Goal: Task Accomplishment & Management: Manage account settings

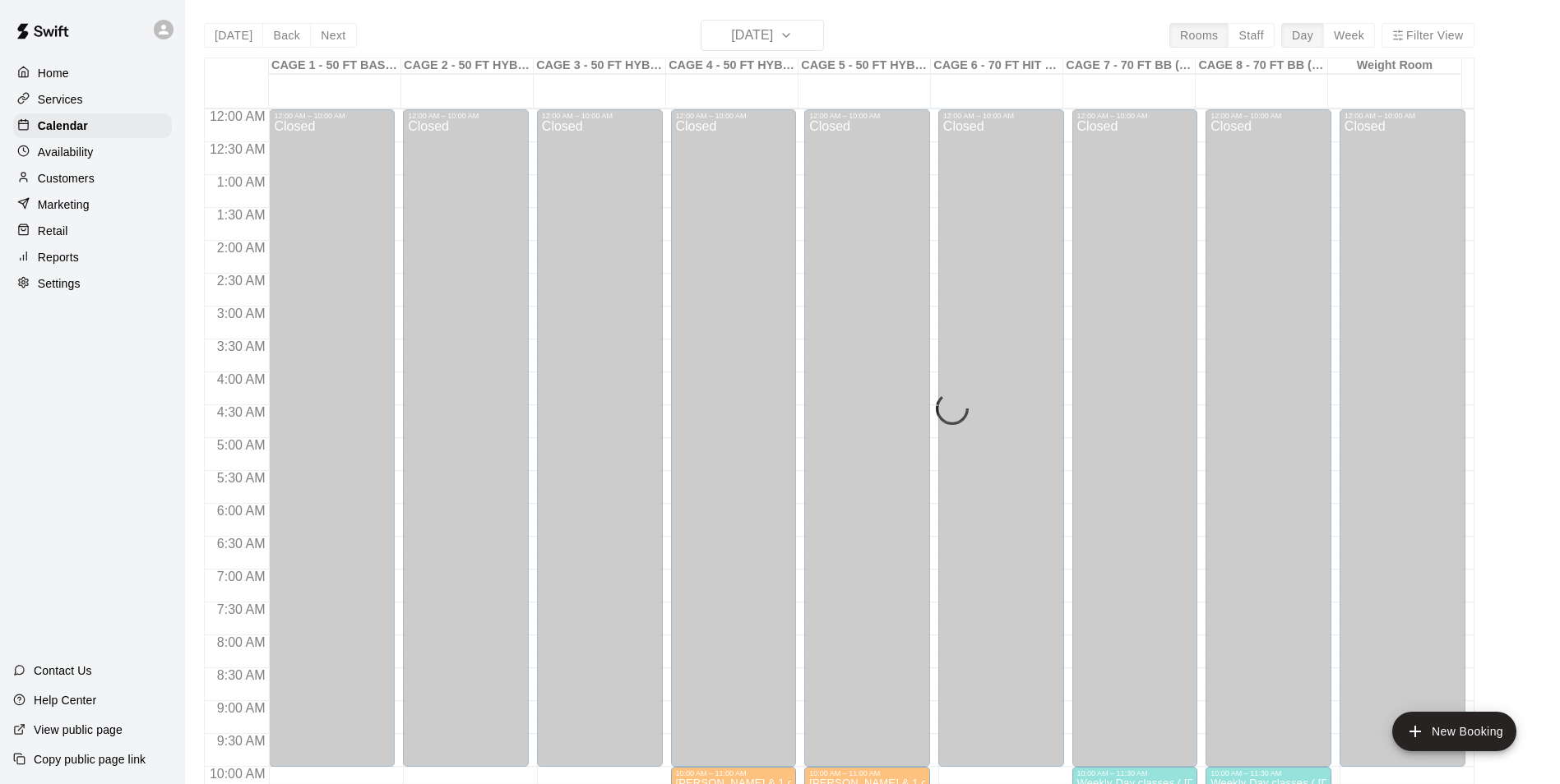
scroll to position [671, 0]
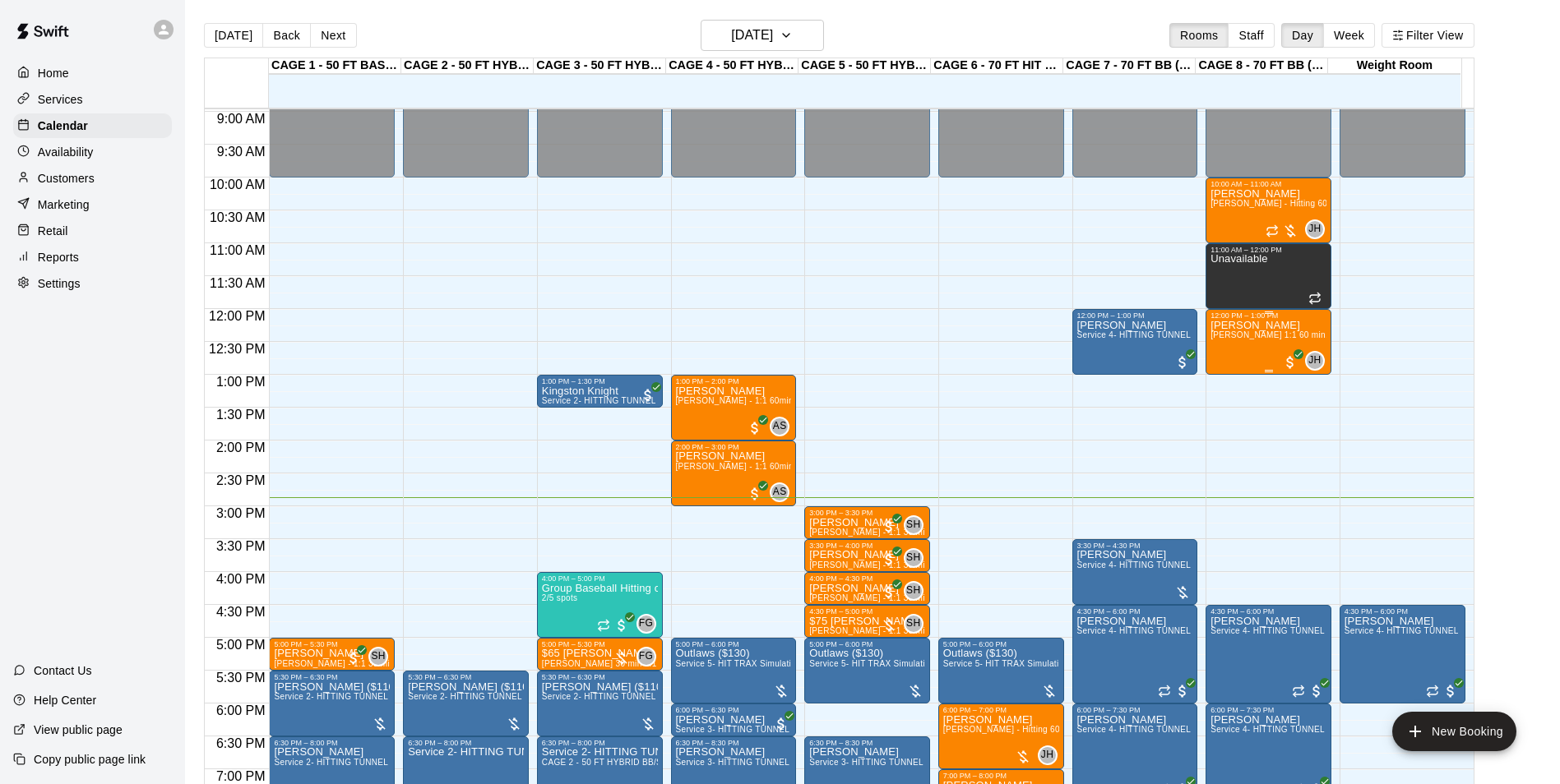
scroll to position [588, 0]
click at [1248, 209] on span "[PERSON_NAME] - Hitting 60min 1:1 instruction" at bounding box center [1305, 204] width 189 height 9
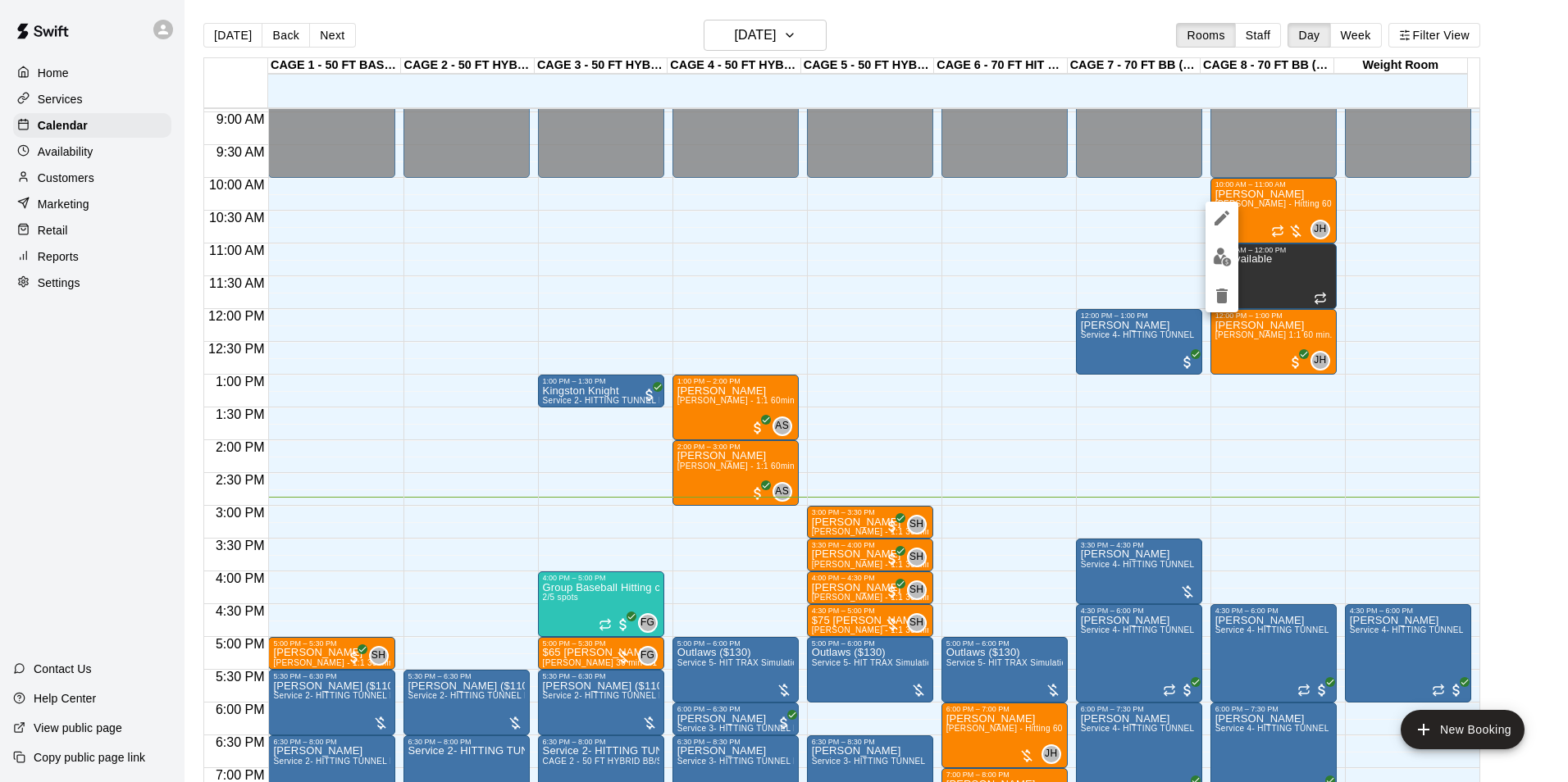
click at [1219, 248] on img "edit" at bounding box center [1222, 257] width 19 height 19
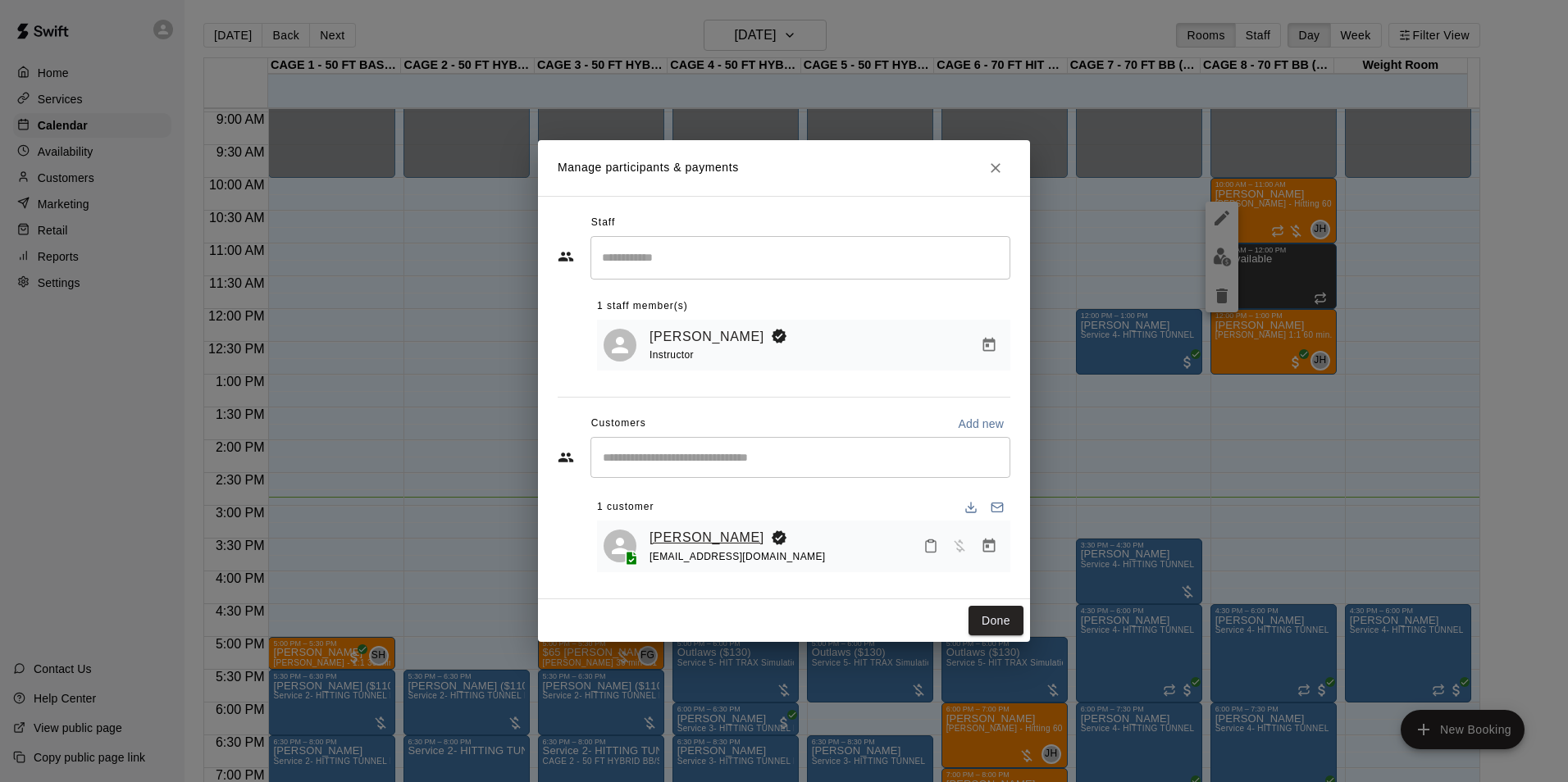
click at [684, 539] on link "[PERSON_NAME]" at bounding box center [707, 538] width 115 height 21
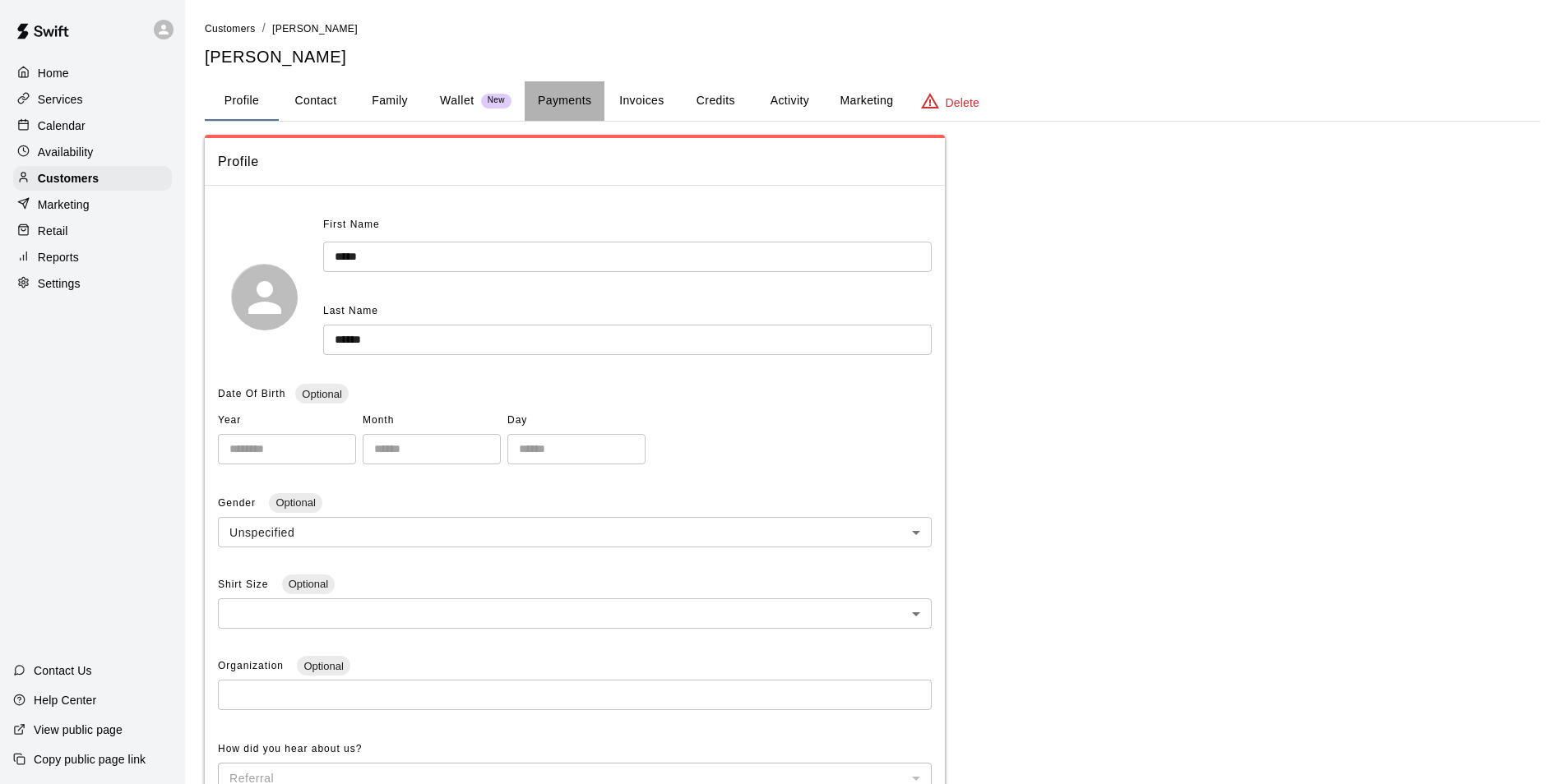
click at [560, 102] on button "Payments" at bounding box center [564, 101] width 80 height 40
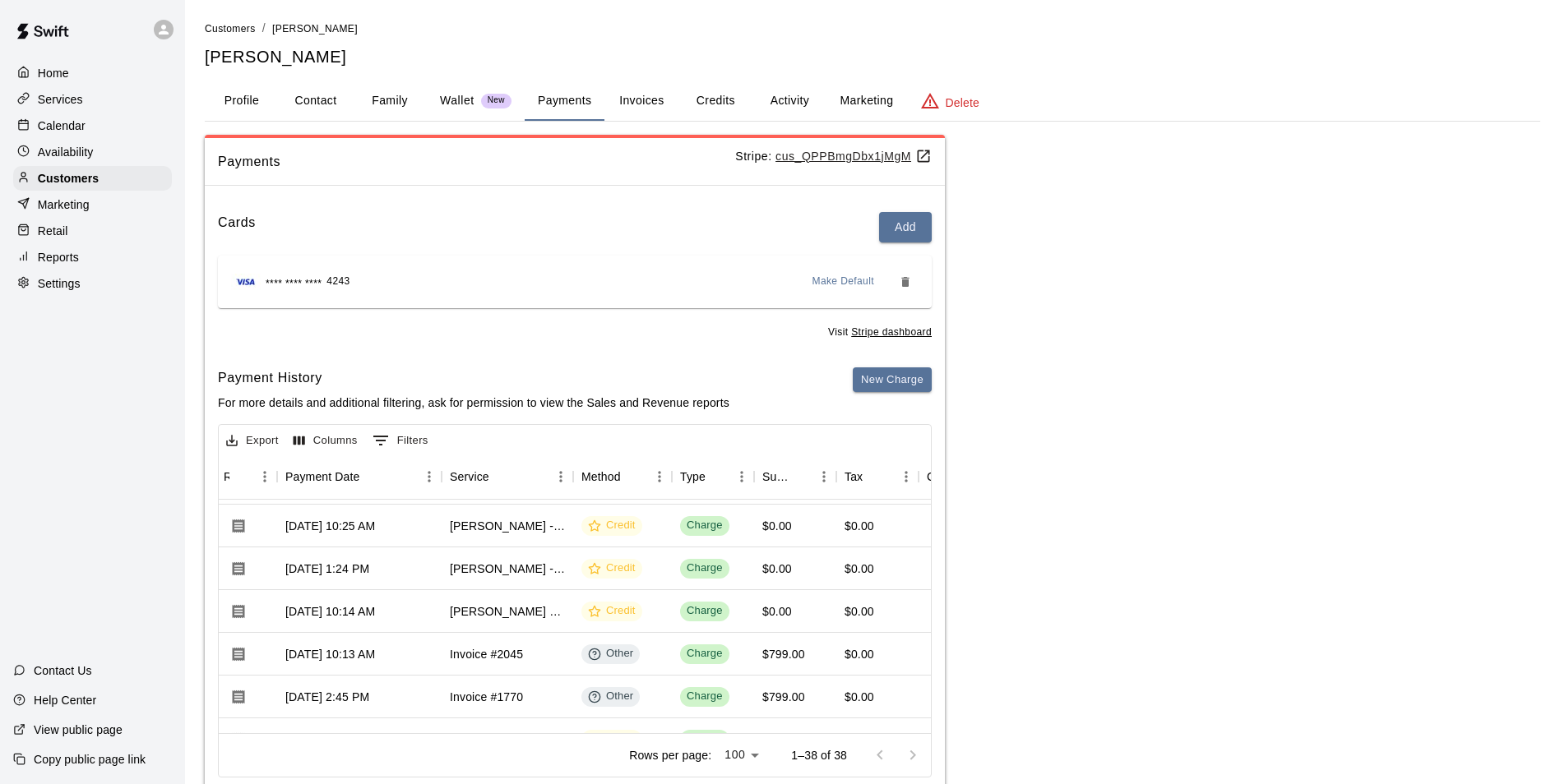
scroll to position [411, 151]
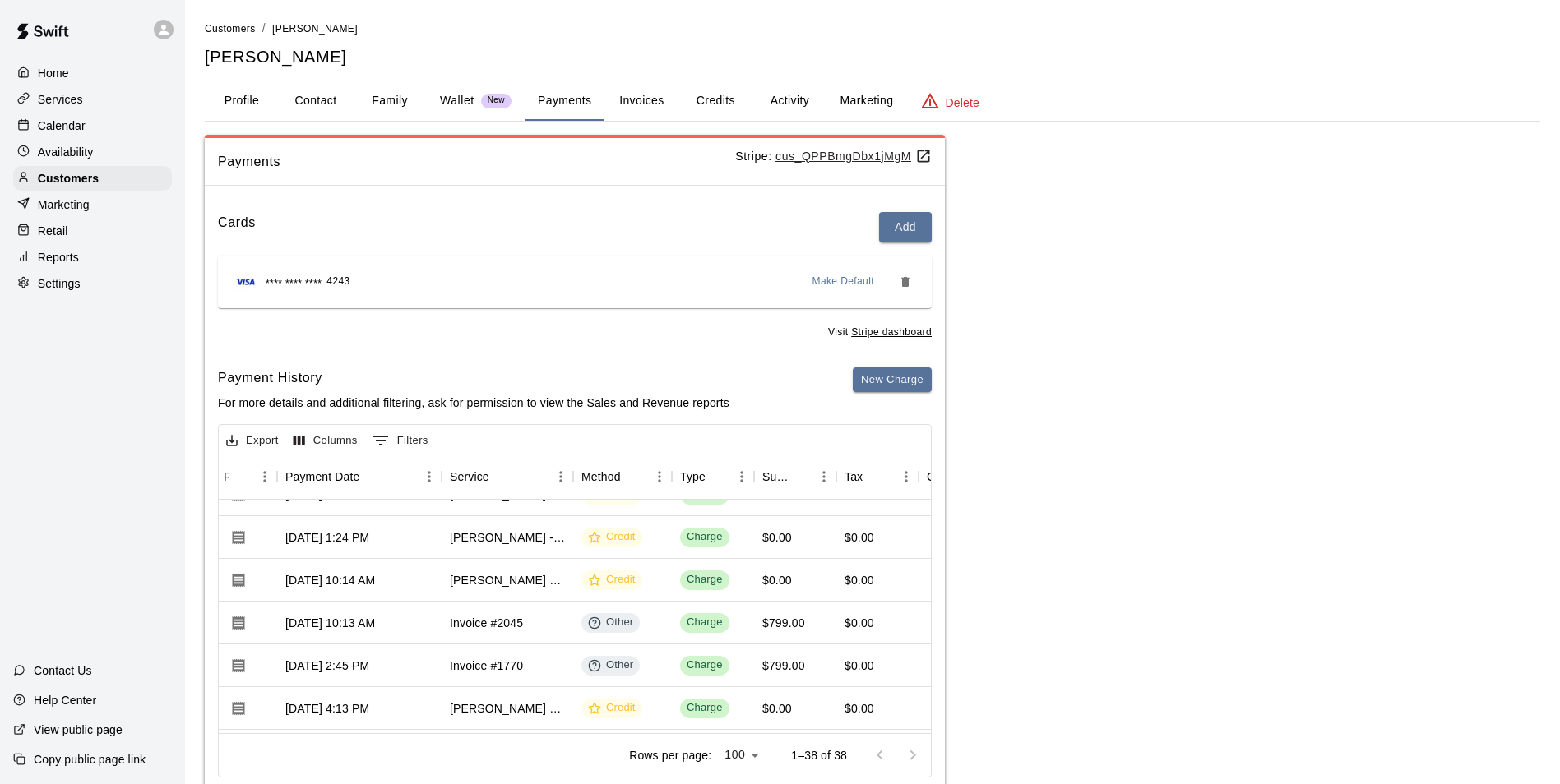
click at [640, 103] on button "Invoices" at bounding box center [641, 101] width 74 height 40
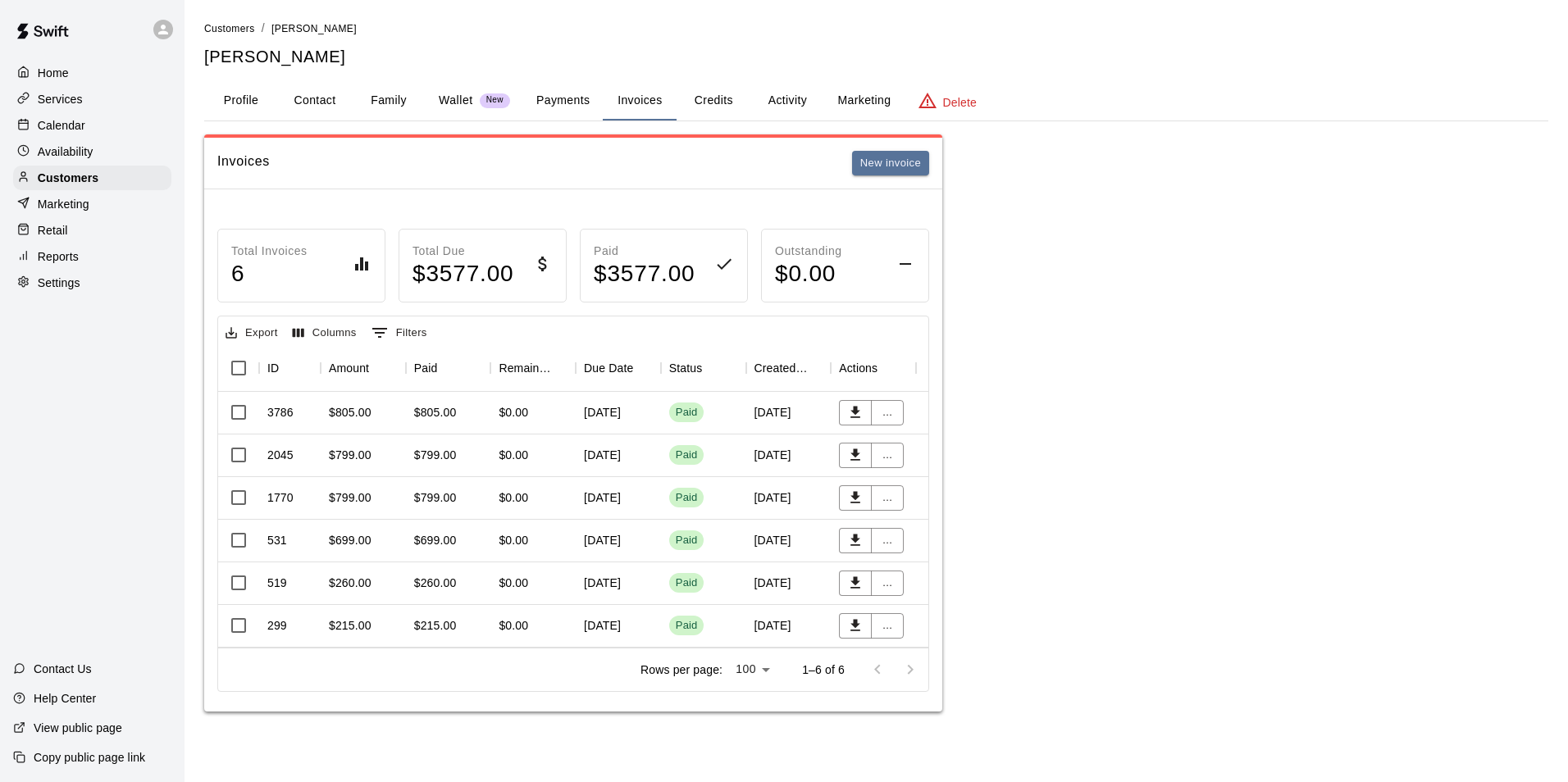
click at [542, 404] on div "$0.00" at bounding box center [533, 413] width 85 height 43
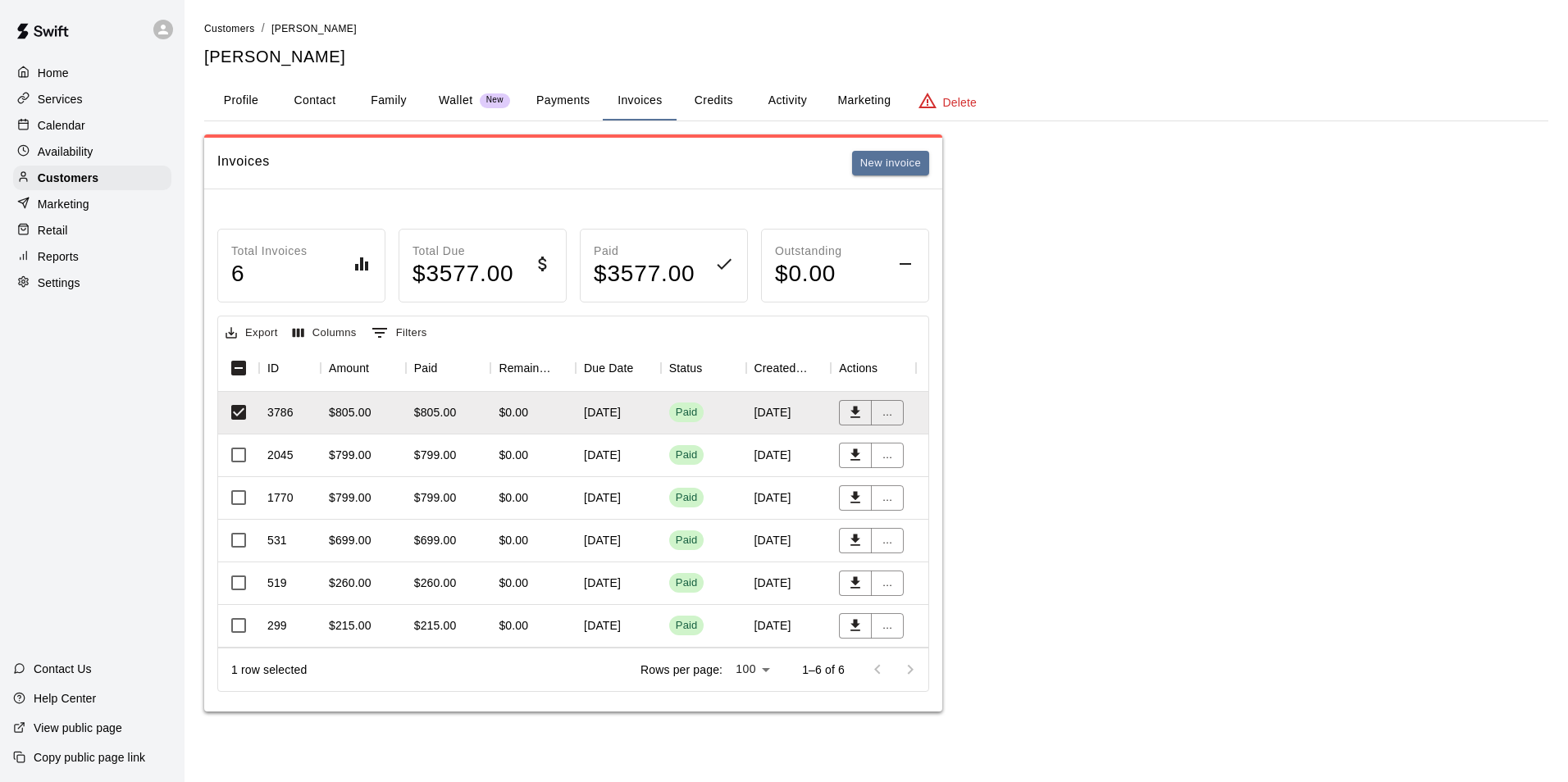
click at [765, 98] on button "Activity" at bounding box center [788, 101] width 74 height 40
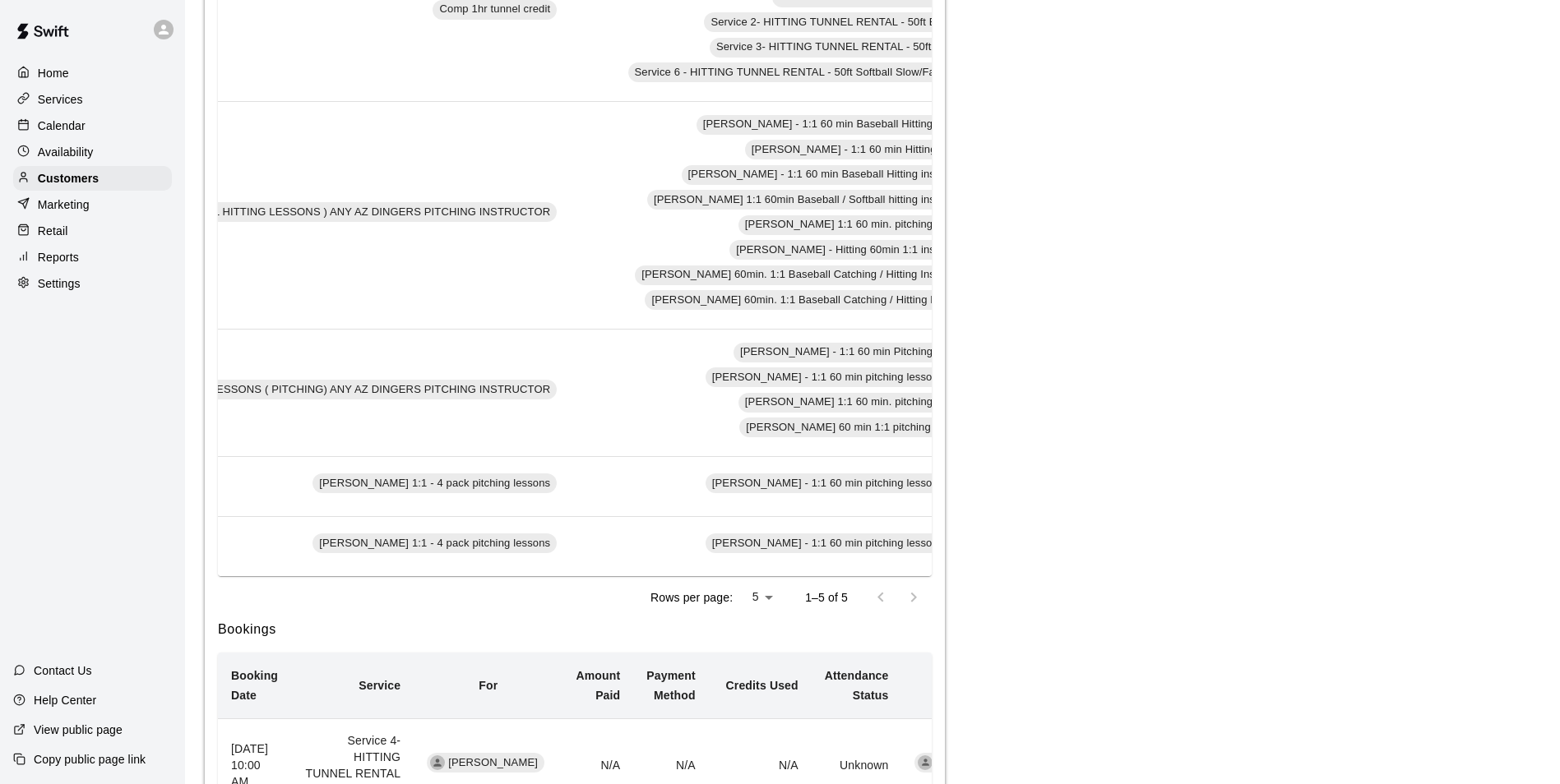
scroll to position [0, 600]
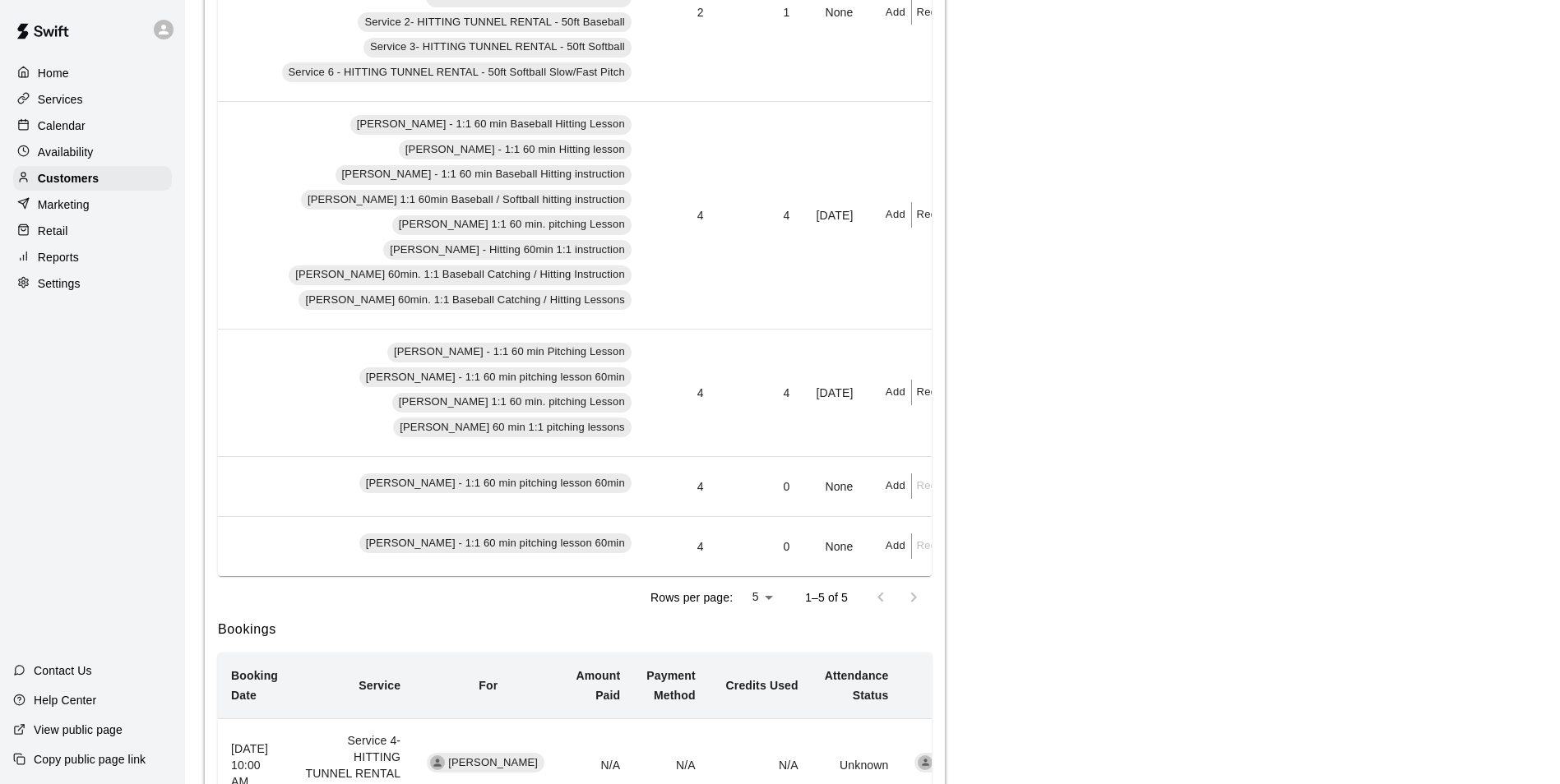
click at [102, 122] on div "Calendar" at bounding box center [92, 125] width 159 height 25
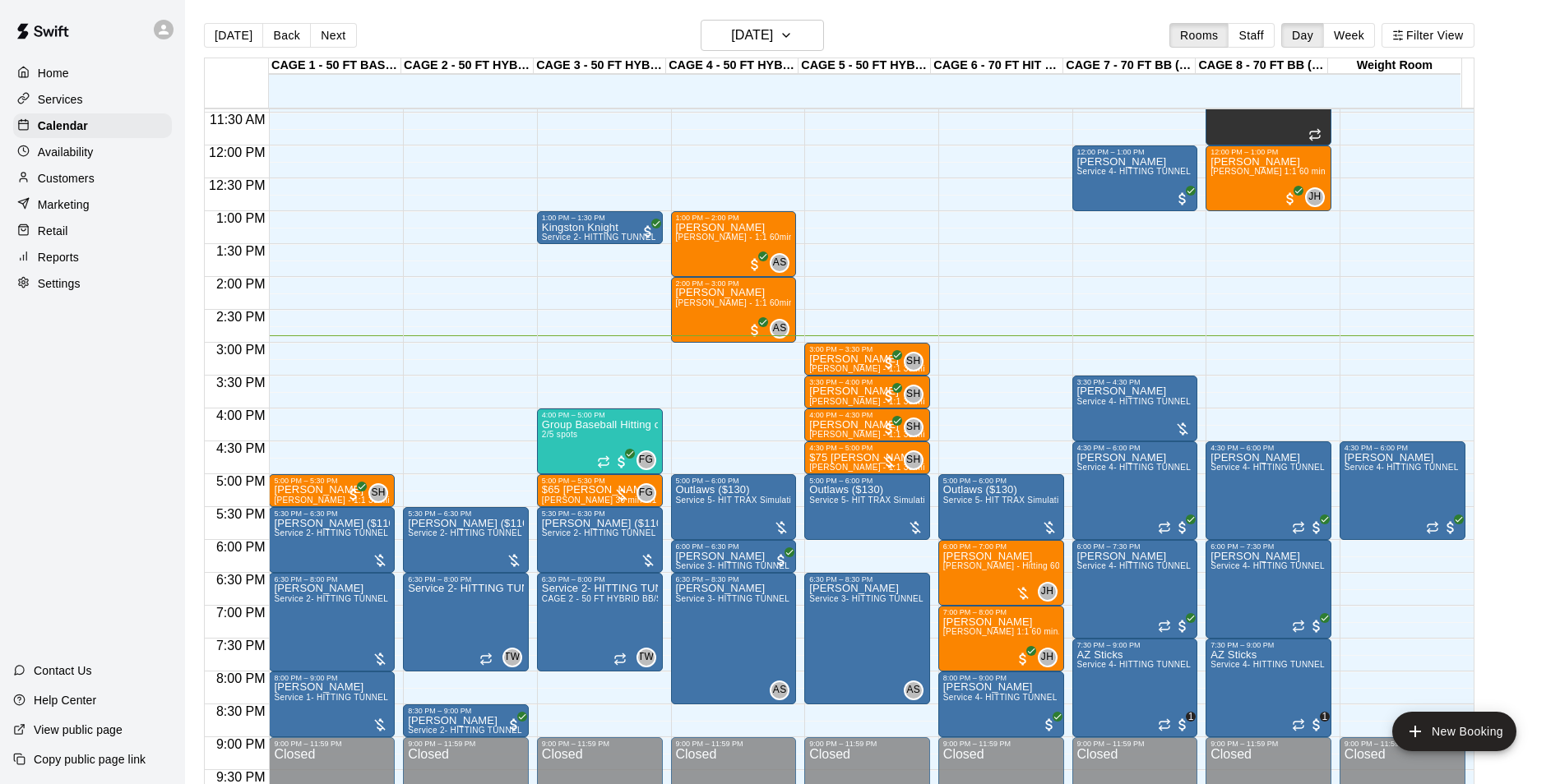
scroll to position [588, 0]
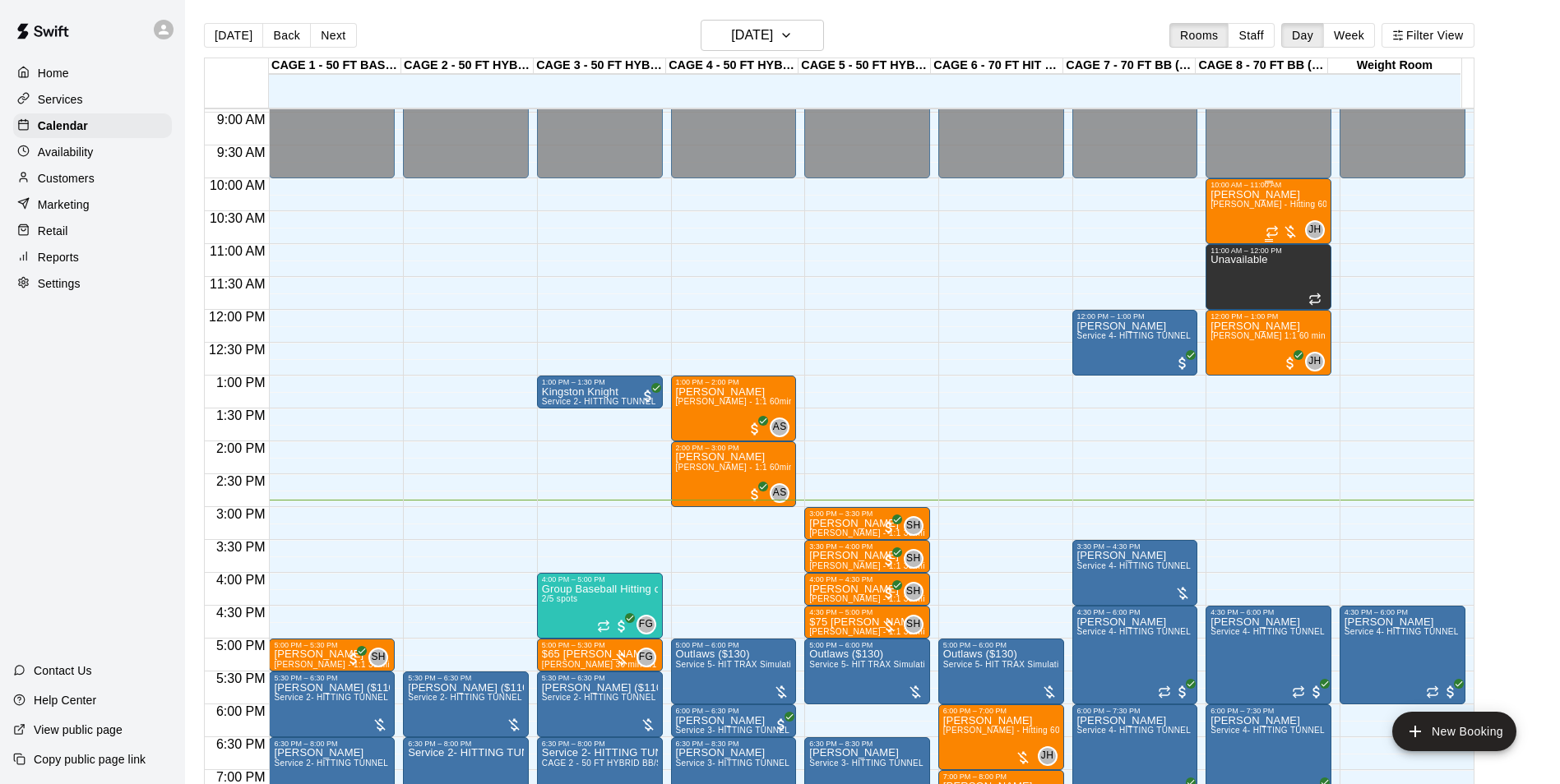
click at [1296, 214] on div "Grant Sersig John Havird - Hitting 60min 1:1 instruction" at bounding box center [1268, 581] width 116 height 784
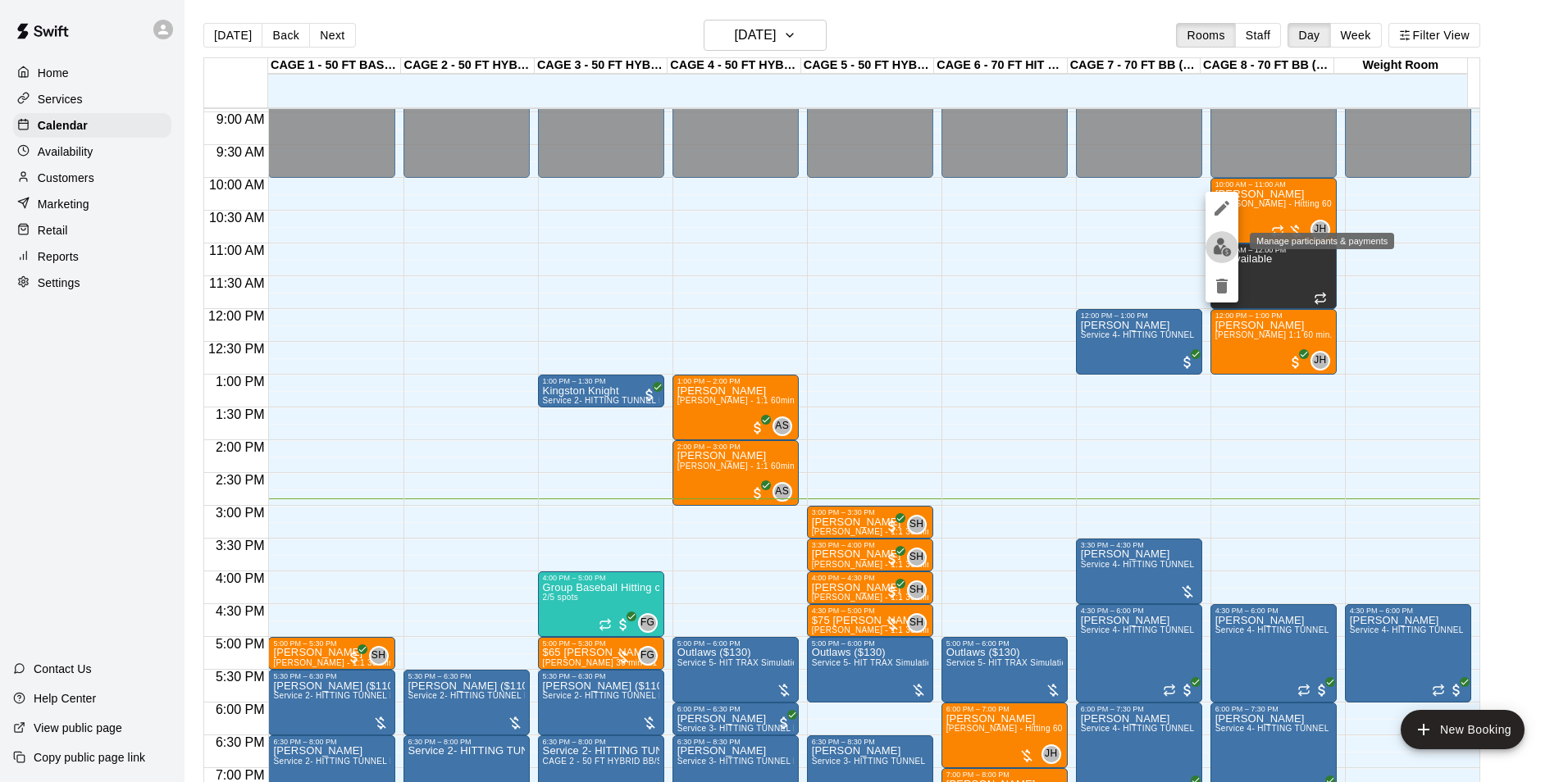
click at [1219, 248] on img "edit" at bounding box center [1222, 247] width 19 height 19
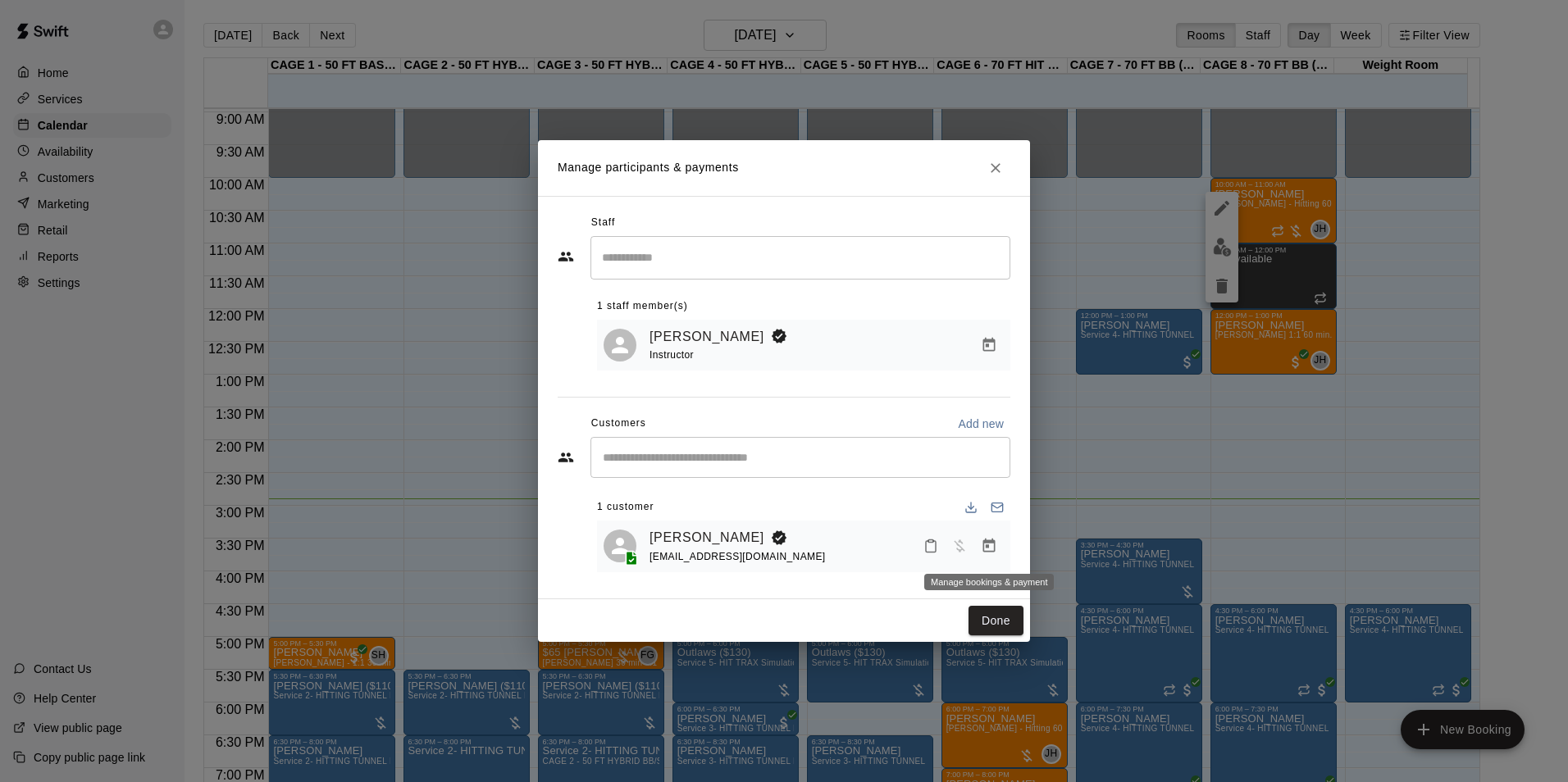
click at [998, 552] on button "Manage bookings & payment" at bounding box center [989, 546] width 30 height 30
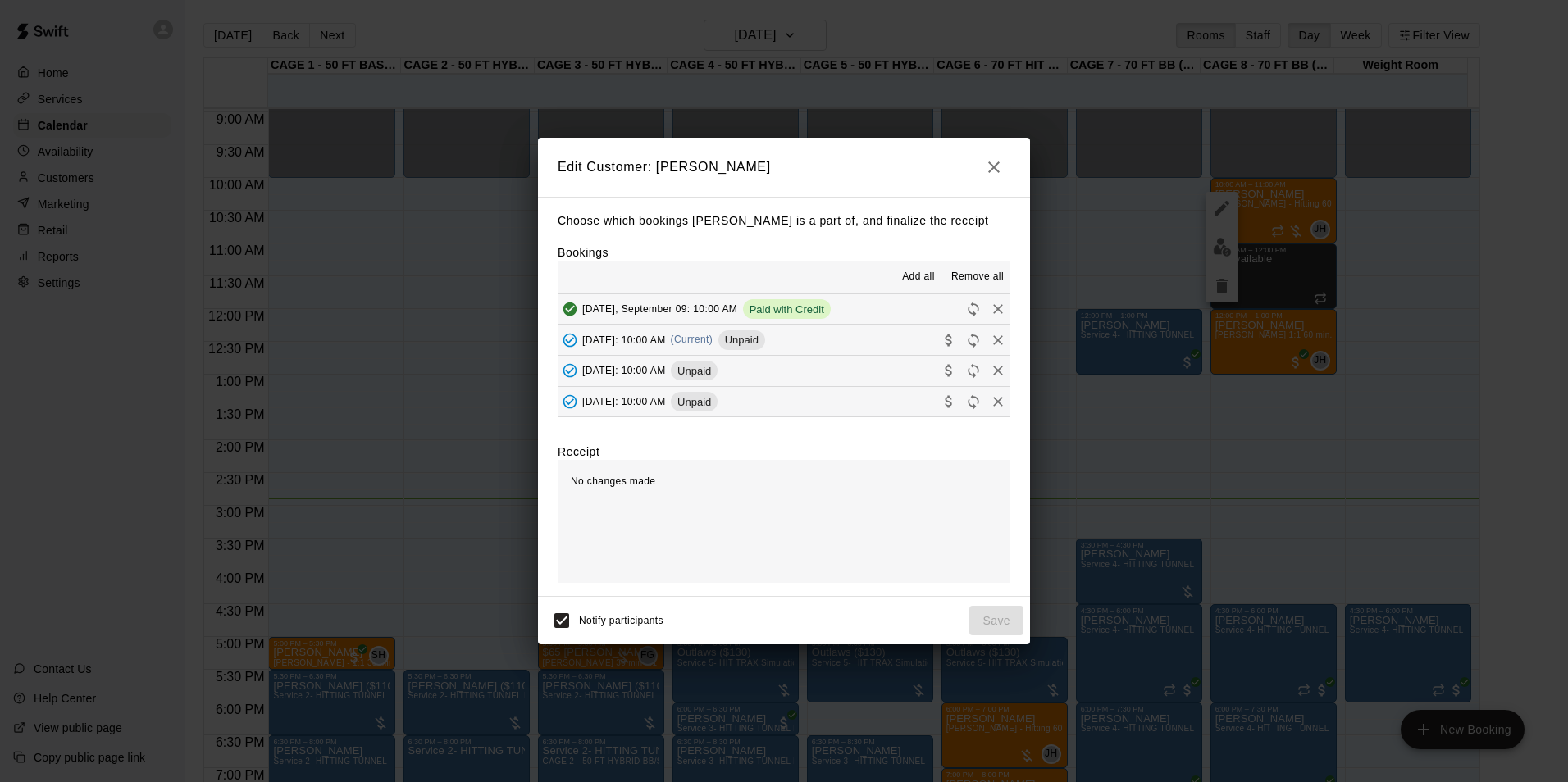
click at [765, 341] on span "Unpaid" at bounding box center [741, 340] width 46 height 12
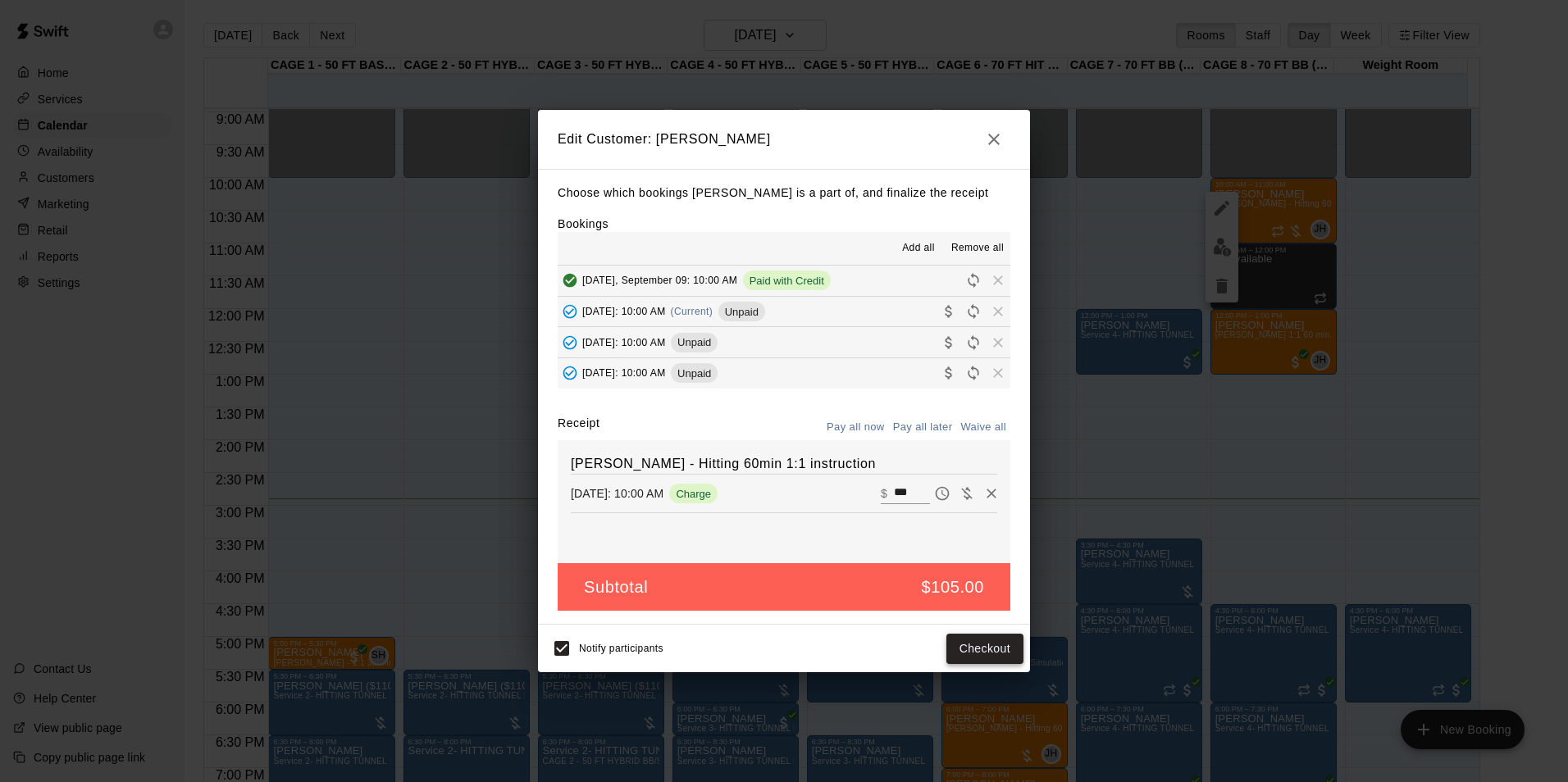
click at [996, 650] on button "Checkout" at bounding box center [984, 649] width 77 height 31
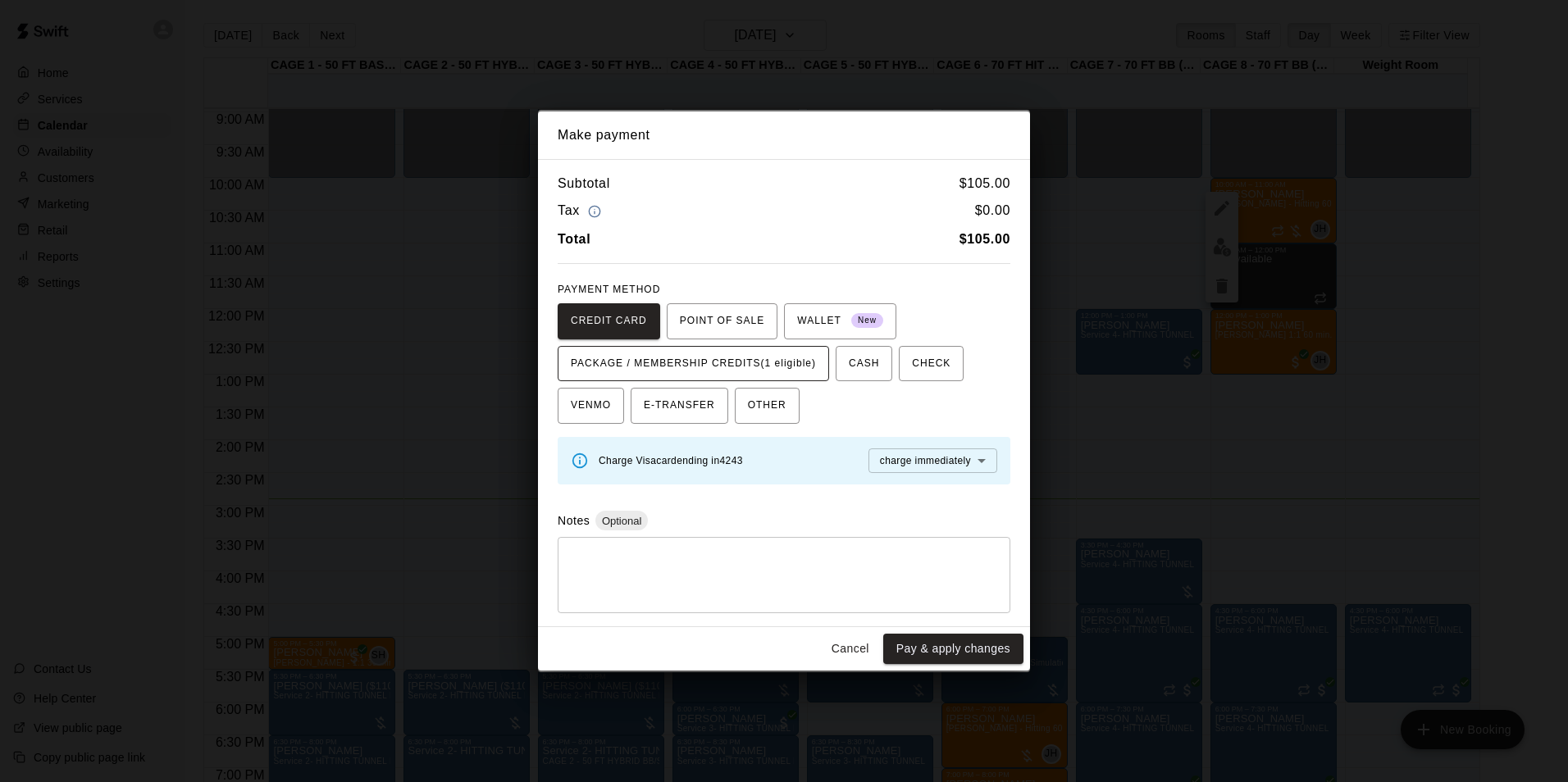
click at [794, 357] on span "PACKAGE / MEMBERSHIP CREDITS (1 eligible)" at bounding box center [693, 364] width 245 height 26
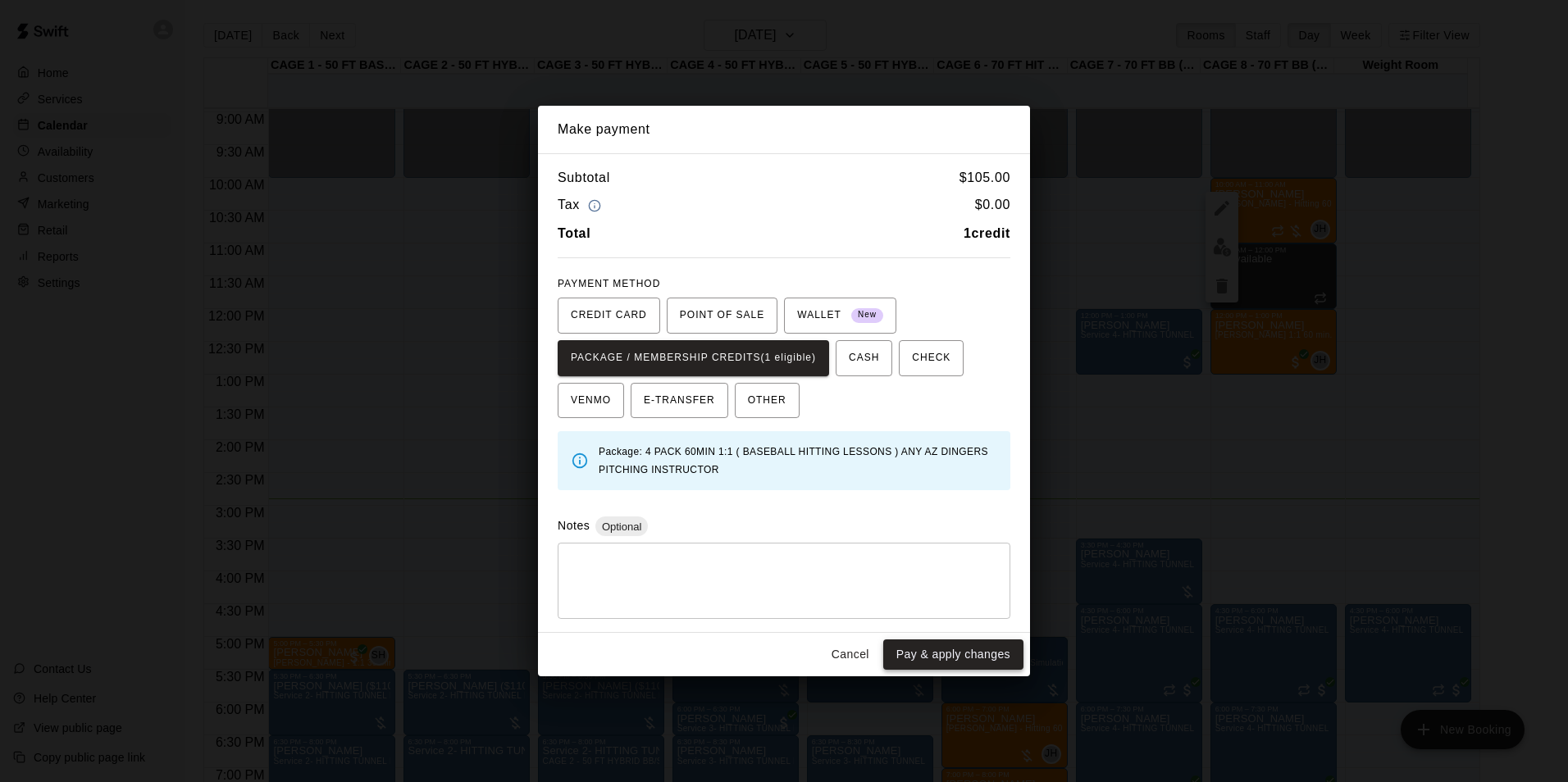
click at [939, 656] on button "Pay & apply changes" at bounding box center [952, 654] width 140 height 31
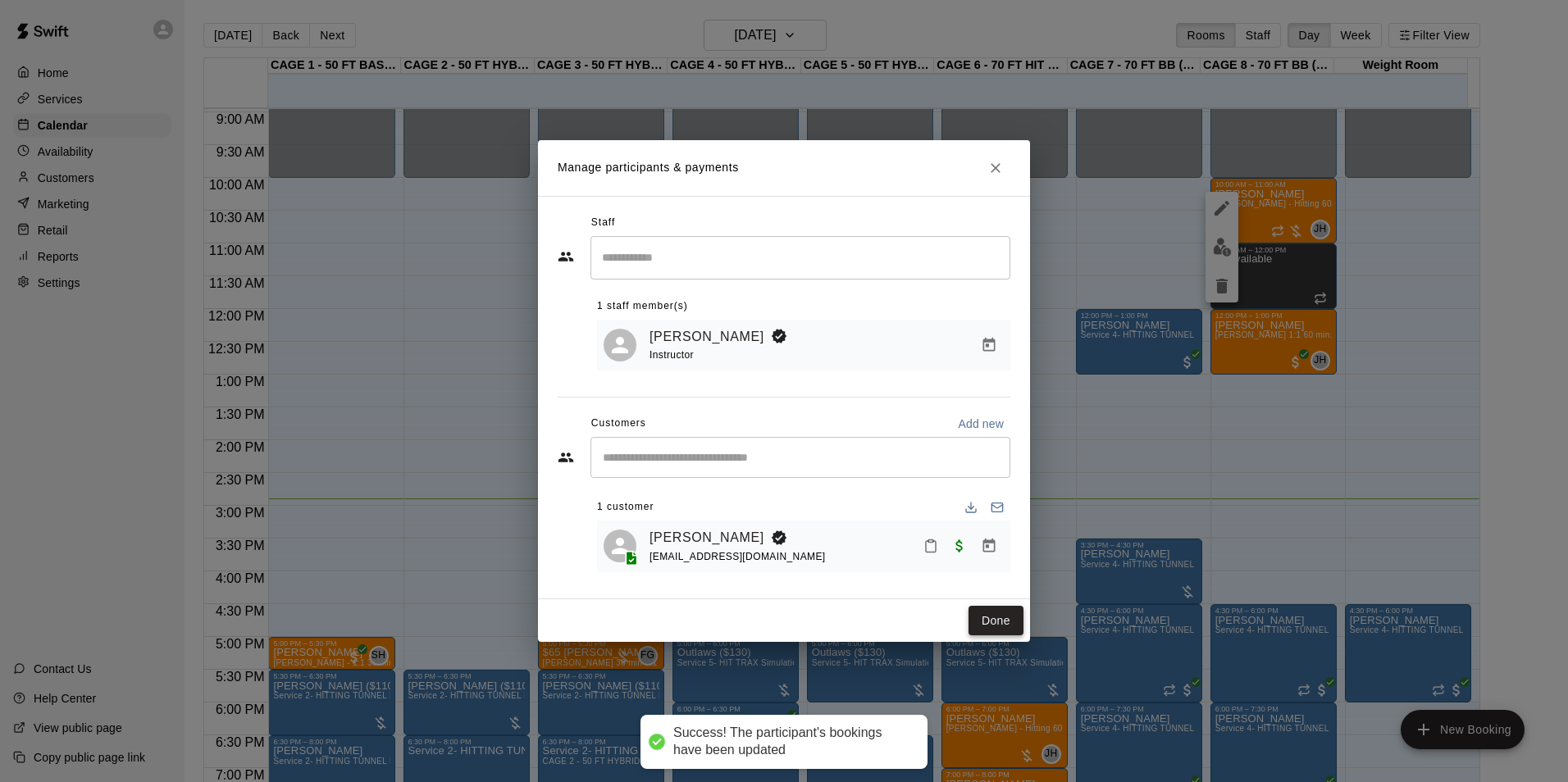
click at [1005, 615] on button "Done" at bounding box center [995, 621] width 55 height 31
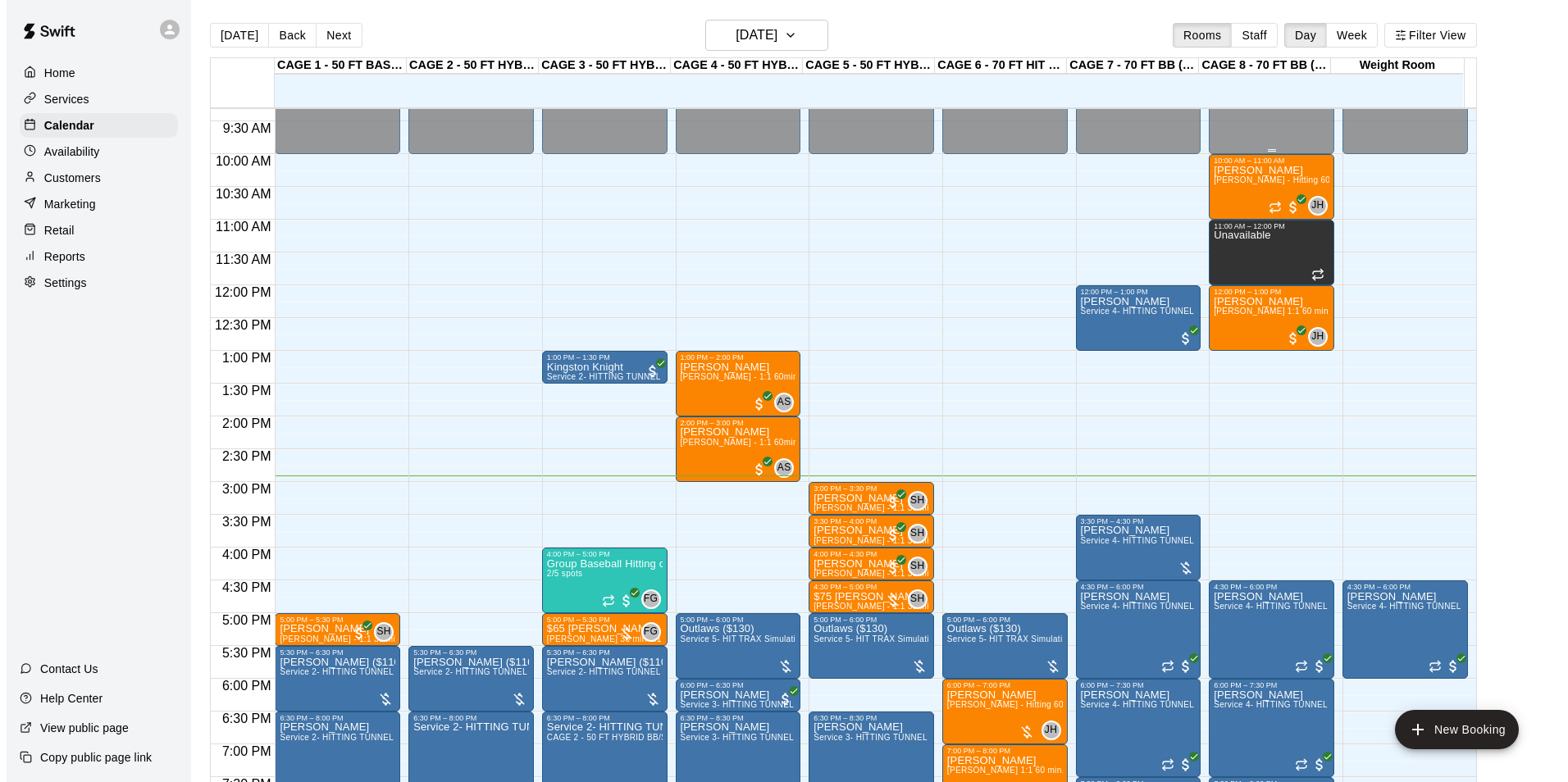
scroll to position [423, 0]
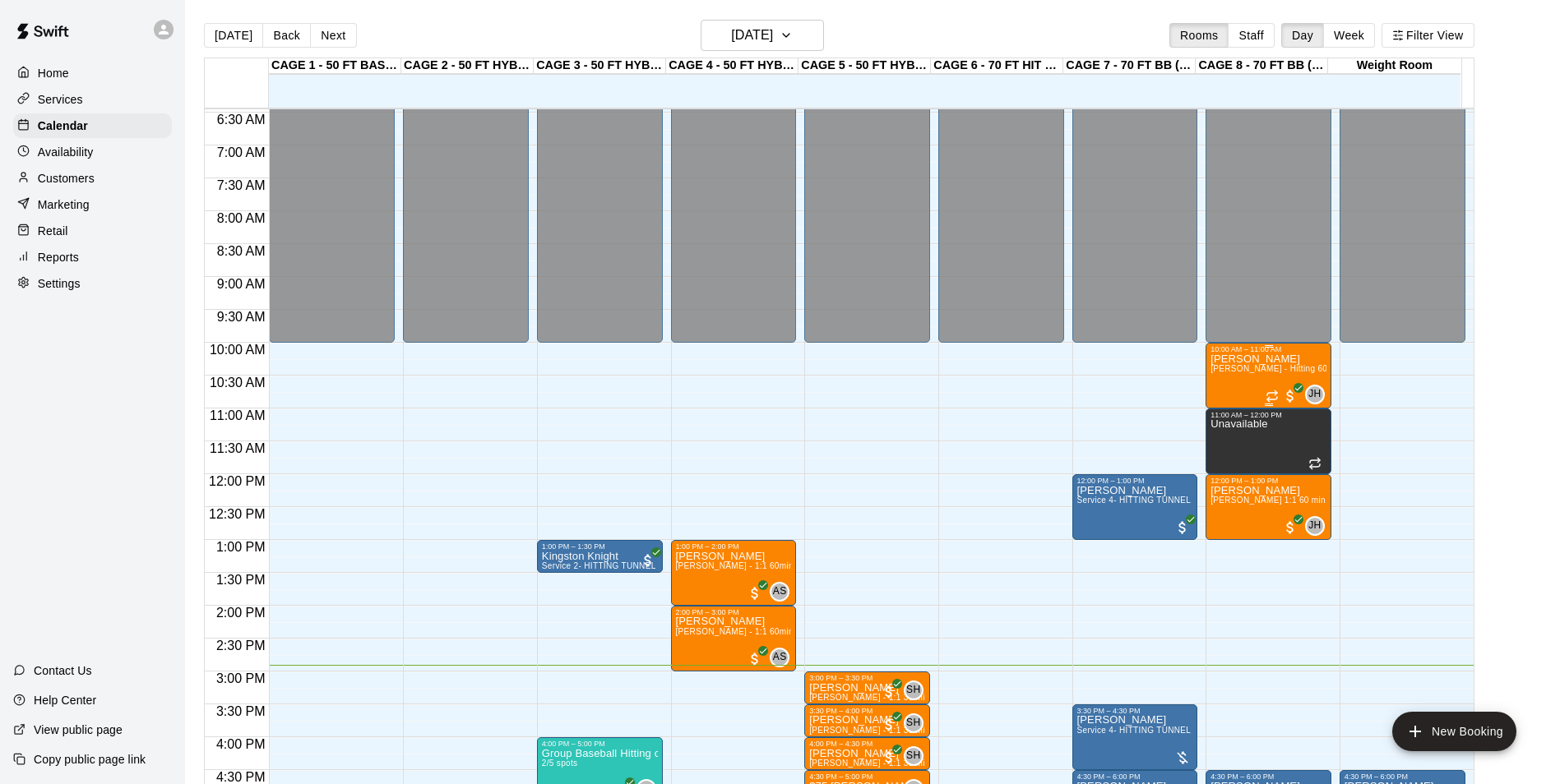
click at [1257, 368] on span "[PERSON_NAME] - Hitting 60min 1:1 instruction" at bounding box center [1305, 368] width 189 height 9
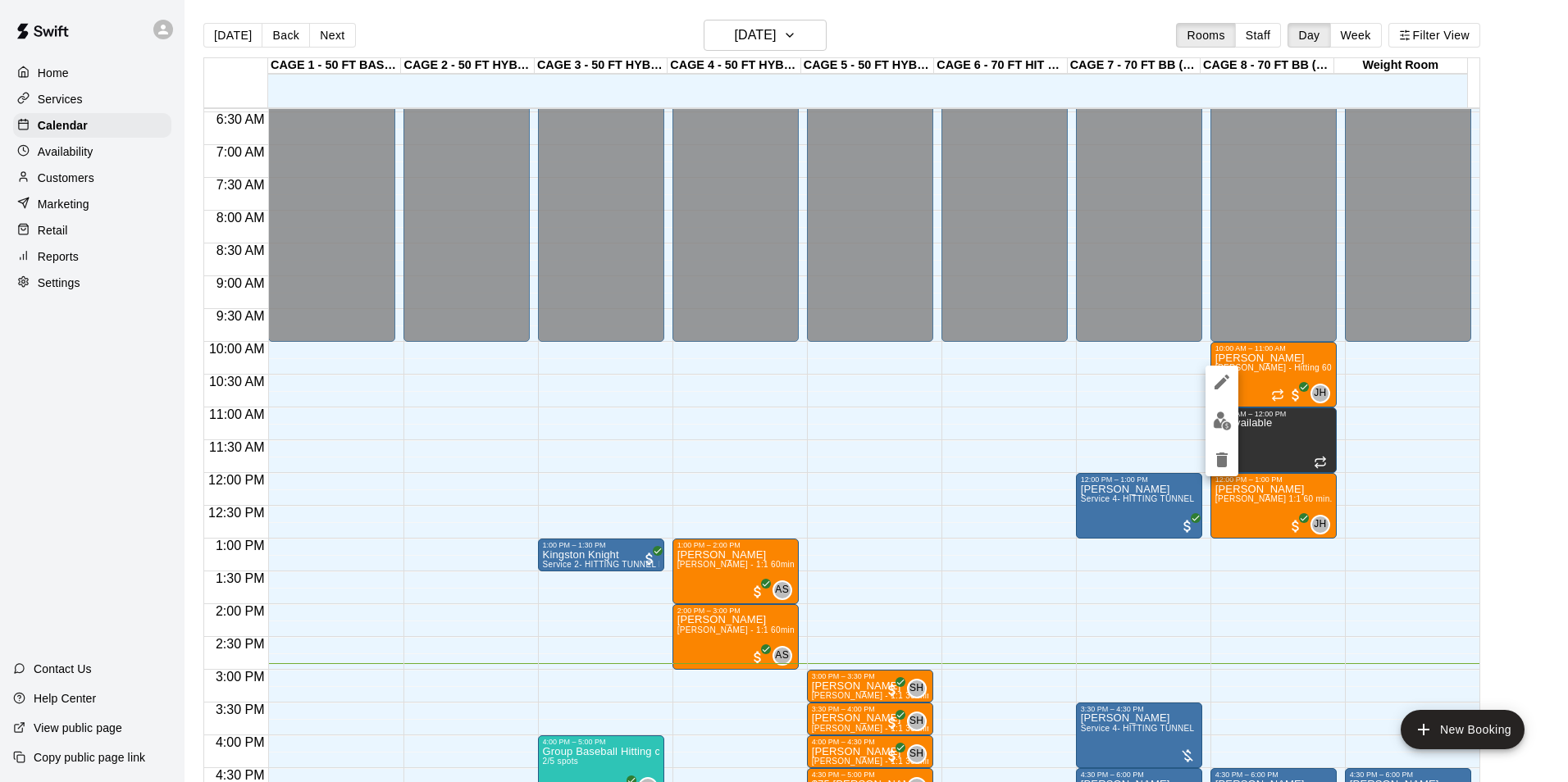
click at [1226, 409] on button "edit" at bounding box center [1221, 421] width 32 height 32
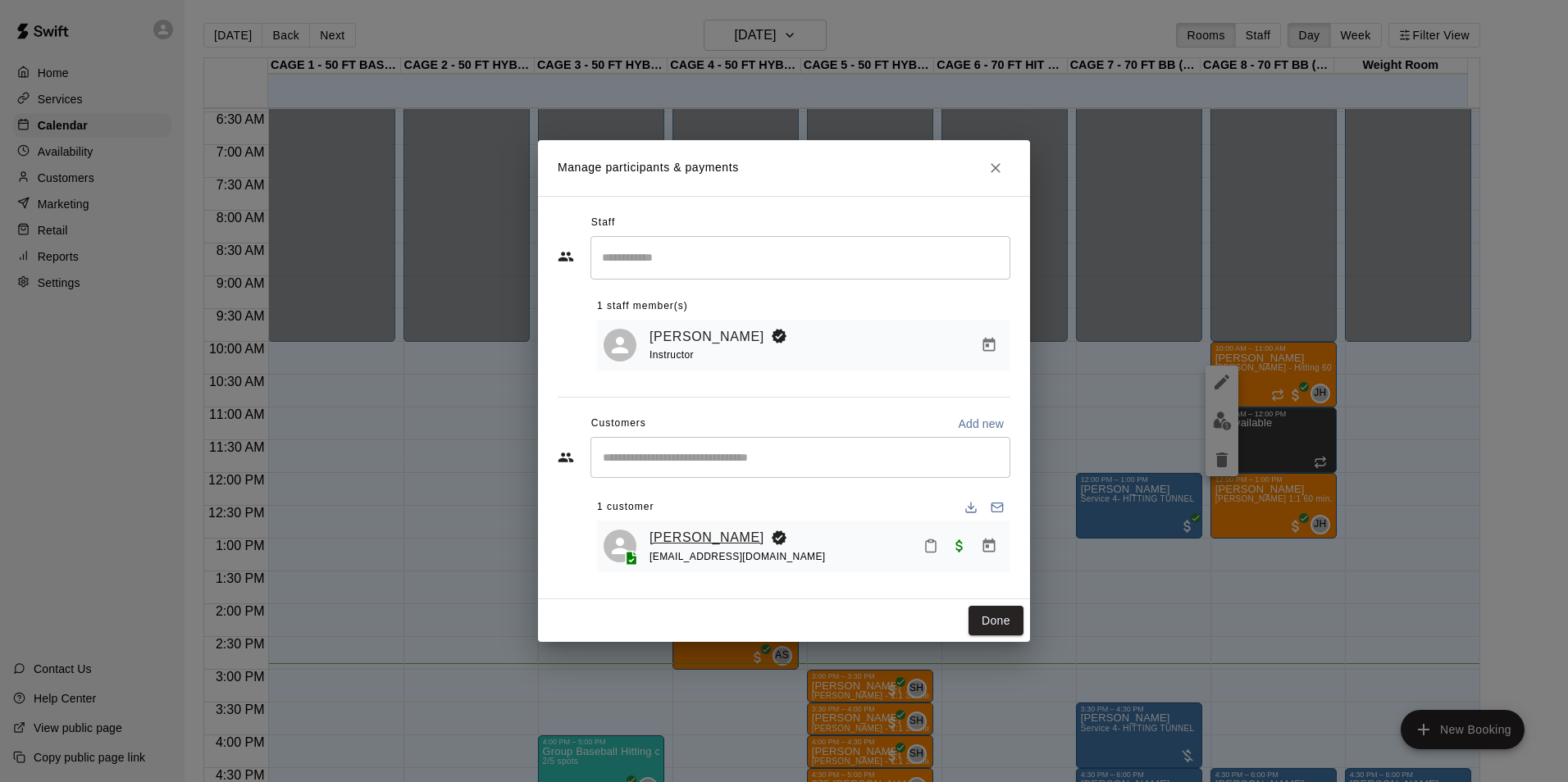
click at [661, 539] on link "[PERSON_NAME]" at bounding box center [707, 538] width 115 height 21
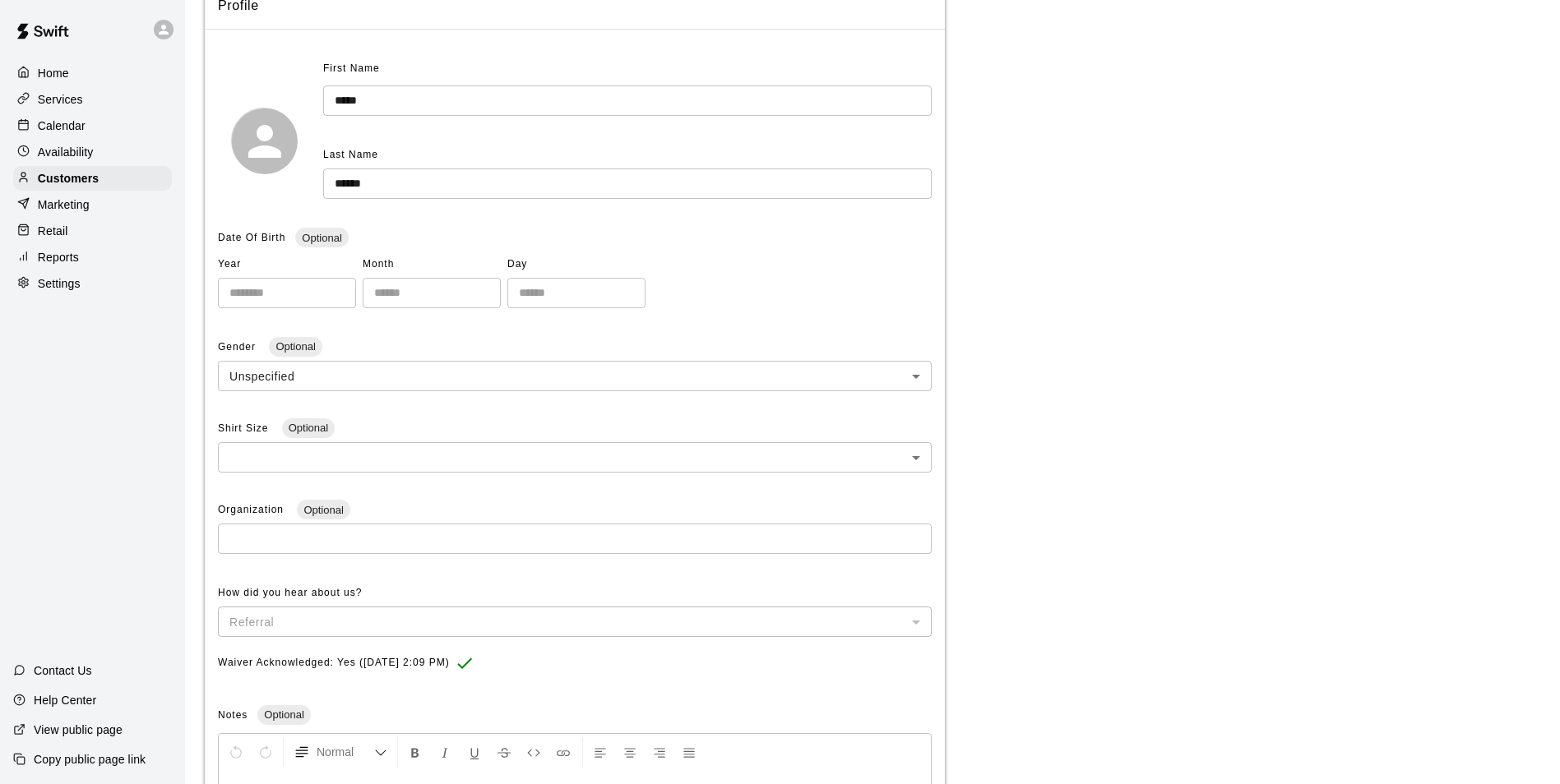
scroll to position [54, 0]
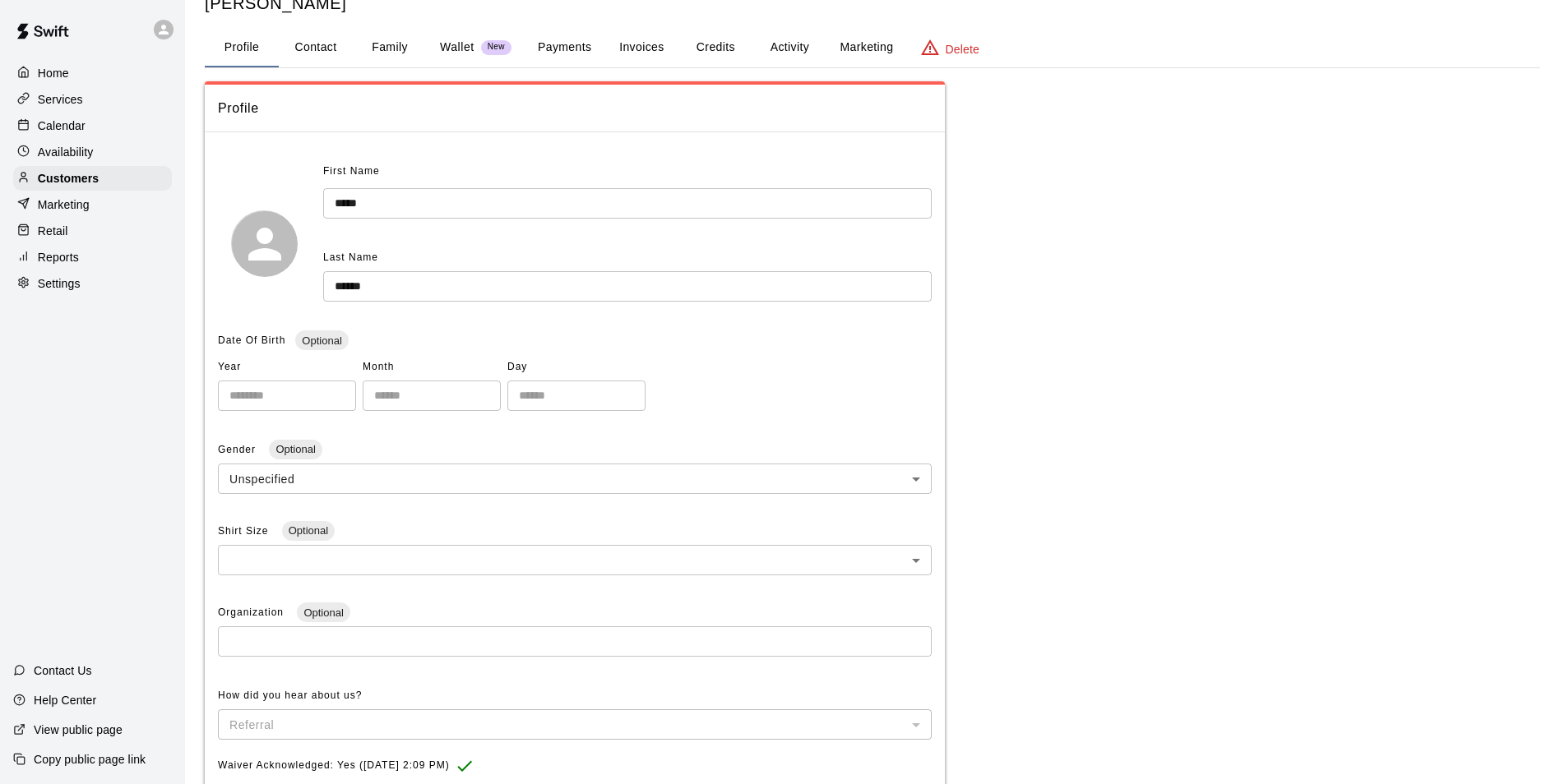
click at [780, 19] on div "**********" at bounding box center [872, 522] width 1335 height 1112
click at [783, 43] on button "Activity" at bounding box center [790, 47] width 74 height 40
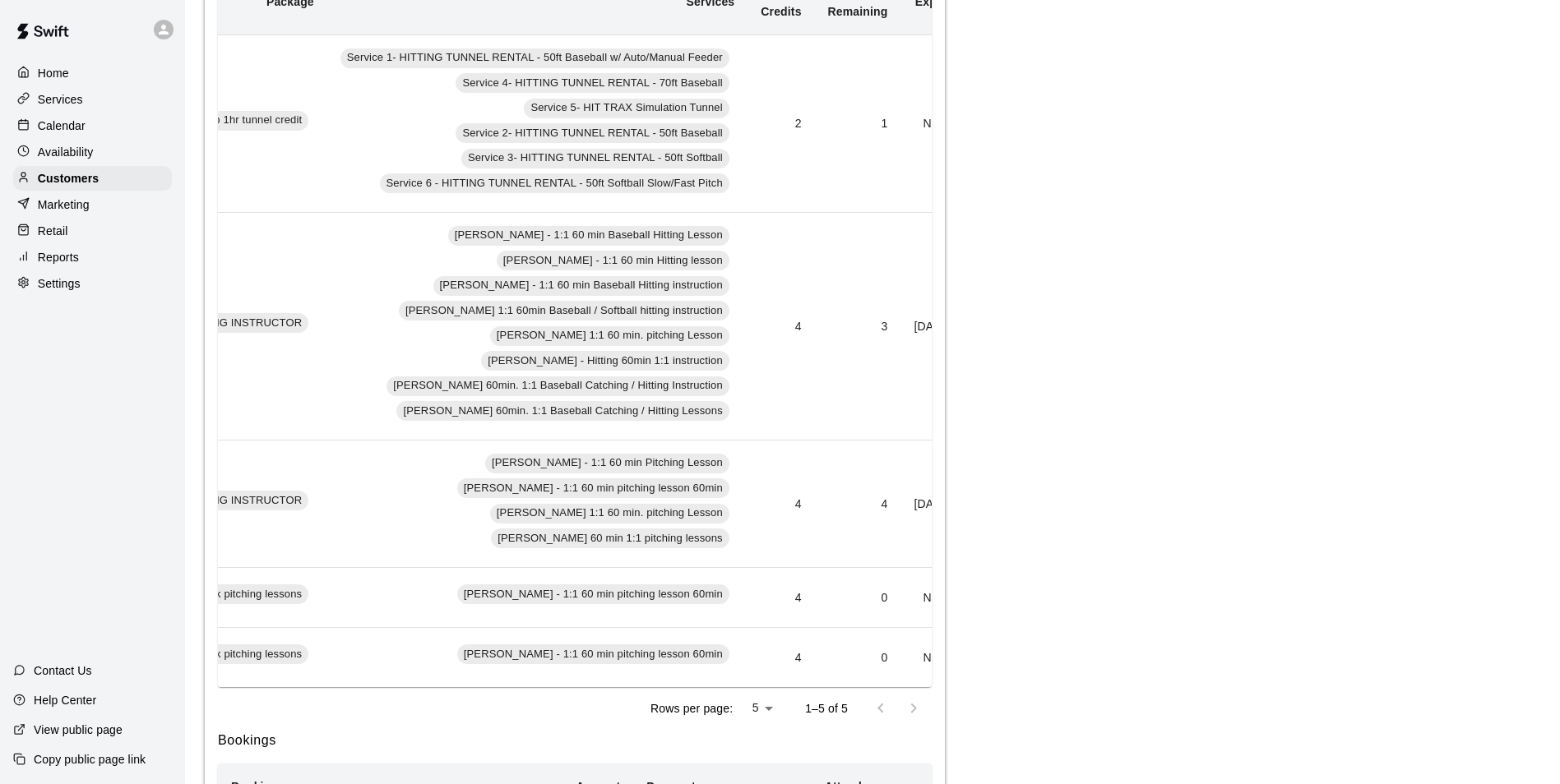
scroll to position [0, 600]
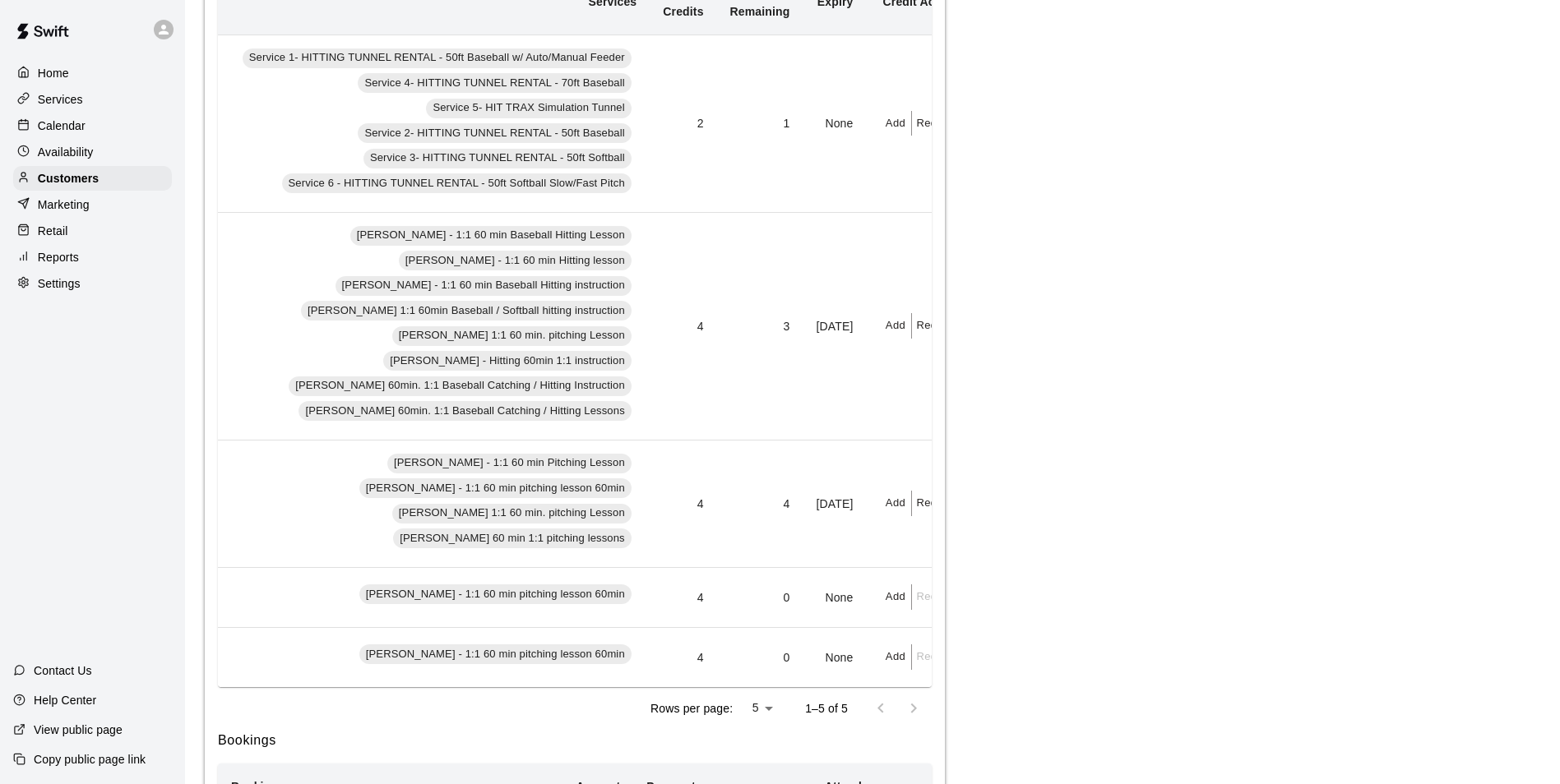
click at [107, 133] on div "Calendar" at bounding box center [92, 125] width 159 height 25
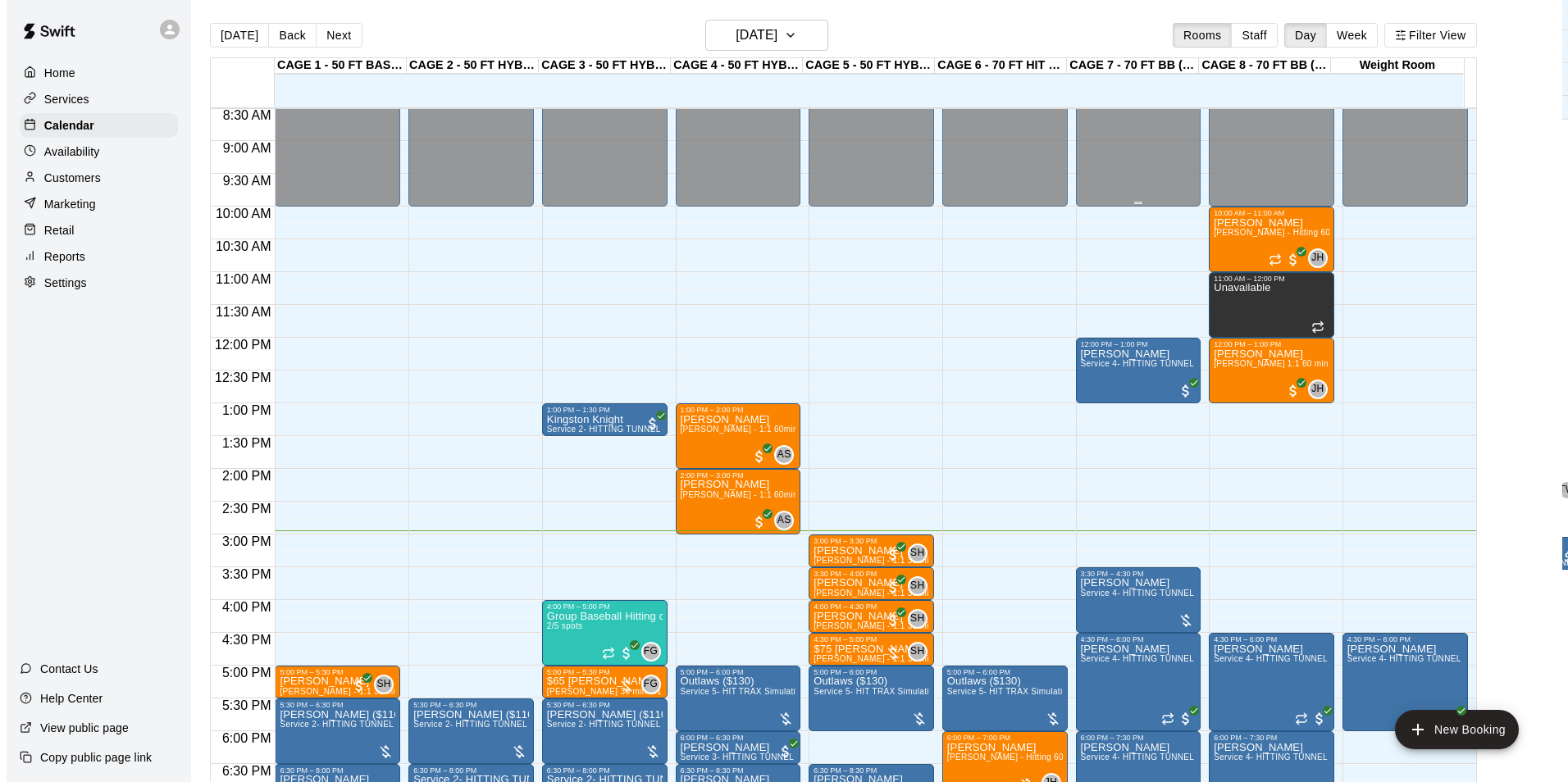
scroll to position [587, 0]
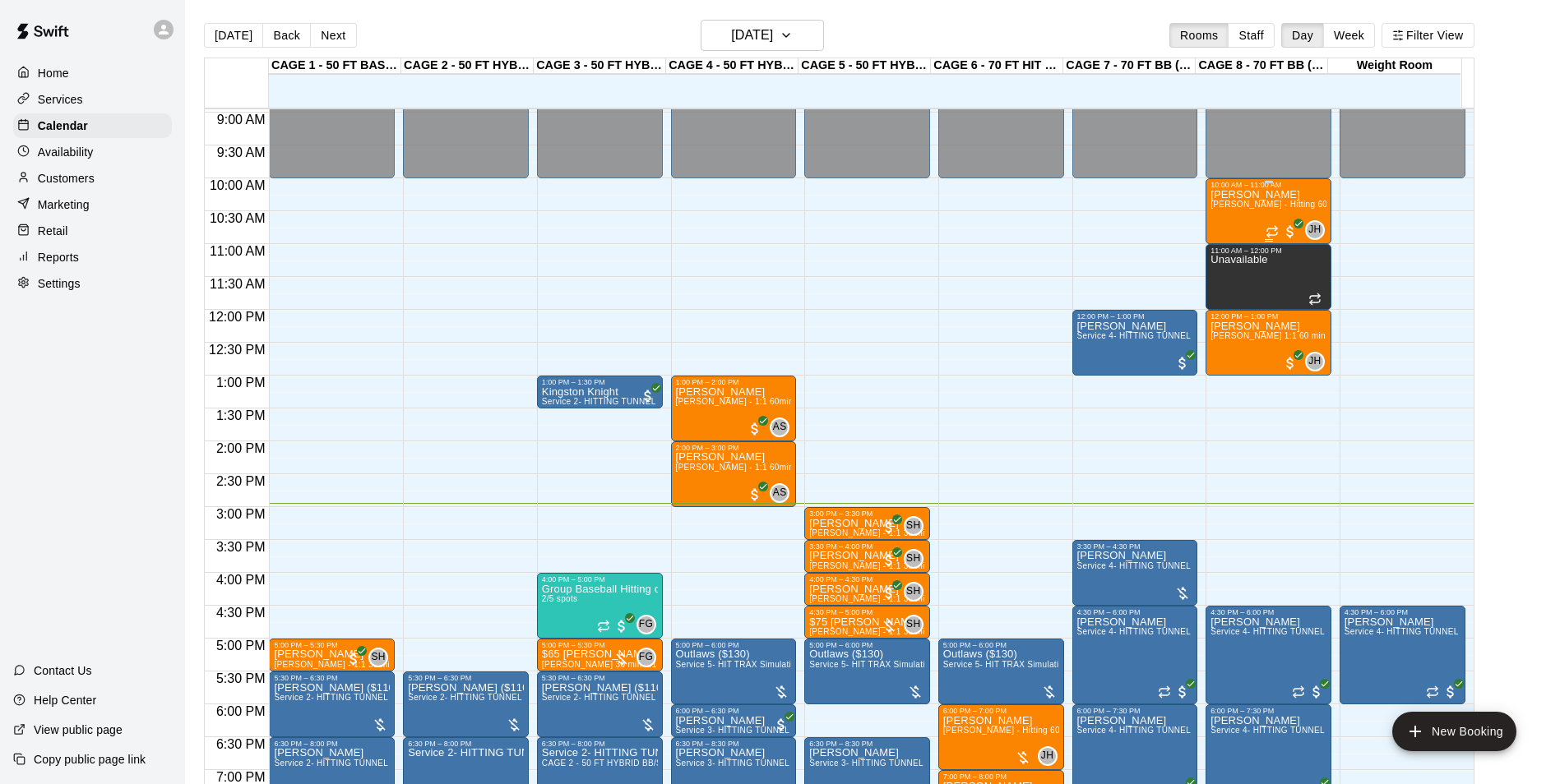
click at [1242, 201] on div "Grant Sersig John Havird - Hitting 60min 1:1 instruction" at bounding box center [1268, 581] width 116 height 784
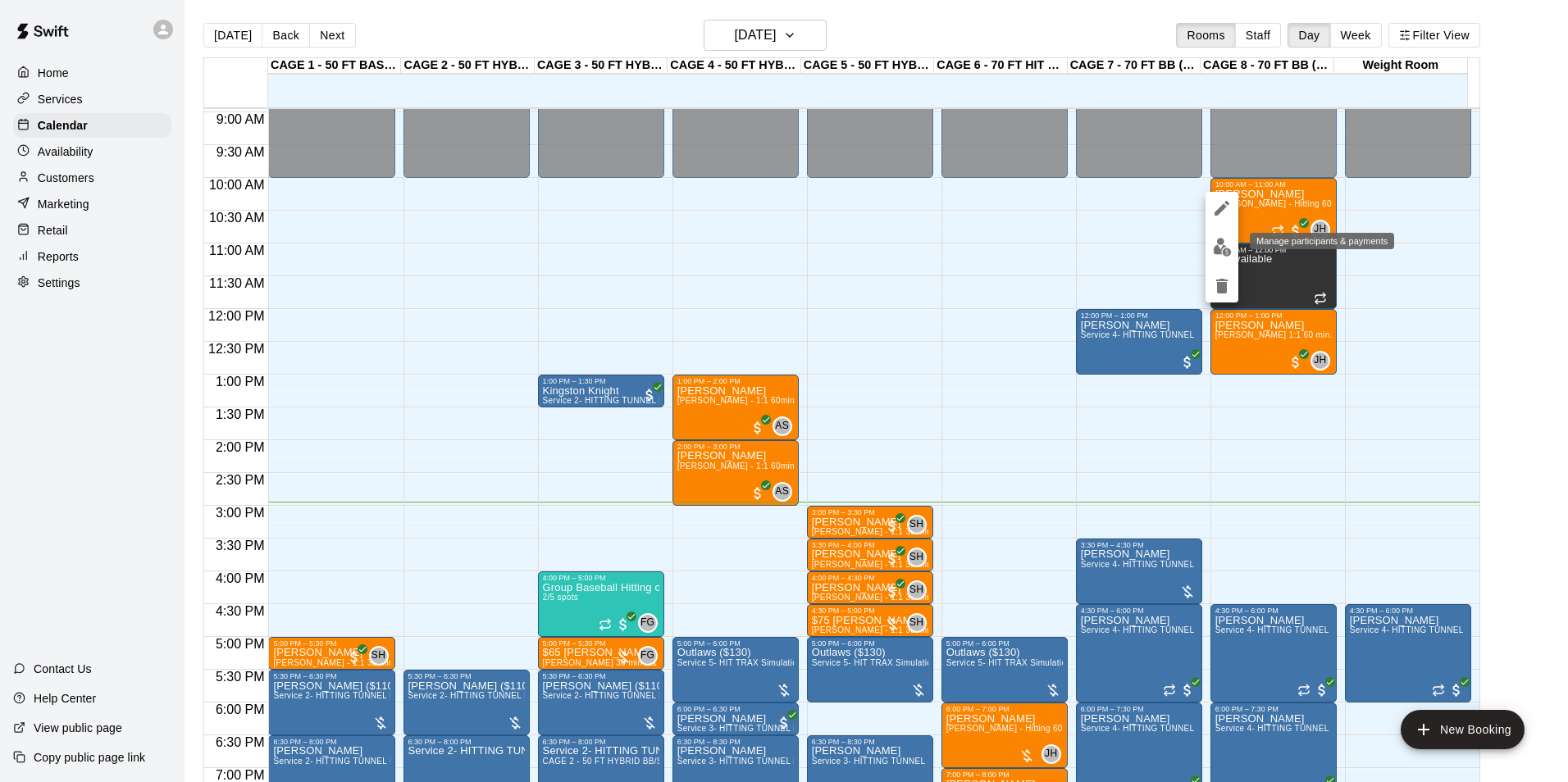
click at [1221, 253] on img "edit" at bounding box center [1222, 247] width 19 height 19
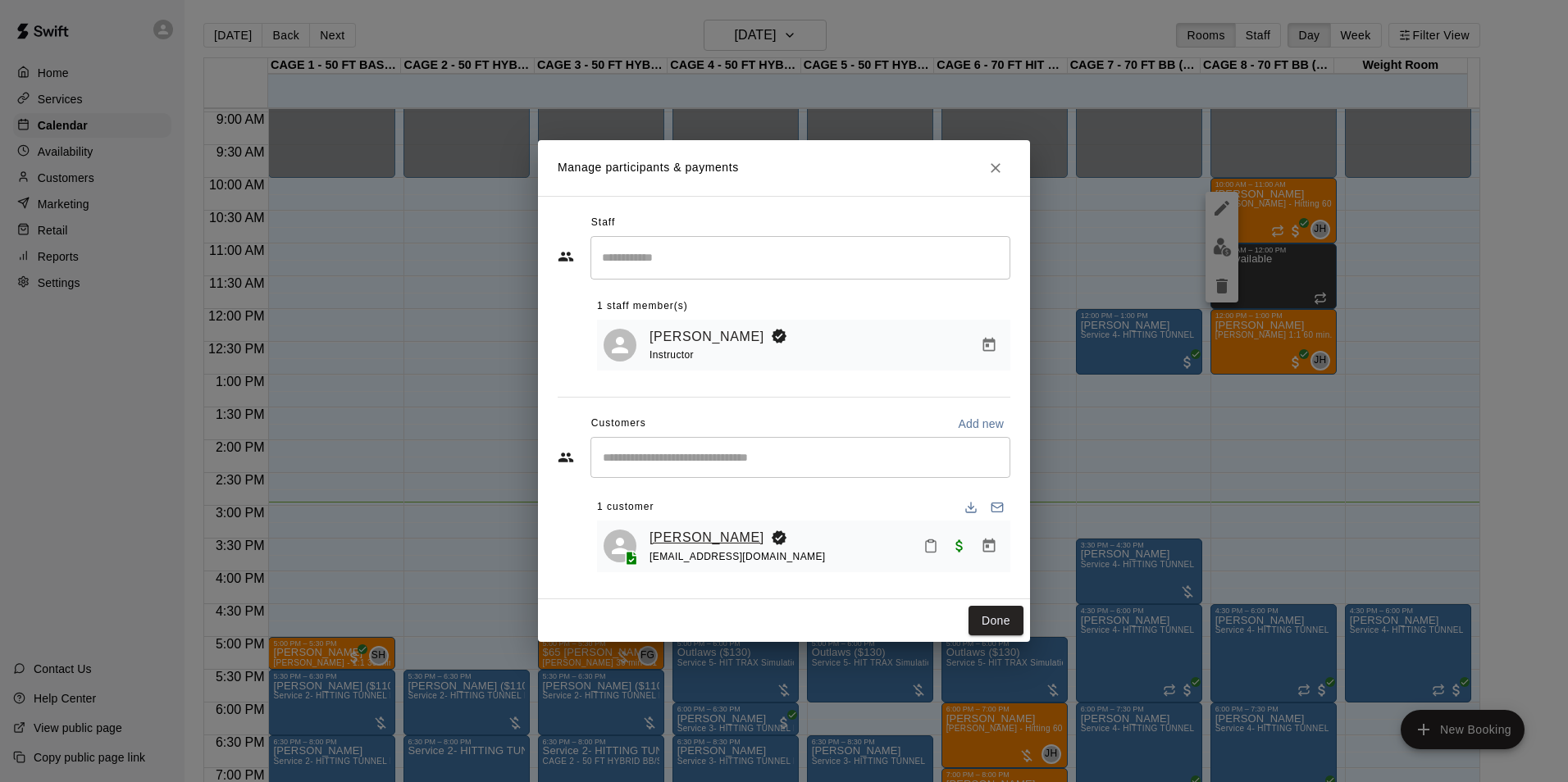
click at [667, 540] on link "[PERSON_NAME]" at bounding box center [707, 538] width 115 height 21
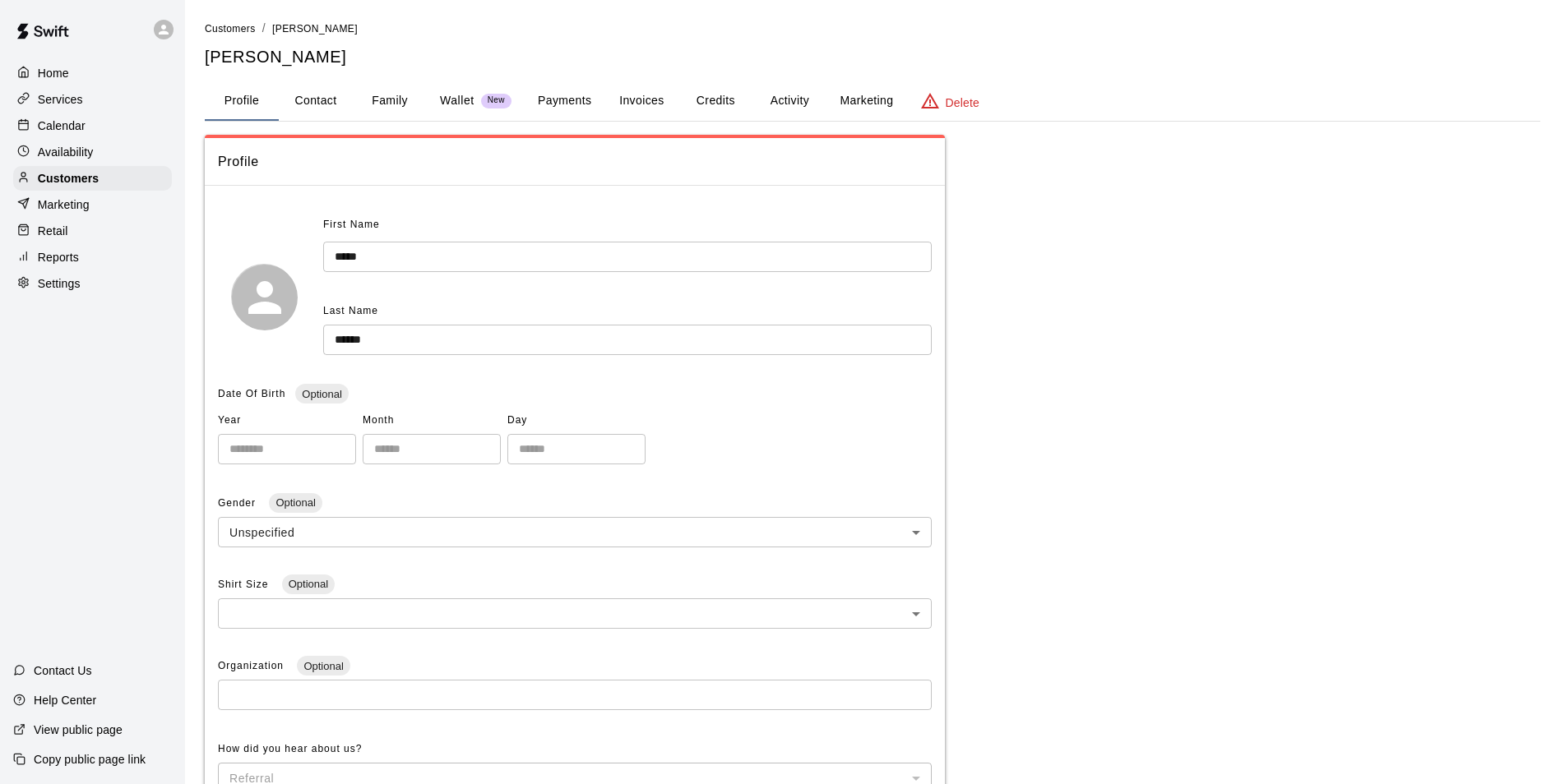
click at [650, 97] on button "Invoices" at bounding box center [641, 101] width 74 height 40
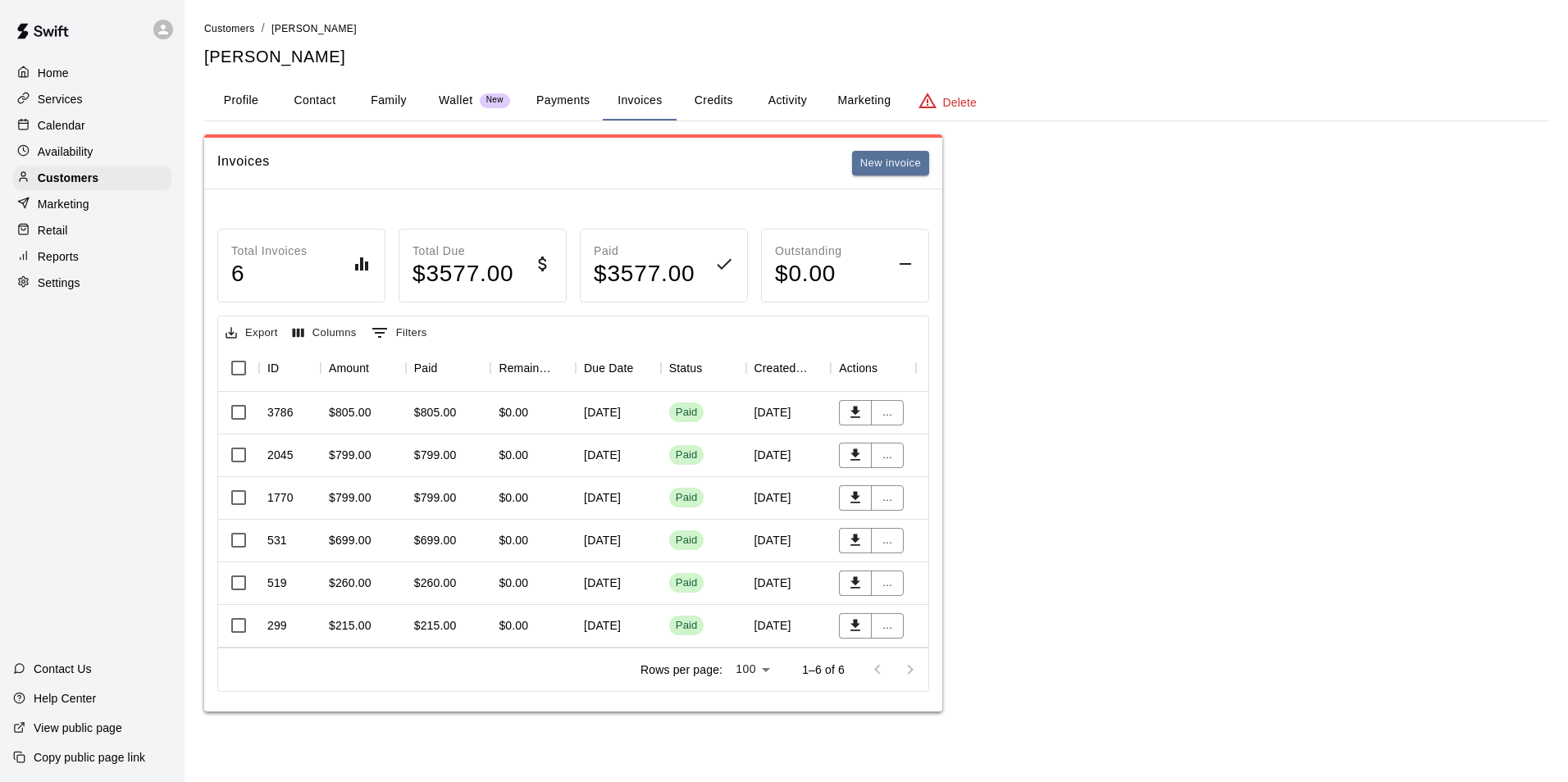
click at [733, 104] on button "Credits" at bounding box center [714, 101] width 74 height 40
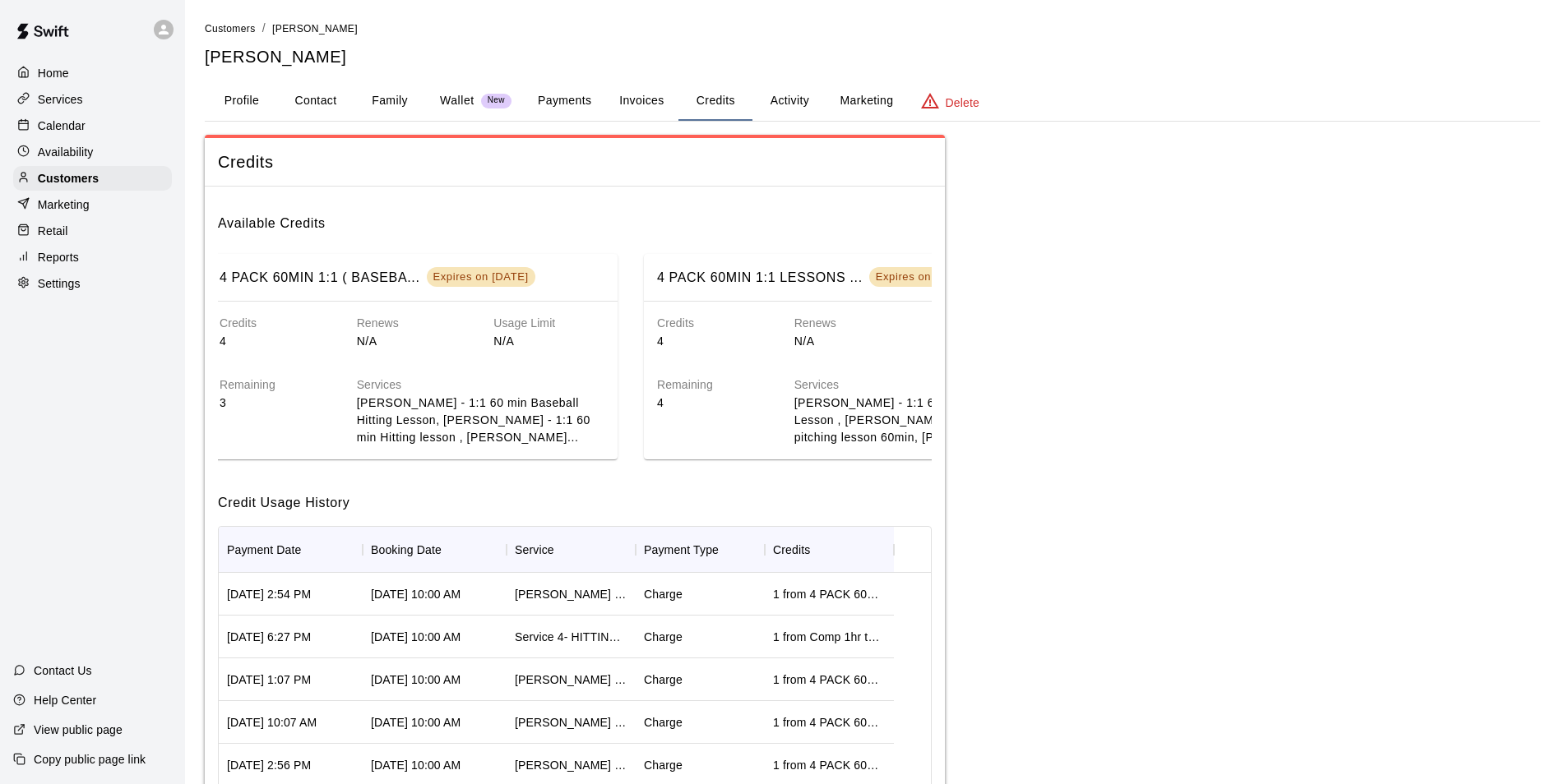
scroll to position [0, 464]
click at [140, 126] on div "Calendar" at bounding box center [92, 125] width 159 height 25
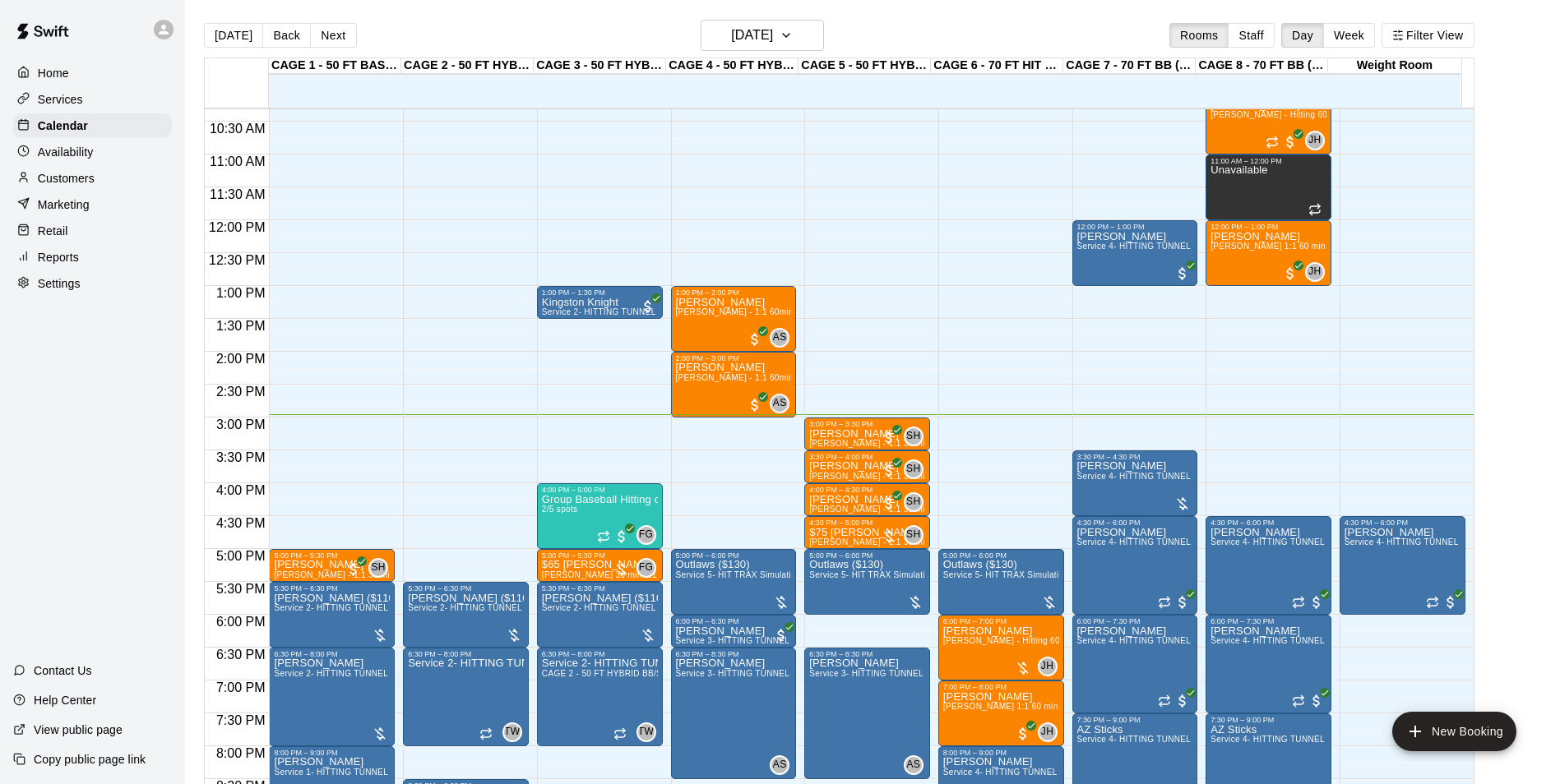
scroll to position [588, 0]
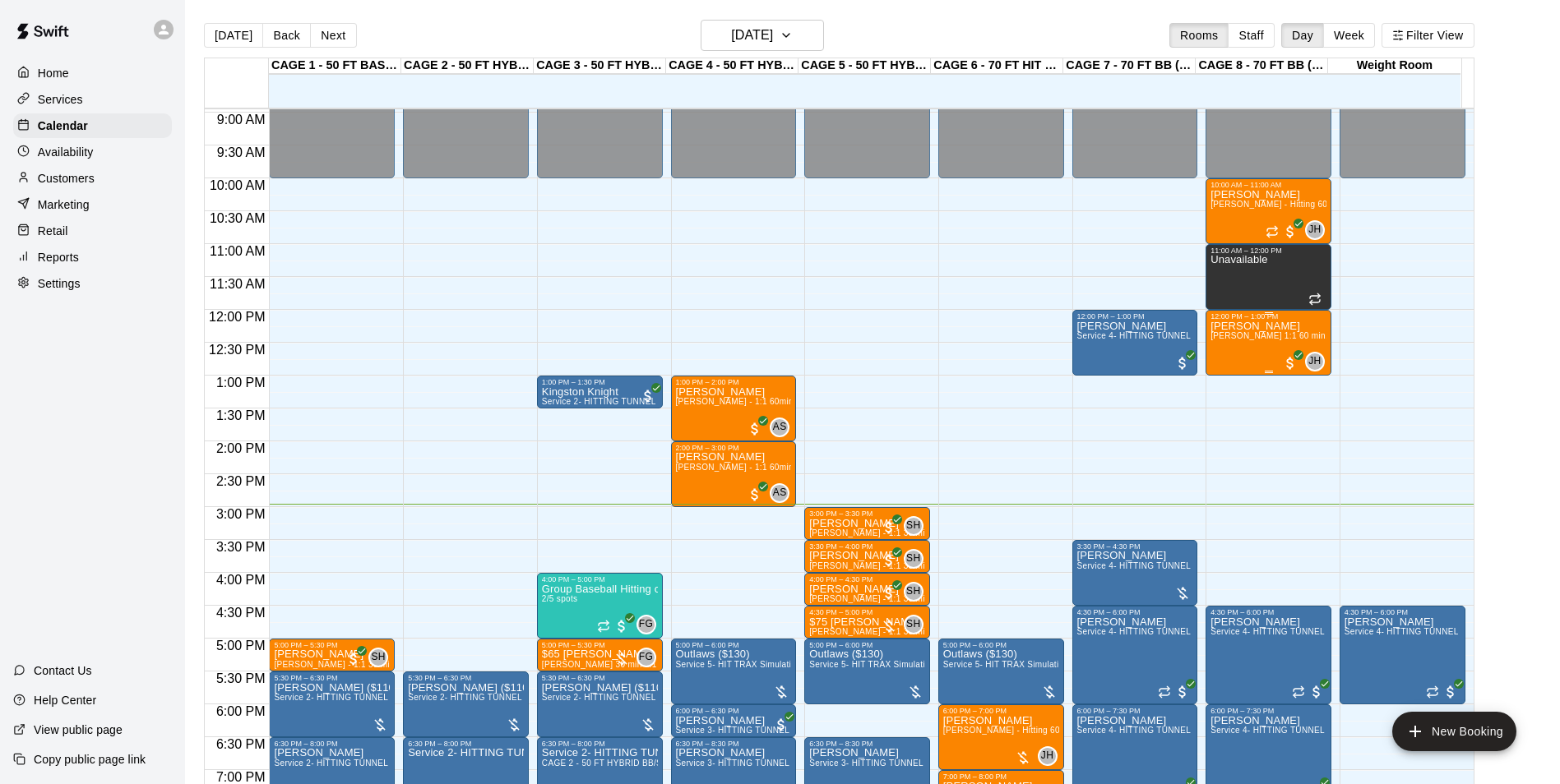
click at [1283, 353] on div "JH 0" at bounding box center [1303, 361] width 43 height 19
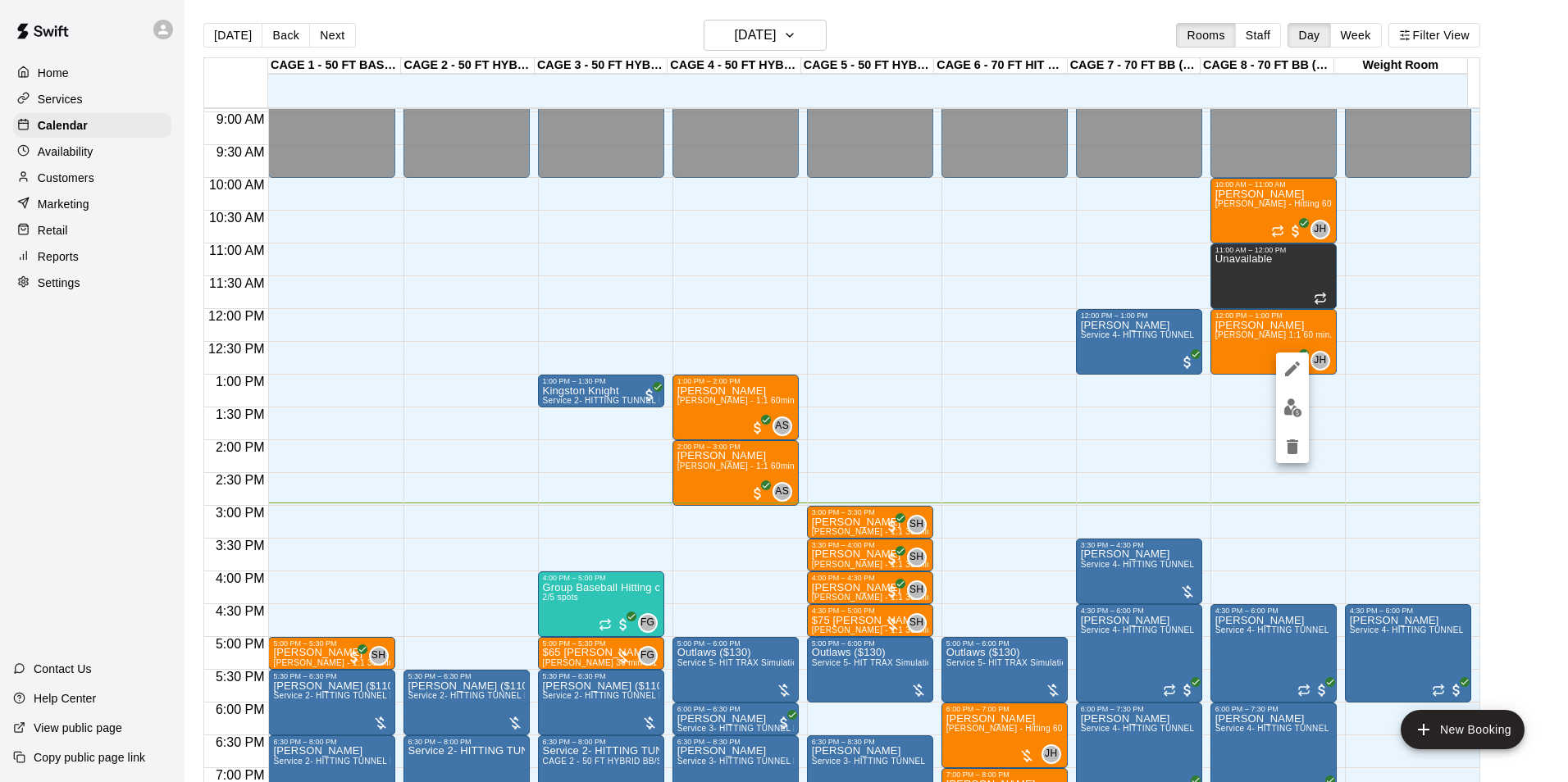
click at [1265, 305] on div at bounding box center [784, 391] width 1568 height 782
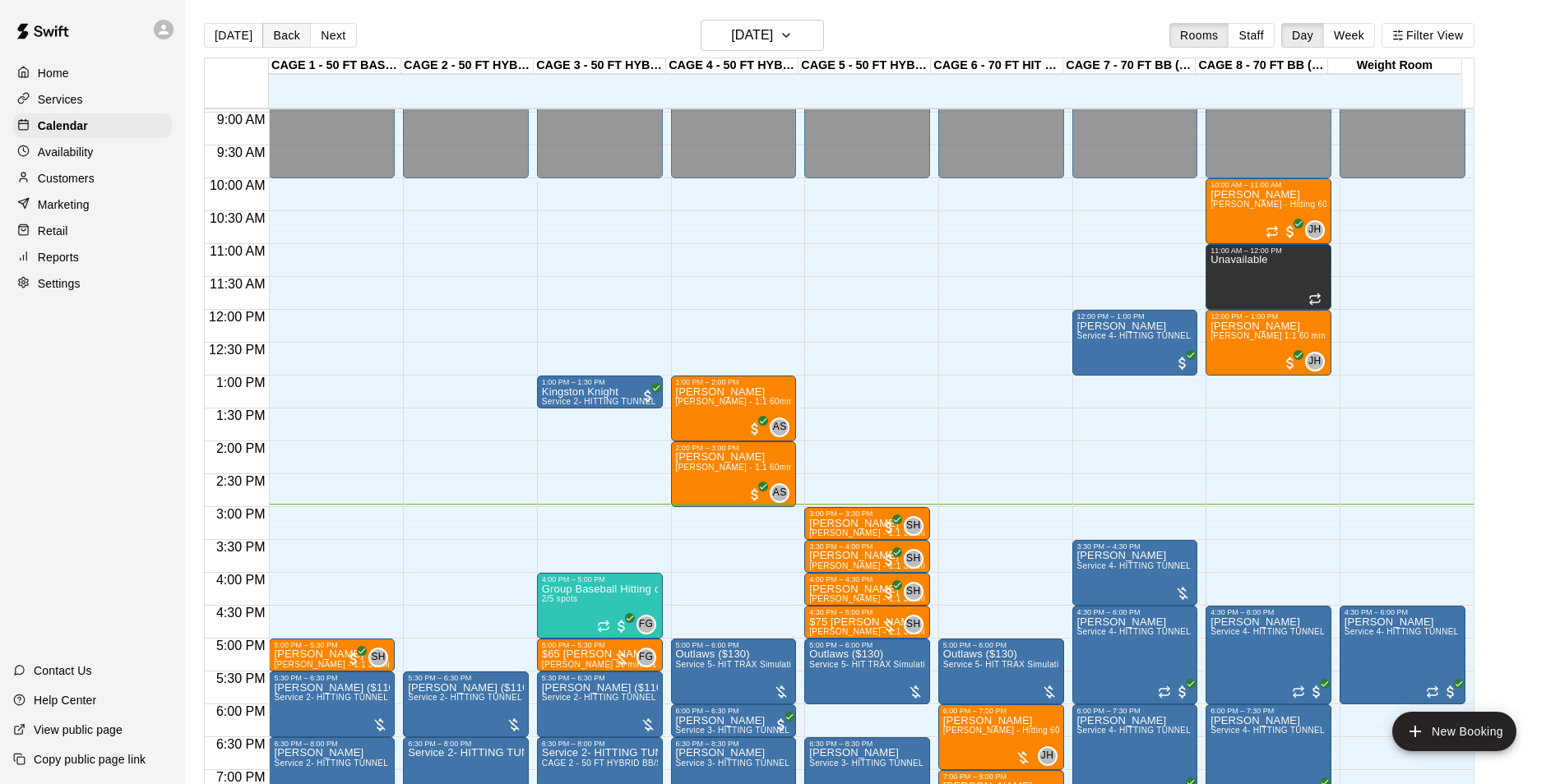
click at [287, 37] on button "Back" at bounding box center [287, 35] width 48 height 25
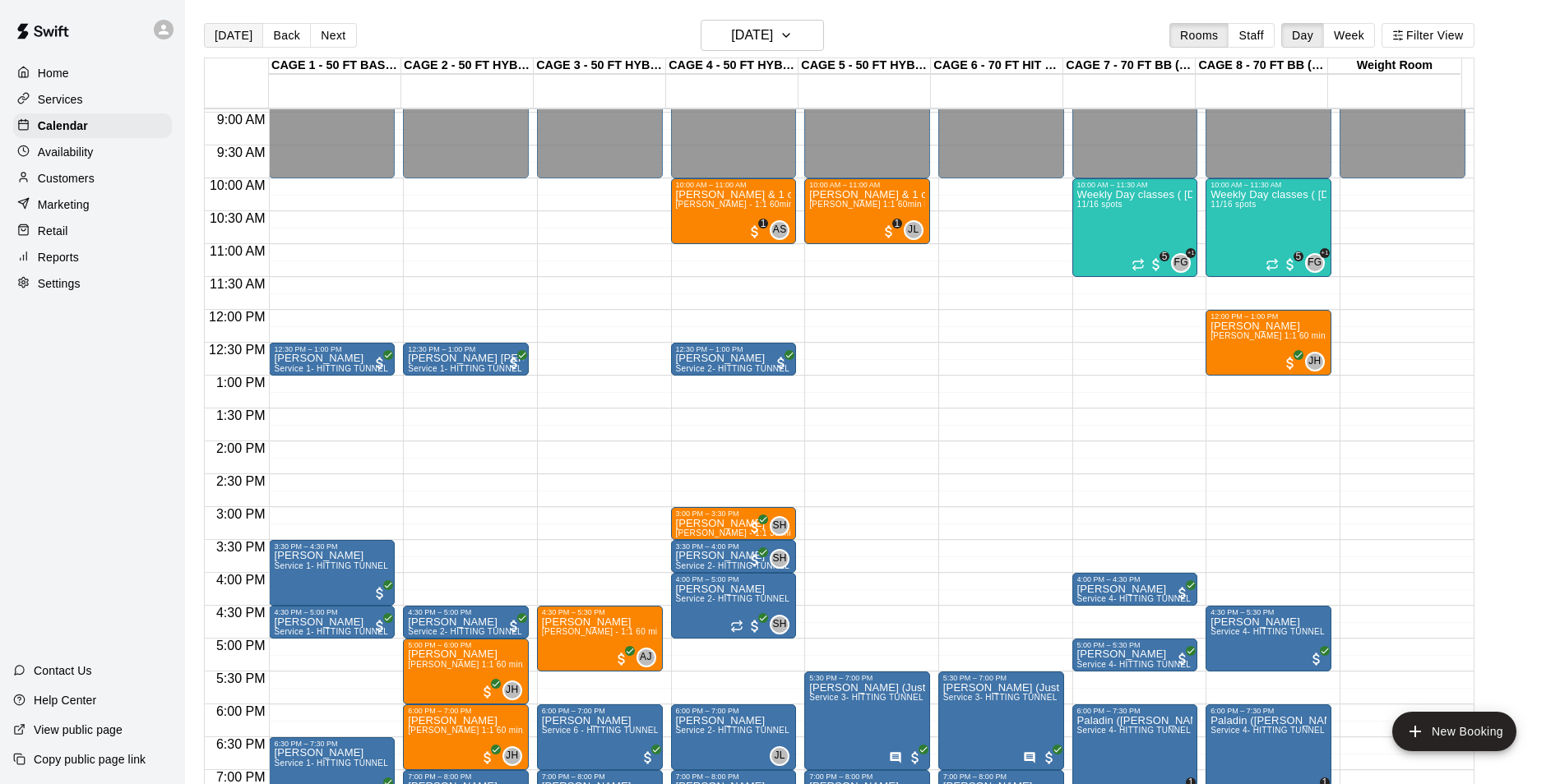
click at [230, 40] on button "[DATE]" at bounding box center [234, 35] width 59 height 25
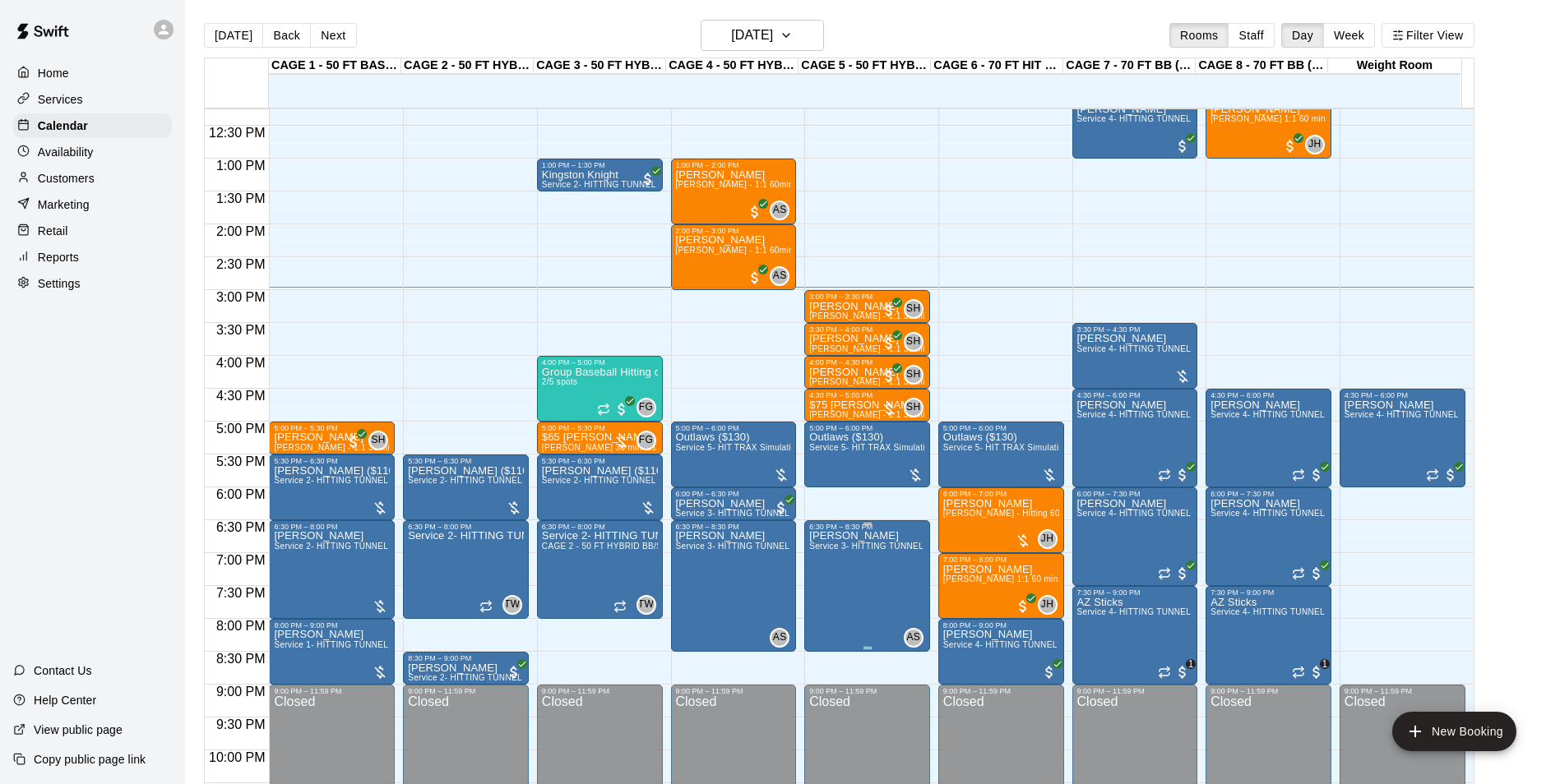
scroll to position [835, 0]
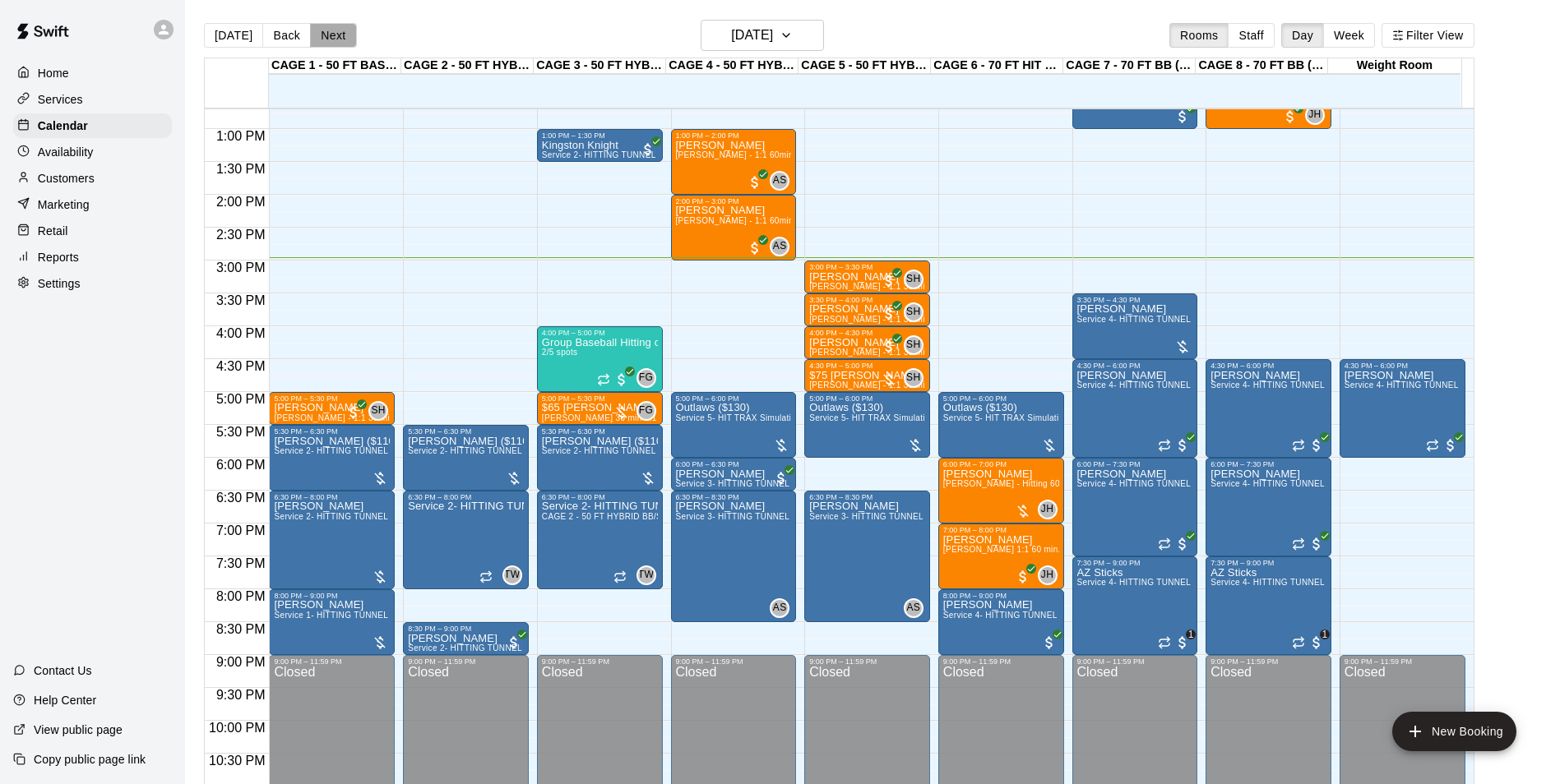
click at [326, 23] on button "Next" at bounding box center [333, 35] width 46 height 25
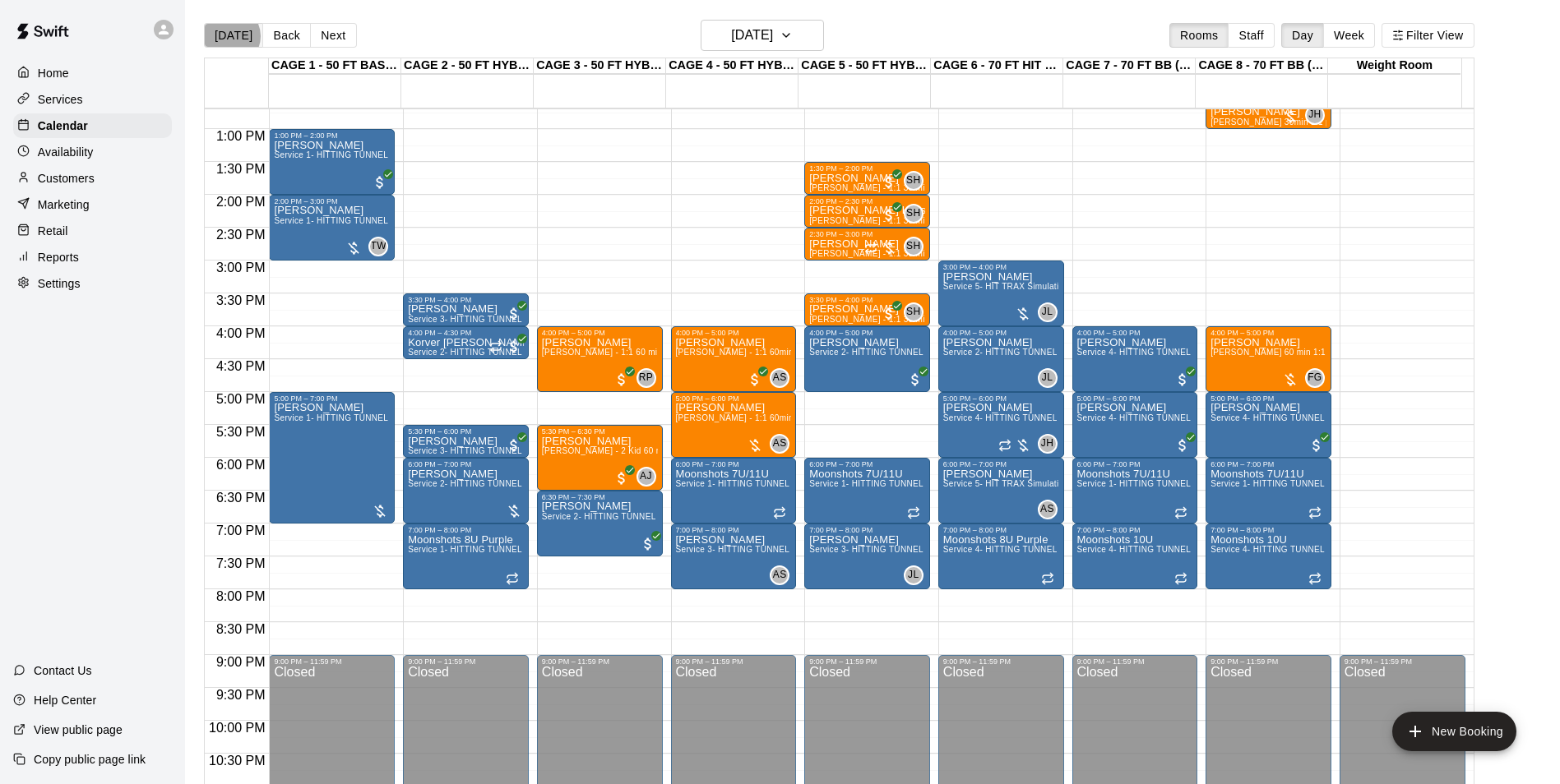
click at [228, 35] on button "[DATE]" at bounding box center [234, 35] width 59 height 25
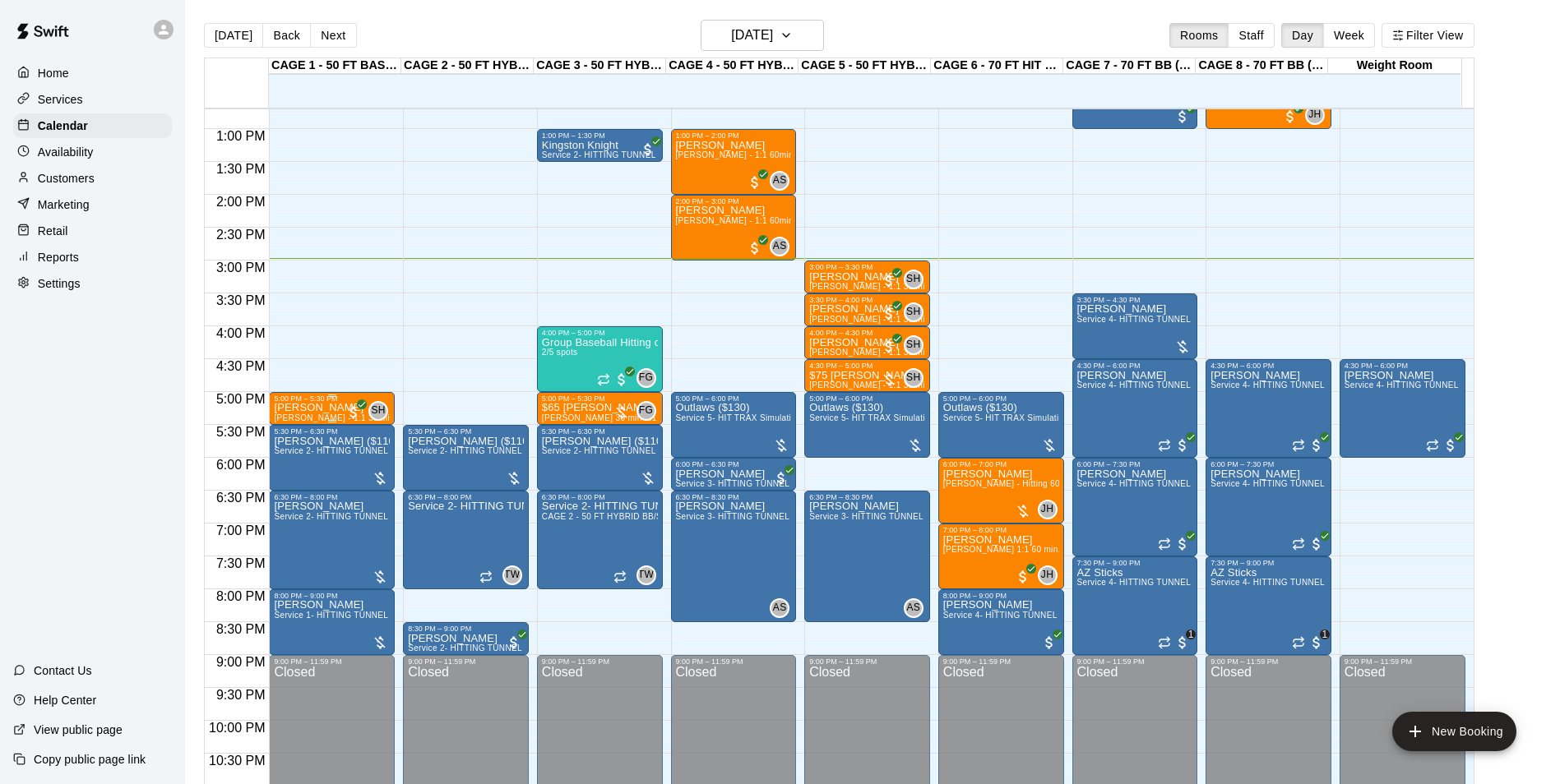
click at [318, 403] on div "5:00 PM – 5:30 PM" at bounding box center [331, 398] width 116 height 8
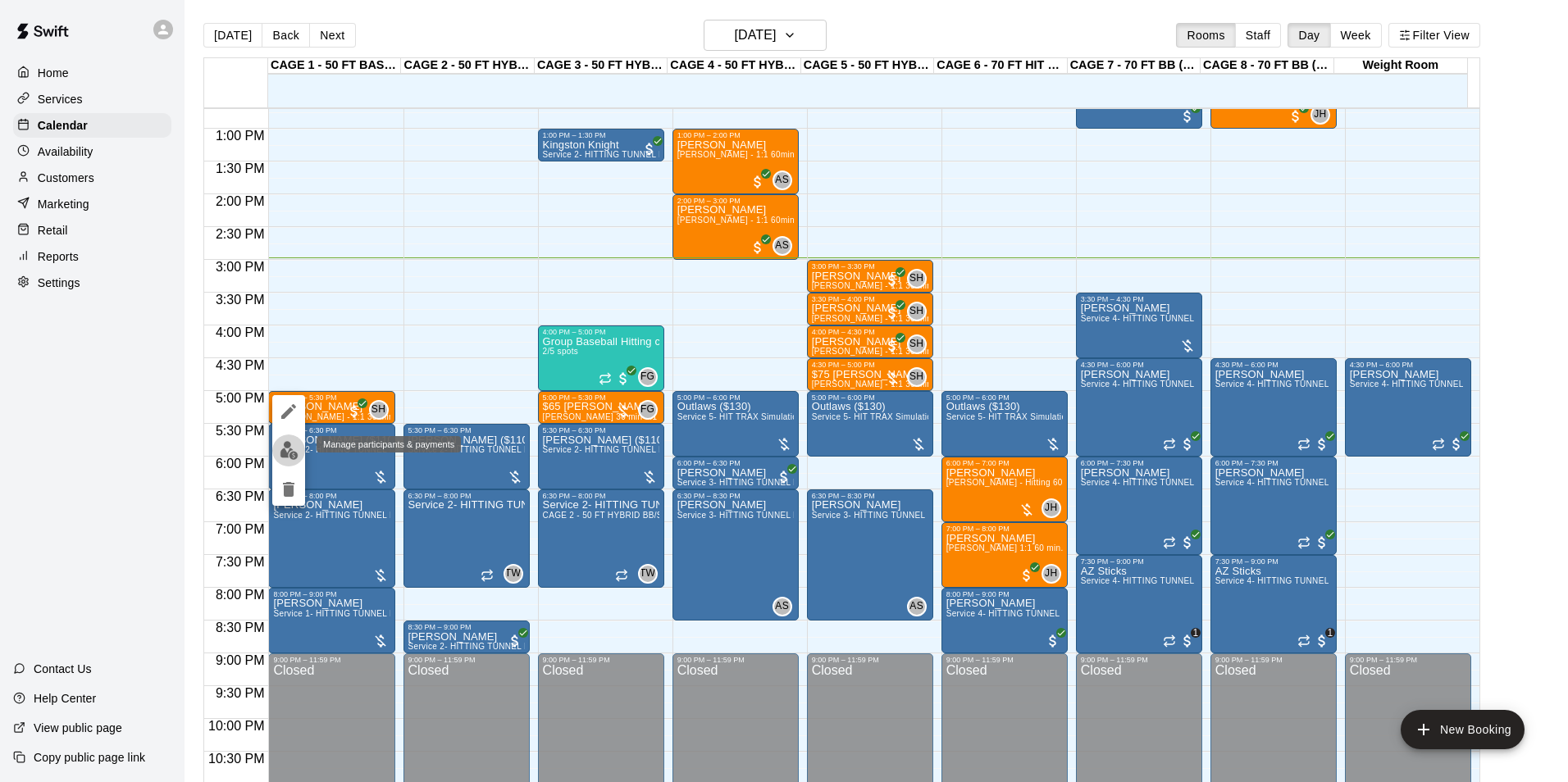
click at [294, 452] on img "edit" at bounding box center [289, 451] width 19 height 19
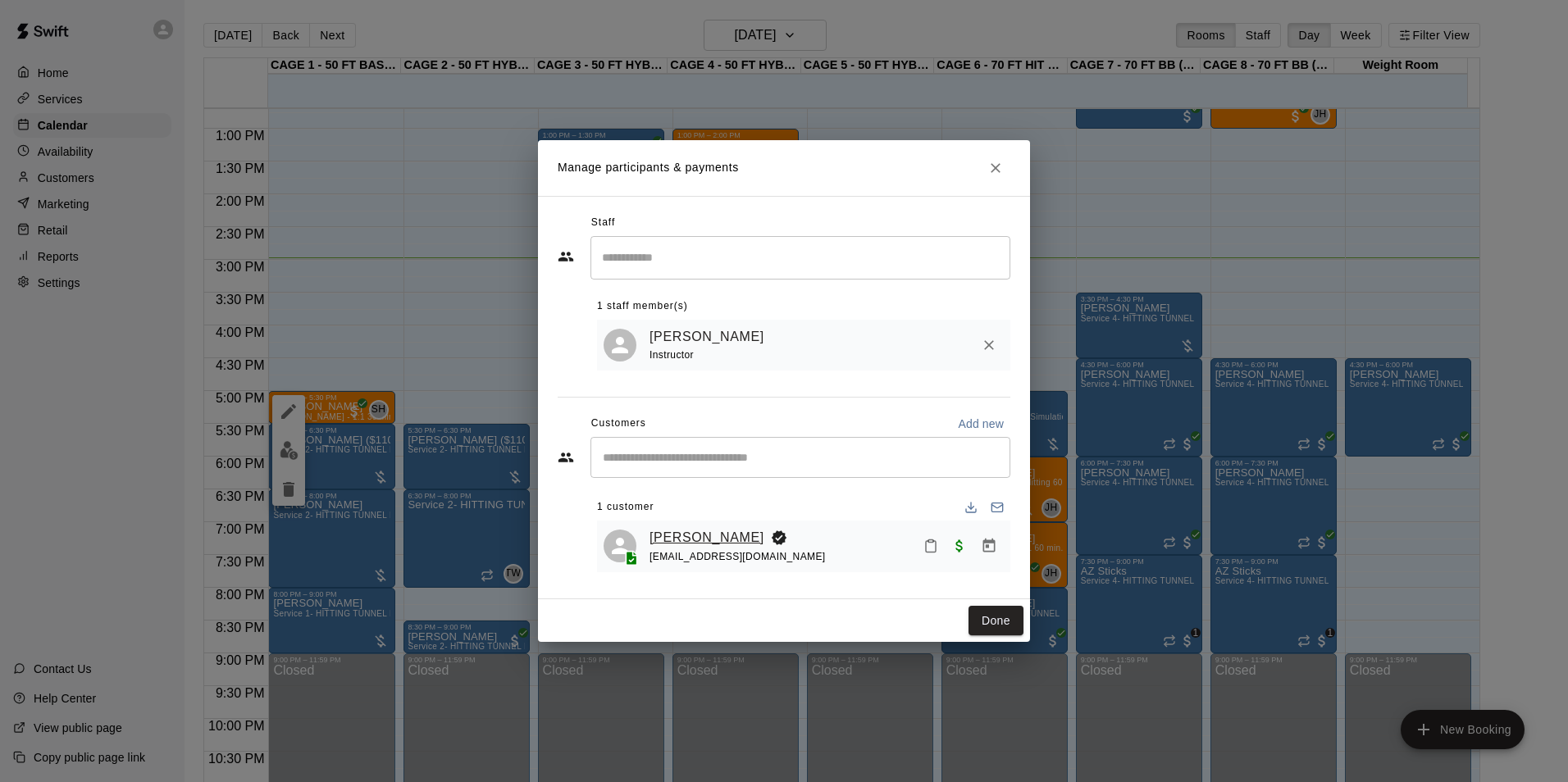
click at [684, 537] on link "[PERSON_NAME]" at bounding box center [707, 538] width 115 height 21
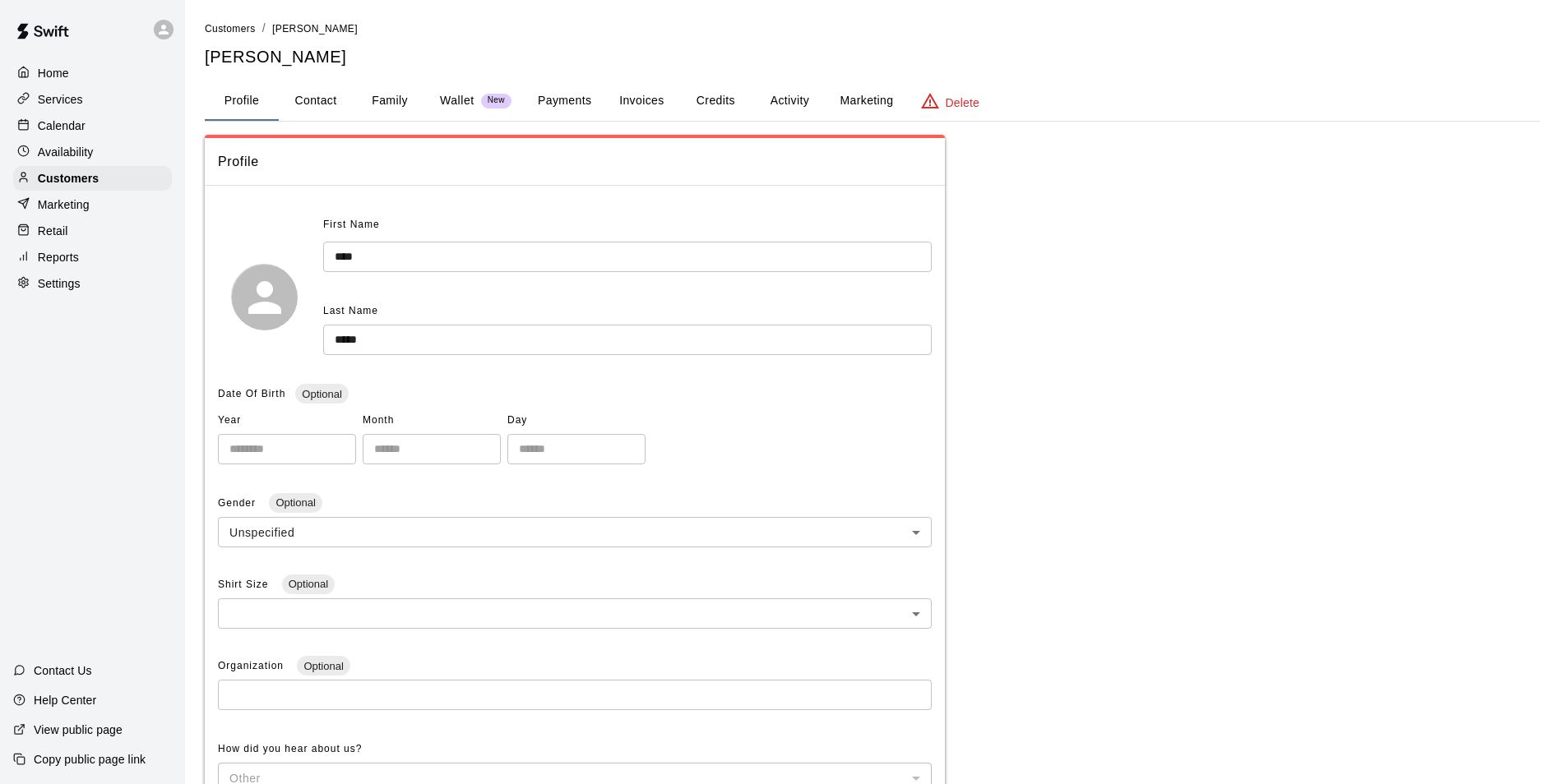
click at [549, 97] on button "Payments" at bounding box center [564, 101] width 80 height 40
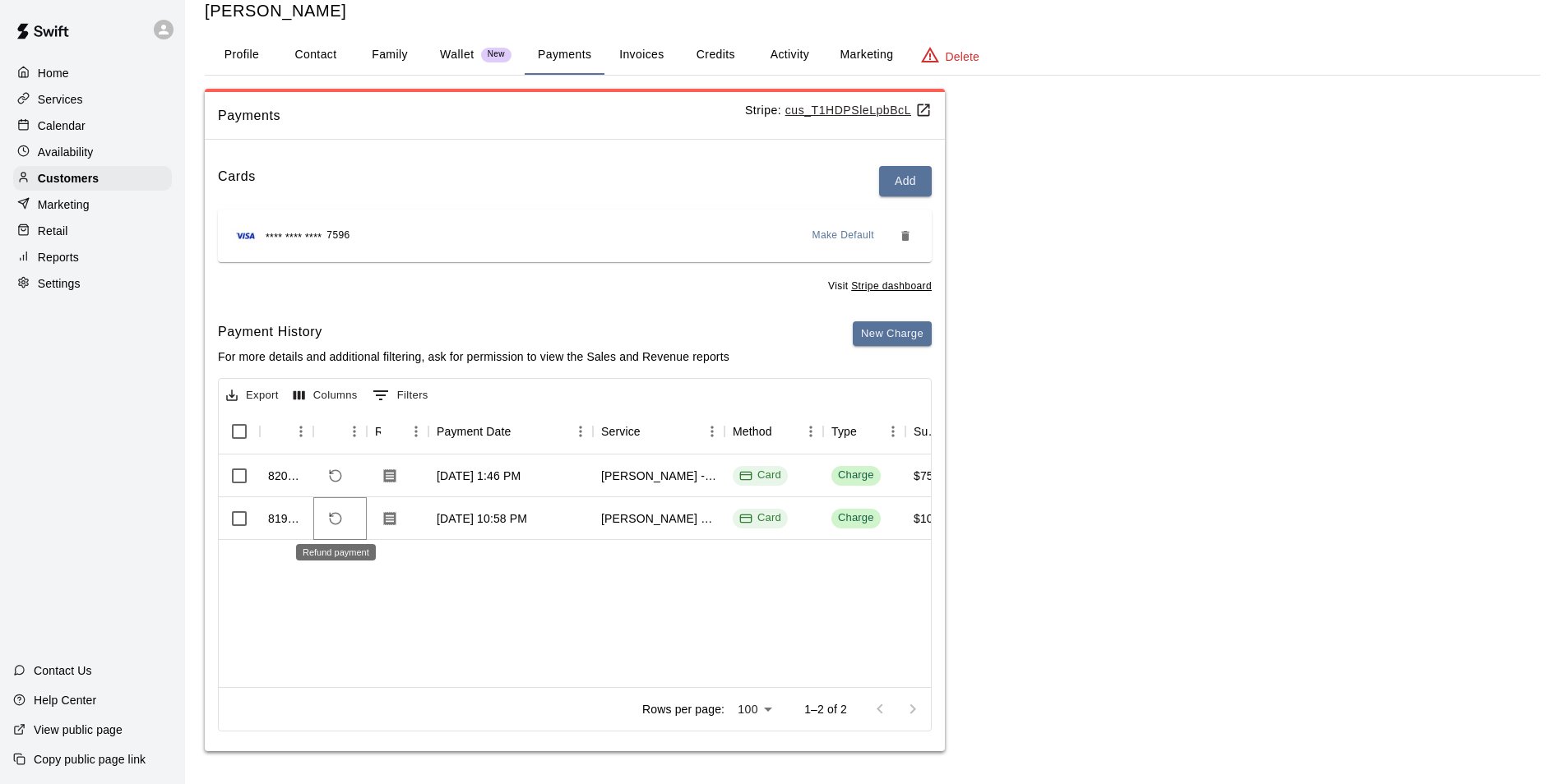
click at [326, 517] on button "Refund payment" at bounding box center [335, 519] width 28 height 28
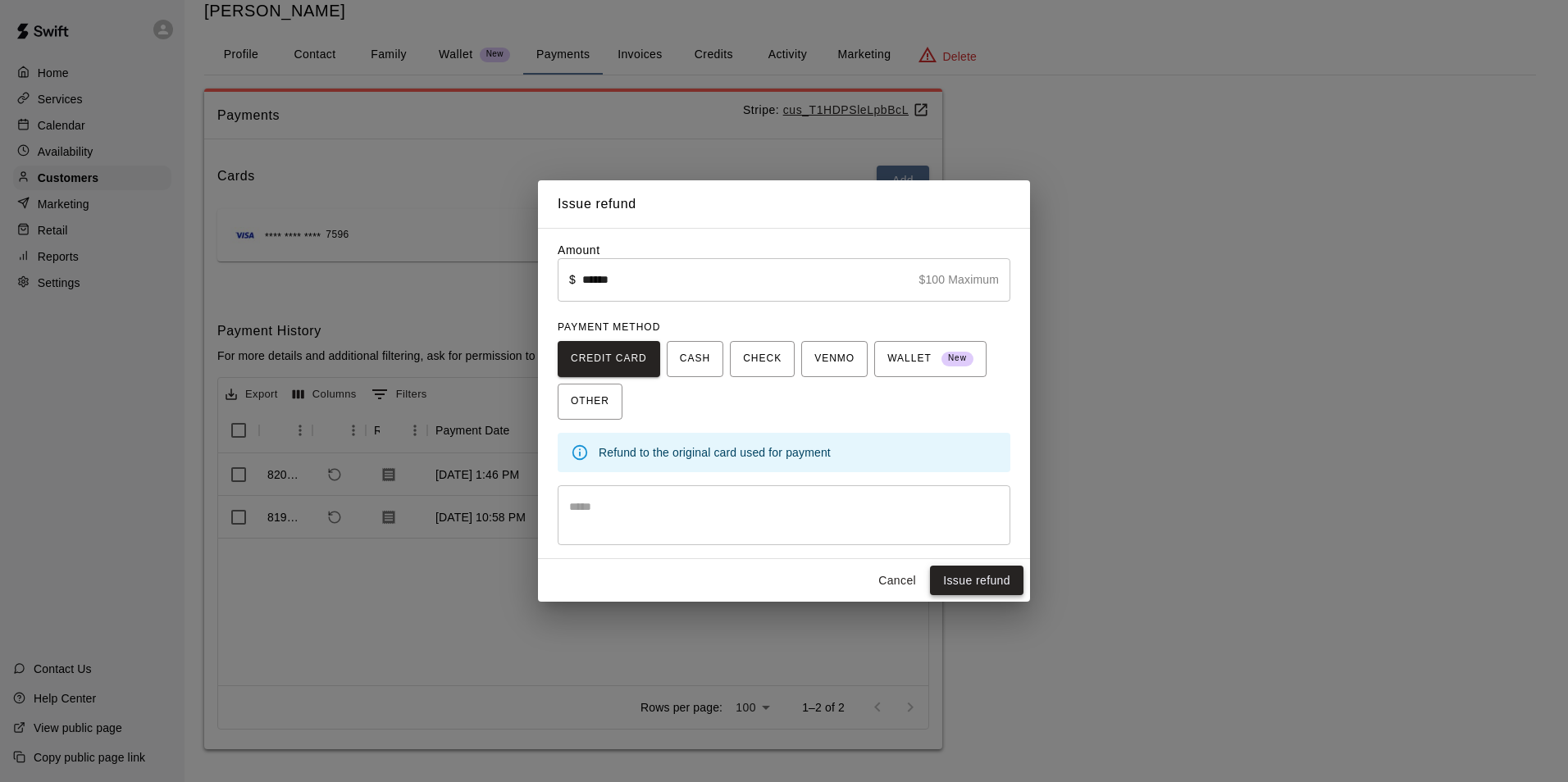
click at [981, 587] on button "Issue refund" at bounding box center [977, 580] width 93 height 31
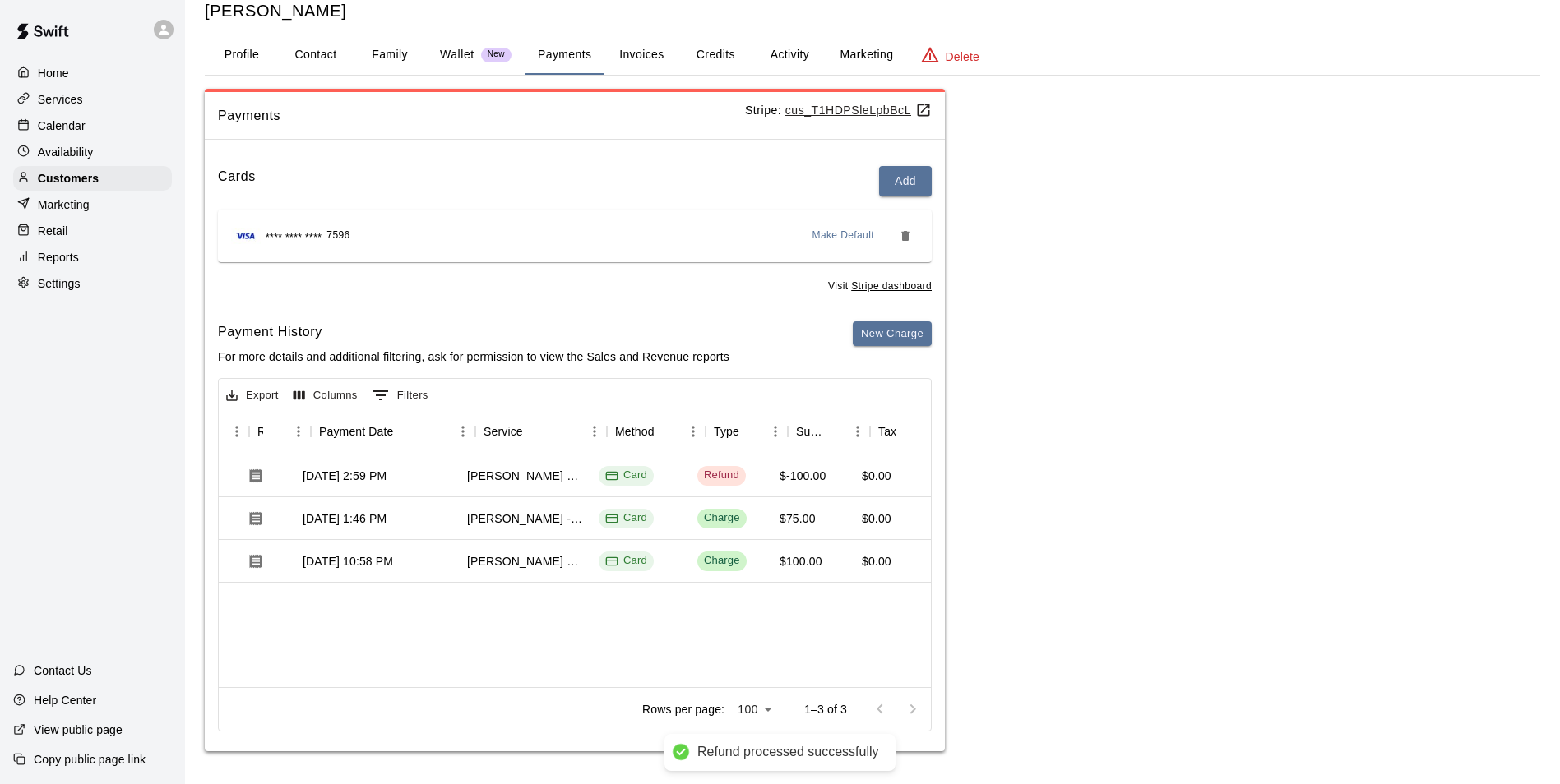
scroll to position [0, 239]
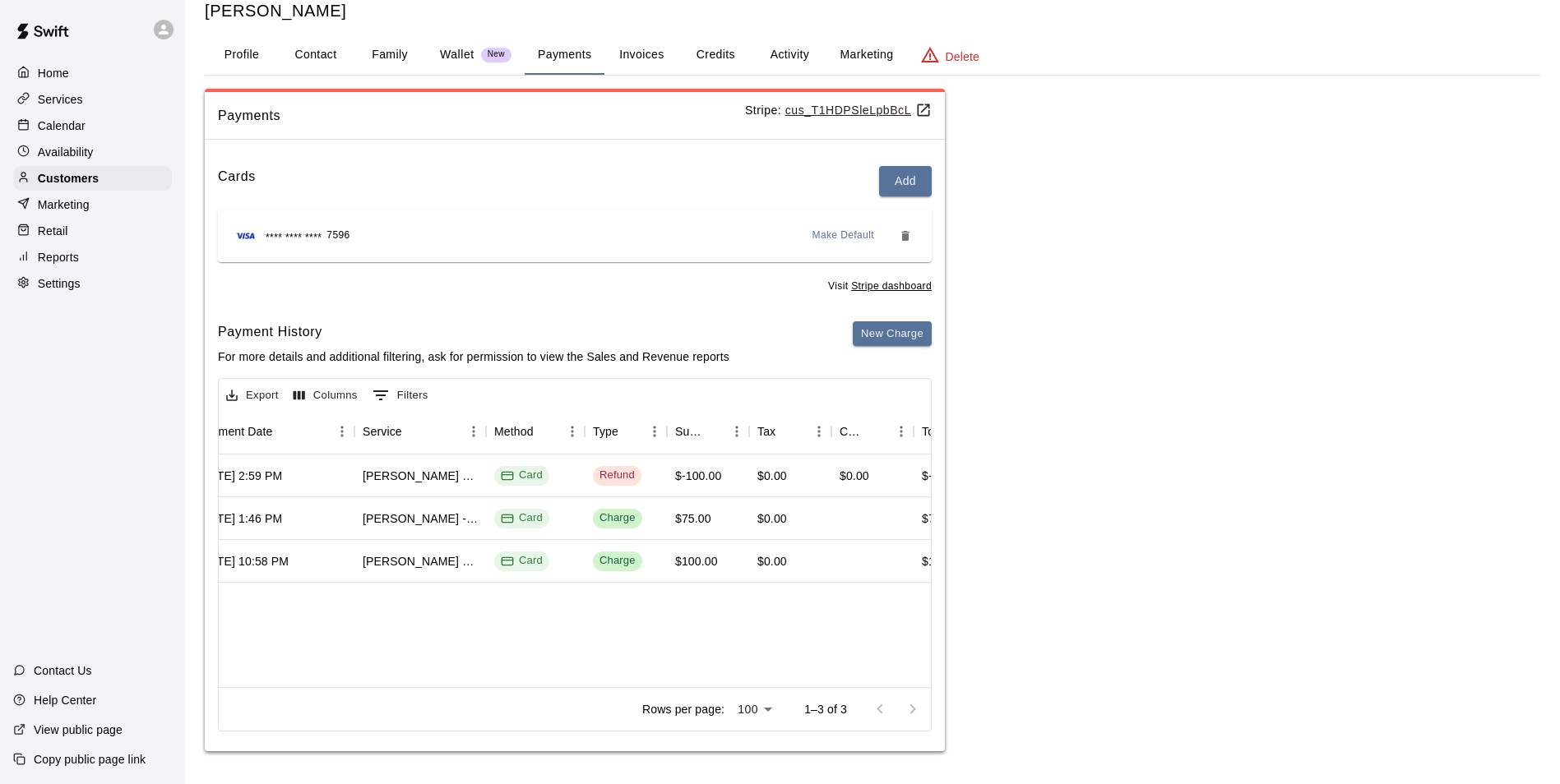
click at [105, 161] on div "Availability" at bounding box center [92, 152] width 159 height 25
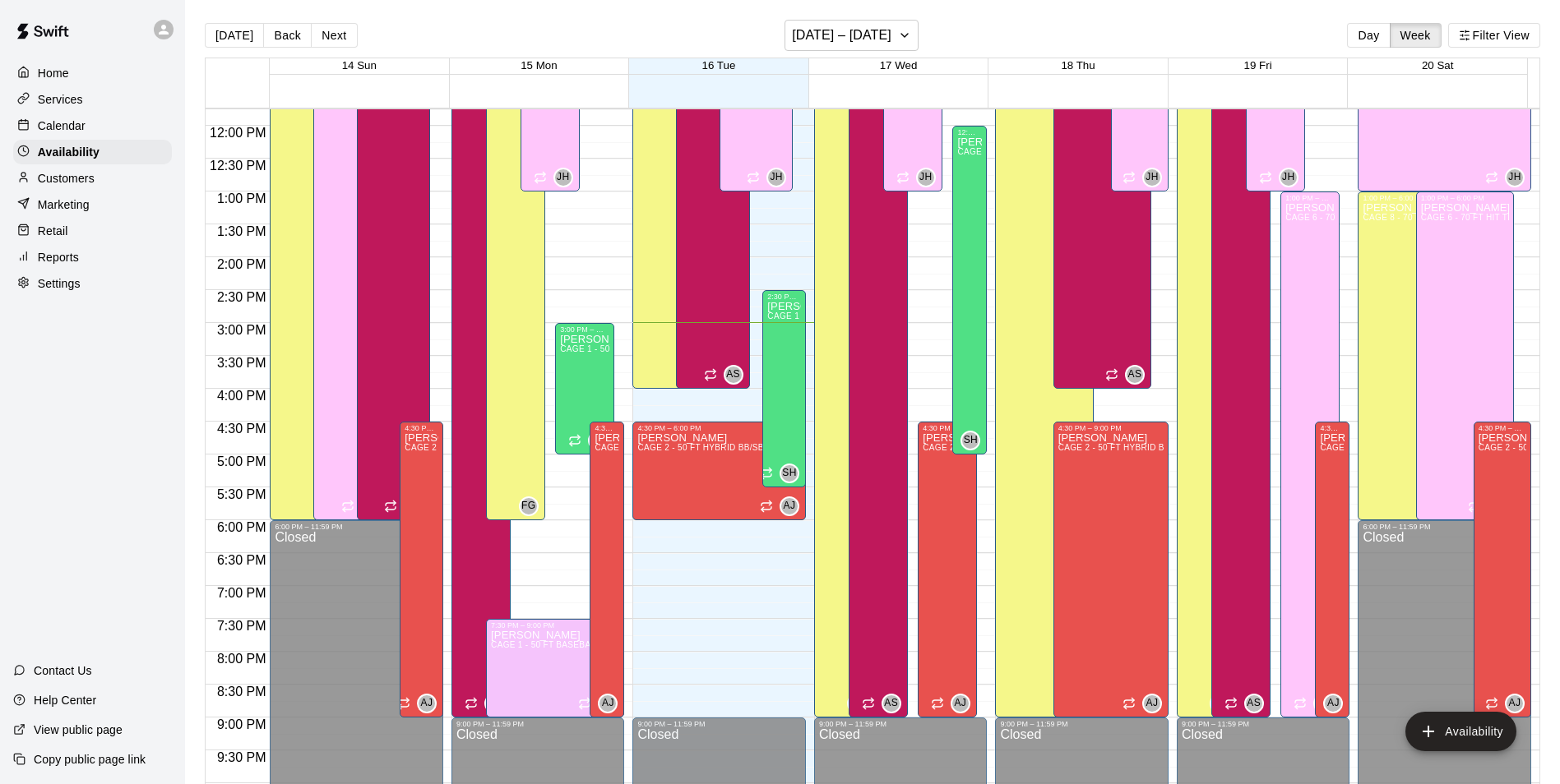
scroll to position [721, 0]
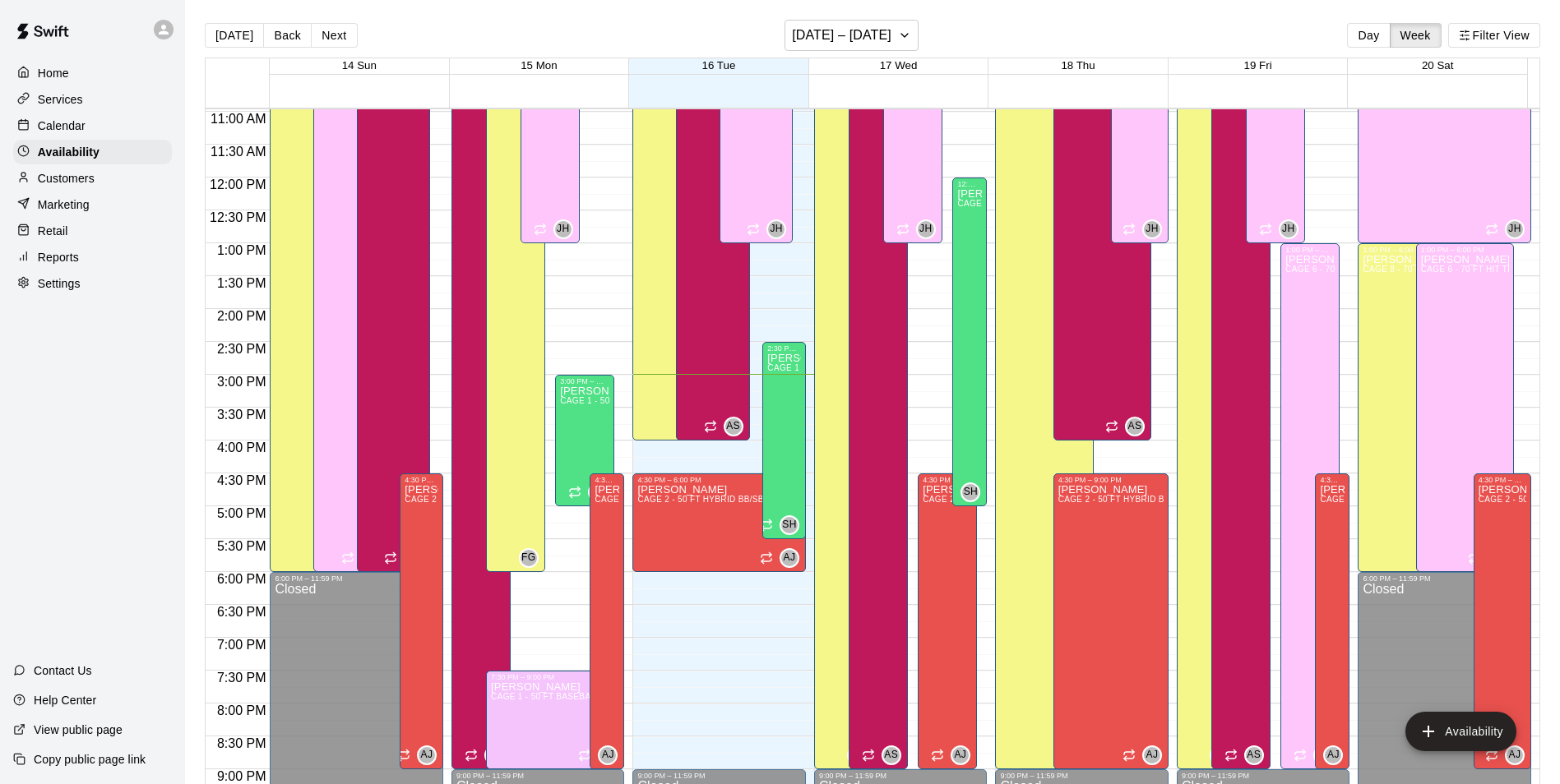
click at [130, 121] on div "Calendar" at bounding box center [92, 125] width 159 height 25
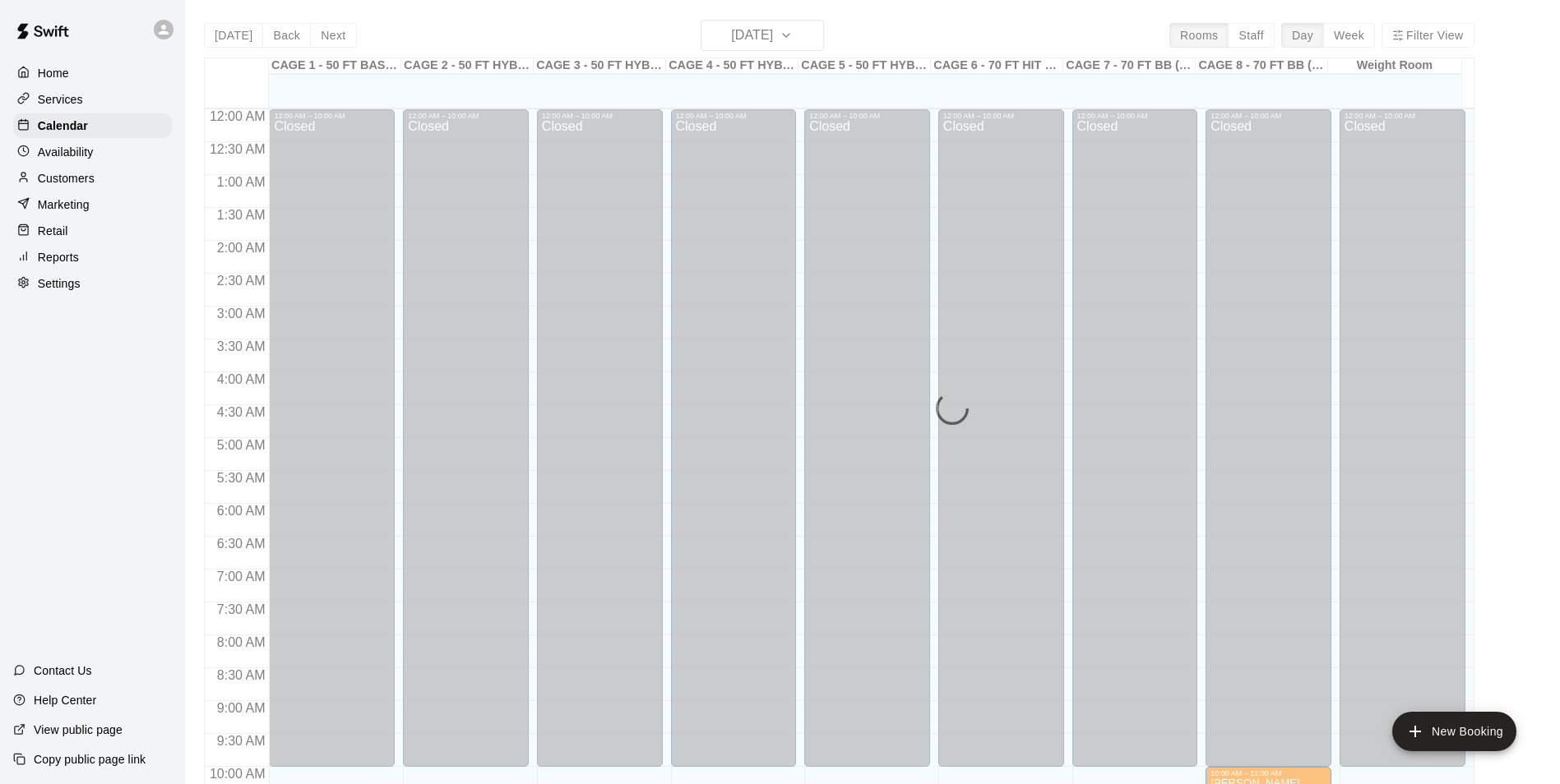
scroll to position [835, 0]
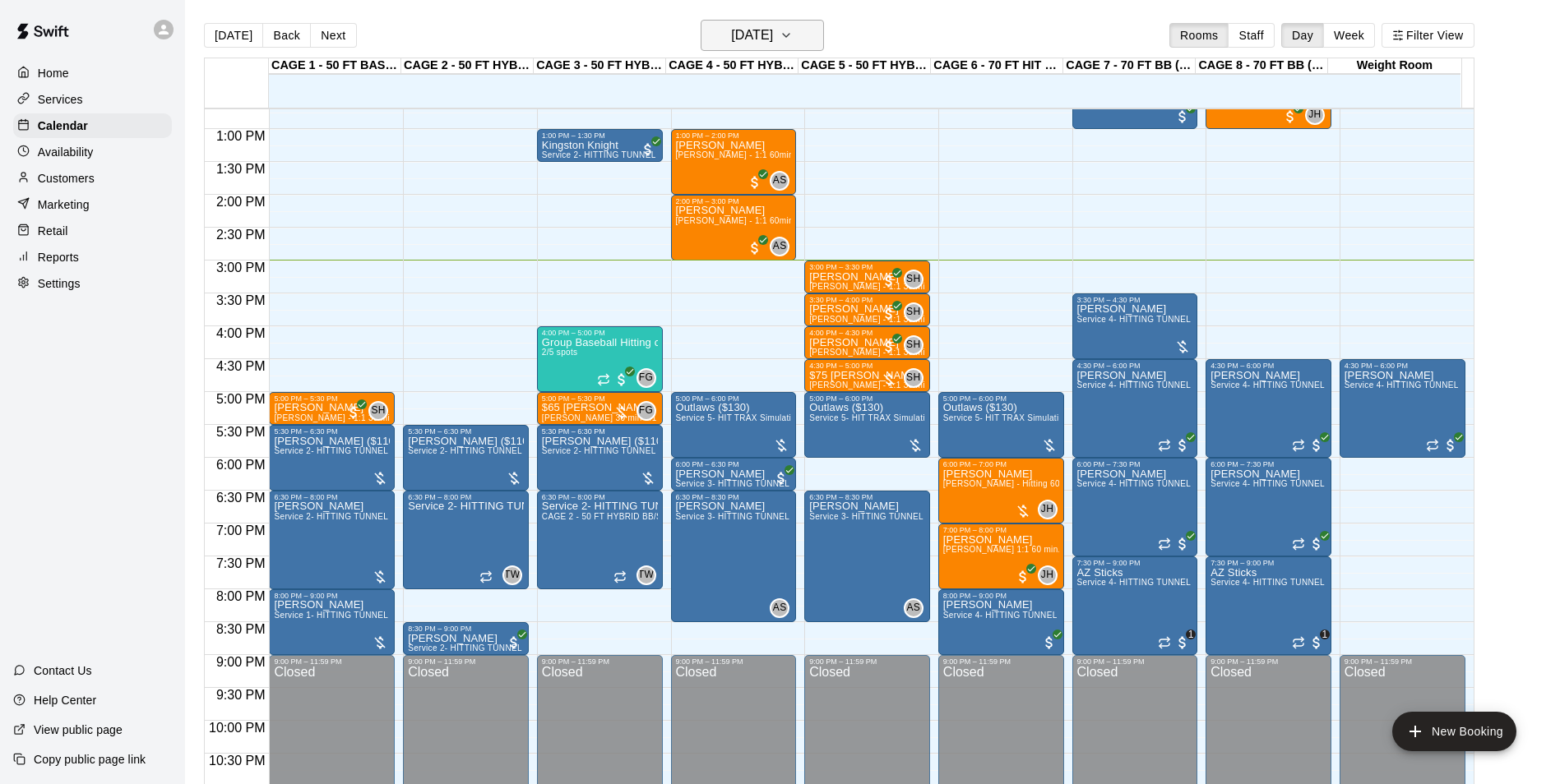
click at [793, 40] on icon "button" at bounding box center [786, 34] width 13 height 19
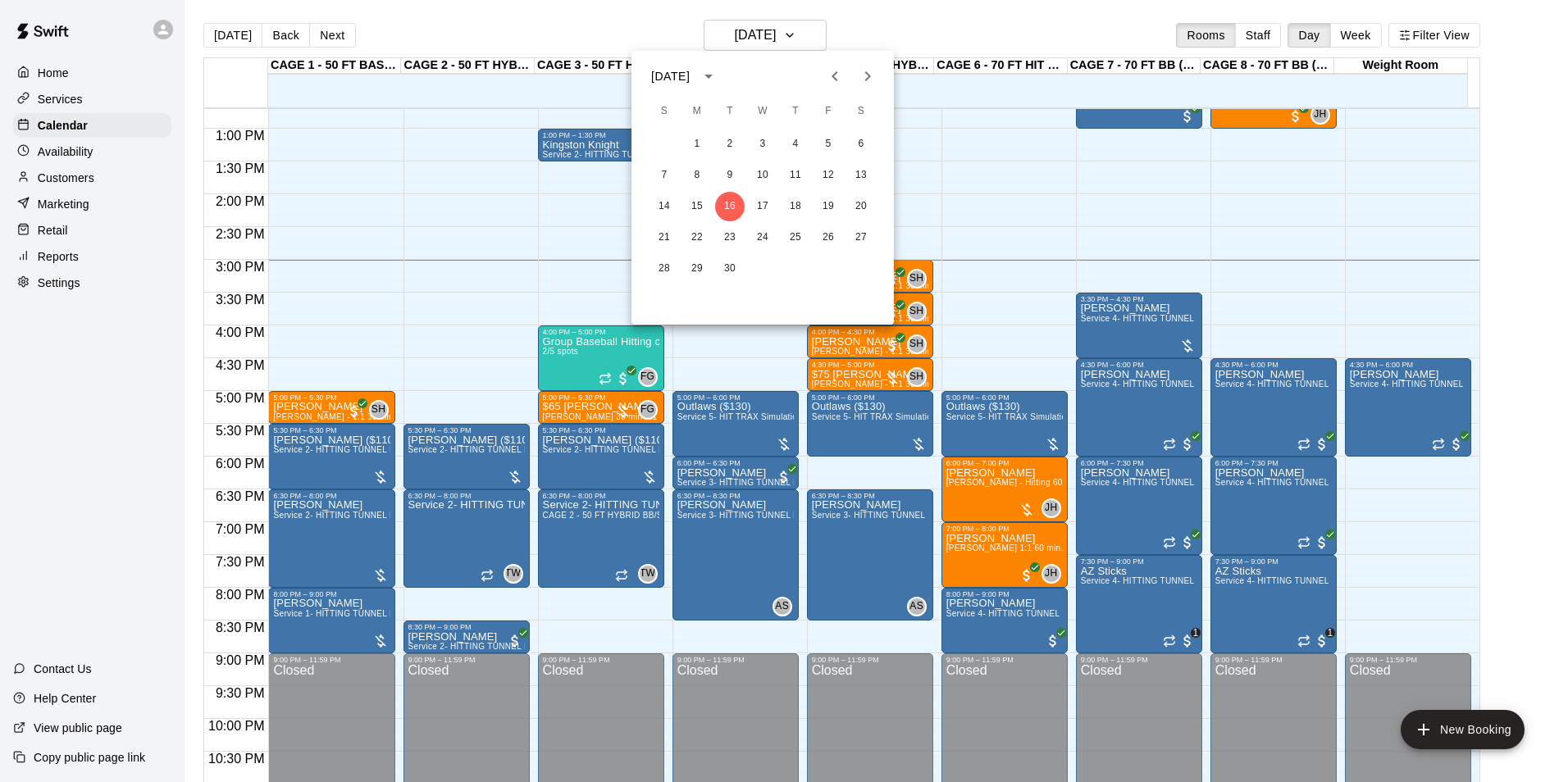
click at [967, 503] on div at bounding box center [784, 391] width 1568 height 782
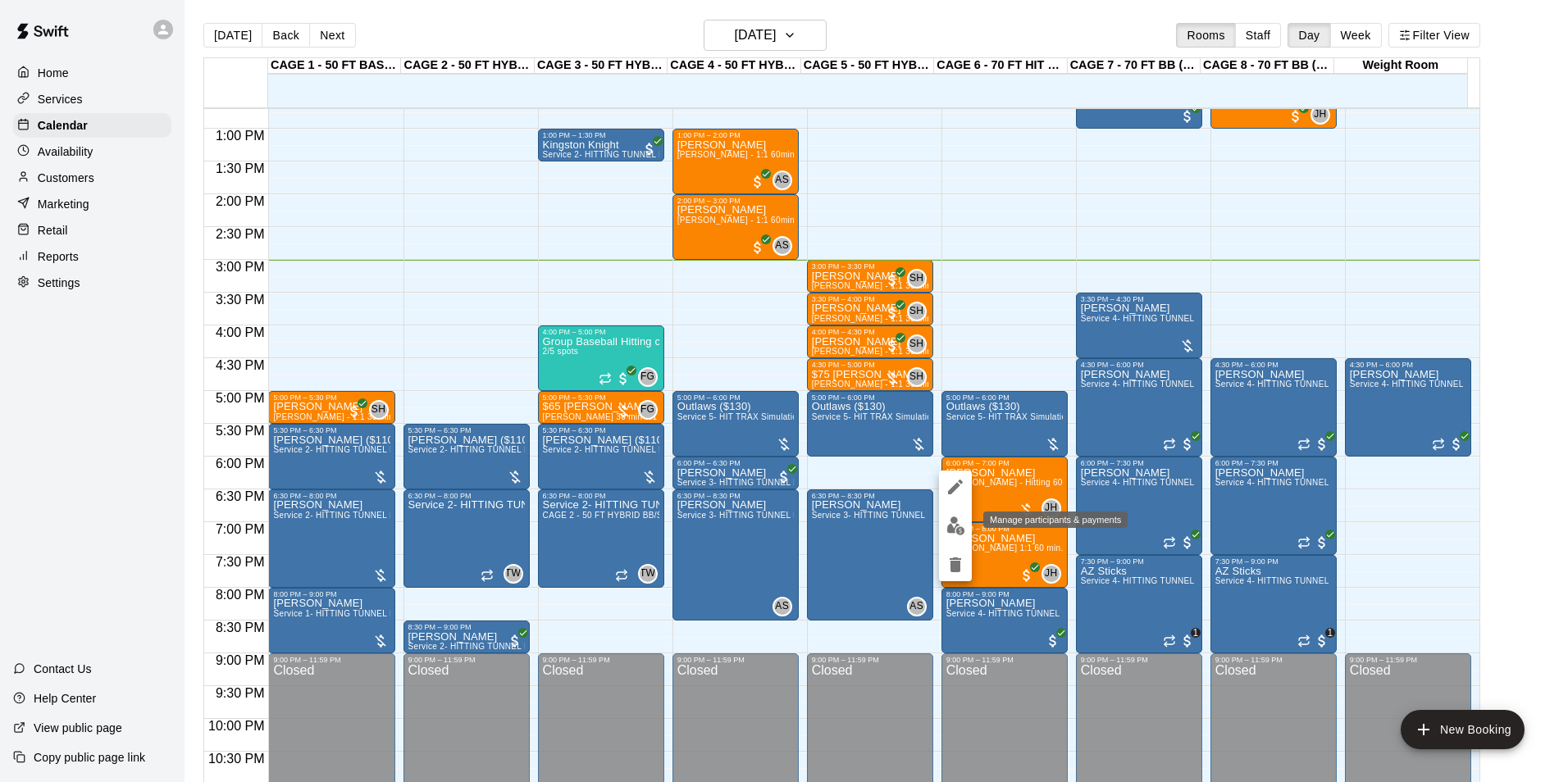
click at [963, 527] on img "edit" at bounding box center [955, 526] width 19 height 19
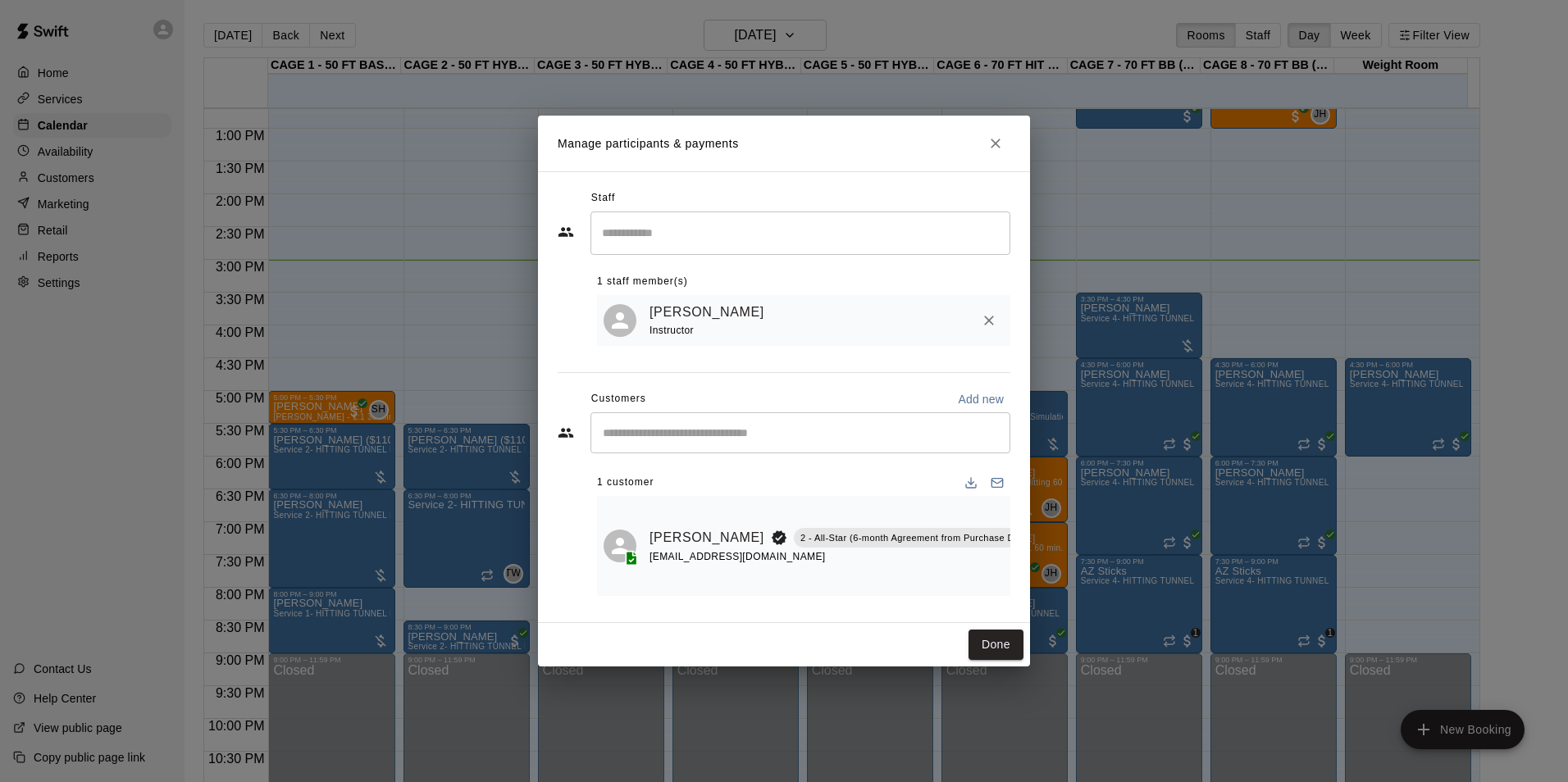
click at [1012, 647] on button "Done" at bounding box center [995, 644] width 55 height 31
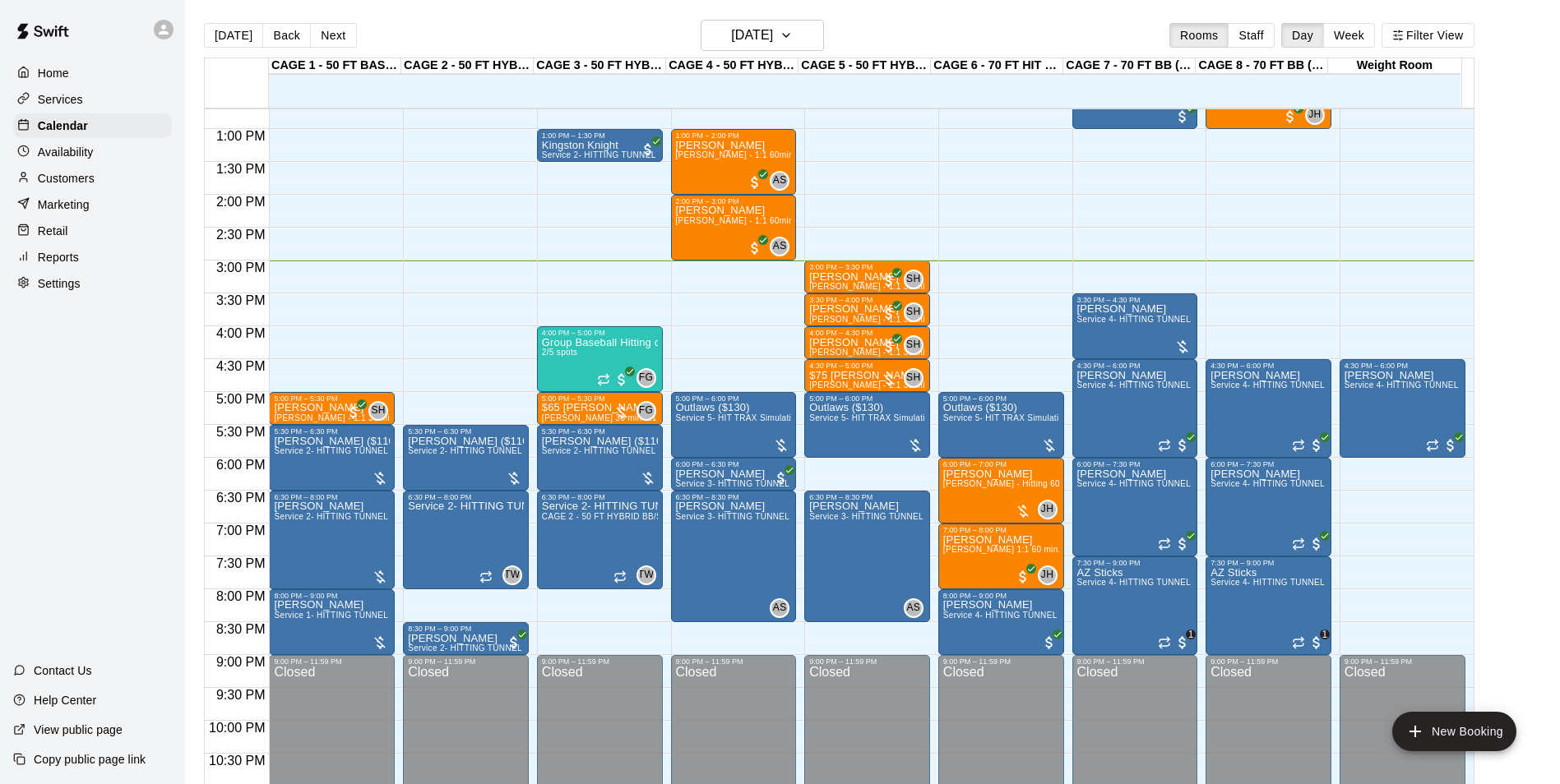
click at [277, 38] on button "Back" at bounding box center [287, 35] width 48 height 25
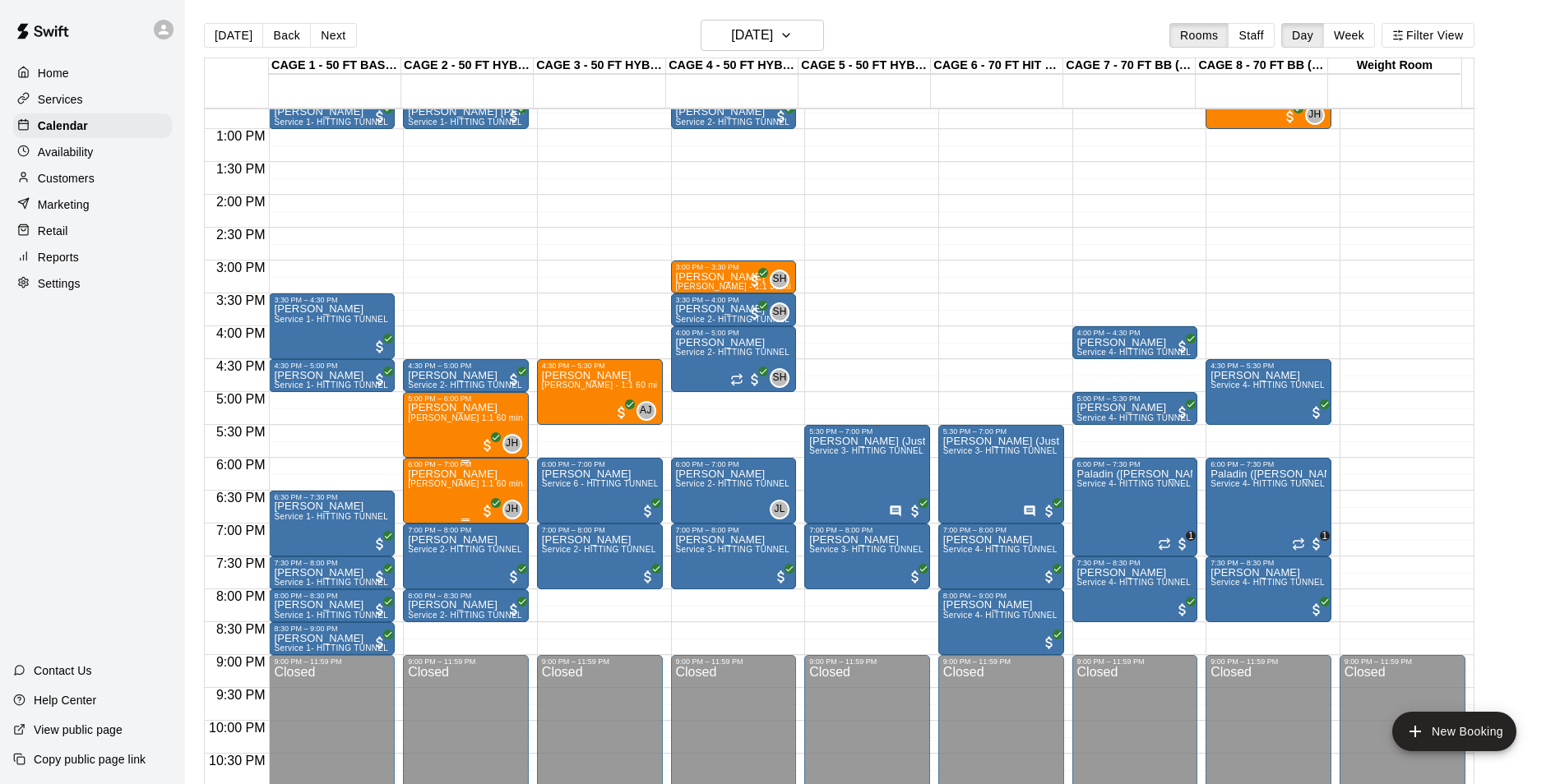
click at [461, 488] on span "[PERSON_NAME] 1:1 60 min. pitching Lesson" at bounding box center [497, 484] width 181 height 9
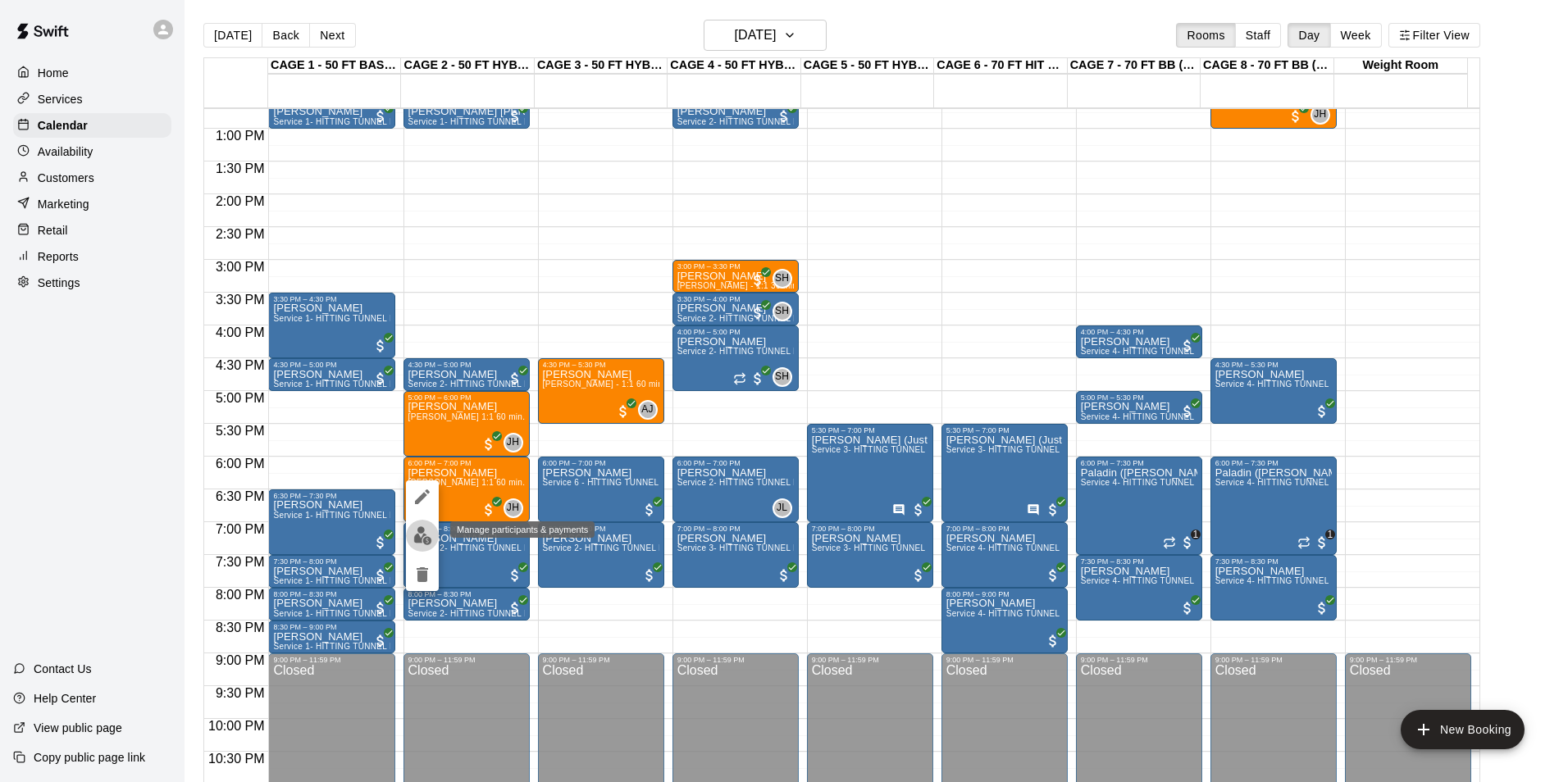
click at [421, 529] on img "edit" at bounding box center [423, 536] width 19 height 19
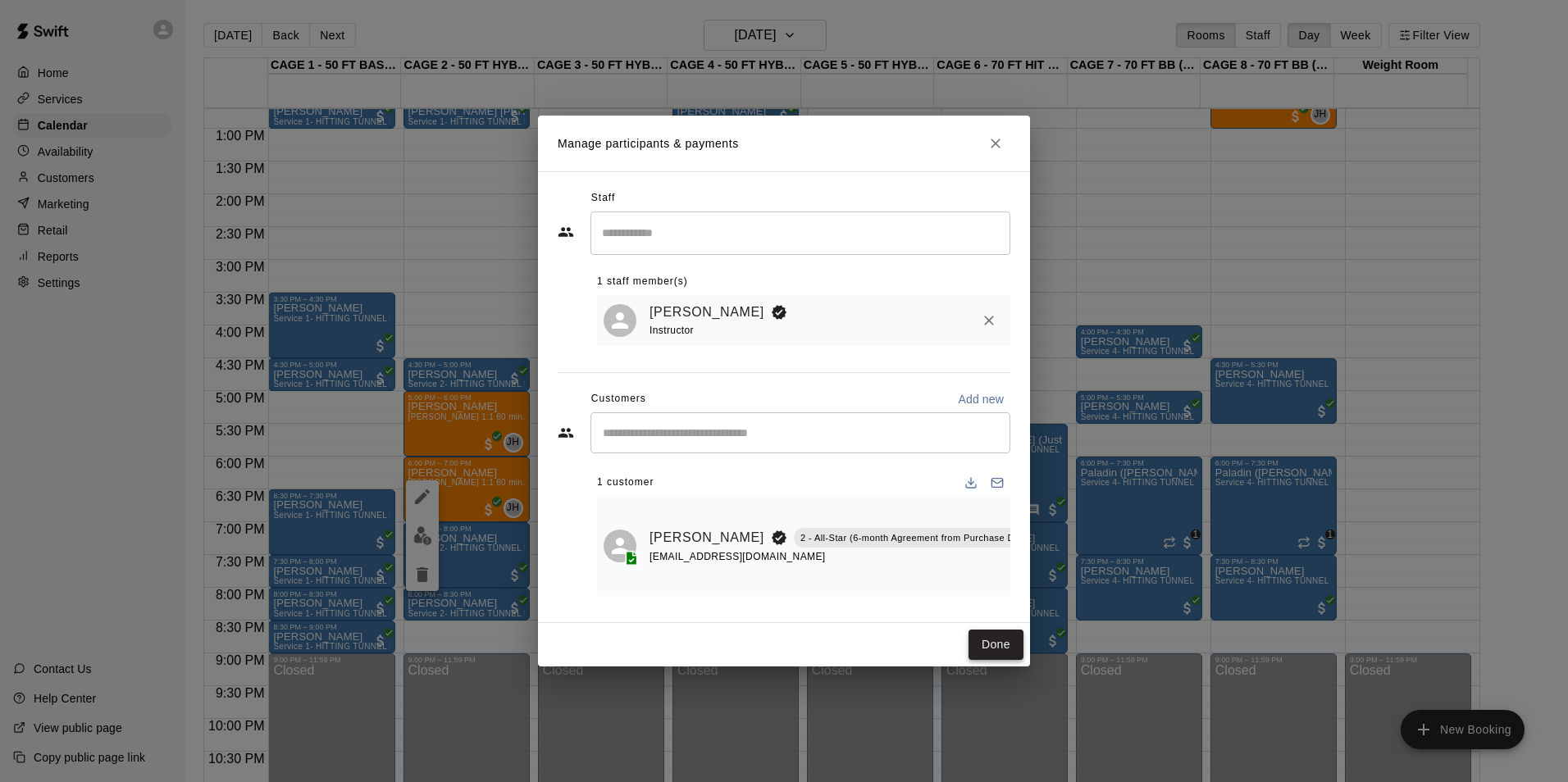
click at [990, 631] on button "Done" at bounding box center [995, 644] width 55 height 31
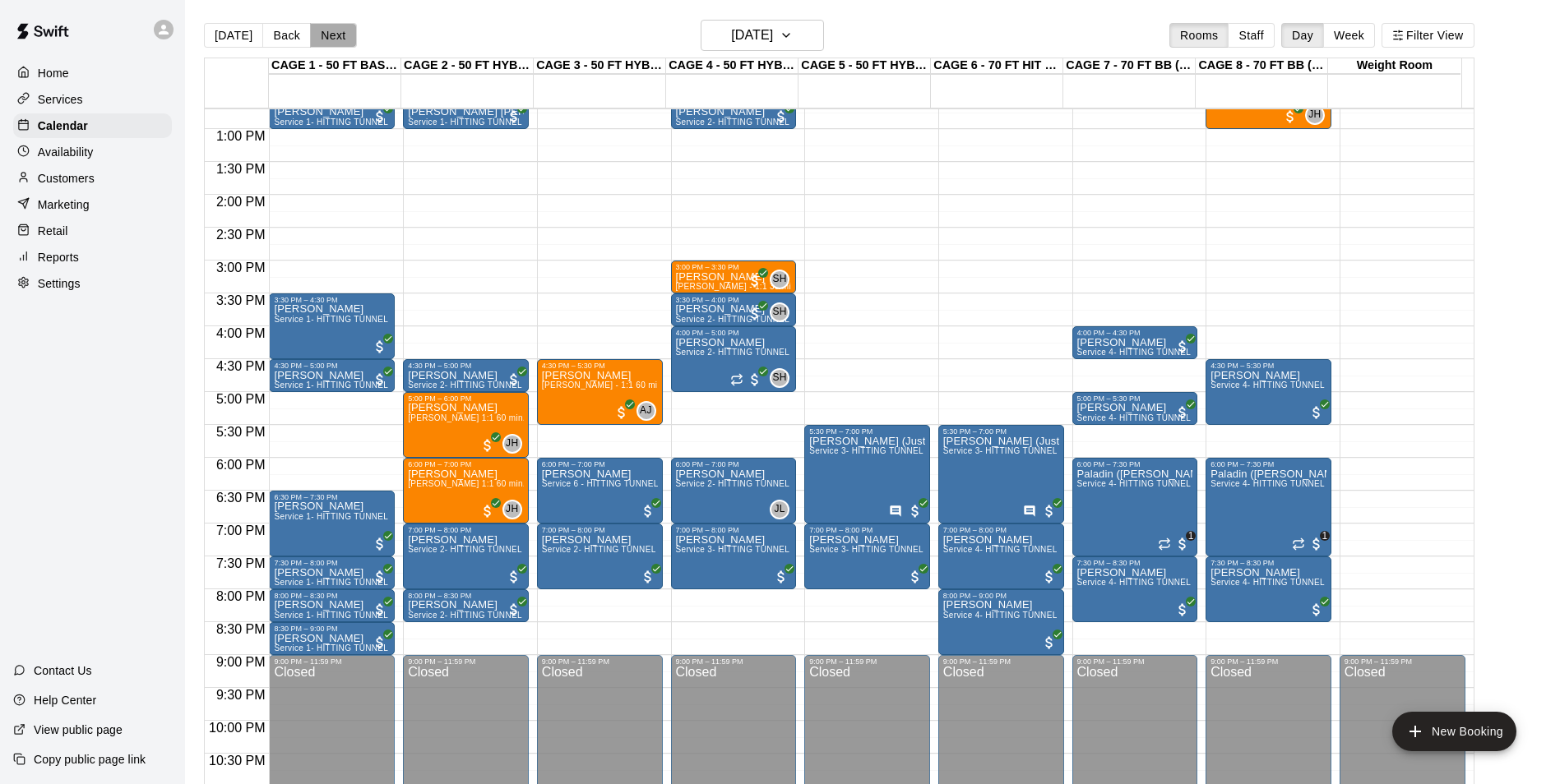
click at [331, 37] on button "Next" at bounding box center [333, 35] width 46 height 25
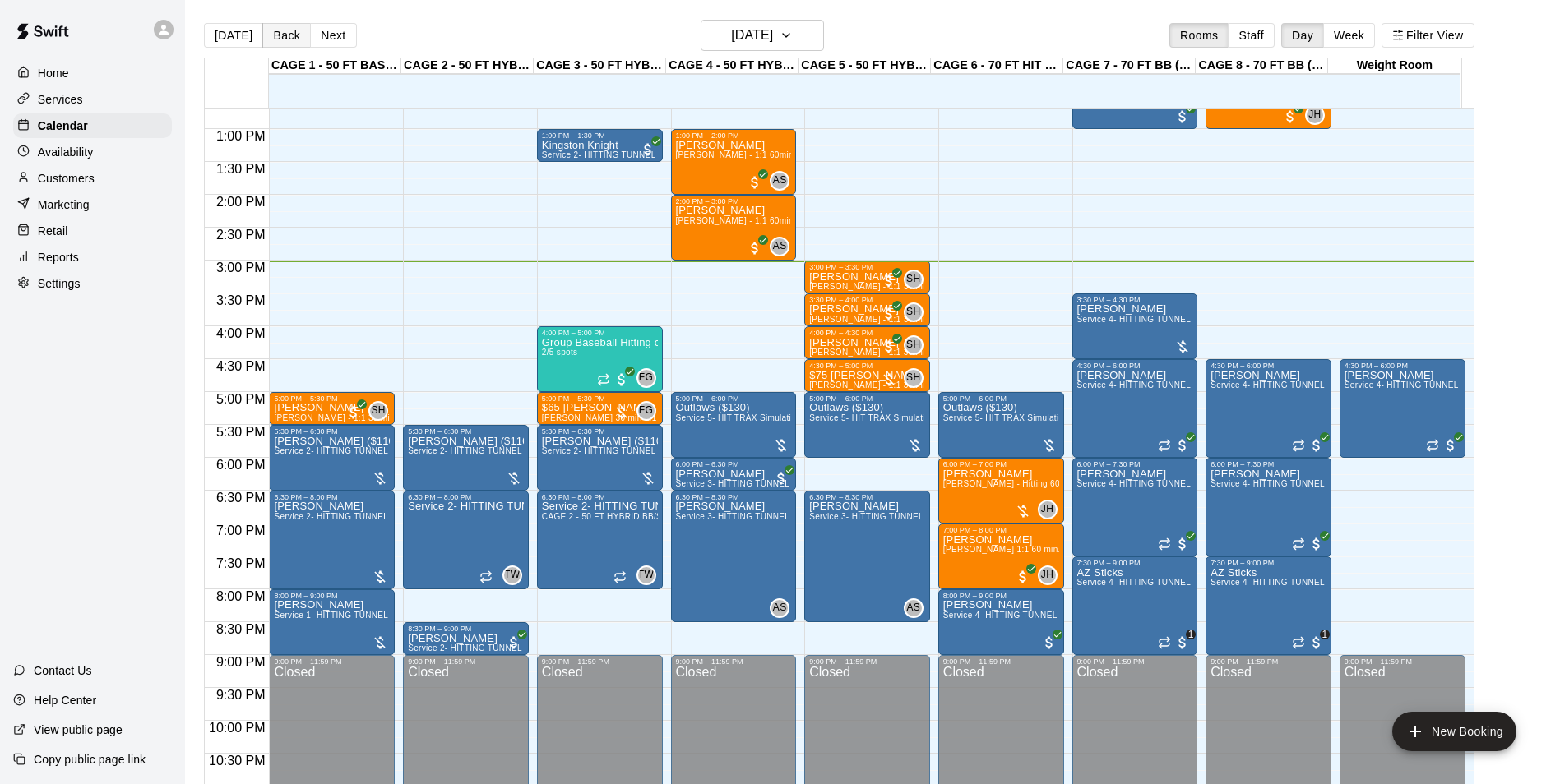
click at [285, 40] on button "Back" at bounding box center [287, 35] width 48 height 25
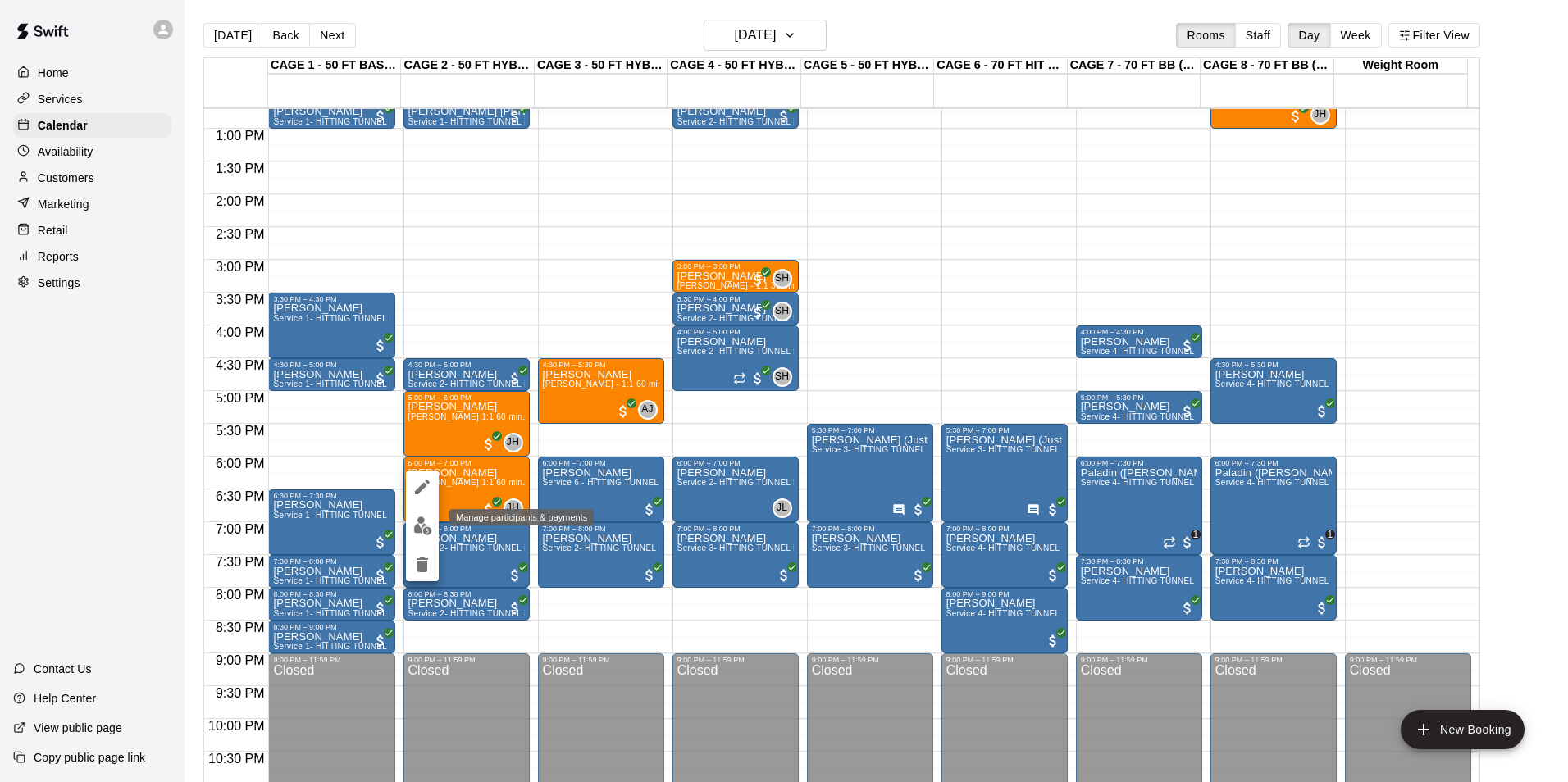
click at [426, 540] on button "edit" at bounding box center [422, 526] width 32 height 32
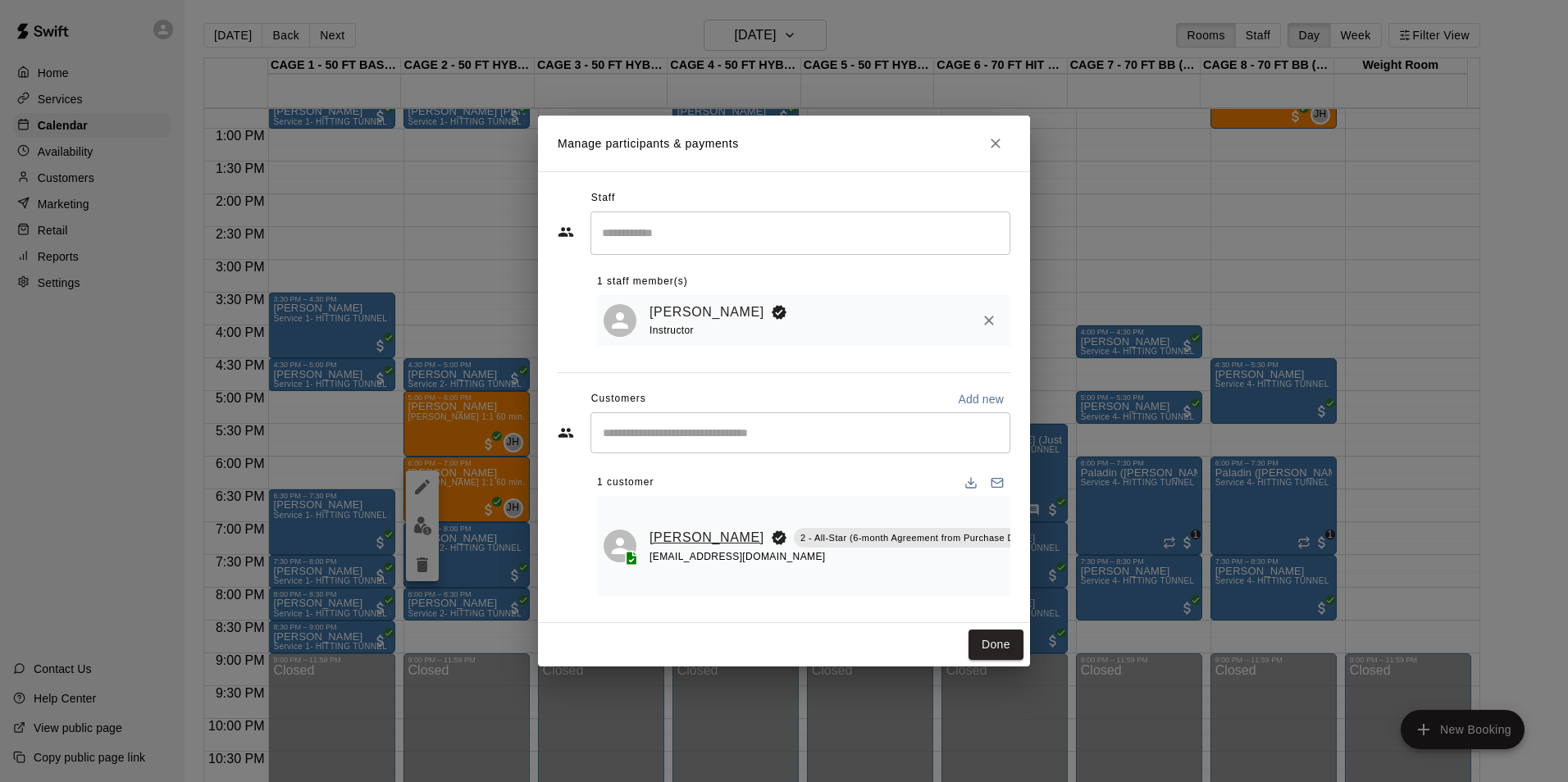
click at [677, 528] on link "[PERSON_NAME]" at bounding box center [707, 538] width 115 height 21
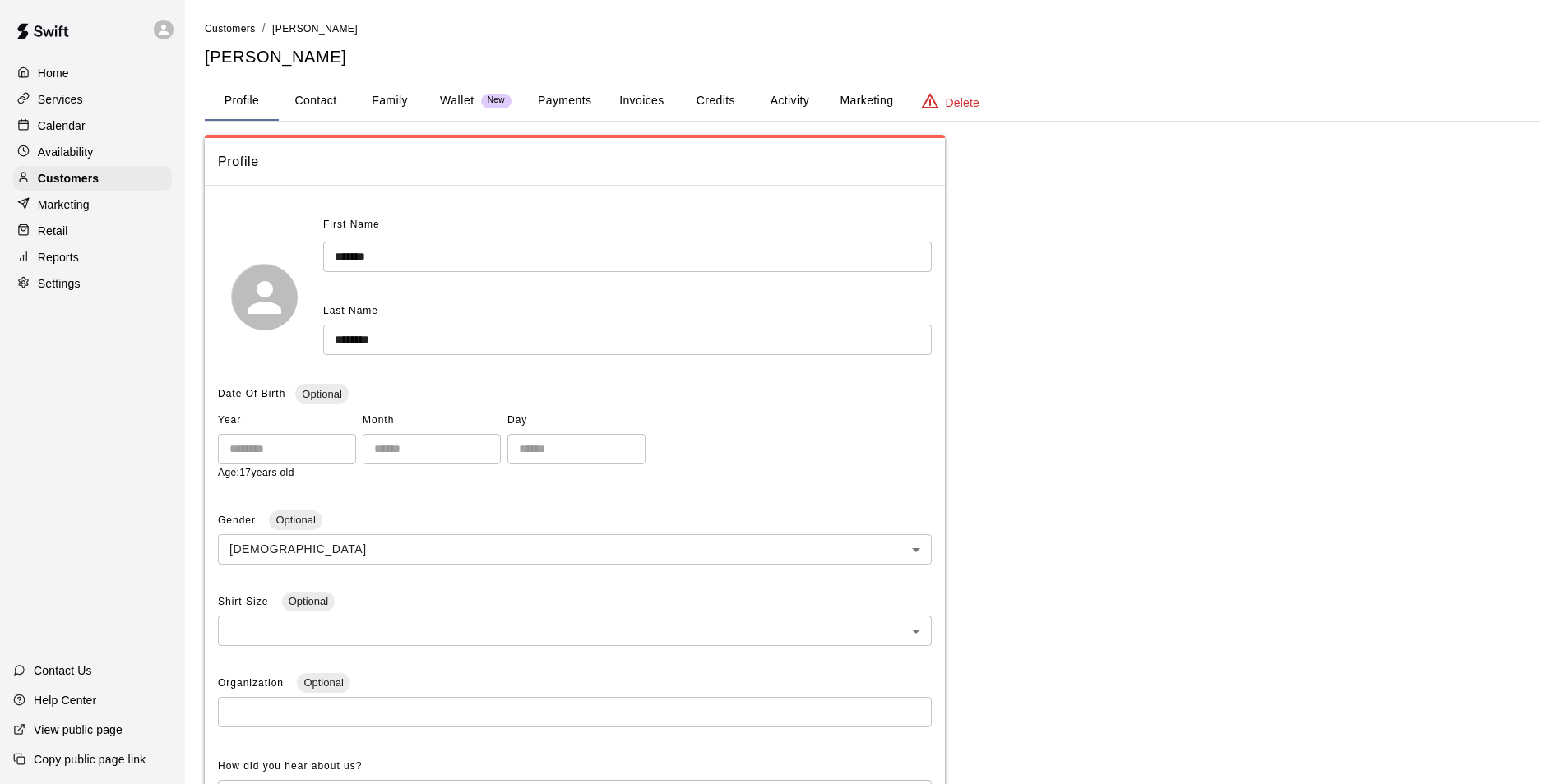
click at [562, 98] on button "Payments" at bounding box center [564, 101] width 80 height 40
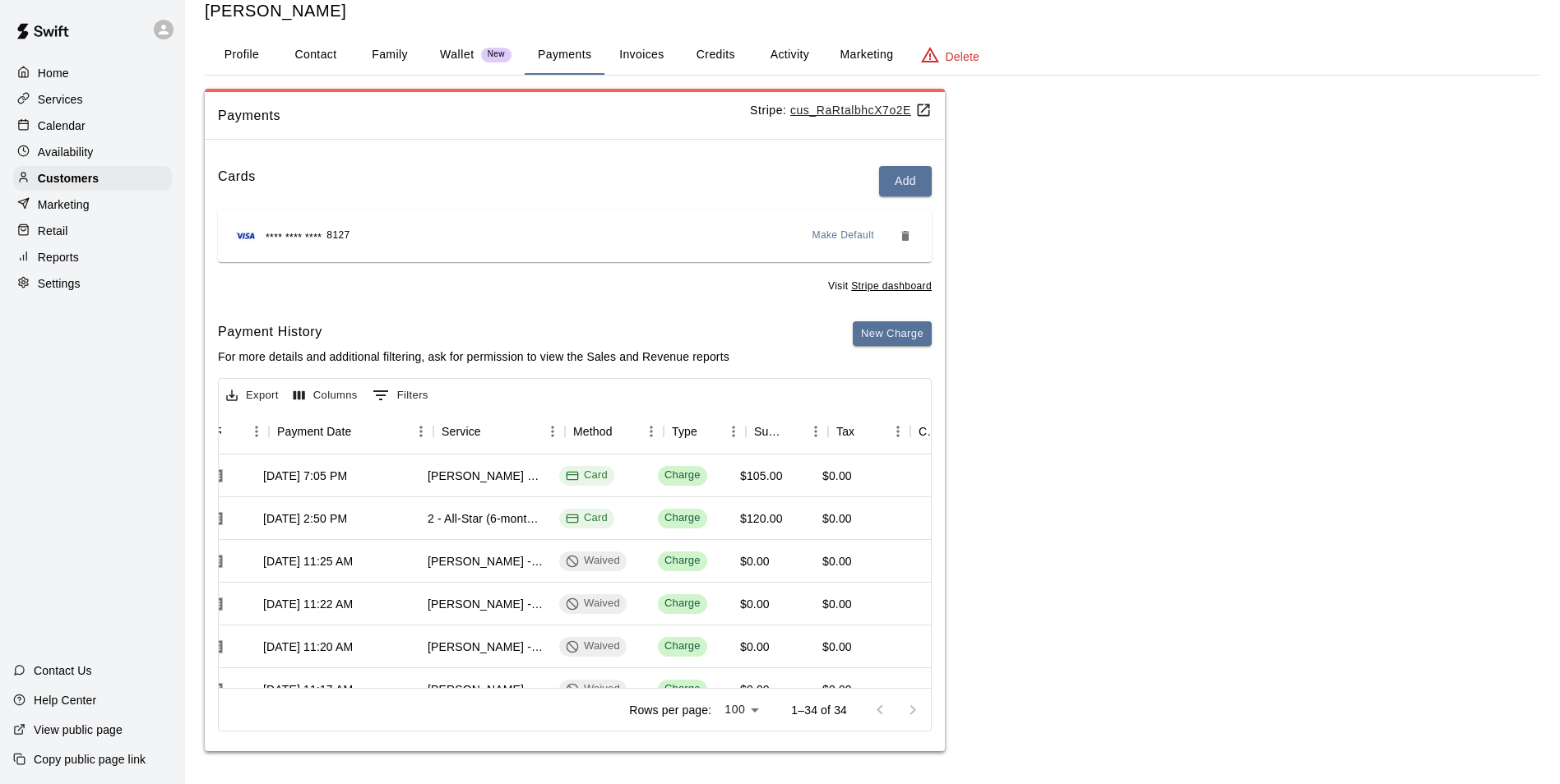
scroll to position [0, 177]
click at [90, 130] on div "Calendar" at bounding box center [92, 125] width 159 height 25
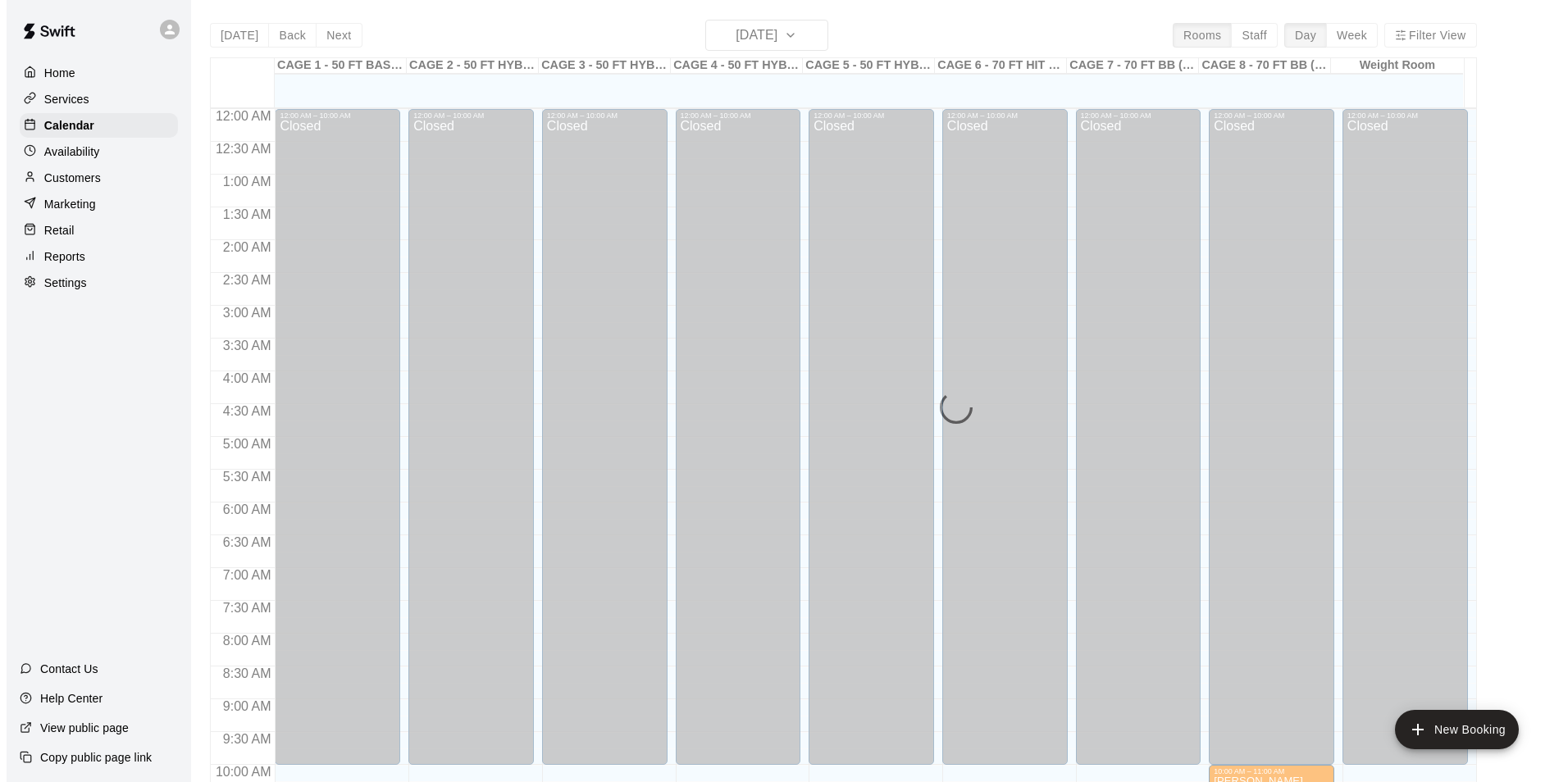
scroll to position [833, 0]
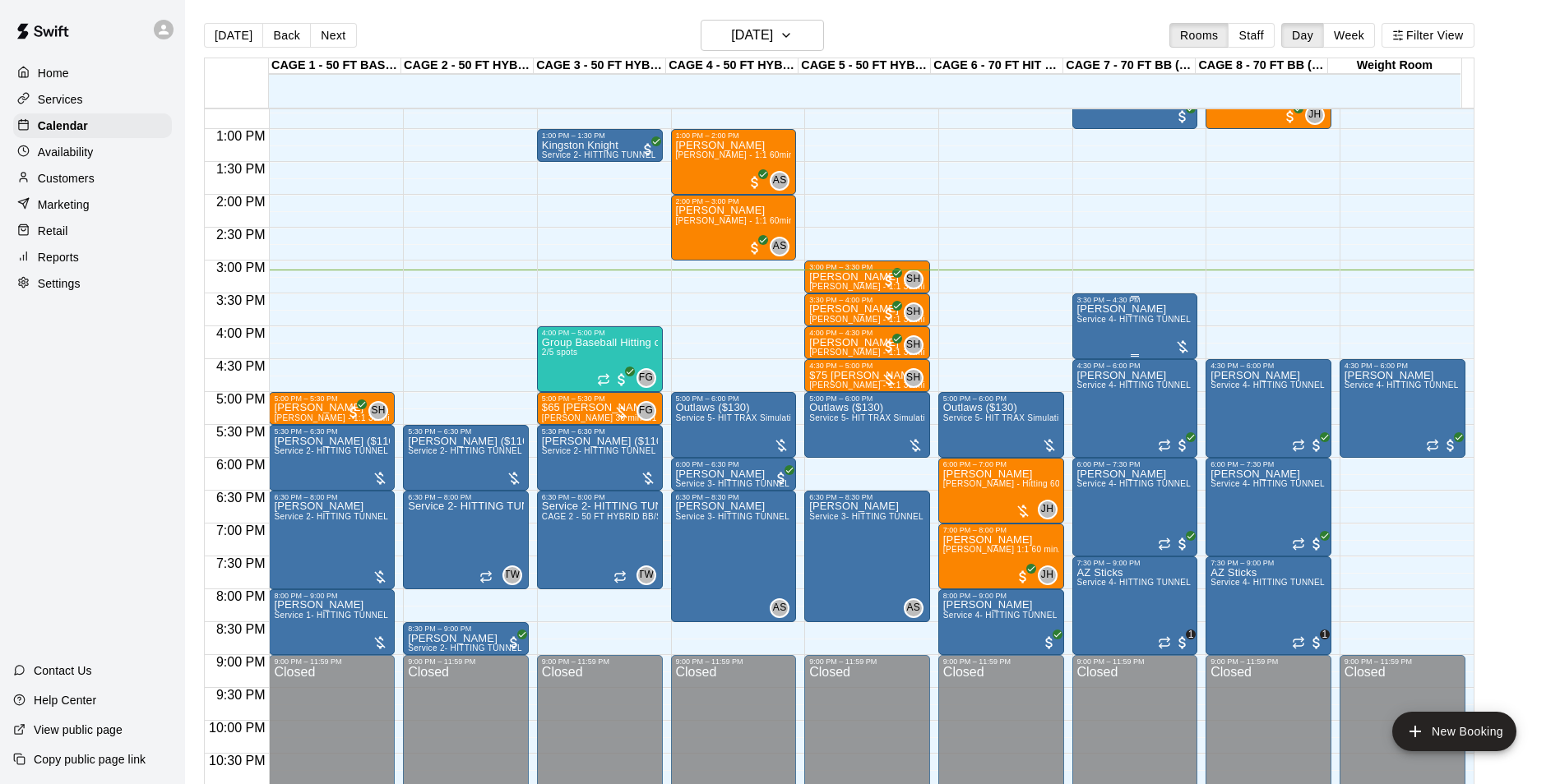
click at [1121, 324] on span "Service 4- HITTING TUNNEL RENTAL - 70ft Baseball" at bounding box center [1181, 319] width 209 height 9
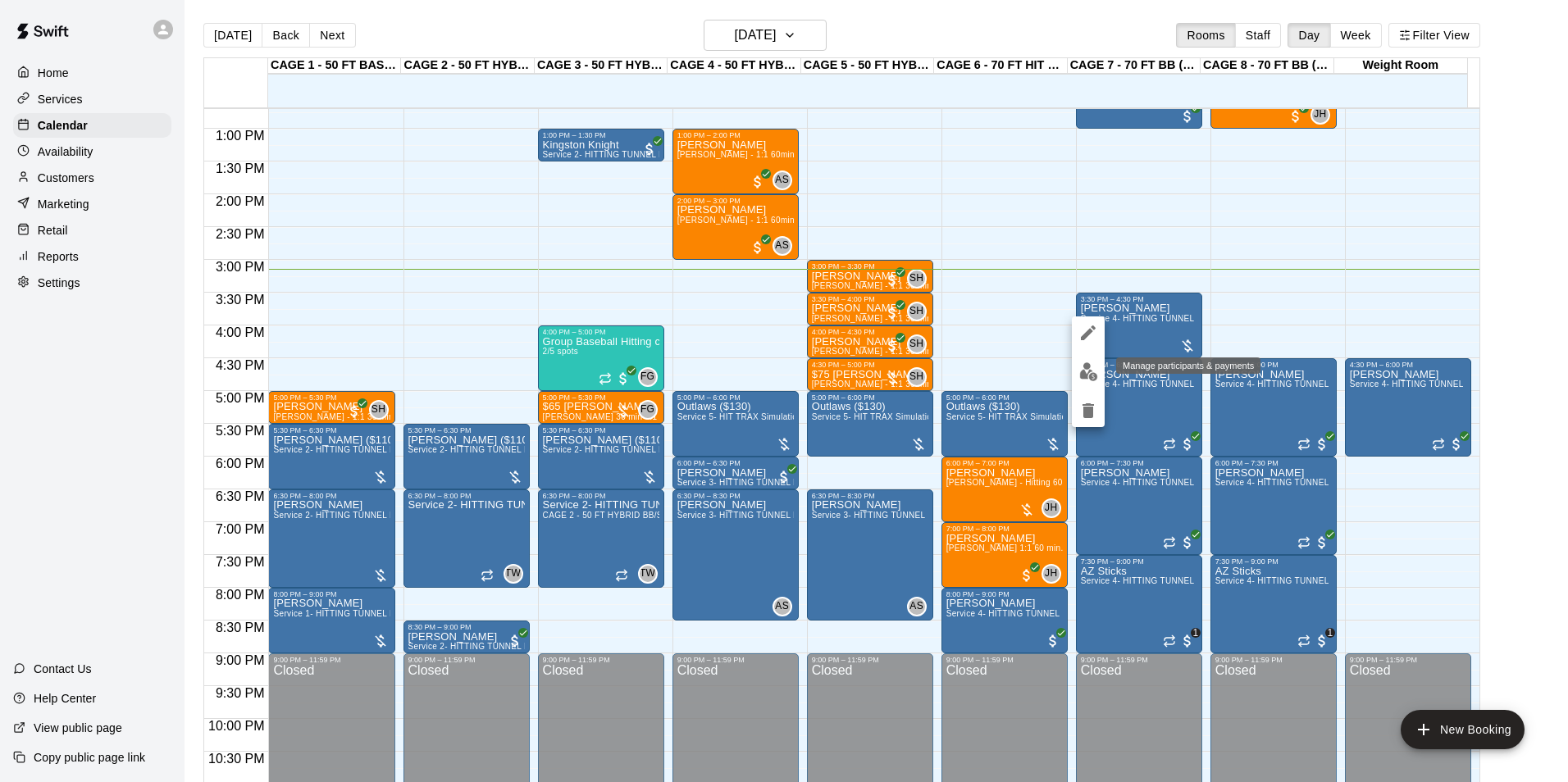
click at [1091, 384] on button "edit" at bounding box center [1088, 372] width 32 height 32
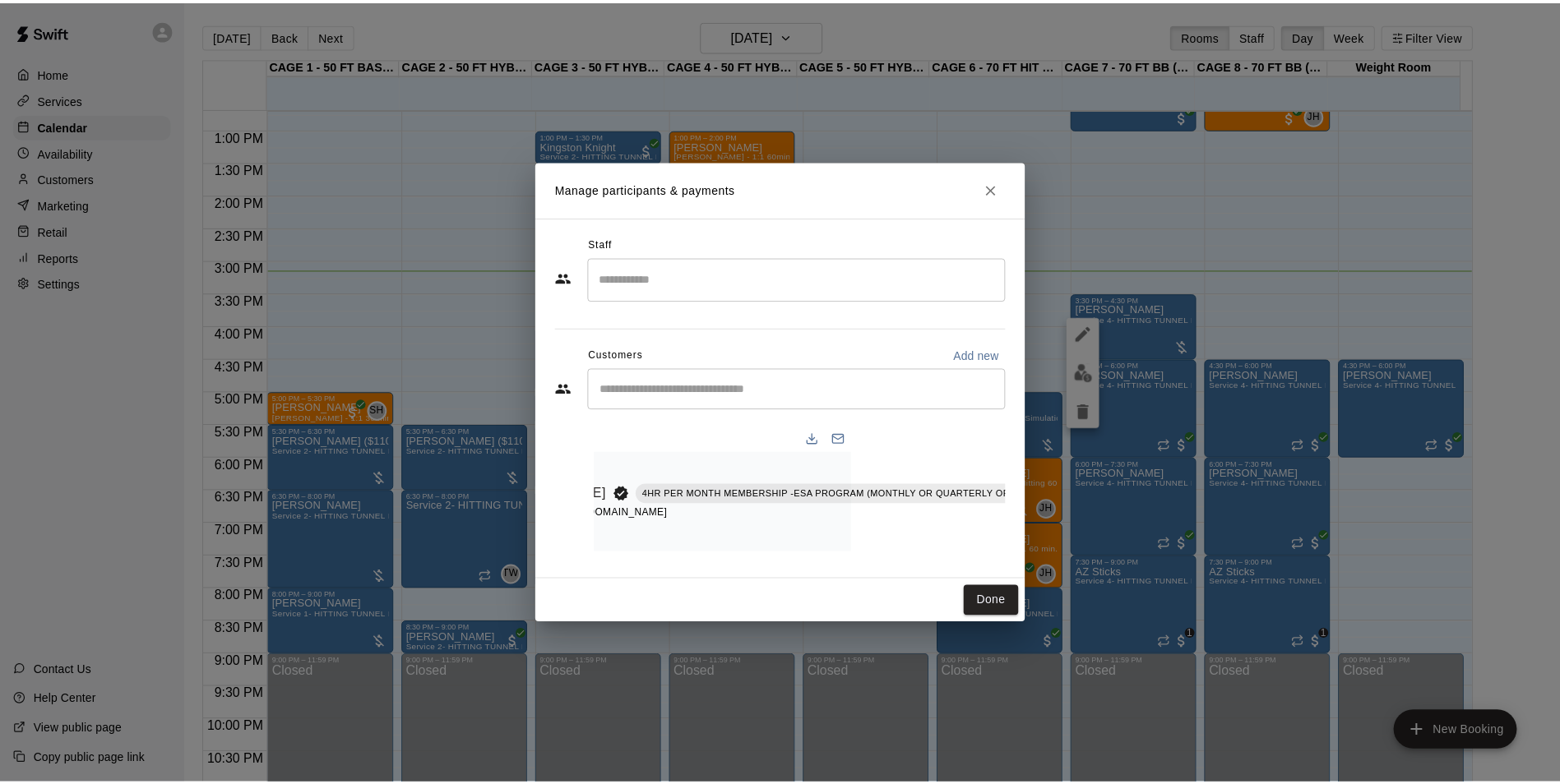
scroll to position [0, 0]
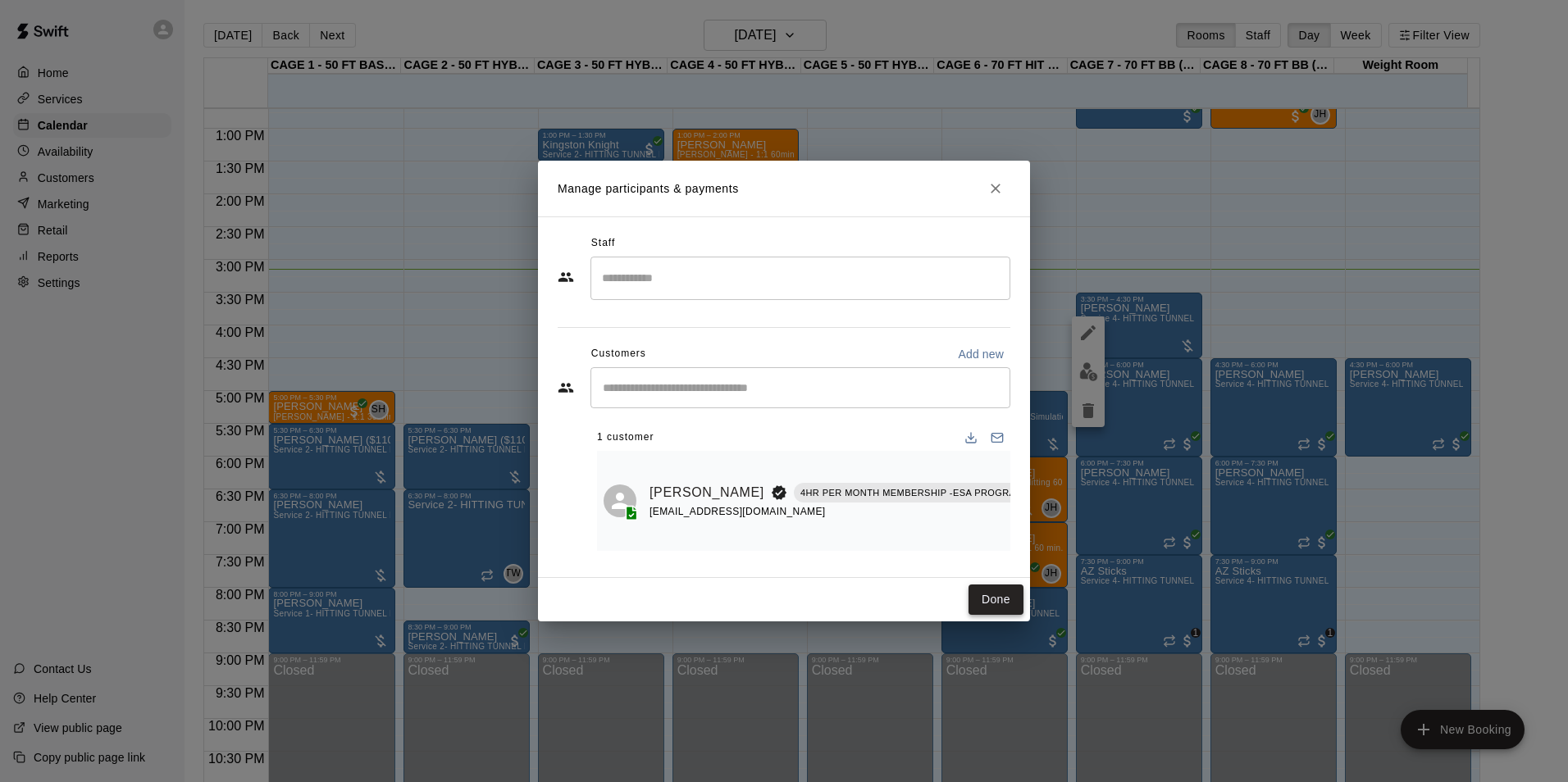
click at [986, 603] on button "Done" at bounding box center [995, 600] width 55 height 31
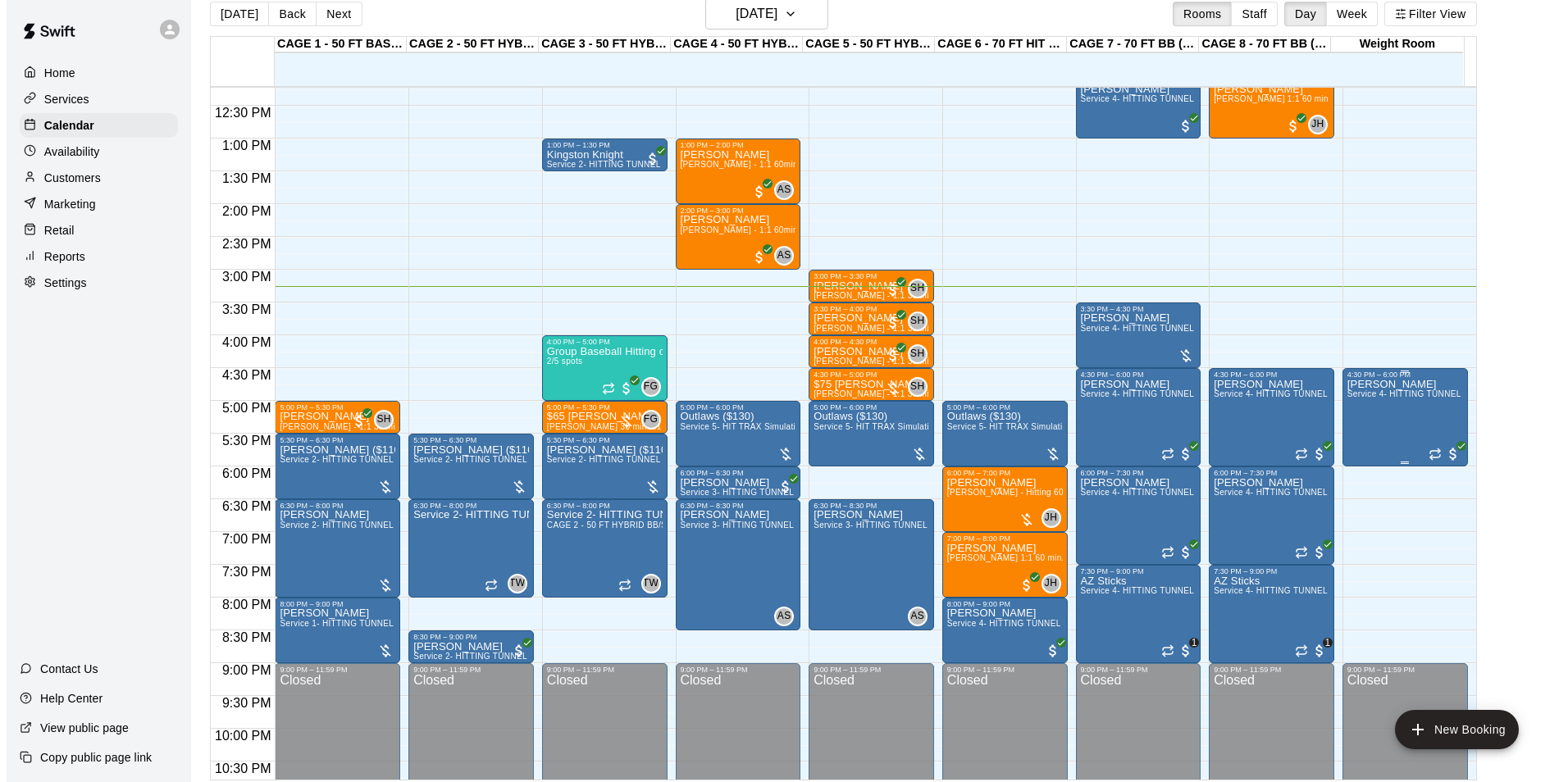
scroll to position [26, 0]
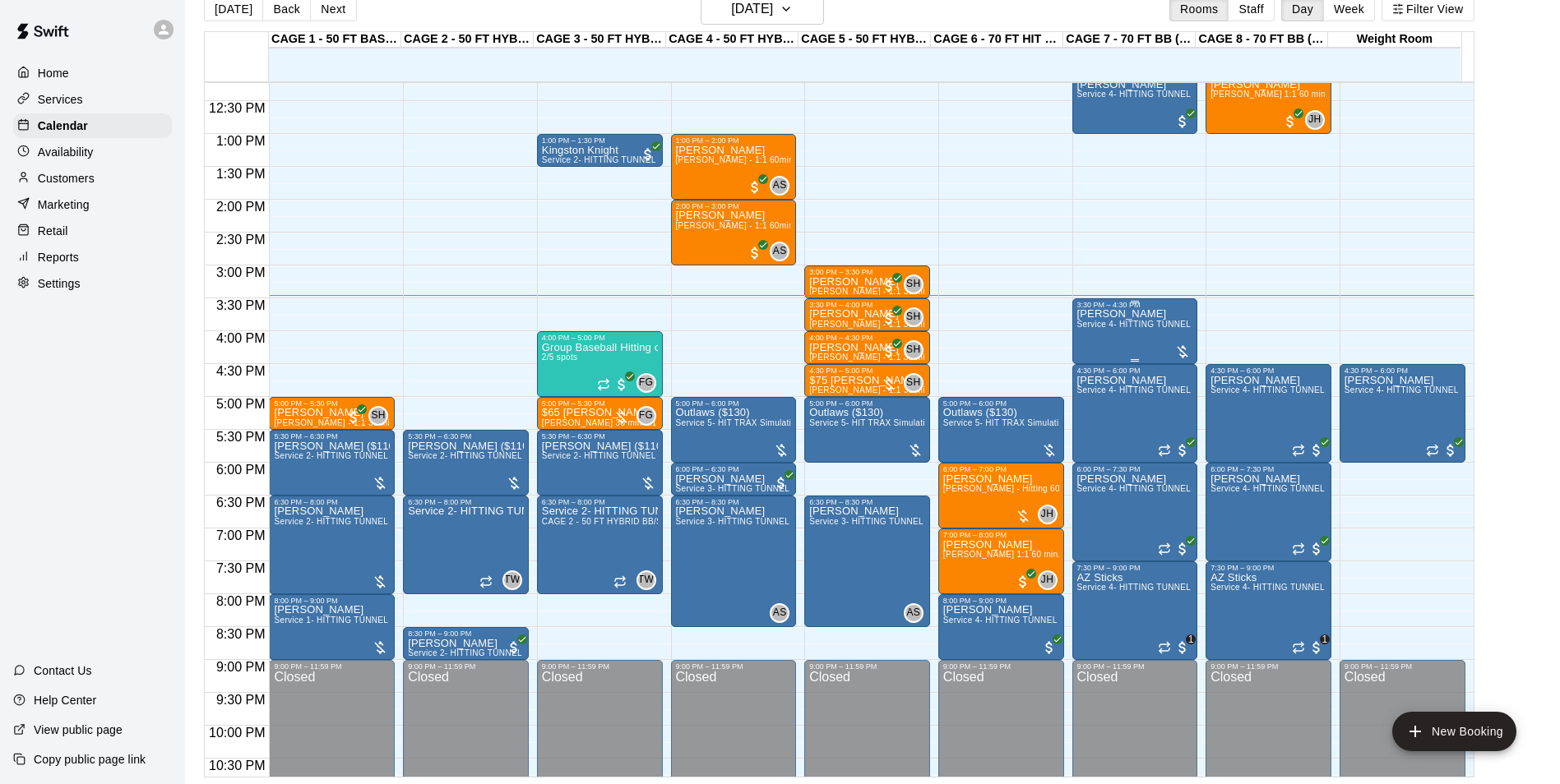
click at [1090, 328] on span "Service 4- HITTING TUNNEL RENTAL - 70ft Baseball" at bounding box center [1181, 325] width 209 height 9
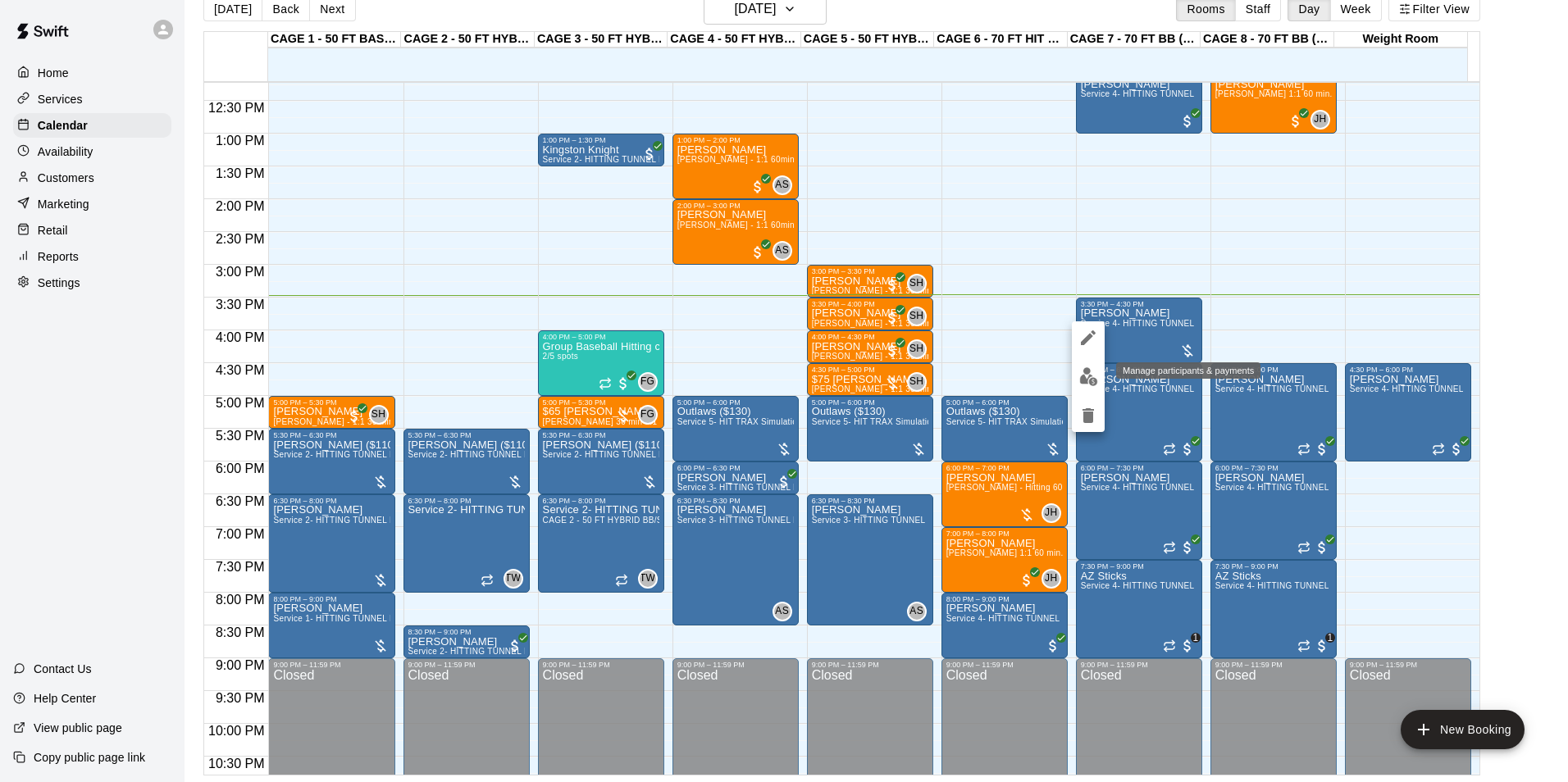
click at [1100, 369] on button "edit" at bounding box center [1088, 377] width 32 height 32
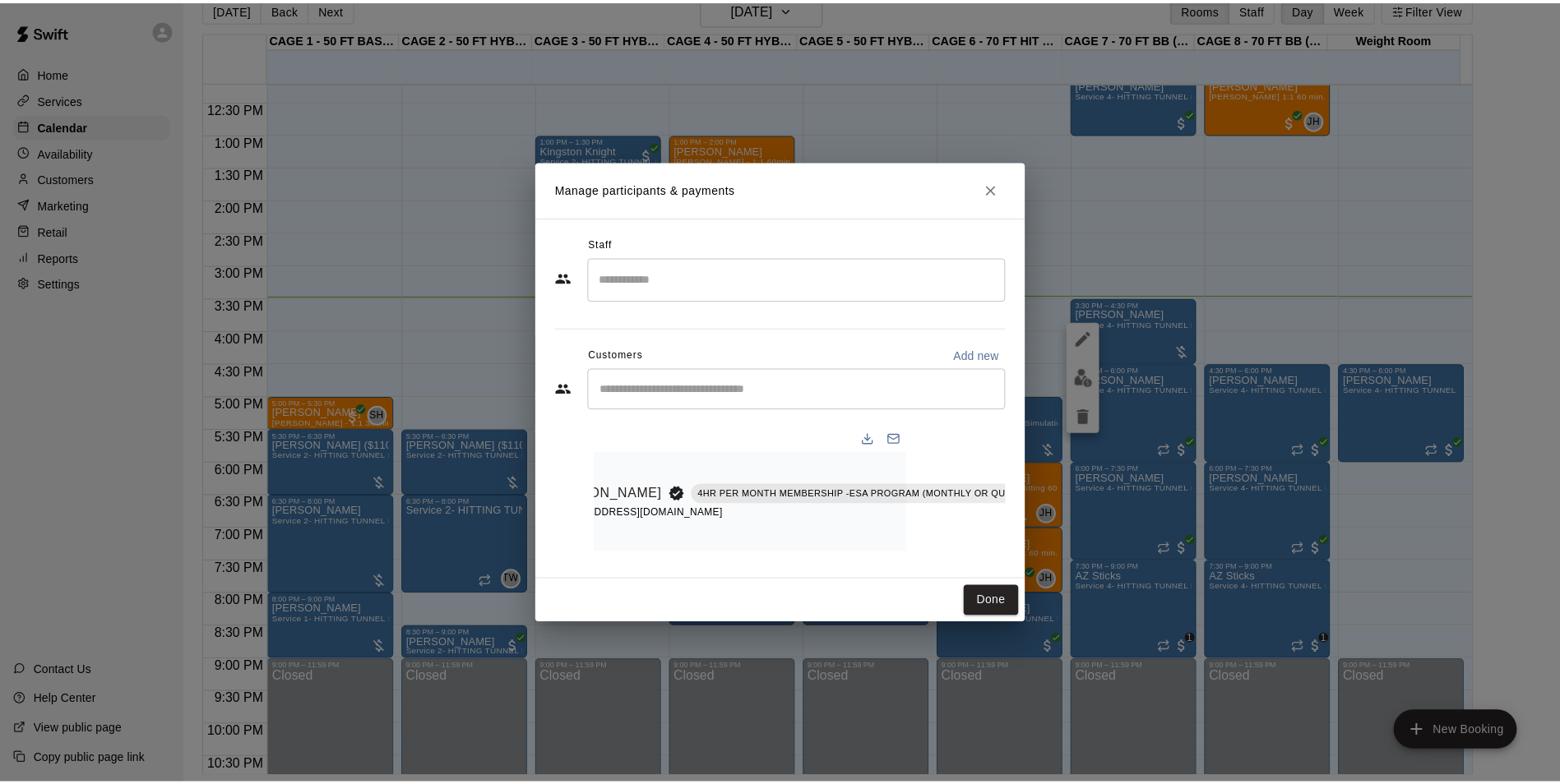
scroll to position [0, 155]
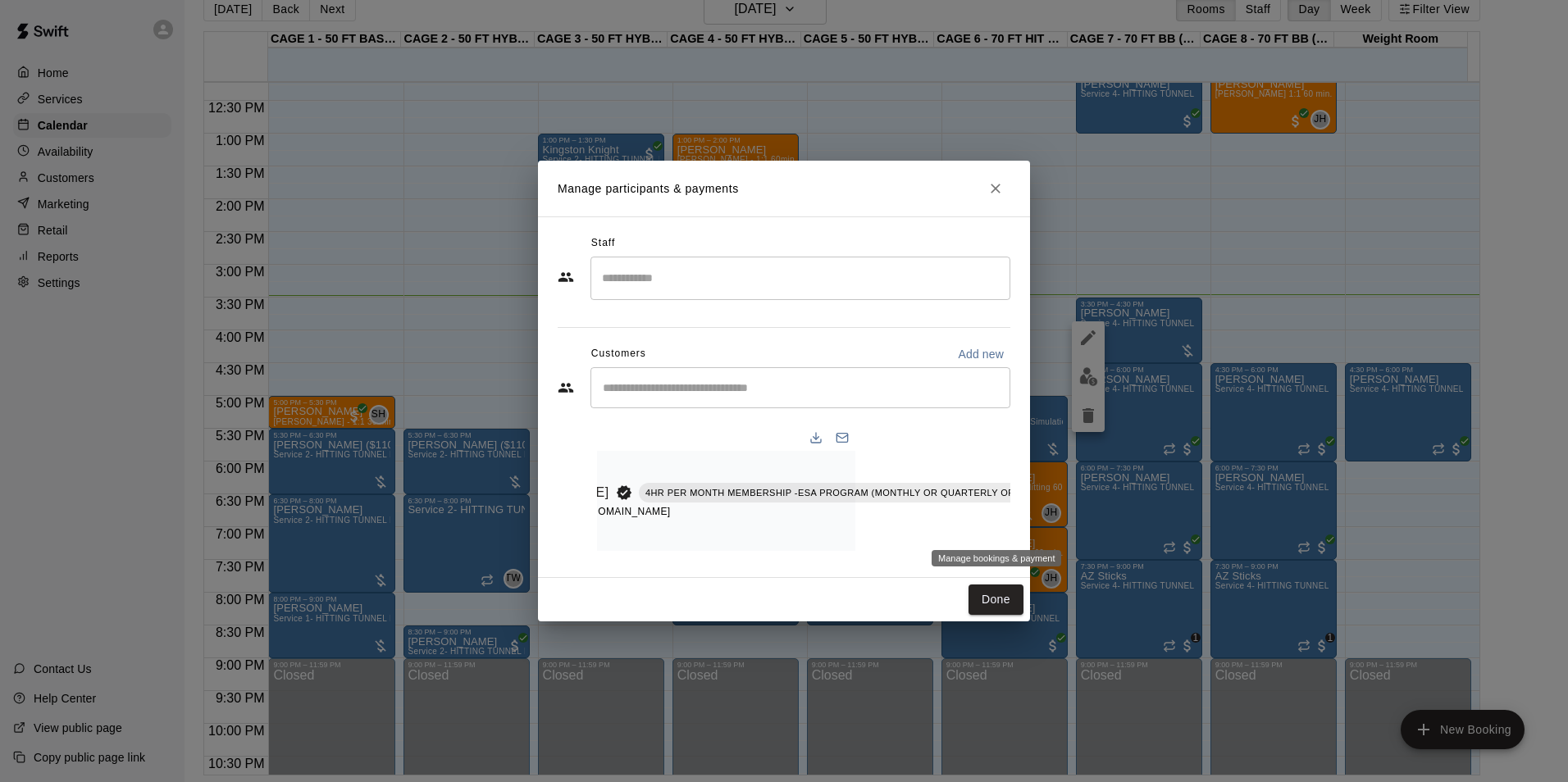
click at [1075, 523] on icon "Manage bookings & payment" at bounding box center [1080, 528] width 12 height 14
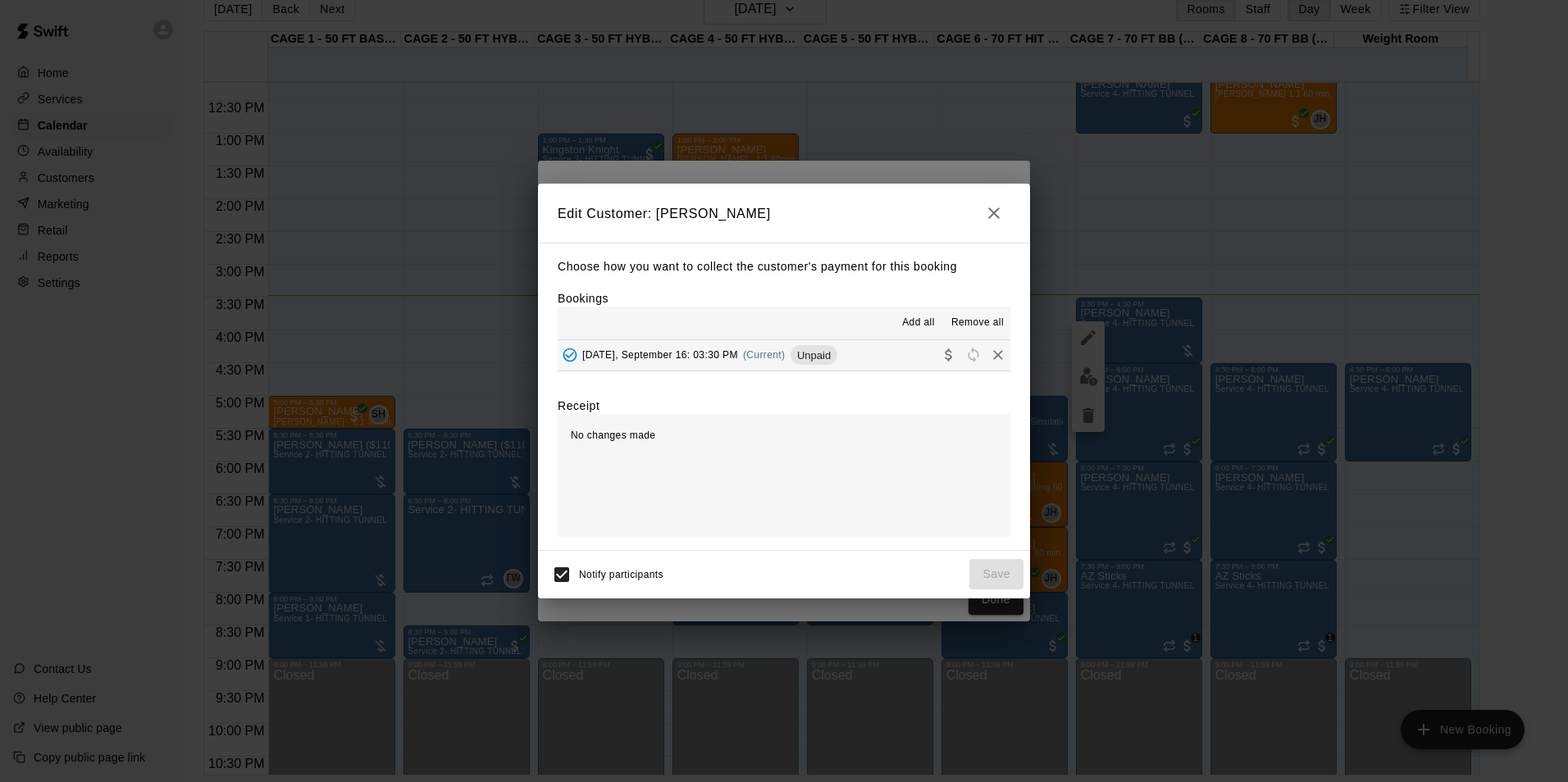
click at [854, 350] on button "Tuesday, September 16: 03:30 PM (Current) Unpaid" at bounding box center [783, 355] width 453 height 31
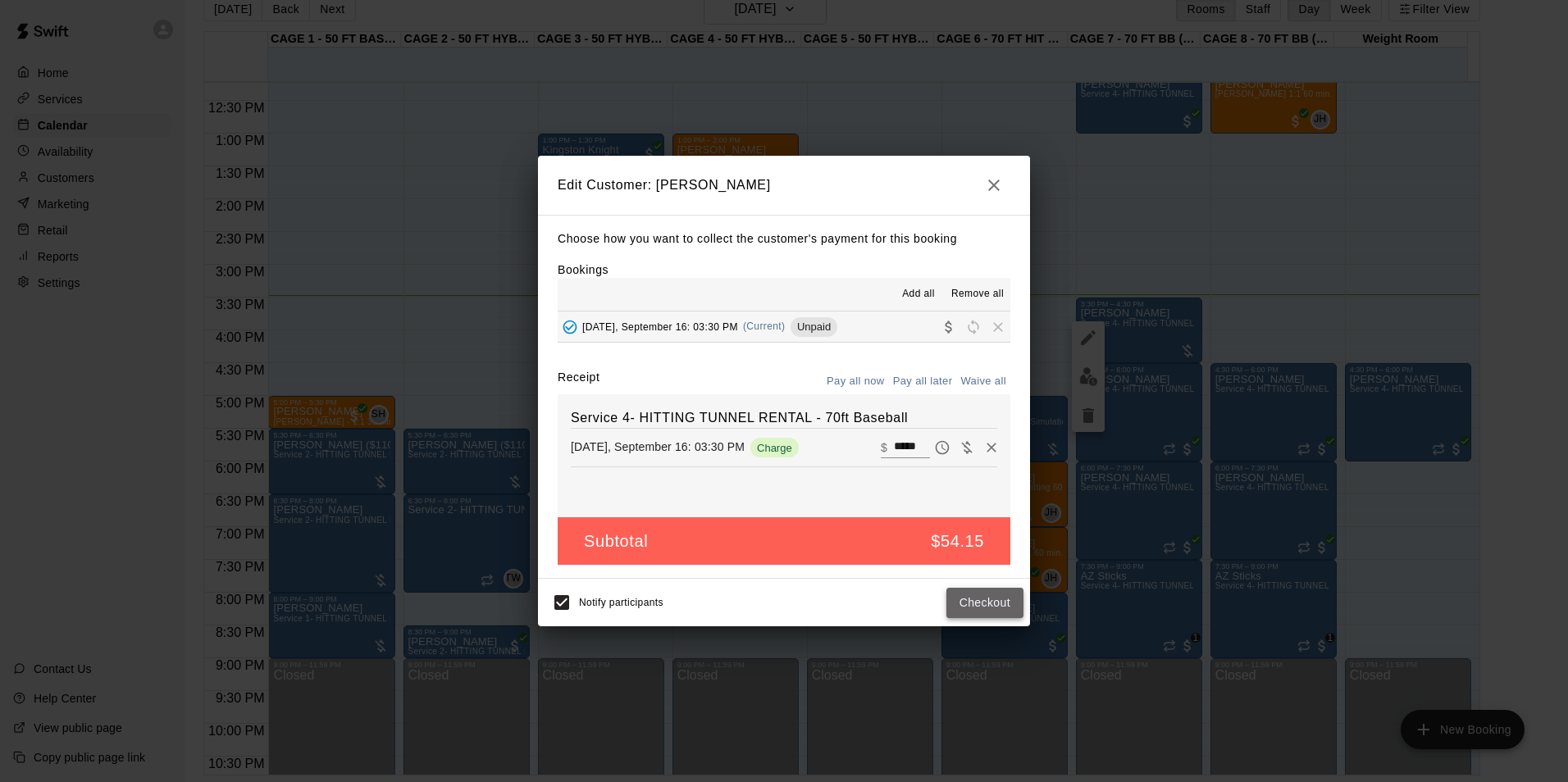
click at [983, 602] on button "Checkout" at bounding box center [984, 602] width 77 height 31
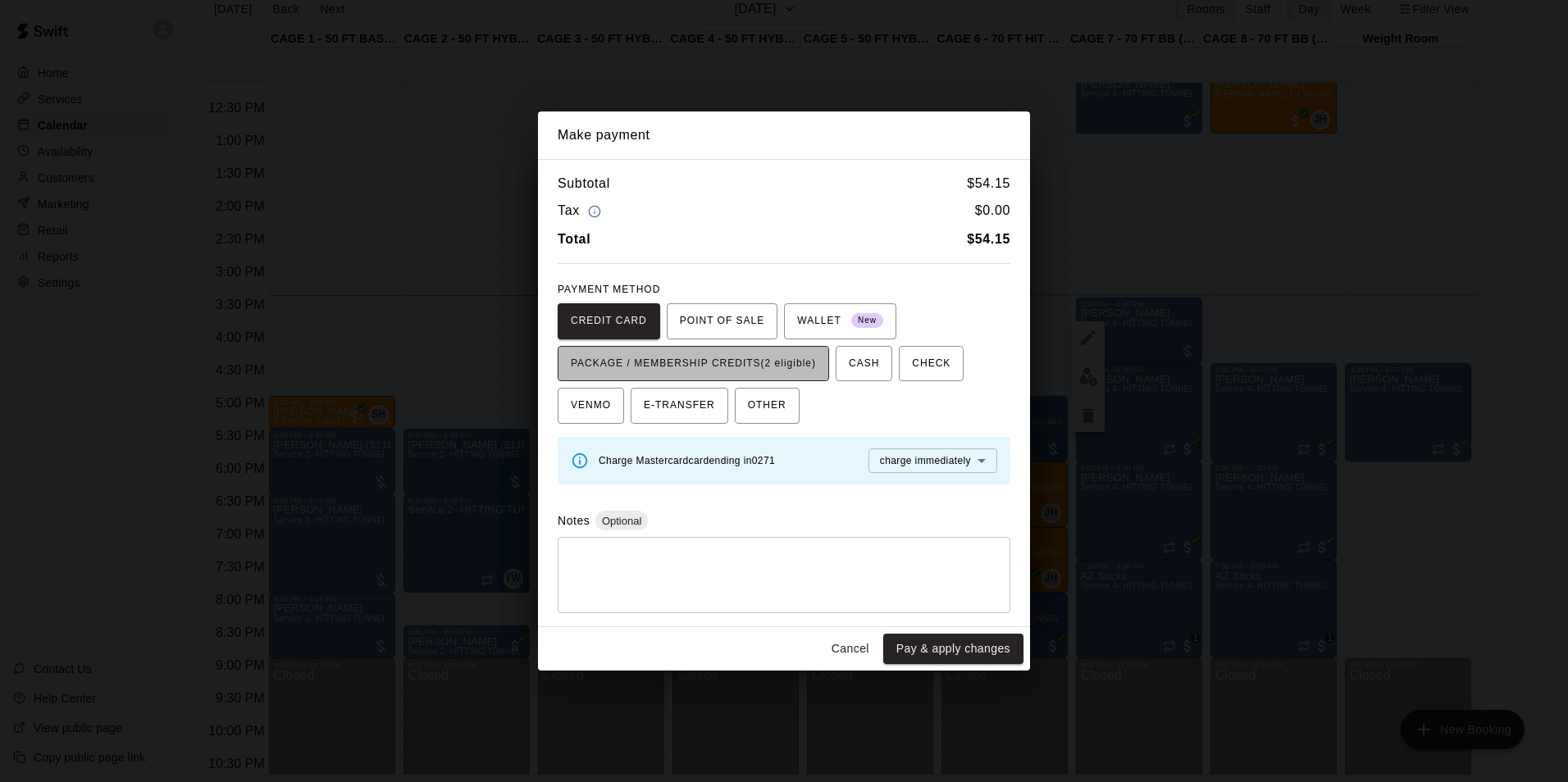
click at [769, 349] on button "PACKAGE / MEMBERSHIP CREDITS (2 eligible)" at bounding box center [692, 364] width 271 height 36
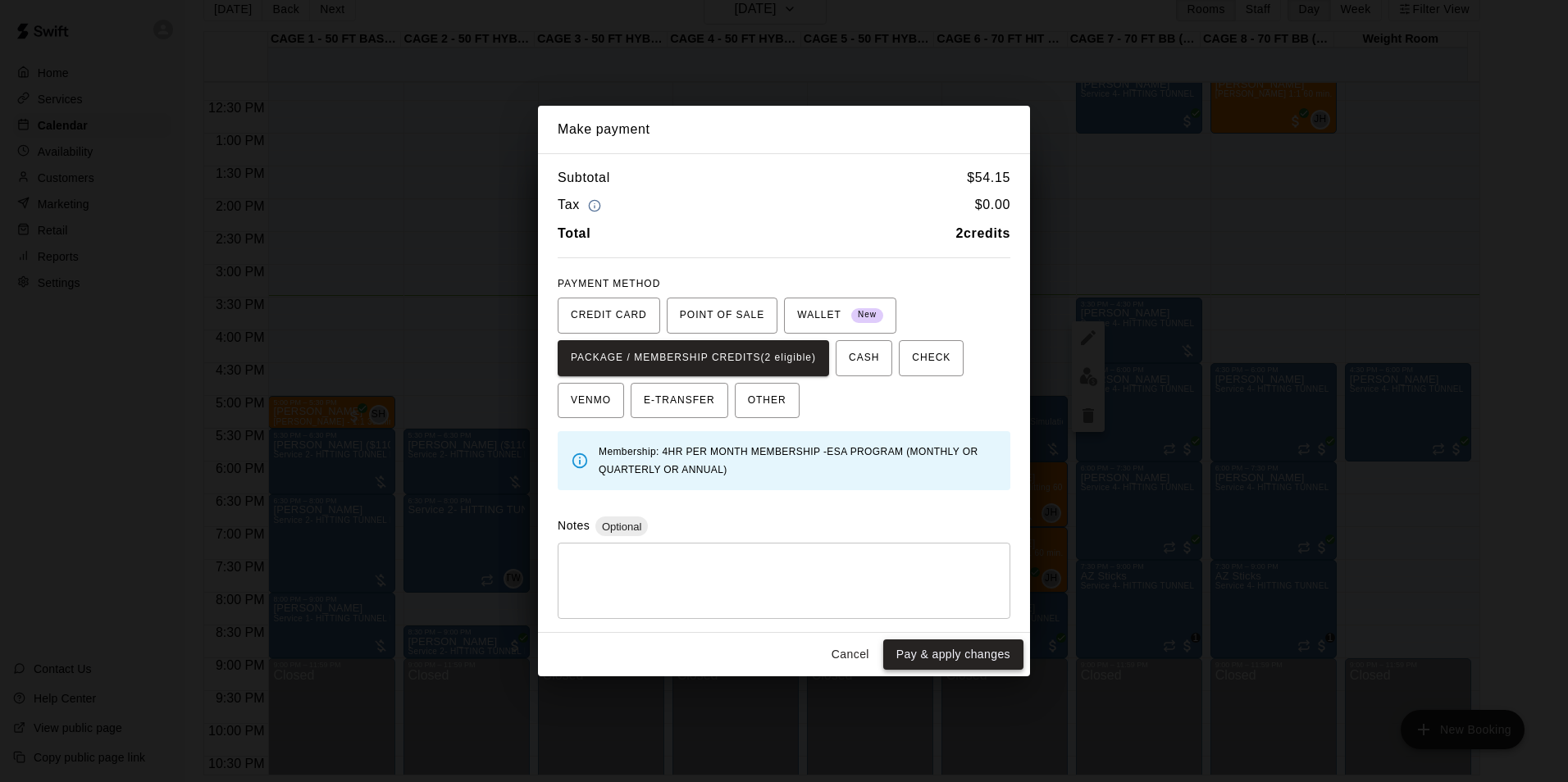
click at [924, 651] on button "Pay & apply changes" at bounding box center [952, 654] width 140 height 31
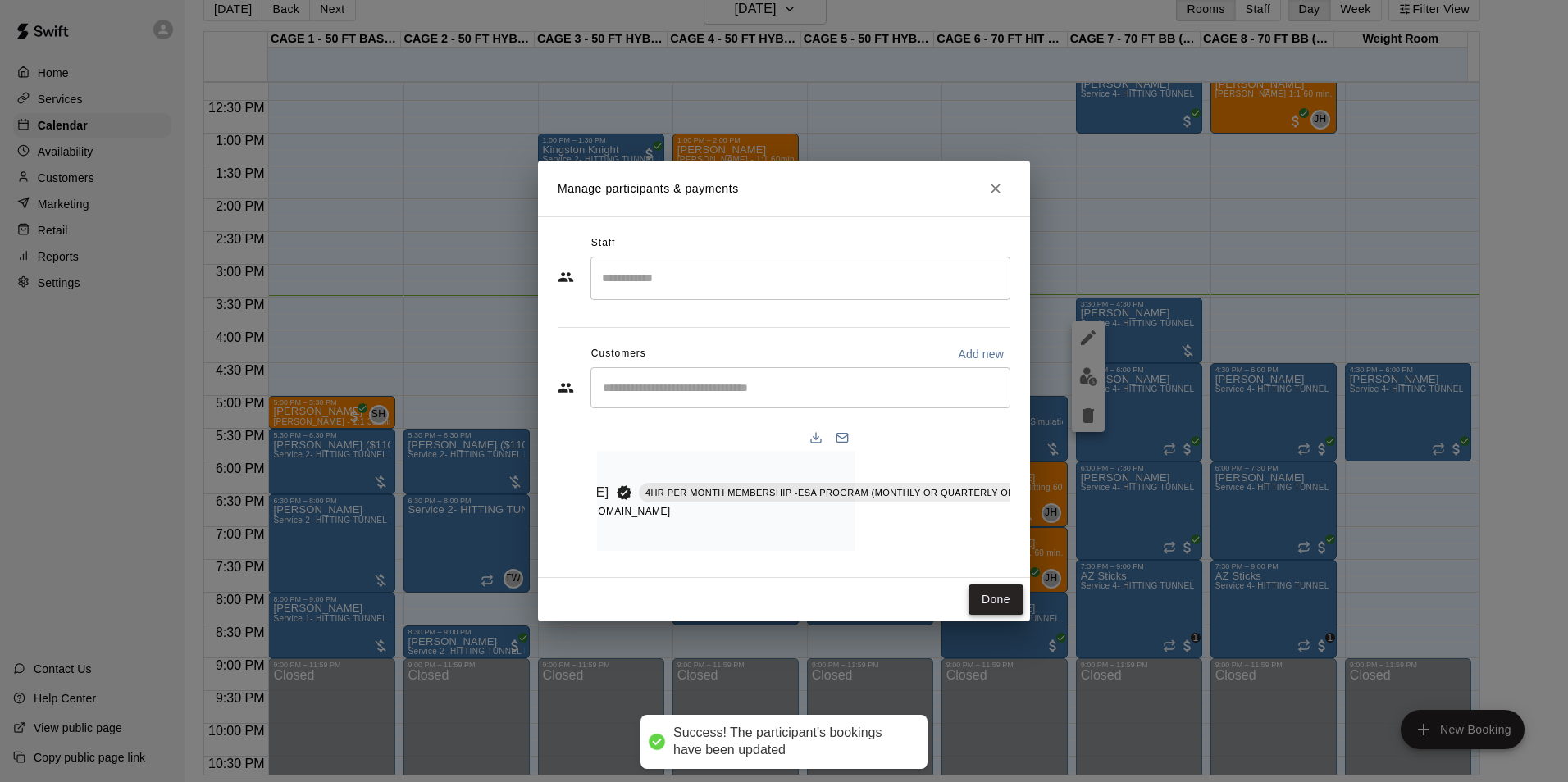
click at [996, 602] on button "Done" at bounding box center [995, 600] width 55 height 31
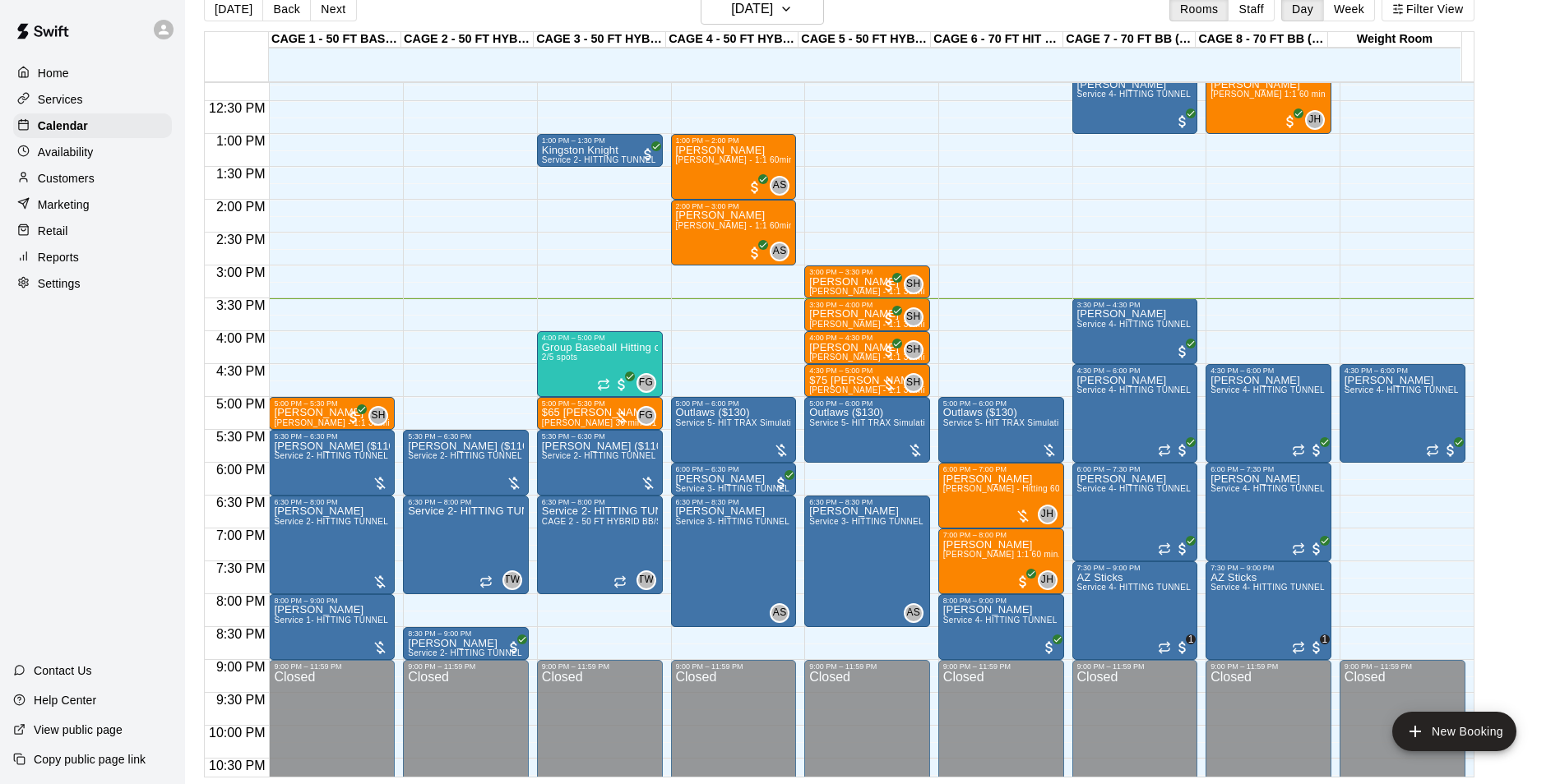
click at [97, 149] on div "Availability" at bounding box center [92, 152] width 159 height 25
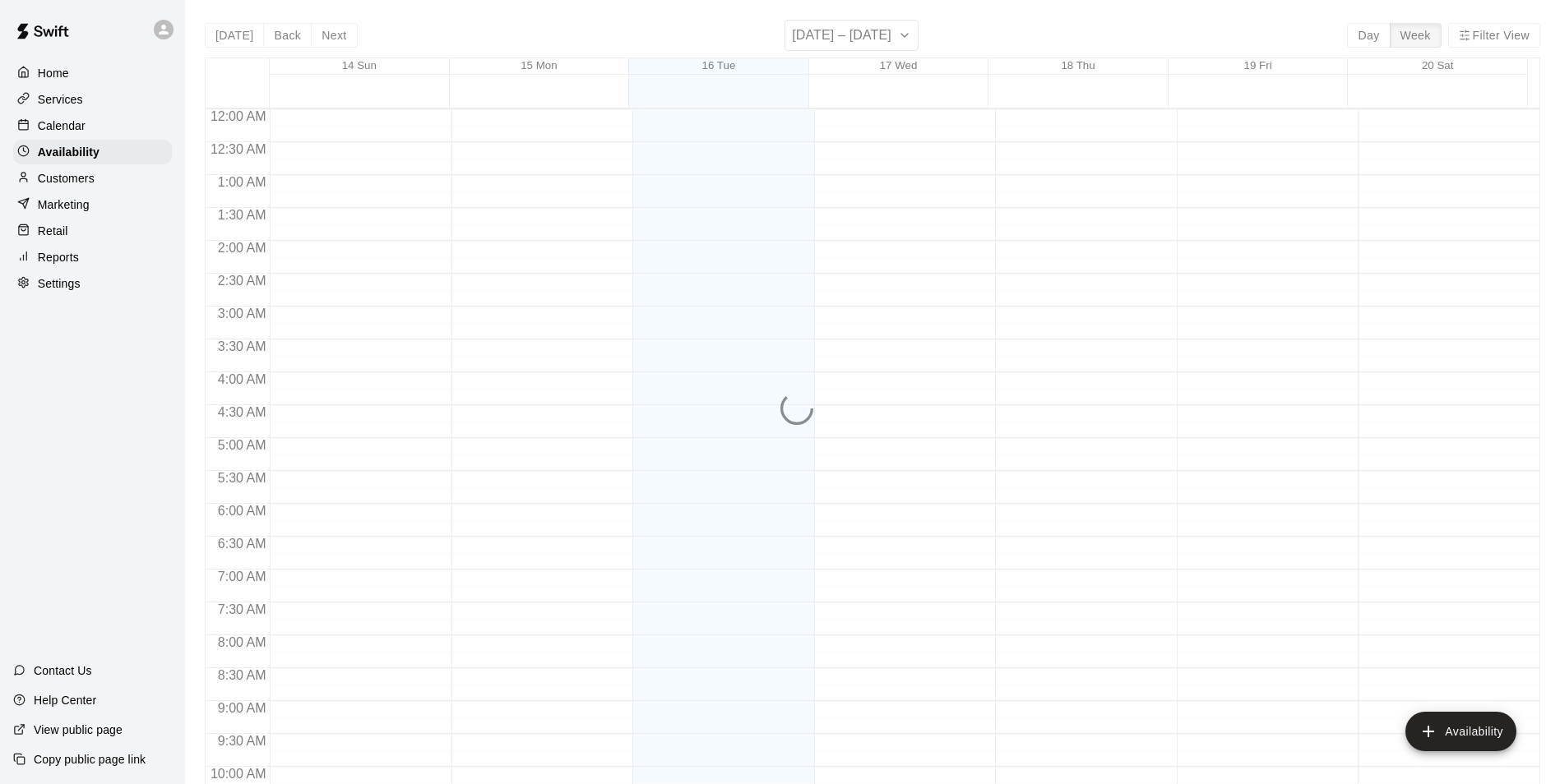
scroll to position [885, 0]
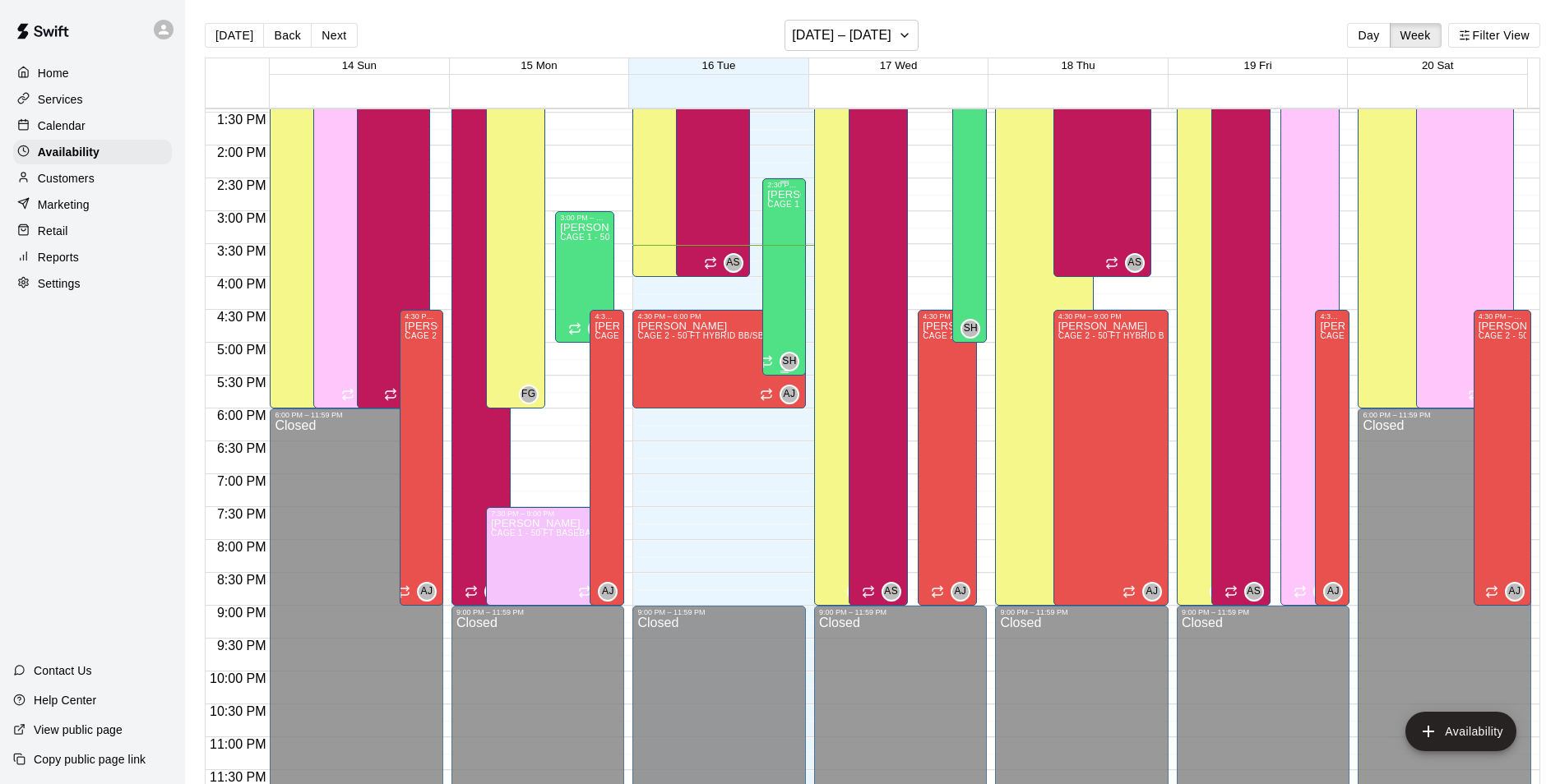
click at [788, 291] on div "Scott Hairston CAGE 1 - 50 FT BASEBALL w/ Auto Feeder, CAGE 2 - 50 FT HYBRID BB…" at bounding box center [784, 581] width 33 height 784
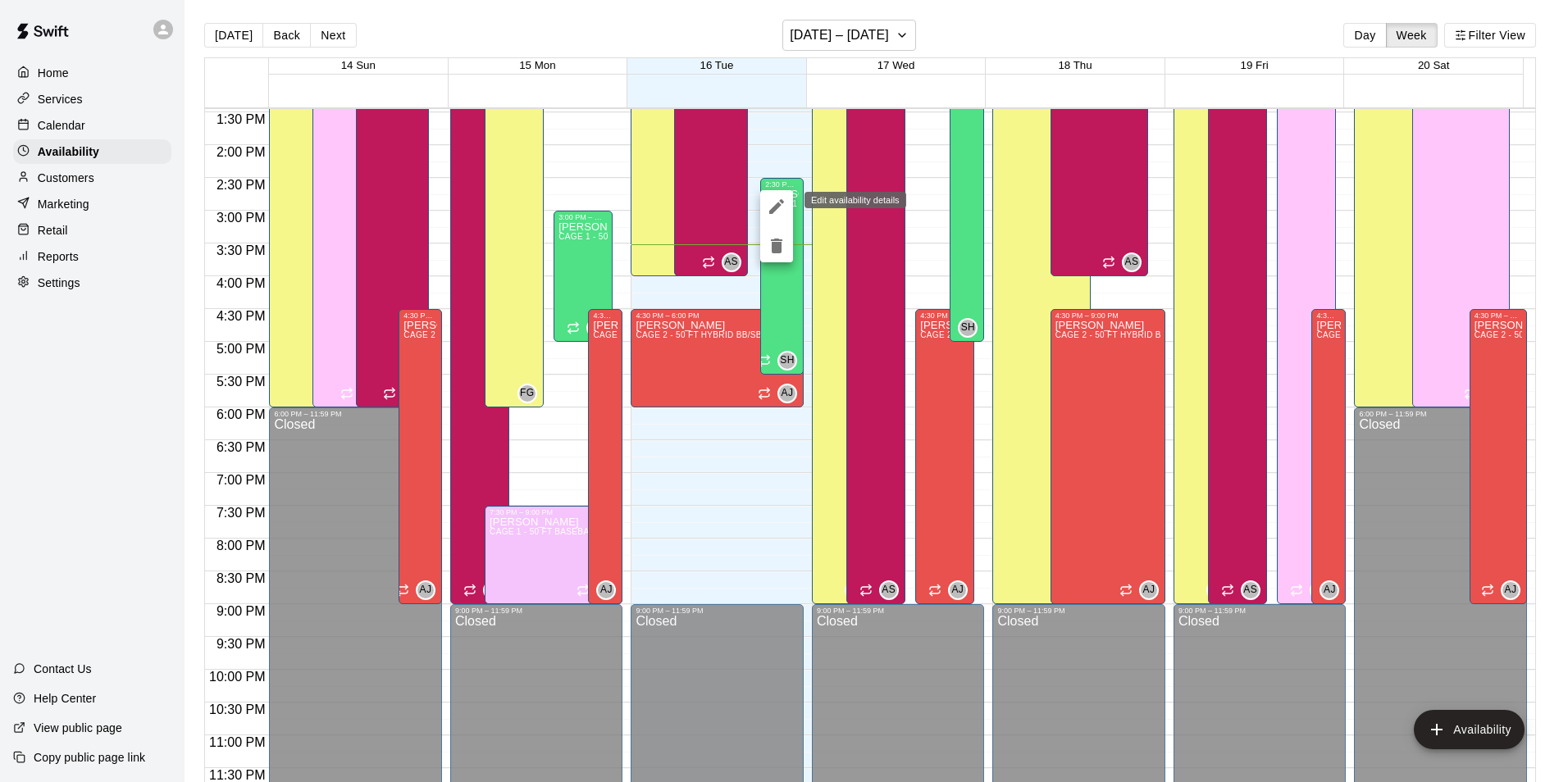
click at [773, 217] on button "edit" at bounding box center [776, 206] width 32 height 32
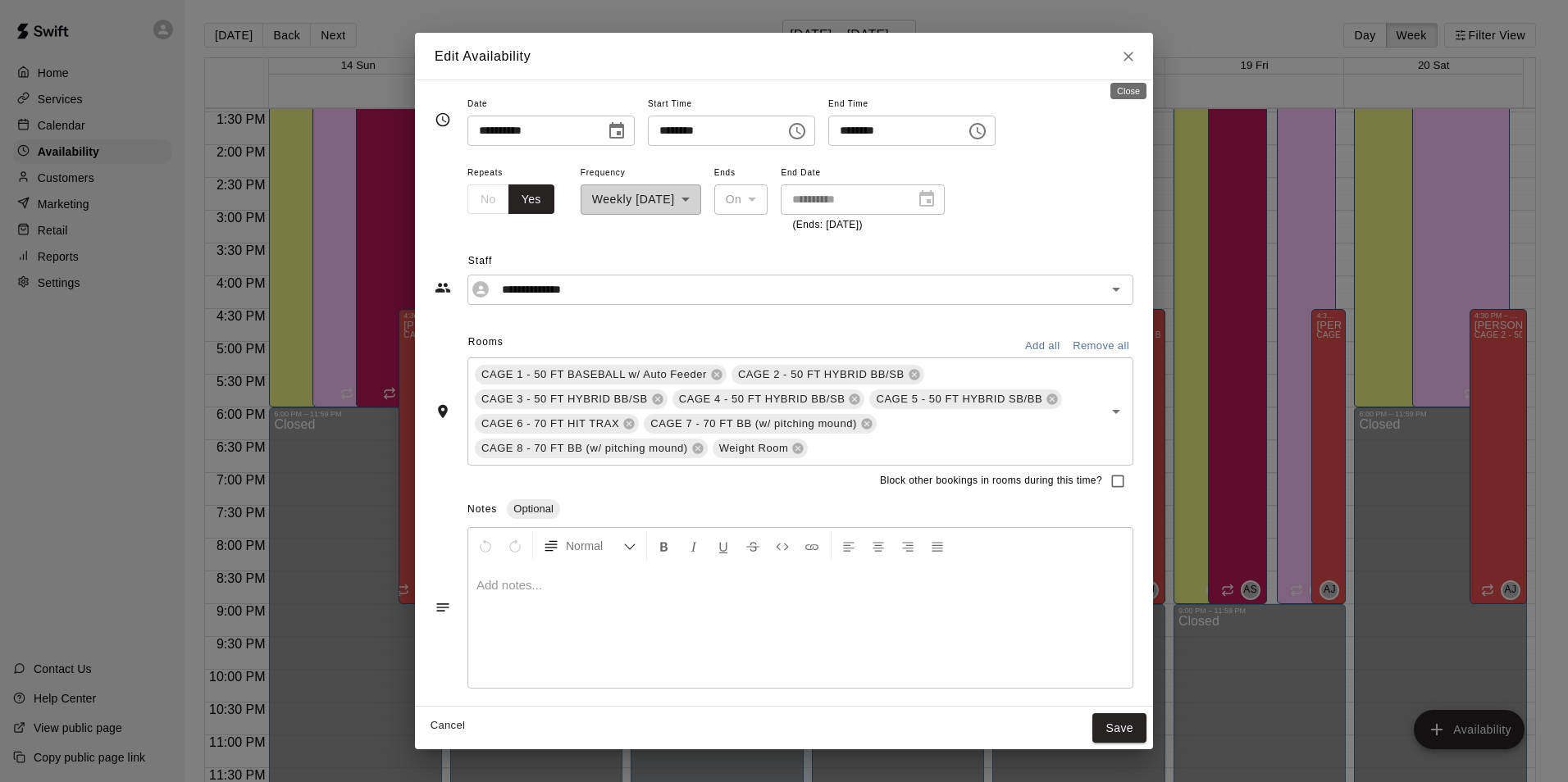
click at [1128, 64] on icon "Close" at bounding box center [1128, 56] width 17 height 17
type input "**********"
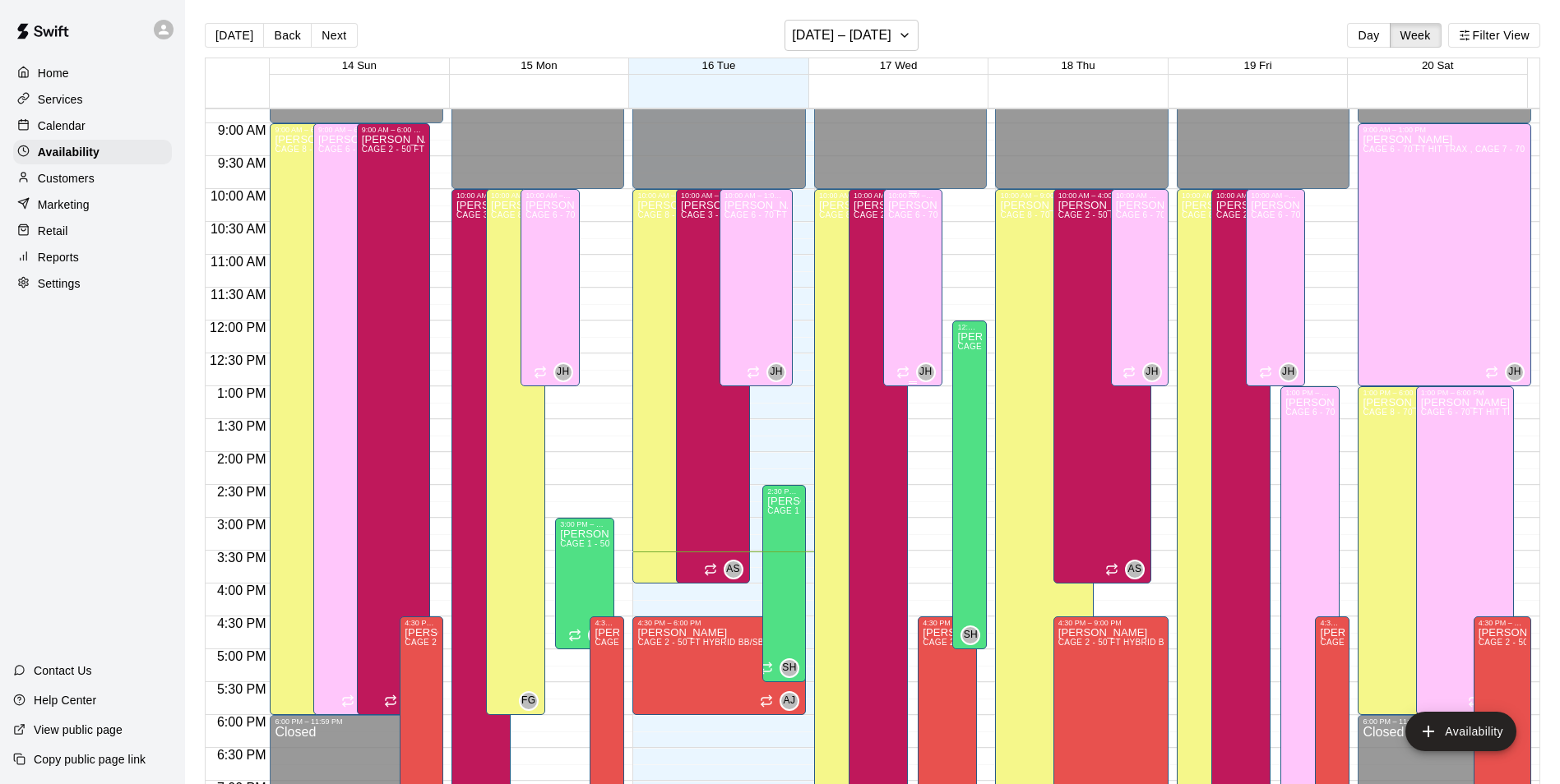
scroll to position [557, 0]
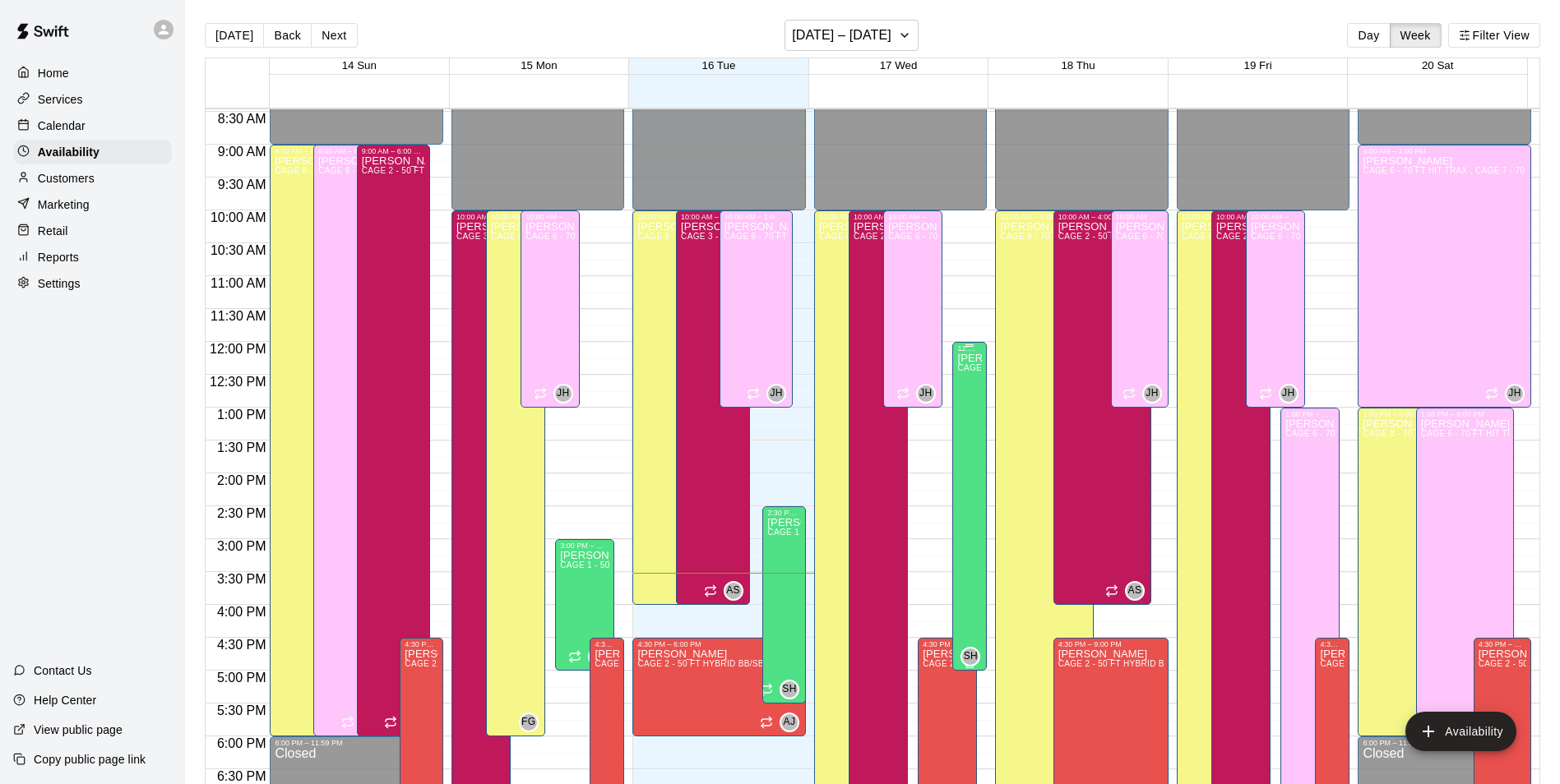
click at [960, 400] on div "Scott Hairston CAGE 1 - 50 FT BASEBALL w/ Auto Feeder, CAGE 2 - 50 FT HYBRID BB…" at bounding box center [969, 744] width 25 height 784
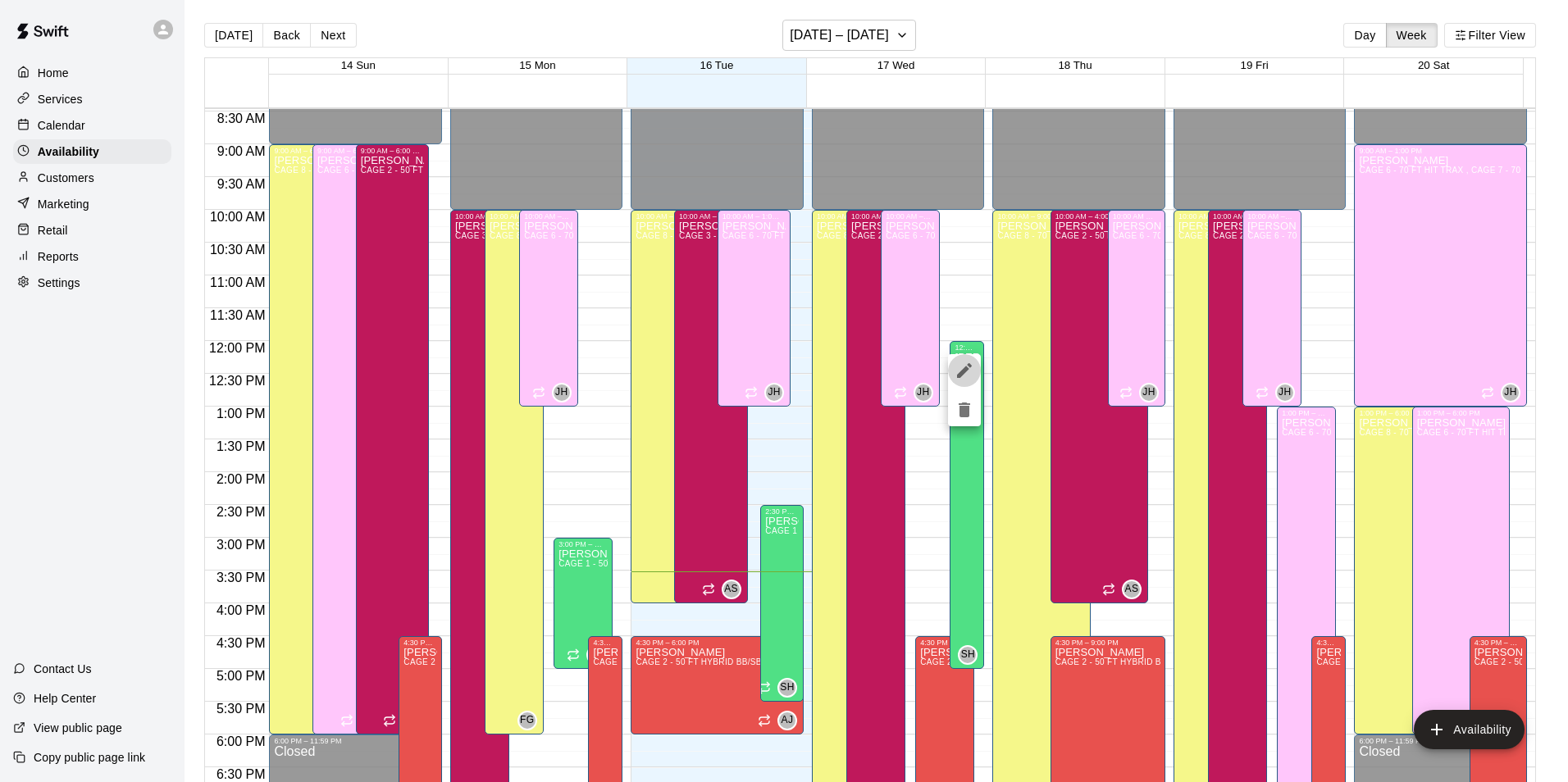
click at [961, 378] on icon "edit" at bounding box center [964, 370] width 19 height 19
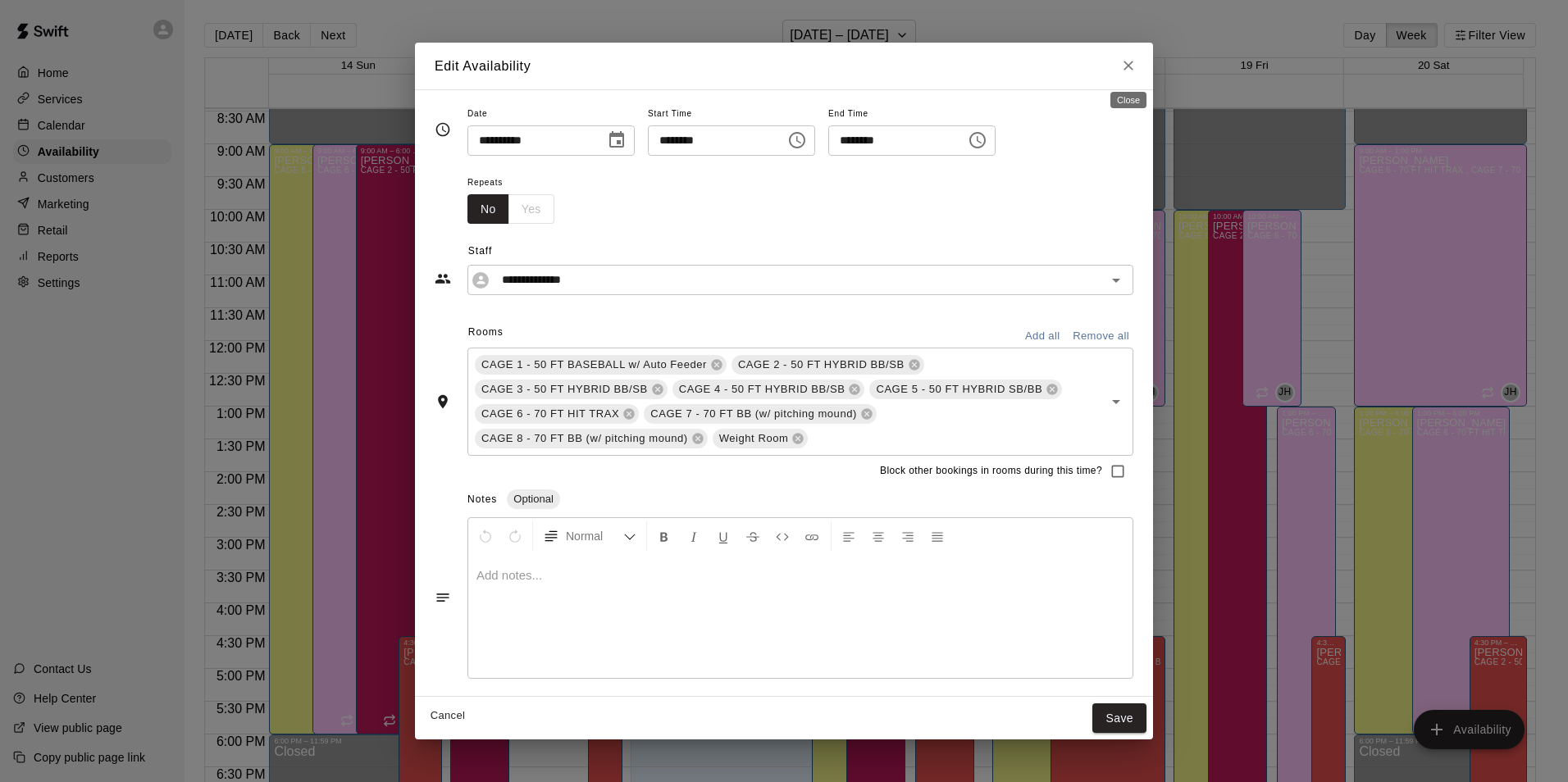
click at [1133, 68] on icon "Close" at bounding box center [1128, 66] width 17 height 17
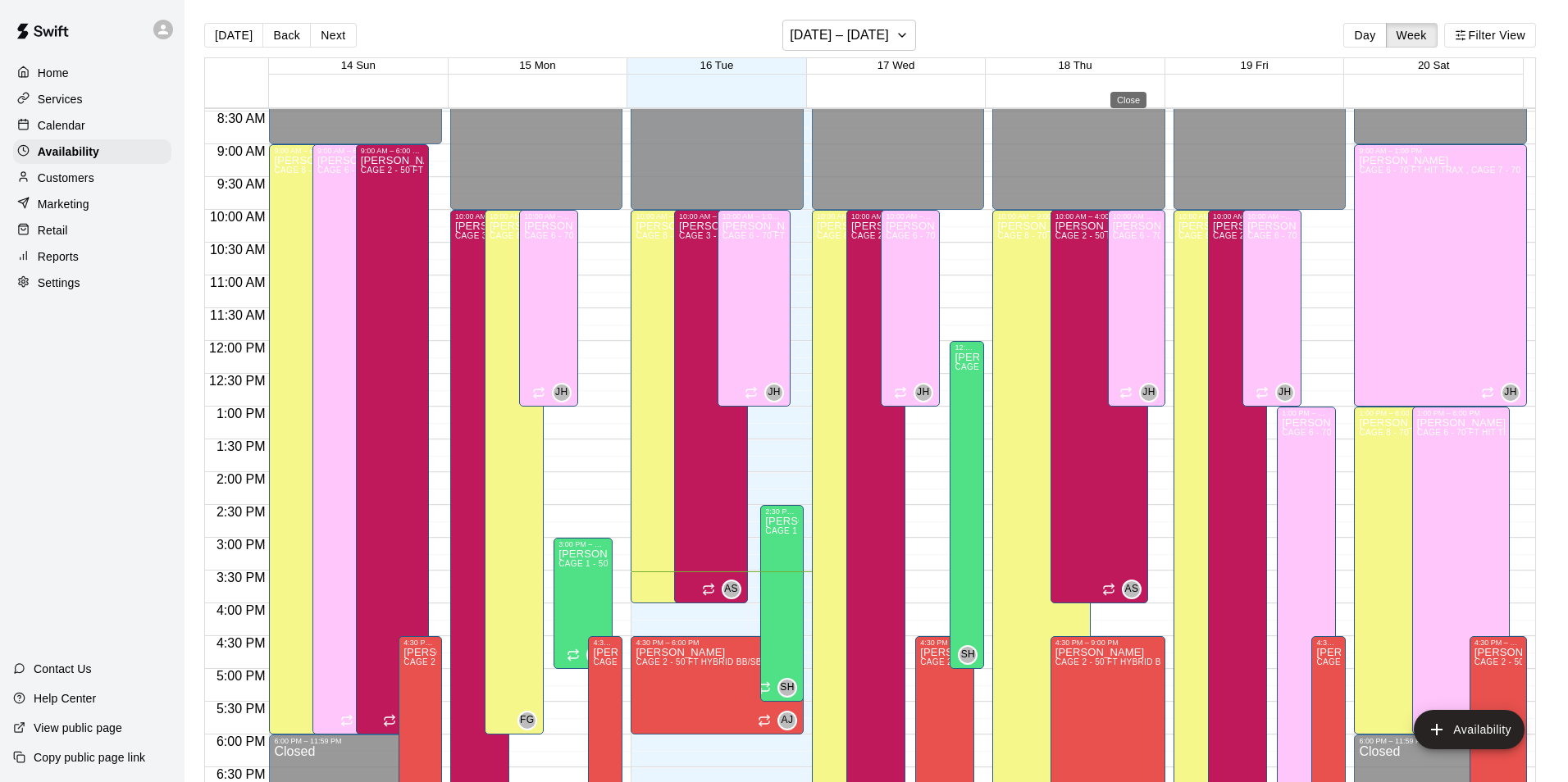
type input "**********"
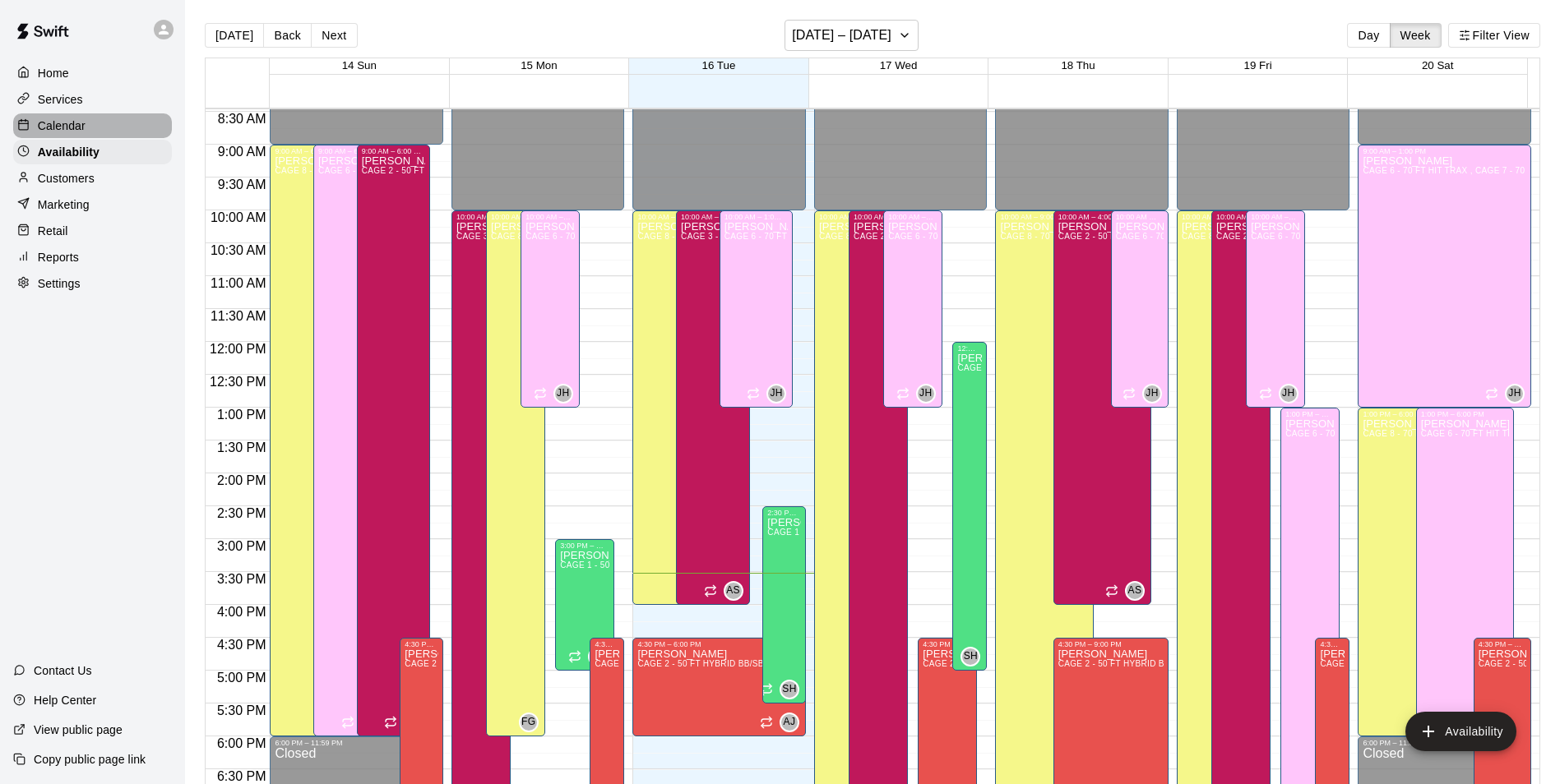
click at [96, 133] on div "Calendar" at bounding box center [92, 125] width 159 height 25
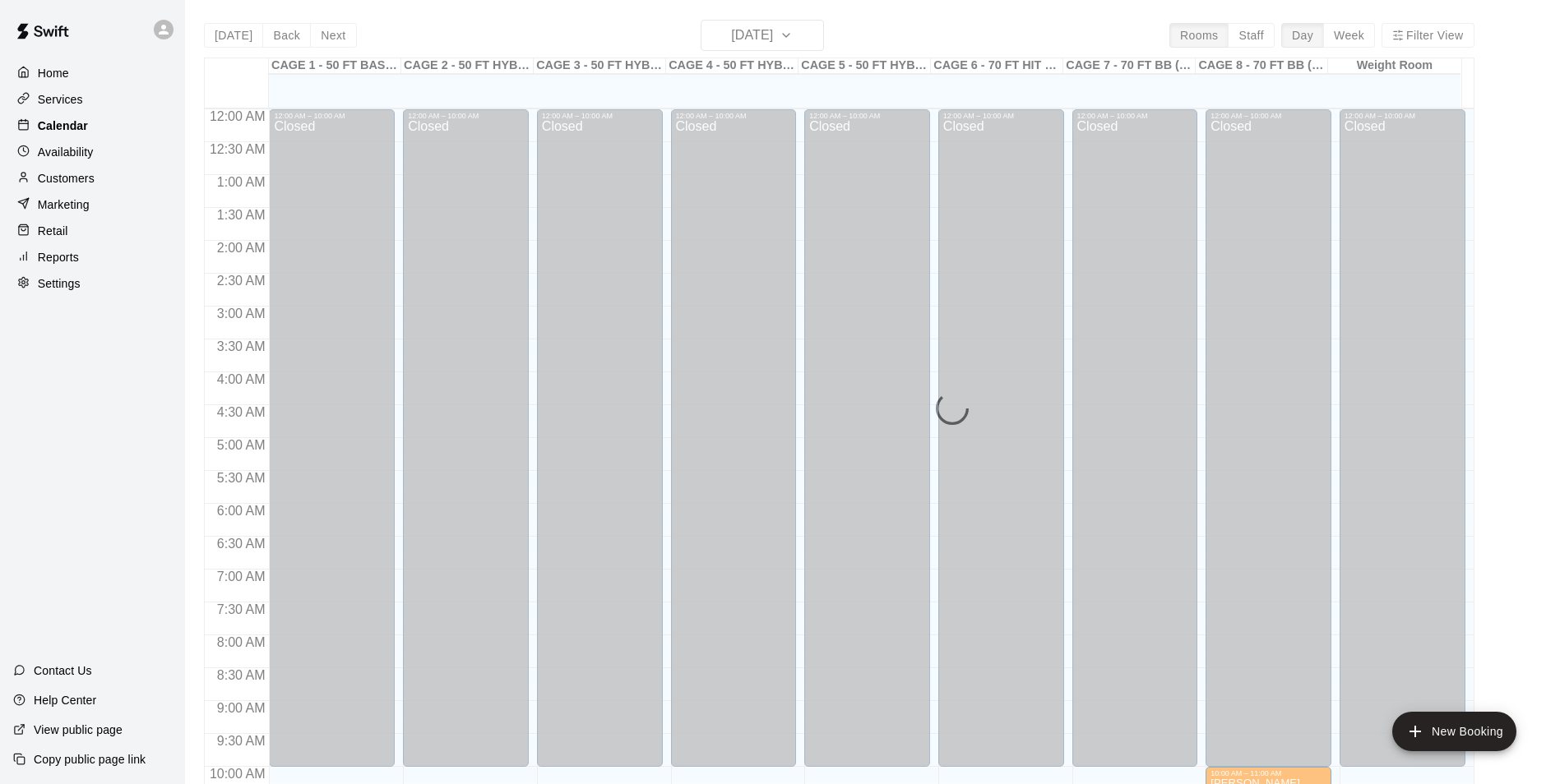
scroll to position [835, 0]
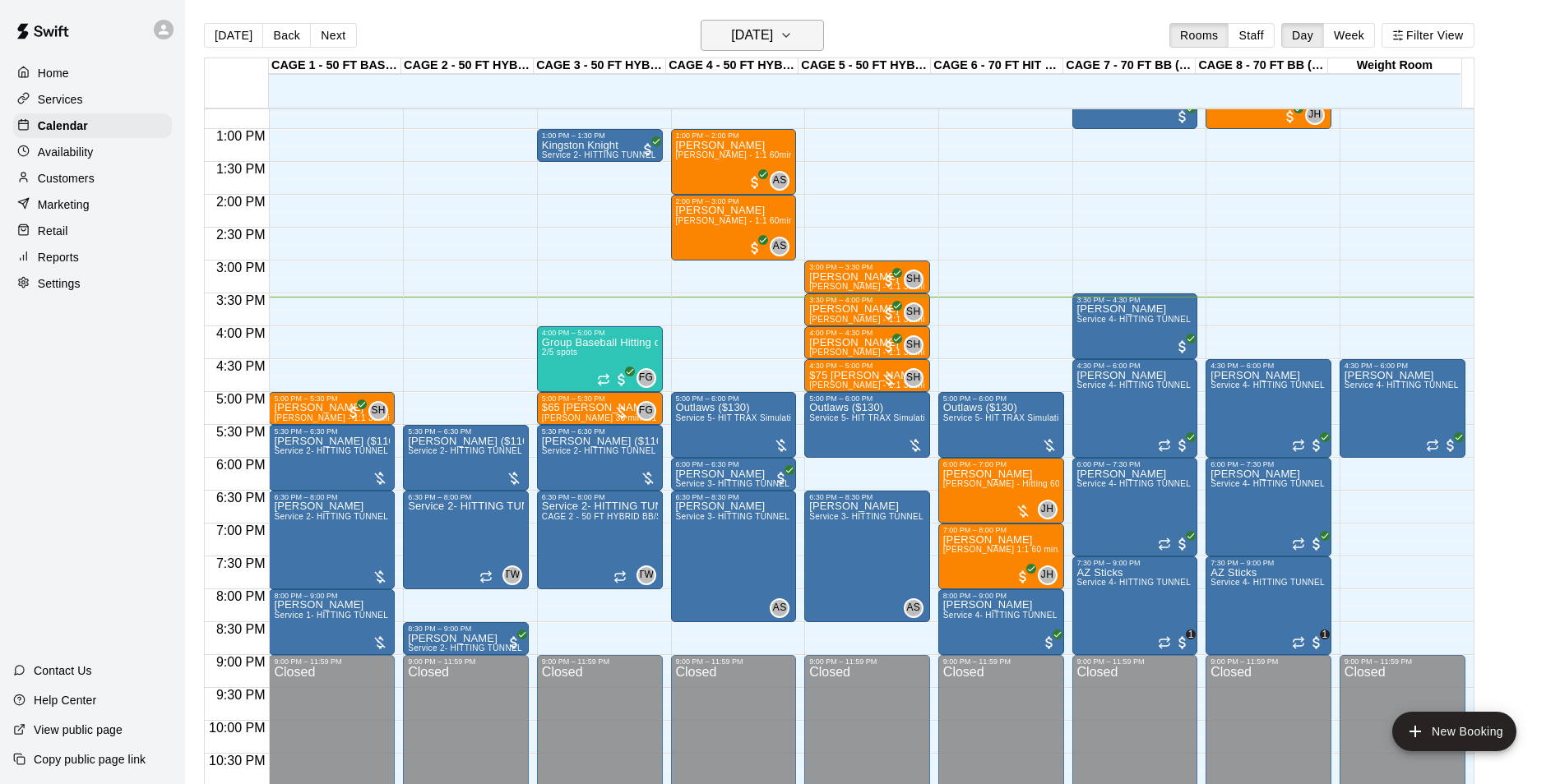
click at [748, 37] on h6 "[DATE]" at bounding box center [752, 35] width 42 height 23
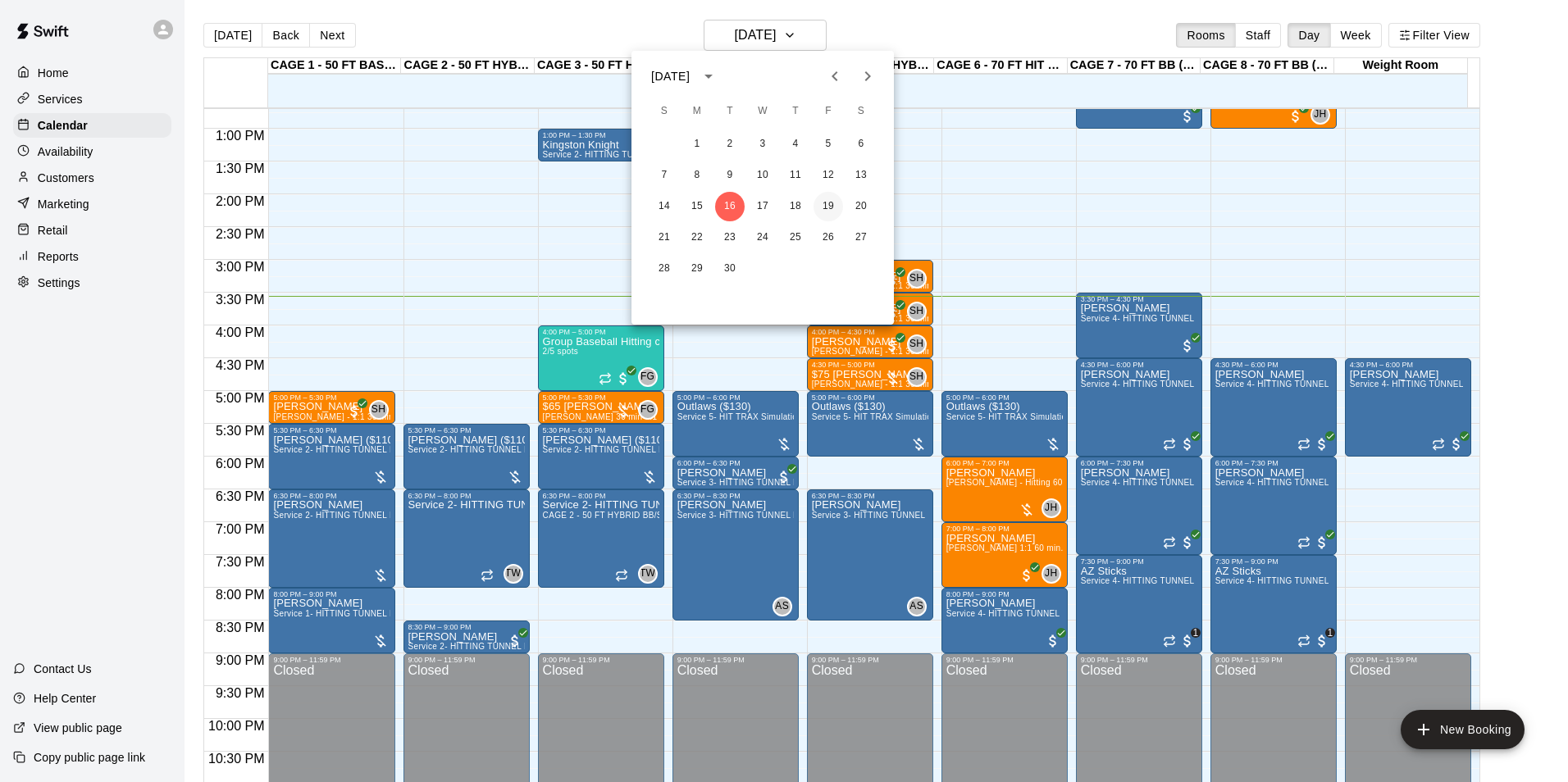
click at [829, 202] on button "19" at bounding box center [828, 206] width 30 height 30
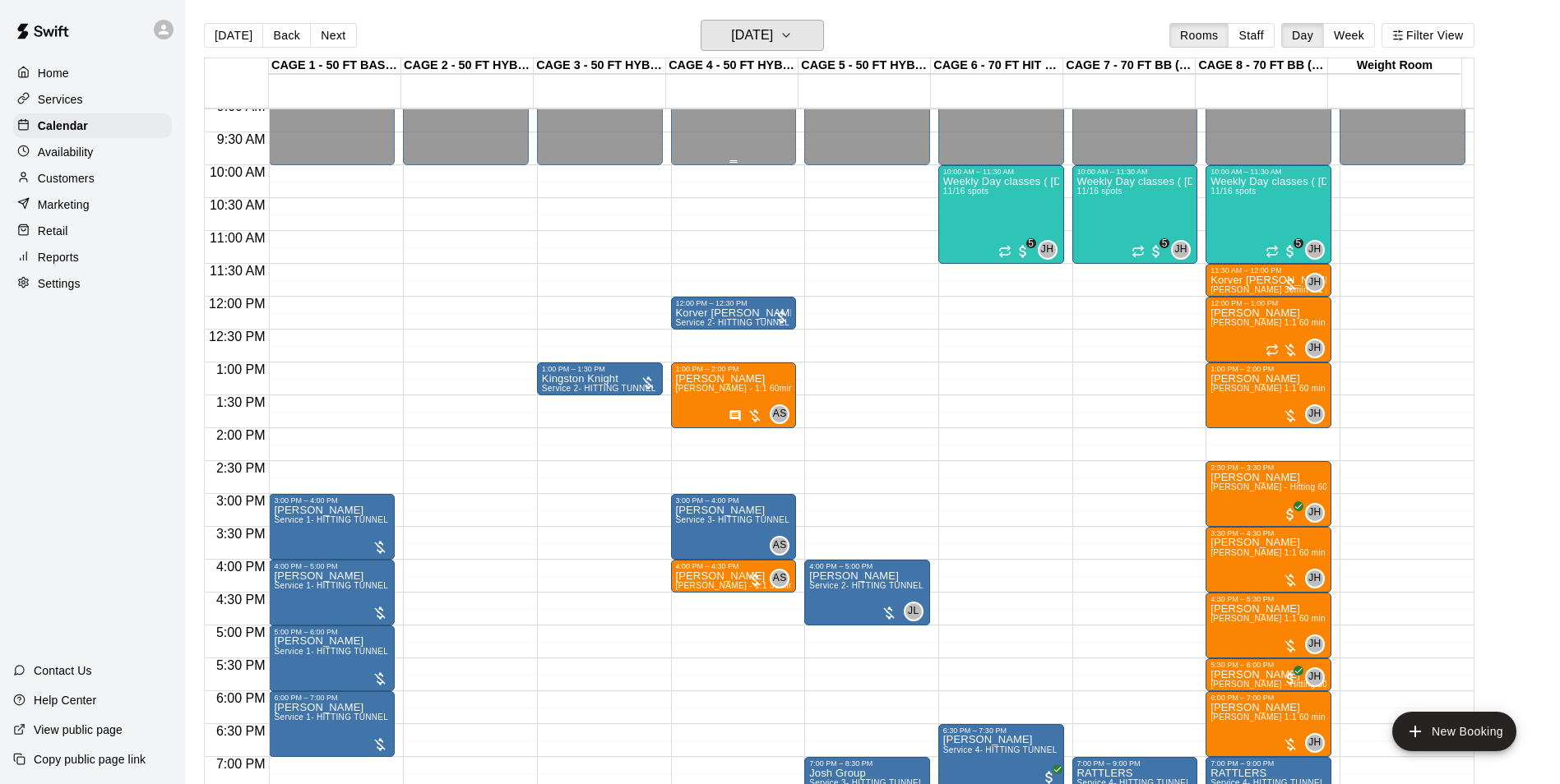
scroll to position [588, 0]
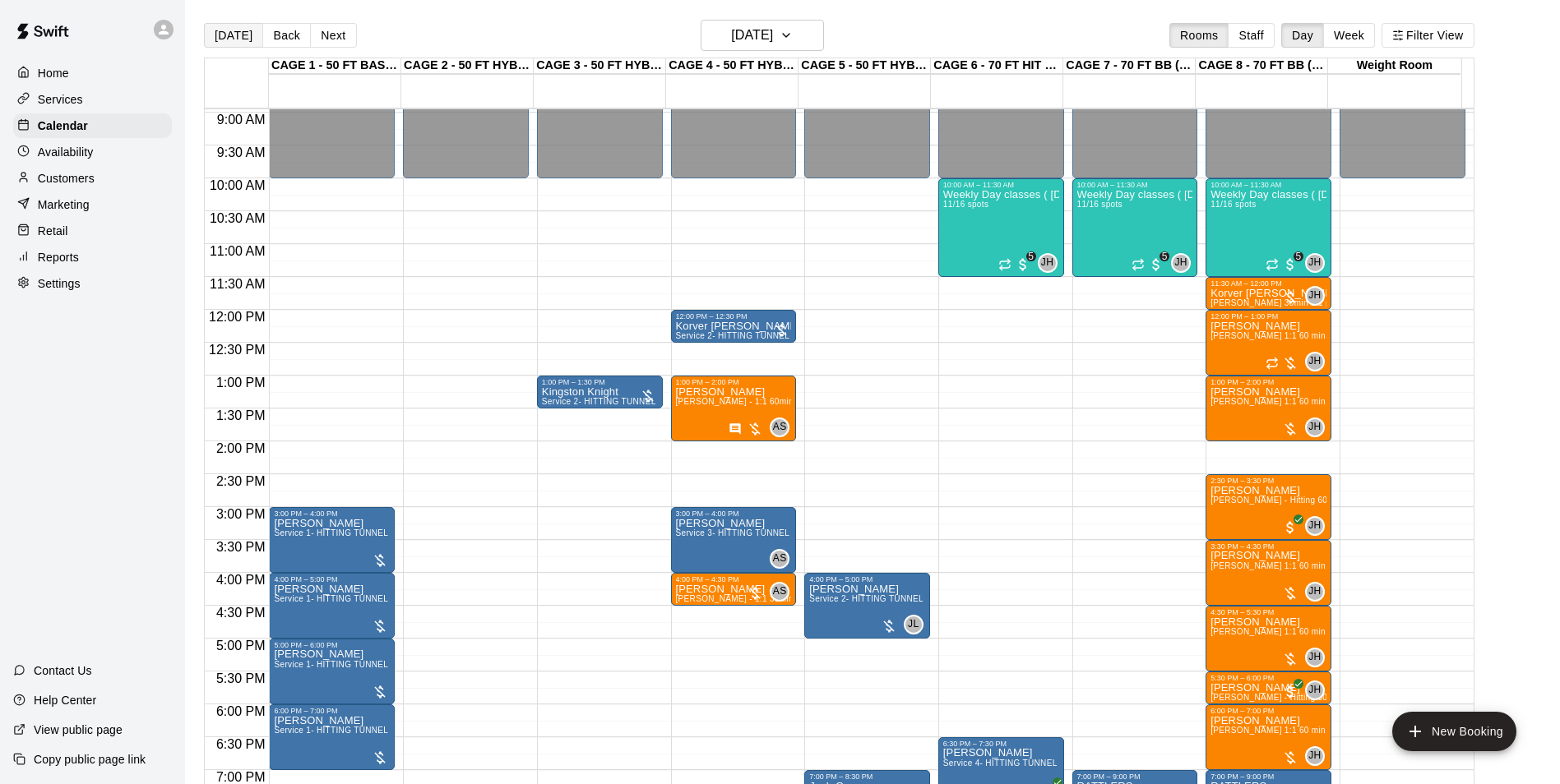
click at [215, 26] on button "[DATE]" at bounding box center [234, 35] width 59 height 25
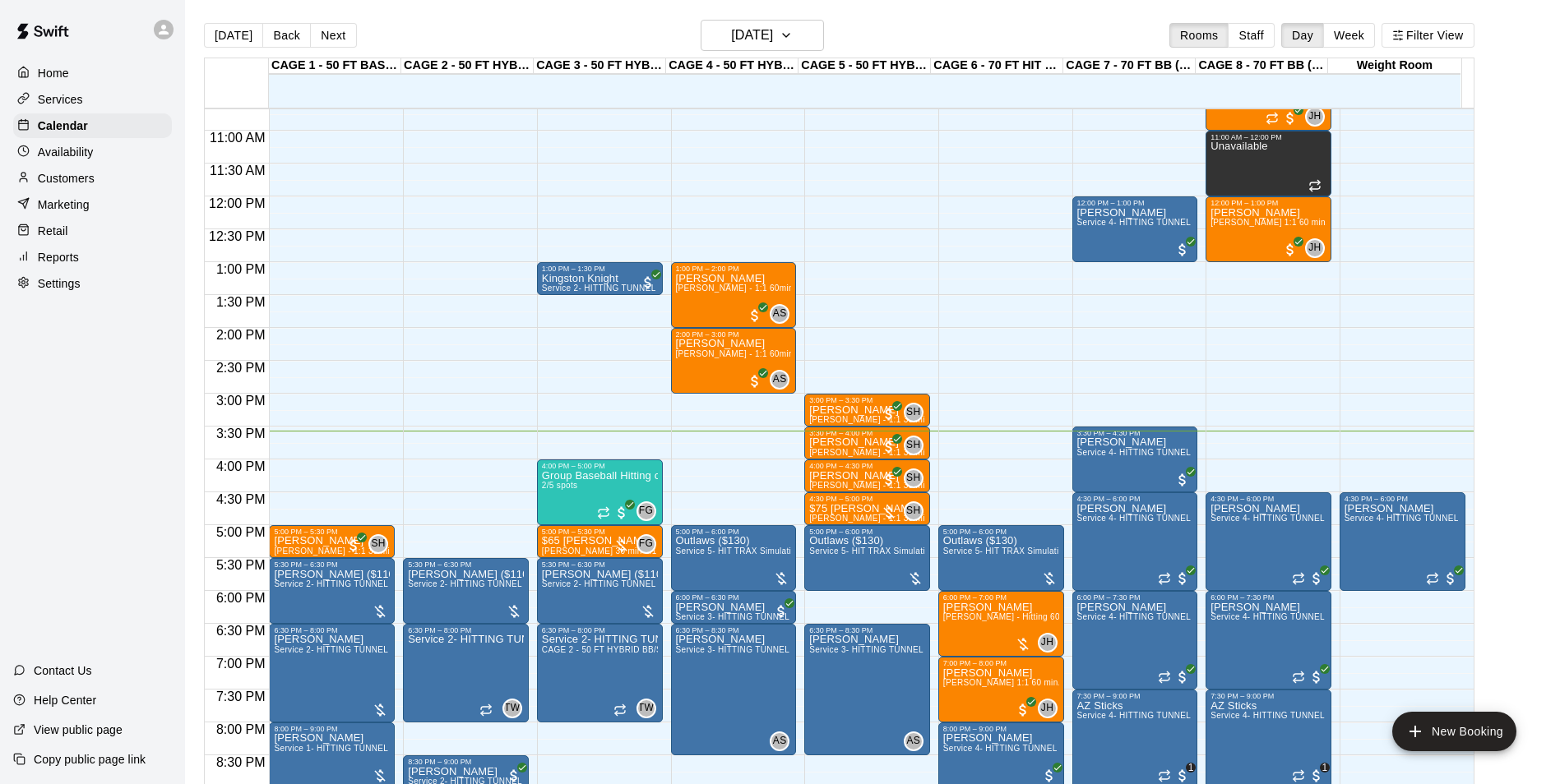
scroll to position [753, 0]
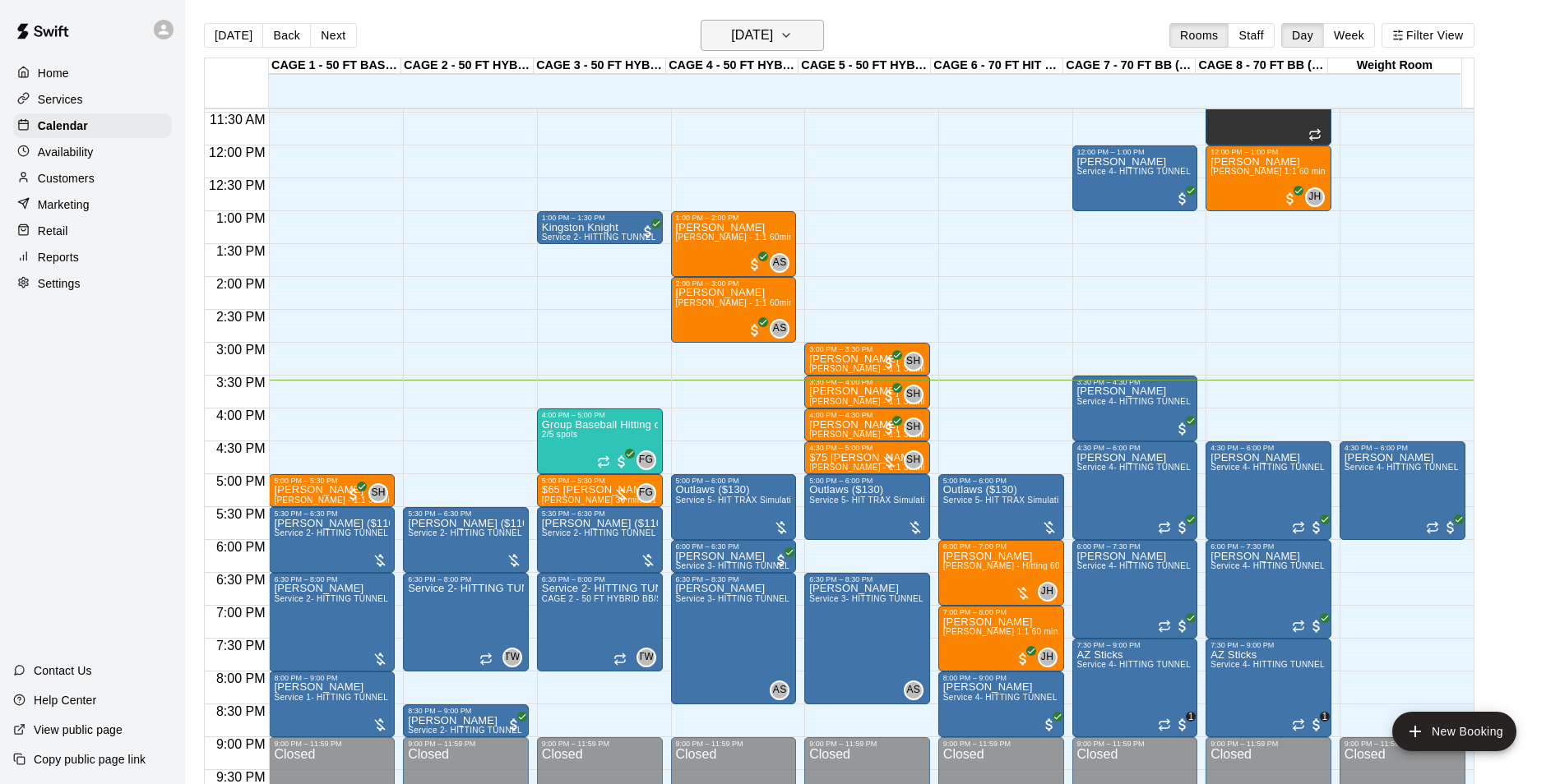
click at [743, 40] on h6 "[DATE]" at bounding box center [752, 35] width 42 height 23
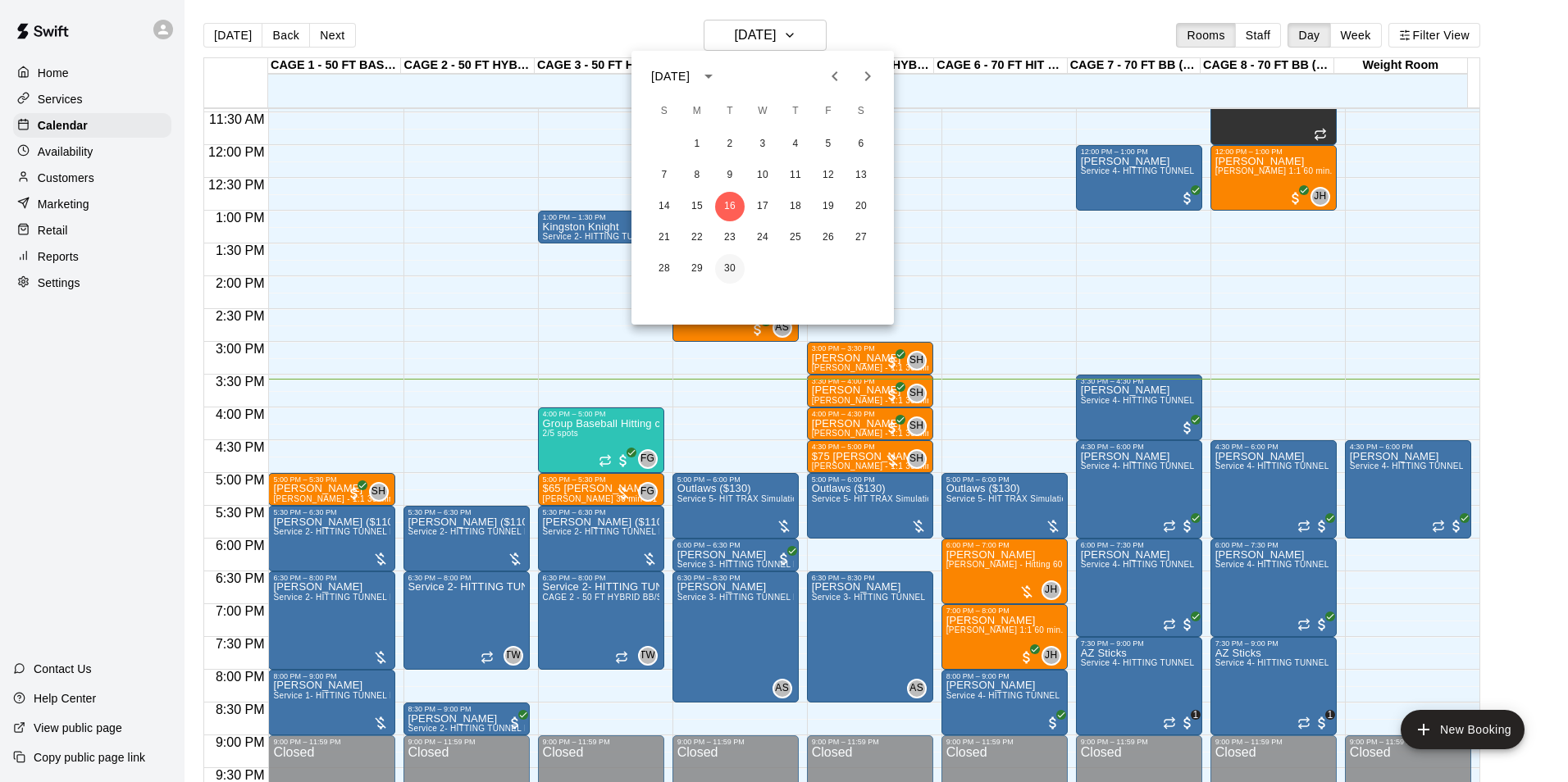
click at [730, 264] on button "30" at bounding box center [730, 269] width 30 height 30
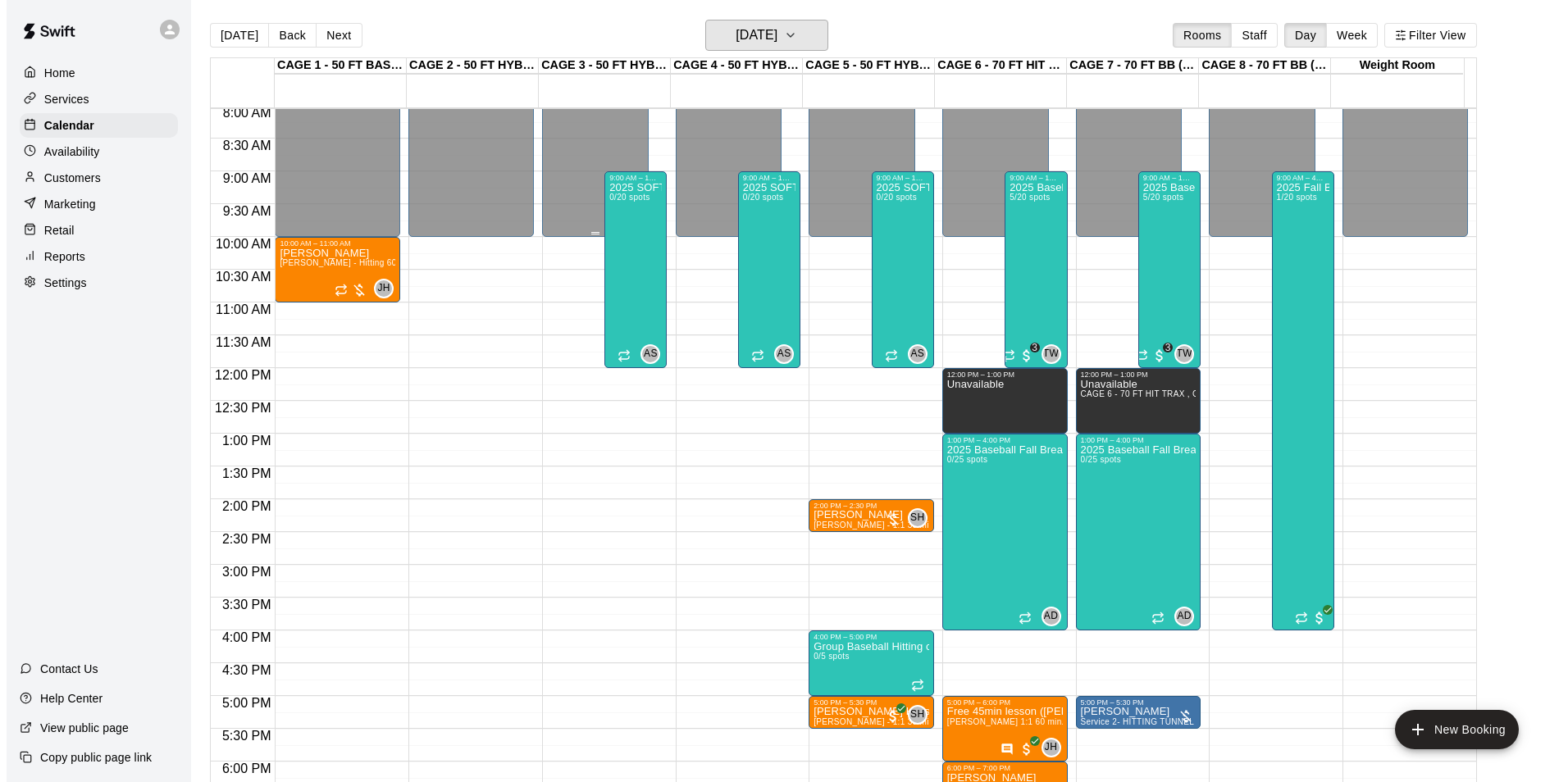
scroll to position [505, 0]
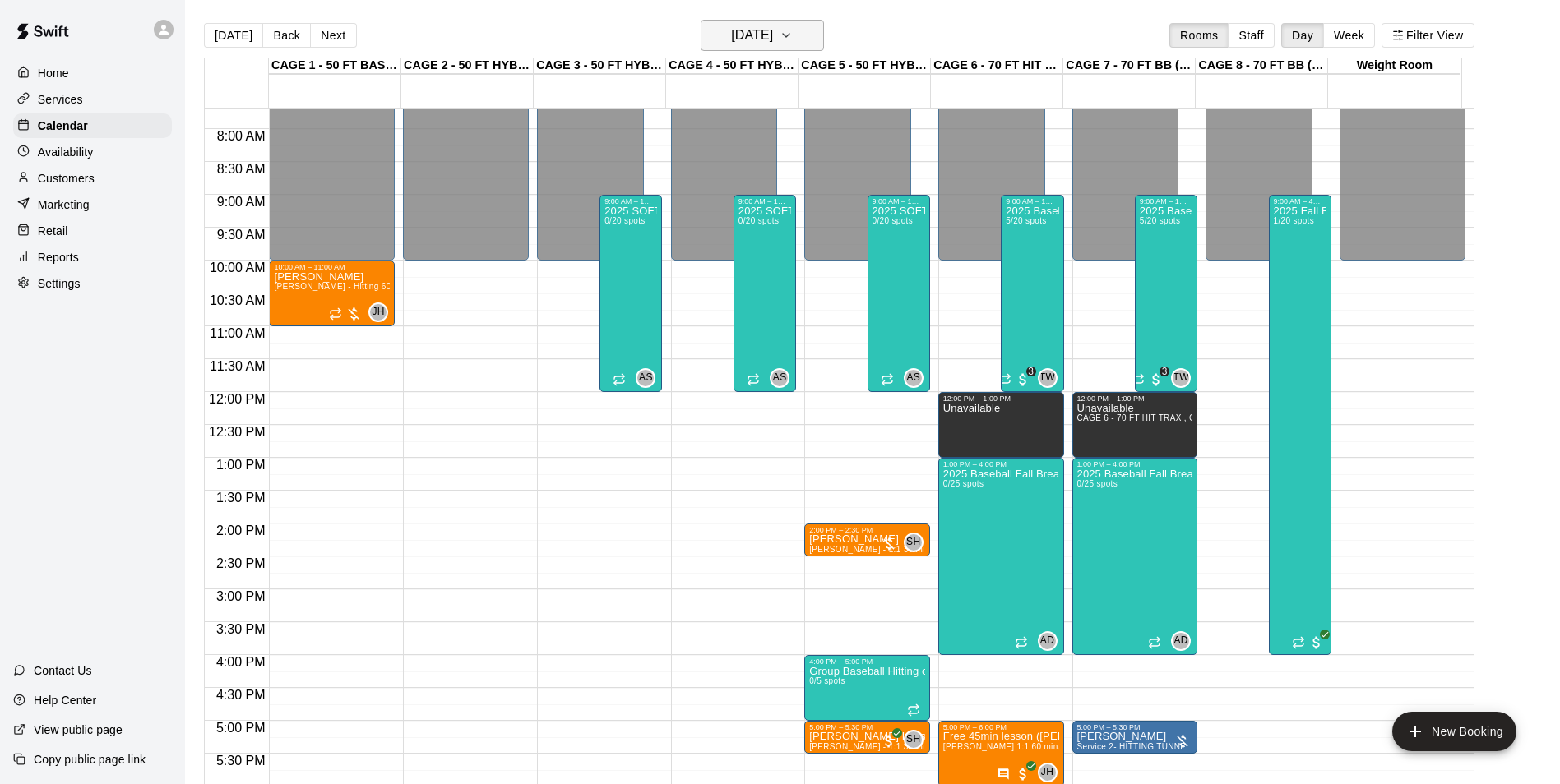
click at [771, 24] on h6 "Tuesday Sep 30" at bounding box center [752, 35] width 42 height 23
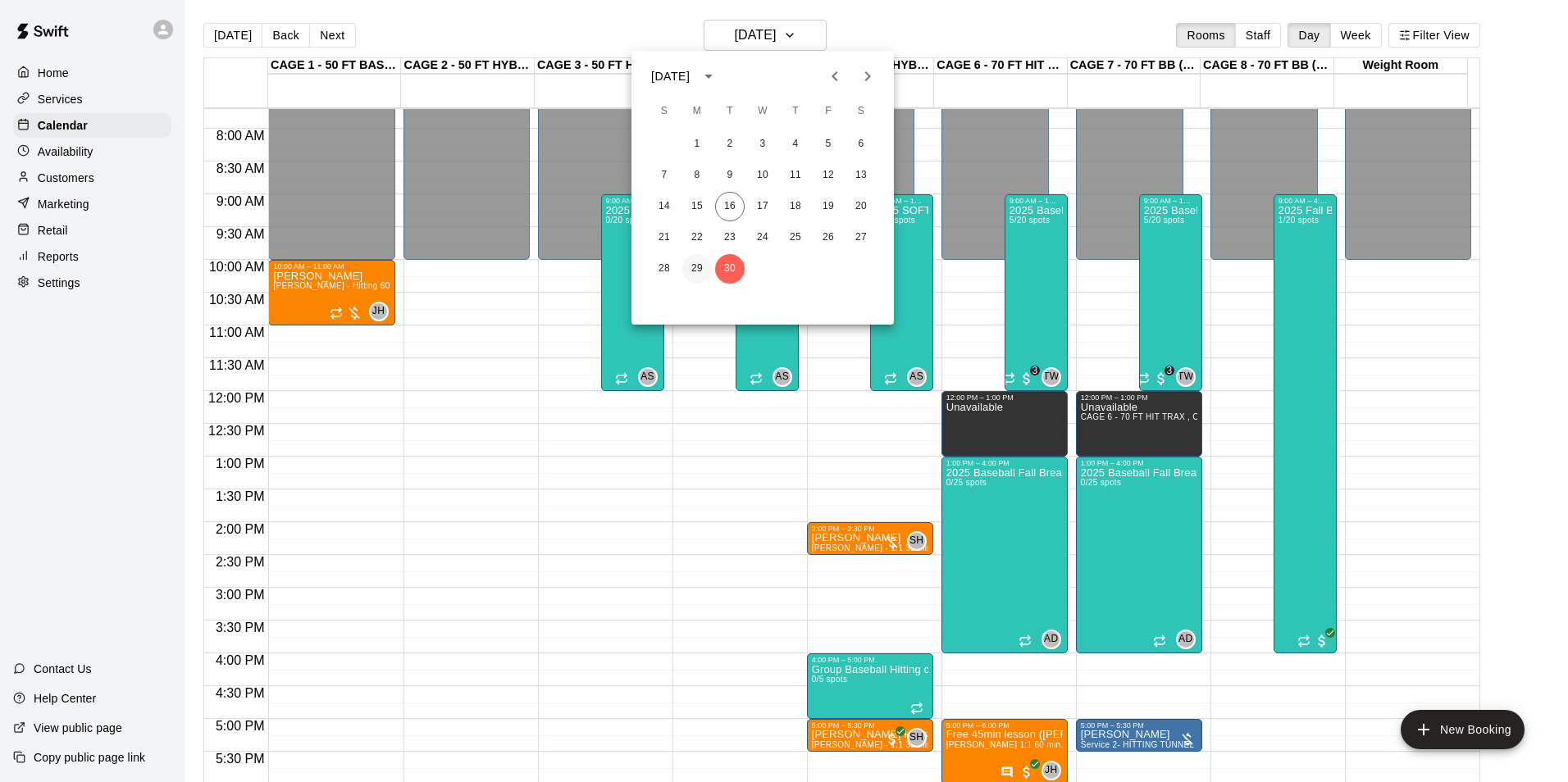
click at [701, 257] on button "29" at bounding box center [697, 269] width 30 height 30
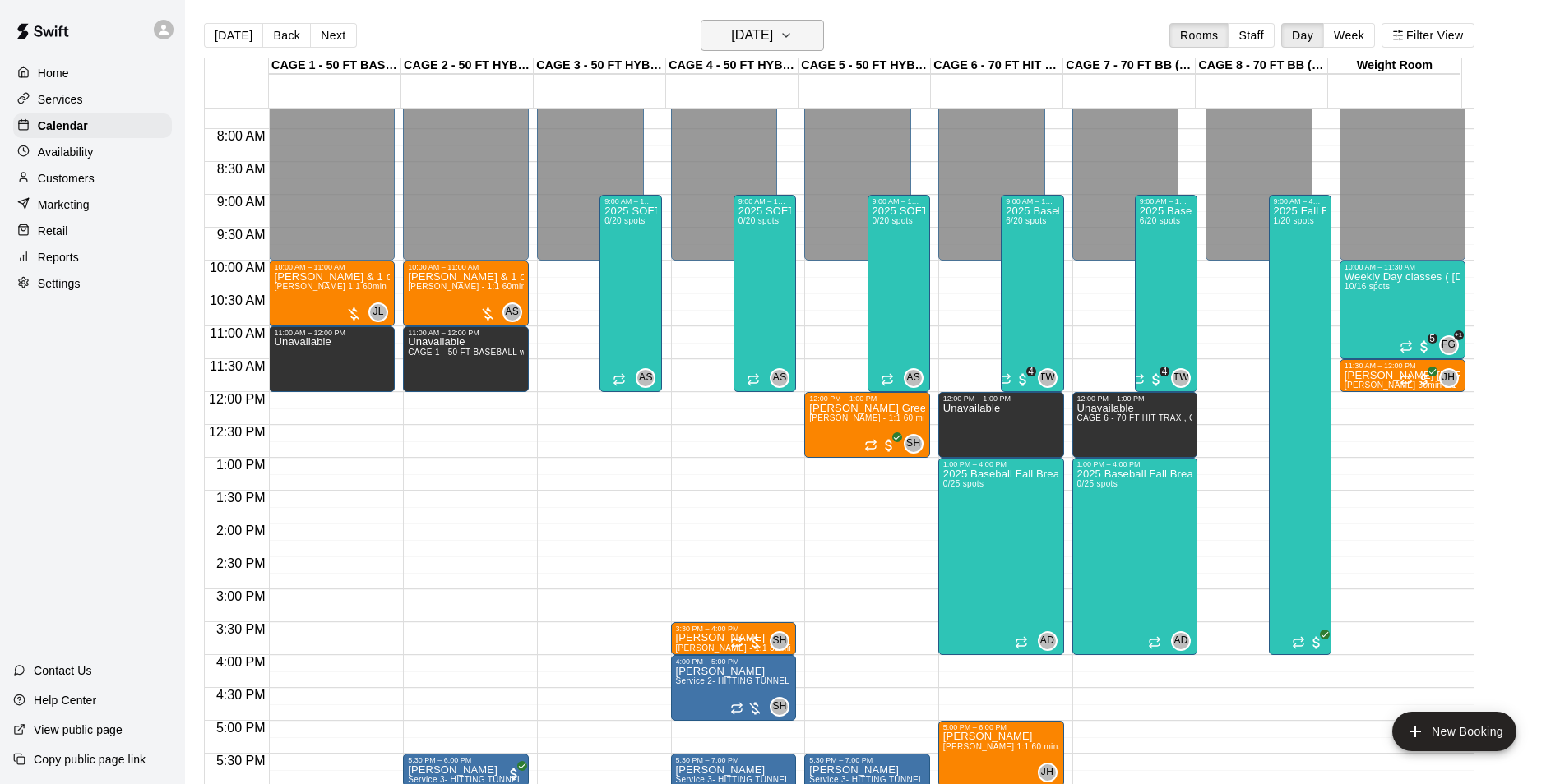
click at [750, 32] on h6 "Monday Sep 29" at bounding box center [752, 35] width 42 height 23
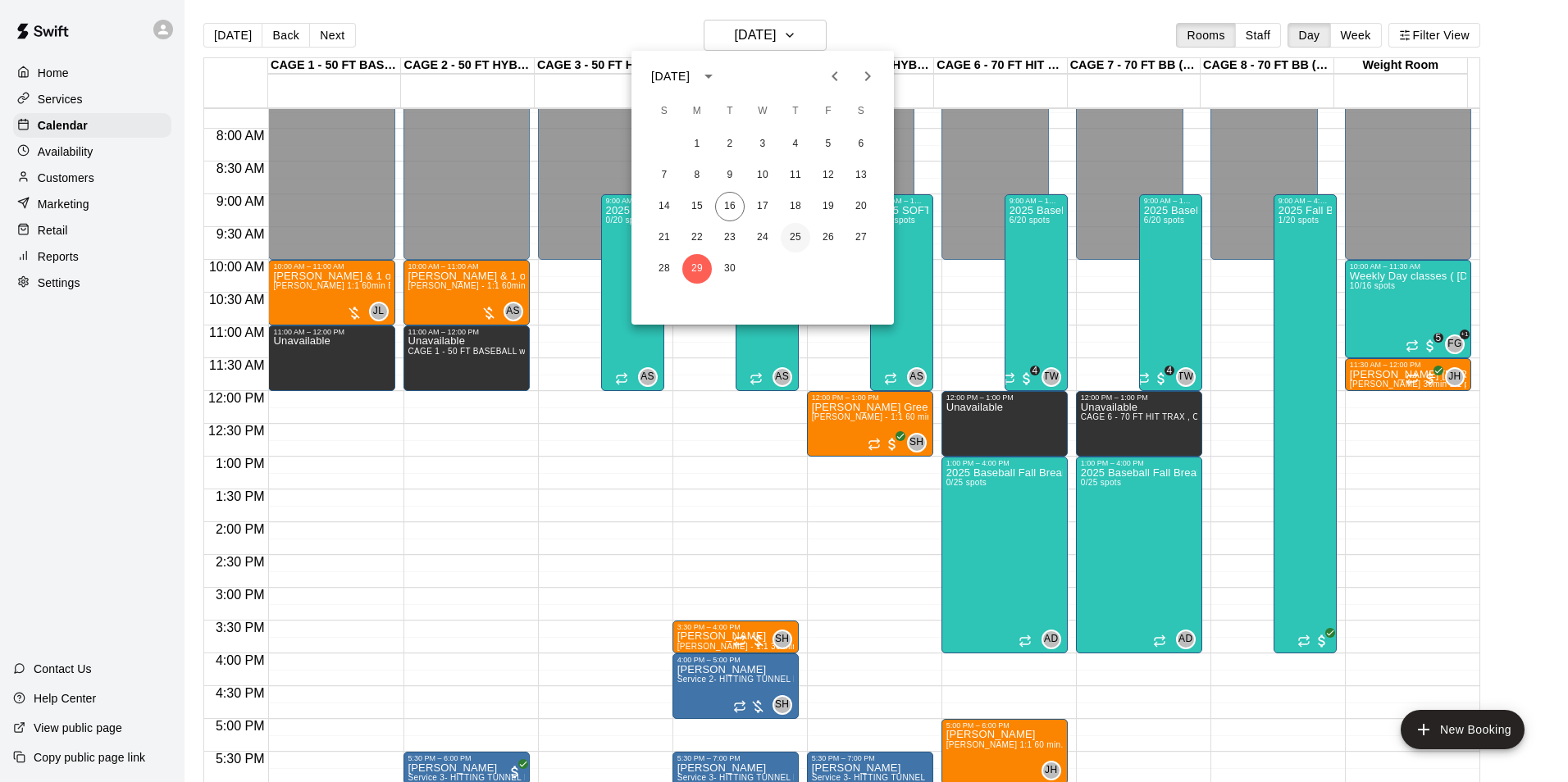
click at [798, 240] on button "25" at bounding box center [795, 238] width 30 height 30
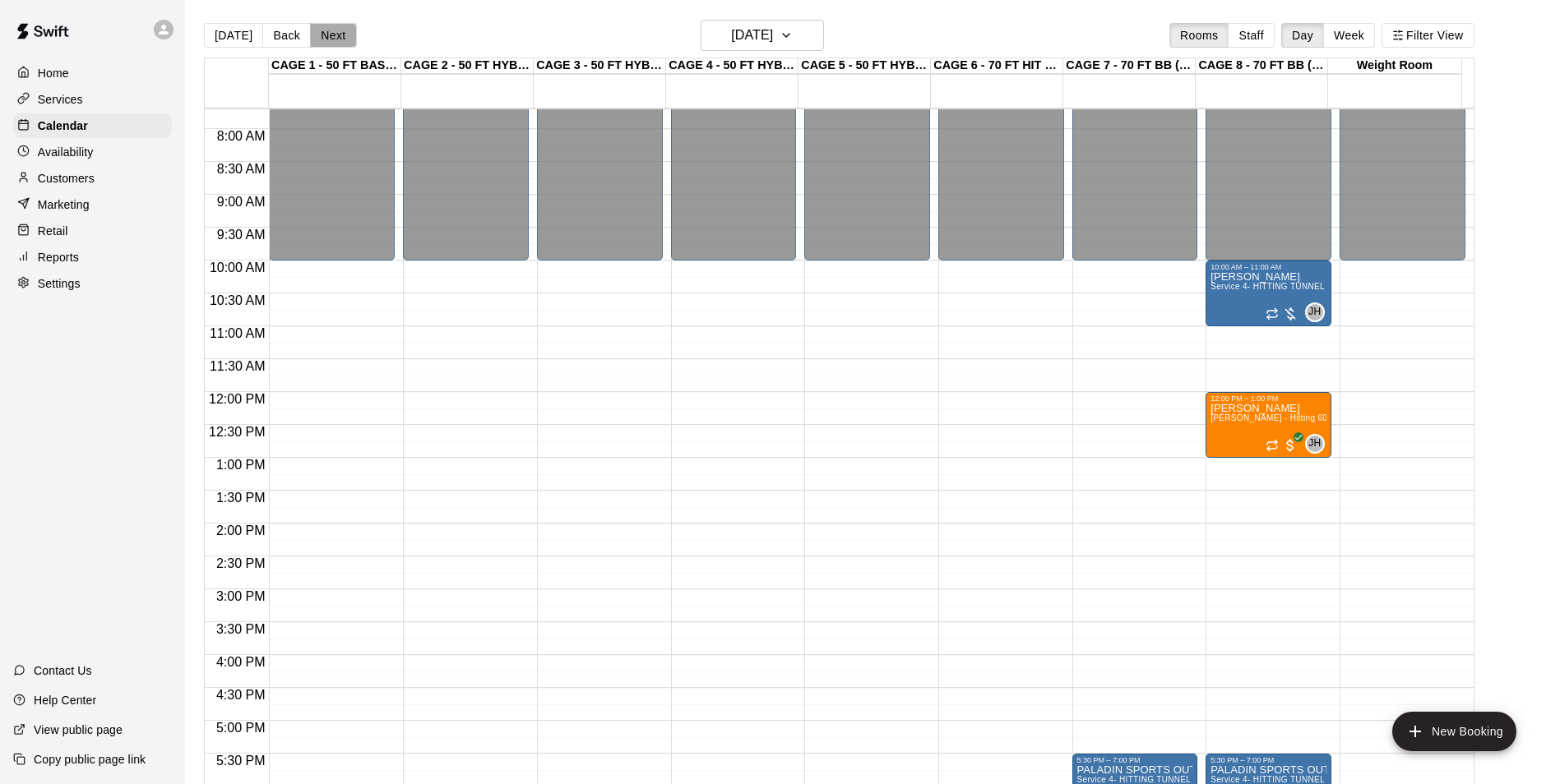
click at [333, 32] on button "Next" at bounding box center [333, 35] width 46 height 25
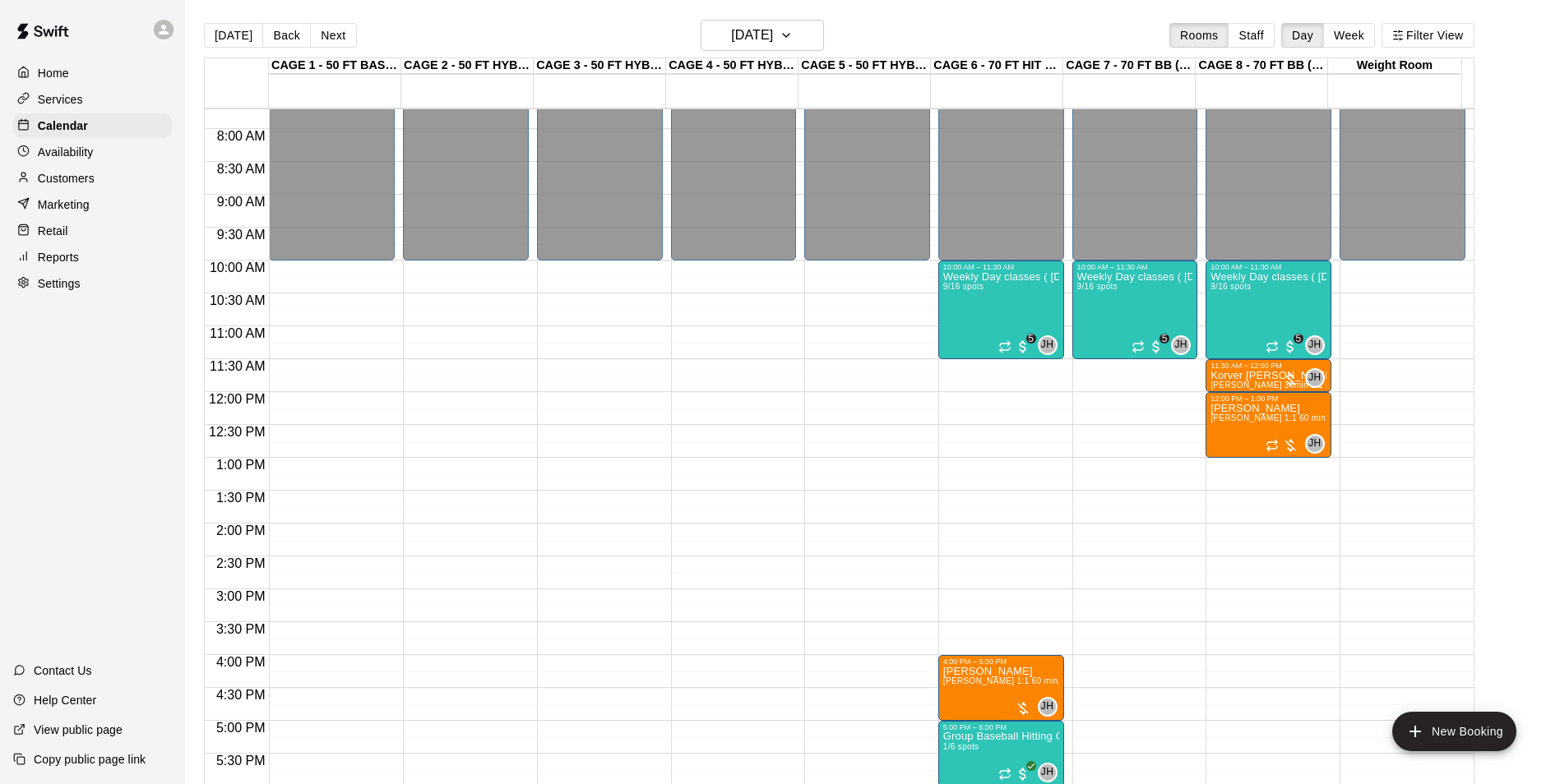
click at [335, 30] on button "Next" at bounding box center [333, 35] width 46 height 25
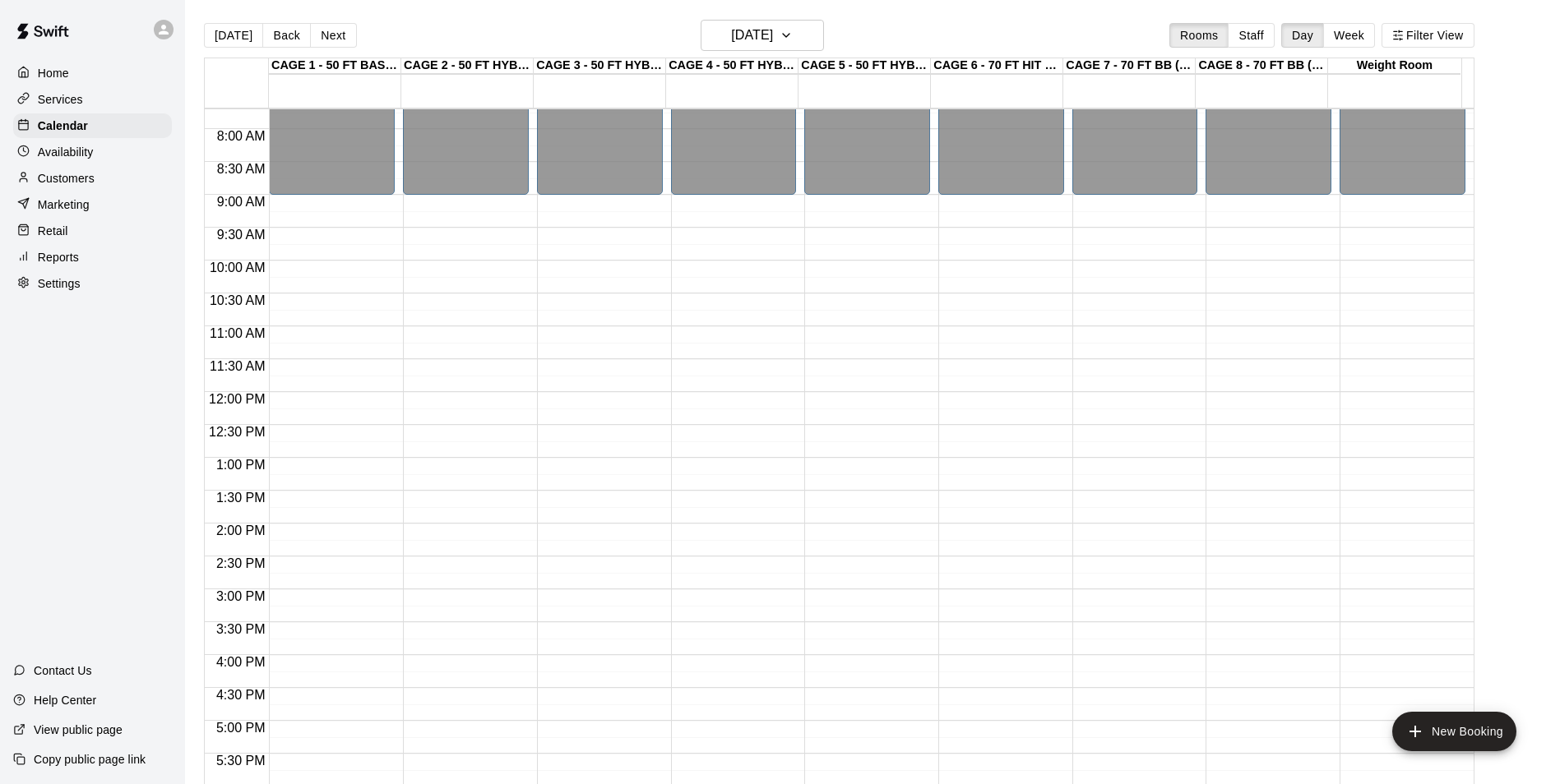
click at [335, 30] on button "Next" at bounding box center [333, 35] width 46 height 25
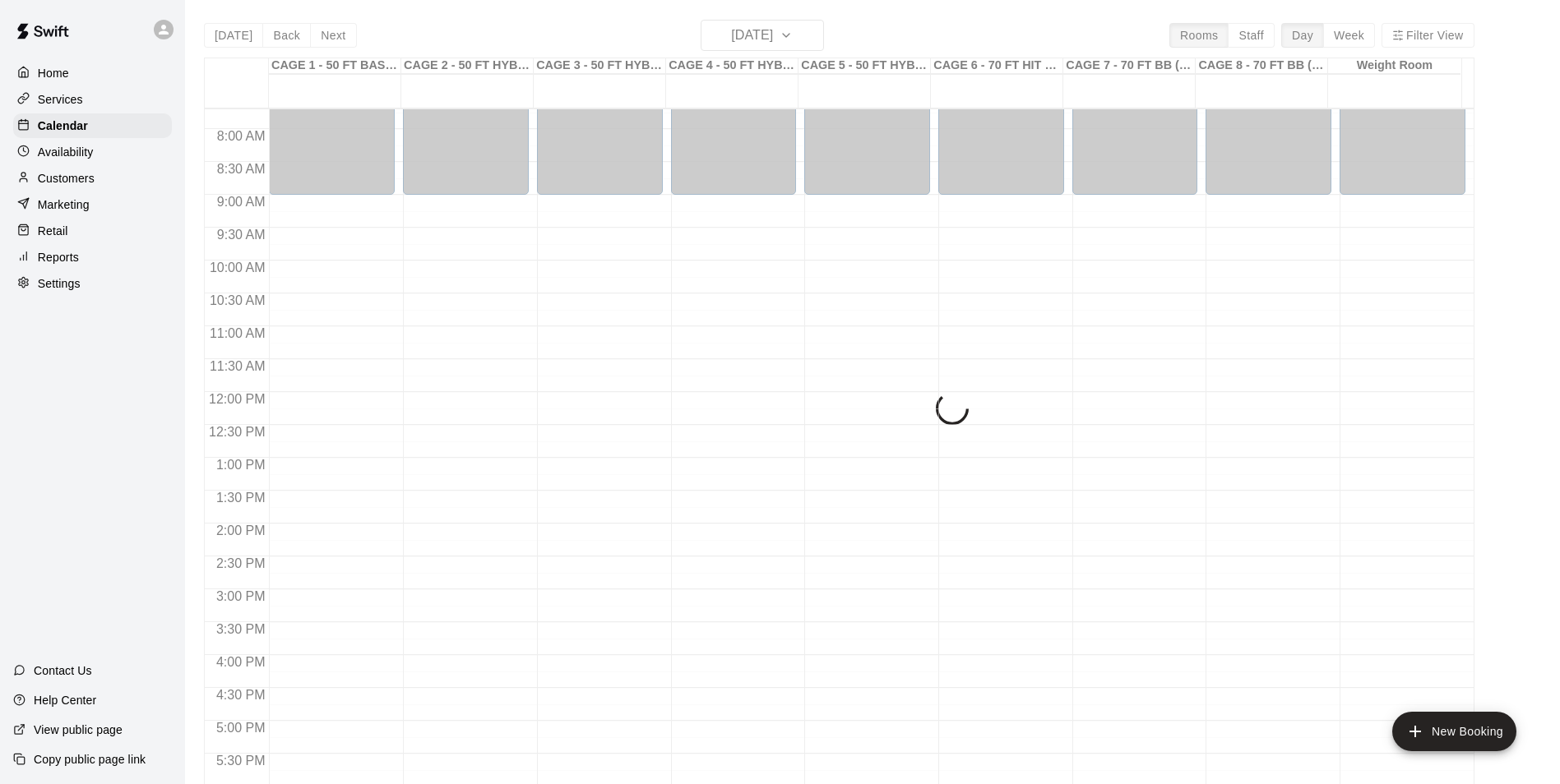
click at [335, 30] on div "Today Back Next Sunday Sep 28 Rooms Staff Day Week Filter View CAGE 1 - 50 FT B…" at bounding box center [839, 411] width 1270 height 784
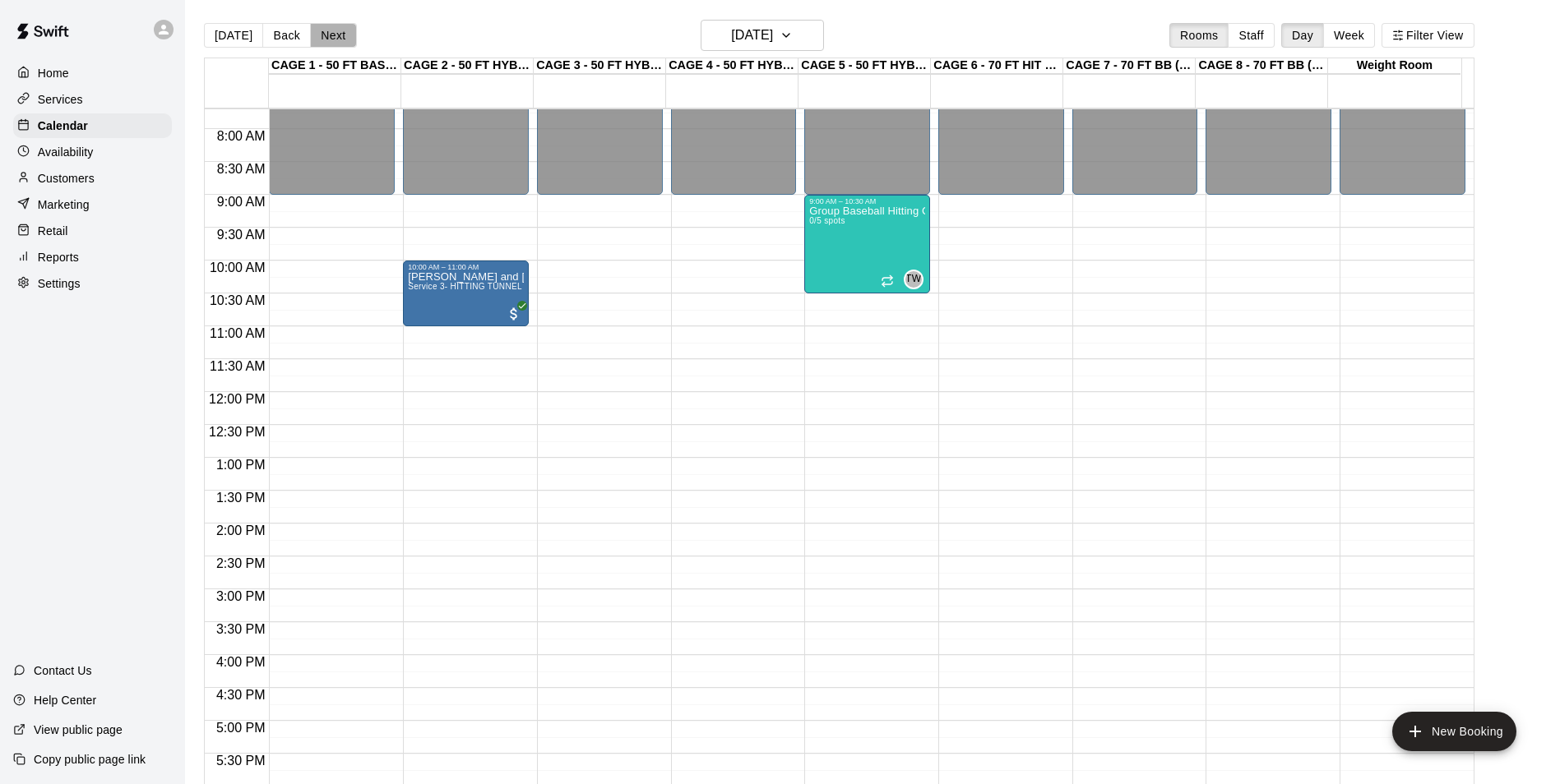
click at [335, 30] on button "Next" at bounding box center [333, 35] width 46 height 25
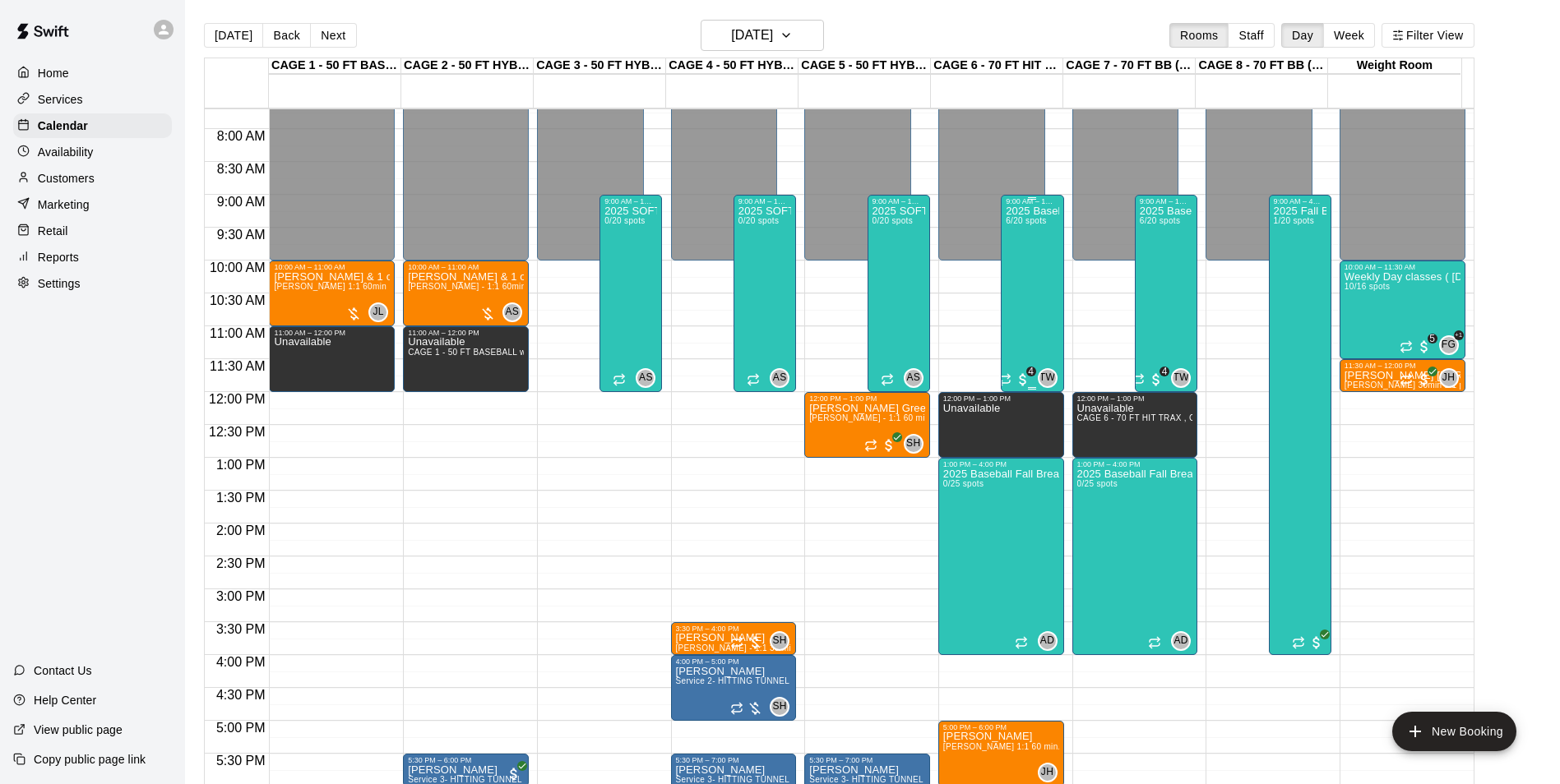
click at [1021, 242] on div "2025 Baseball Fall Break camp ( full or half day options ) 6/20 spots" at bounding box center [1032, 597] width 53 height 784
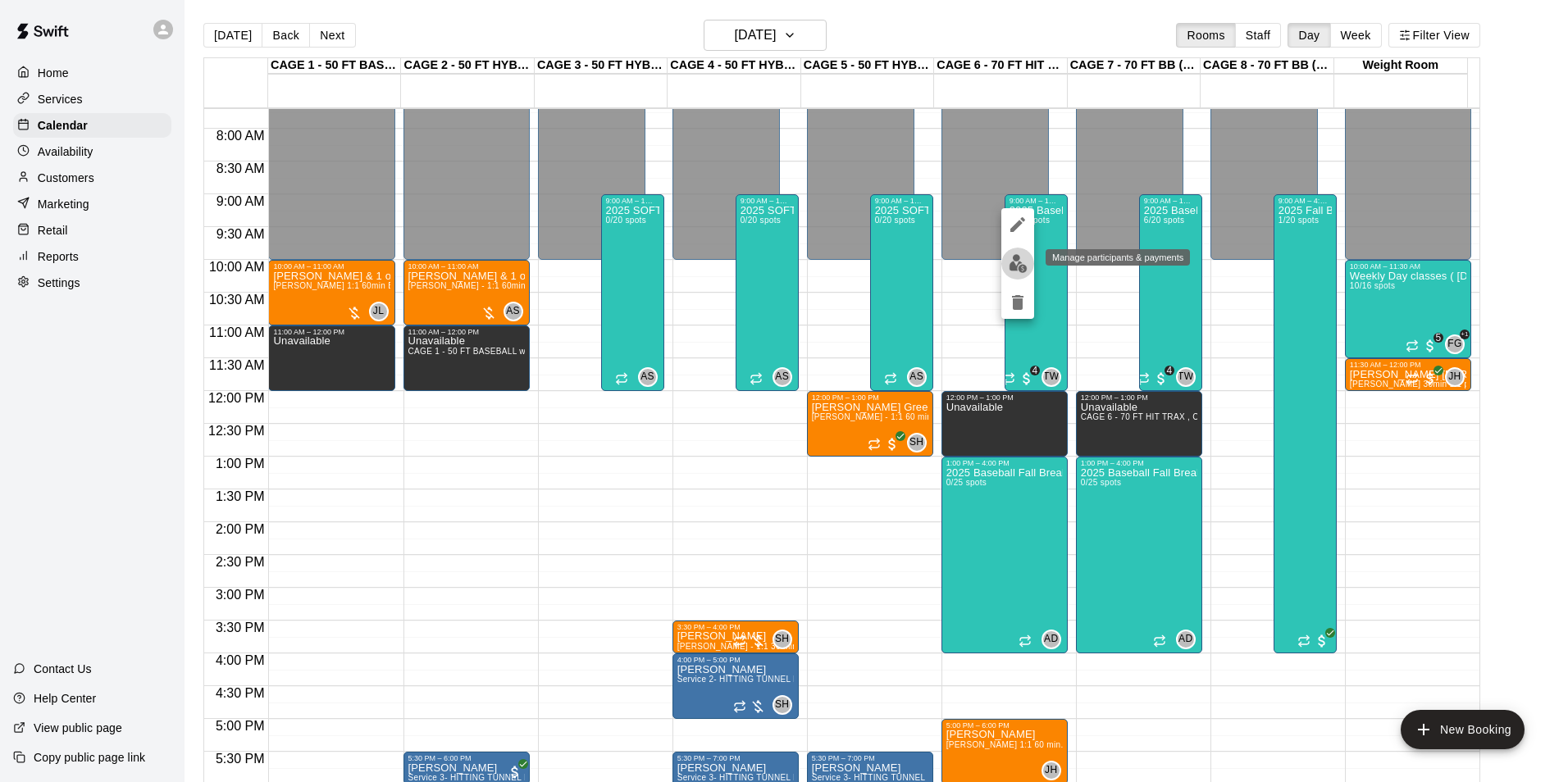
click at [1012, 267] on img "edit" at bounding box center [1018, 264] width 19 height 19
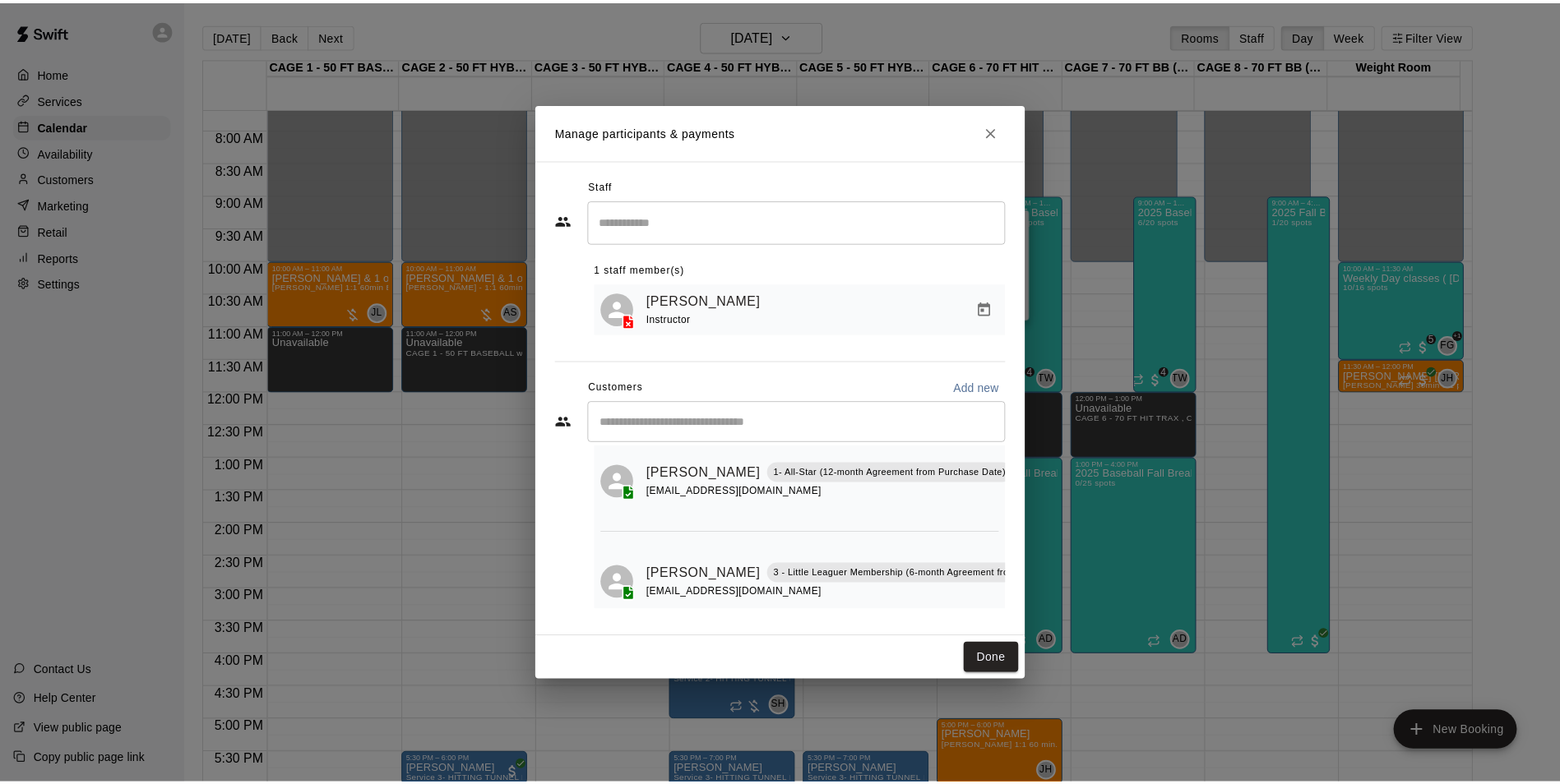
scroll to position [361, 0]
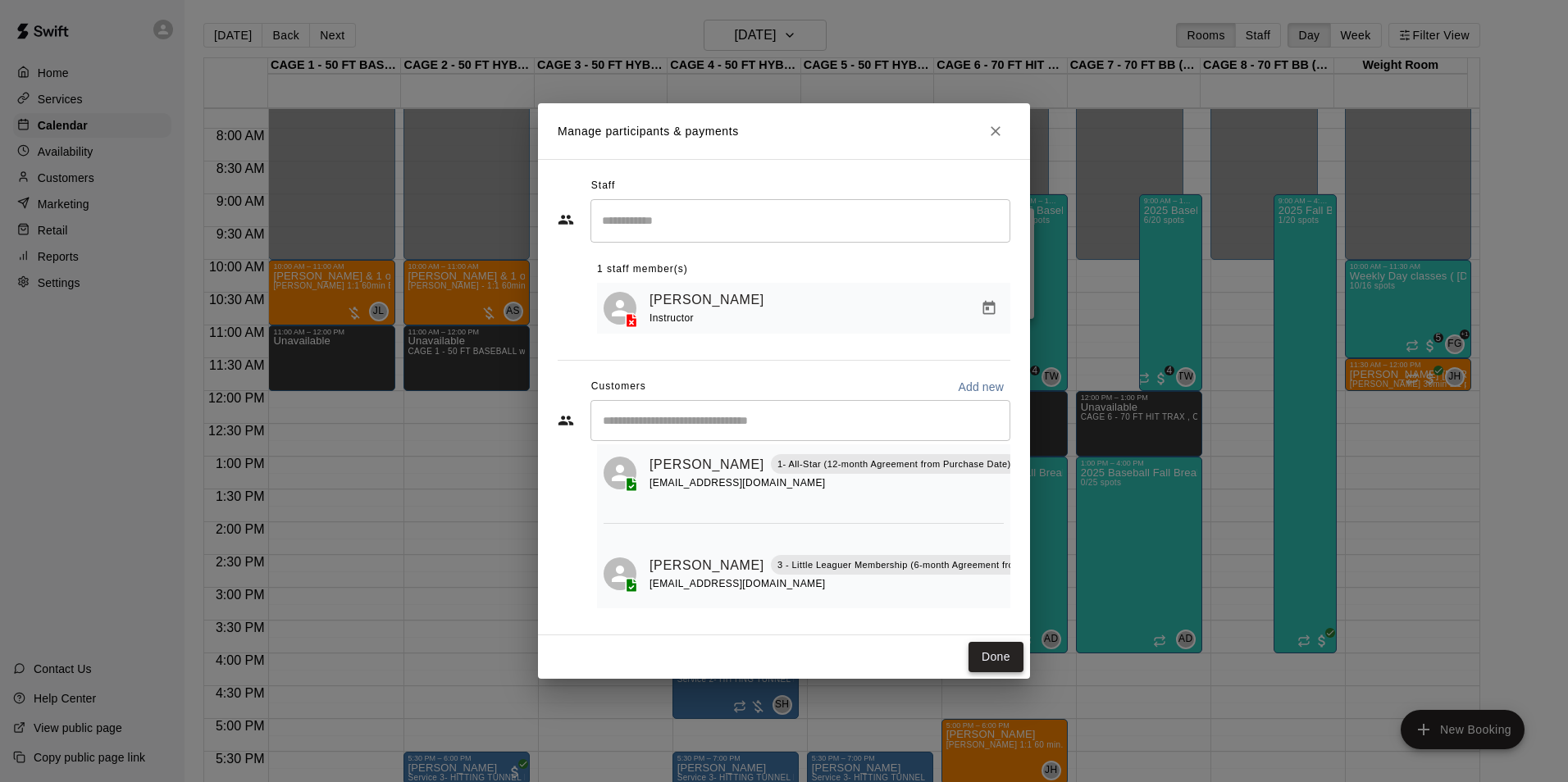
click at [994, 652] on button "Done" at bounding box center [995, 657] width 55 height 31
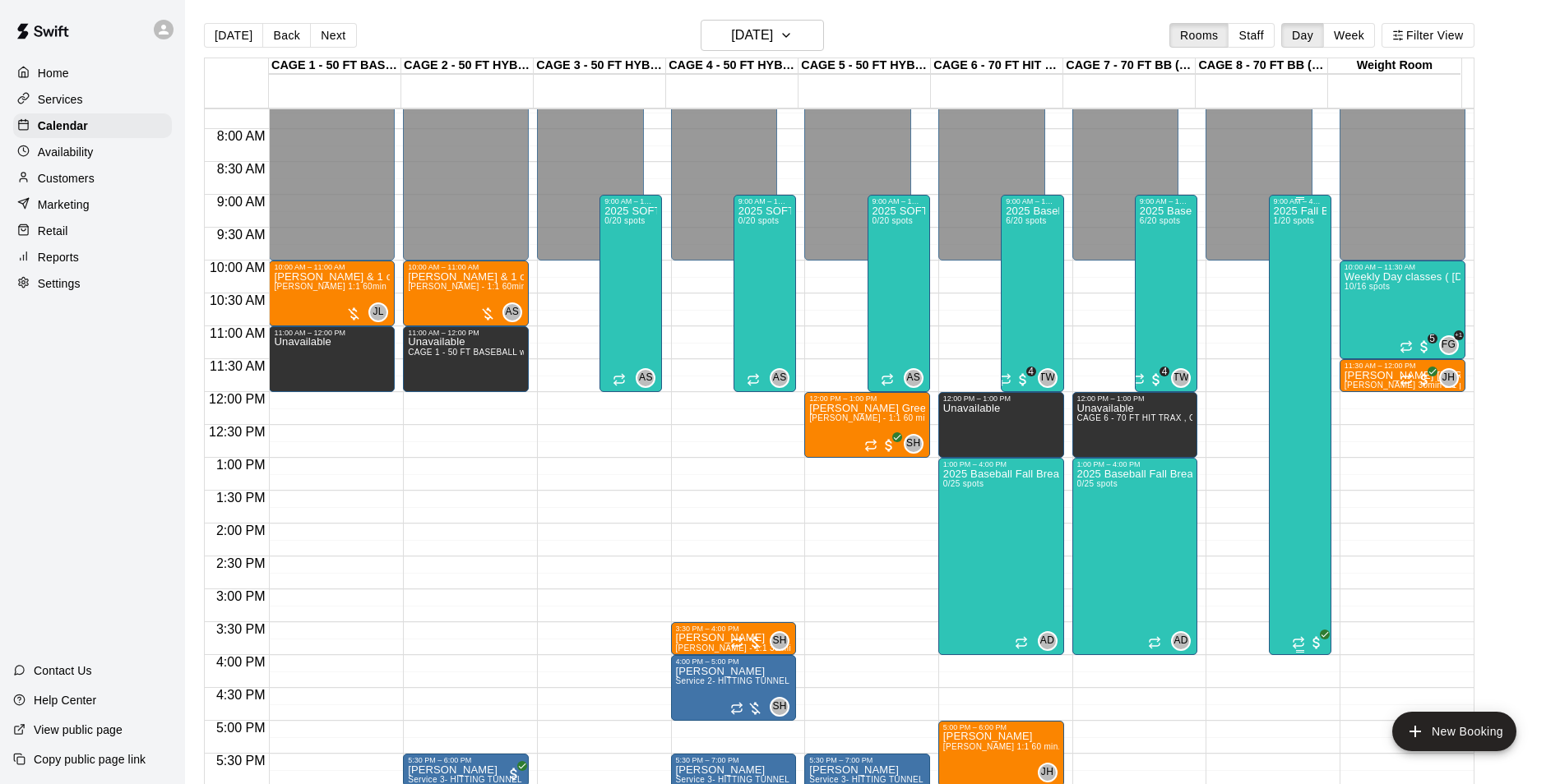
click at [1312, 342] on div "2025 Fall Baseball class / camp - Full Day option 9am - 4pm 1/20 spots" at bounding box center [1299, 597] width 53 height 784
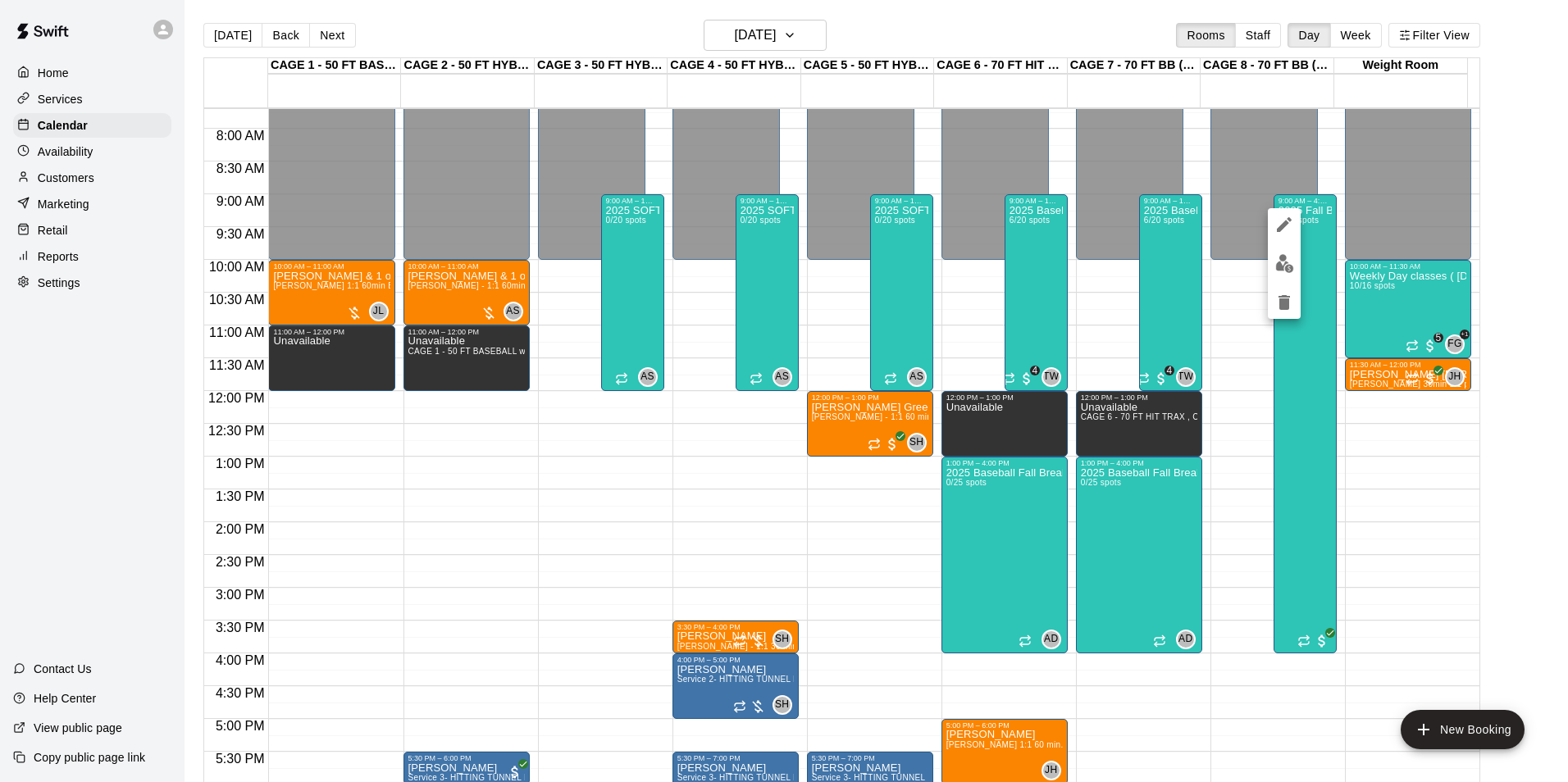
click at [1278, 263] on img "edit" at bounding box center [1285, 264] width 19 height 19
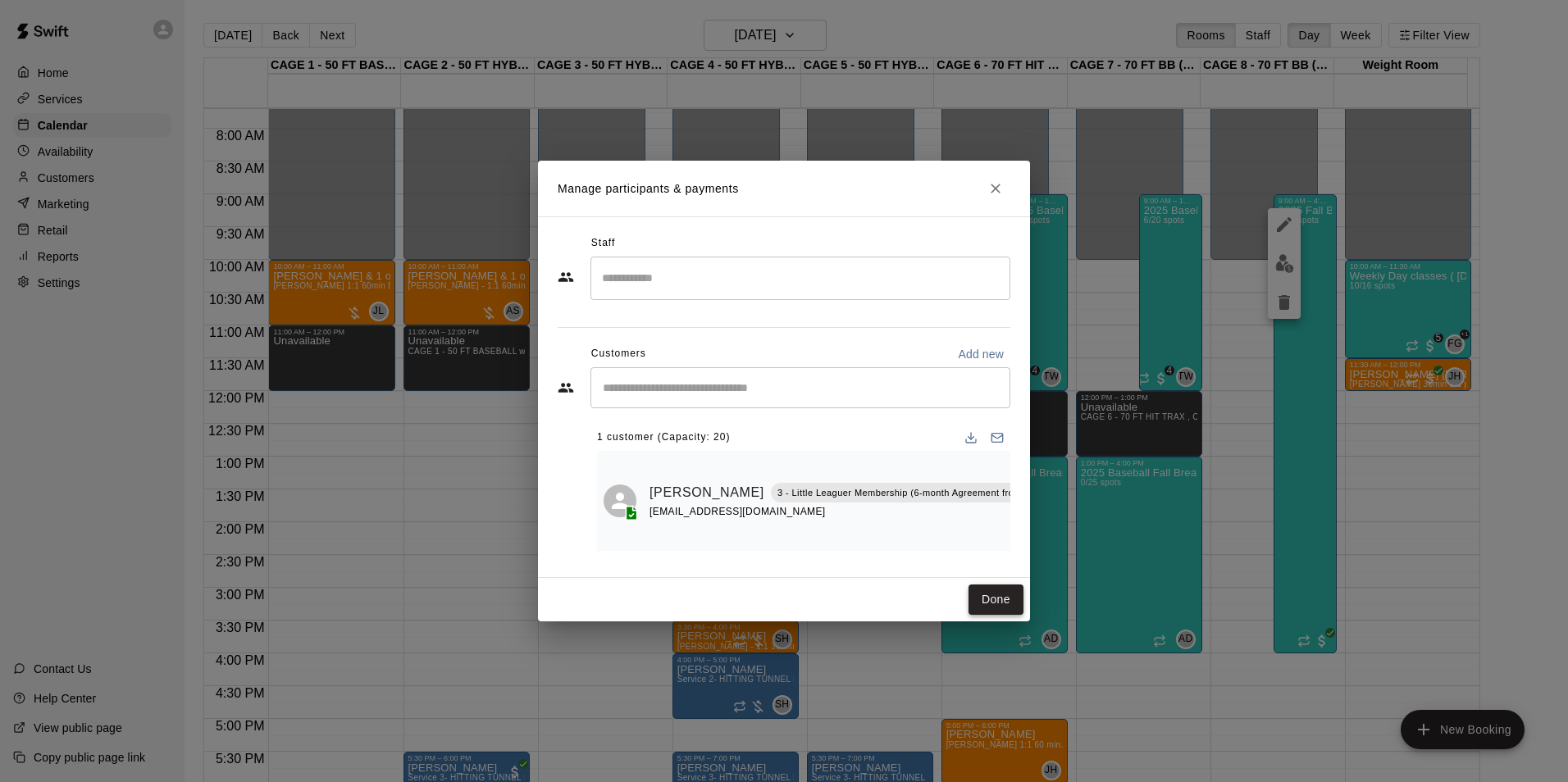
click at [1000, 594] on button "Done" at bounding box center [995, 600] width 55 height 31
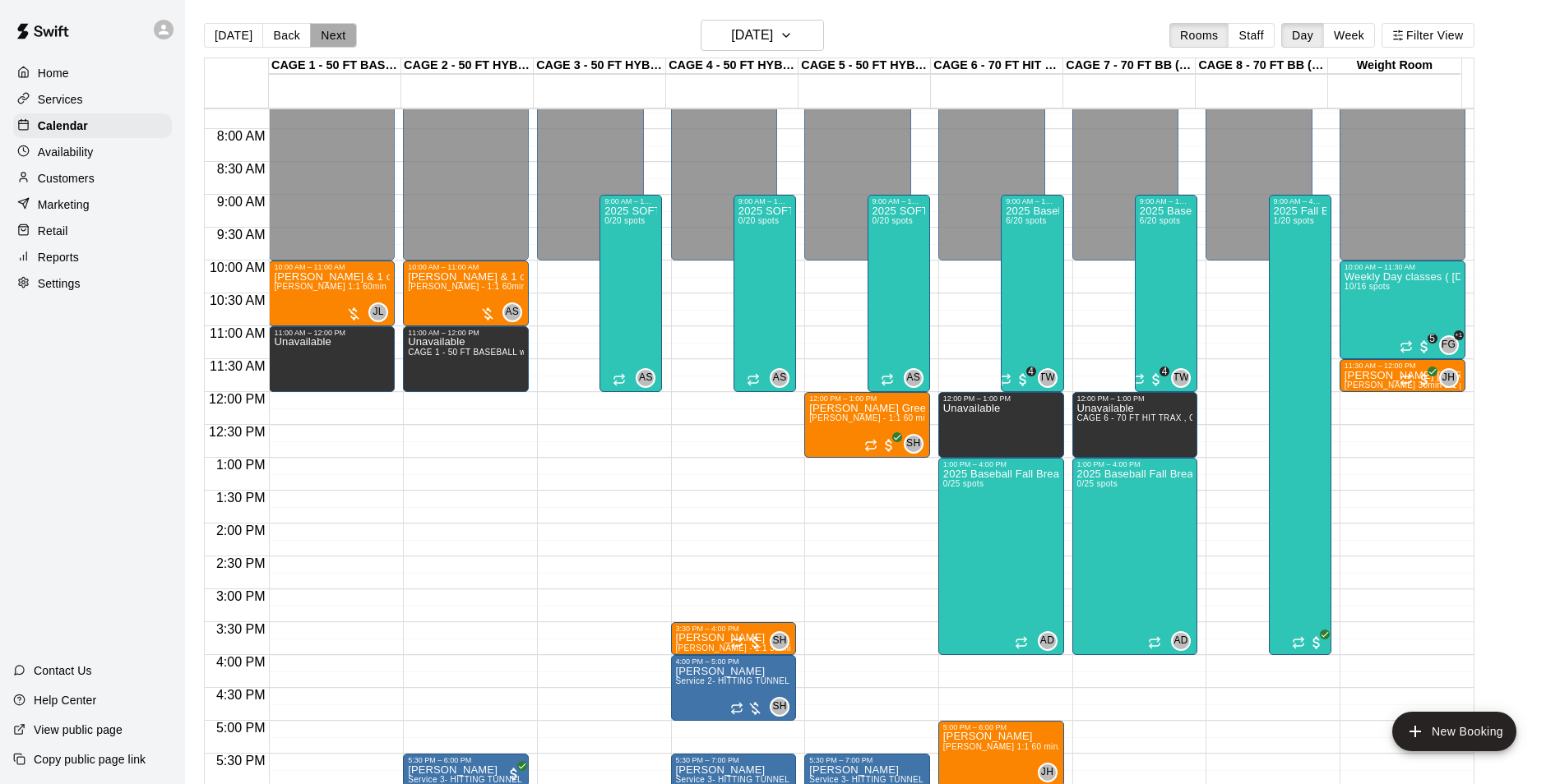
click at [350, 39] on button "Next" at bounding box center [333, 35] width 46 height 25
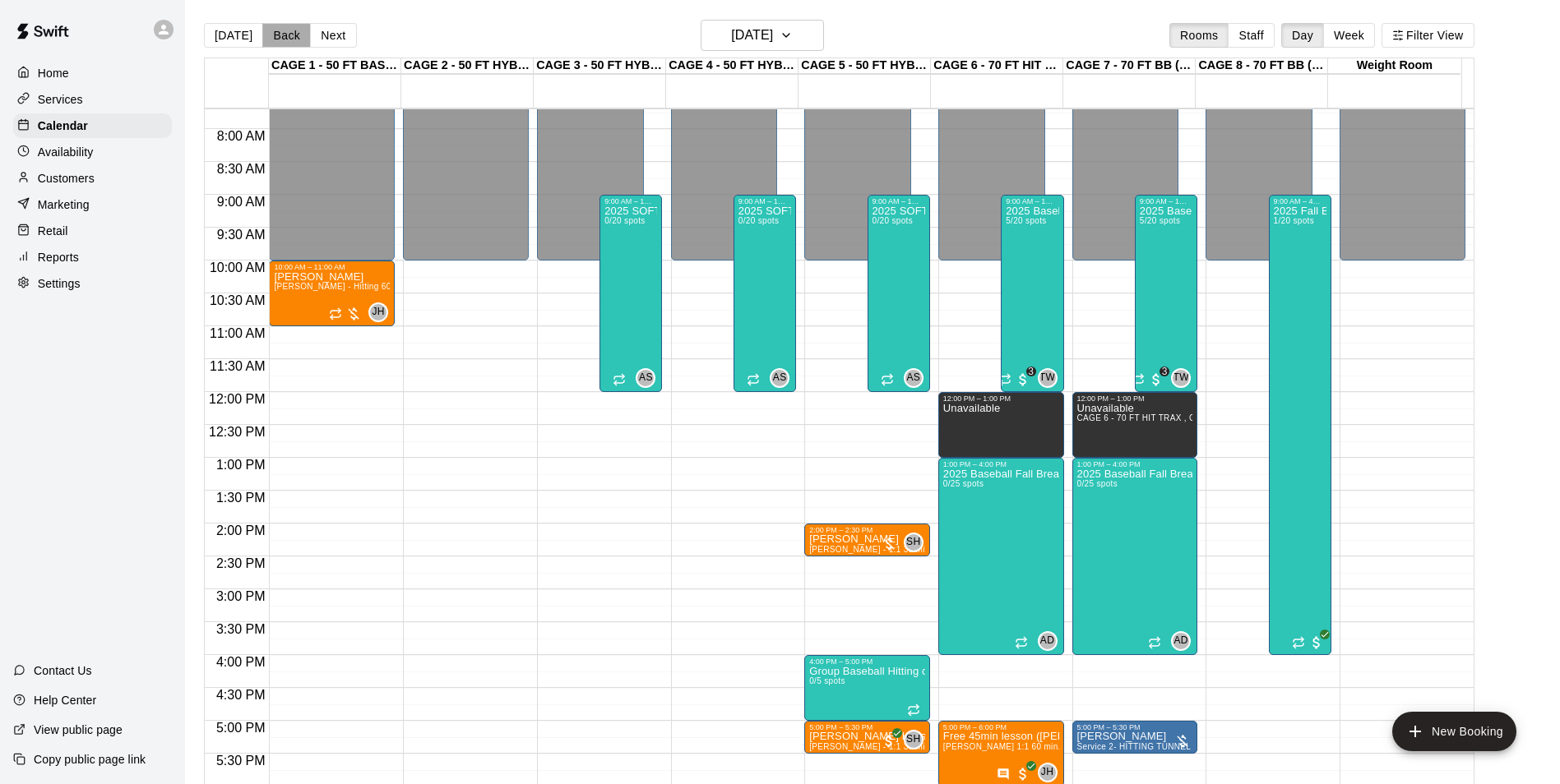
click at [290, 34] on button "Back" at bounding box center [287, 35] width 48 height 25
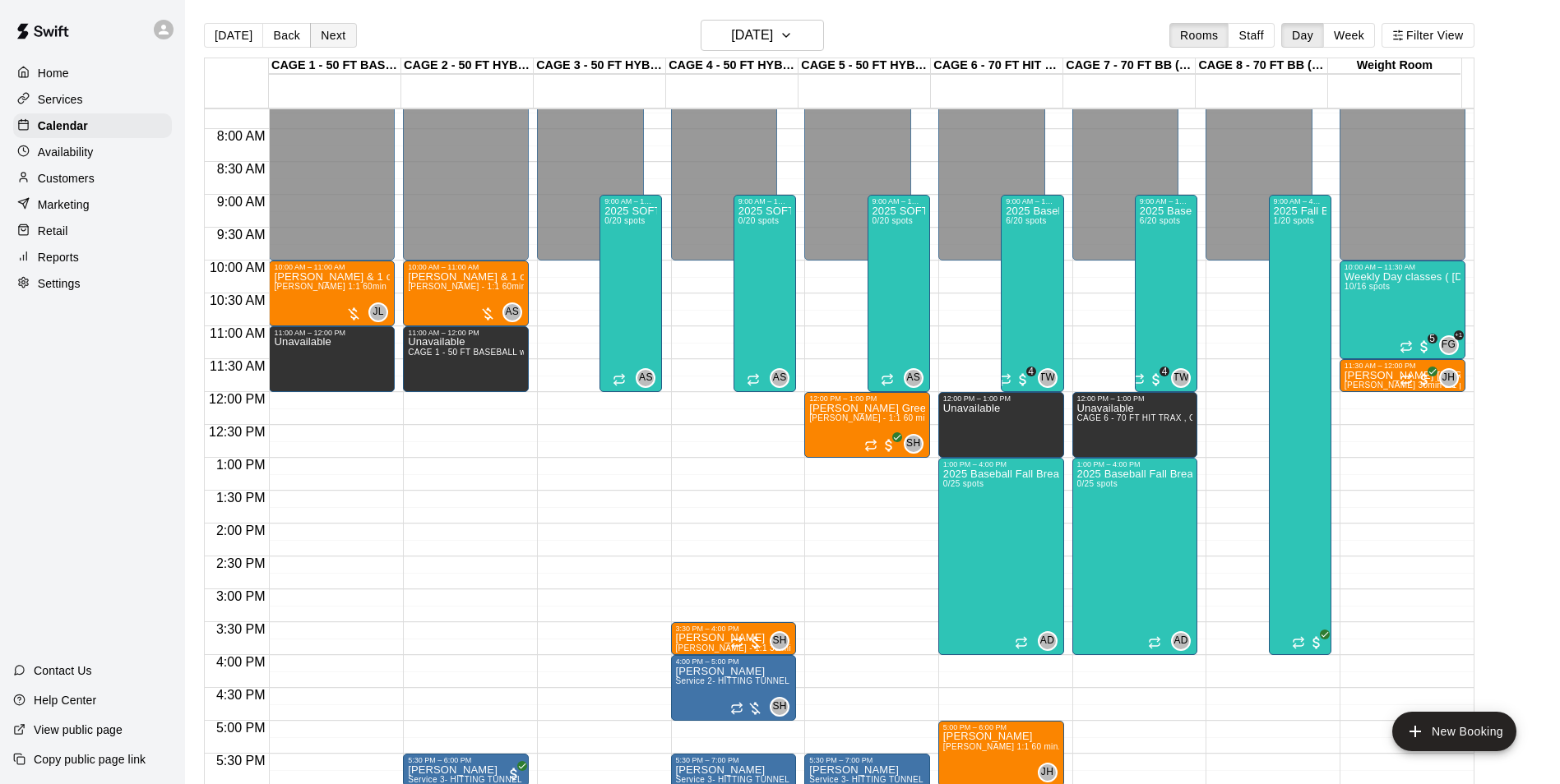
click at [321, 27] on button "Next" at bounding box center [333, 35] width 46 height 25
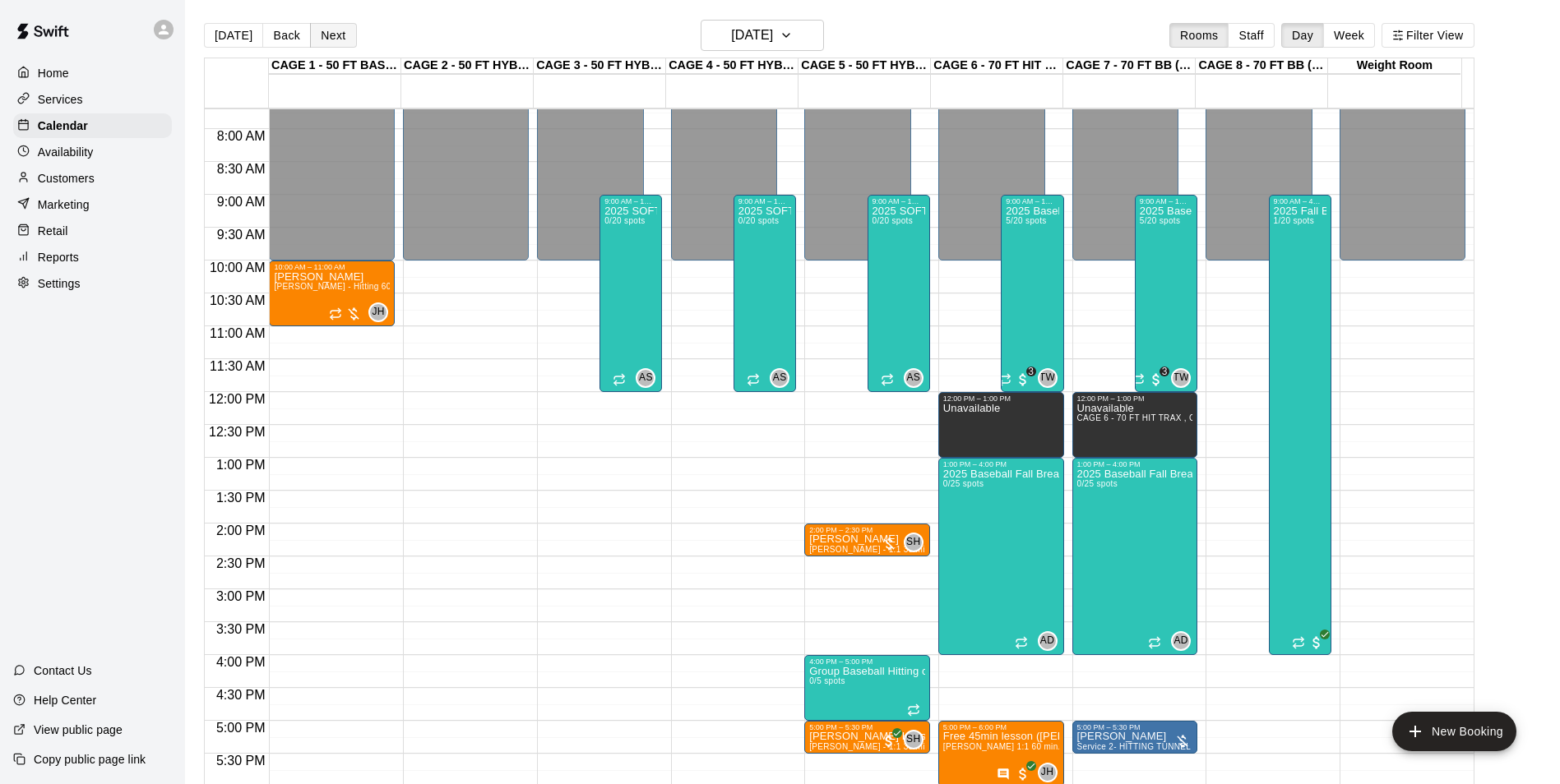
click at [325, 34] on button "Next" at bounding box center [333, 35] width 46 height 25
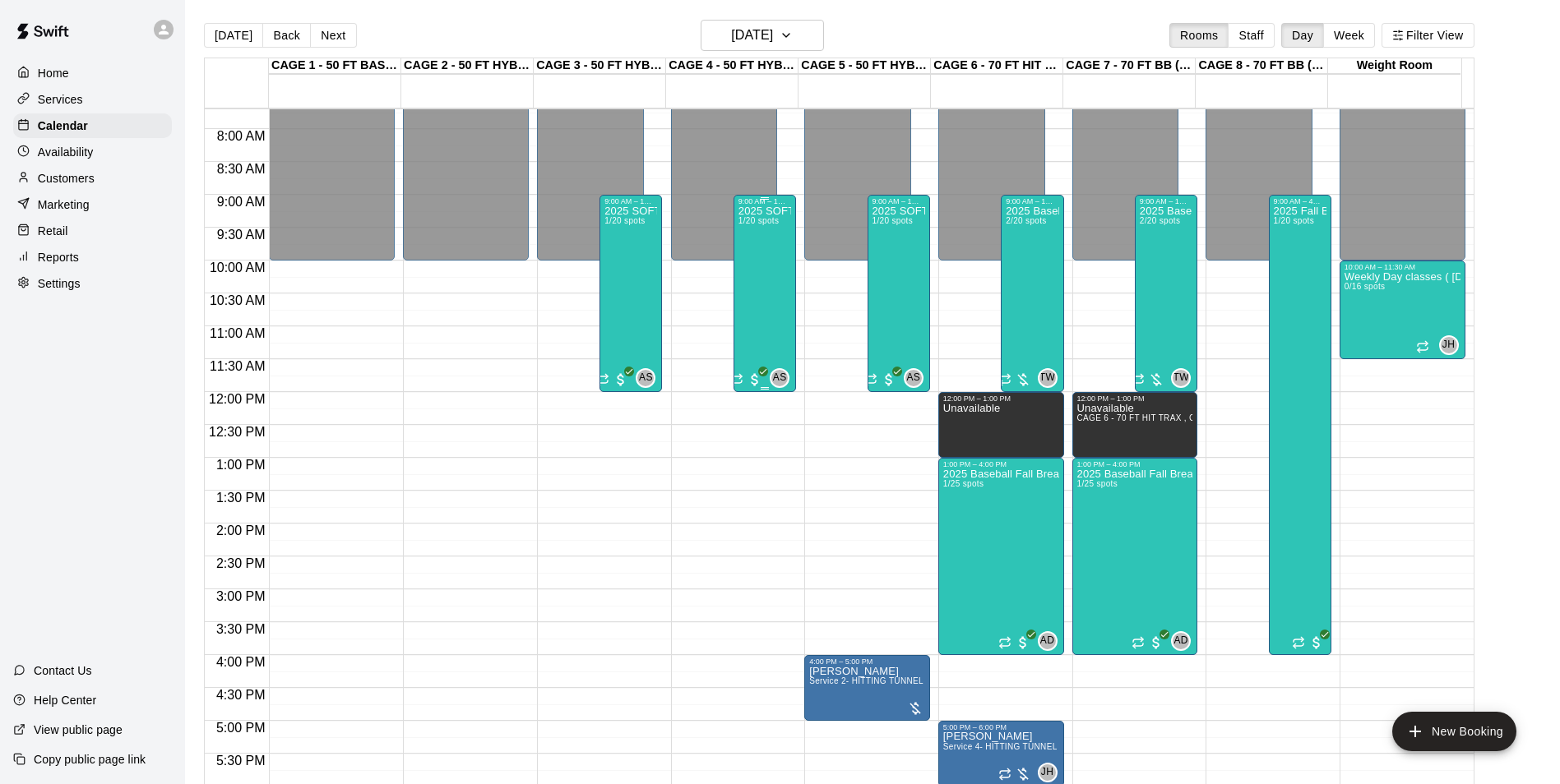
click at [774, 274] on div "2025 SOFTBALL Fall Break Class - Week 1 - (Sept 29th - Oct. 2nd ) 9am to 12:00 …" at bounding box center [765, 597] width 53 height 784
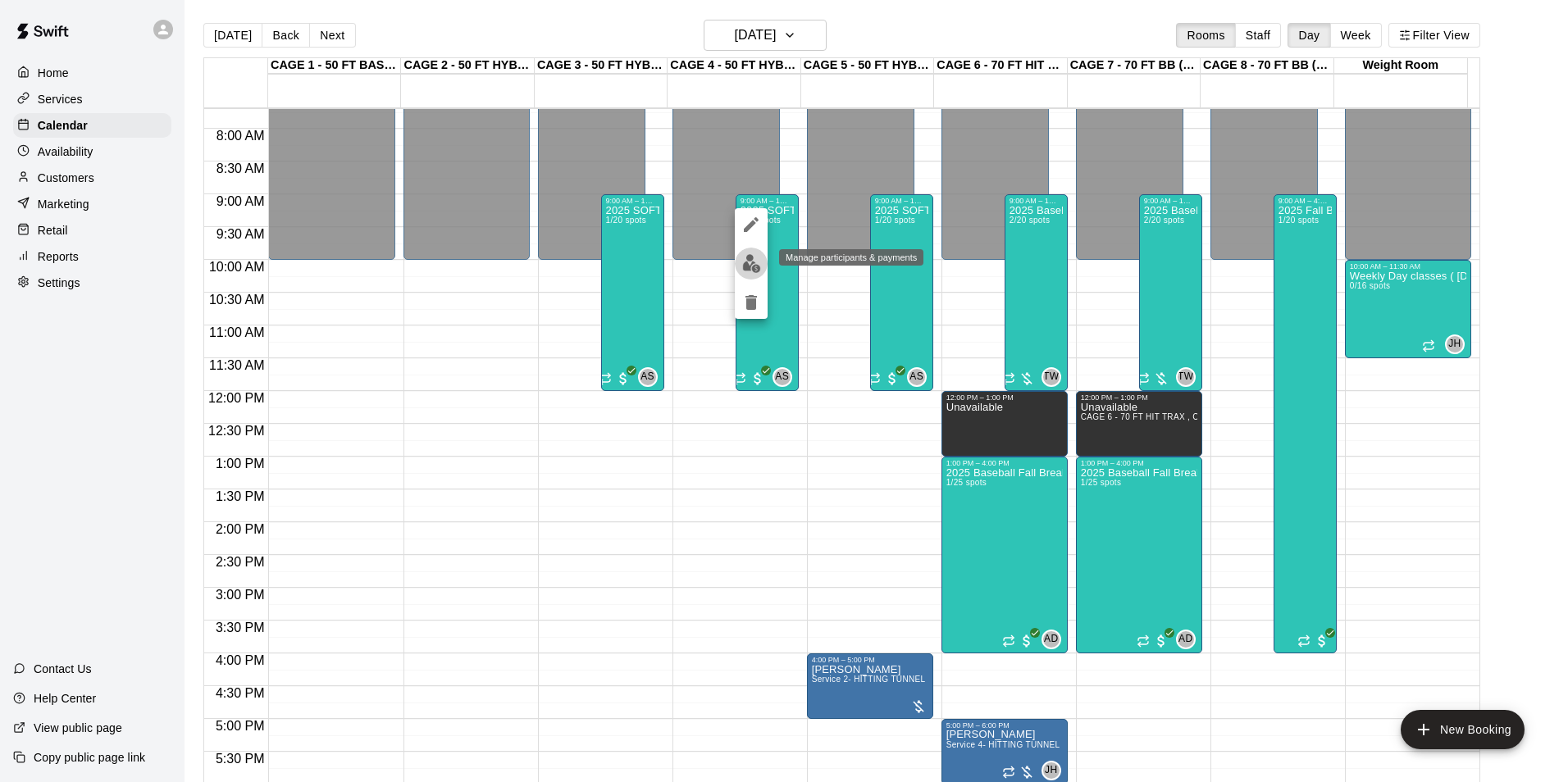
click at [752, 266] on img "edit" at bounding box center [752, 264] width 19 height 19
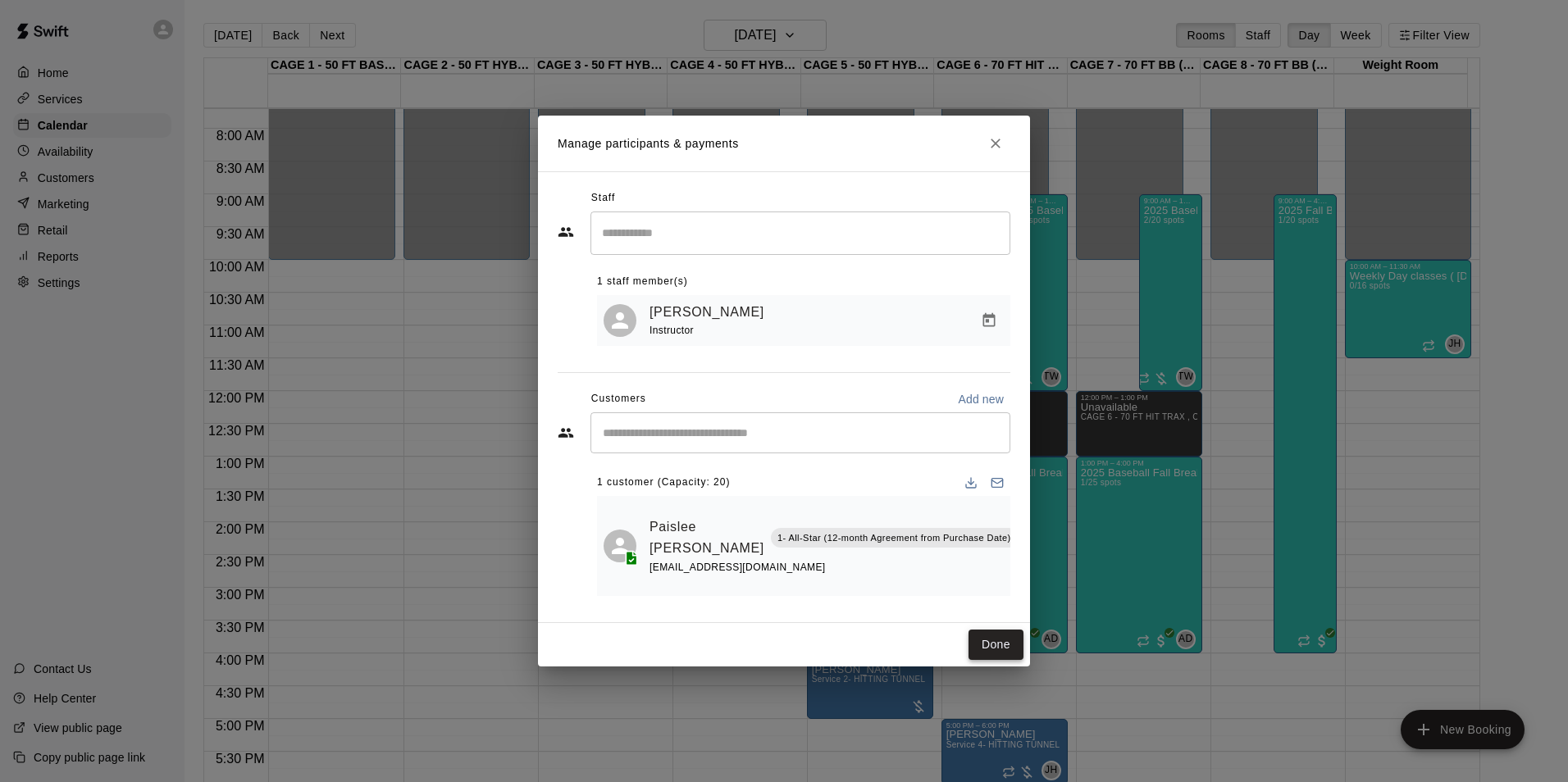
click at [1006, 640] on button "Done" at bounding box center [995, 644] width 55 height 31
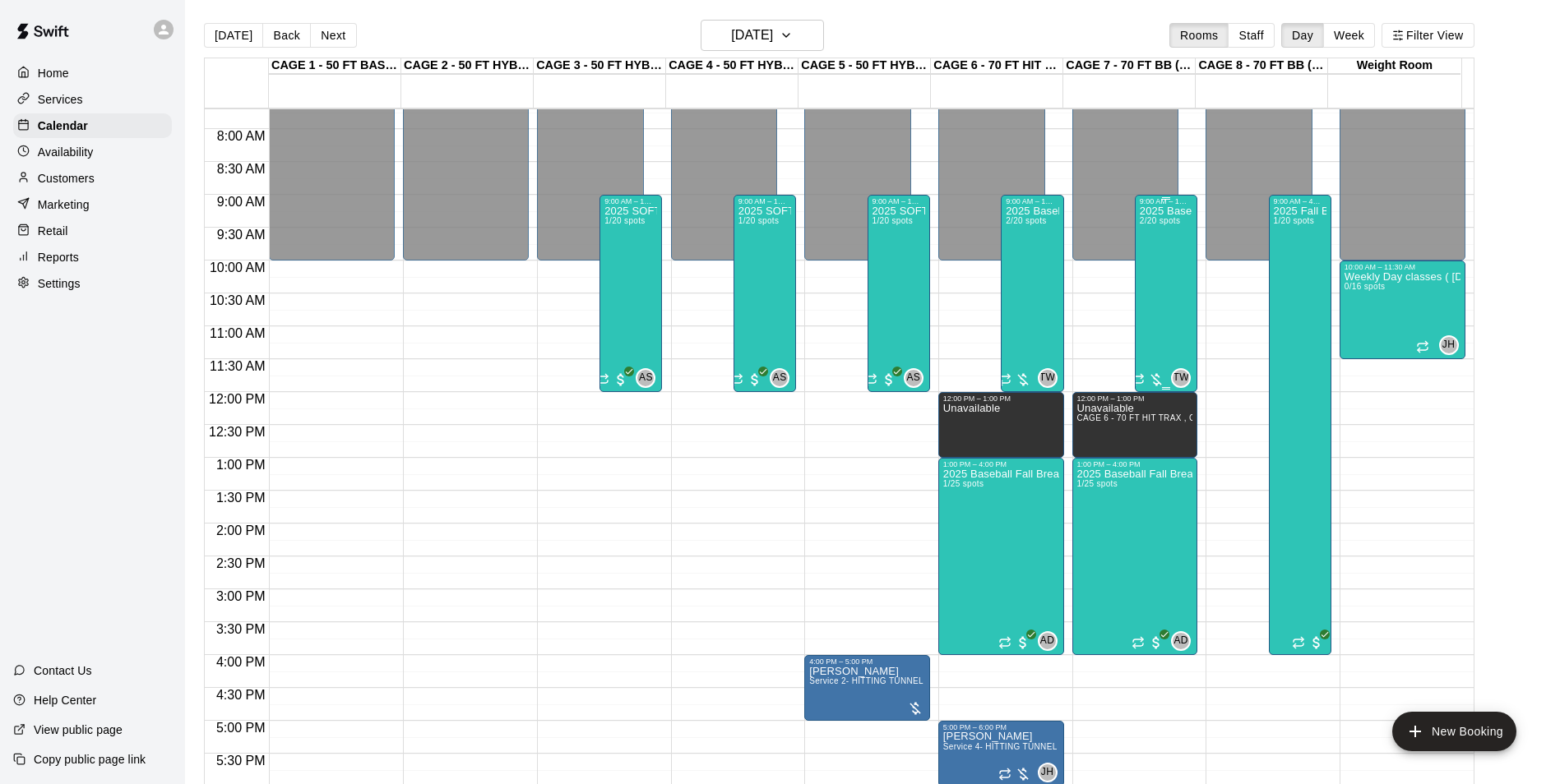
click at [1167, 305] on div "2025 Baseball Fall Break camp ( full or half day options ) 2/20 spots" at bounding box center [1166, 597] width 53 height 784
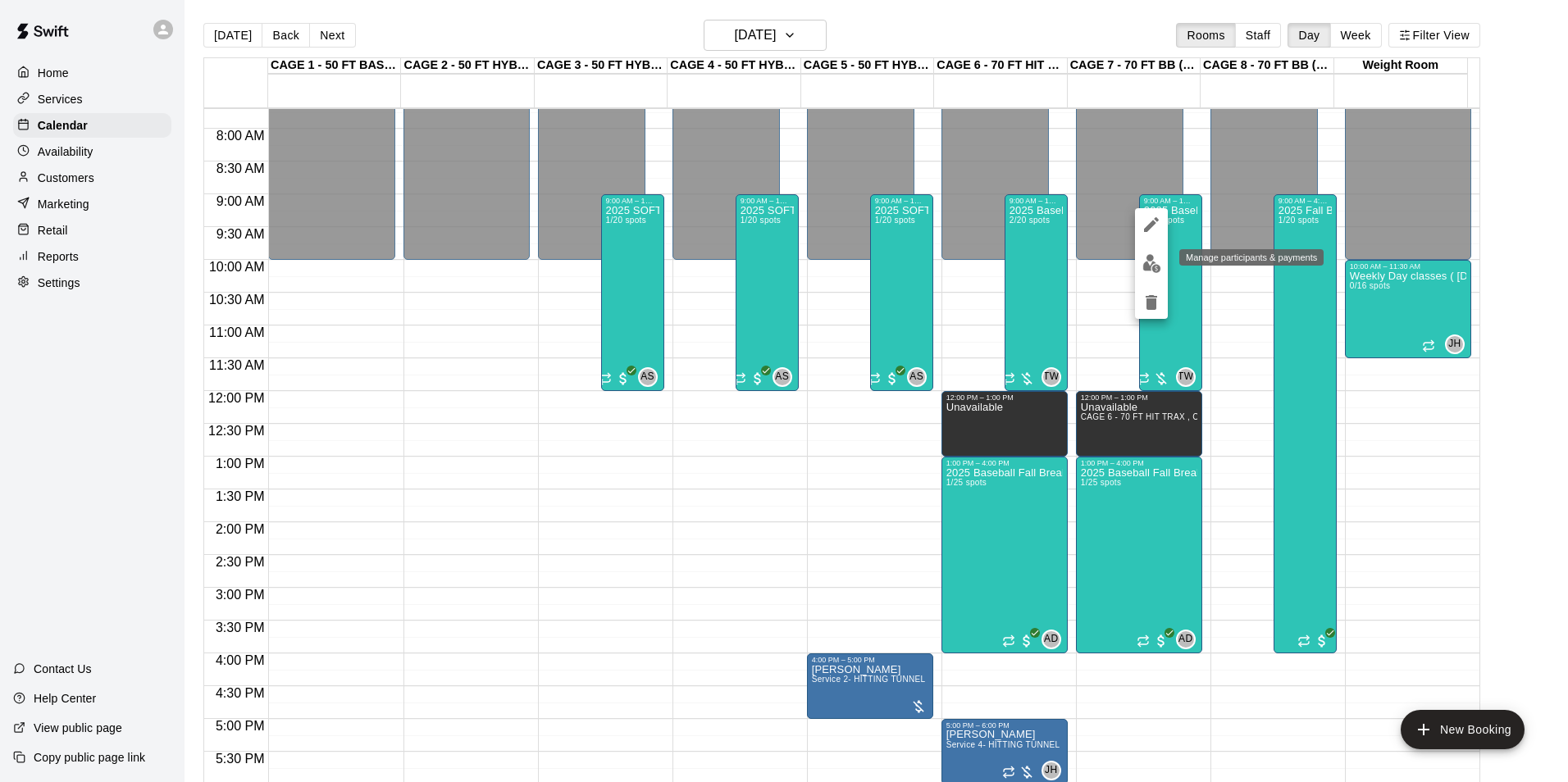
click at [1157, 270] on img "edit" at bounding box center [1151, 264] width 19 height 19
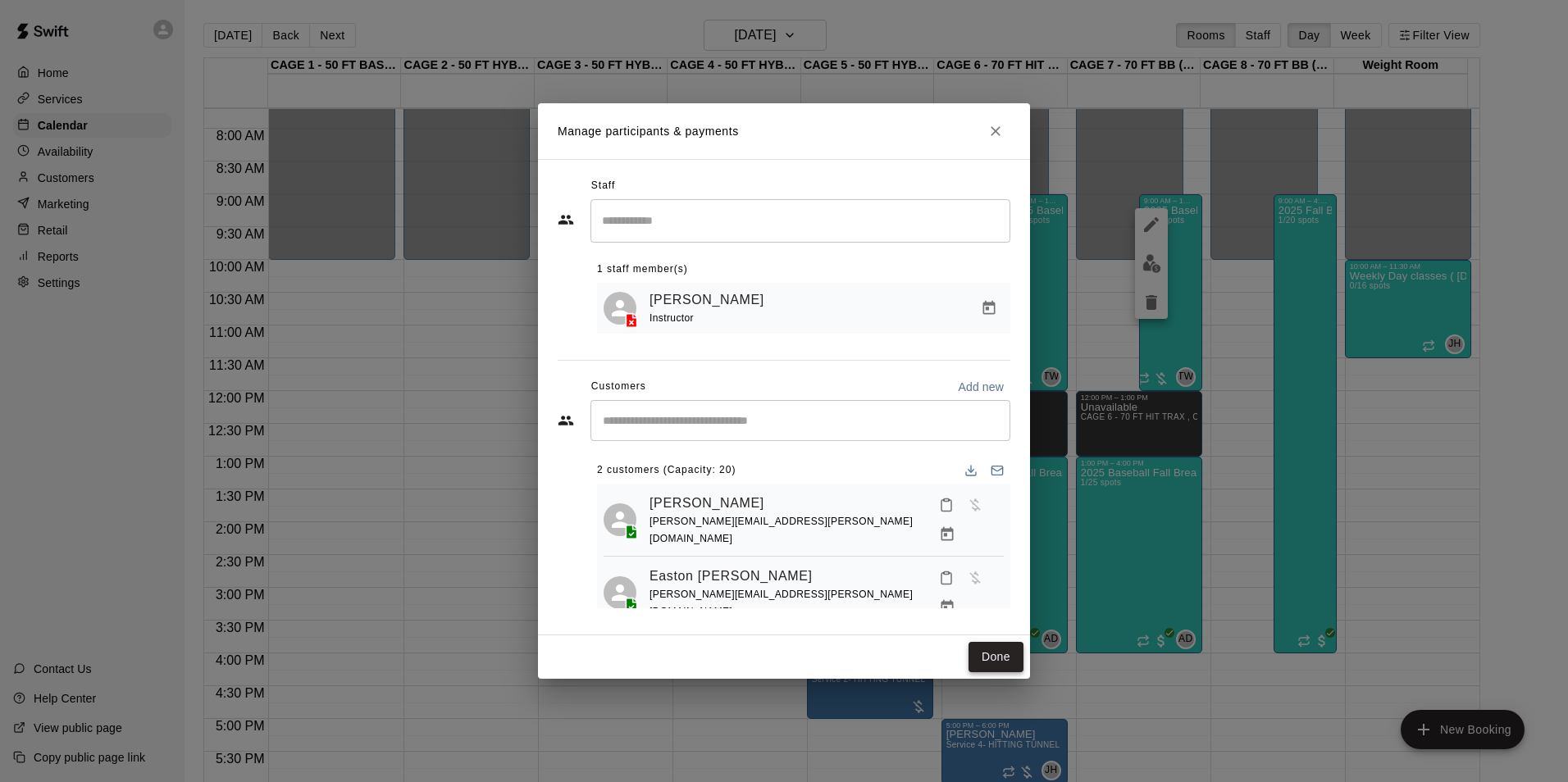
click at [989, 663] on button "Done" at bounding box center [995, 657] width 55 height 31
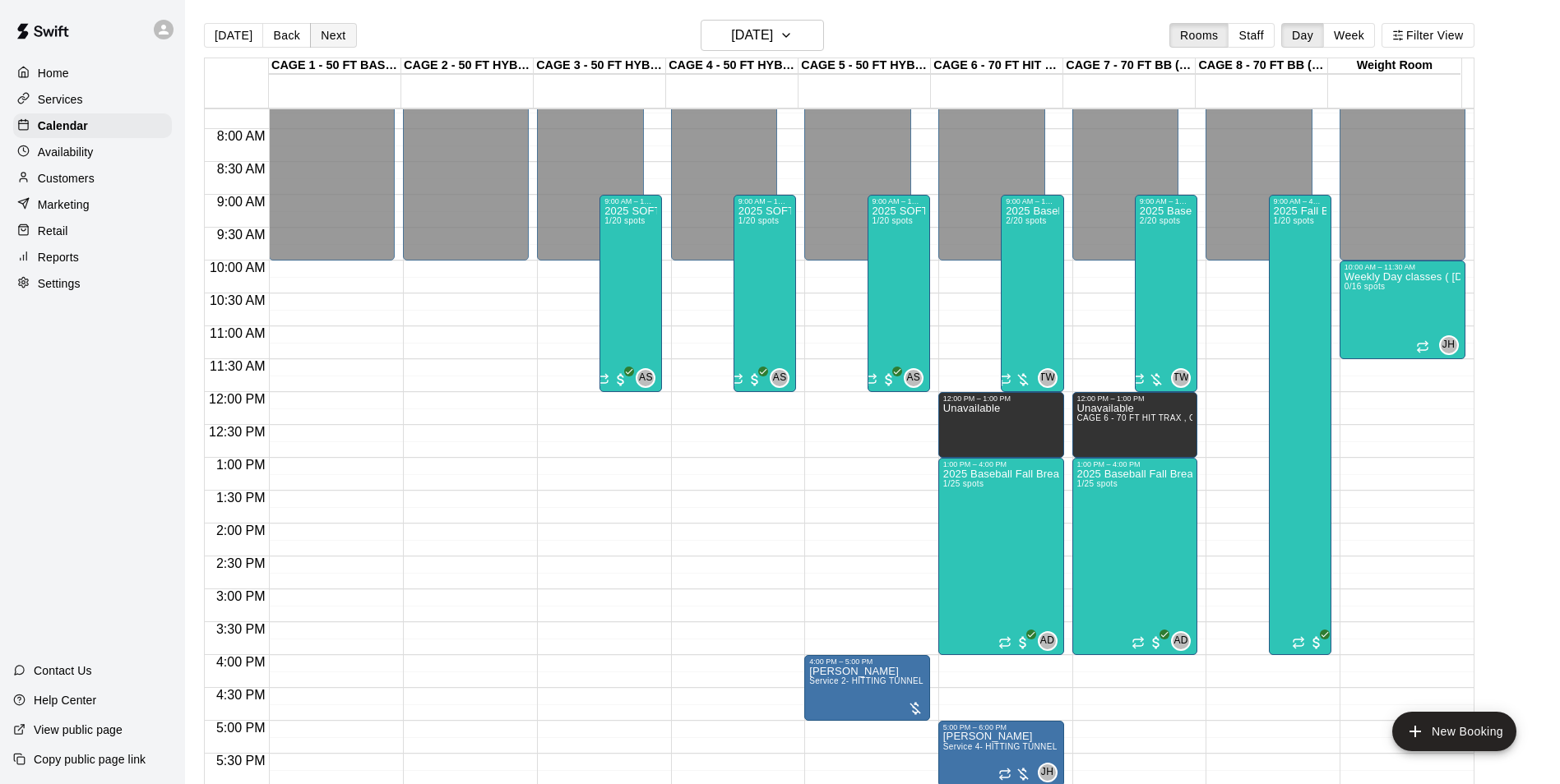
click at [335, 44] on button "Next" at bounding box center [333, 35] width 46 height 25
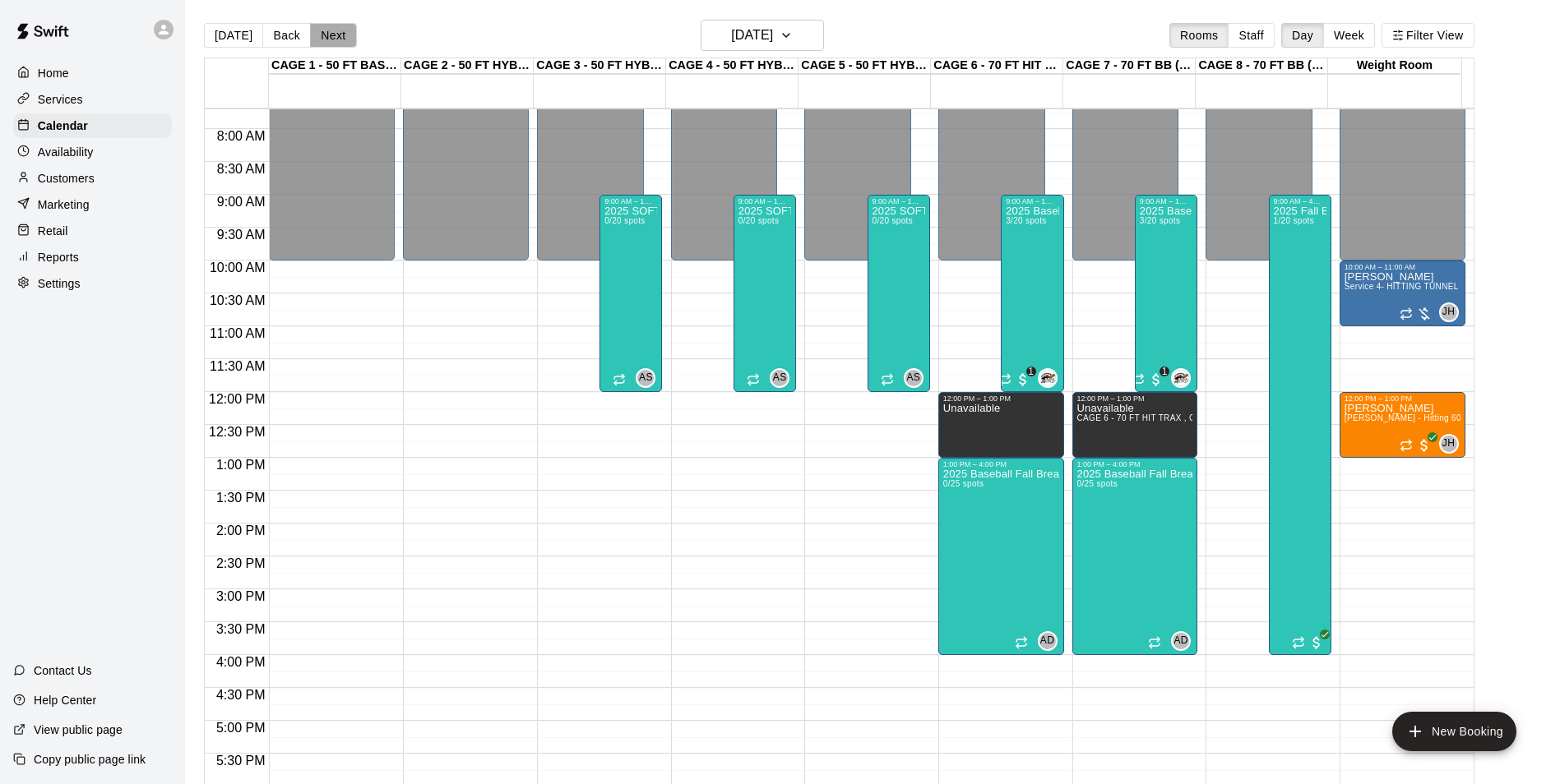
click at [333, 36] on button "Next" at bounding box center [333, 35] width 46 height 25
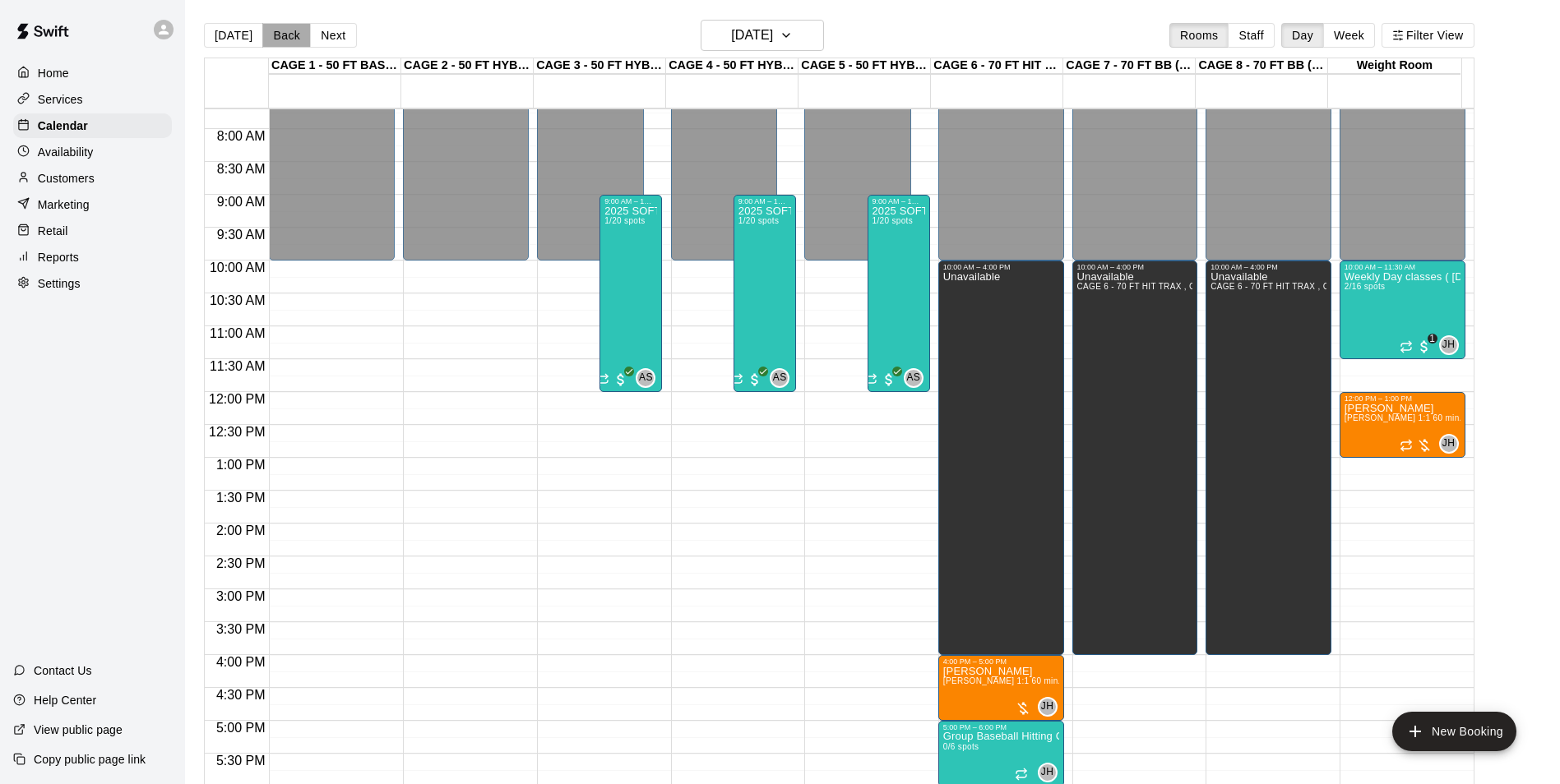
click at [277, 32] on button "Back" at bounding box center [287, 35] width 48 height 25
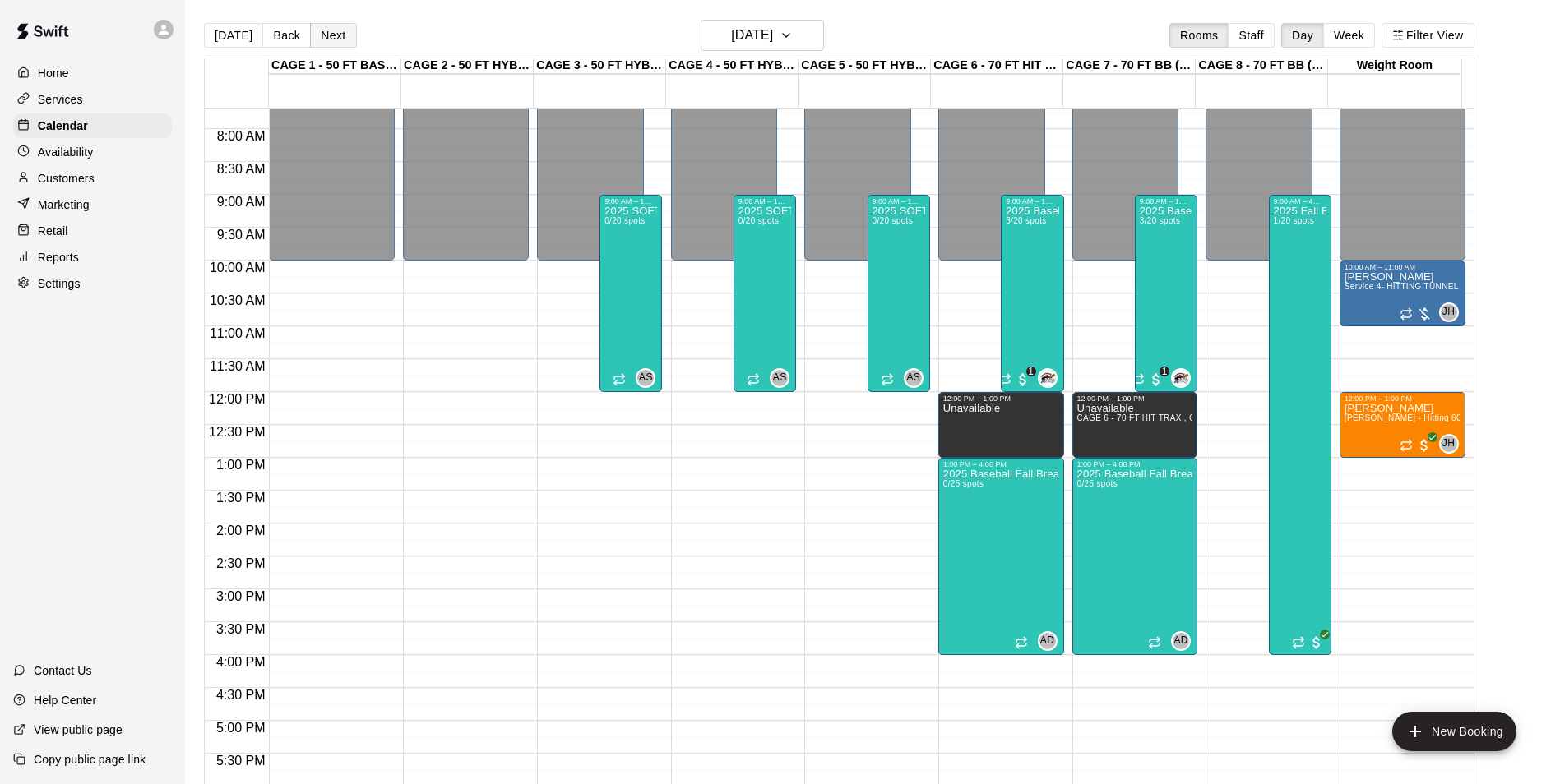
click at [342, 38] on button "Next" at bounding box center [333, 35] width 46 height 25
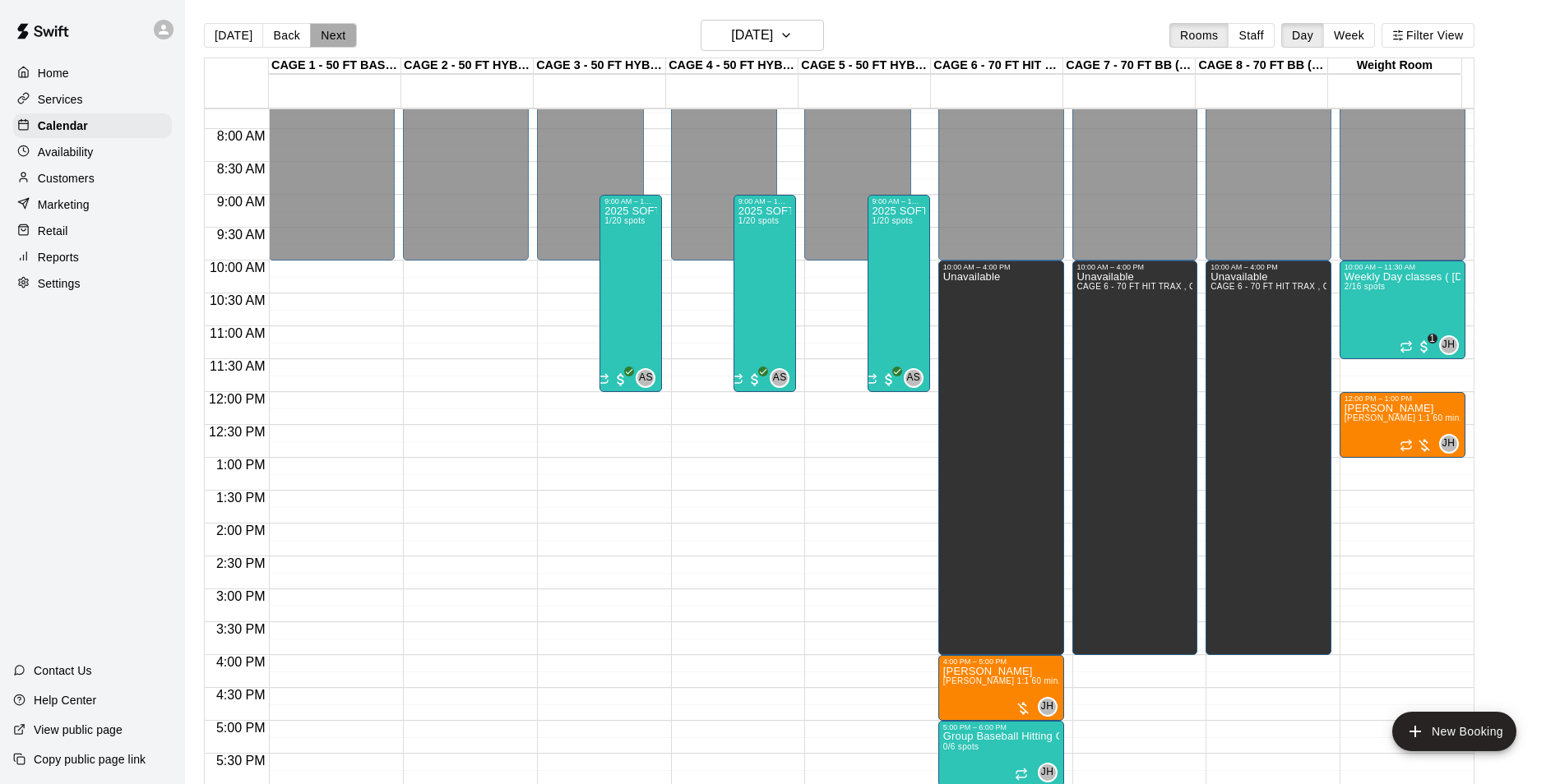
click at [342, 38] on button "Next" at bounding box center [333, 35] width 46 height 25
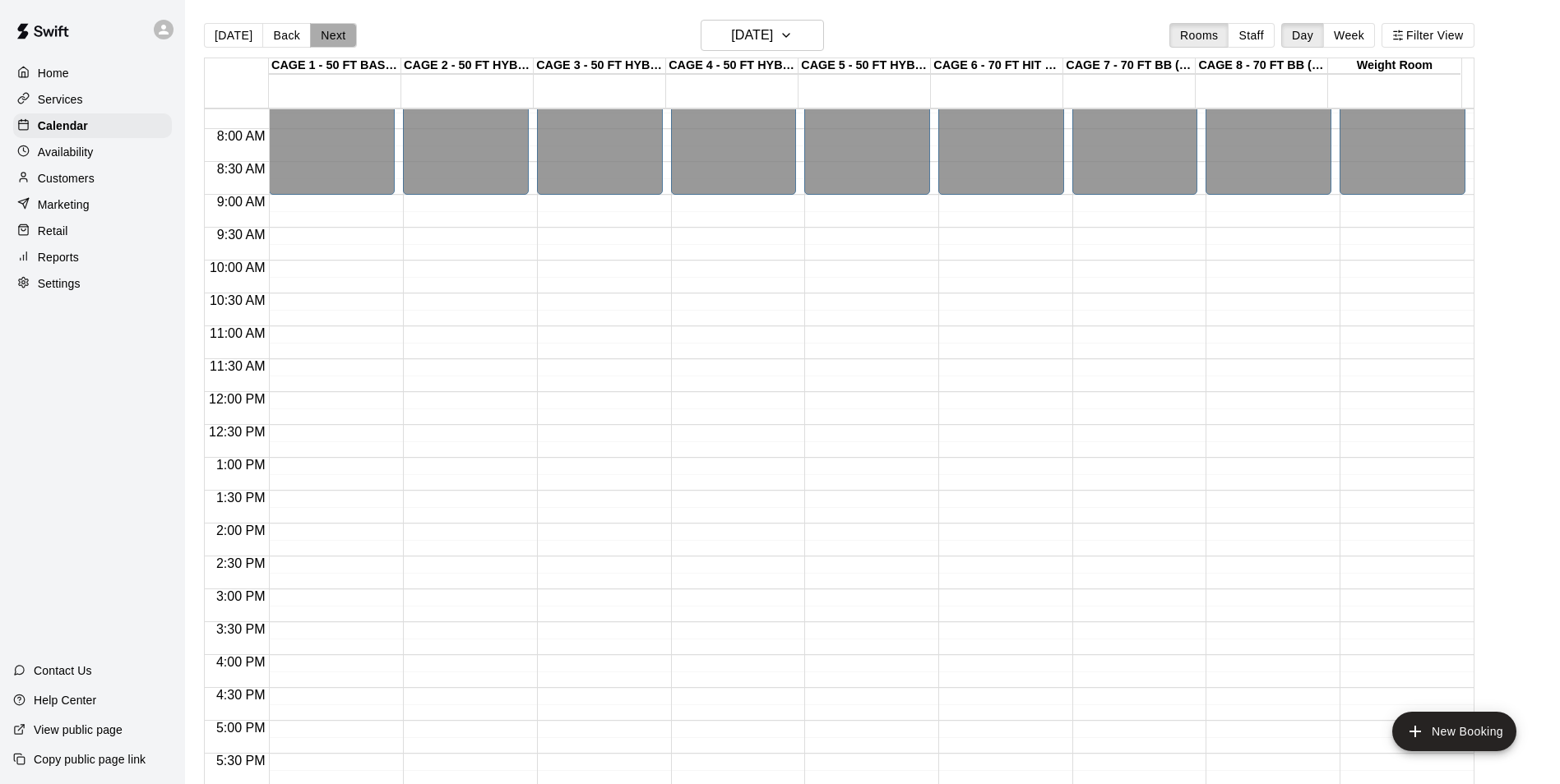
click at [342, 38] on button "Next" at bounding box center [333, 35] width 46 height 25
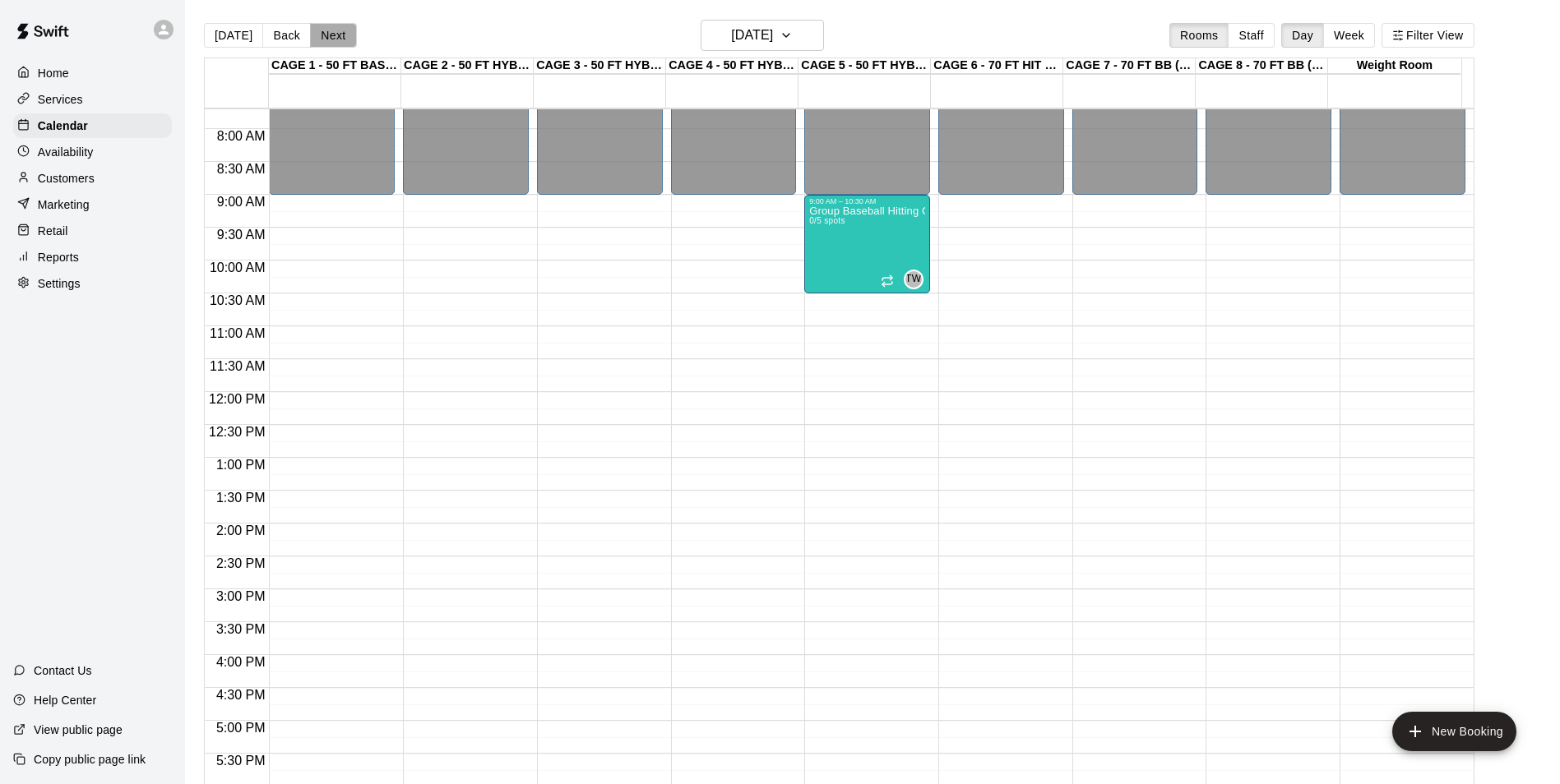
click at [342, 38] on button "Next" at bounding box center [333, 35] width 46 height 25
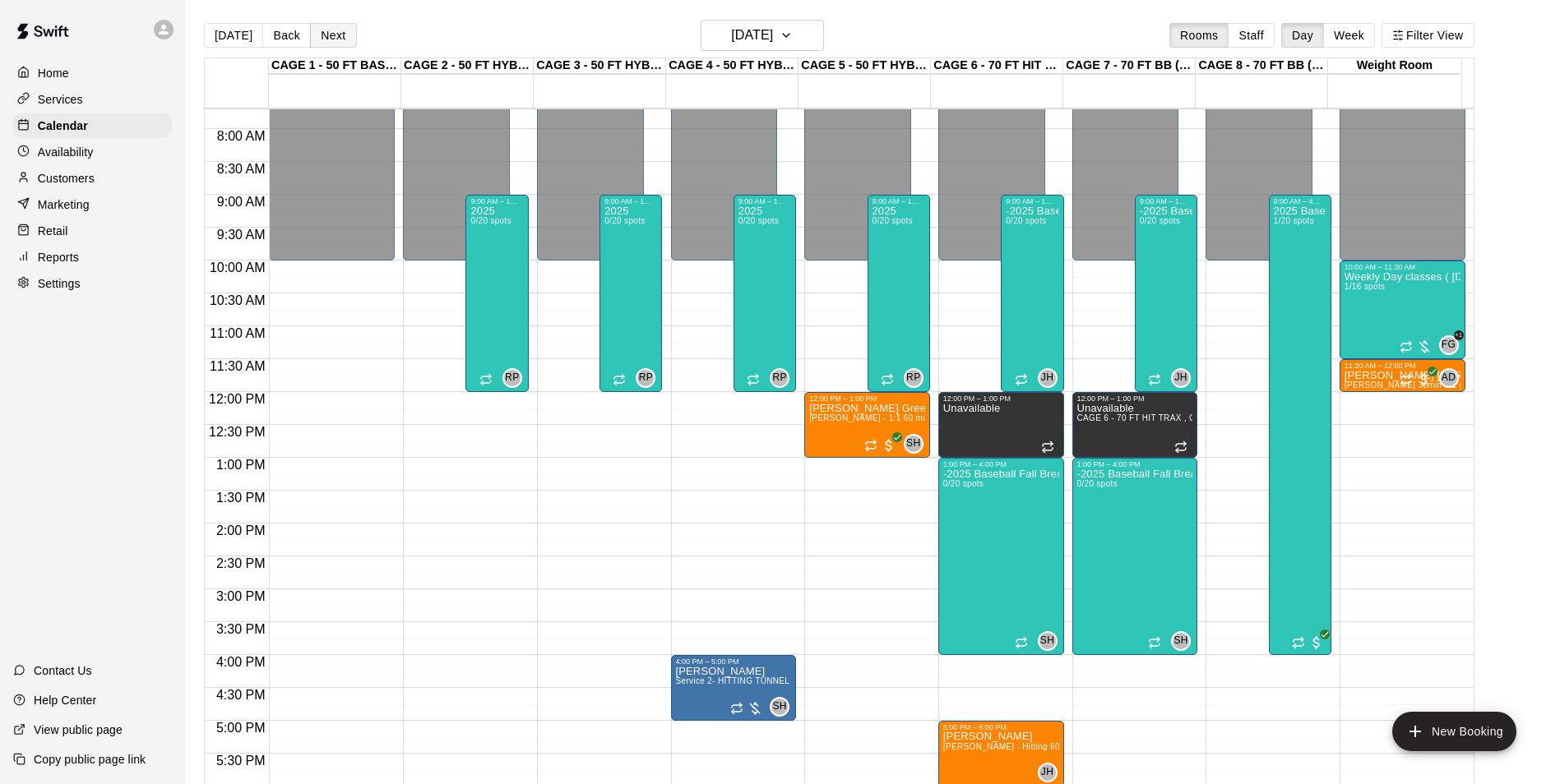
click at [342, 45] on button "Next" at bounding box center [333, 35] width 46 height 25
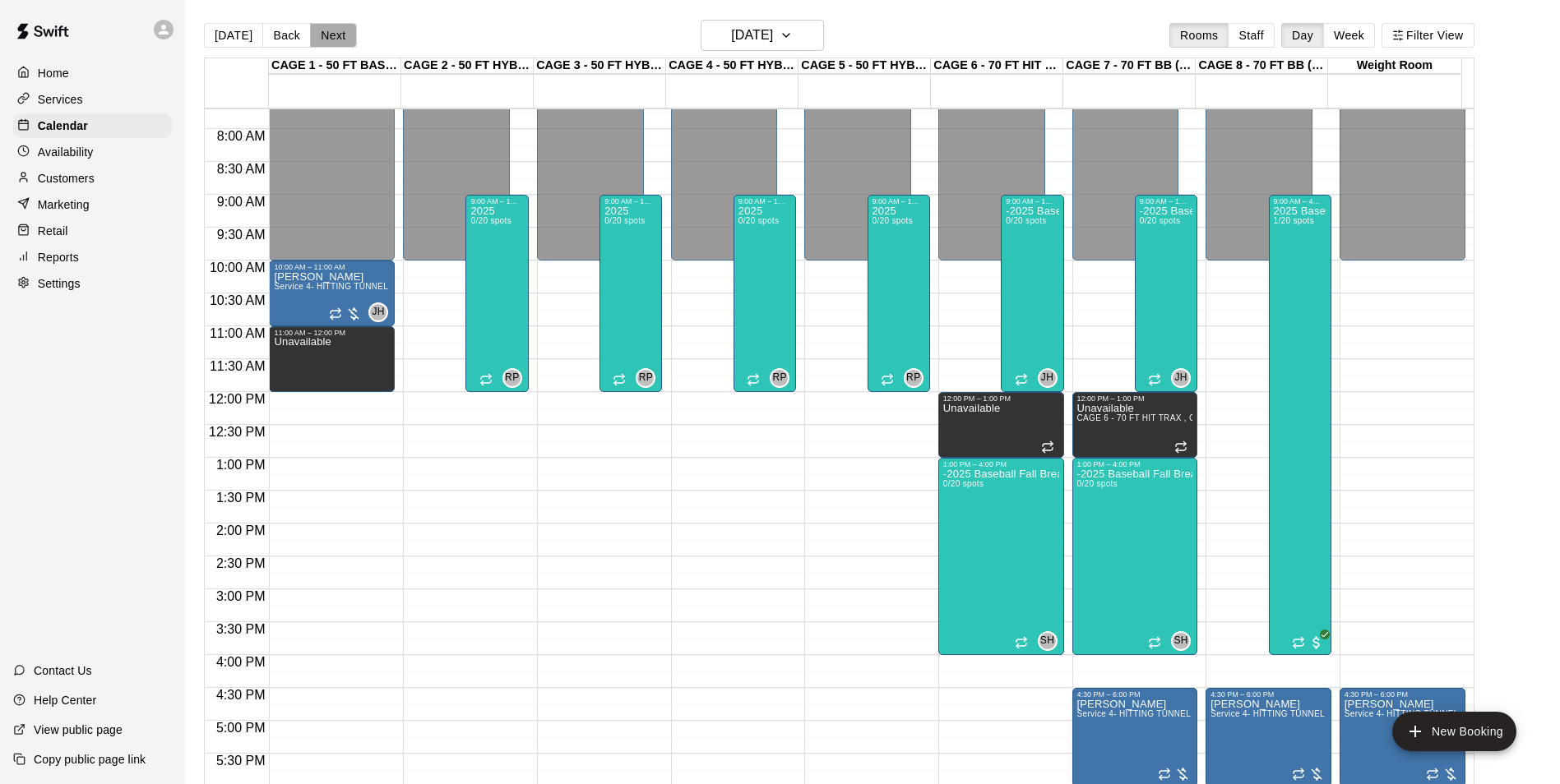
click at [334, 42] on button "Next" at bounding box center [333, 35] width 46 height 25
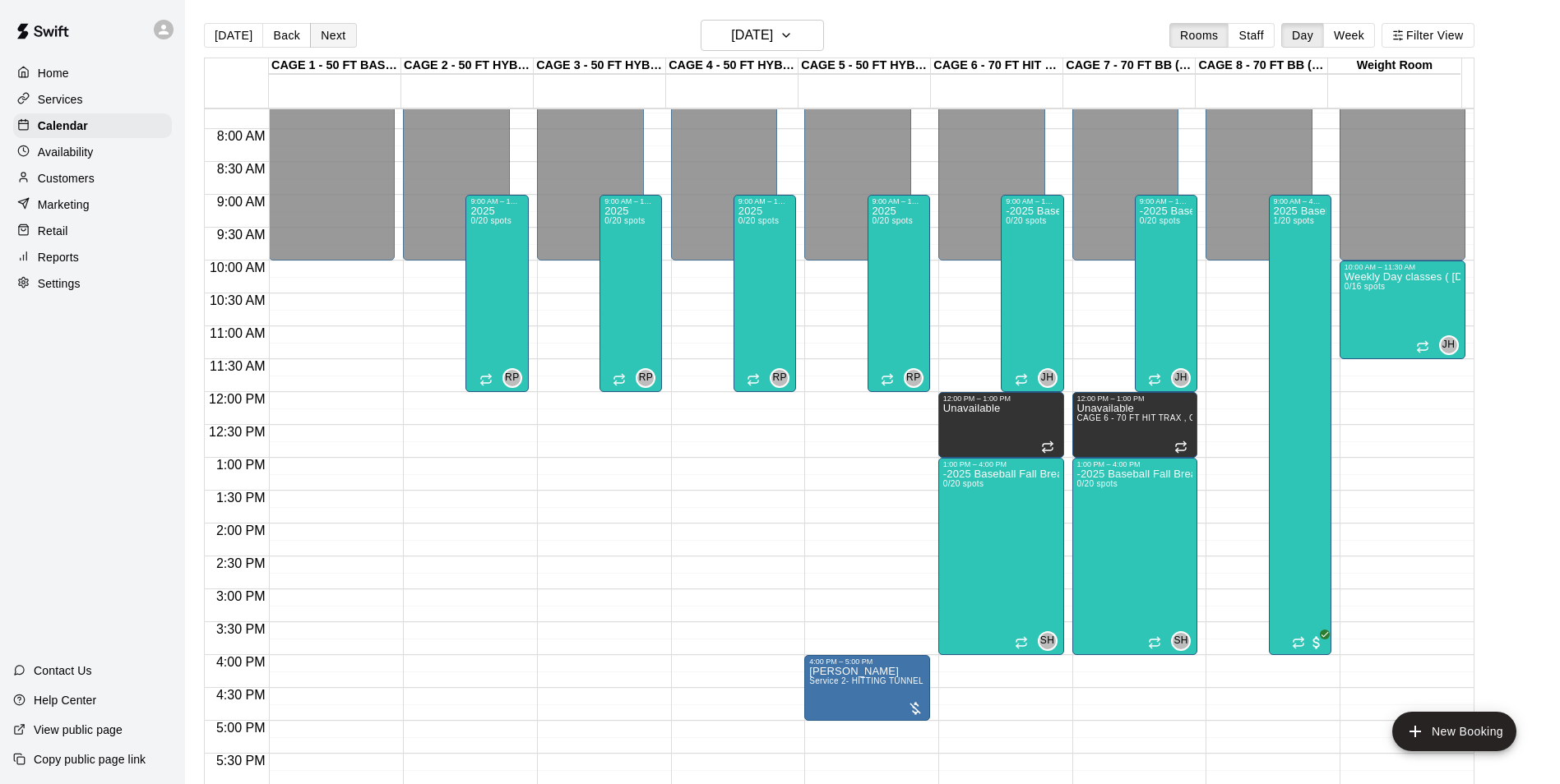
click at [334, 42] on button "Next" at bounding box center [333, 35] width 46 height 25
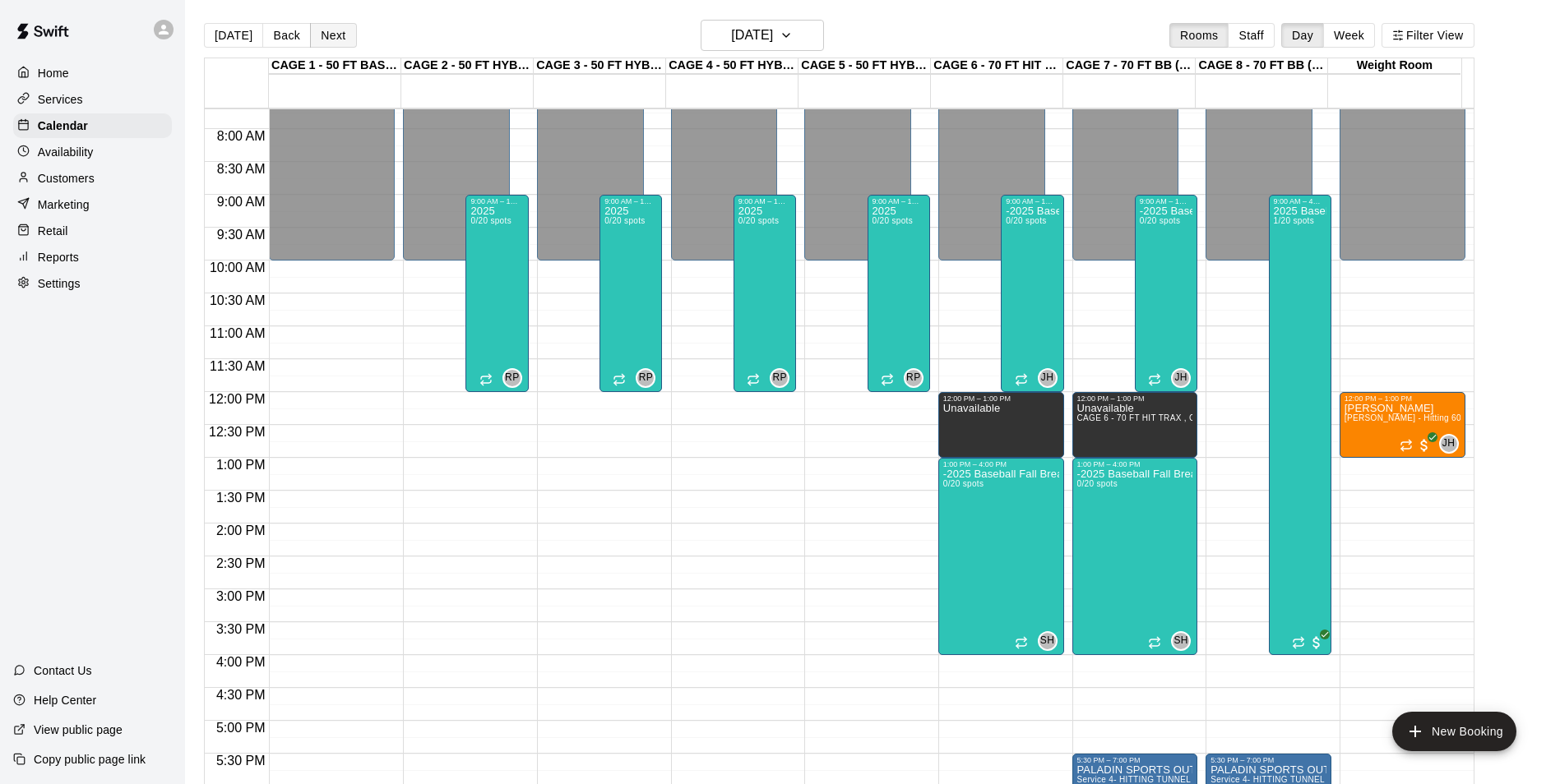
click at [334, 42] on button "Next" at bounding box center [333, 35] width 46 height 25
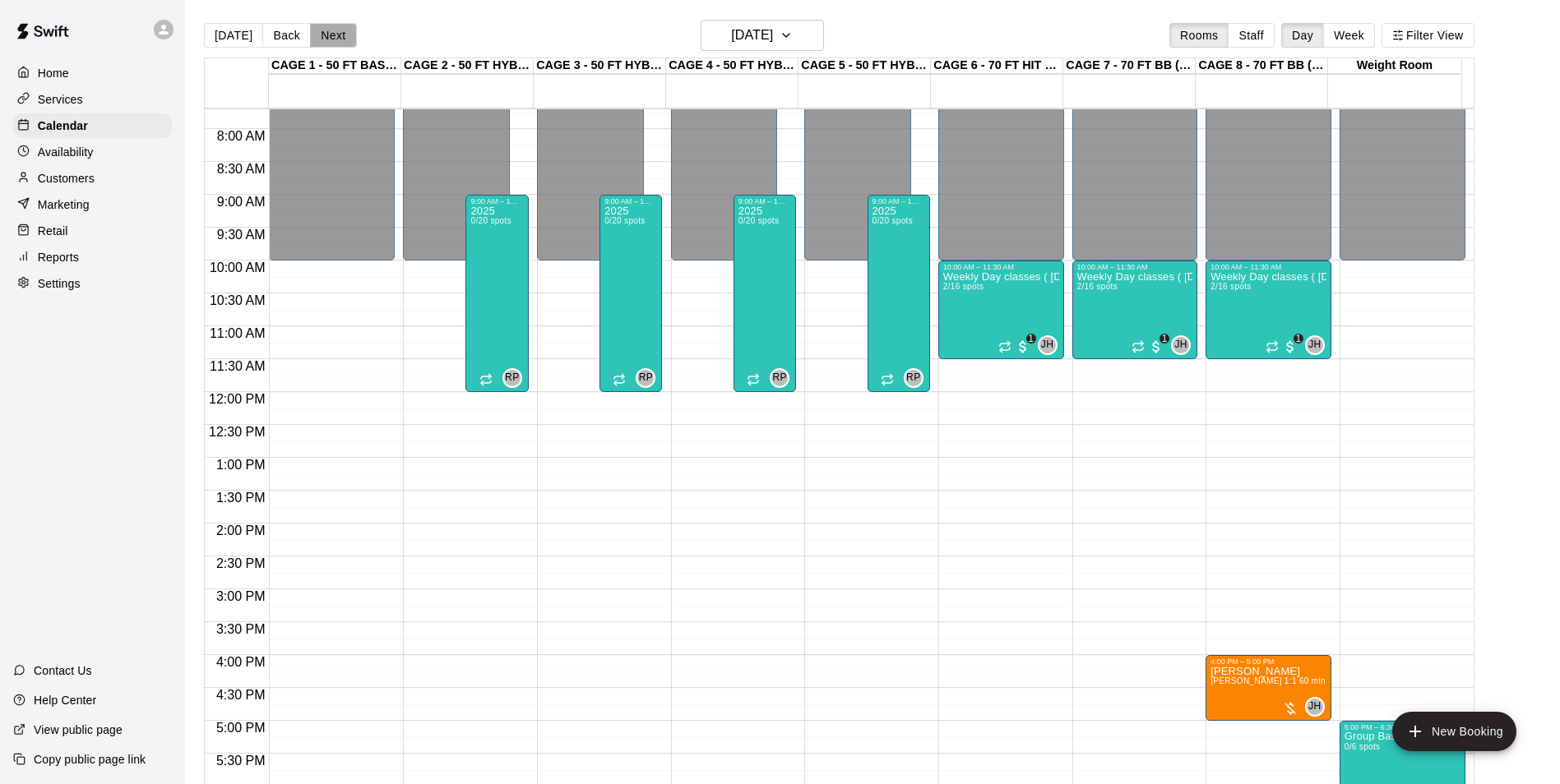
click at [334, 42] on button "Next" at bounding box center [333, 35] width 46 height 25
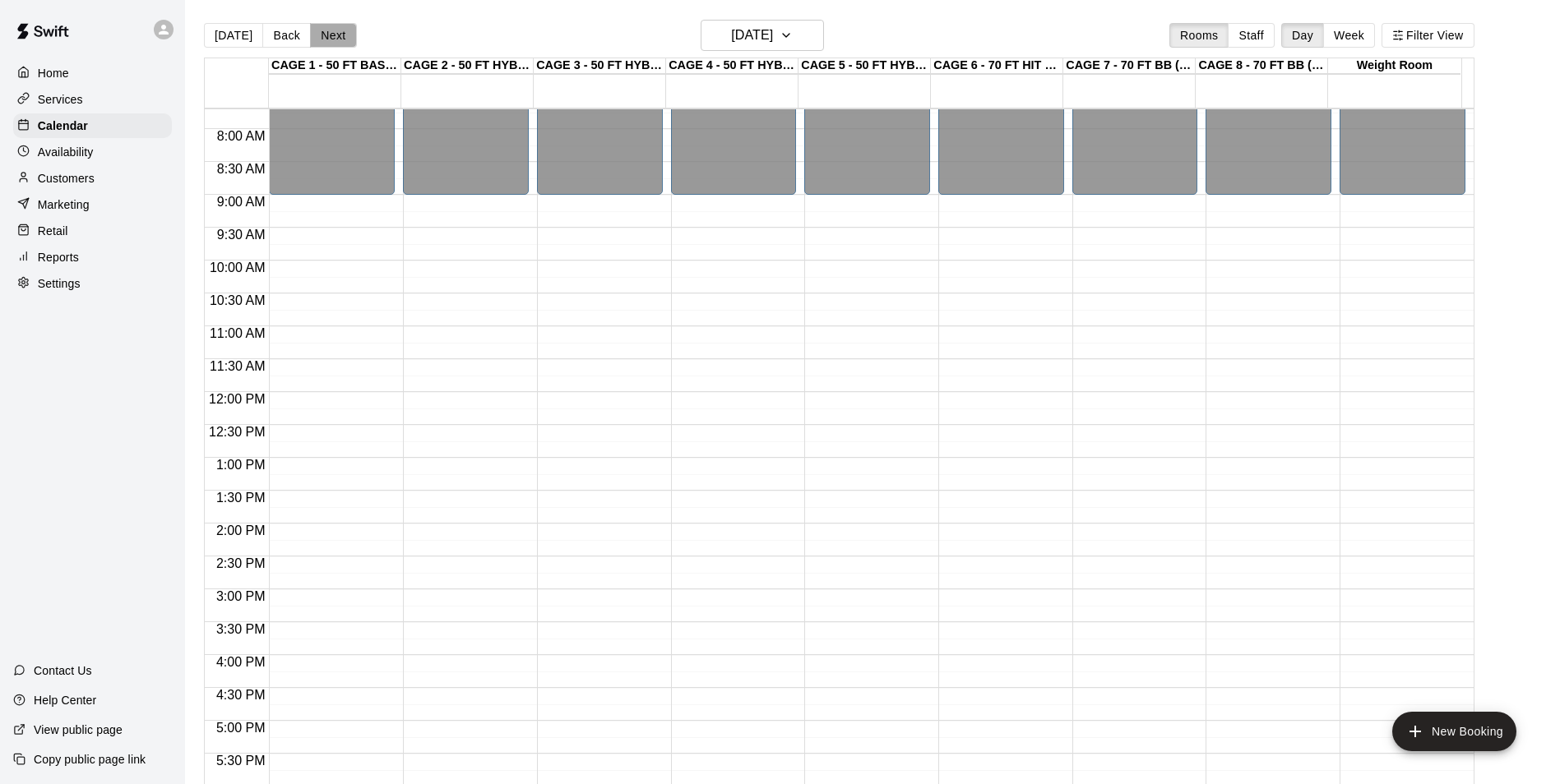
click at [334, 42] on button "Next" at bounding box center [333, 35] width 46 height 25
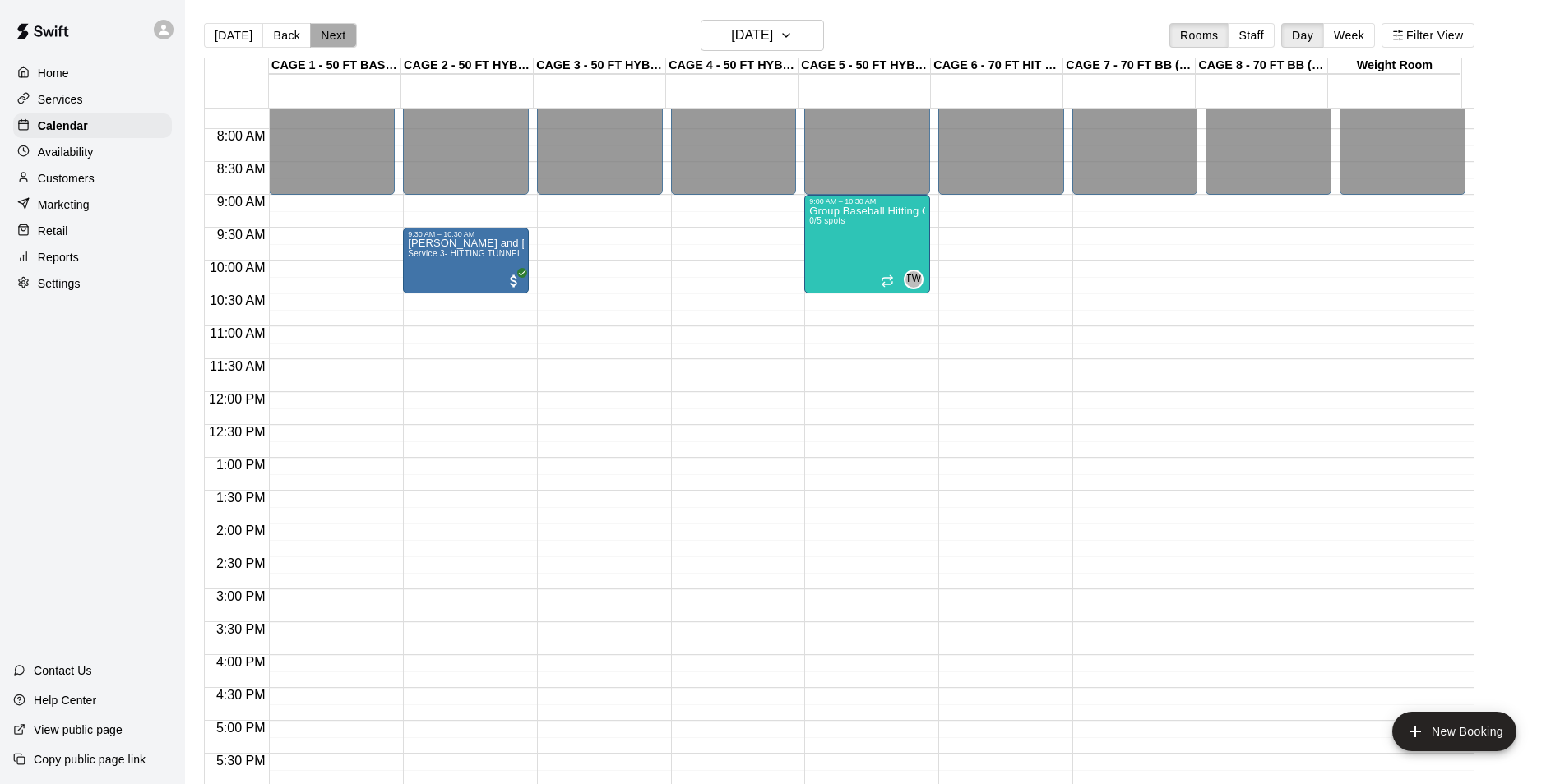
click at [334, 42] on button "Next" at bounding box center [333, 35] width 46 height 25
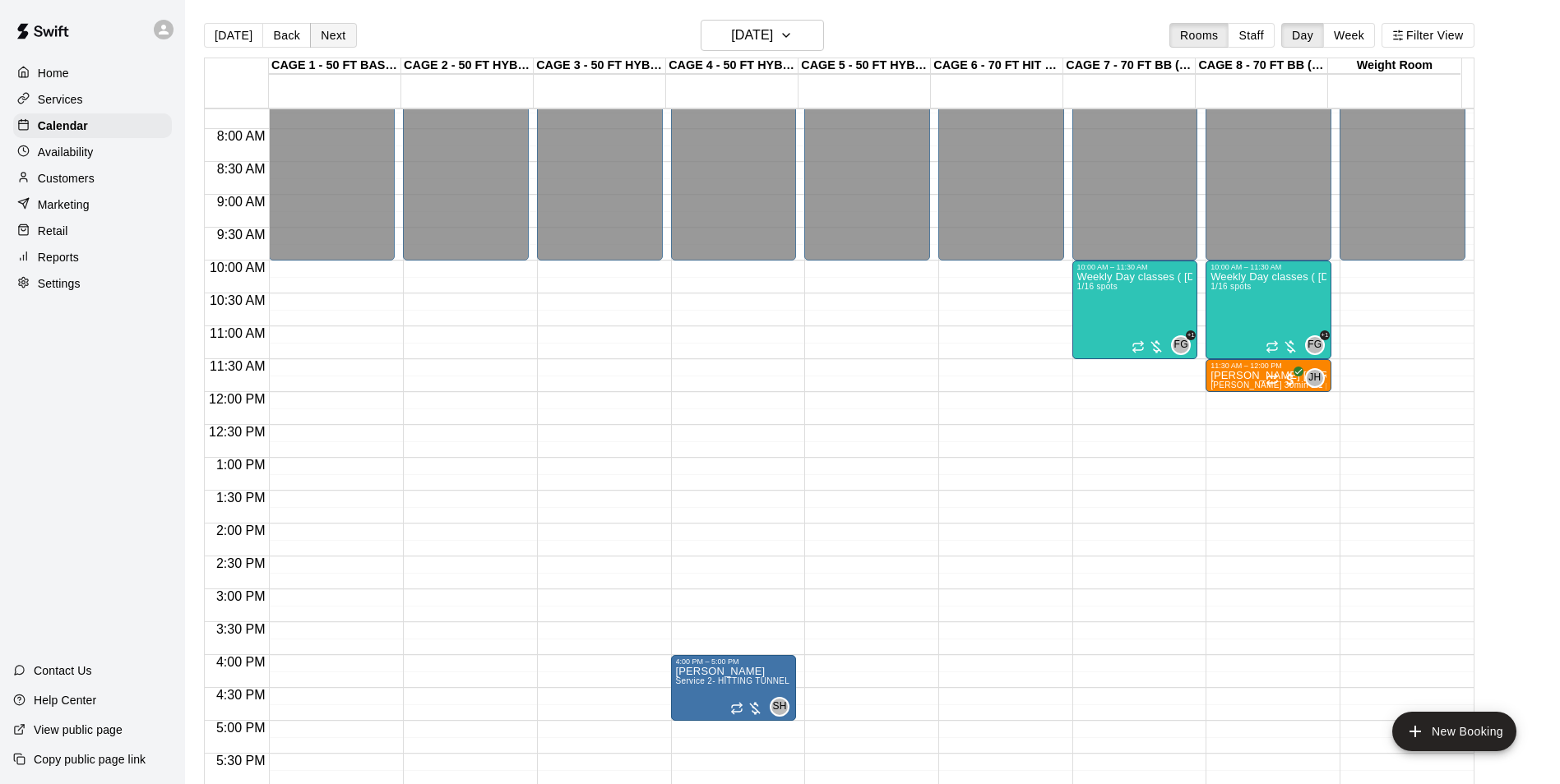
click at [334, 42] on button "Next" at bounding box center [333, 35] width 46 height 25
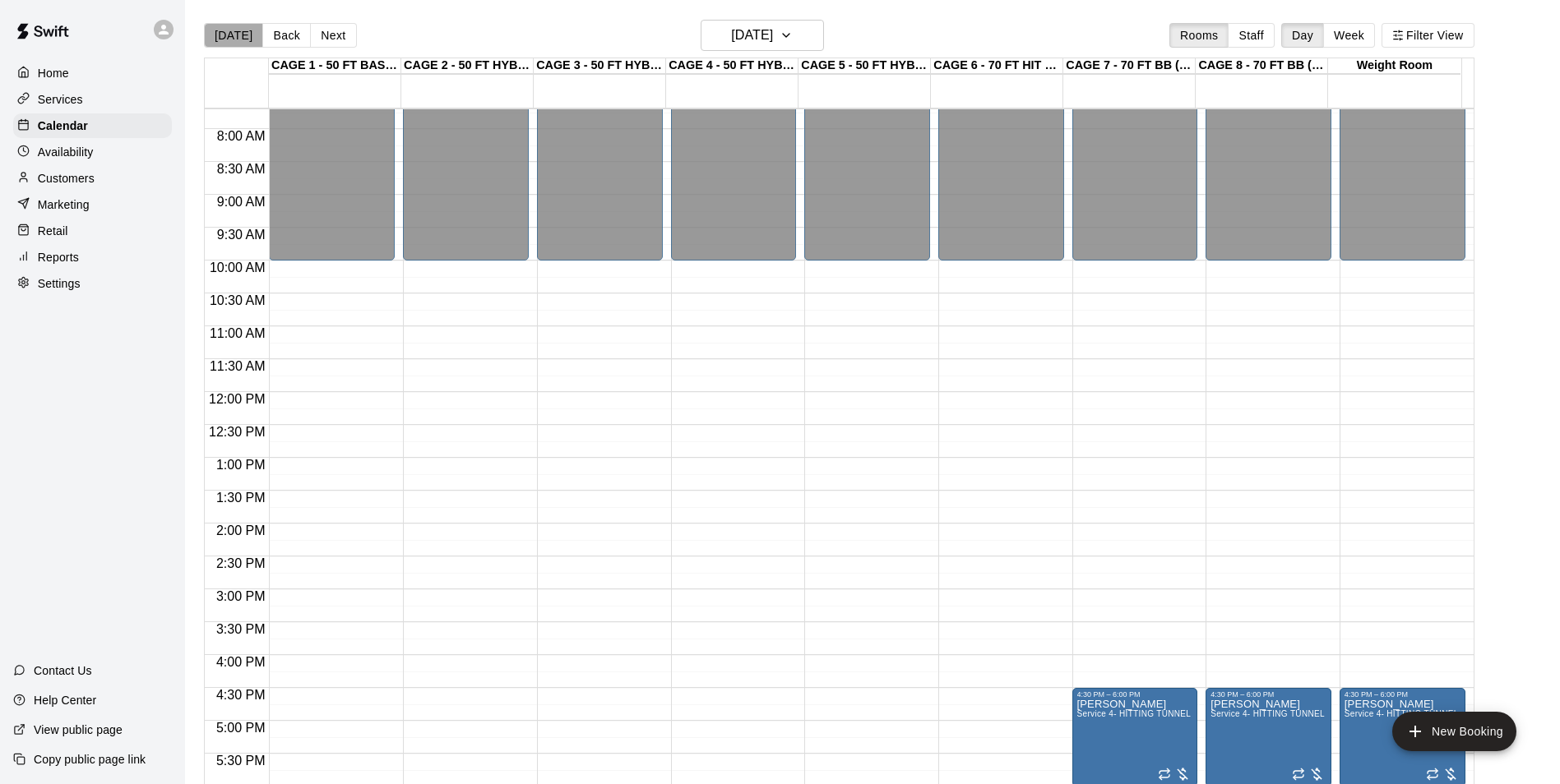
click at [237, 42] on button "[DATE]" at bounding box center [234, 35] width 59 height 25
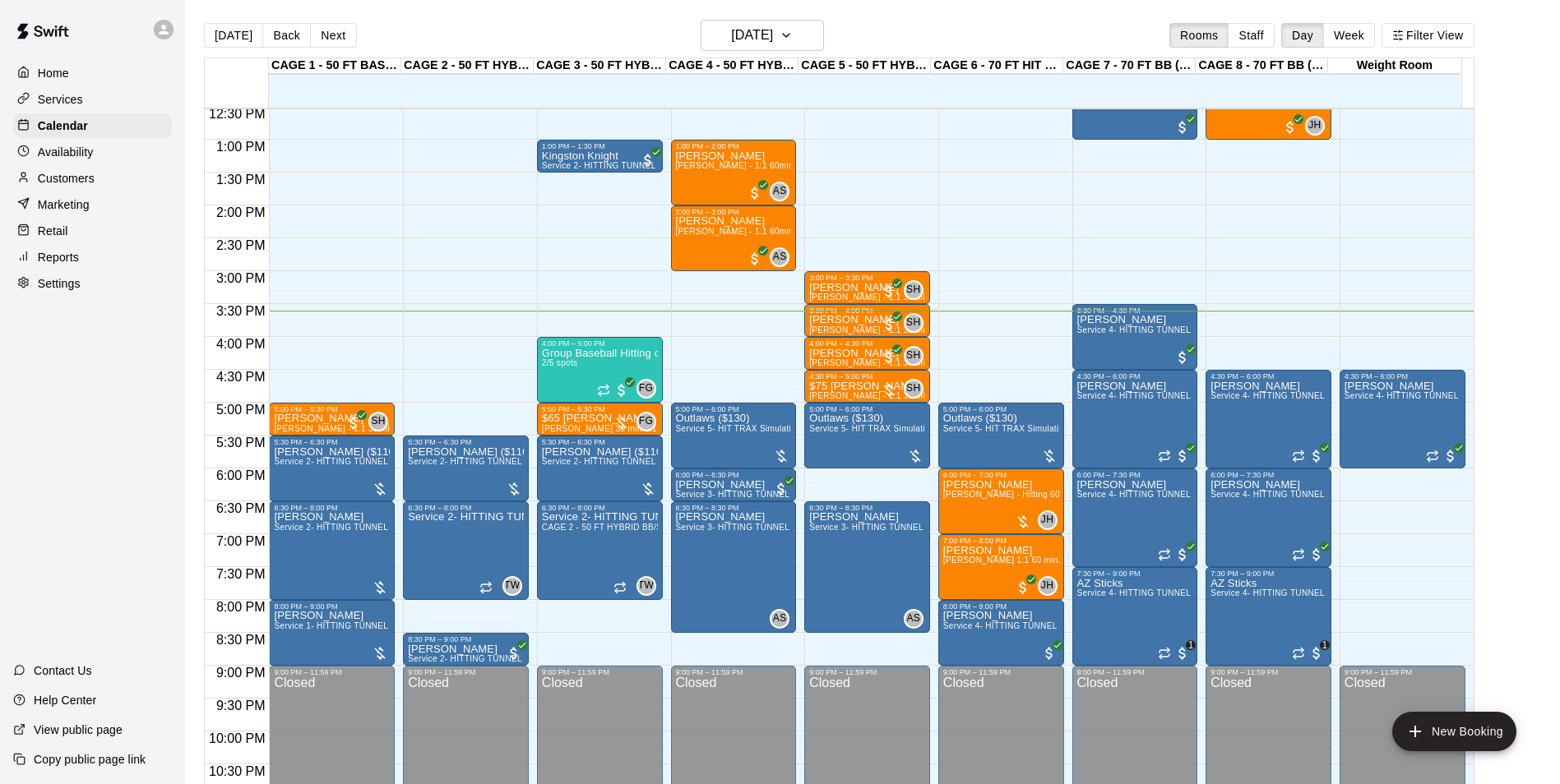
scroll to position [886, 0]
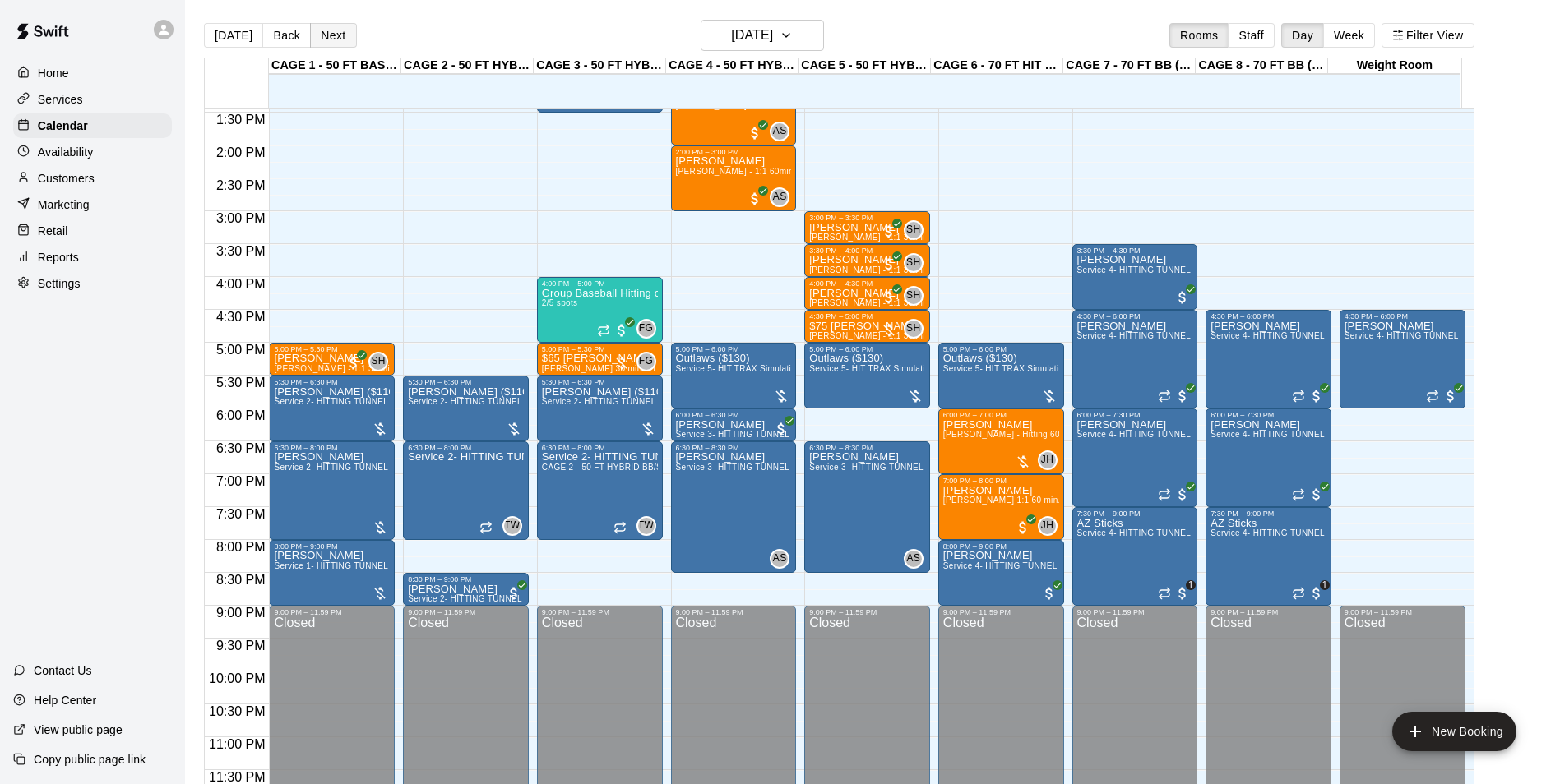
click at [315, 30] on button "Next" at bounding box center [333, 35] width 46 height 25
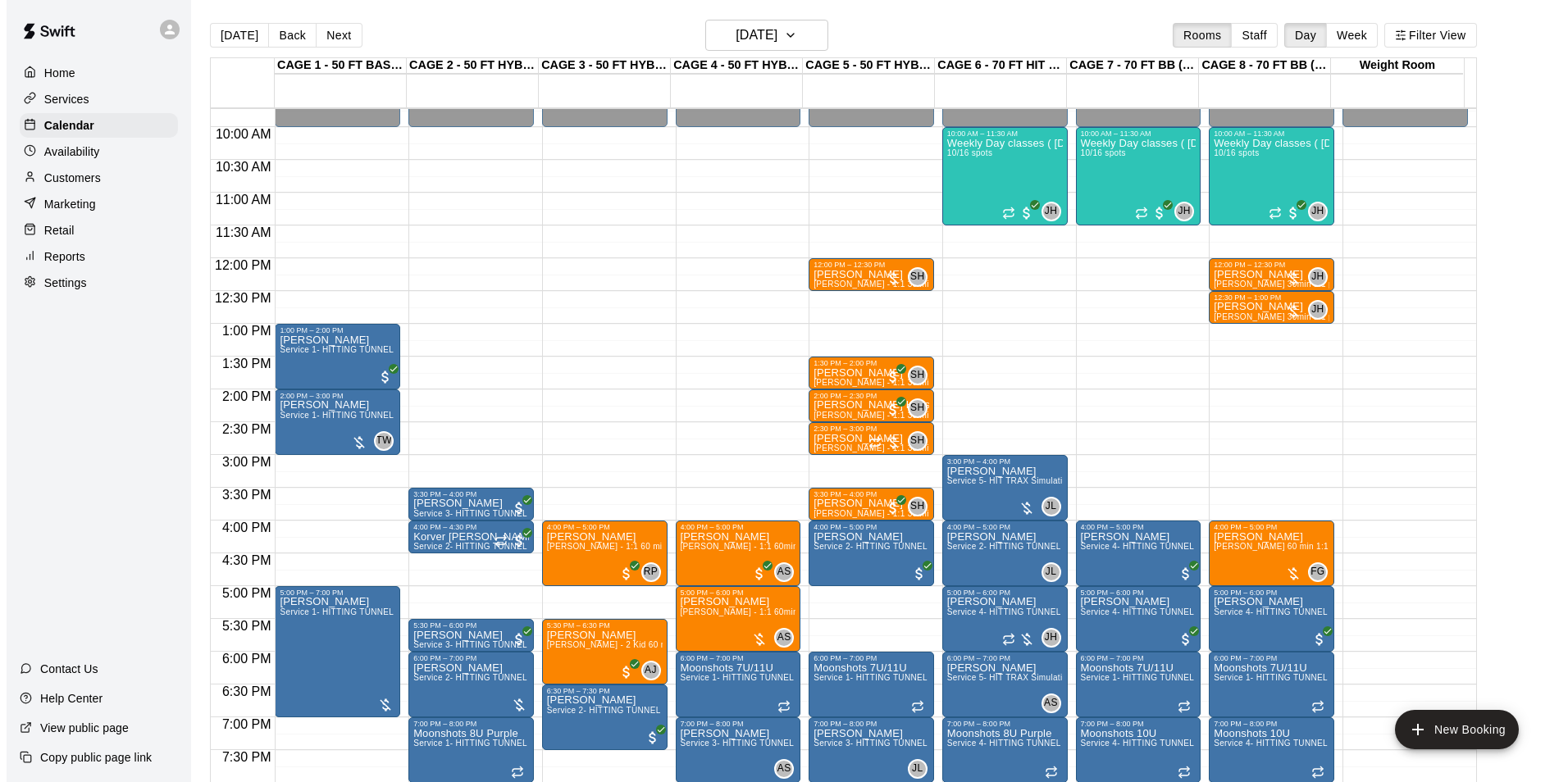
scroll to position [801, 0]
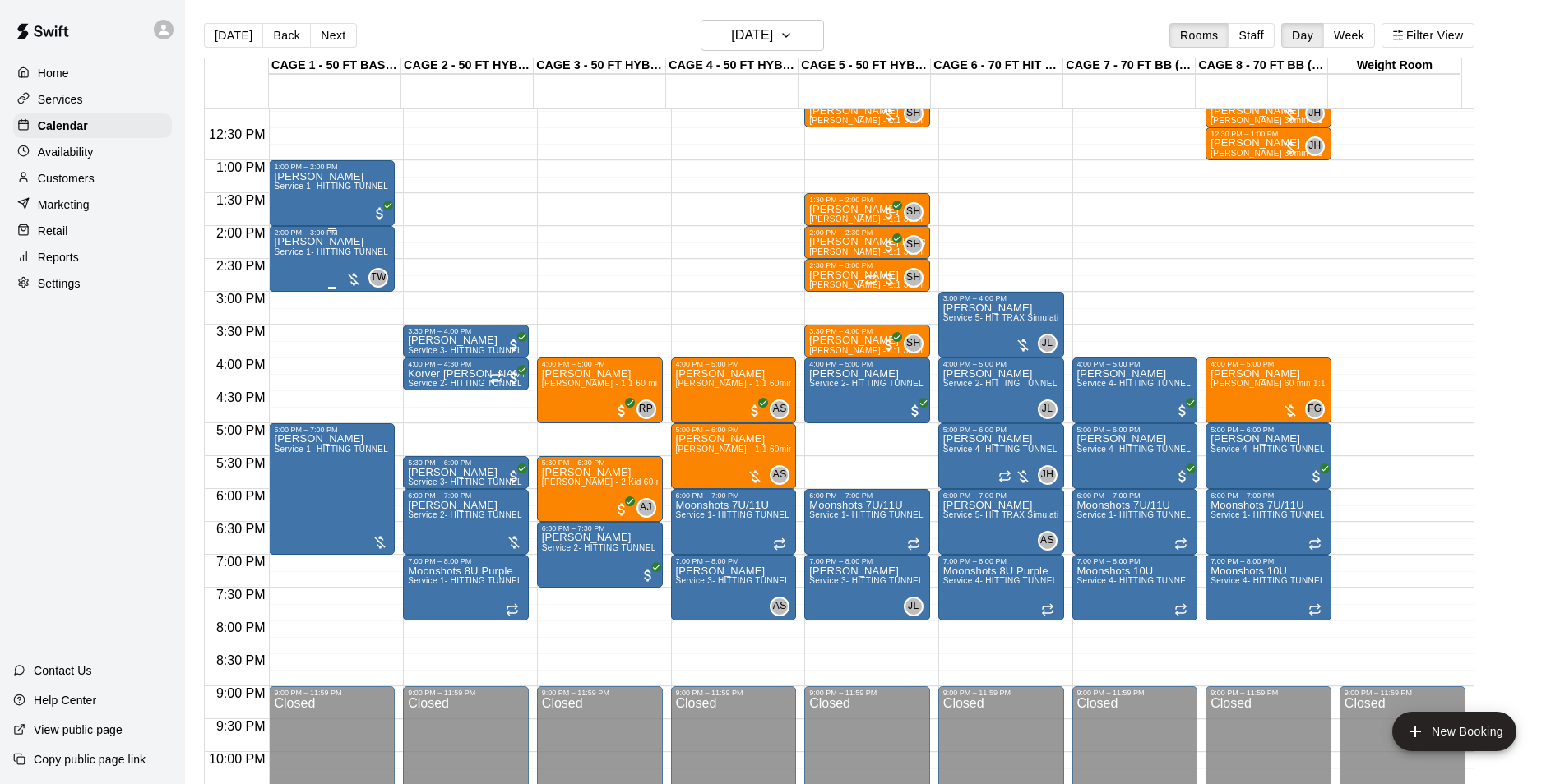
click at [329, 273] on div "David Taylor Service 1- HITTING TUNNEL RENTAL - 50ft Baseball w/ Auto/Manual Fe…" at bounding box center [331, 628] width 116 height 784
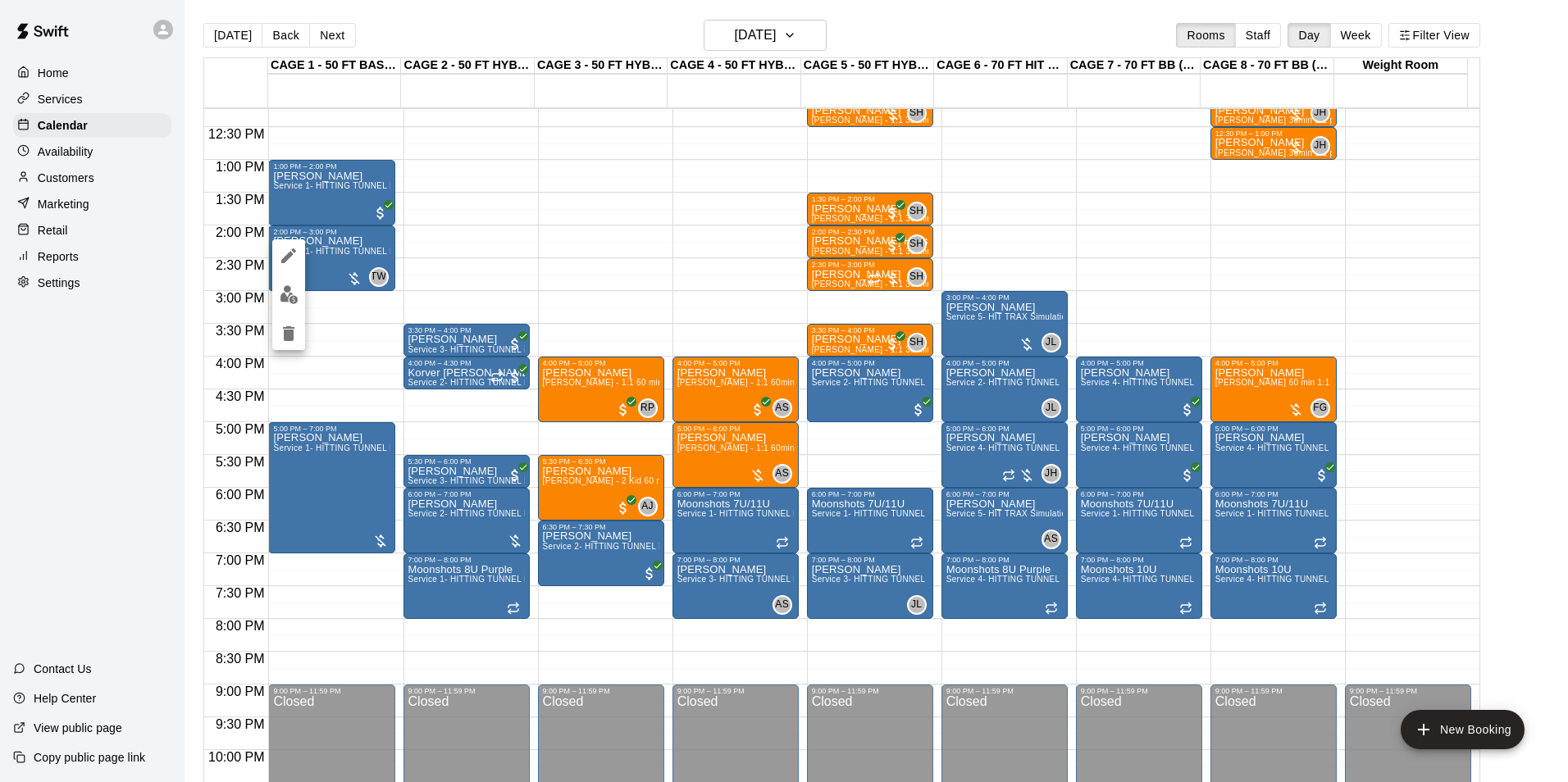
click at [307, 266] on div at bounding box center [784, 391] width 1568 height 782
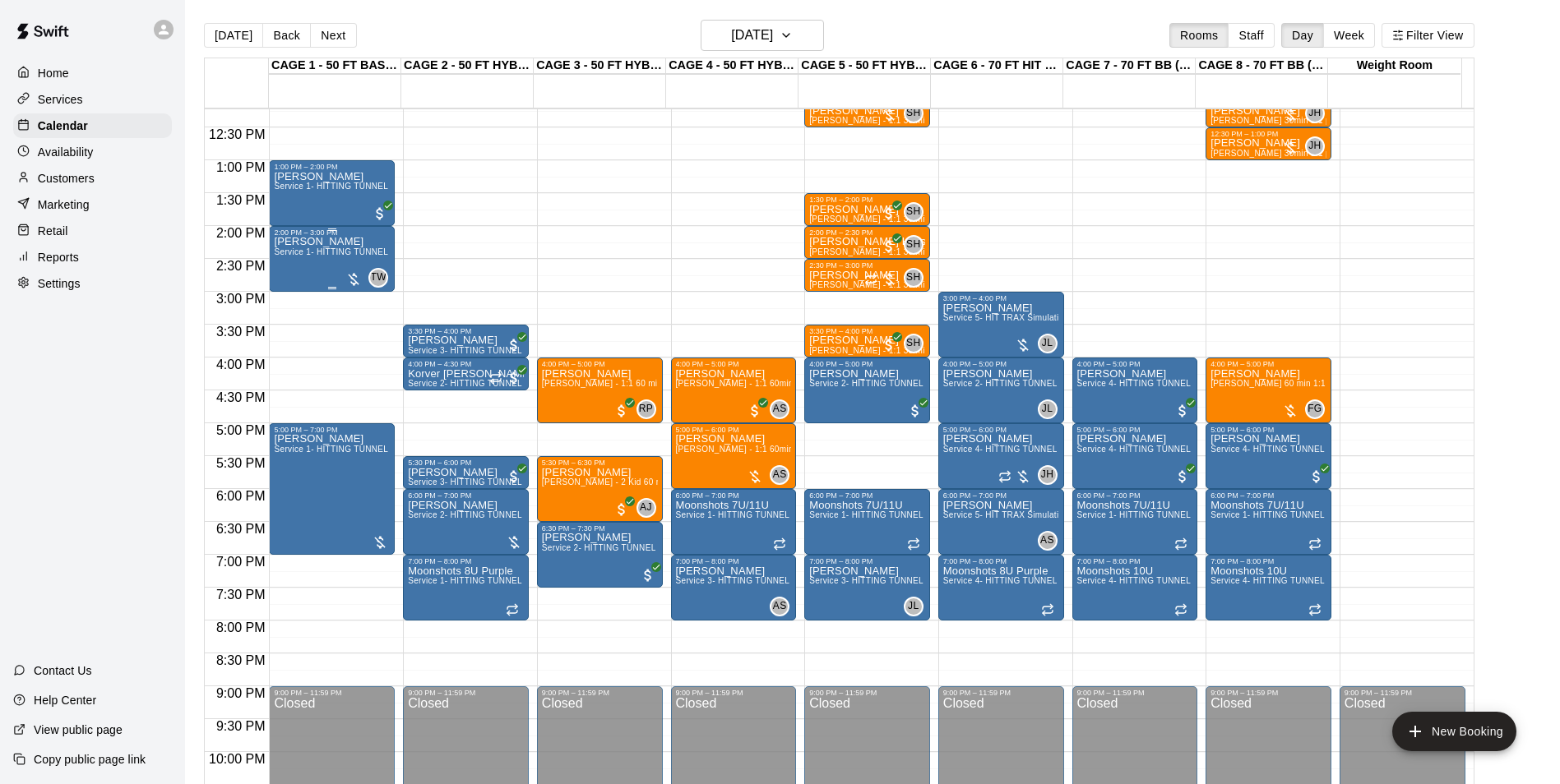
click at [297, 263] on div "David Taylor Service 1- HITTING TUNNEL RENTAL - 50ft Baseball w/ Auto/Manual Fe…" at bounding box center [331, 628] width 116 height 784
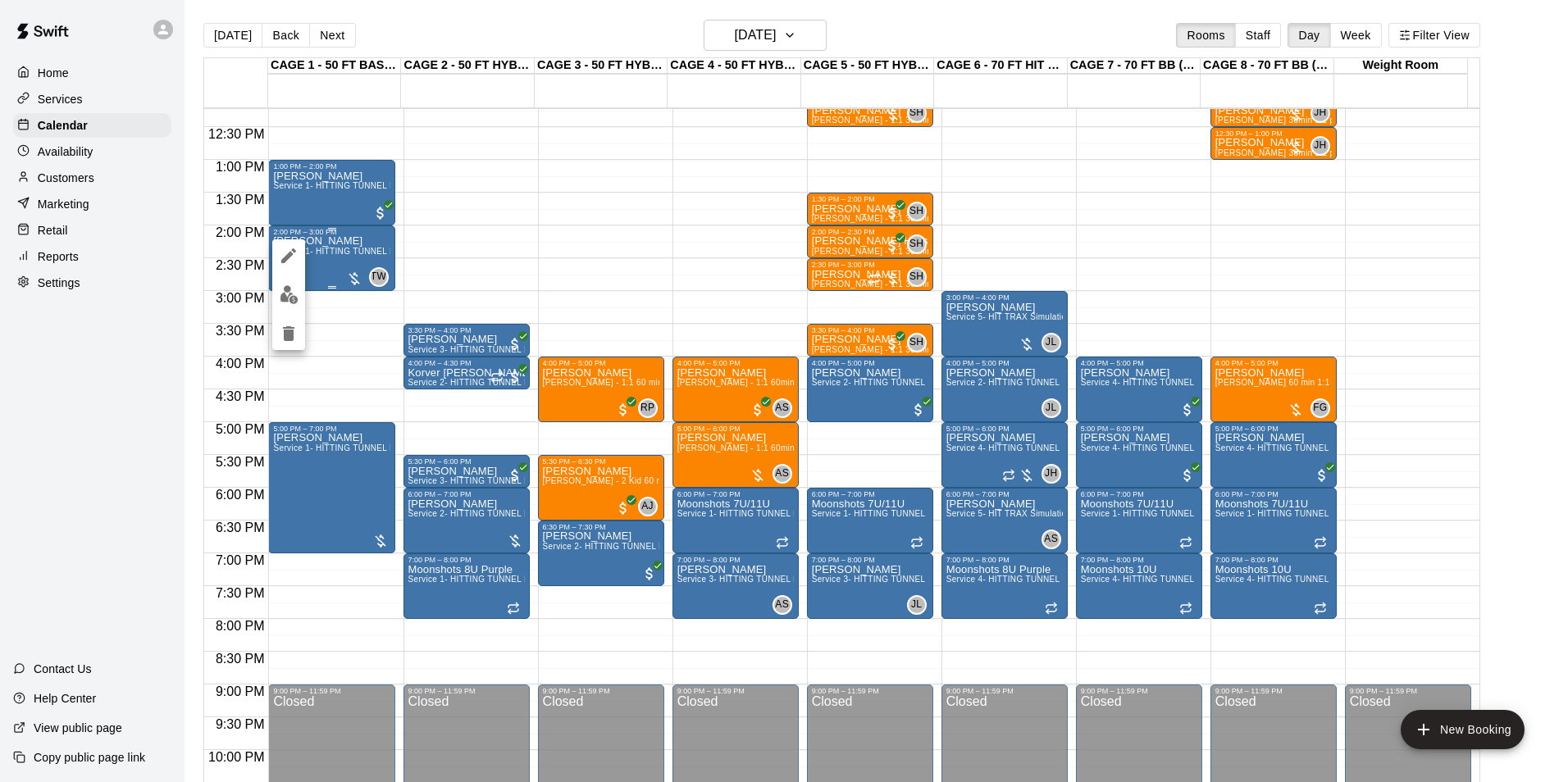
click at [283, 261] on icon "edit" at bounding box center [289, 255] width 15 height 15
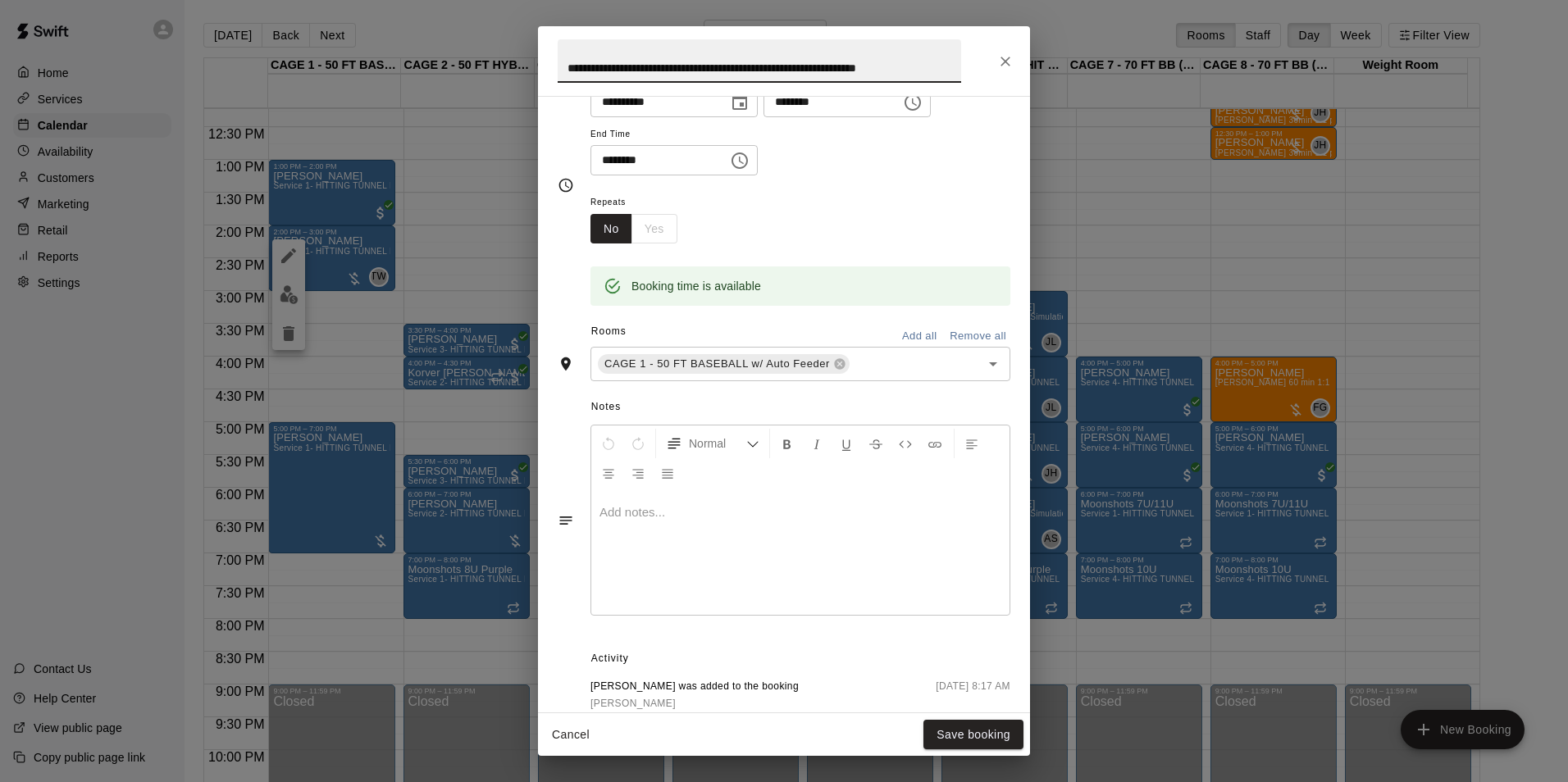
scroll to position [311, 0]
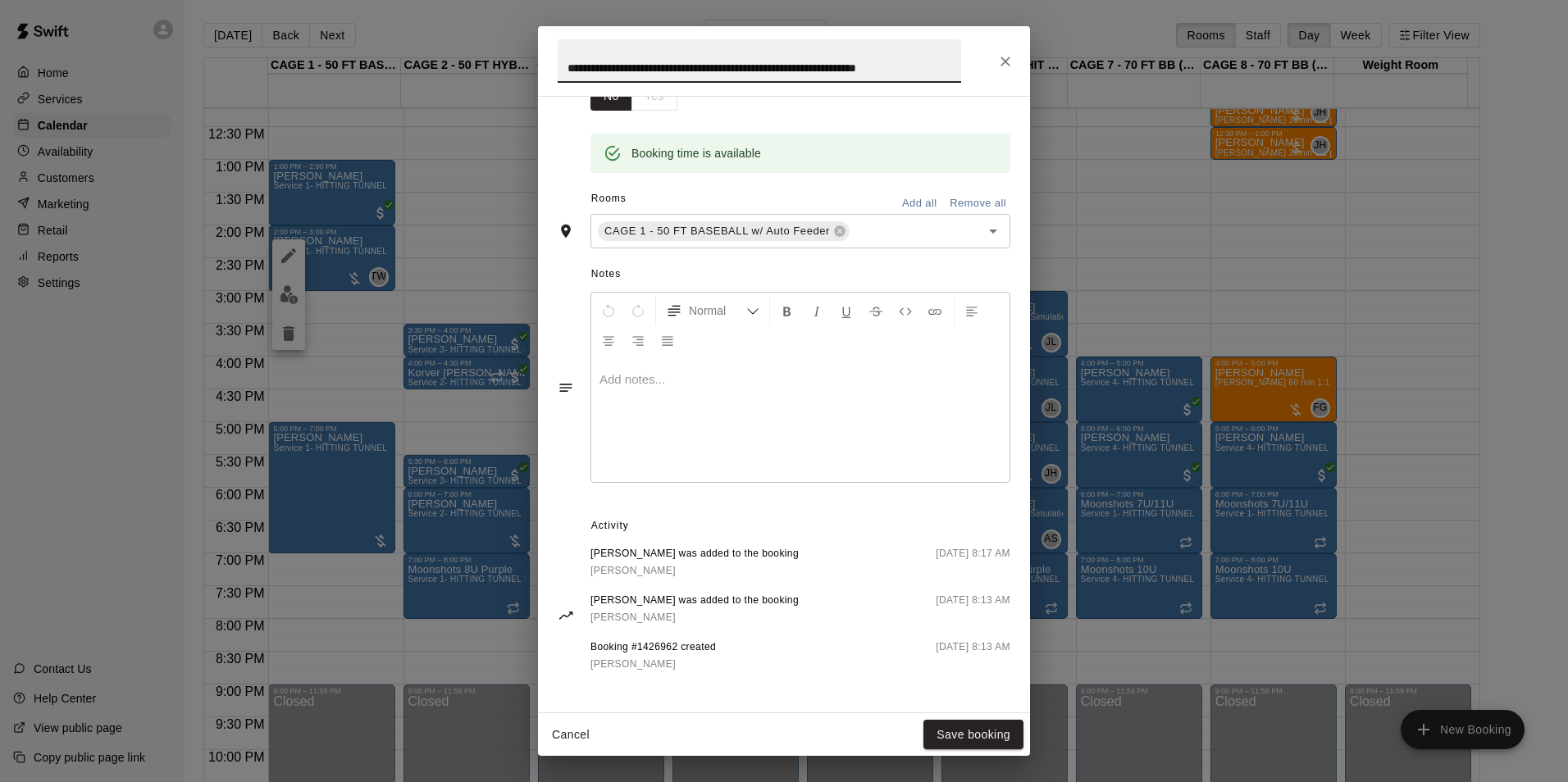
click at [1018, 54] on button "Close" at bounding box center [1005, 61] width 30 height 30
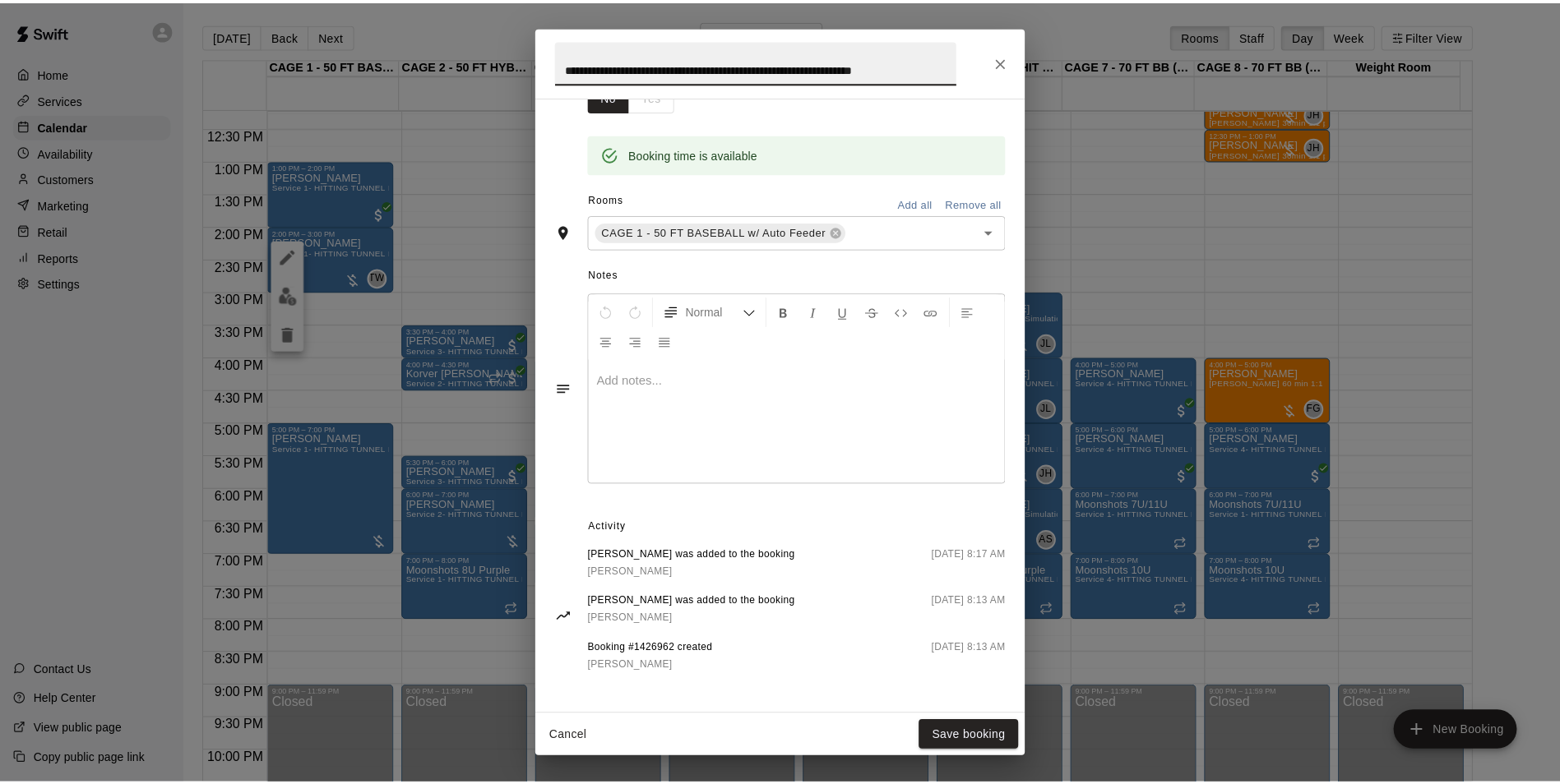
scroll to position [0, 0]
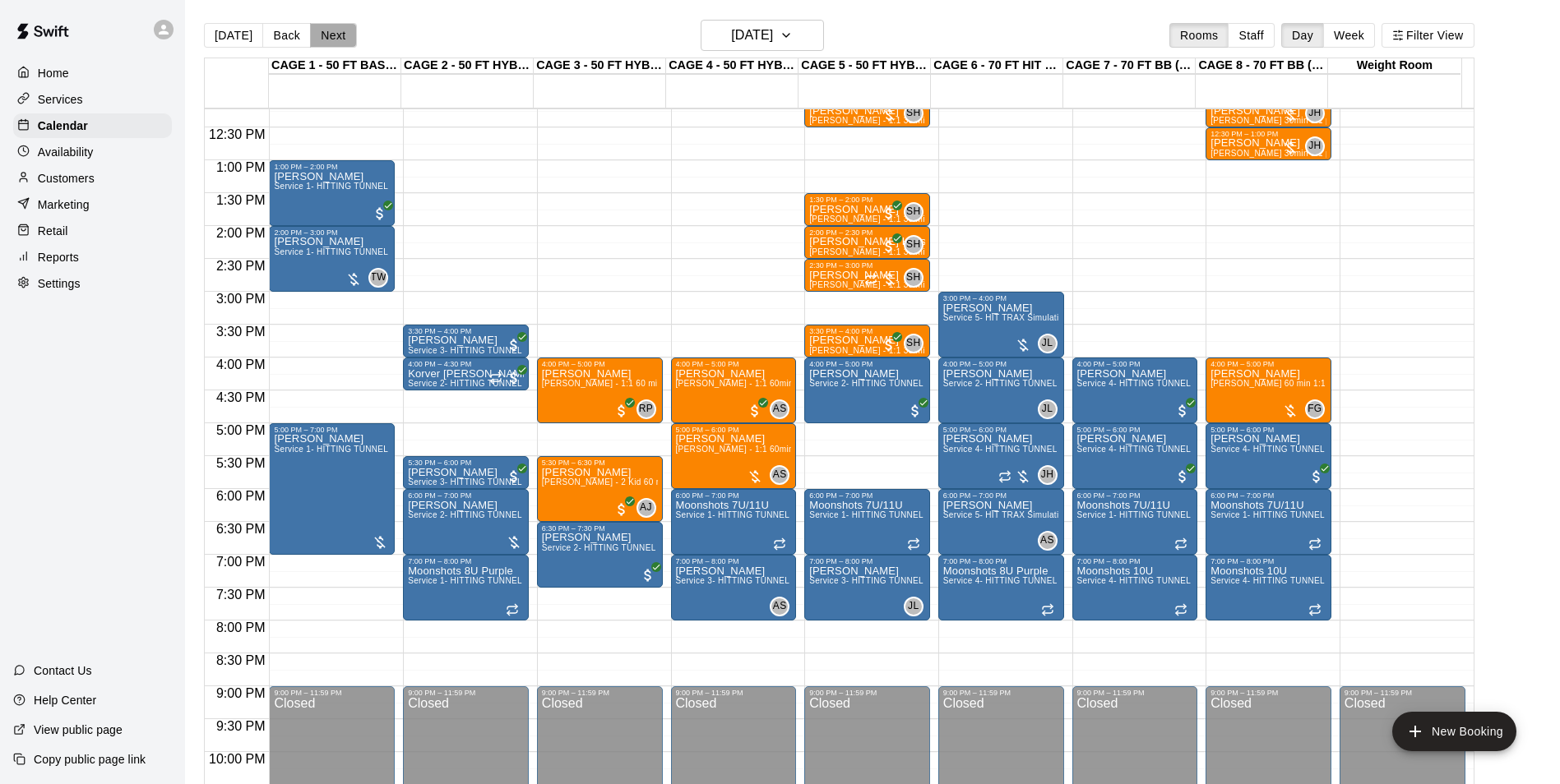
click at [323, 40] on button "Next" at bounding box center [333, 35] width 46 height 25
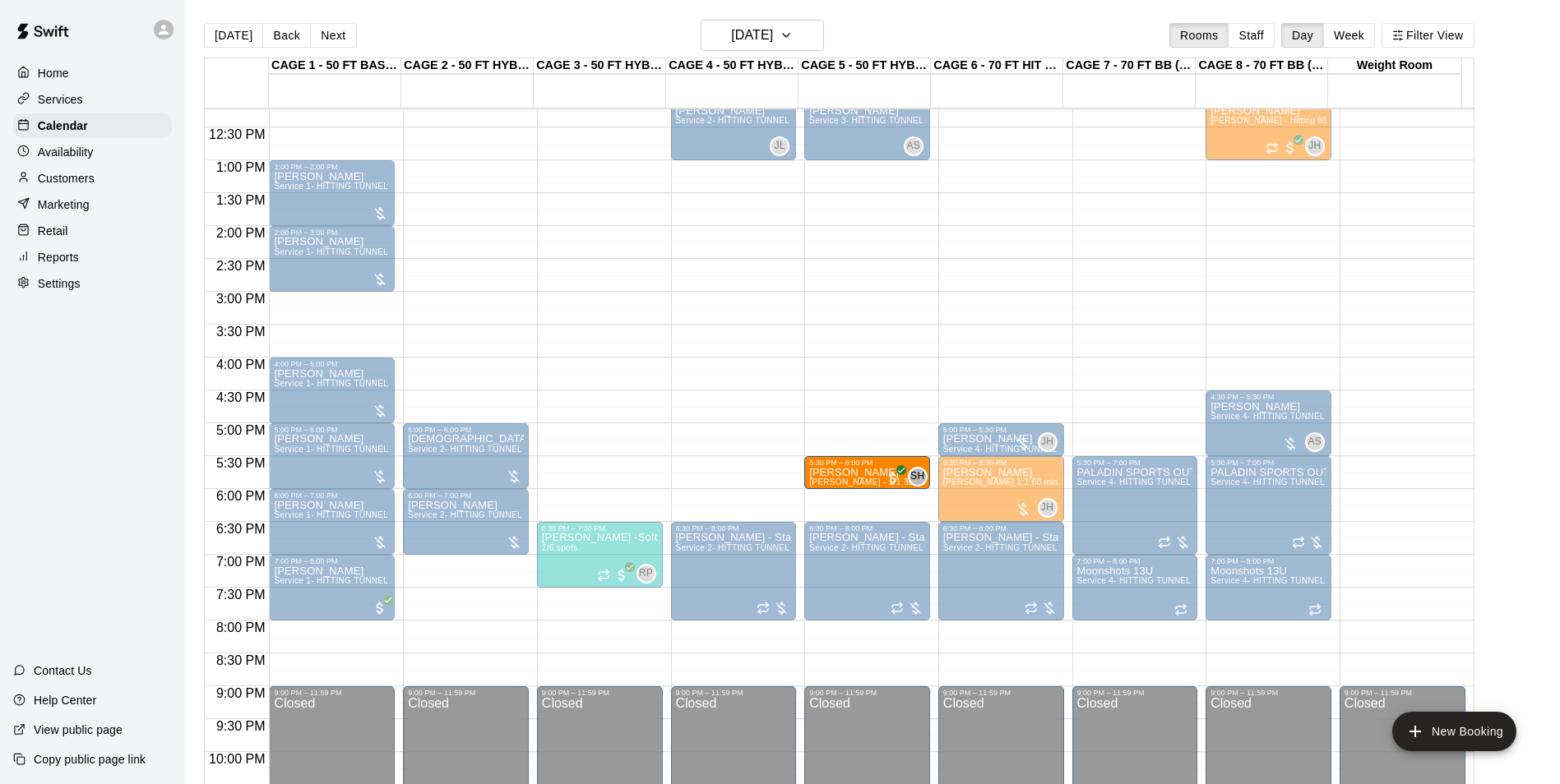
drag, startPoint x: 588, startPoint y: 471, endPoint x: 818, endPoint y: 484, distance: 230.4
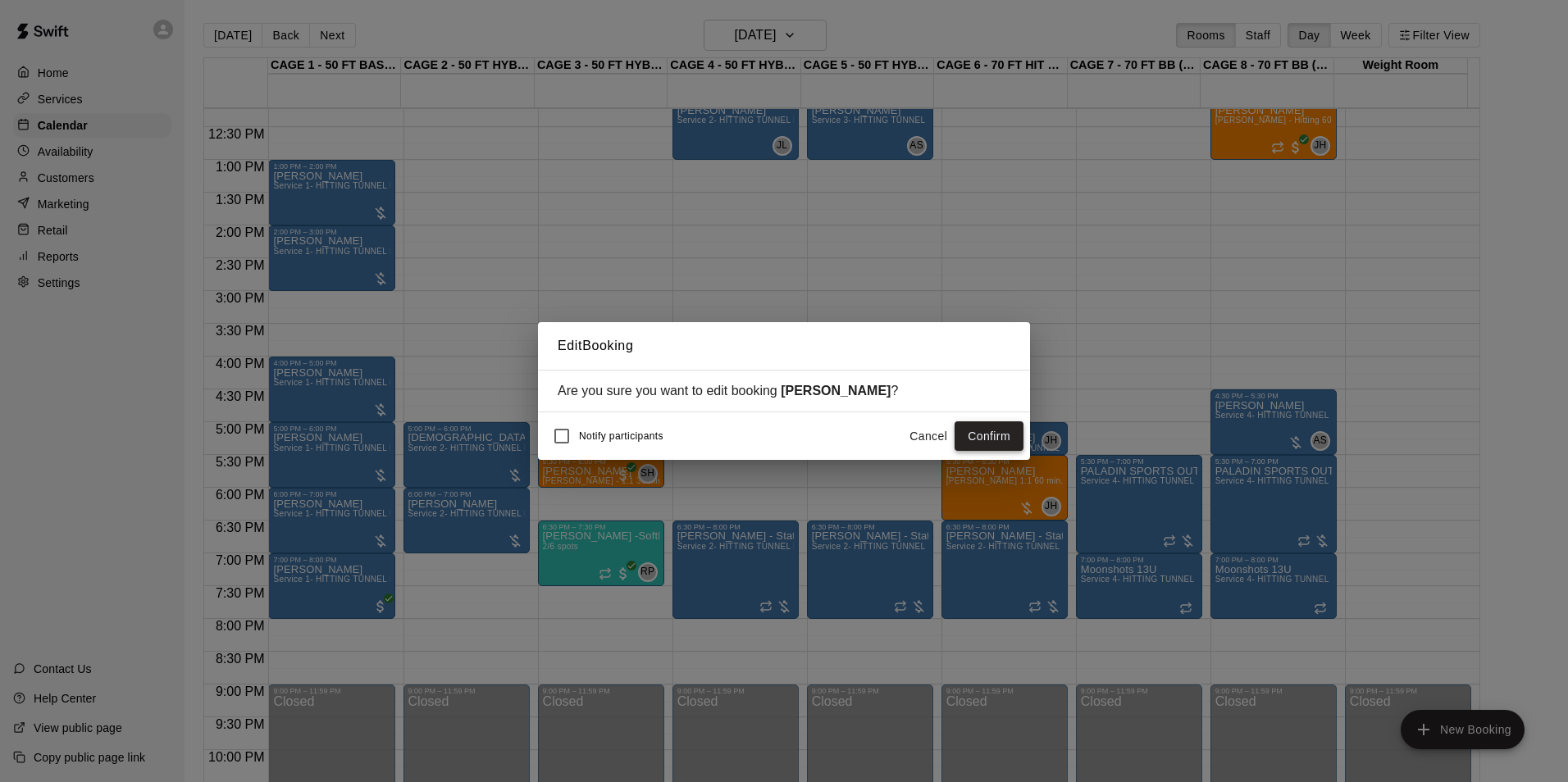
click at [981, 442] on button "Confirm" at bounding box center [989, 436] width 68 height 31
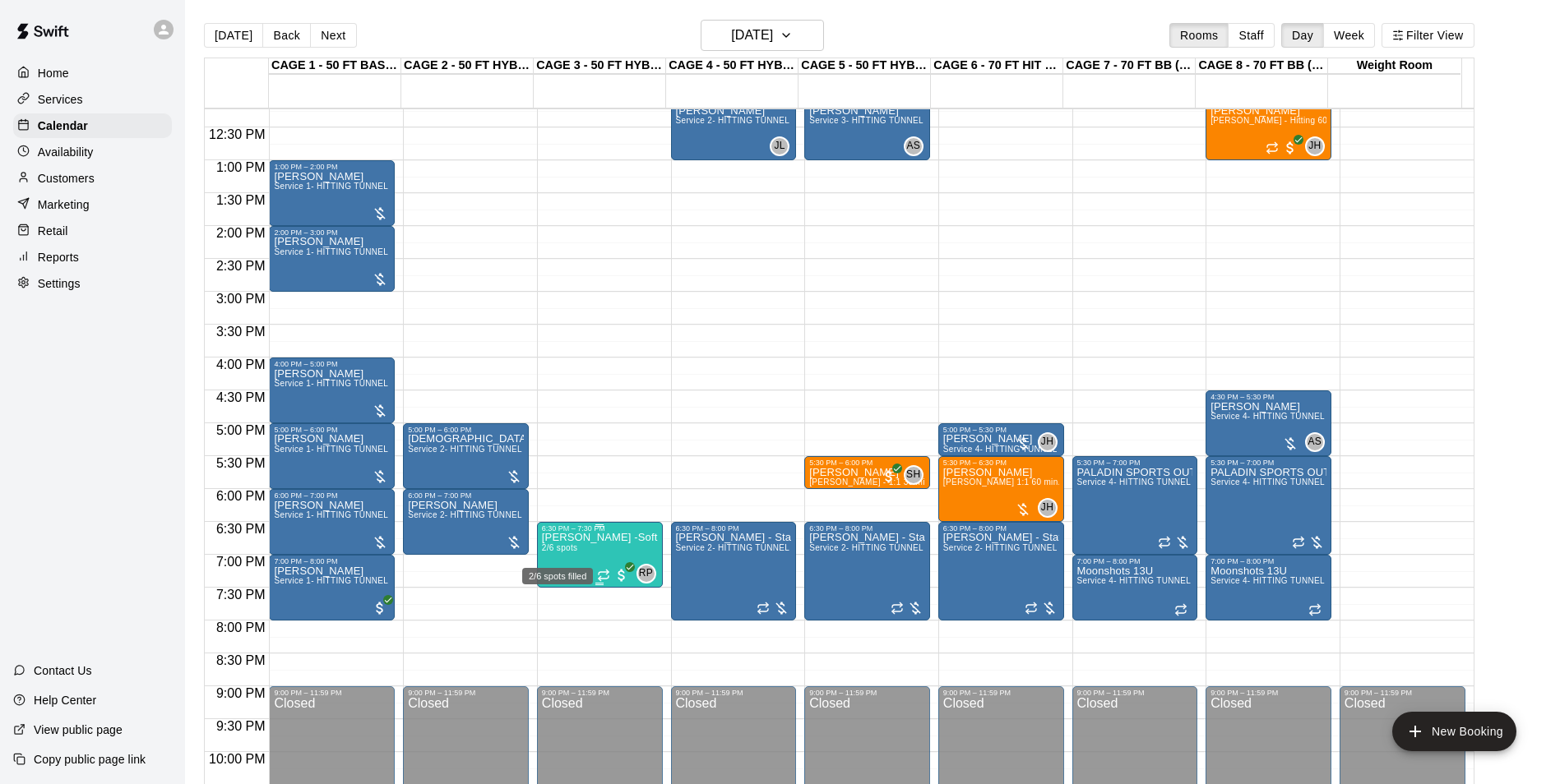
click at [568, 551] on span "2/6 spots" at bounding box center [560, 548] width 36 height 9
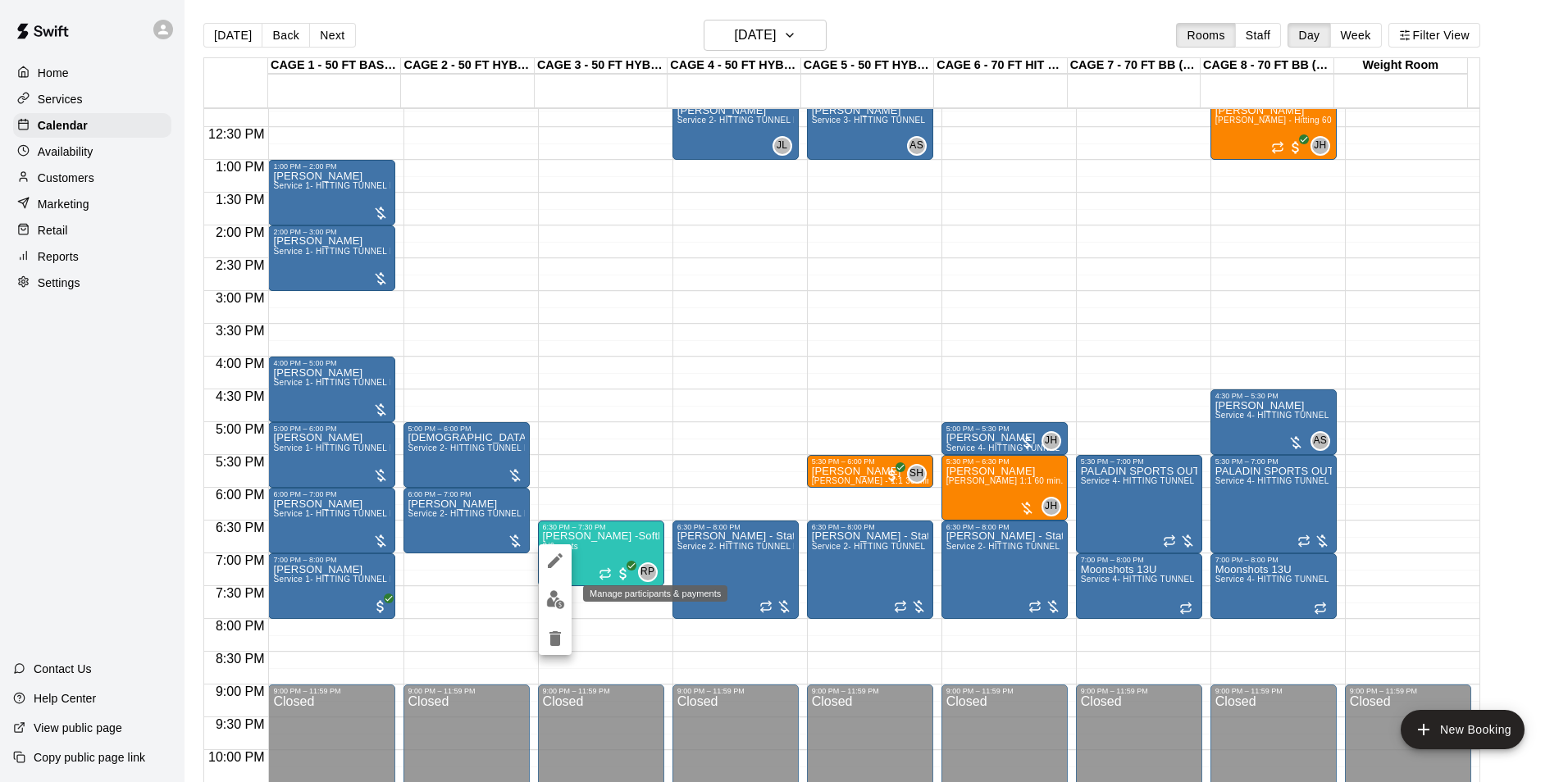
click at [550, 594] on img "edit" at bounding box center [555, 600] width 19 height 19
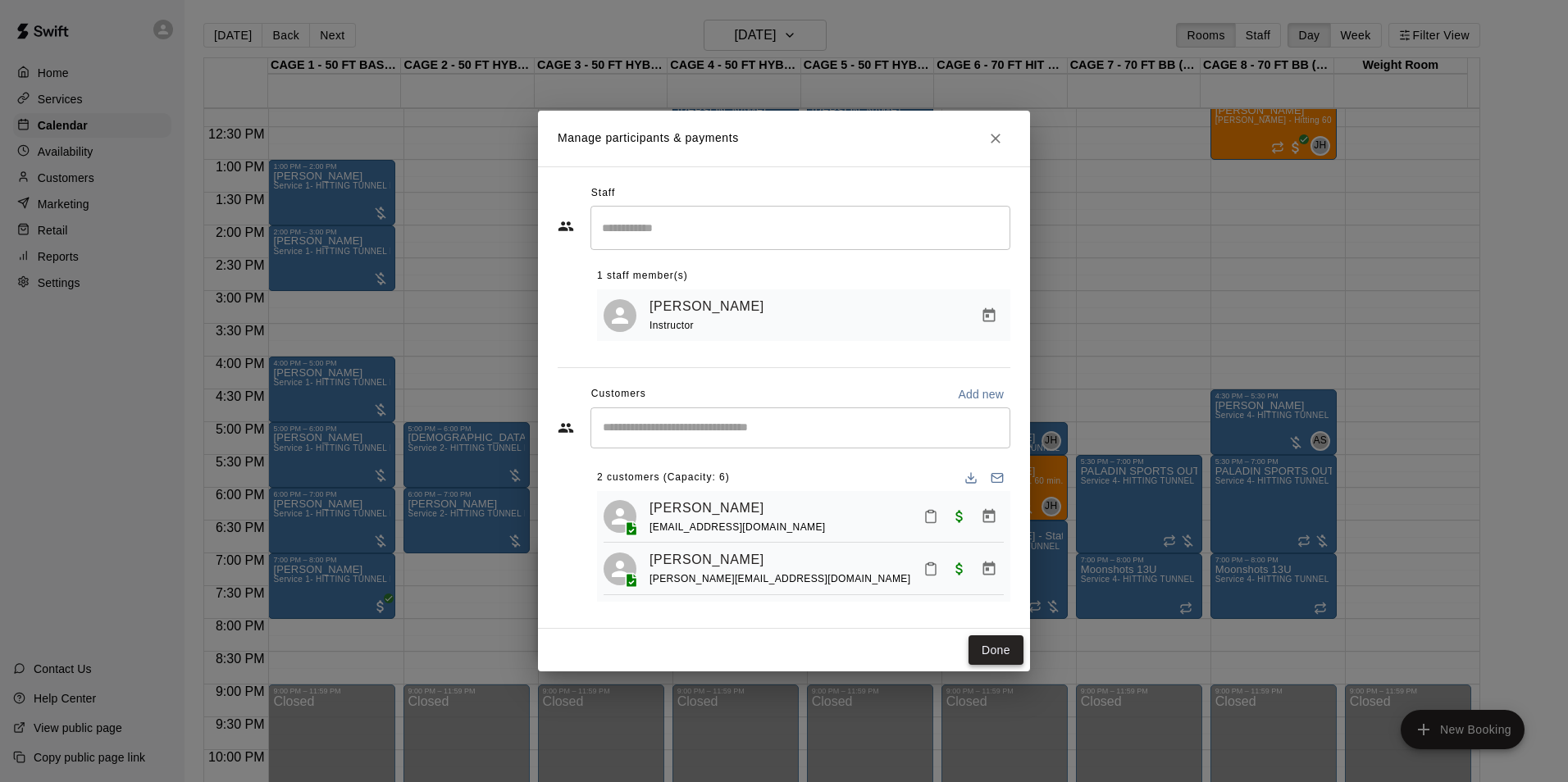
click at [1001, 665] on button "Done" at bounding box center [995, 651] width 55 height 31
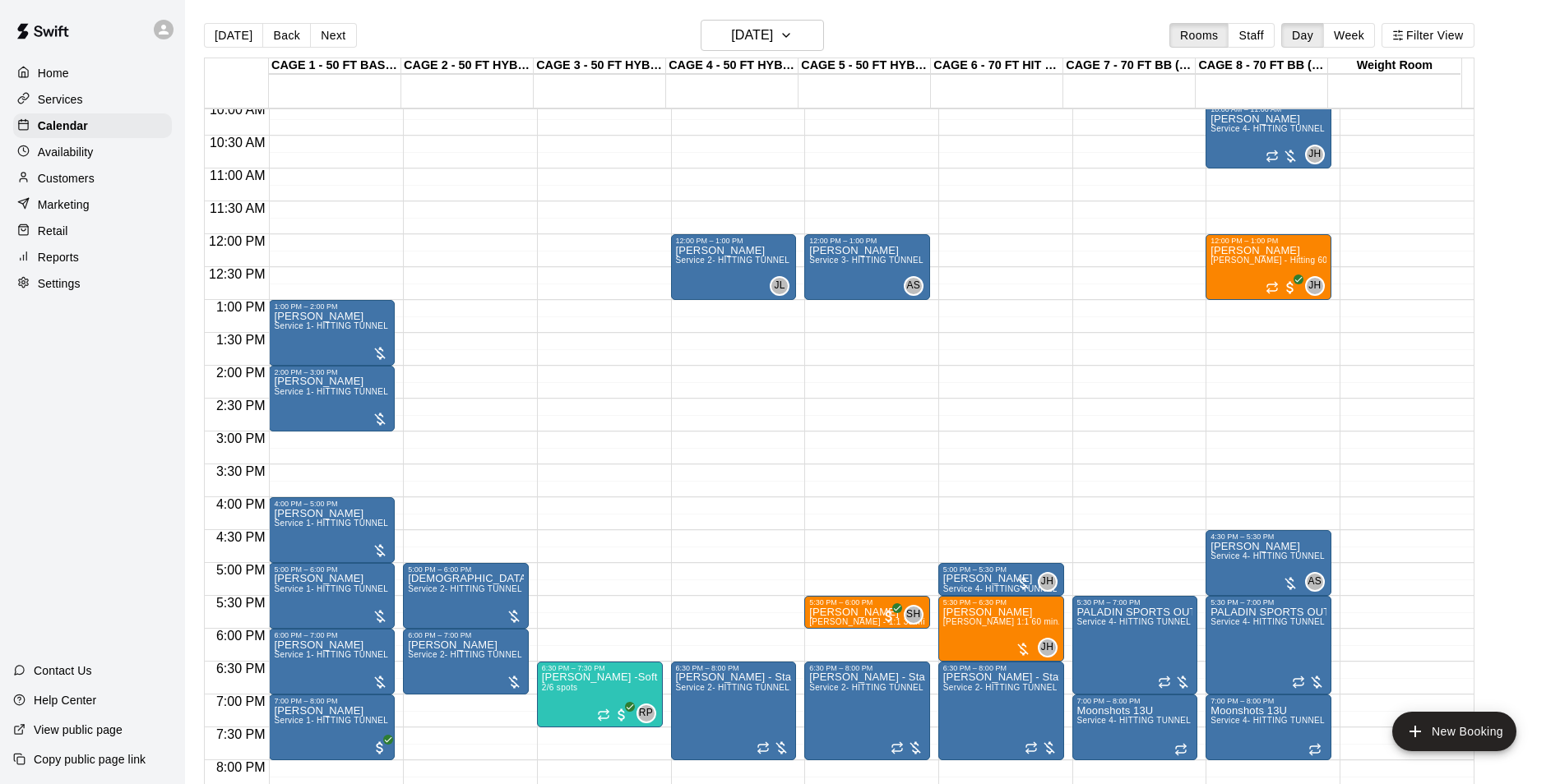
scroll to position [639, 0]
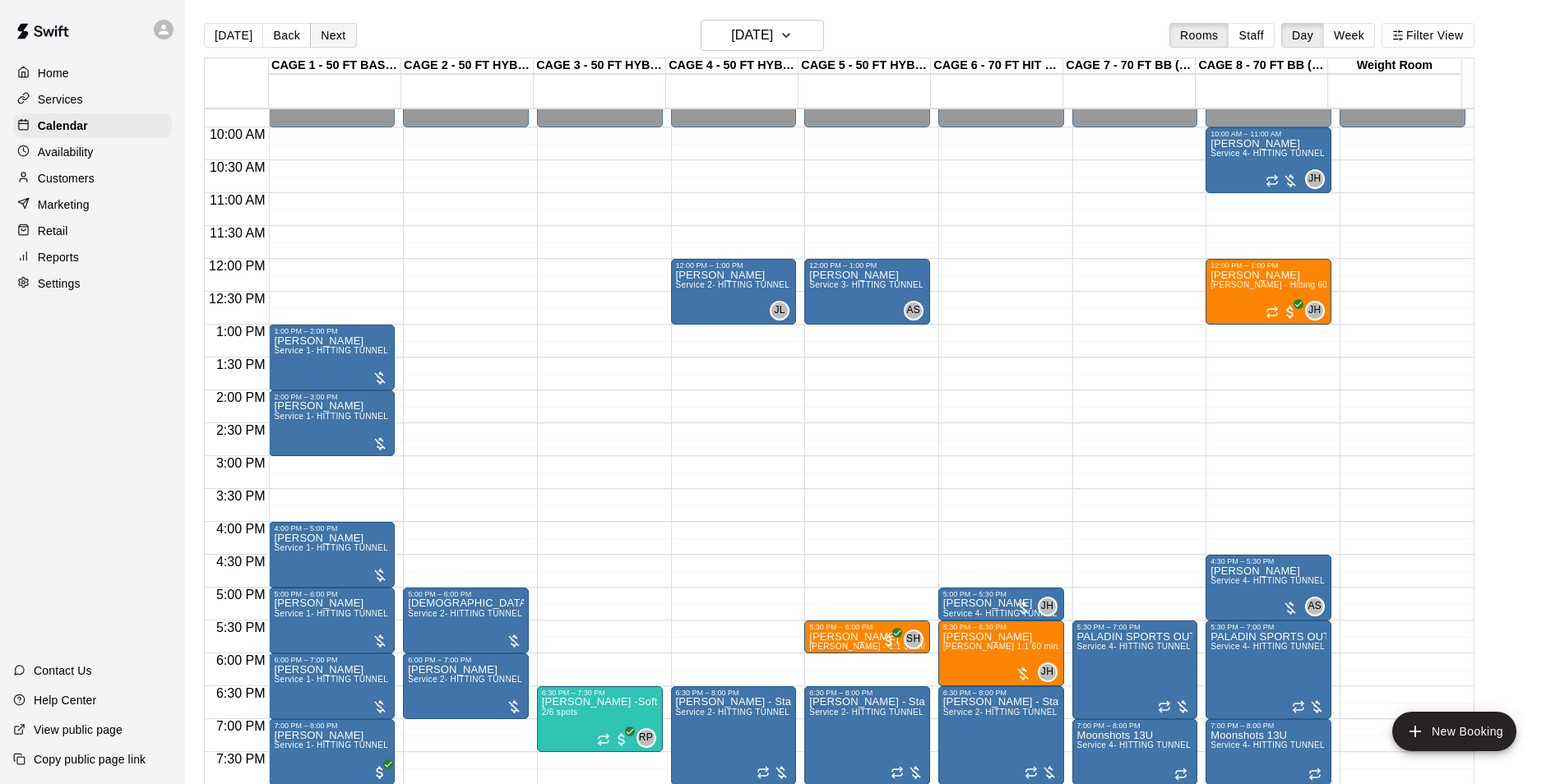
click at [335, 34] on button "Next" at bounding box center [333, 35] width 46 height 25
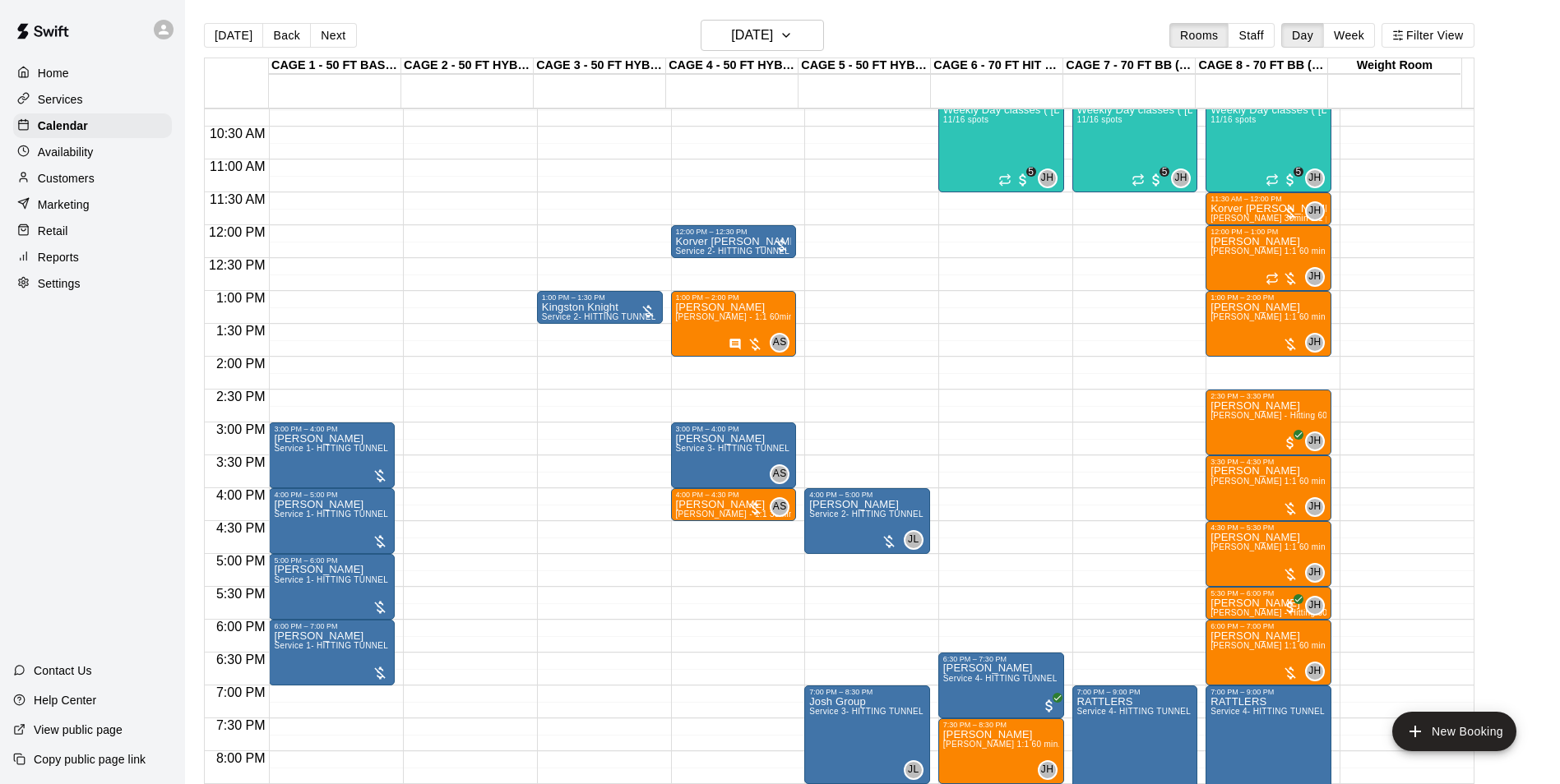
scroll to position [722, 0]
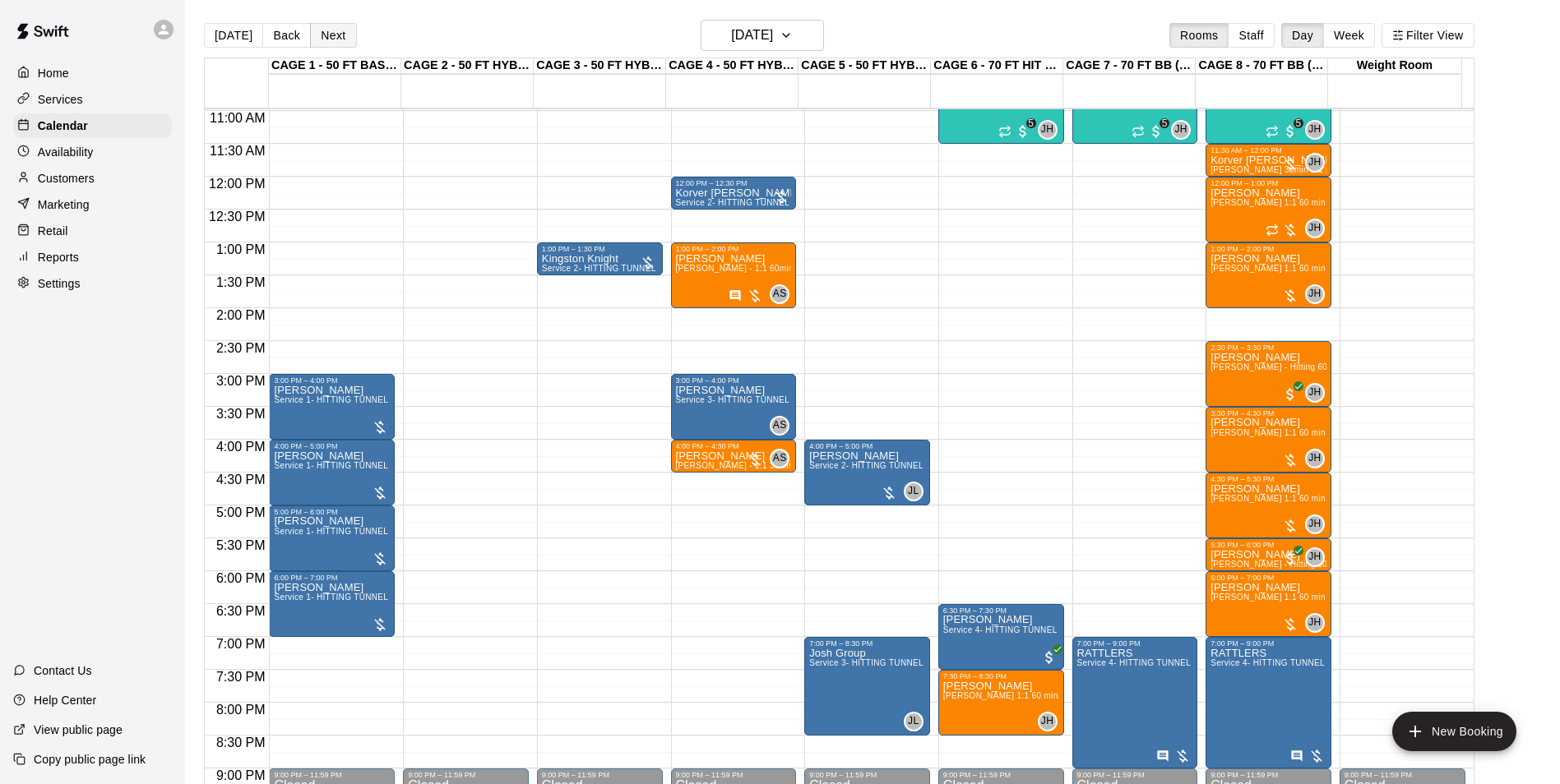
click at [319, 38] on button "Next" at bounding box center [333, 35] width 46 height 25
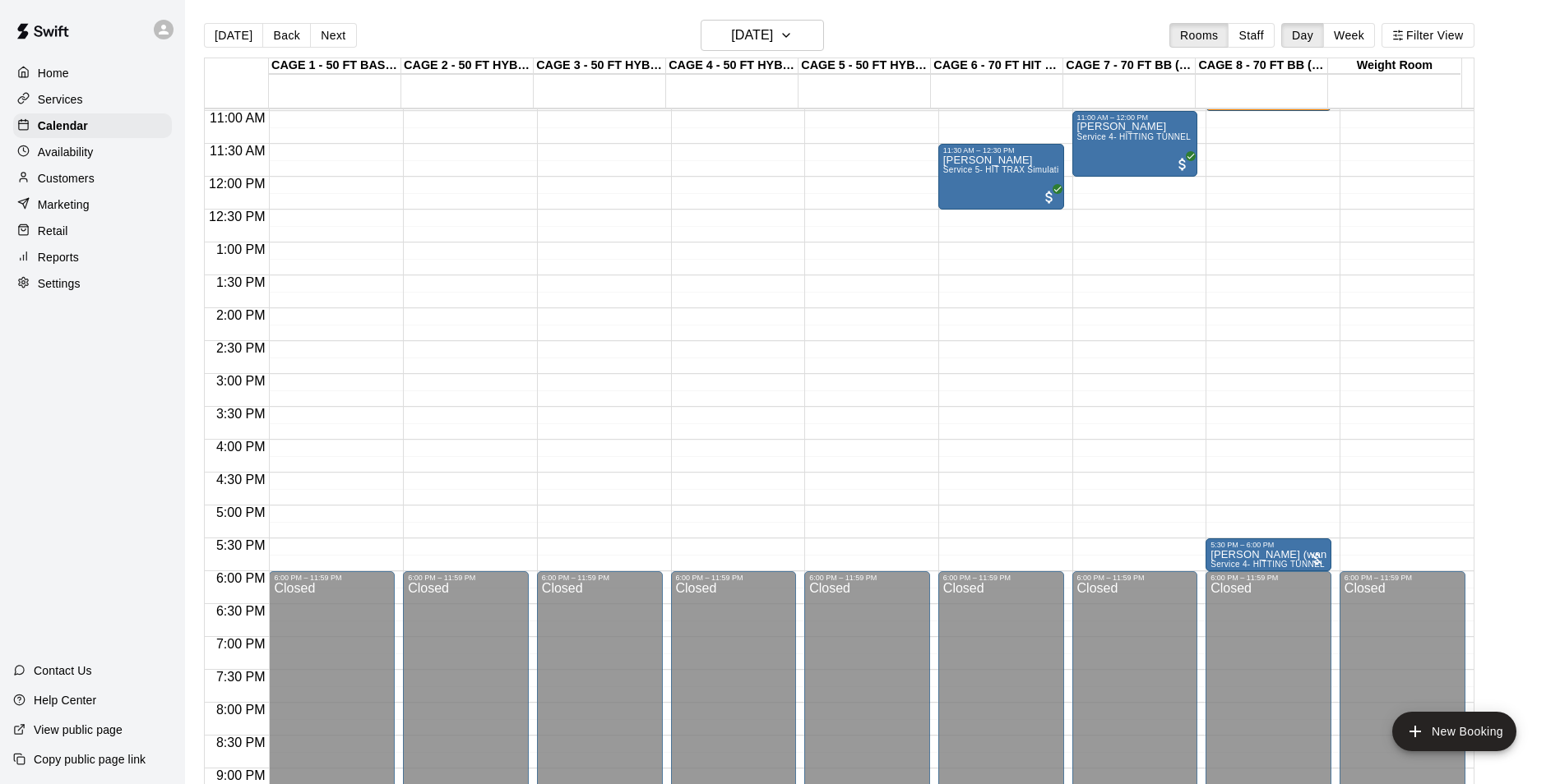
scroll to position [558, 0]
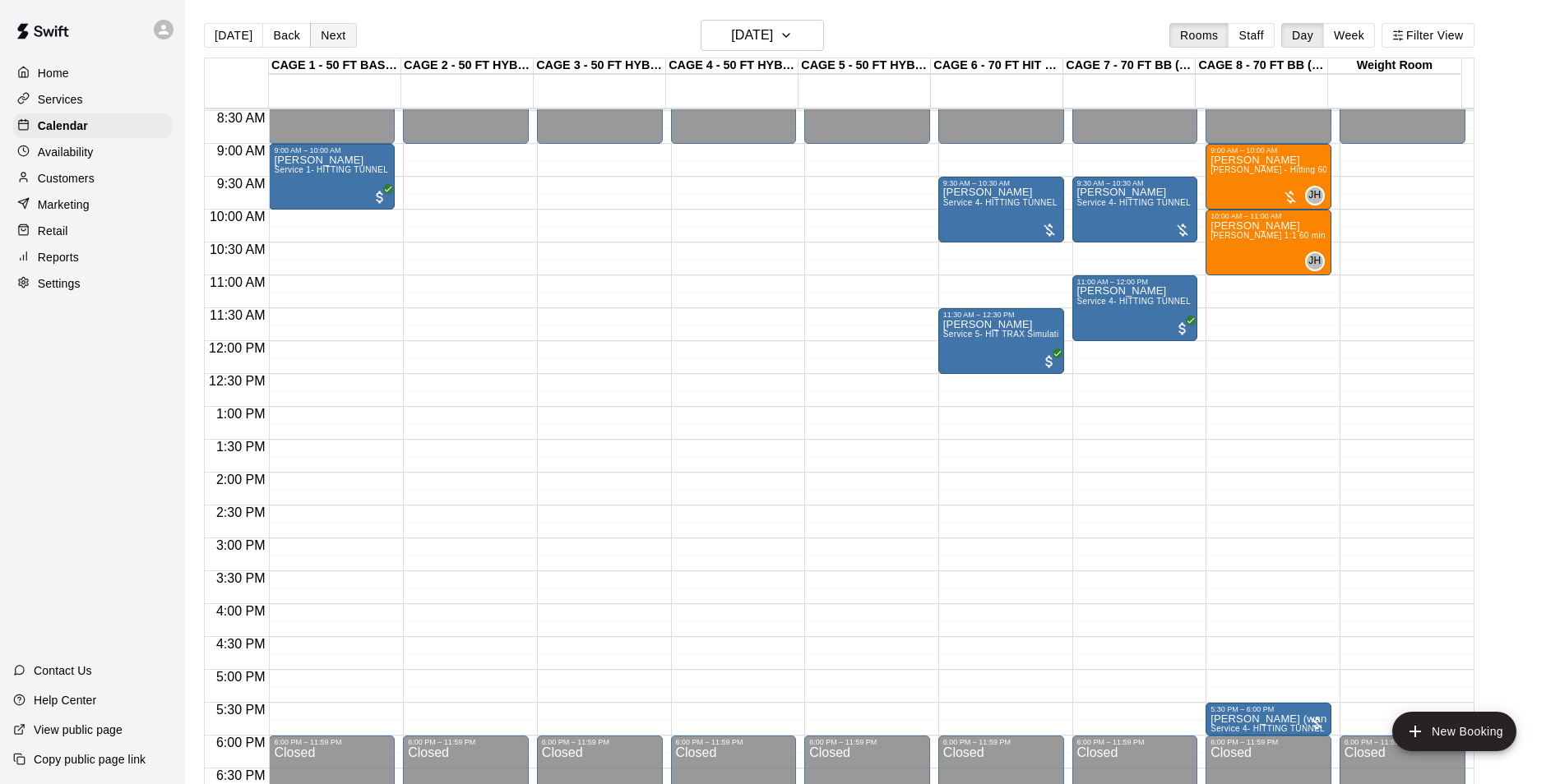
click at [326, 45] on button "Next" at bounding box center [333, 35] width 46 height 25
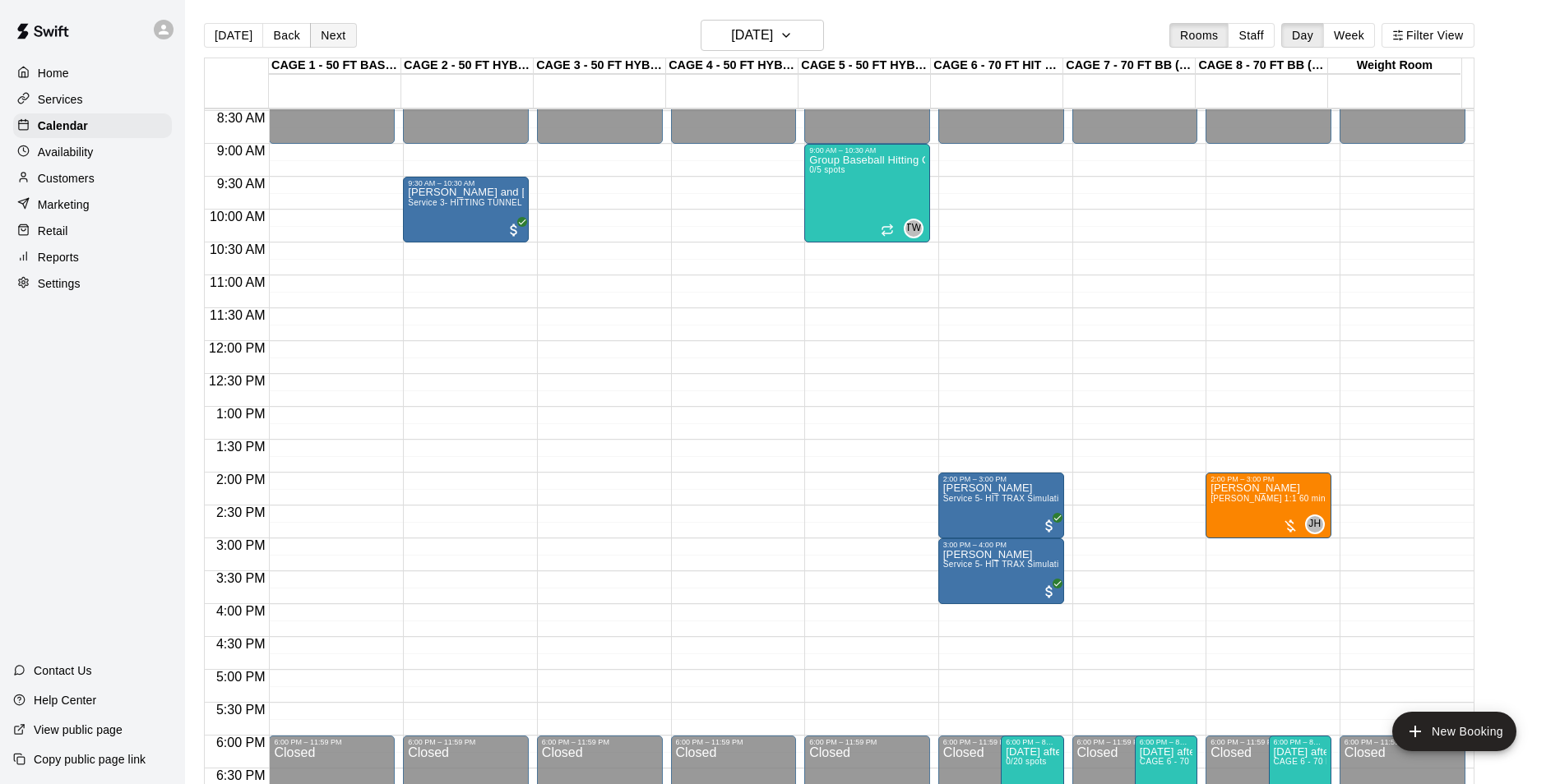
click at [329, 32] on button "Next" at bounding box center [333, 35] width 46 height 25
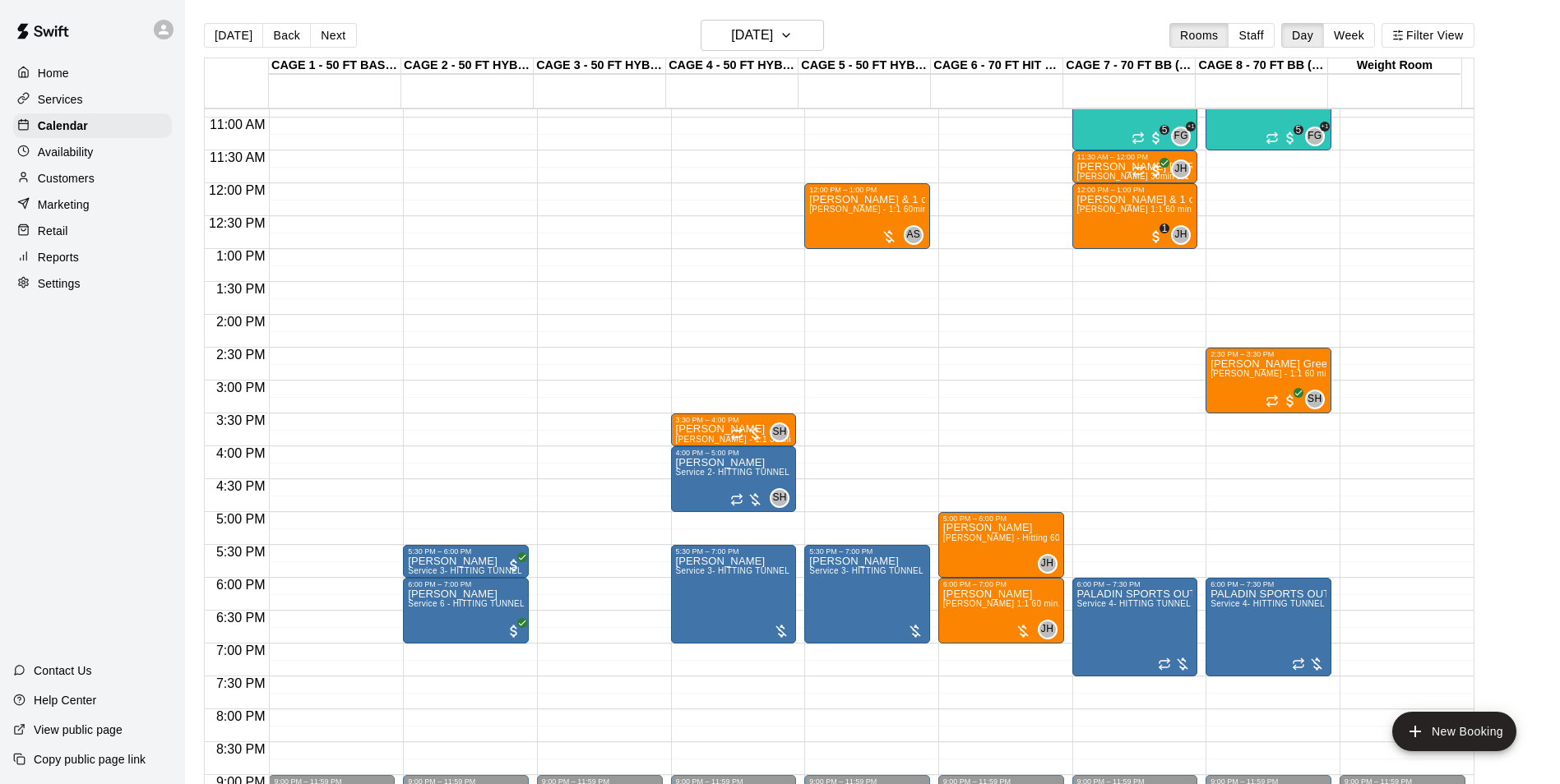
scroll to position [722, 0]
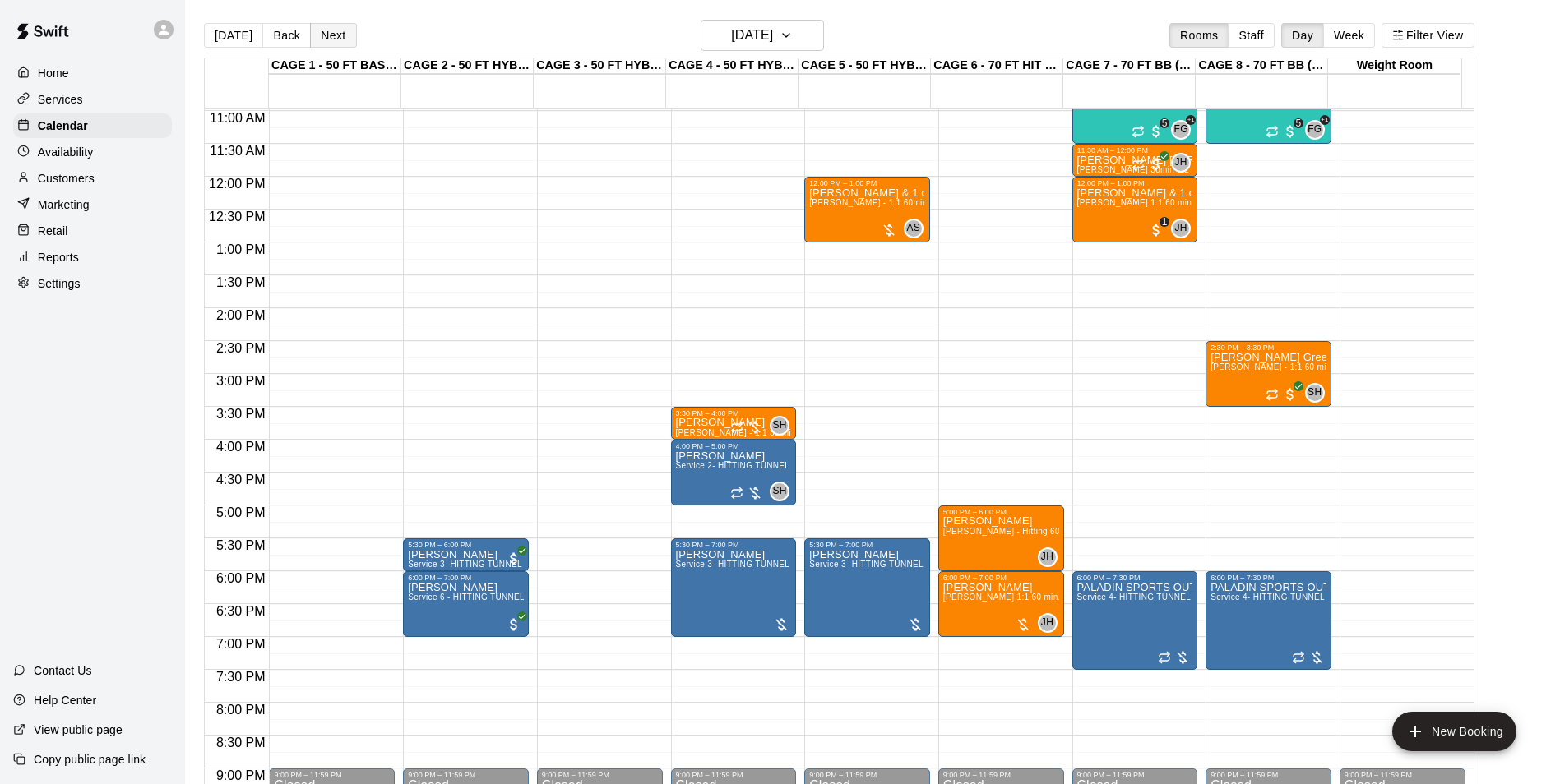
click at [316, 34] on button "Next" at bounding box center [333, 35] width 46 height 25
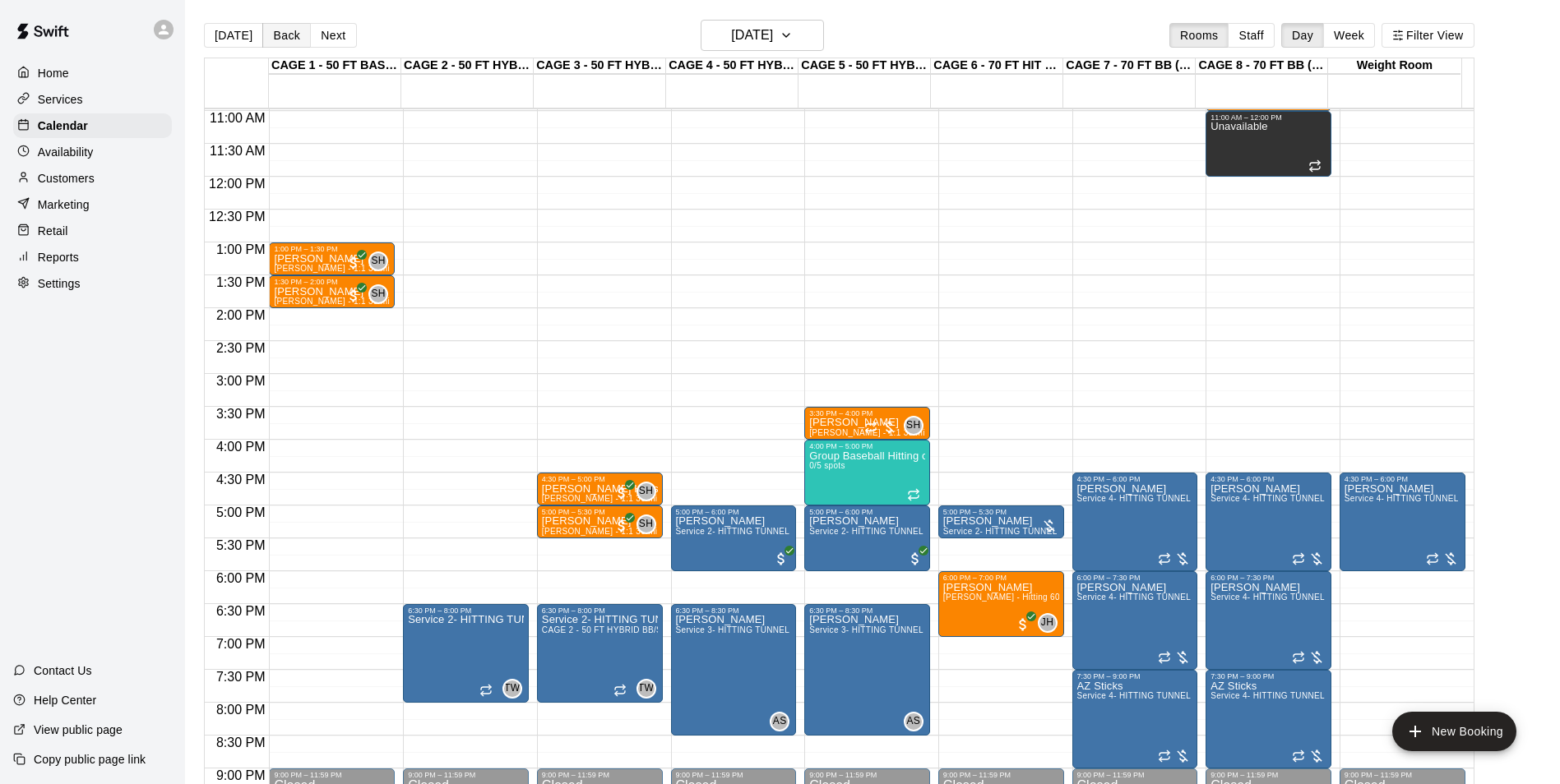
click at [284, 38] on button "Back" at bounding box center [287, 35] width 48 height 25
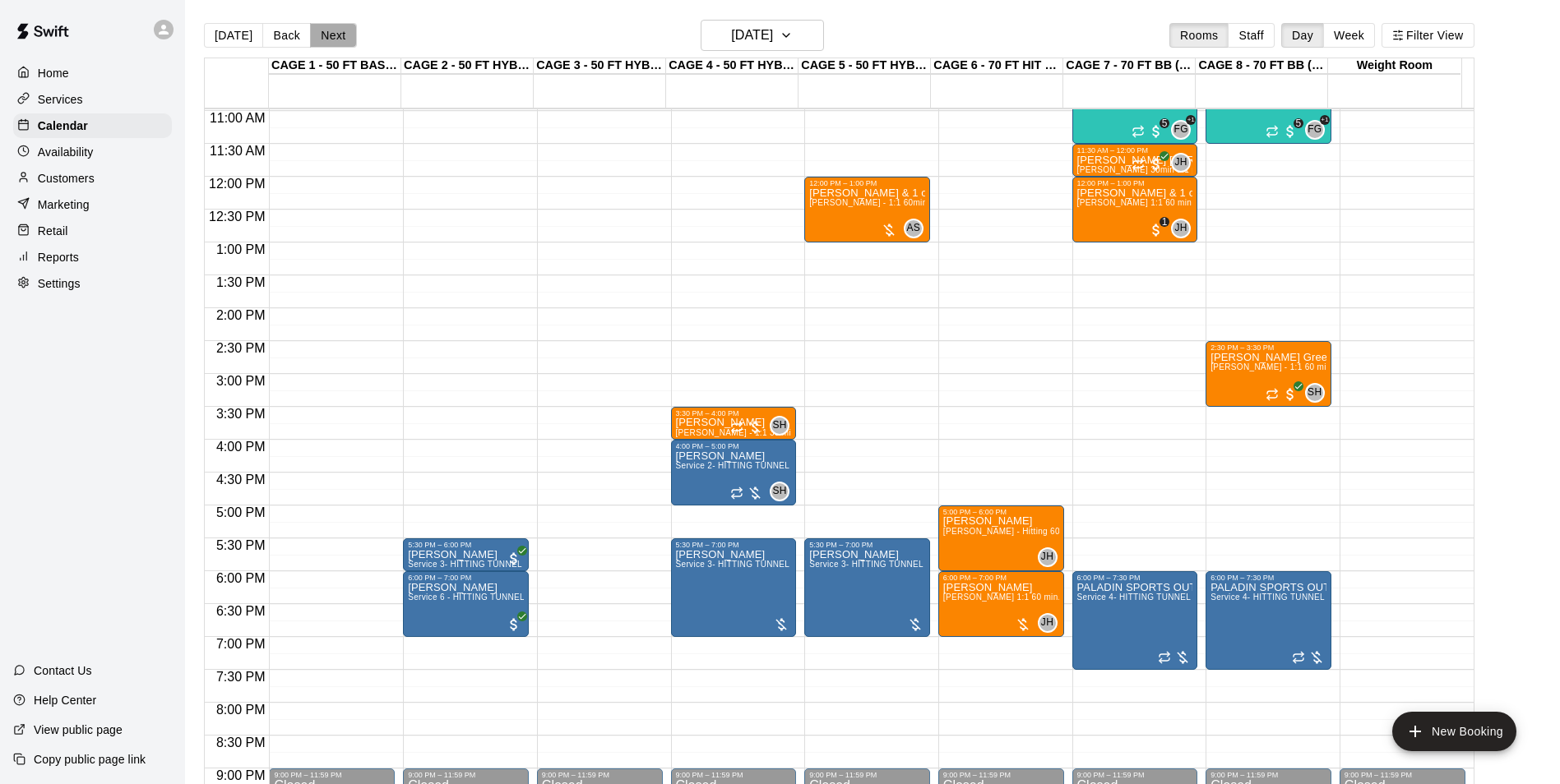
click at [330, 40] on button "Next" at bounding box center [333, 35] width 46 height 25
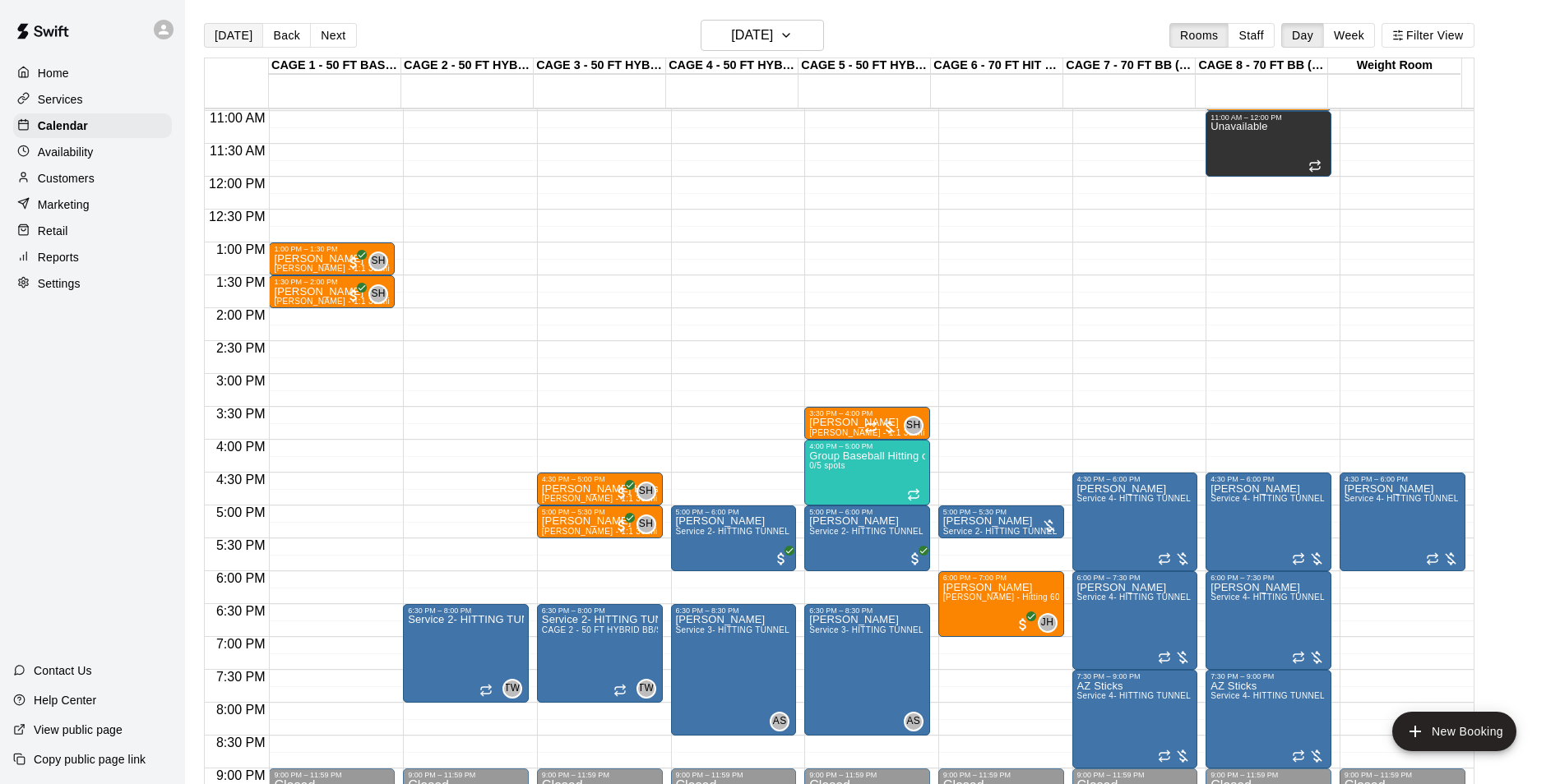
click at [225, 43] on button "[DATE]" at bounding box center [234, 35] width 59 height 25
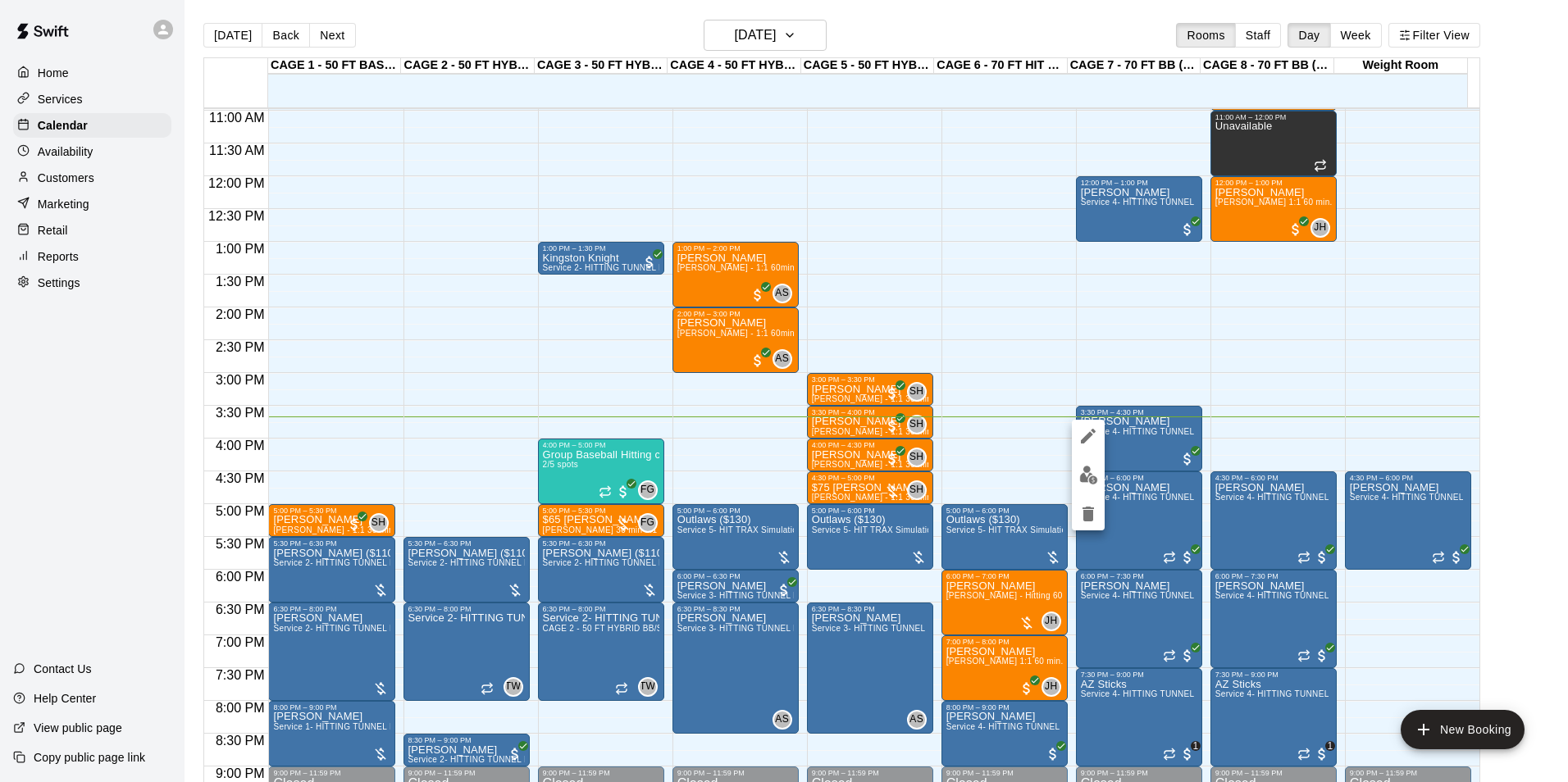
click at [1101, 465] on button "edit" at bounding box center [1088, 475] width 32 height 32
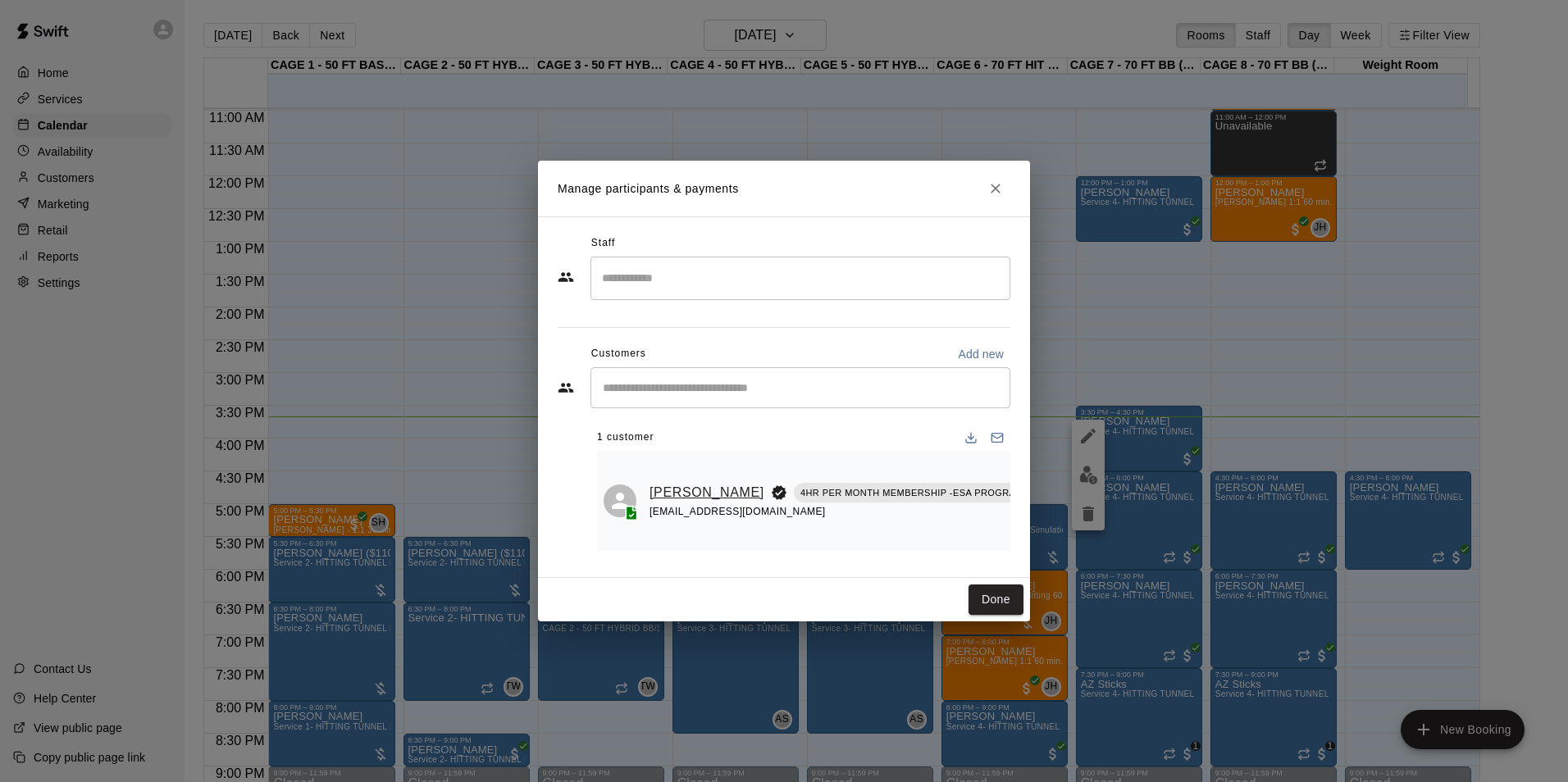
click at [660, 482] on link "[PERSON_NAME]" at bounding box center [707, 492] width 115 height 21
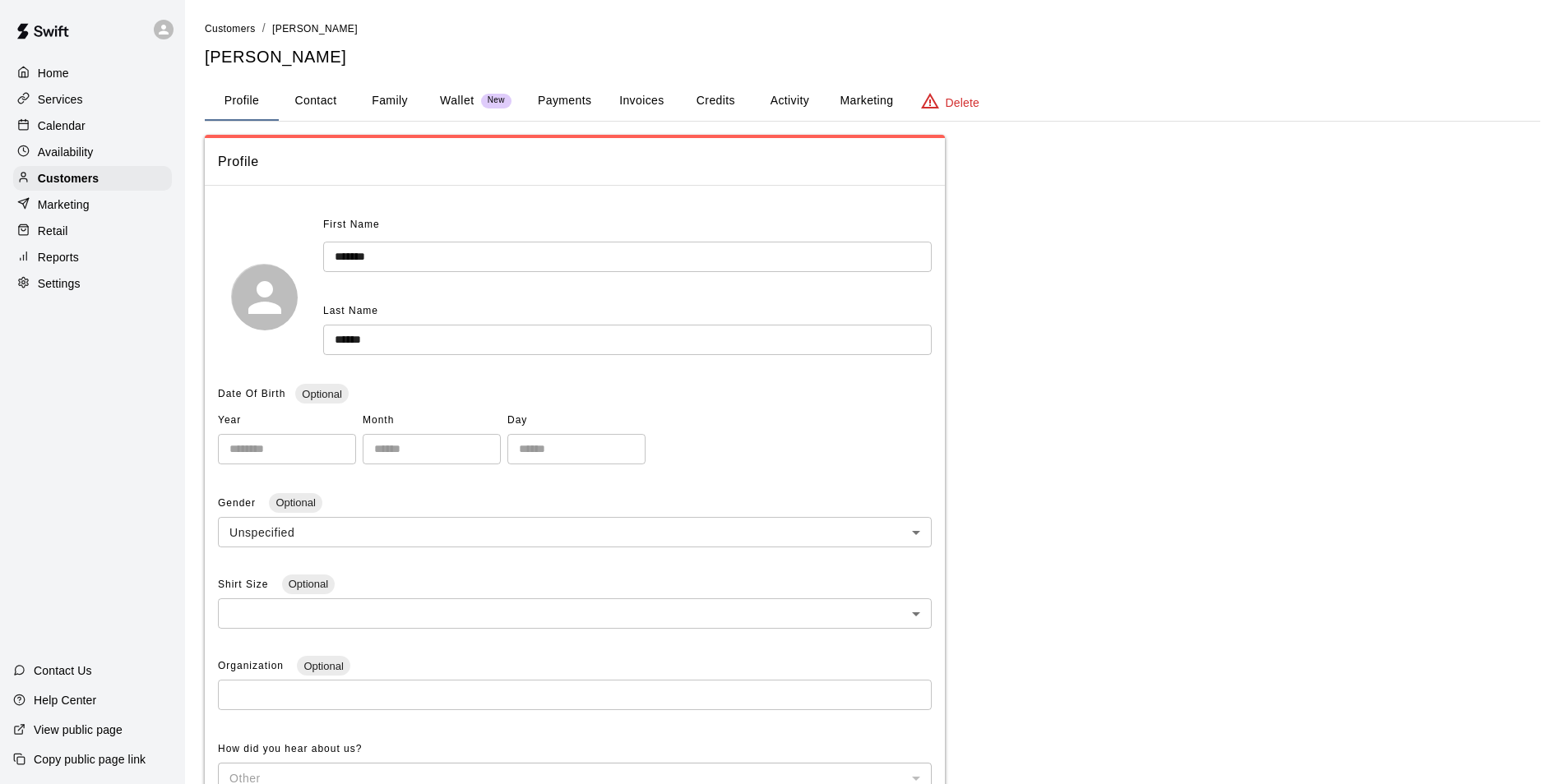
click at [409, 103] on button "Family" at bounding box center [390, 101] width 74 height 40
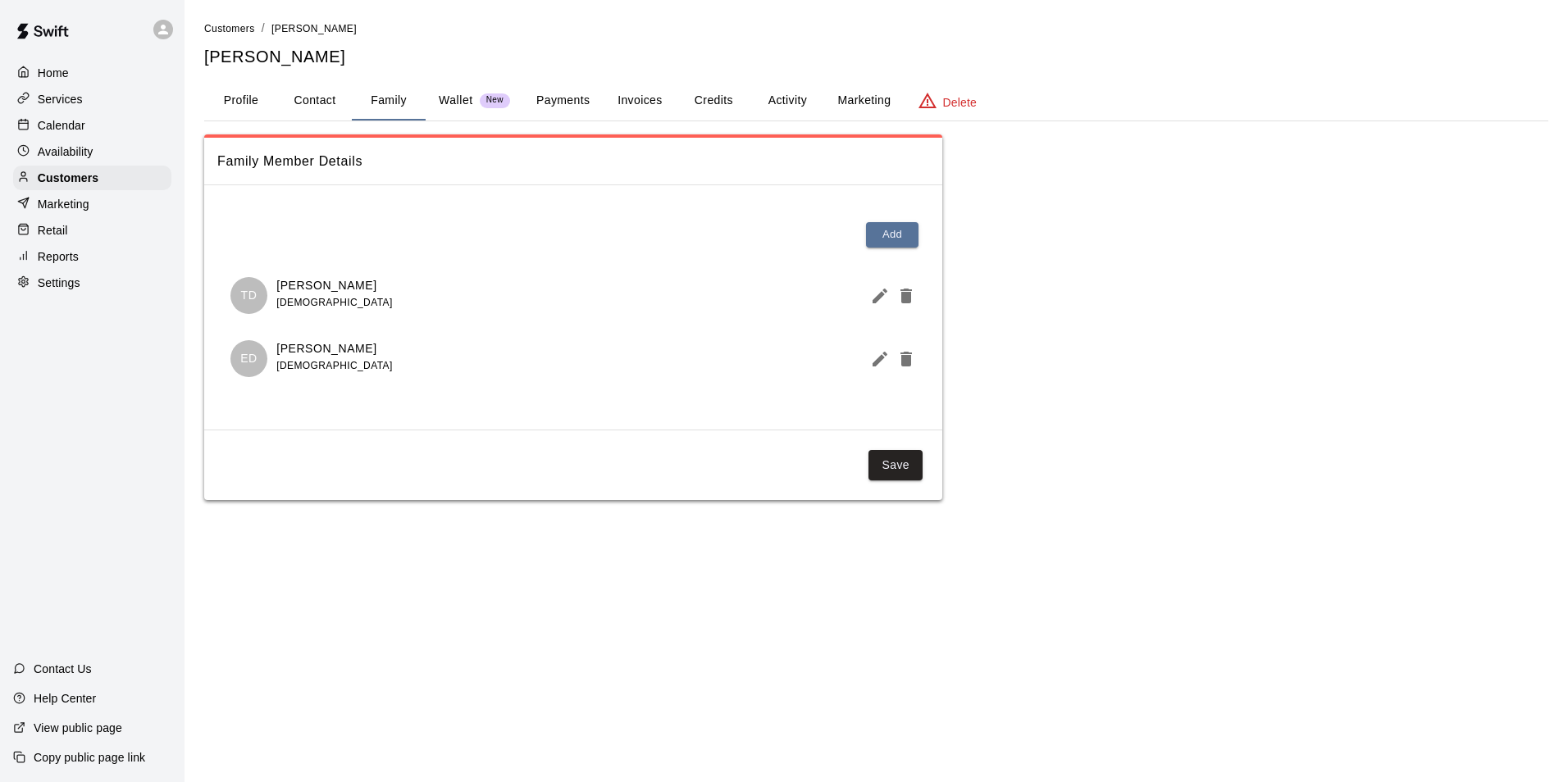
click at [664, 97] on button "Invoices" at bounding box center [640, 101] width 74 height 40
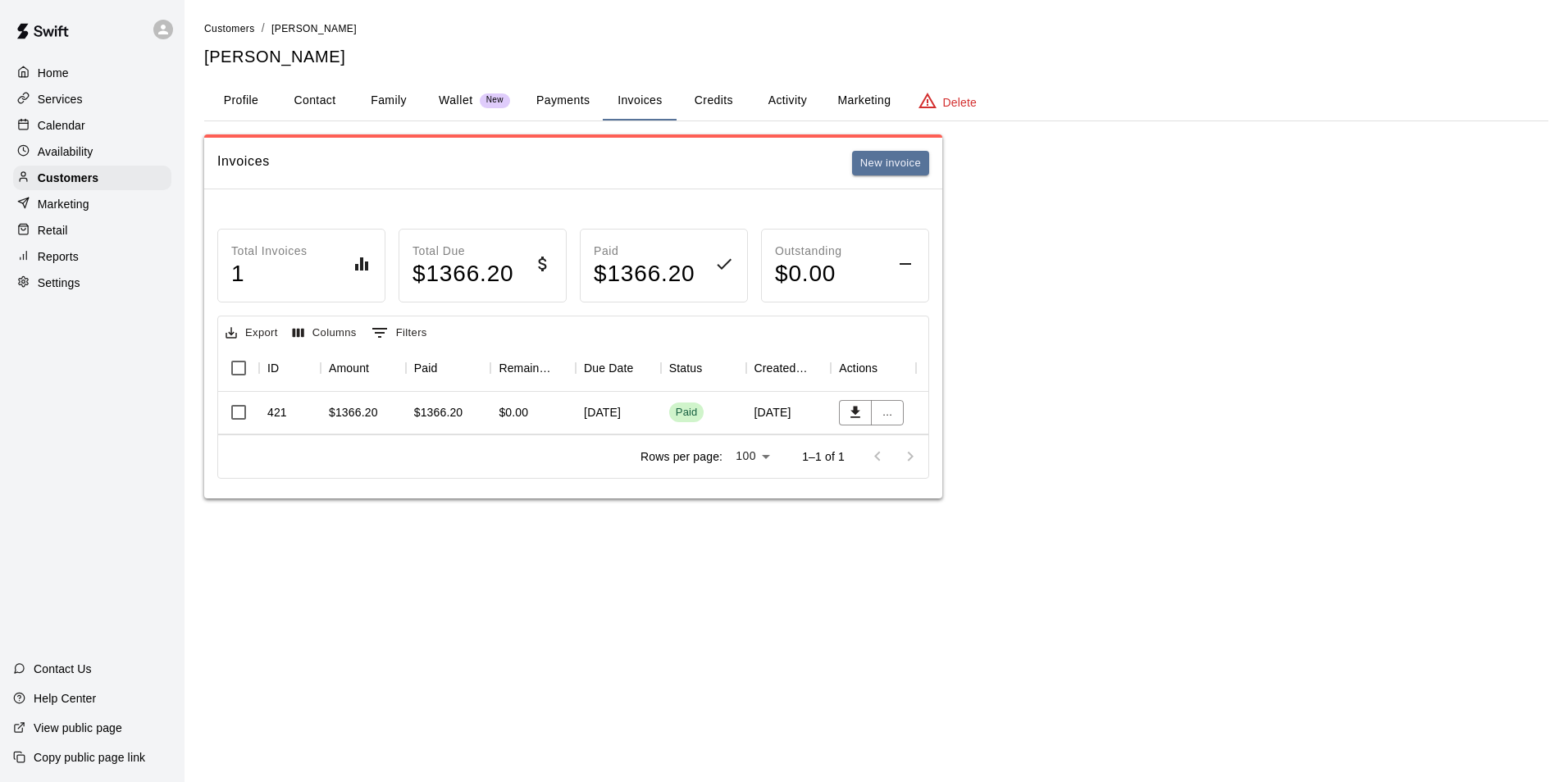
click at [716, 102] on button "Credits" at bounding box center [714, 101] width 74 height 40
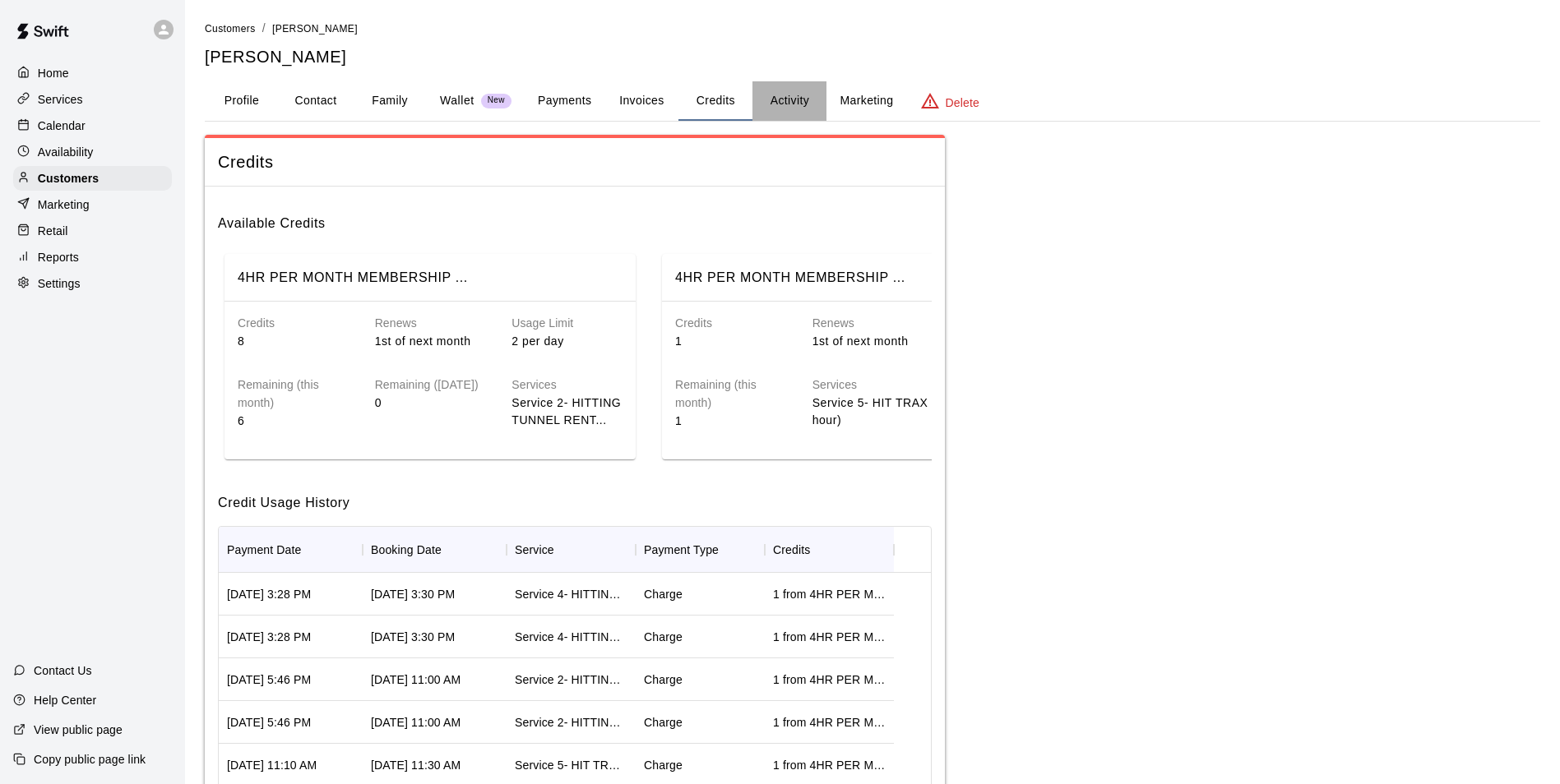
click at [792, 109] on button "Activity" at bounding box center [790, 101] width 74 height 40
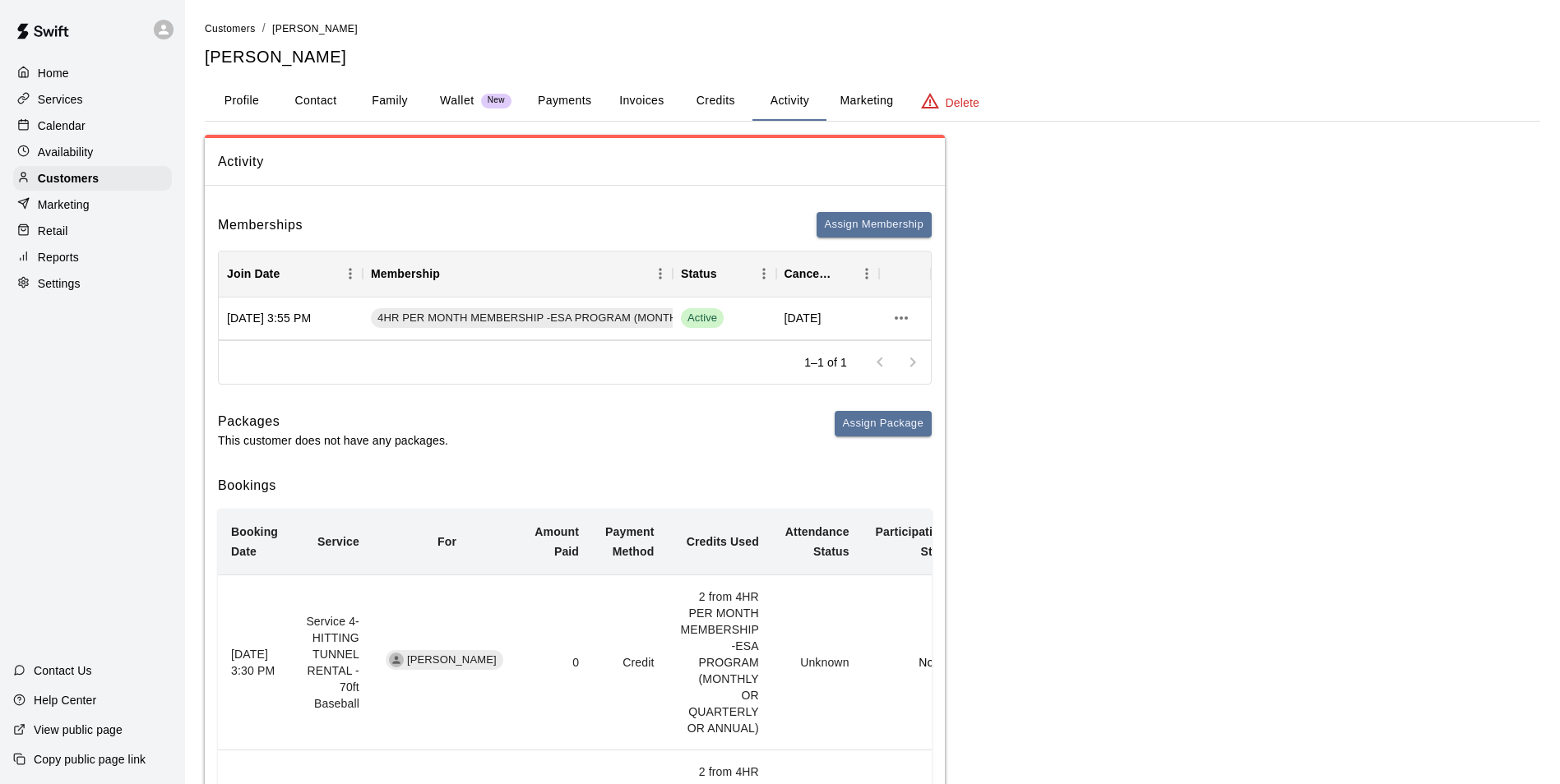
click at [93, 138] on div "Calendar" at bounding box center [92, 125] width 159 height 25
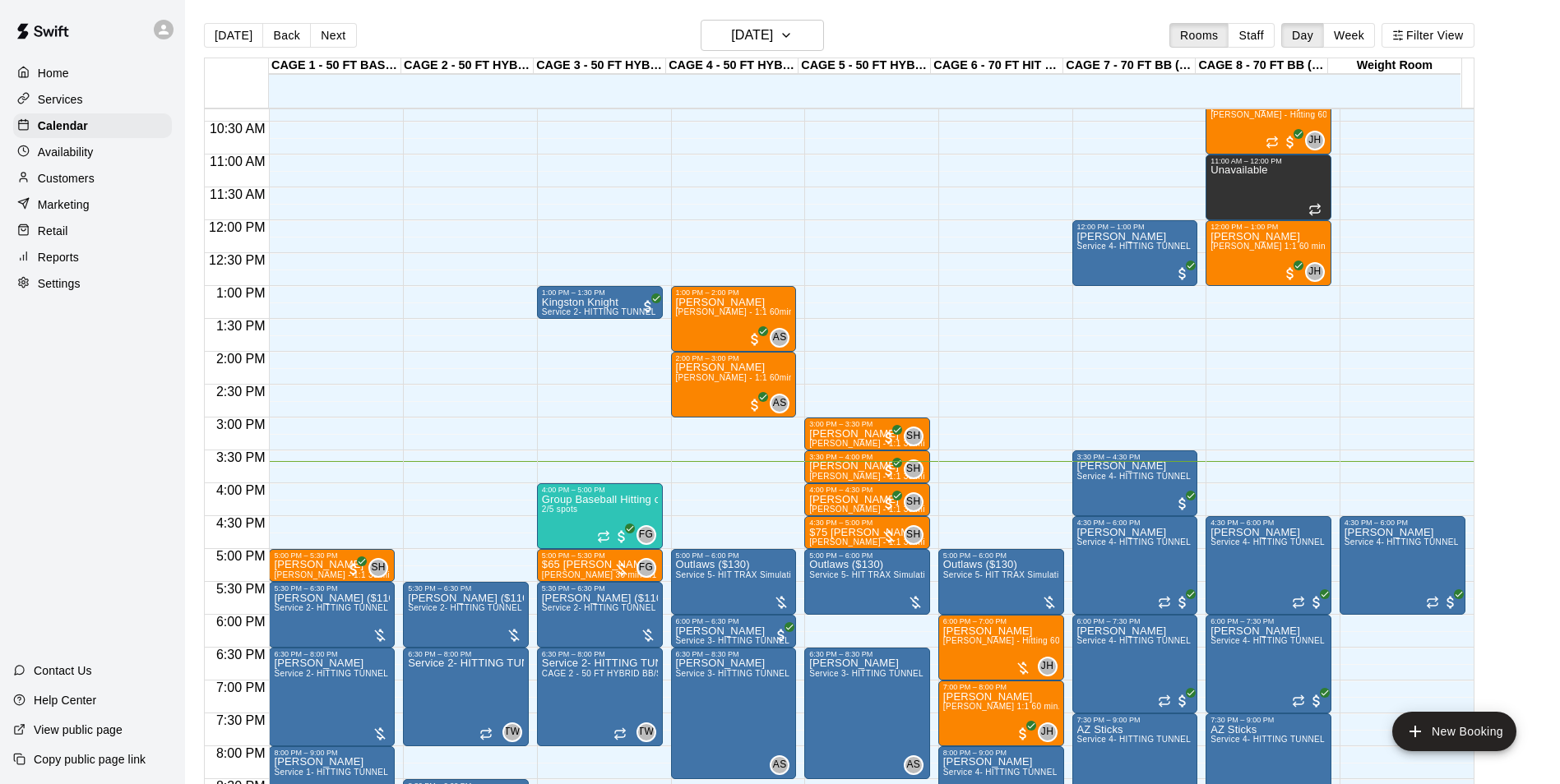
scroll to position [671, 0]
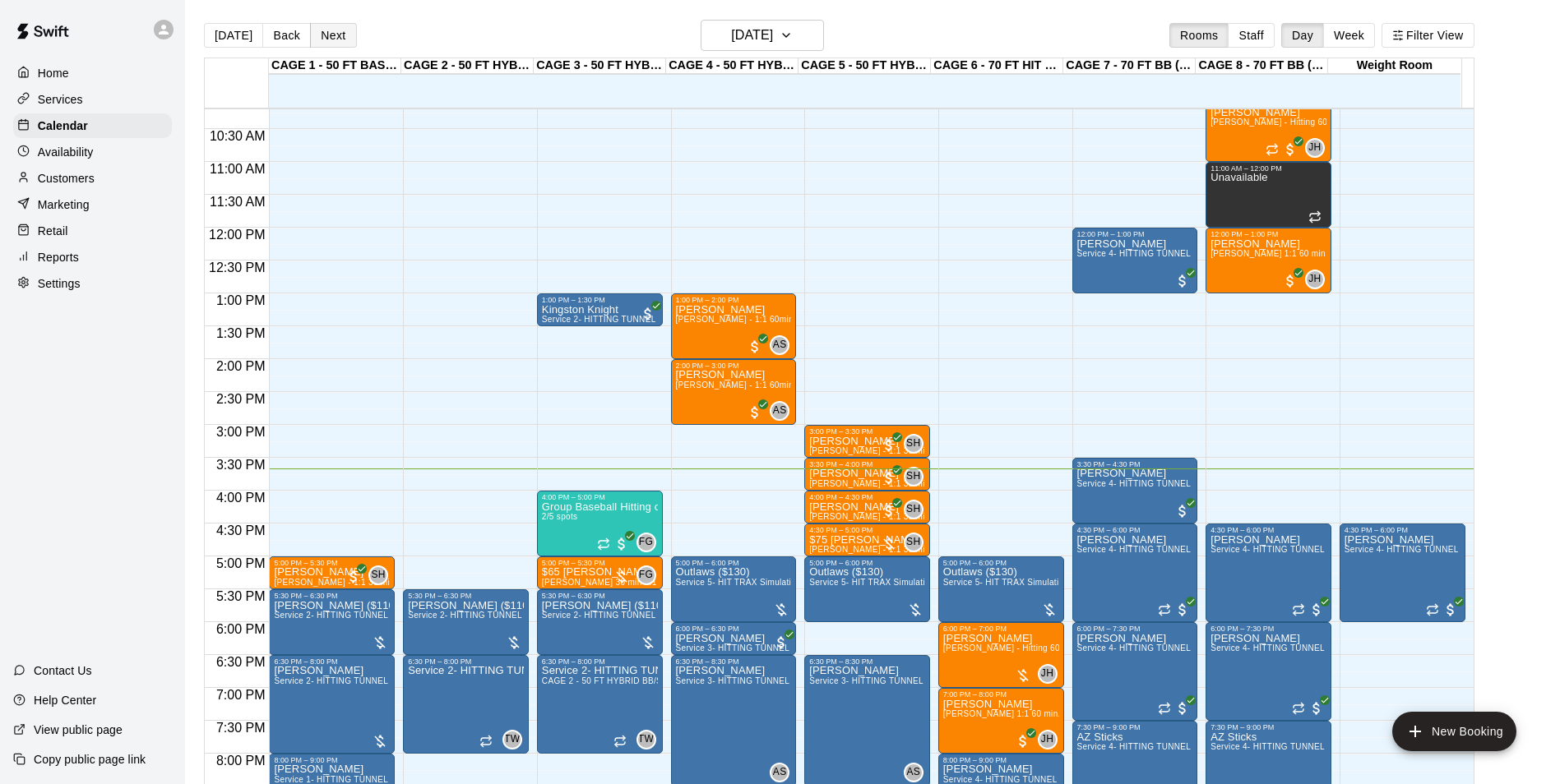
click at [316, 38] on button "Next" at bounding box center [333, 35] width 46 height 25
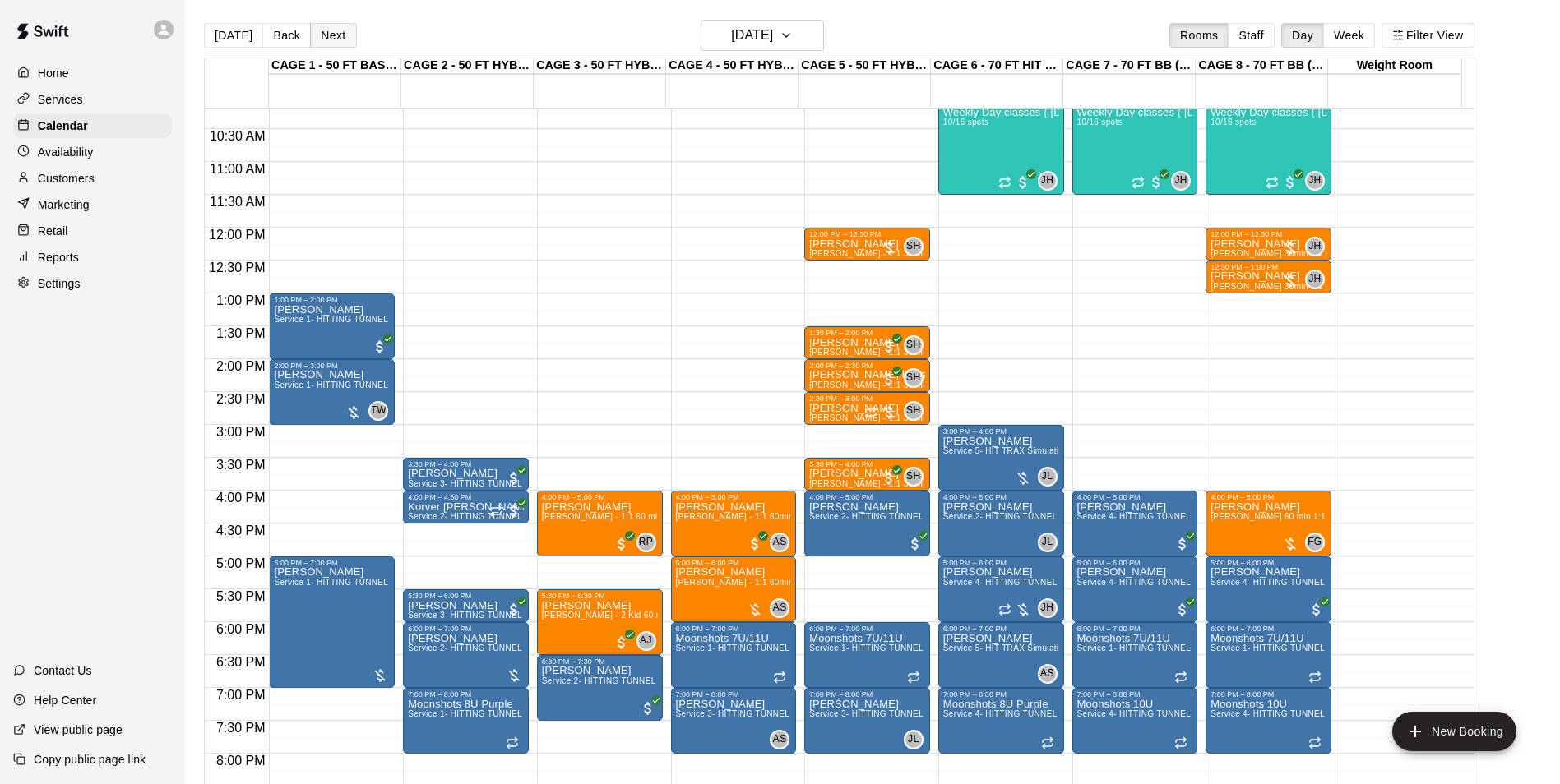
click at [322, 34] on button "Next" at bounding box center [333, 35] width 46 height 25
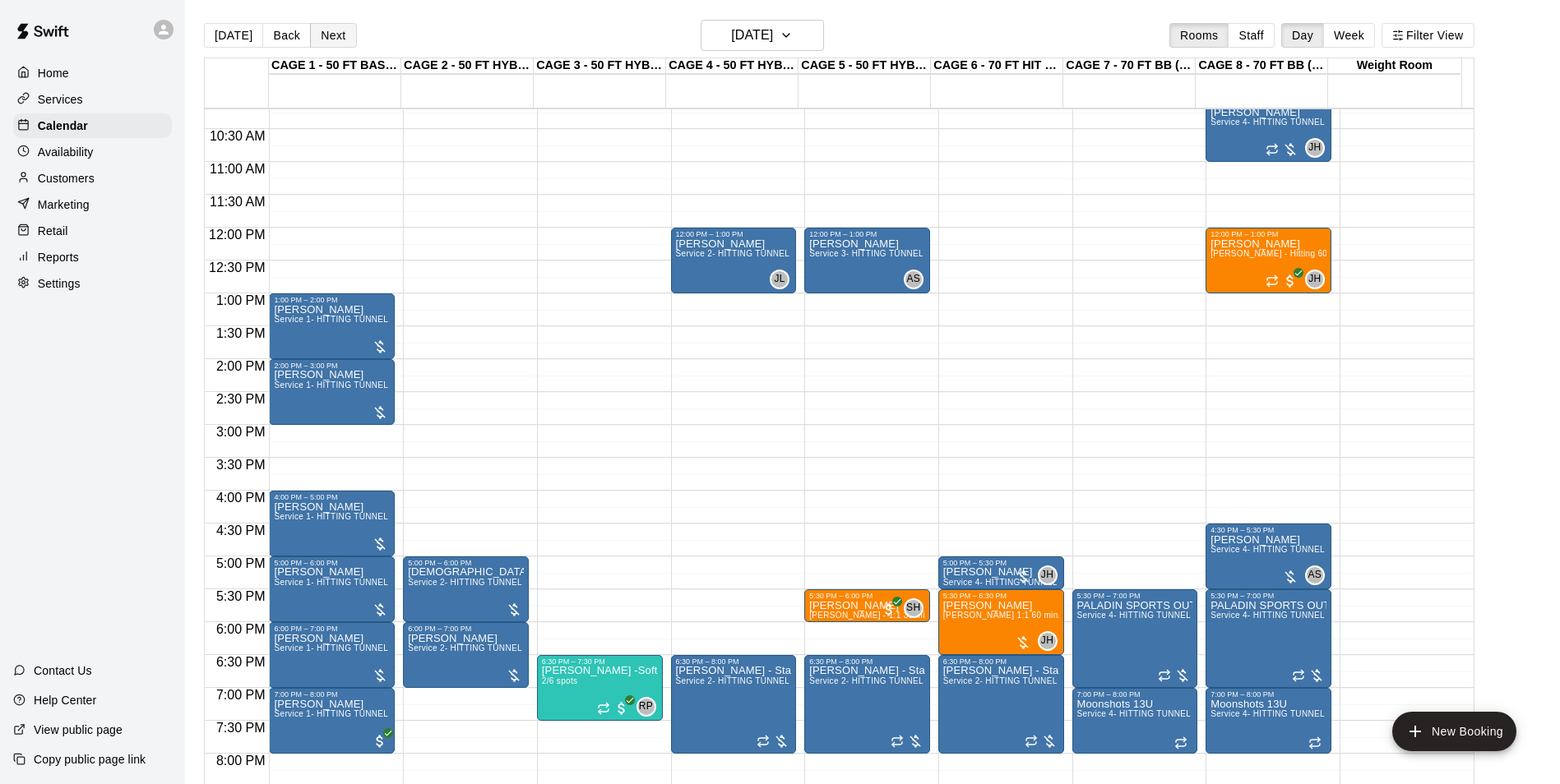
click at [337, 37] on button "Next" at bounding box center [333, 35] width 46 height 25
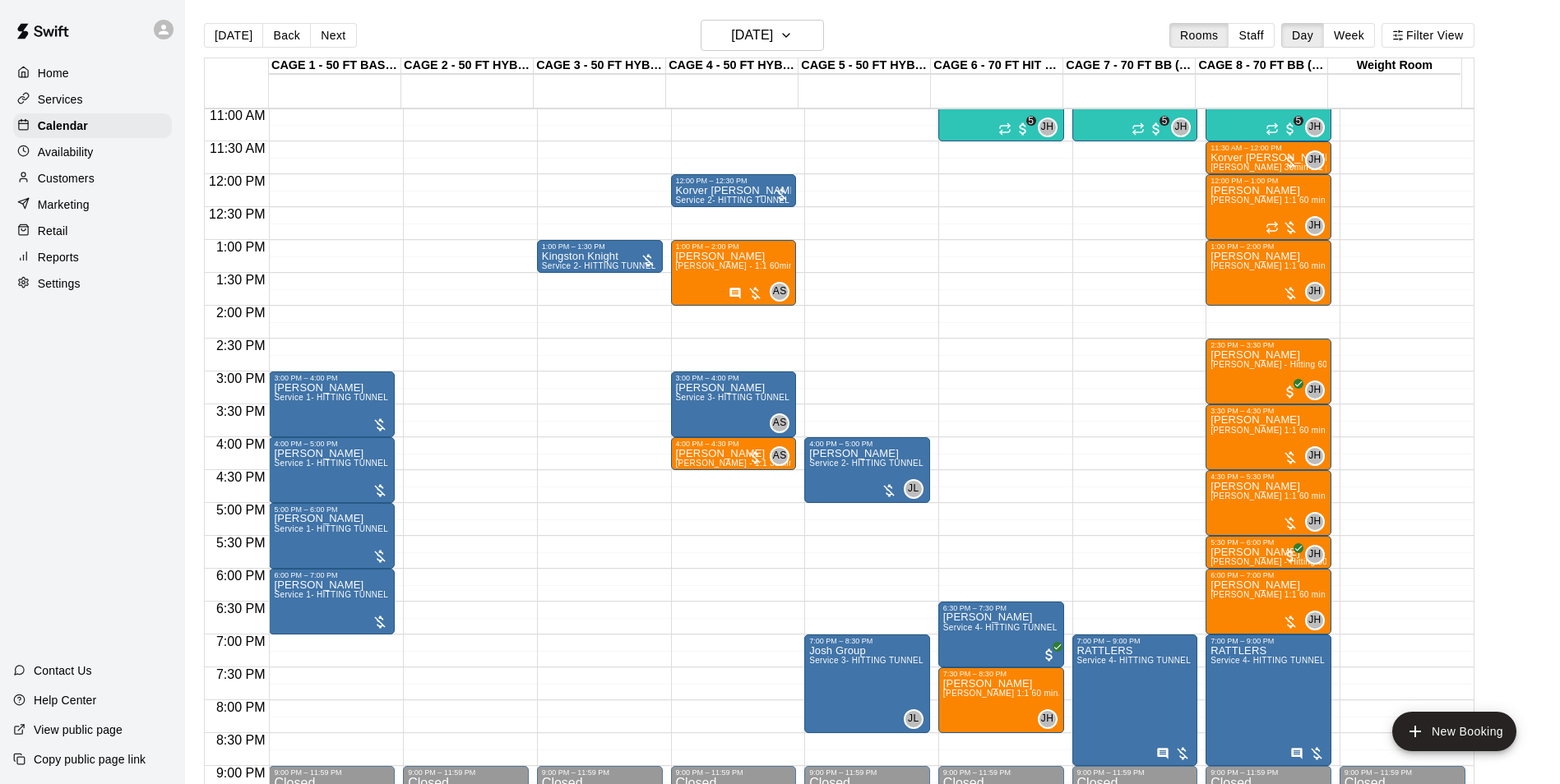
scroll to position [753, 0]
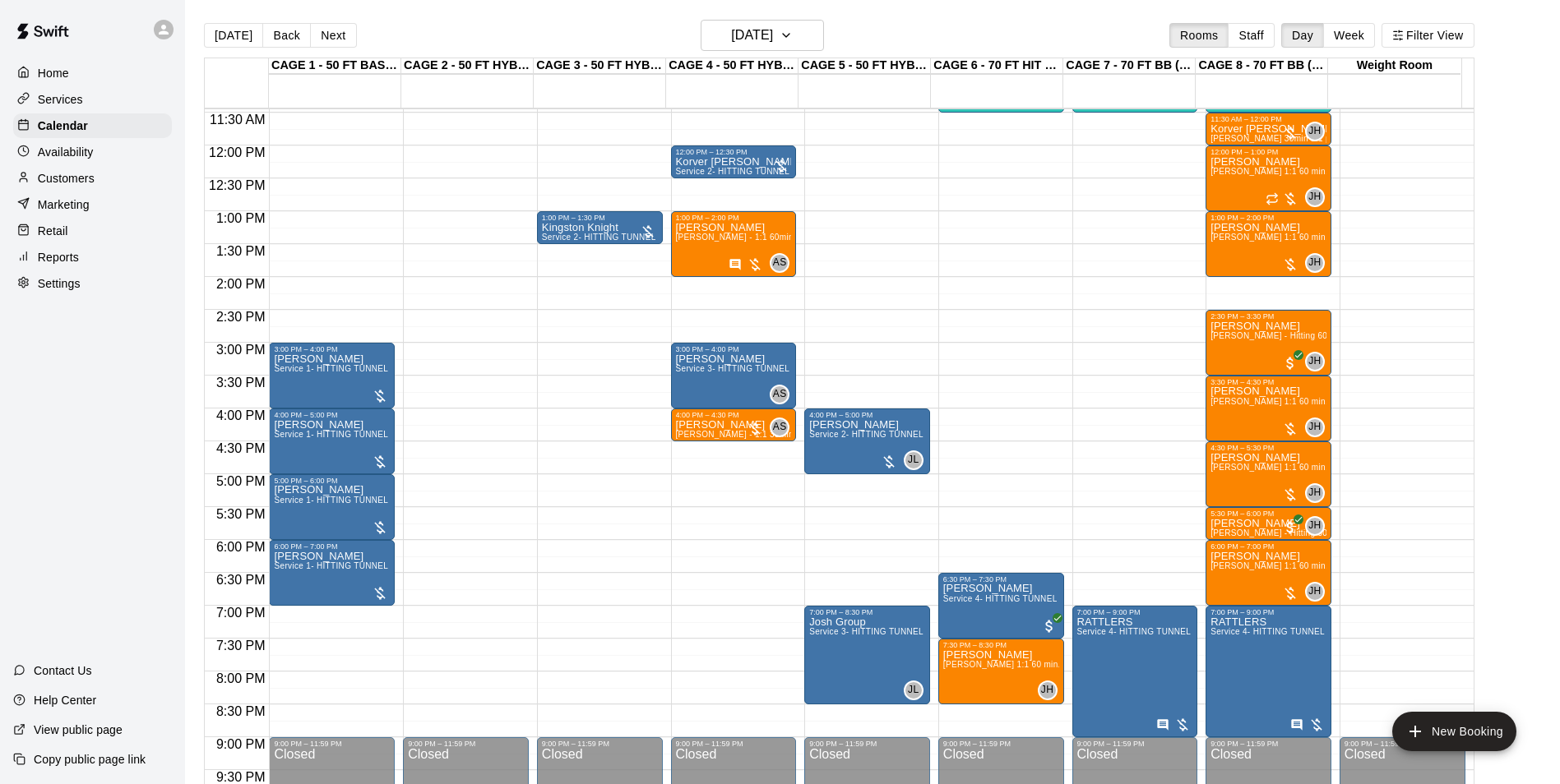
click at [330, 51] on div "Today Back Next Friday Sep 19 Rooms Staff Day Week Filter View" at bounding box center [839, 38] width 1270 height 38
click at [330, 41] on button "Next" at bounding box center [333, 35] width 46 height 25
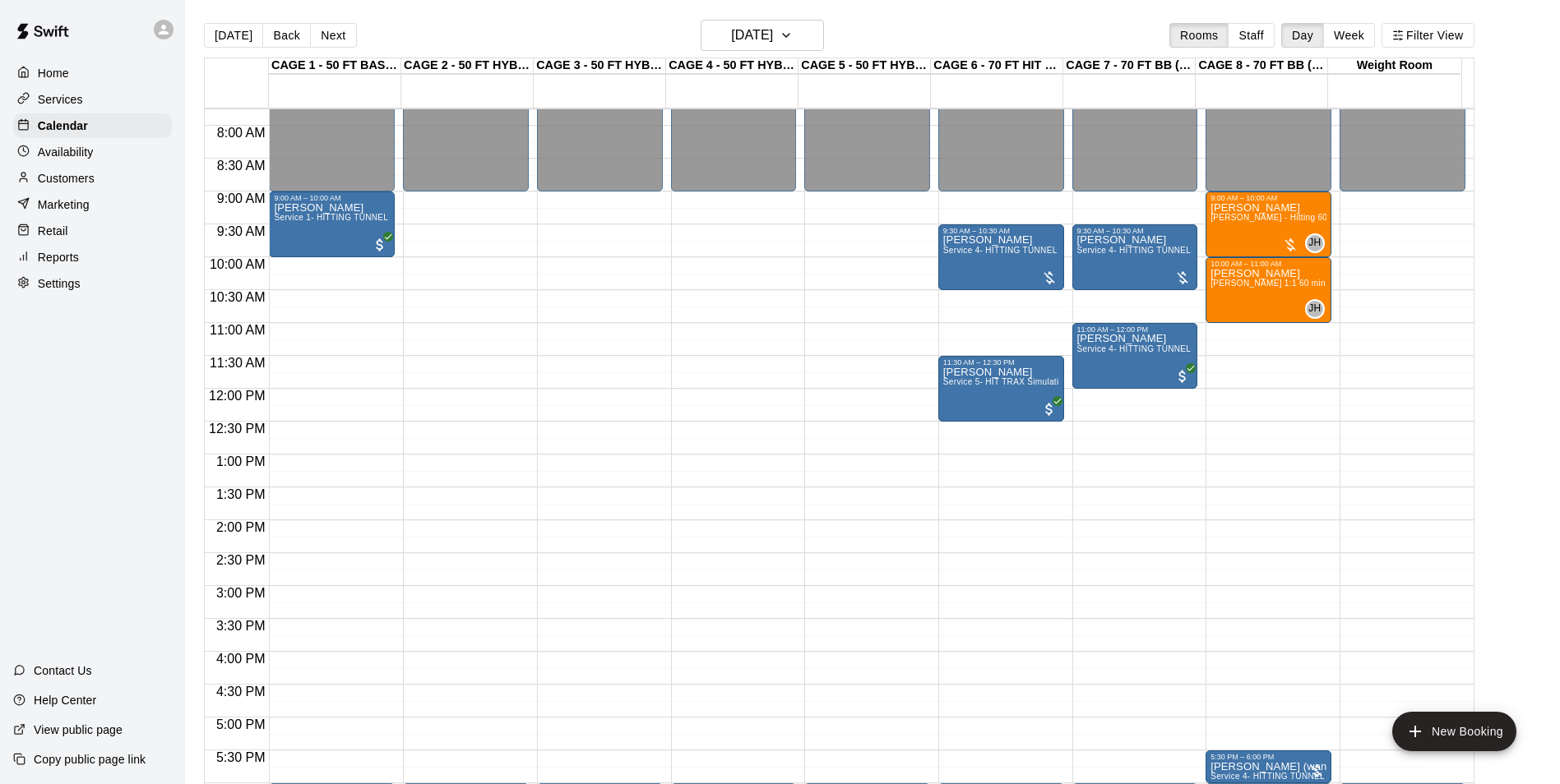
scroll to position [507, 0]
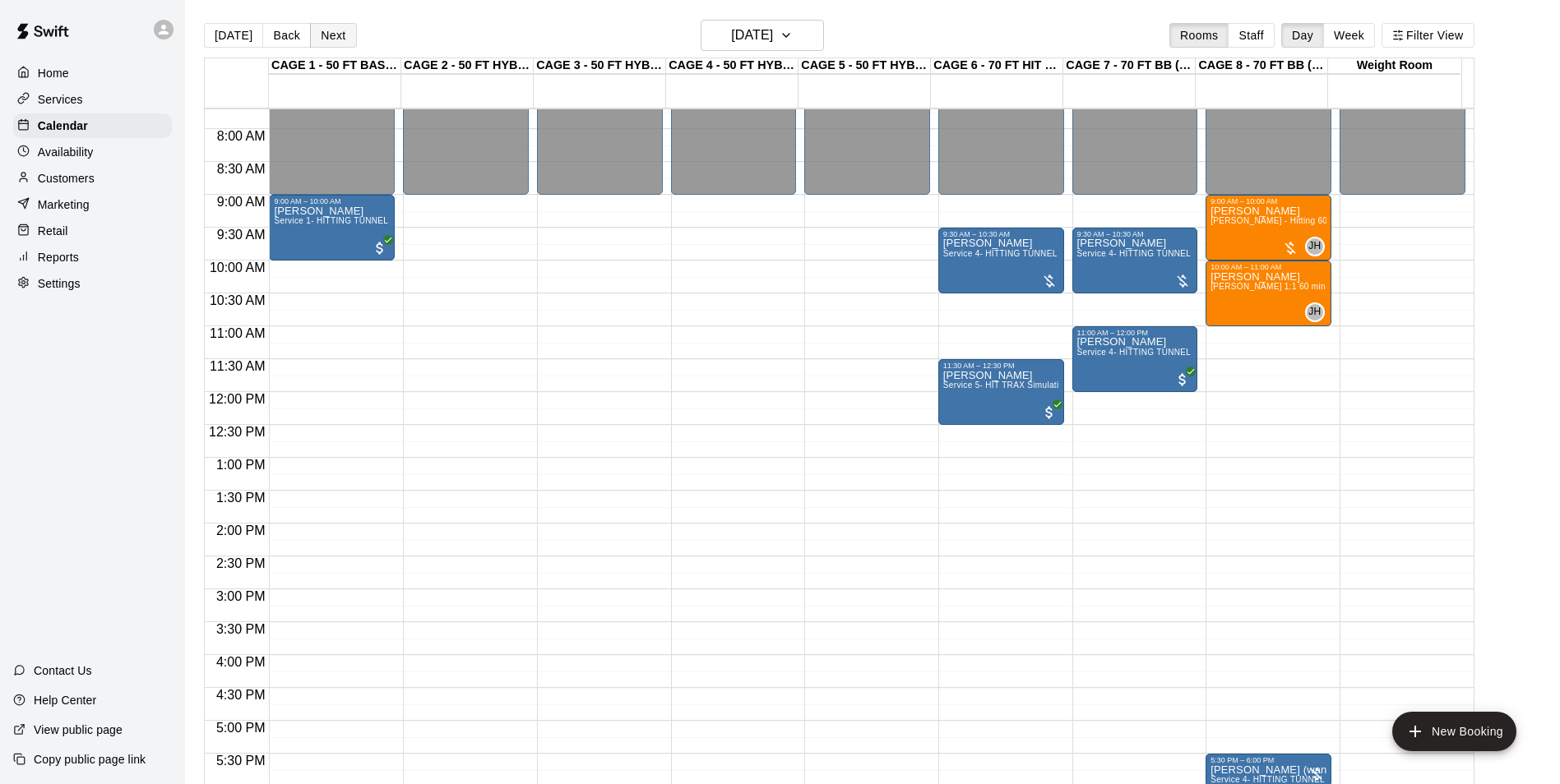
click at [335, 30] on button "Next" at bounding box center [333, 35] width 46 height 25
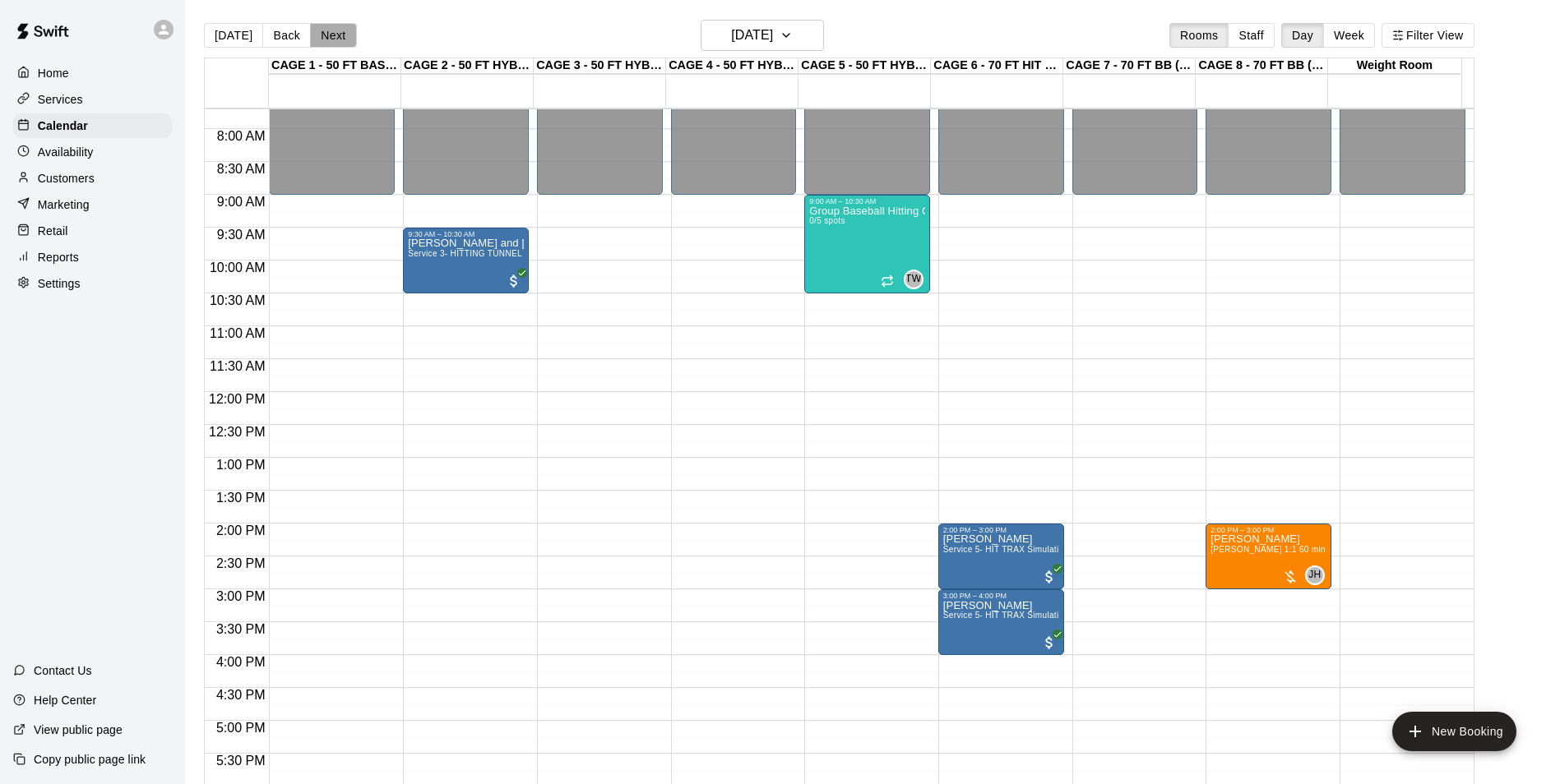
click at [335, 30] on button "Next" at bounding box center [333, 35] width 46 height 25
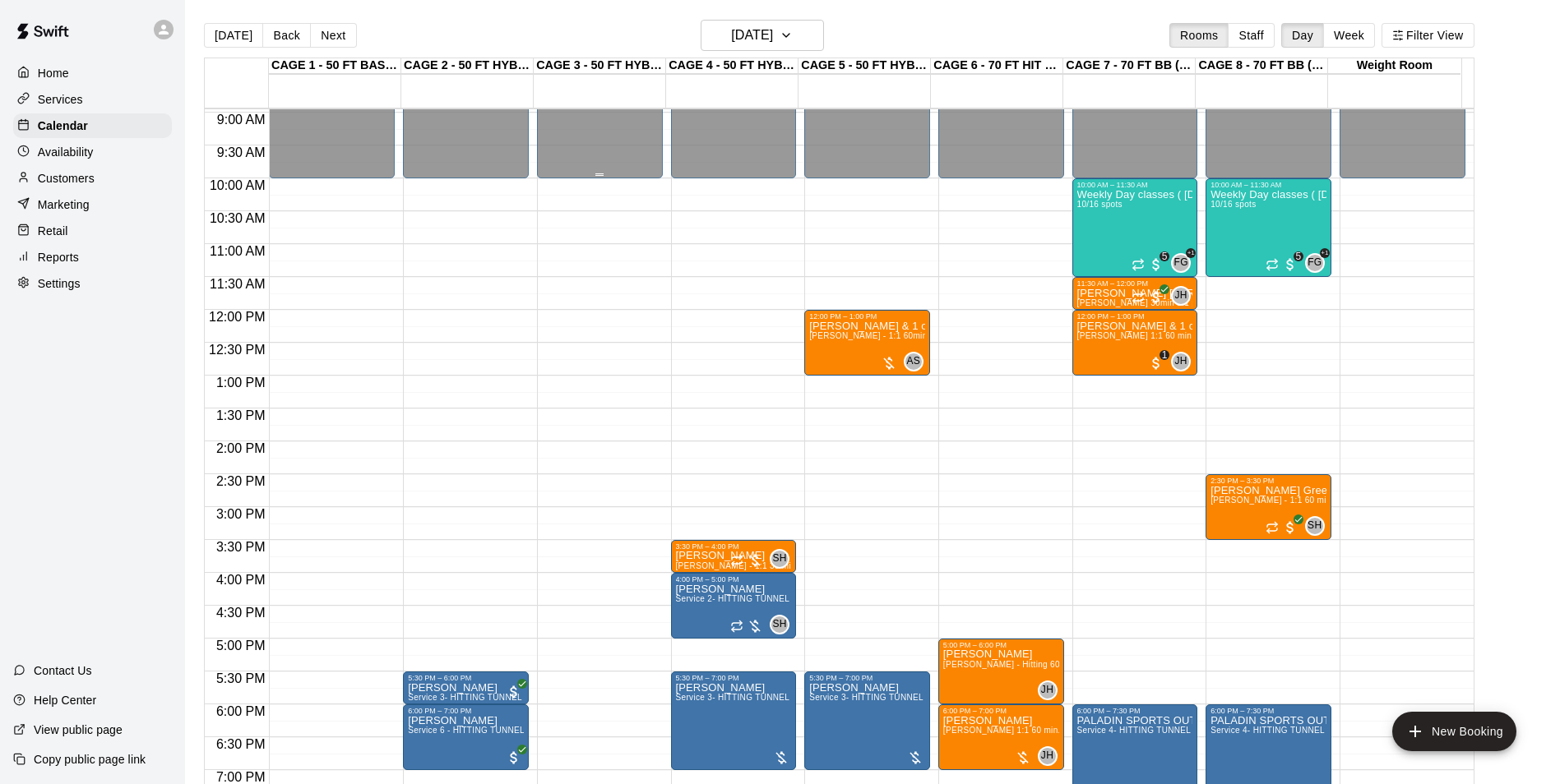
scroll to position [671, 0]
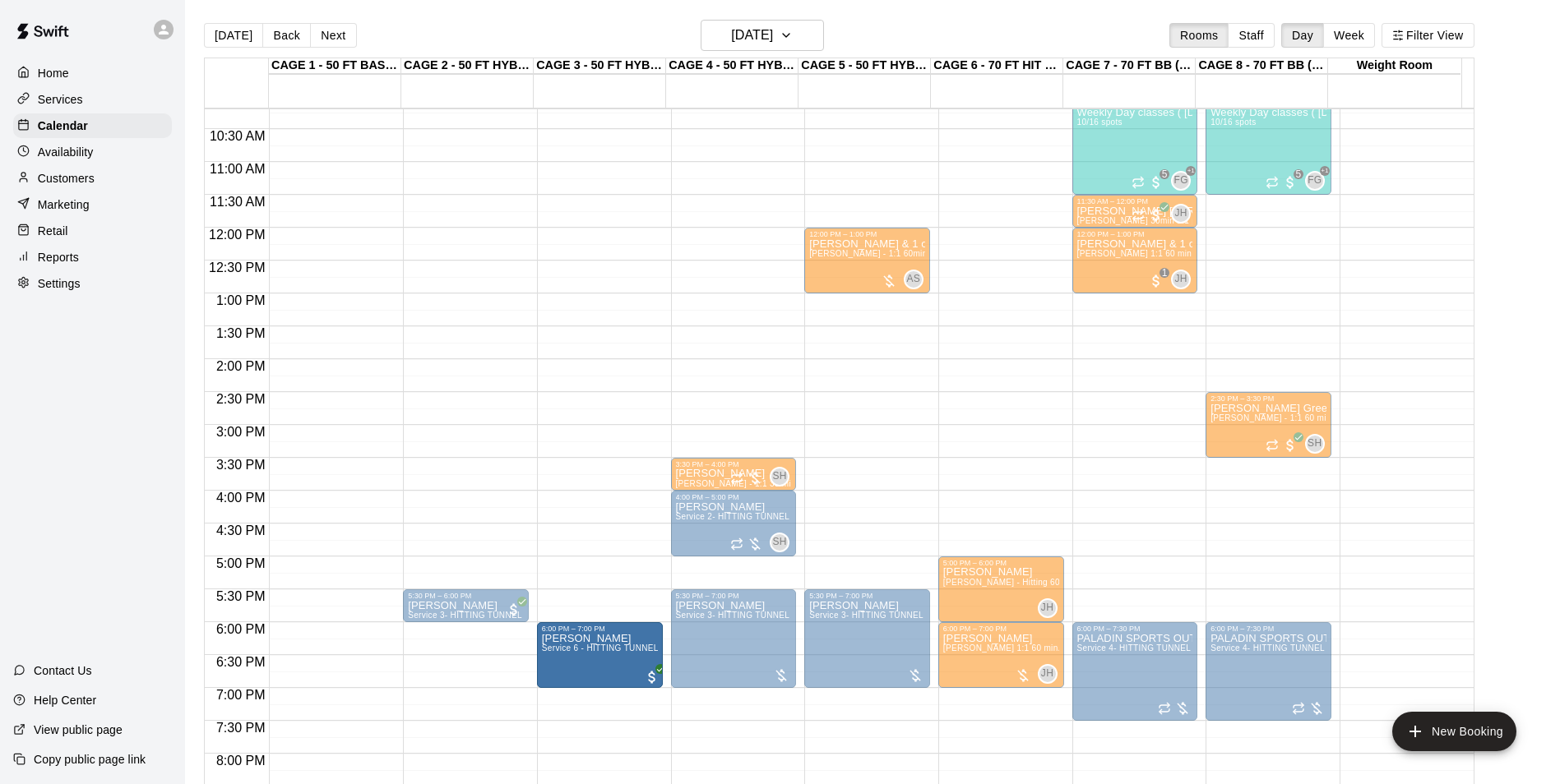
drag, startPoint x: 480, startPoint y: 641, endPoint x: 559, endPoint y: 650, distance: 79.5
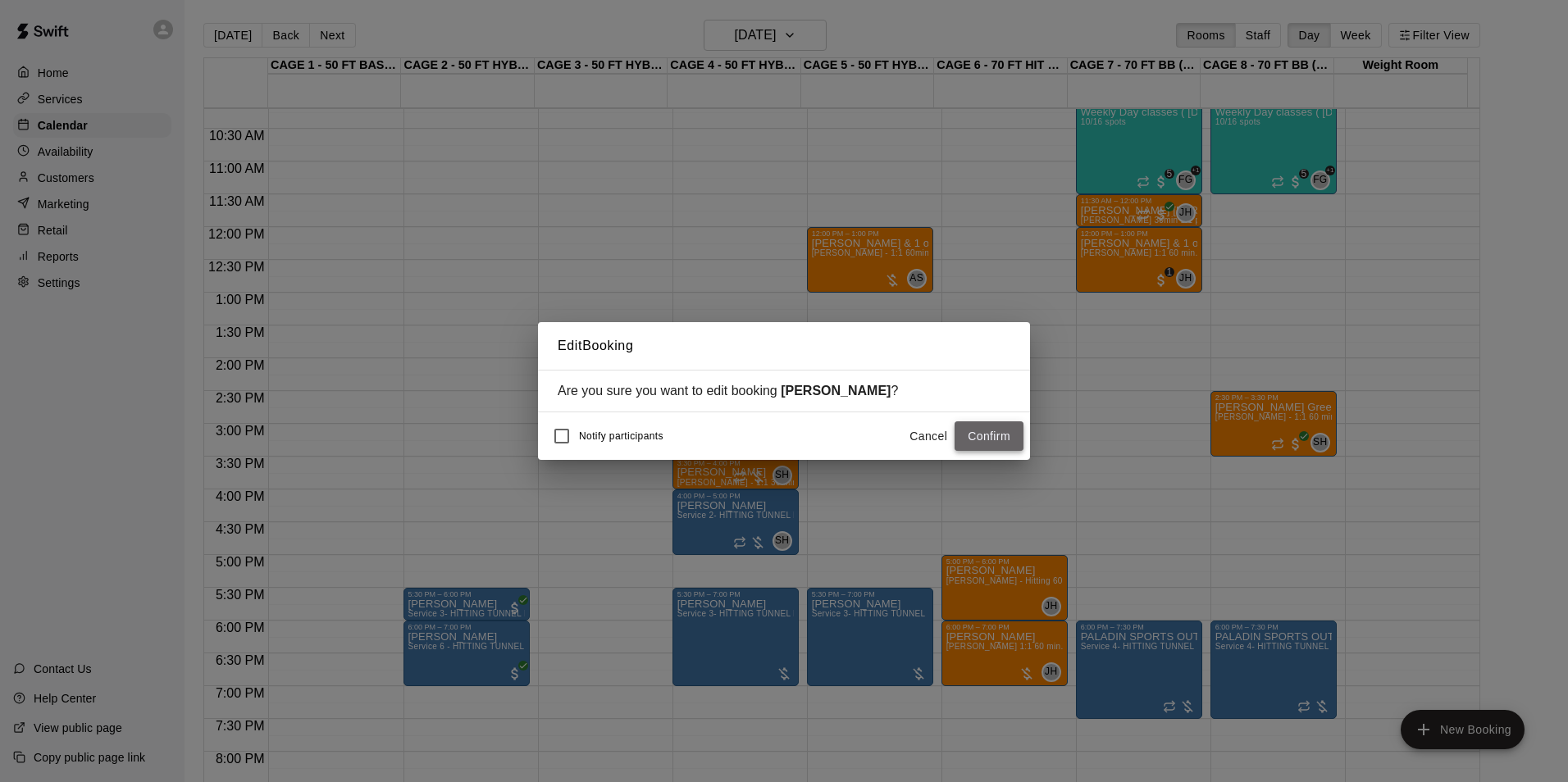
click at [1007, 433] on button "Confirm" at bounding box center [989, 436] width 68 height 31
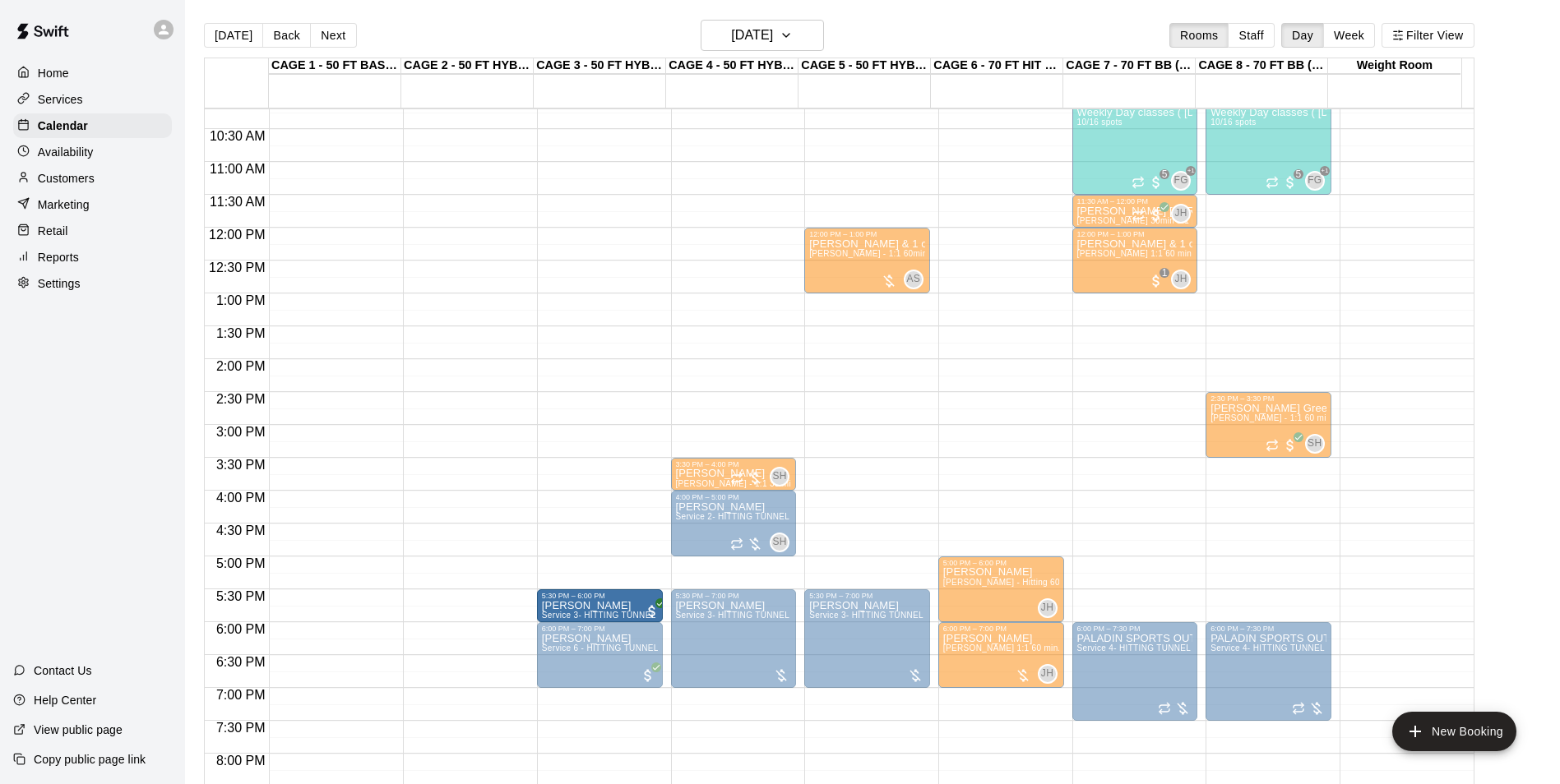
drag, startPoint x: 464, startPoint y: 611, endPoint x: 574, endPoint y: 616, distance: 110.1
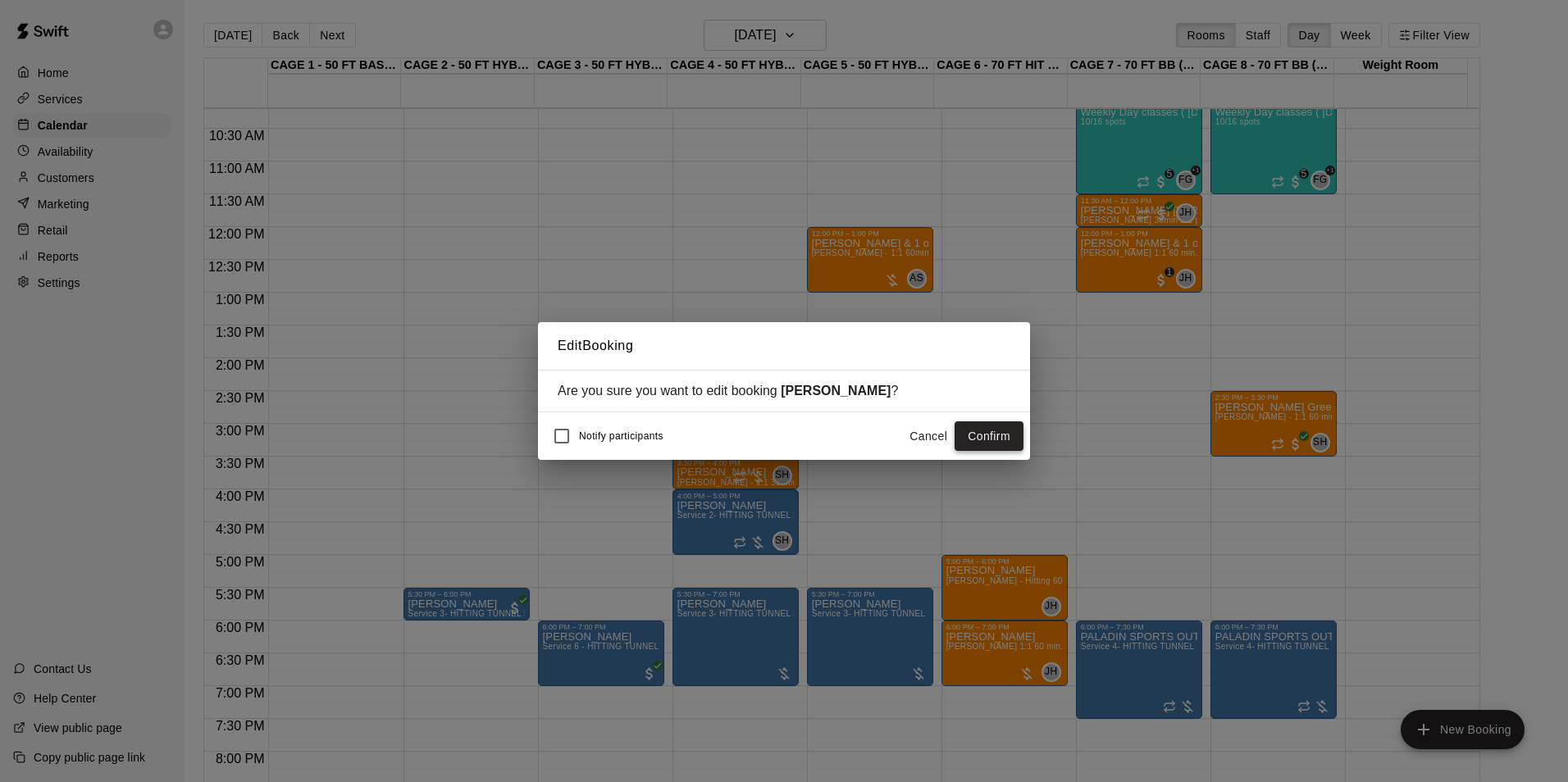
click at [977, 430] on button "Confirm" at bounding box center [989, 436] width 68 height 31
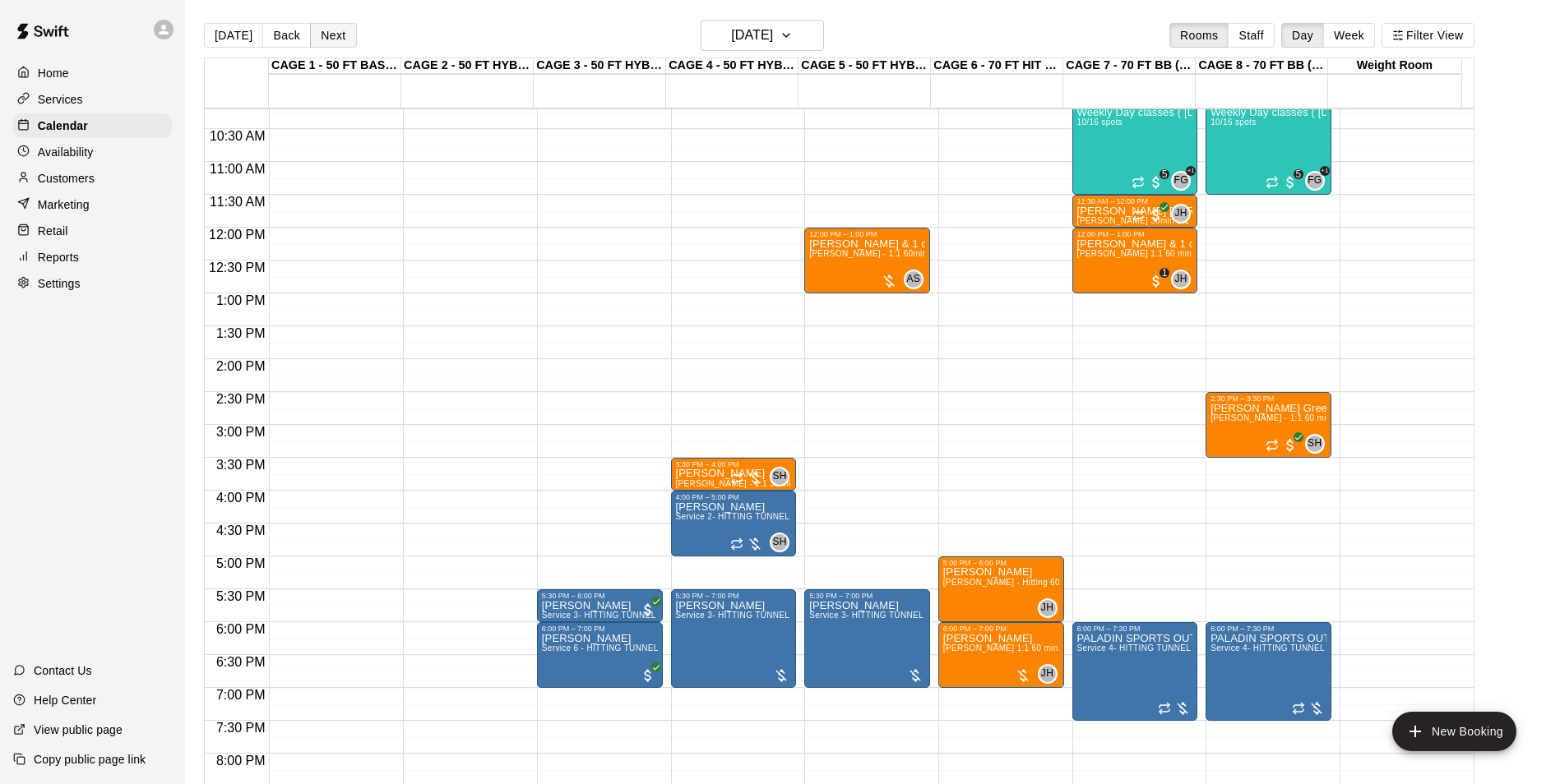
click at [335, 36] on button "Next" at bounding box center [333, 35] width 46 height 25
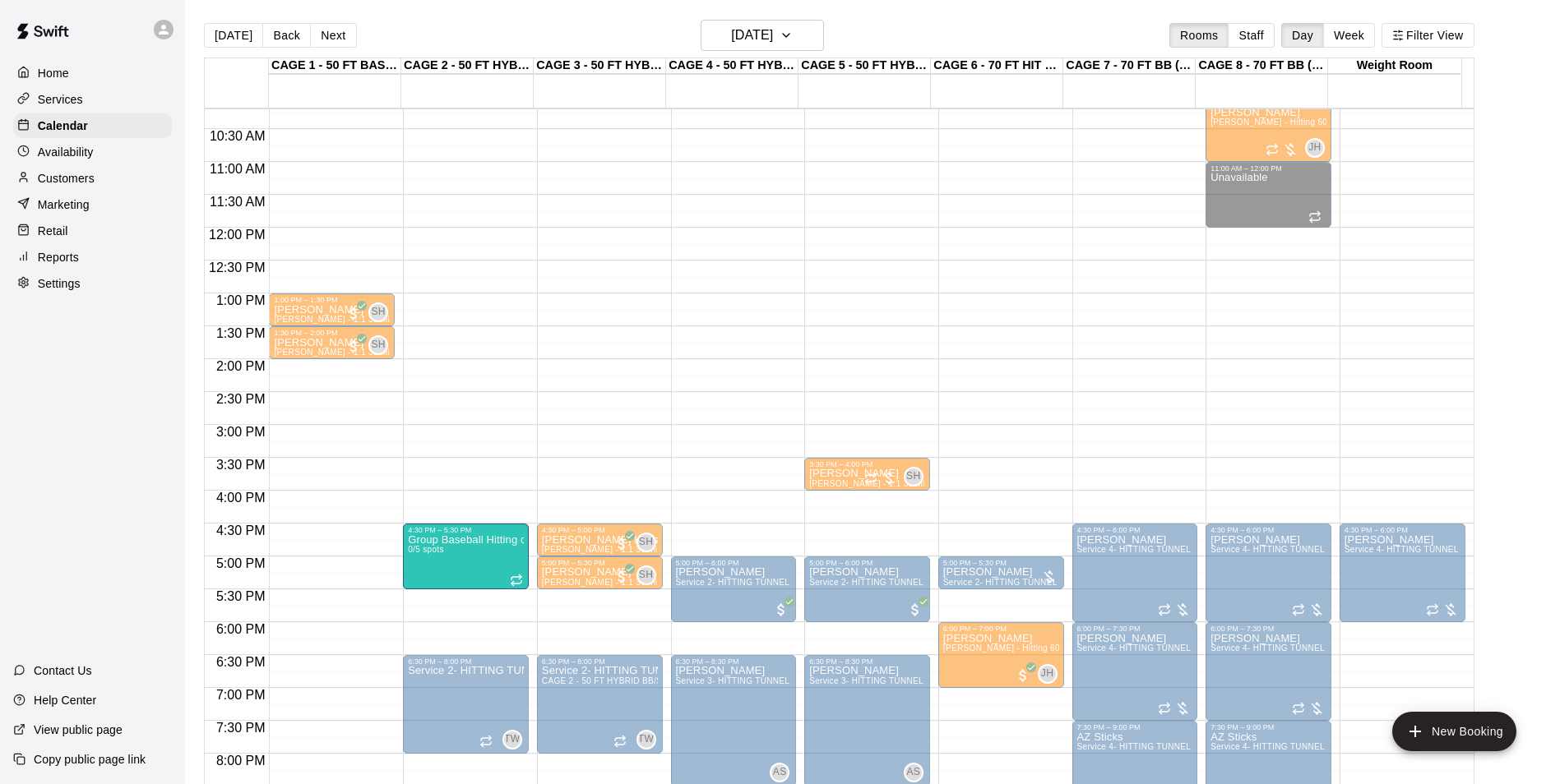
drag, startPoint x: 845, startPoint y: 528, endPoint x: 493, endPoint y: 562, distance: 353.6
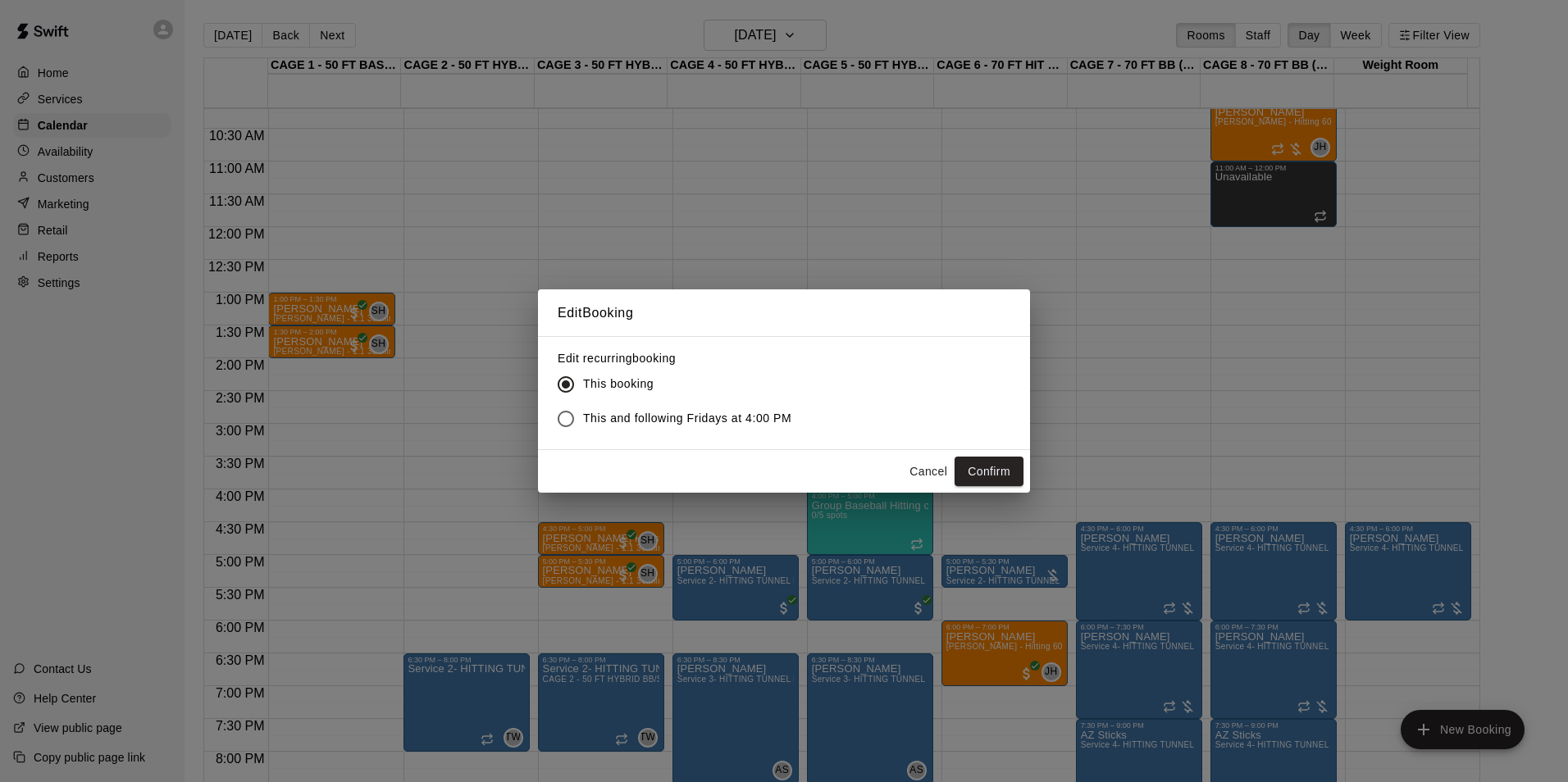
click at [584, 426] on span "This and following Fridays at 4:00 PM" at bounding box center [687, 418] width 208 height 18
click at [975, 458] on button "Confirm" at bounding box center [989, 471] width 68 height 31
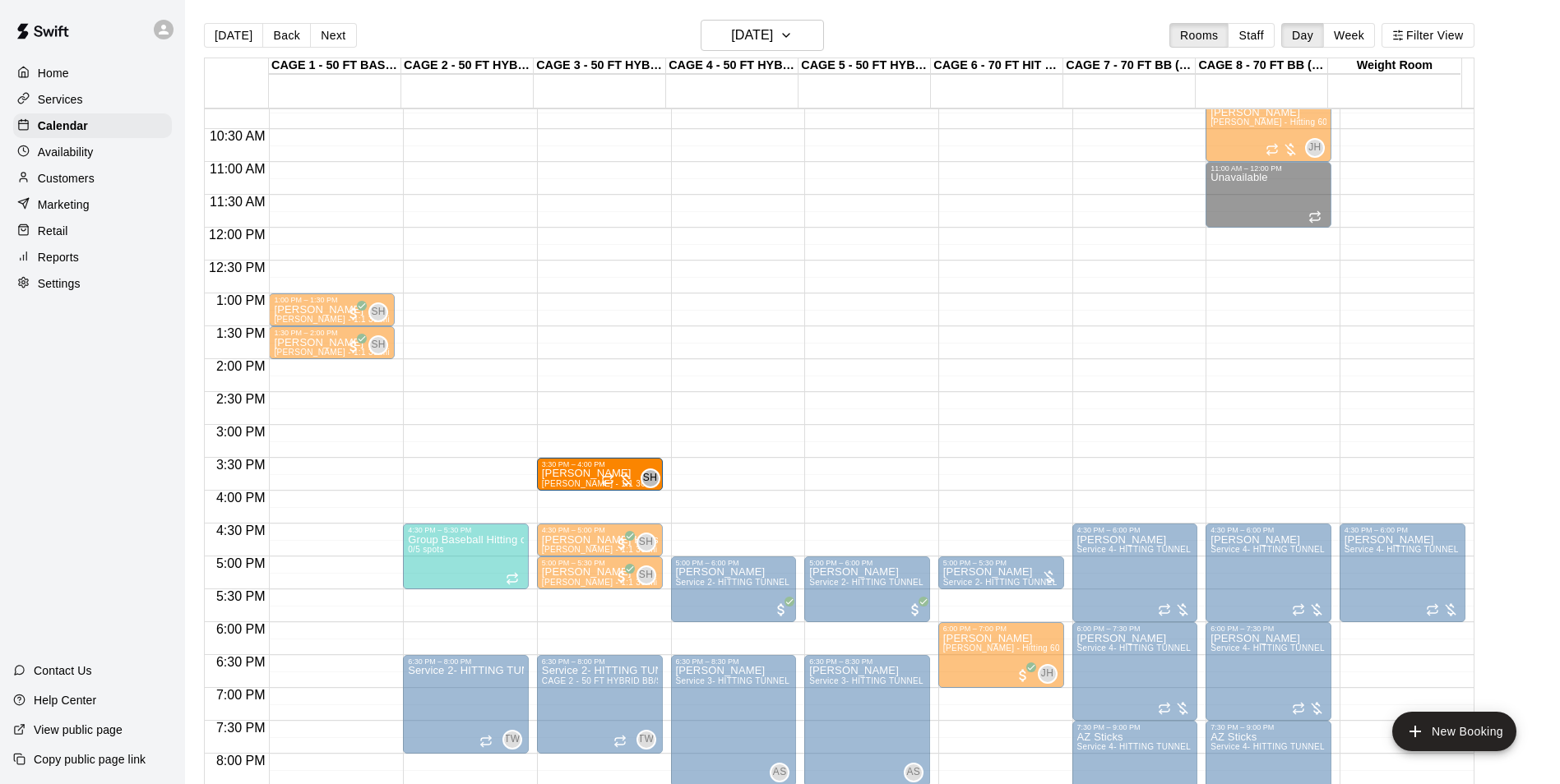
drag, startPoint x: 840, startPoint y: 482, endPoint x: 665, endPoint y: 482, distance: 175.0
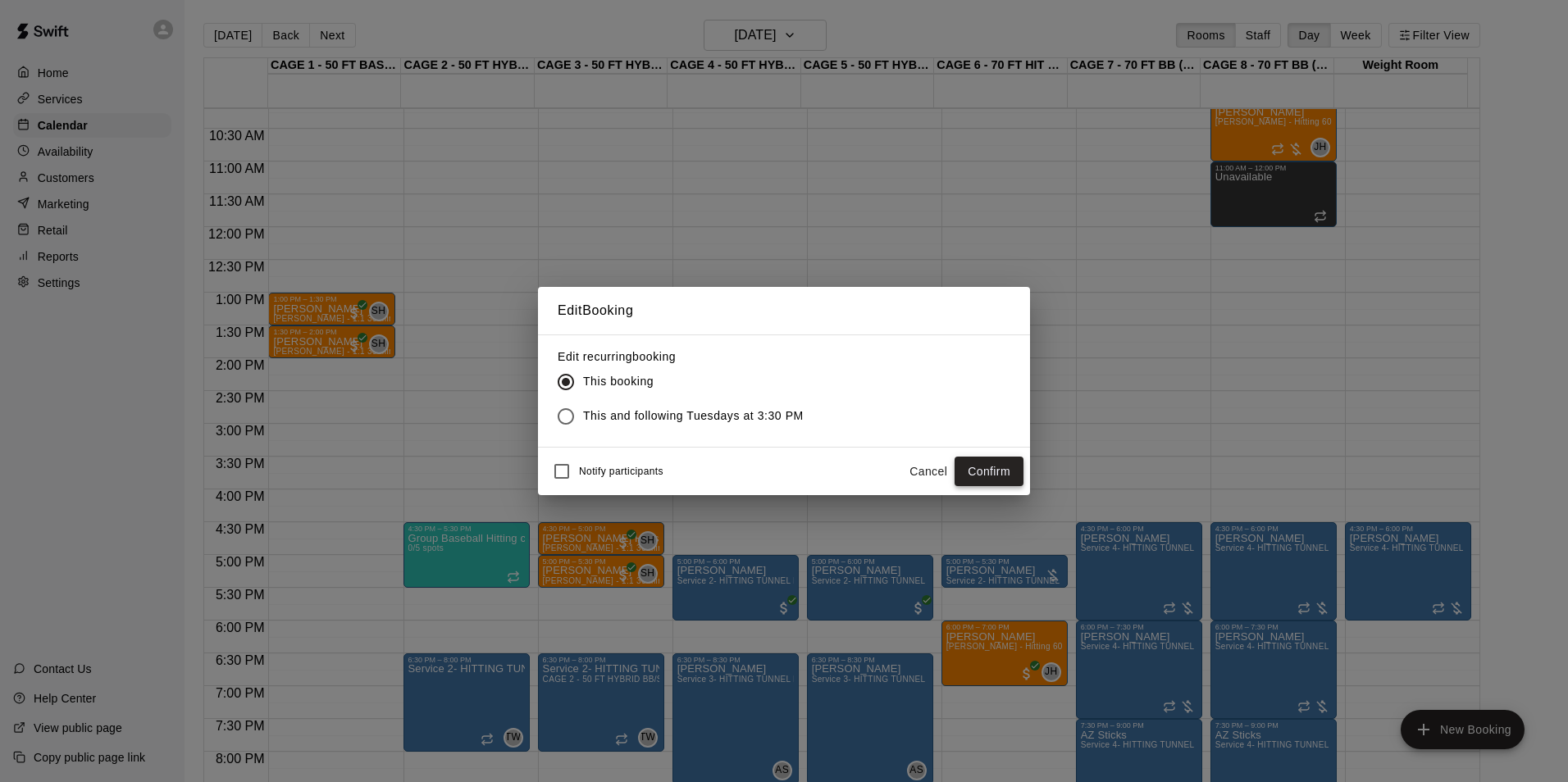
click at [987, 471] on button "Confirm" at bounding box center [989, 471] width 68 height 31
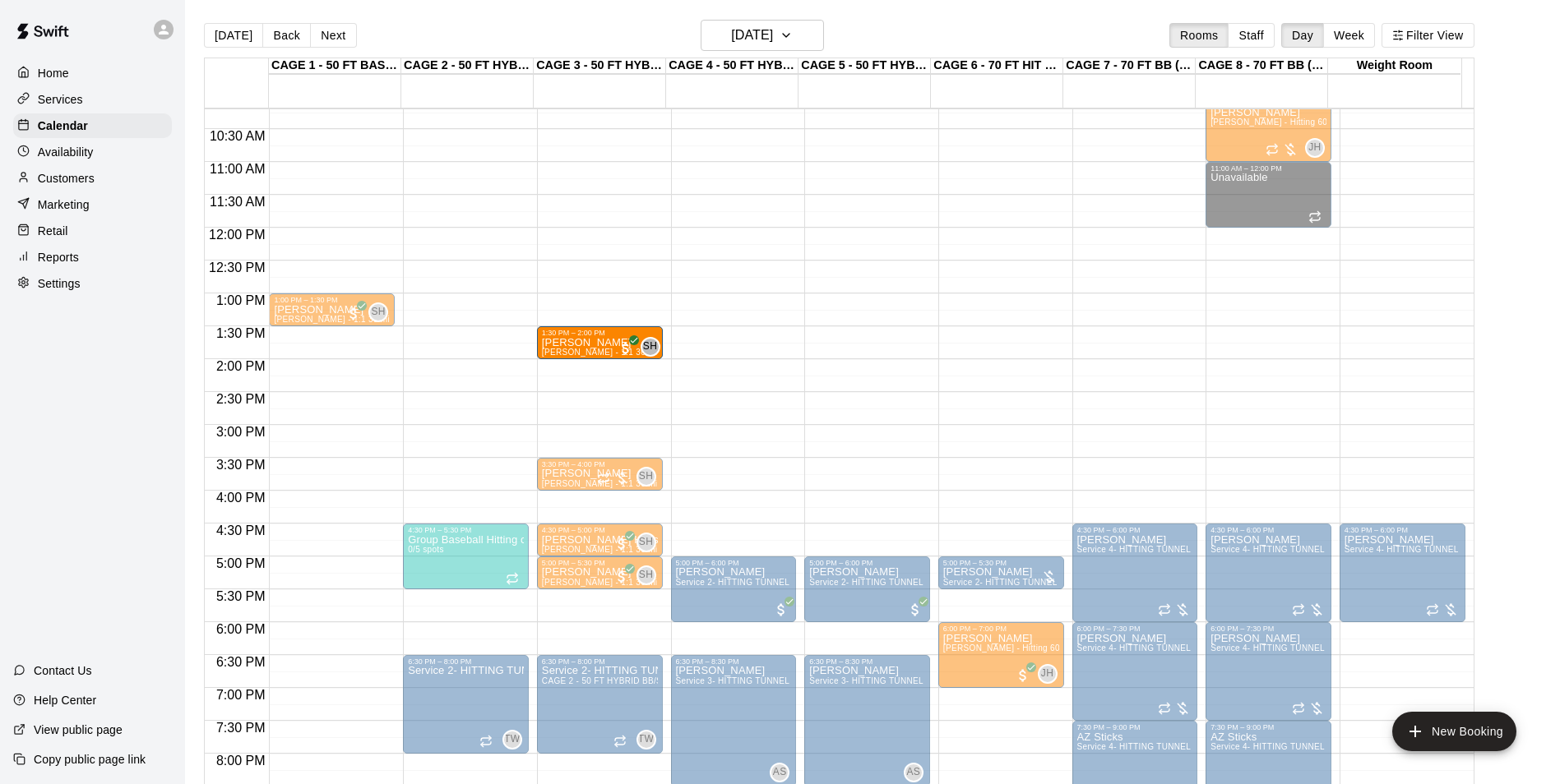
drag, startPoint x: 343, startPoint y: 339, endPoint x: 572, endPoint y: 345, distance: 229.1
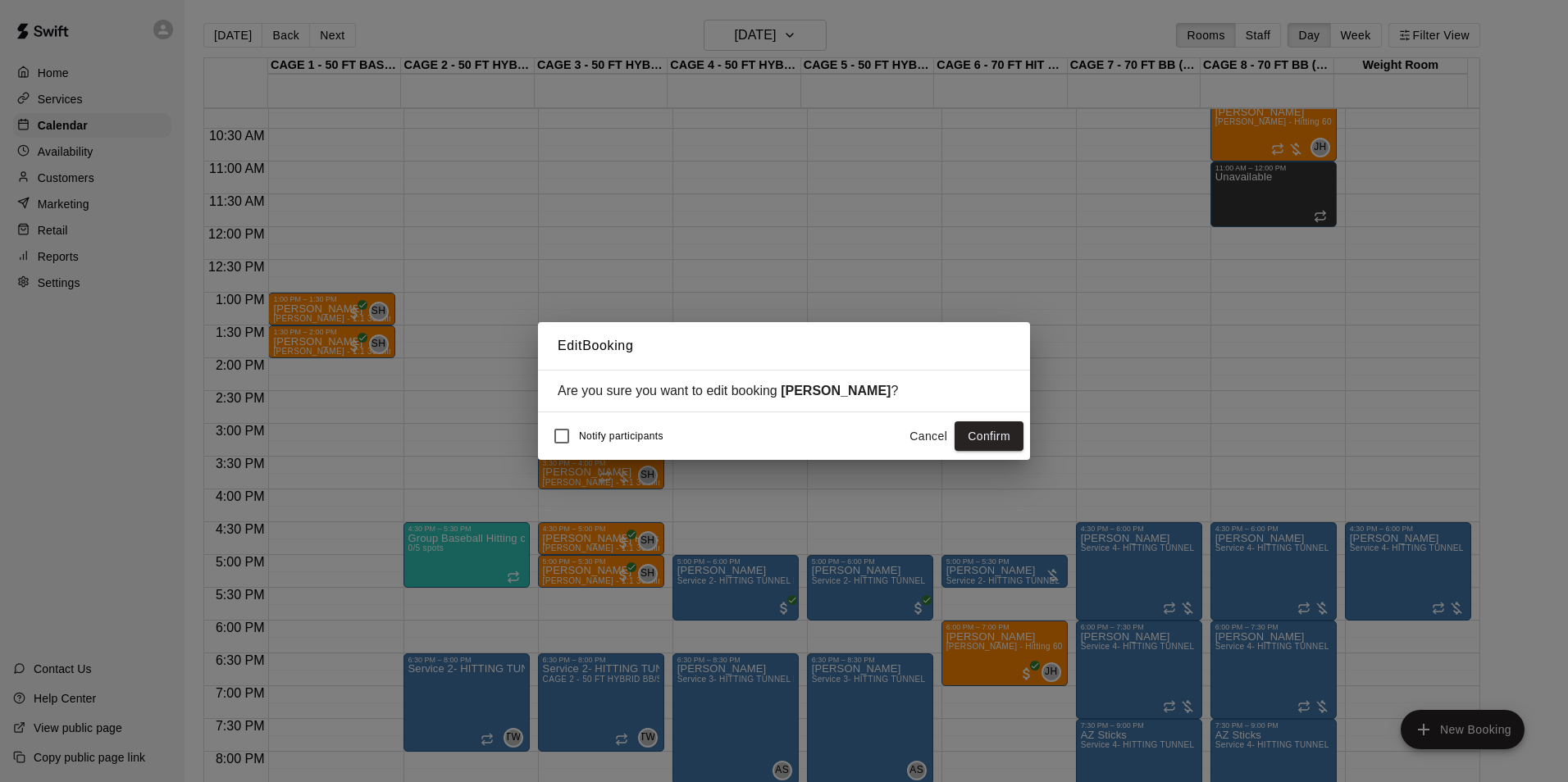
click at [999, 435] on button "Confirm" at bounding box center [989, 436] width 68 height 31
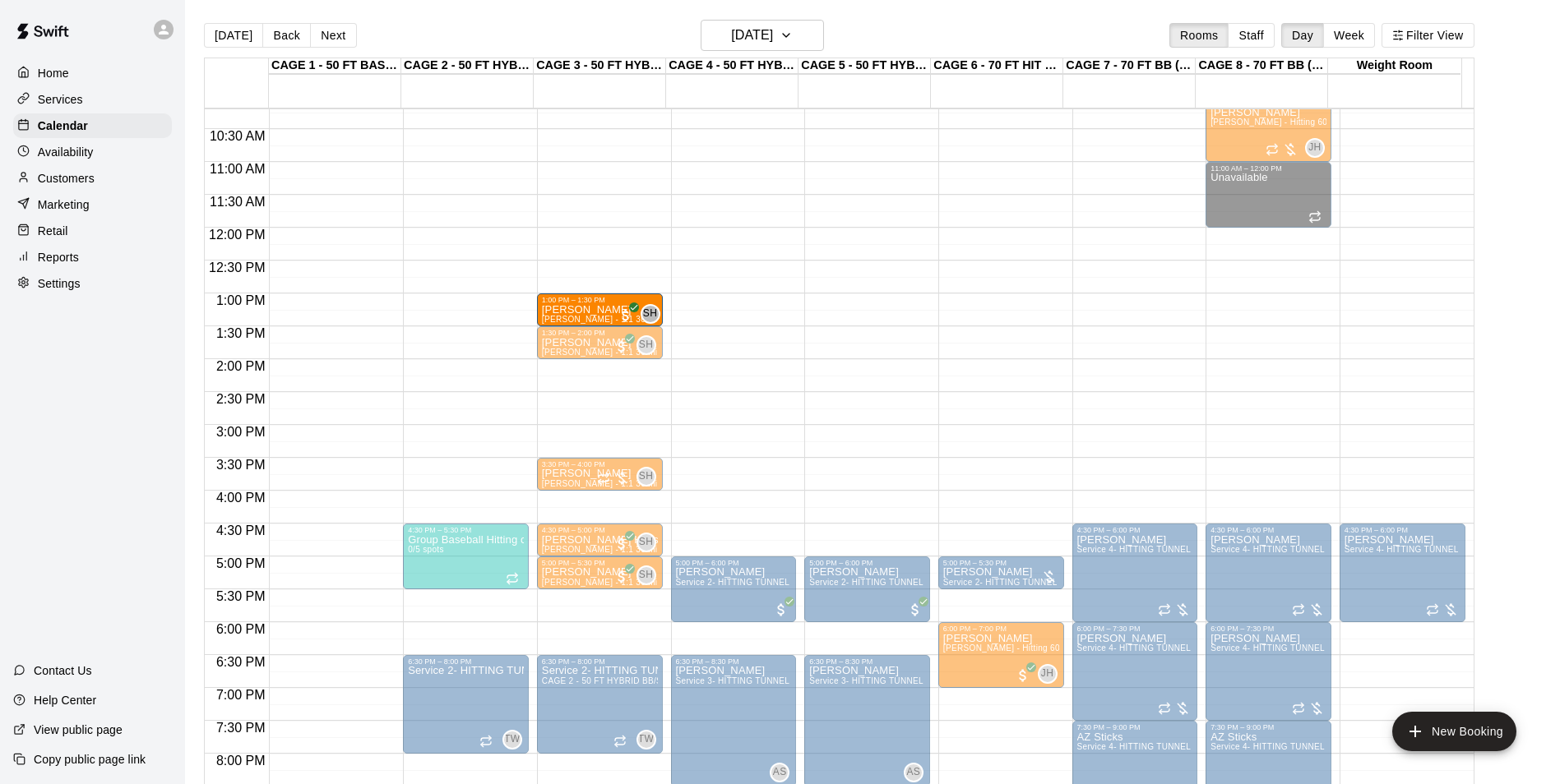
drag, startPoint x: 320, startPoint y: 306, endPoint x: 576, endPoint y: 315, distance: 256.2
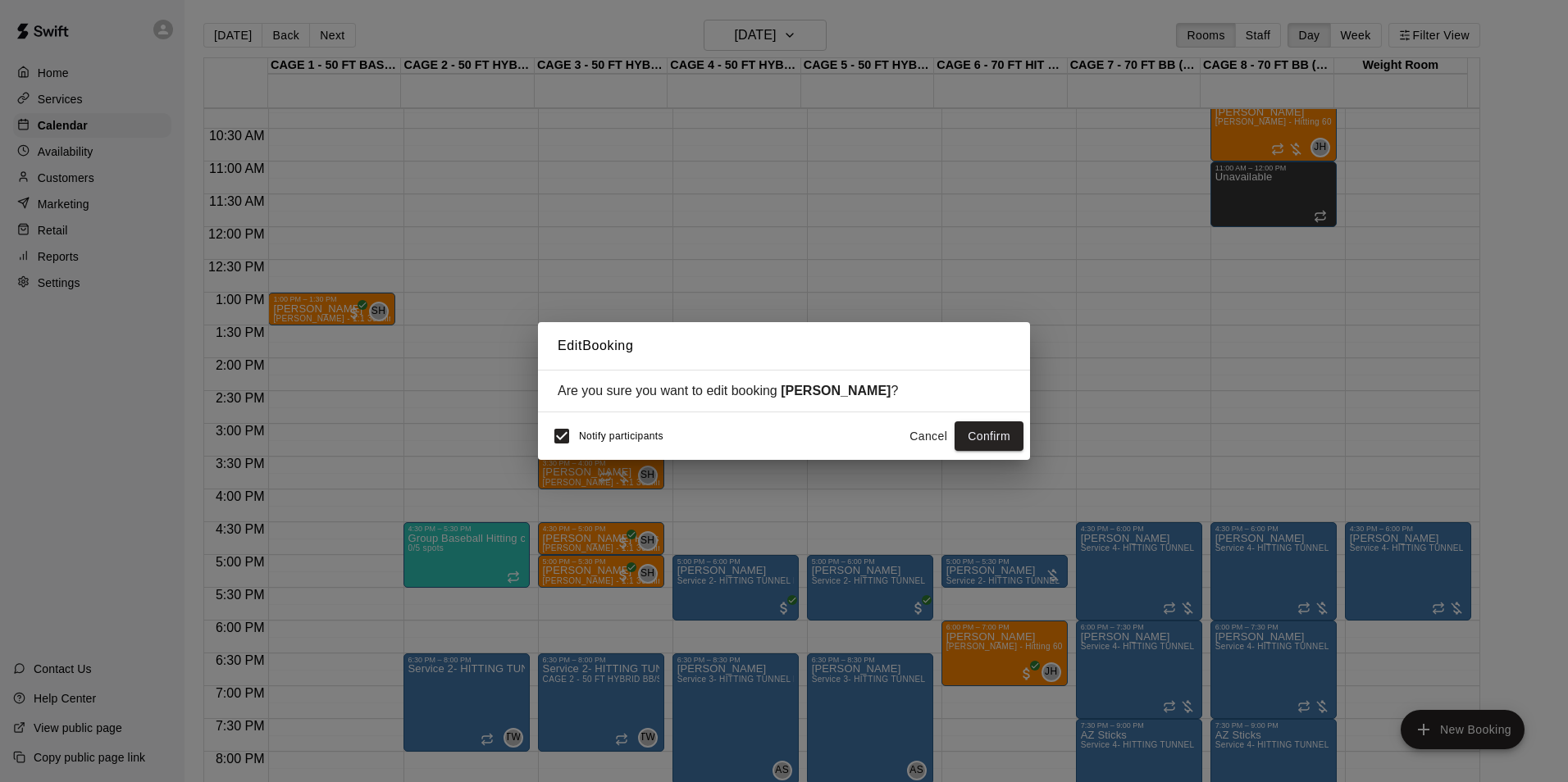
click at [585, 436] on span "Notify participants" at bounding box center [620, 436] width 84 height 11
click at [989, 428] on button "Confirm" at bounding box center [989, 436] width 68 height 31
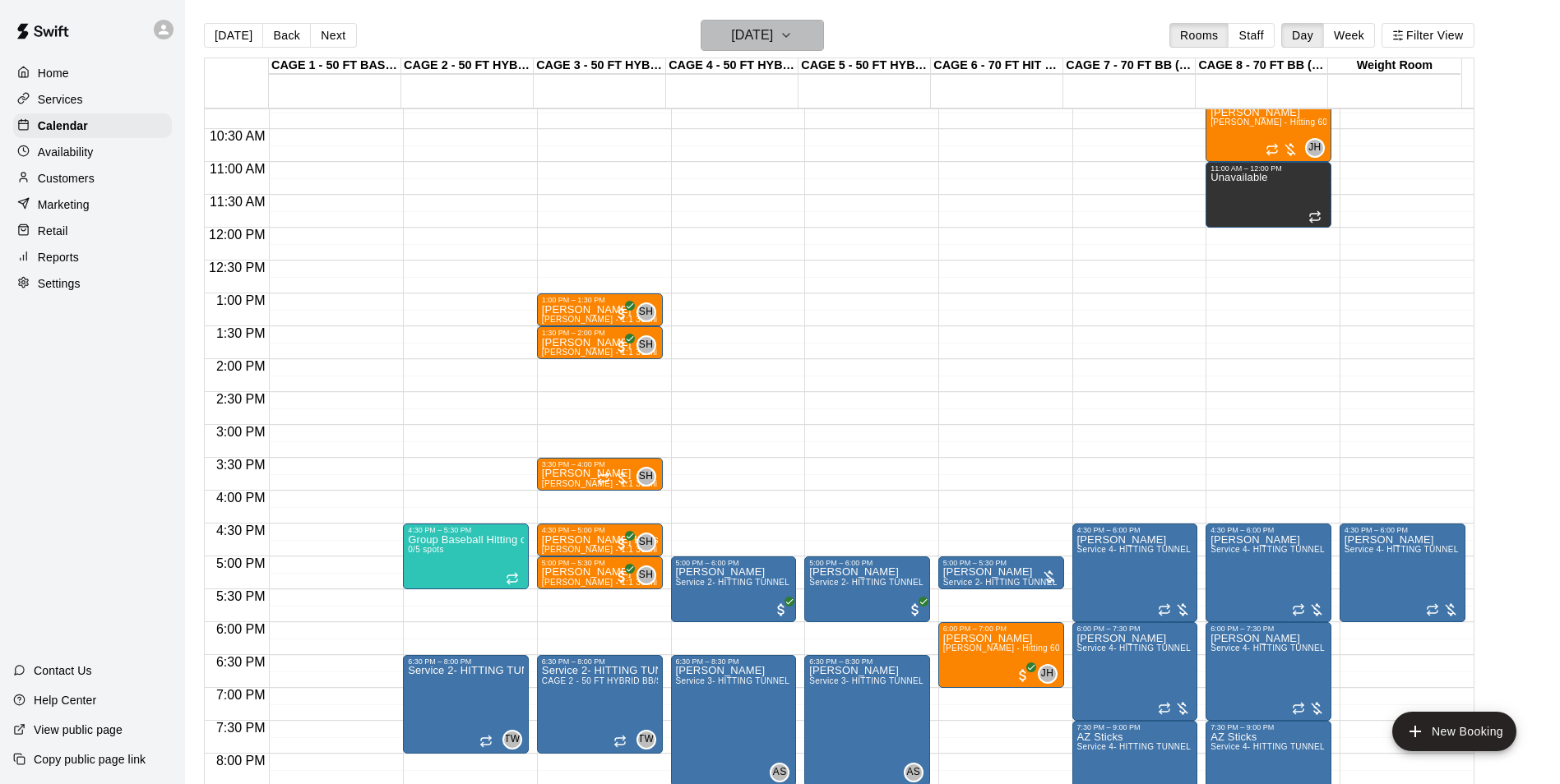
click at [763, 33] on h6 "Tuesday Sep 23" at bounding box center [752, 35] width 42 height 23
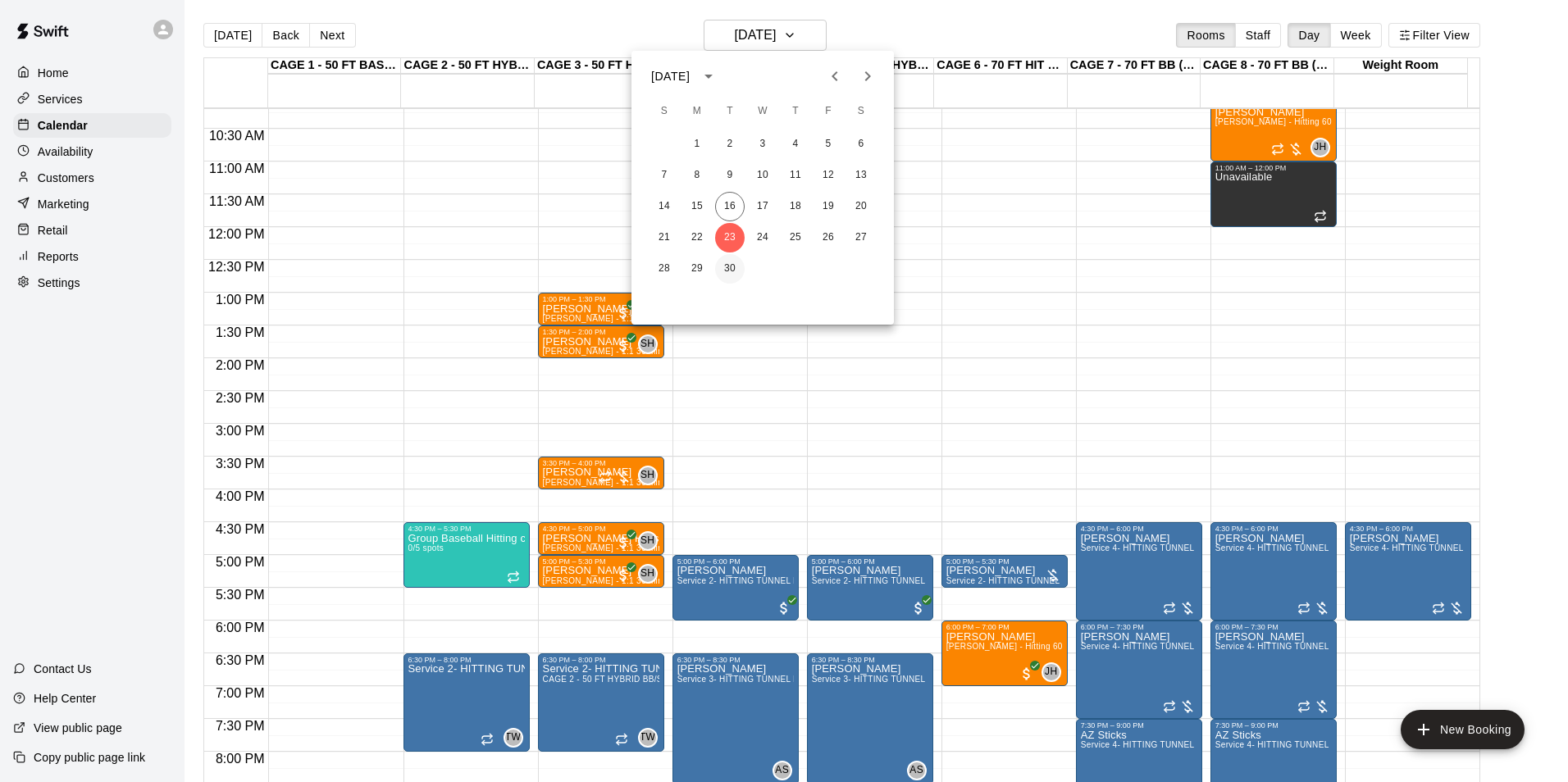
click at [737, 262] on button "30" at bounding box center [730, 269] width 30 height 30
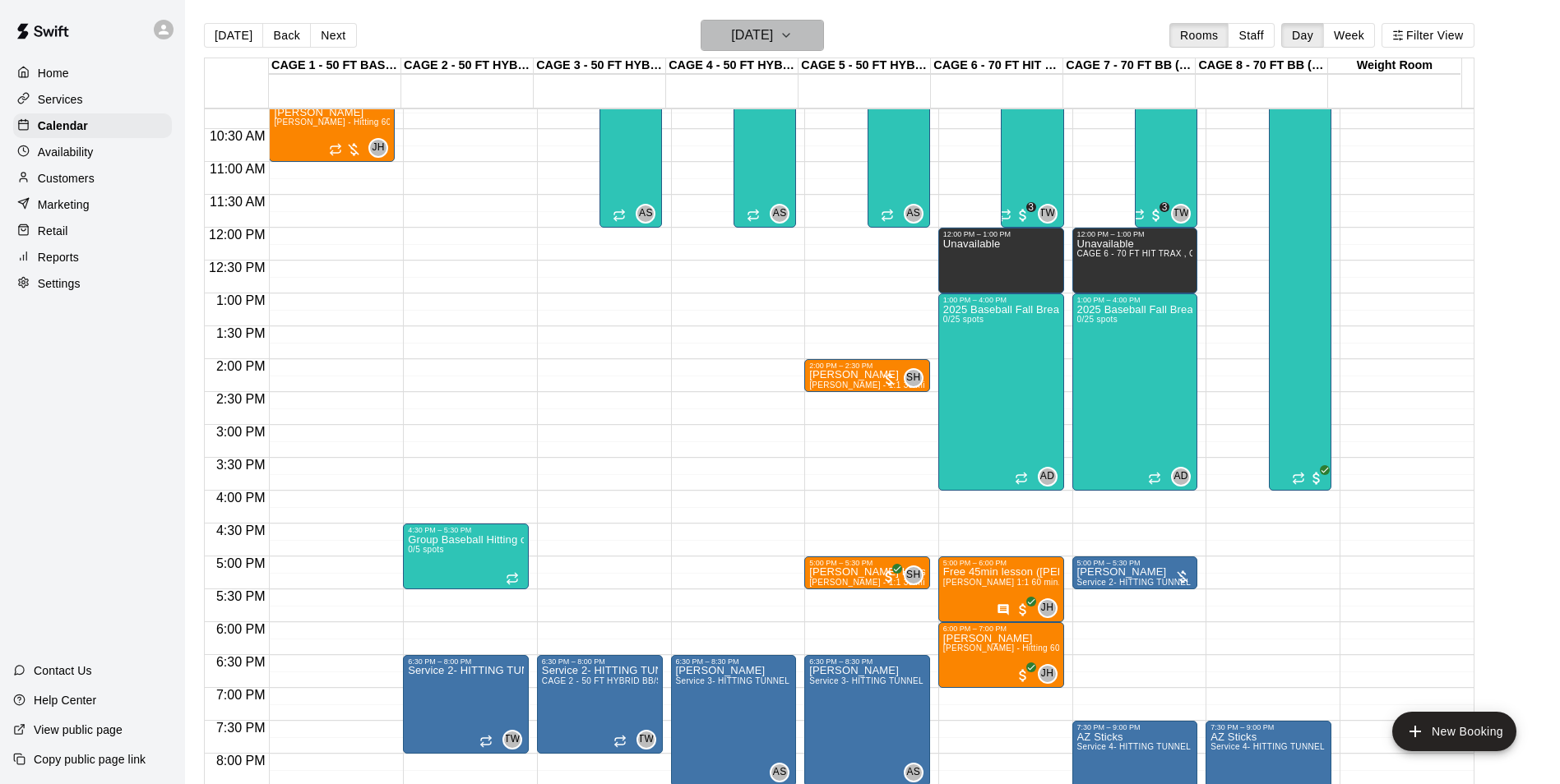
click at [773, 34] on h6 "Tuesday Sep 30" at bounding box center [752, 35] width 42 height 23
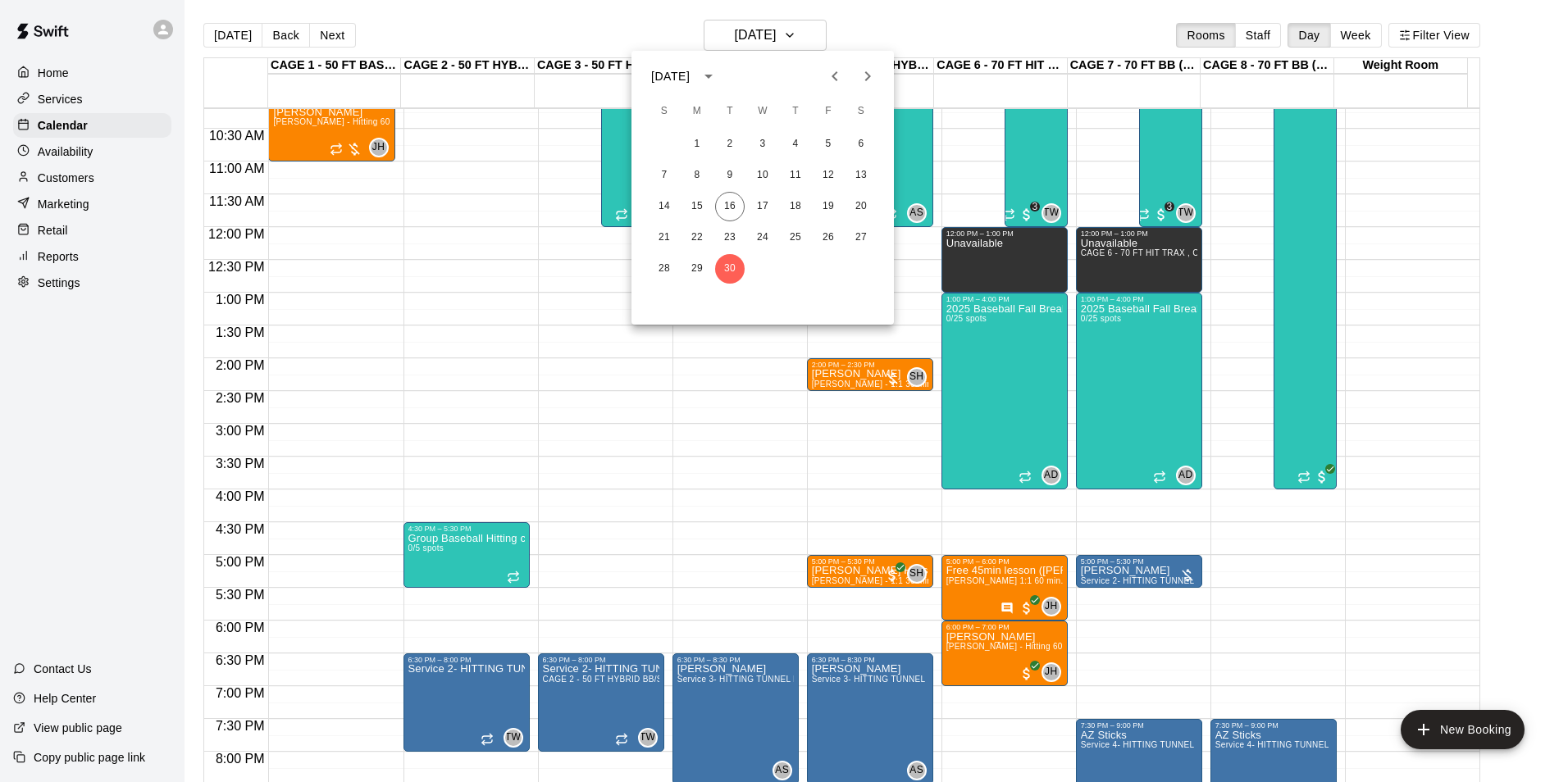
click at [874, 66] on button "Next month" at bounding box center [867, 76] width 32 height 32
click at [726, 176] on button "7" at bounding box center [730, 176] width 30 height 30
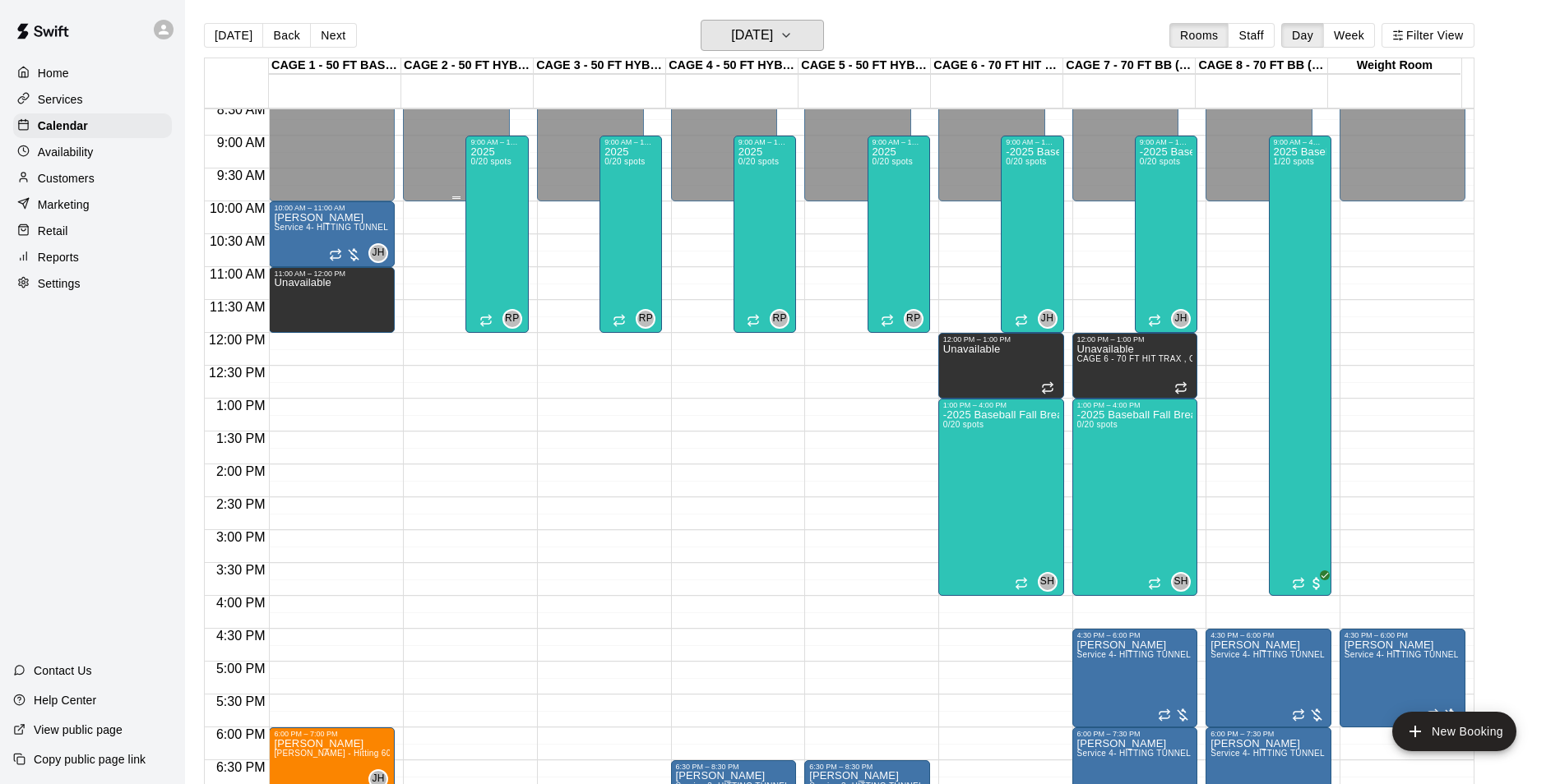
scroll to position [558, 0]
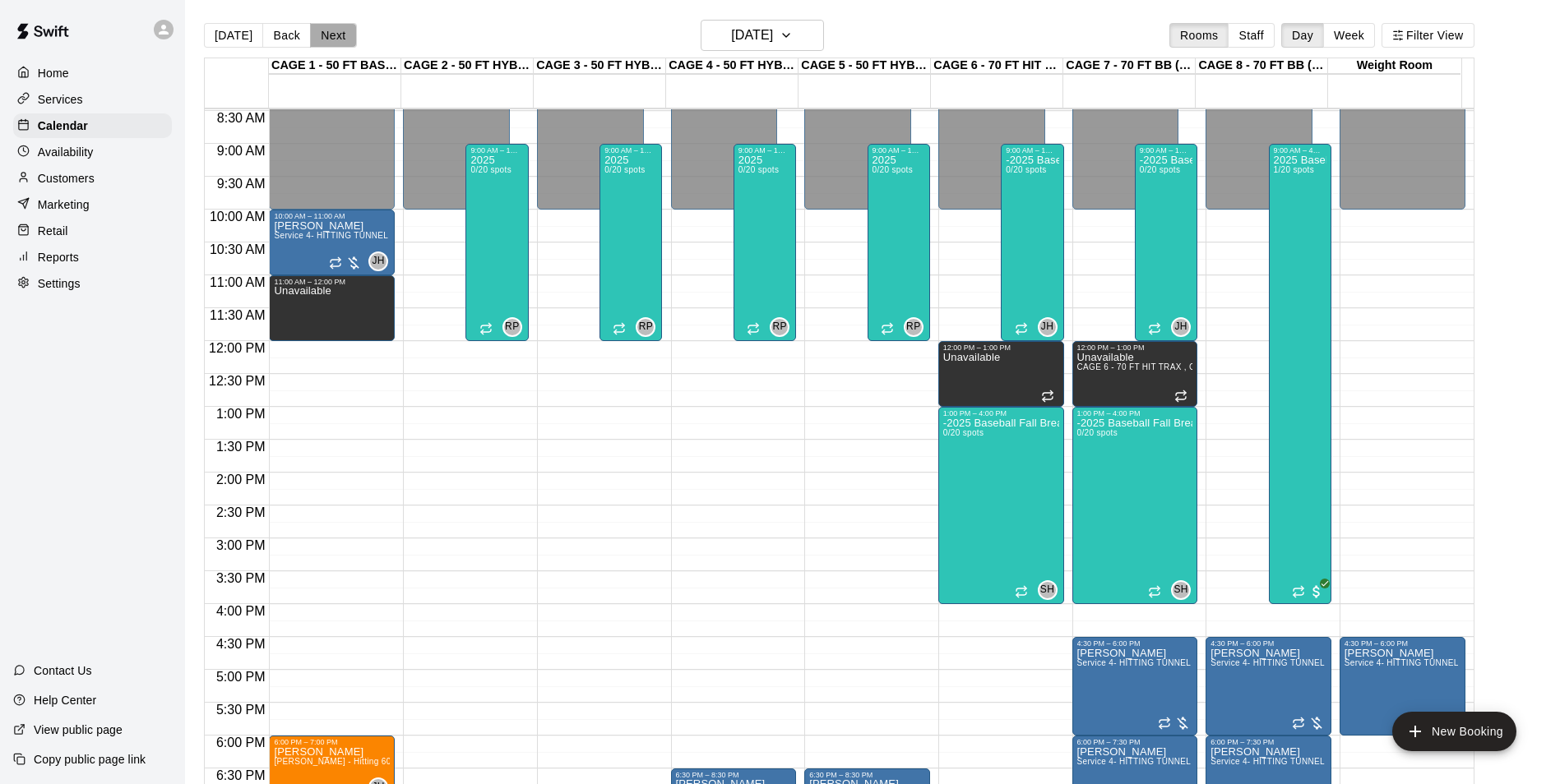
click at [335, 32] on button "Next" at bounding box center [333, 35] width 46 height 25
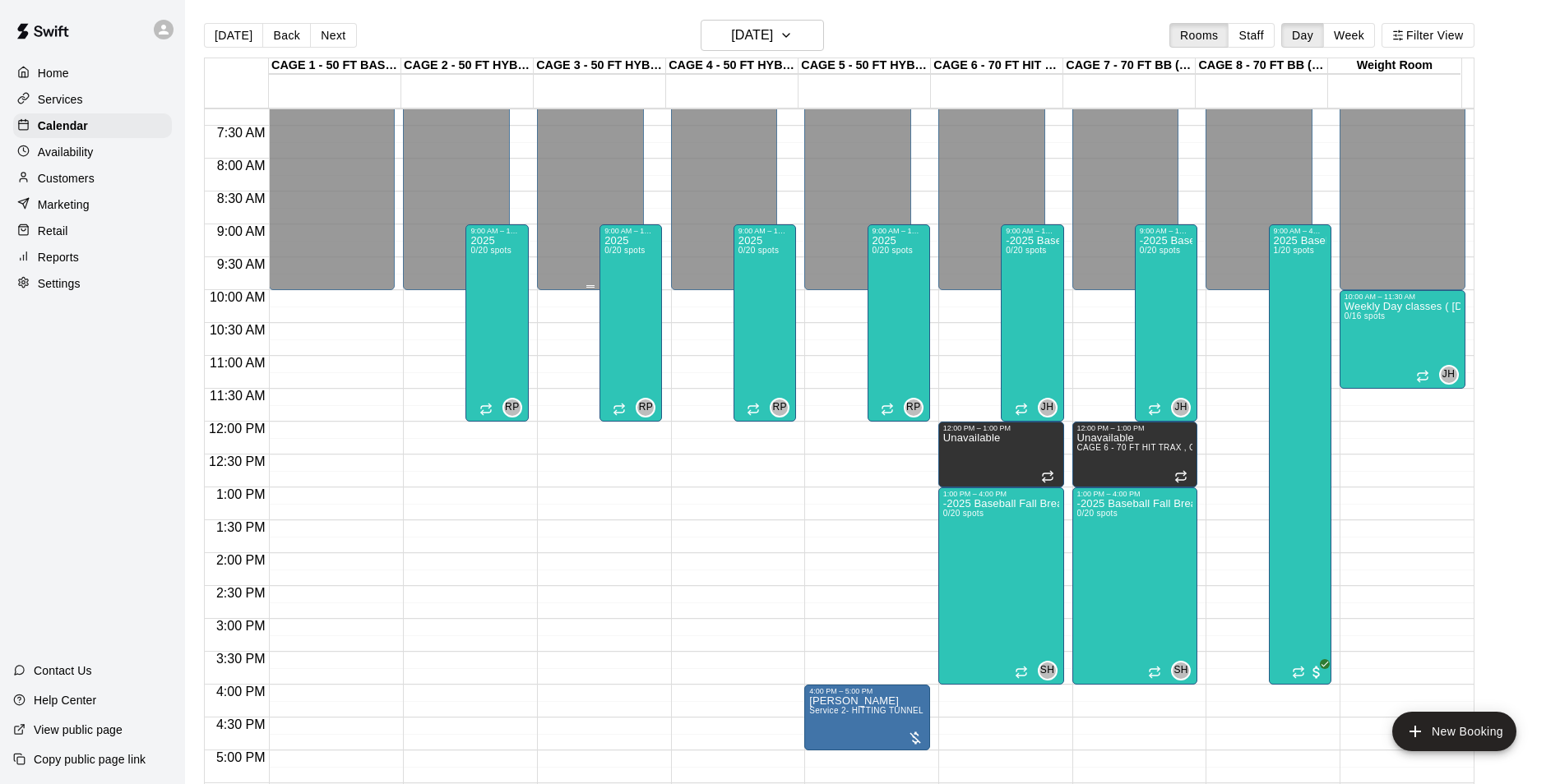
scroll to position [475, 0]
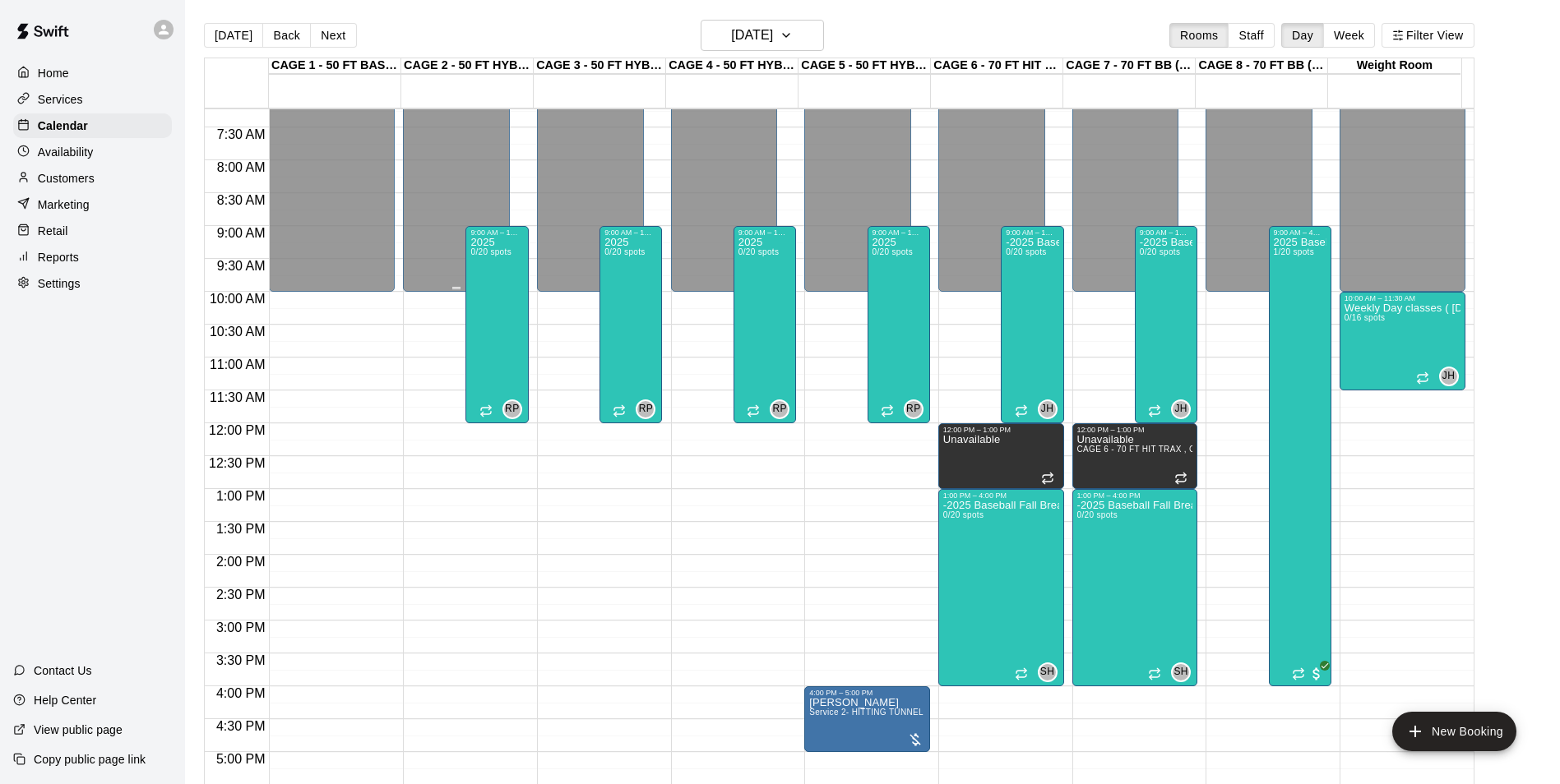
click at [229, 44] on button "[DATE]" at bounding box center [234, 35] width 59 height 25
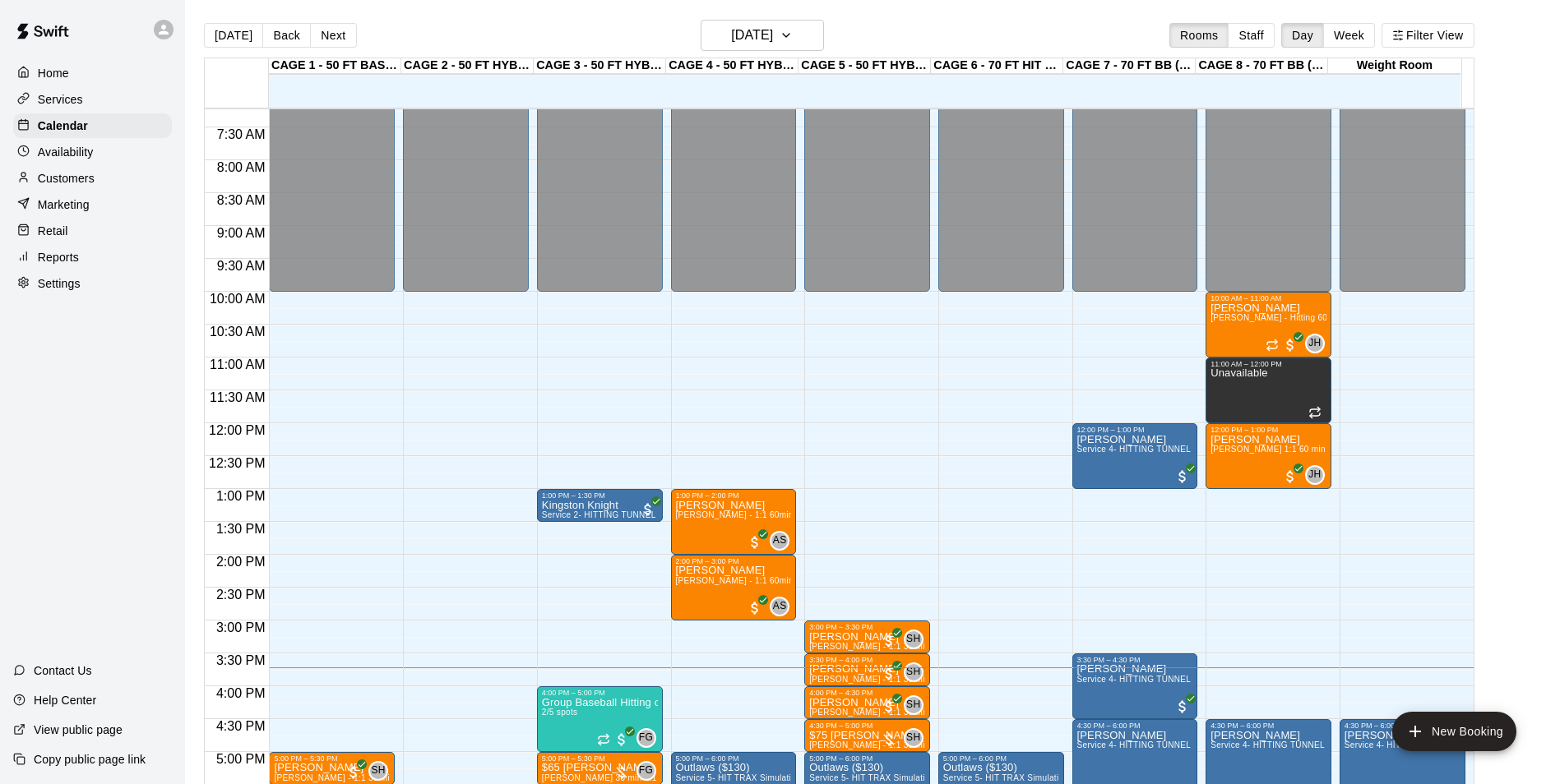
scroll to position [722, 0]
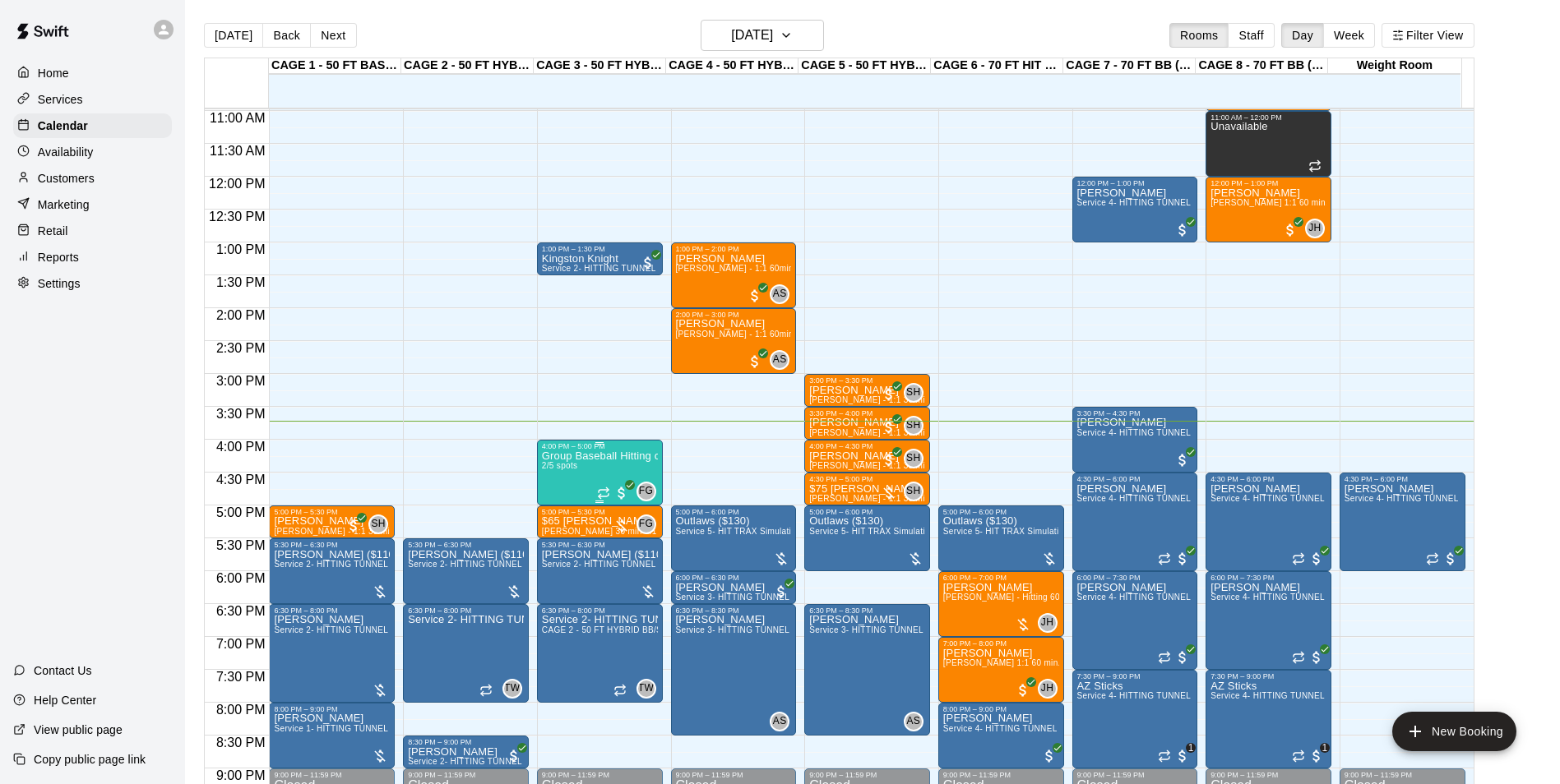
click at [545, 470] on span "2/5 spots" at bounding box center [560, 466] width 36 height 9
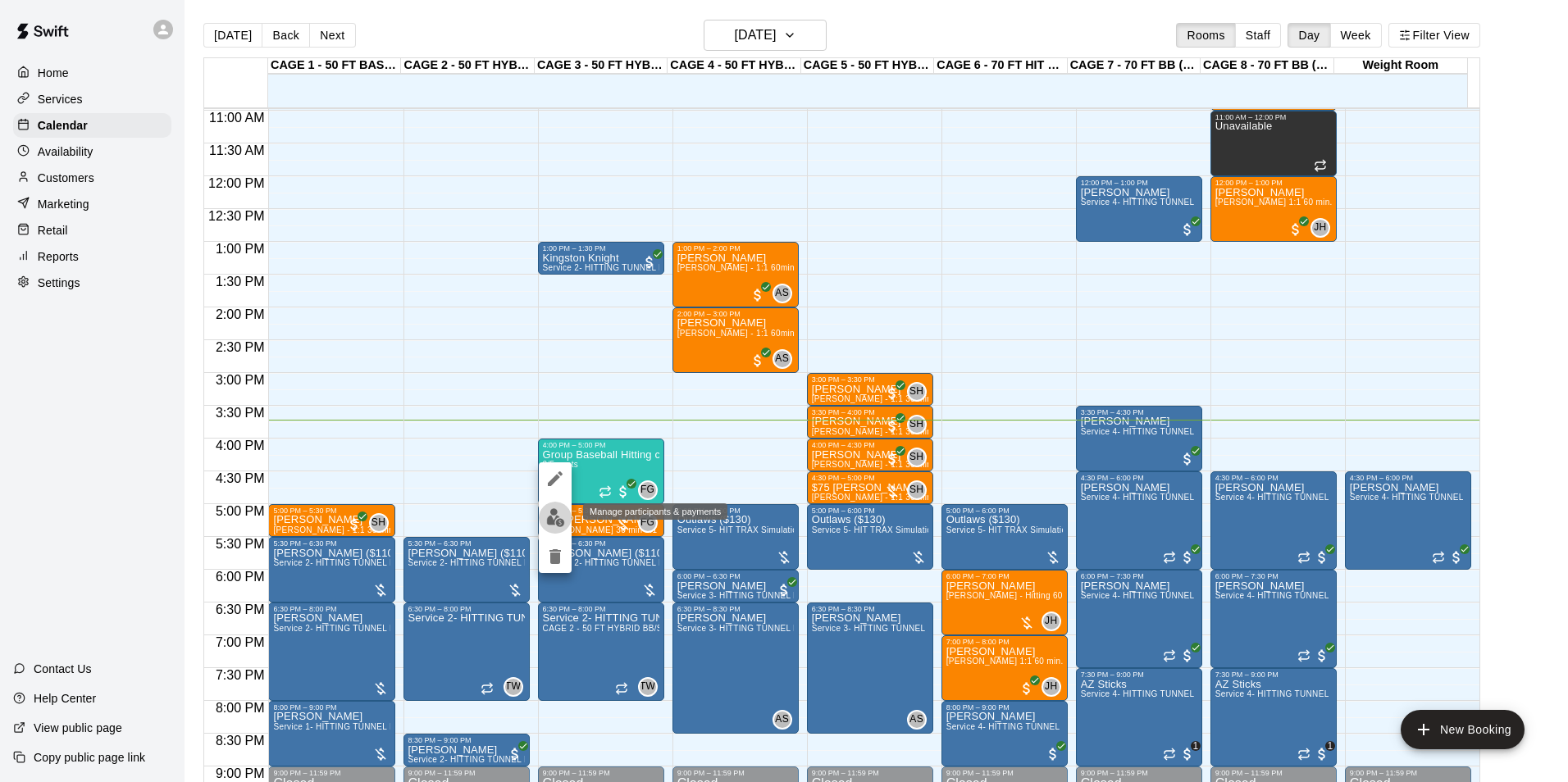
click at [554, 514] on img "edit" at bounding box center [555, 517] width 19 height 19
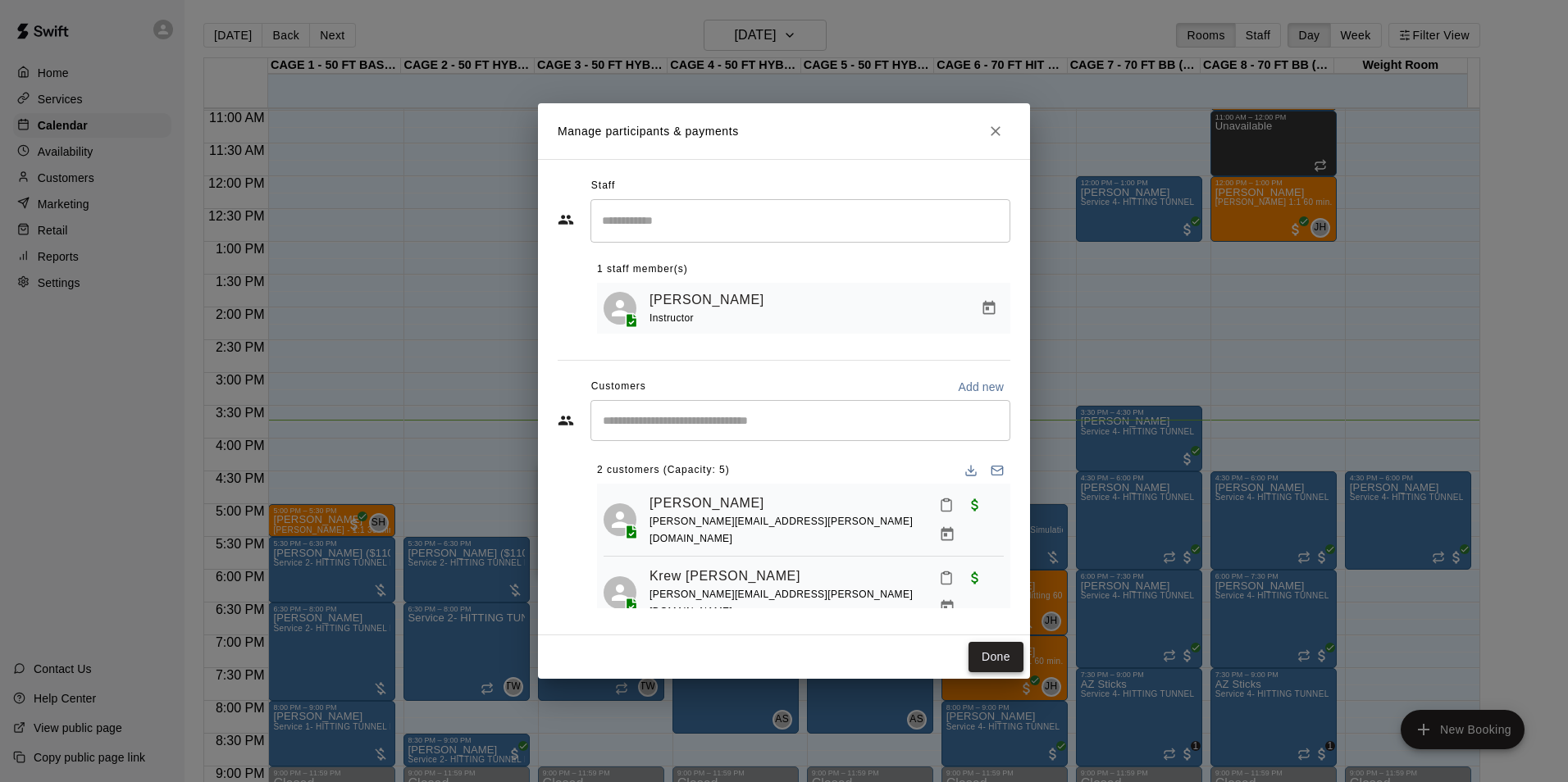
click at [999, 659] on button "Done" at bounding box center [995, 657] width 55 height 31
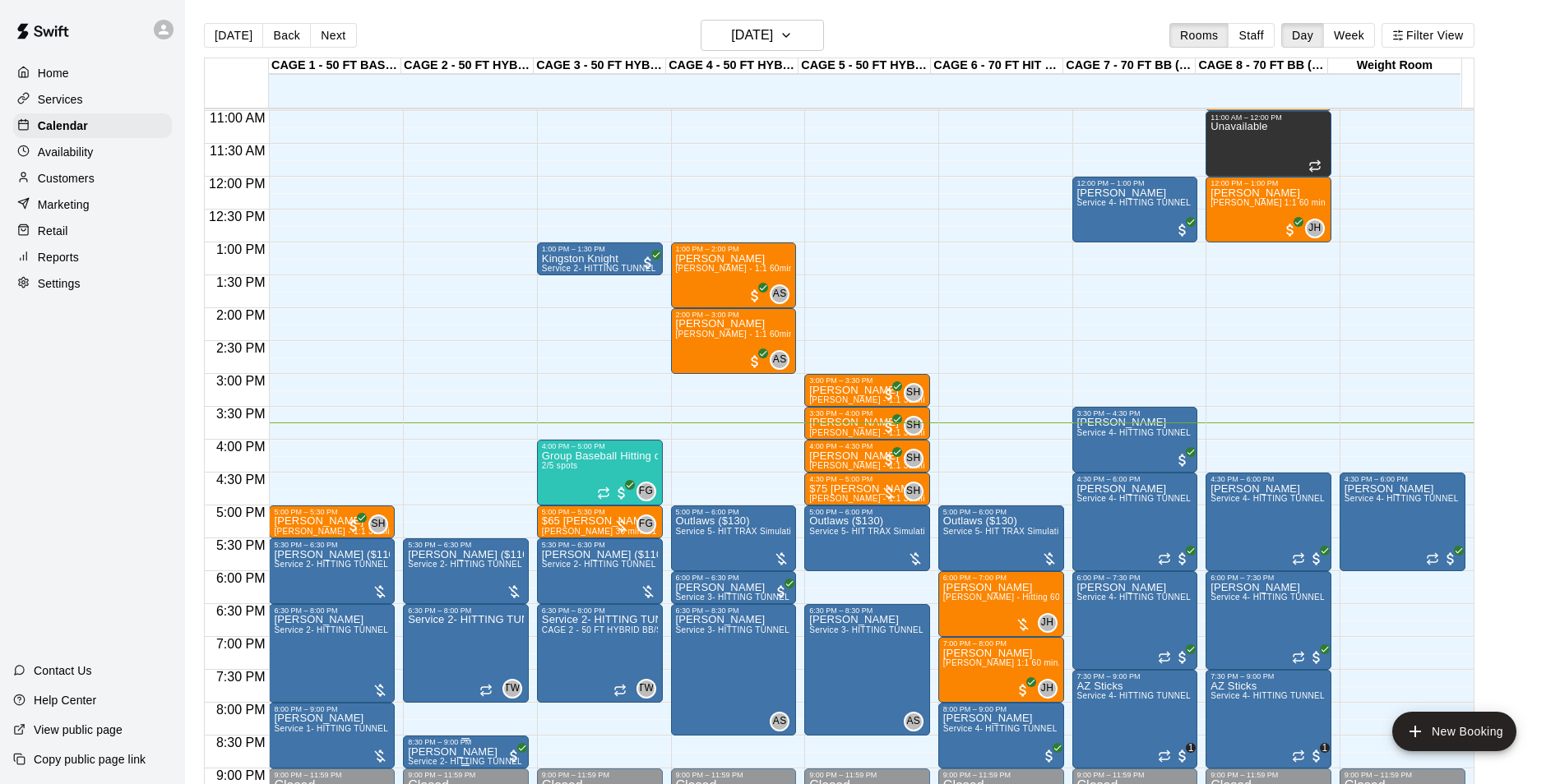
click at [443, 752] on p "[PERSON_NAME]" at bounding box center [465, 752] width 116 height 0
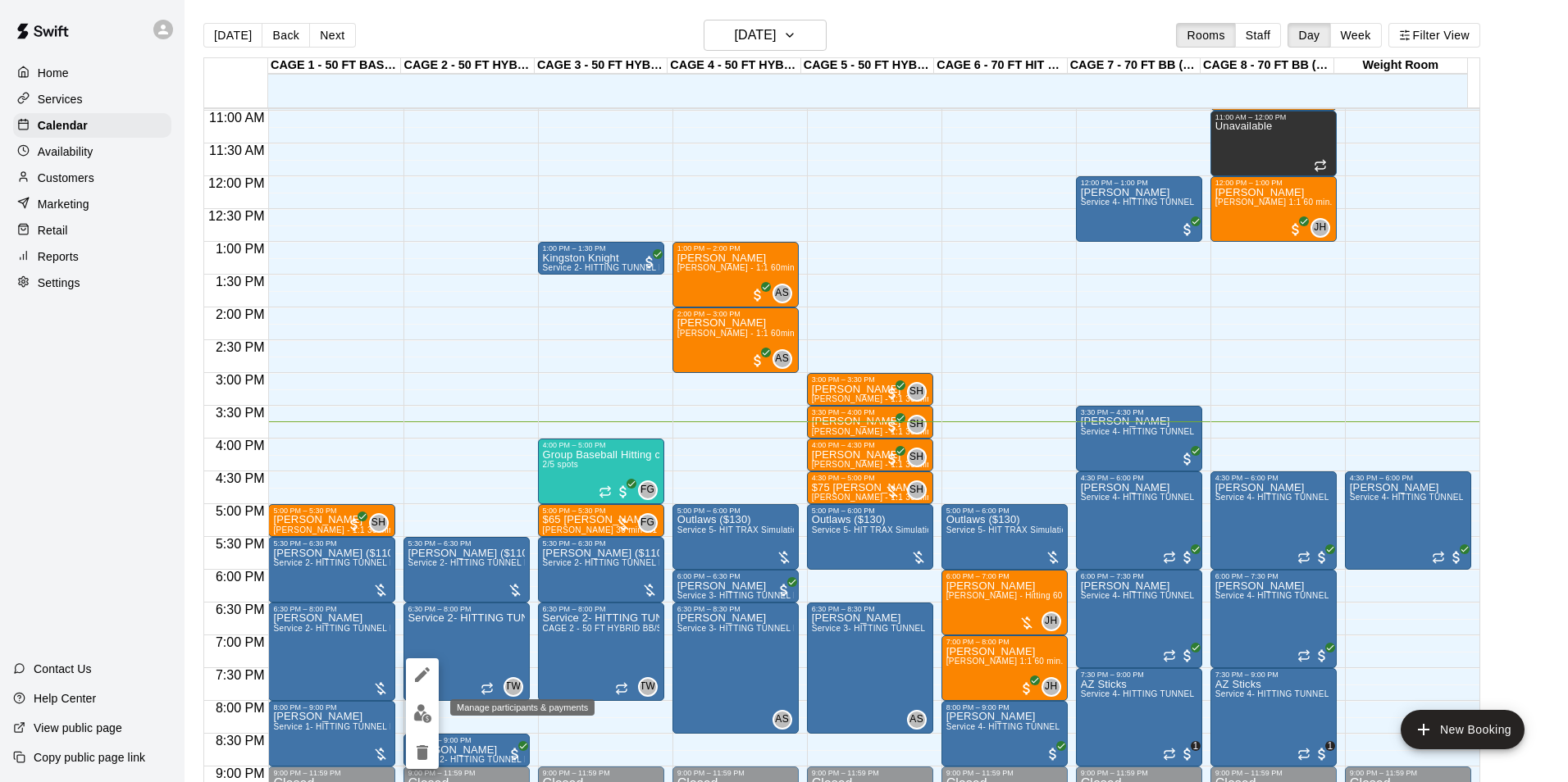
click at [438, 714] on button "edit" at bounding box center [422, 714] width 32 height 32
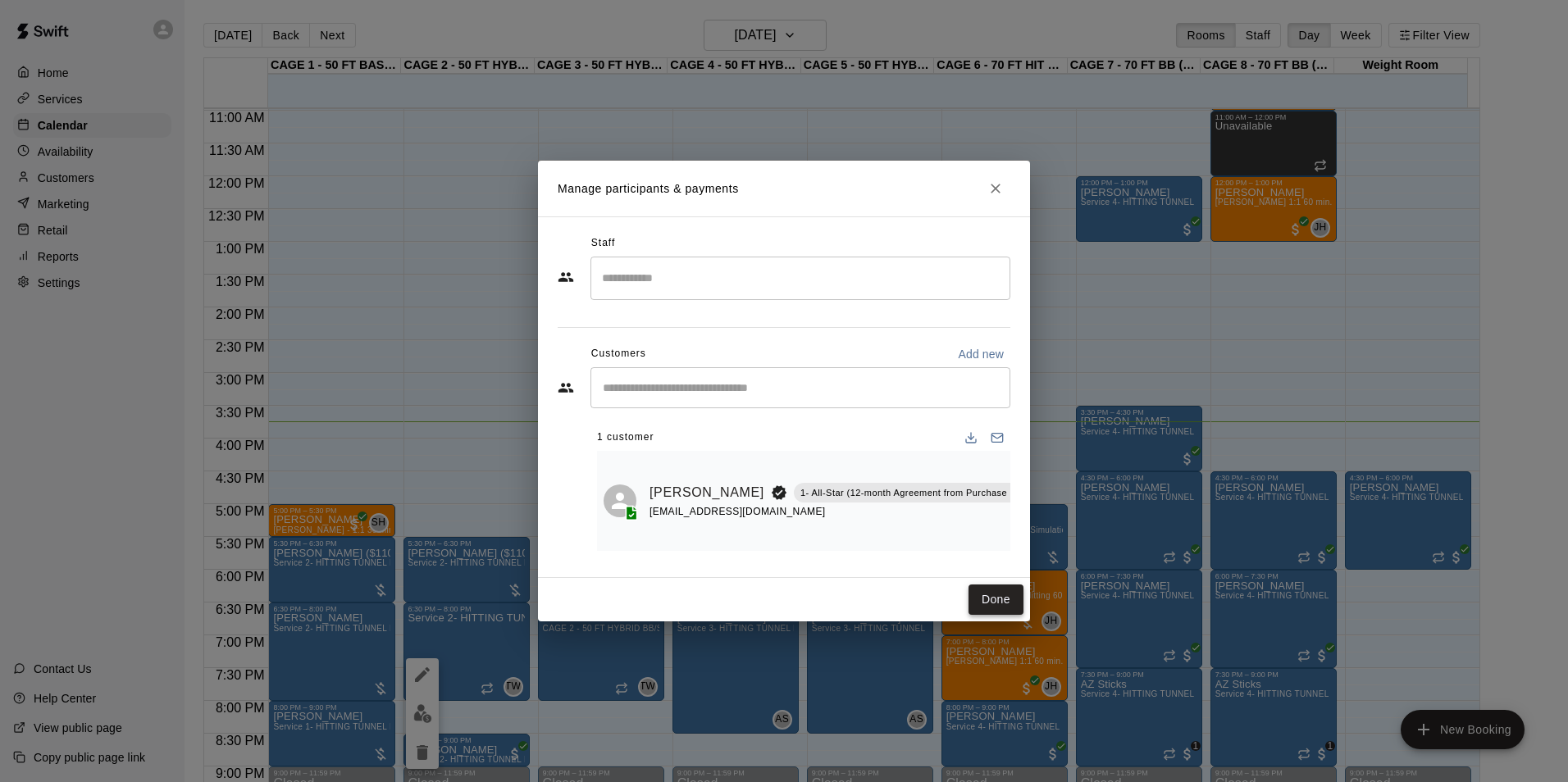
click at [994, 607] on button "Done" at bounding box center [995, 600] width 55 height 31
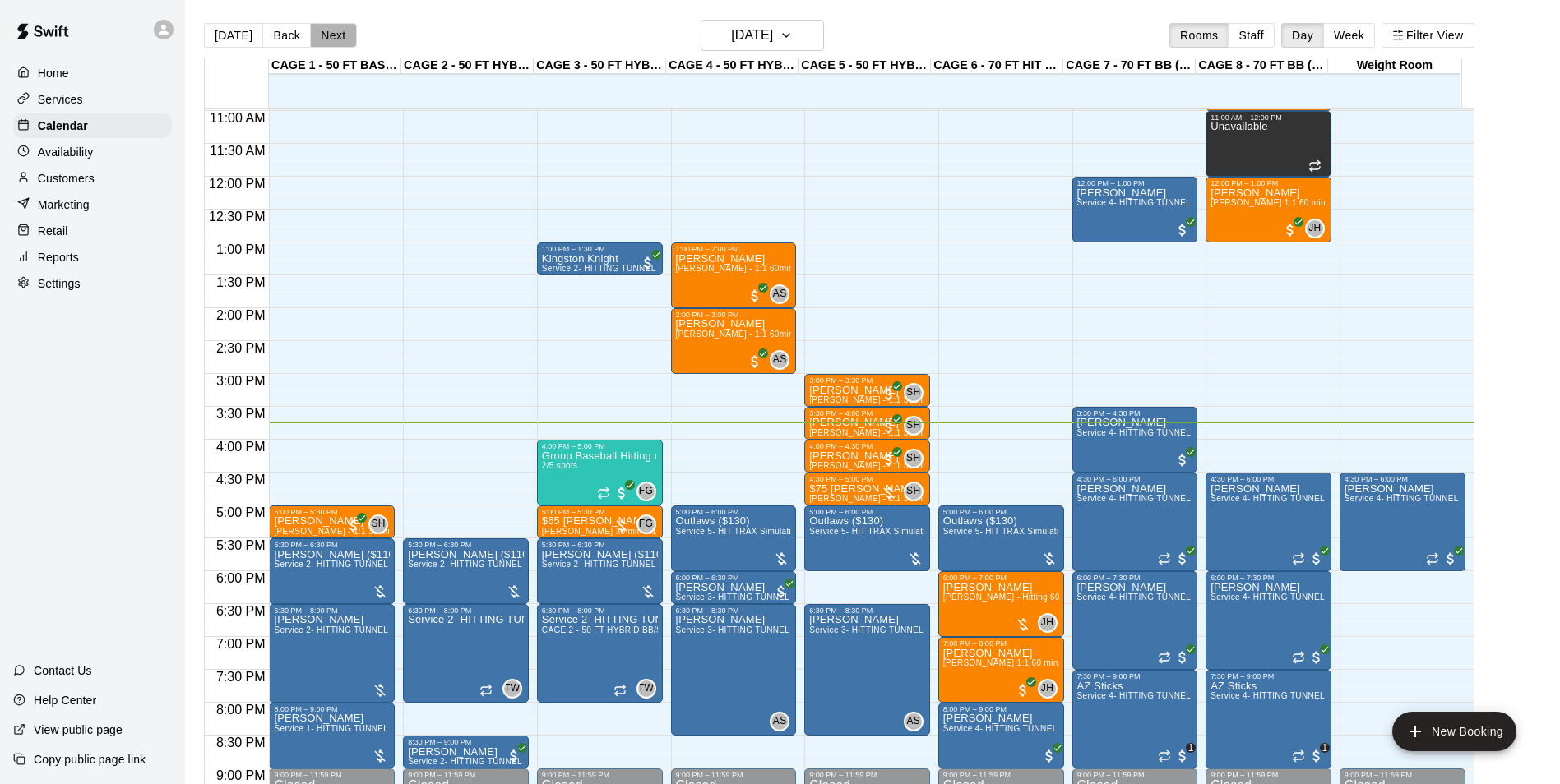
click at [335, 42] on button "Next" at bounding box center [333, 35] width 46 height 25
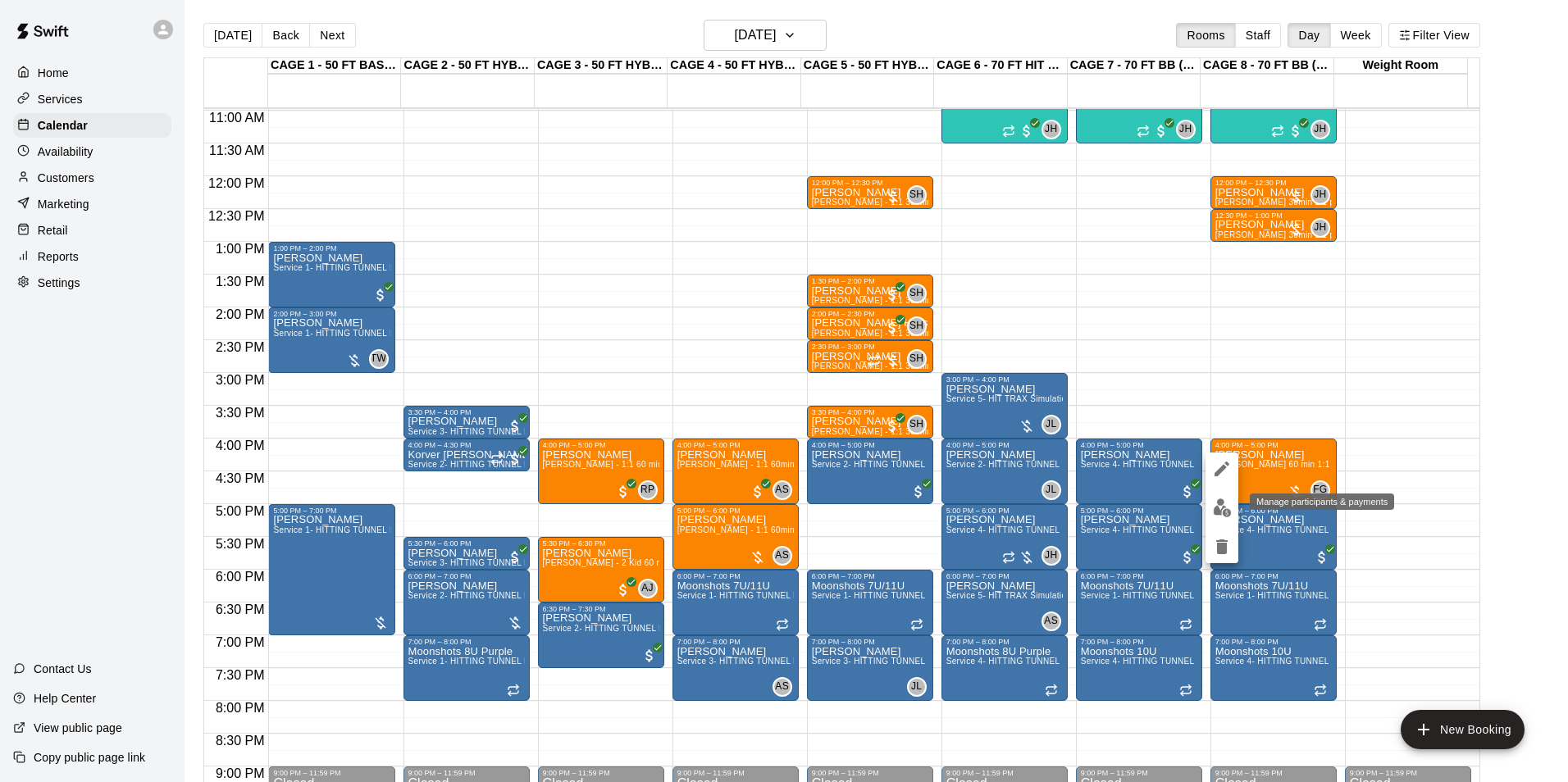
click at [1227, 500] on img "edit" at bounding box center [1222, 508] width 19 height 19
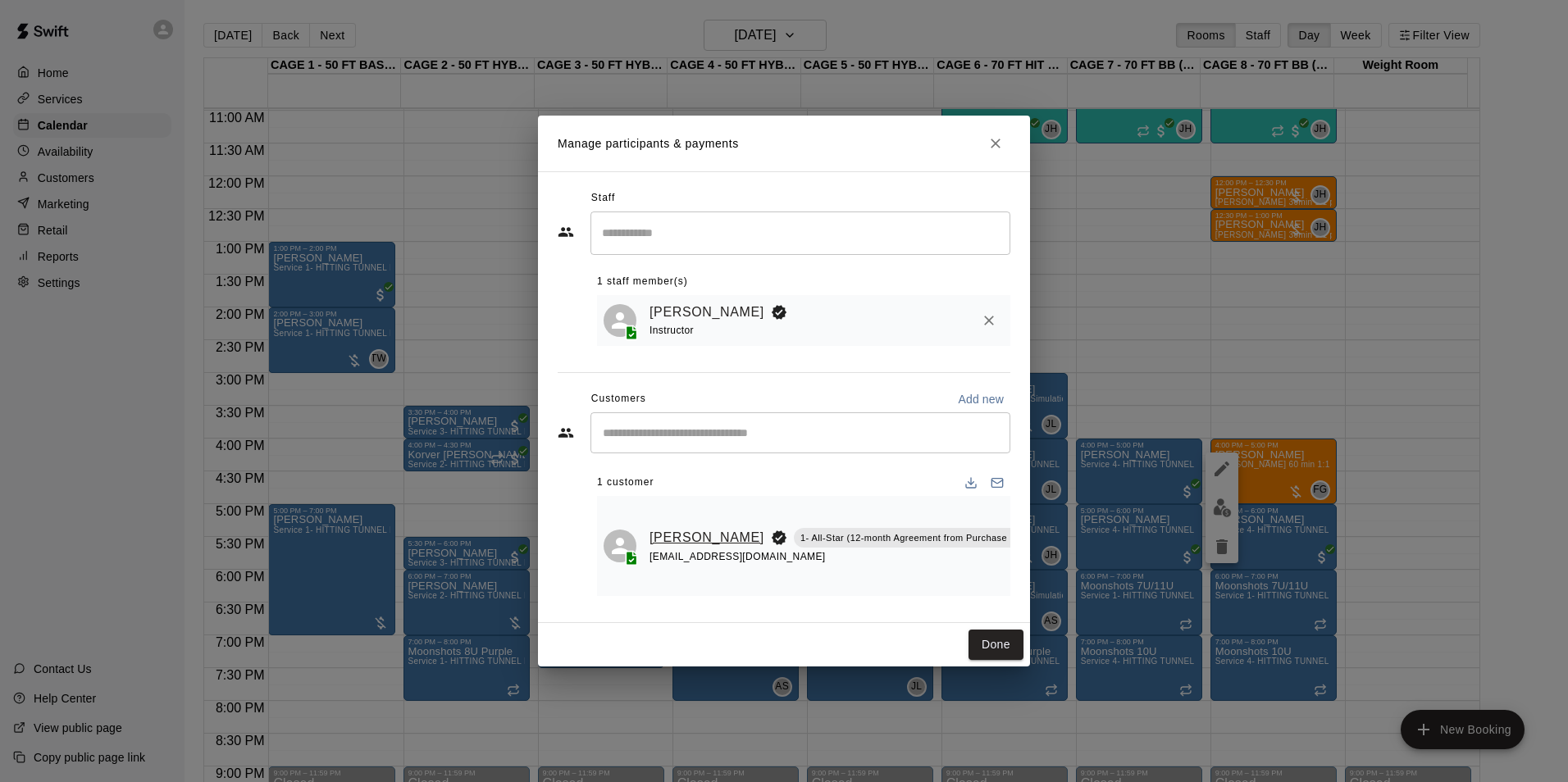
click at [666, 528] on link "[PERSON_NAME]" at bounding box center [707, 538] width 115 height 21
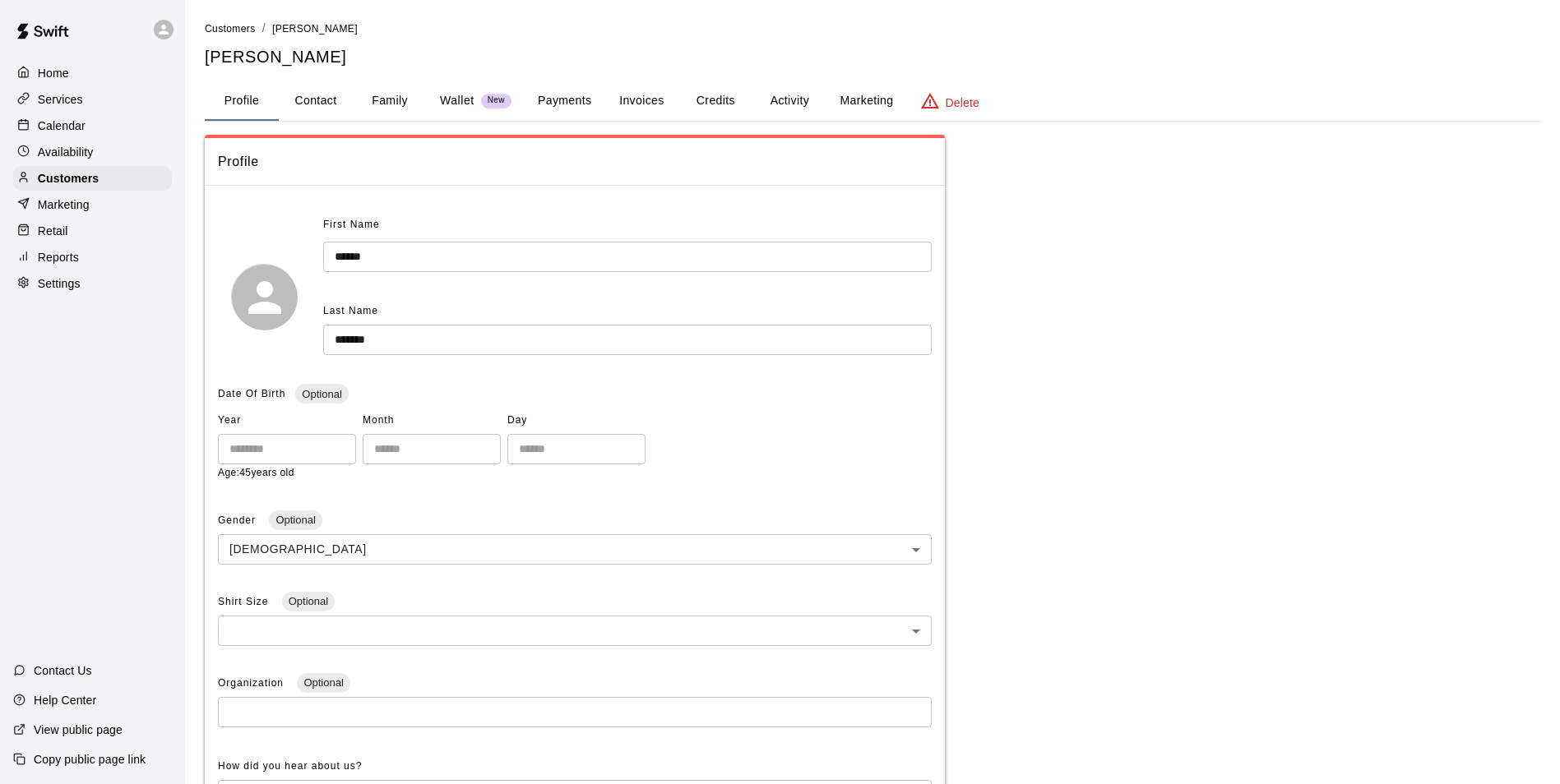
click at [409, 93] on button "Family" at bounding box center [390, 101] width 74 height 40
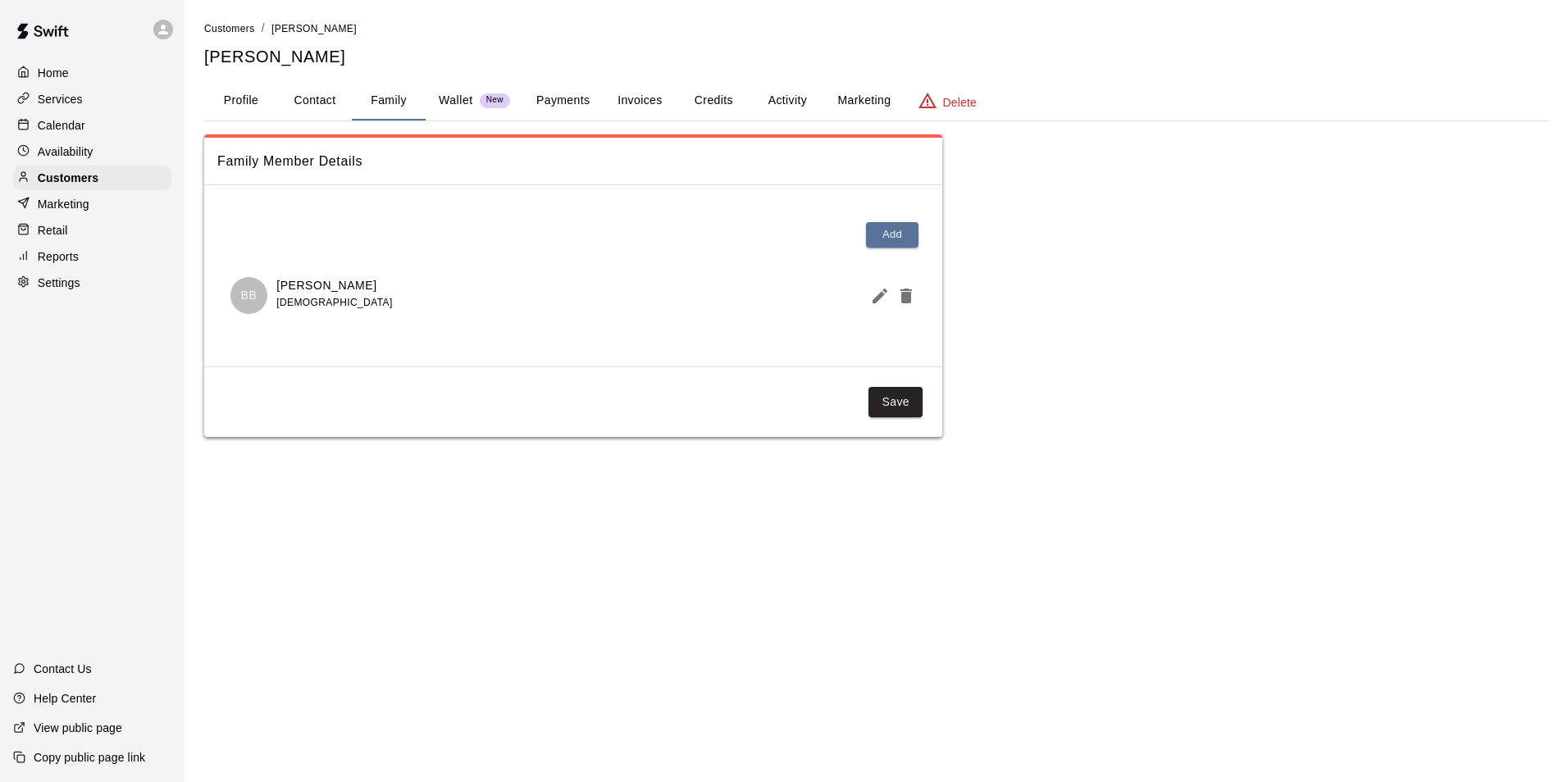
click at [80, 117] on div "Calendar" at bounding box center [92, 125] width 158 height 25
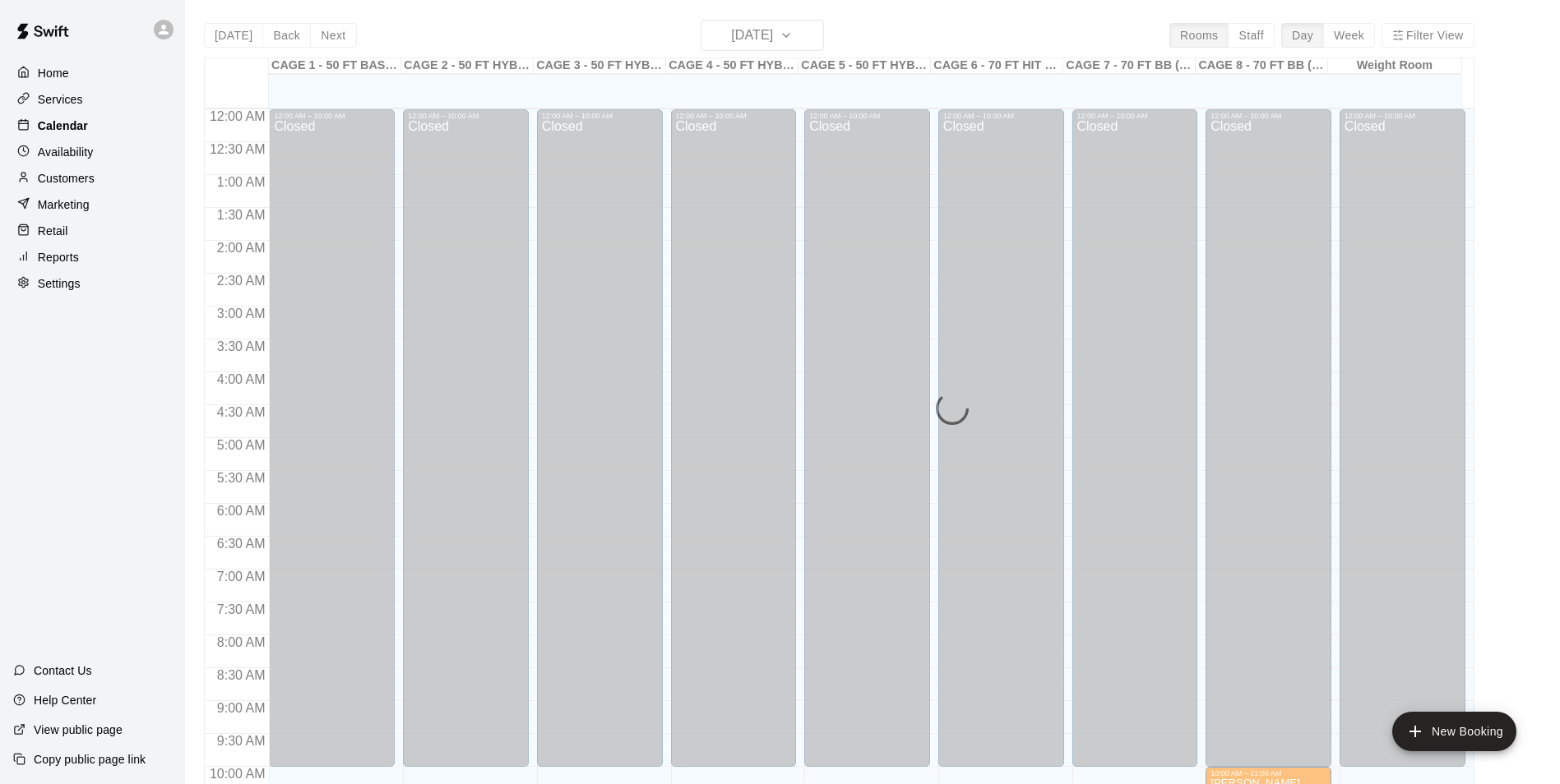
scroll to position [835, 0]
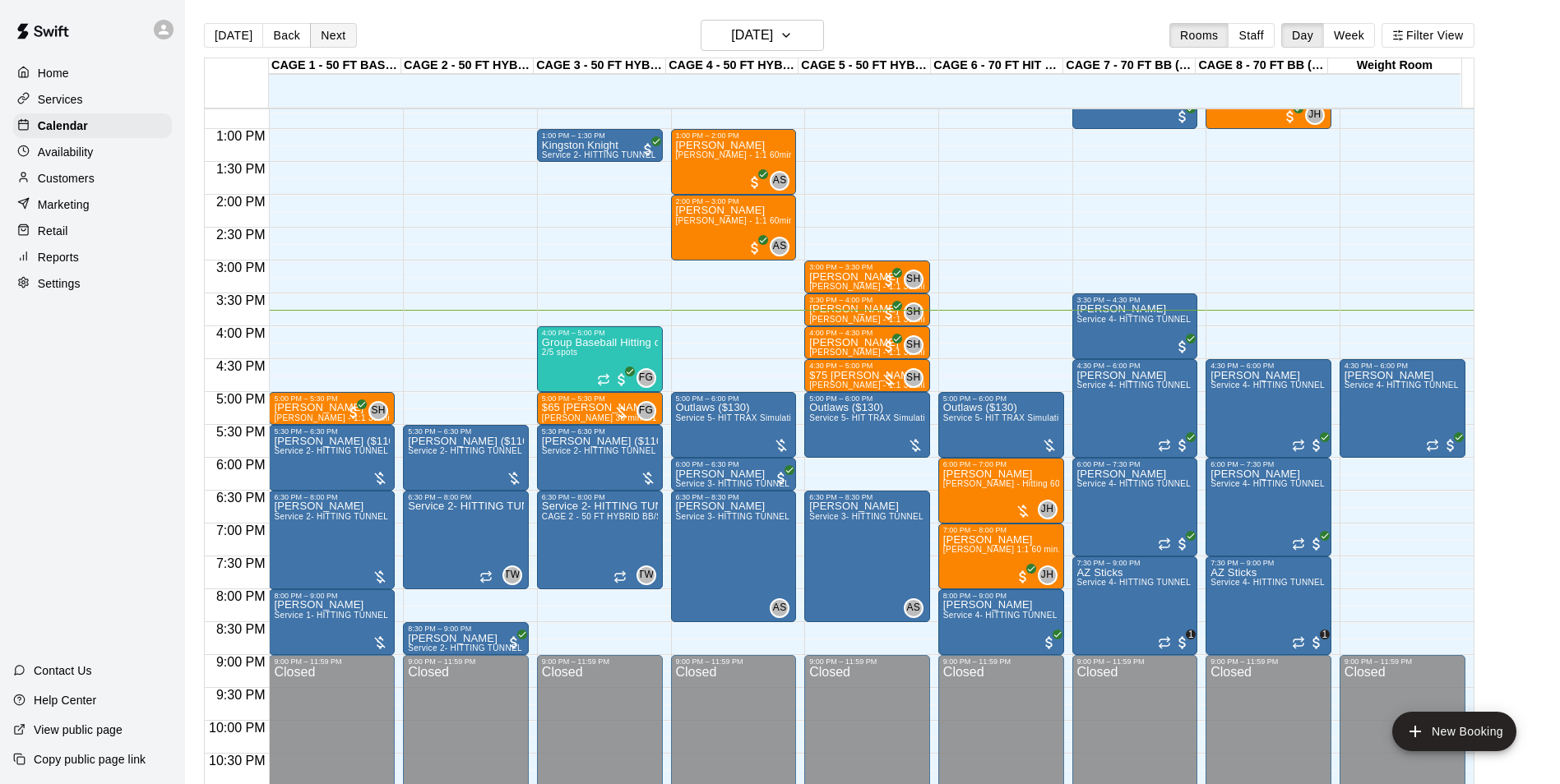
click at [335, 40] on button "Next" at bounding box center [333, 35] width 46 height 25
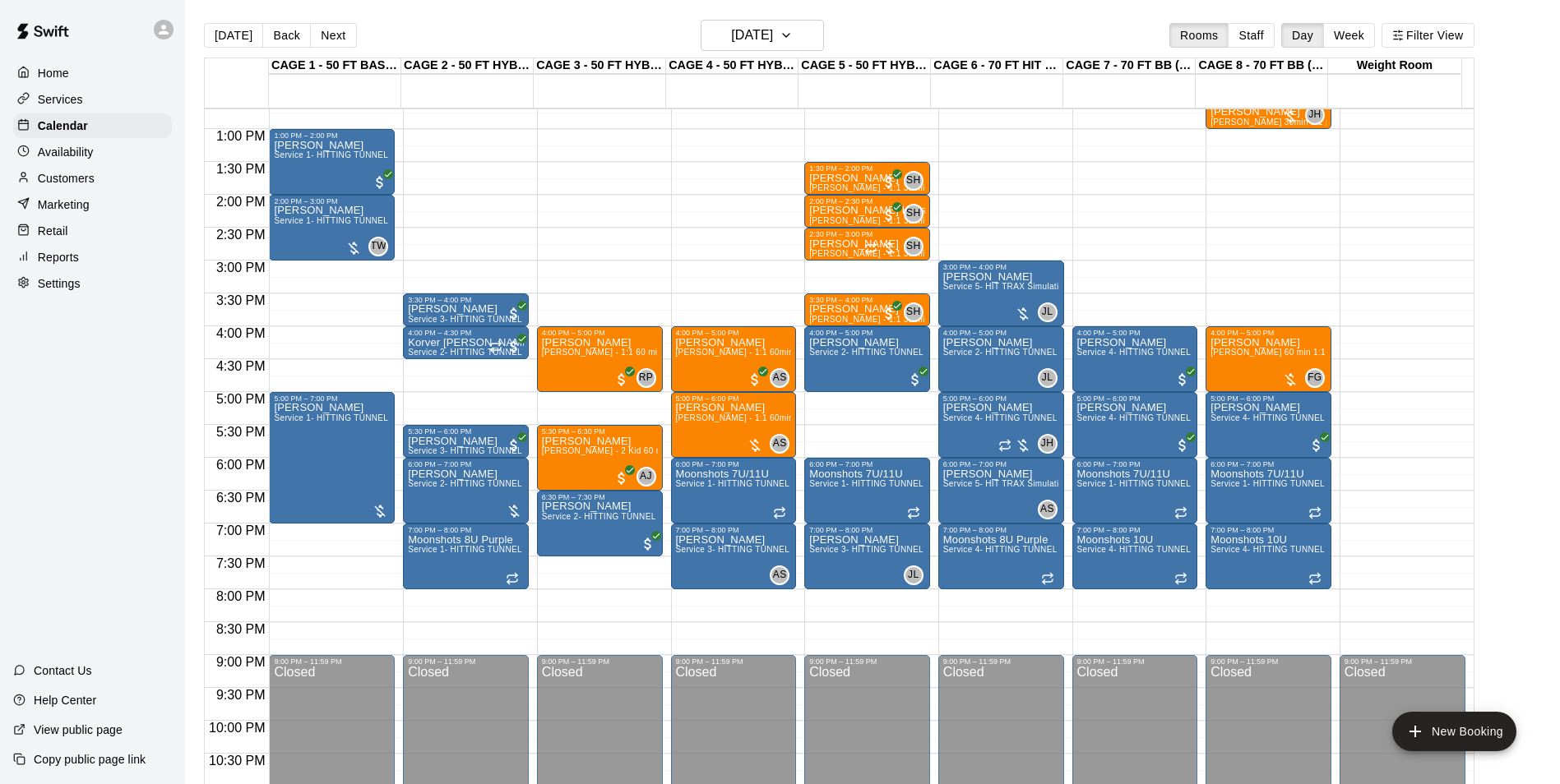
drag, startPoint x: 211, startPoint y: 39, endPoint x: 458, endPoint y: 162, distance: 275.9
click at [211, 39] on button "[DATE]" at bounding box center [234, 35] width 59 height 25
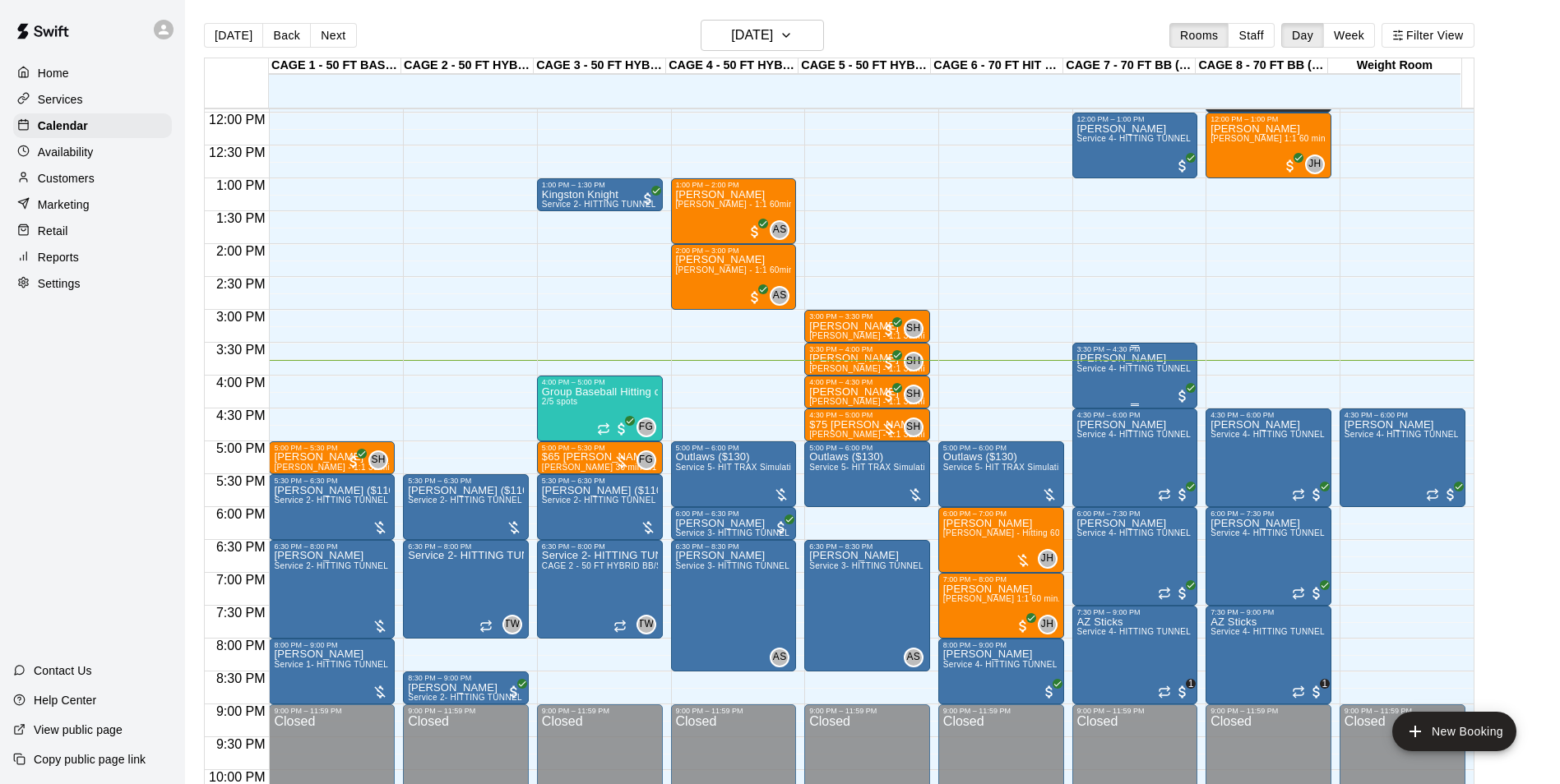
scroll to position [753, 0]
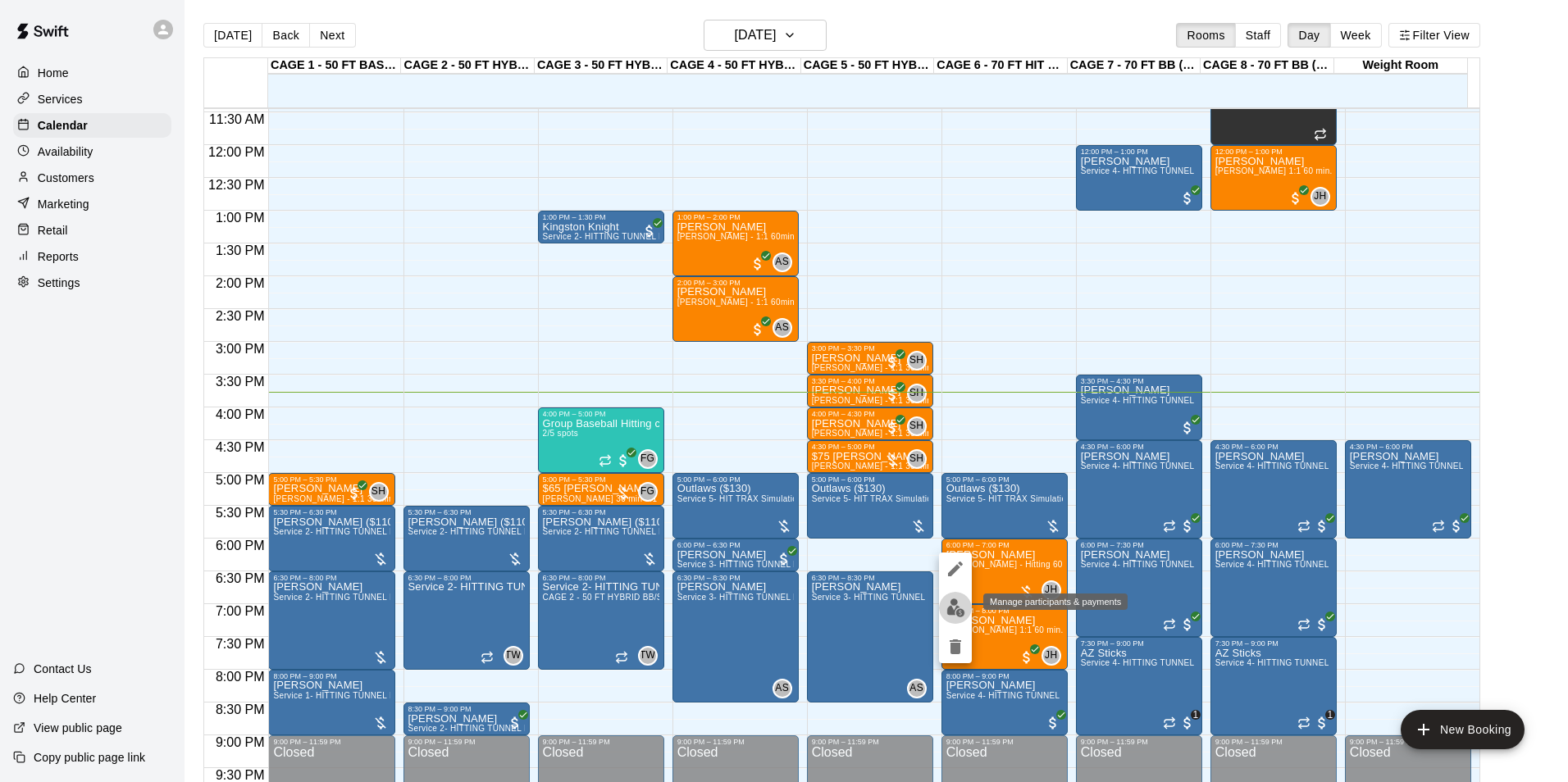
click at [950, 617] on button "edit" at bounding box center [954, 608] width 32 height 32
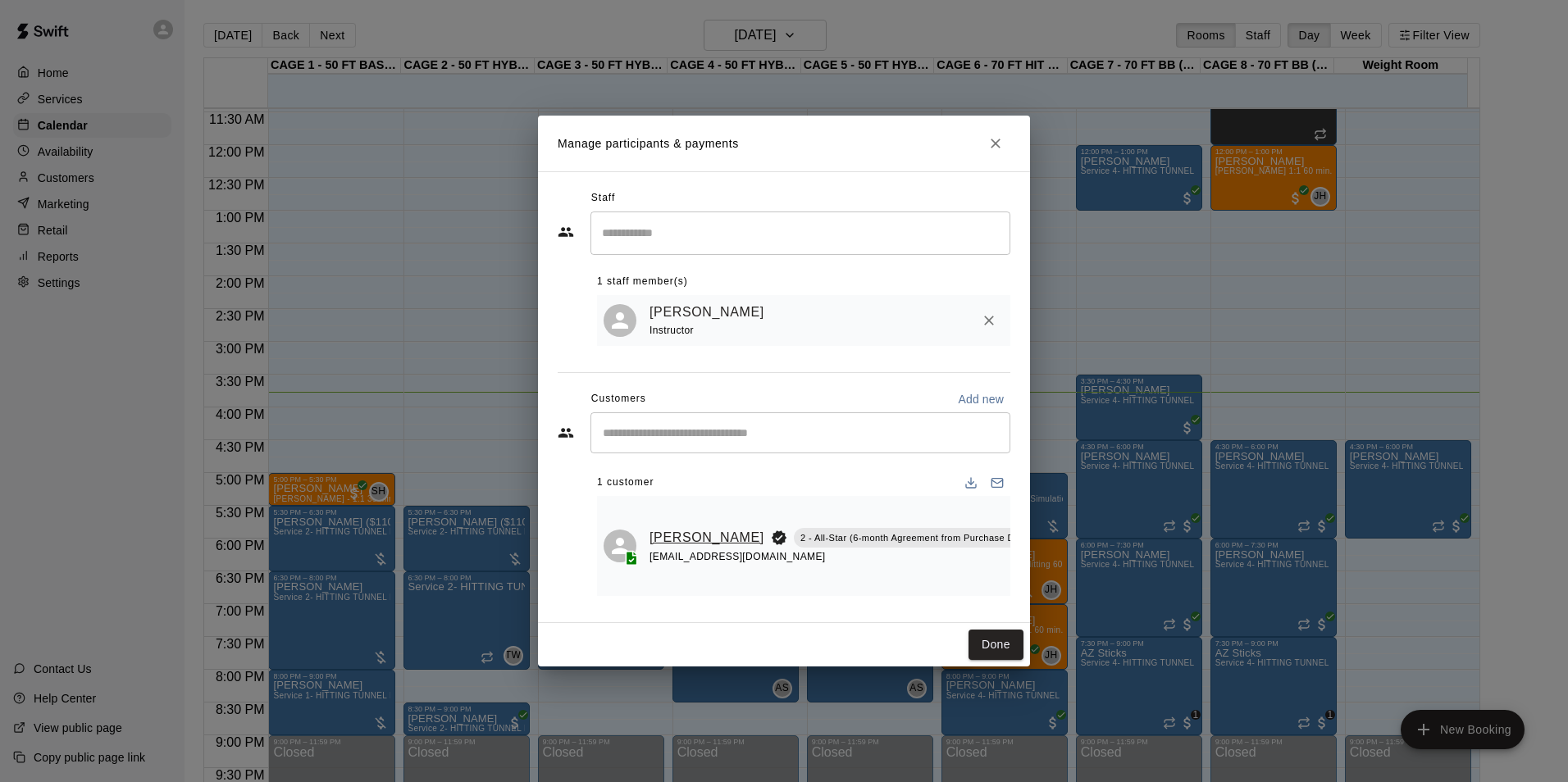
click at [689, 530] on link "[PERSON_NAME]" at bounding box center [707, 538] width 115 height 21
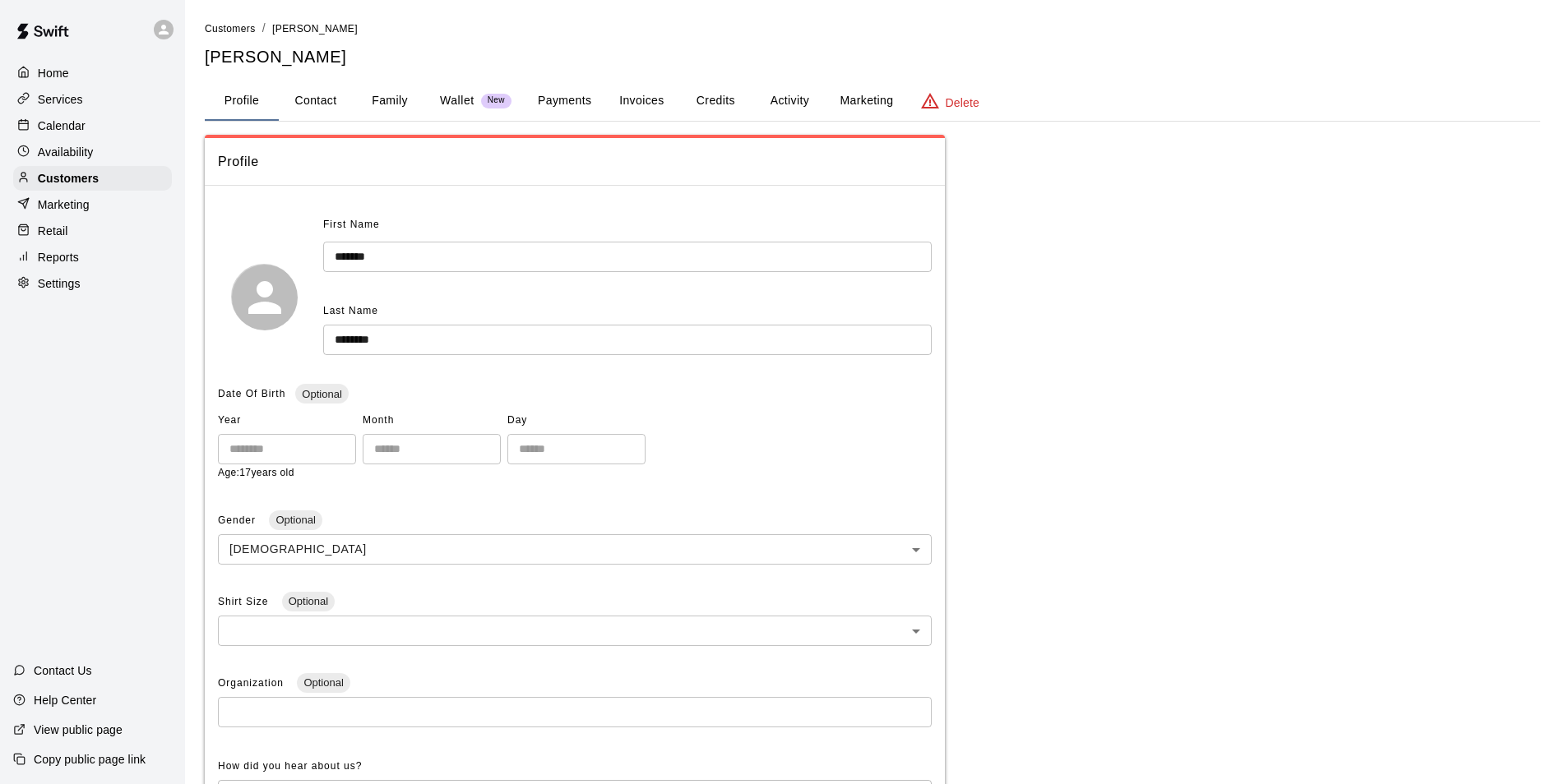
click at [638, 90] on button "Invoices" at bounding box center [641, 101] width 74 height 40
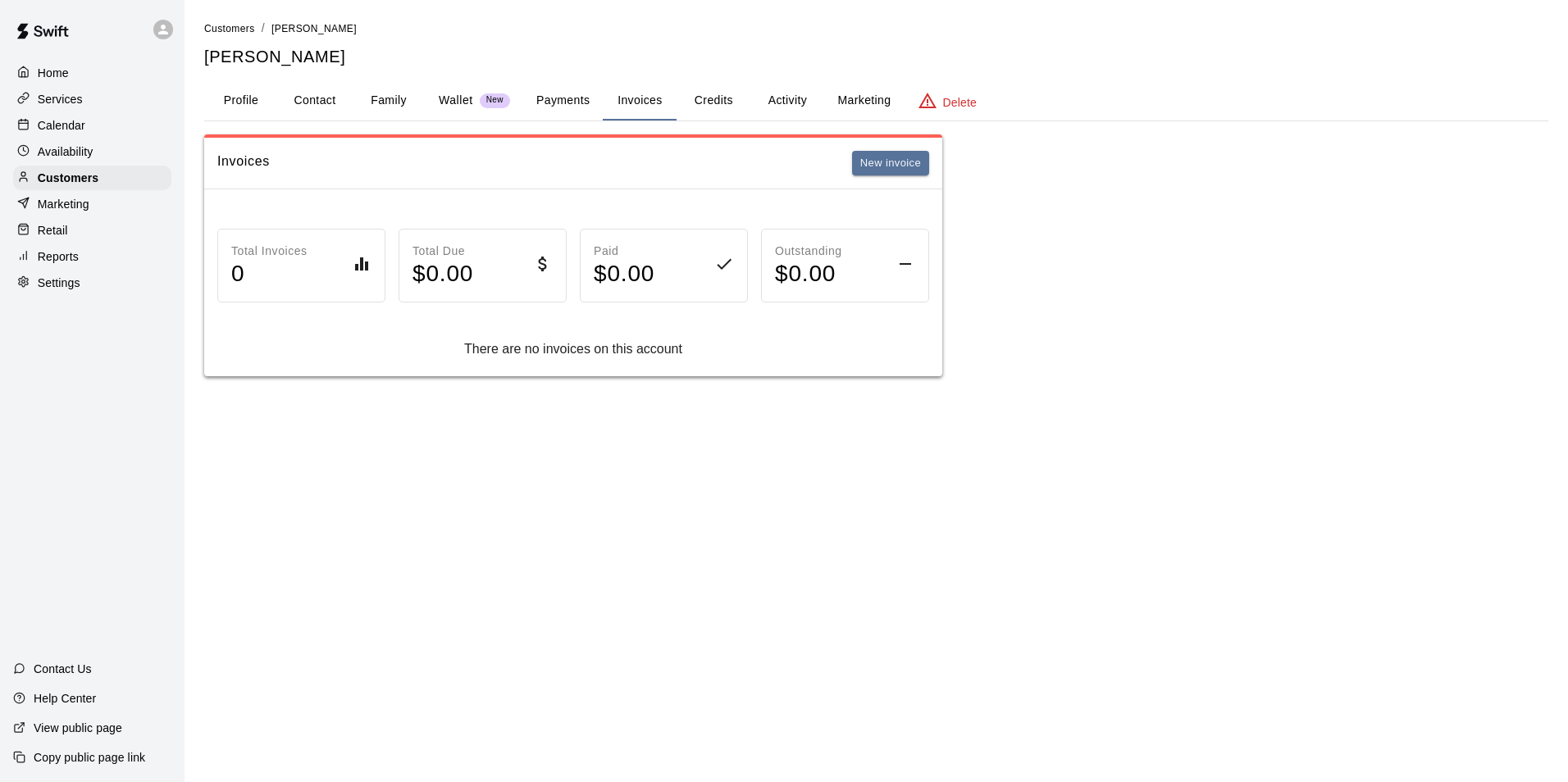
click at [583, 108] on button "Payments" at bounding box center [563, 101] width 80 height 40
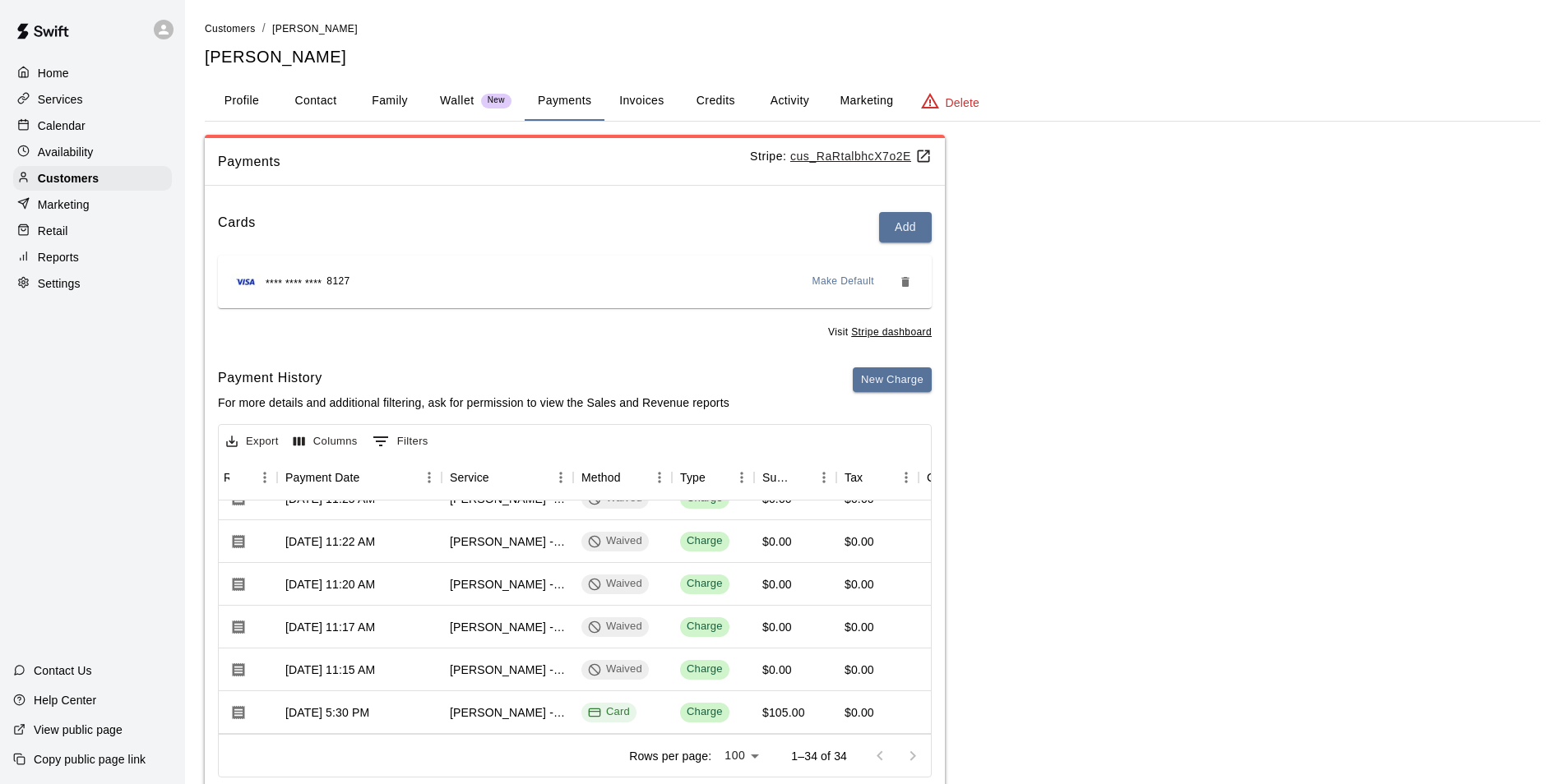
scroll to position [83, 151]
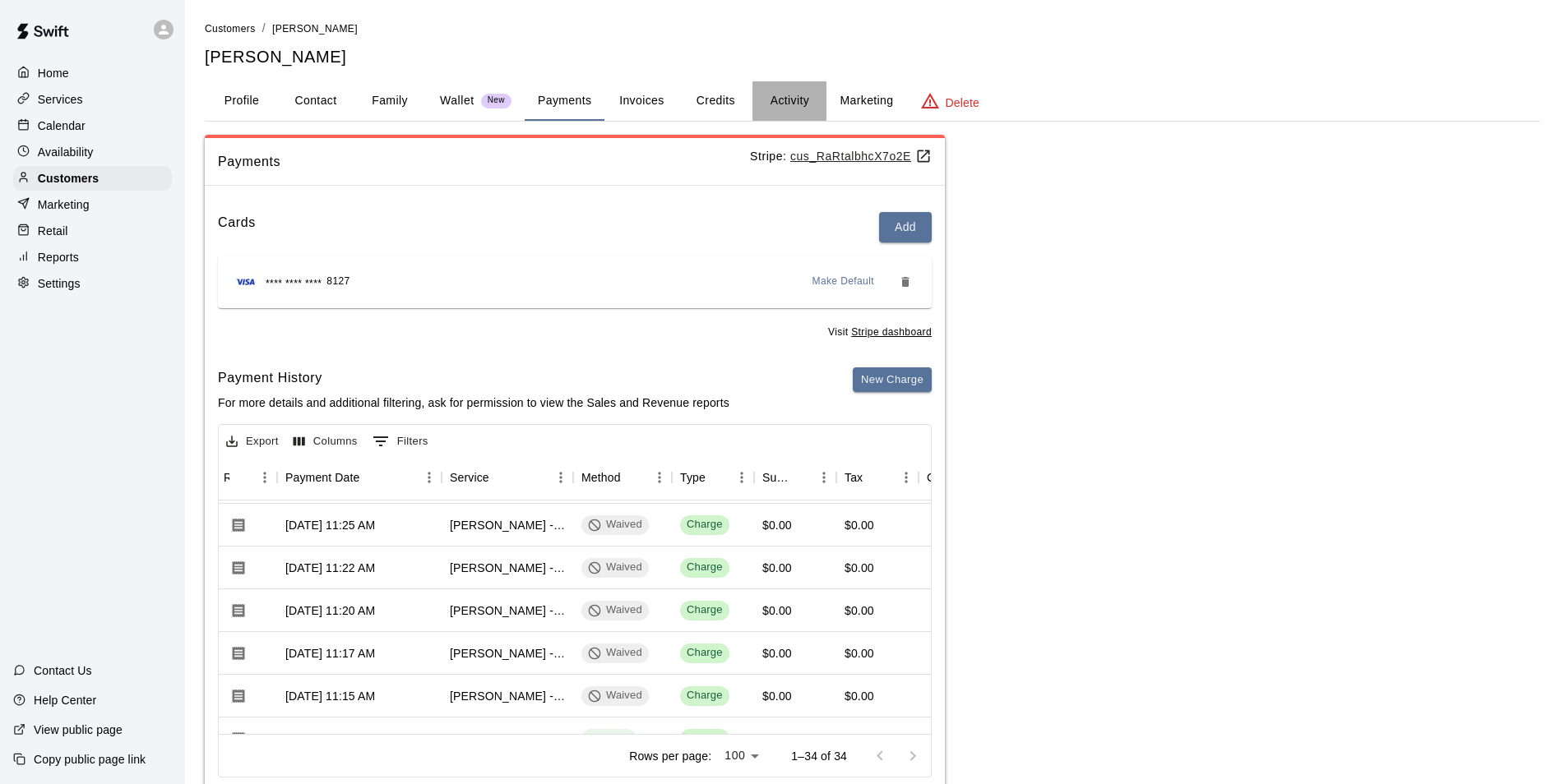
click at [797, 91] on button "Activity" at bounding box center [790, 101] width 74 height 40
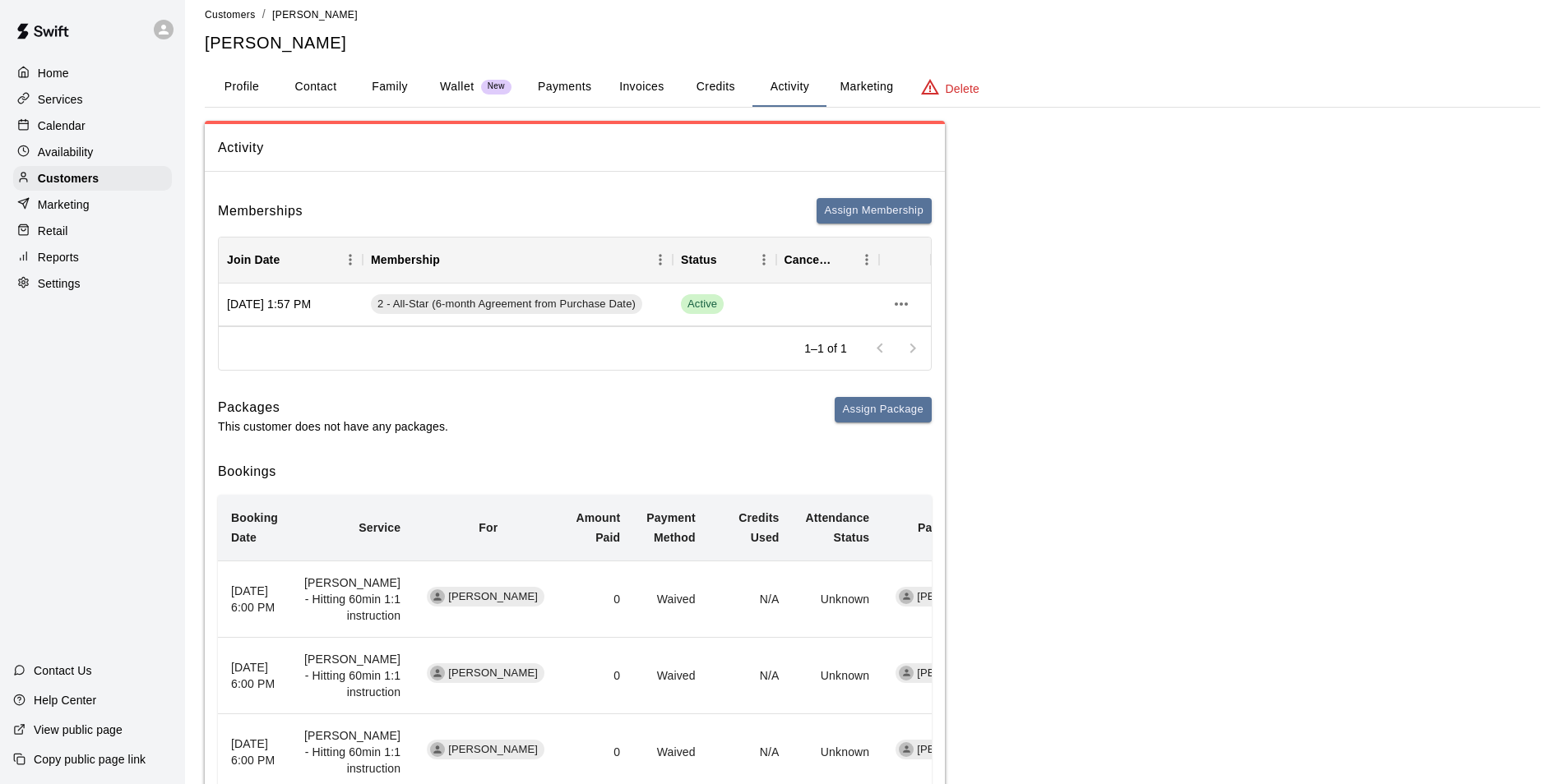
scroll to position [0, 0]
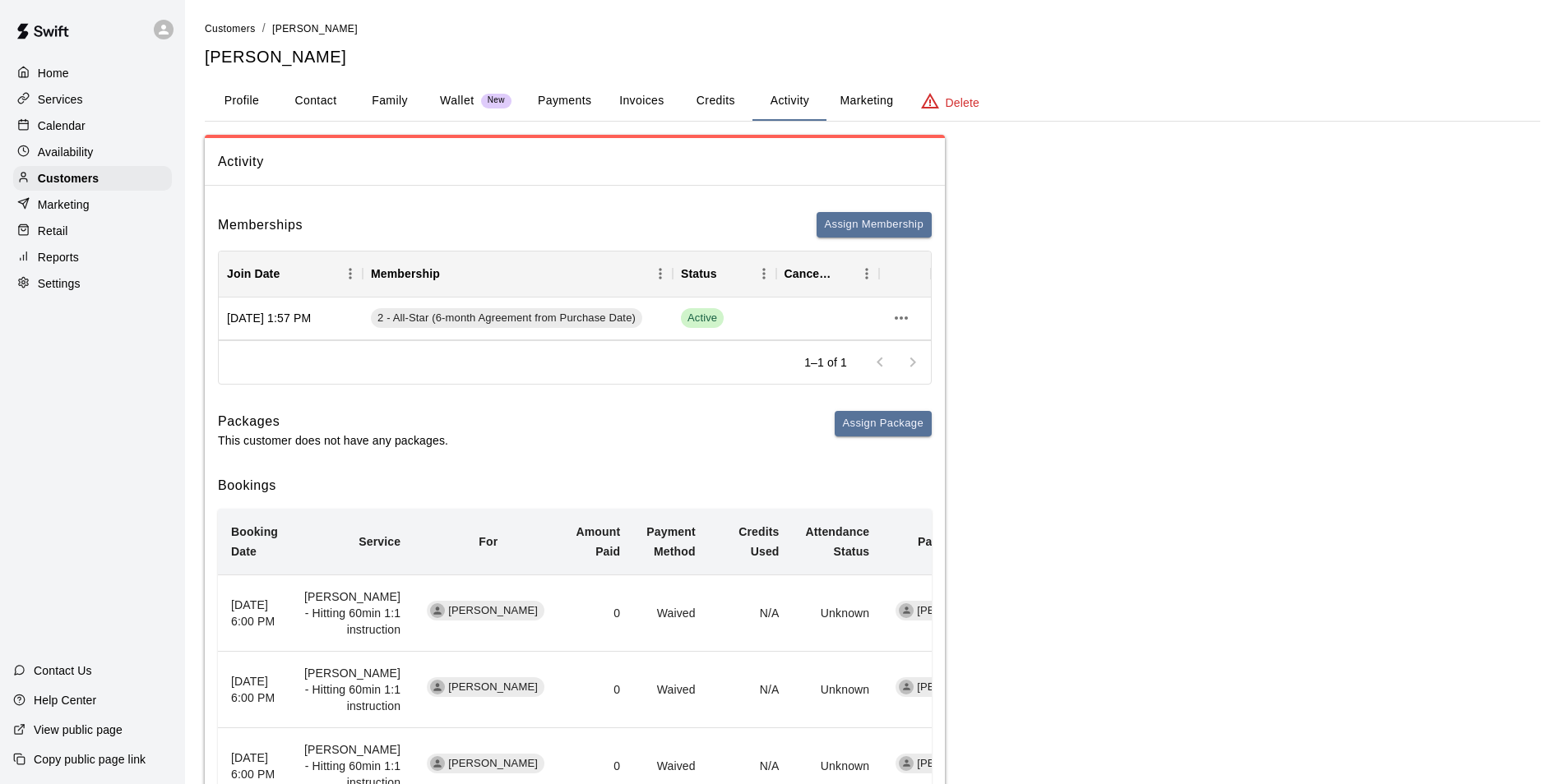
click at [634, 117] on button "Invoices" at bounding box center [641, 101] width 74 height 40
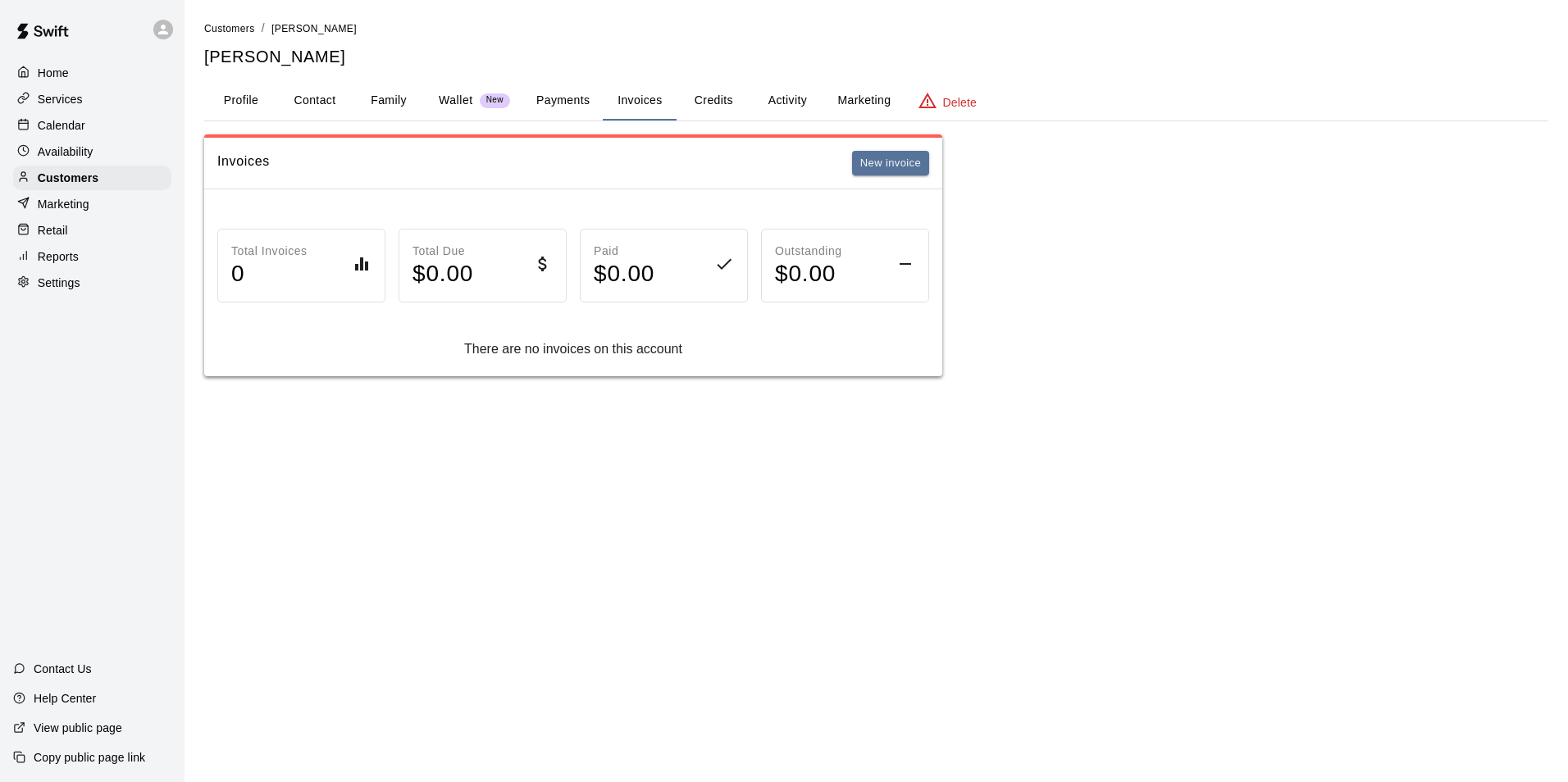
click at [741, 93] on button "Credits" at bounding box center [714, 101] width 74 height 40
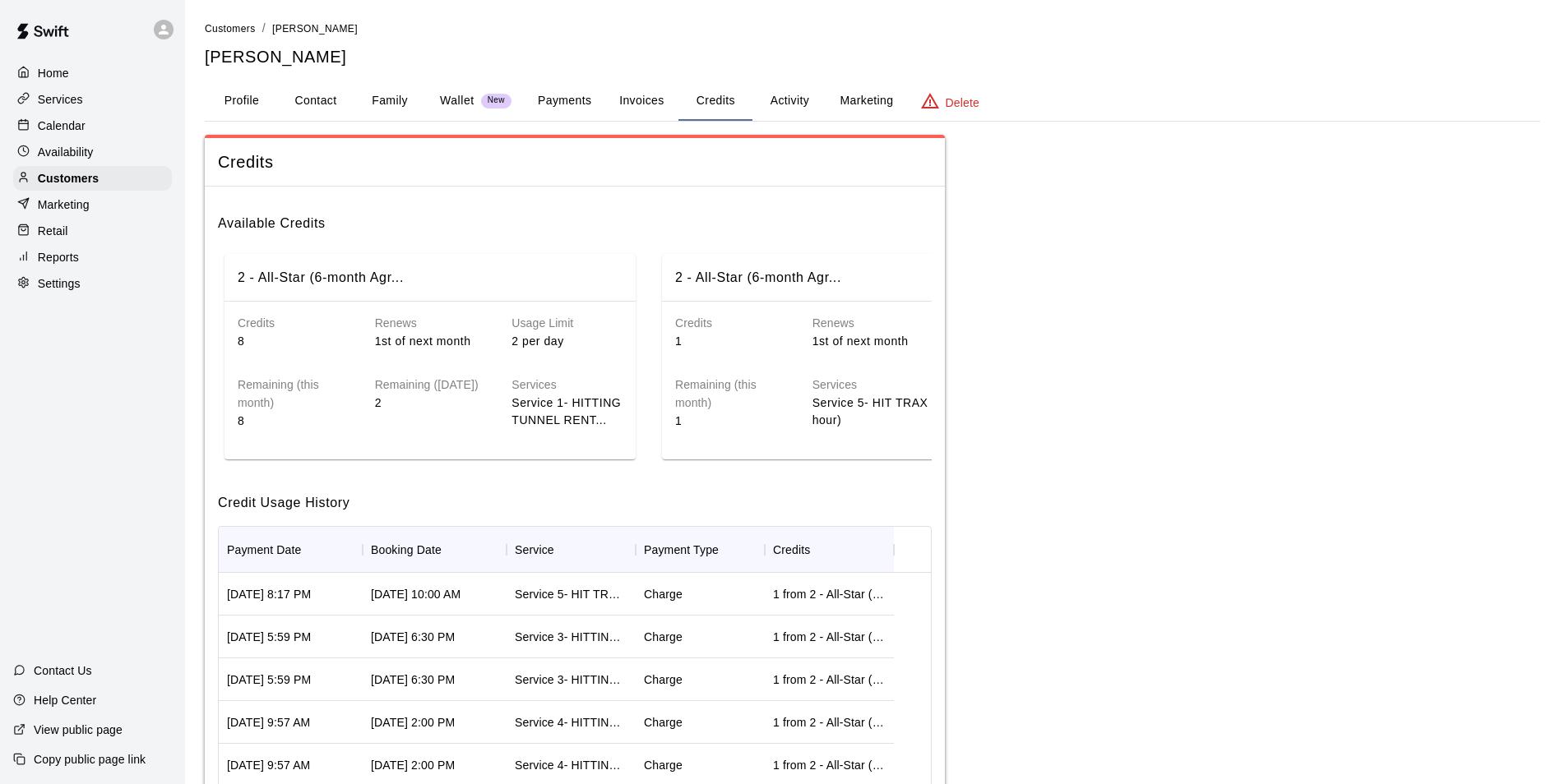
click at [126, 119] on div "Calendar" at bounding box center [92, 125] width 159 height 25
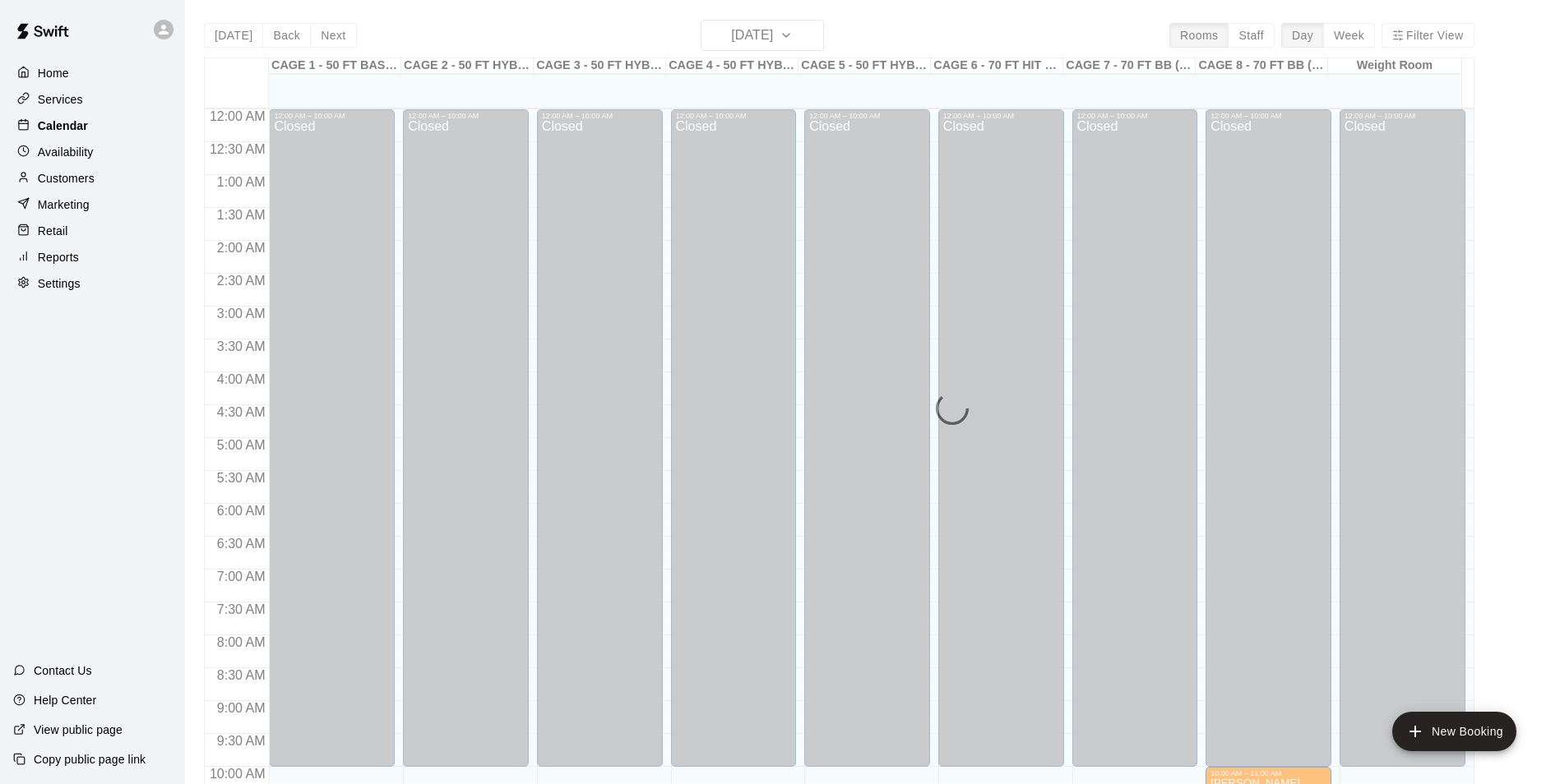
scroll to position [835, 0]
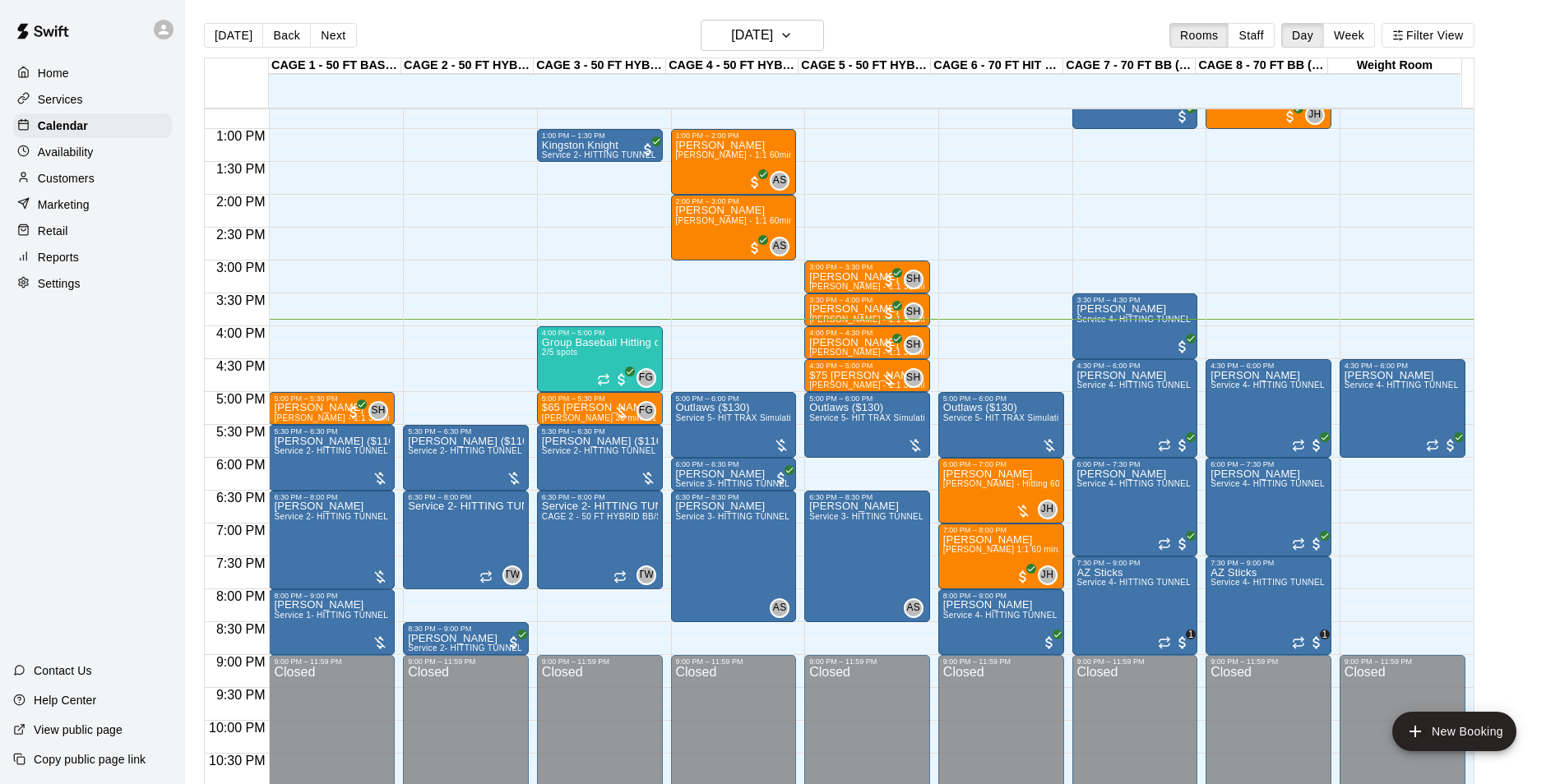
click at [777, 18] on main "Today Back Next Tuesday Sep 16 Rooms Staff Day Week Filter View CAGE 1 - 50 FT …" at bounding box center [871, 405] width 1374 height 811
click at [773, 30] on h6 "[DATE]" at bounding box center [752, 35] width 42 height 23
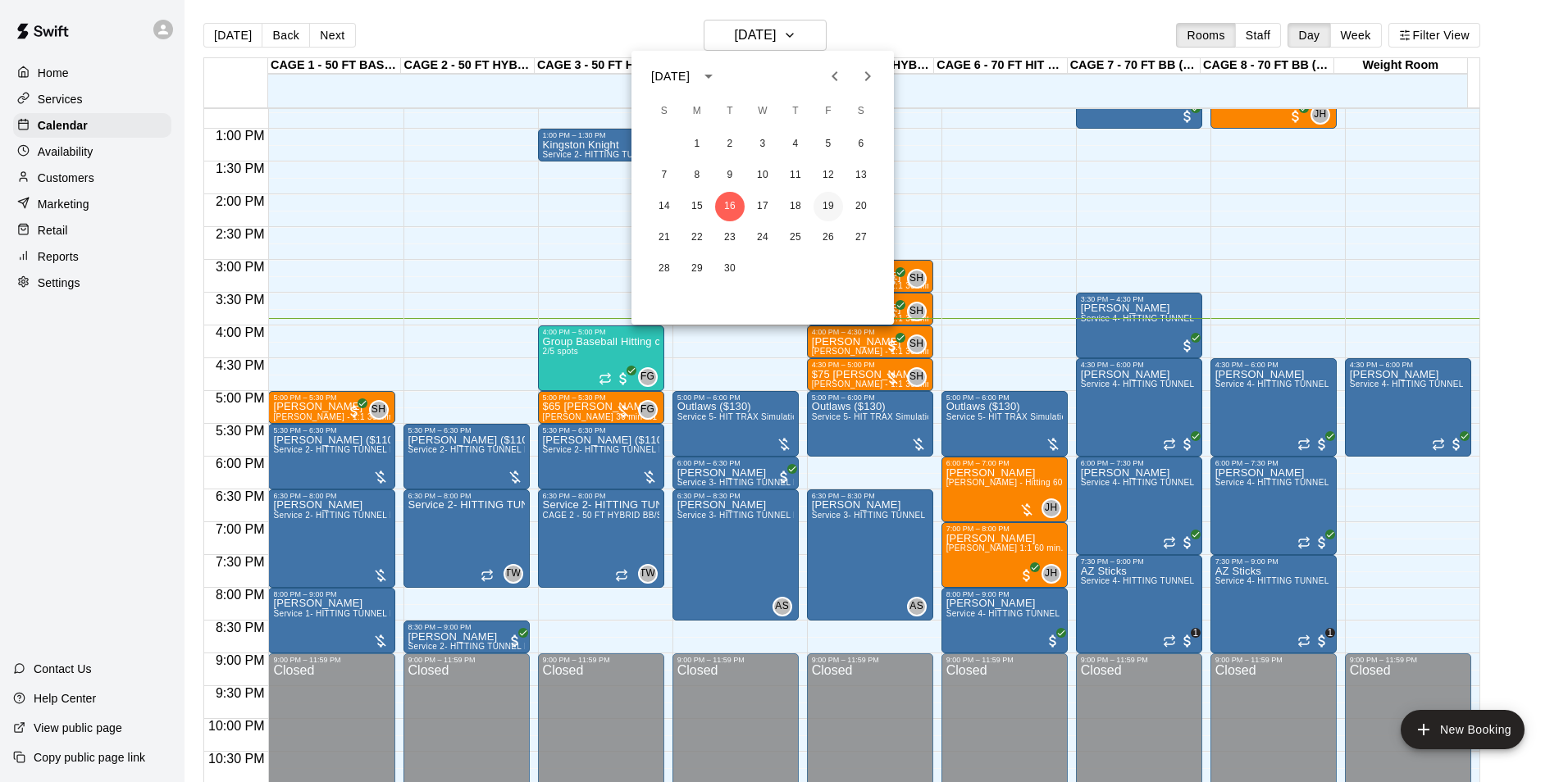
click at [826, 202] on button "19" at bounding box center [828, 206] width 30 height 30
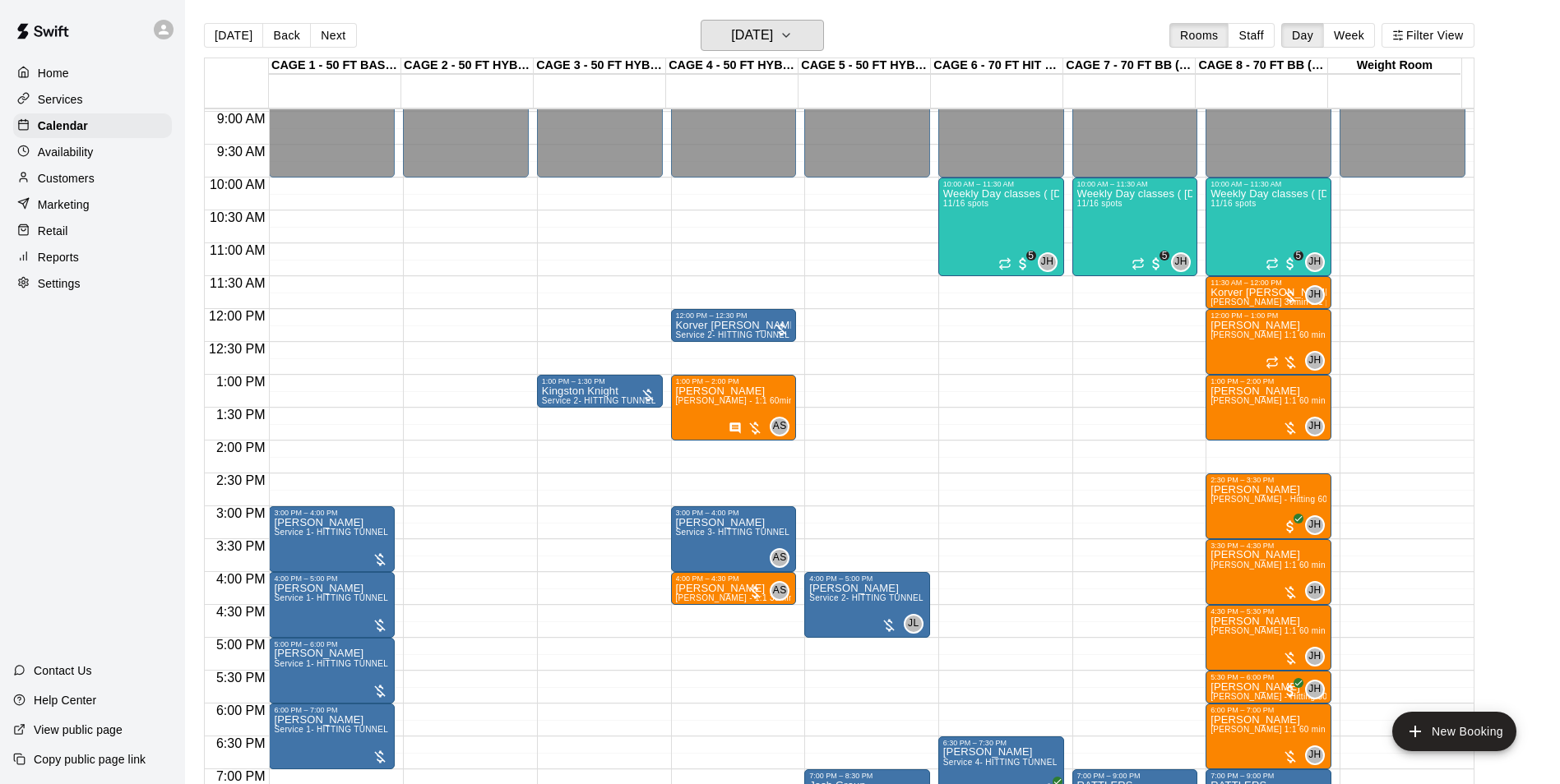
scroll to position [588, 0]
click at [732, 26] on h6 "Friday Sep 19" at bounding box center [752, 35] width 42 height 23
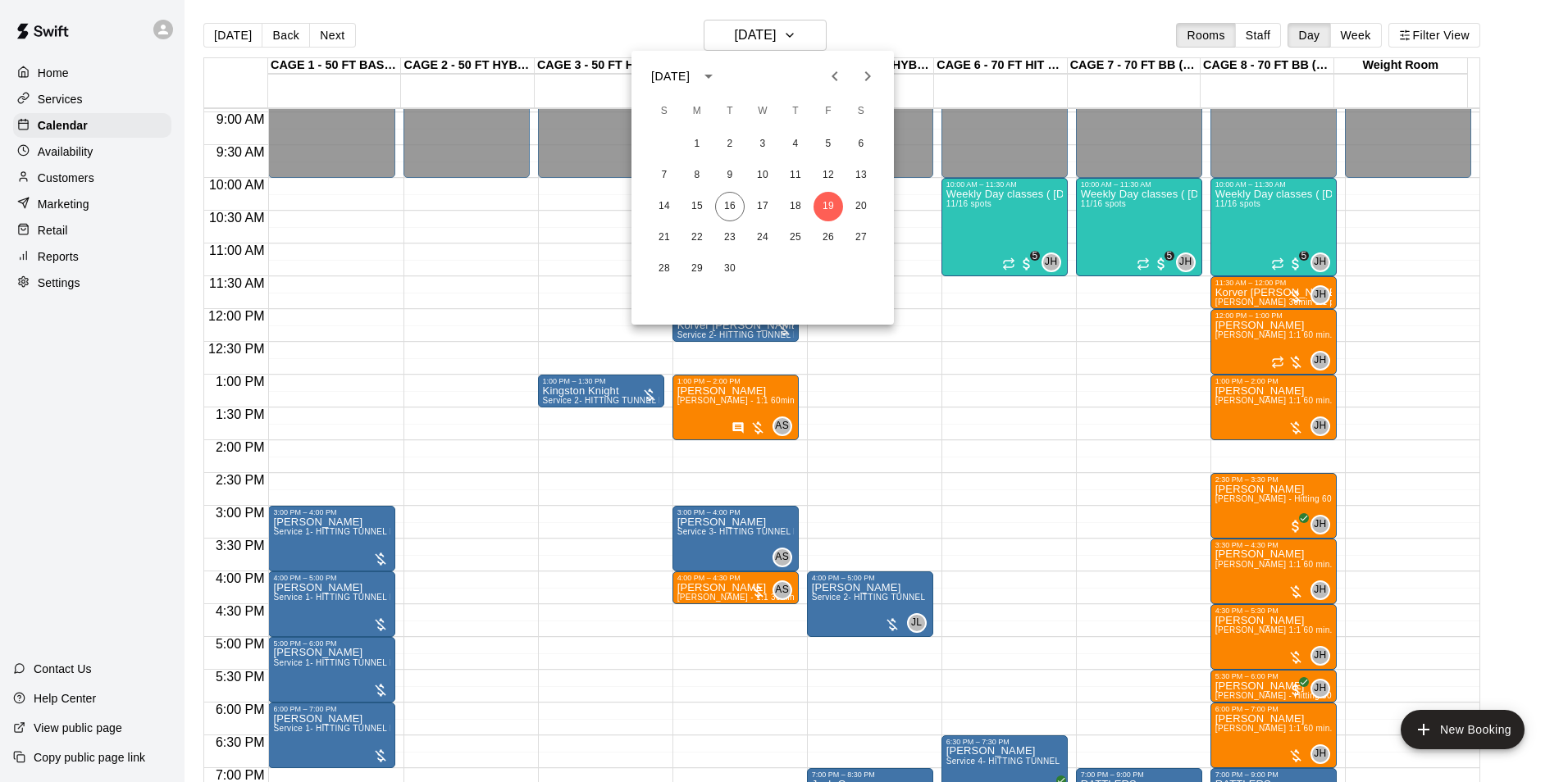
click at [230, 28] on div at bounding box center [784, 391] width 1568 height 782
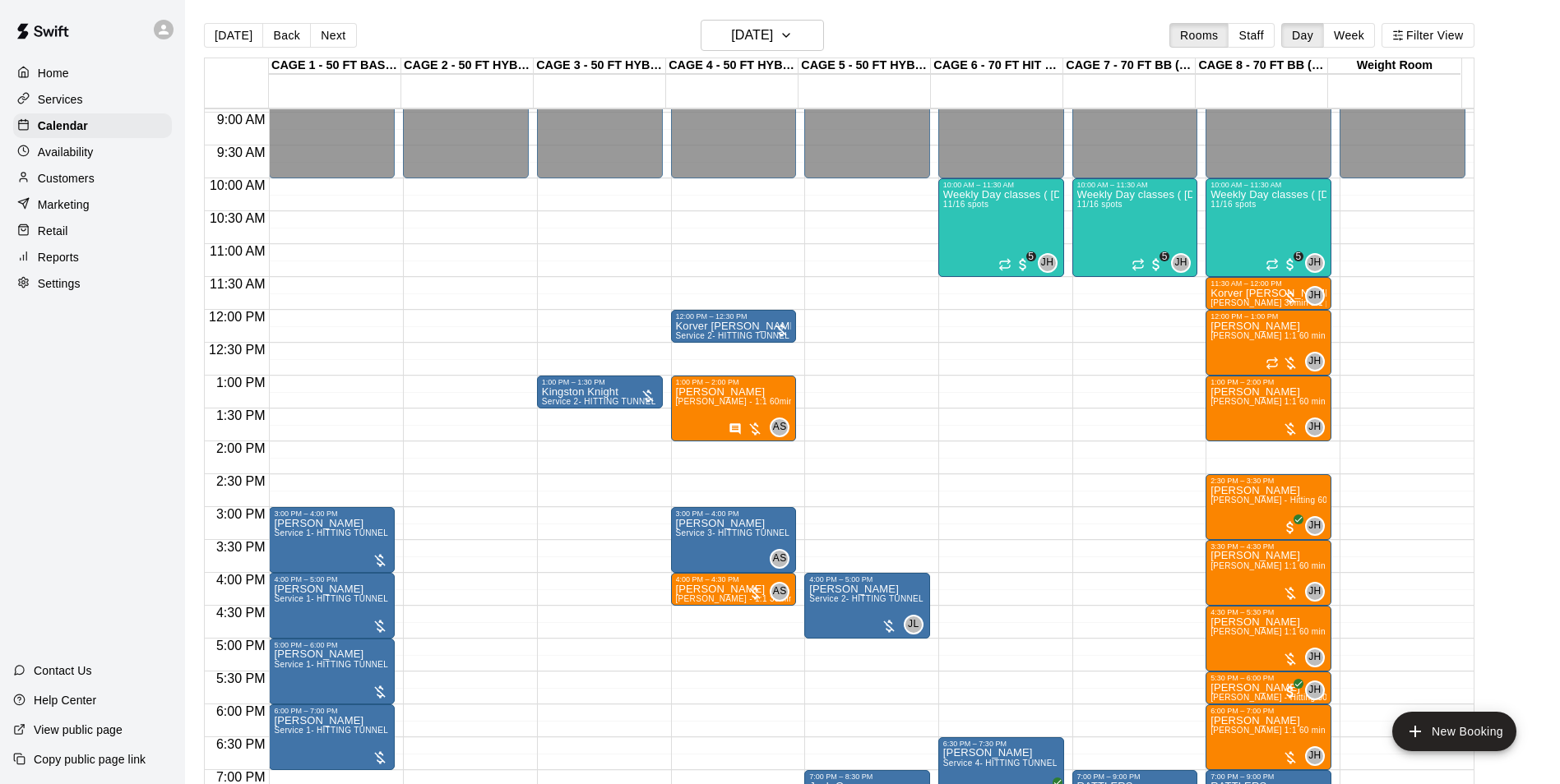
click at [232, 28] on div at bounding box center [780, 392] width 1560 height 784
click at [239, 31] on button "[DATE]" at bounding box center [234, 35] width 59 height 25
click at [239, 31] on div "Today Back Next Friday Sep 19 Rooms Staff Day Week Filter View CAGE 1 - 50 FT B…" at bounding box center [839, 411] width 1270 height 784
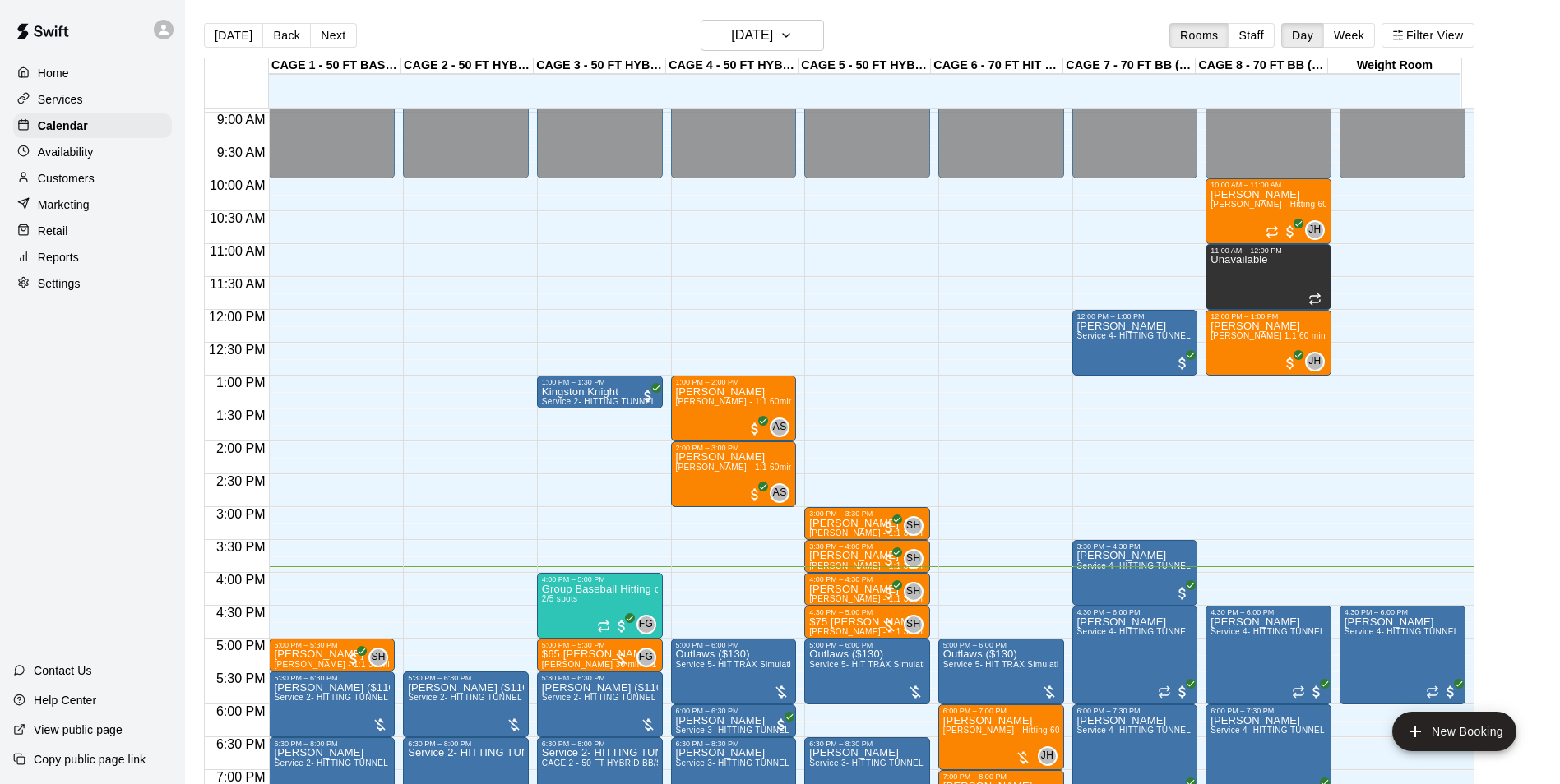
click at [739, 14] on main "Today Back Next Tuesday Sep 16 Rooms Staff Day Week Filter View CAGE 1 - 50 FT …" at bounding box center [871, 405] width 1374 height 811
click at [751, 41] on h6 "[DATE]" at bounding box center [752, 35] width 42 height 23
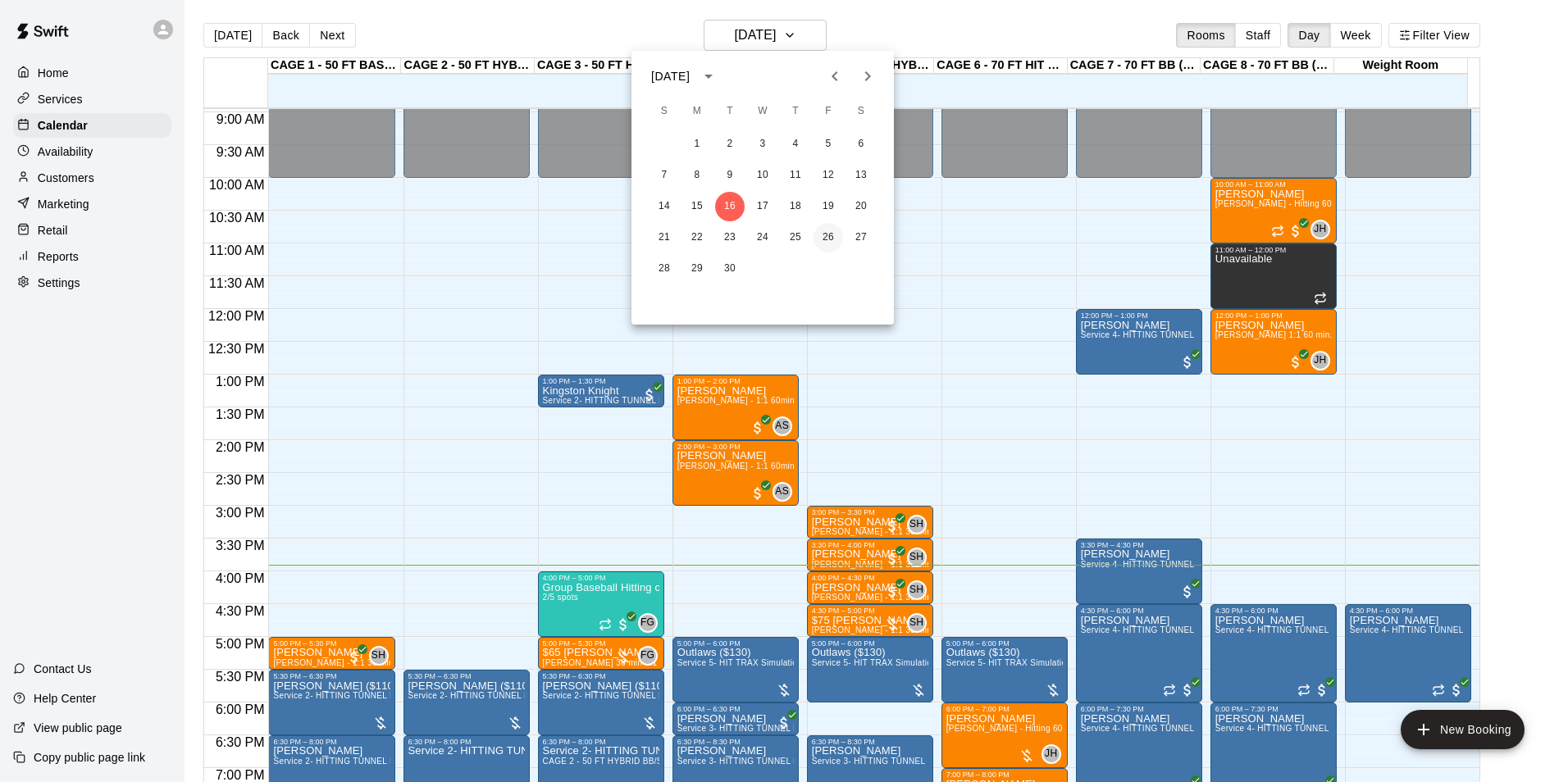
click at [830, 236] on button "26" at bounding box center [828, 238] width 30 height 30
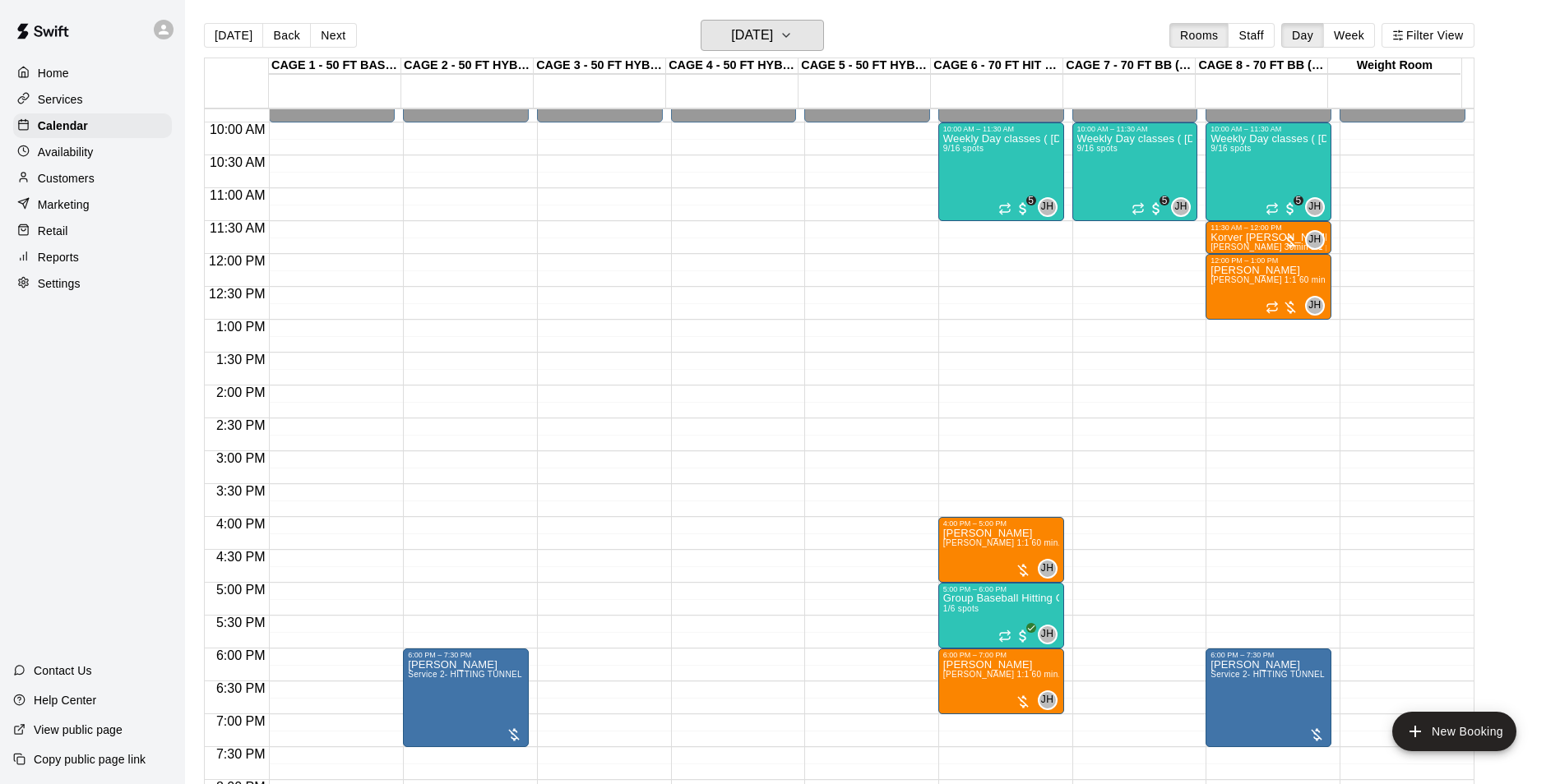
scroll to position [753, 0]
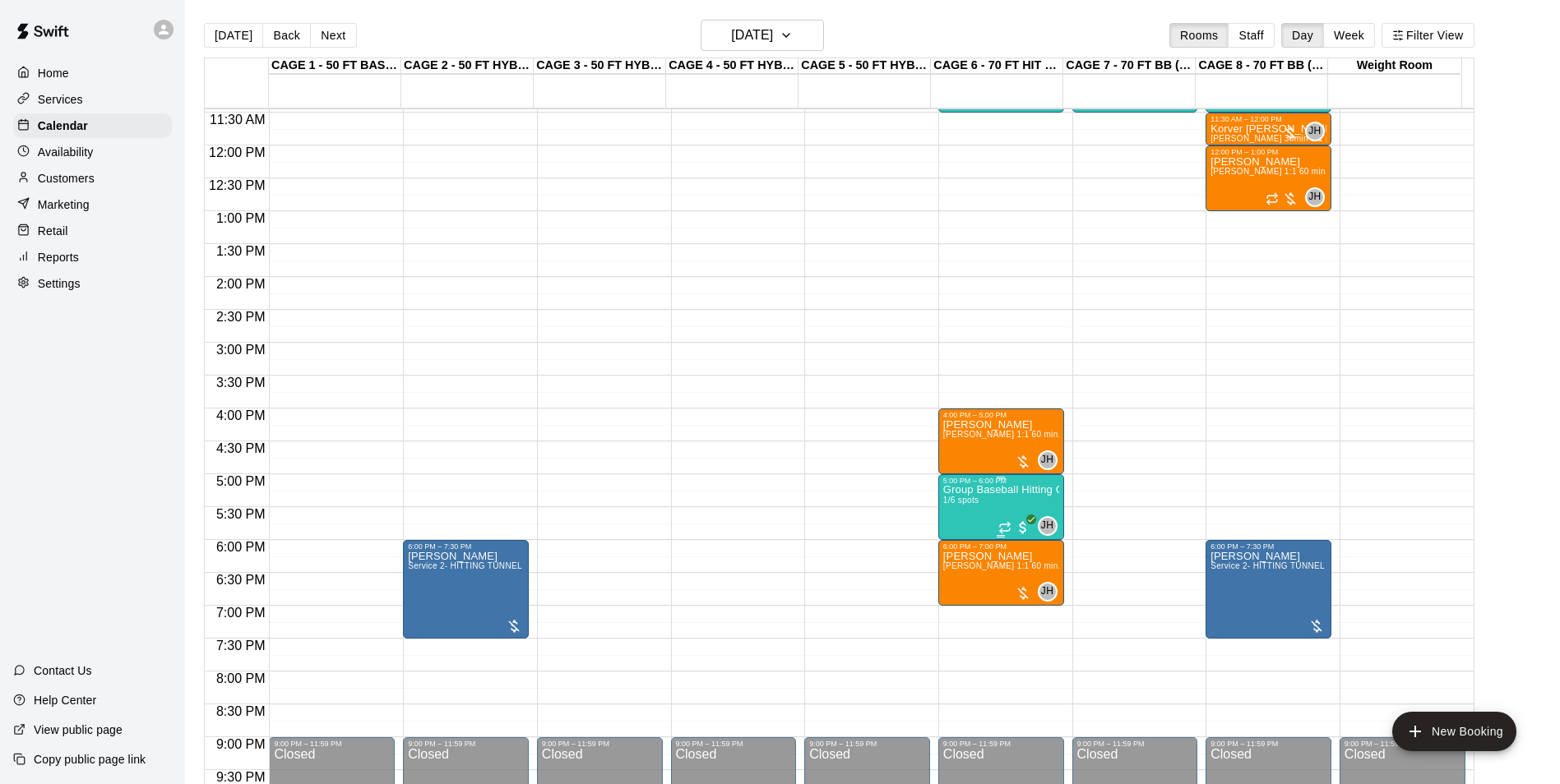
click at [969, 499] on span "1/6 spots" at bounding box center [960, 500] width 36 height 9
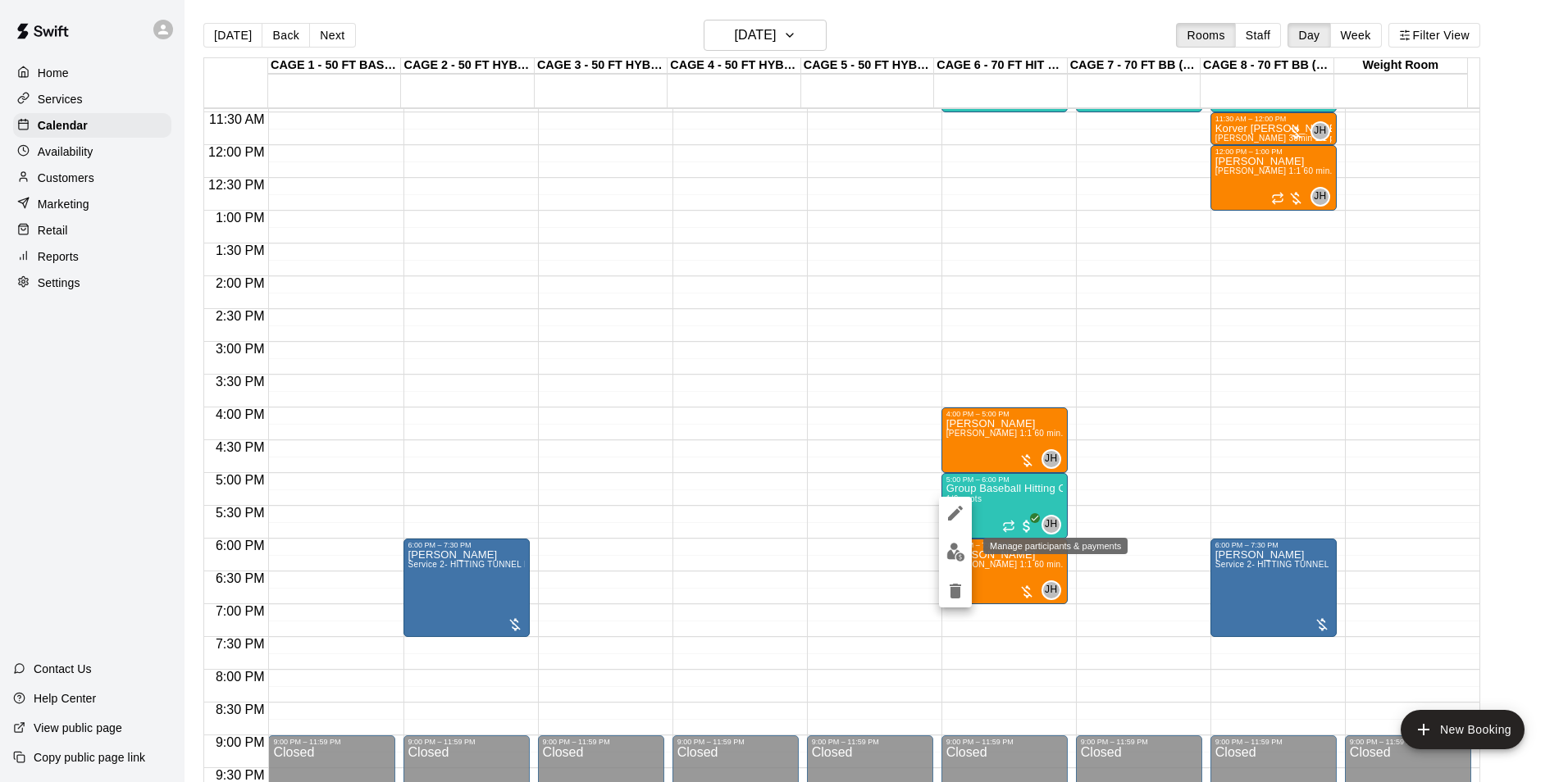
click at [952, 540] on button "edit" at bounding box center [954, 552] width 32 height 32
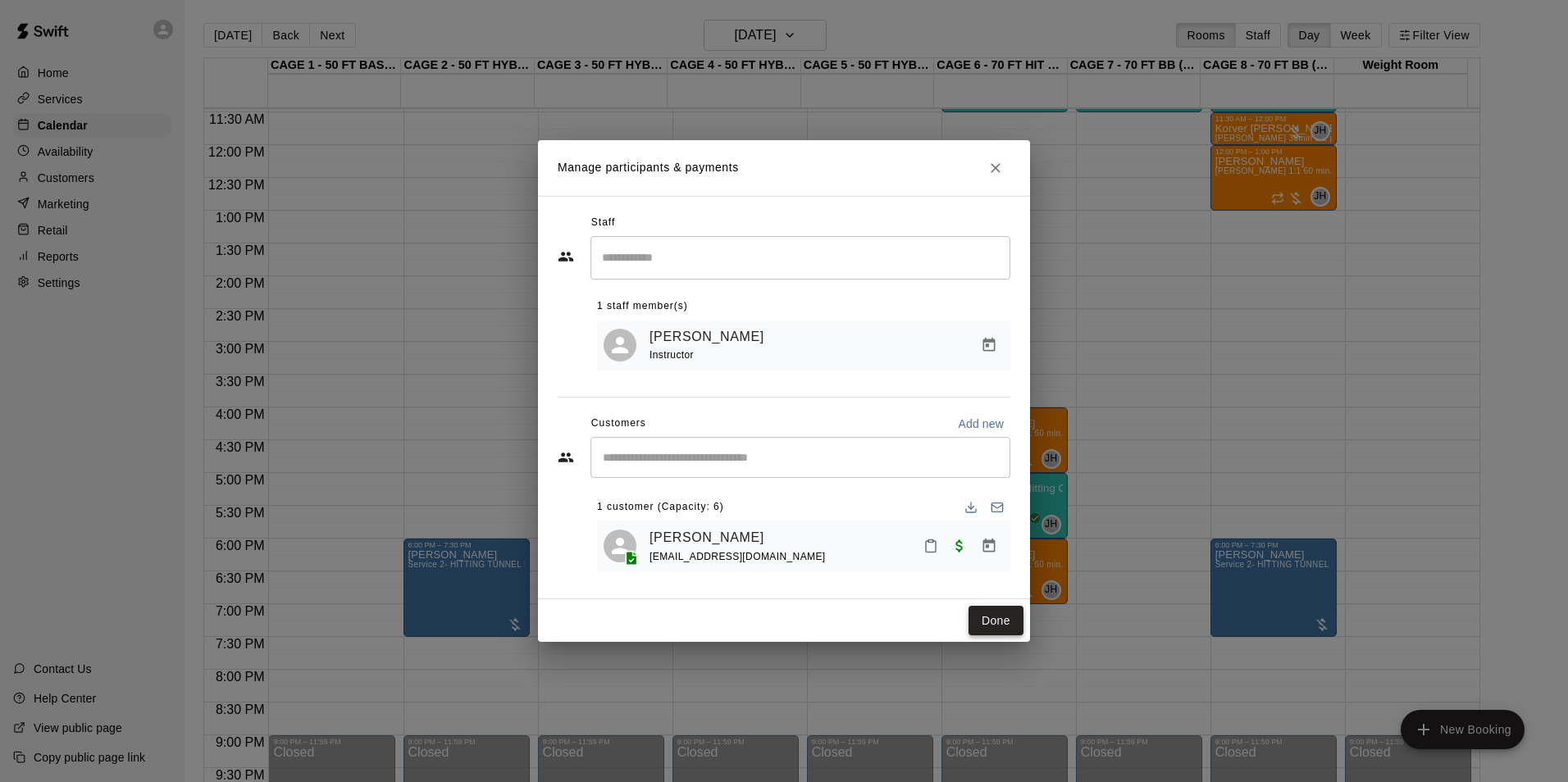
click at [1008, 614] on button "Done" at bounding box center [995, 621] width 55 height 31
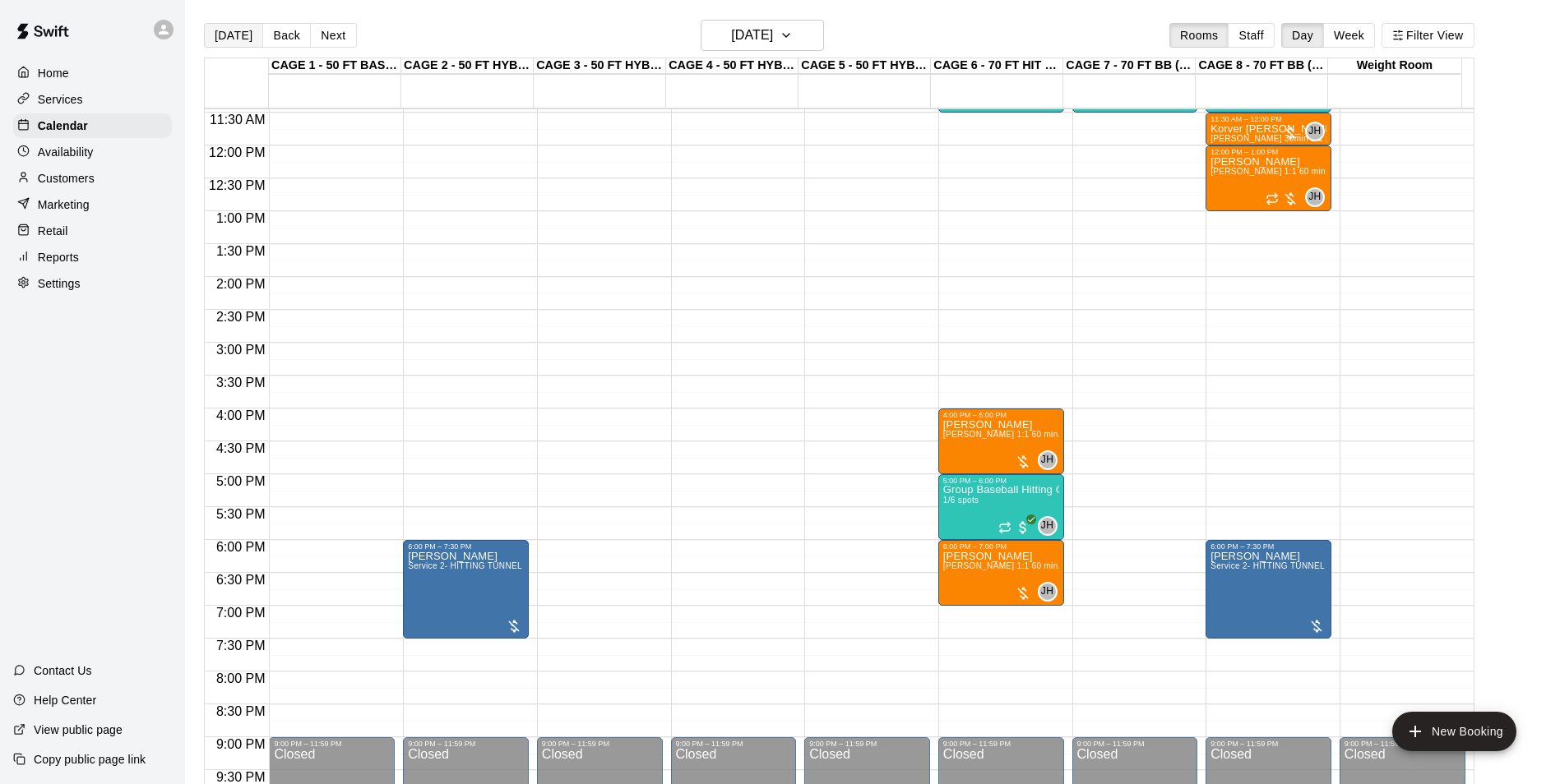
click at [210, 42] on button "[DATE]" at bounding box center [234, 35] width 59 height 25
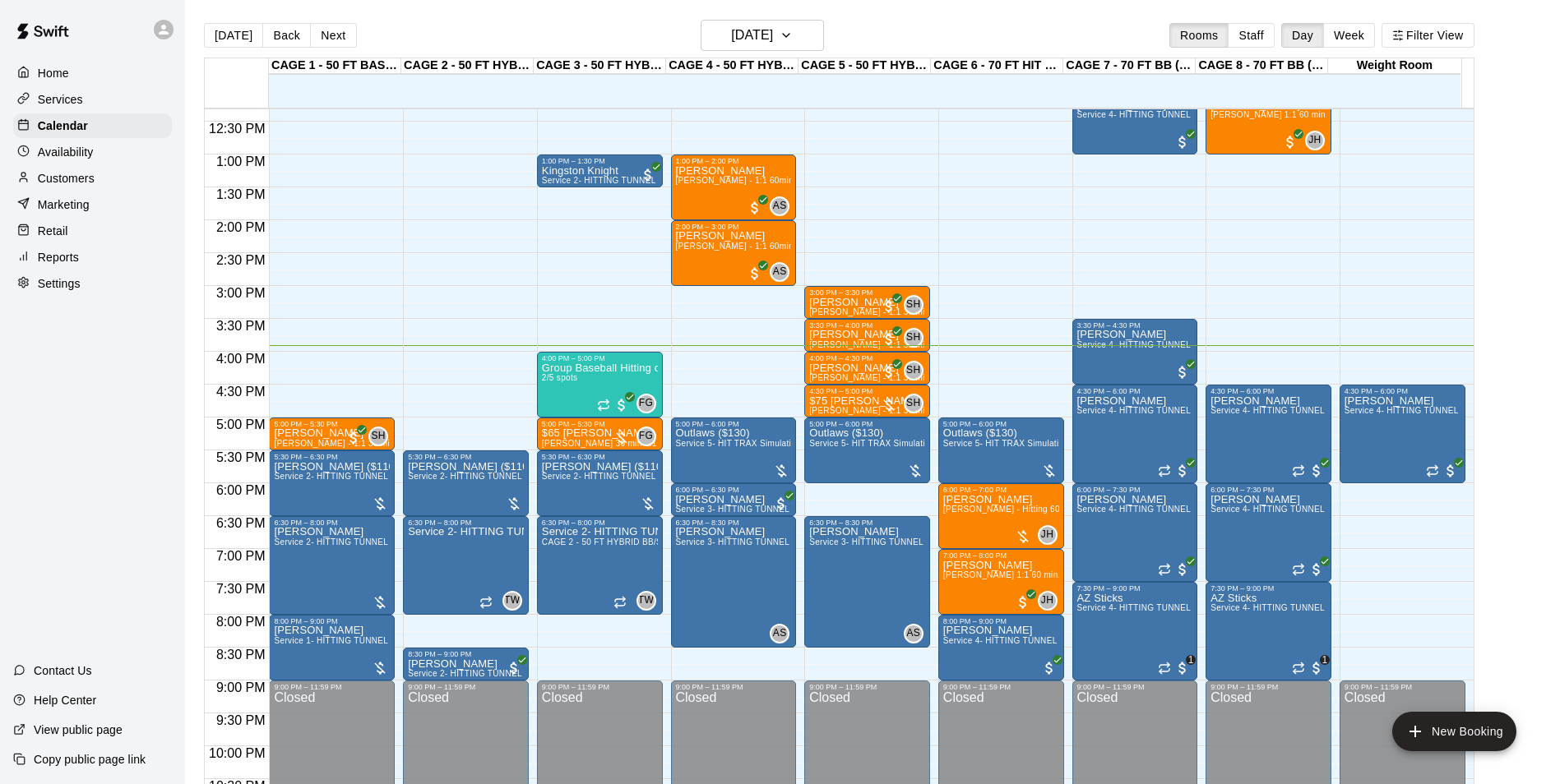
scroll to position [835, 0]
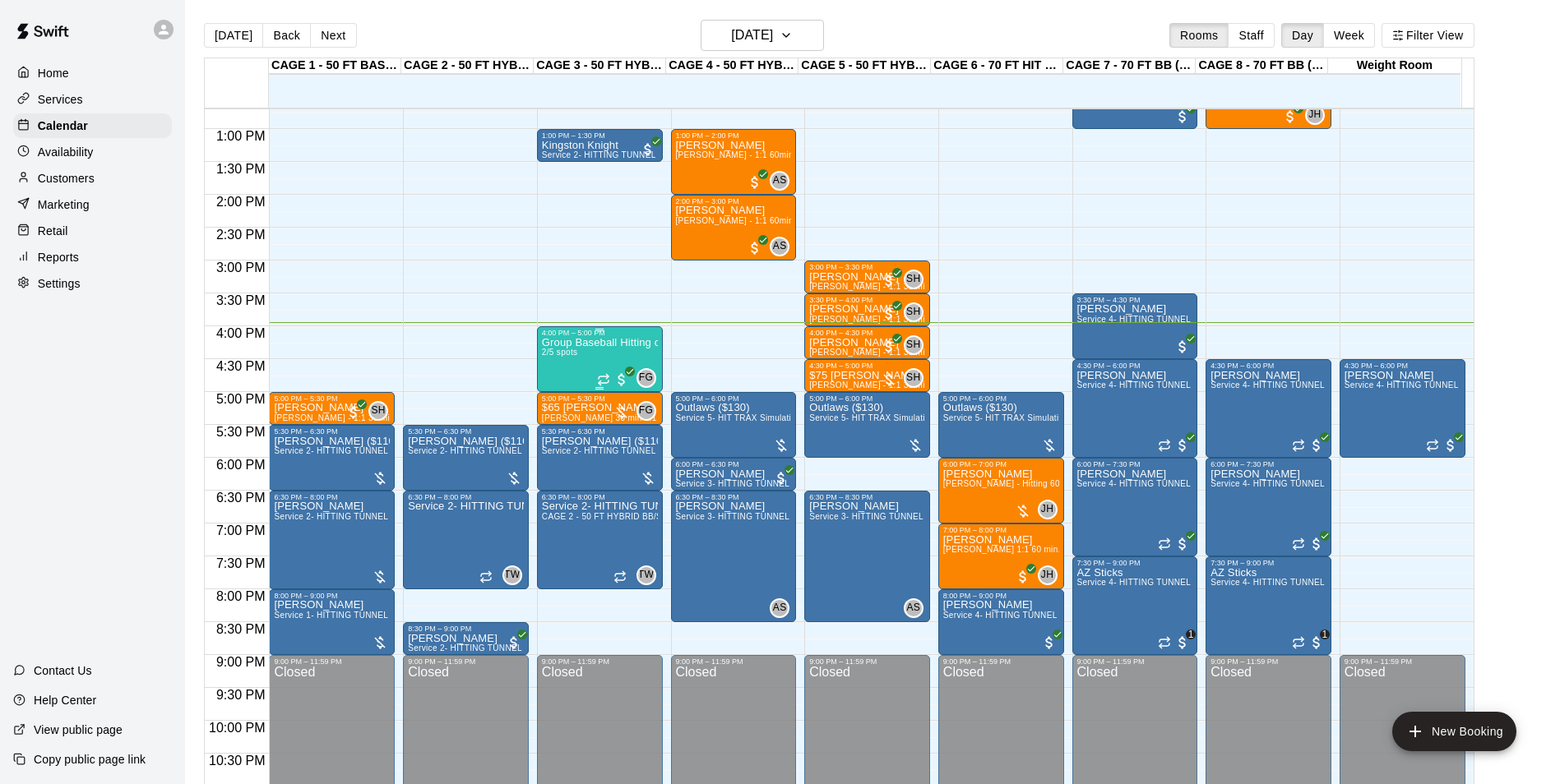
click at [582, 364] on div "Group Baseball Hitting class ( Tuesday's ) 4:00-5:00 2/5 spots" at bounding box center [600, 728] width 116 height 784
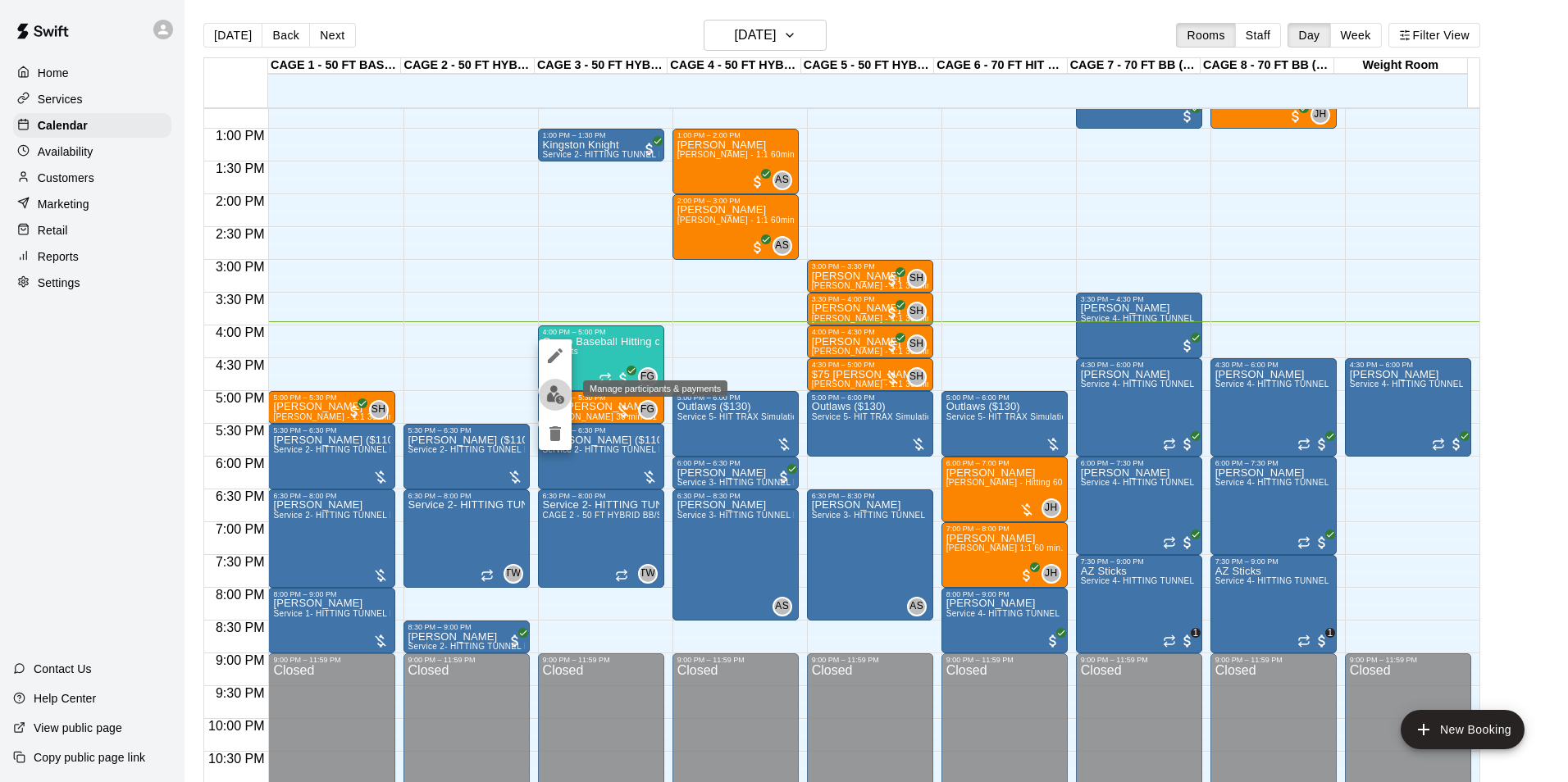
click at [568, 391] on button "edit" at bounding box center [554, 394] width 32 height 32
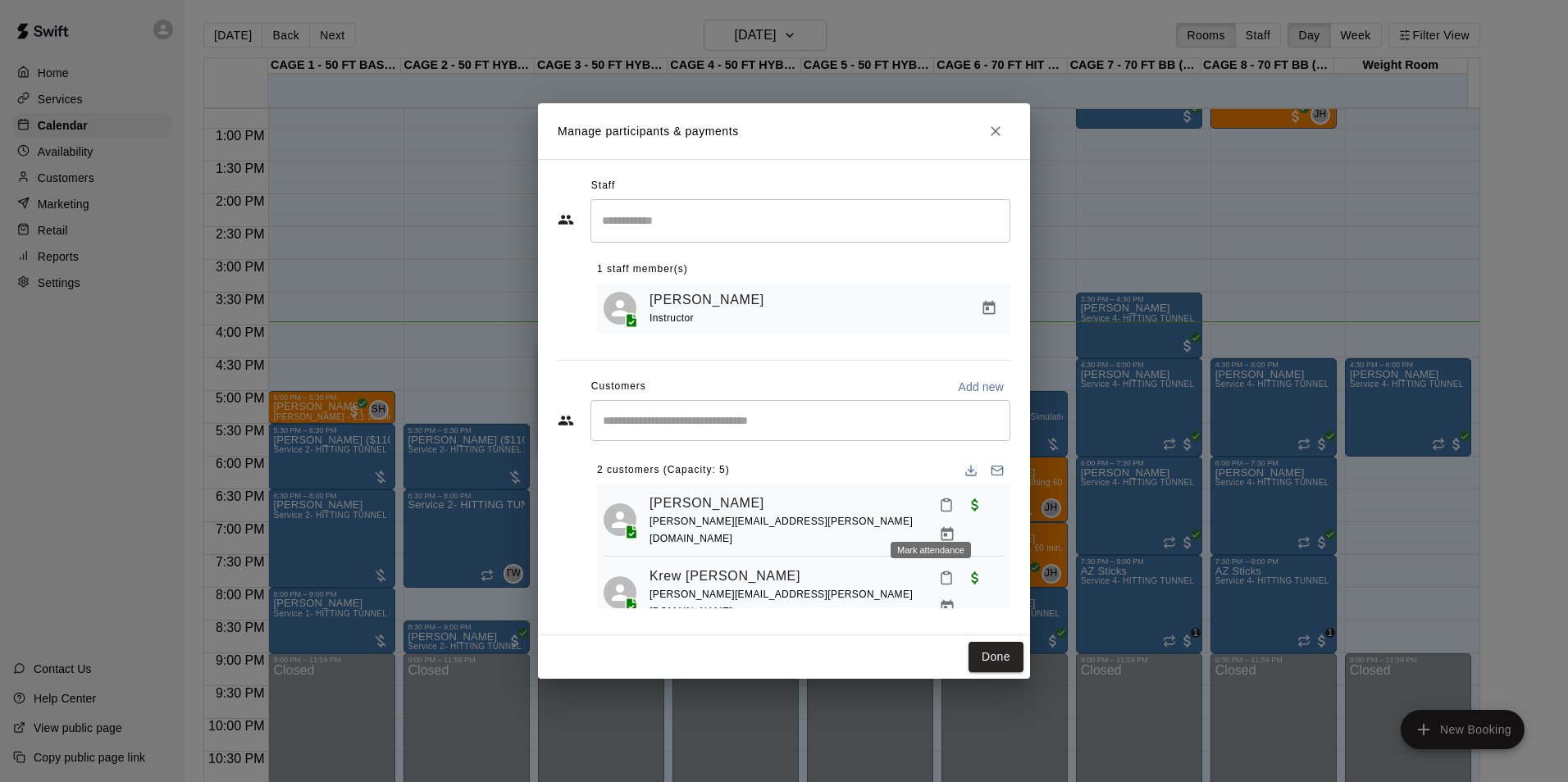
click at [932, 514] on button "Mark attendance" at bounding box center [946, 505] width 28 height 28
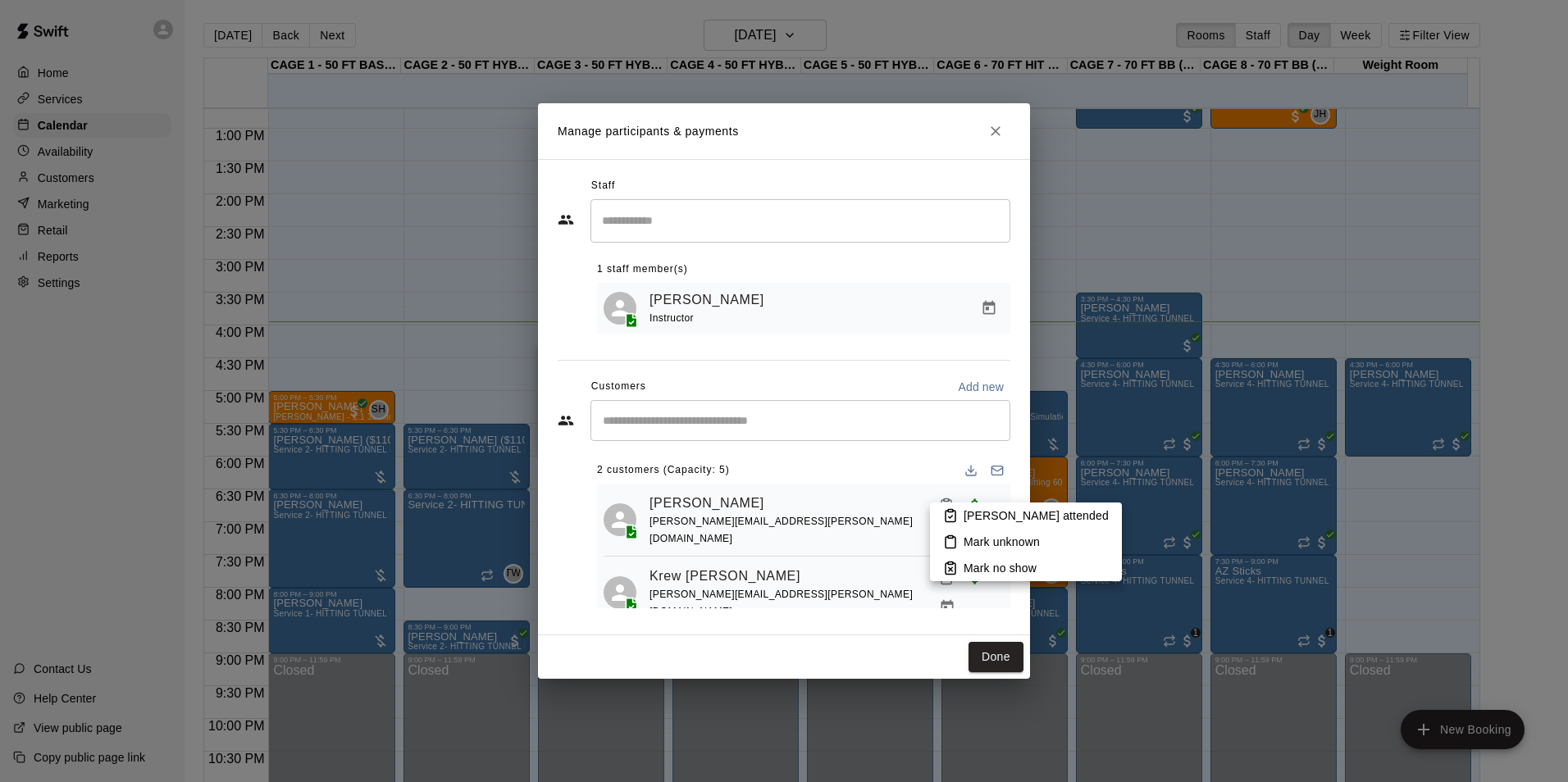
click at [947, 514] on icon at bounding box center [951, 515] width 15 height 15
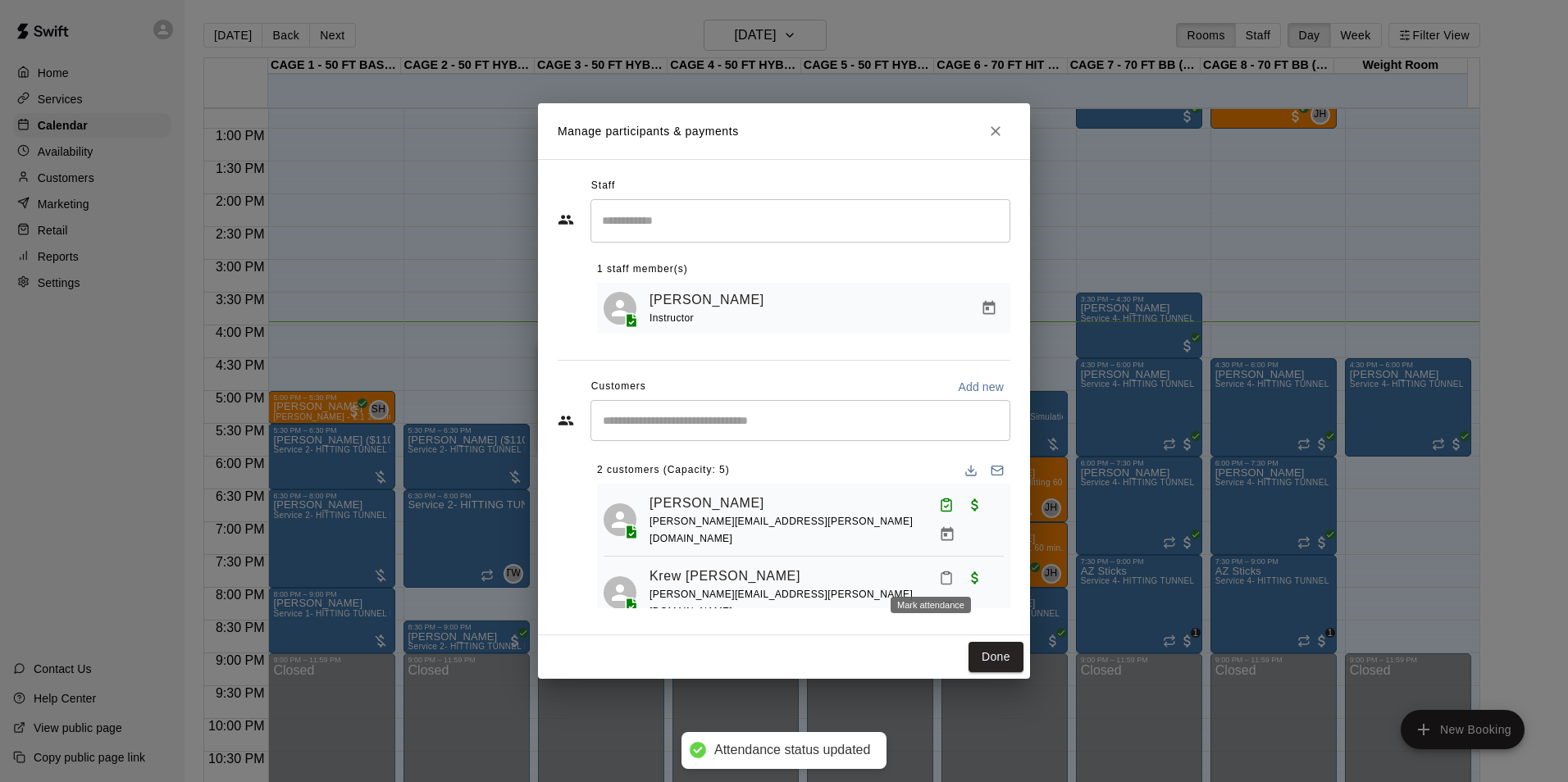
click at [939, 574] on icon "Mark attendance" at bounding box center [946, 578] width 15 height 15
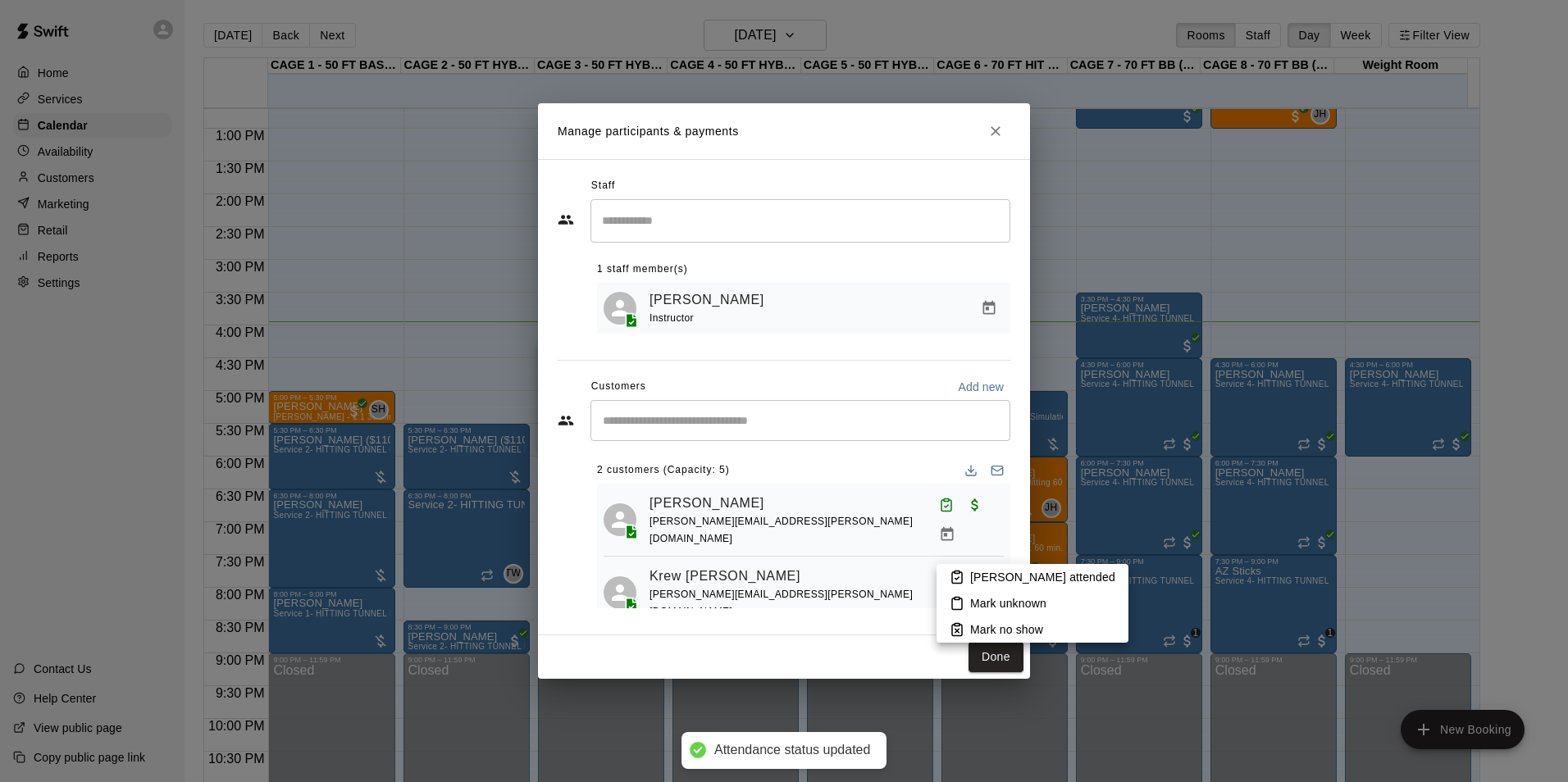
click at [970, 574] on p "Mark attended" at bounding box center [1042, 577] width 145 height 17
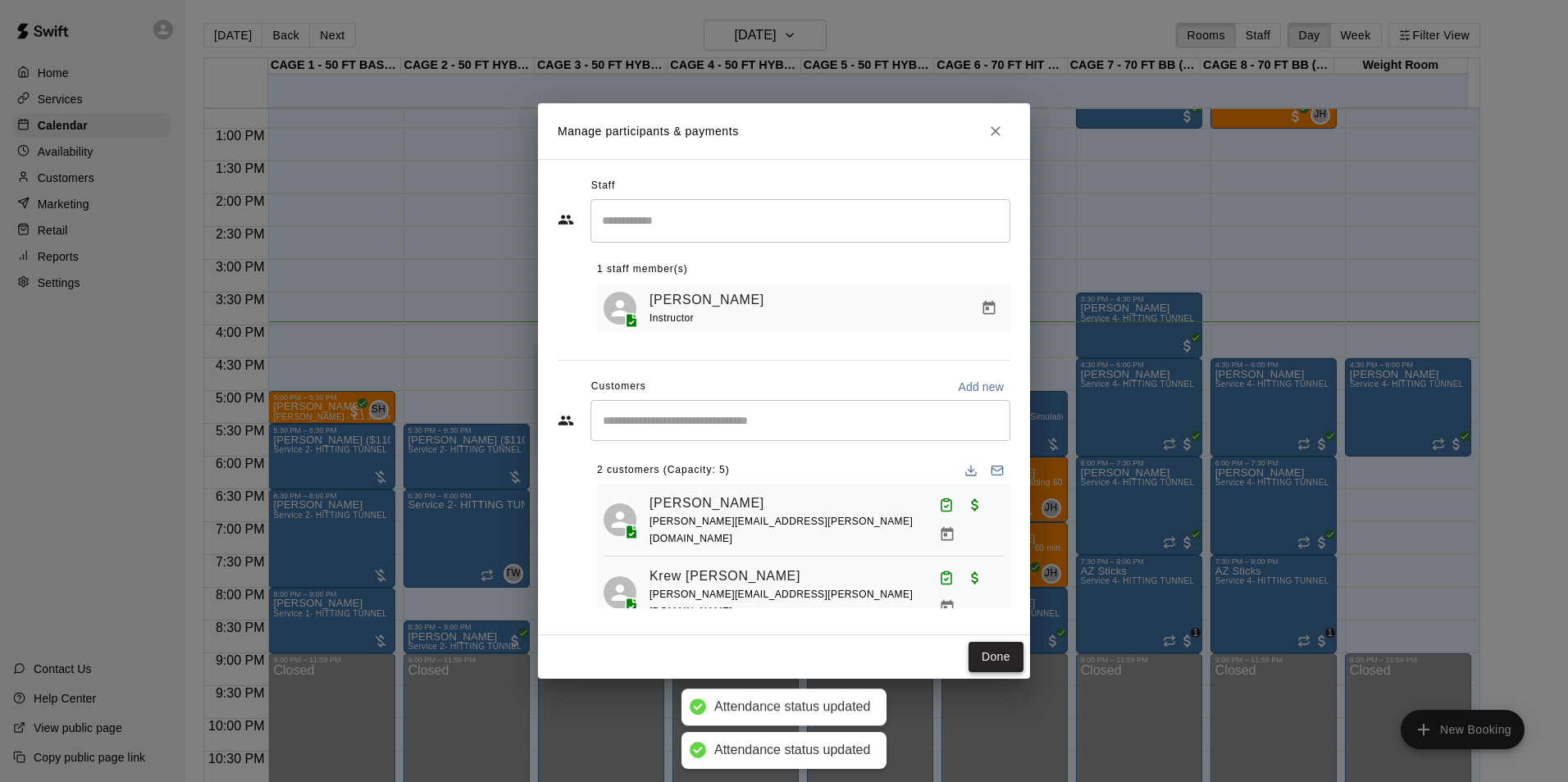
click at [1006, 646] on button "Done" at bounding box center [995, 657] width 55 height 31
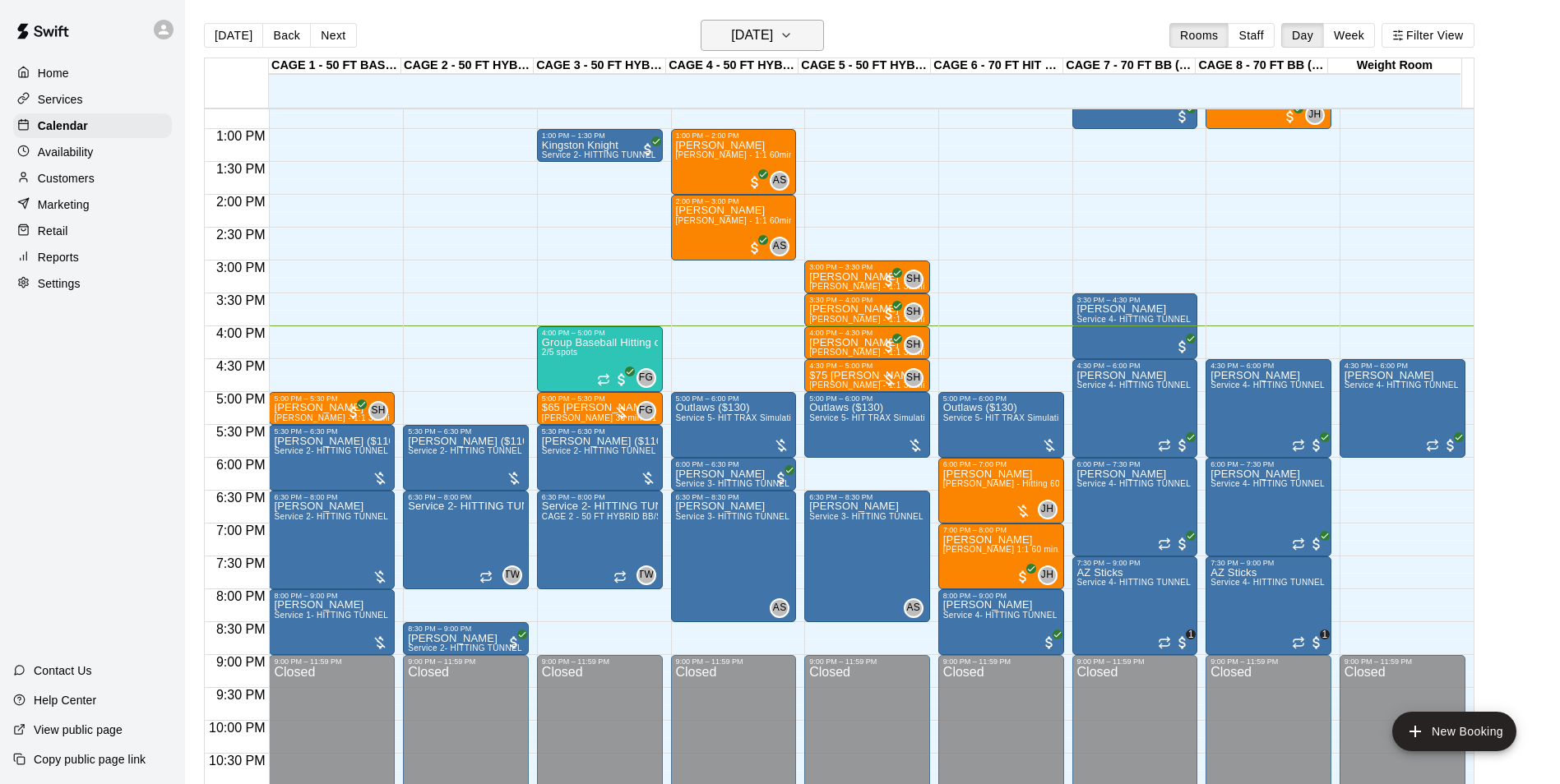
drag, startPoint x: 765, startPoint y: 30, endPoint x: 775, endPoint y: 39, distance: 13.5
click at [773, 39] on h6 "[DATE]" at bounding box center [752, 35] width 42 height 23
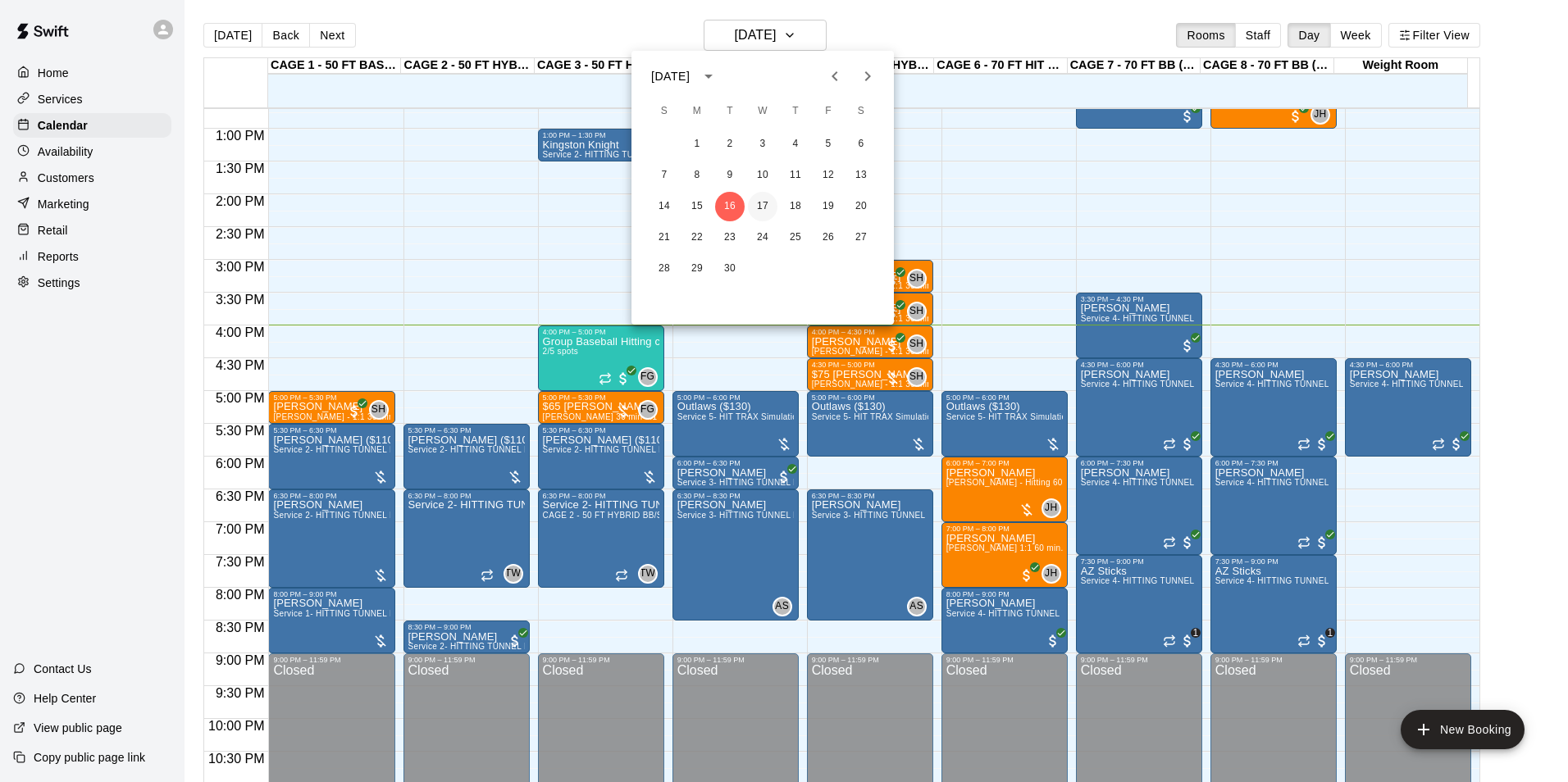
click at [758, 216] on button "17" at bounding box center [763, 206] width 30 height 30
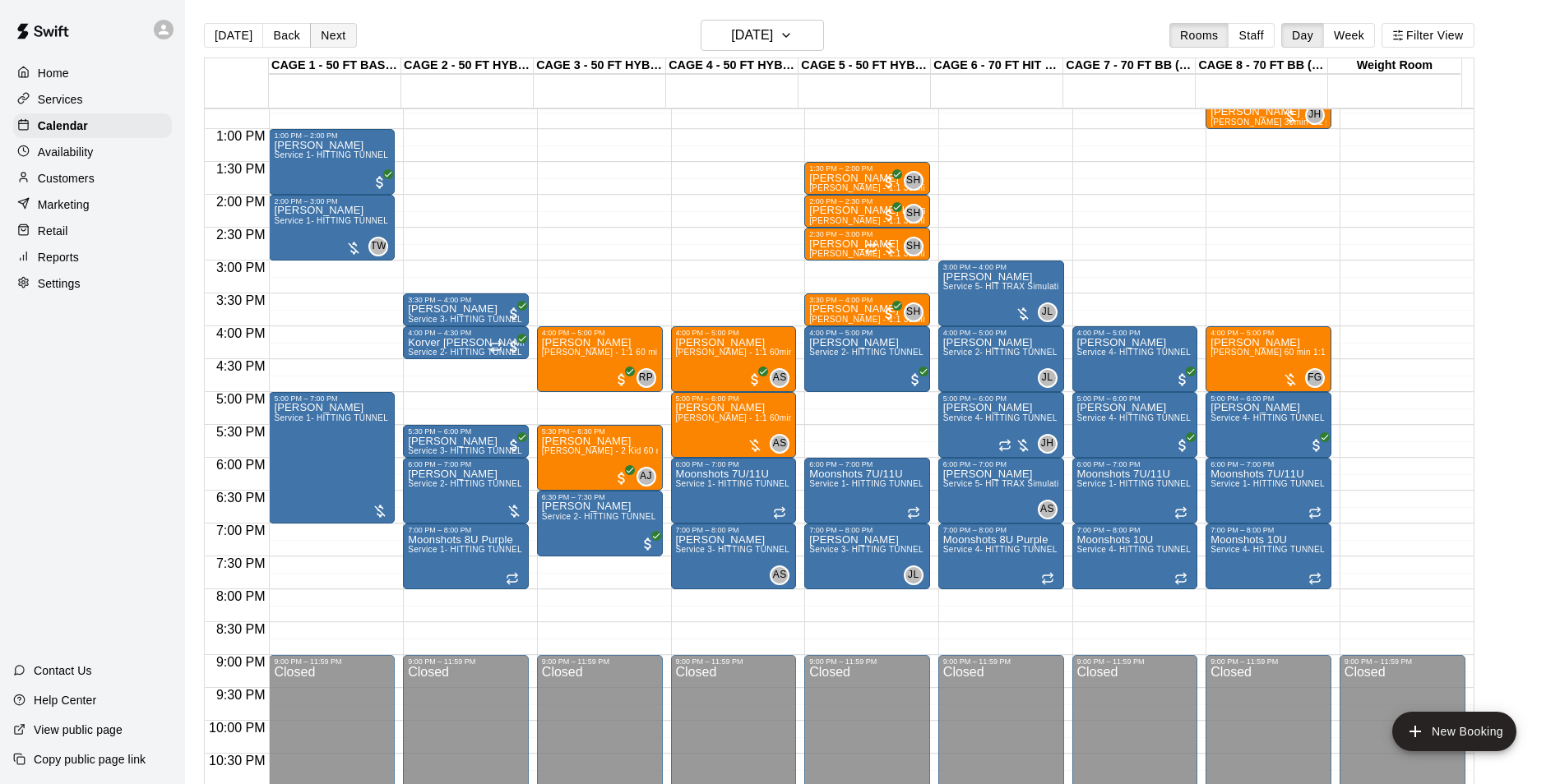
click at [311, 37] on button "Next" at bounding box center [333, 35] width 46 height 25
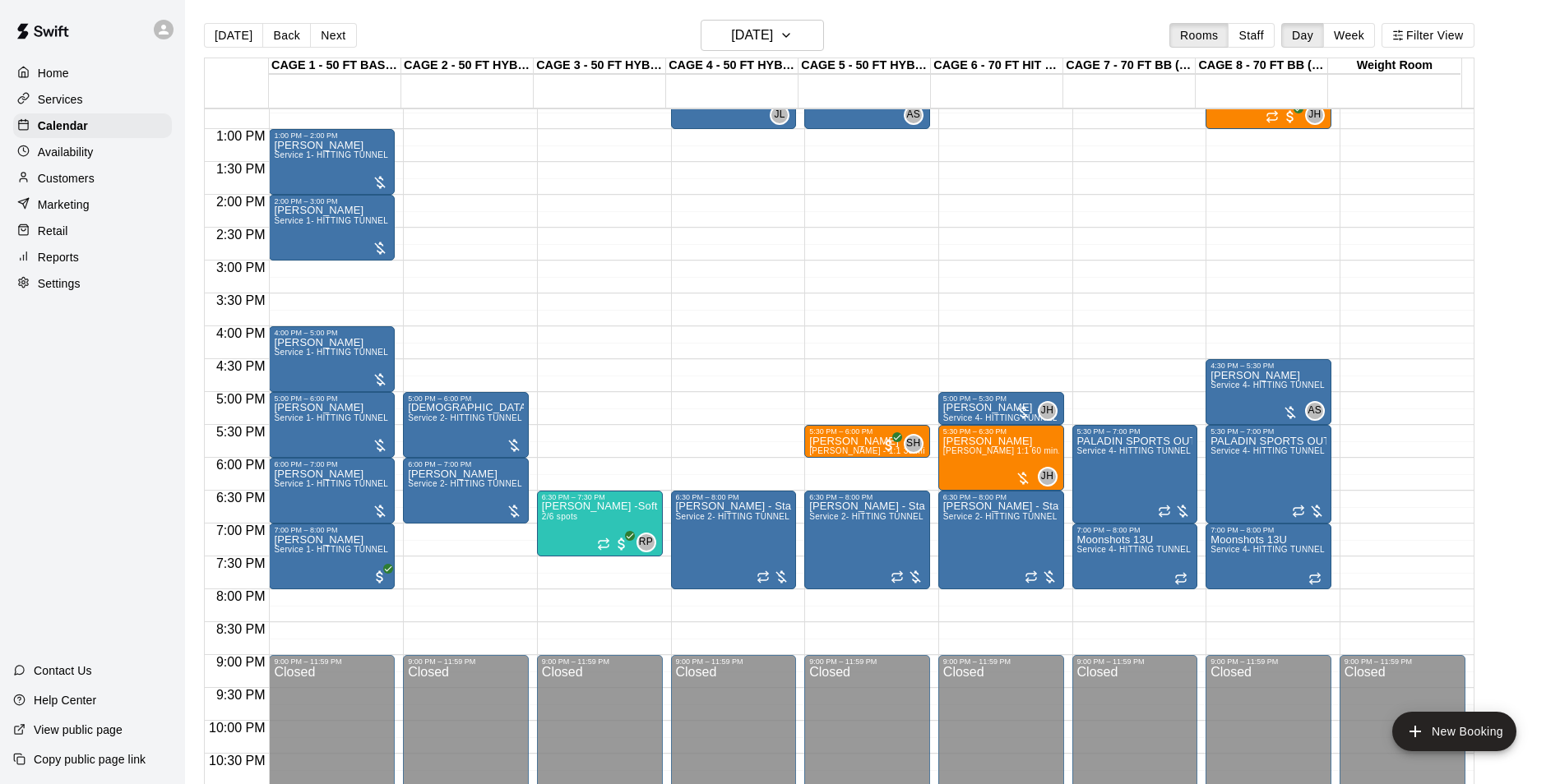
scroll to position [753, 0]
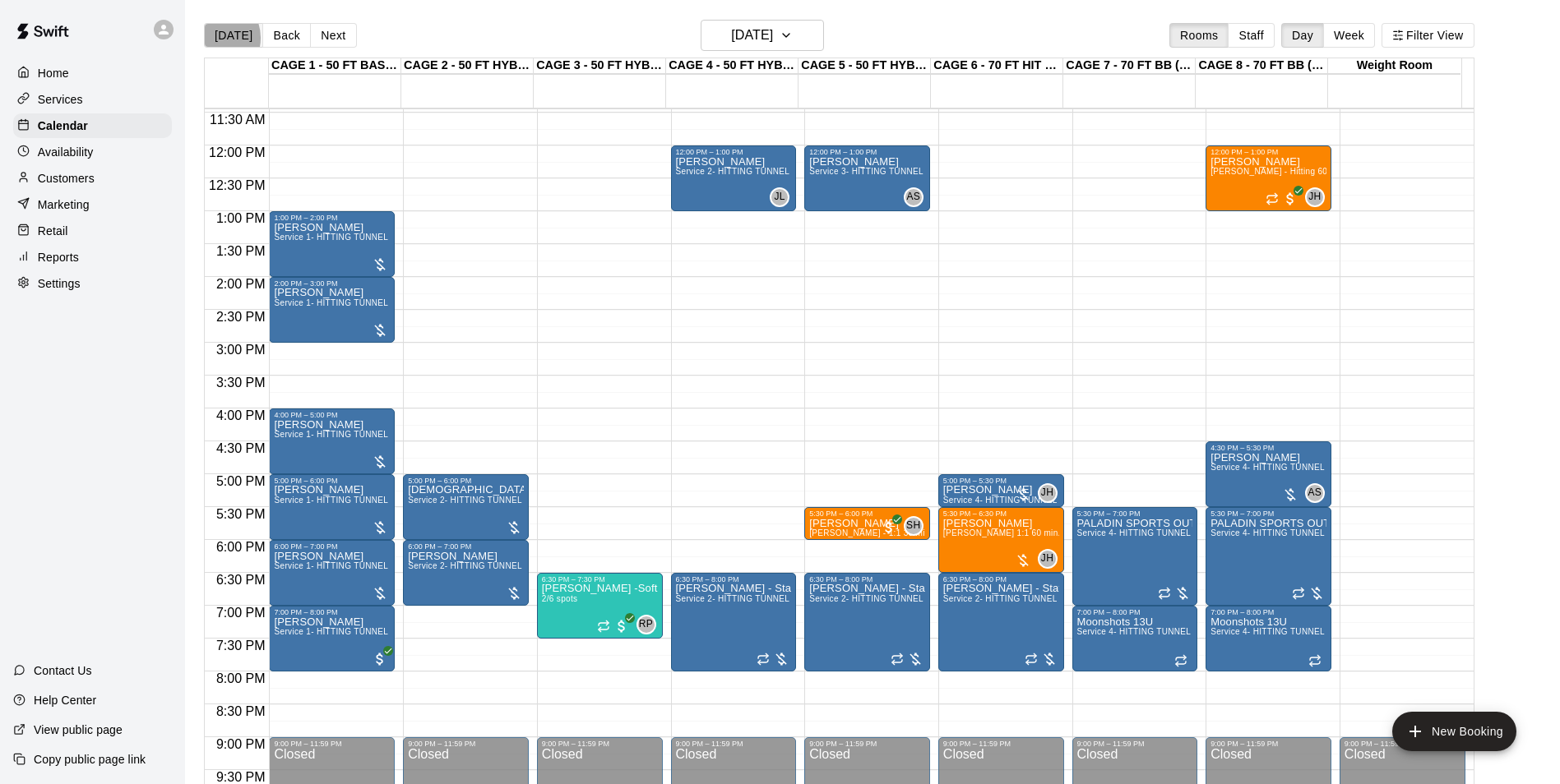
click at [213, 37] on button "[DATE]" at bounding box center [234, 35] width 59 height 25
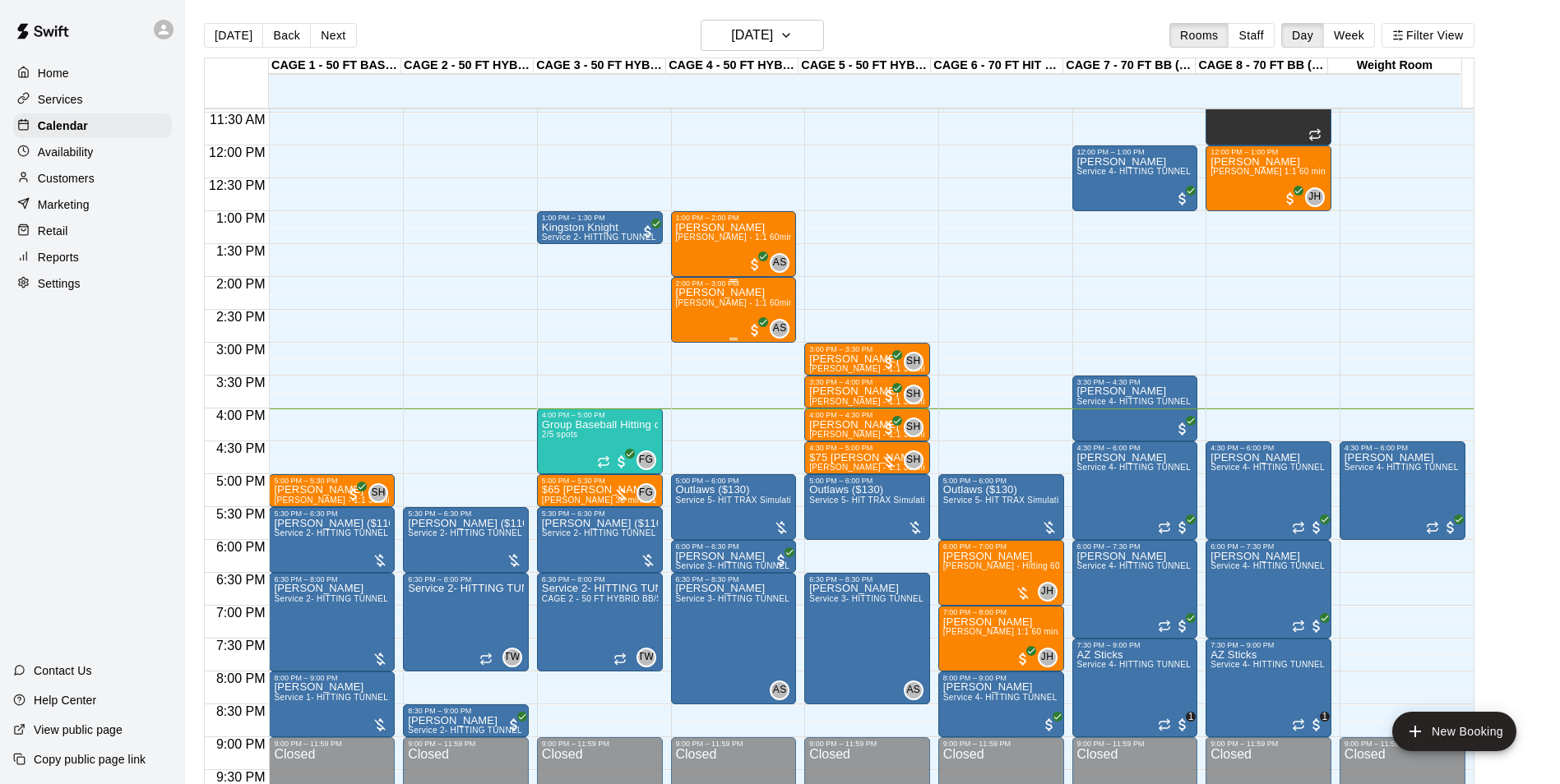
scroll to position [671, 0]
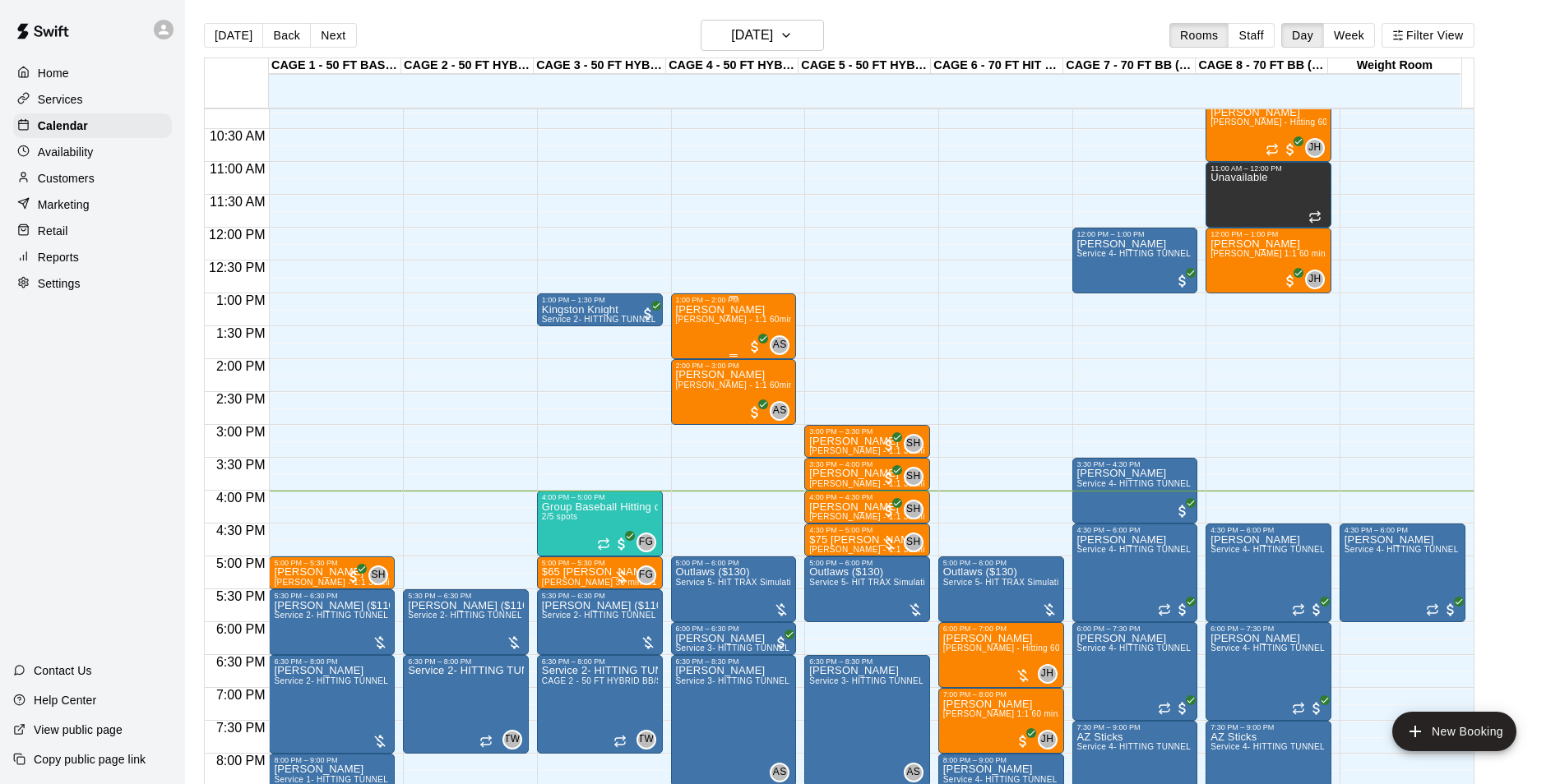
click at [703, 321] on span "[PERSON_NAME] - 1:1 60min softball Hitting / Fielding instruction" at bounding box center [805, 319] width 258 height 9
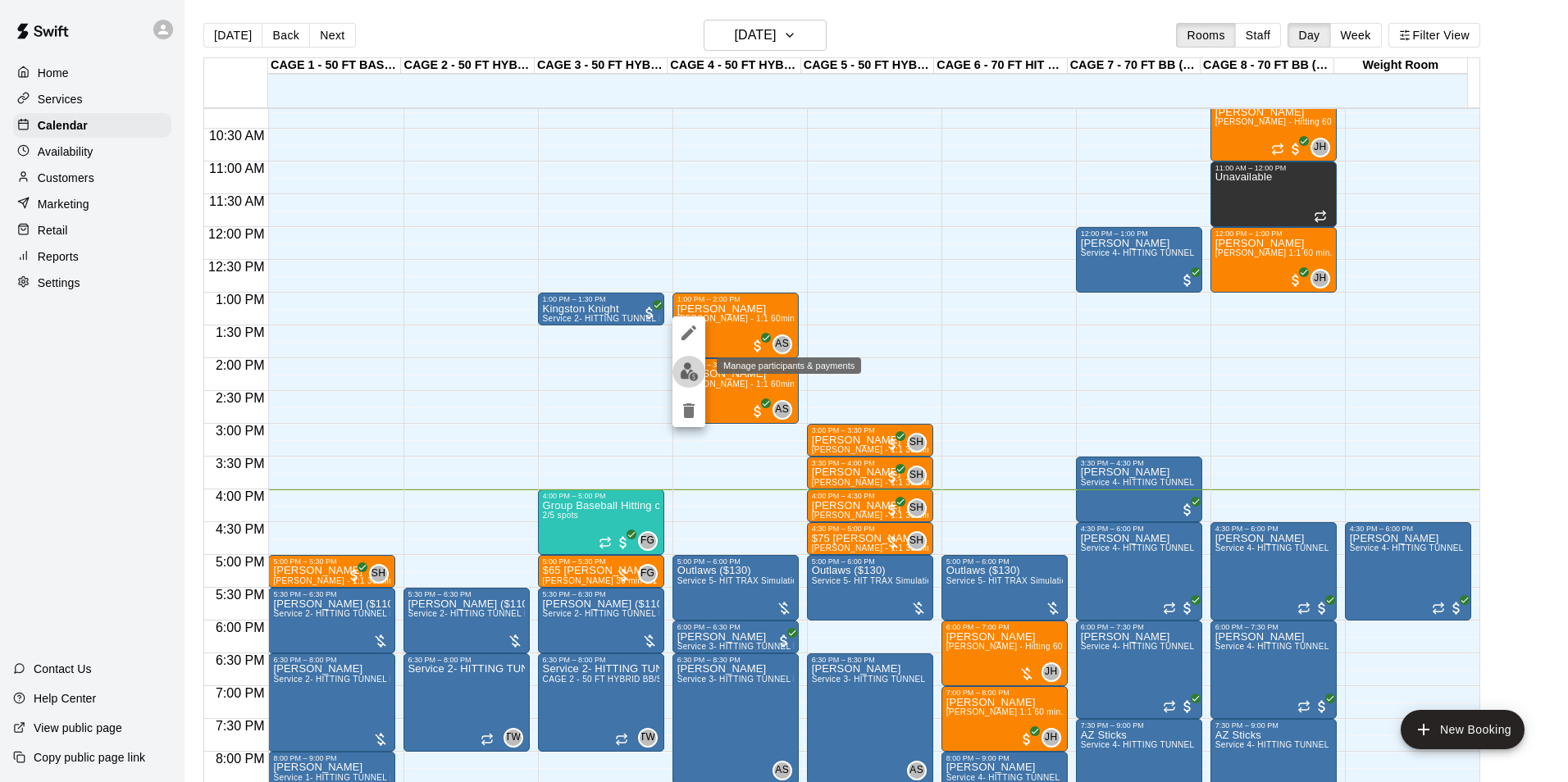
click at [694, 363] on img "edit" at bounding box center [689, 372] width 19 height 19
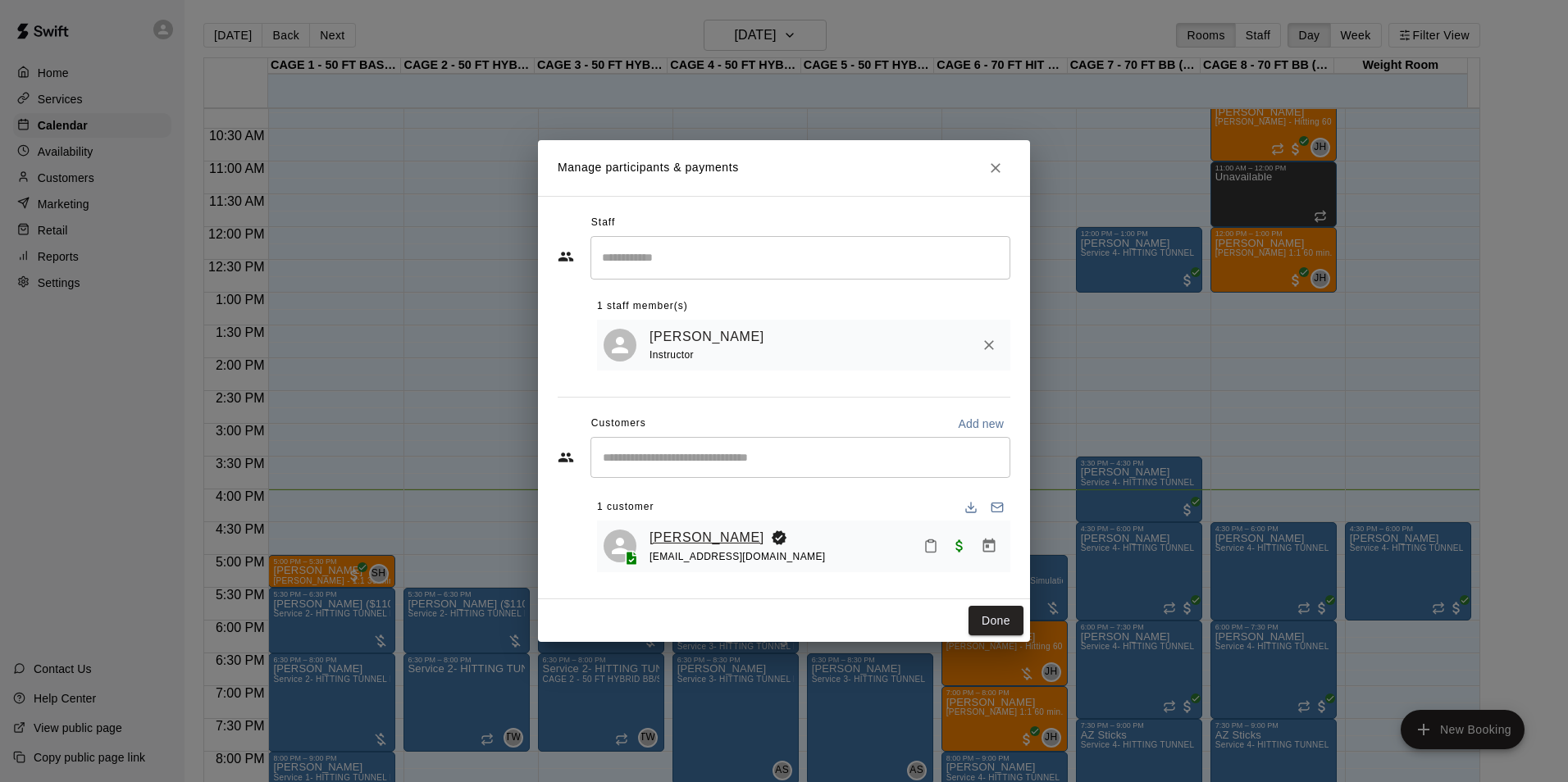
click at [719, 536] on link "[PERSON_NAME]" at bounding box center [707, 538] width 115 height 21
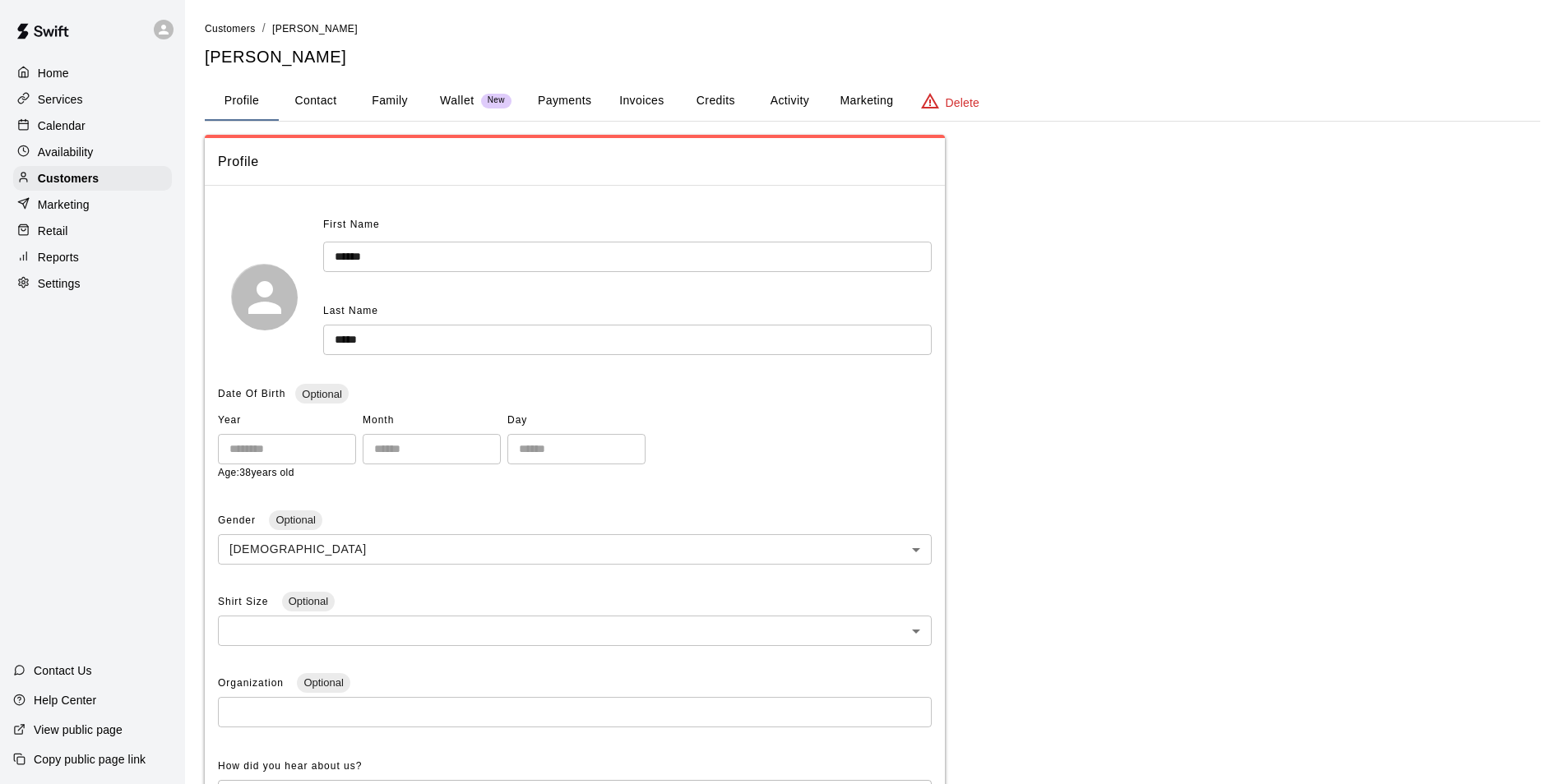
click at [322, 100] on button "Contact" at bounding box center [316, 101] width 74 height 40
select select "**"
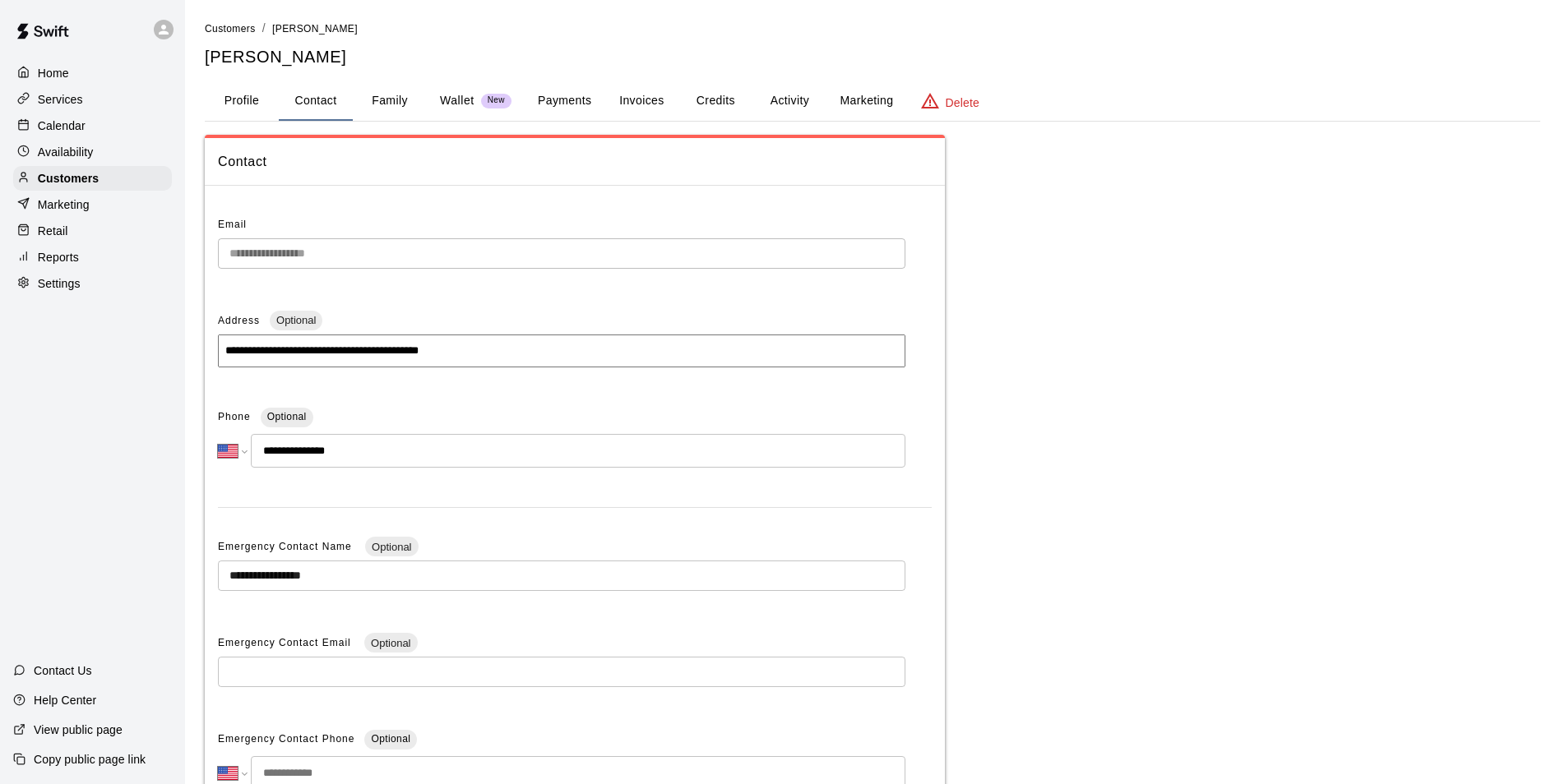
click at [111, 124] on div "Calendar" at bounding box center [92, 125] width 159 height 25
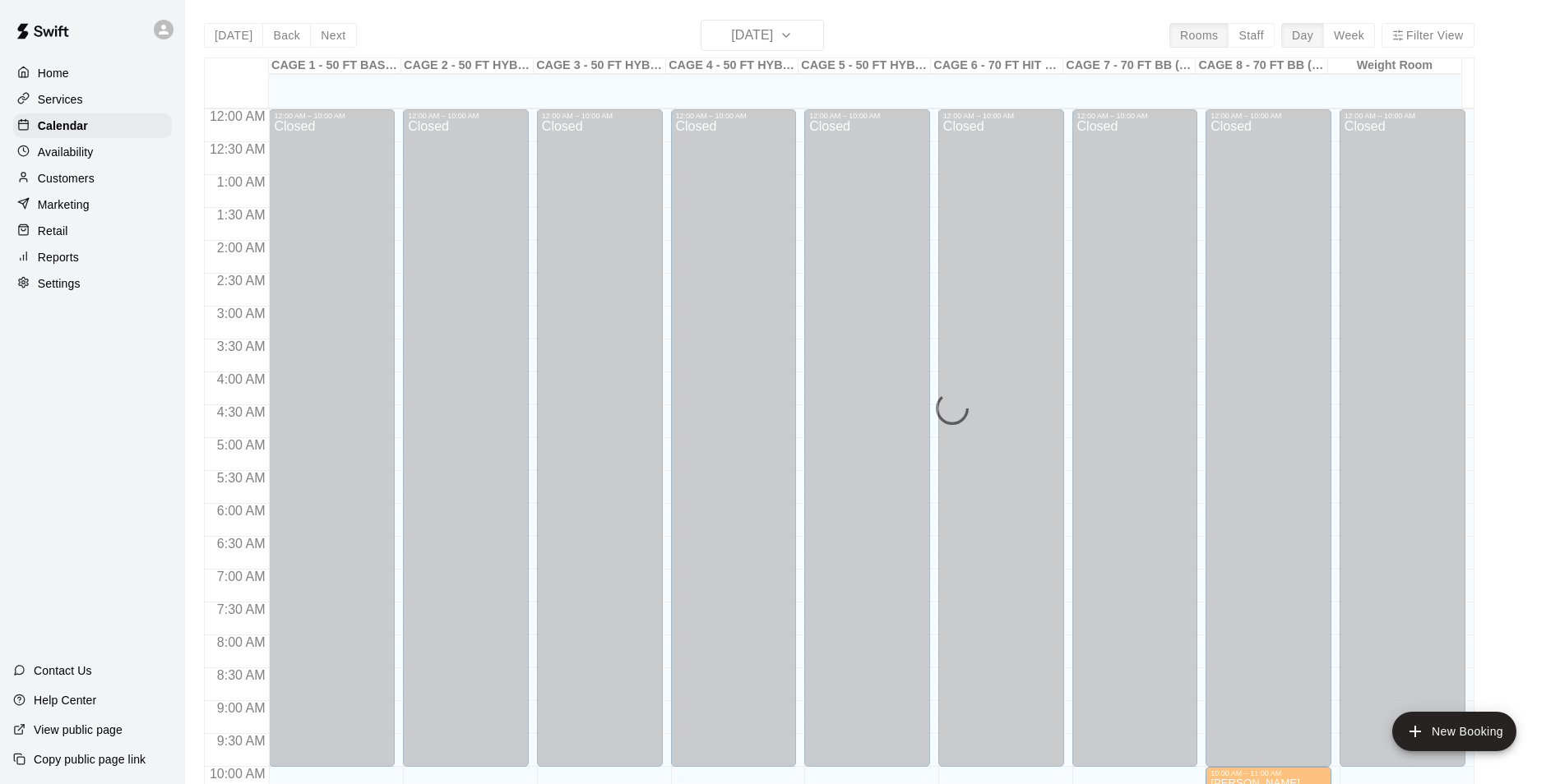
scroll to position [835, 0]
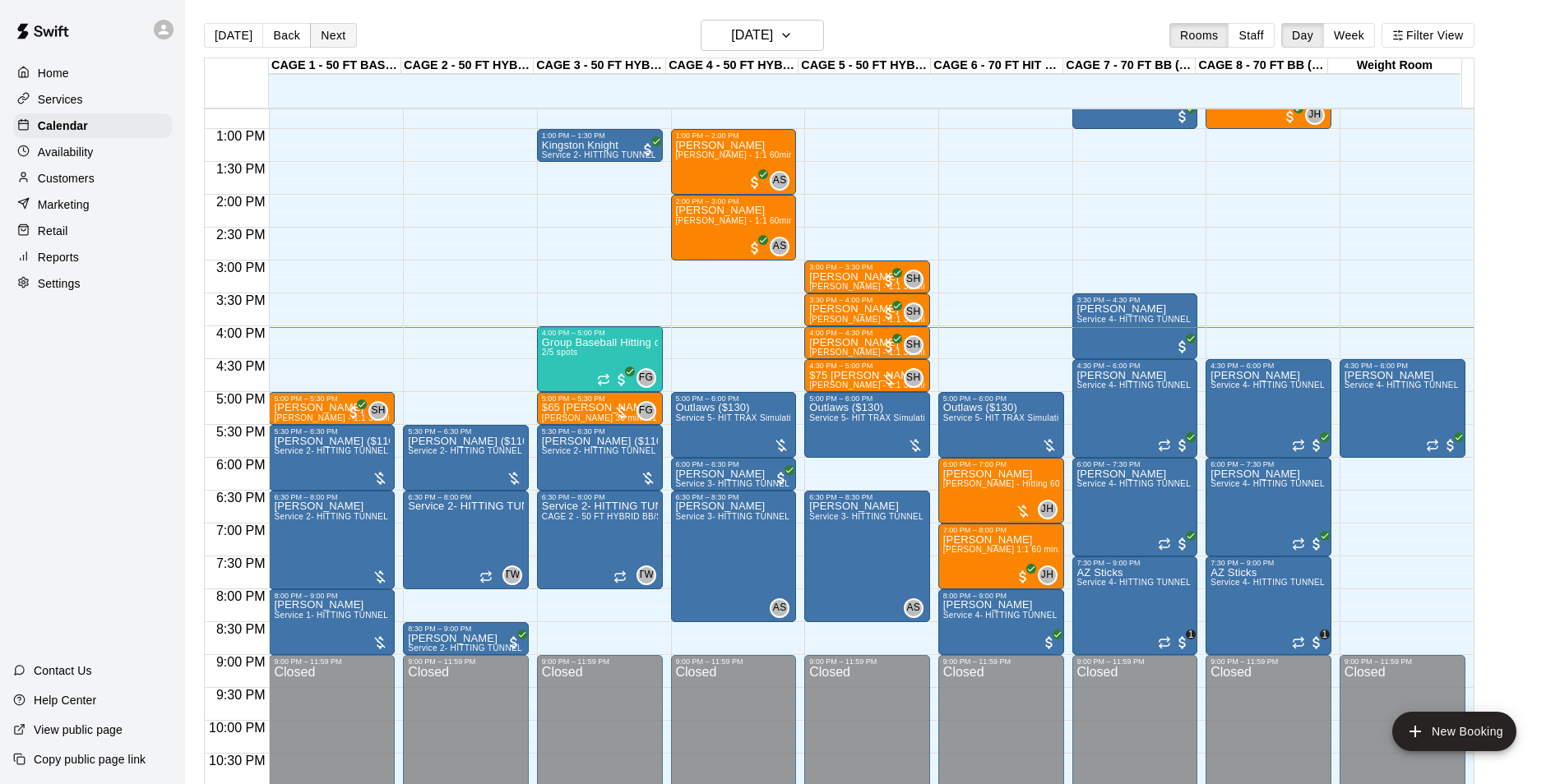
click at [323, 37] on button "Next" at bounding box center [333, 35] width 46 height 25
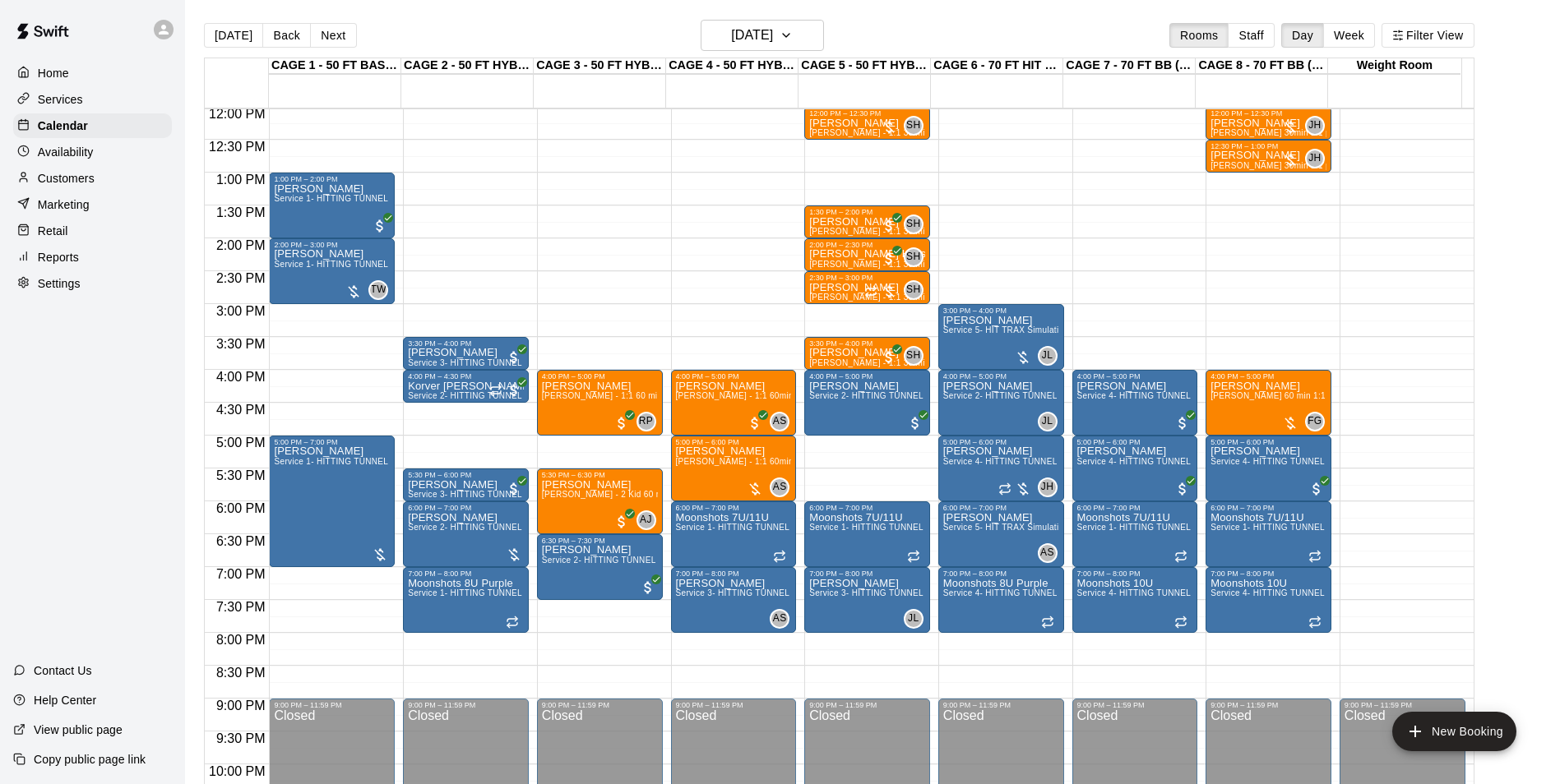
scroll to position [753, 0]
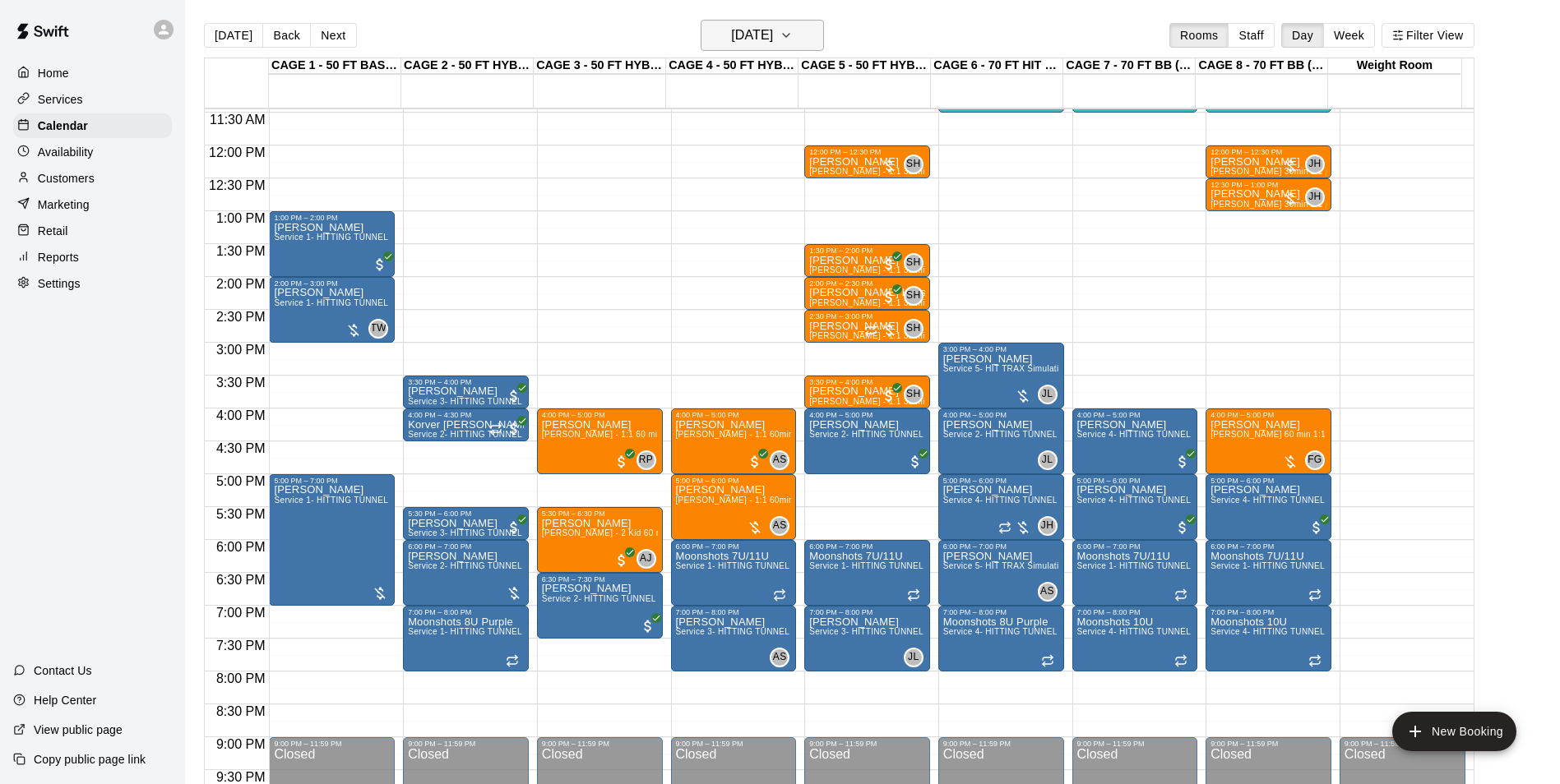
click at [746, 33] on h6 "Wednesday Sep 17" at bounding box center [752, 35] width 42 height 23
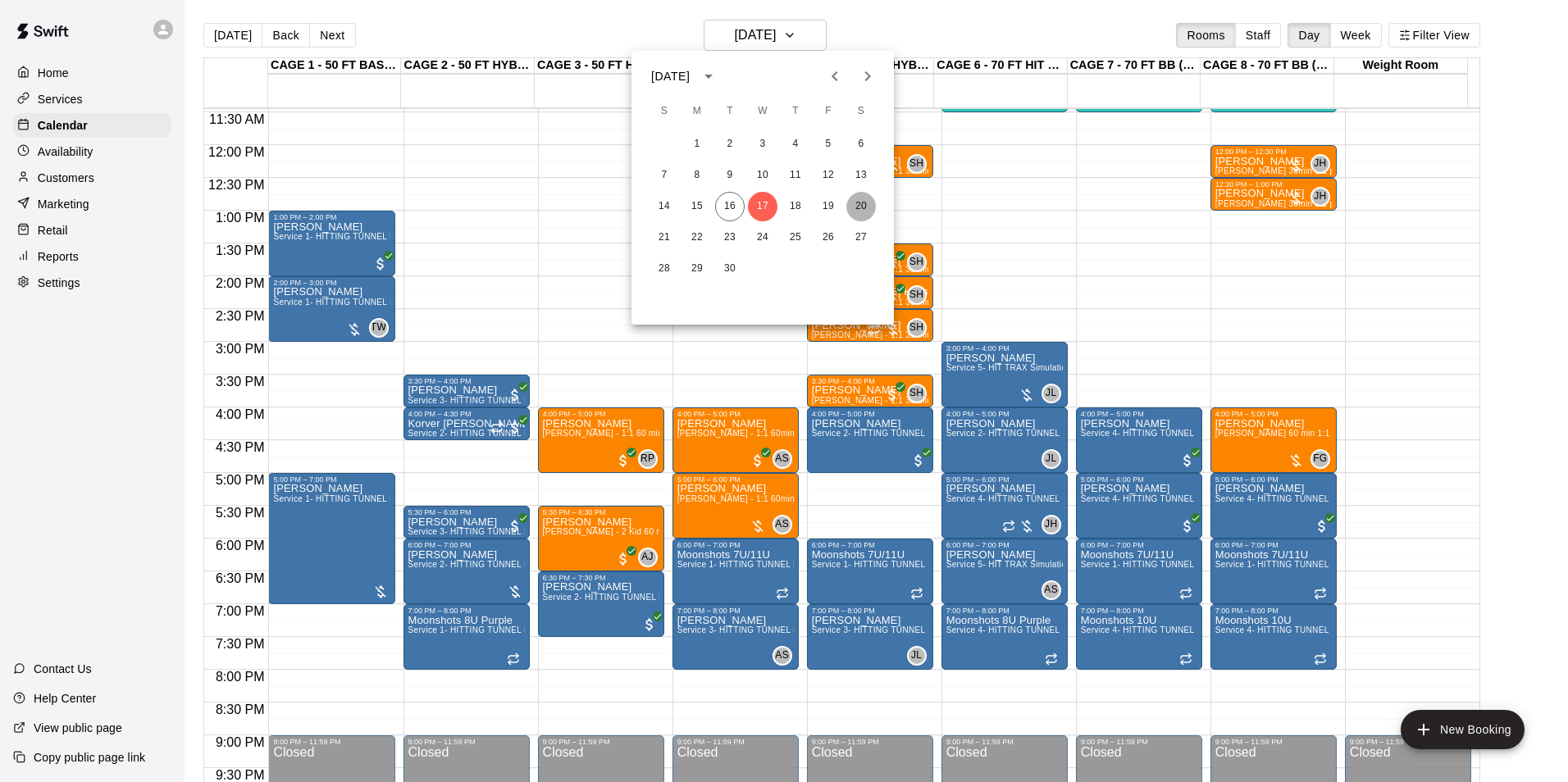
click at [858, 206] on button "20" at bounding box center [861, 206] width 30 height 30
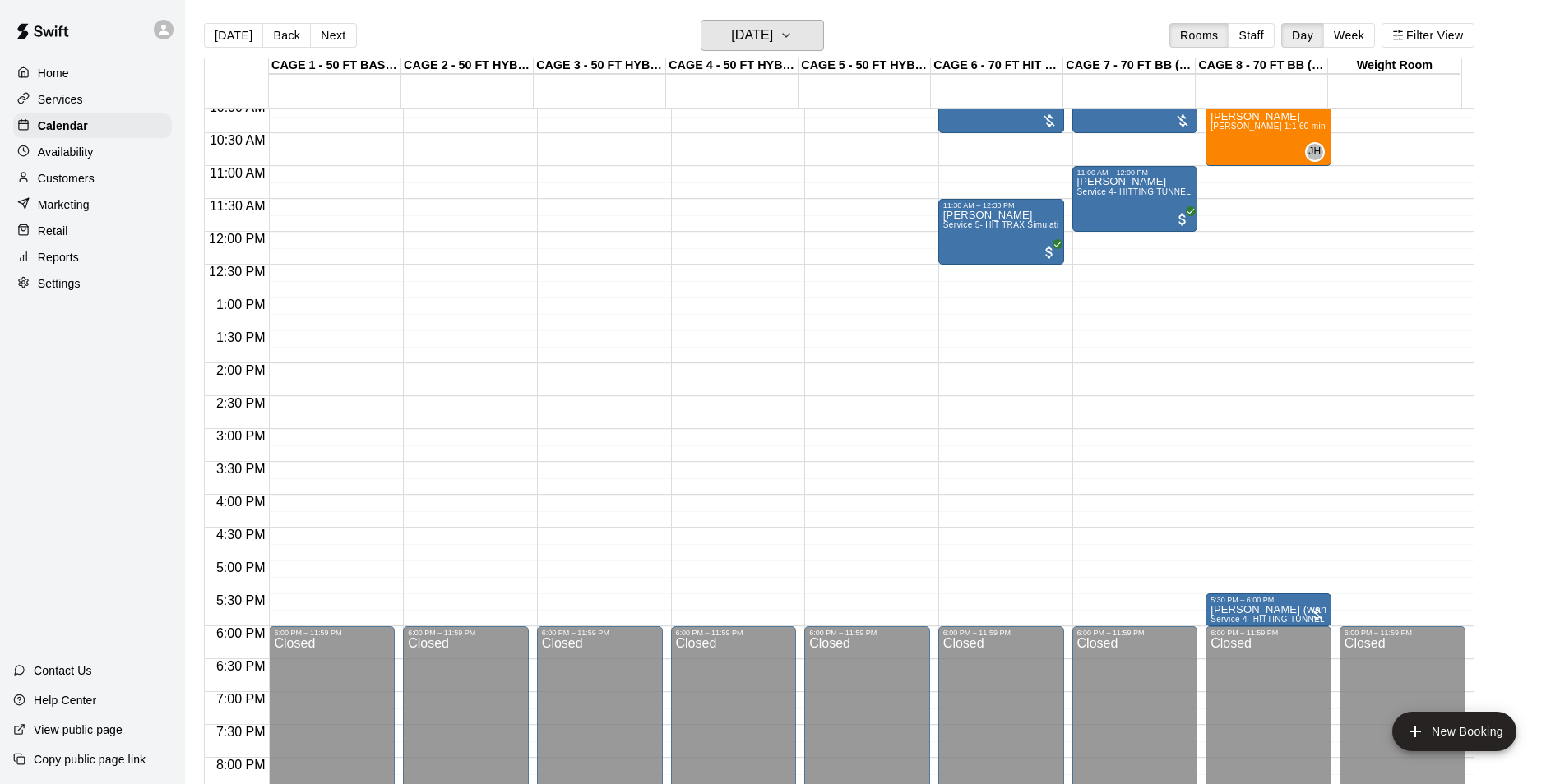
scroll to position [507, 0]
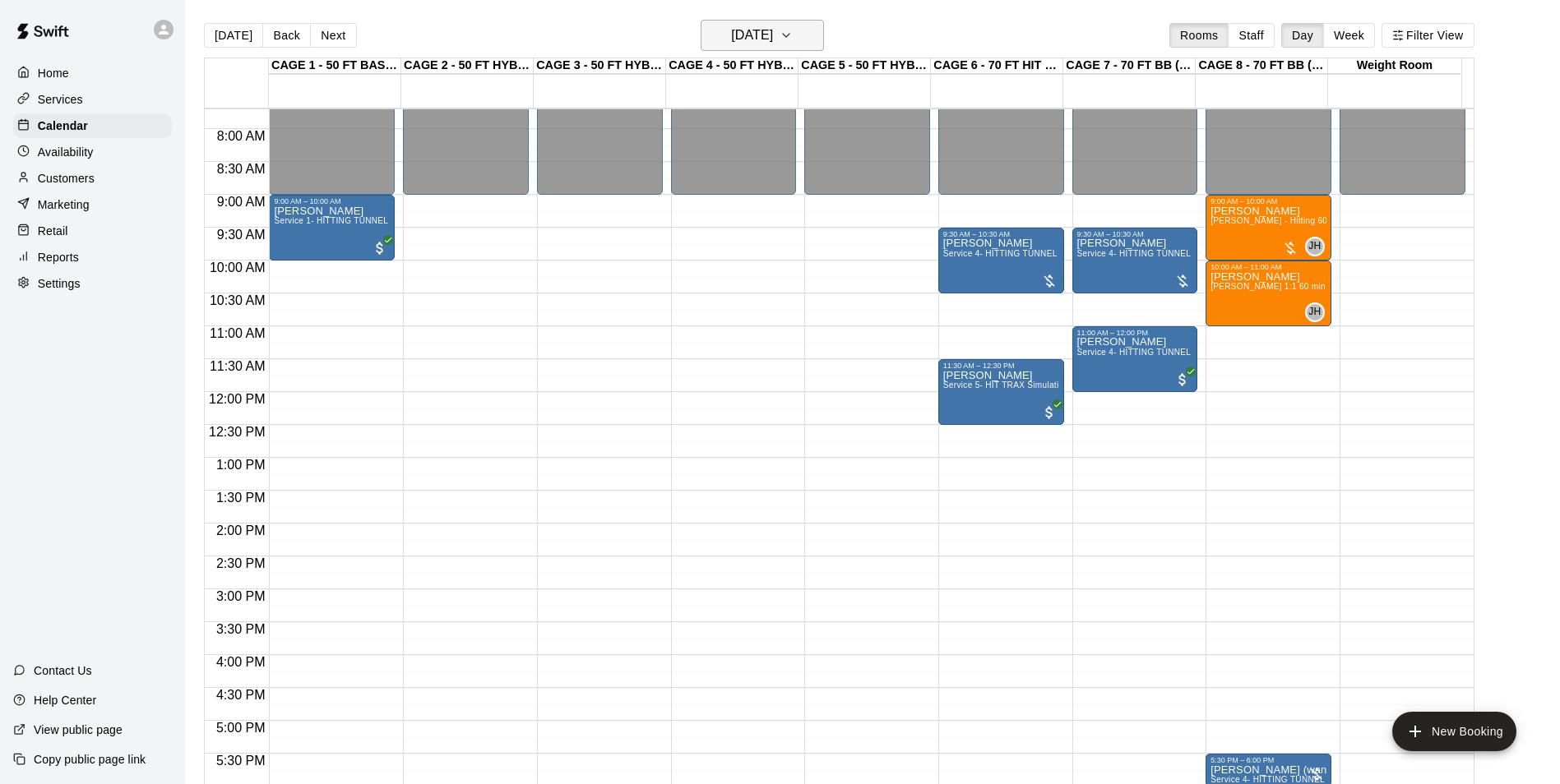
click at [756, 32] on h6 "Saturday Sep 20" at bounding box center [752, 35] width 42 height 23
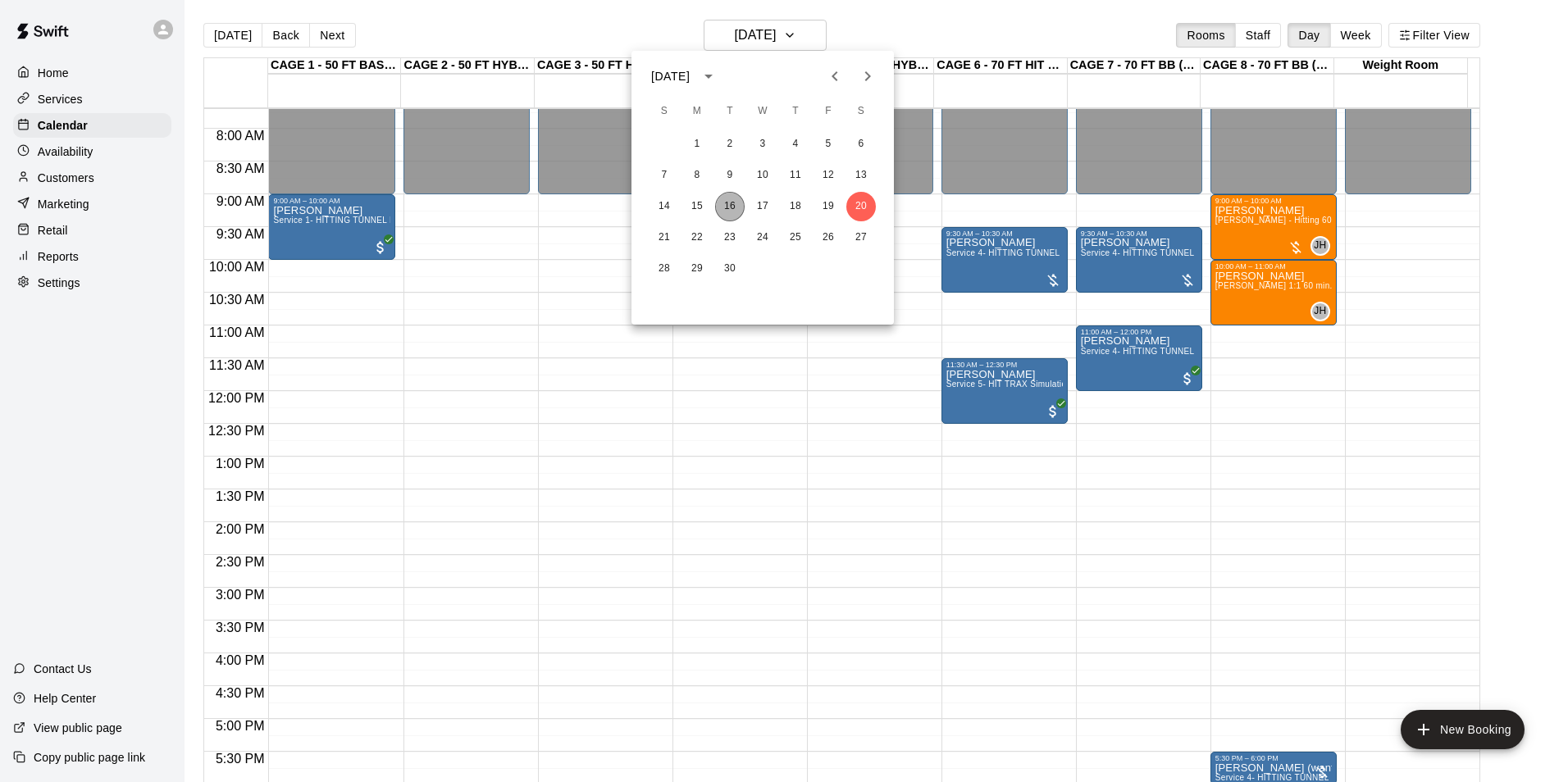
click at [730, 206] on button "16" at bounding box center [730, 206] width 30 height 30
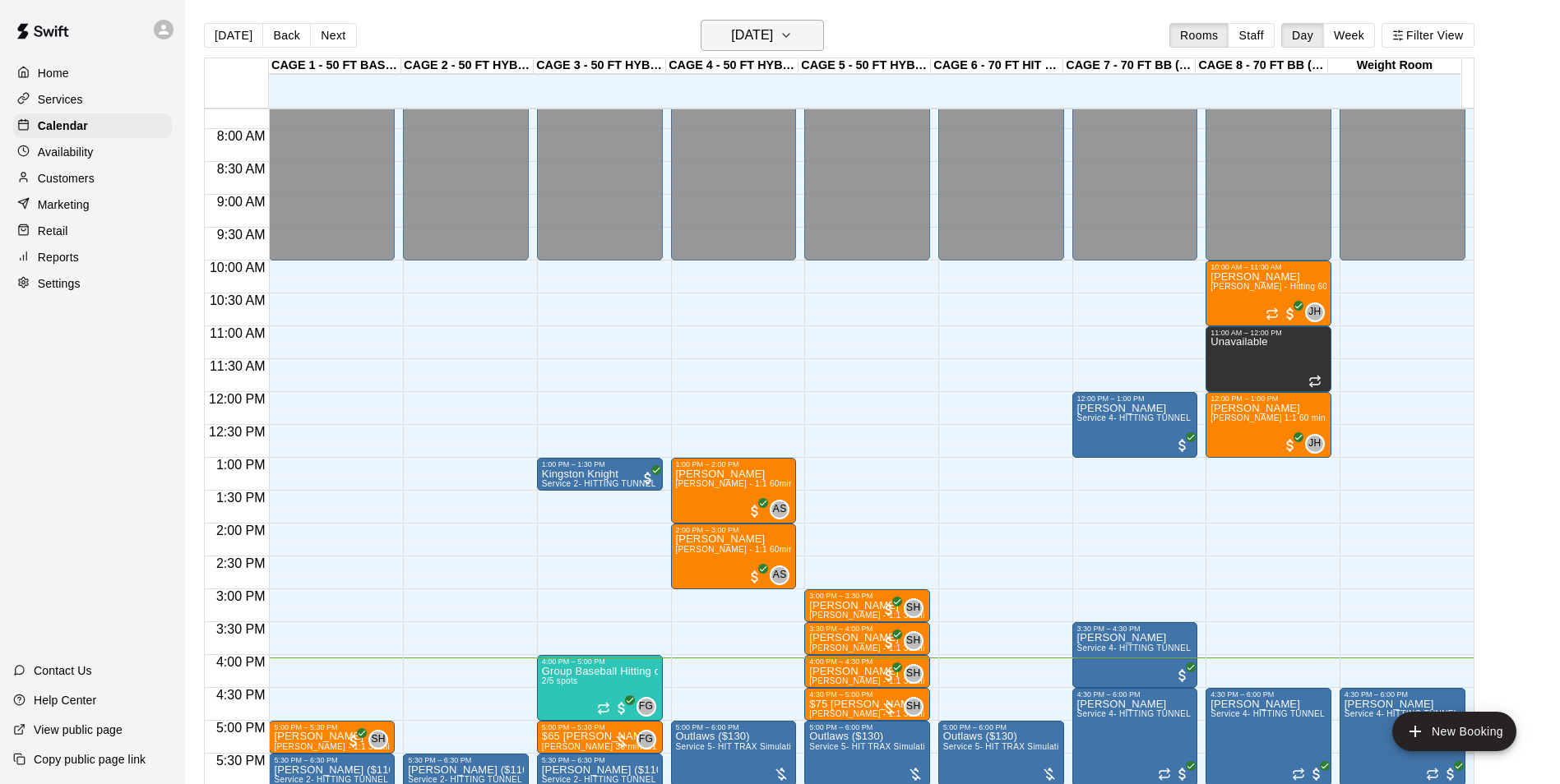
click at [770, 33] on h6 "[DATE]" at bounding box center [752, 35] width 42 height 23
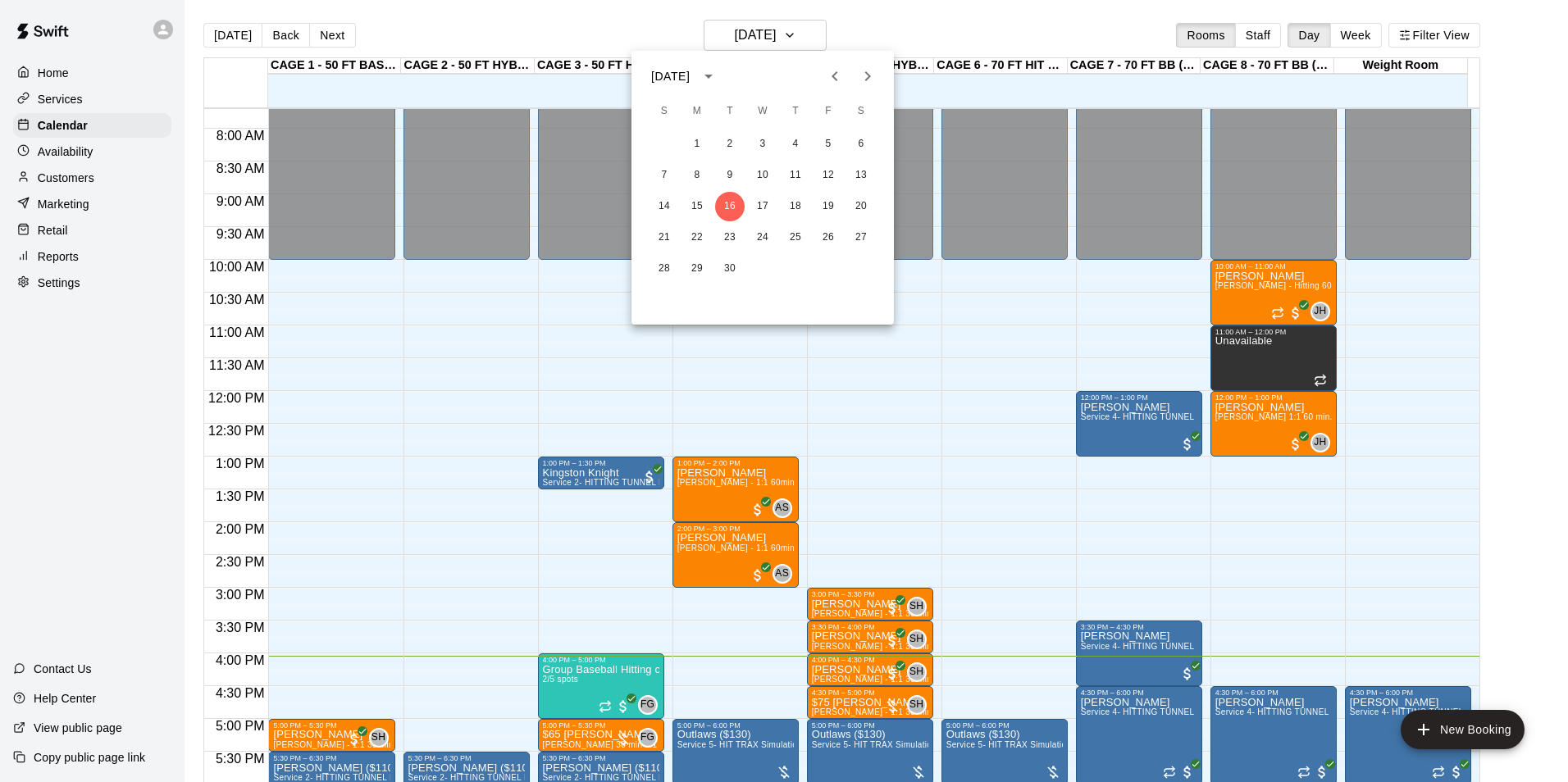
click at [951, 10] on div at bounding box center [784, 391] width 1568 height 782
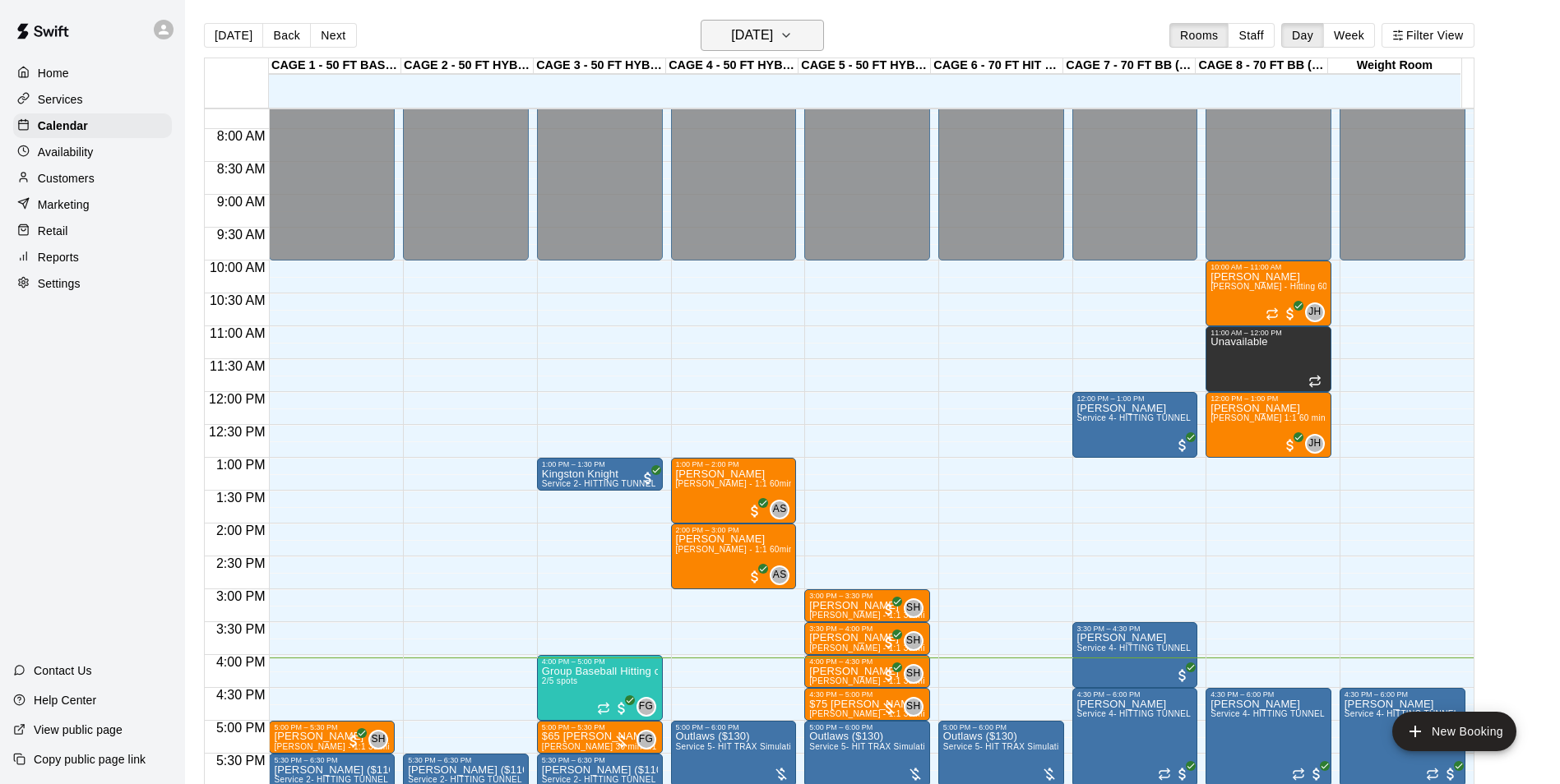
click at [773, 28] on h6 "[DATE]" at bounding box center [752, 35] width 42 height 23
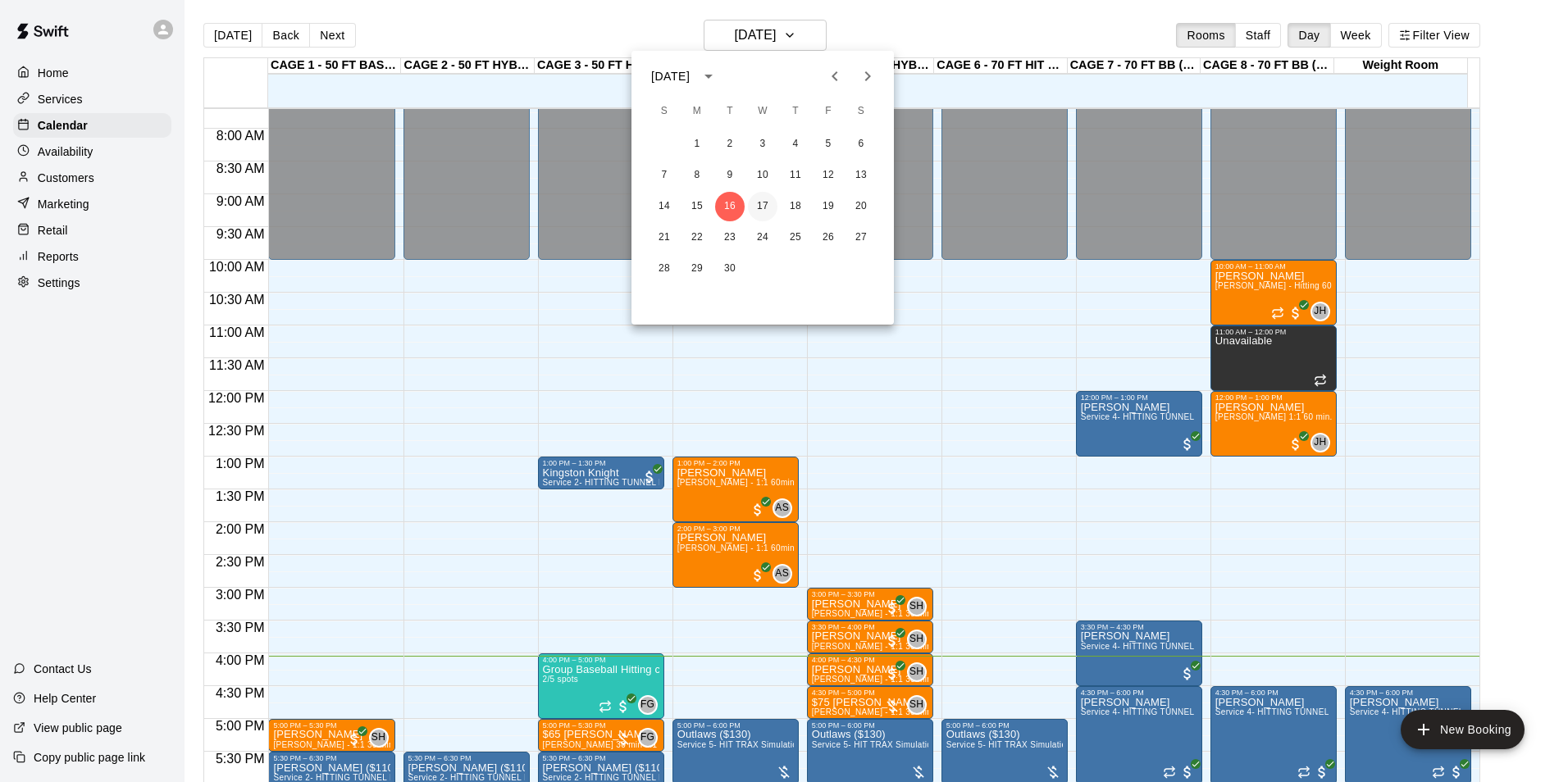
click at [754, 203] on button "17" at bounding box center [763, 206] width 30 height 30
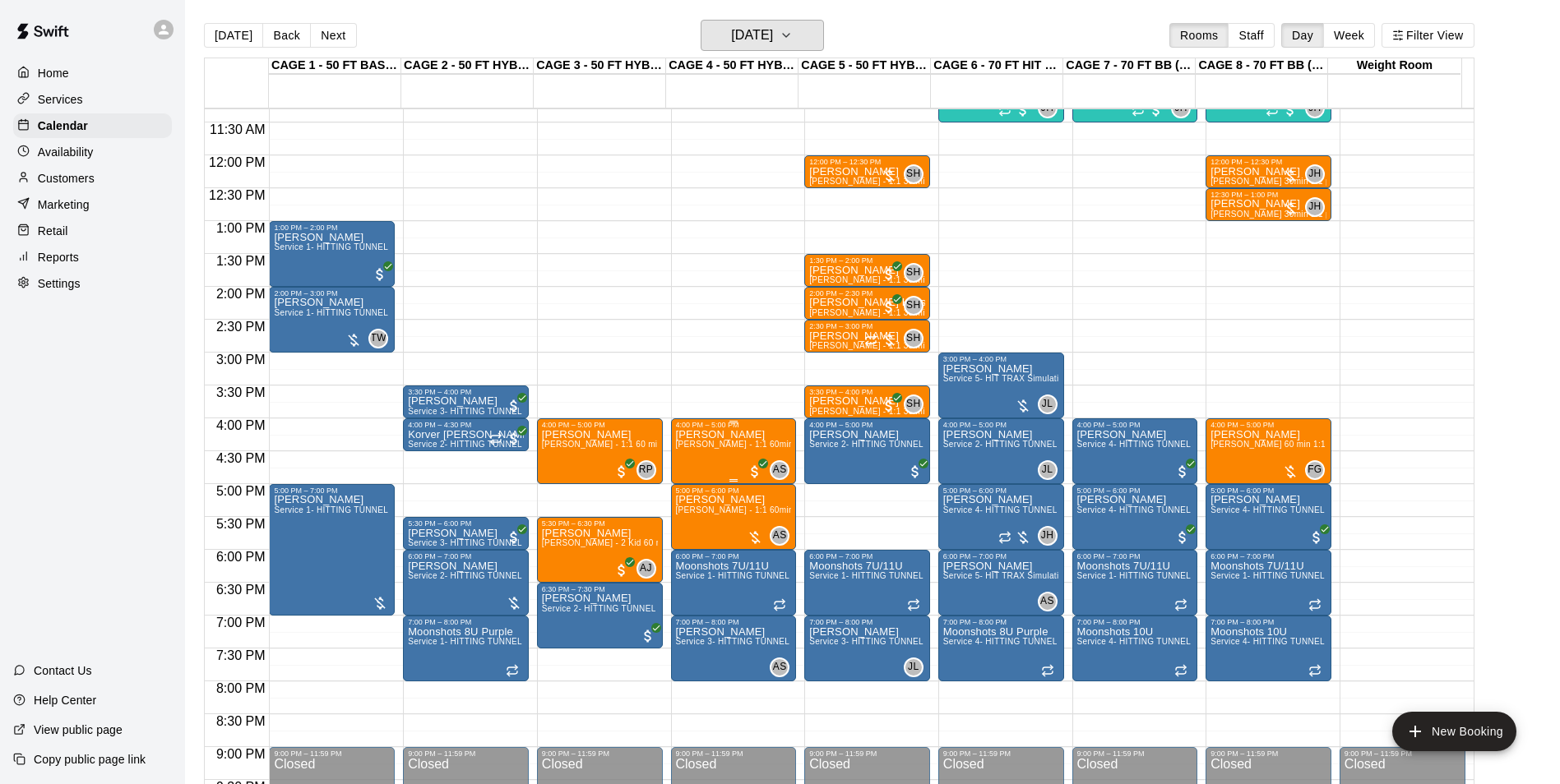
scroll to position [588, 0]
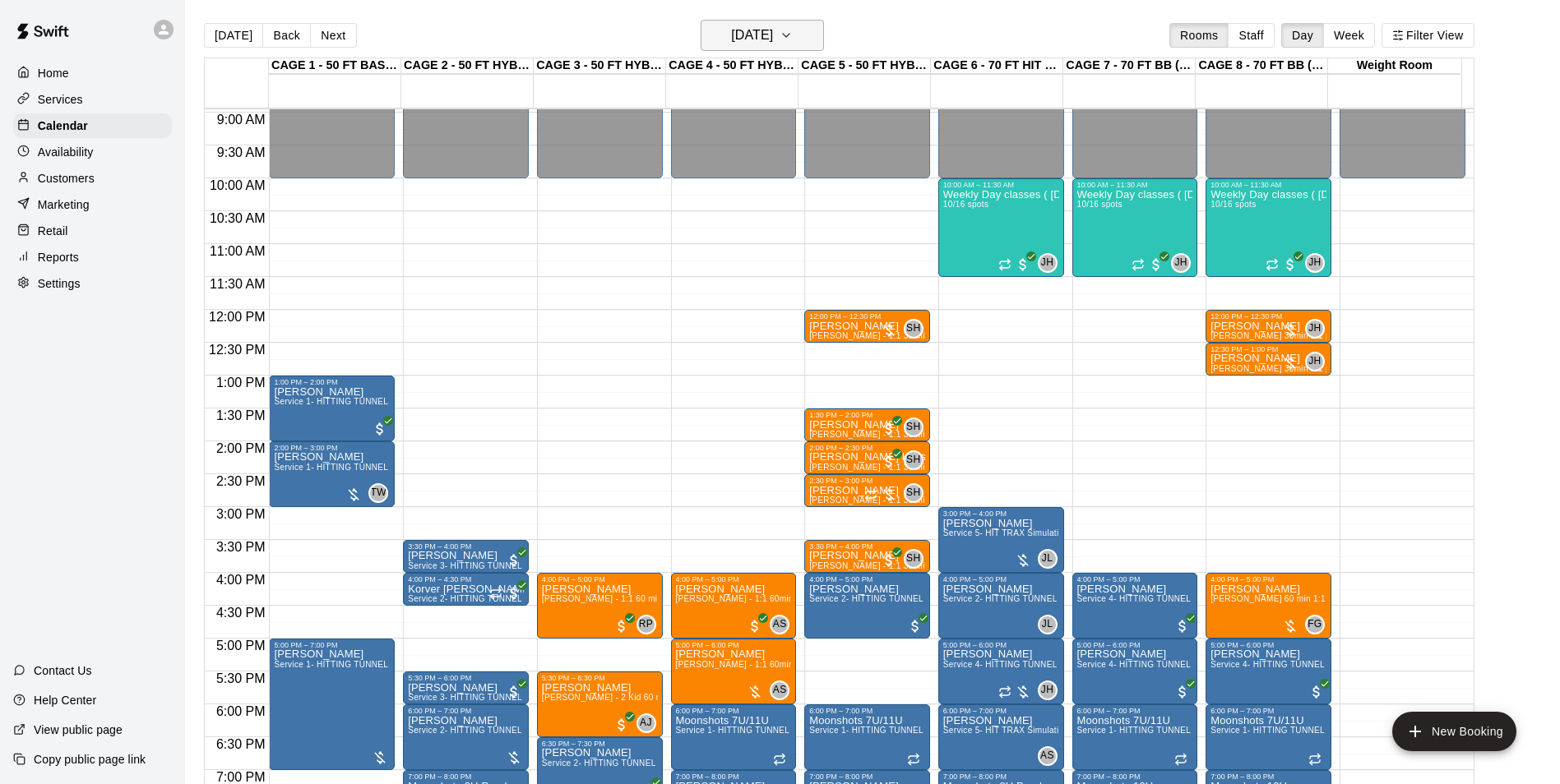
click at [773, 33] on h6 "Wednesday Sep 17" at bounding box center [752, 35] width 42 height 23
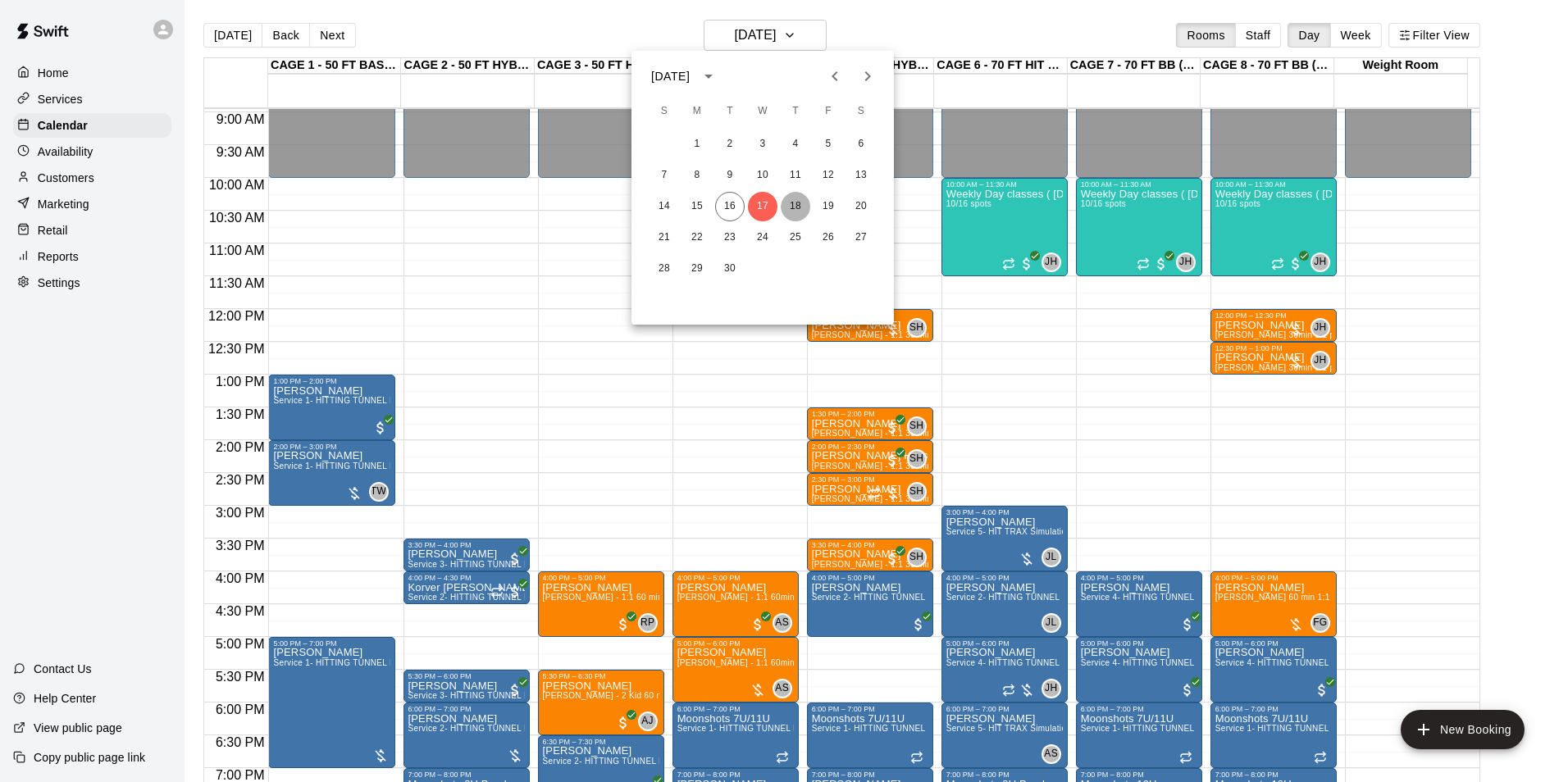
click at [784, 197] on button "18" at bounding box center [795, 206] width 30 height 30
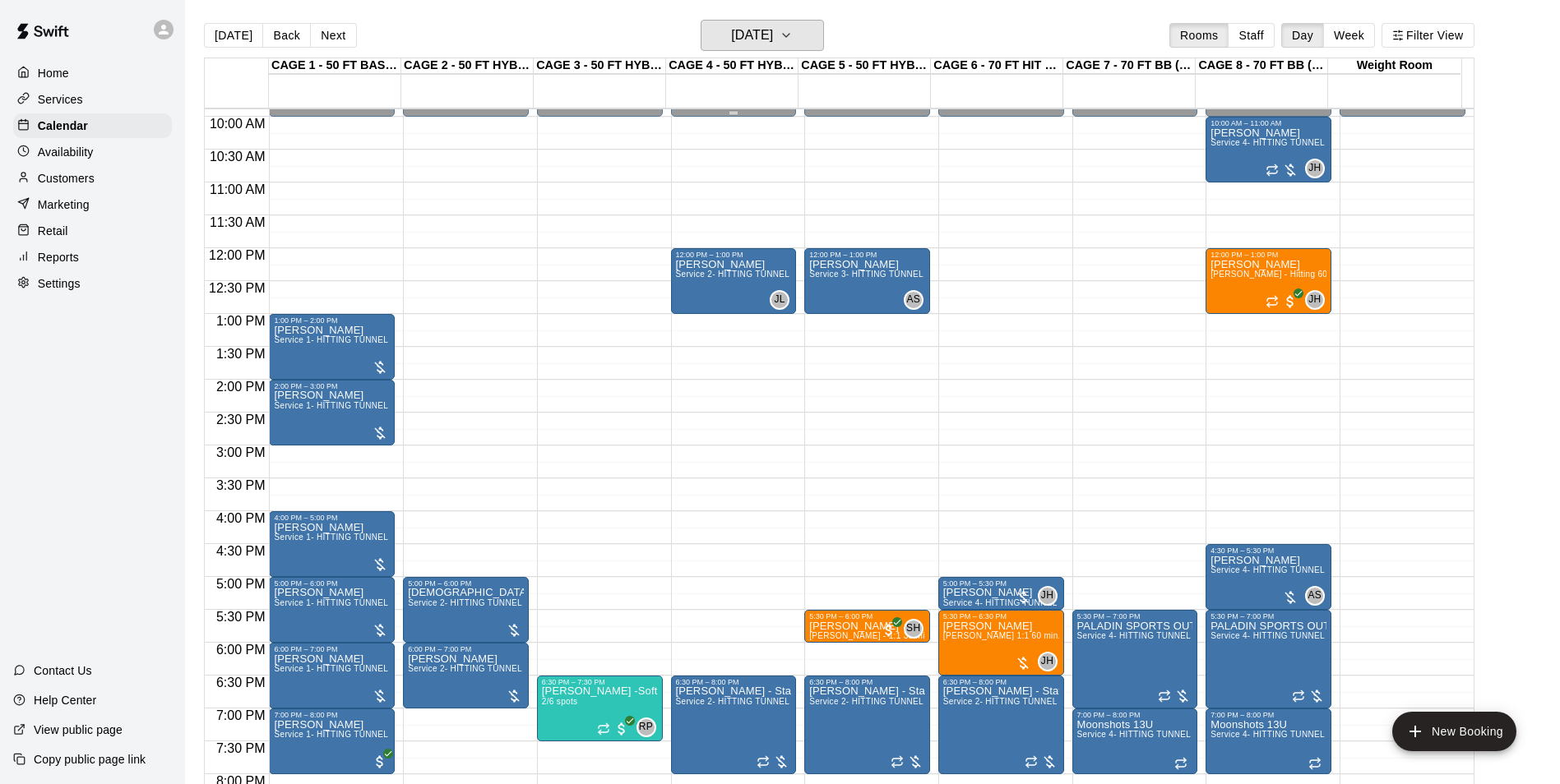
scroll to position [753, 0]
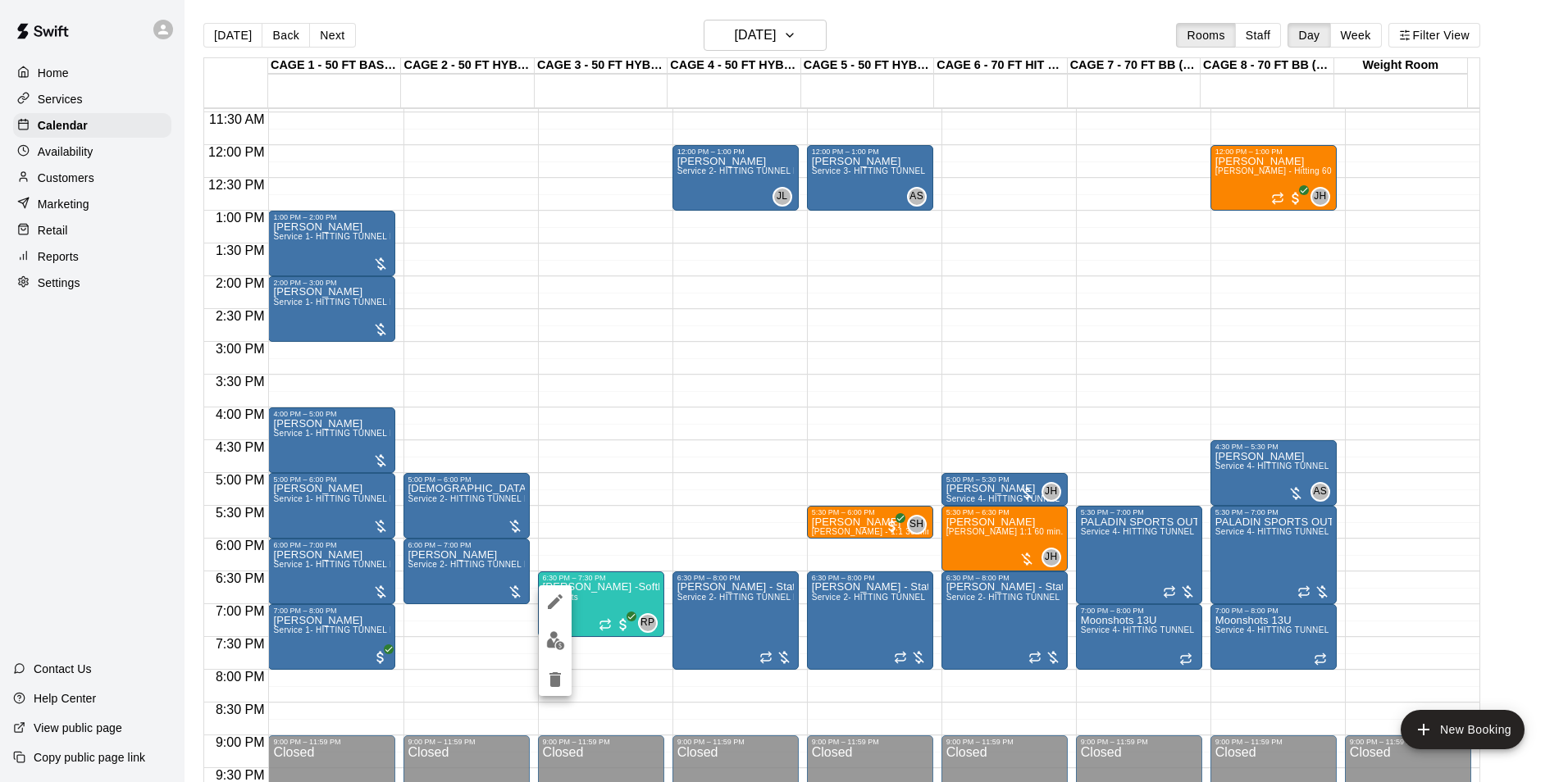
click at [556, 640] on img "edit" at bounding box center [555, 640] width 19 height 19
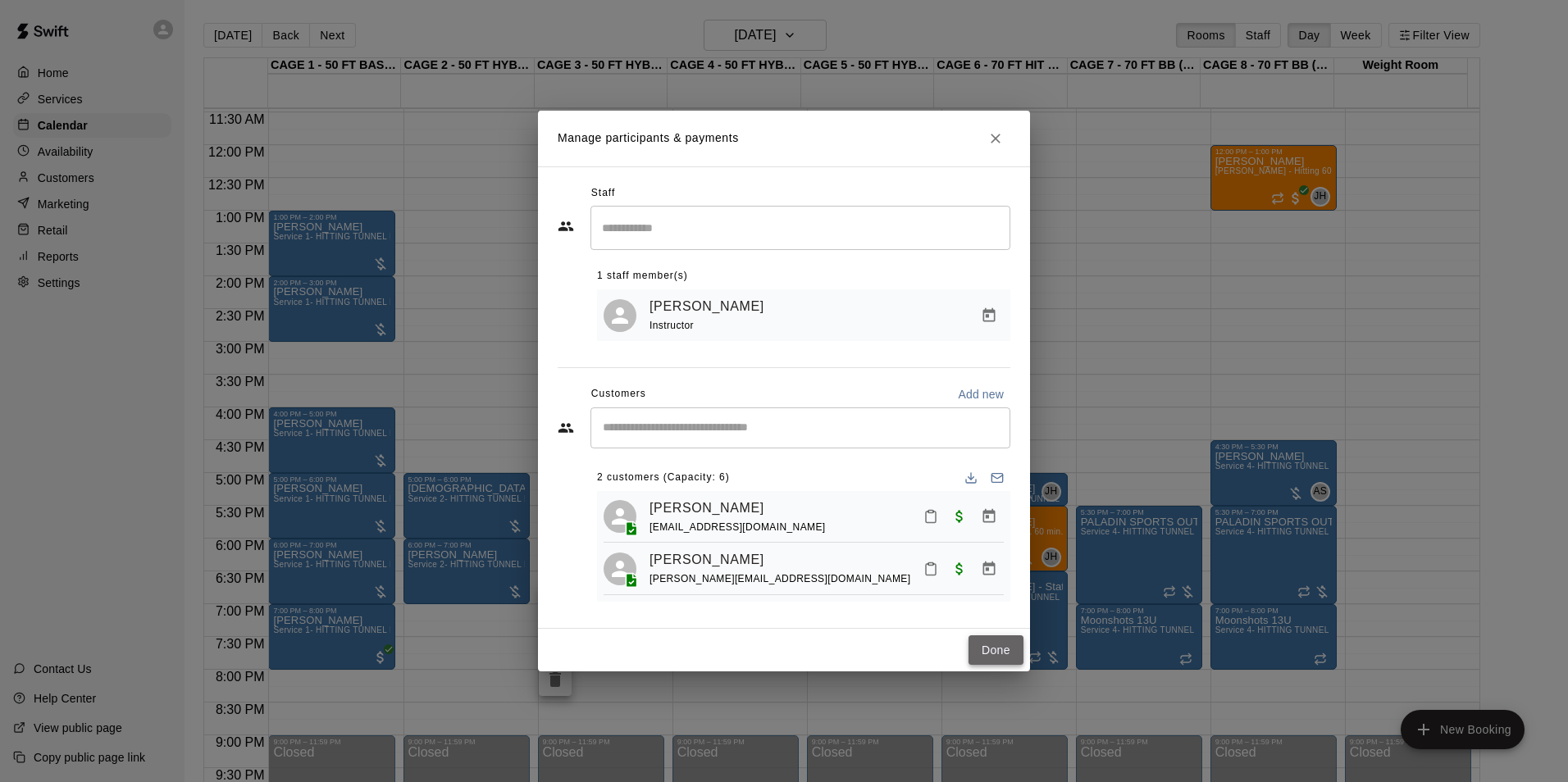
click at [975, 645] on button "Done" at bounding box center [995, 651] width 55 height 31
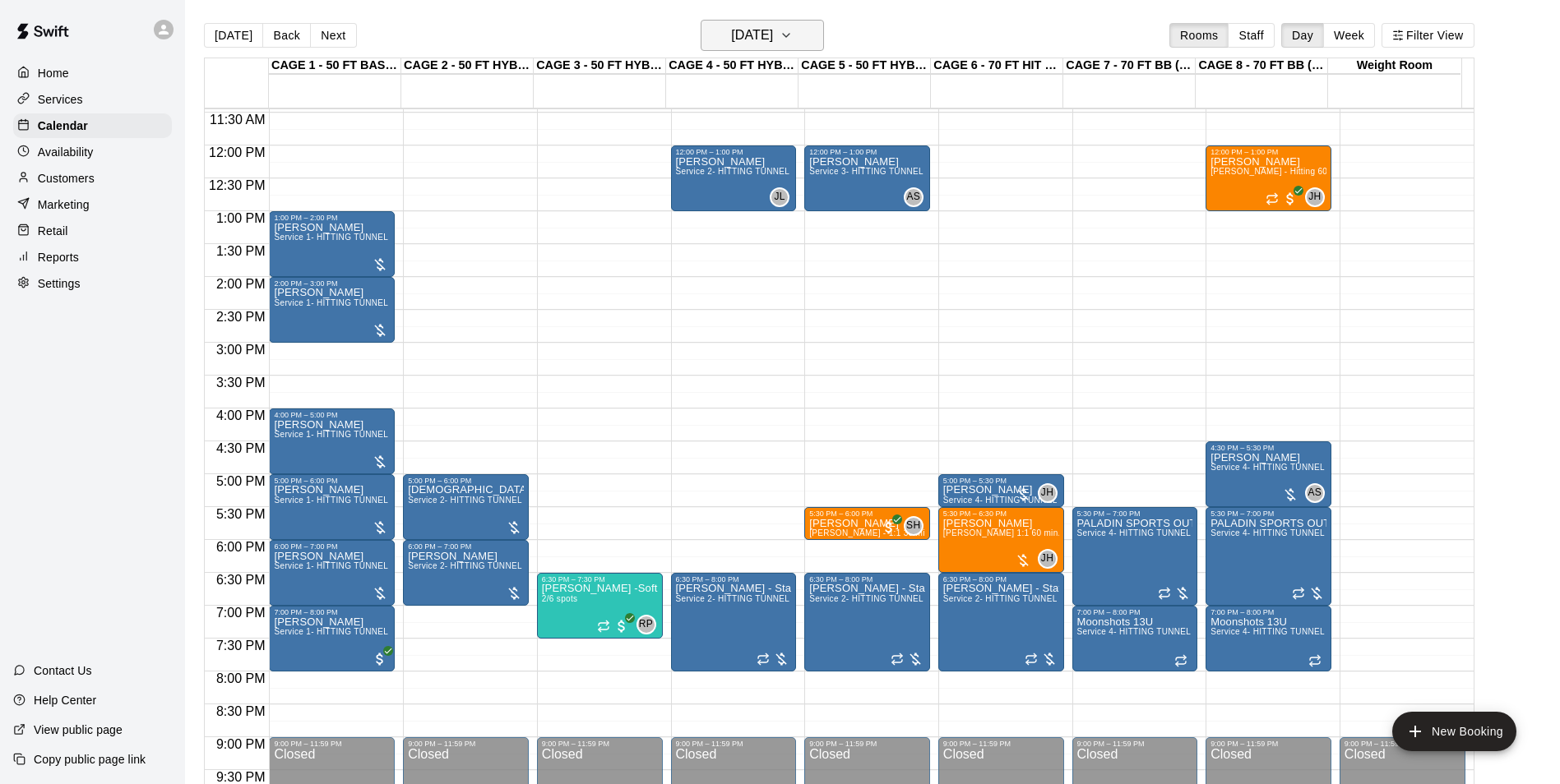
click at [770, 40] on h6 "Thursday Sep 18" at bounding box center [752, 35] width 42 height 23
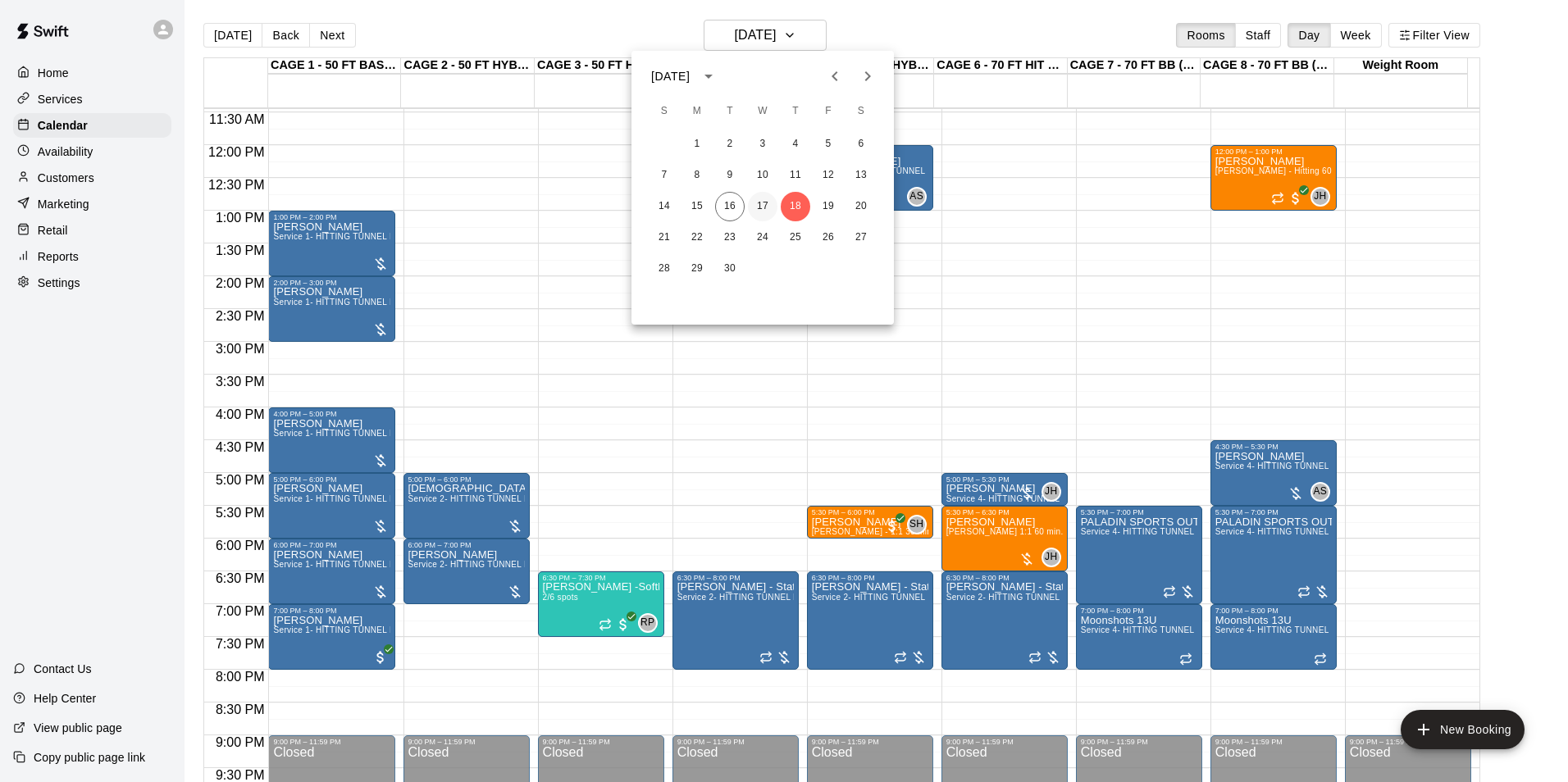
click at [753, 200] on button "17" at bounding box center [763, 206] width 30 height 30
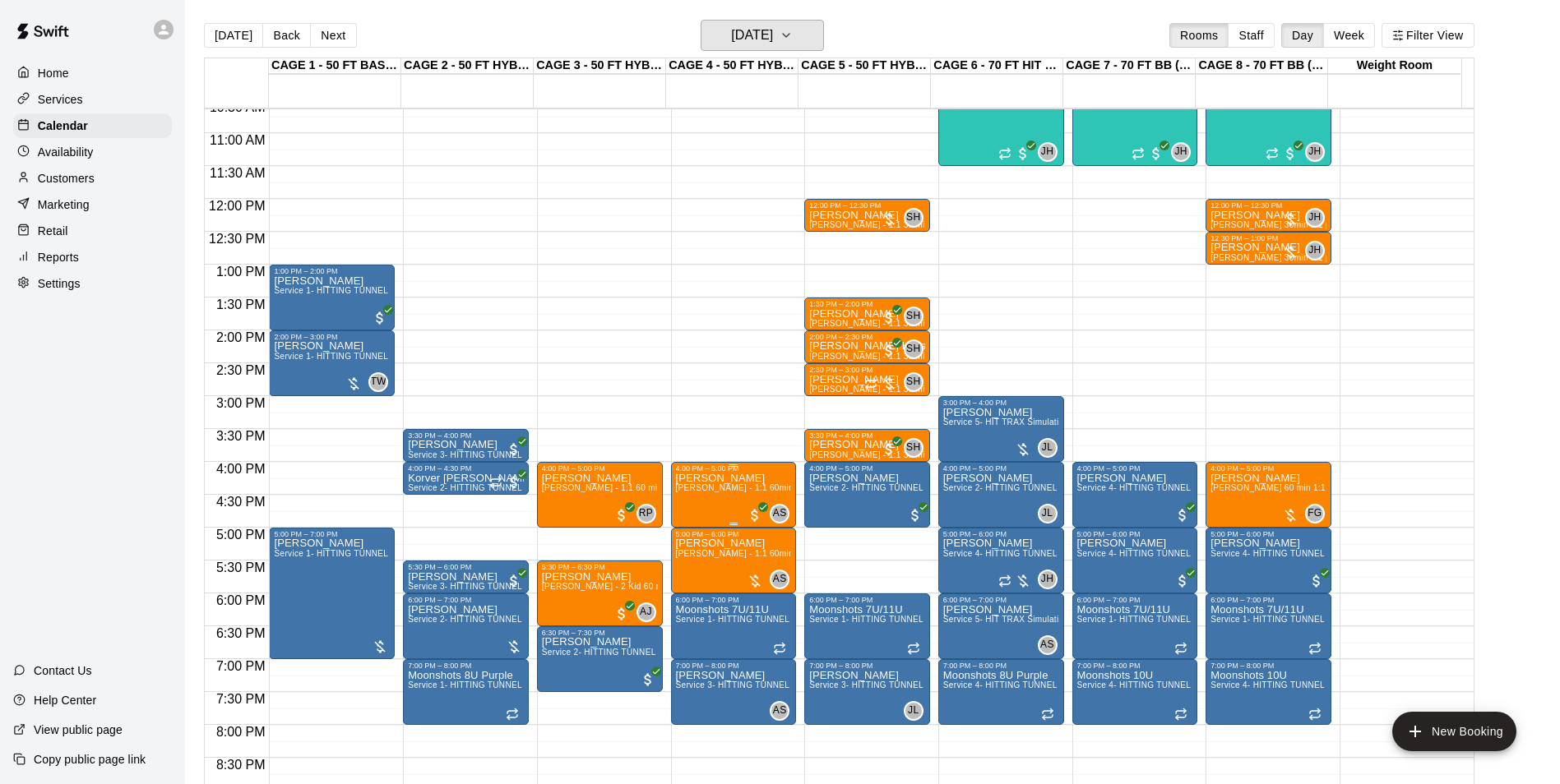
scroll to position [671, 0]
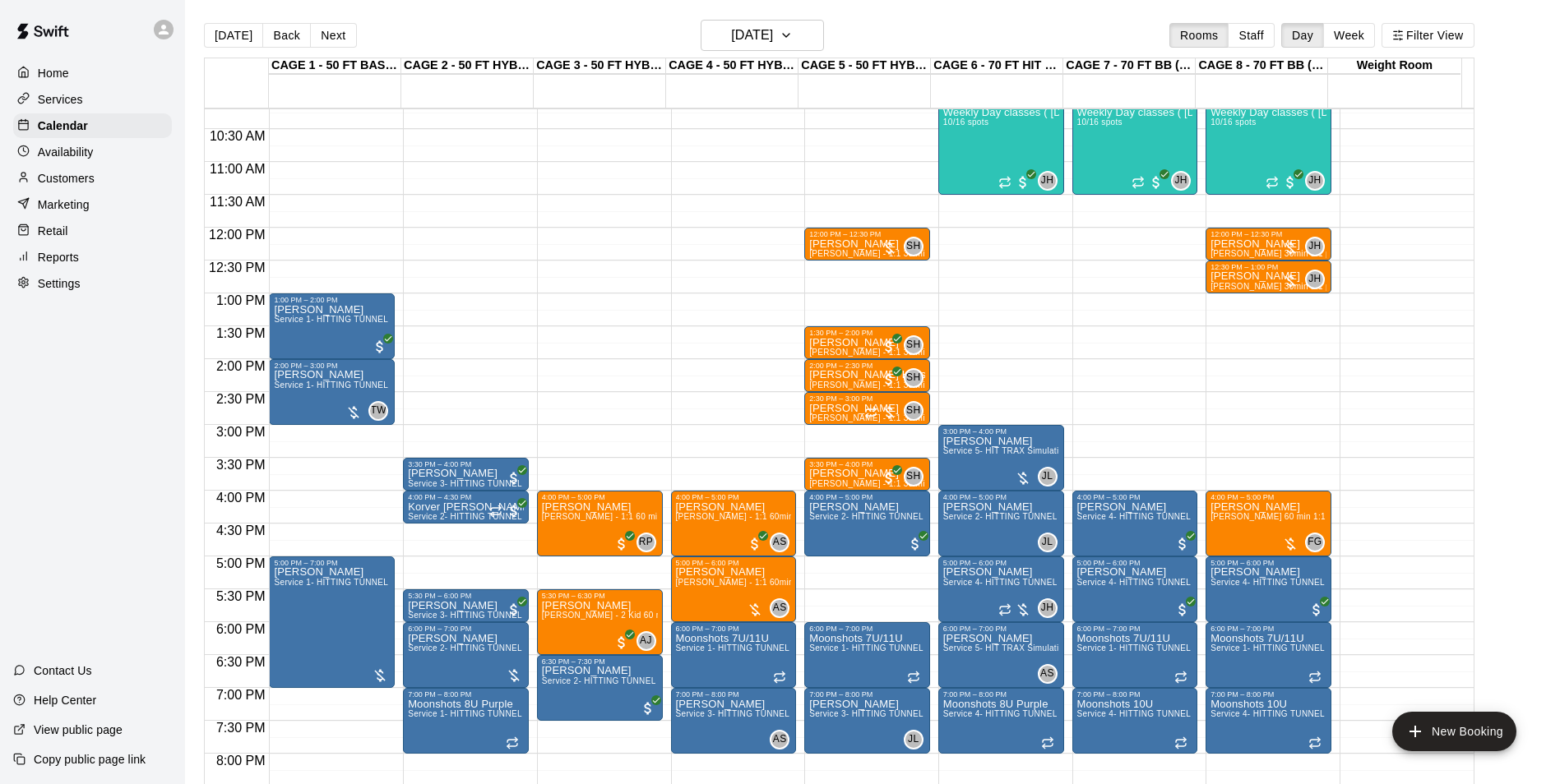
click at [84, 156] on p "Availability" at bounding box center [66, 152] width 56 height 17
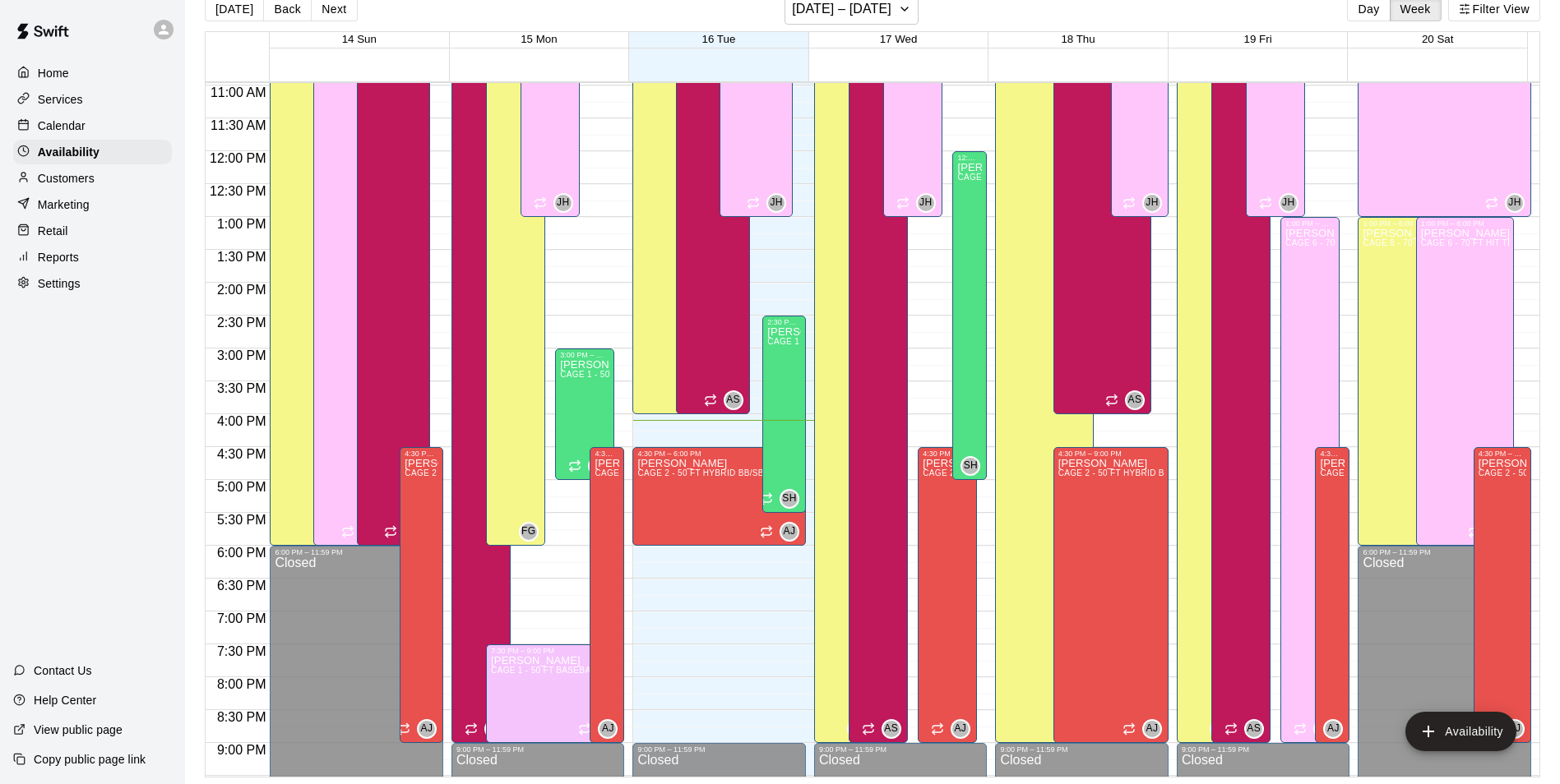
scroll to position [557, 0]
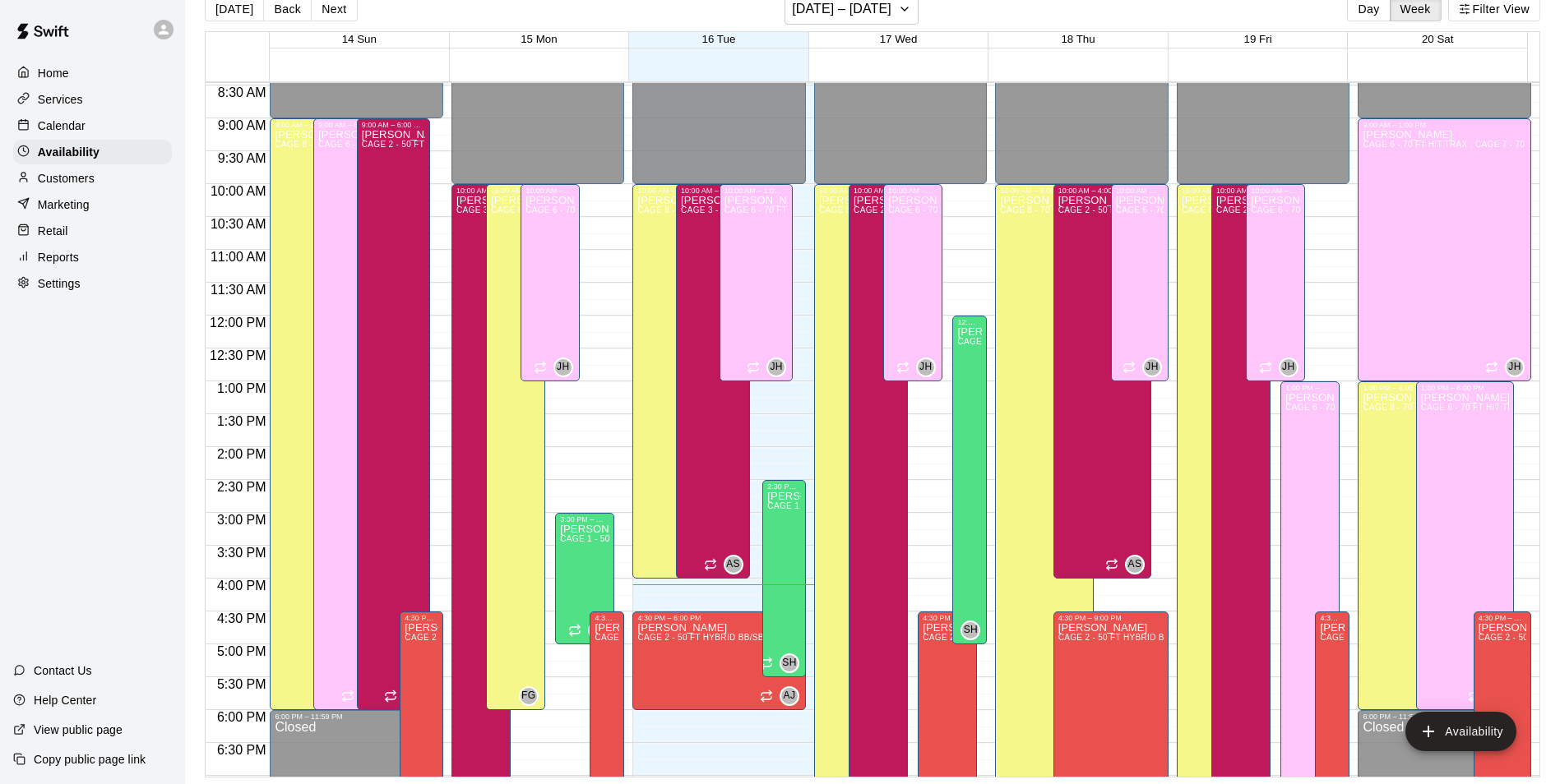
click at [105, 123] on div "Calendar" at bounding box center [92, 125] width 159 height 25
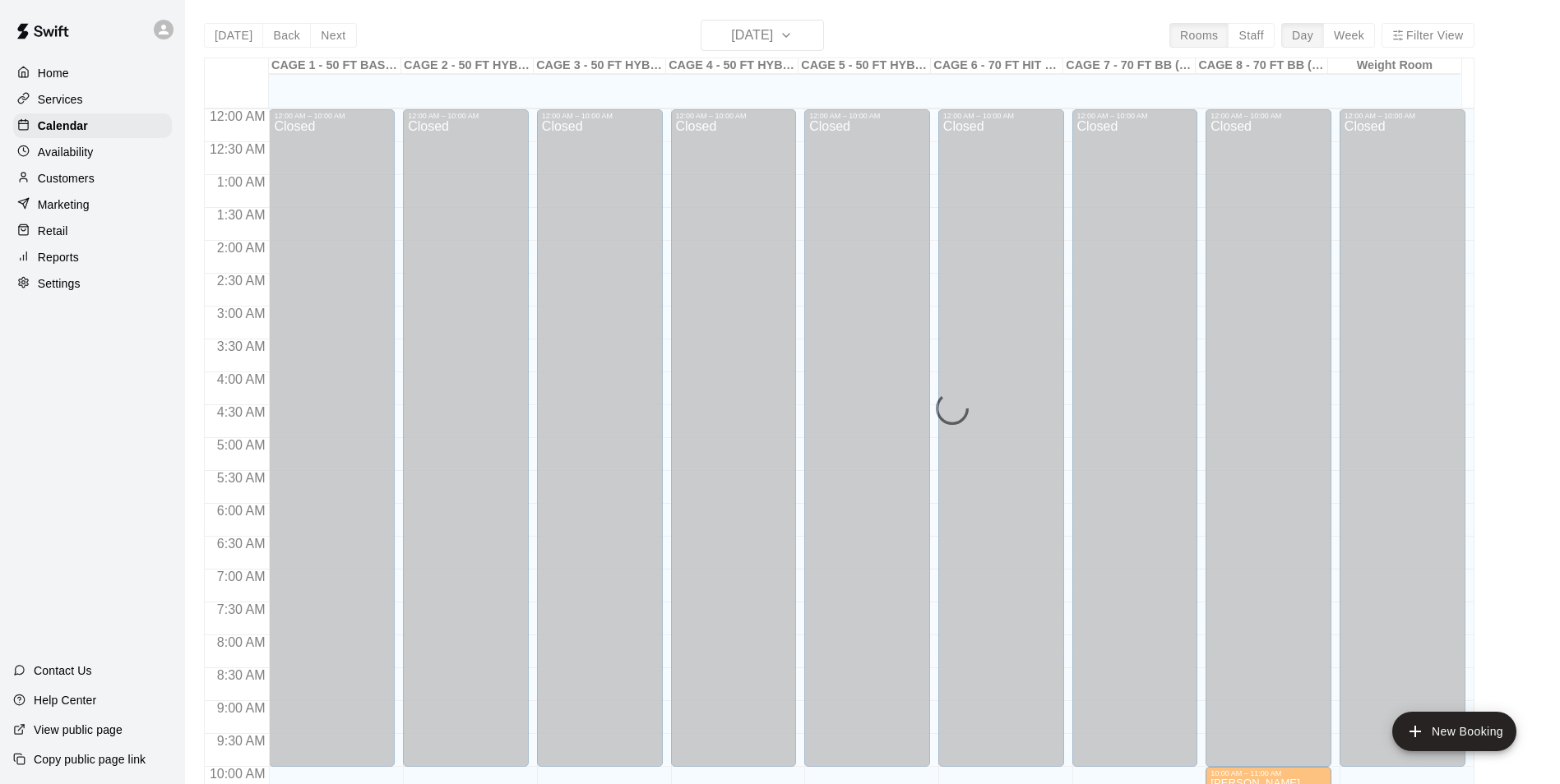
scroll to position [835, 0]
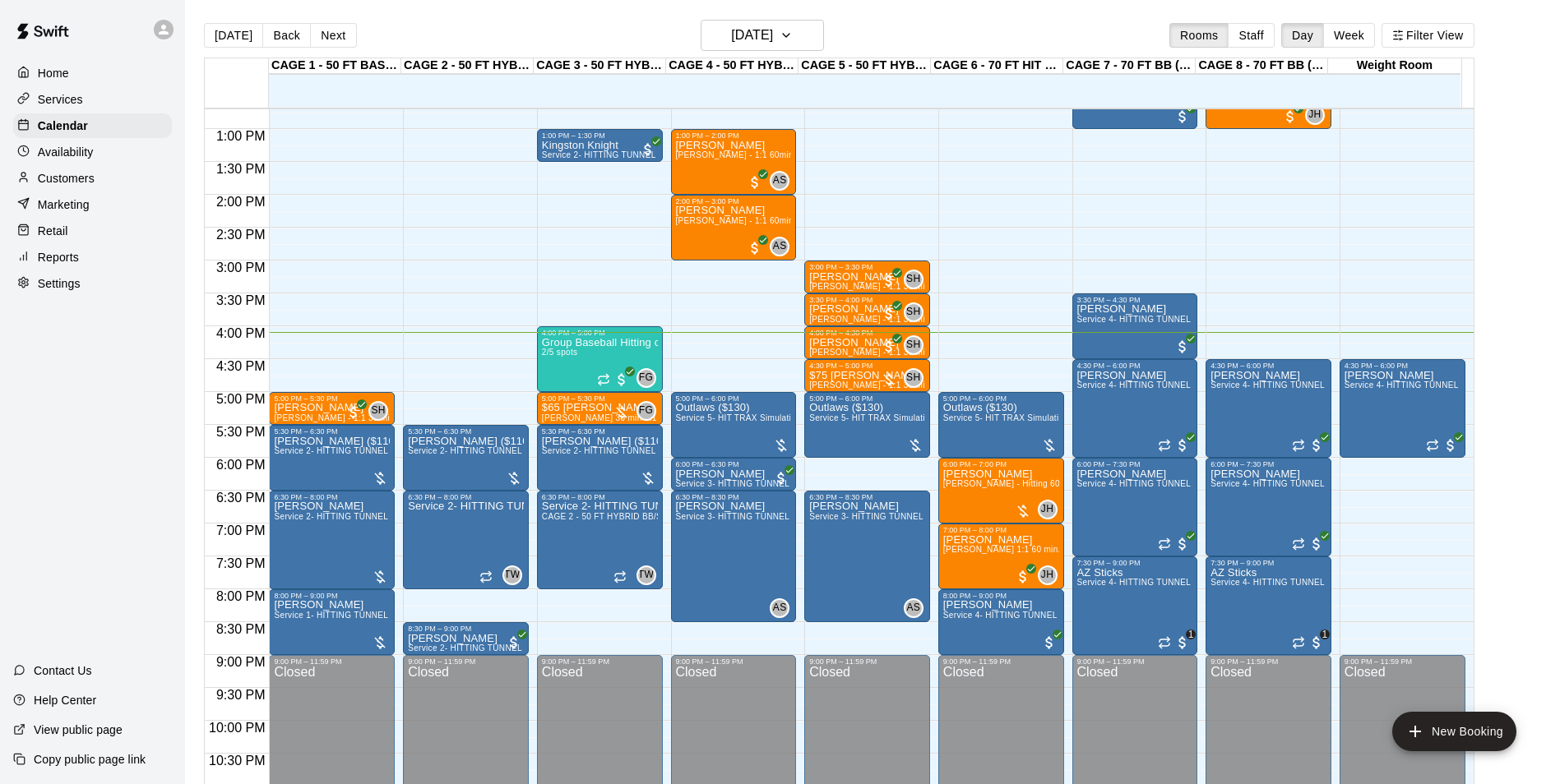
click at [334, 43] on button "Next" at bounding box center [333, 35] width 46 height 25
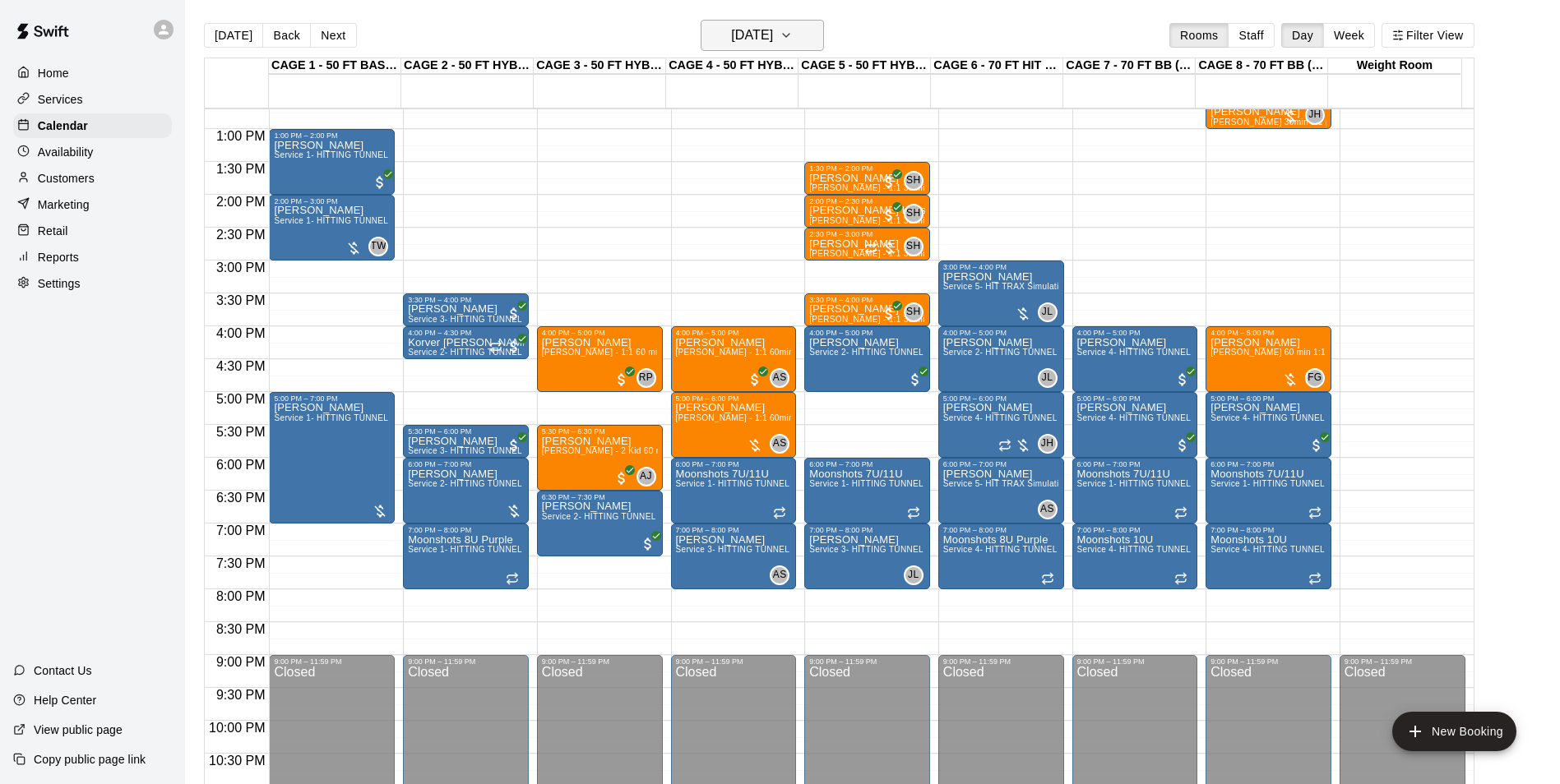
click at [731, 38] on h6 "Wednesday Sep 17" at bounding box center [752, 35] width 42 height 23
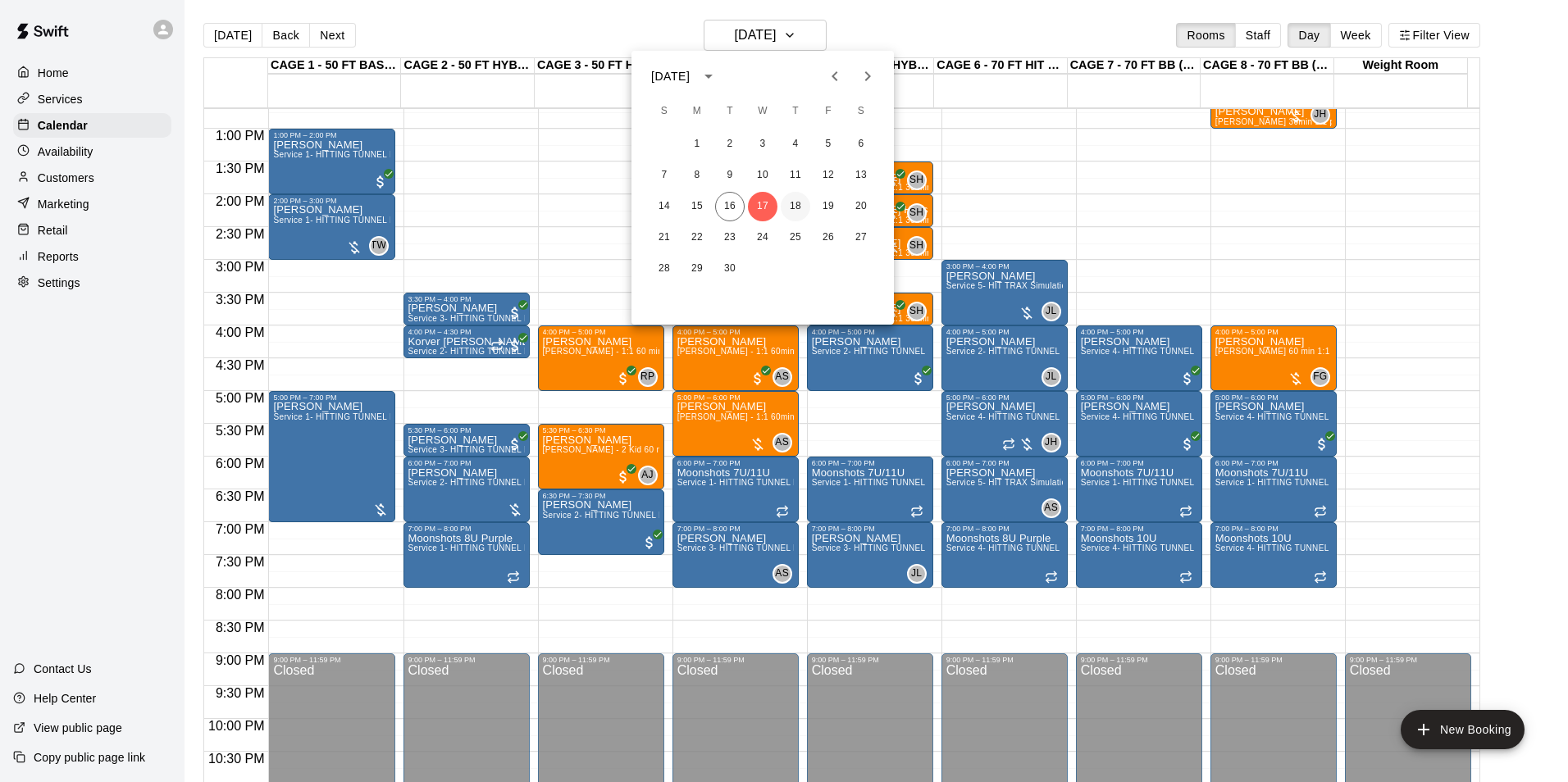
click at [802, 204] on button "18" at bounding box center [795, 206] width 30 height 30
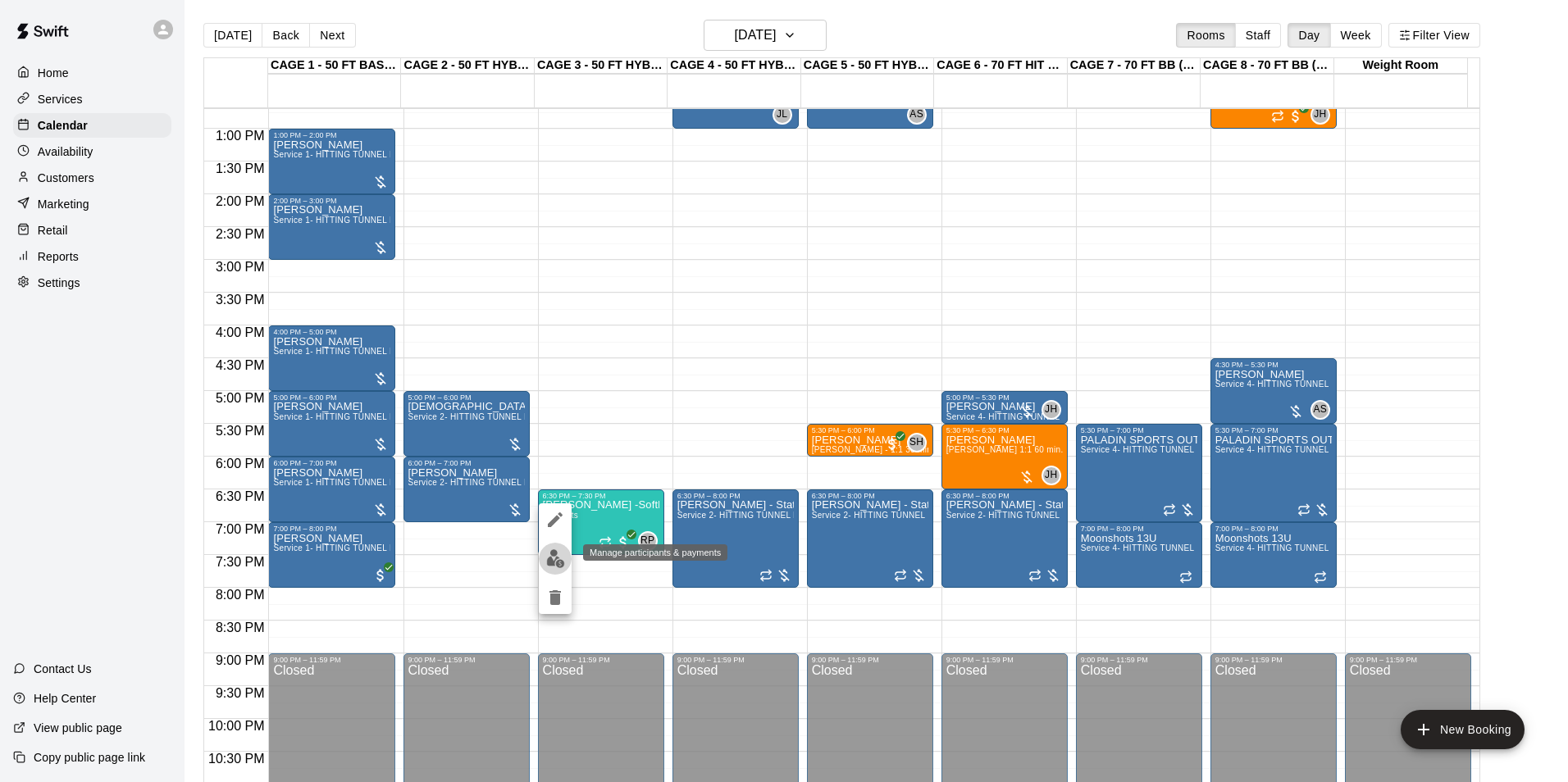
click at [568, 568] on button "edit" at bounding box center [554, 559] width 32 height 32
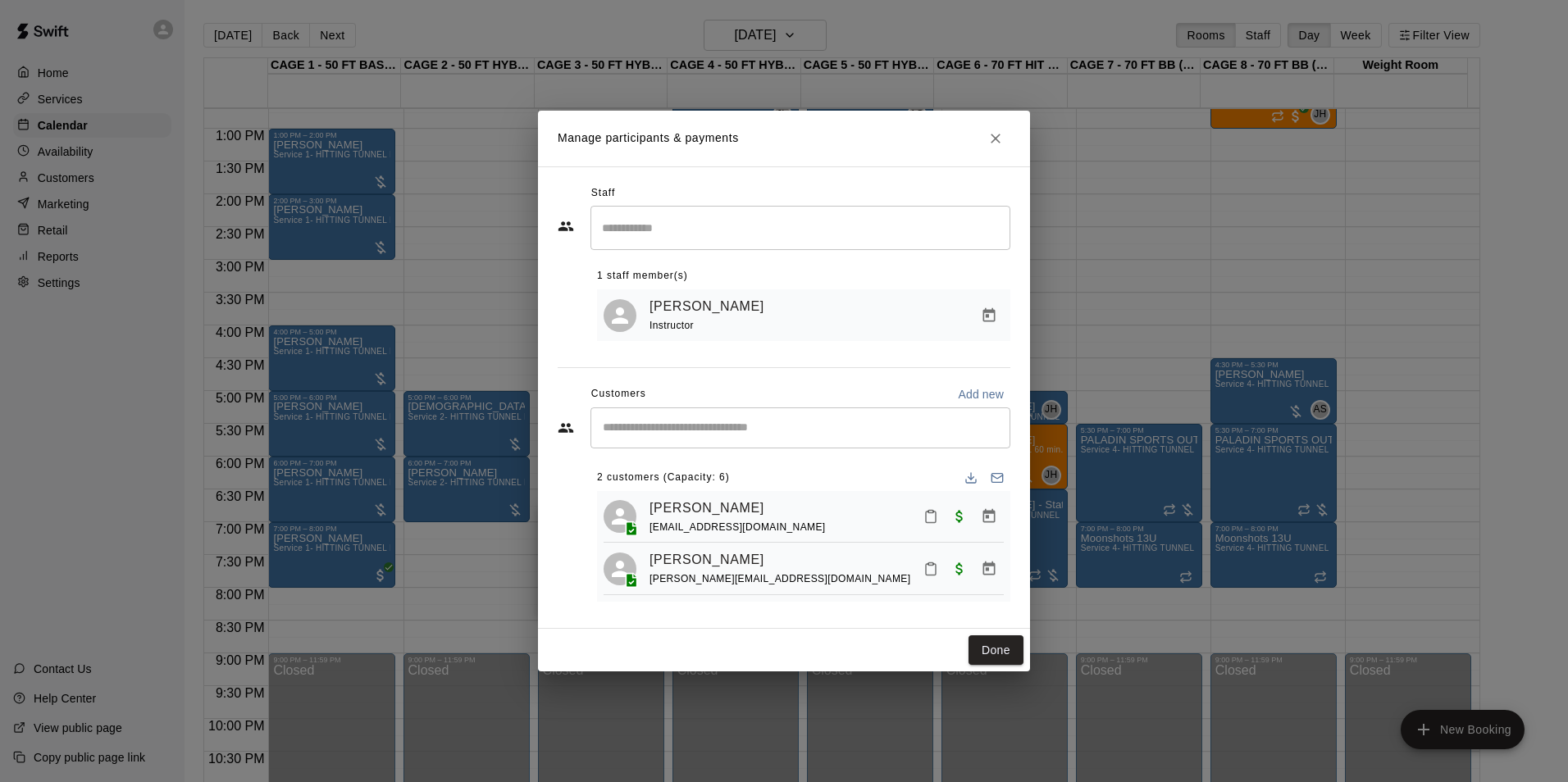
drag, startPoint x: 1002, startPoint y: 652, endPoint x: 718, endPoint y: 450, distance: 348.5
click at [1002, 652] on button "Done" at bounding box center [995, 651] width 55 height 31
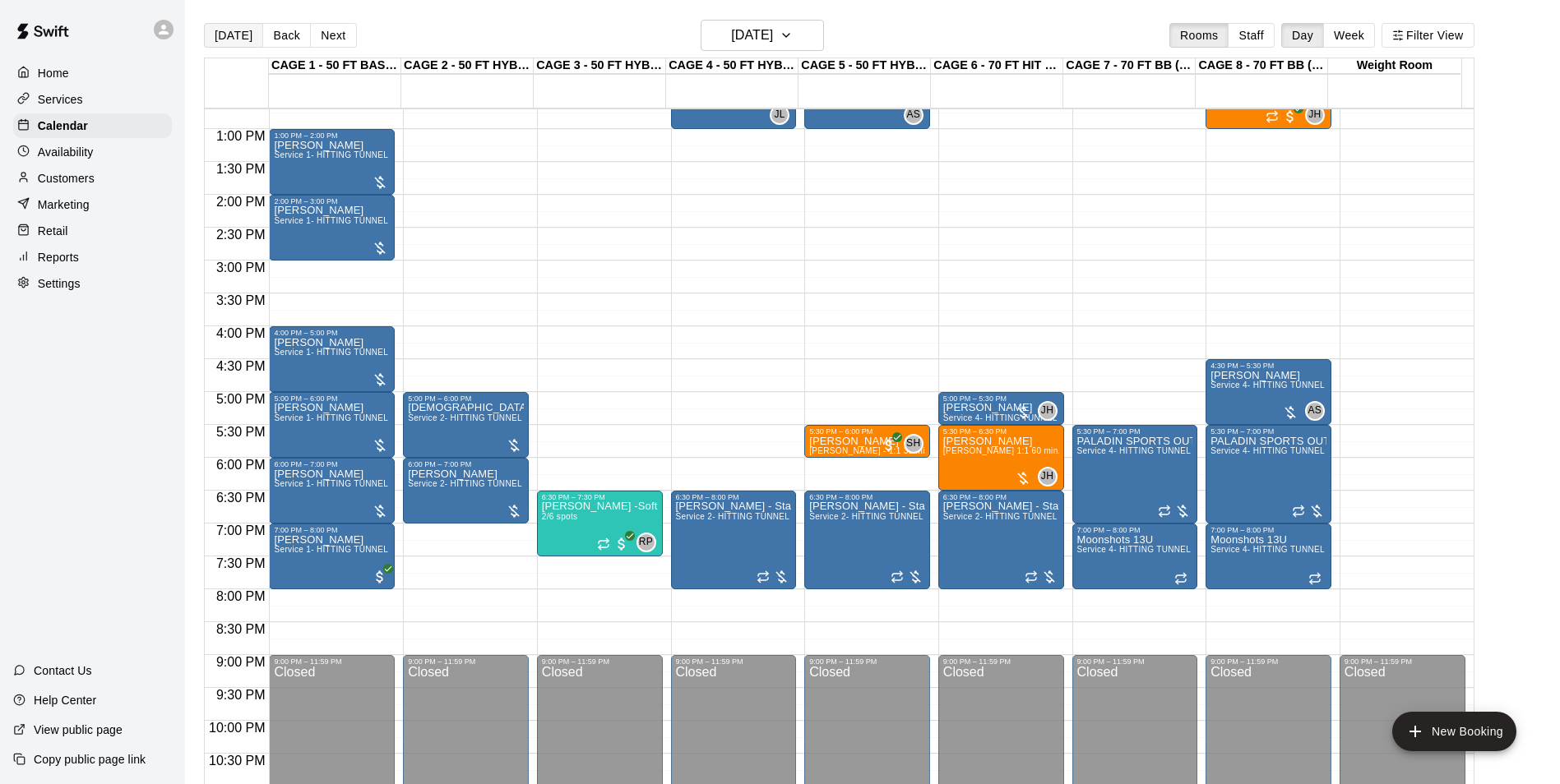
click at [222, 28] on button "[DATE]" at bounding box center [234, 35] width 59 height 25
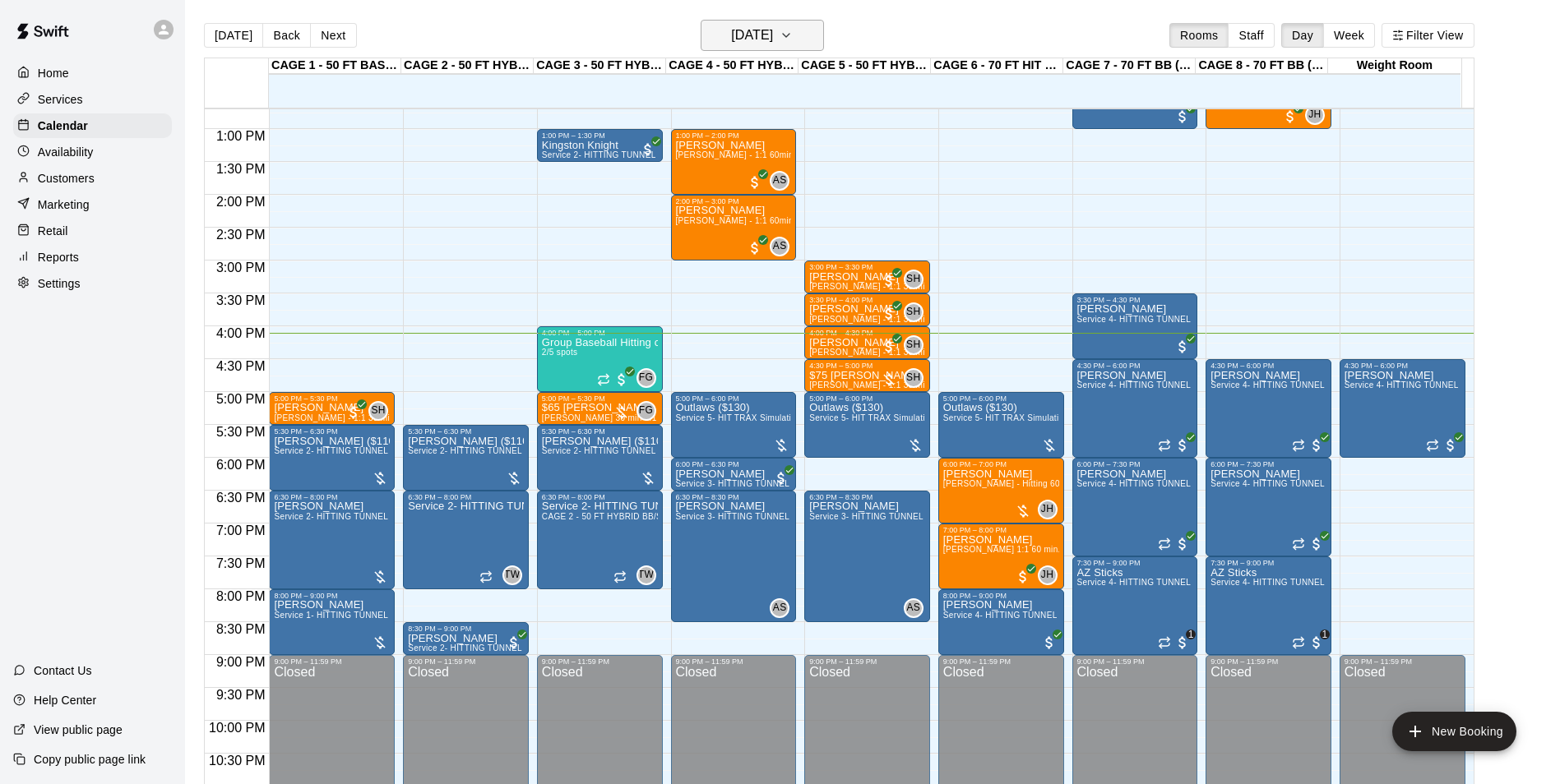
click at [745, 24] on h6 "[DATE]" at bounding box center [752, 35] width 42 height 23
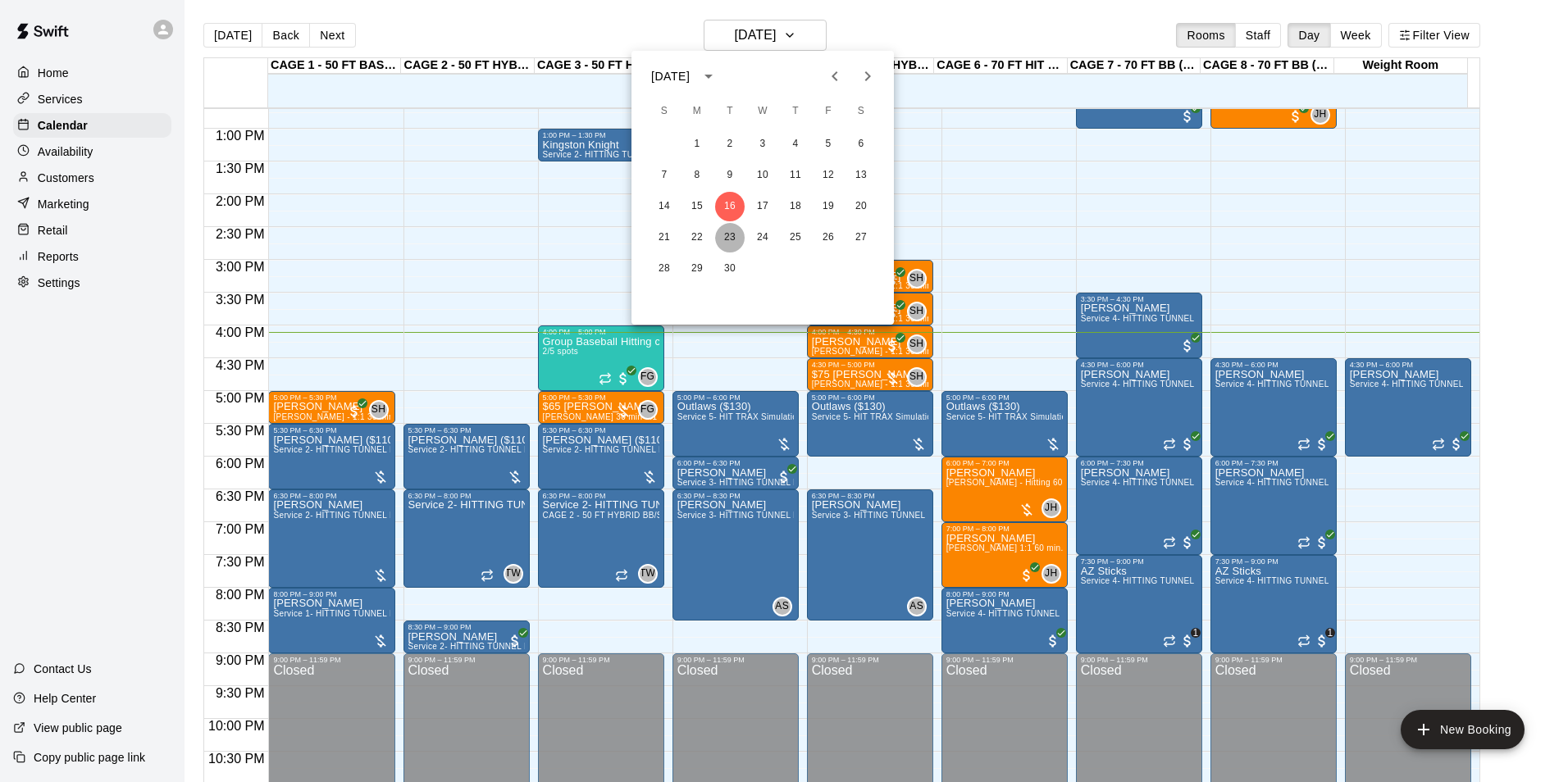
click at [730, 233] on button "23" at bounding box center [730, 238] width 30 height 30
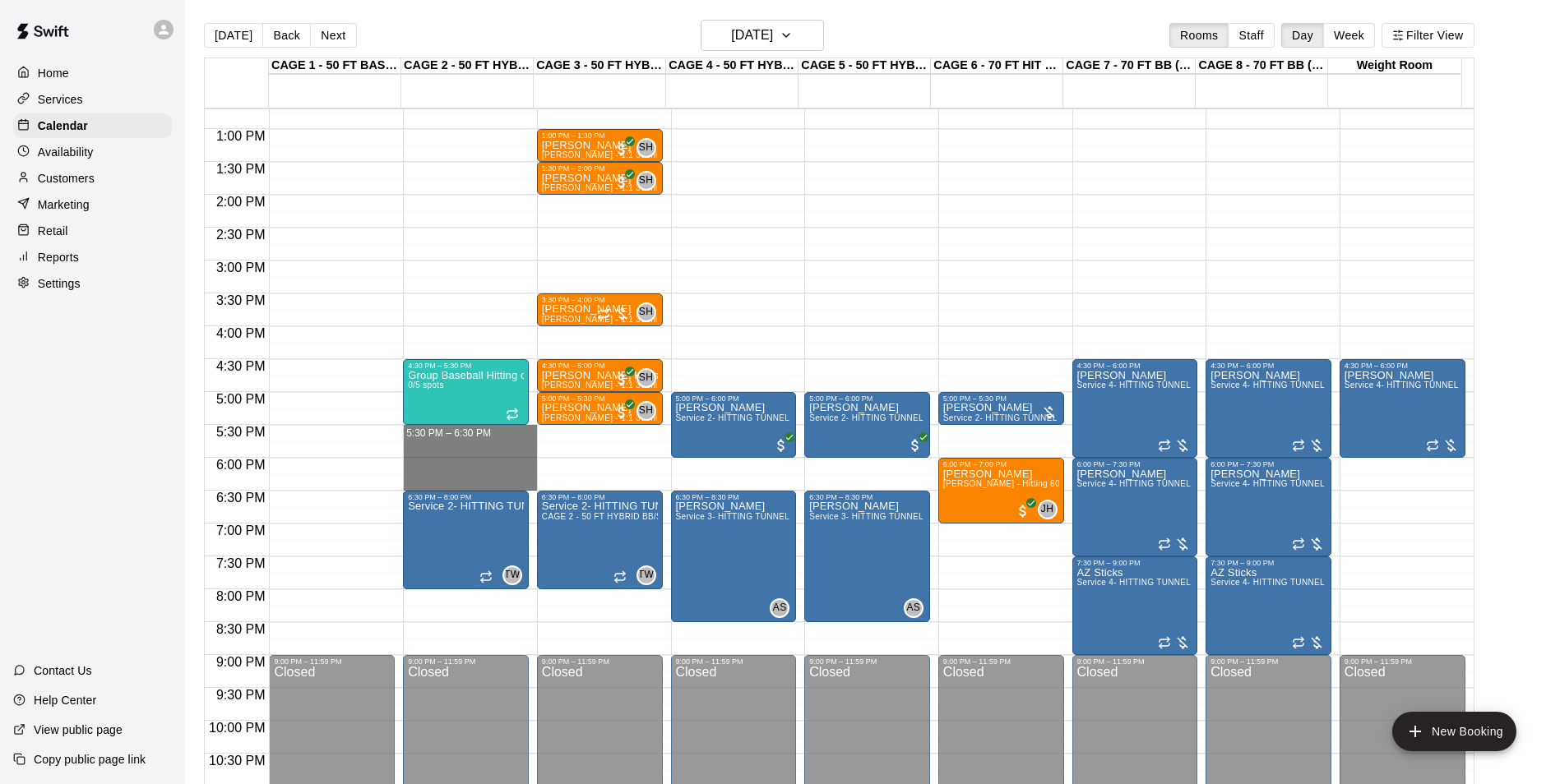
drag, startPoint x: 439, startPoint y: 430, endPoint x: 450, endPoint y: 480, distance: 51.2
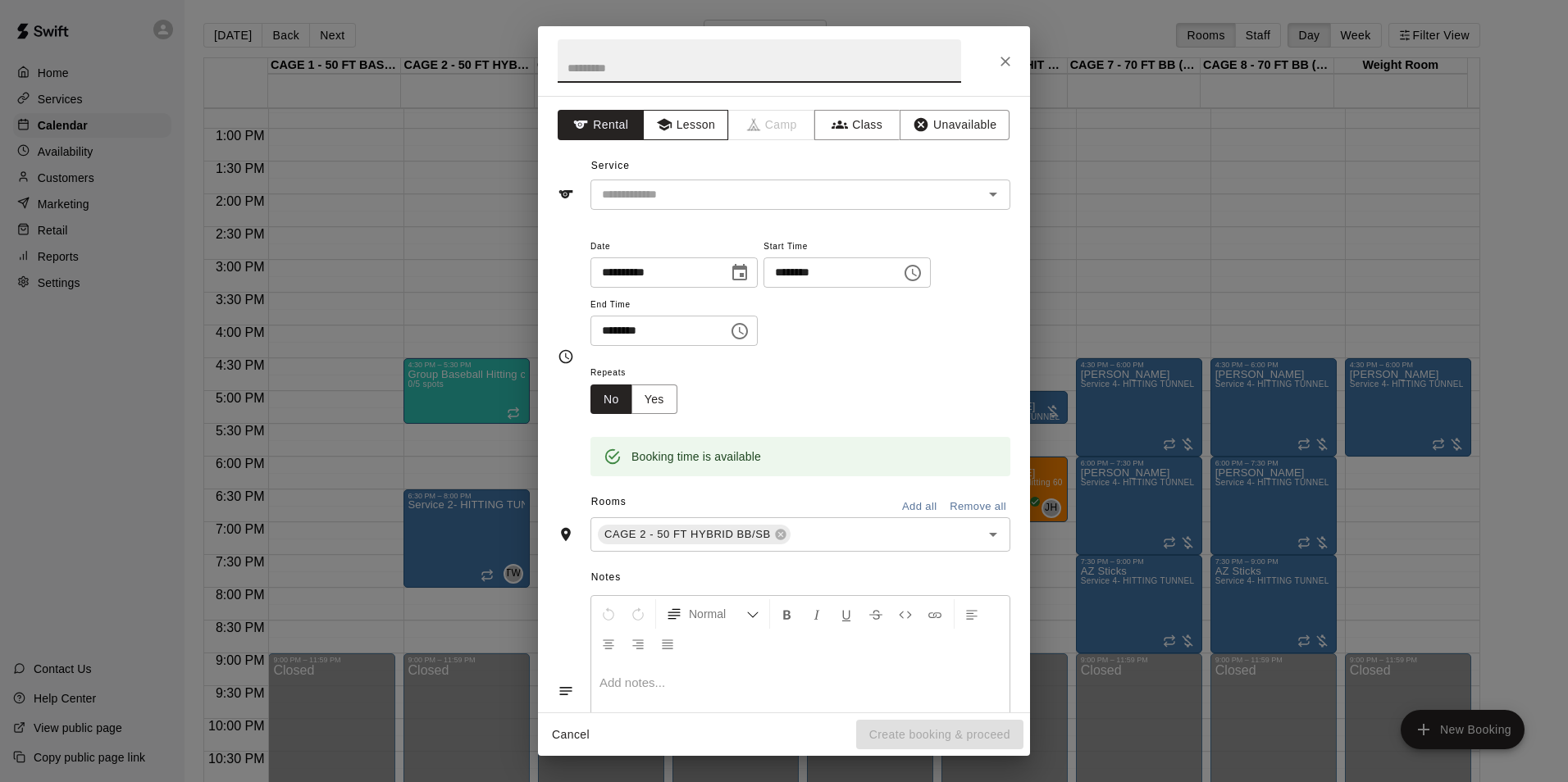
click at [687, 119] on button "Lesson" at bounding box center [686, 125] width 86 height 31
click at [755, 184] on input "text" at bounding box center [776, 194] width 362 height 20
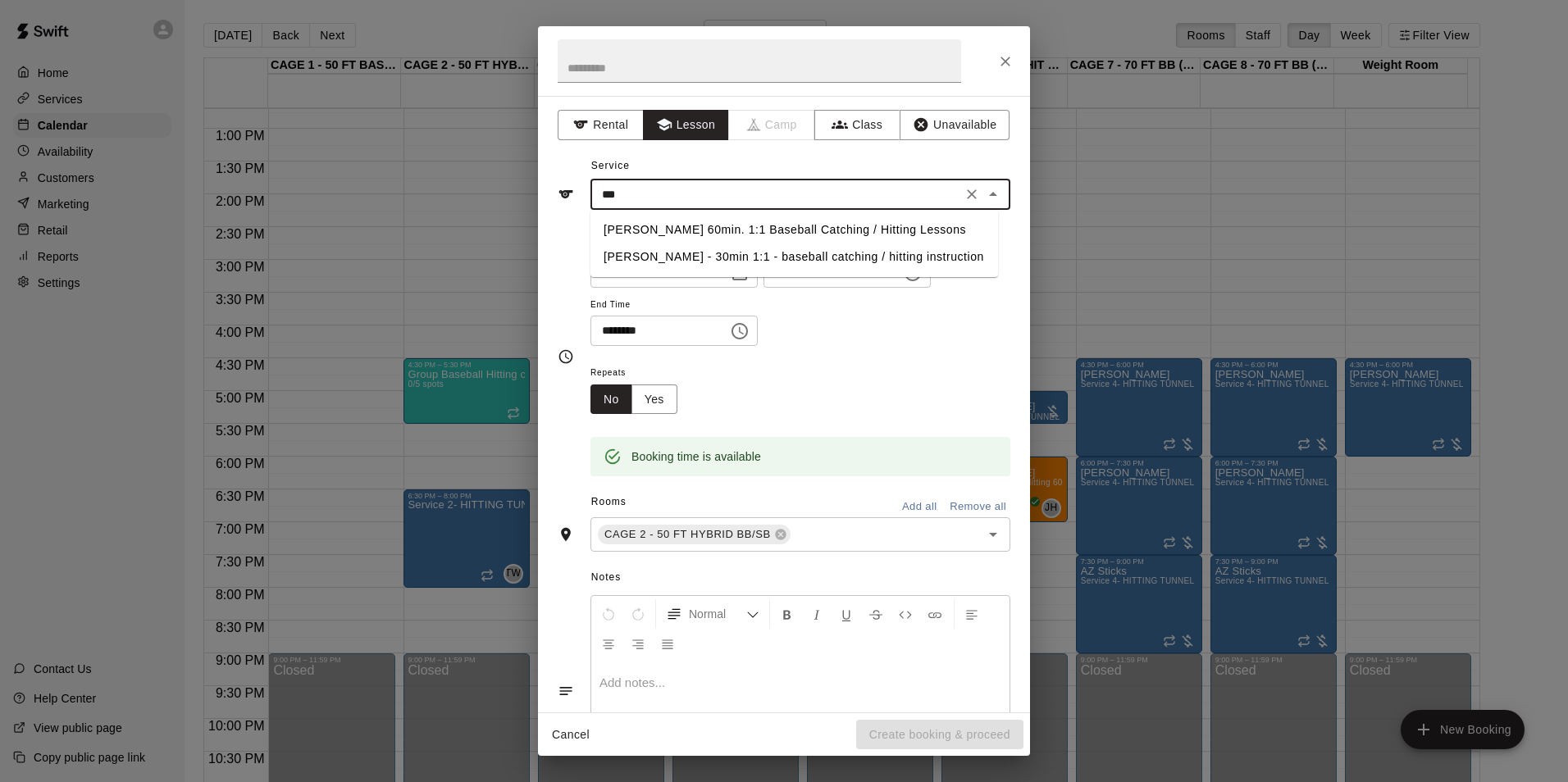
click at [721, 227] on li "Ashtin Webb 60min. 1:1 Baseball Catching / Hitting Lessons" at bounding box center [794, 230] width 407 height 27
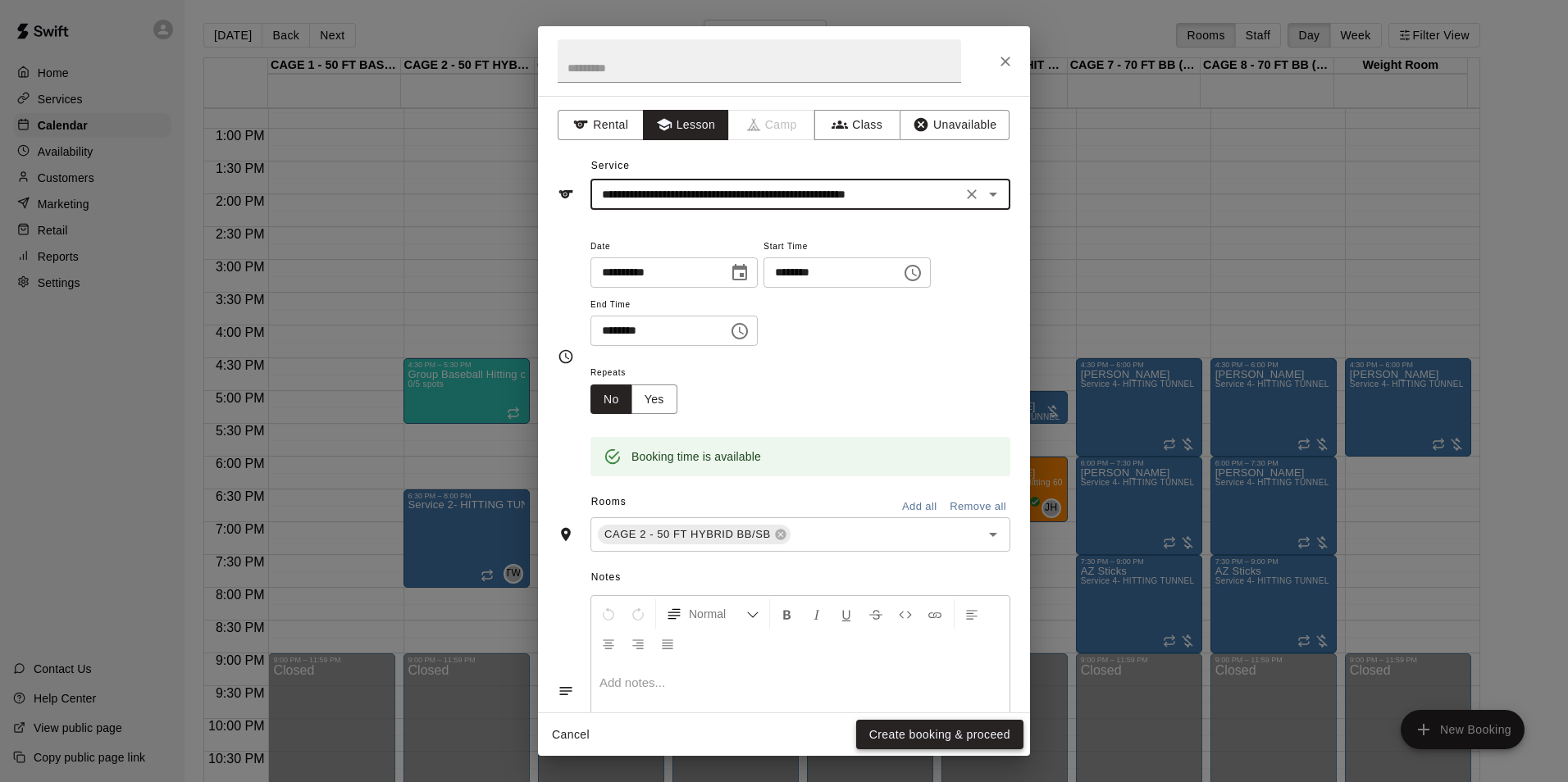
type input "**********"
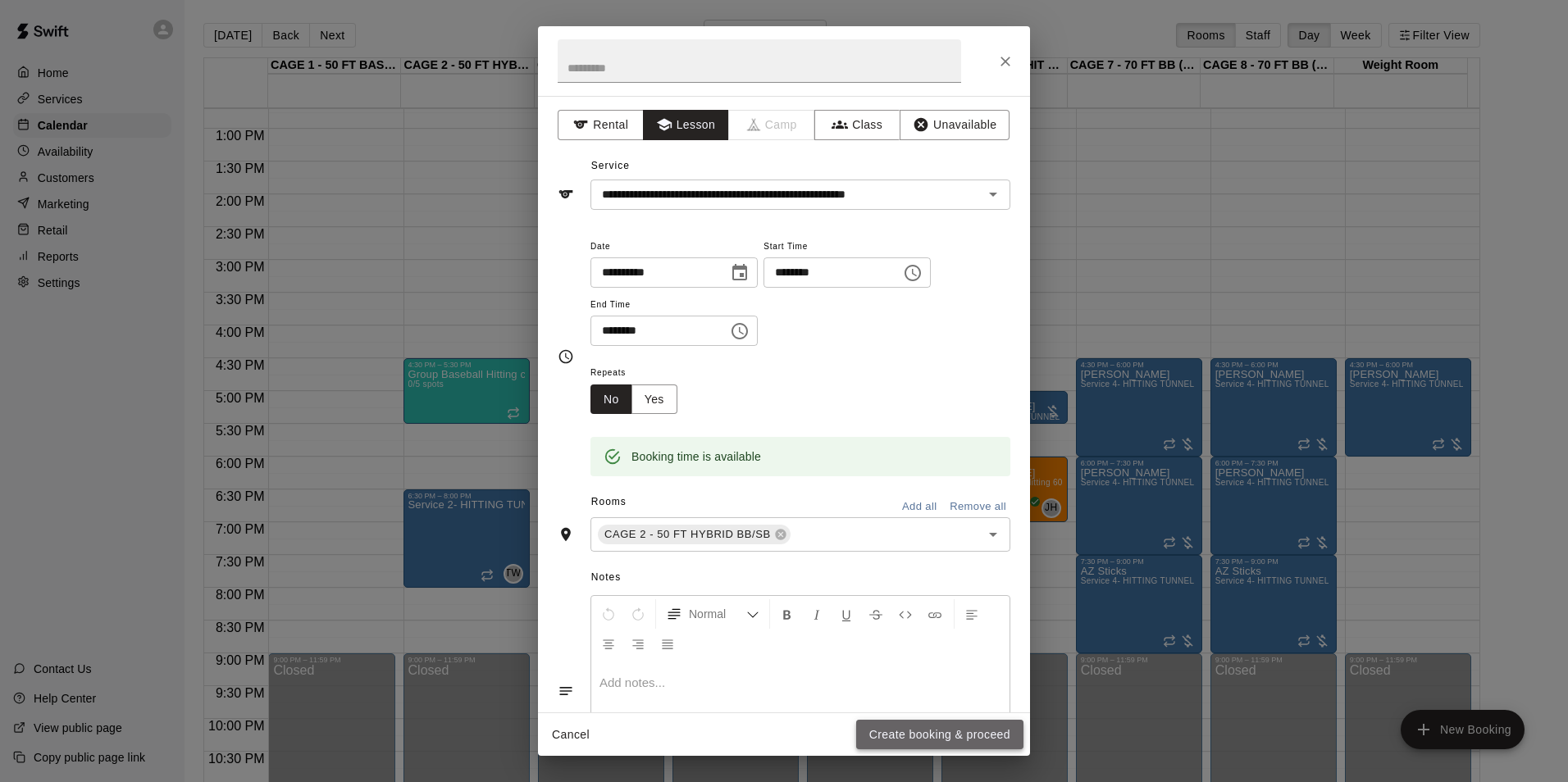
click at [952, 732] on button "Create booking & proceed" at bounding box center [940, 735] width 168 height 31
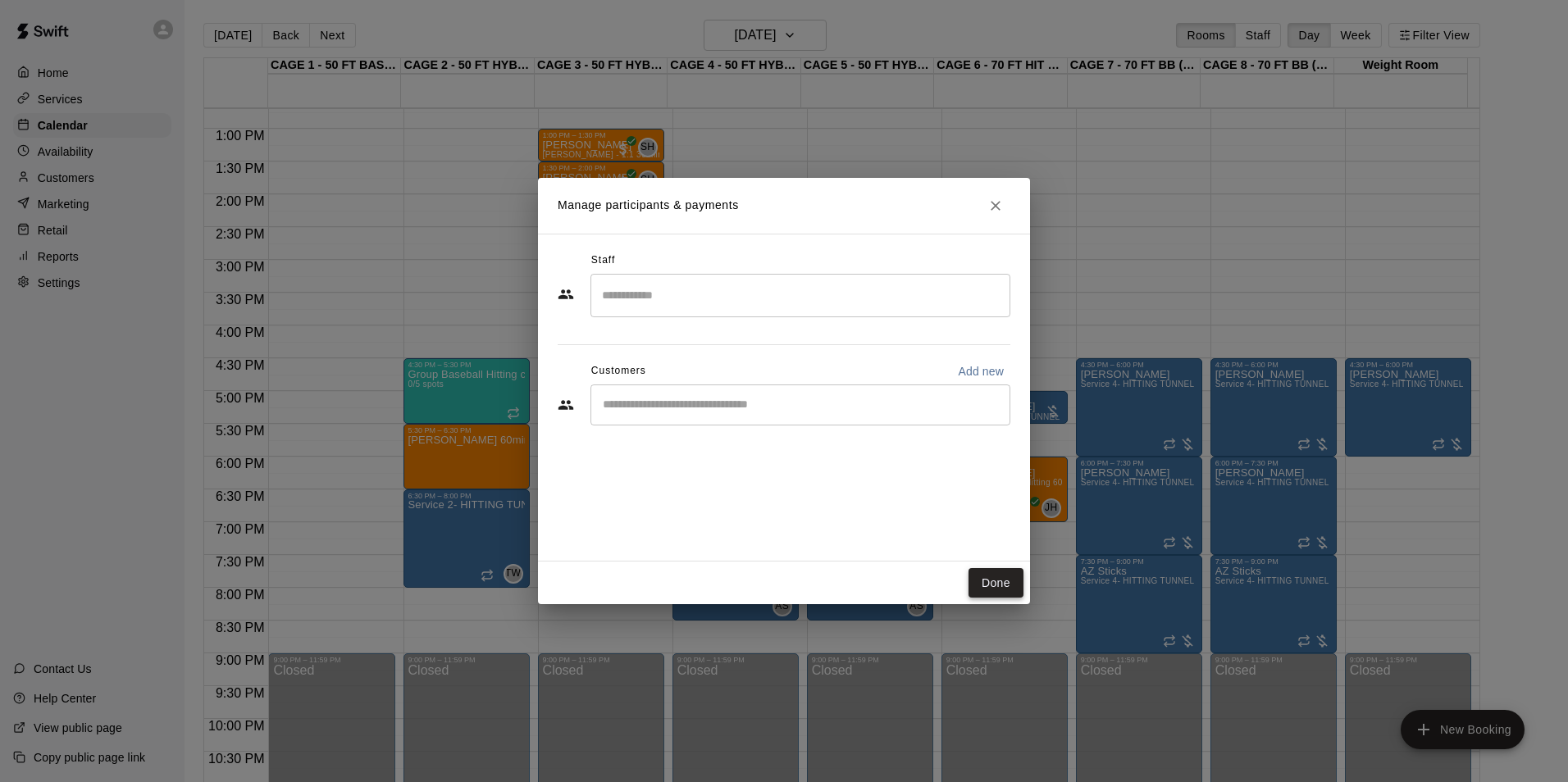
click at [989, 575] on button "Done" at bounding box center [995, 583] width 55 height 31
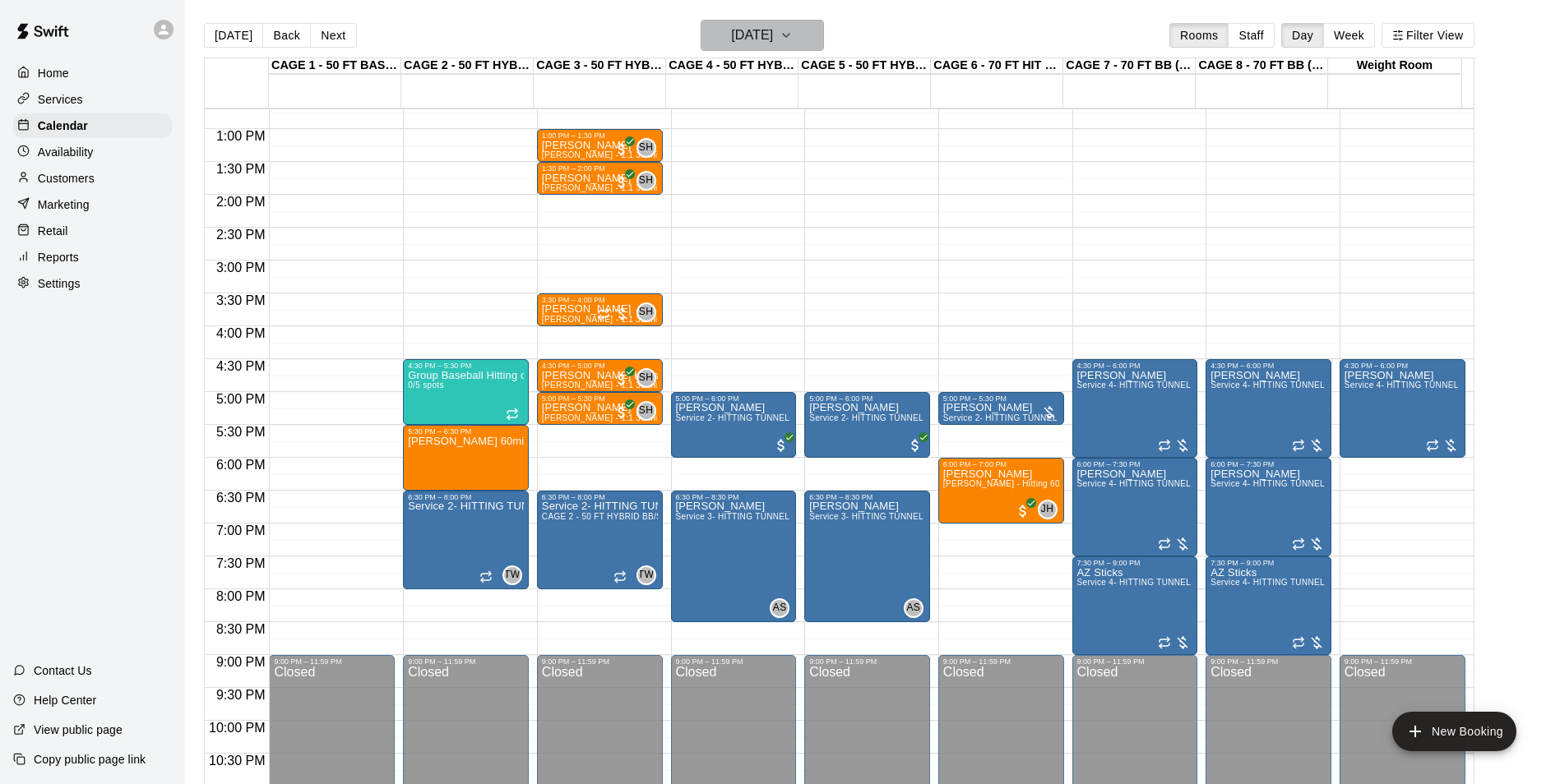
click at [760, 39] on h6 "Tuesday Sep 23" at bounding box center [752, 35] width 42 height 23
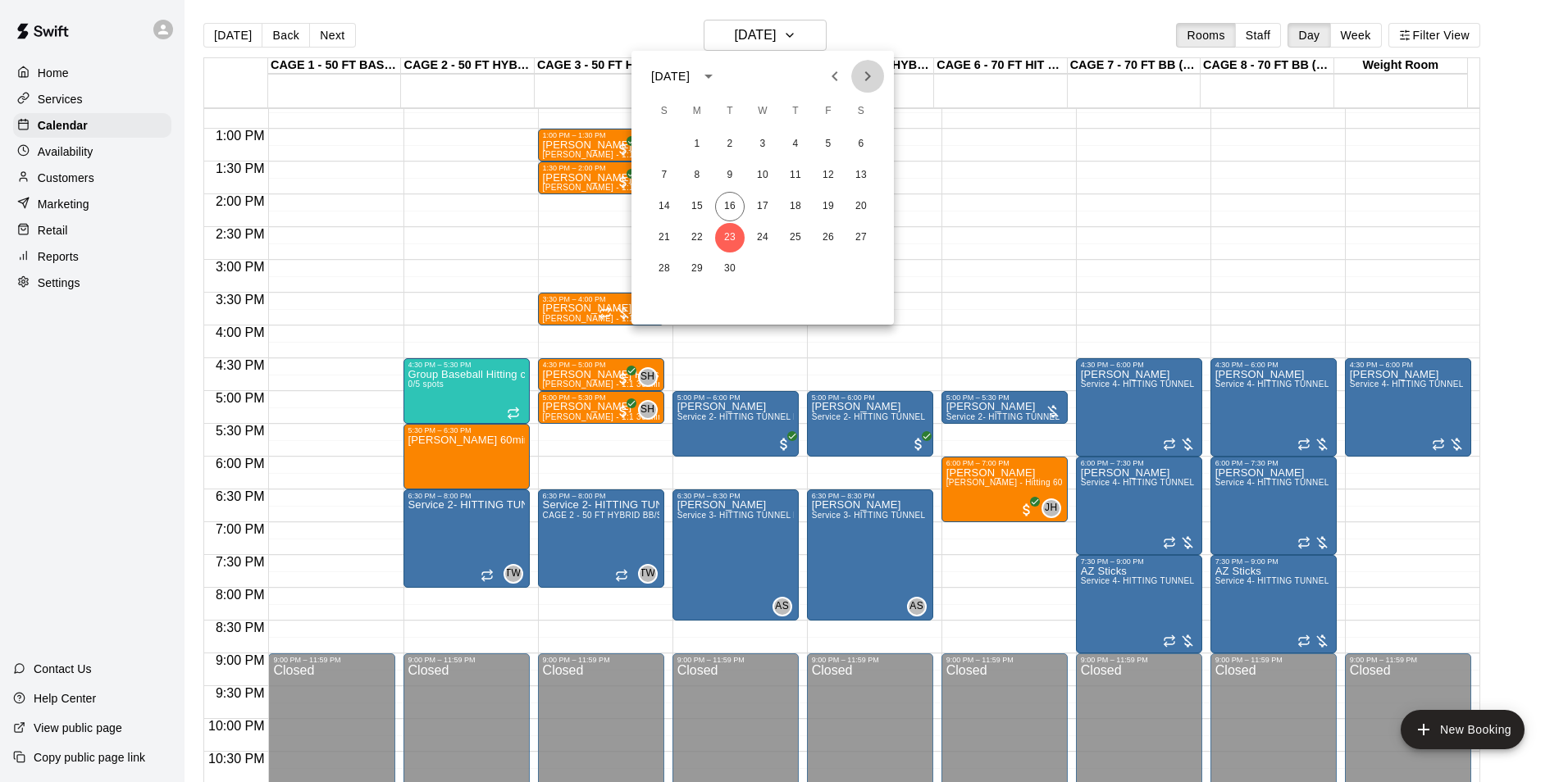
click at [866, 82] on icon "Next month" at bounding box center [867, 76] width 19 height 19
click at [732, 176] on button "7" at bounding box center [730, 176] width 30 height 30
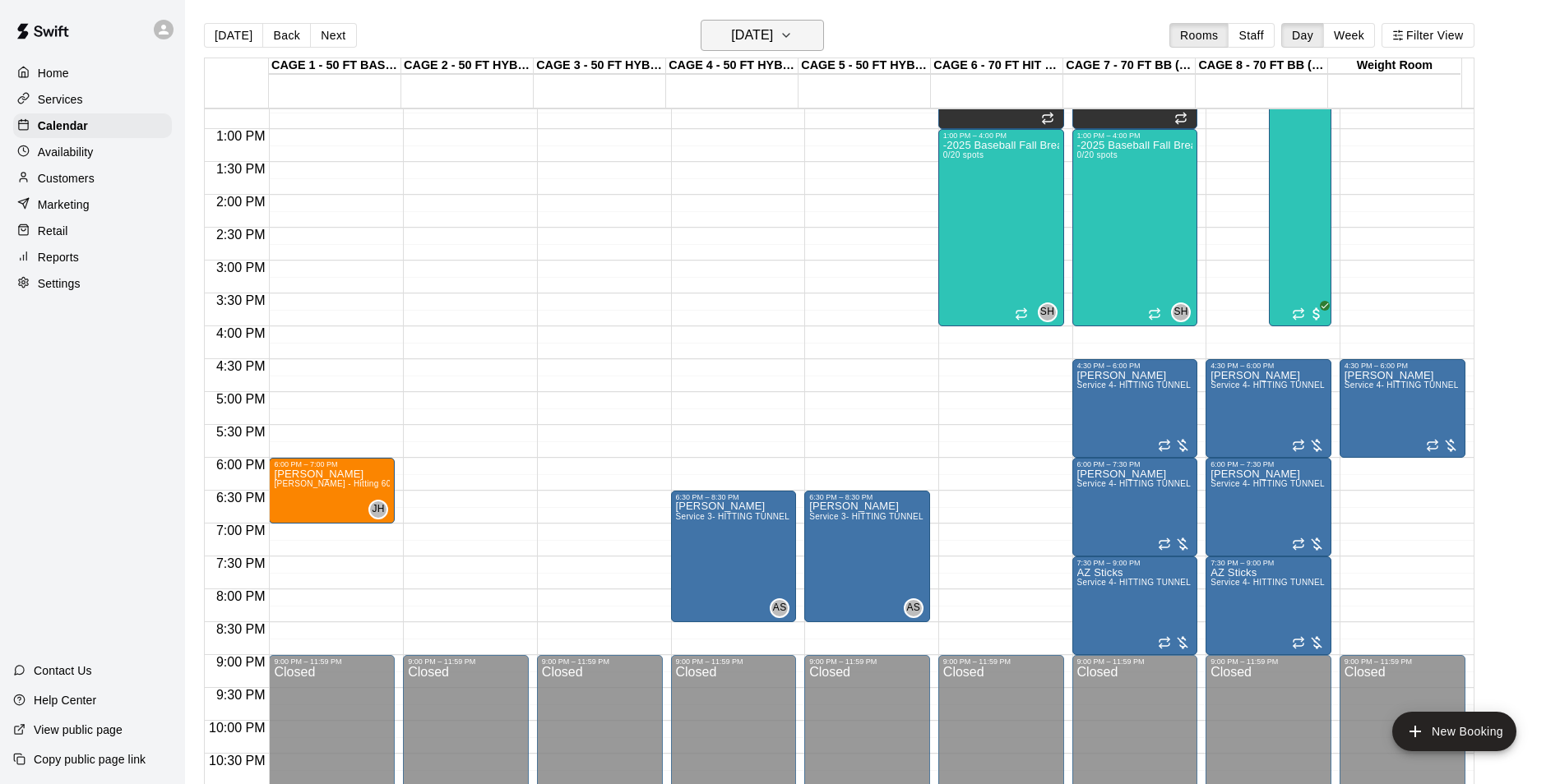
click at [754, 43] on h6 "Tuesday Oct 07" at bounding box center [752, 35] width 42 height 23
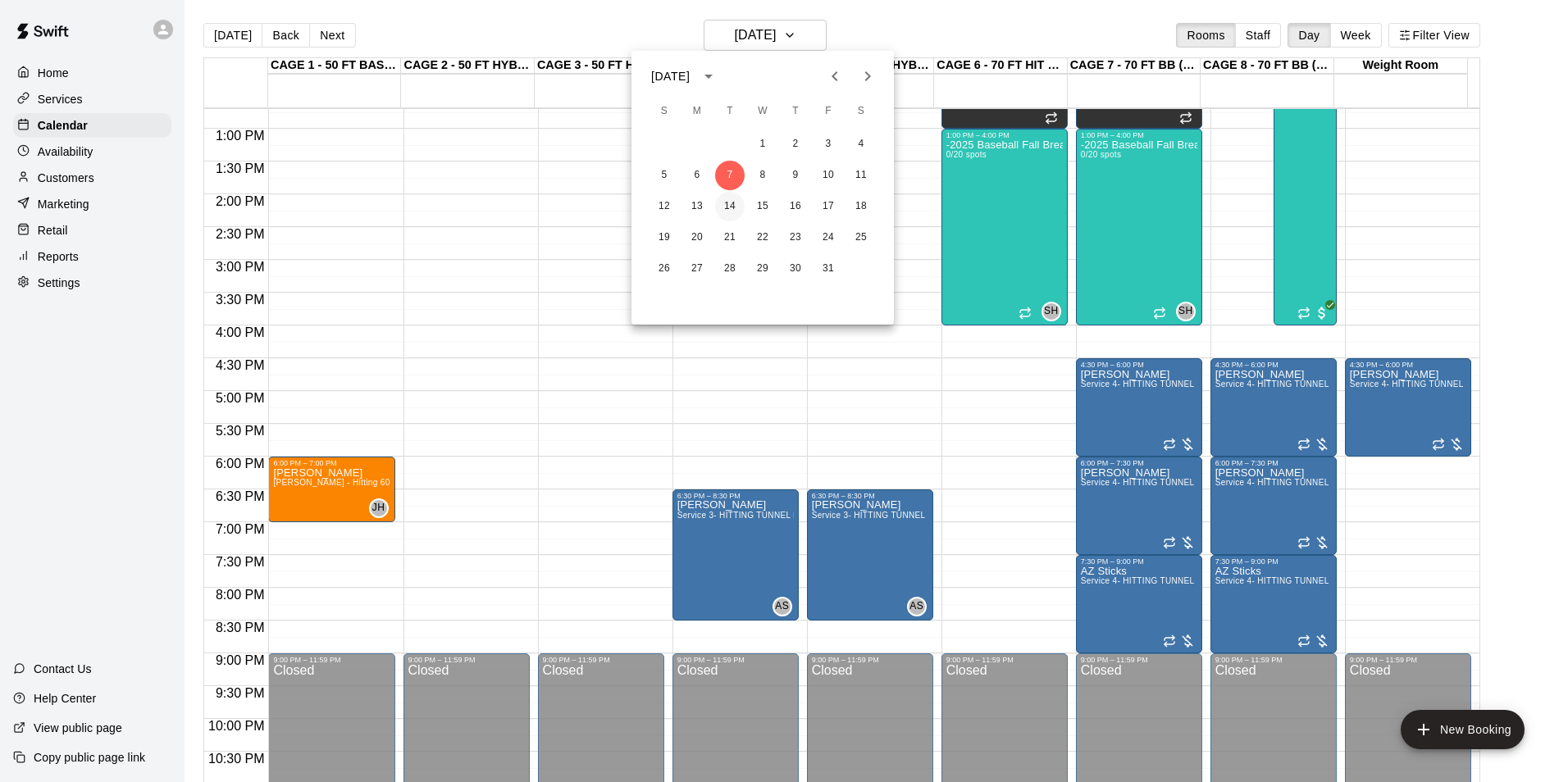
click at [733, 215] on button "14" at bounding box center [730, 206] width 30 height 30
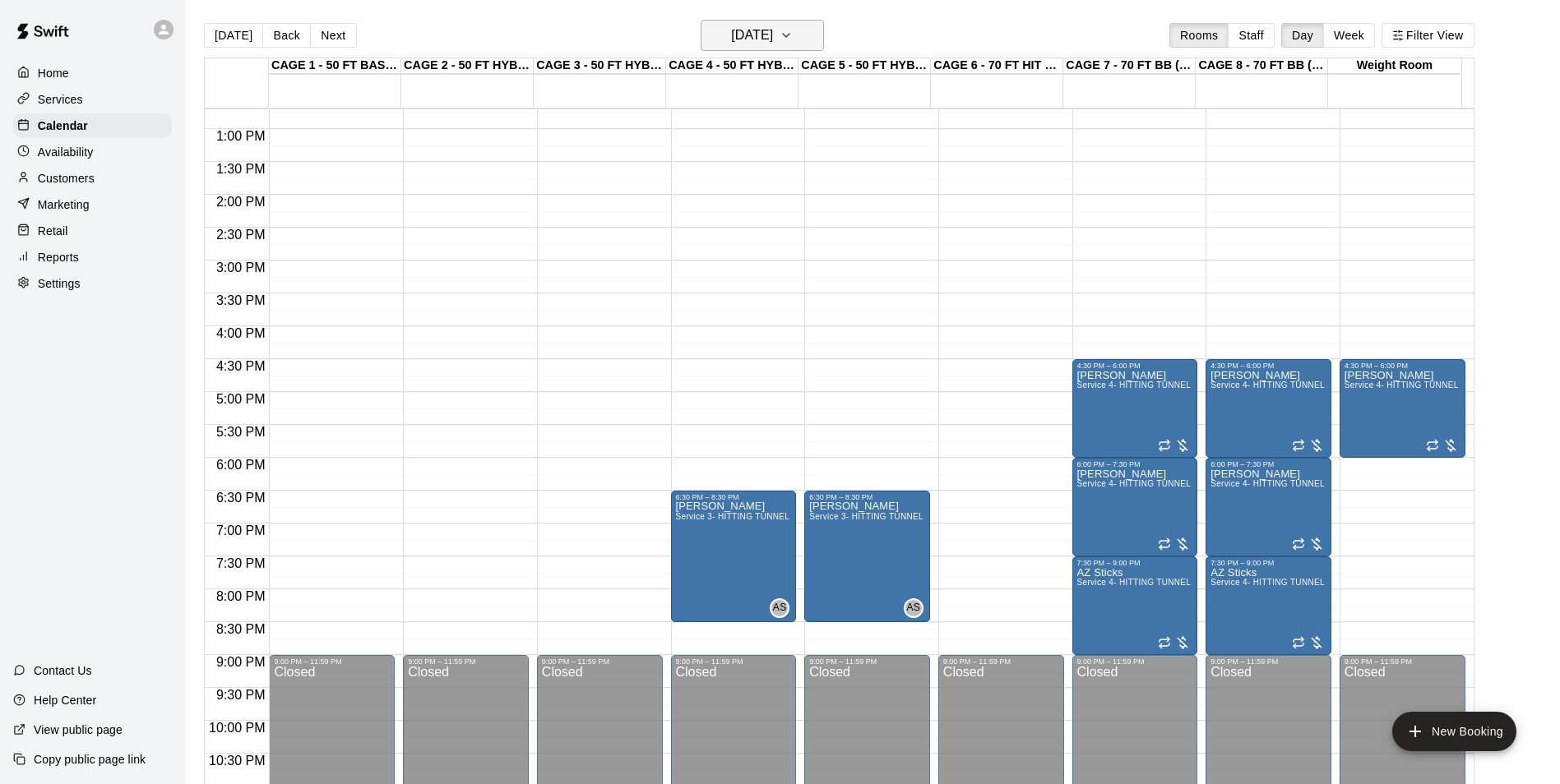
click at [731, 35] on h6 "Tuesday Oct 14" at bounding box center [752, 35] width 42 height 23
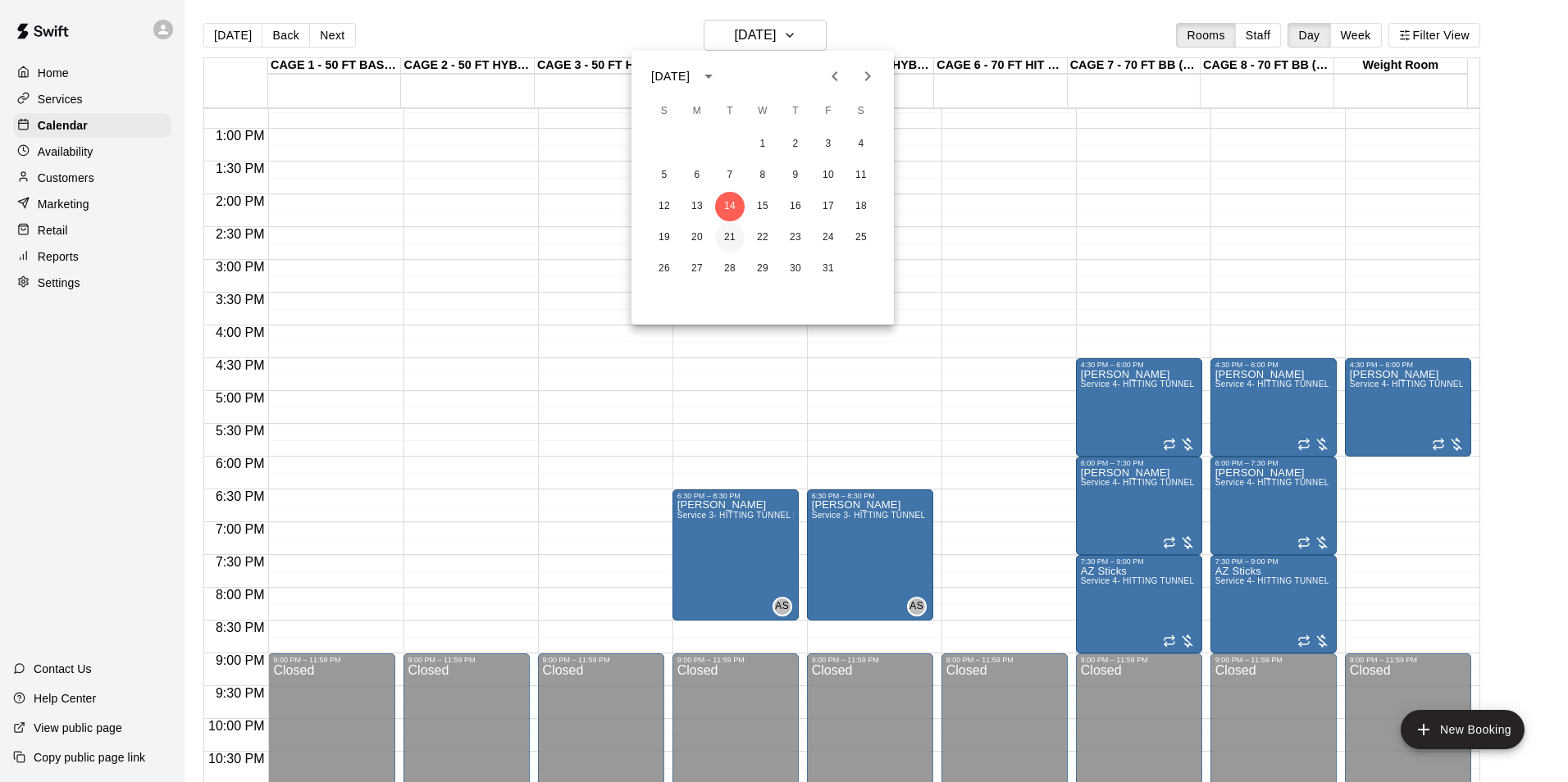
click at [740, 234] on button "21" at bounding box center [730, 238] width 30 height 30
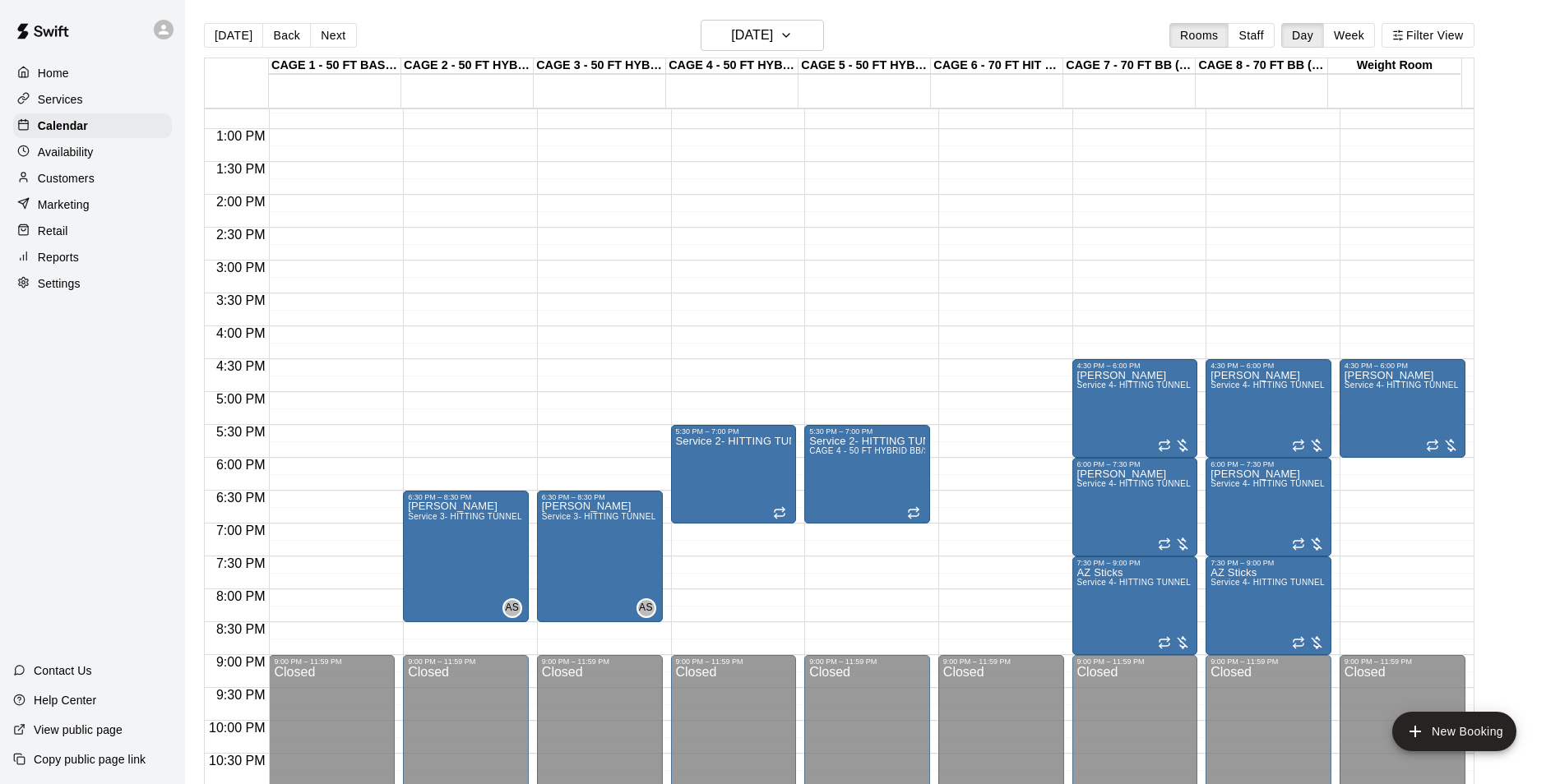
click at [764, 55] on div "Today Back Next Tuesday Oct 21 Rooms Staff Day Week Filter View" at bounding box center [839, 38] width 1270 height 38
click at [764, 41] on h6 "Tuesday Oct 21" at bounding box center [752, 35] width 42 height 23
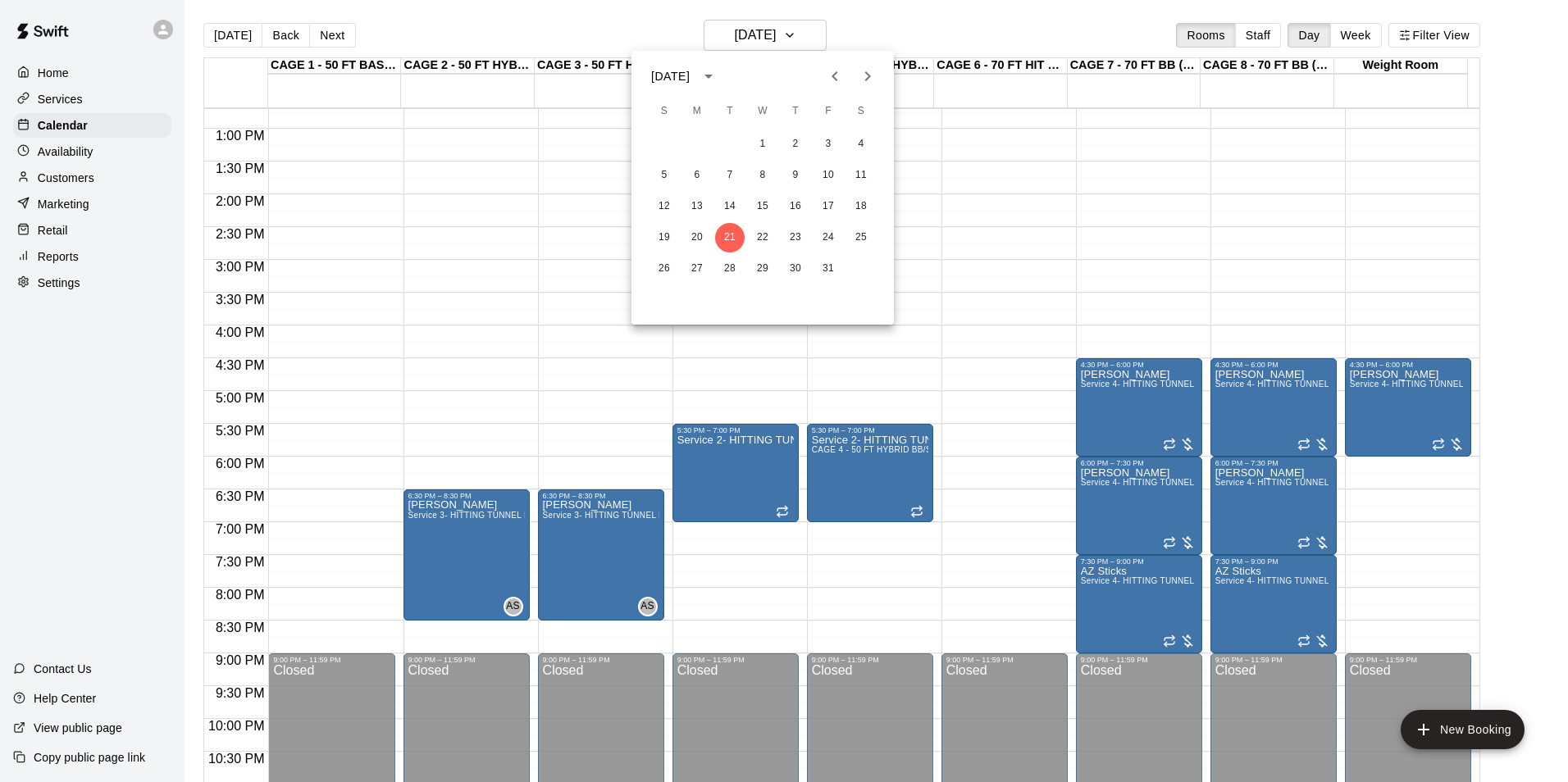
click at [841, 77] on icon "Previous month" at bounding box center [834, 76] width 19 height 19
click at [253, 43] on div at bounding box center [784, 391] width 1568 height 782
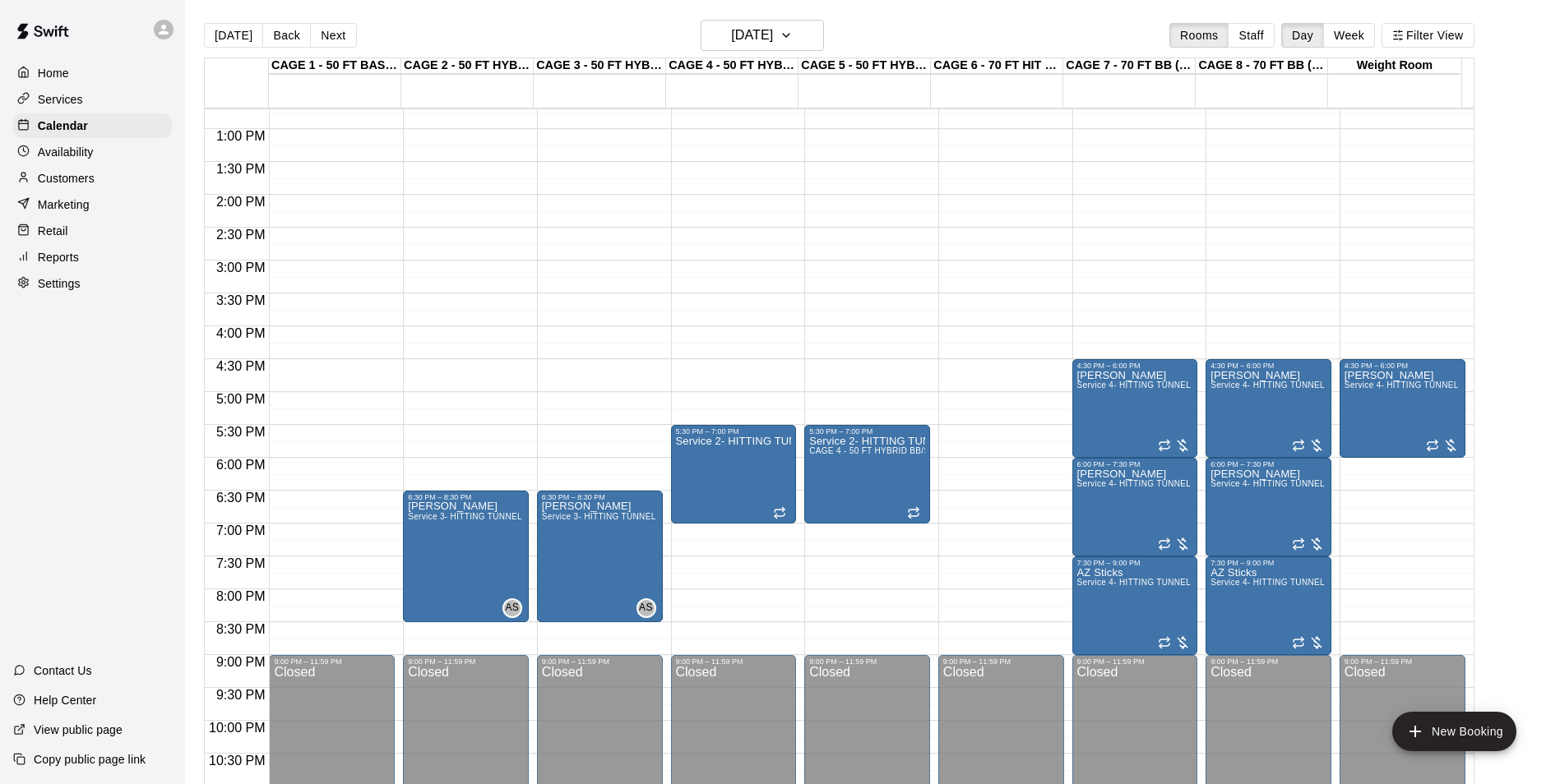
click at [242, 40] on button "[DATE]" at bounding box center [234, 35] width 59 height 25
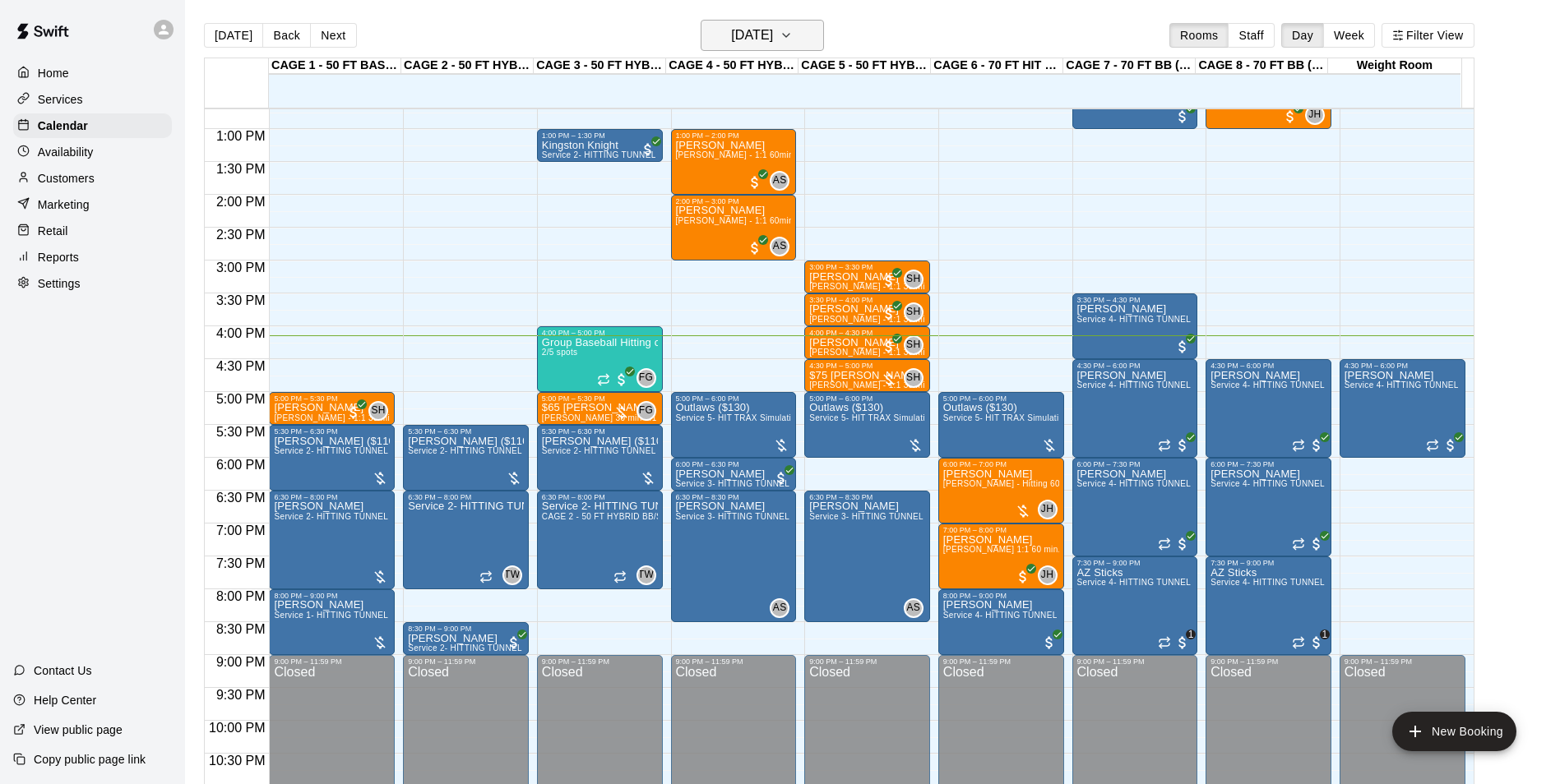
click at [739, 35] on h6 "[DATE]" at bounding box center [752, 35] width 42 height 23
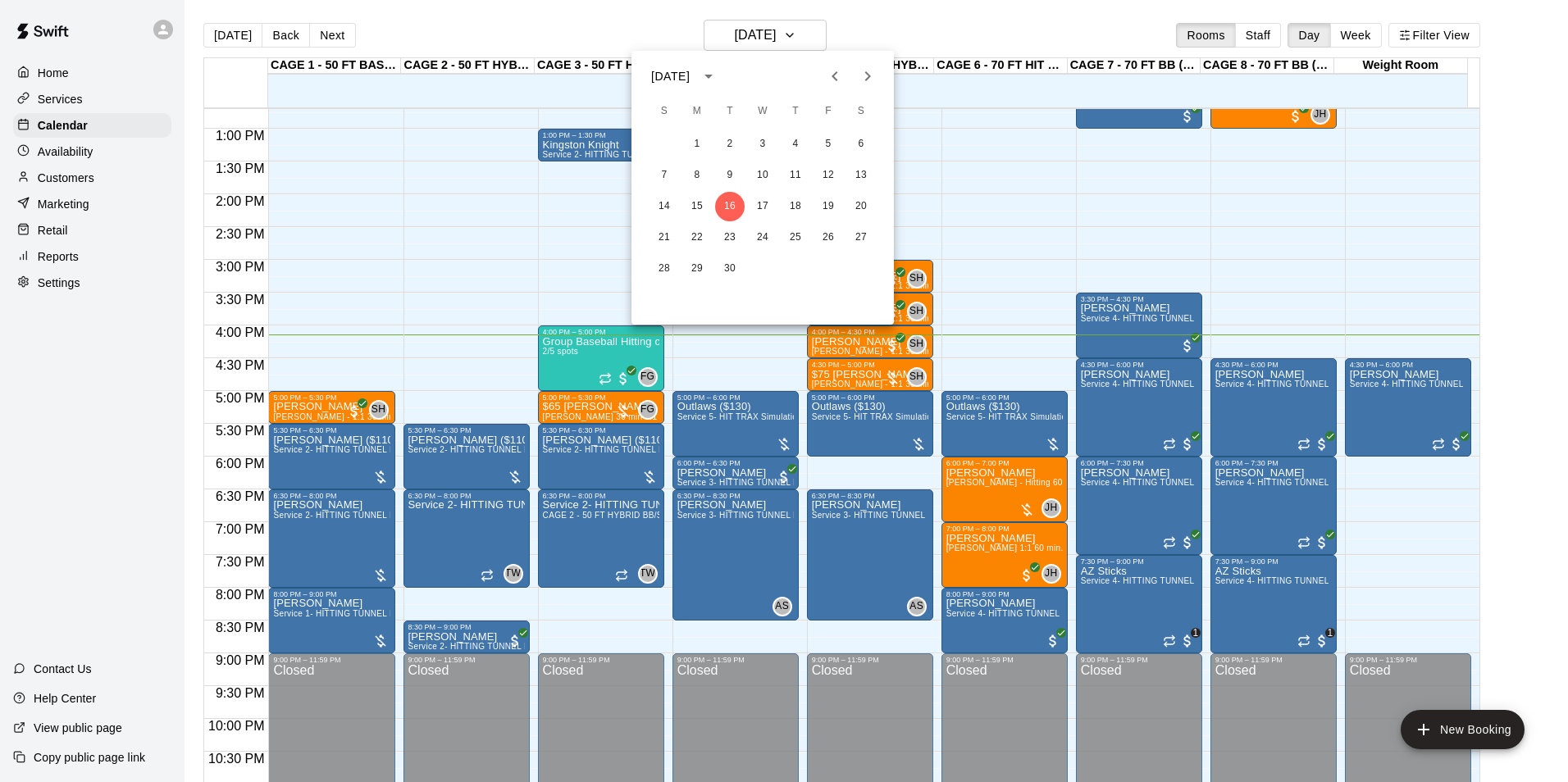
click at [869, 82] on icon "Next month" at bounding box center [867, 76] width 19 height 19
click at [727, 180] on button "7" at bounding box center [730, 176] width 30 height 30
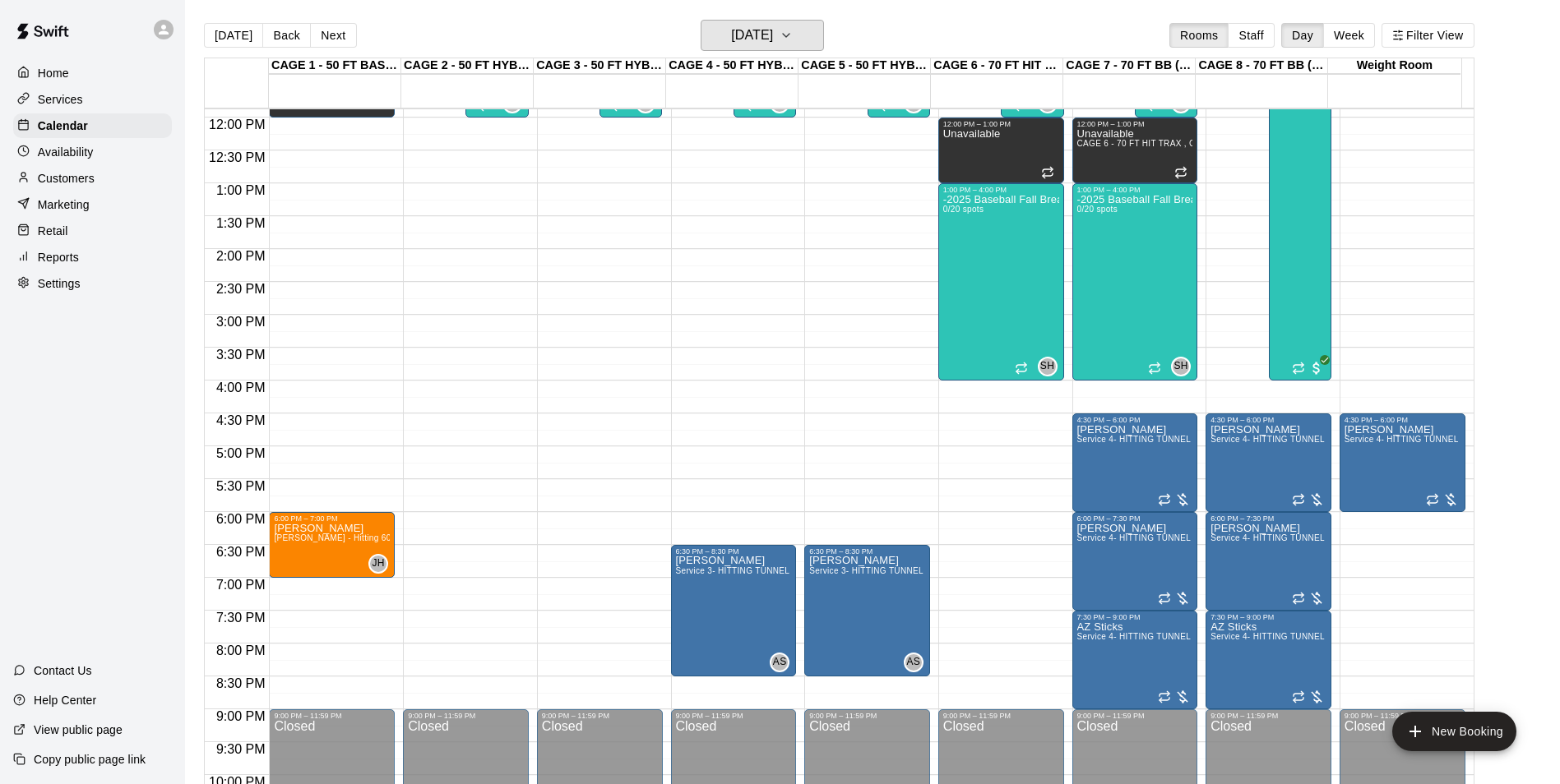
scroll to position [753, 0]
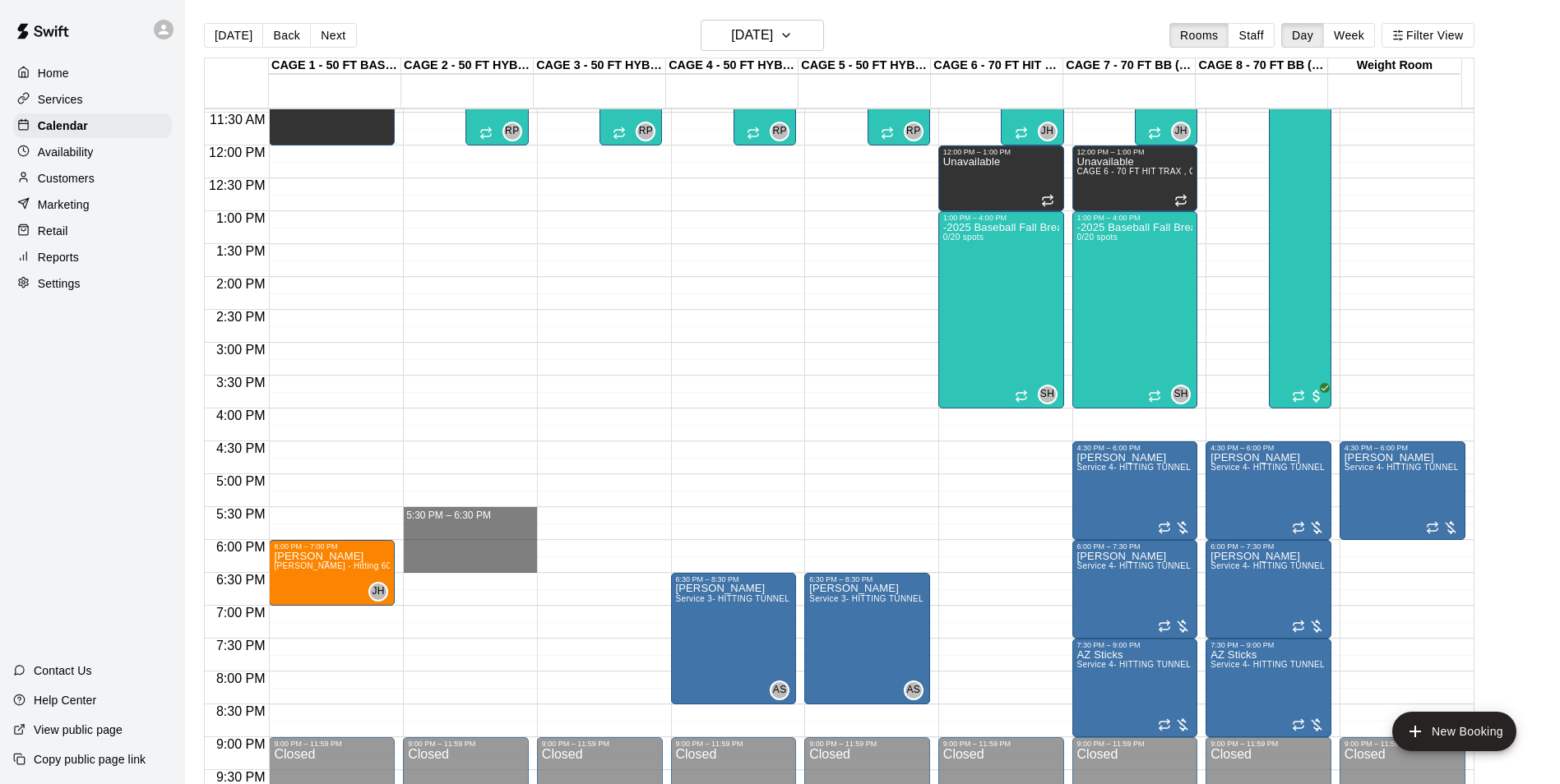
drag, startPoint x: 454, startPoint y: 514, endPoint x: 459, endPoint y: 570, distance: 56.2
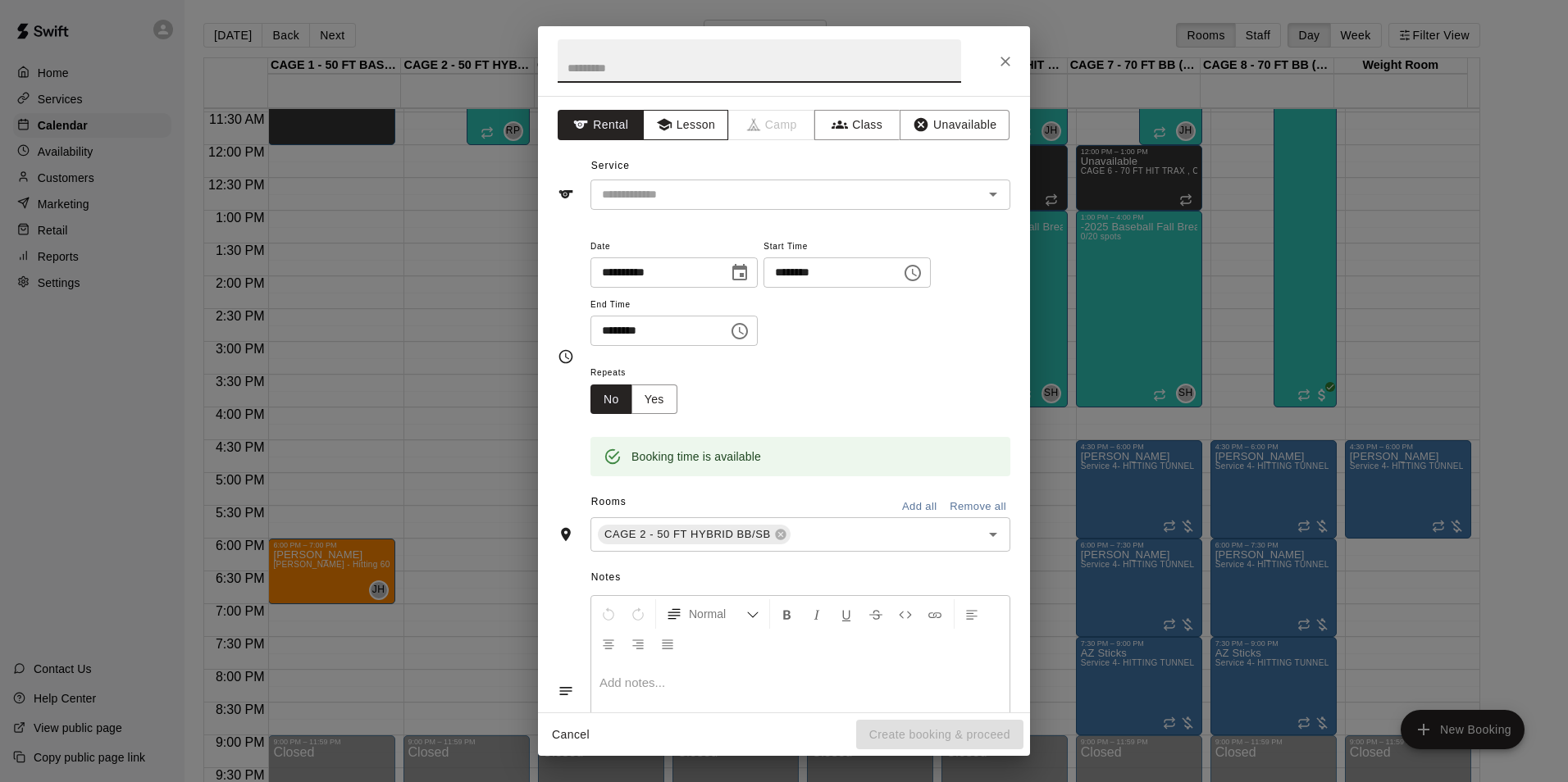
click at [675, 128] on button "Lesson" at bounding box center [686, 125] width 86 height 31
click at [724, 200] on input "text" at bounding box center [776, 194] width 362 height 20
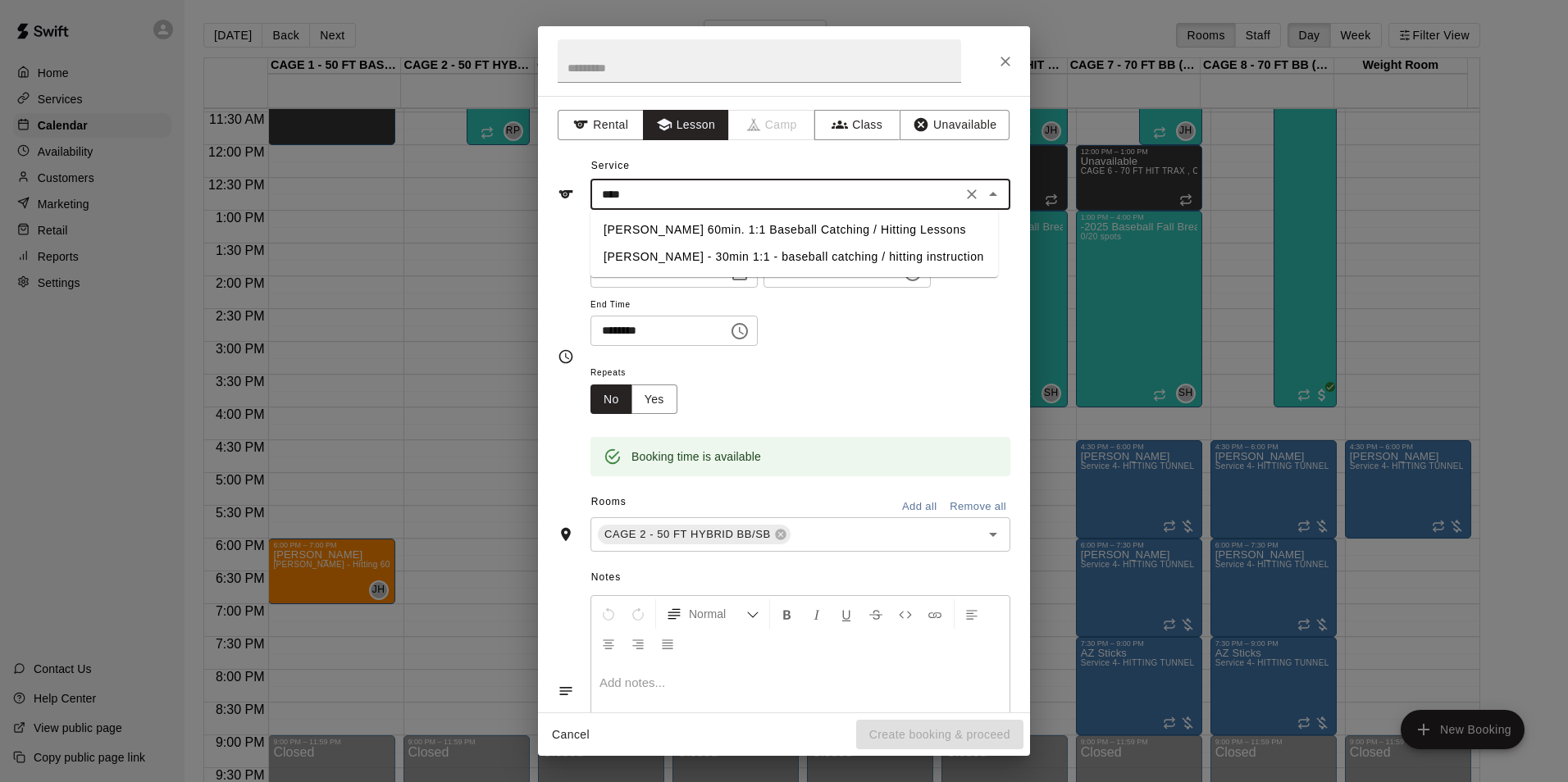
click at [738, 233] on li "Ashtin Webb 60min. 1:1 Baseball Catching / Hitting Lessons" at bounding box center [794, 230] width 407 height 27
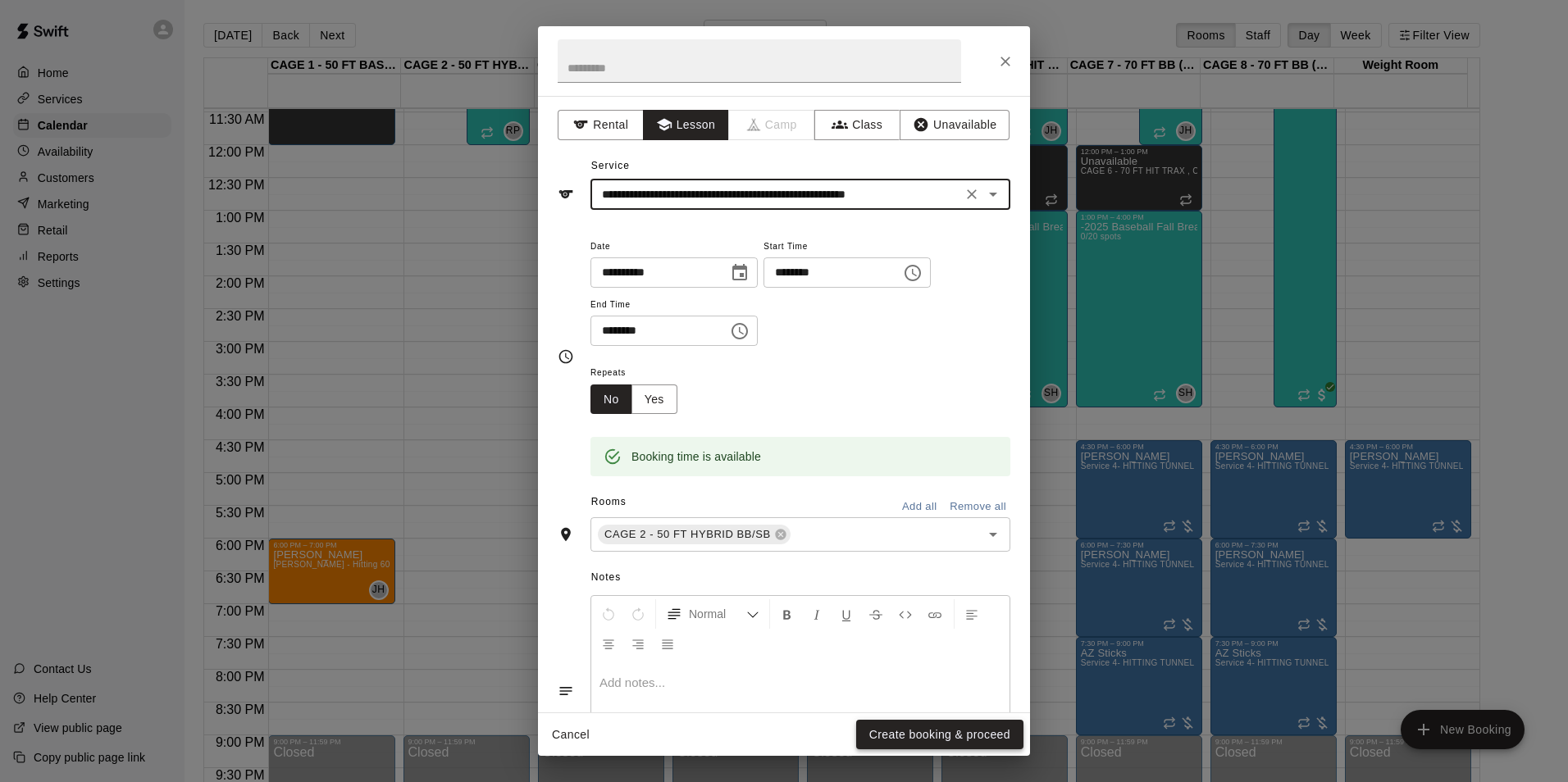
type input "**********"
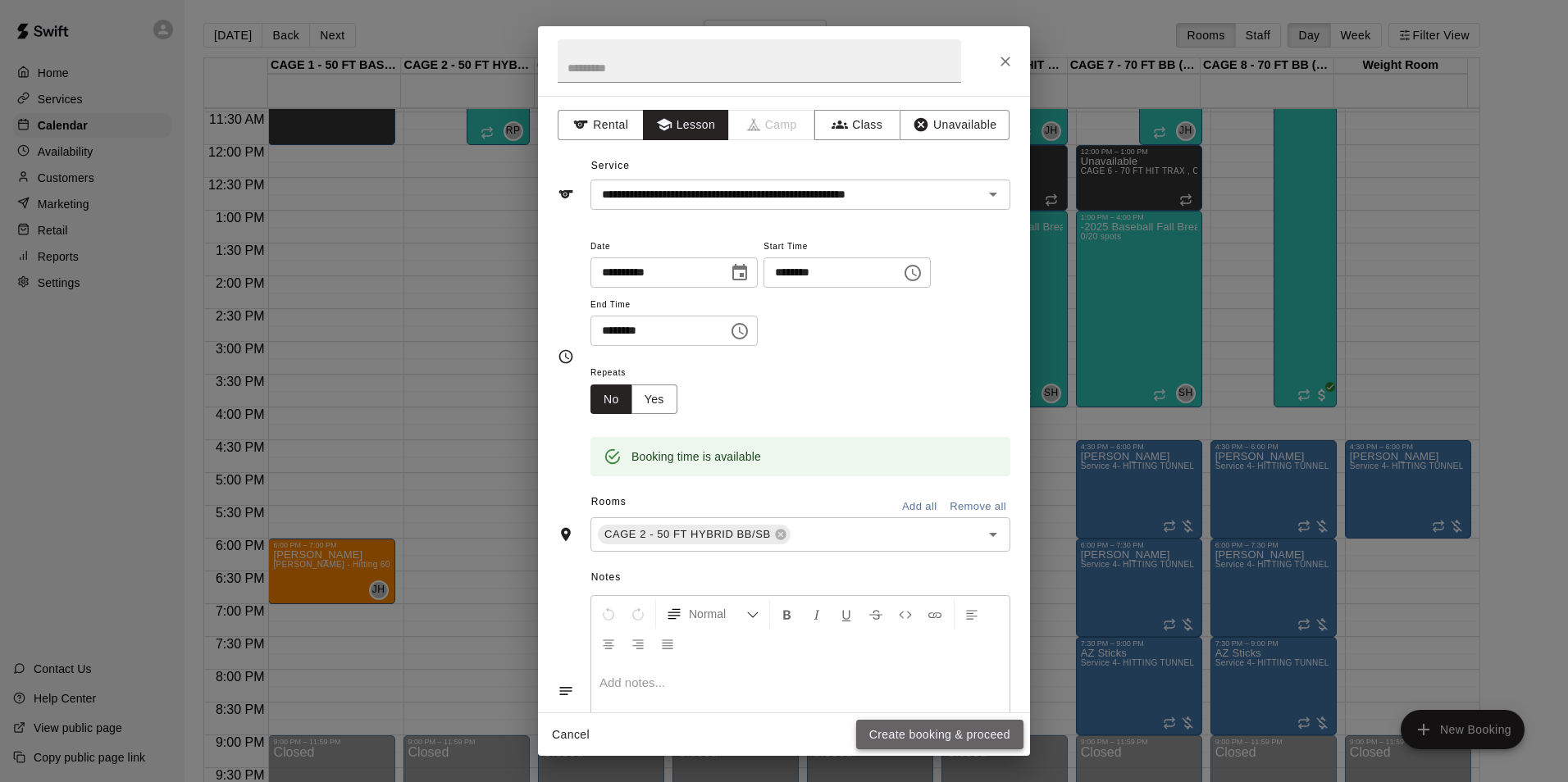
click at [934, 733] on button "Create booking & proceed" at bounding box center [940, 735] width 168 height 31
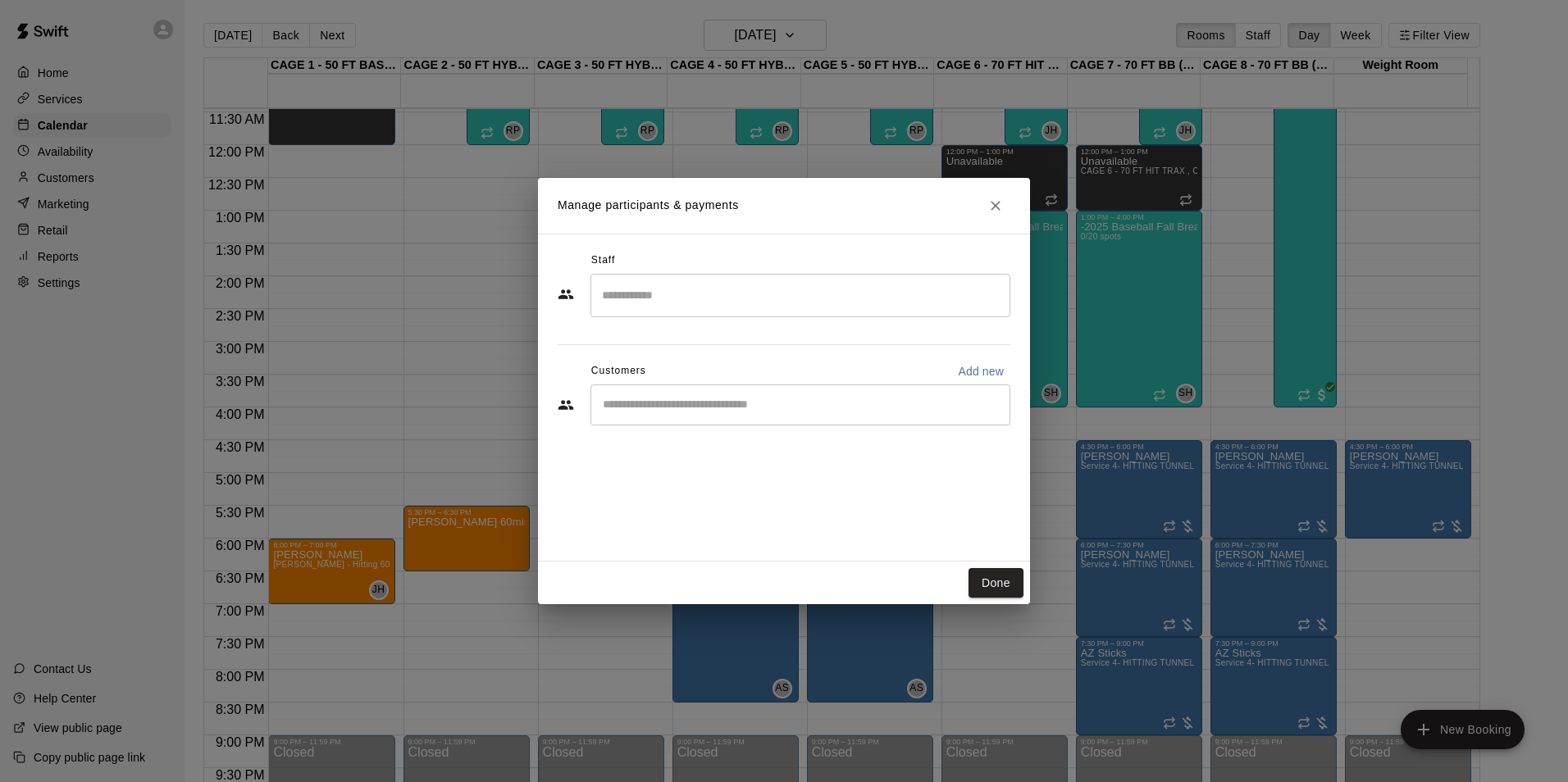
click at [760, 394] on div "​" at bounding box center [801, 405] width 420 height 41
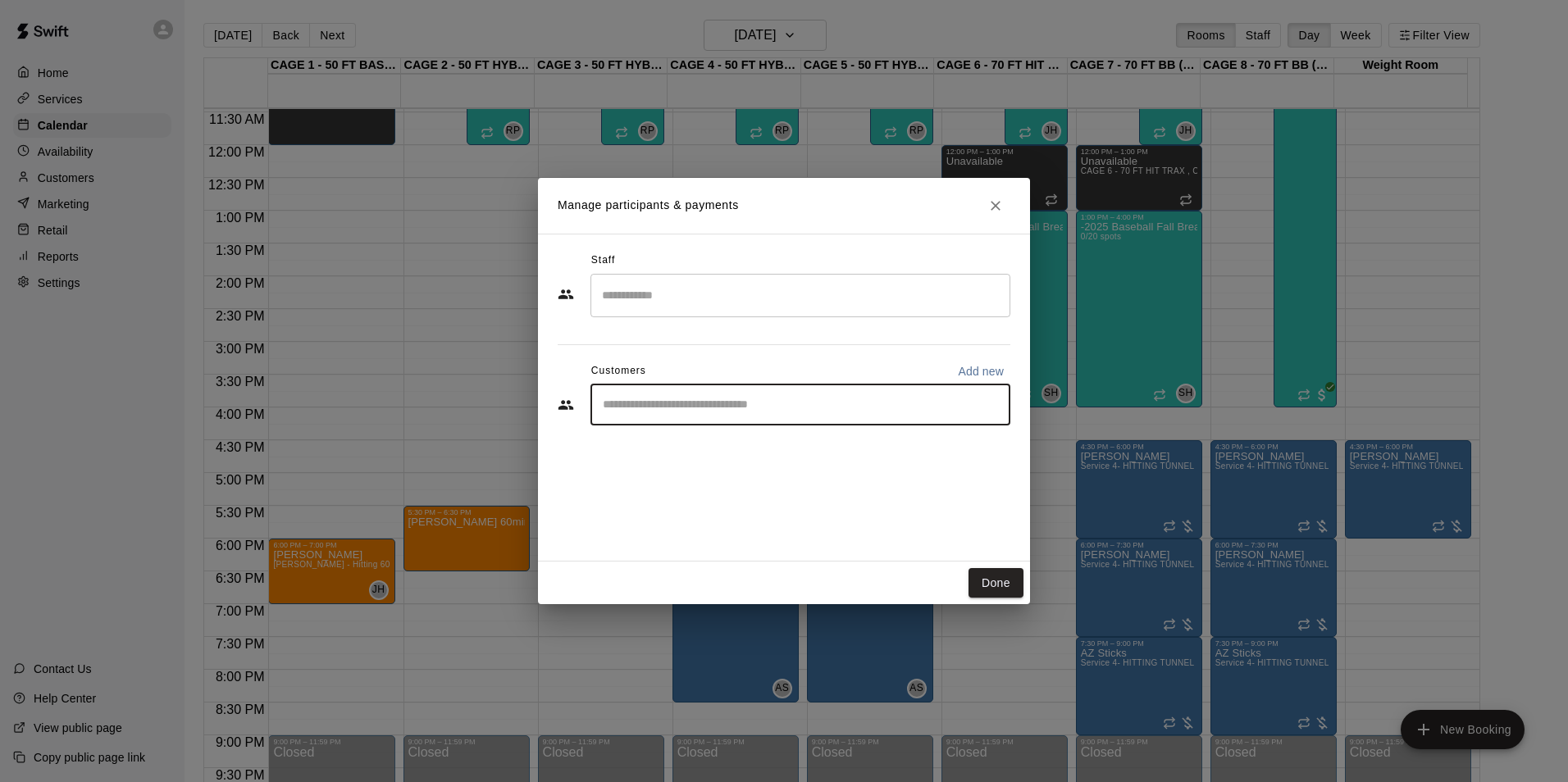
click at [980, 571] on button "Done" at bounding box center [995, 583] width 55 height 31
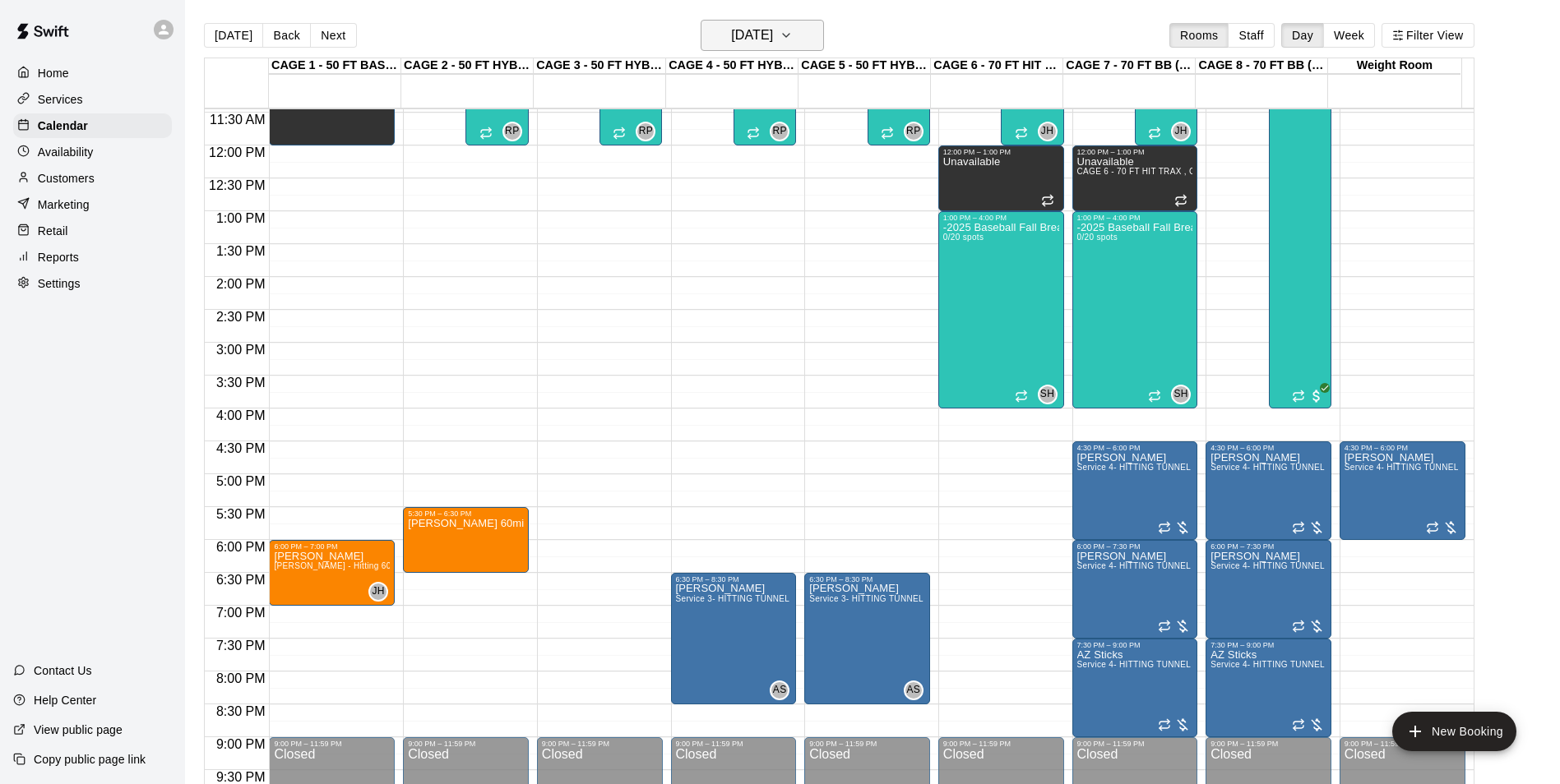
click at [731, 43] on h6 "Tuesday Oct 07" at bounding box center [752, 35] width 42 height 23
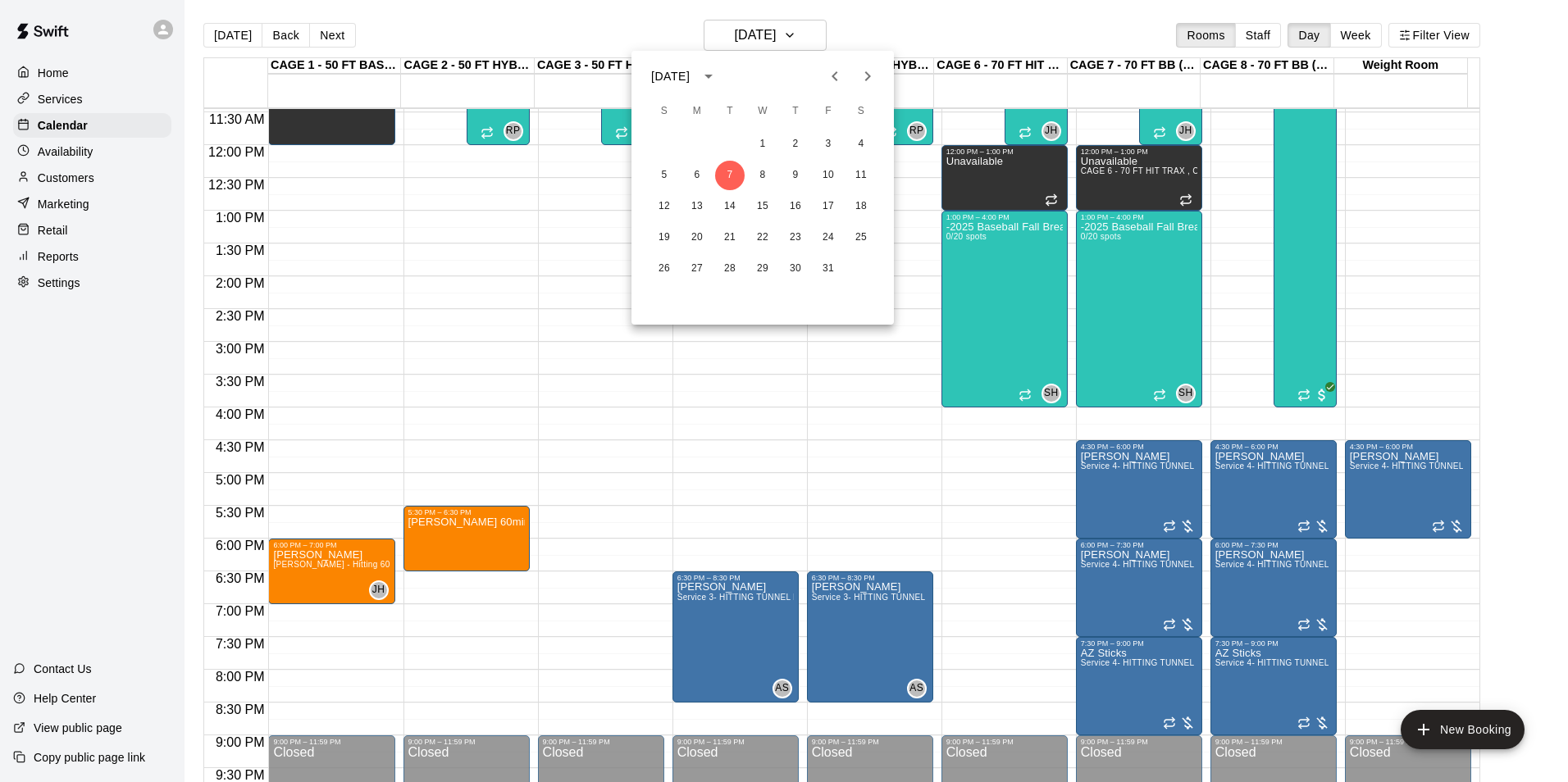
click at [68, 180] on div at bounding box center [784, 391] width 1568 height 782
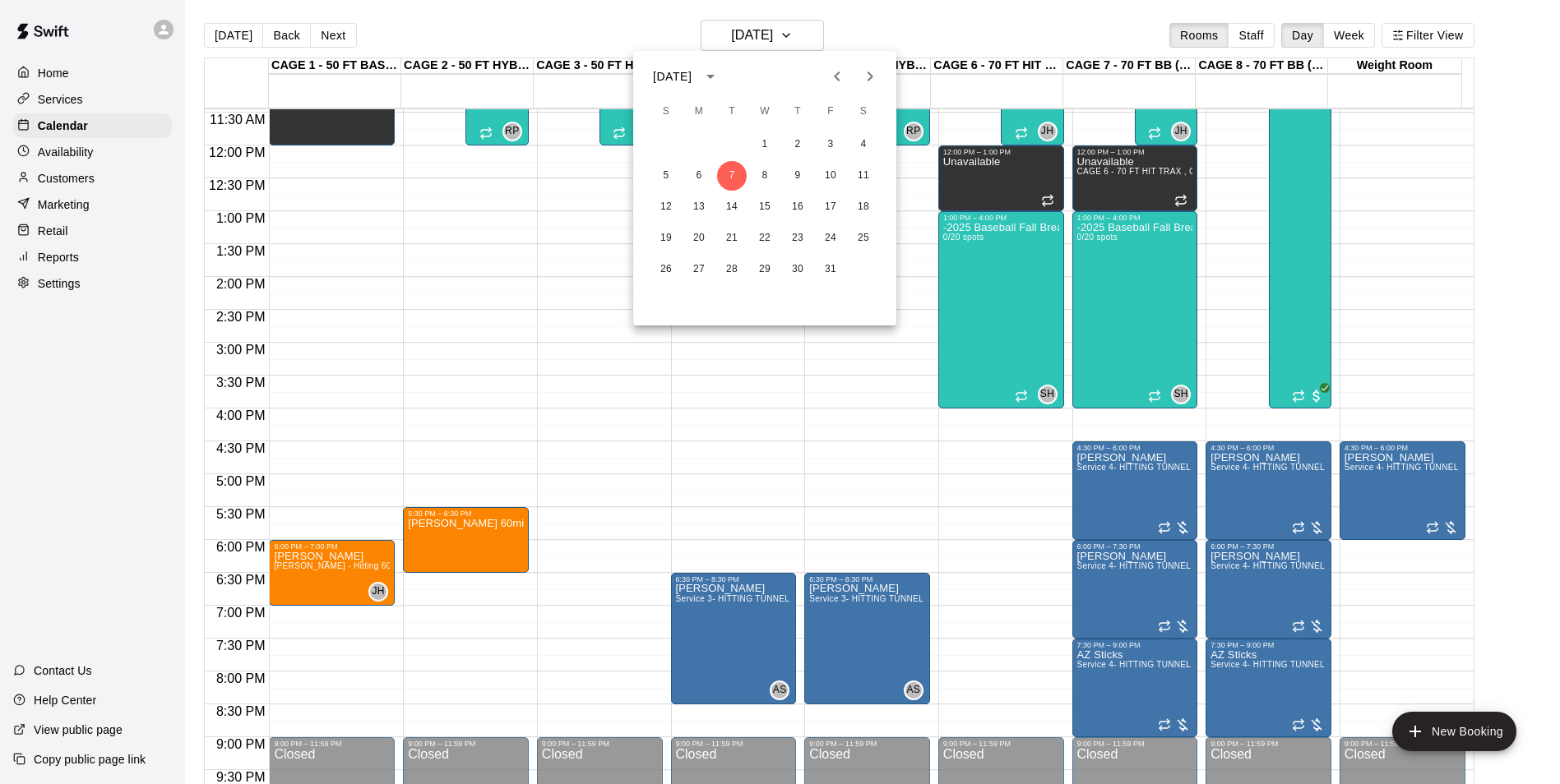
click at [68, 181] on div at bounding box center [780, 392] width 1560 height 784
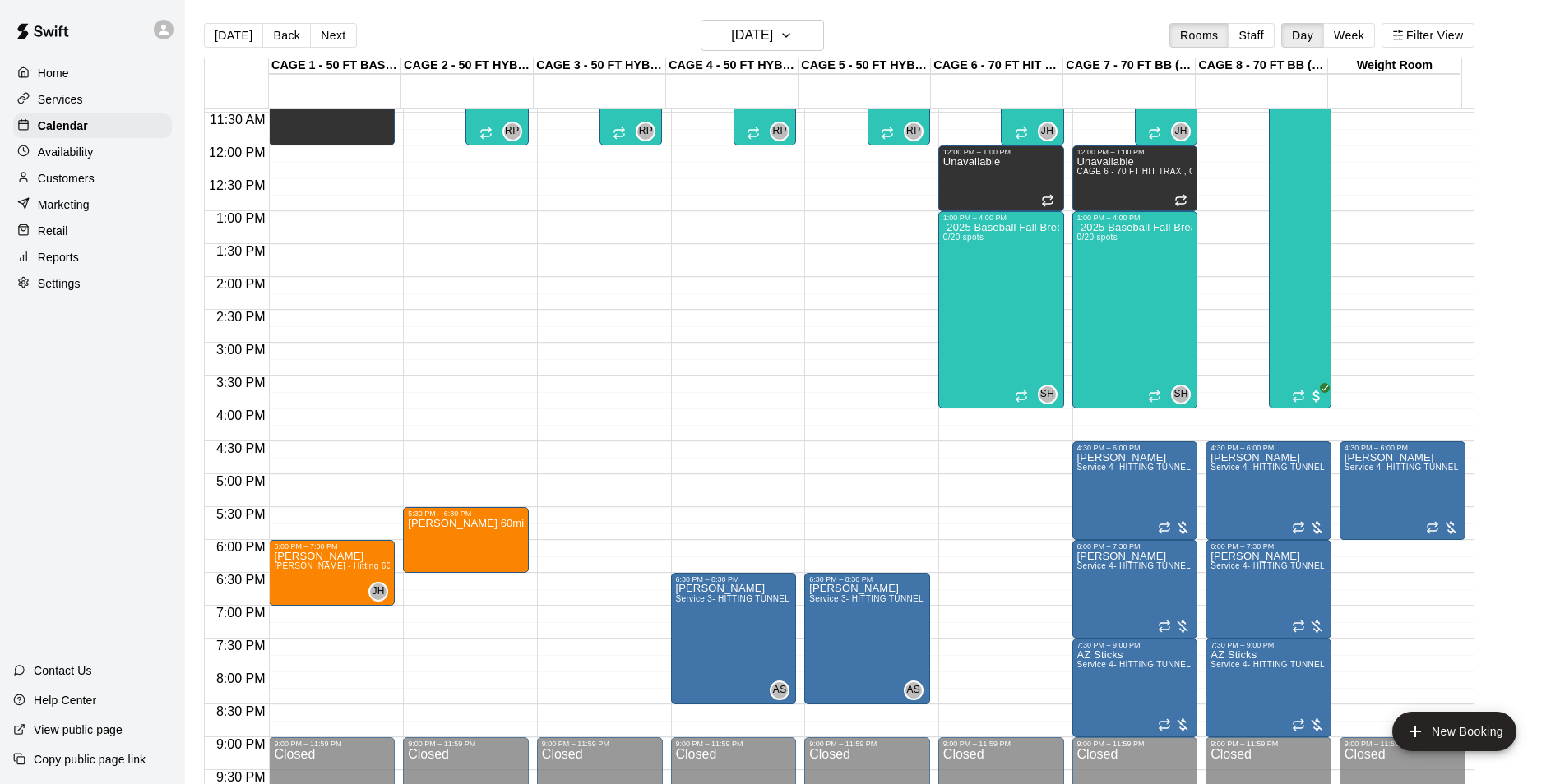
drag, startPoint x: 68, startPoint y: 181, endPoint x: 88, endPoint y: 171, distance: 22.4
click at [68, 181] on p "Customers" at bounding box center [66, 178] width 57 height 17
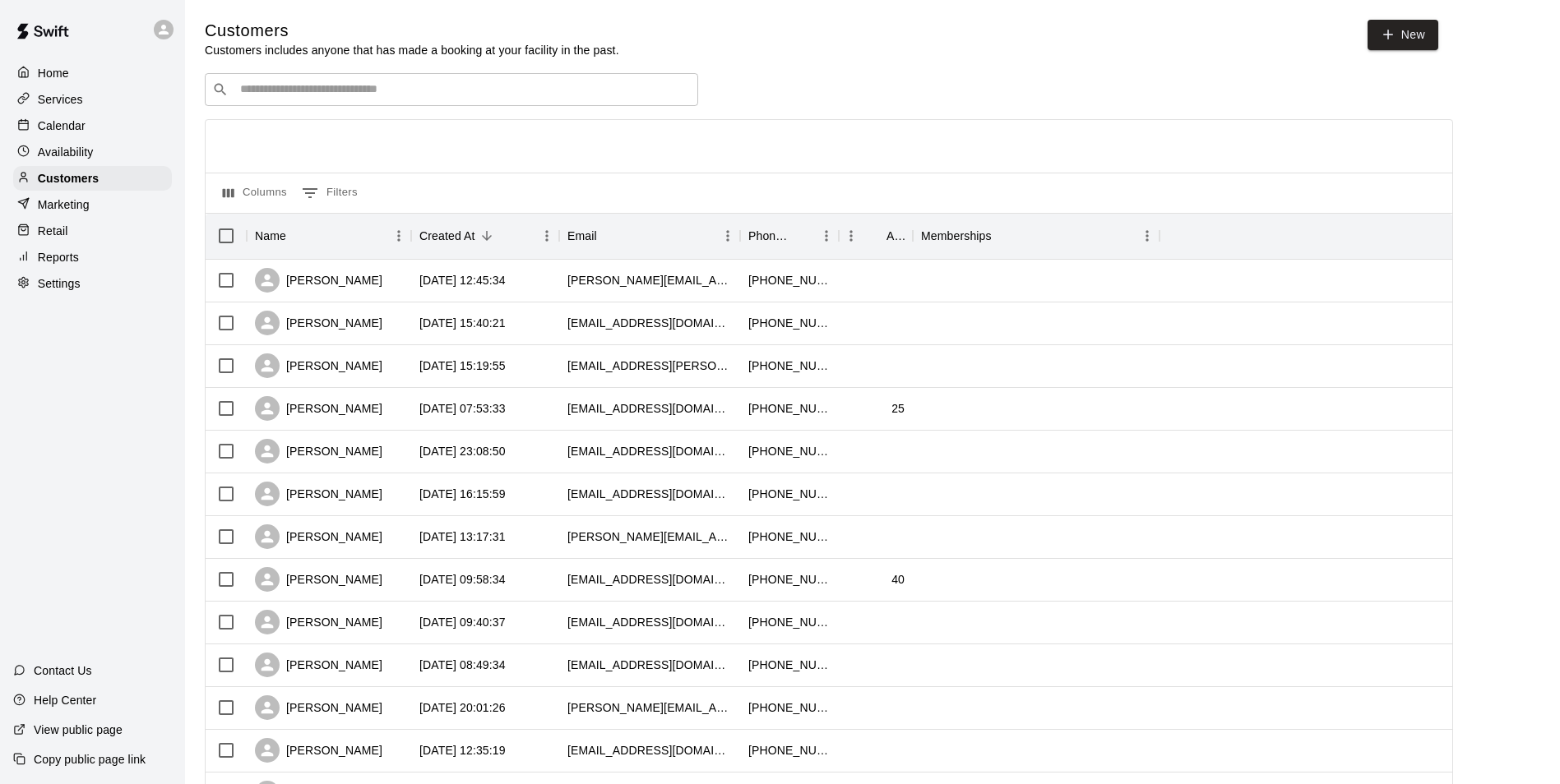
click at [336, 89] on input "Search customers by name or email" at bounding box center [462, 90] width 456 height 17
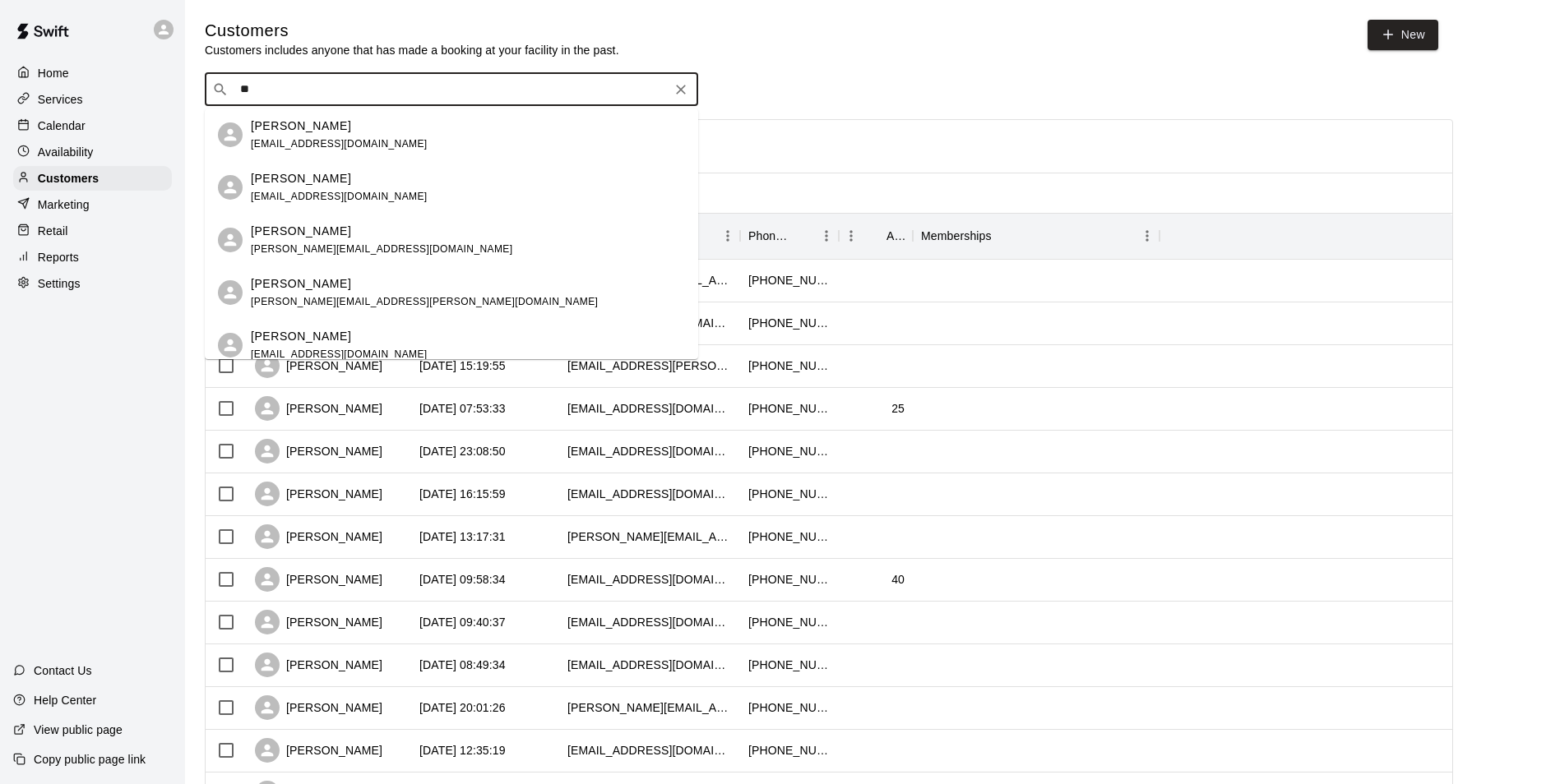
type input "*"
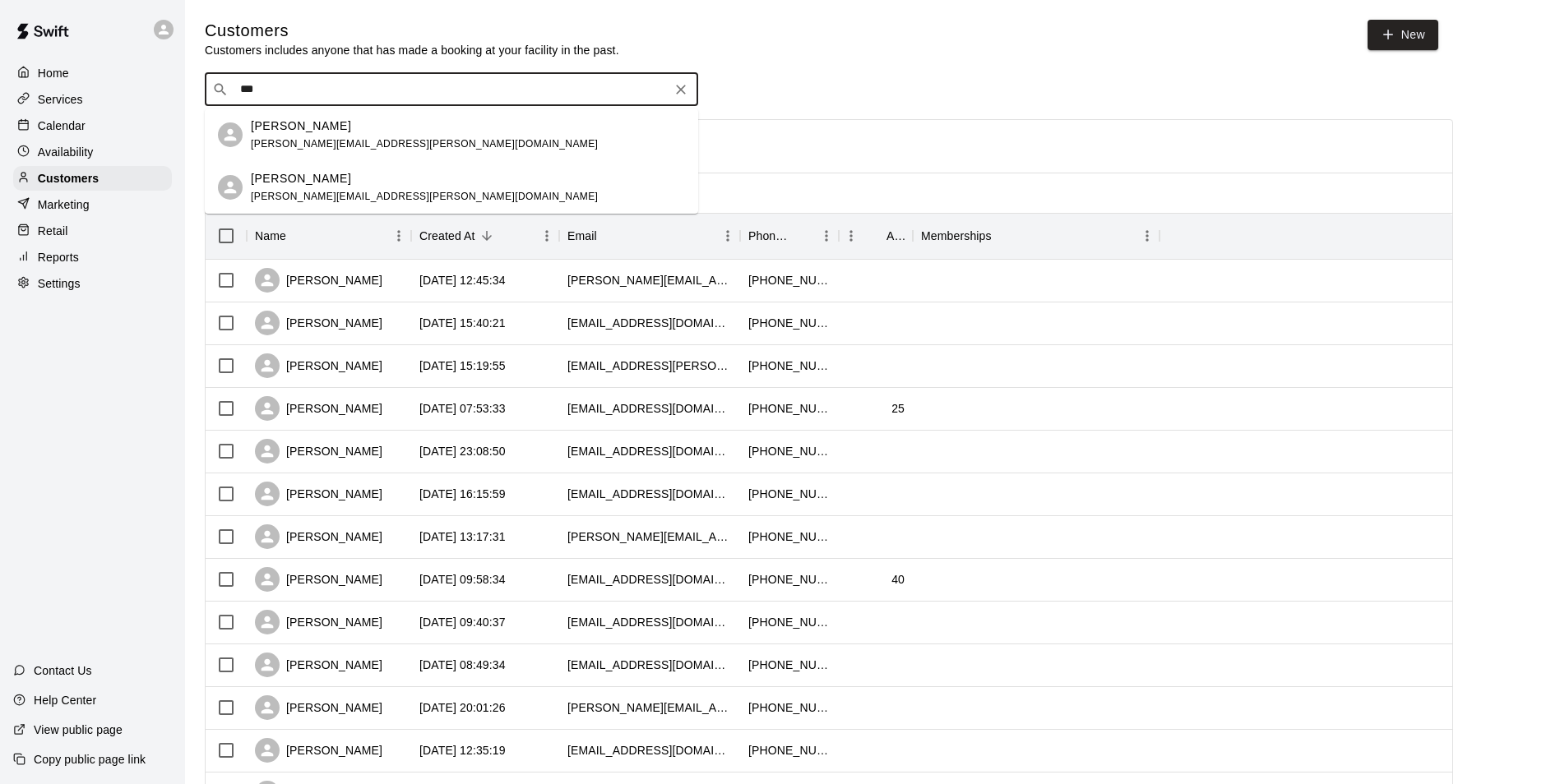
type input "****"
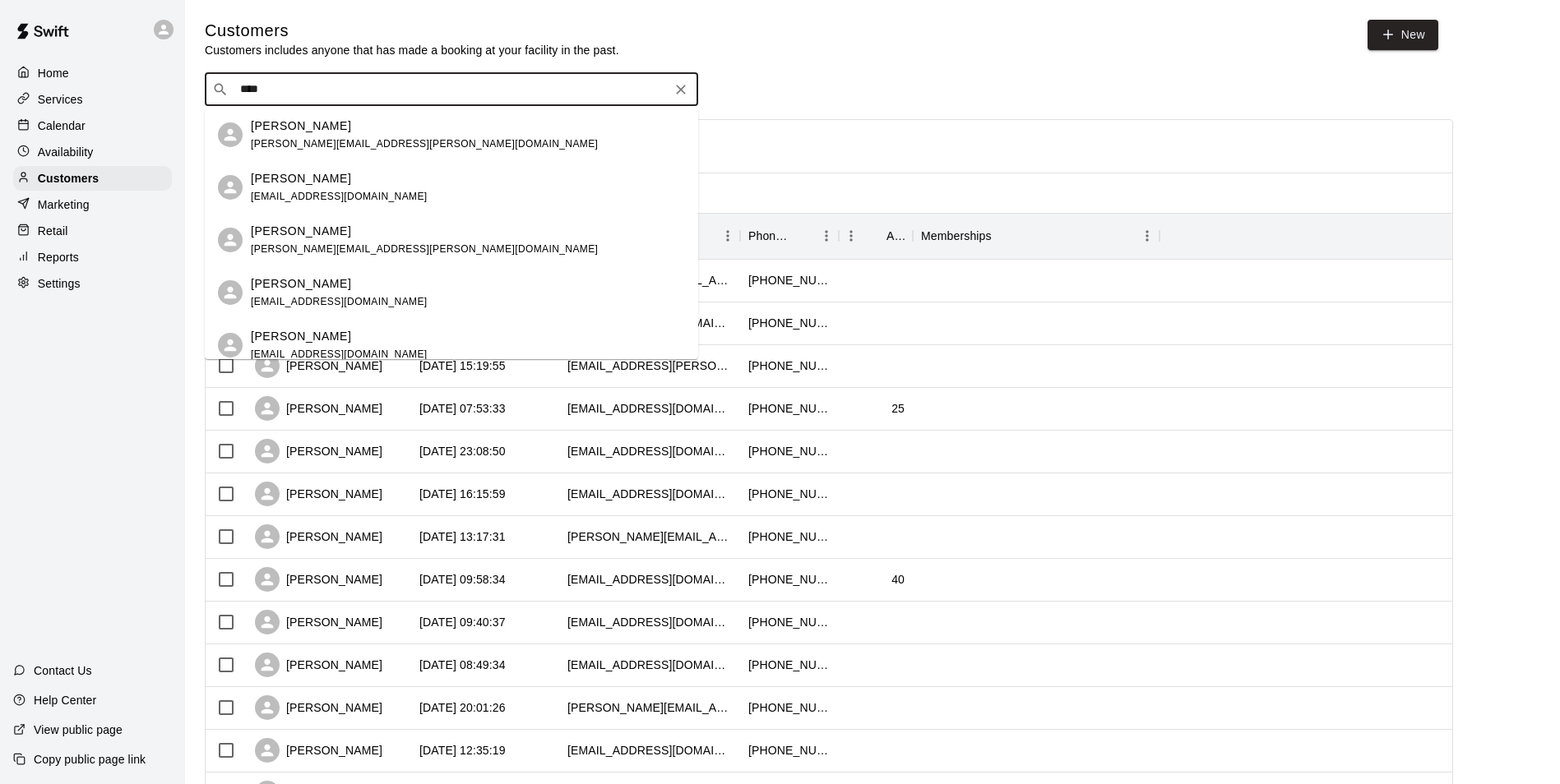
click at [306, 139] on span "adam.c.snow@gmail.com" at bounding box center [424, 144] width 347 height 11
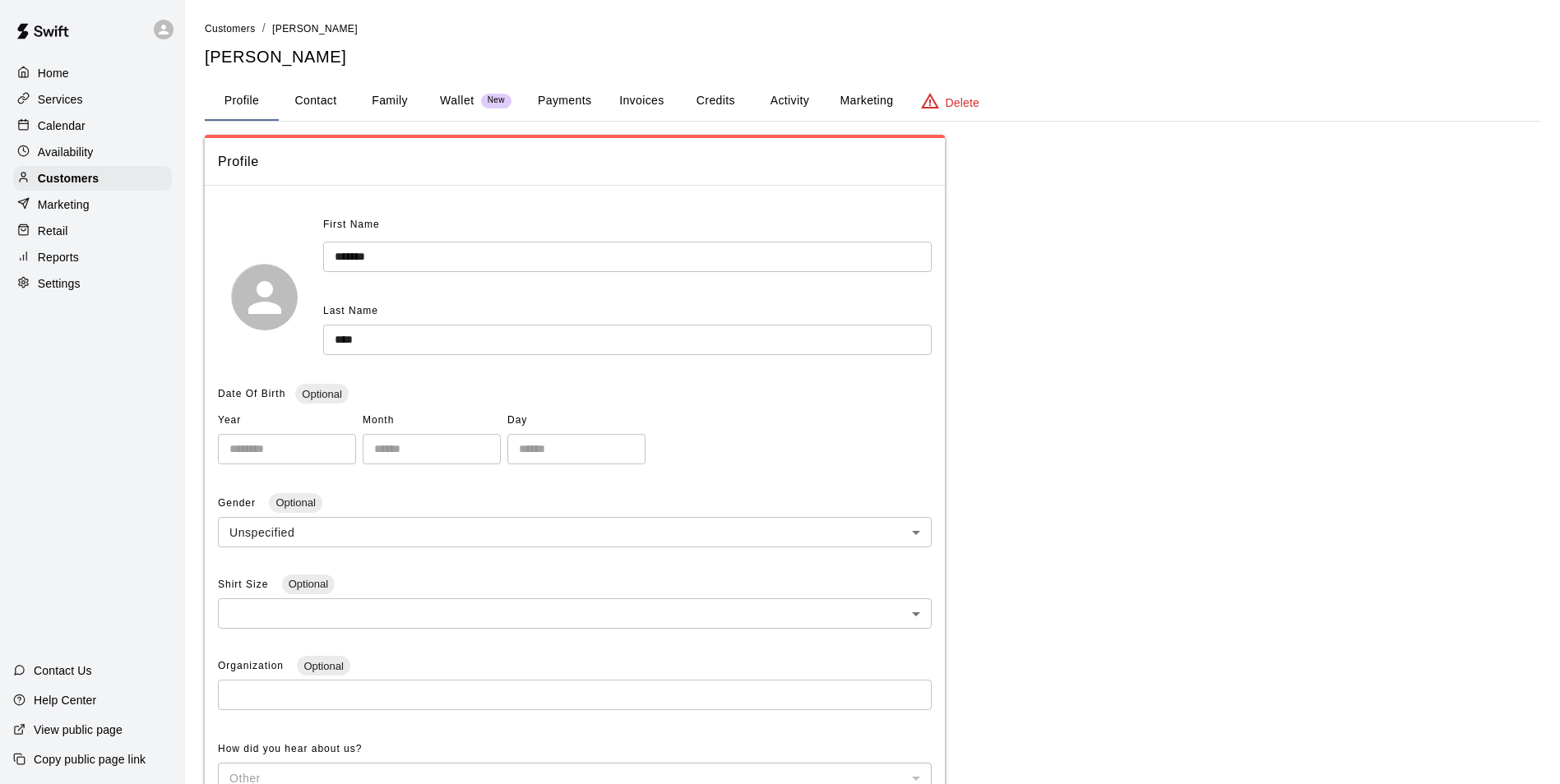
click at [614, 86] on button "Invoices" at bounding box center [641, 101] width 74 height 40
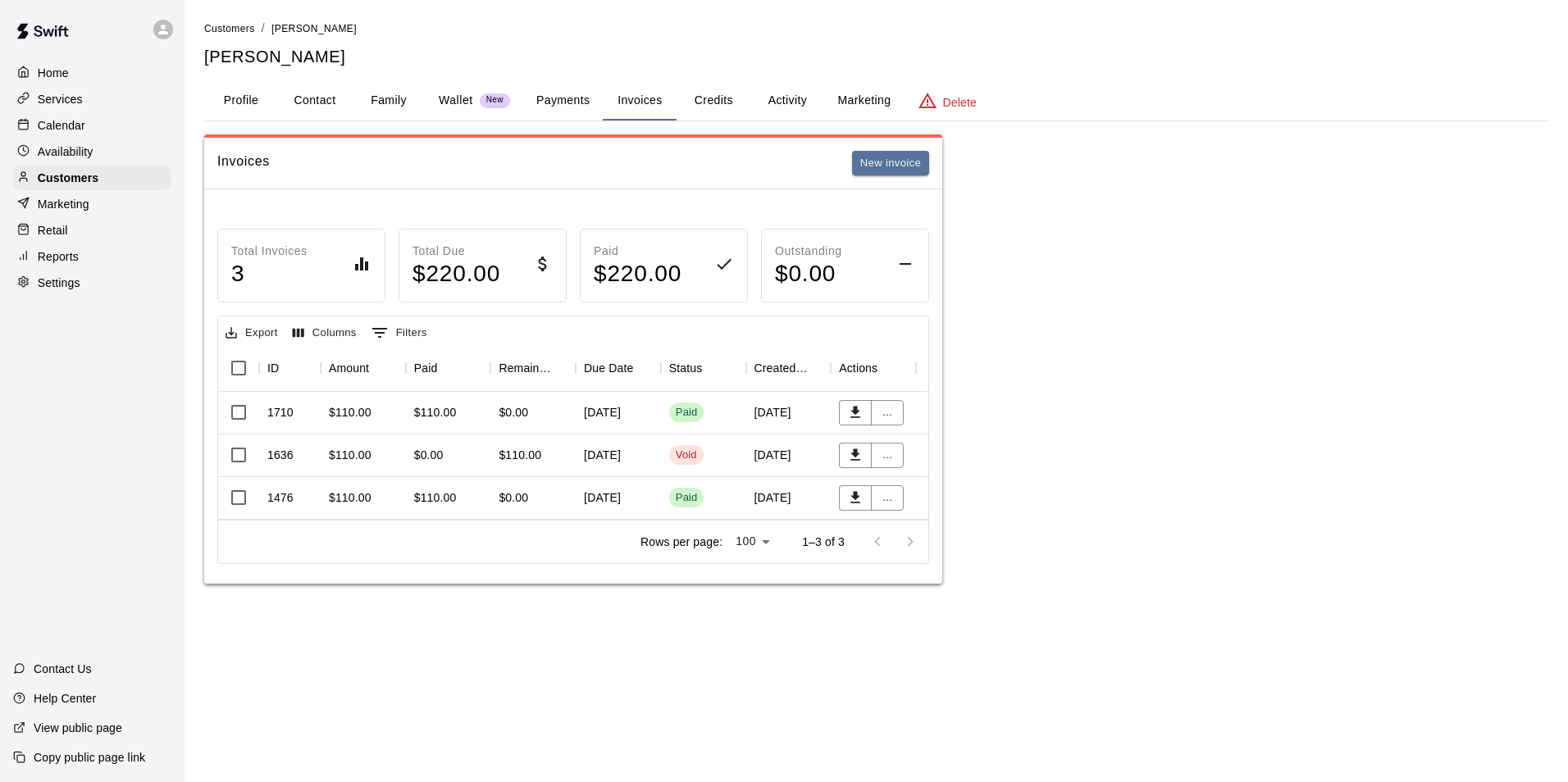
click at [558, 407] on div "$0.00" at bounding box center [533, 413] width 85 height 43
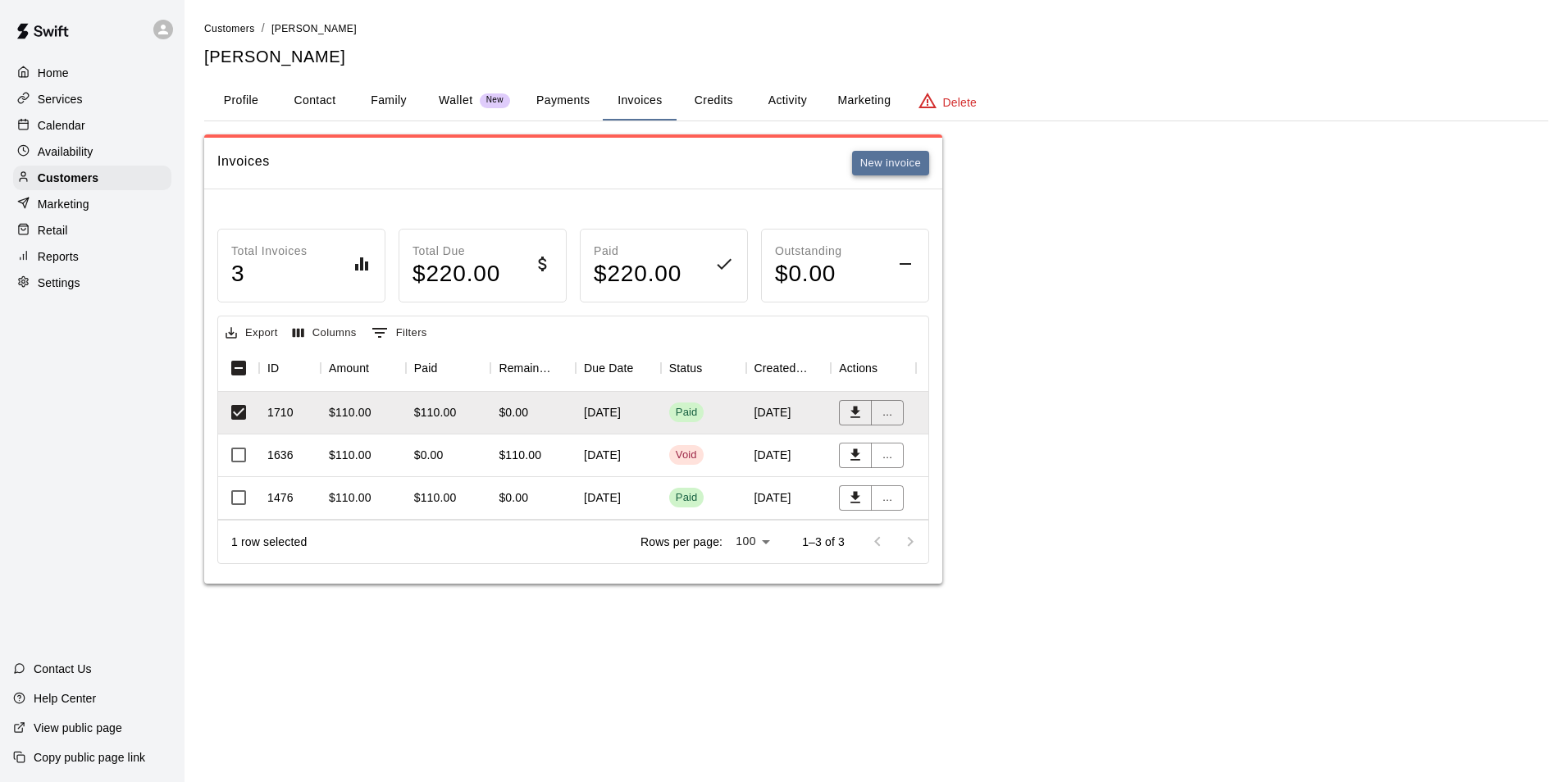
click at [884, 159] on button "New invoice" at bounding box center [890, 163] width 77 height 25
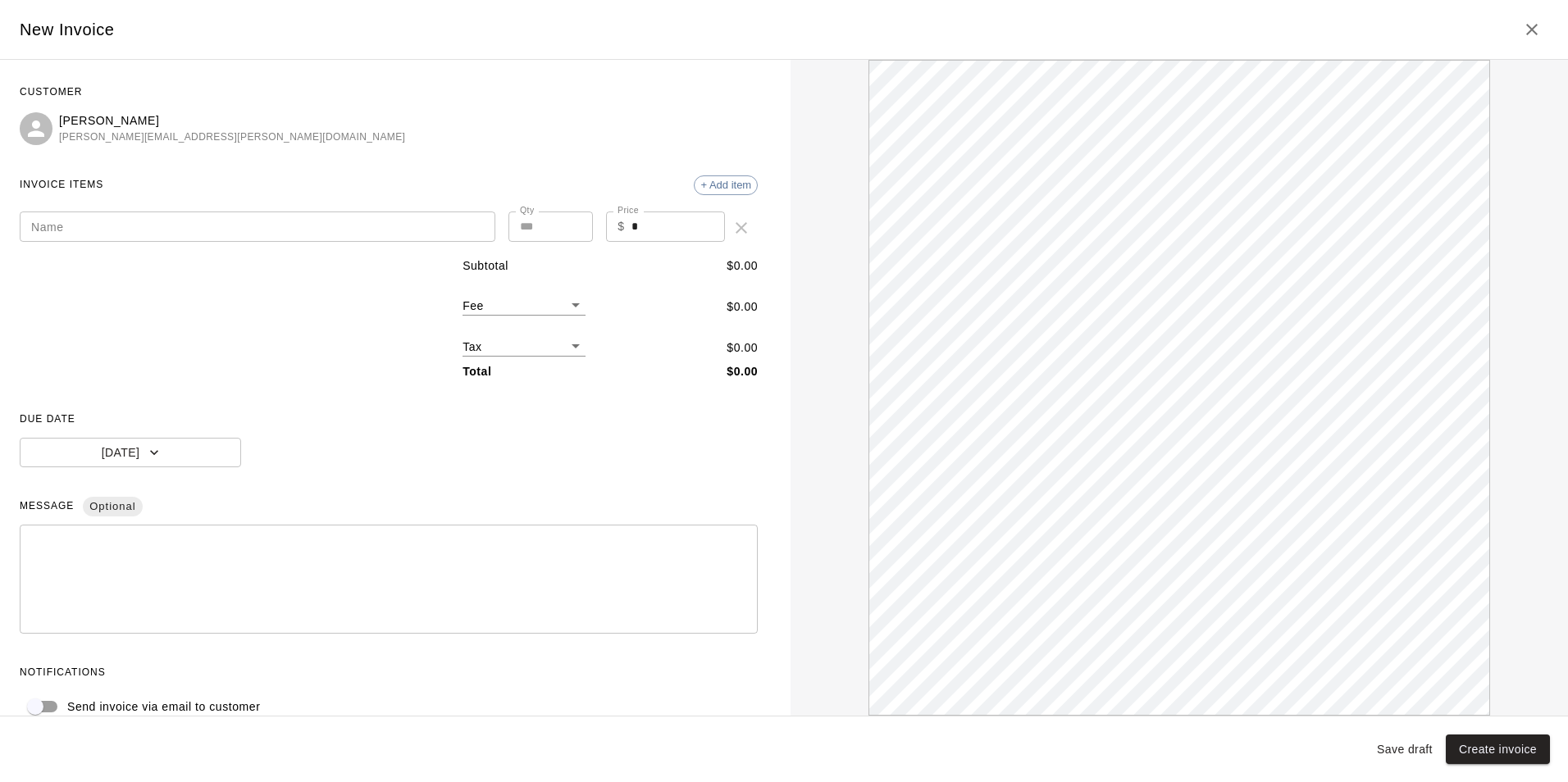
click at [426, 213] on input "Name" at bounding box center [257, 227] width 476 height 31
paste input "**********"
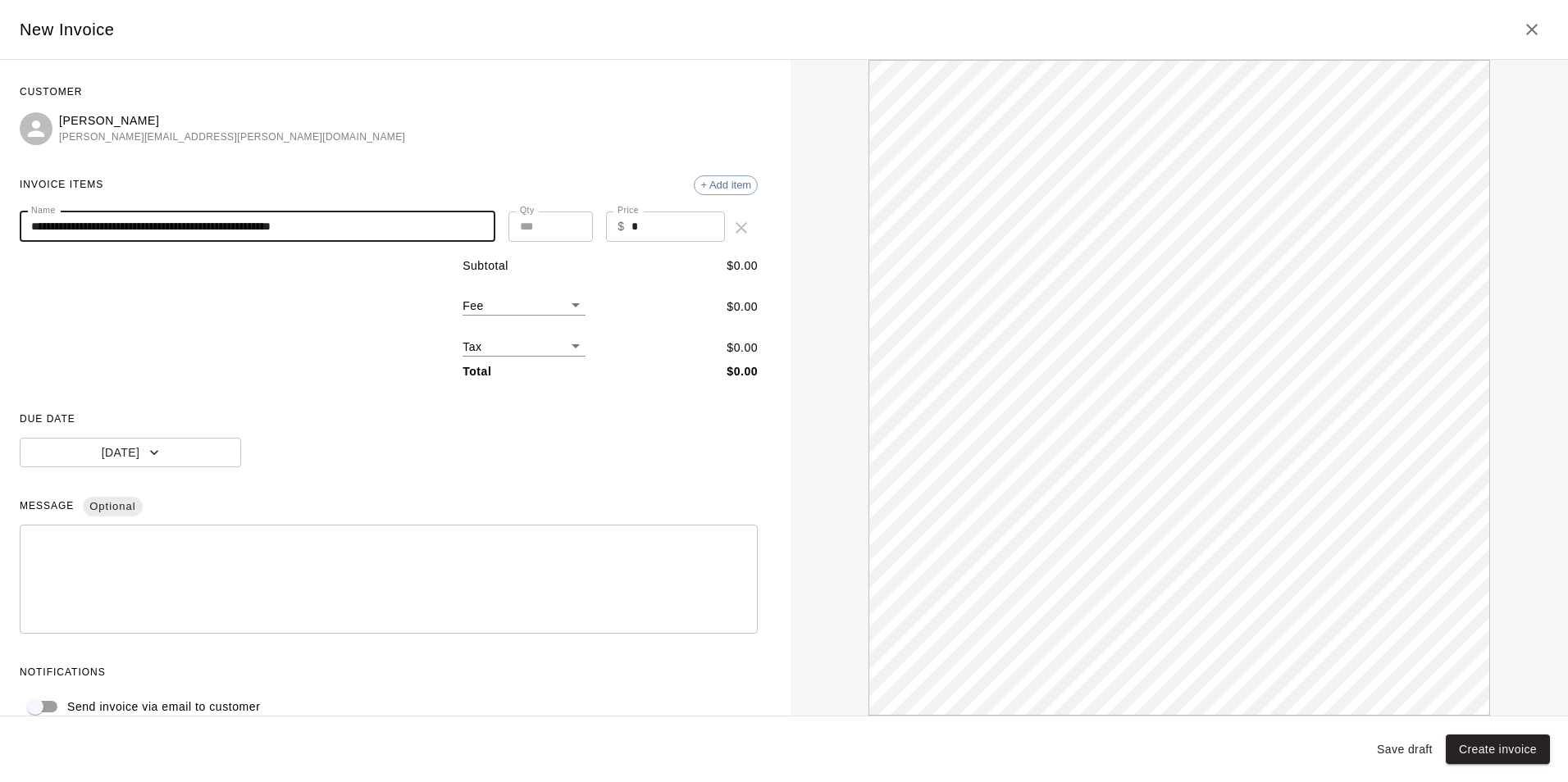
click at [30, 220] on input "**********" at bounding box center [257, 227] width 476 height 31
drag, startPoint x: 390, startPoint y: 225, endPoint x: 17, endPoint y: 257, distance: 374.4
click at [17, 257] on div "**********" at bounding box center [389, 388] width 778 height 656
paste input "**********"
type input "**********"
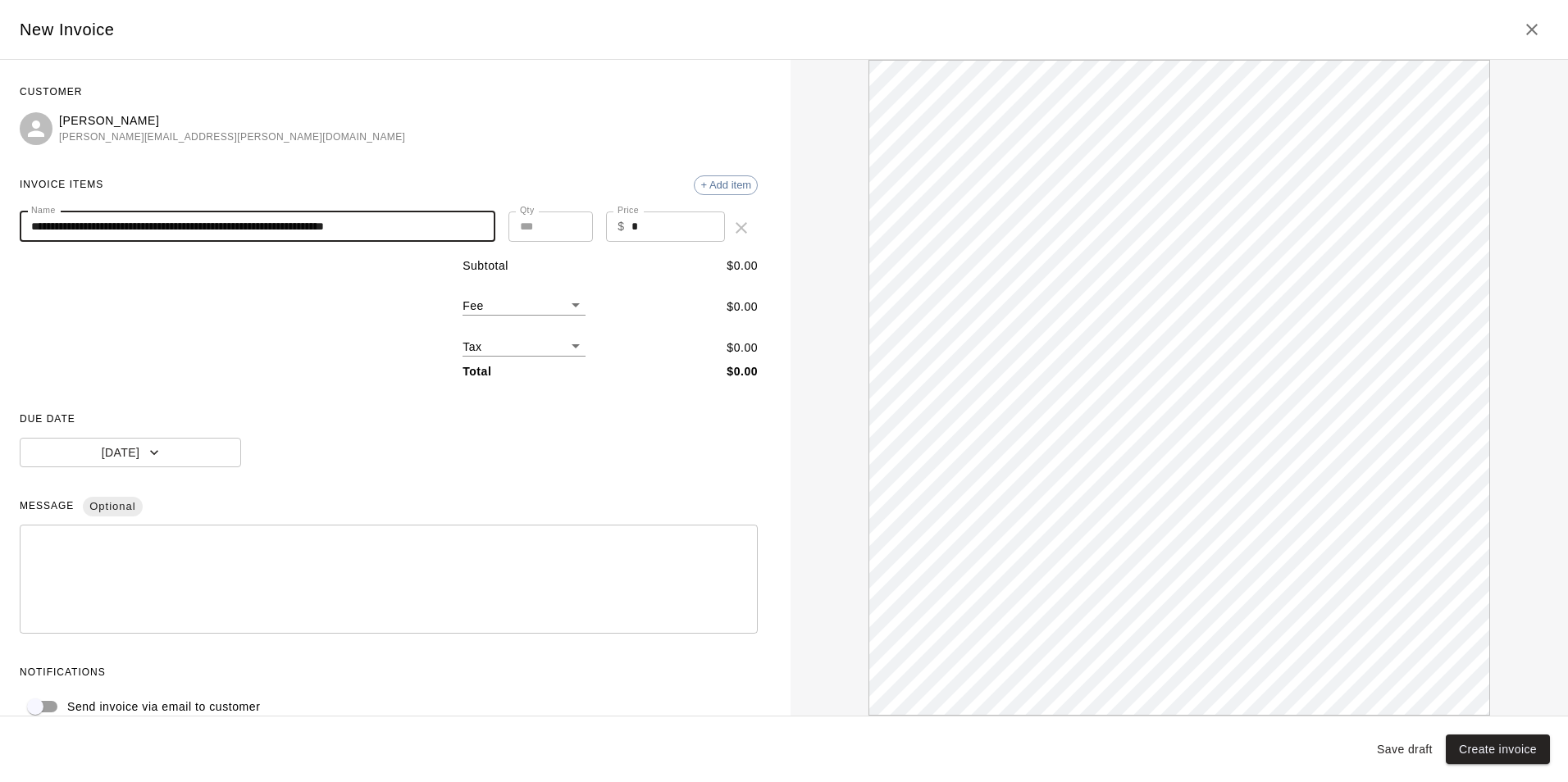
click at [645, 230] on input "*" at bounding box center [678, 227] width 94 height 31
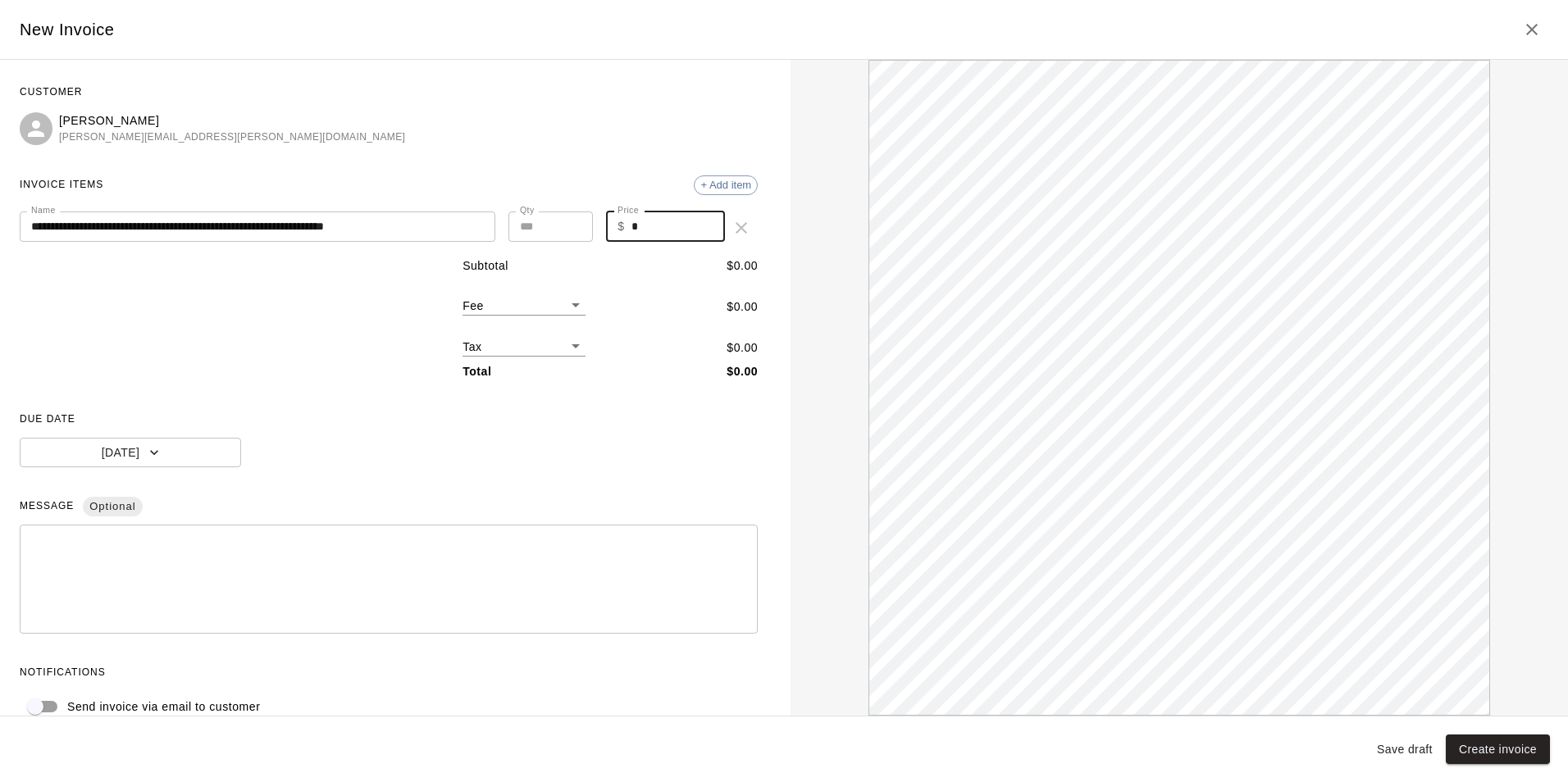
click at [645, 230] on input "*" at bounding box center [678, 227] width 94 height 31
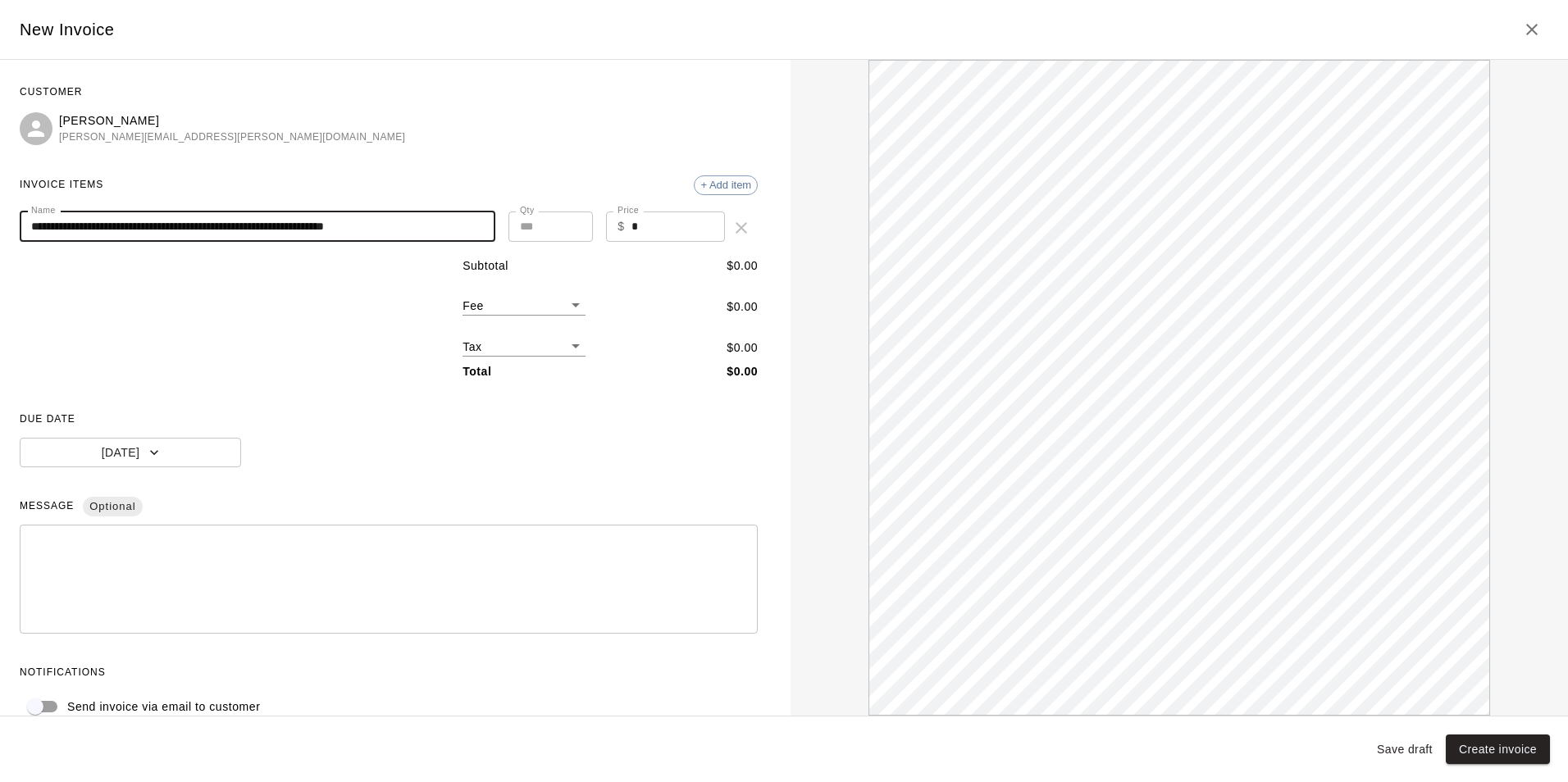
click at [479, 222] on input "**********" at bounding box center [253, 227] width 467 height 31
drag, startPoint x: 29, startPoint y: 224, endPoint x: 525, endPoint y: 233, distance: 496.1
click at [525, 233] on div "**********" at bounding box center [388, 228] width 738 height 32
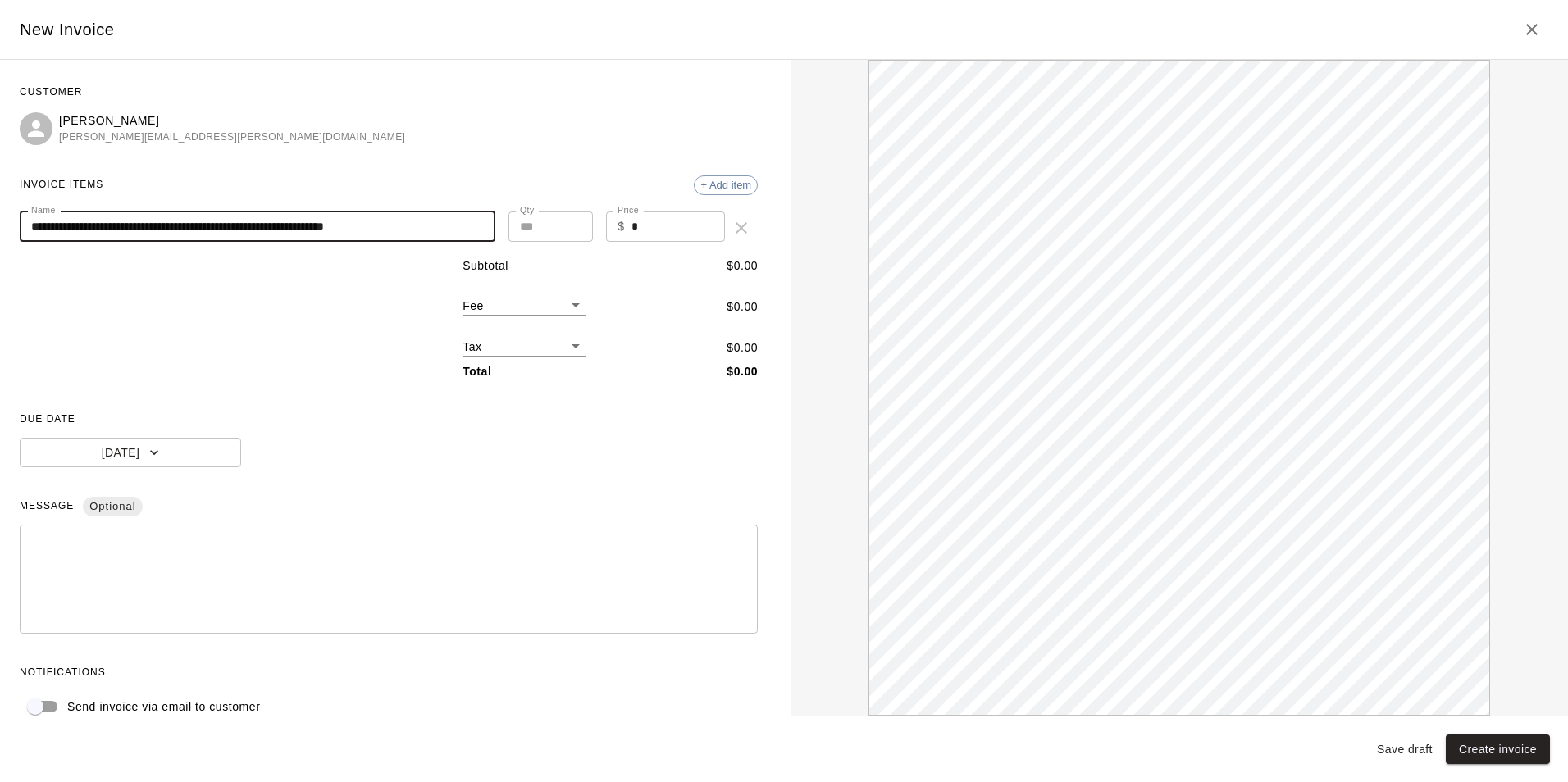
click at [128, 230] on input "**********" at bounding box center [253, 227] width 467 height 31
drag, startPoint x: 23, startPoint y: 221, endPoint x: 516, endPoint y: 223, distance: 493.0
click at [516, 223] on div "**********" at bounding box center [388, 228] width 738 height 32
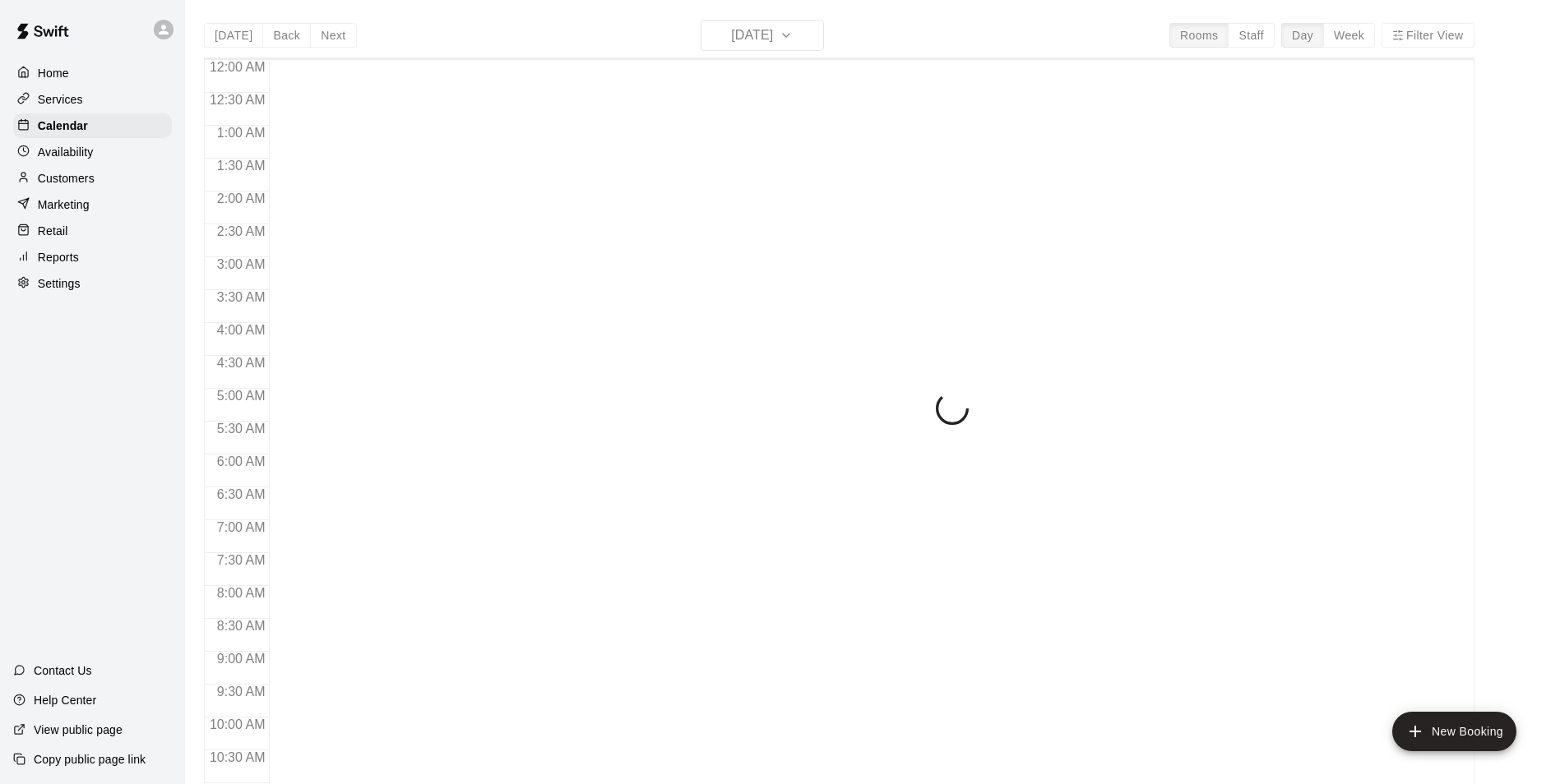
scroll to position [835, 0]
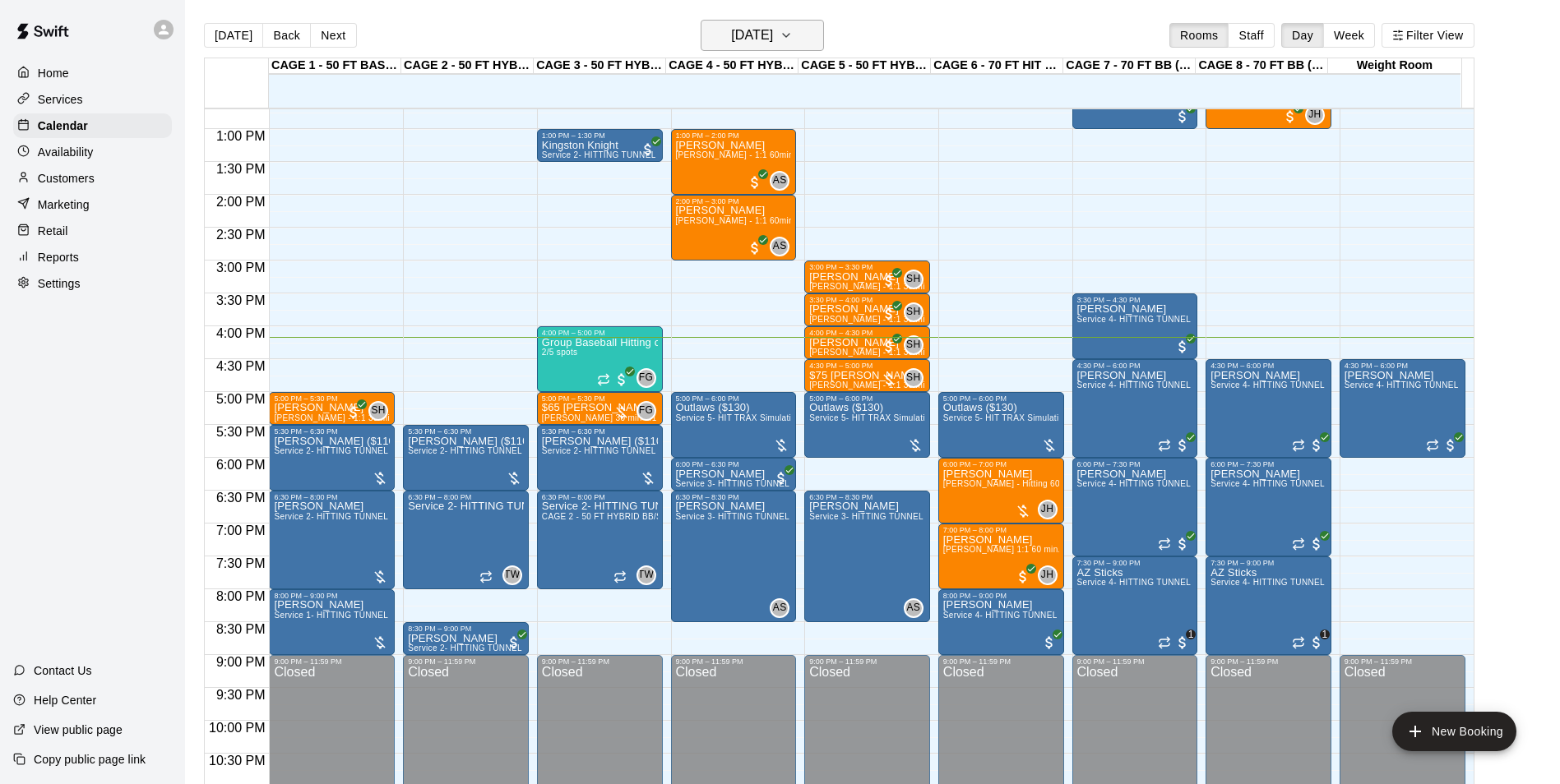
click at [793, 36] on icon "button" at bounding box center [786, 34] width 13 height 19
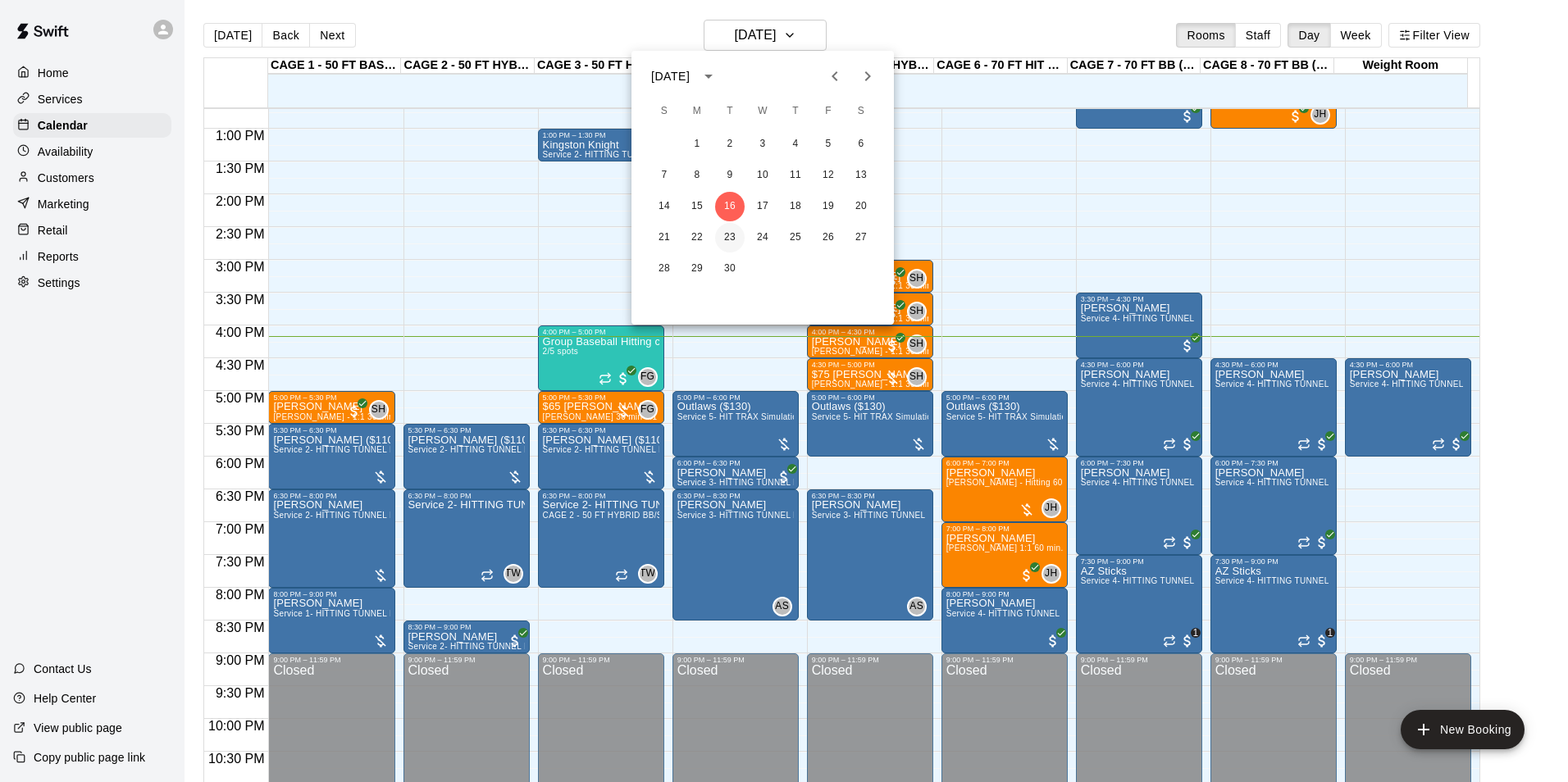
click at [723, 241] on button "23" at bounding box center [730, 238] width 30 height 30
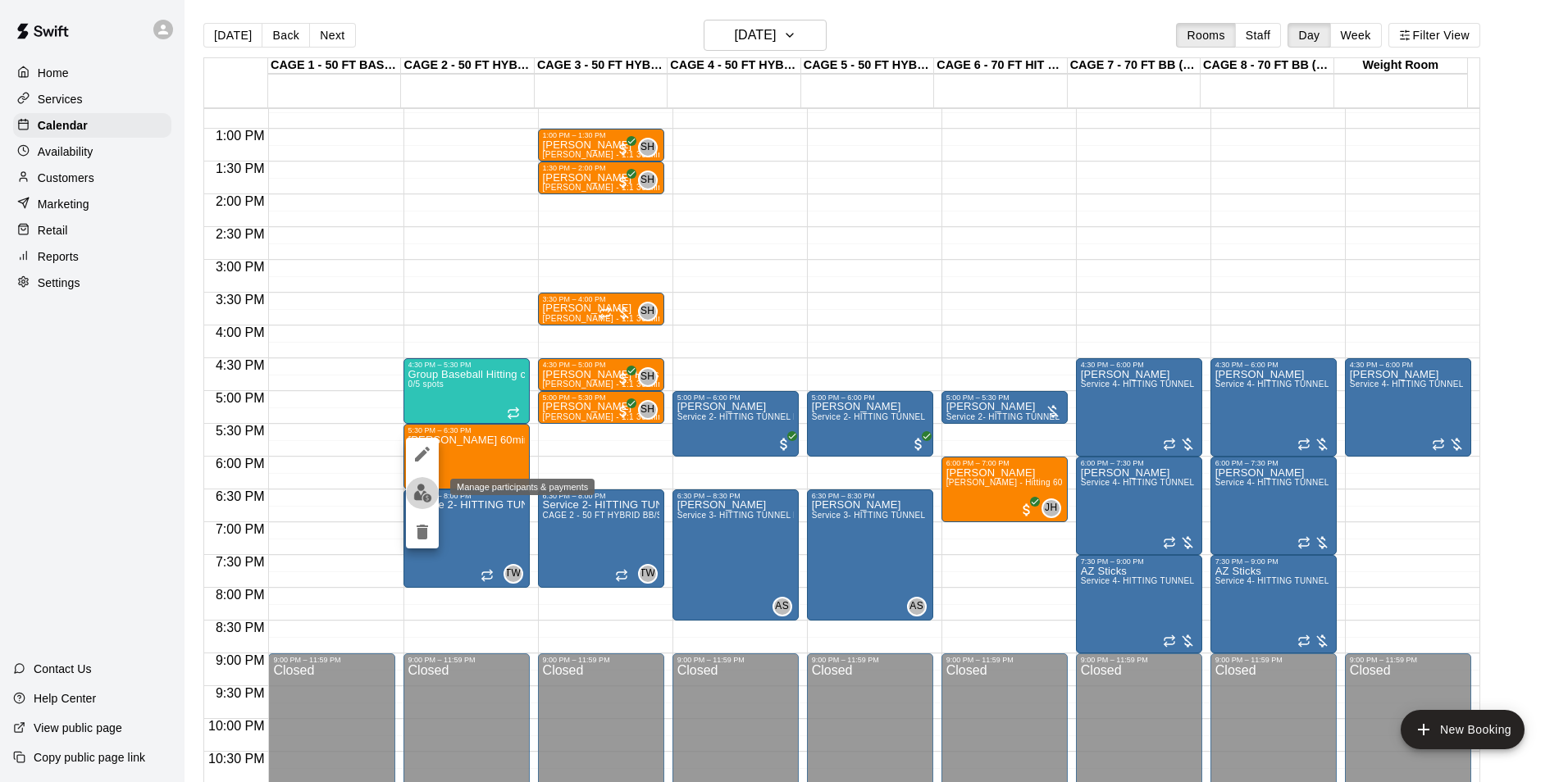
click at [434, 492] on button "edit" at bounding box center [422, 493] width 32 height 32
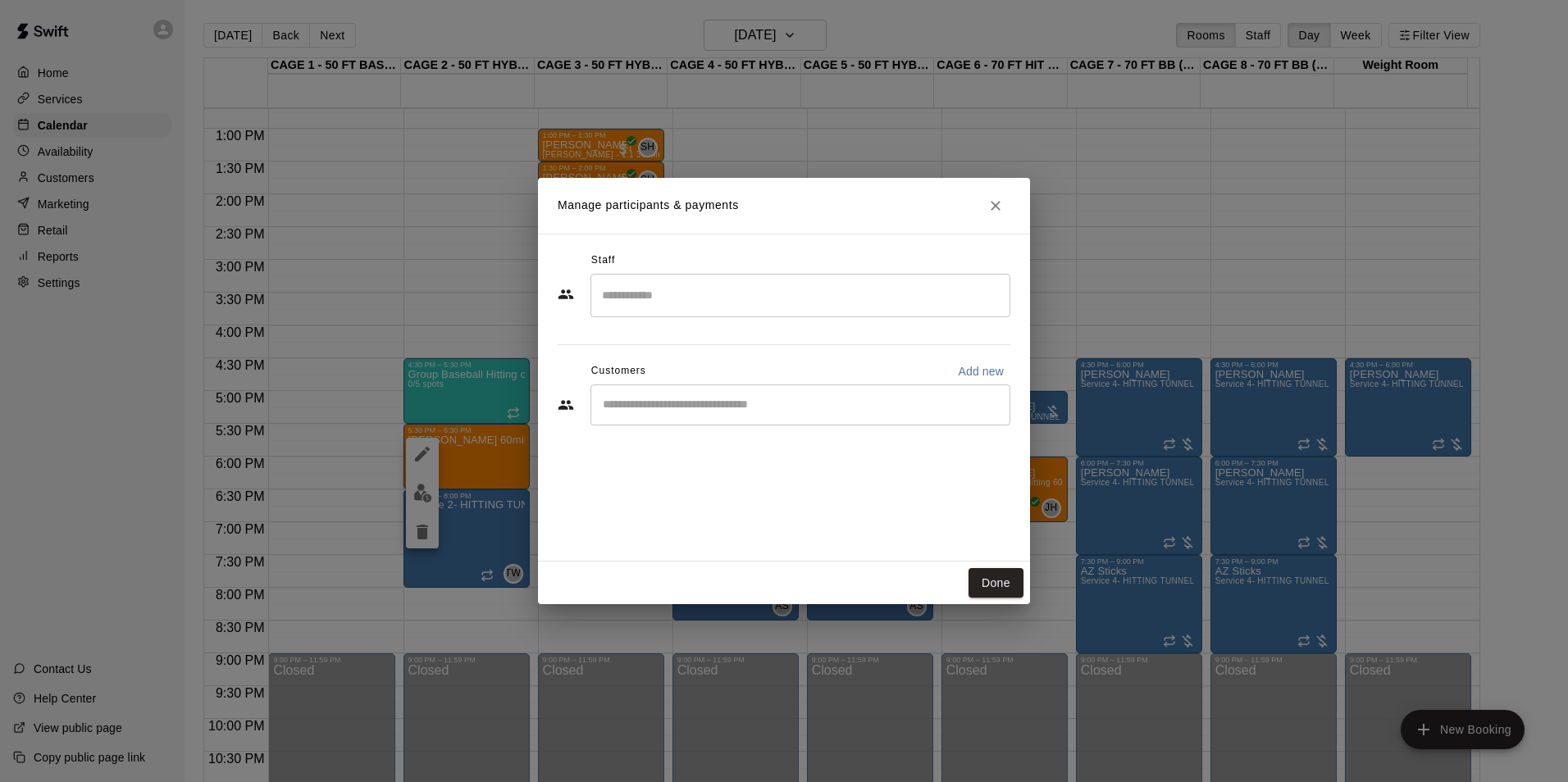
click at [739, 398] on input "Start typing to search customers..." at bounding box center [801, 405] width 405 height 17
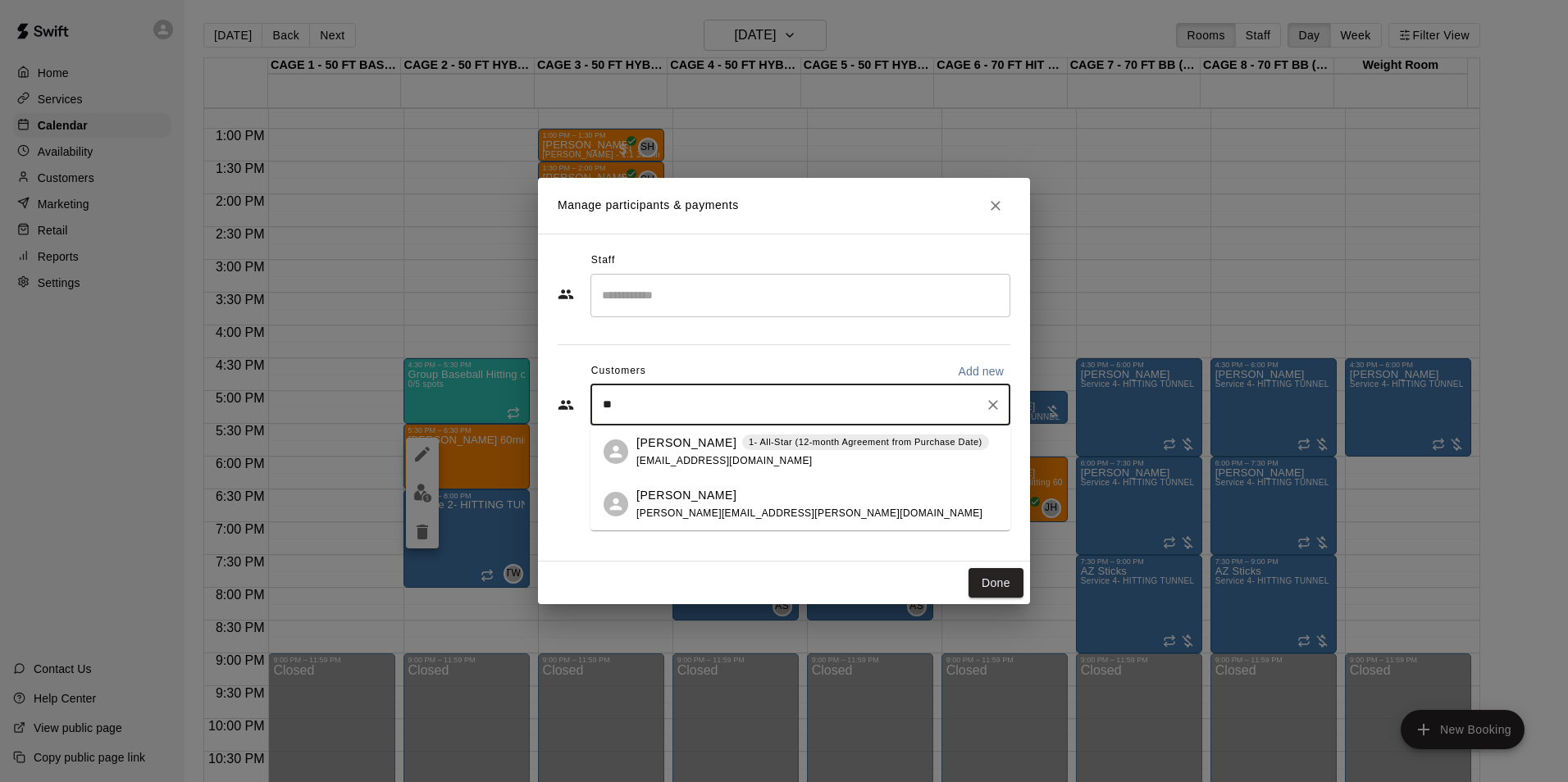
type input "*"
type input "****"
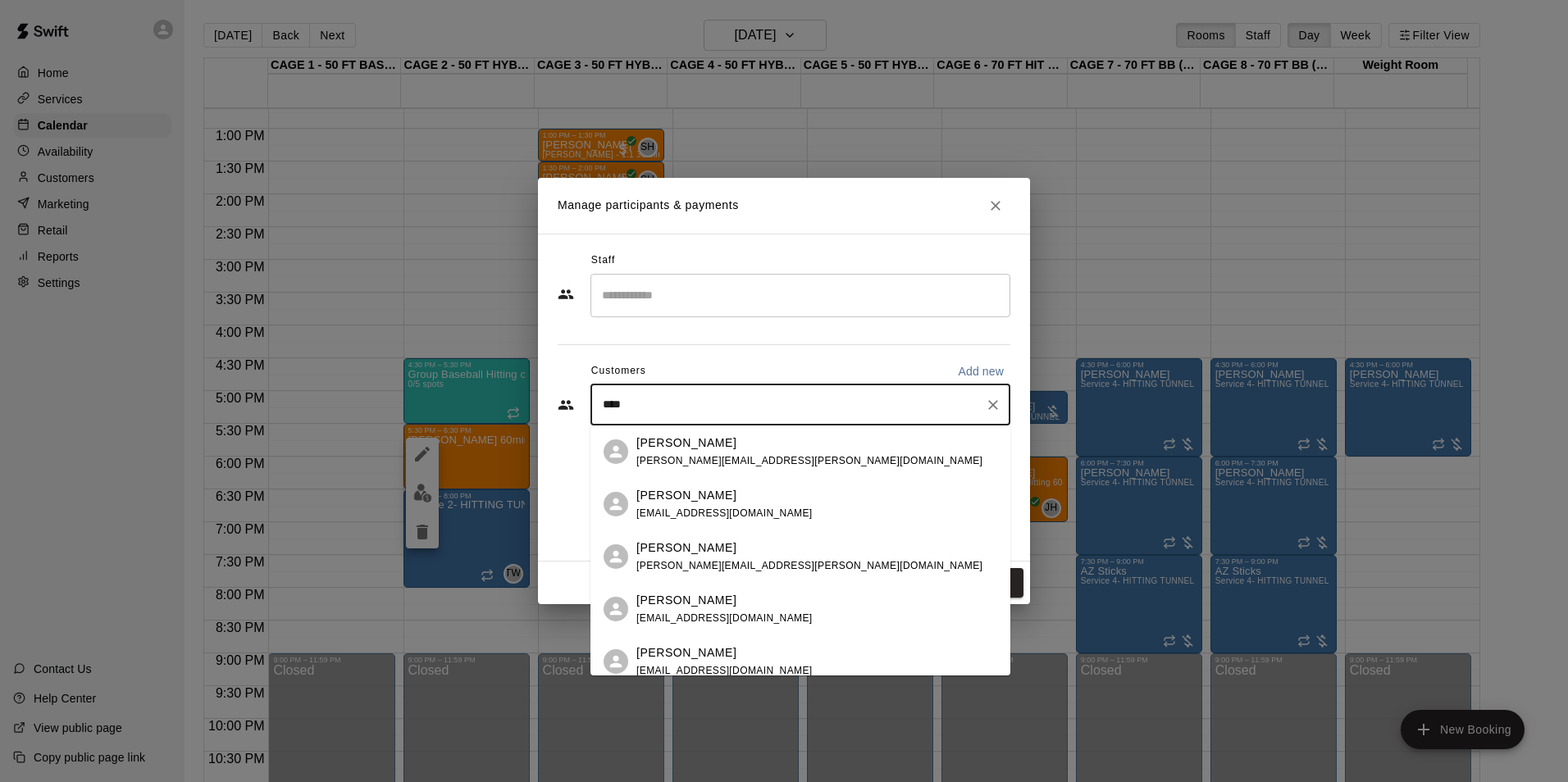
click at [663, 449] on p "Maxwell Snow" at bounding box center [687, 443] width 100 height 18
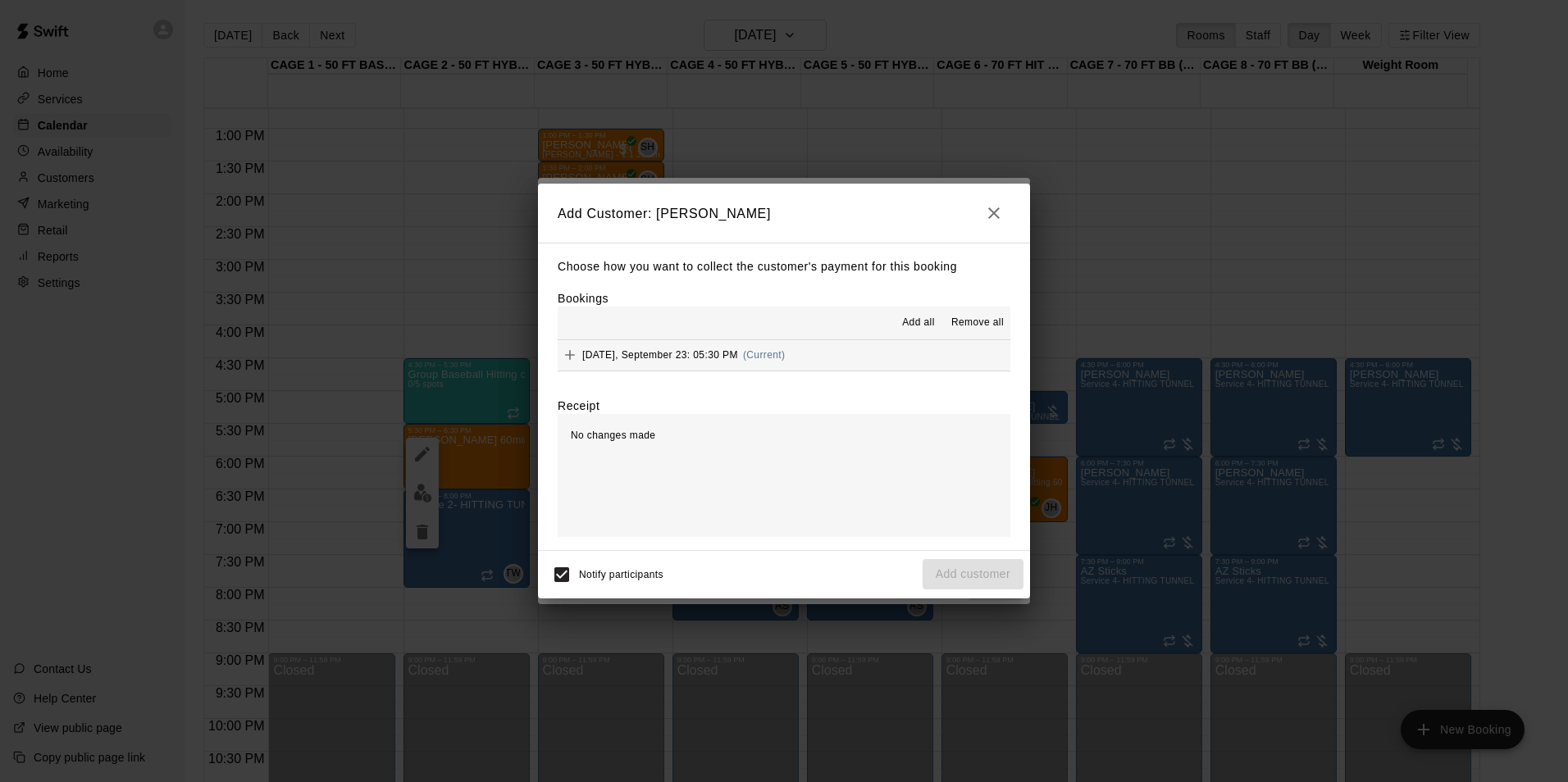
click at [821, 368] on button "Tuesday, September 23: 05:30 PM (Current)" at bounding box center [783, 355] width 453 height 31
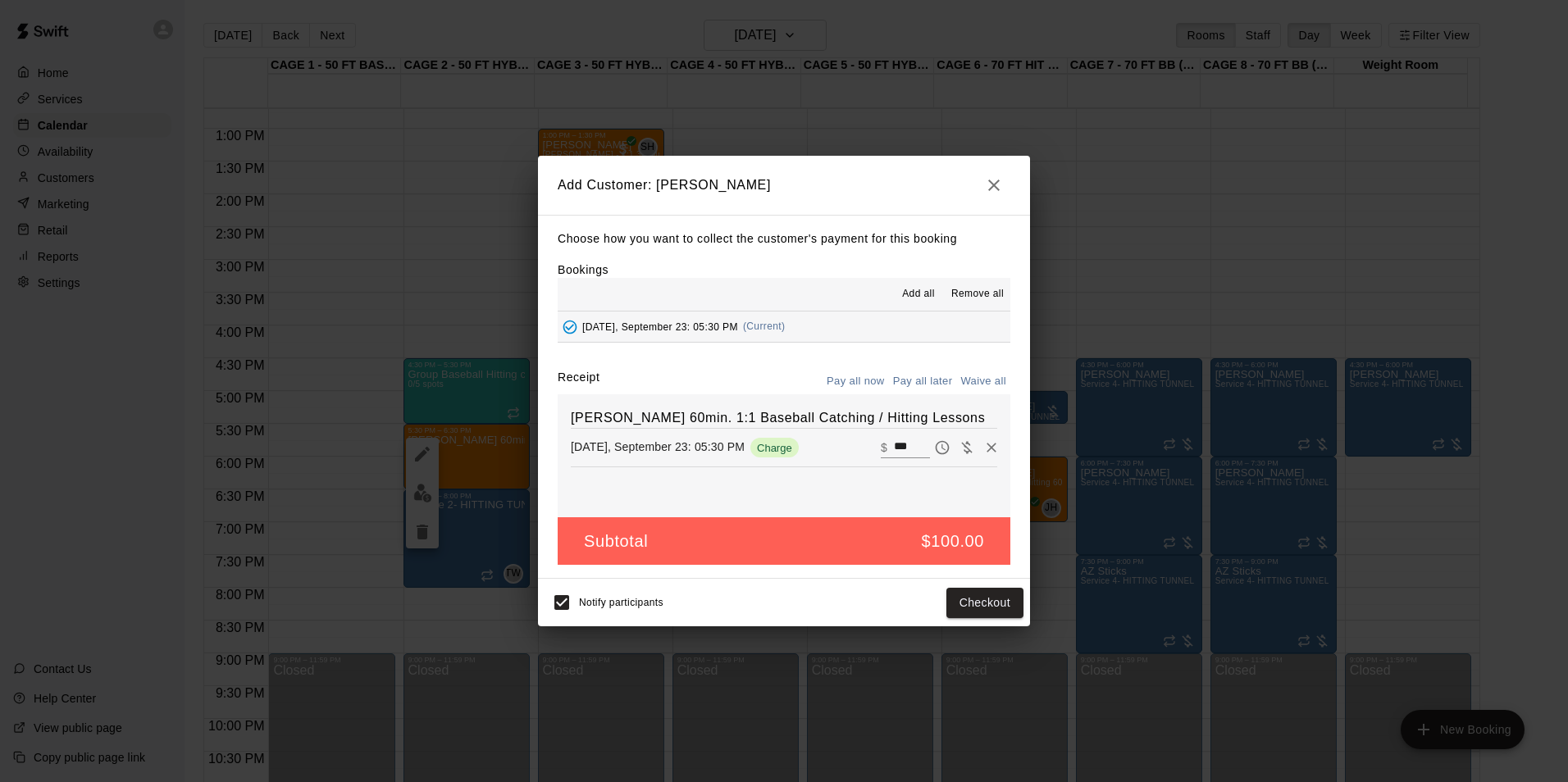
click at [895, 385] on button "Pay all later" at bounding box center [923, 381] width 68 height 25
click at [968, 613] on button "Add customer" at bounding box center [973, 602] width 101 height 31
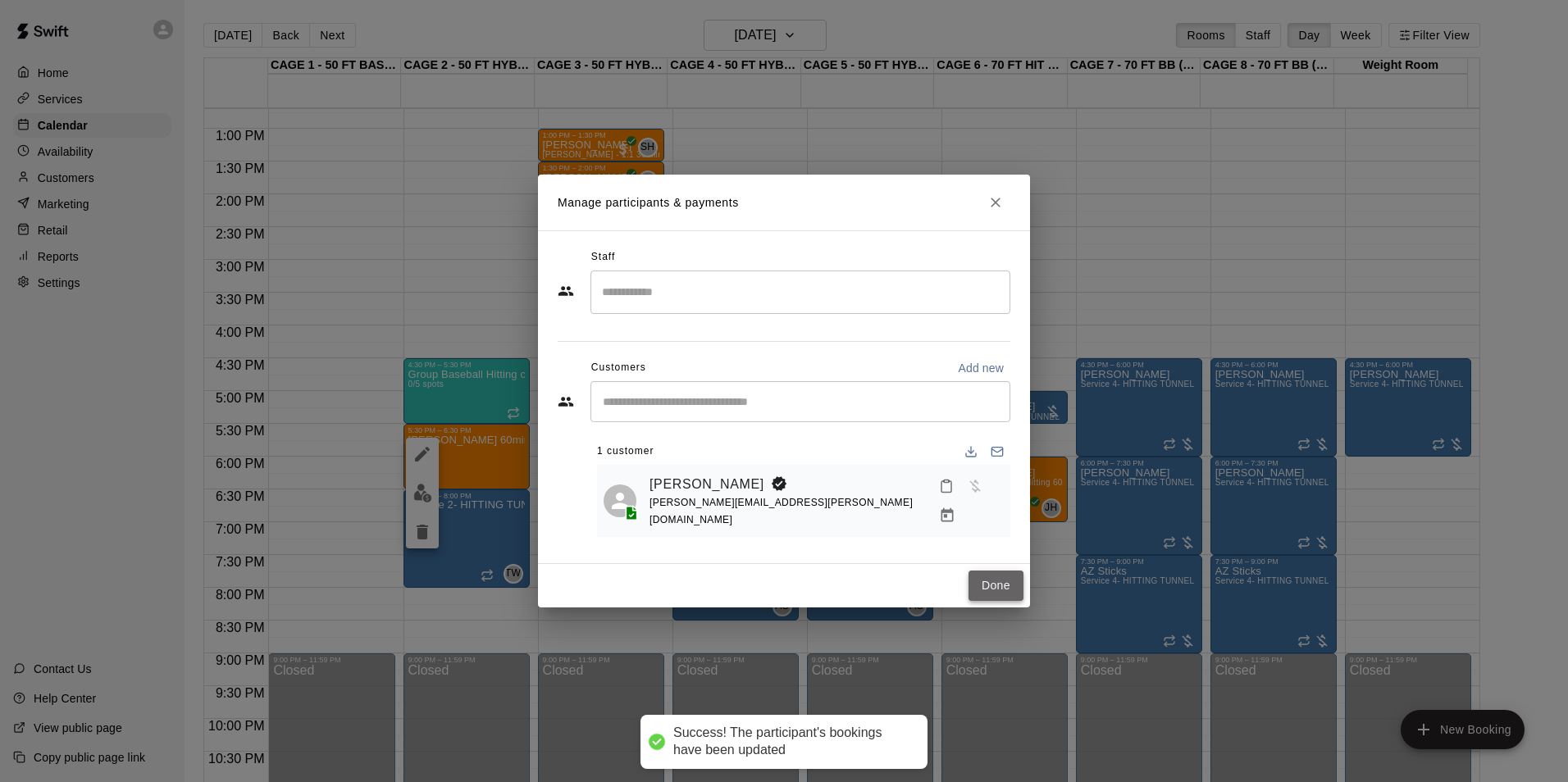
click at [1000, 585] on button "Done" at bounding box center [995, 586] width 55 height 31
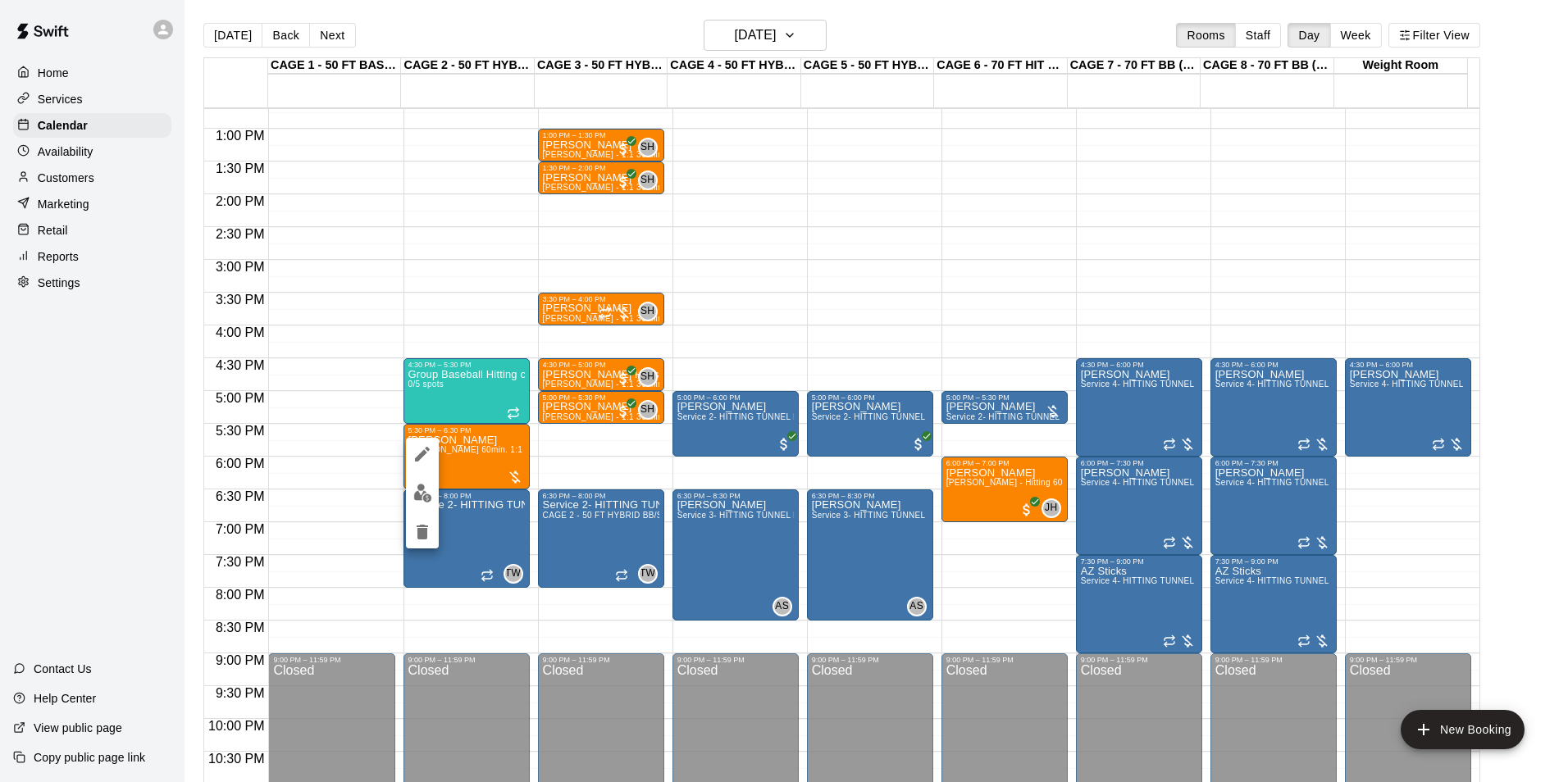
click at [420, 501] on img "edit" at bounding box center [423, 493] width 19 height 19
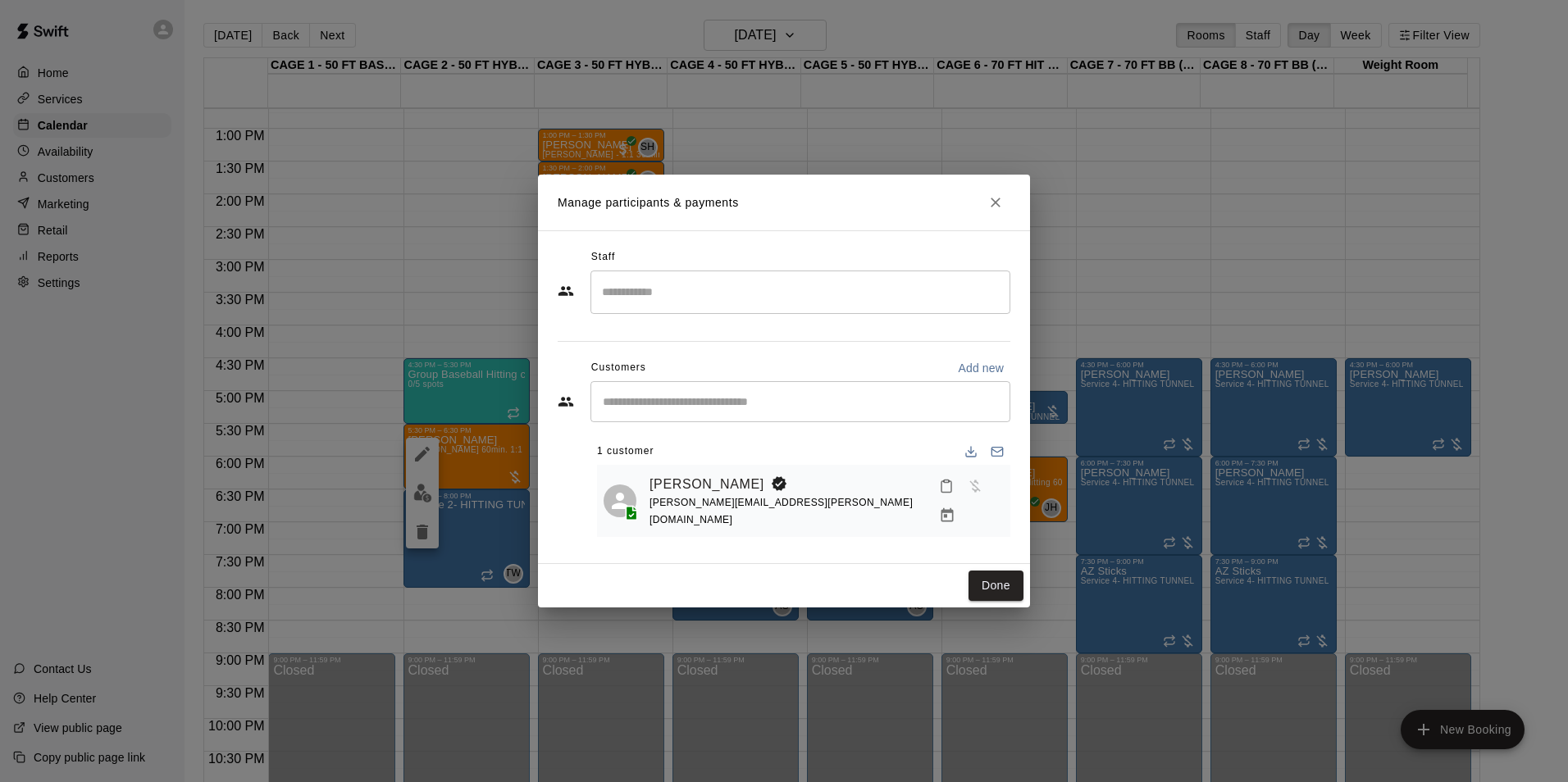
click at [734, 292] on input "Search staff" at bounding box center [801, 292] width 405 height 29
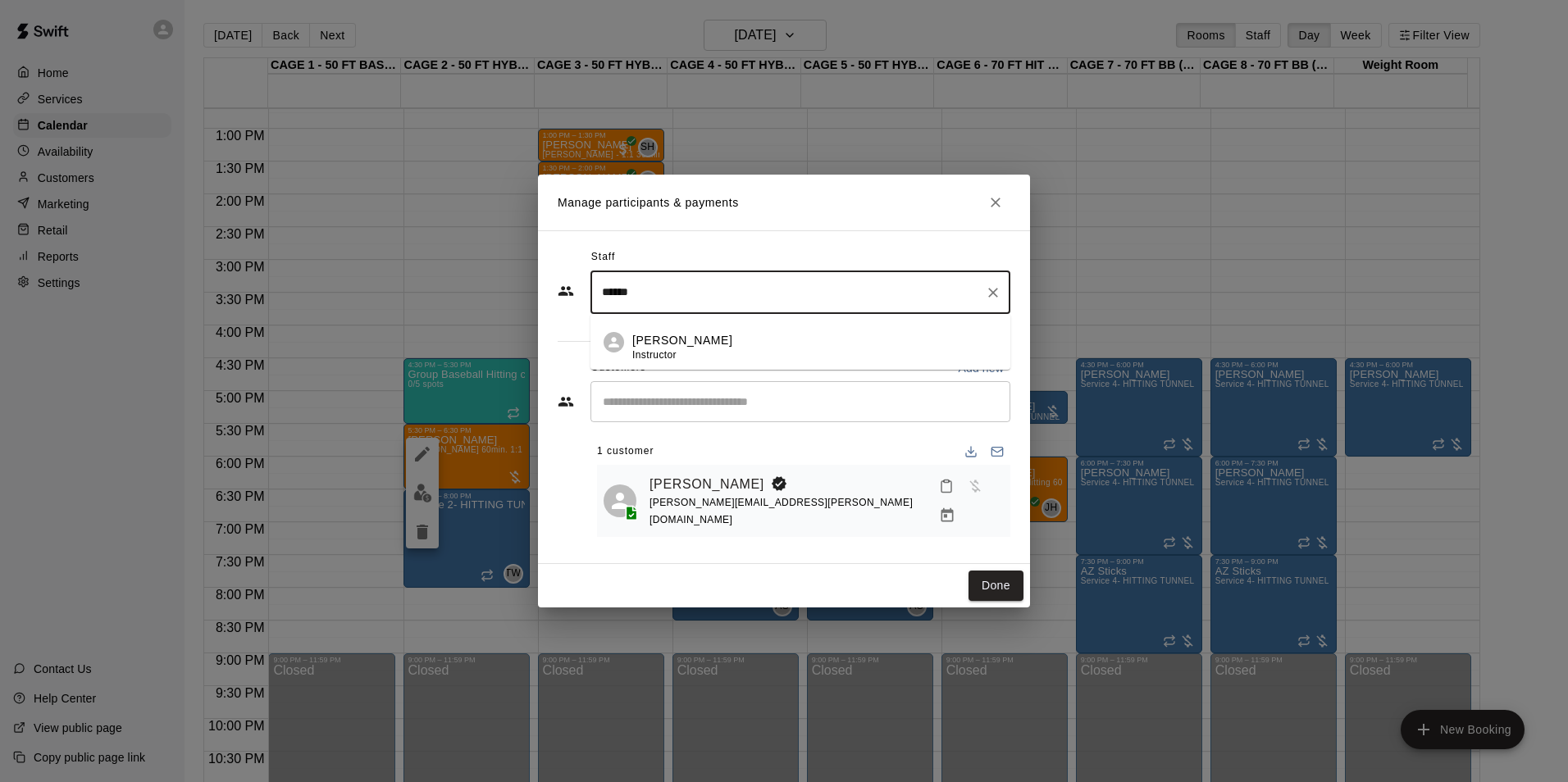
click at [736, 337] on div "Ashtin Webb Instructor" at bounding box center [815, 348] width 365 height 32
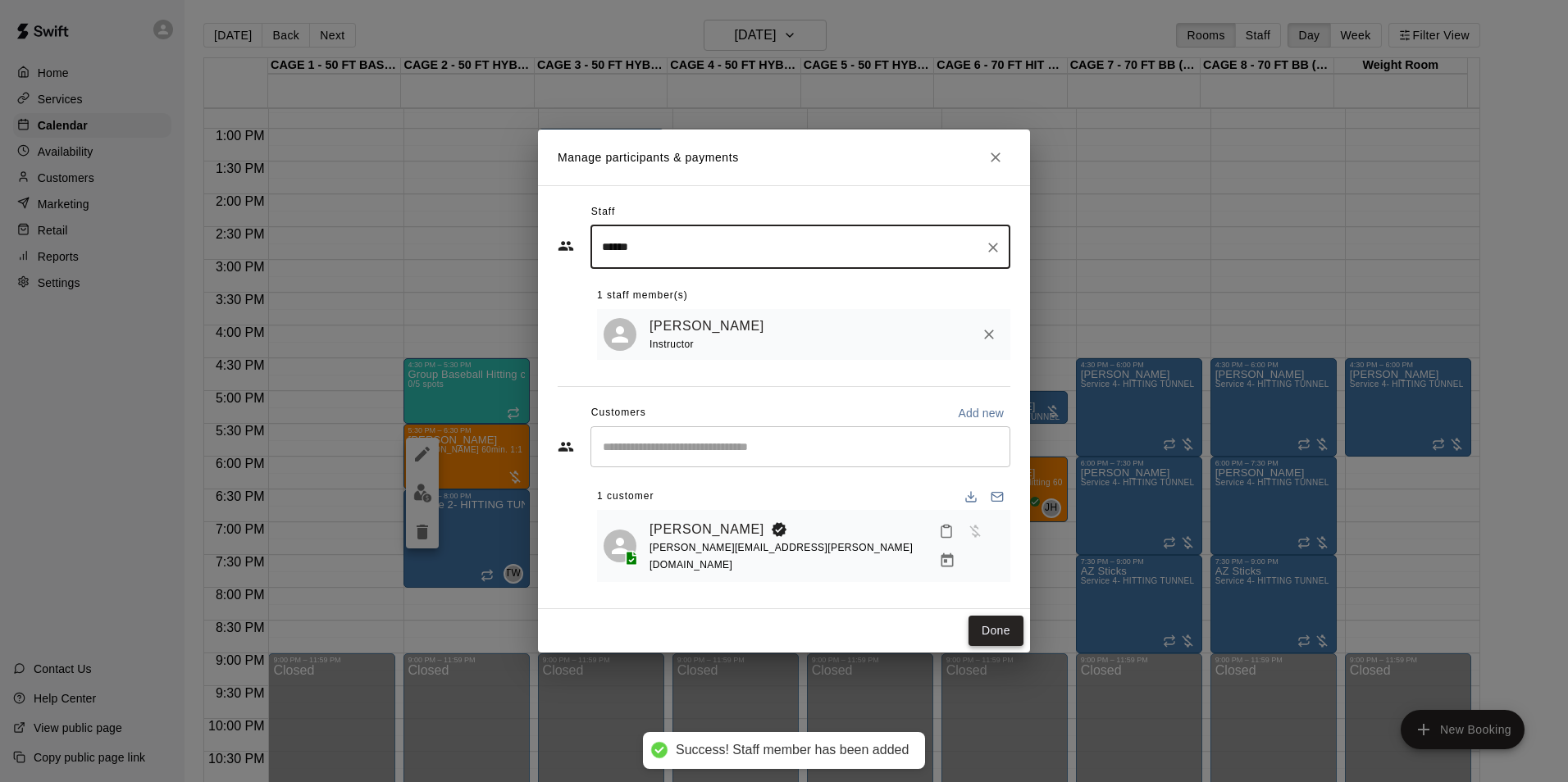
type input "******"
click at [1003, 631] on button "Done" at bounding box center [995, 630] width 55 height 31
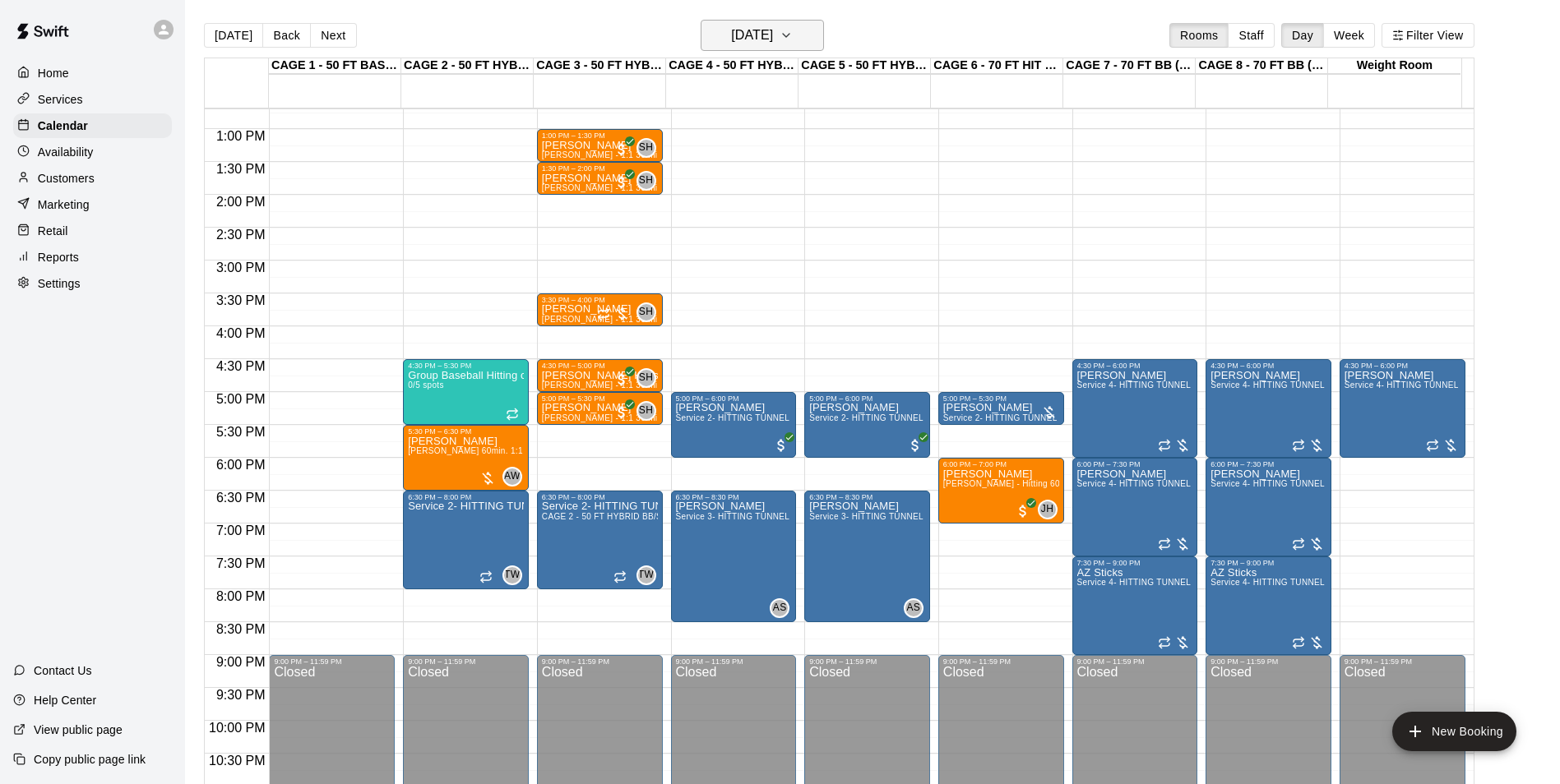
click at [759, 40] on h6 "Tuesday Sep 23" at bounding box center [752, 35] width 42 height 23
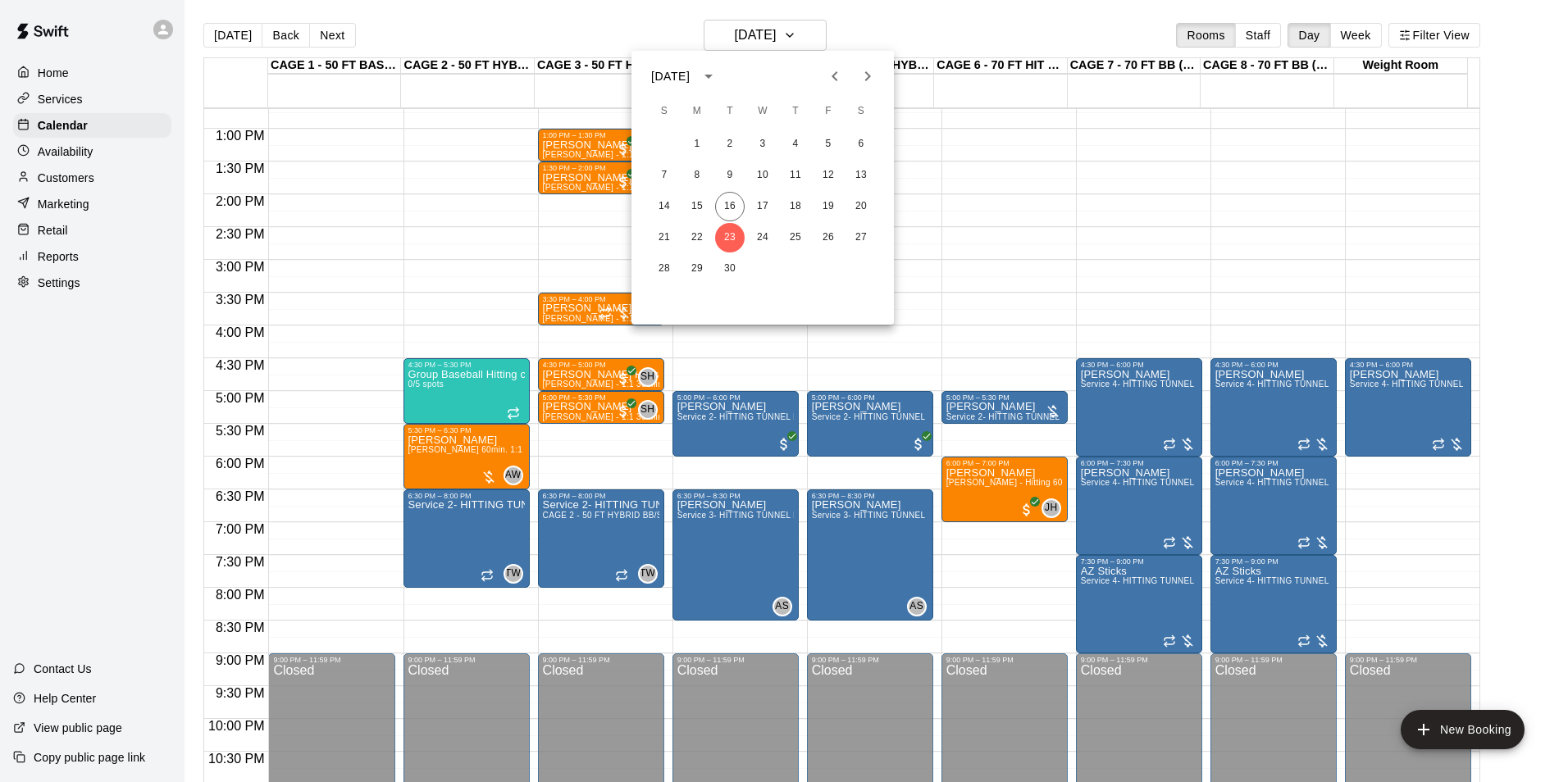
click at [874, 80] on icon "Next month" at bounding box center [867, 76] width 19 height 19
click at [716, 185] on div "5 6 7 8 9 10 11" at bounding box center [763, 176] width 263 height 30
click at [739, 154] on div "1 2 3 4" at bounding box center [763, 144] width 263 height 30
click at [723, 169] on button "7" at bounding box center [730, 176] width 30 height 30
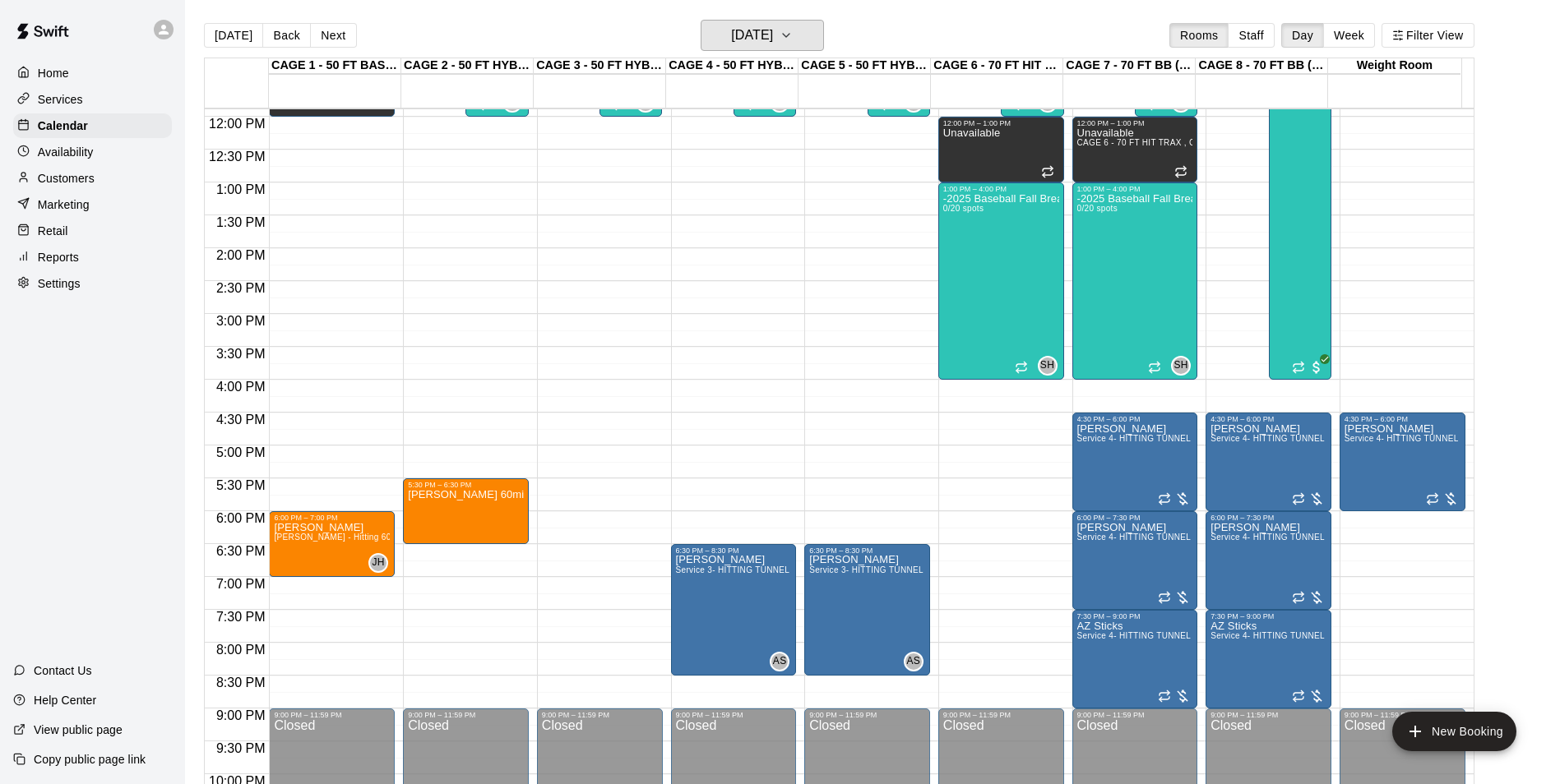
scroll to position [753, 0]
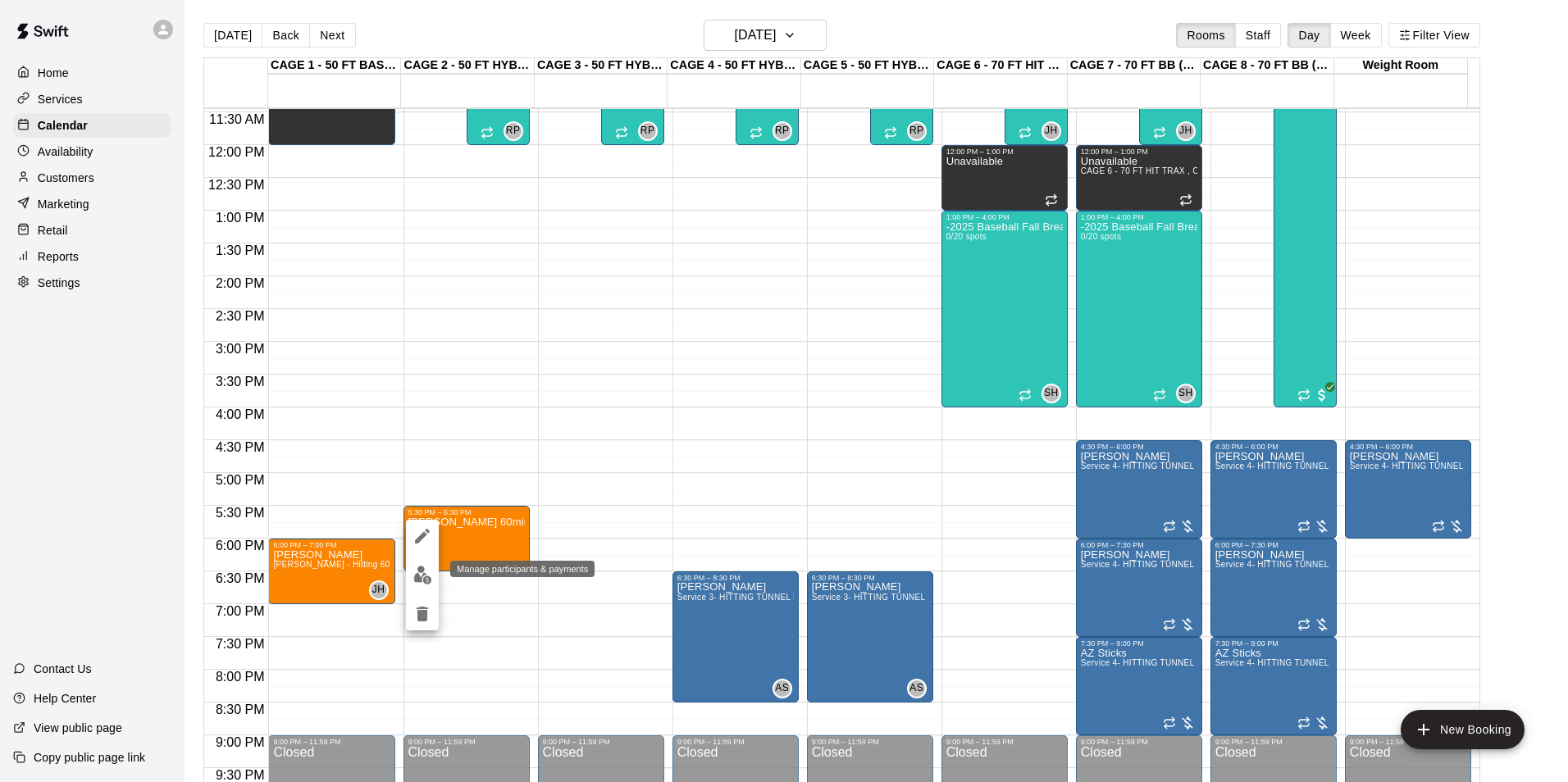
click at [426, 571] on img "edit" at bounding box center [423, 575] width 19 height 19
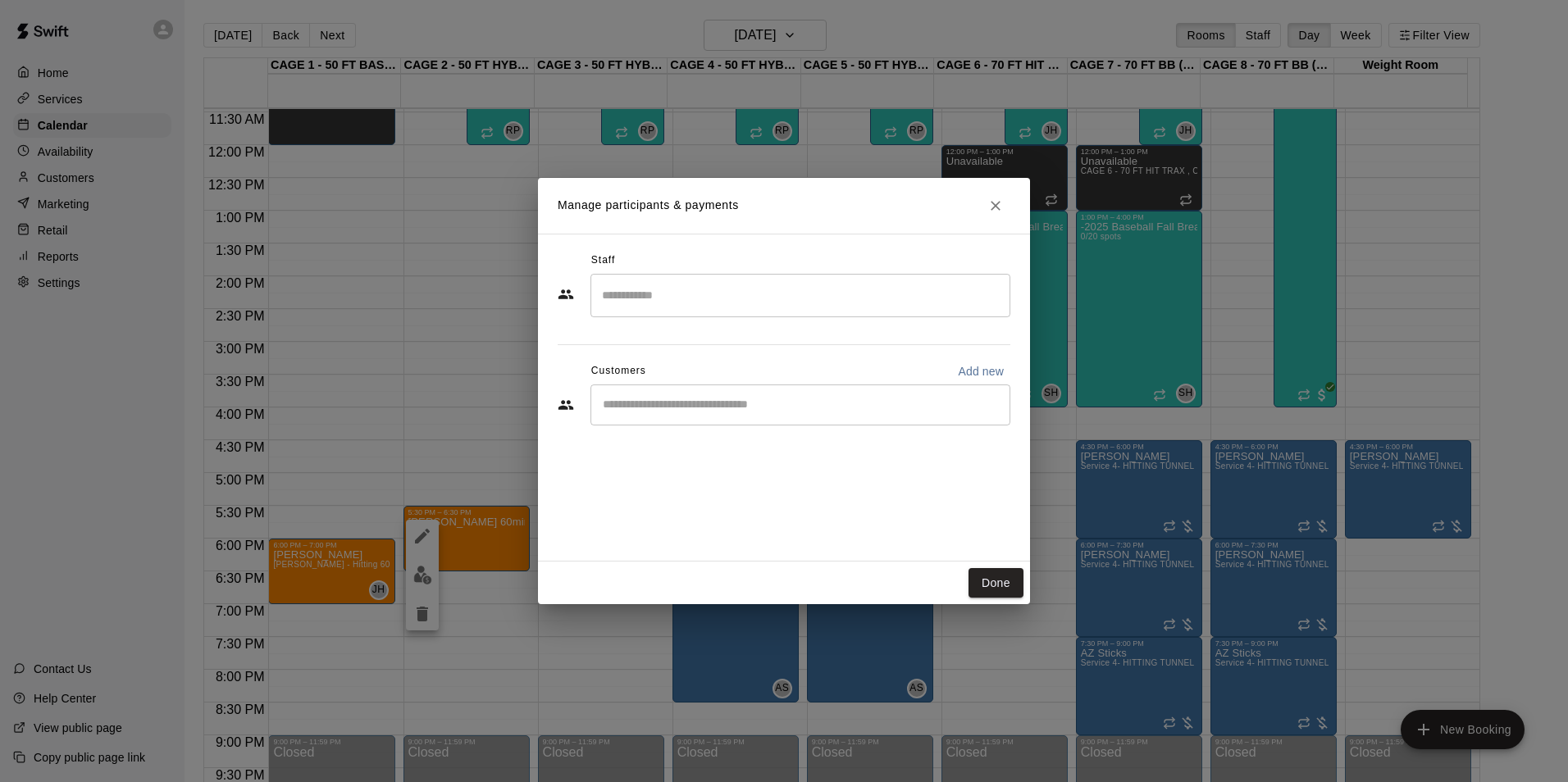
click at [697, 416] on div "​" at bounding box center [801, 405] width 420 height 41
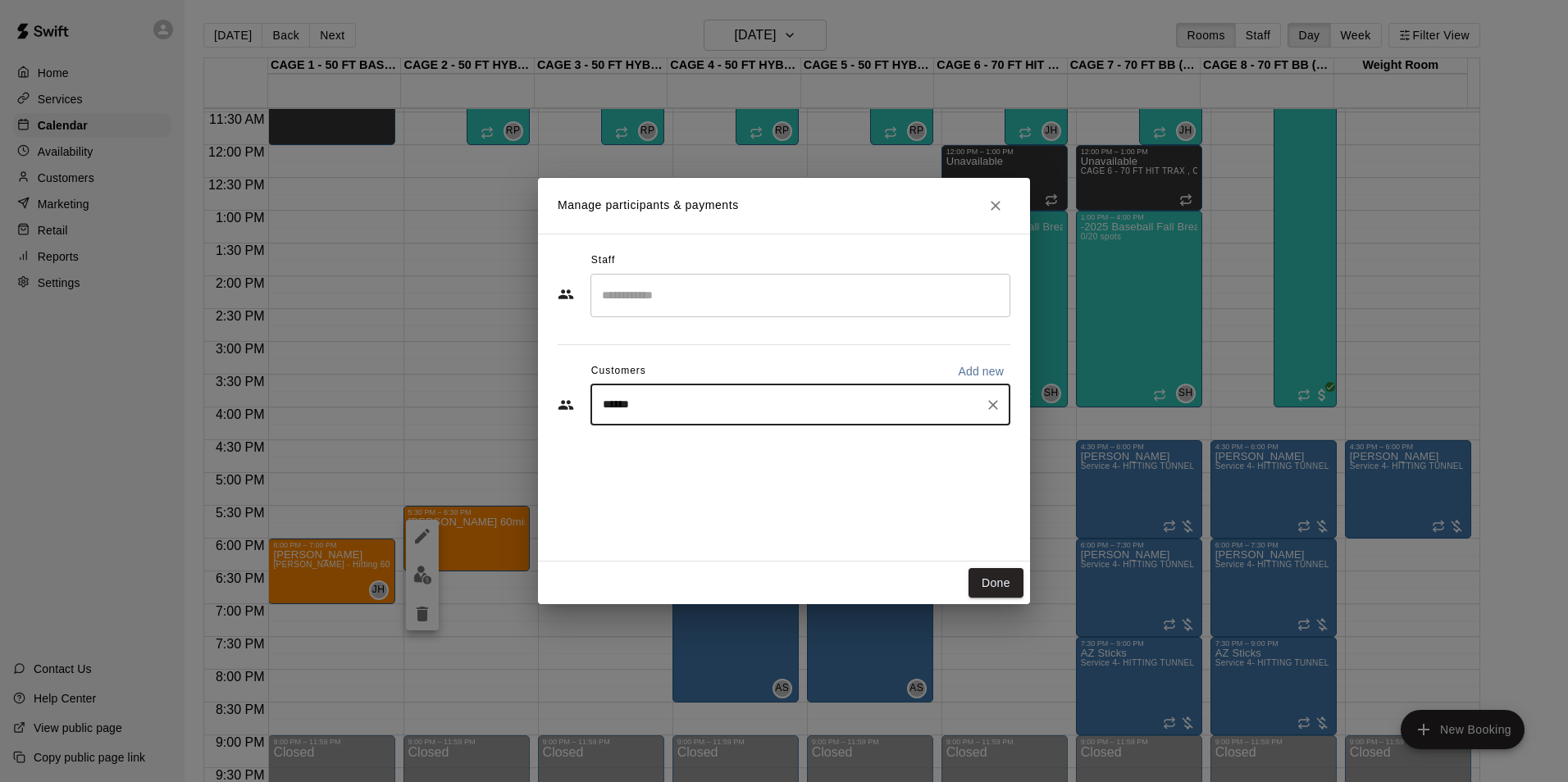
type input "*******"
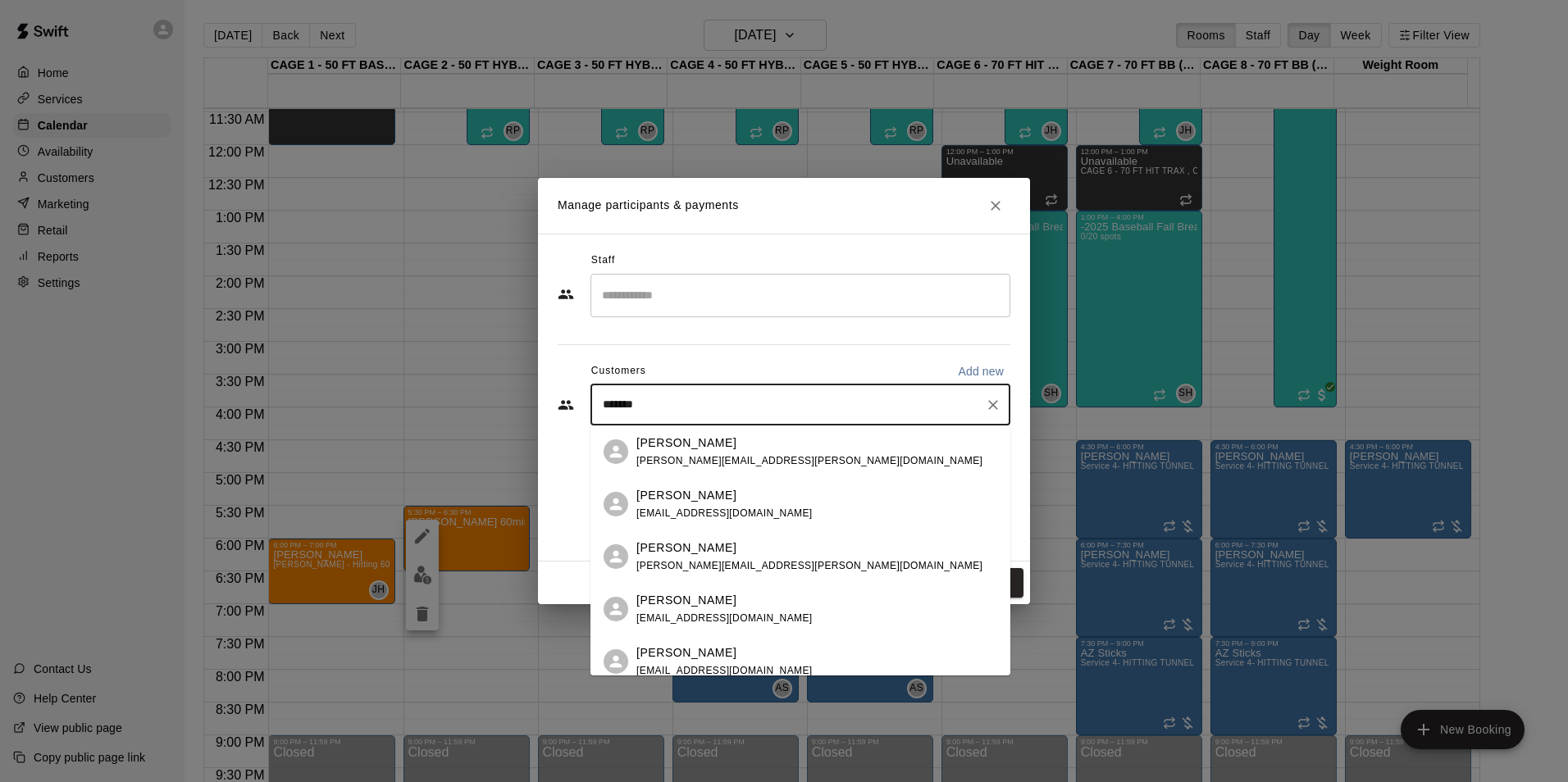
click at [704, 451] on div "Maxwell Snow adam.c.snow@gmail.com" at bounding box center [810, 453] width 346 height 35
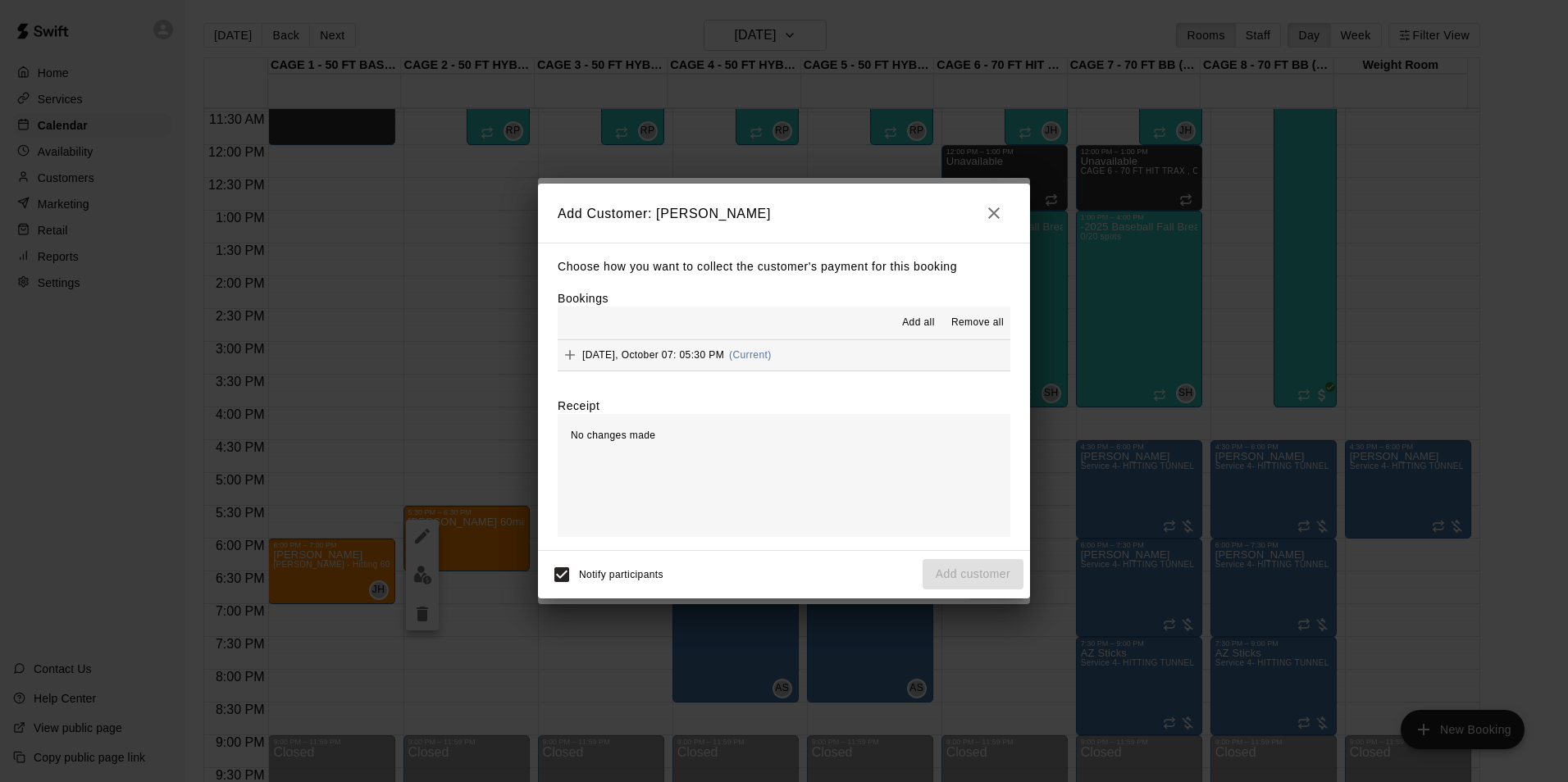
click at [837, 356] on button "Tuesday, October 07: 05:30 PM (Current)" at bounding box center [783, 355] width 453 height 31
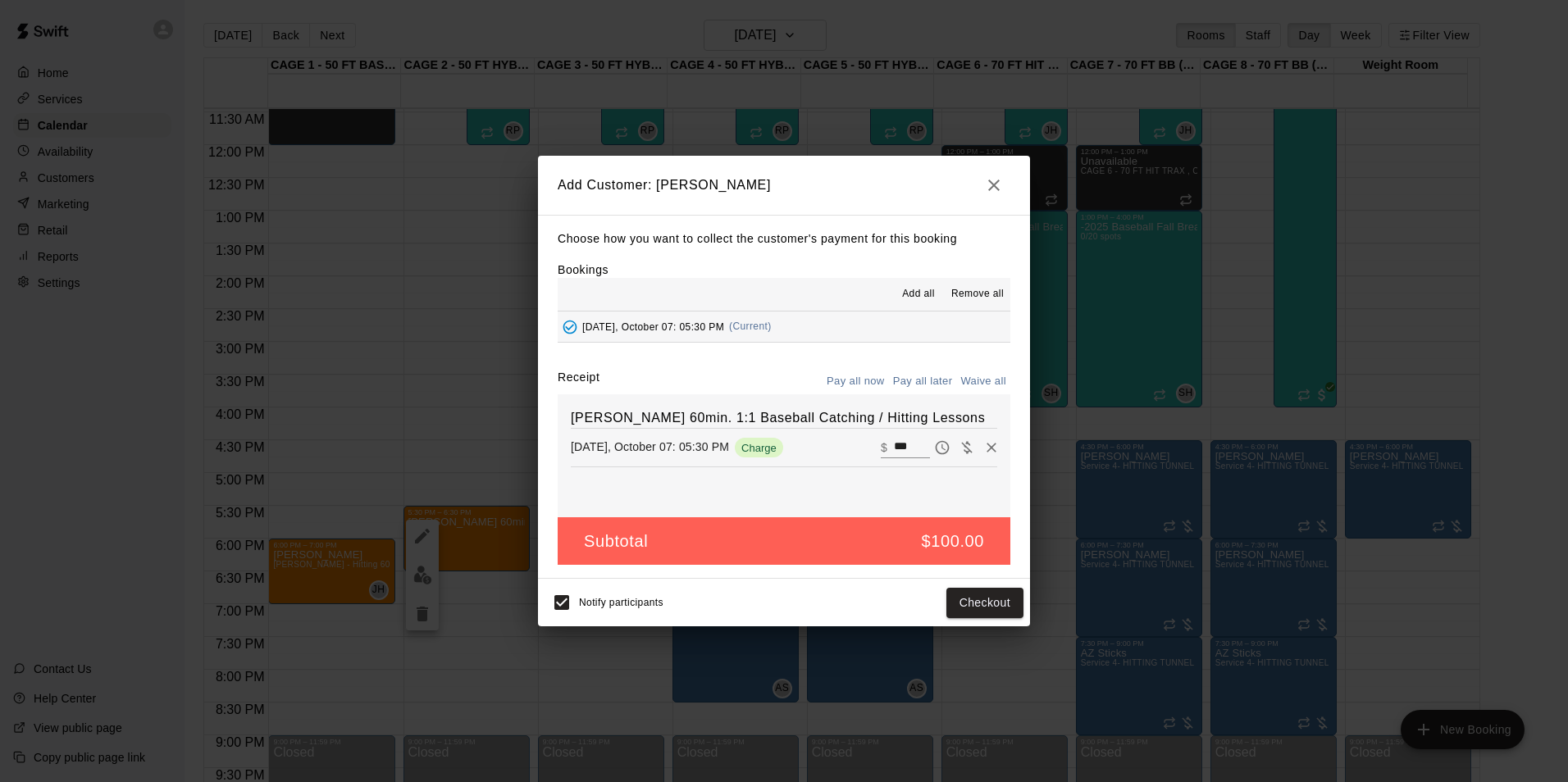
click at [927, 378] on button "Pay all later" at bounding box center [923, 381] width 68 height 25
click at [979, 615] on button "Add customer" at bounding box center [973, 602] width 101 height 31
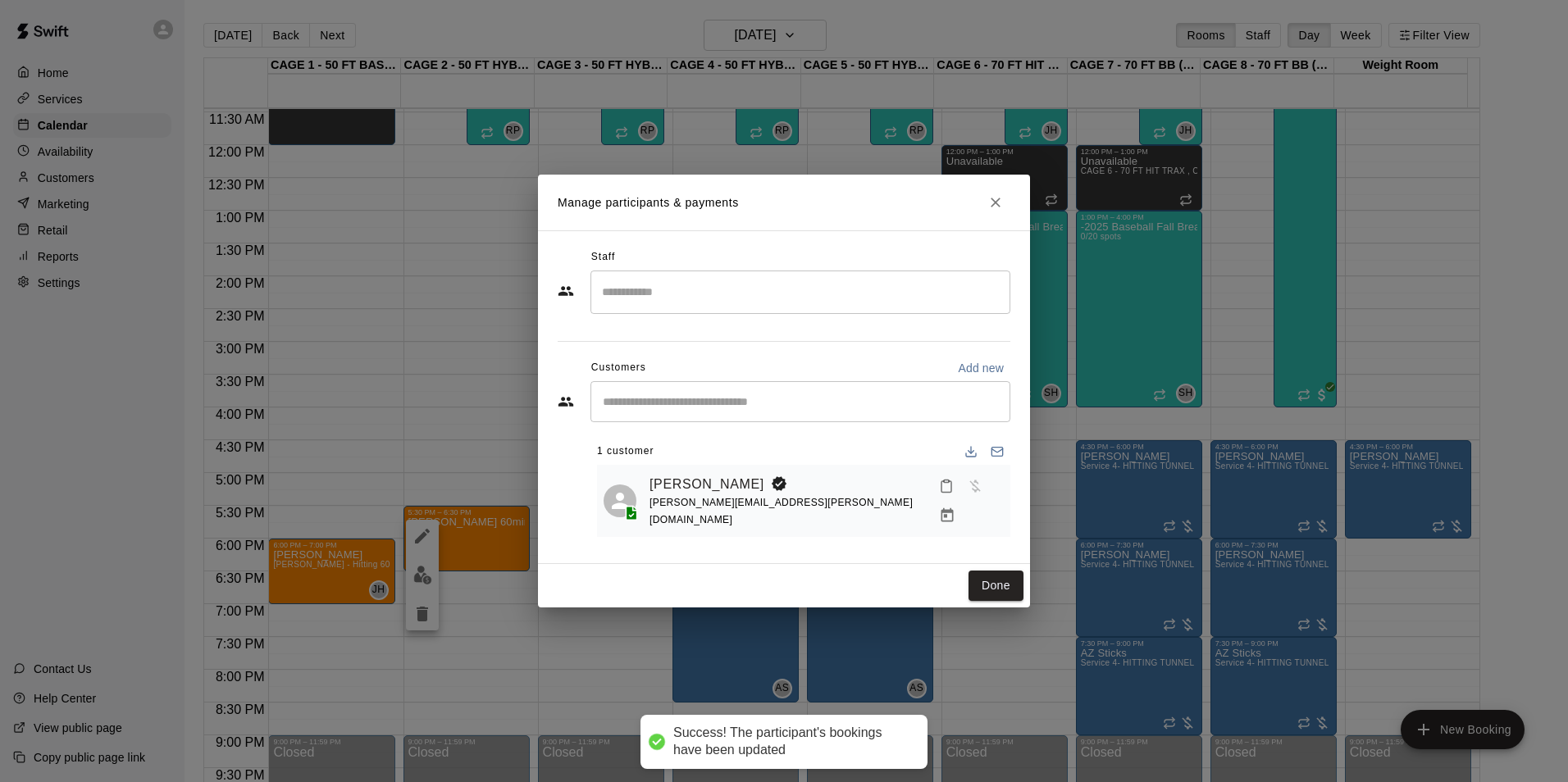
click at [756, 294] on input "Search staff" at bounding box center [801, 292] width 405 height 29
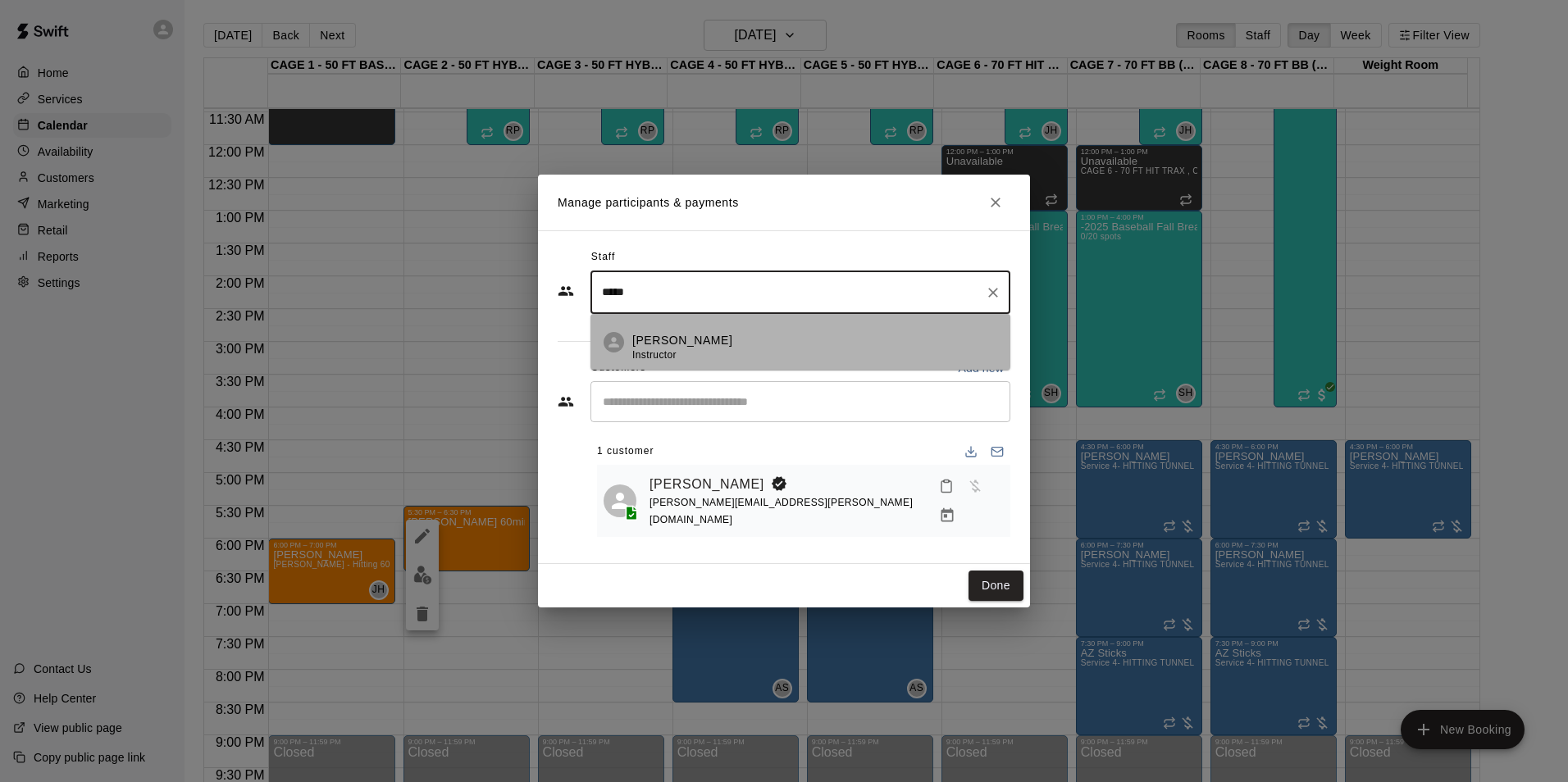
click at [727, 341] on div "Ashtin Webb Instructor" at bounding box center [815, 348] width 365 height 32
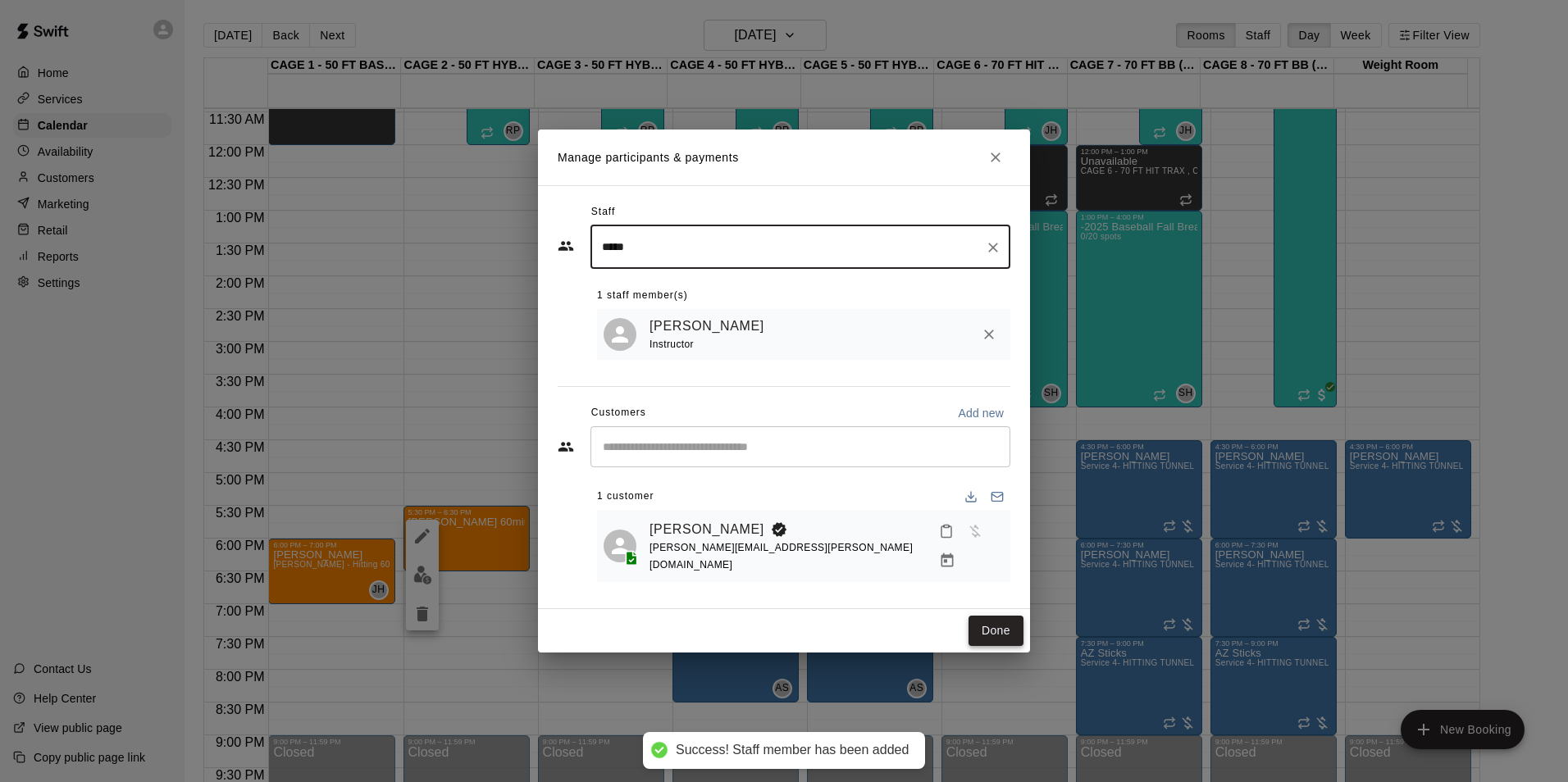
type input "*****"
click at [1007, 617] on button "Done" at bounding box center [995, 630] width 55 height 31
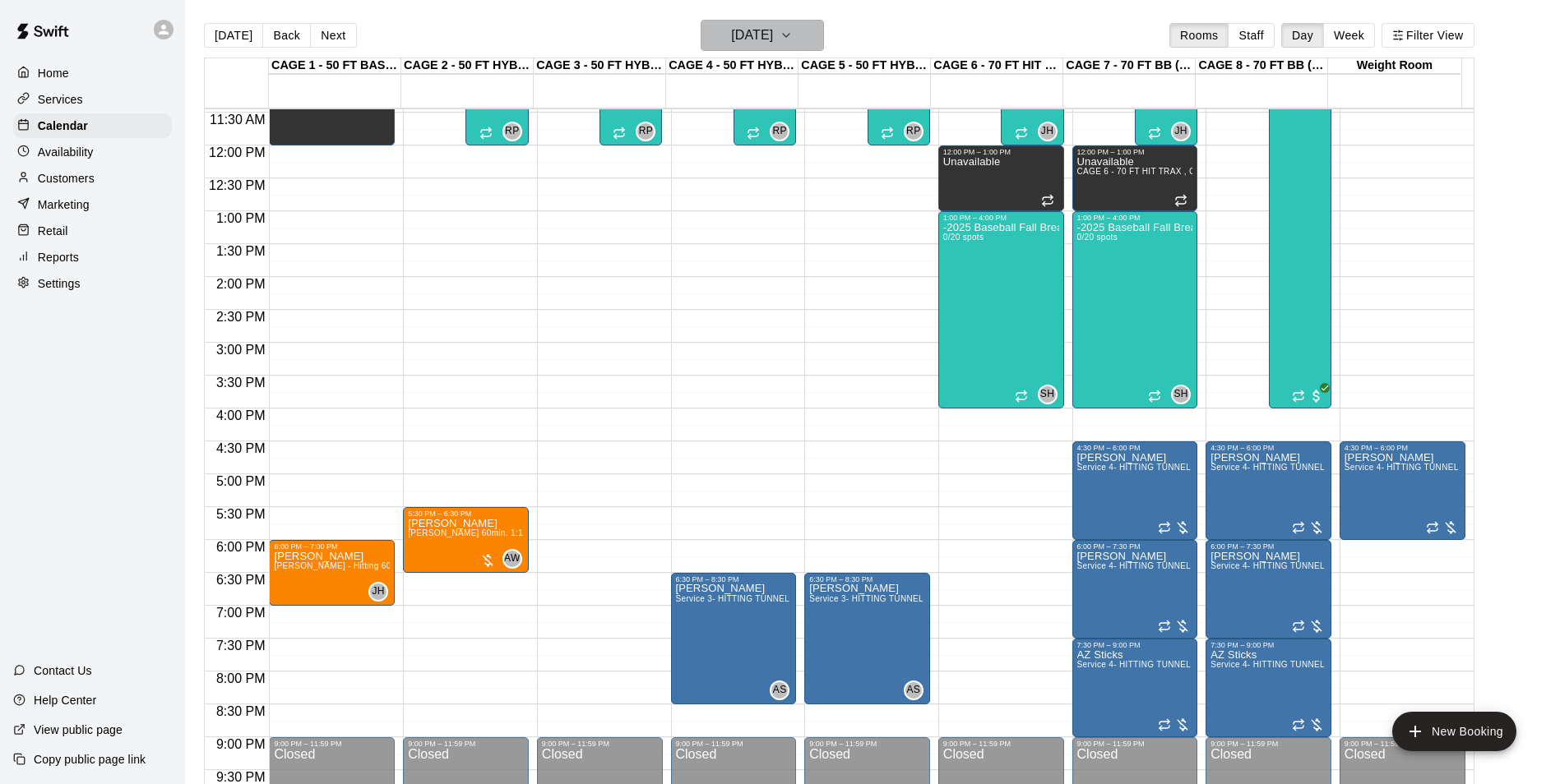
click at [763, 27] on h6 "Tuesday Oct 07" at bounding box center [752, 35] width 42 height 23
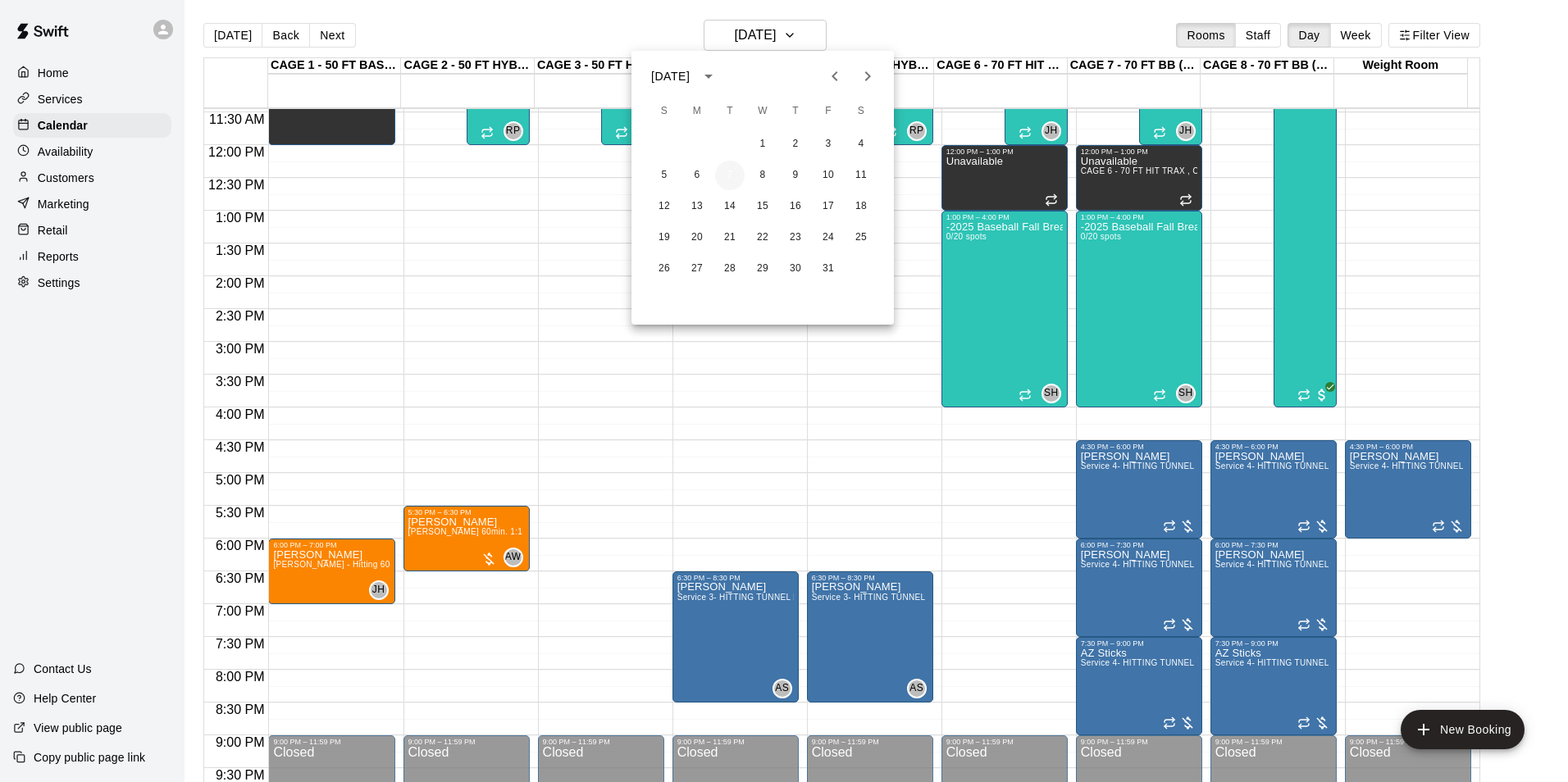
click at [731, 188] on button "7" at bounding box center [730, 176] width 30 height 30
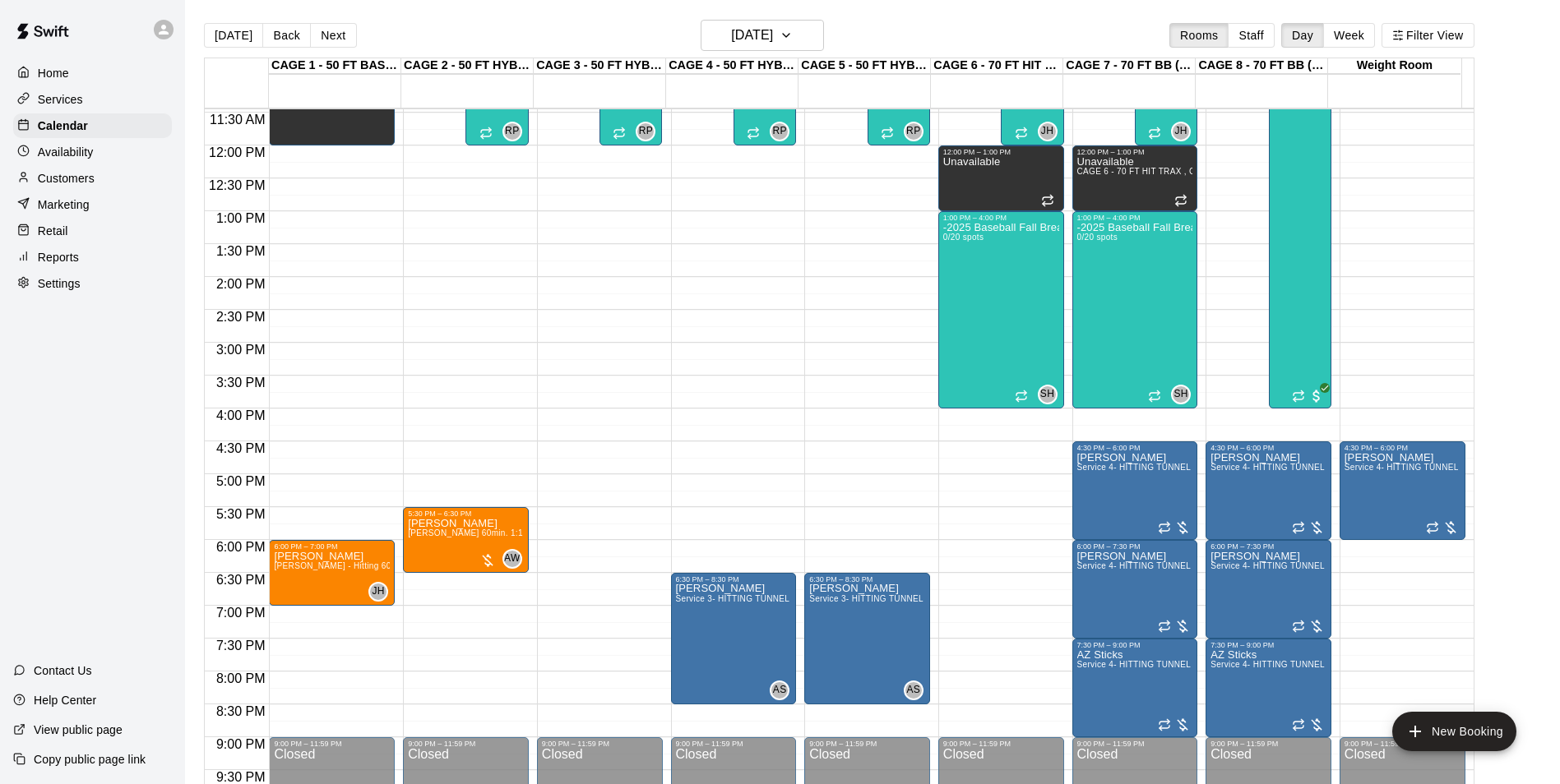
click at [730, 209] on div "12:00 AM – 10:00 AM Closed 6:30 PM – 8:30 PM Storm Skaggs Service 3- HITTING TU…" at bounding box center [734, 145] width 126 height 1578
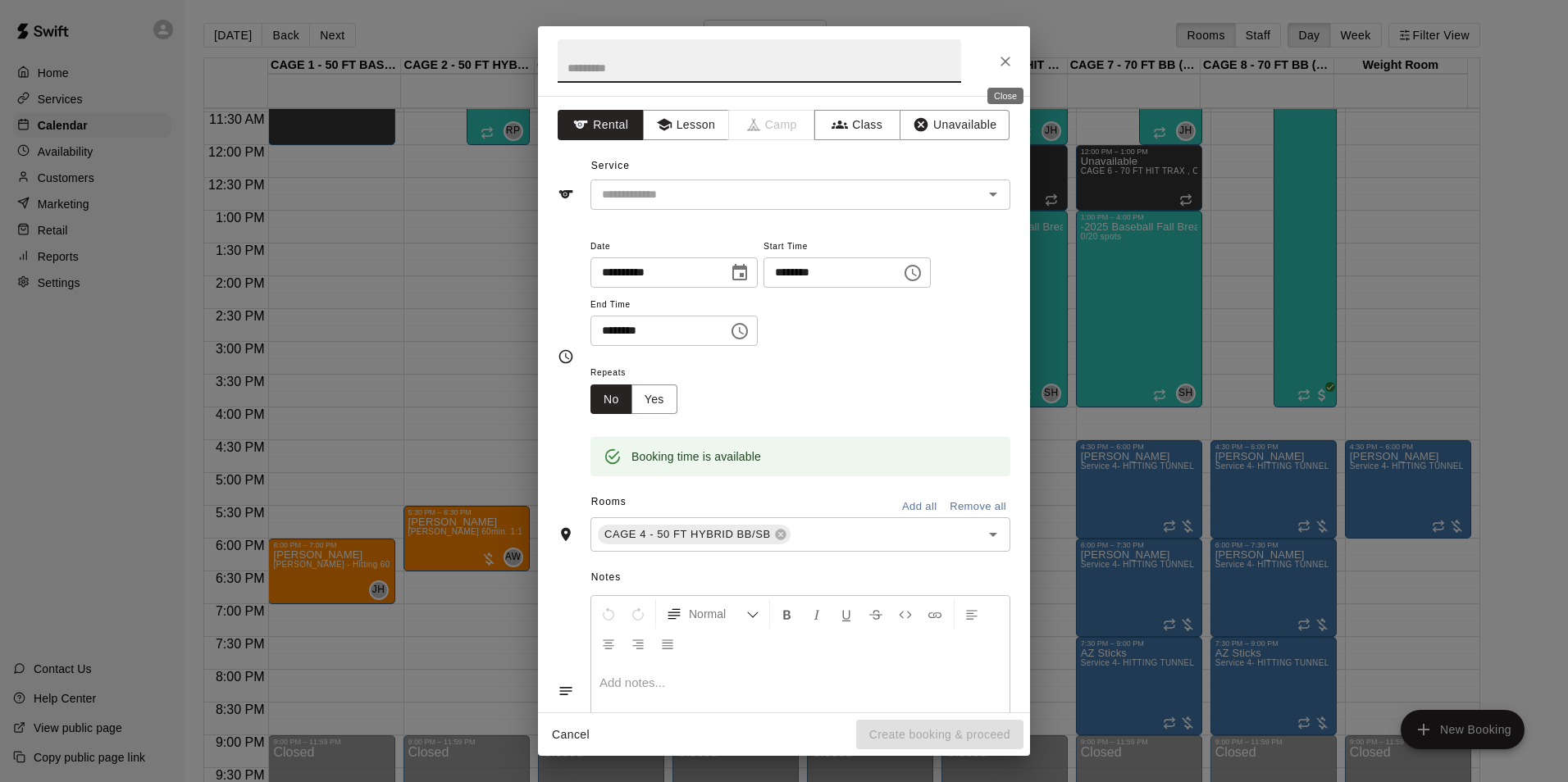
click at [994, 57] on button "Close" at bounding box center [1005, 61] width 30 height 30
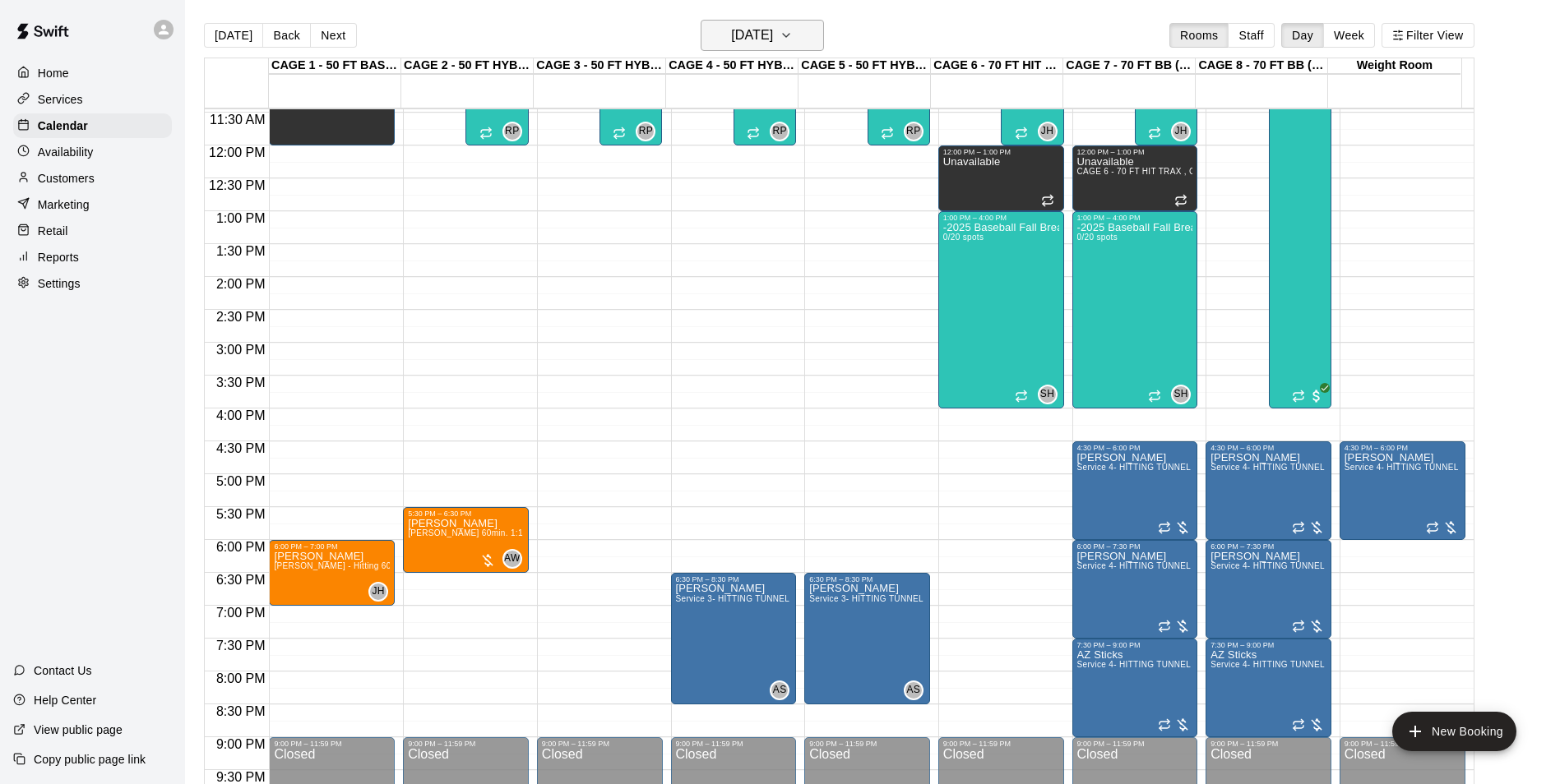
click at [773, 36] on h6 "Tuesday Oct 07" at bounding box center [752, 35] width 42 height 23
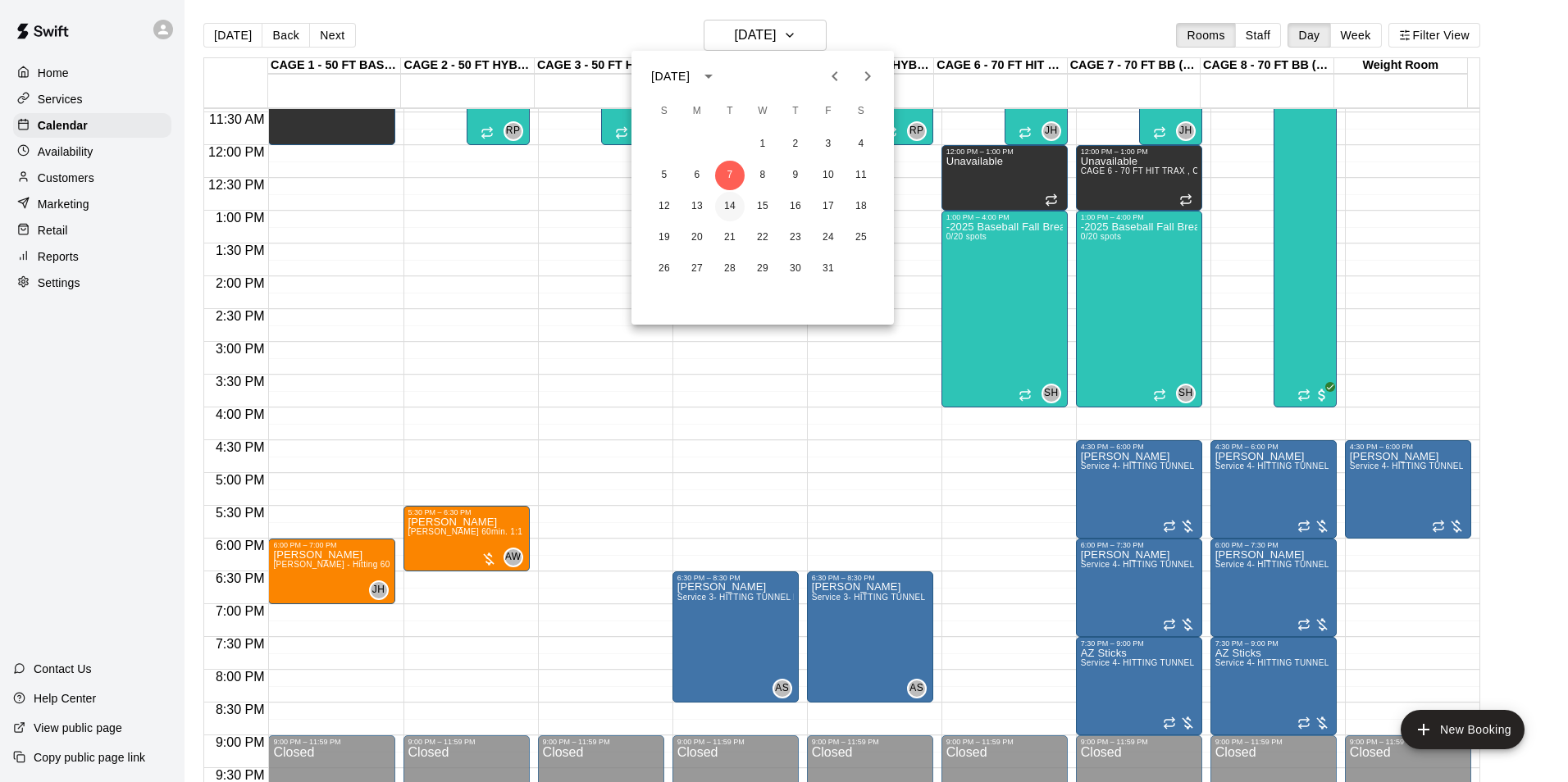
click at [723, 205] on button "14" at bounding box center [730, 206] width 30 height 30
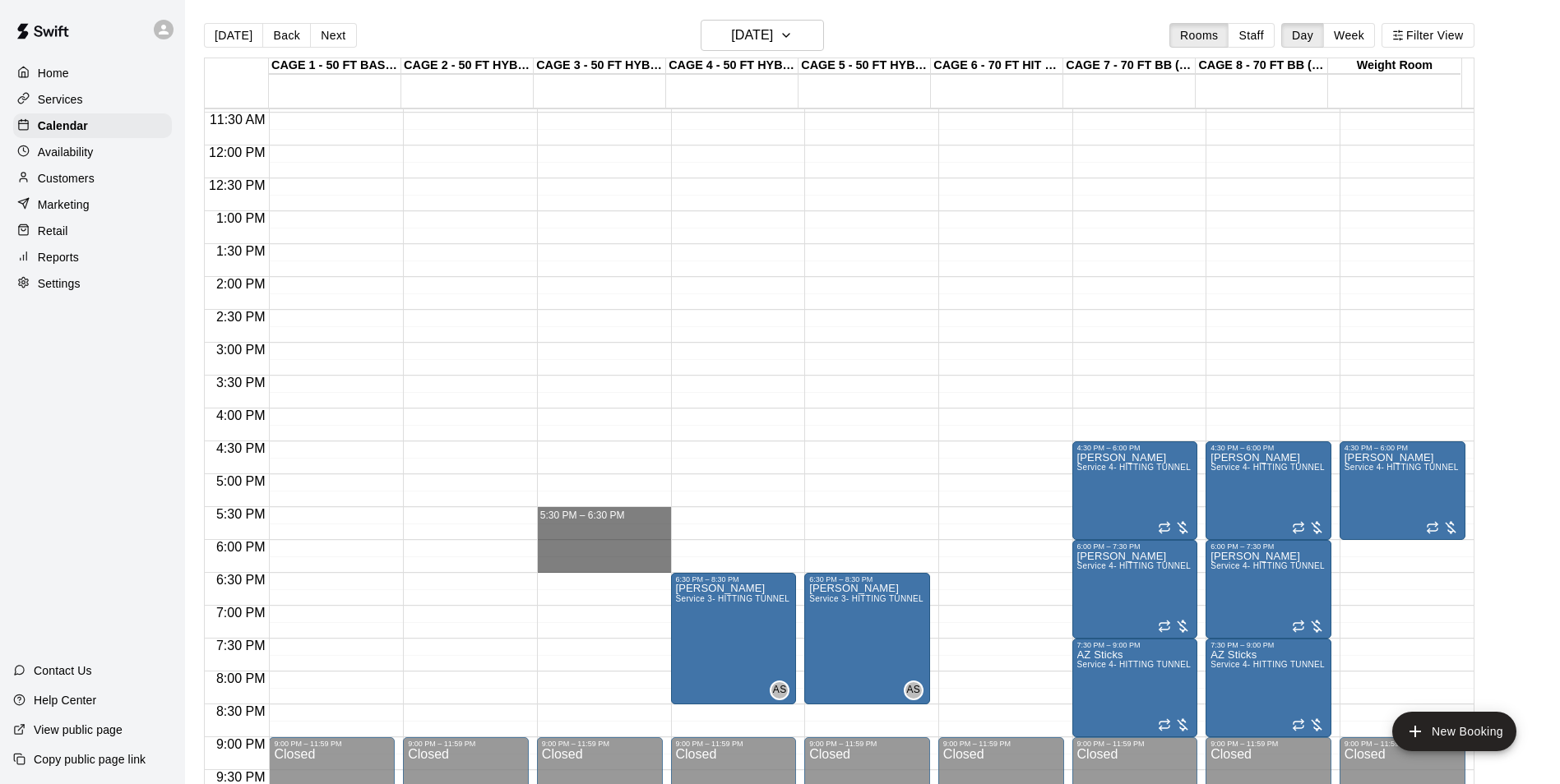
drag, startPoint x: 604, startPoint y: 510, endPoint x: 615, endPoint y: 563, distance: 54.1
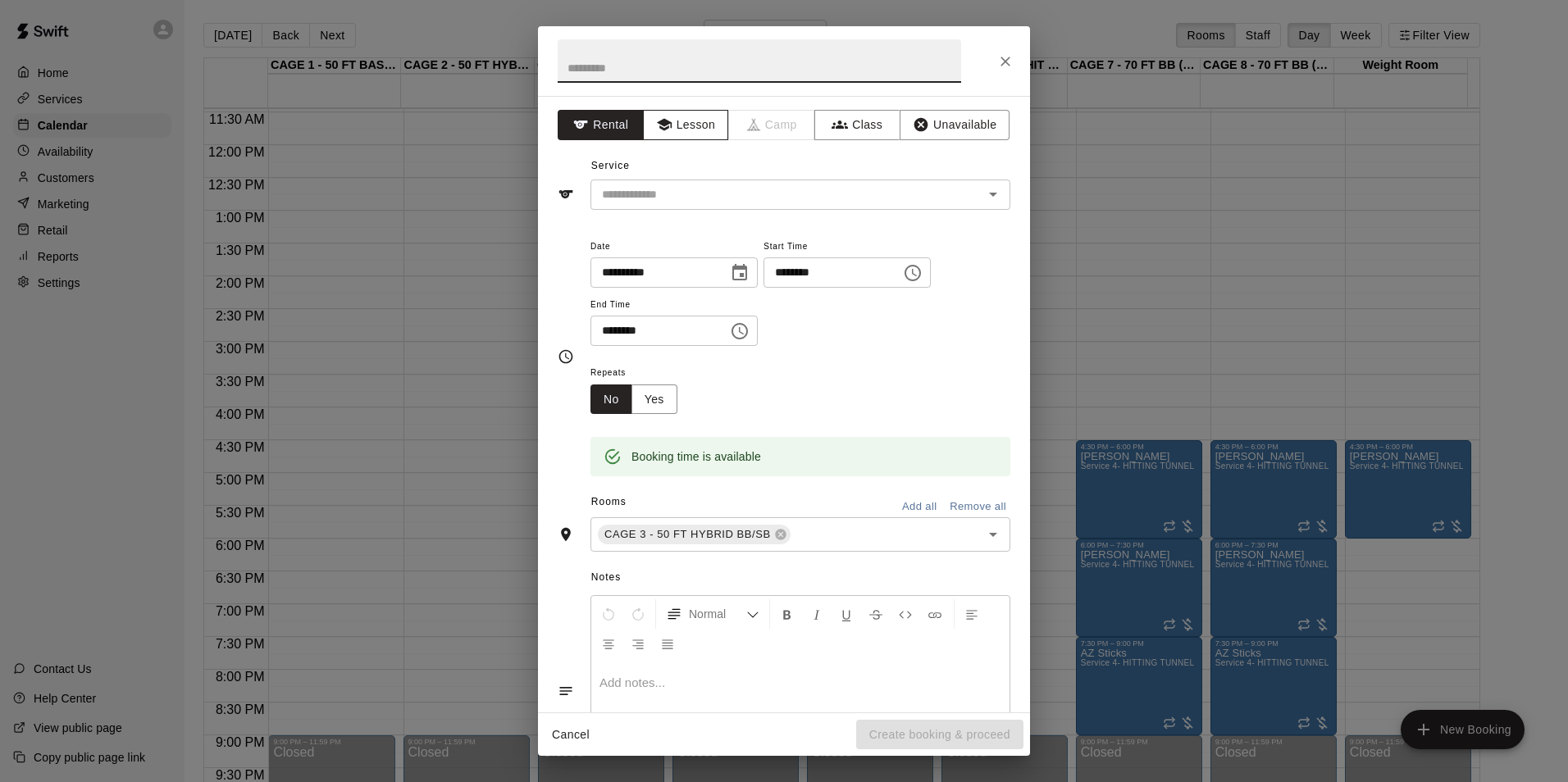
click at [708, 123] on button "Lesson" at bounding box center [686, 125] width 86 height 31
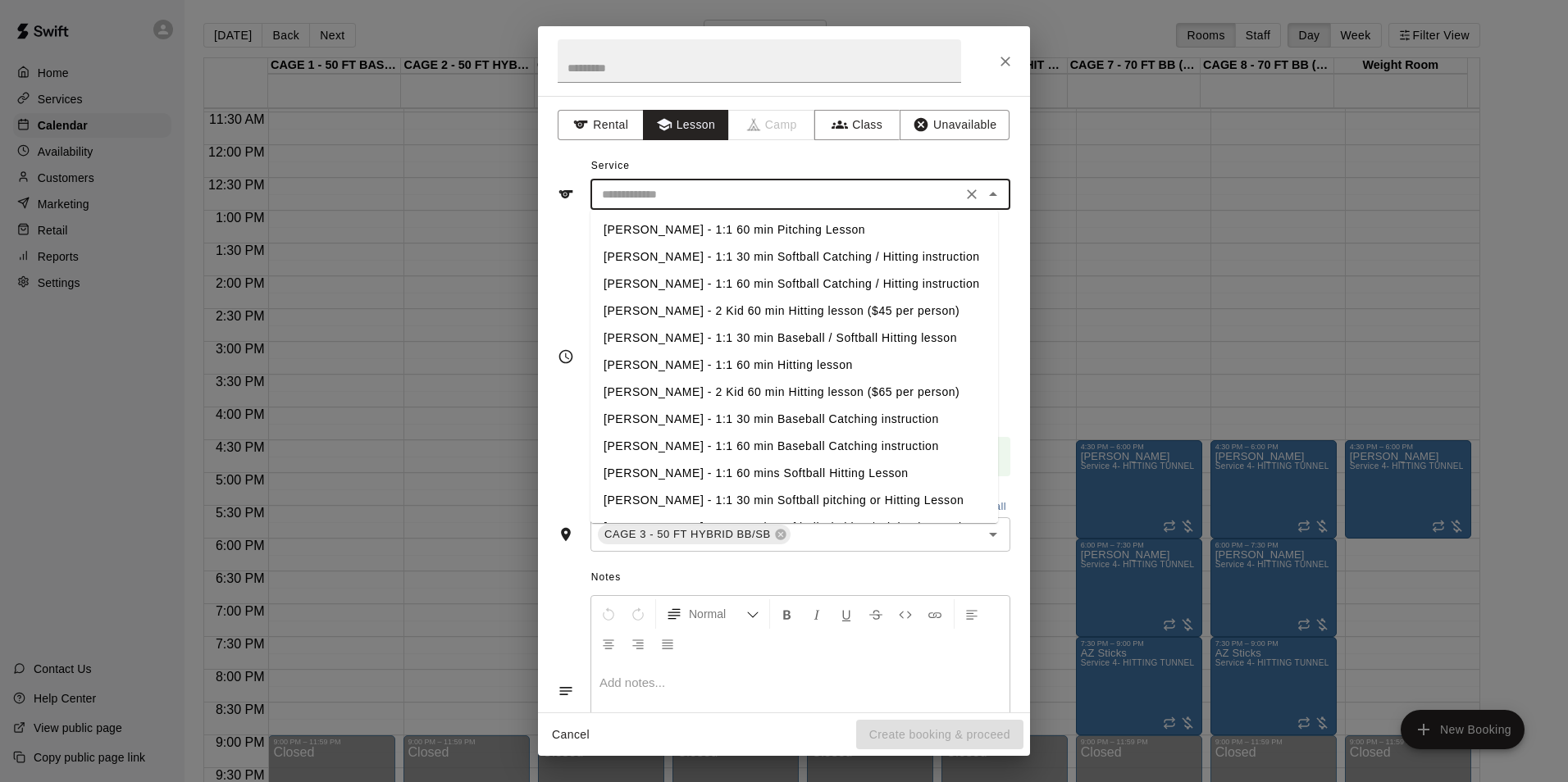
click at [721, 194] on input "text" at bounding box center [776, 194] width 362 height 20
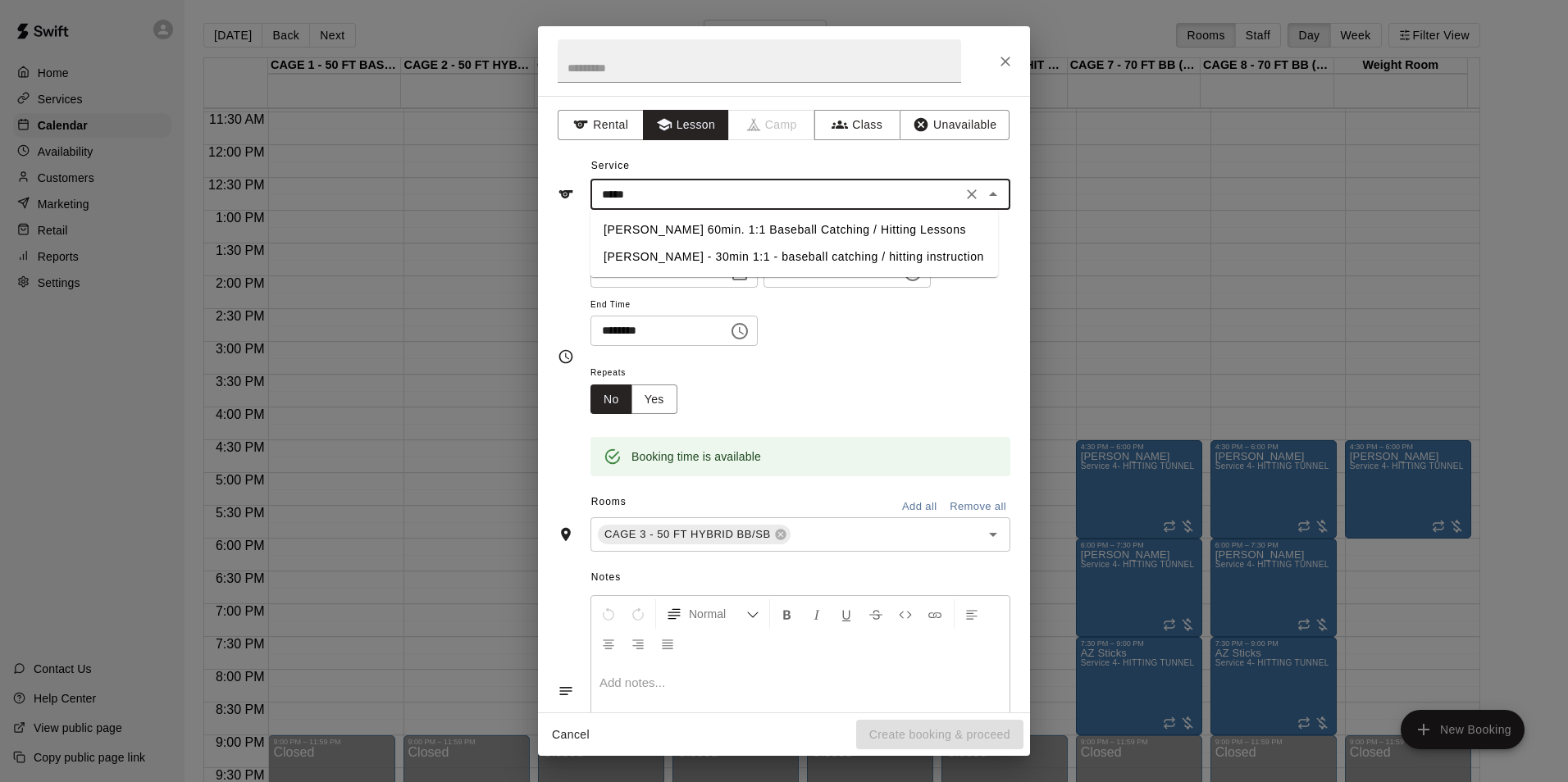
click at [773, 232] on li "Ashtin Webb 60min. 1:1 Baseball Catching / Hitting Lessons" at bounding box center [794, 230] width 407 height 27
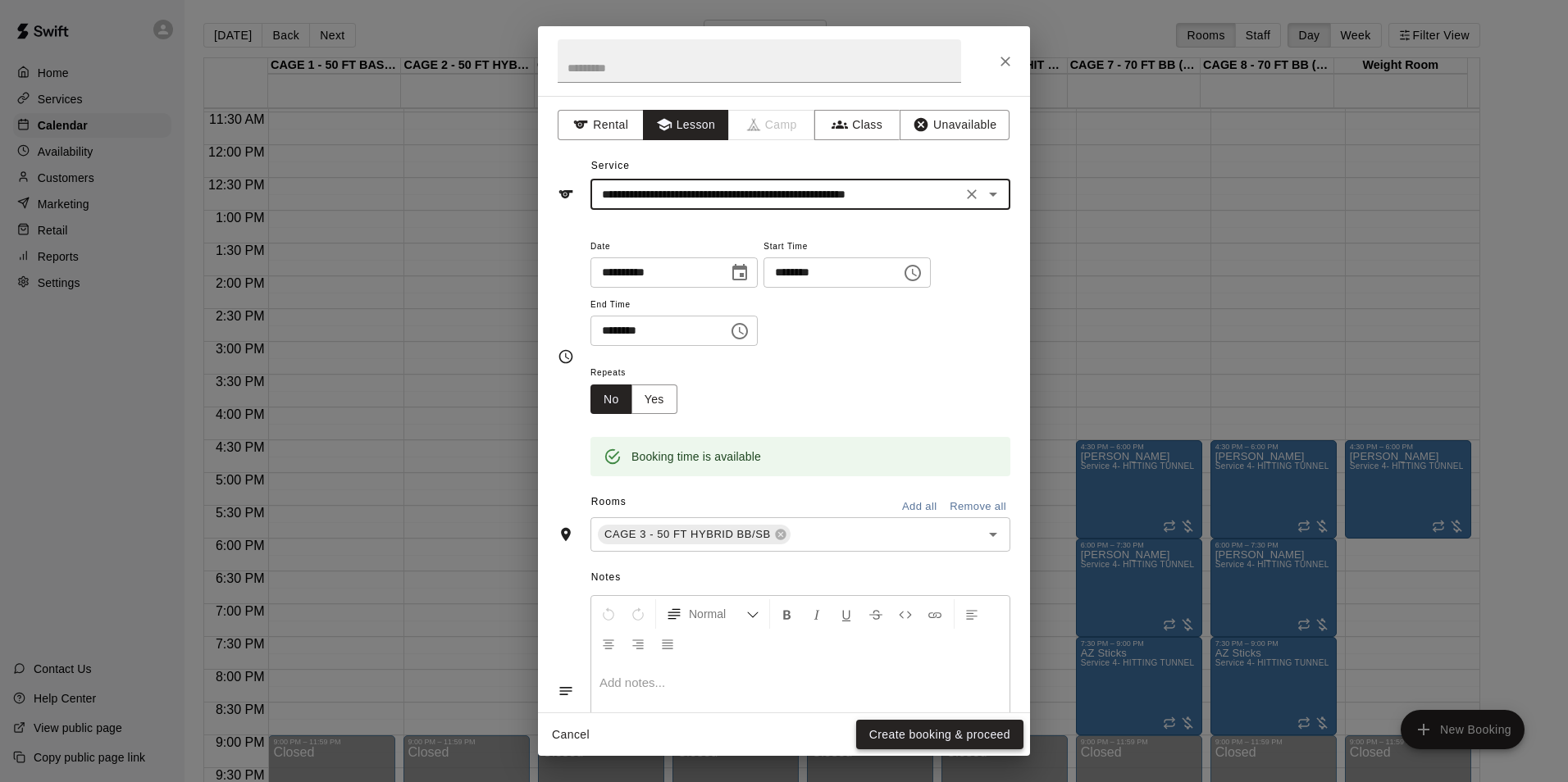
type input "**********"
click at [952, 720] on button "Create booking & proceed" at bounding box center [940, 735] width 168 height 31
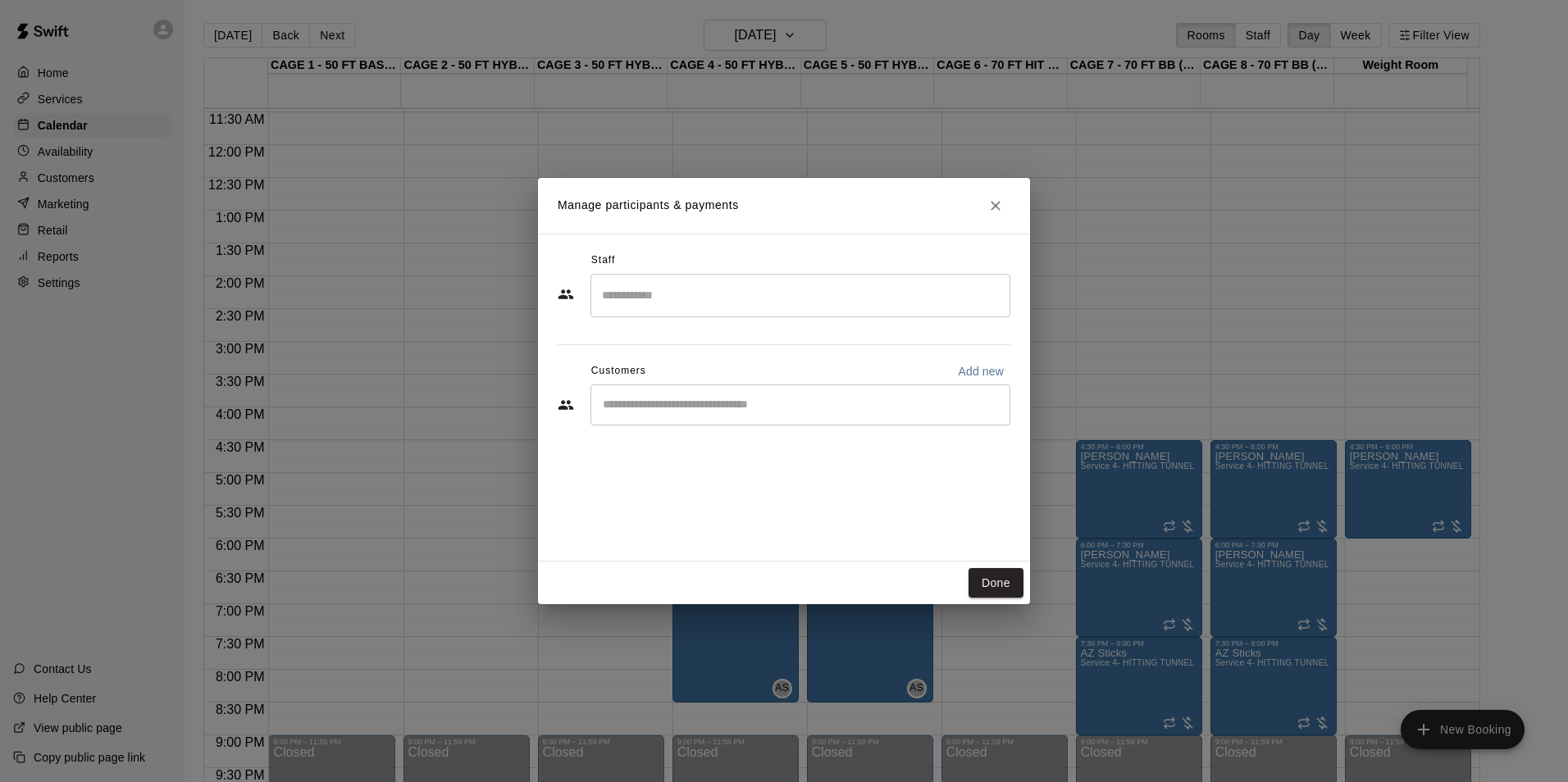
click at [708, 381] on div "Customers Add new" at bounding box center [783, 371] width 453 height 26
click at [721, 420] on div "​" at bounding box center [801, 405] width 420 height 41
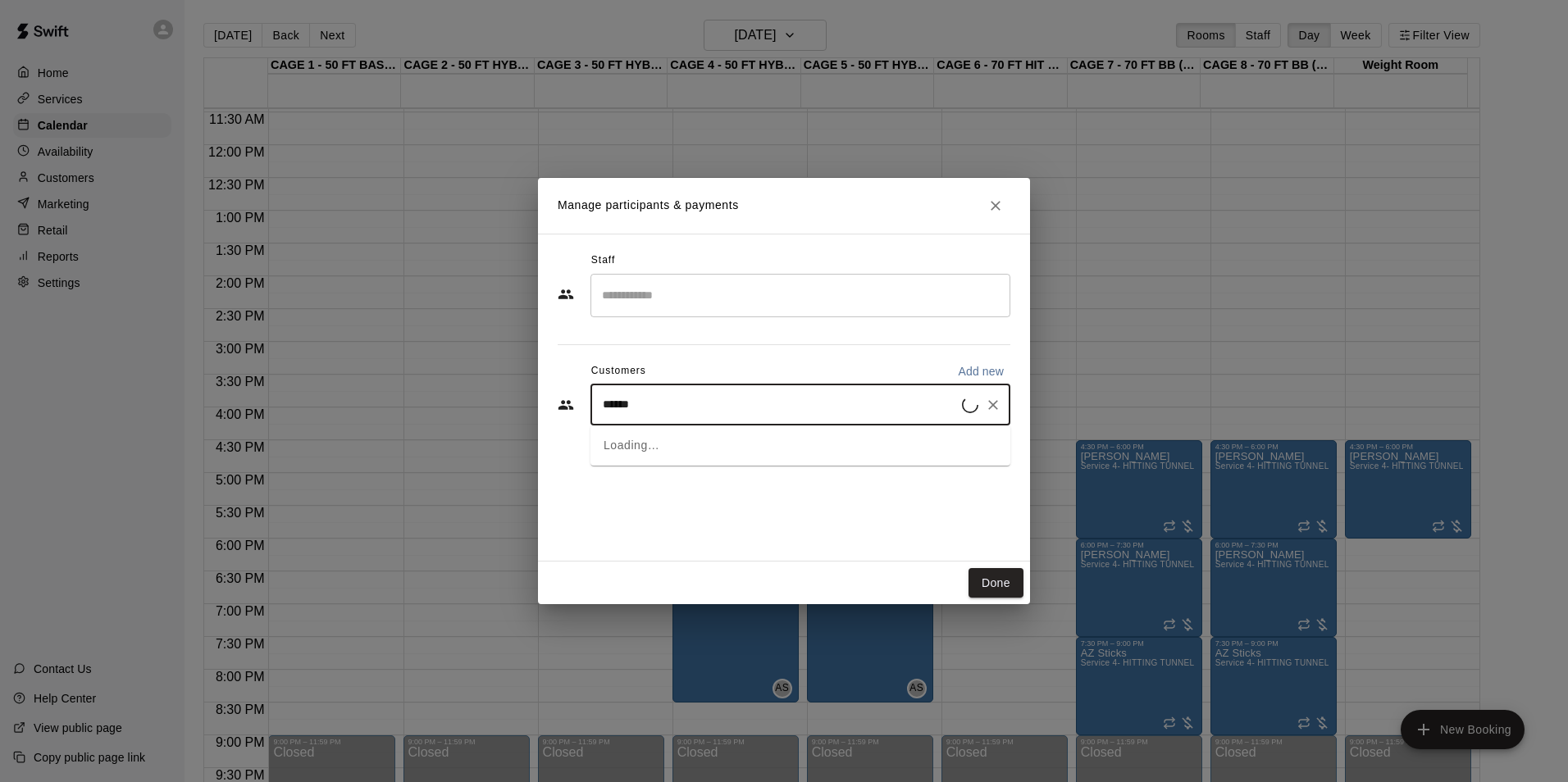
type input "*******"
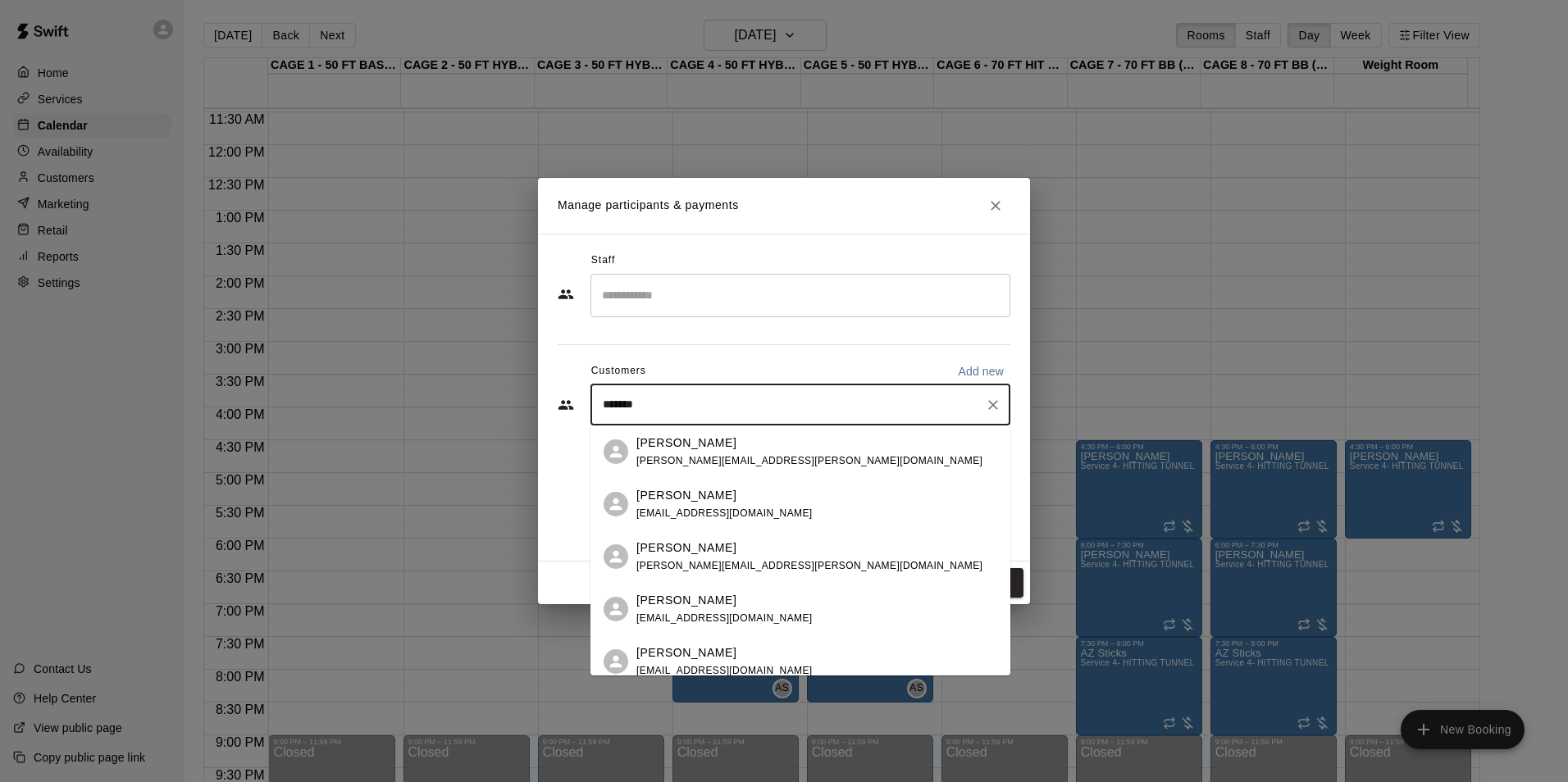
click at [721, 445] on div "Maxwell Snow" at bounding box center [810, 443] width 346 height 18
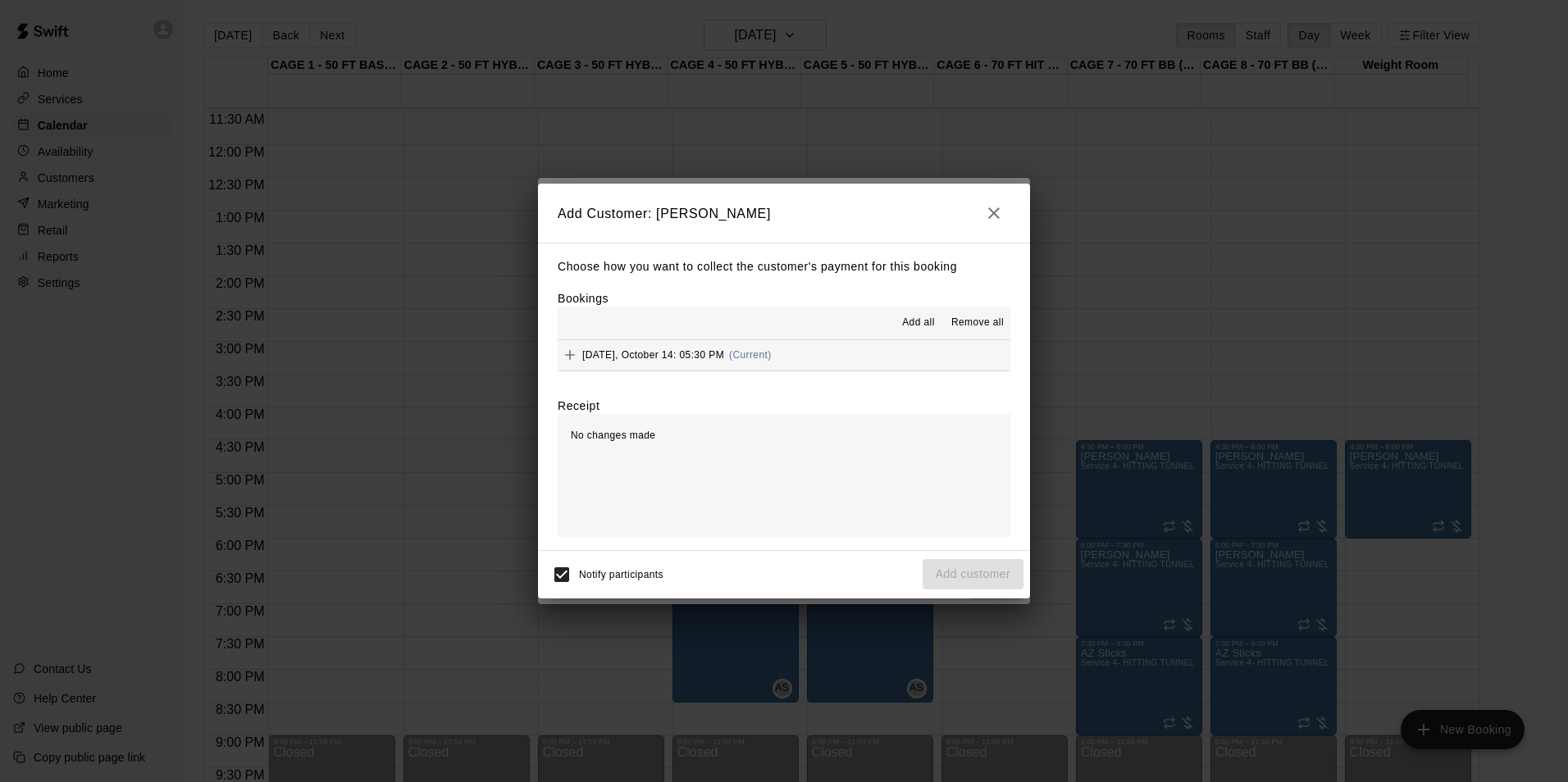
click at [824, 361] on button "Tuesday, October 14: 05:30 PM (Current)" at bounding box center [783, 355] width 453 height 31
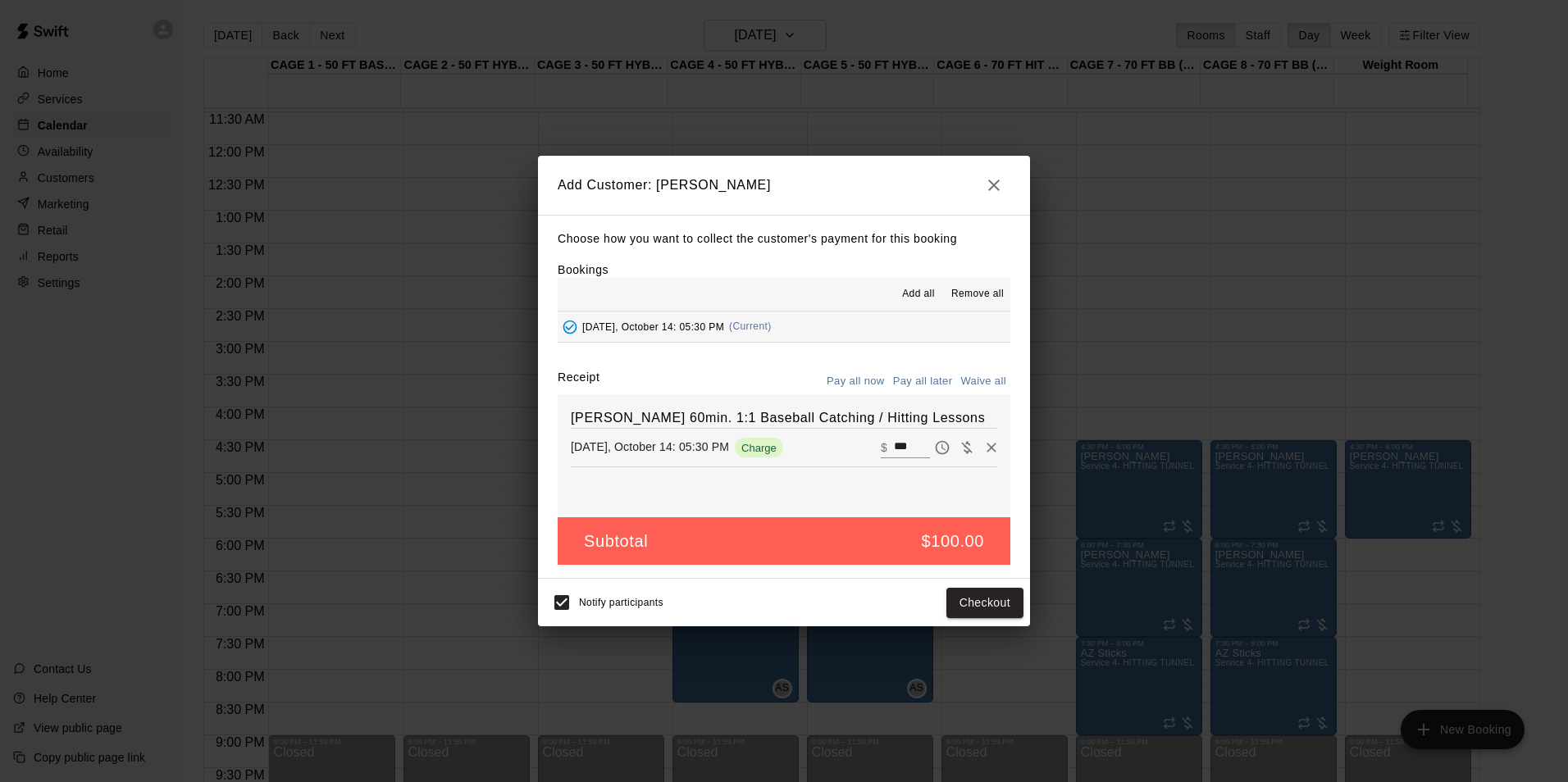
click at [917, 374] on button "Pay all later" at bounding box center [923, 381] width 68 height 25
click at [971, 593] on button "Add customer" at bounding box center [973, 602] width 101 height 31
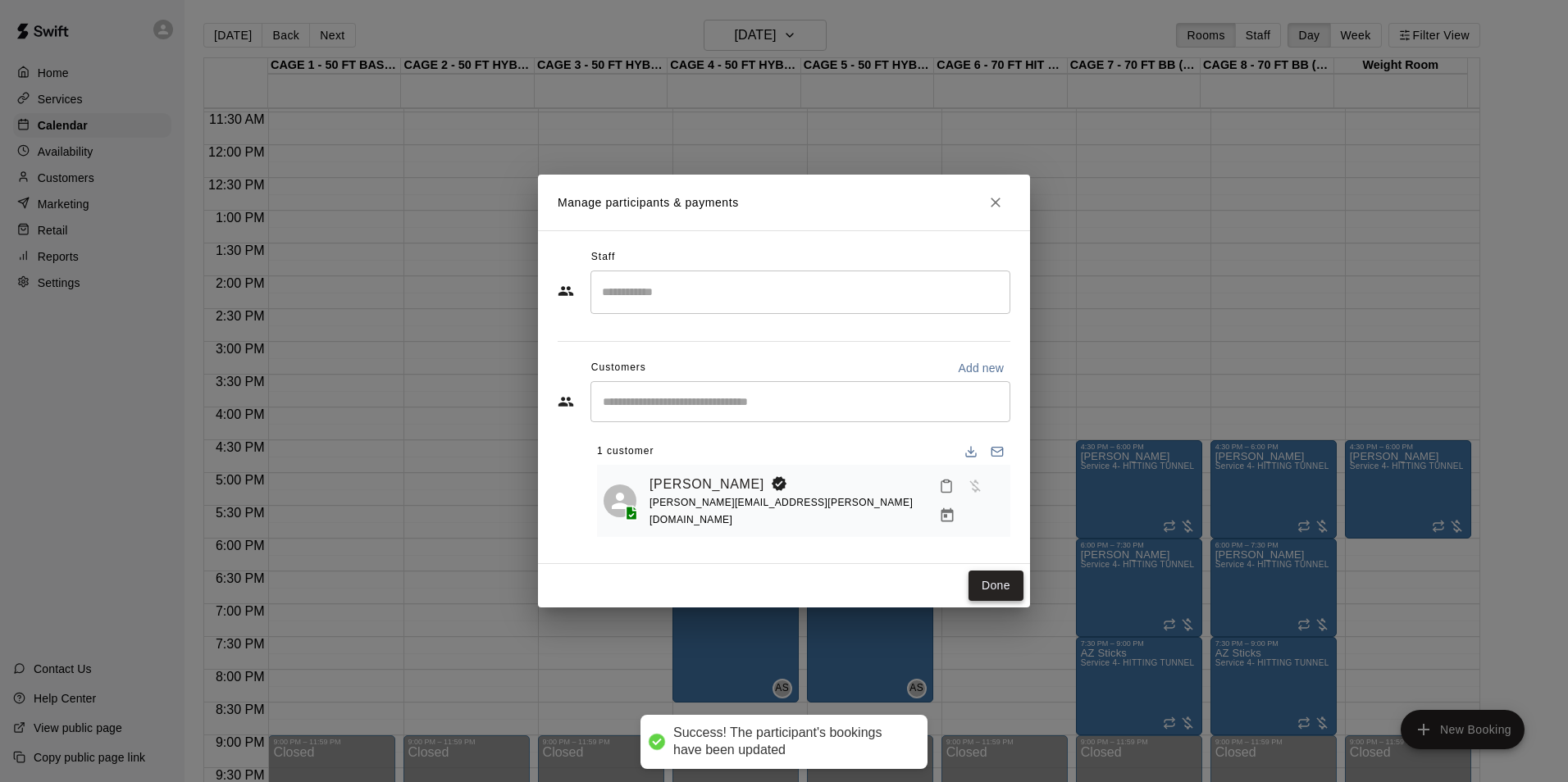
click at [993, 577] on button "Done" at bounding box center [995, 586] width 55 height 31
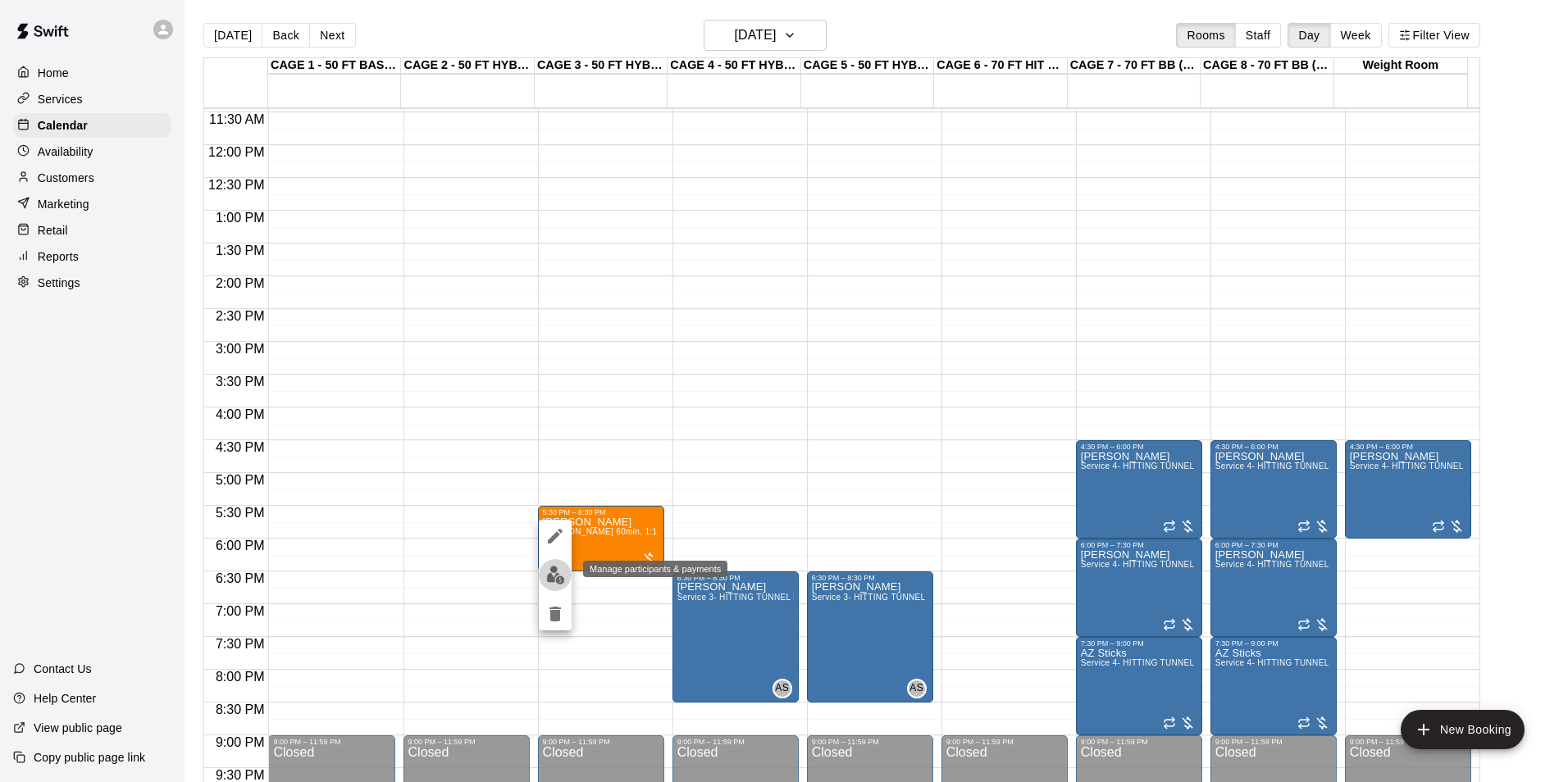
click at [562, 572] on img "edit" at bounding box center [555, 575] width 19 height 19
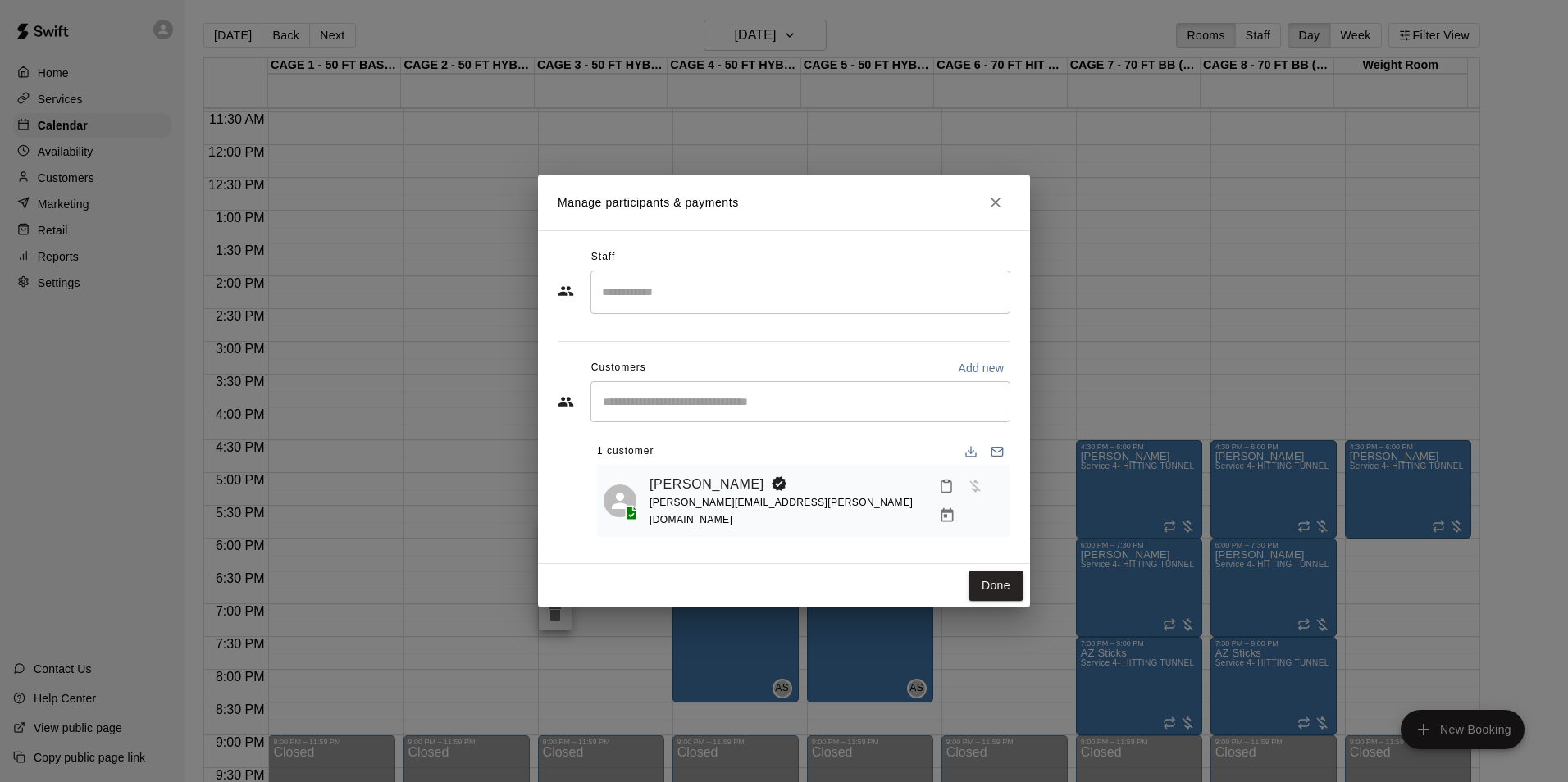
click at [741, 293] on input "Search staff" at bounding box center [801, 292] width 405 height 29
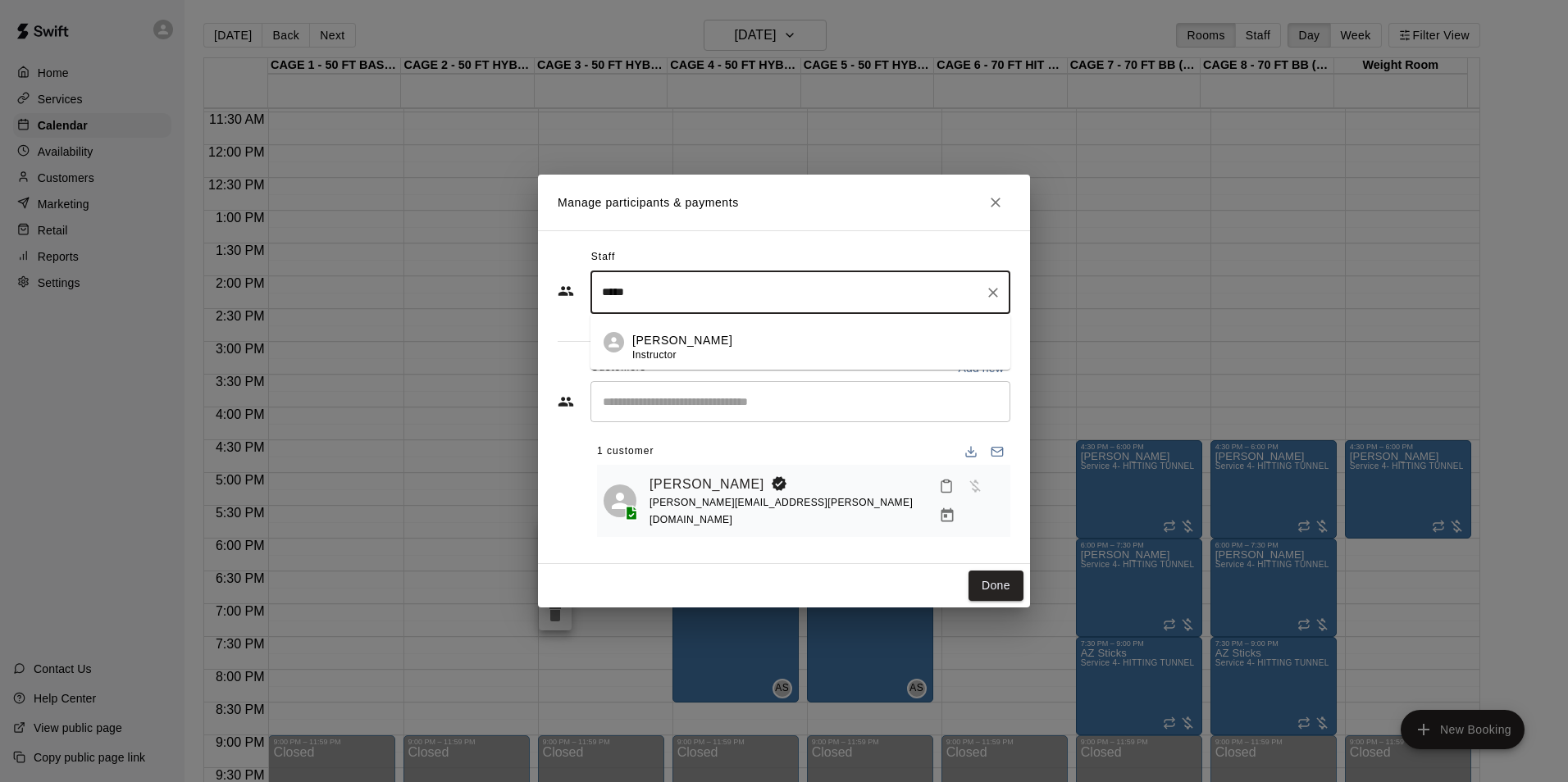
click at [774, 348] on div "Ashtin Webb Instructor" at bounding box center [815, 348] width 365 height 32
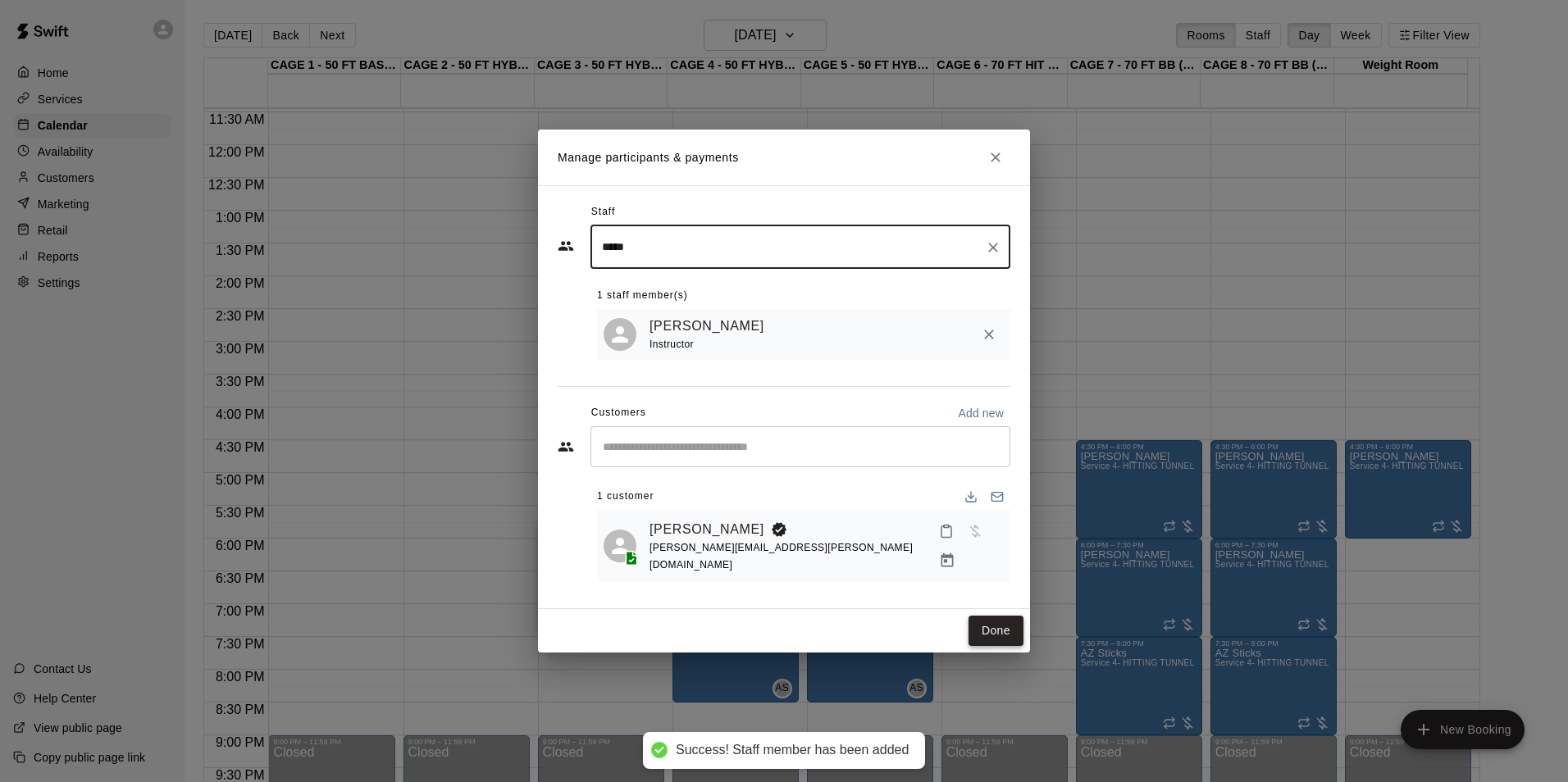
type input "*****"
click at [1014, 615] on button "Done" at bounding box center [995, 630] width 55 height 31
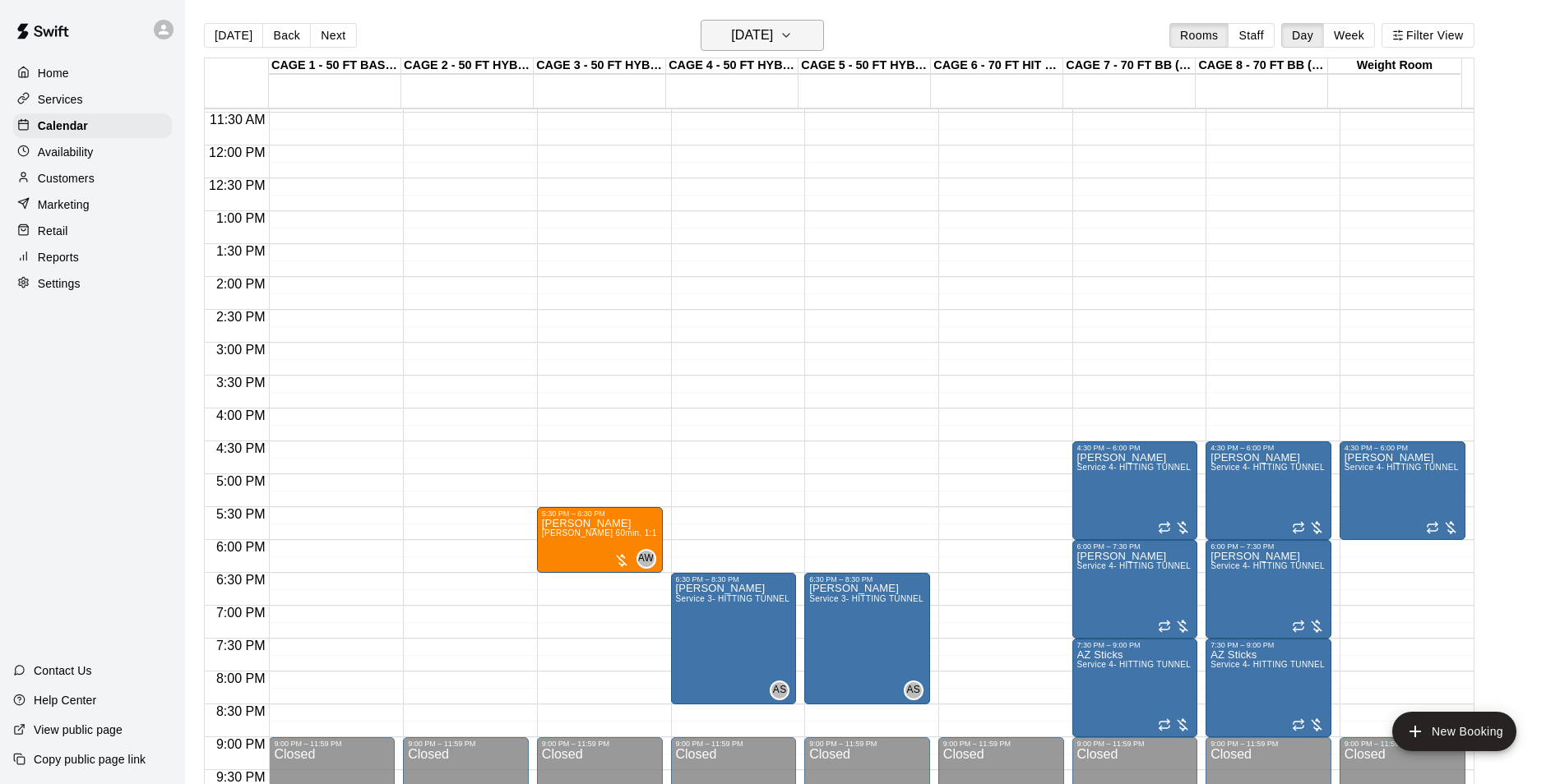
click at [742, 36] on h6 "Tuesday Oct 14" at bounding box center [752, 35] width 42 height 23
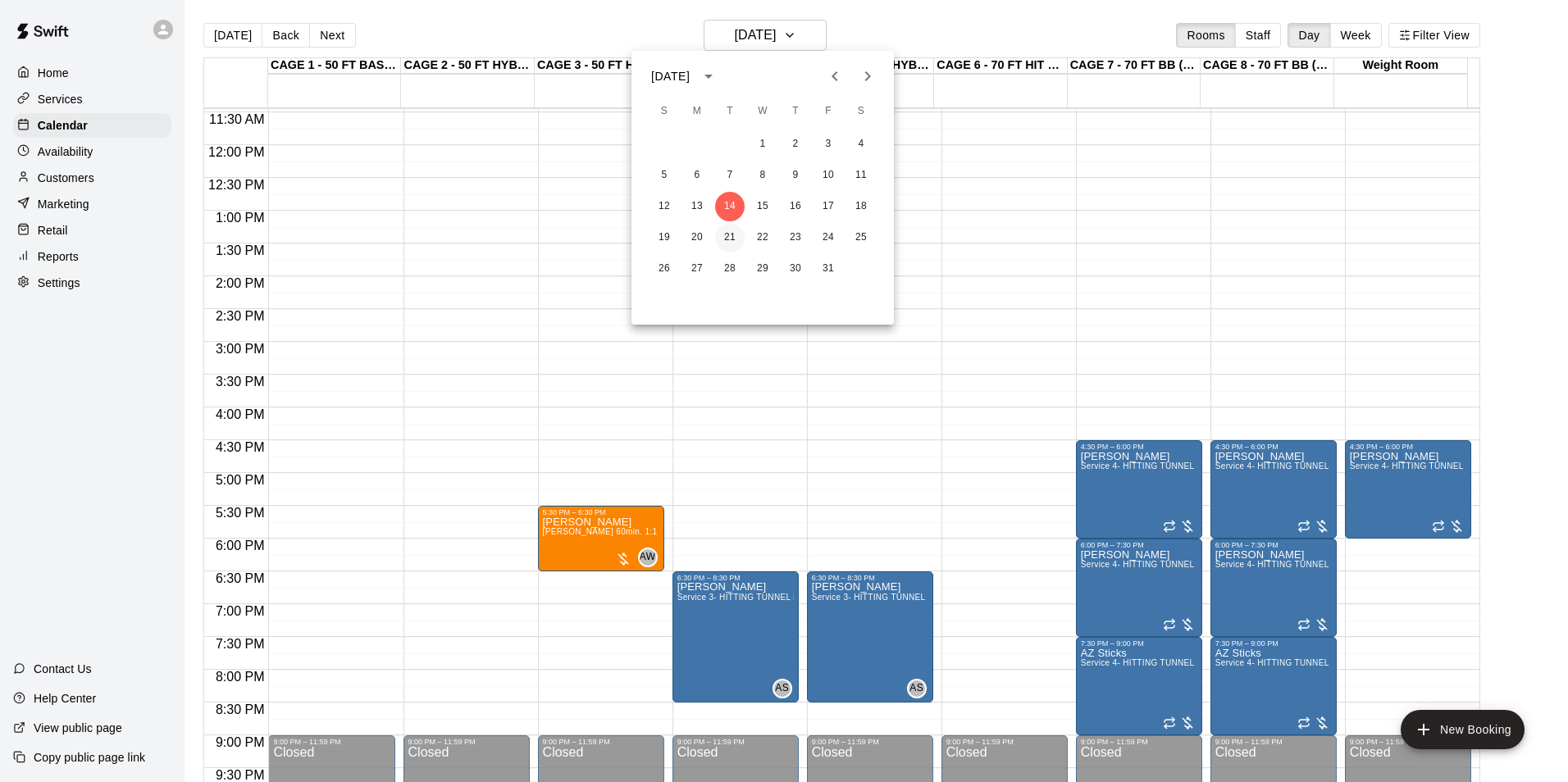
click at [740, 239] on button "21" at bounding box center [730, 238] width 30 height 30
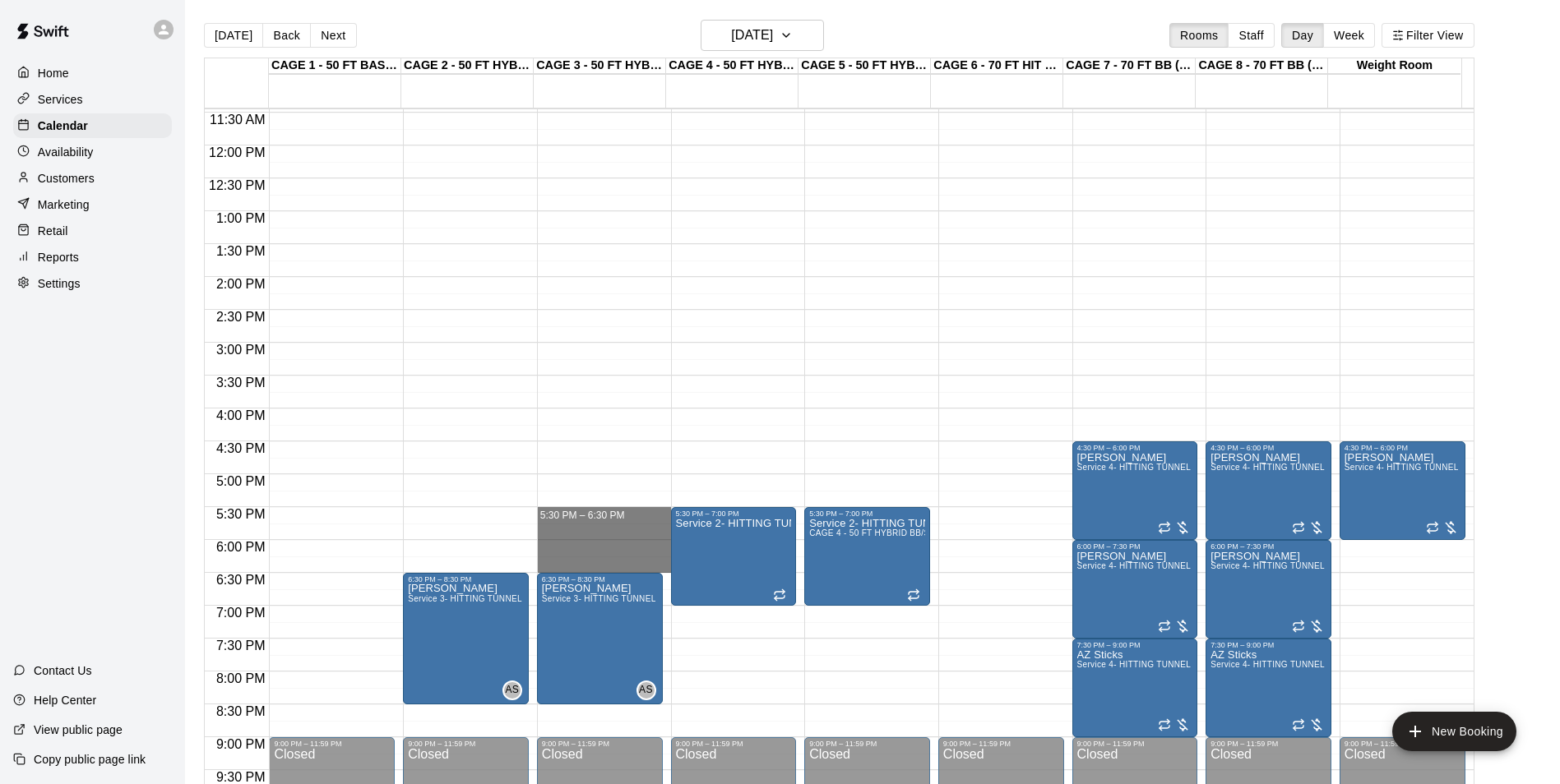
drag, startPoint x: 560, startPoint y: 515, endPoint x: 580, endPoint y: 561, distance: 50.2
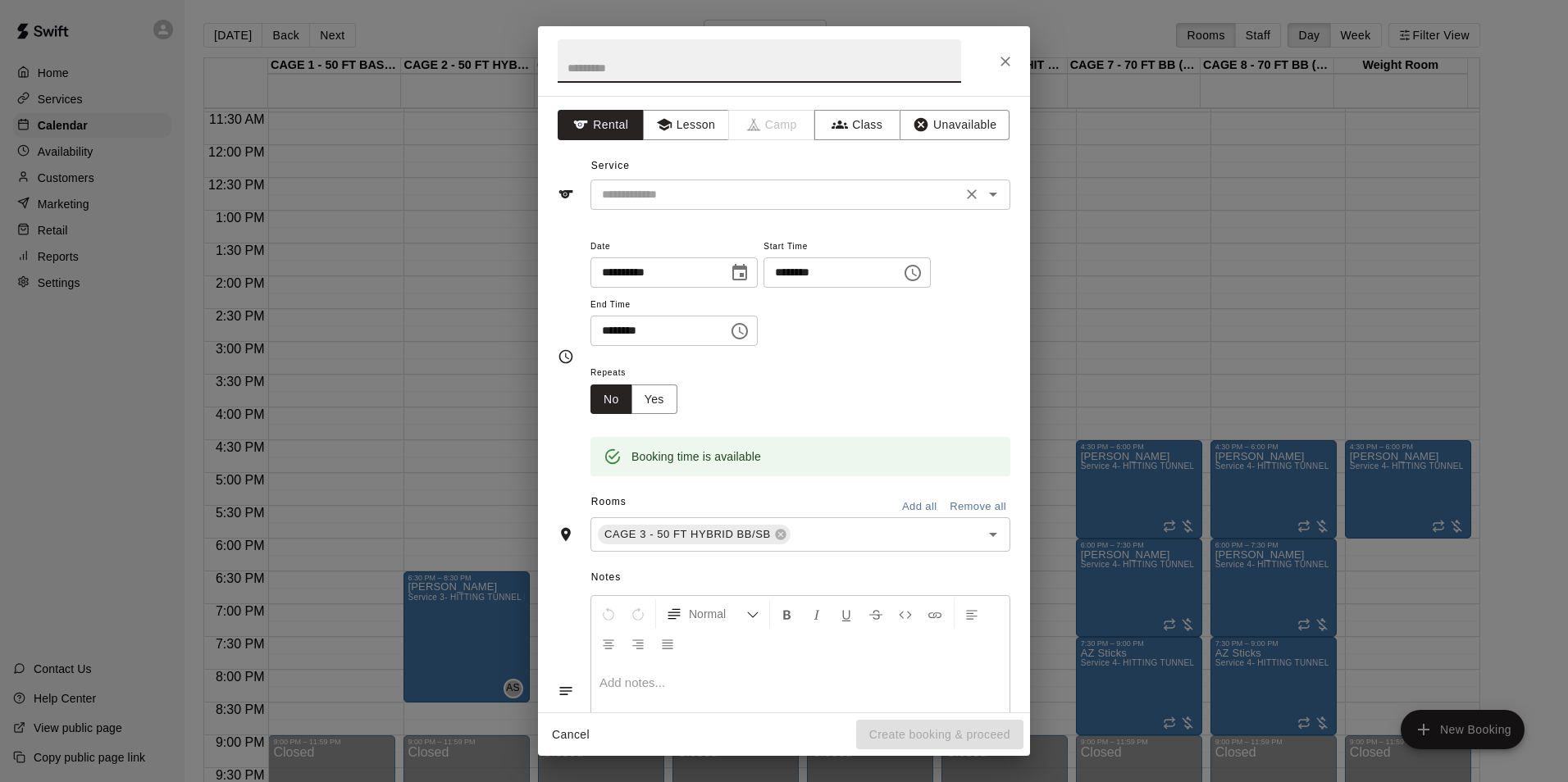
click at [687, 198] on input "text" at bounding box center [776, 194] width 362 height 20
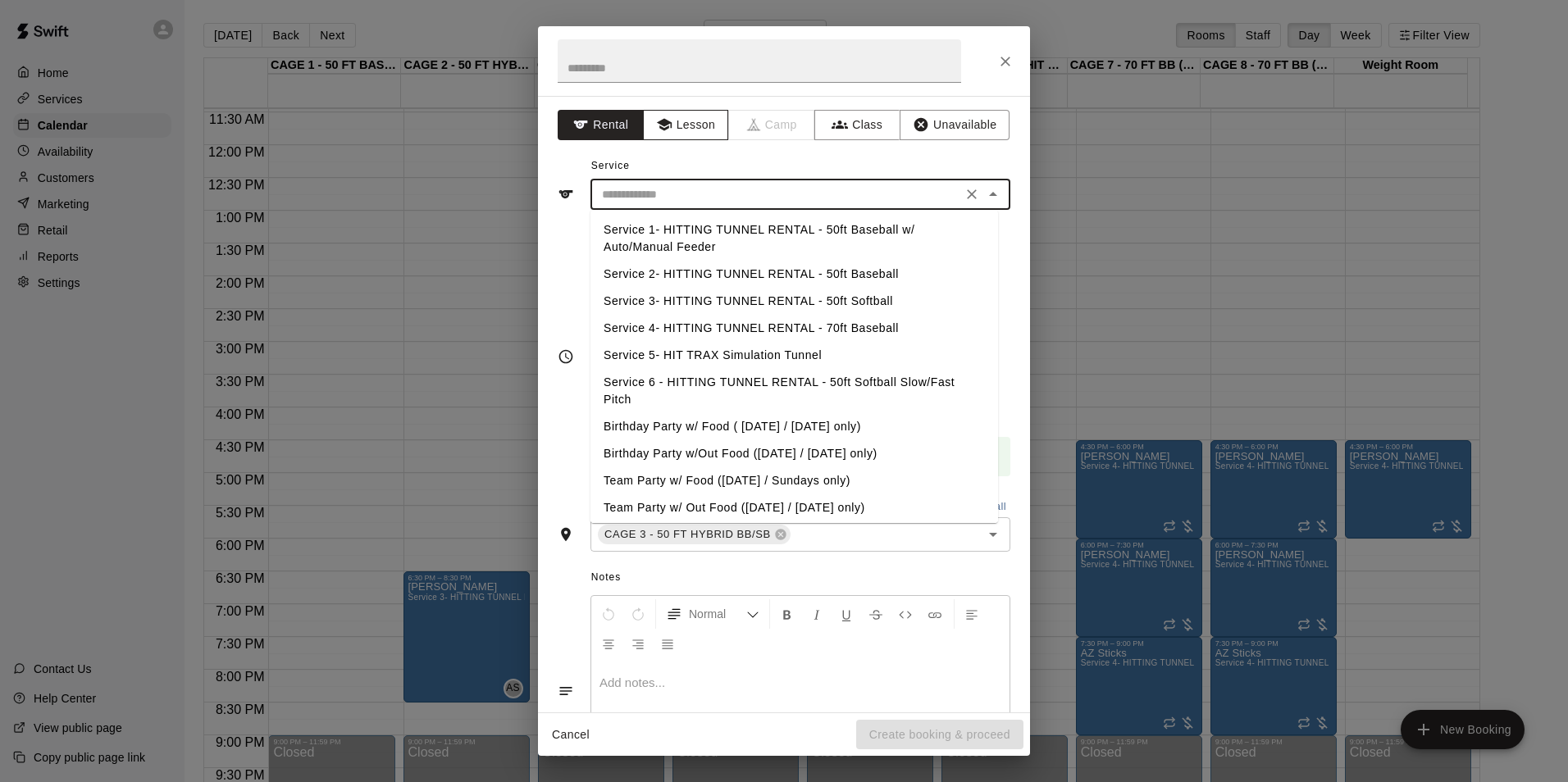
click at [705, 134] on button "Lesson" at bounding box center [686, 125] width 86 height 31
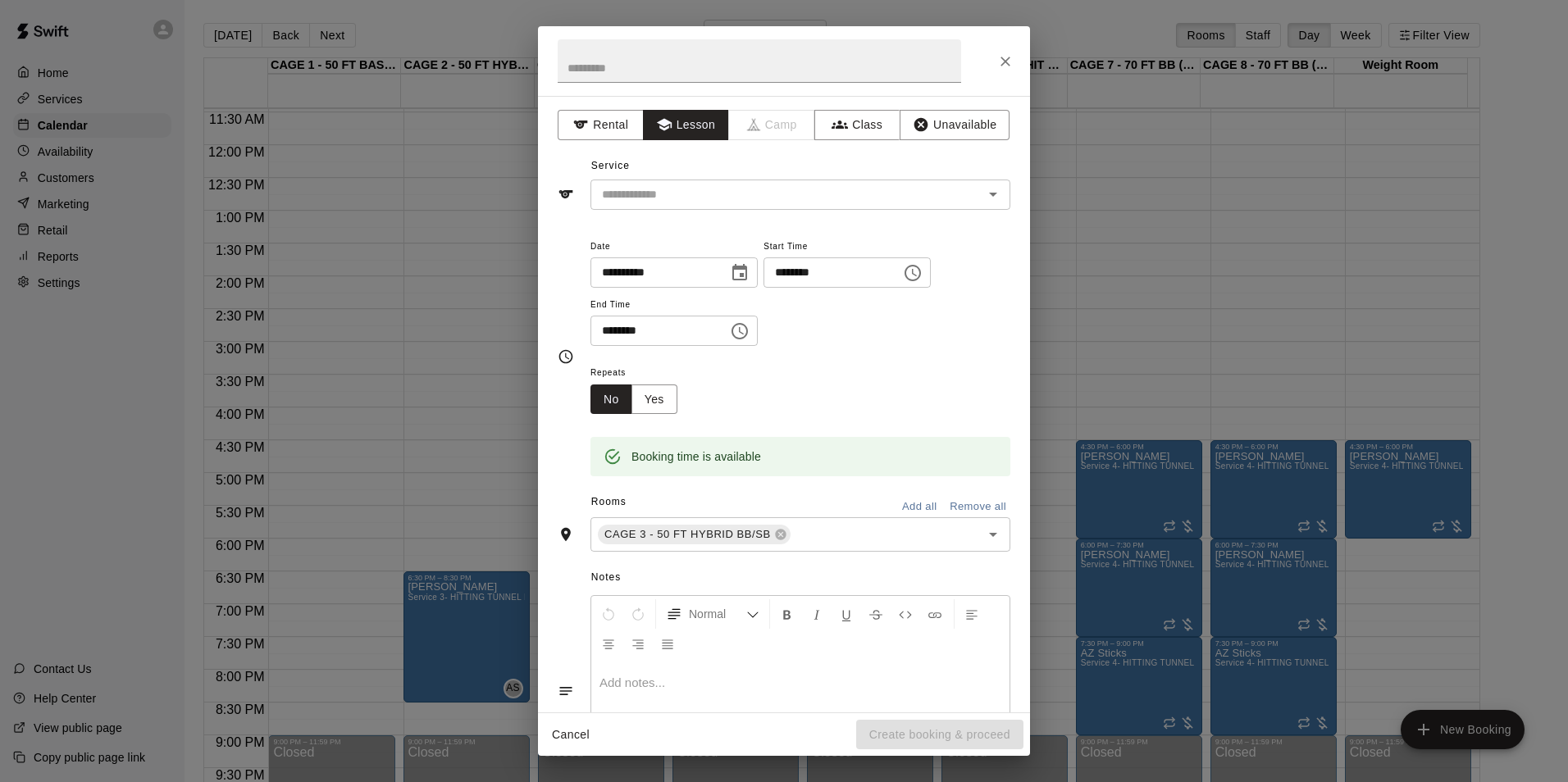
click at [720, 170] on div "Service ​" at bounding box center [783, 181] width 453 height 56
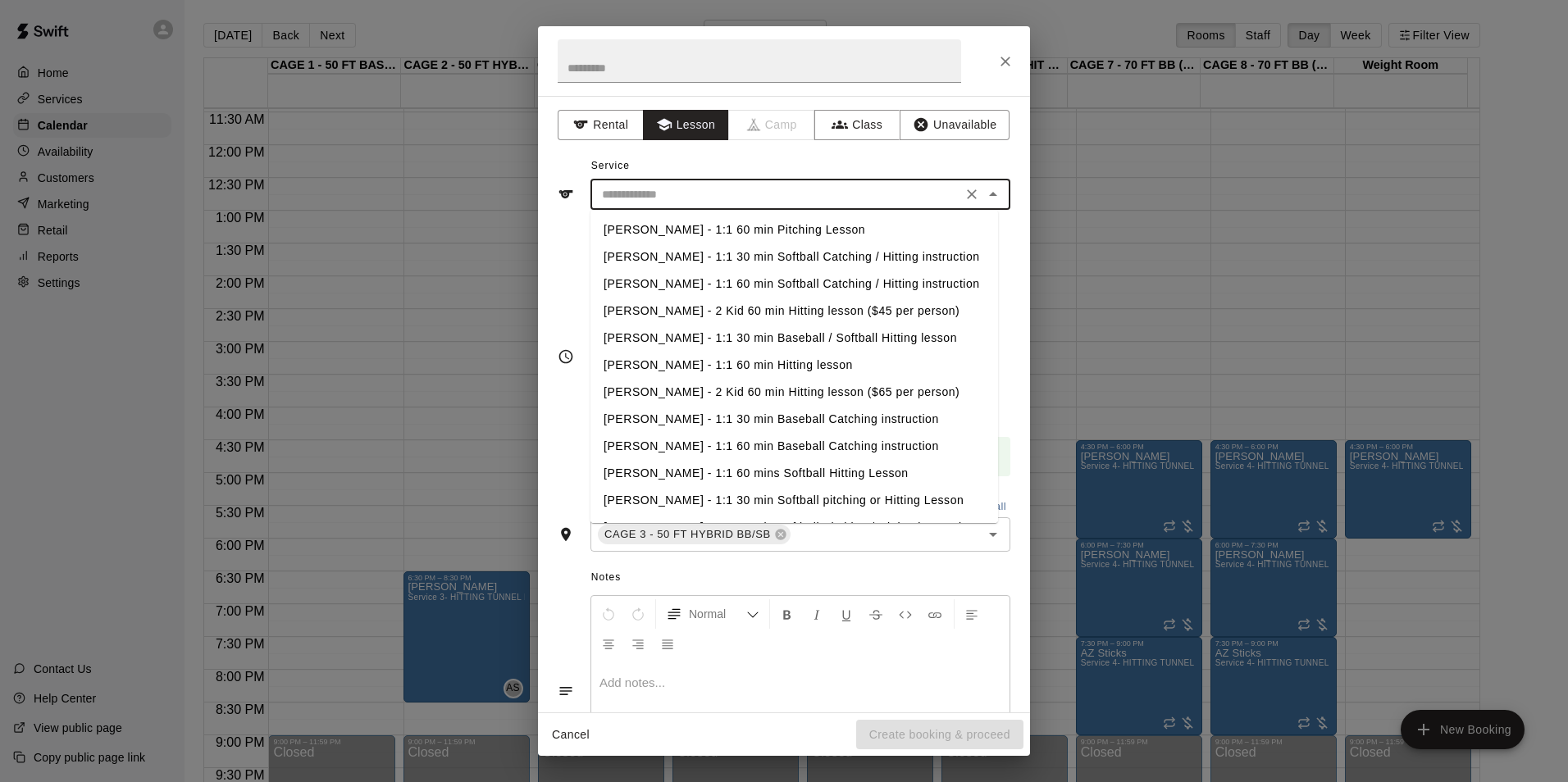
click at [722, 200] on input "text" at bounding box center [776, 194] width 362 height 20
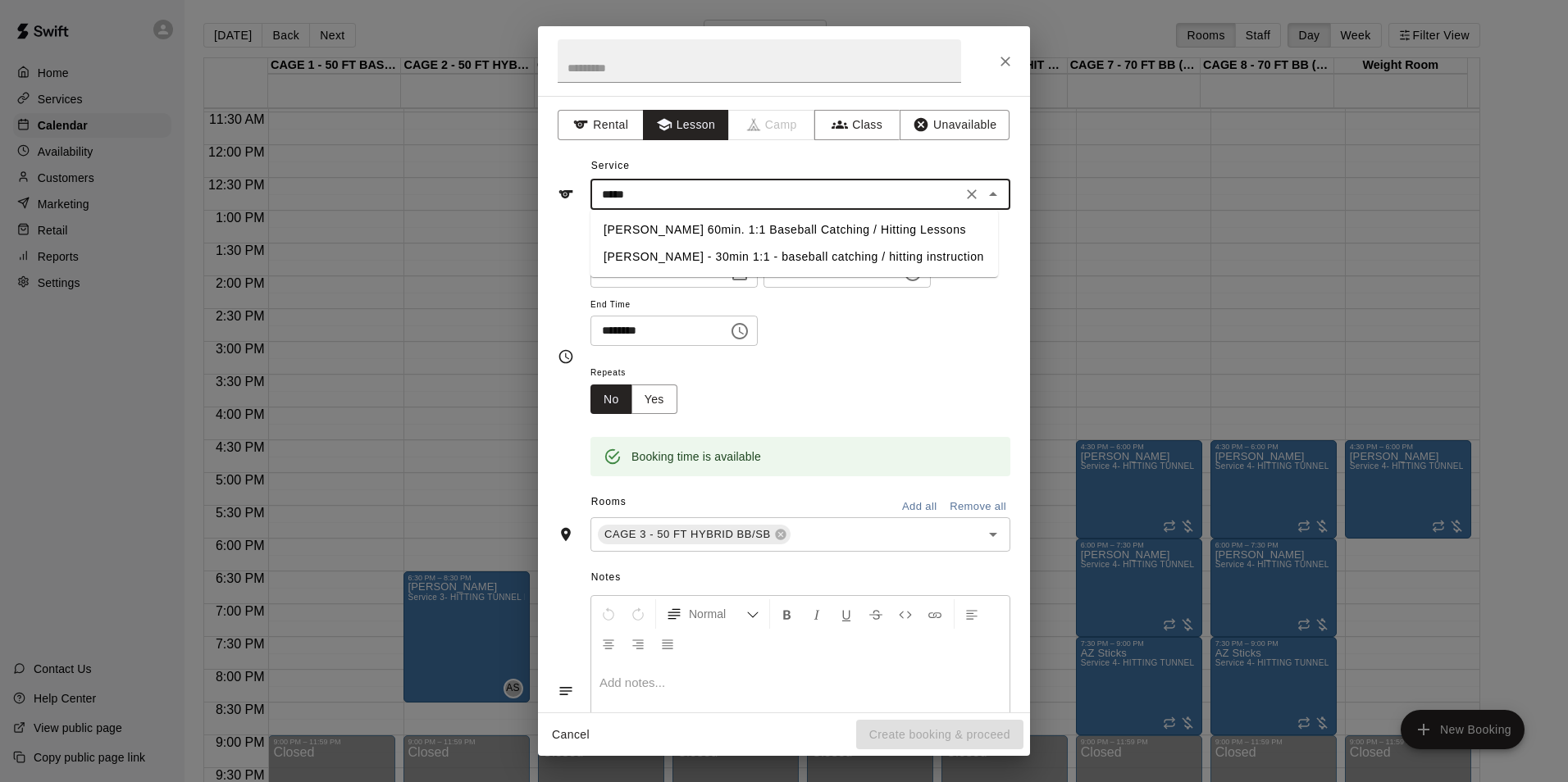
click at [765, 223] on li "Ashtin Webb 60min. 1:1 Baseball Catching / Hitting Lessons" at bounding box center [794, 230] width 407 height 27
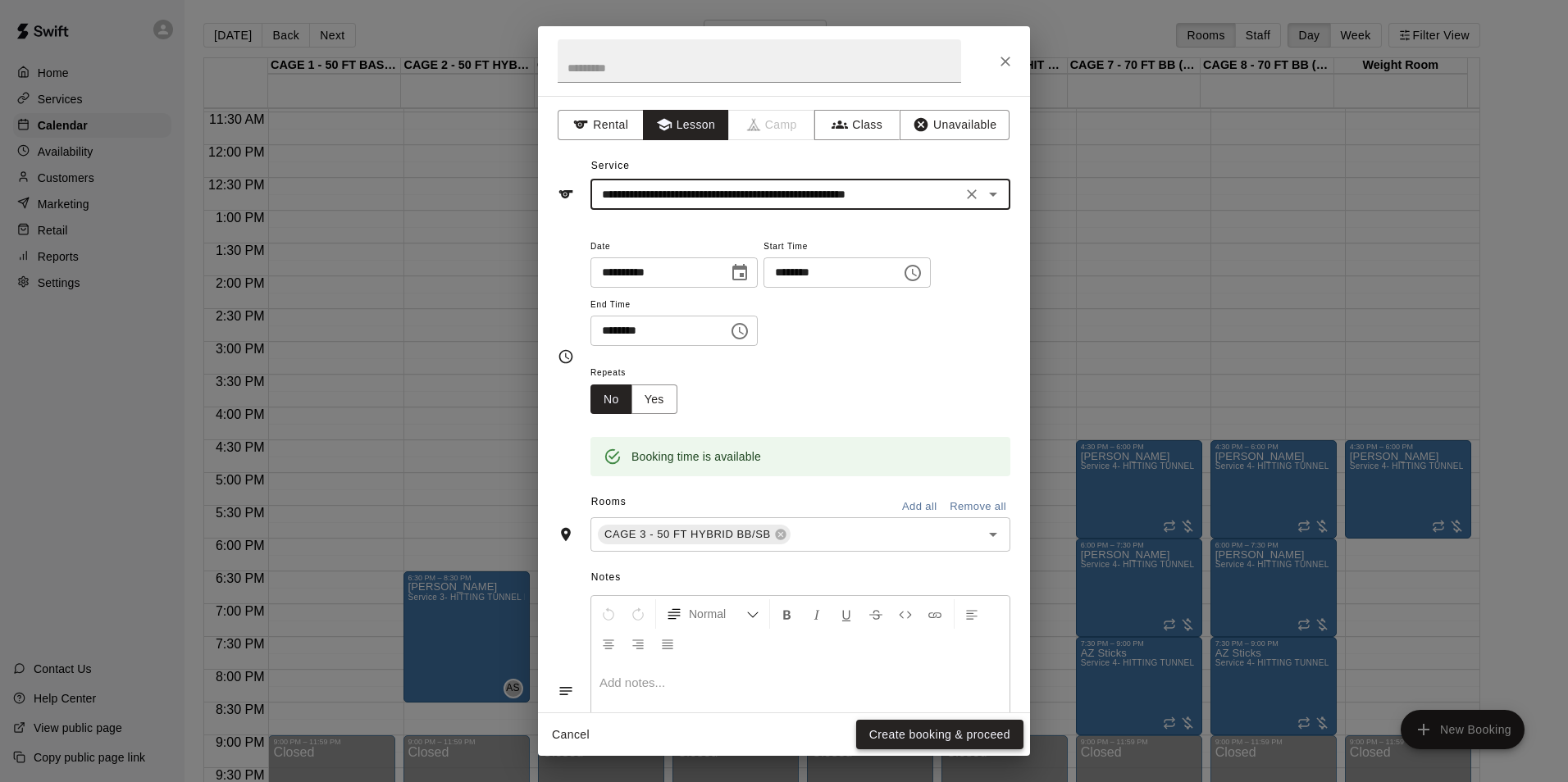
type input "**********"
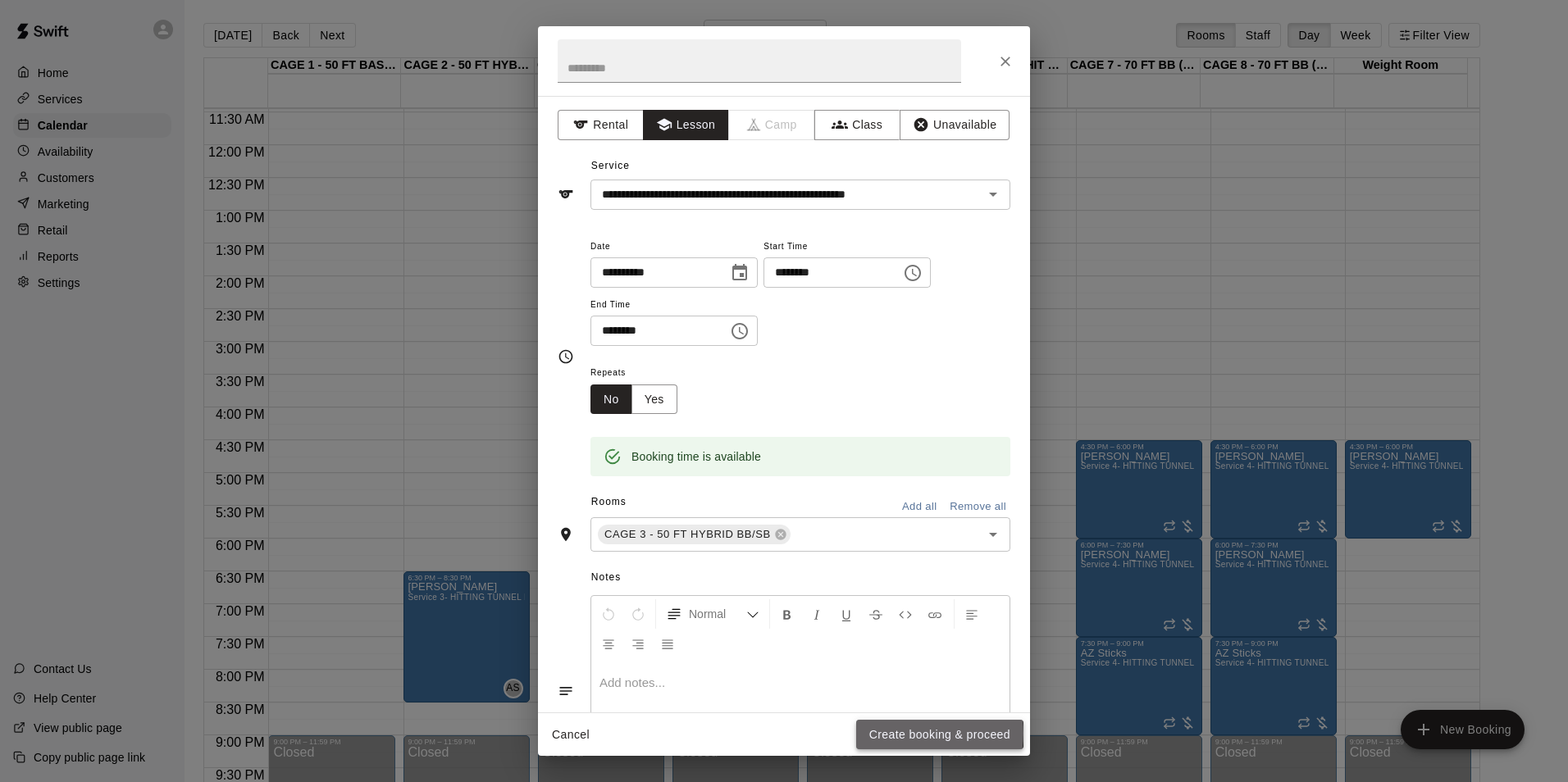
click at [911, 733] on button "Create booking & proceed" at bounding box center [940, 735] width 168 height 31
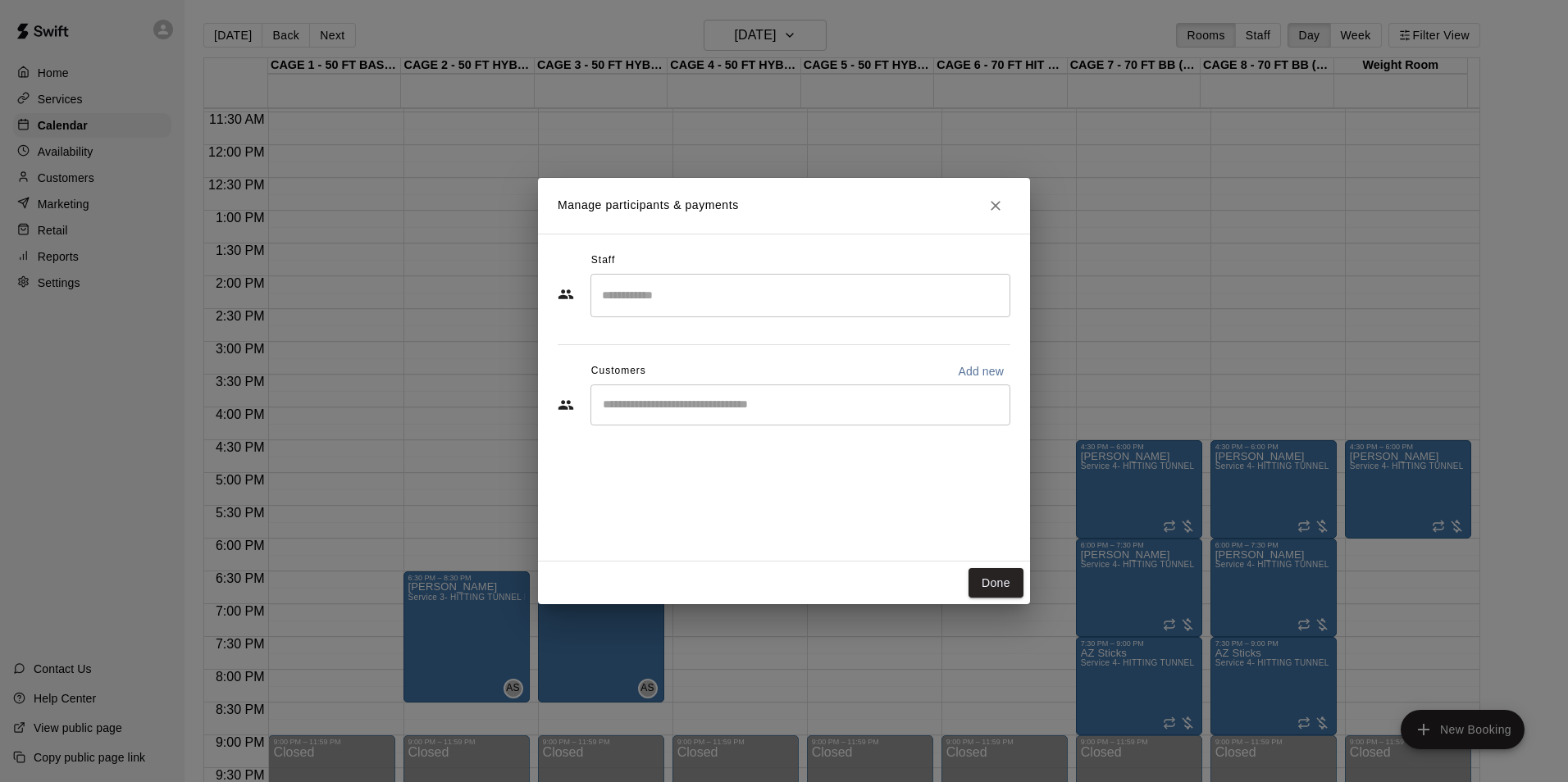
click at [774, 391] on div "​" at bounding box center [801, 405] width 420 height 41
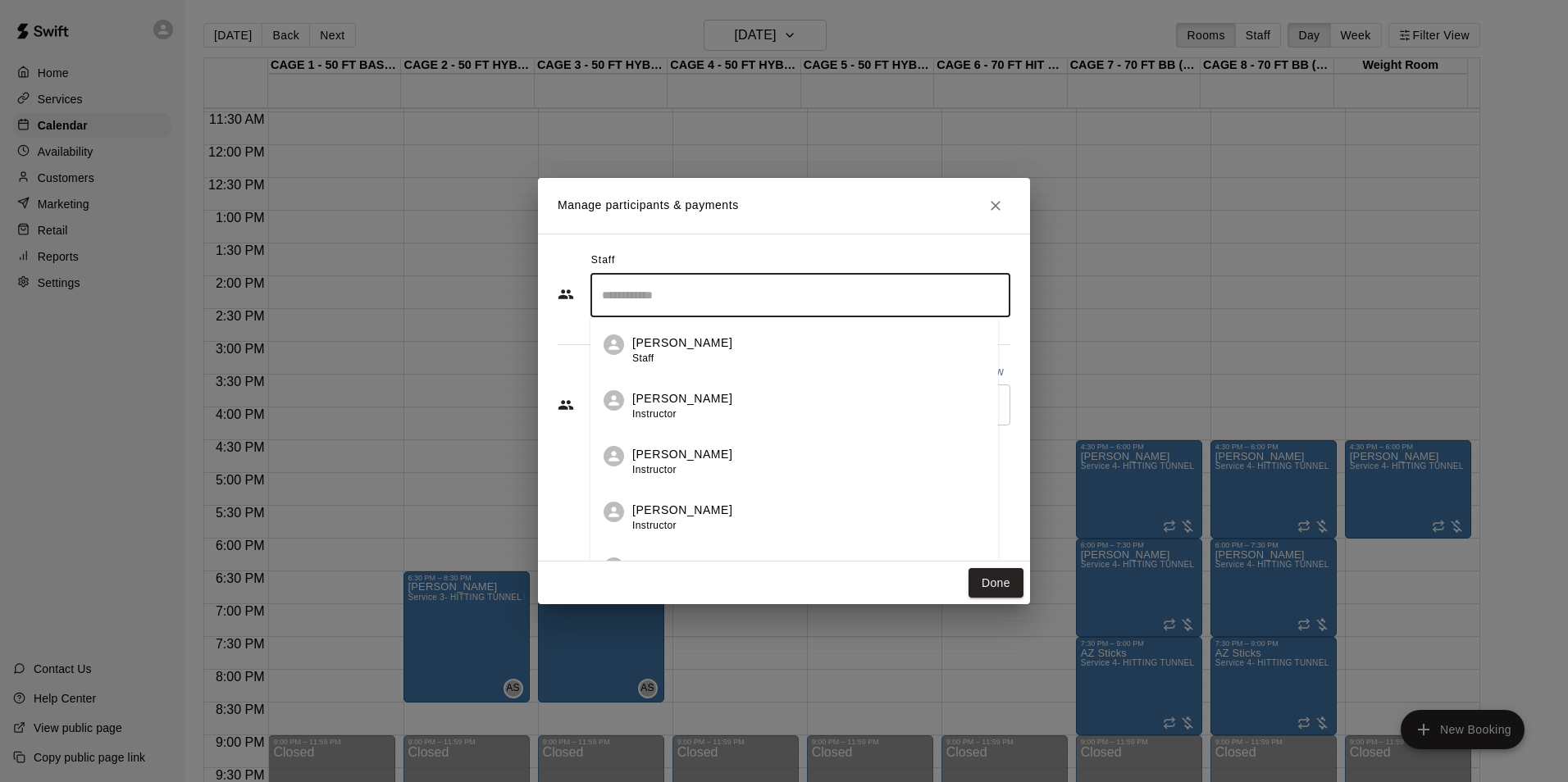
click at [745, 290] on input "Search staff" at bounding box center [801, 295] width 405 height 29
click at [737, 352] on div "Ashtin Webb Instructor" at bounding box center [815, 350] width 365 height 32
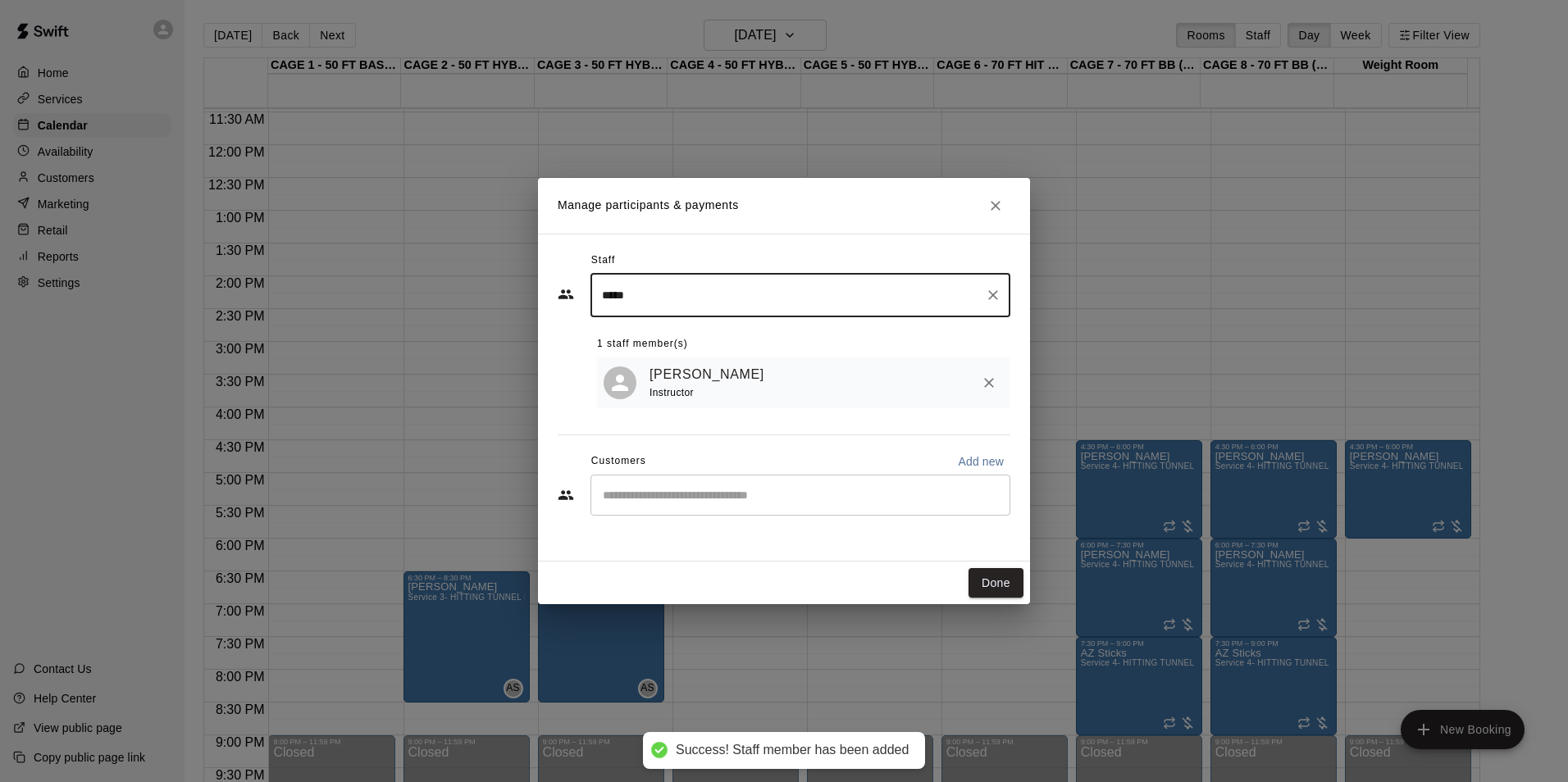
type input "*****"
click at [824, 500] on input "Start typing to search customers..." at bounding box center [801, 495] width 405 height 17
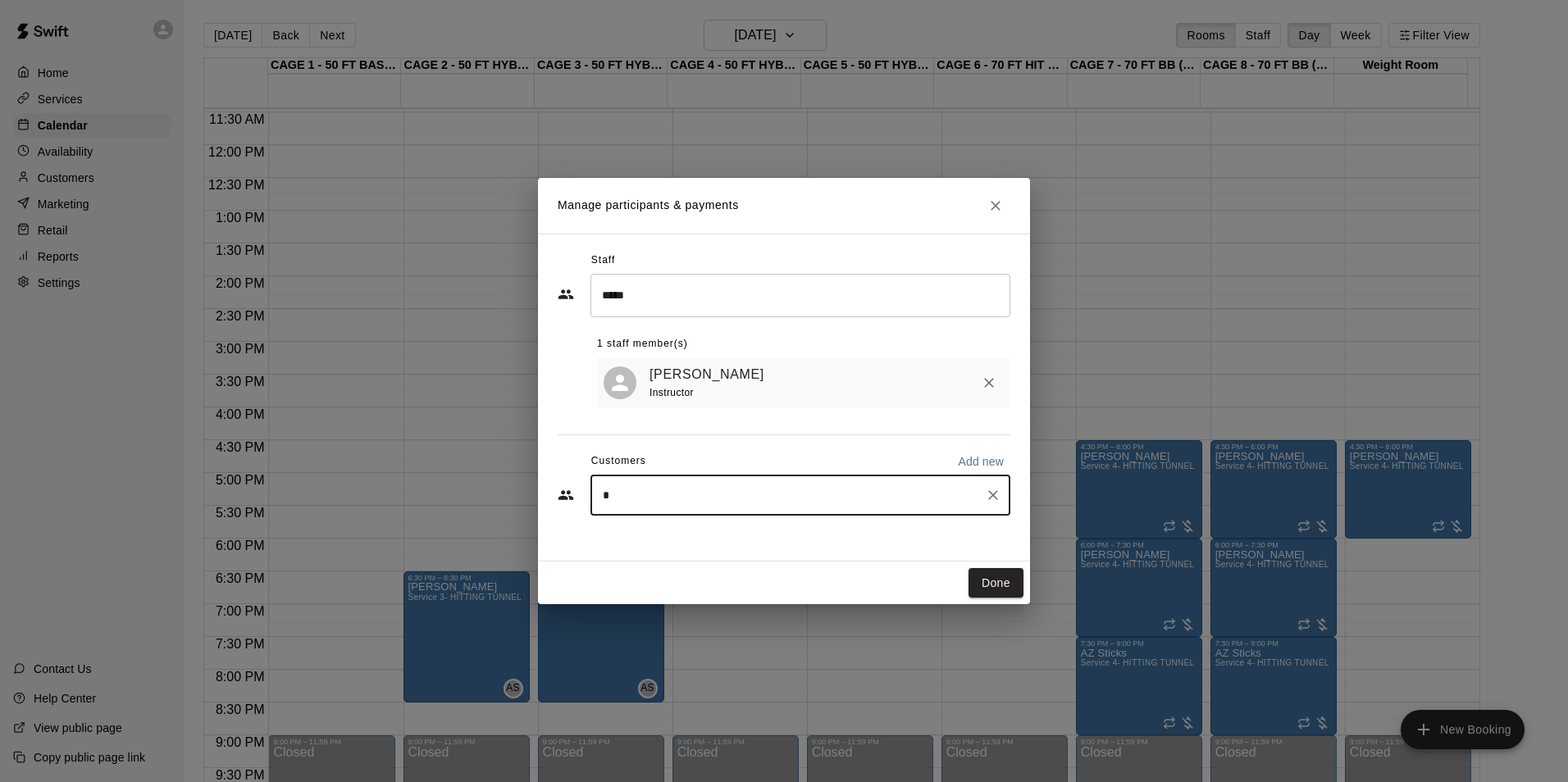
type input "**"
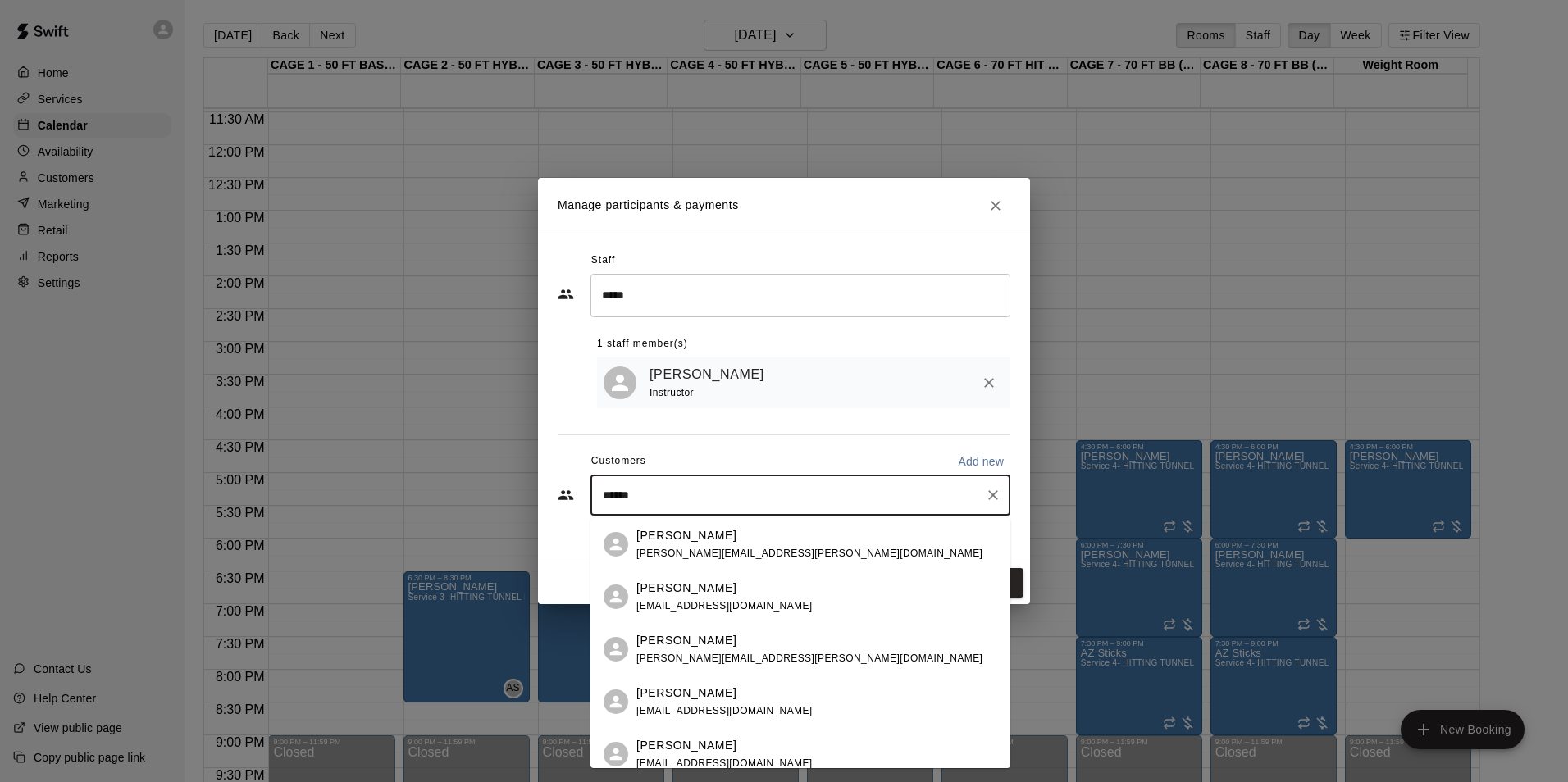
click at [802, 556] on div "Maxwell Snow adam.c.snow@gmail.com" at bounding box center [817, 545] width 361 height 35
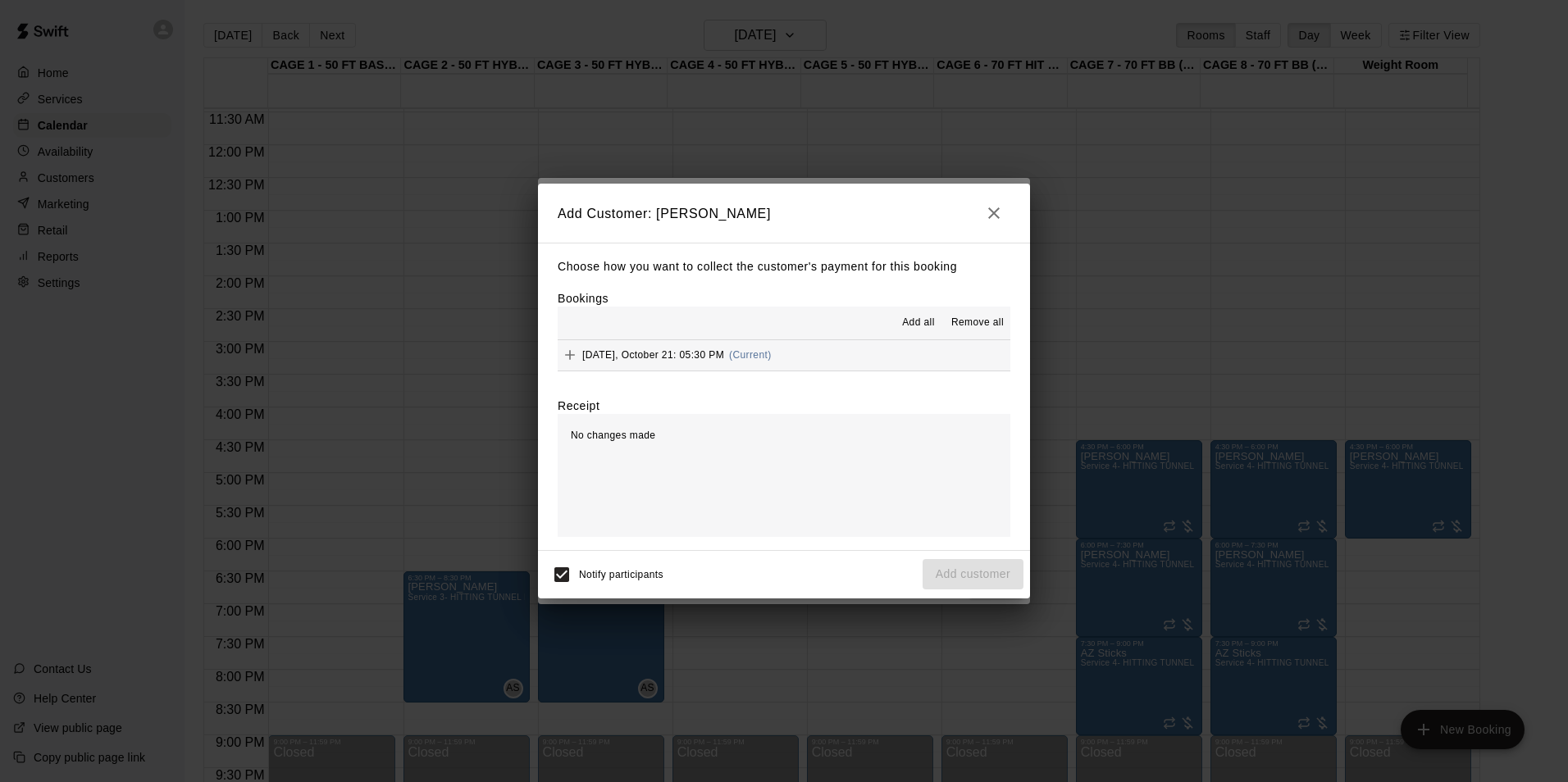
click at [896, 359] on button "Tuesday, October 21: 05:30 PM (Current)" at bounding box center [783, 355] width 453 height 31
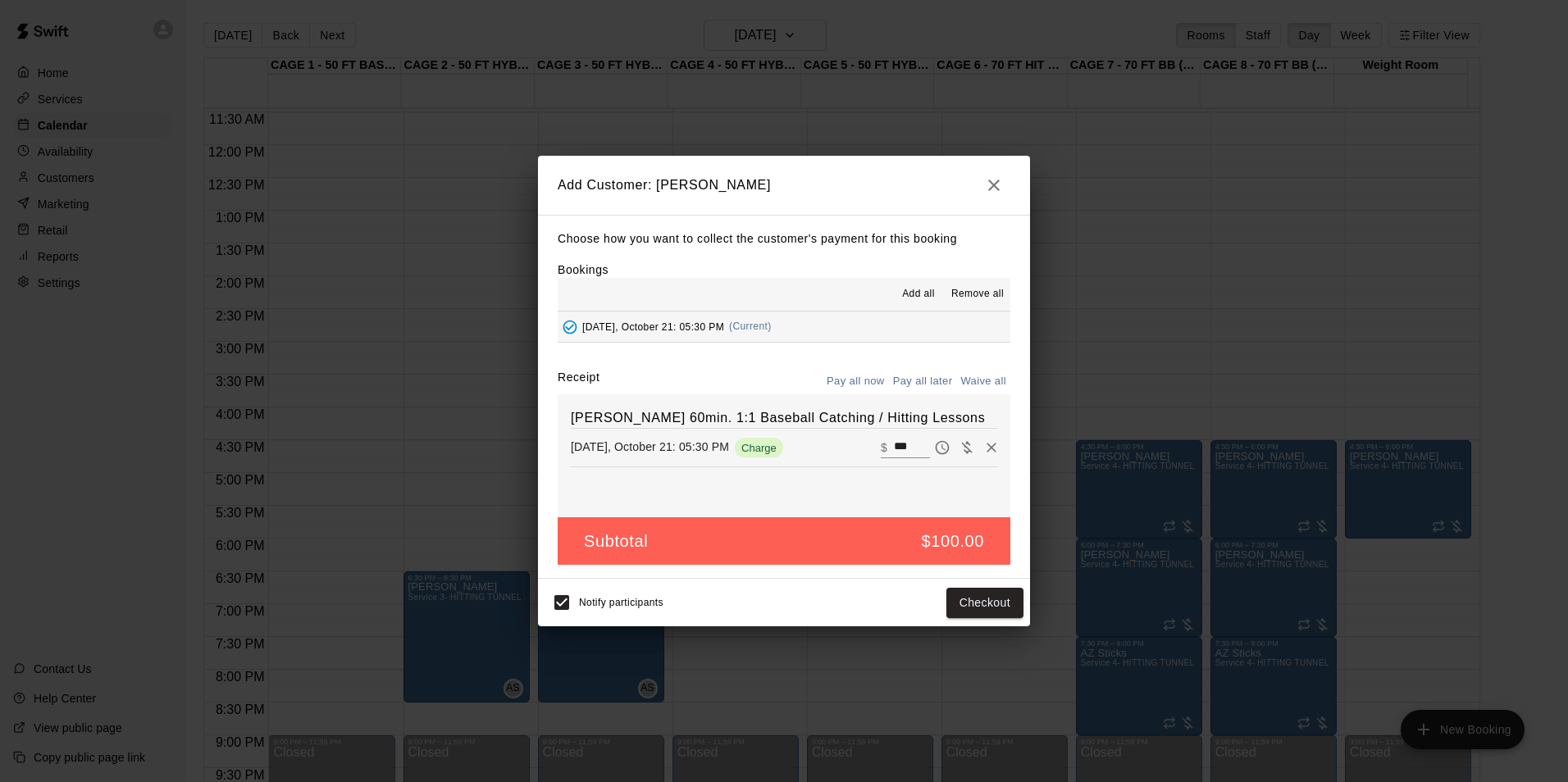
click at [904, 373] on button "Pay all later" at bounding box center [923, 381] width 68 height 25
click at [977, 593] on button "Add customer" at bounding box center [973, 602] width 101 height 31
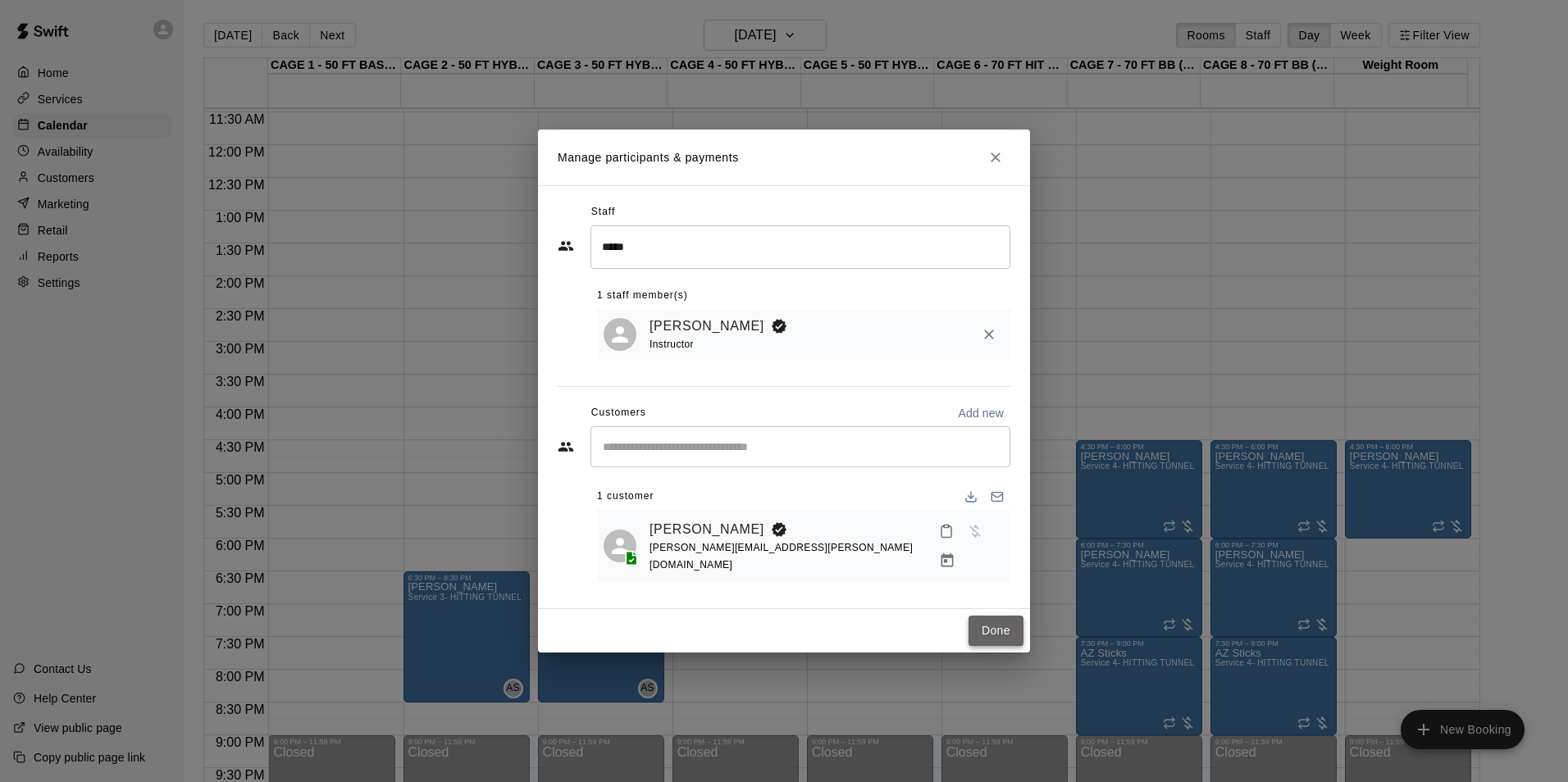
click at [1013, 625] on button "Done" at bounding box center [995, 630] width 55 height 31
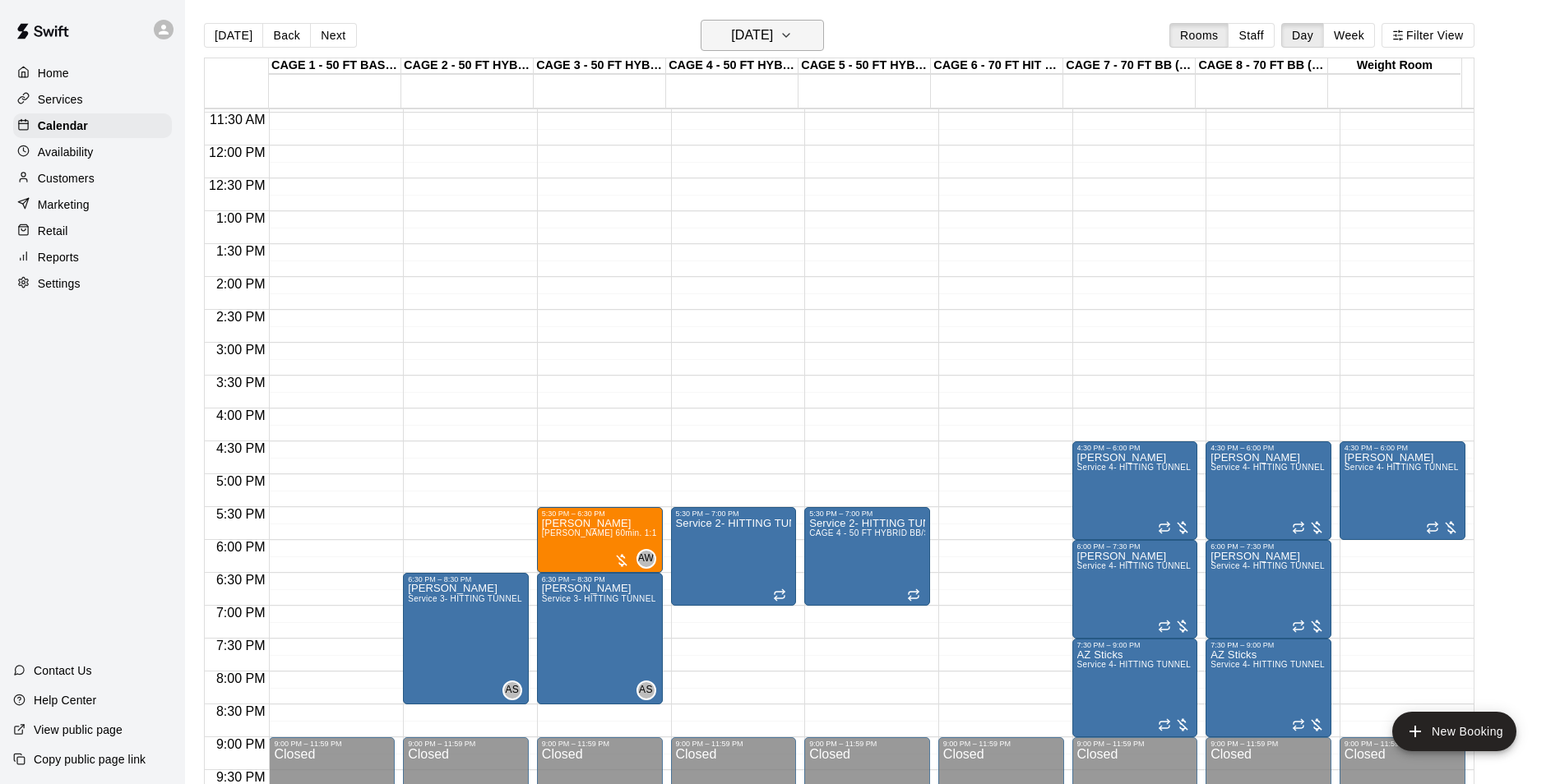
click at [731, 39] on h6 "Tuesday Oct 21" at bounding box center [752, 35] width 42 height 23
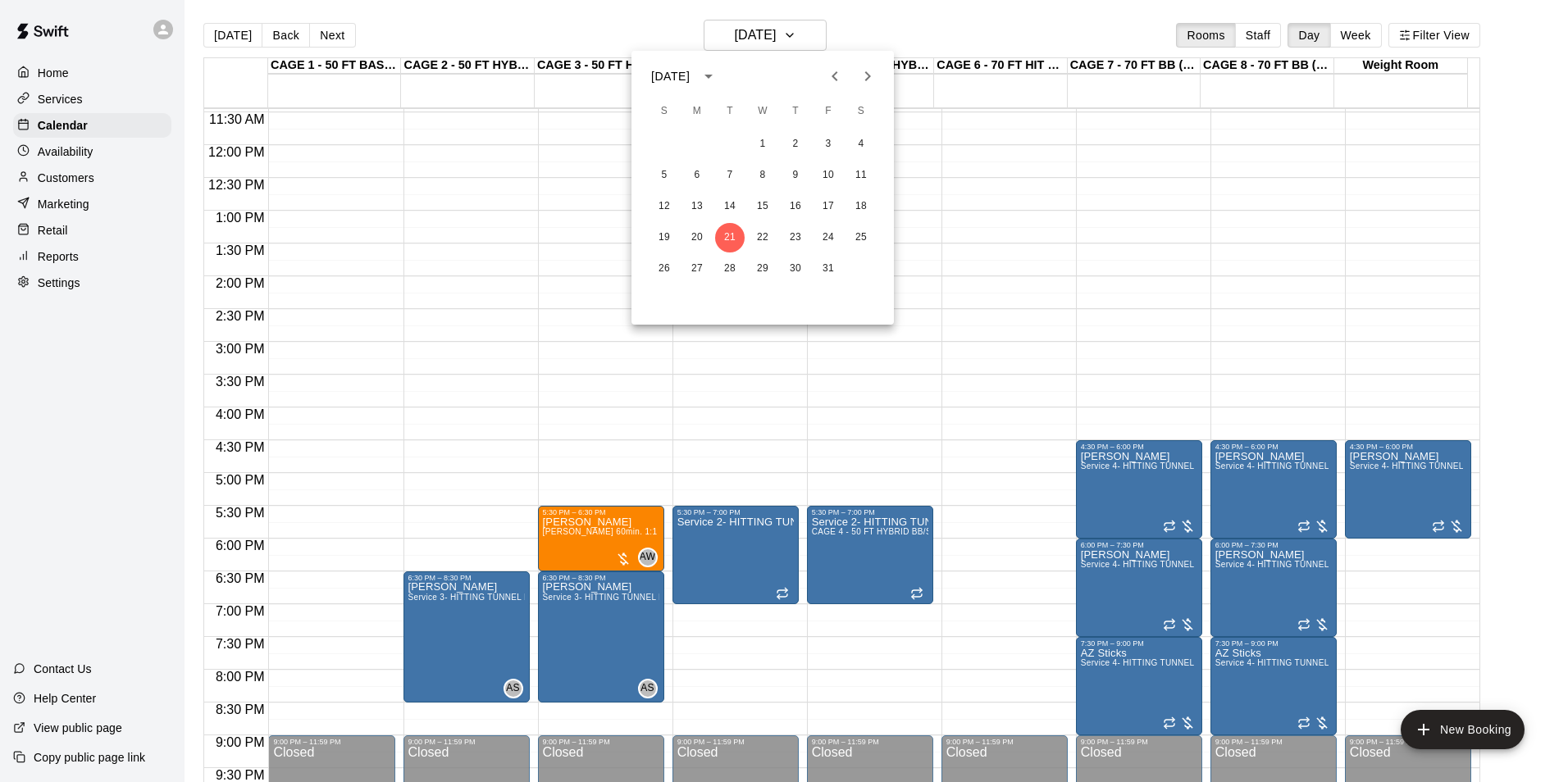
click at [824, 71] on button "Previous month" at bounding box center [834, 76] width 32 height 32
click at [735, 219] on button "16" at bounding box center [730, 206] width 30 height 30
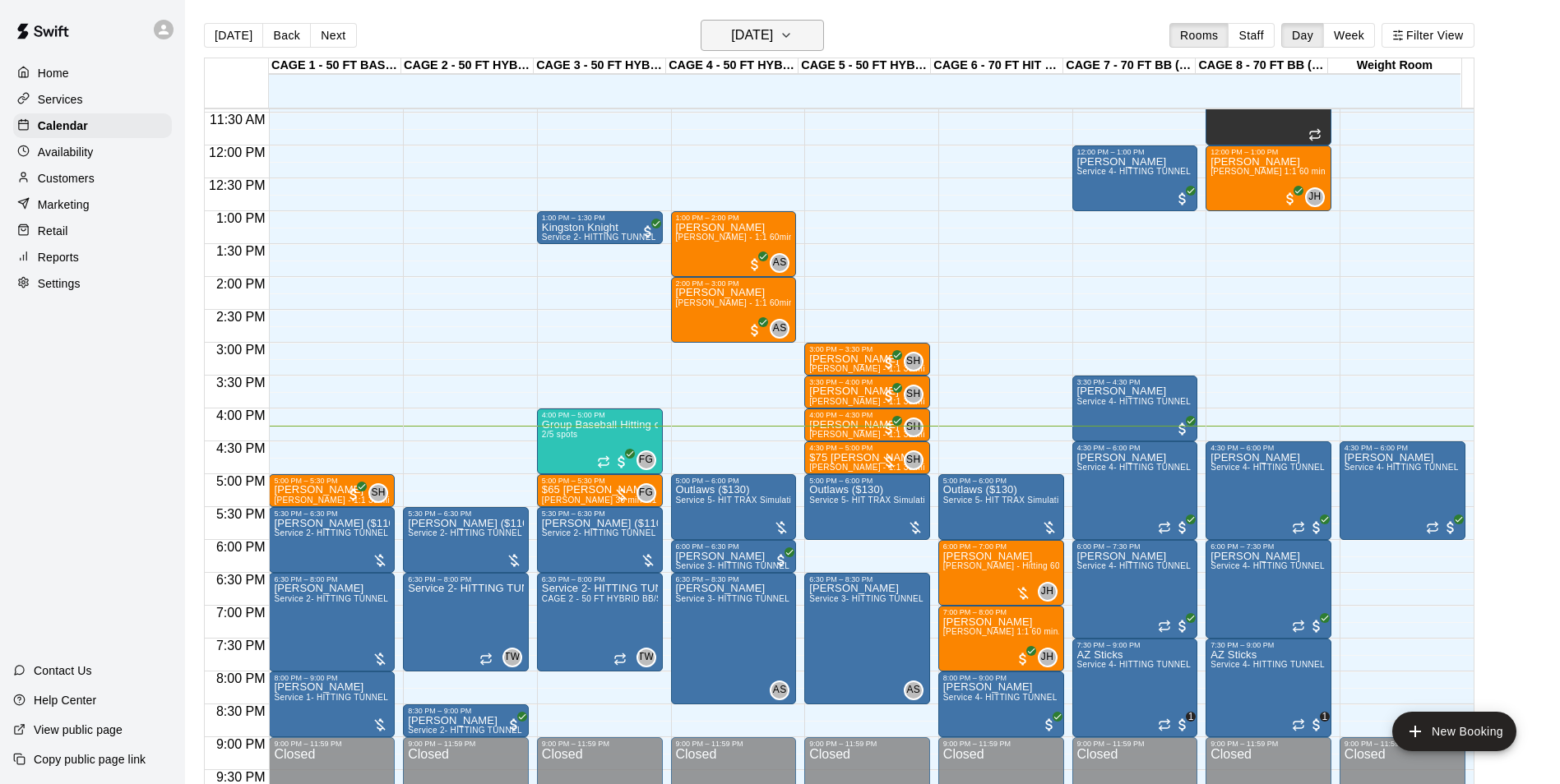
click at [760, 36] on h6 "[DATE]" at bounding box center [752, 35] width 42 height 23
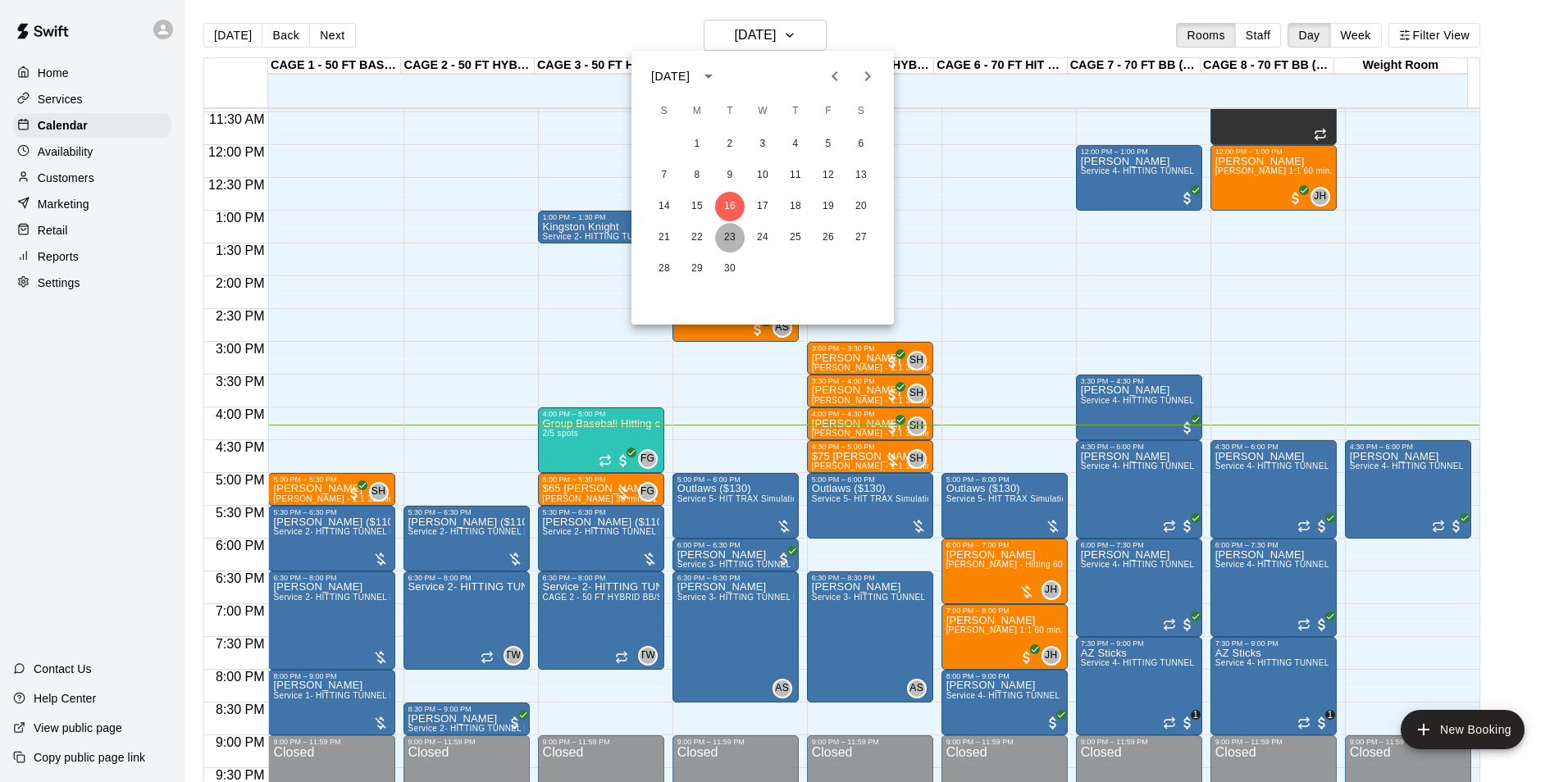
click at [731, 244] on button "23" at bounding box center [730, 238] width 30 height 30
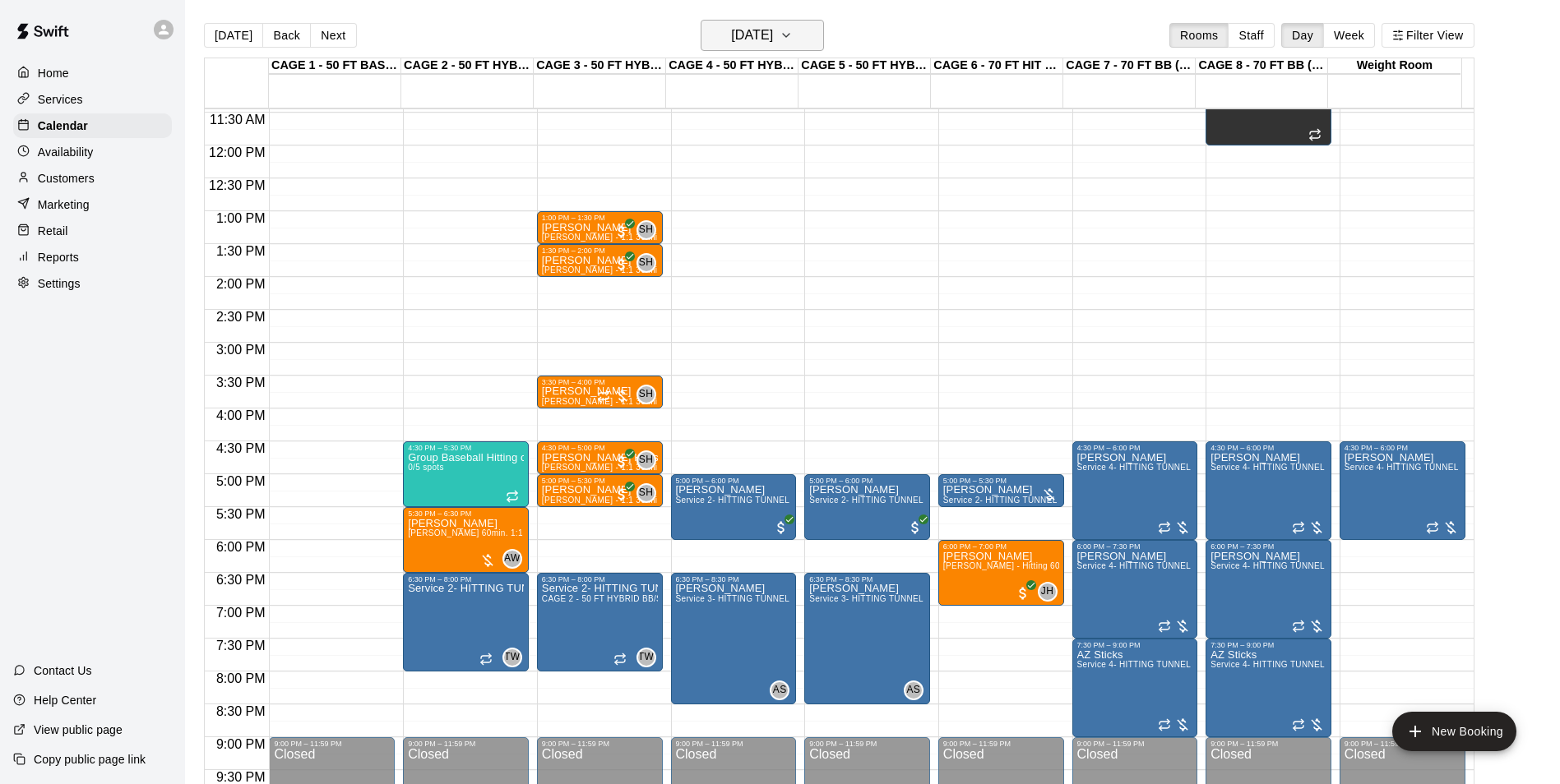
click at [773, 40] on h6 "Tuesday Sep 23" at bounding box center [752, 35] width 42 height 23
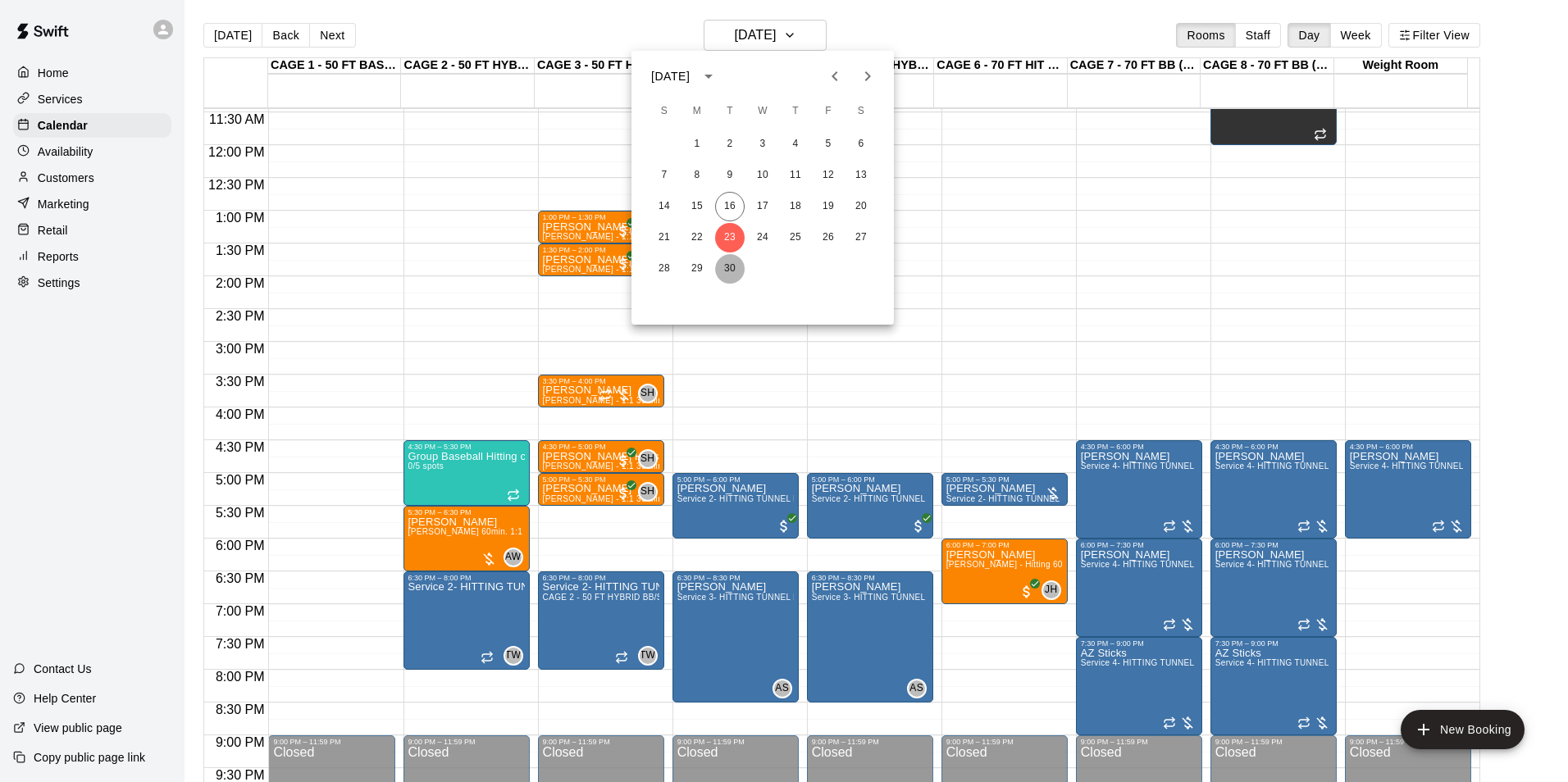
click at [728, 265] on button "30" at bounding box center [730, 269] width 30 height 30
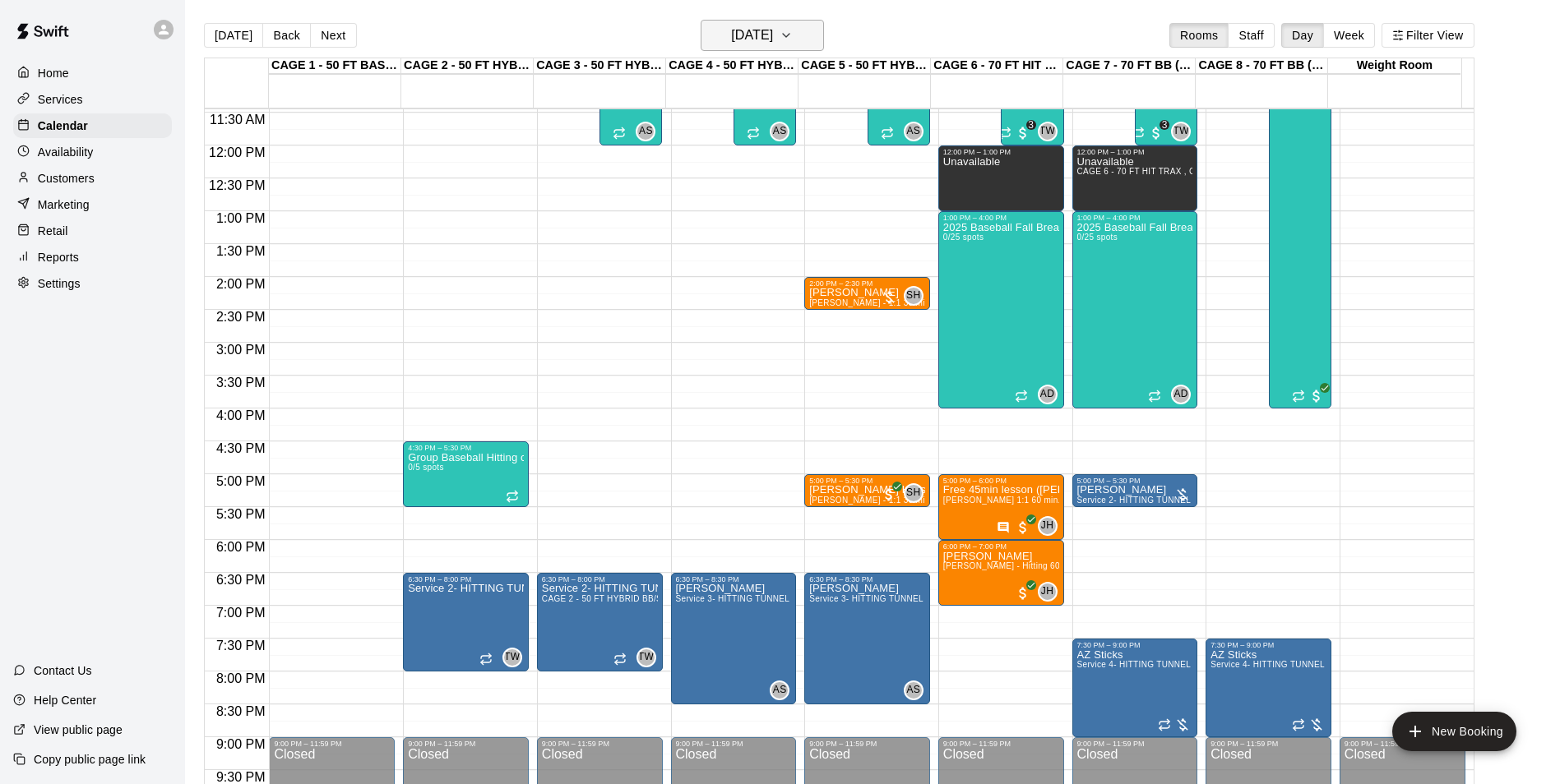
click at [745, 39] on h6 "Tuesday Sep 30" at bounding box center [752, 35] width 42 height 23
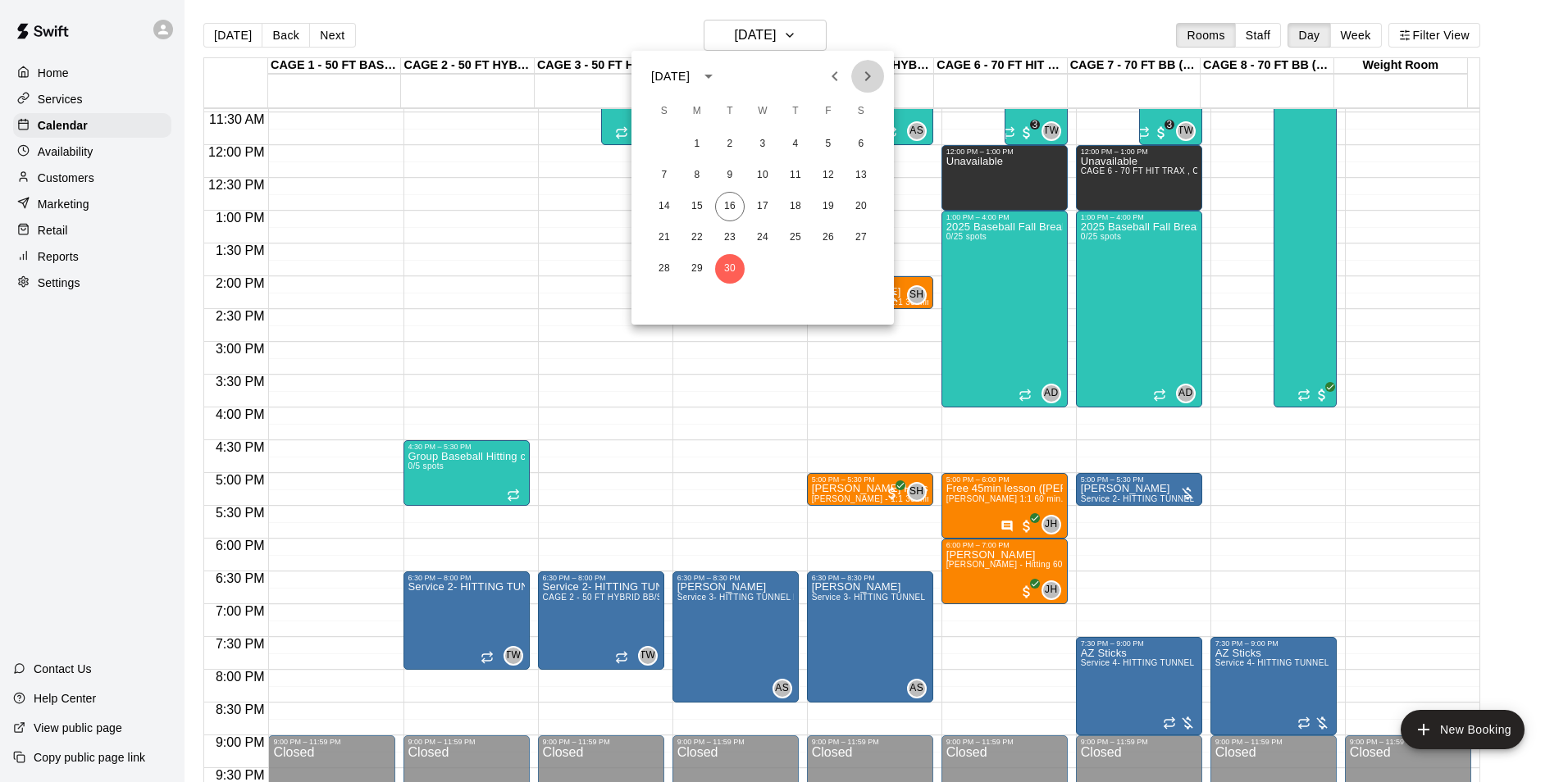
click at [879, 72] on button "Next month" at bounding box center [867, 76] width 32 height 32
click at [724, 176] on button "7" at bounding box center [730, 176] width 30 height 30
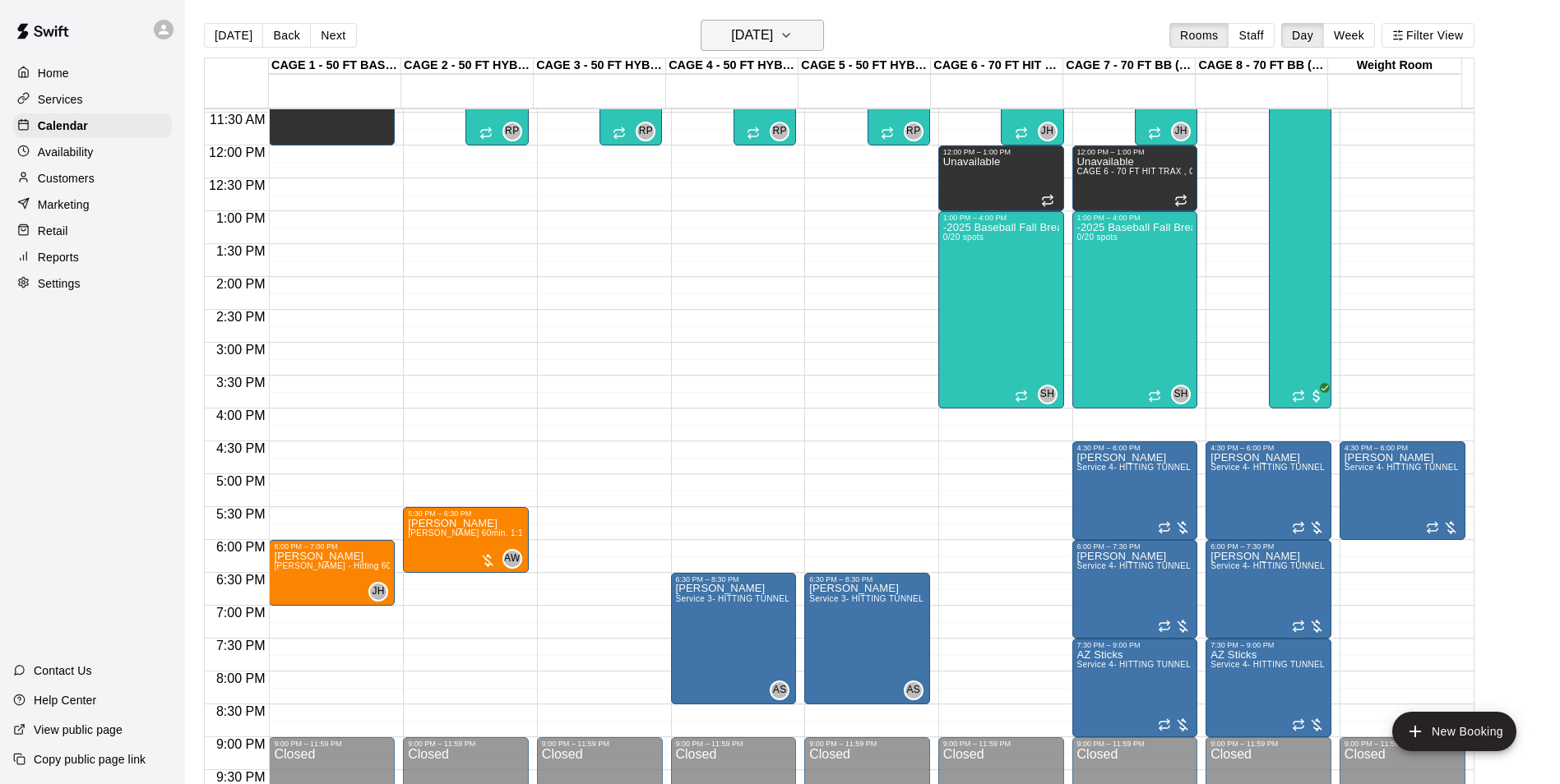
click at [773, 36] on h6 "Tuesday Oct 07" at bounding box center [752, 35] width 42 height 23
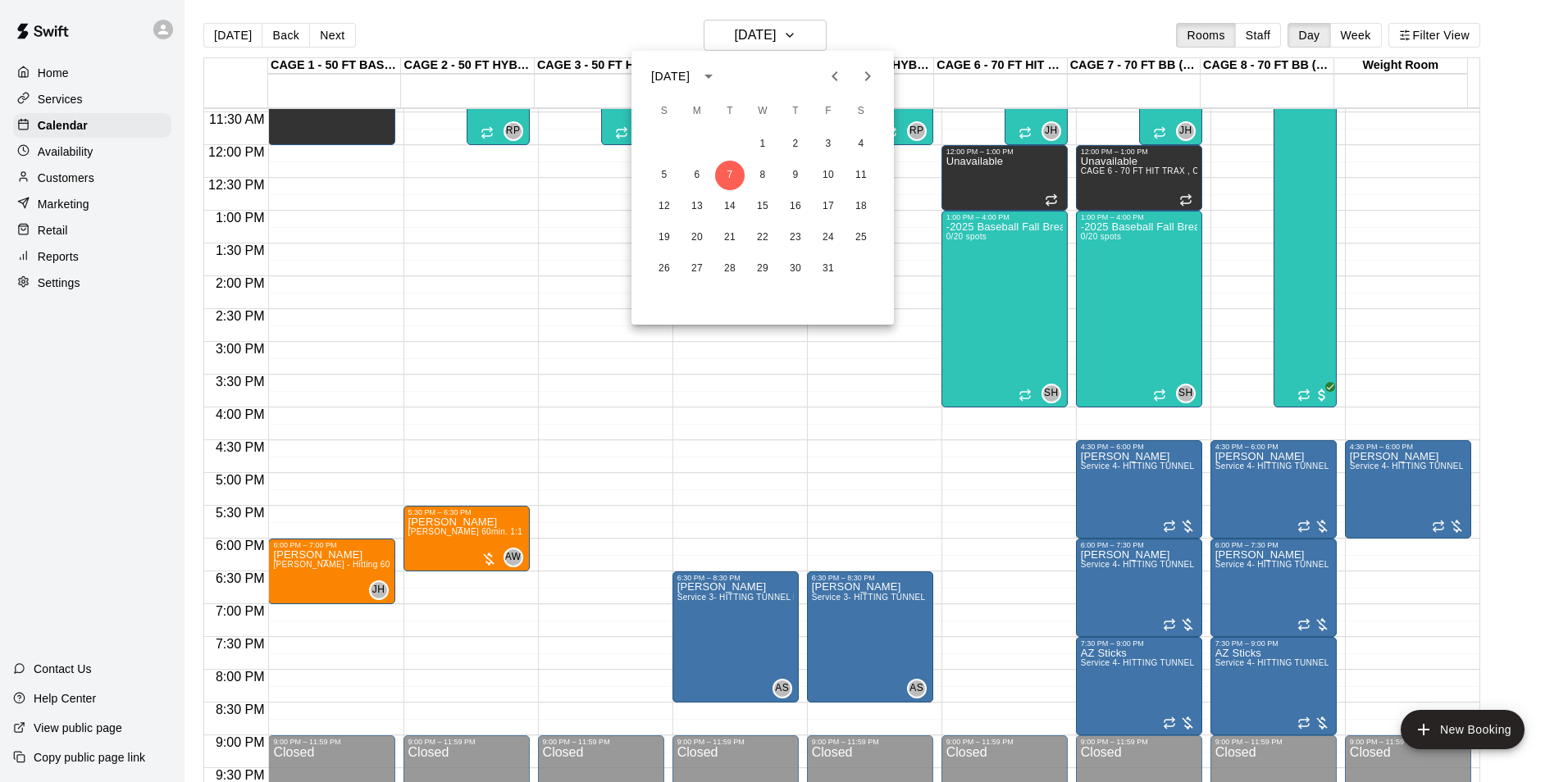
click at [830, 81] on icon "Previous month" at bounding box center [834, 76] width 19 height 19
click at [719, 249] on div "21 22 23 24 25 26 27" at bounding box center [763, 238] width 263 height 30
click at [724, 237] on button "23" at bounding box center [730, 238] width 30 height 30
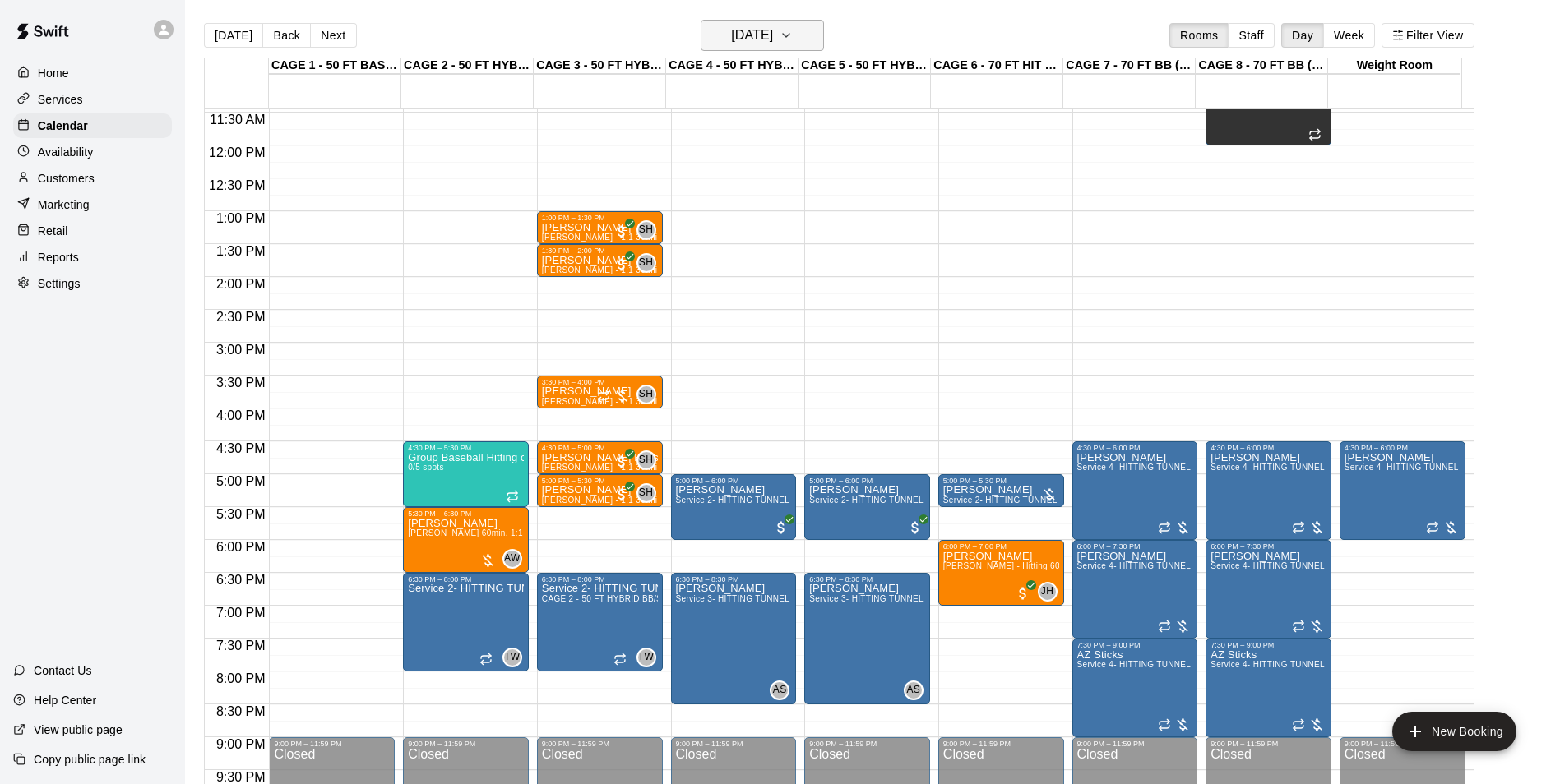
click at [735, 32] on h6 "Tuesday Sep 23" at bounding box center [752, 35] width 42 height 23
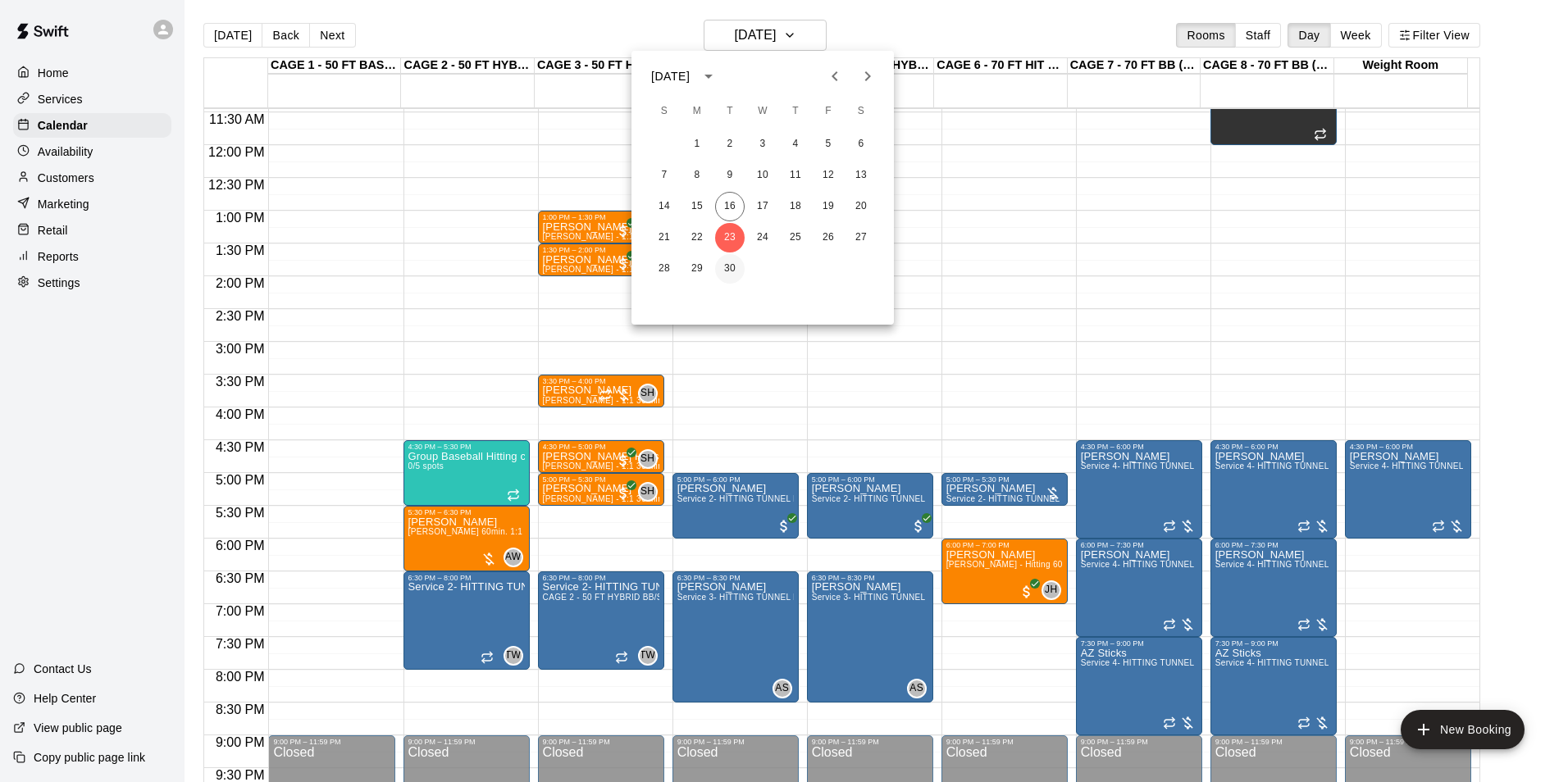
click at [716, 269] on button "30" at bounding box center [730, 269] width 30 height 30
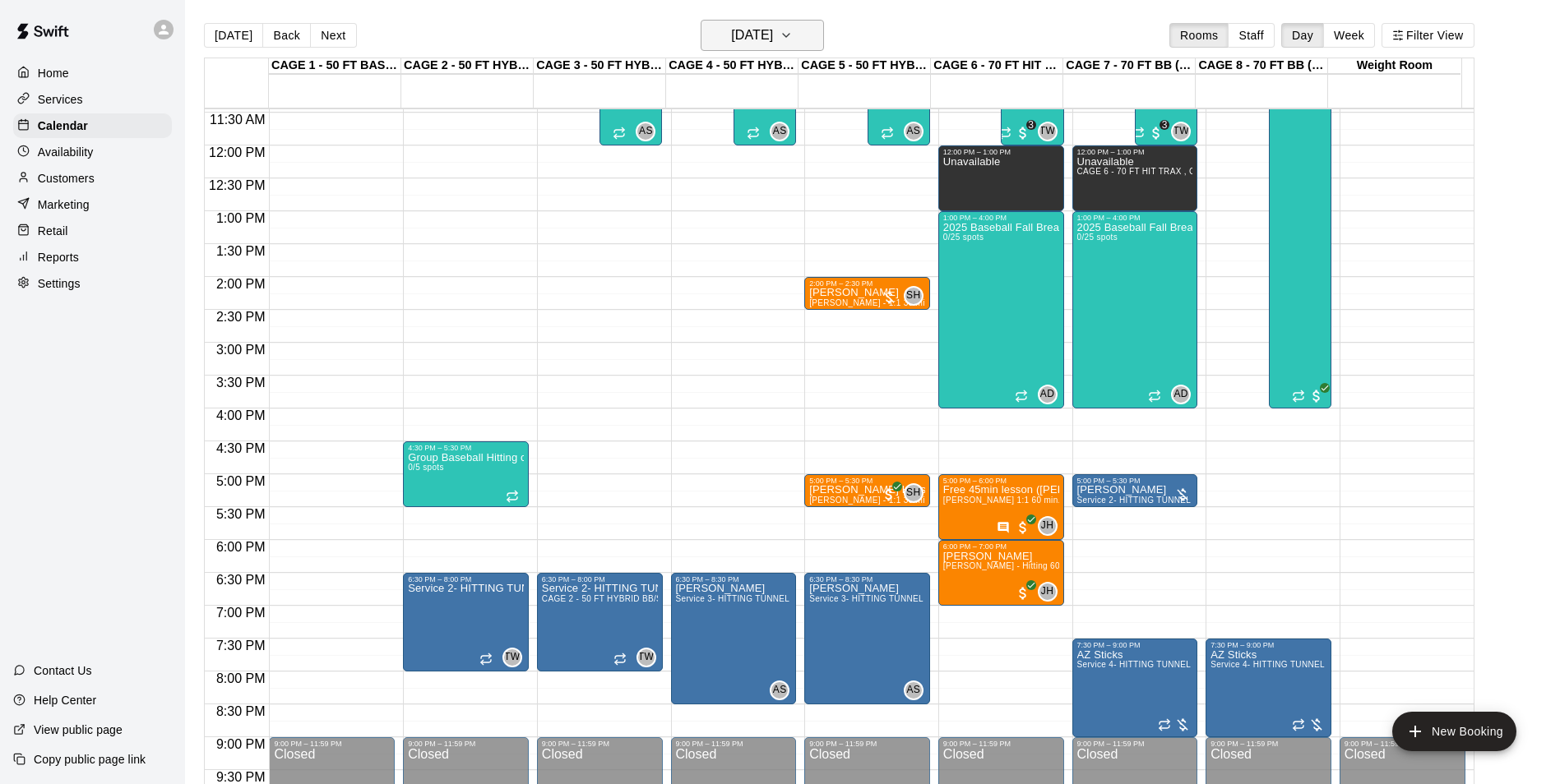
click at [773, 26] on h6 "Tuesday Sep 30" at bounding box center [752, 35] width 42 height 23
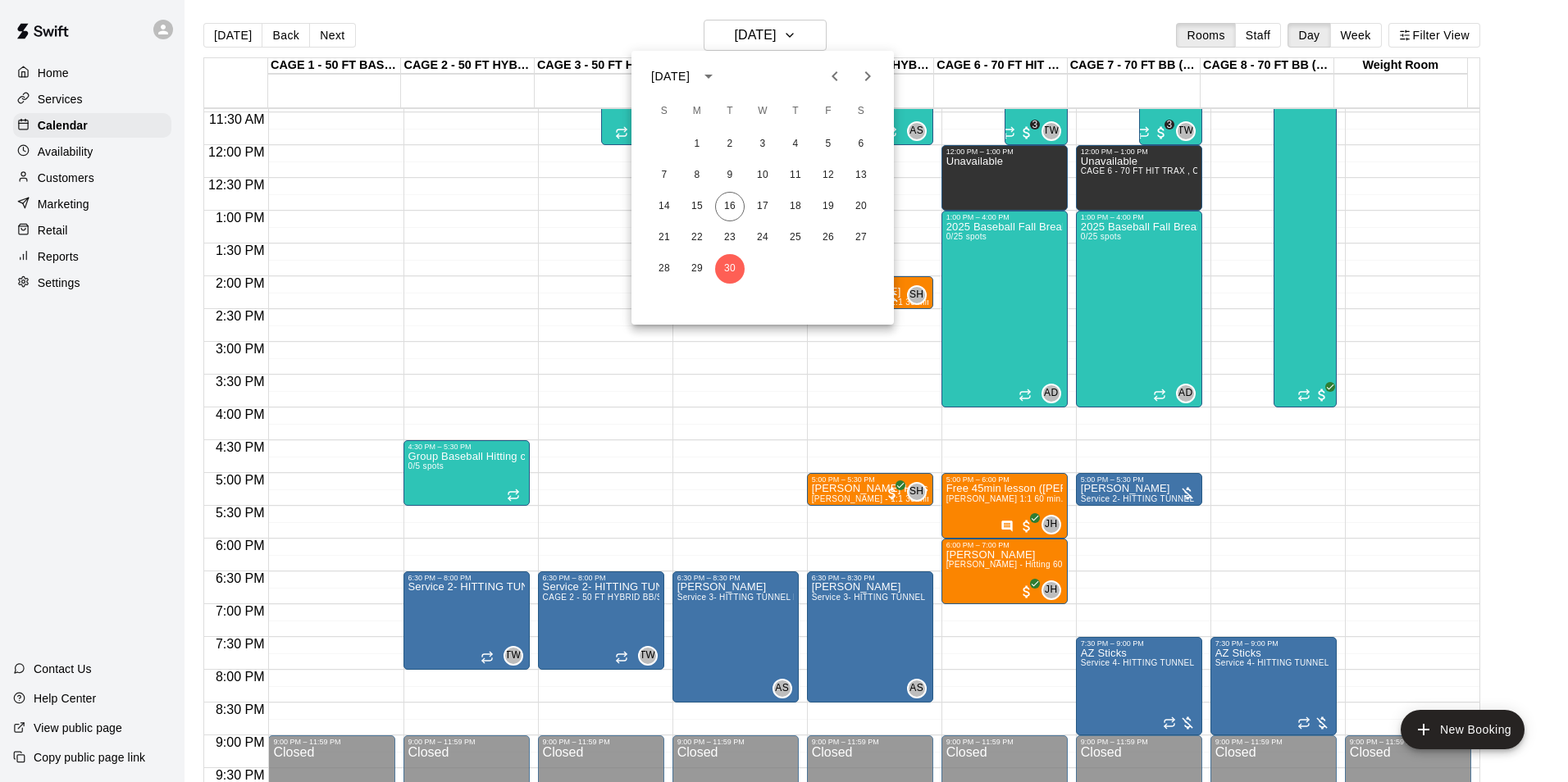
click at [865, 78] on icon "Next month" at bounding box center [867, 76] width 19 height 19
click at [517, 43] on div at bounding box center [784, 391] width 1568 height 782
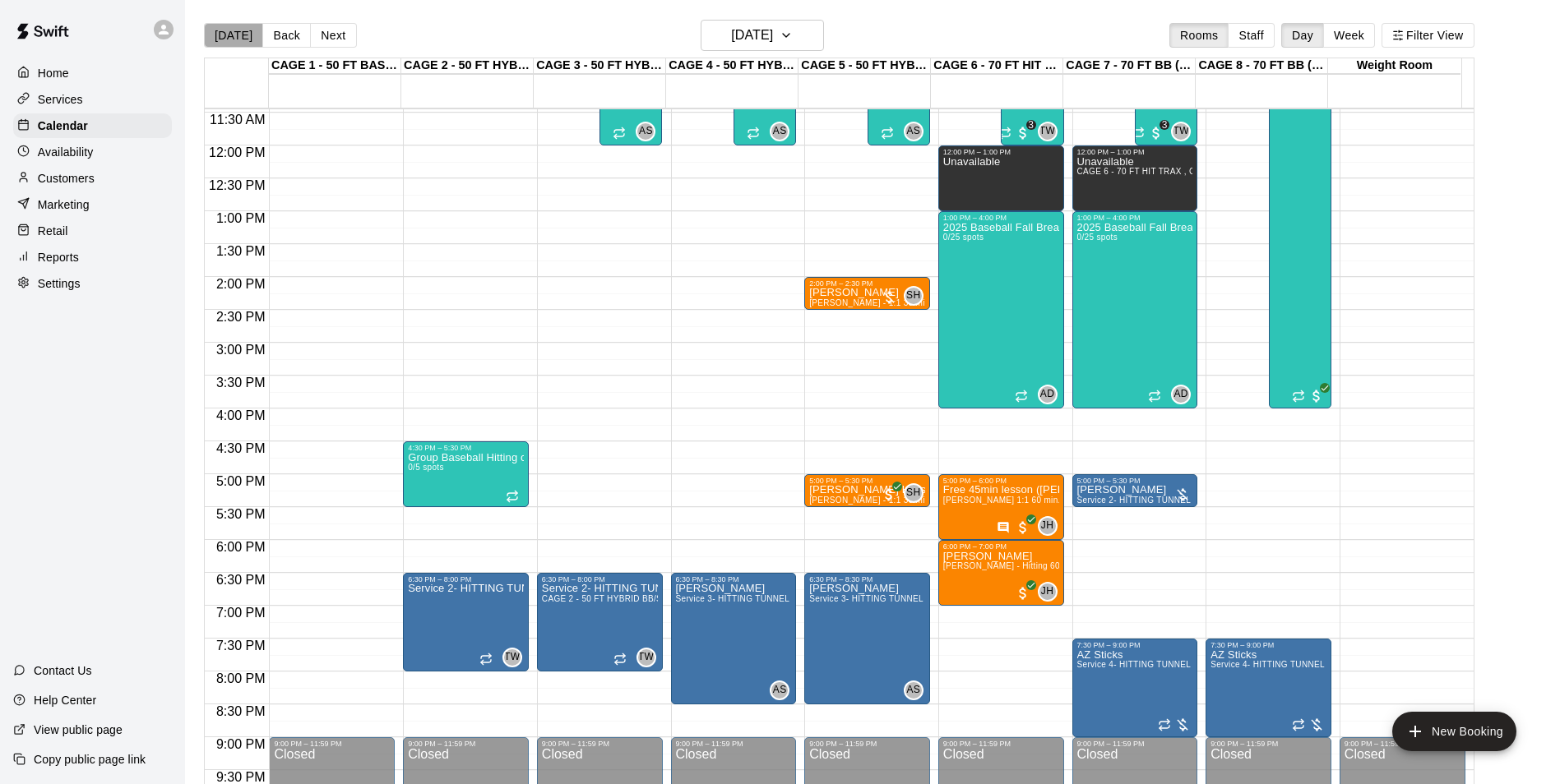
click at [253, 29] on button "[DATE]" at bounding box center [234, 35] width 59 height 25
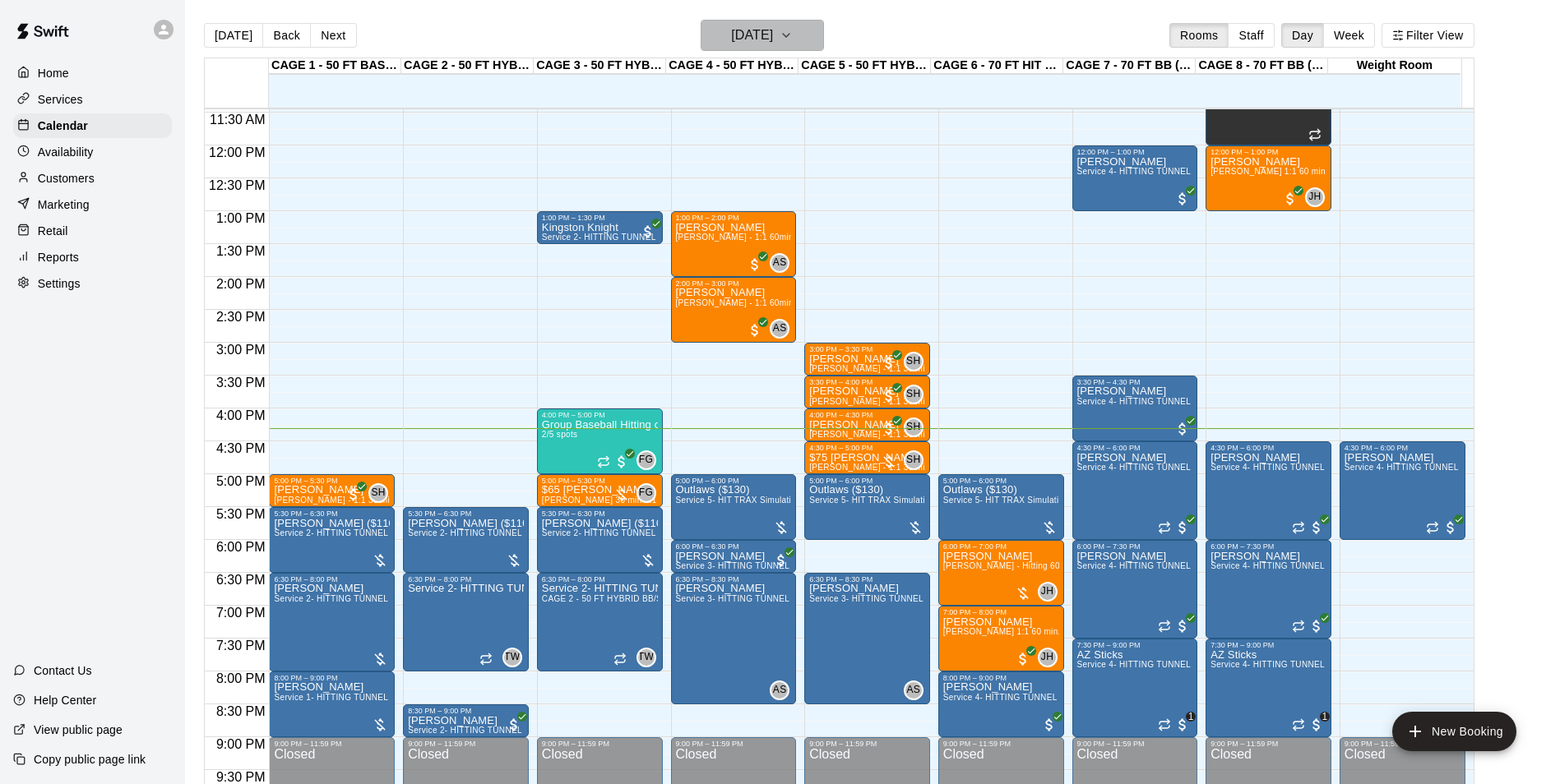
click at [773, 29] on h6 "[DATE]" at bounding box center [752, 35] width 42 height 23
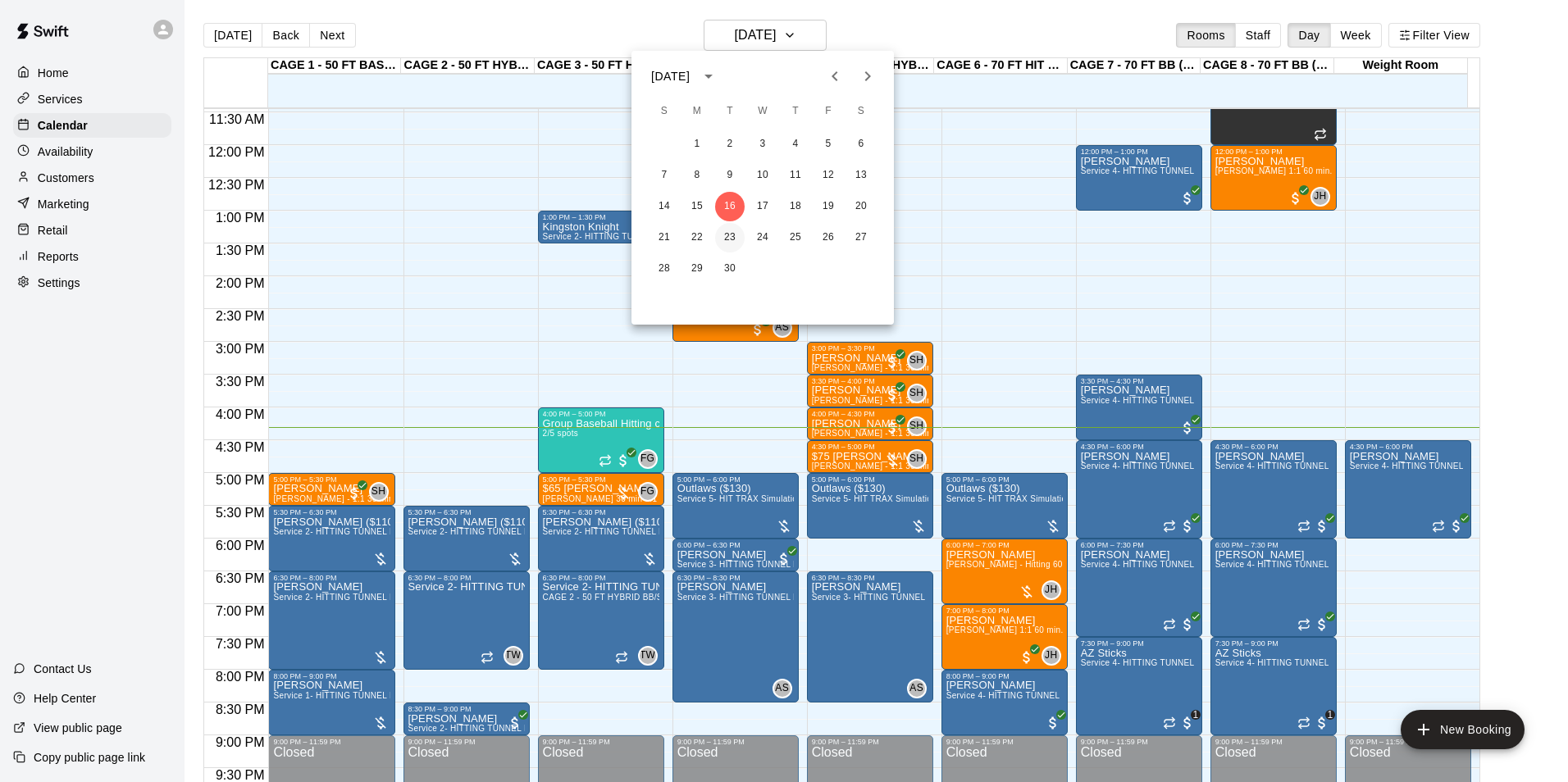
click at [722, 243] on button "23" at bounding box center [730, 238] width 30 height 30
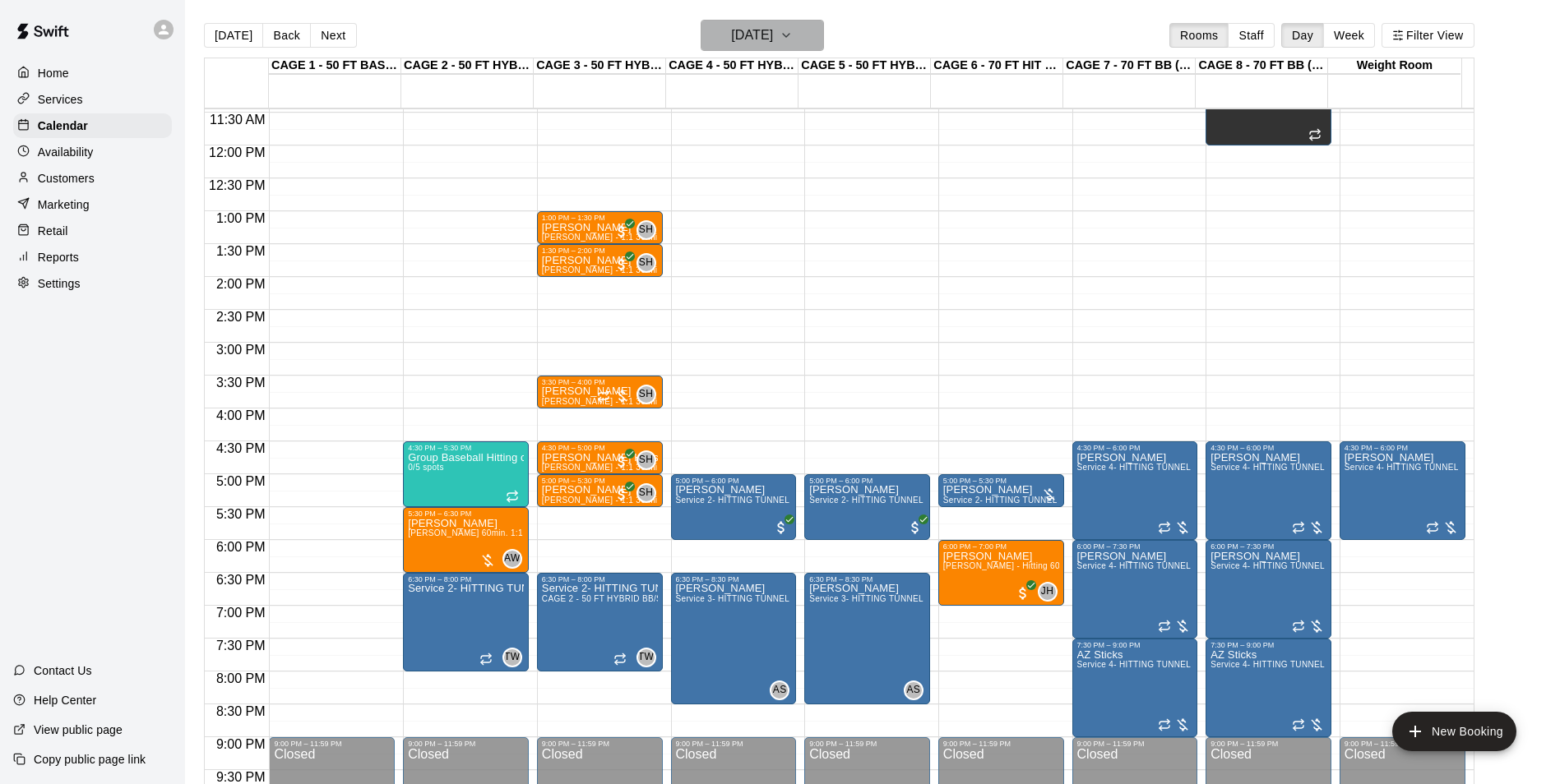
click at [760, 42] on h6 "Tuesday Sep 23" at bounding box center [752, 35] width 42 height 23
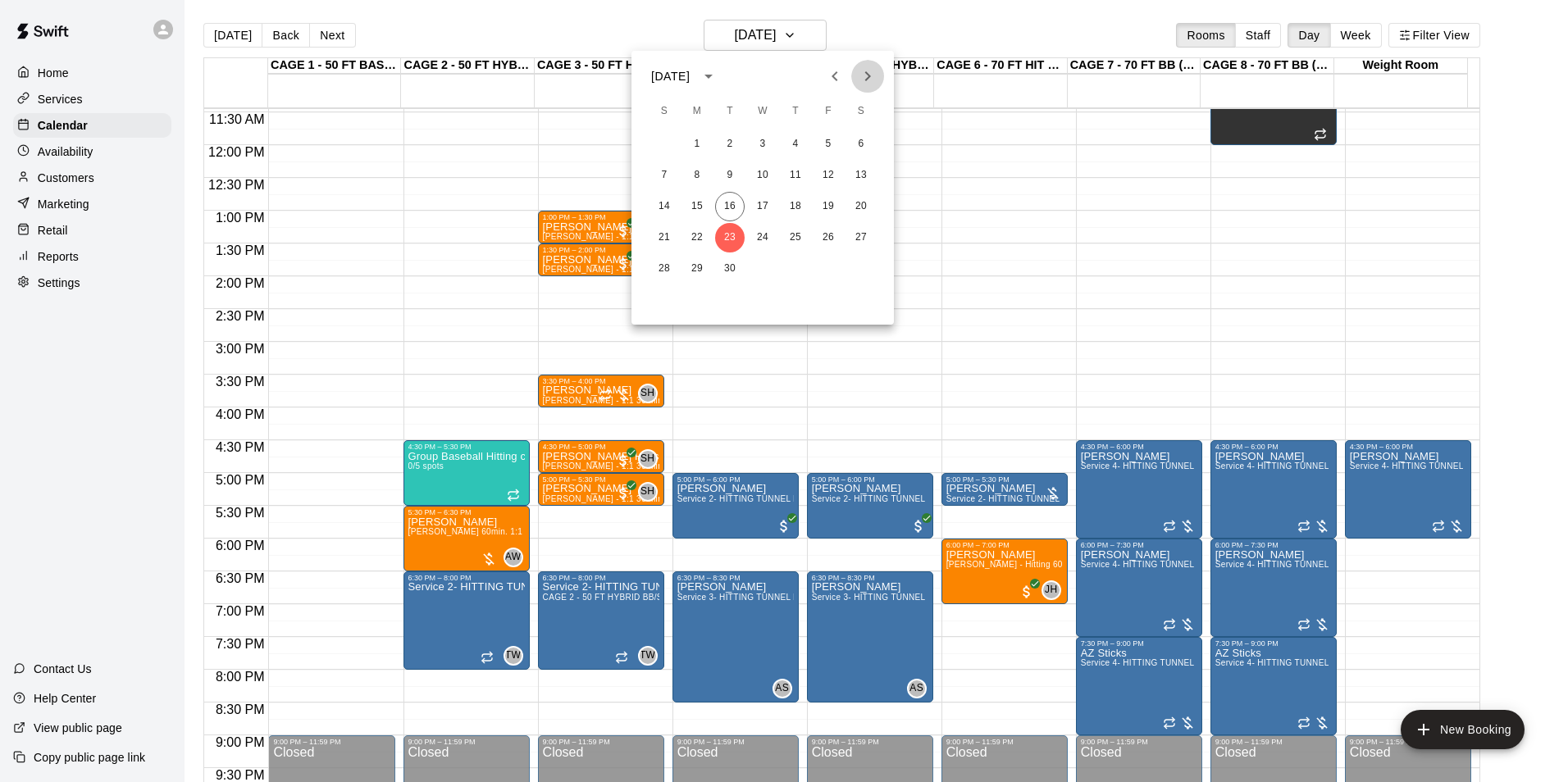
click at [866, 73] on icon "Next month" at bounding box center [868, 76] width 6 height 10
click at [720, 177] on button "7" at bounding box center [730, 176] width 30 height 30
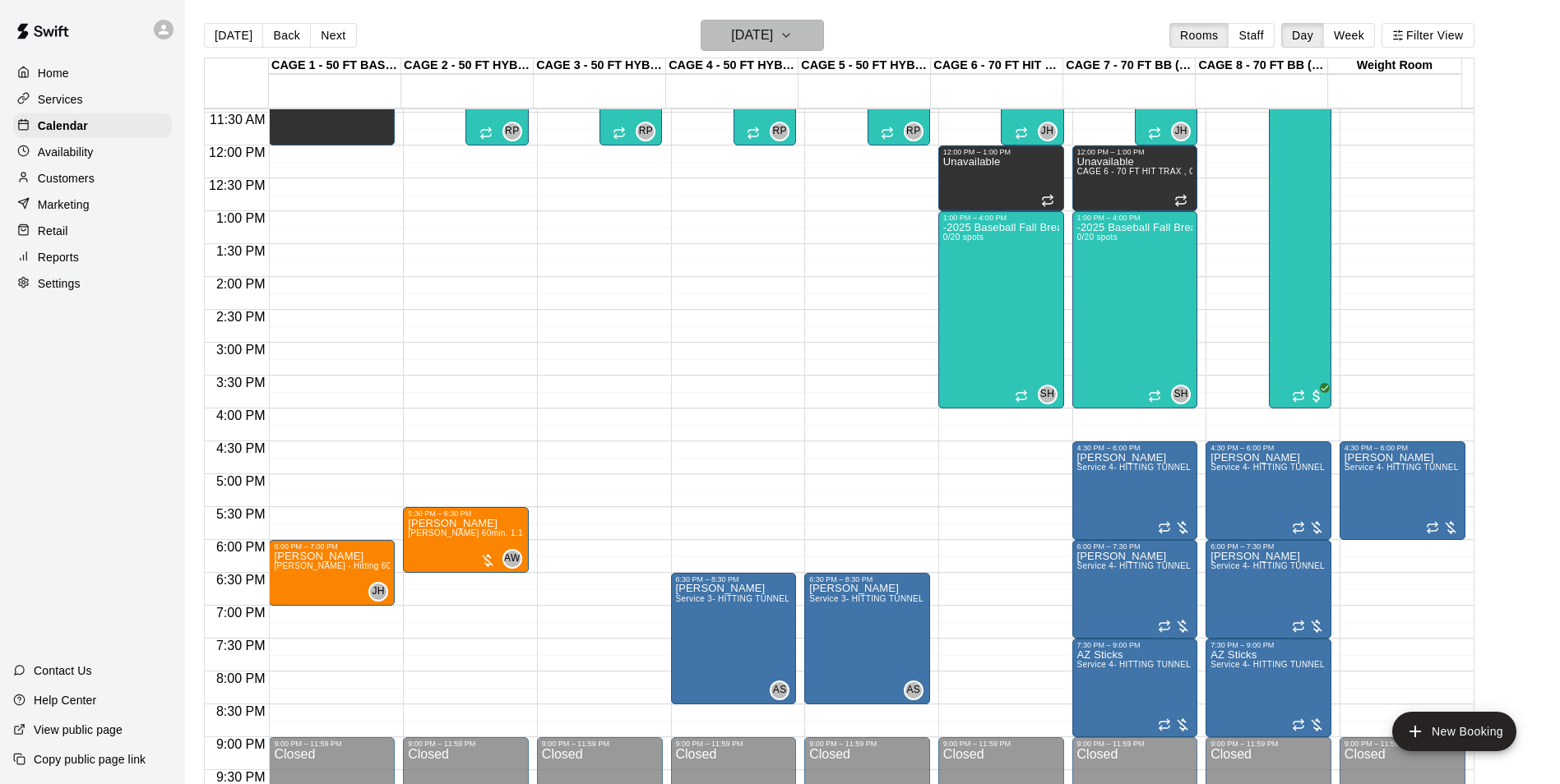
click at [741, 42] on h6 "Tuesday Oct 07" at bounding box center [752, 35] width 42 height 23
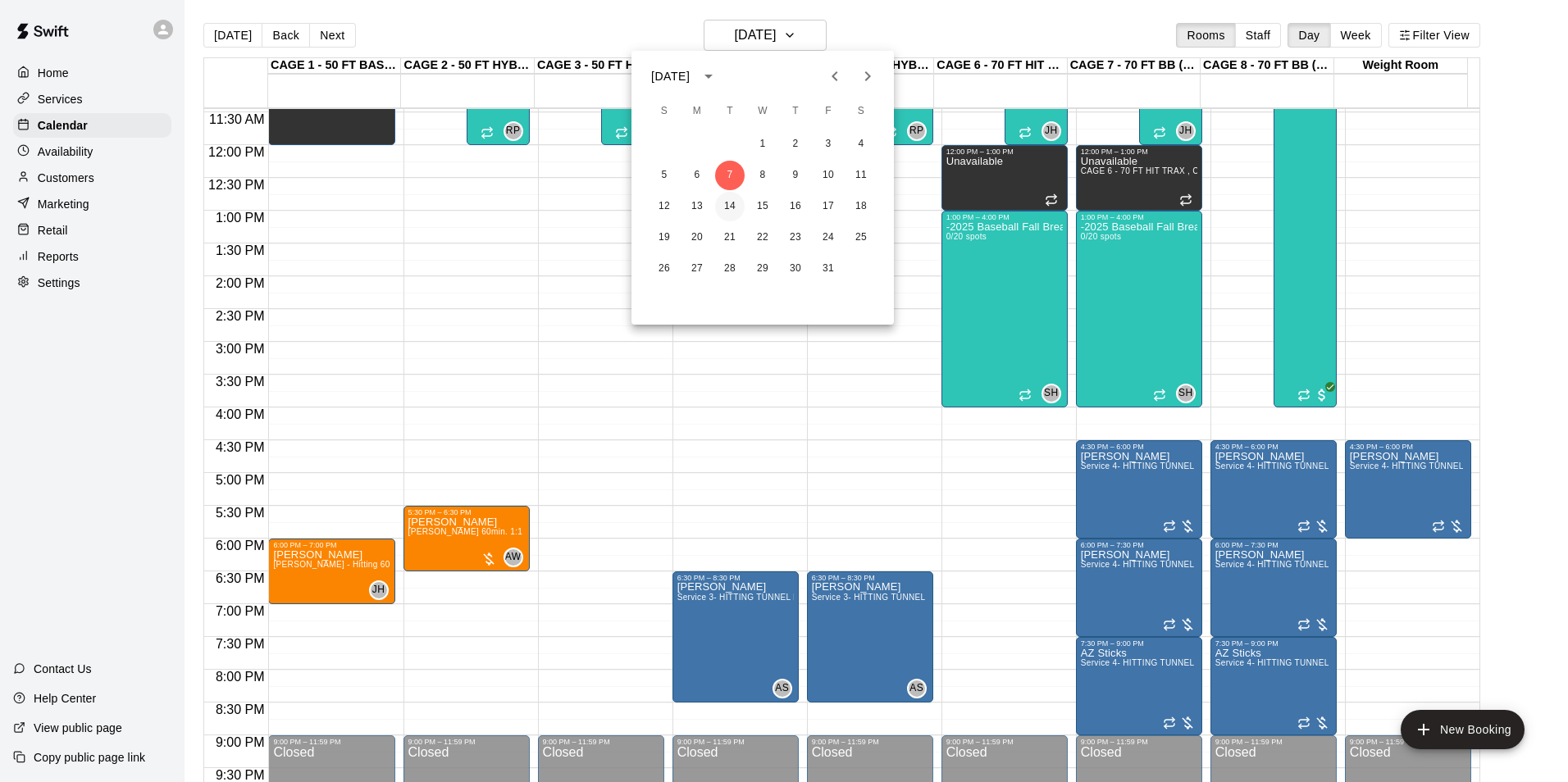
click at [728, 205] on button "14" at bounding box center [730, 206] width 30 height 30
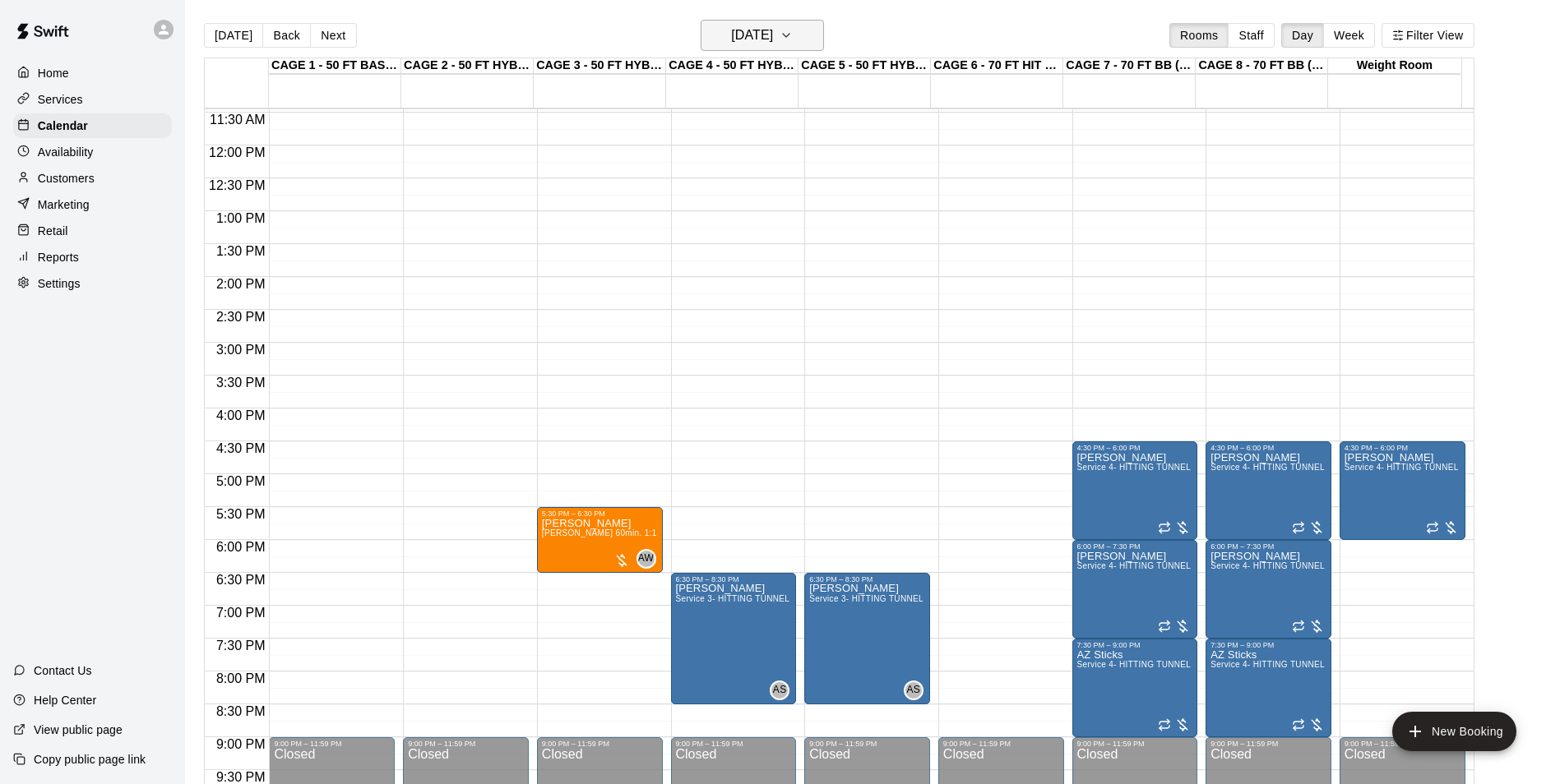
click at [741, 39] on h6 "Tuesday Oct 14" at bounding box center [752, 35] width 42 height 23
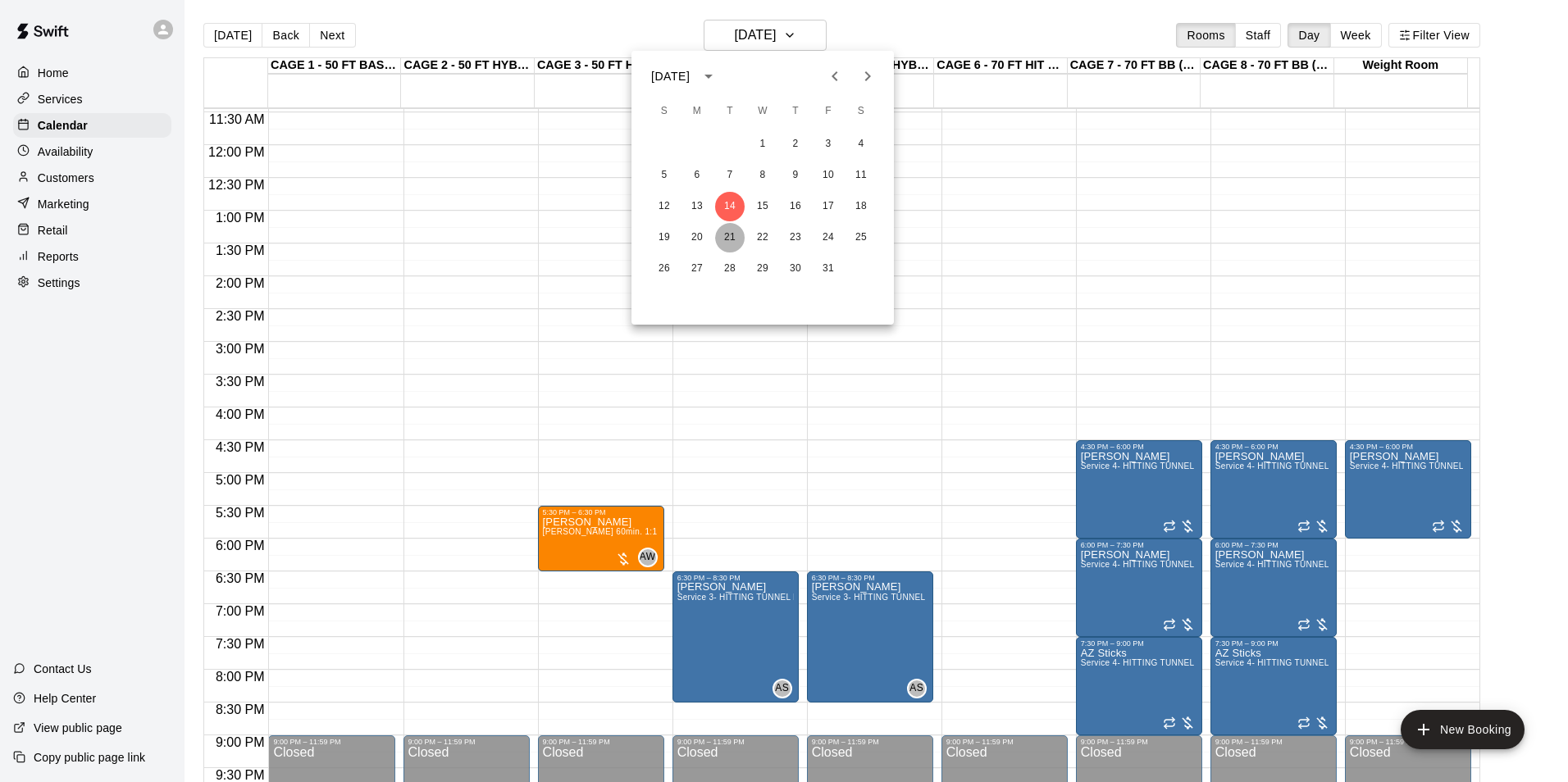
click at [729, 233] on button "21" at bounding box center [730, 238] width 30 height 30
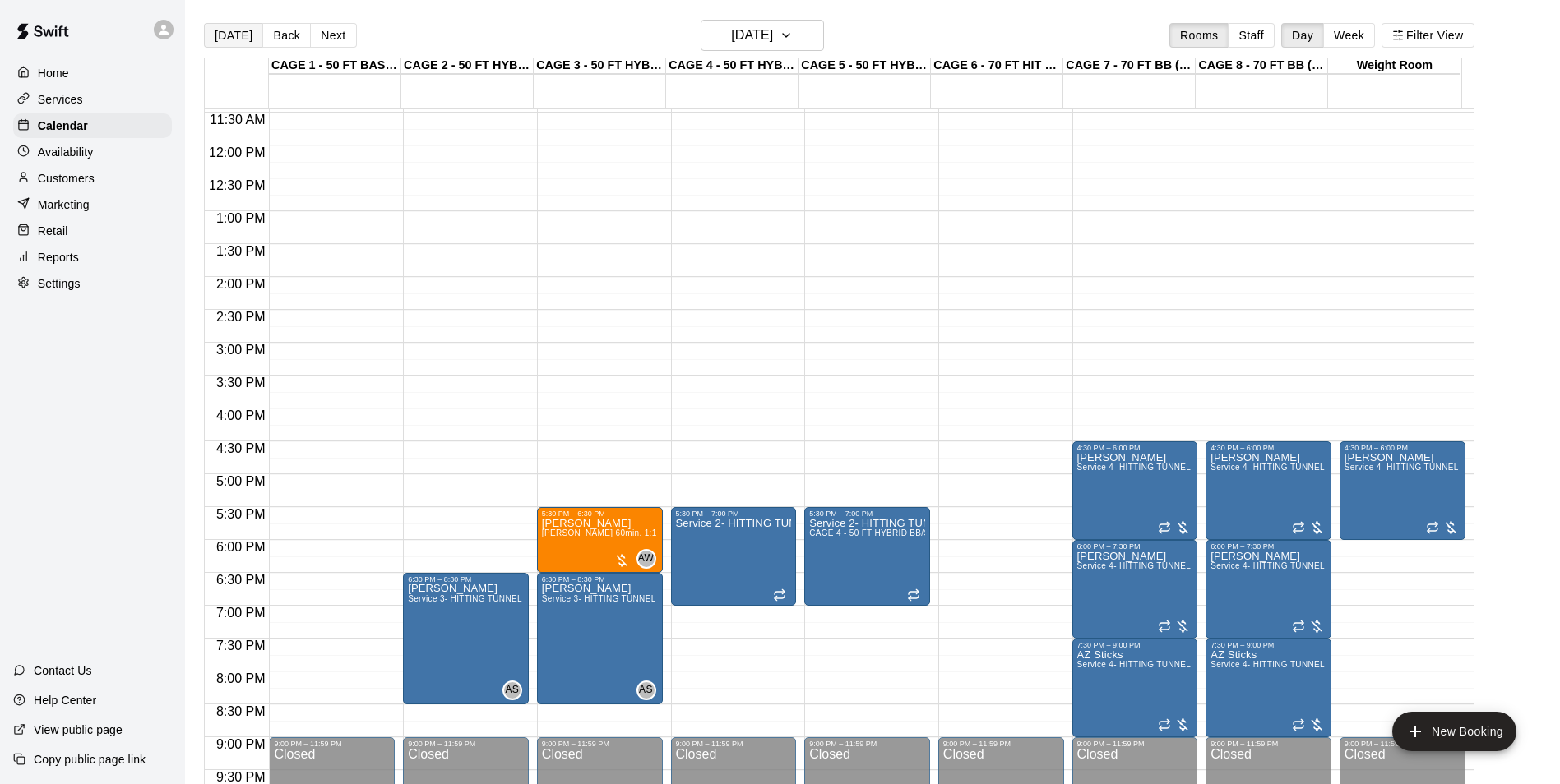
click at [213, 31] on button "[DATE]" at bounding box center [234, 35] width 59 height 25
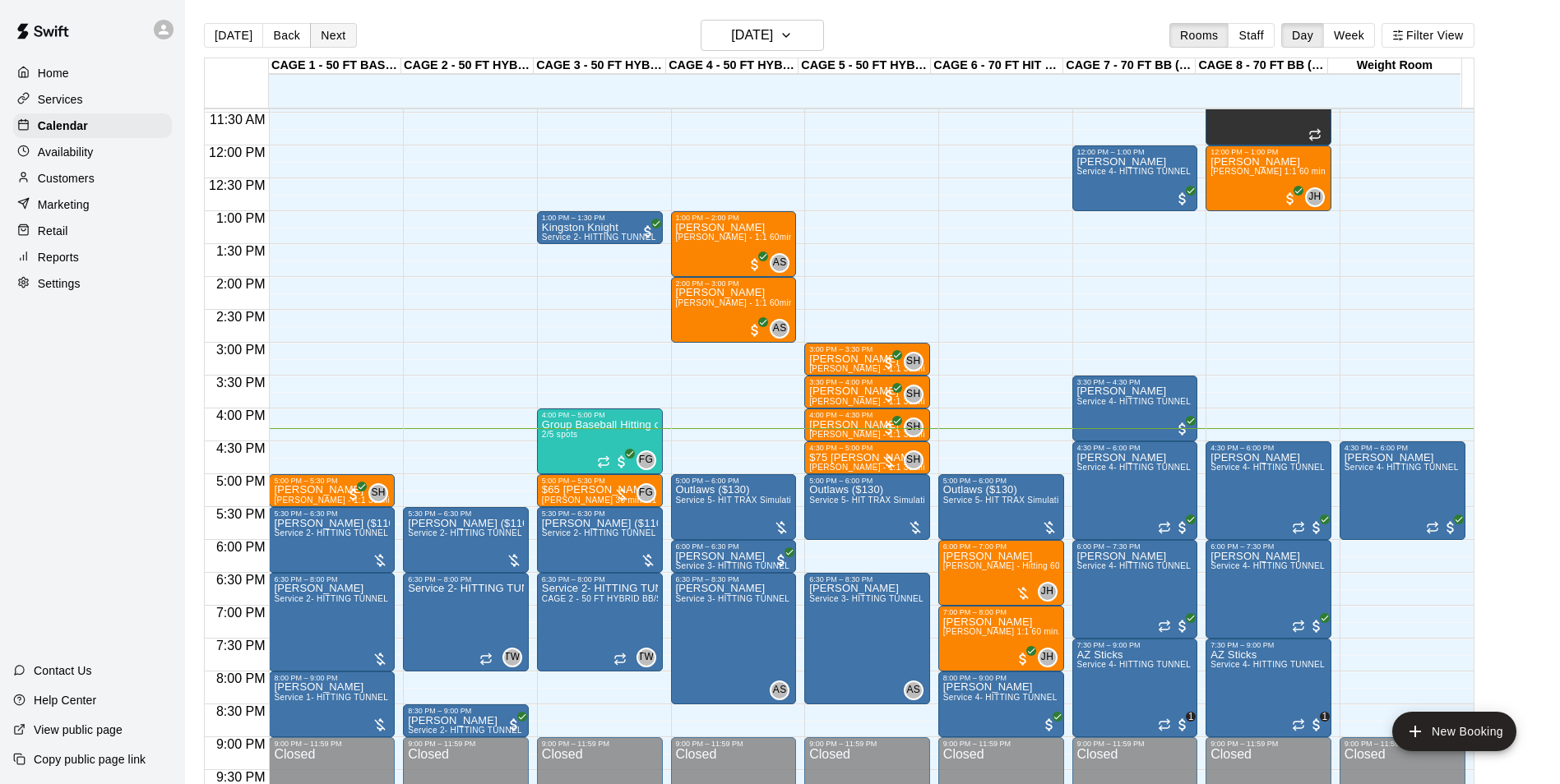
click at [330, 32] on button "Next" at bounding box center [333, 35] width 46 height 25
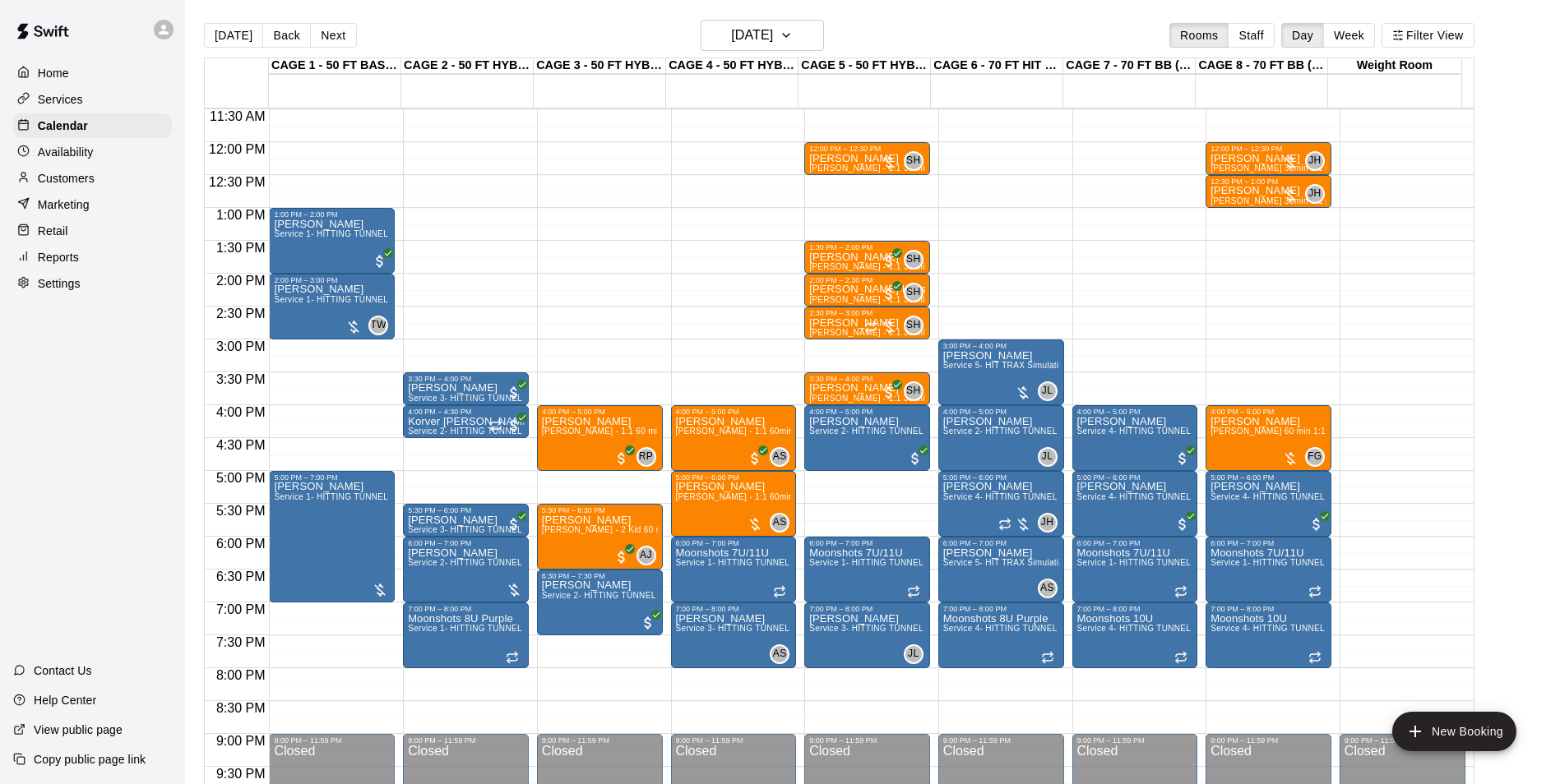
scroll to position [835, 0]
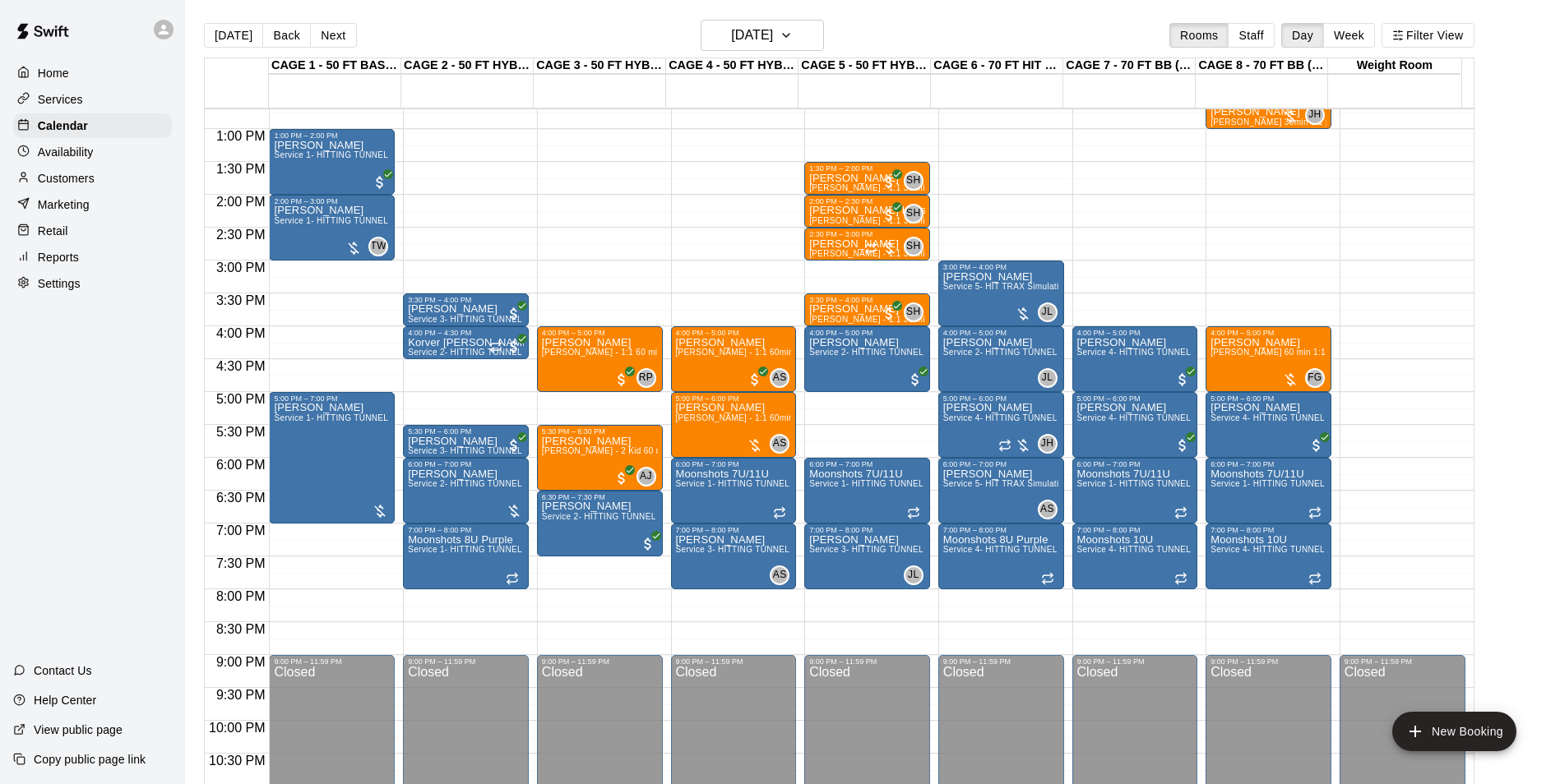
click at [226, 48] on div "Today Back Next Wednesday Sep 17 Rooms Staff Day Week Filter View" at bounding box center [839, 38] width 1270 height 38
click at [229, 41] on button "[DATE]" at bounding box center [234, 35] width 59 height 25
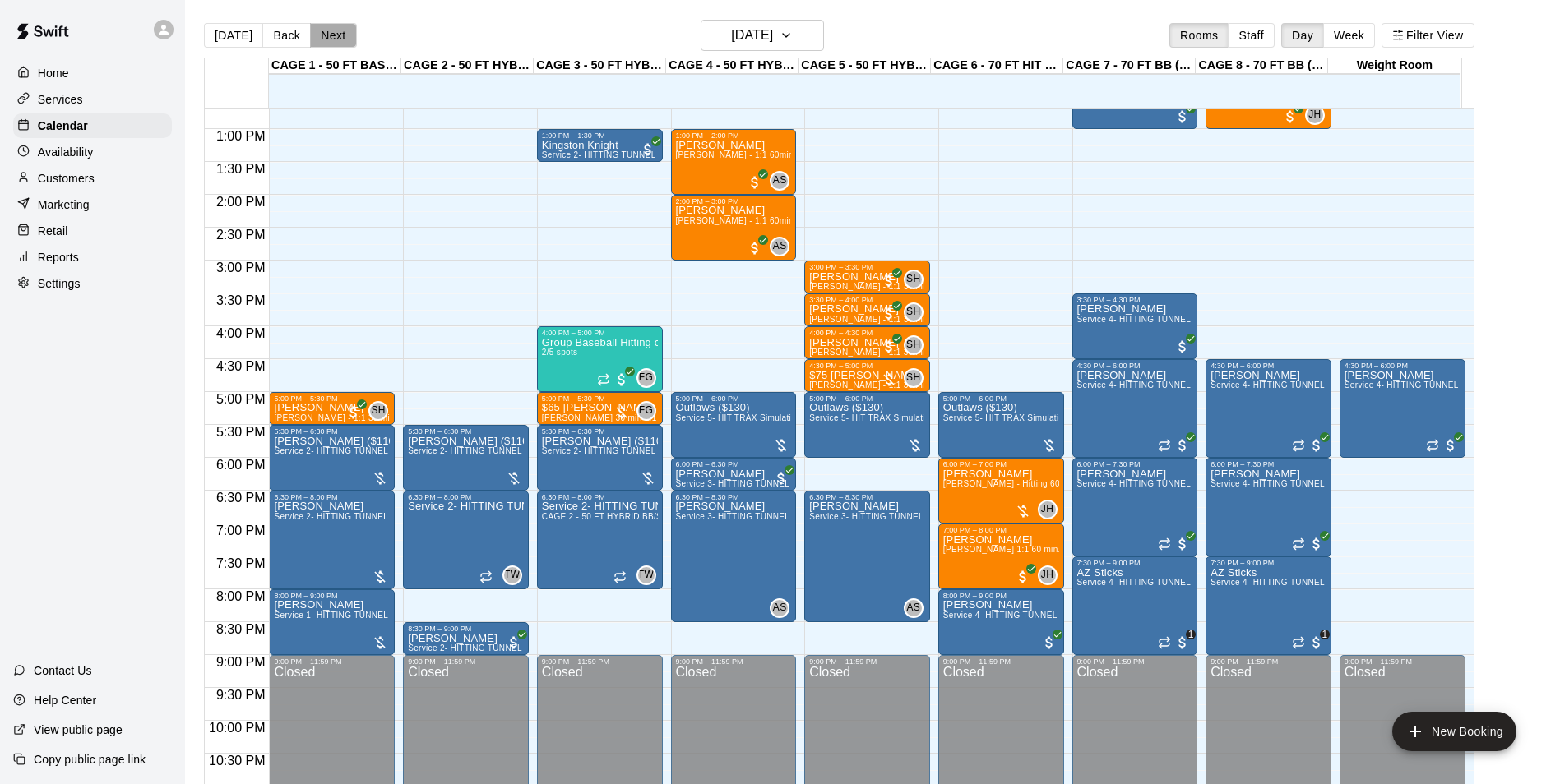
click at [328, 40] on button "Next" at bounding box center [333, 35] width 46 height 25
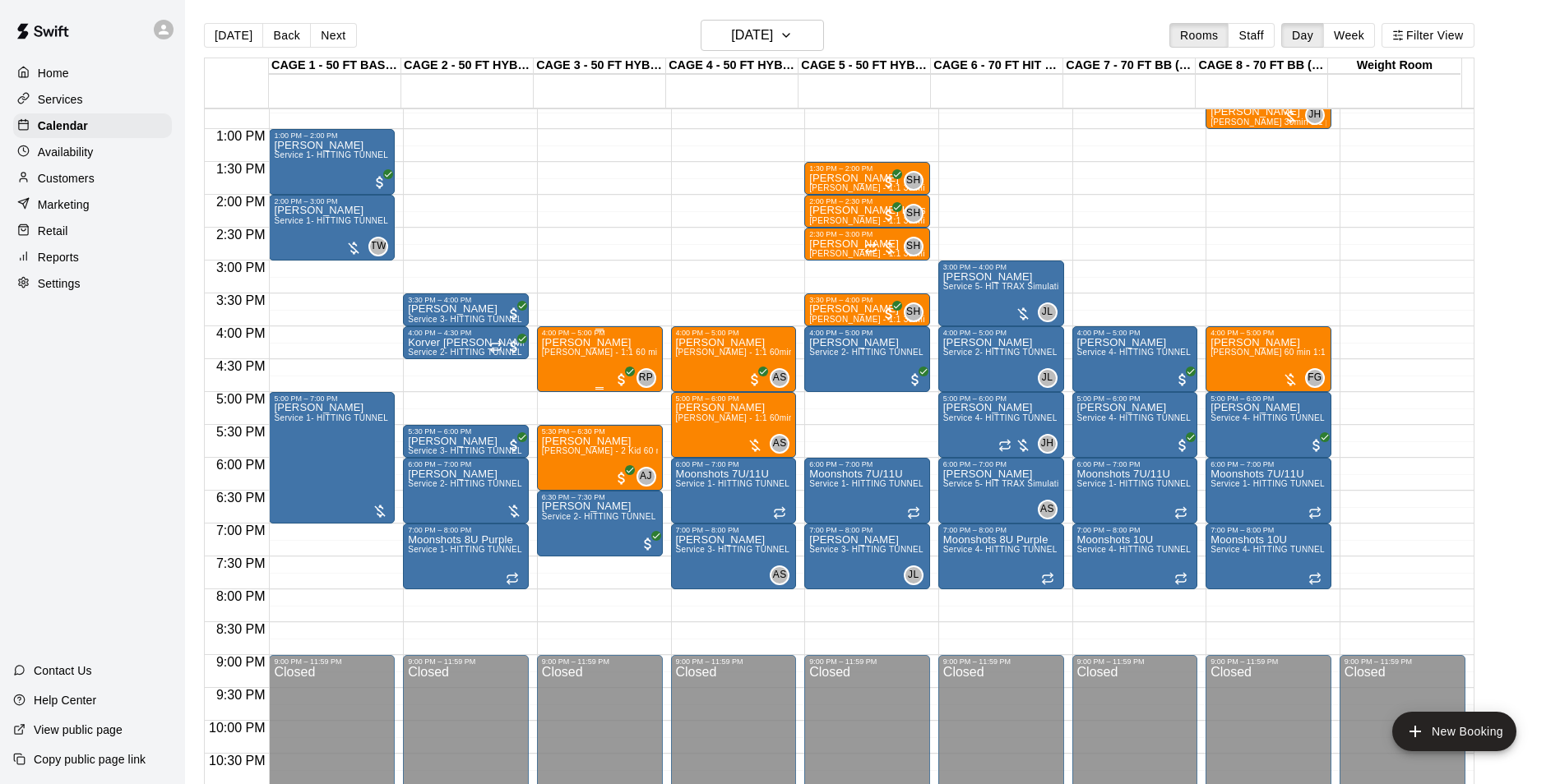
click at [589, 377] on div "Charli Colby Rocky Parra - 1:1 60 min Softball Pitching / Hitting instruction" at bounding box center [600, 728] width 116 height 784
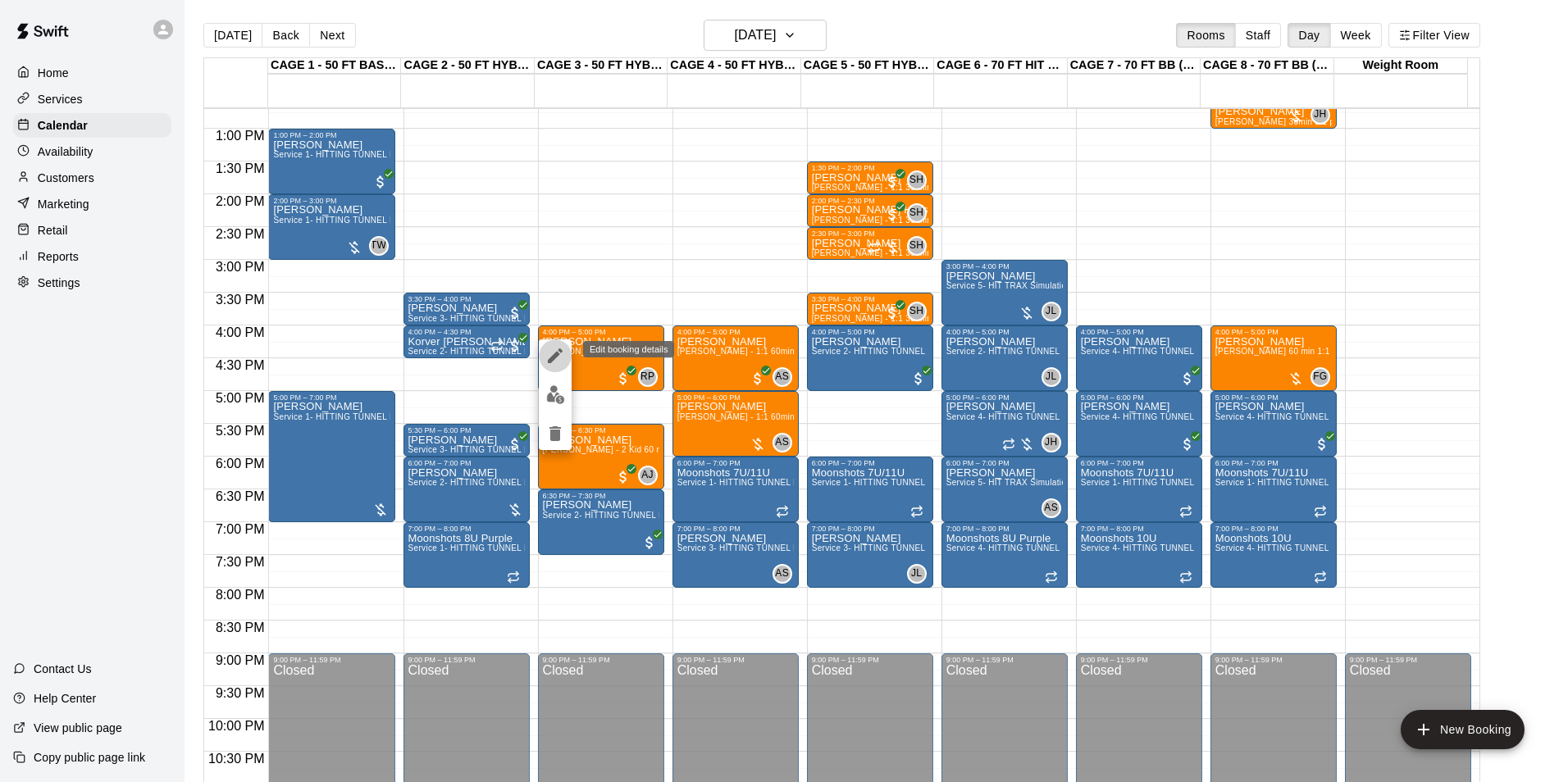
click at [550, 349] on icon "edit" at bounding box center [554, 355] width 19 height 19
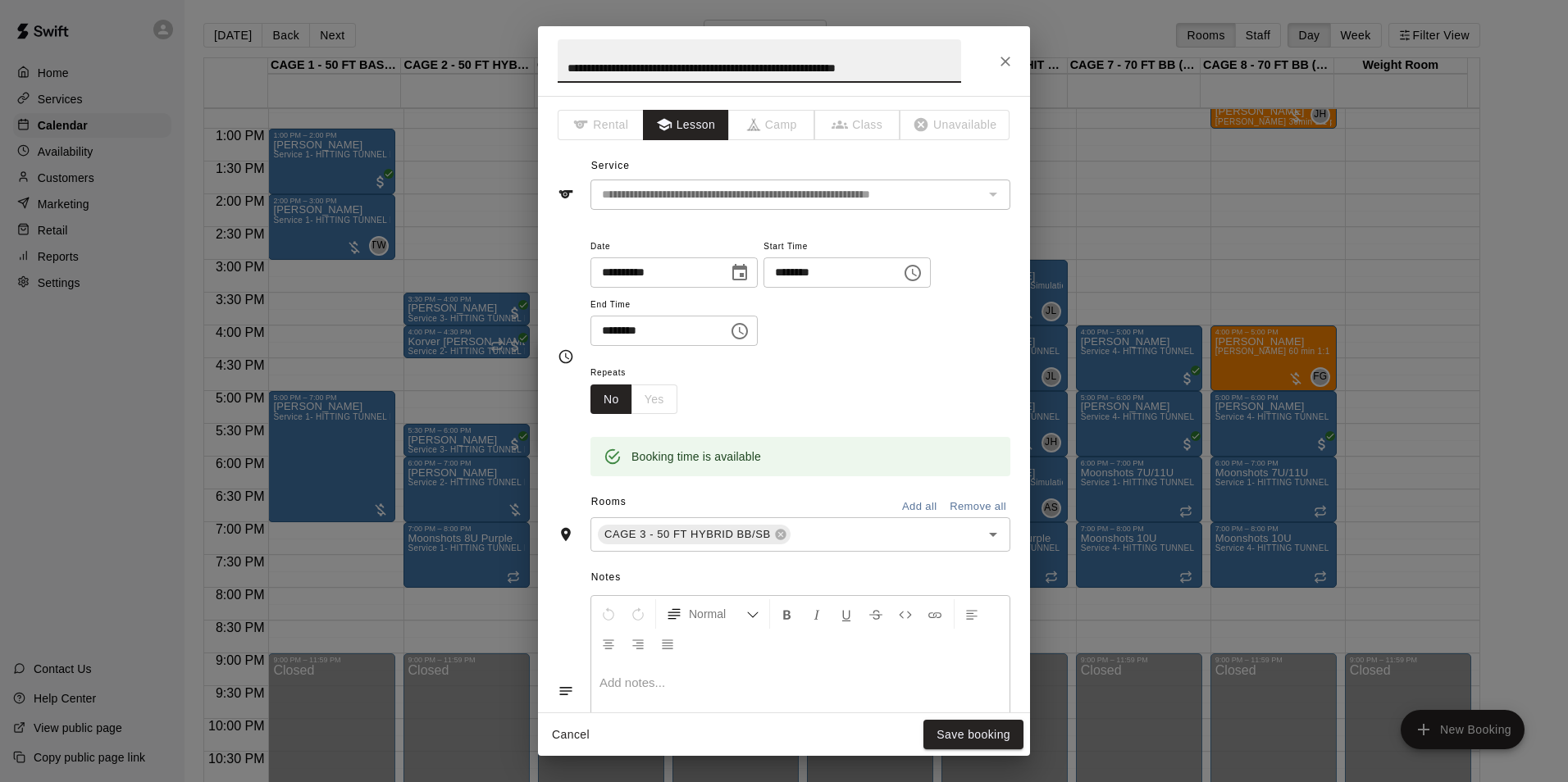
drag, startPoint x: 929, startPoint y: 72, endPoint x: 542, endPoint y: 68, distance: 387.0
click at [542, 68] on h2 "**********" at bounding box center [759, 60] width 442 height 69
type input "**********"
click at [966, 727] on button "Save booking" at bounding box center [974, 735] width 100 height 31
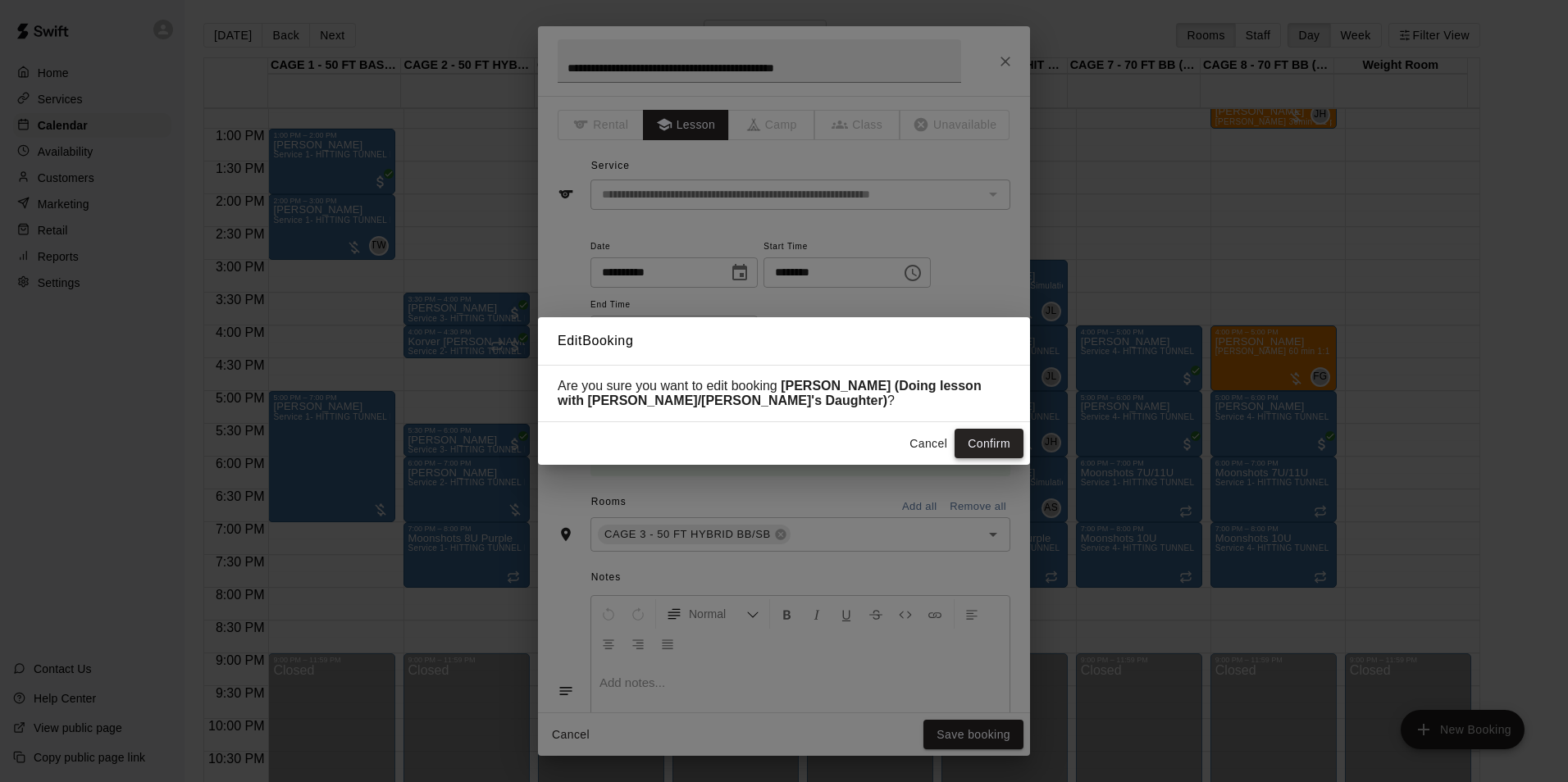
click at [986, 439] on button "Confirm" at bounding box center [989, 443] width 68 height 31
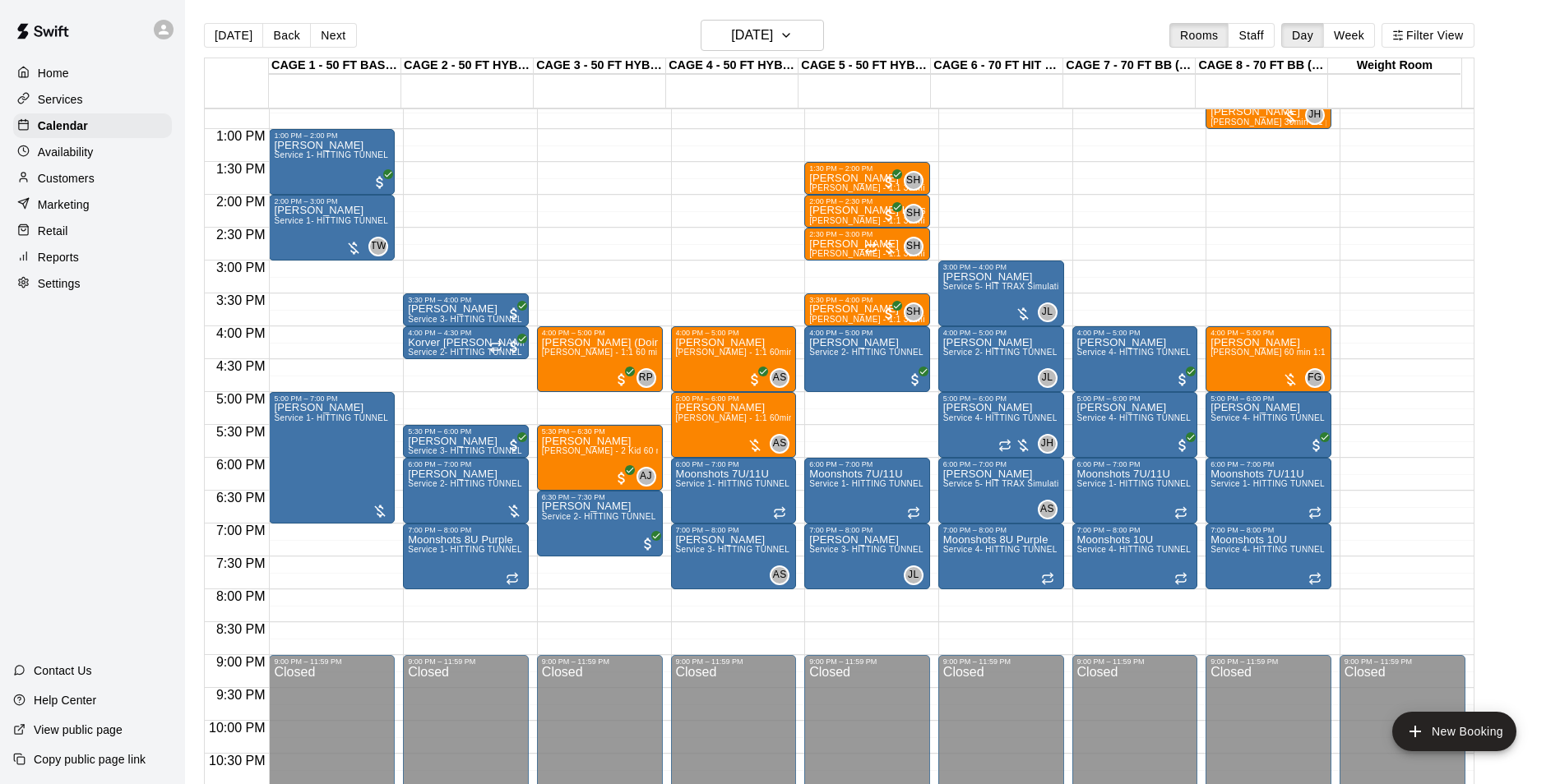
click at [62, 106] on p "Services" at bounding box center [60, 99] width 45 height 17
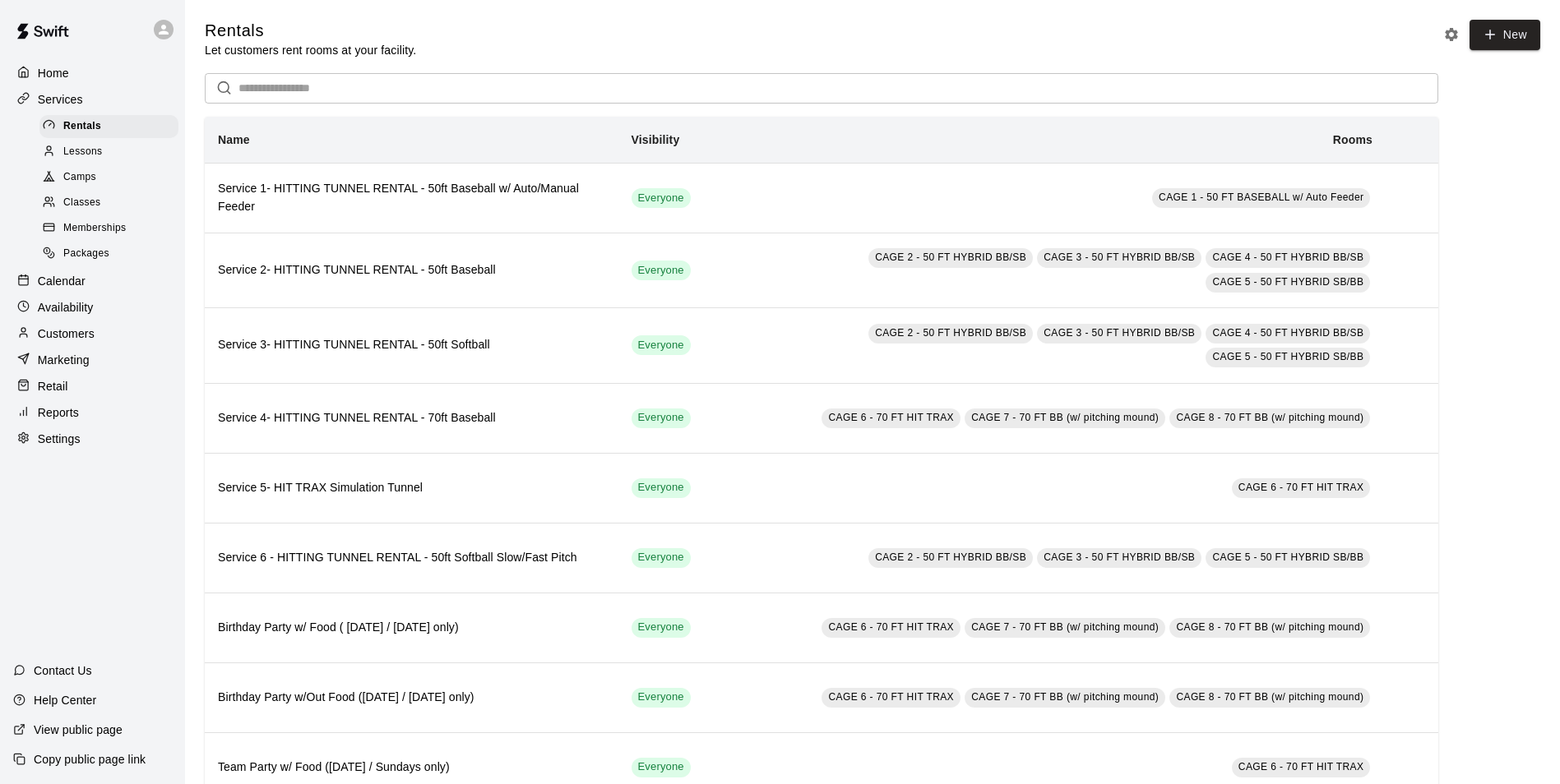
click at [120, 154] on div "Lessons" at bounding box center [110, 151] width 139 height 23
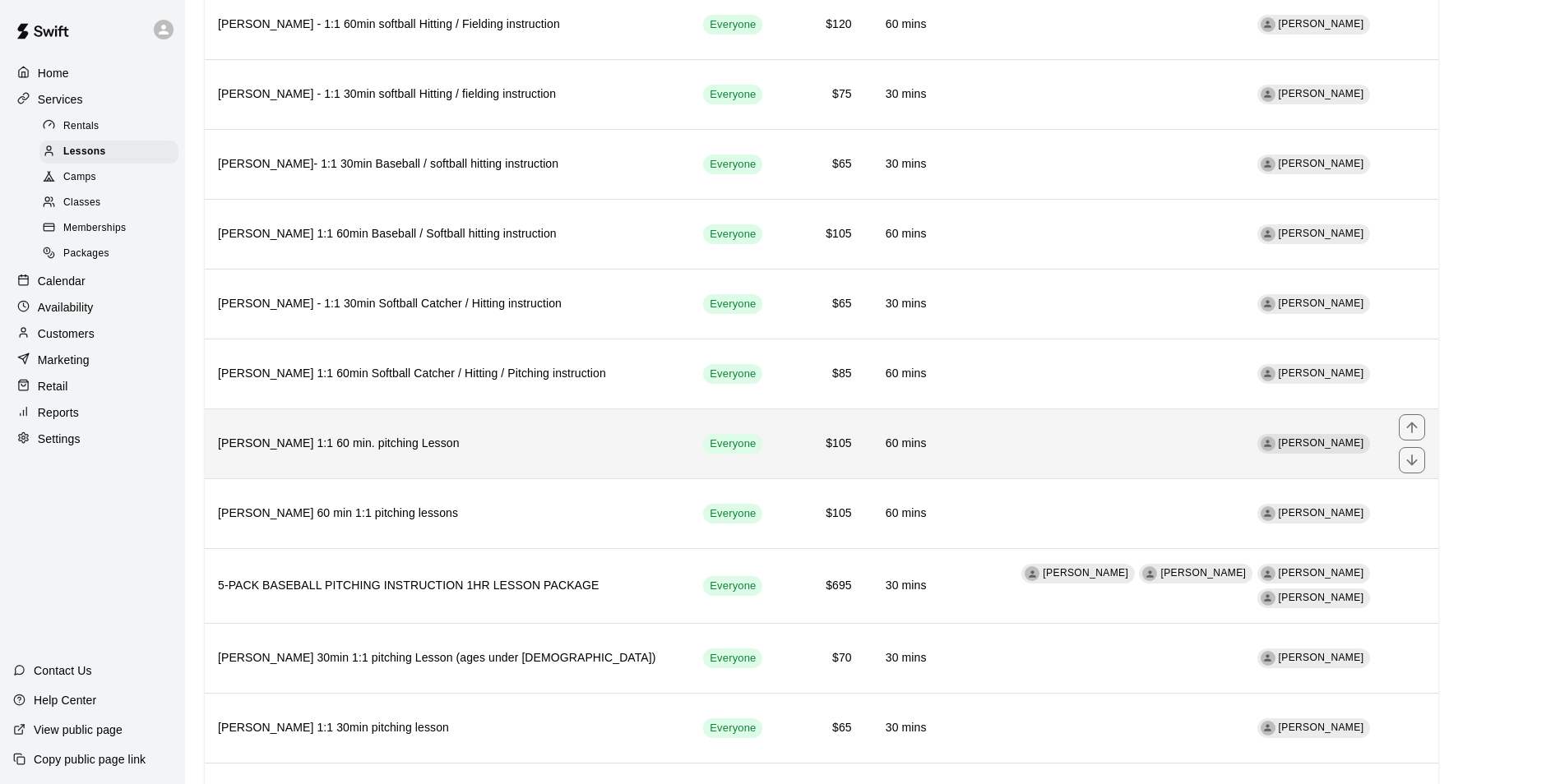
scroll to position [1375, 0]
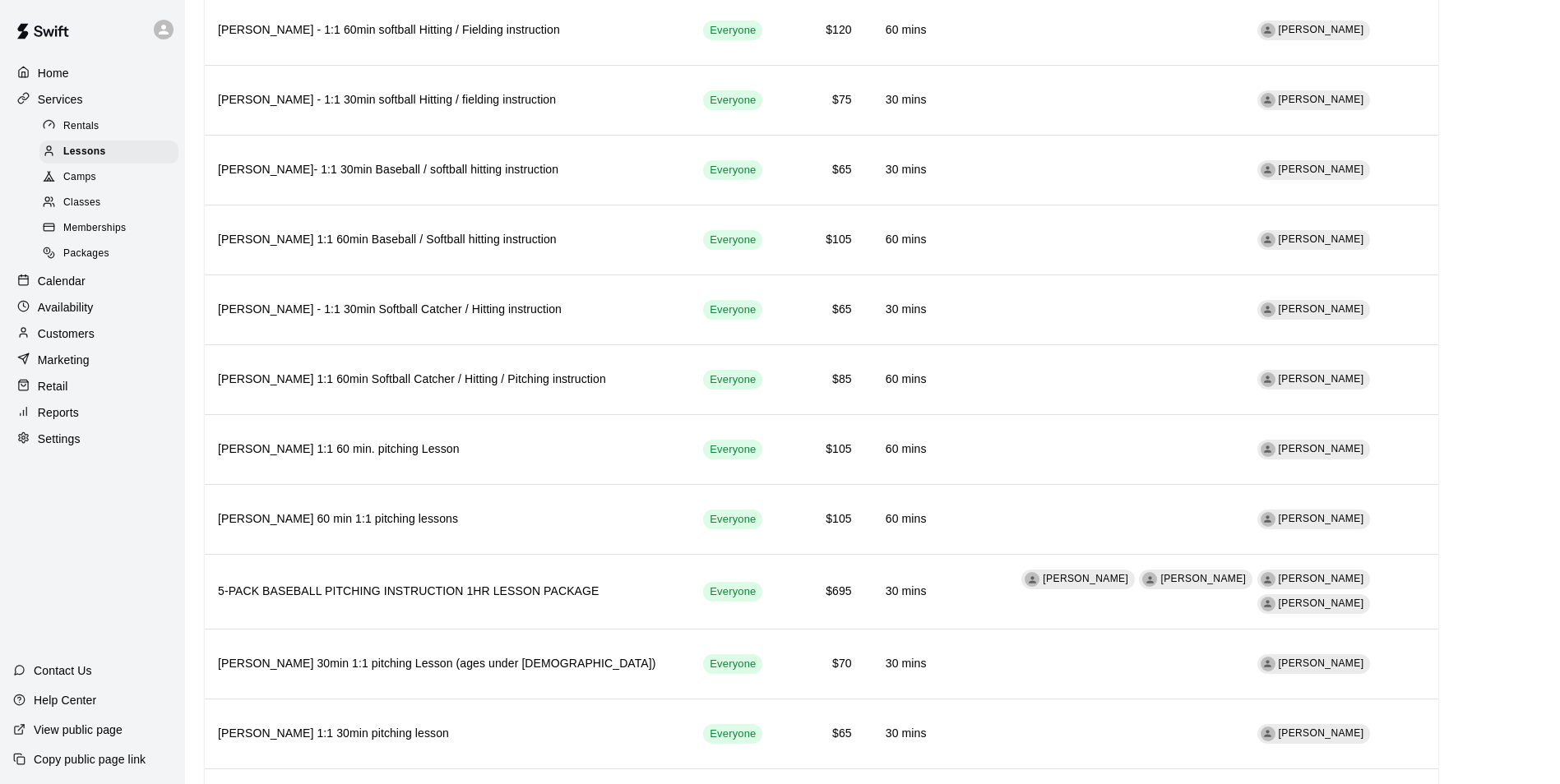
click at [88, 252] on span "Packages" at bounding box center [86, 254] width 46 height 17
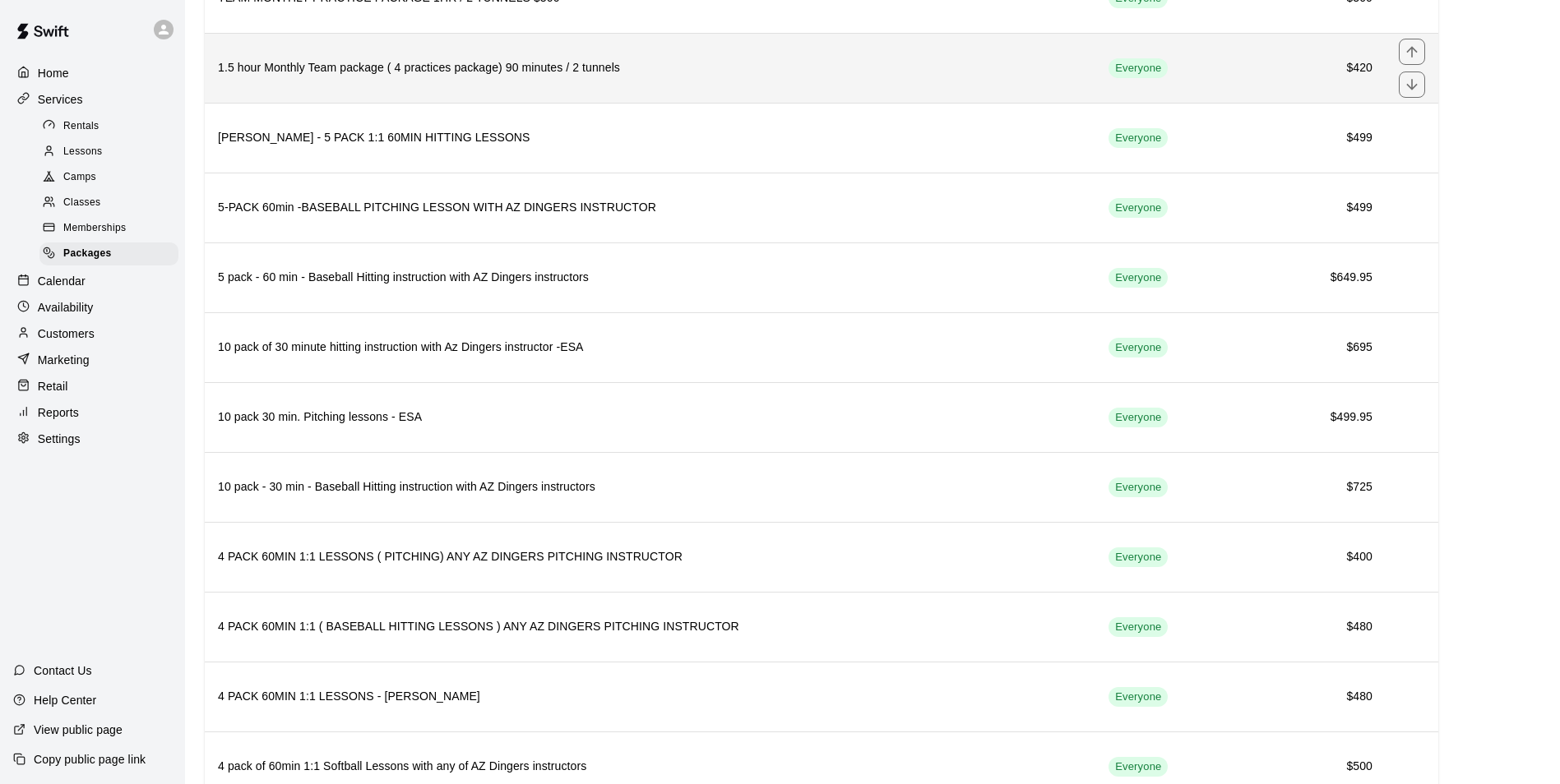
scroll to position [1808, 0]
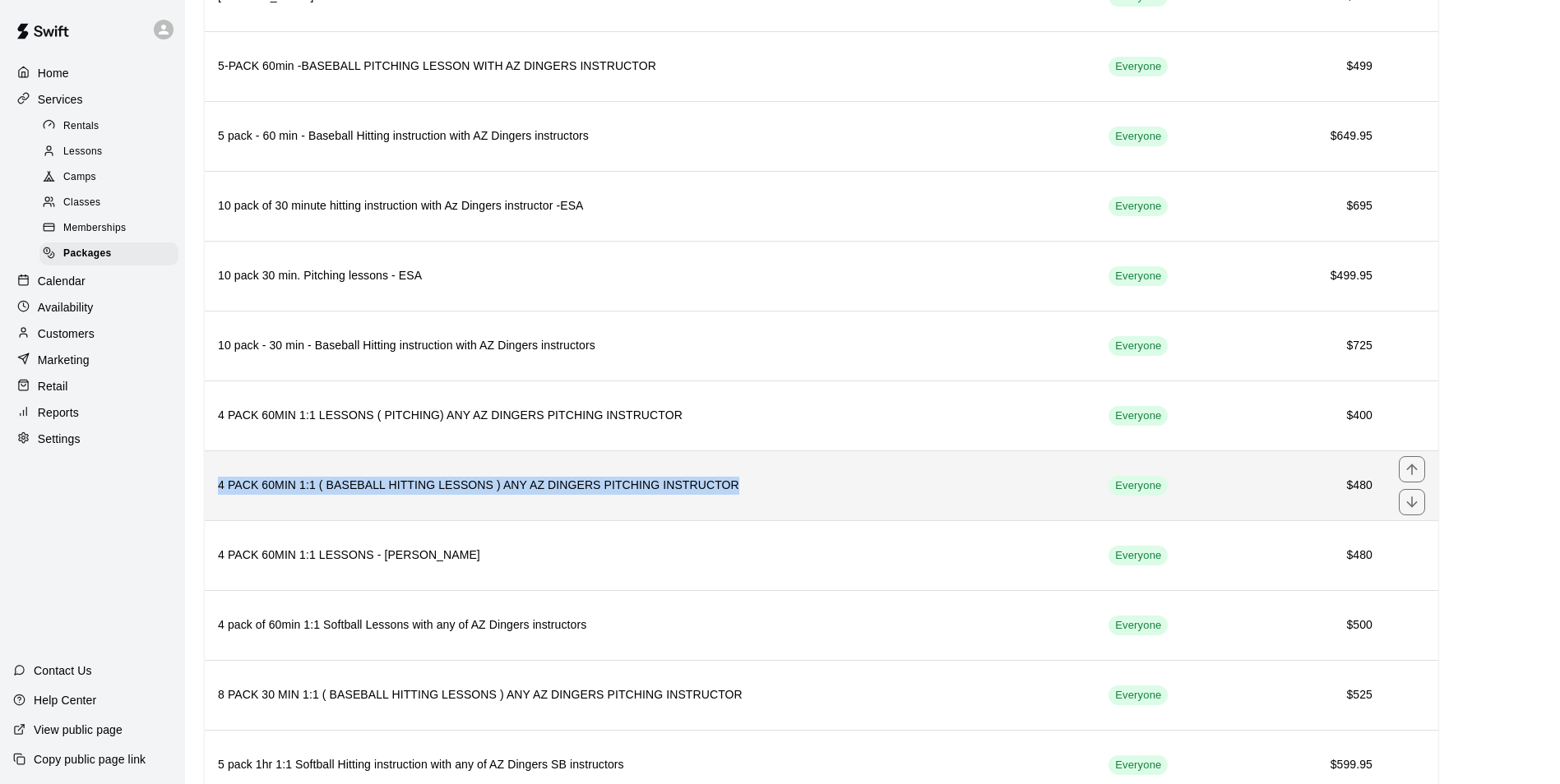
drag, startPoint x: 212, startPoint y: 486, endPoint x: 746, endPoint y: 494, distance: 534.1
click at [746, 494] on th "4 PACK 60MIN 1:1 ( BASEBALL HITTING LESSONS ) ANY AZ DINGERS PITCHING INSTRUCTOR" at bounding box center [650, 485] width 890 height 70
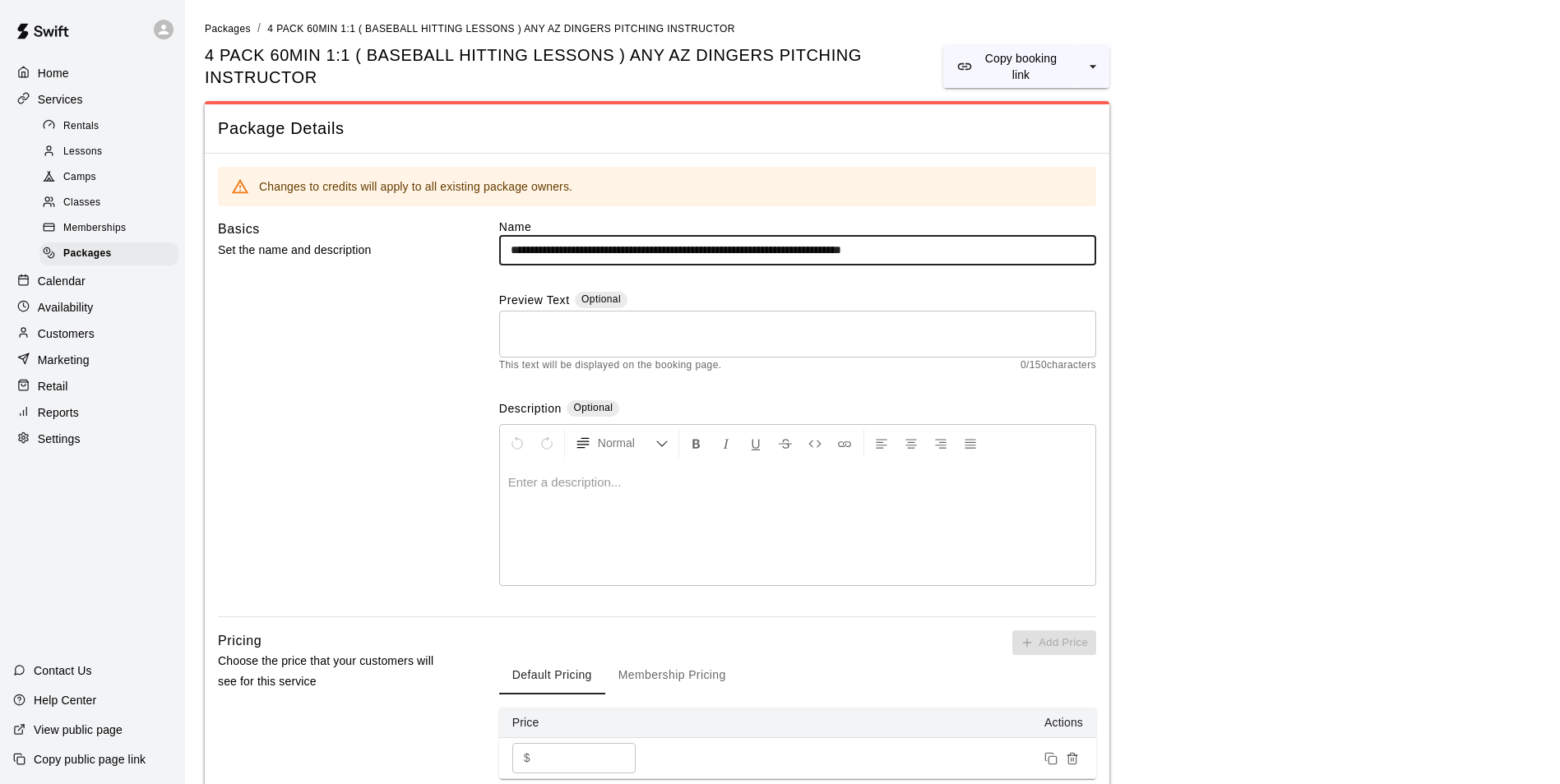
drag, startPoint x: 506, startPoint y: 234, endPoint x: 1045, endPoint y: 221, distance: 539.2
click at [1045, 235] on input "**********" at bounding box center [797, 250] width 597 height 31
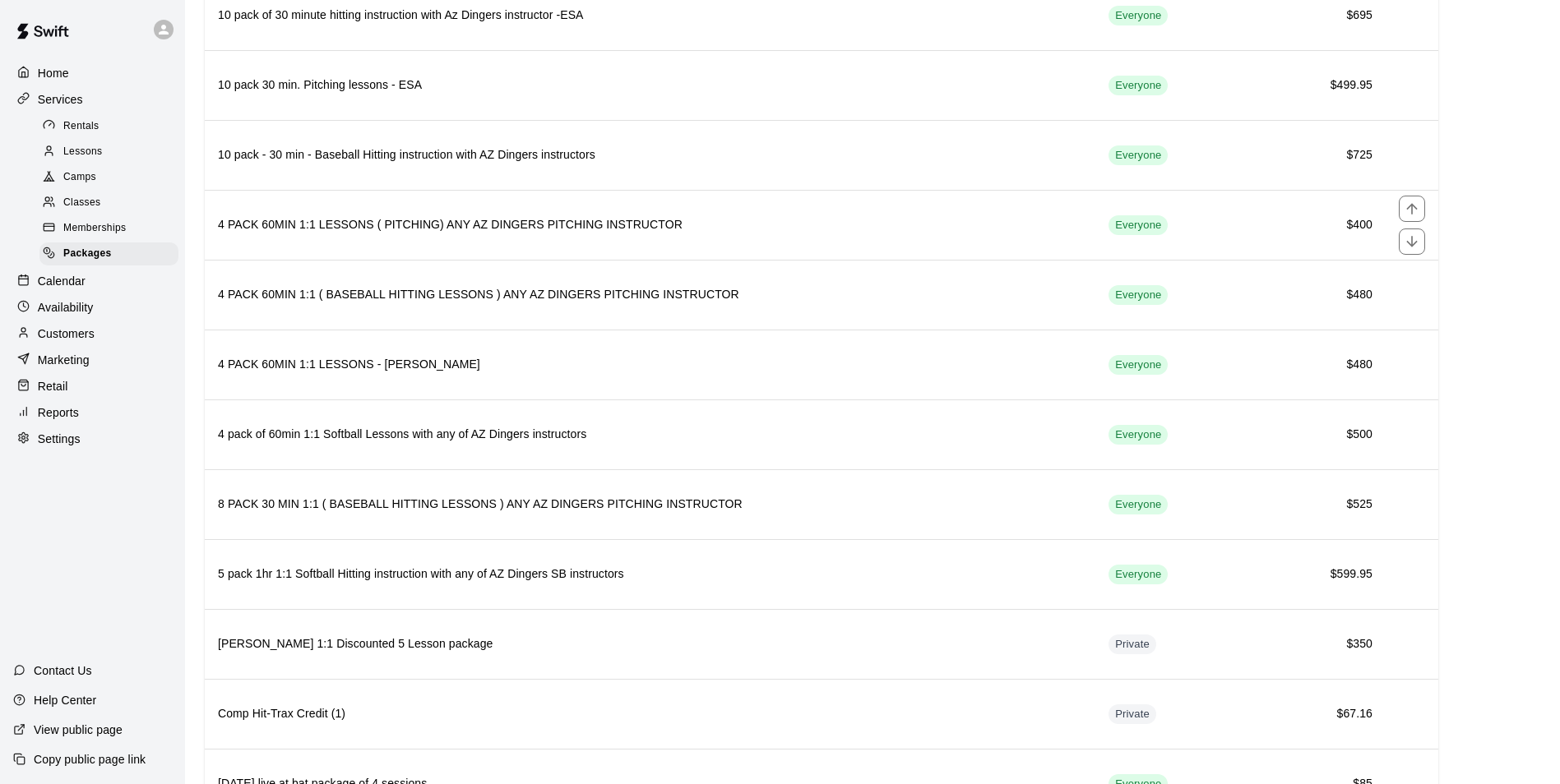
scroll to position [1973, 0]
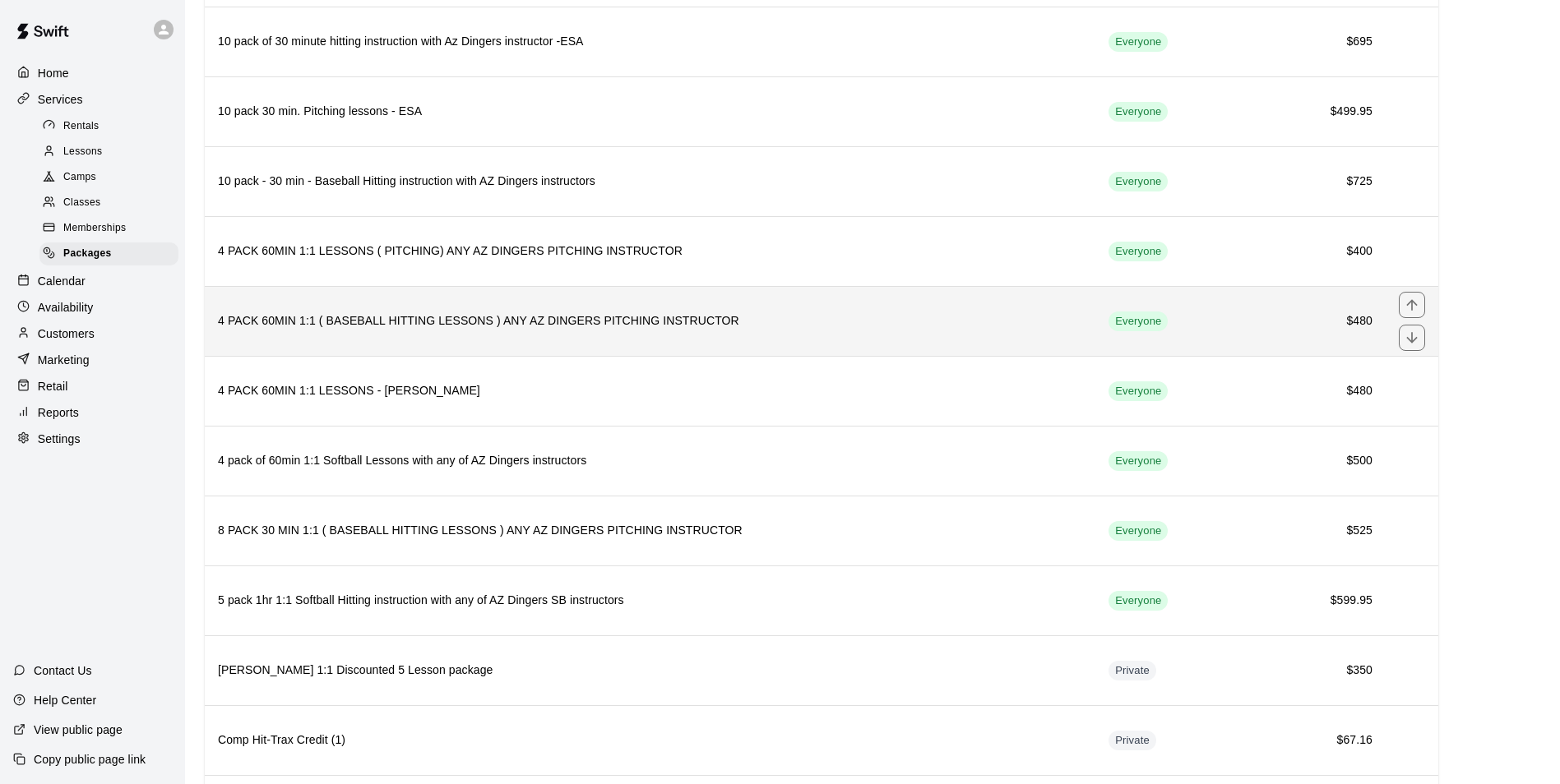
click at [213, 322] on th "4 PACK 60MIN 1:1 ( BASEBALL HITTING LESSONS ) ANY AZ DINGERS PITCHING INSTRUCTOR" at bounding box center [650, 320] width 890 height 70
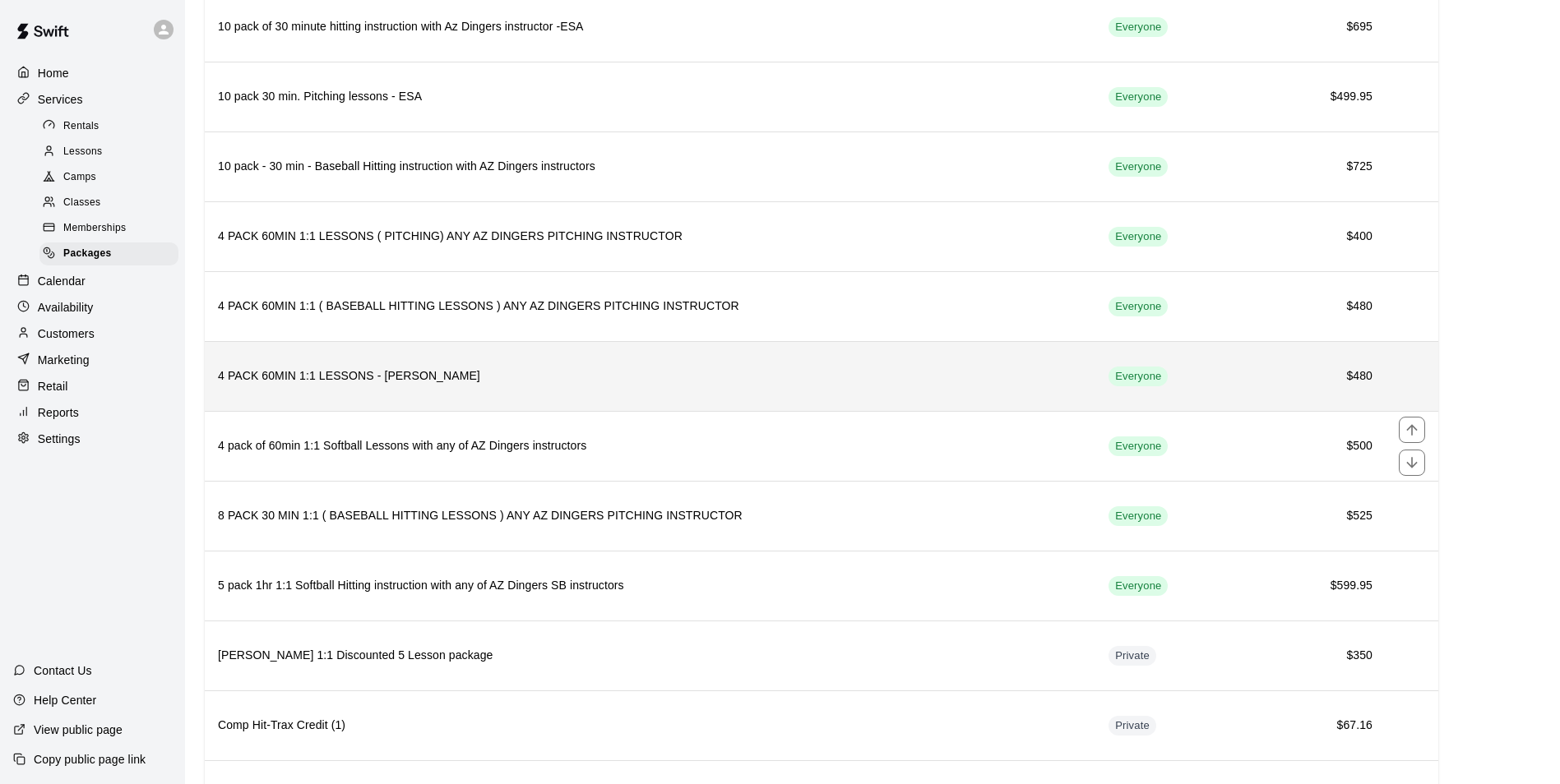
scroll to position [1973, 0]
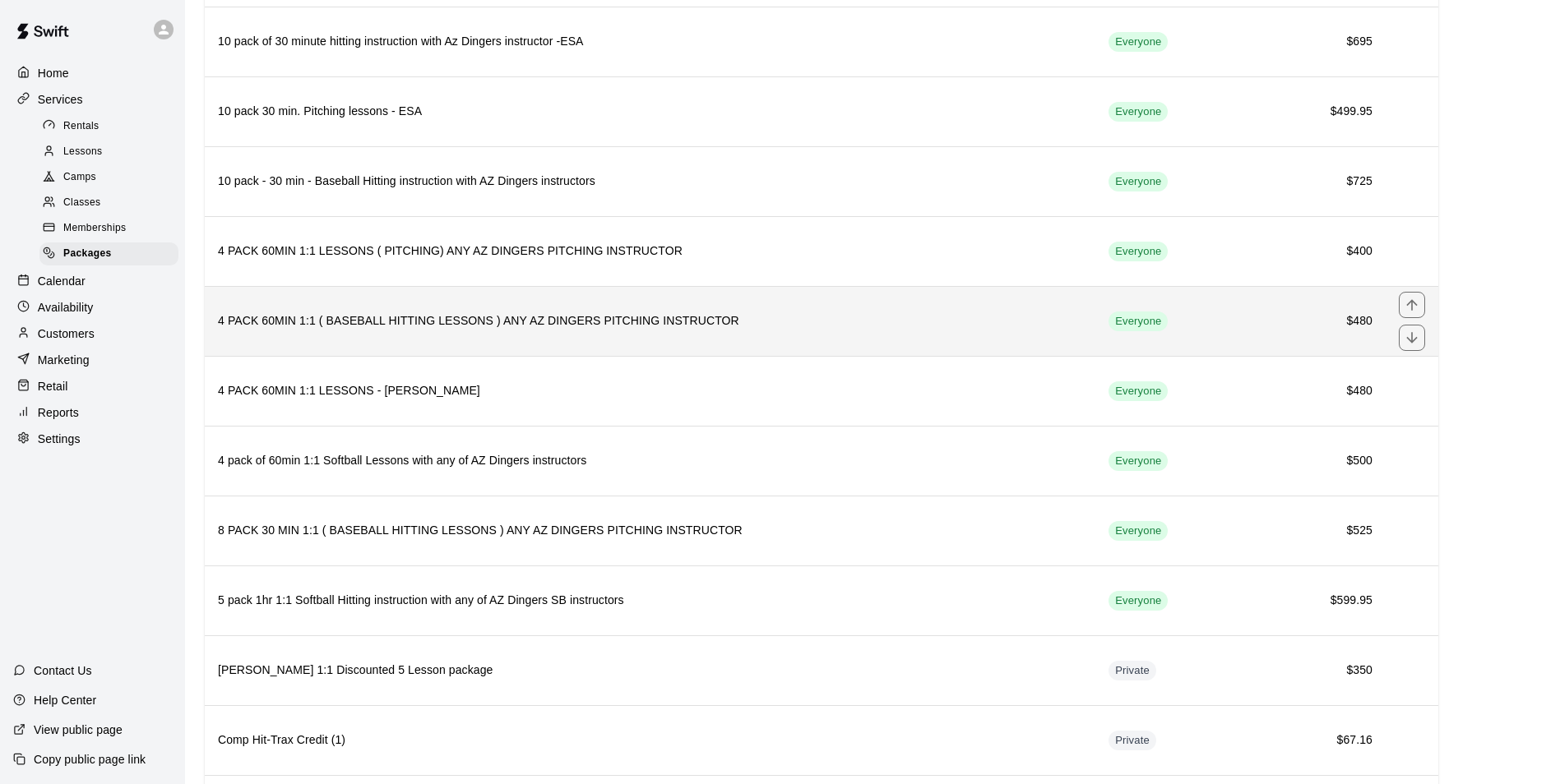
click at [521, 328] on h6 "4 PACK 60MIN 1:1 ( BASEBALL HITTING LESSONS ) ANY AZ DINGERS PITCHING INSTRUCTOR" at bounding box center [650, 321] width 864 height 18
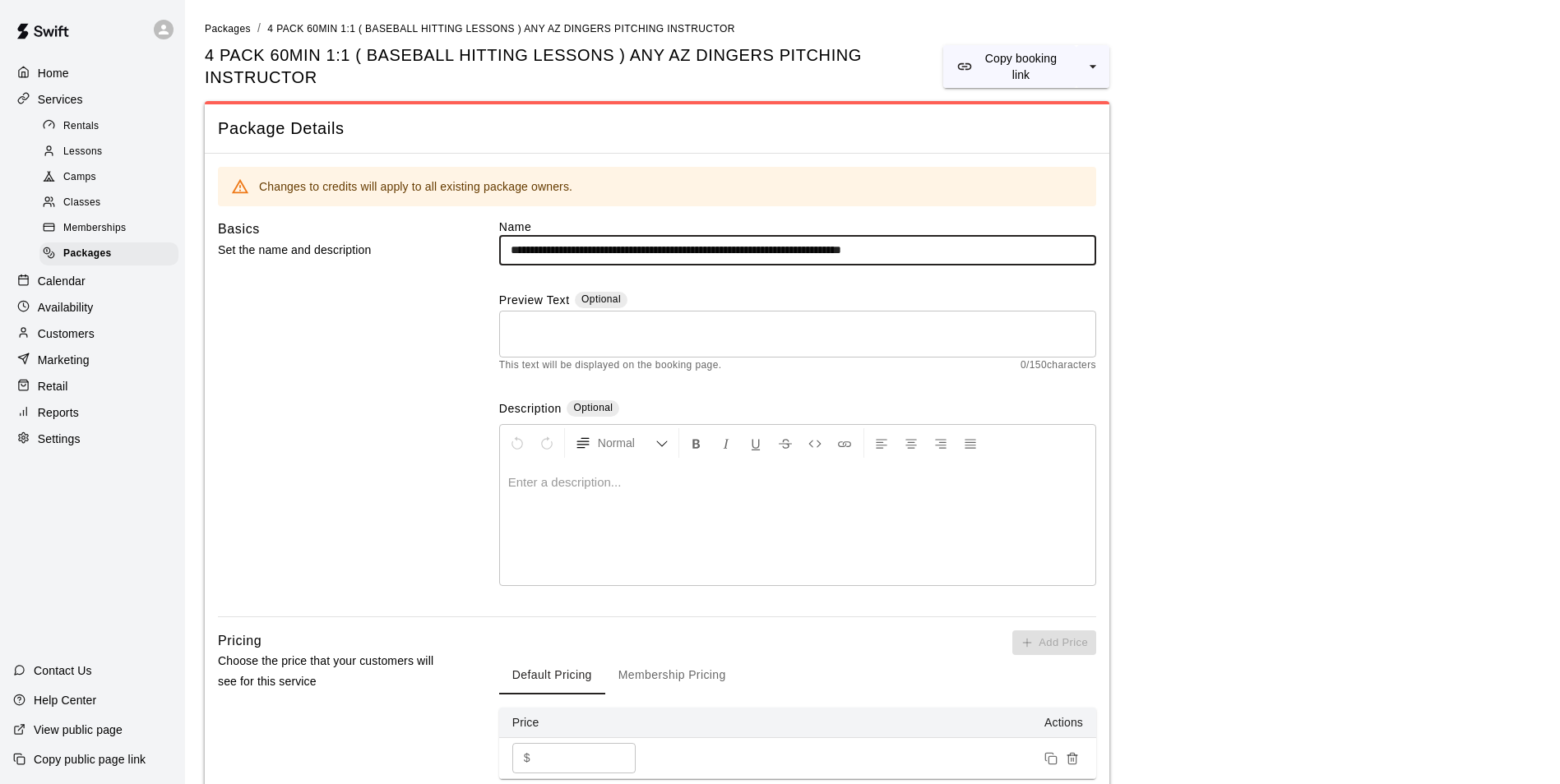
drag, startPoint x: 952, startPoint y: 235, endPoint x: 897, endPoint y: 236, distance: 55.0
click at [897, 236] on input "**********" at bounding box center [797, 250] width 597 height 31
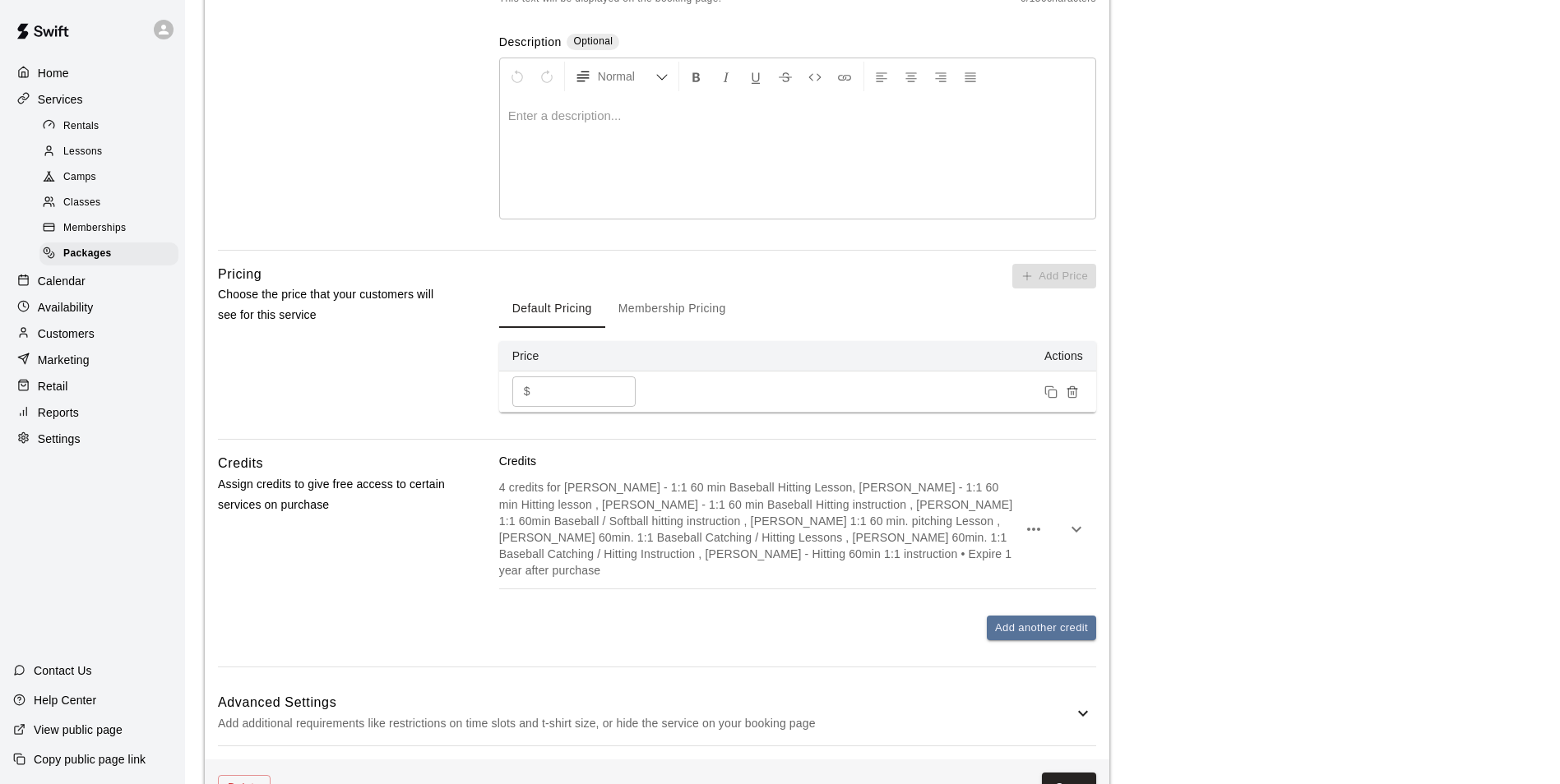
scroll to position [384, 0]
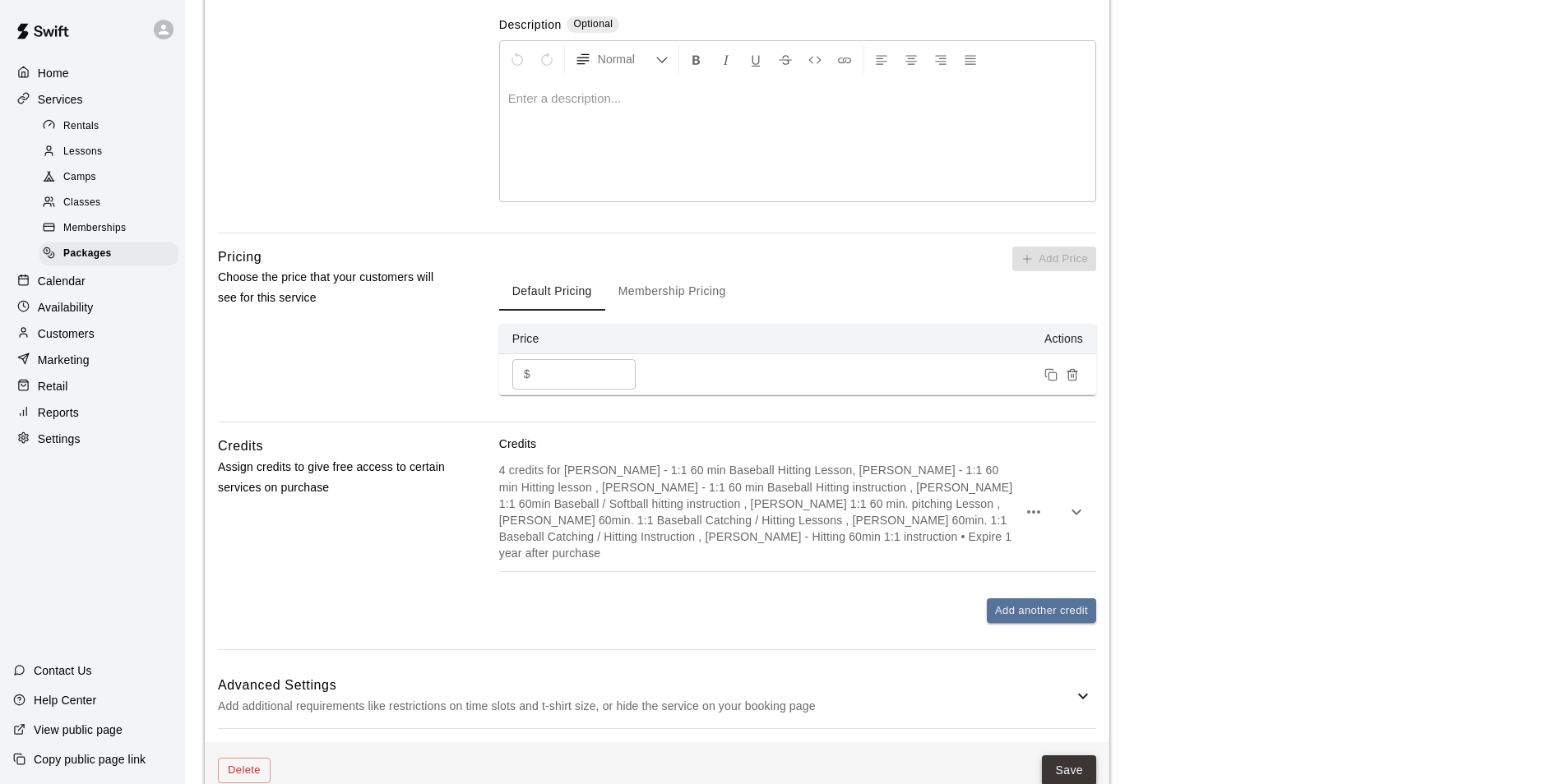
type input "**********"
click at [1077, 755] on button "Save" at bounding box center [1069, 770] width 54 height 31
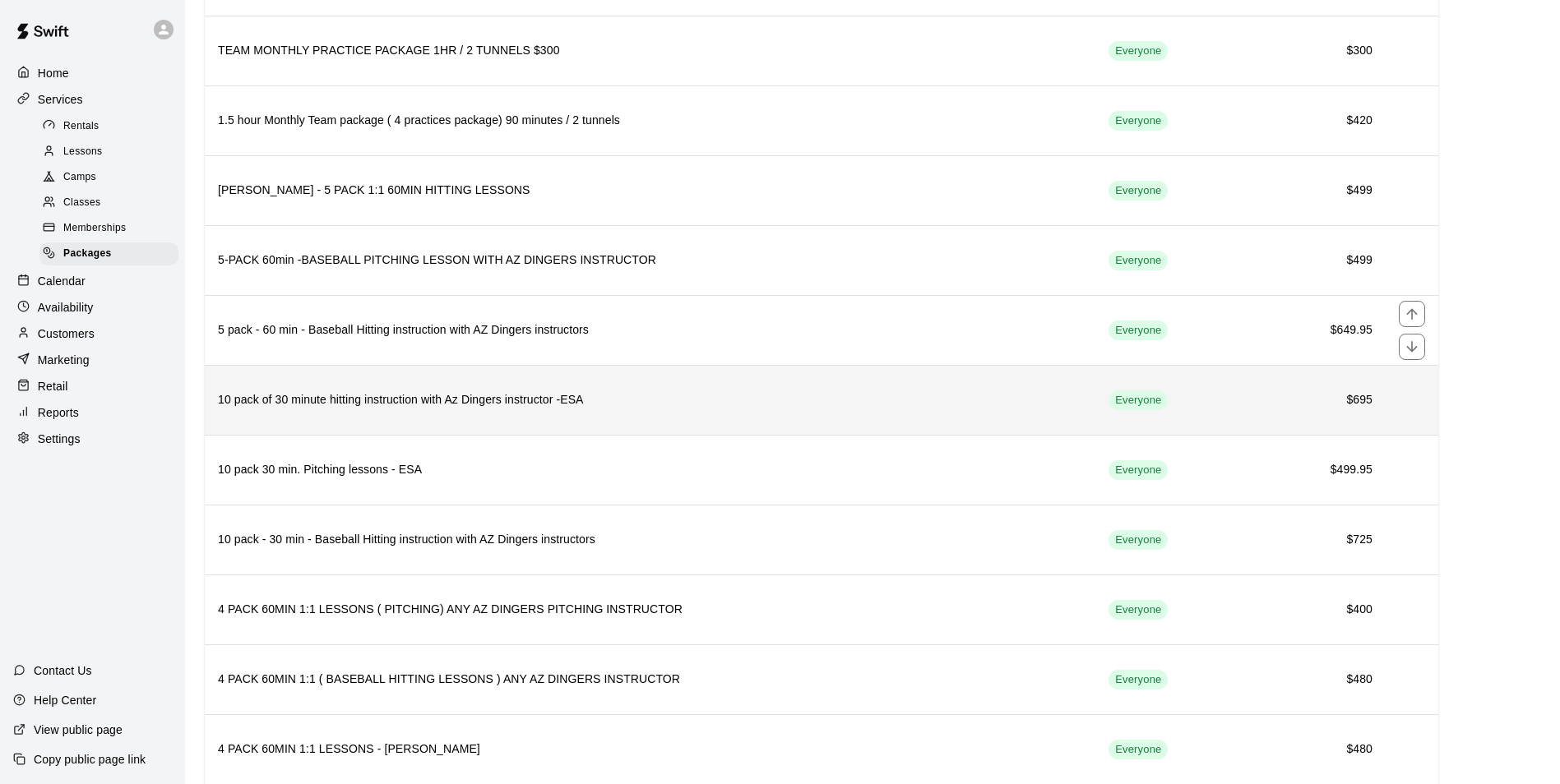
scroll to position [1644, 0]
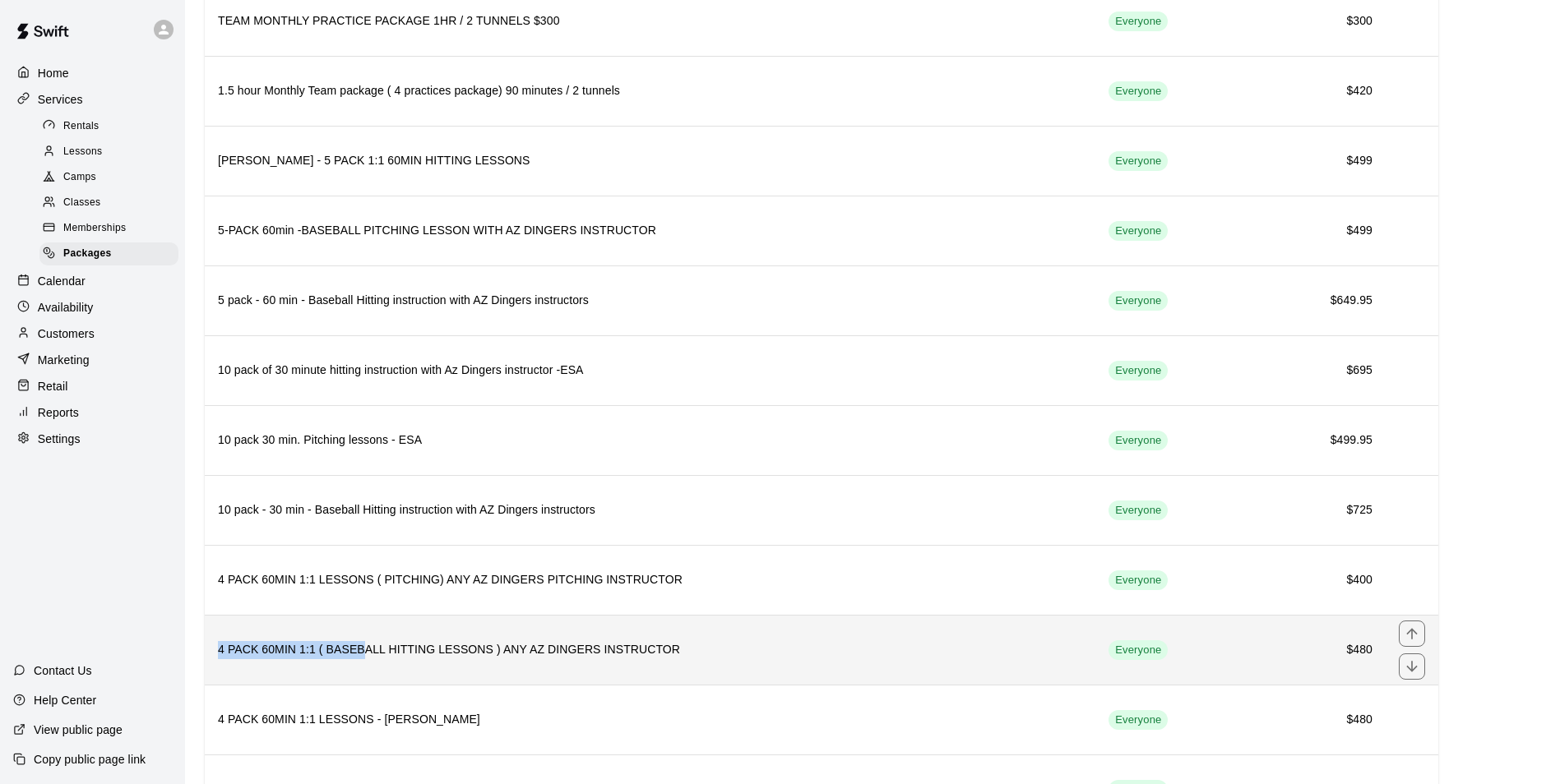
drag, startPoint x: 213, startPoint y: 655, endPoint x: 361, endPoint y: 655, distance: 148.0
click at [361, 655] on th "4 PACK 60MIN 1:1 ( BASEBALL HITTING LESSONS ) ANY AZ DINGERS INSTRUCTOR" at bounding box center [650, 649] width 890 height 70
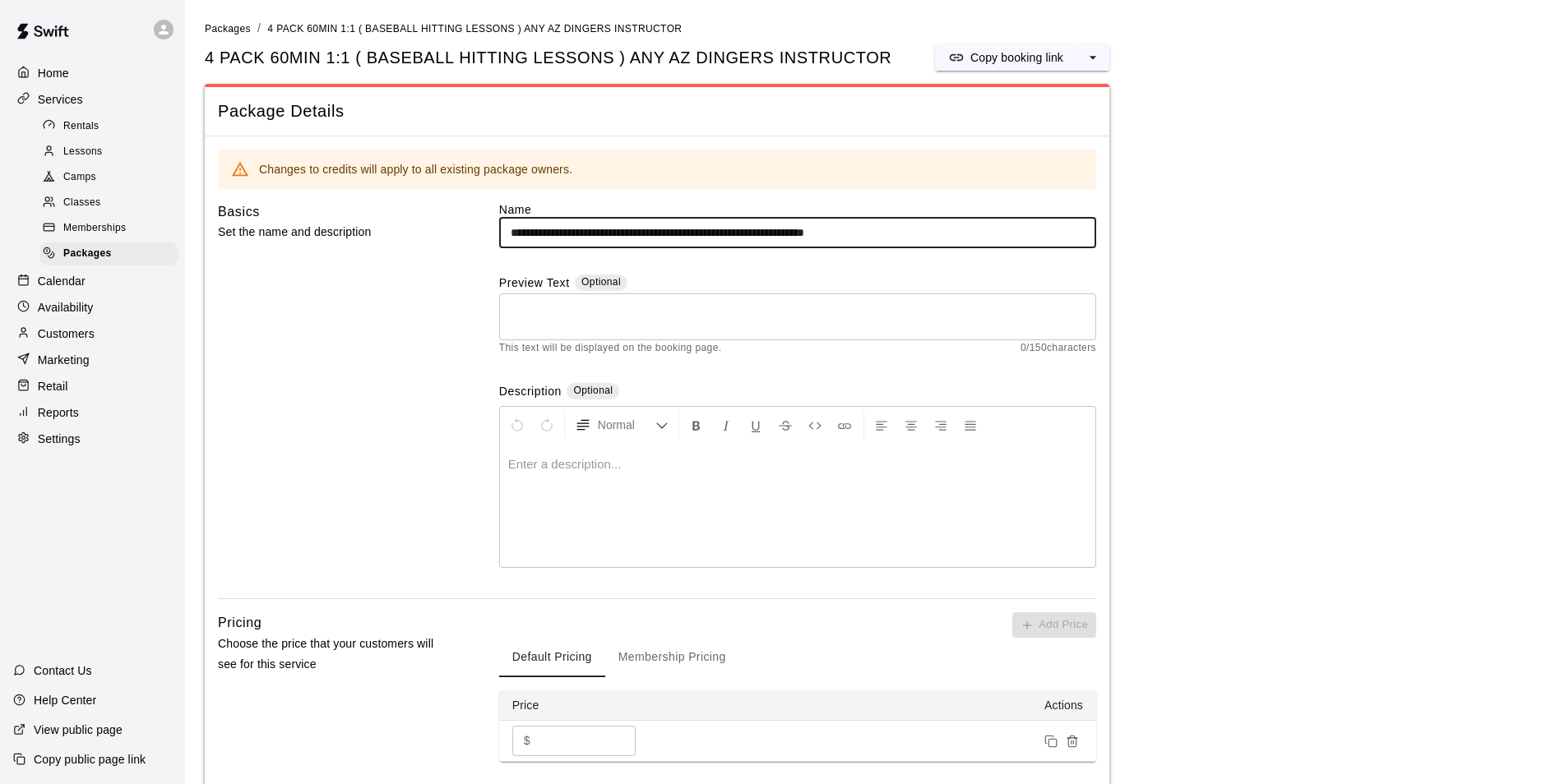
drag, startPoint x: 510, startPoint y: 234, endPoint x: 1042, endPoint y: 230, distance: 532.0
click at [1042, 230] on input "**********" at bounding box center [797, 233] width 597 height 31
click at [122, 342] on div "Customers" at bounding box center [92, 333] width 159 height 25
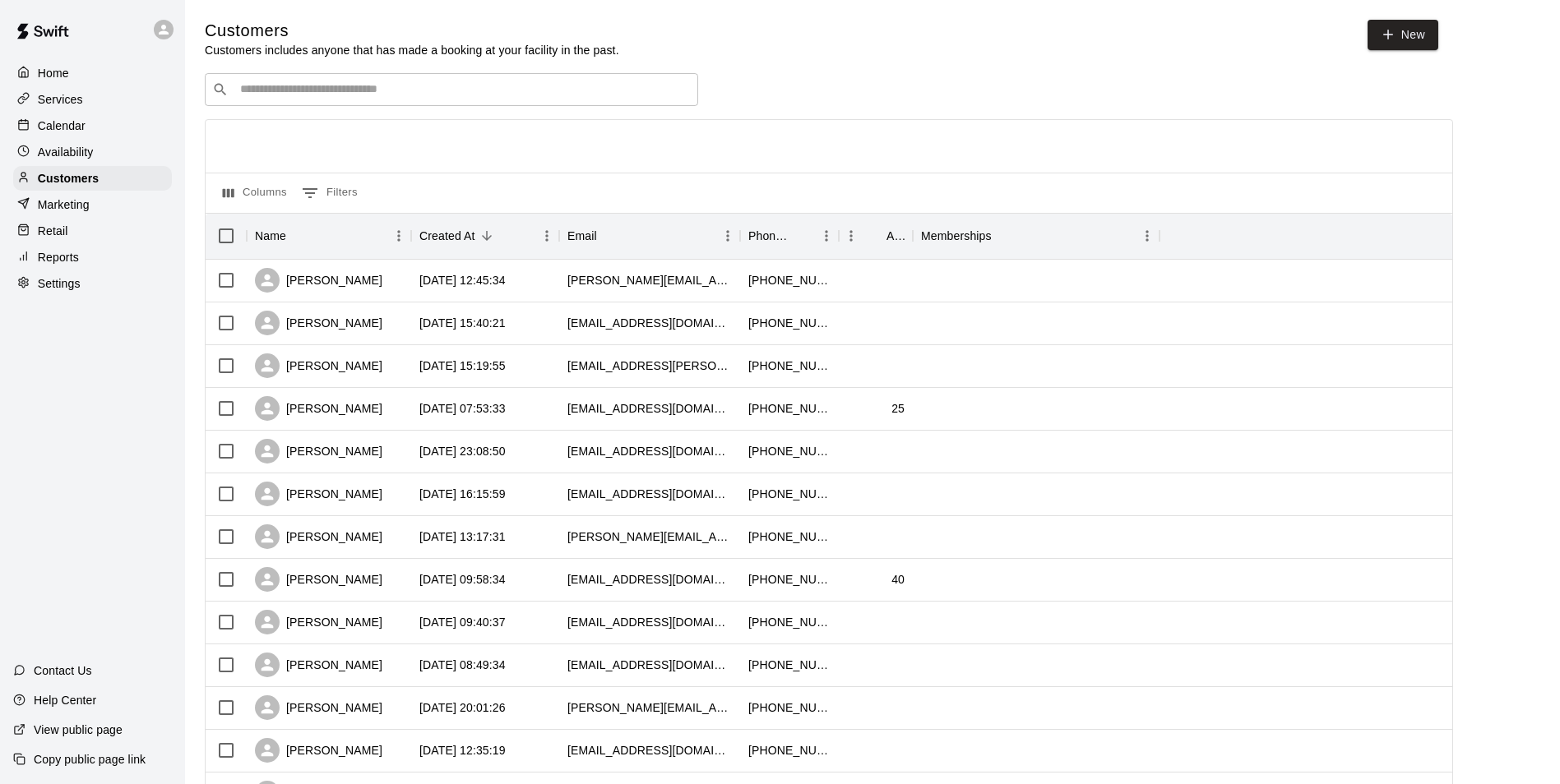
click at [406, 92] on input "Search customers by name or email" at bounding box center [462, 90] width 456 height 17
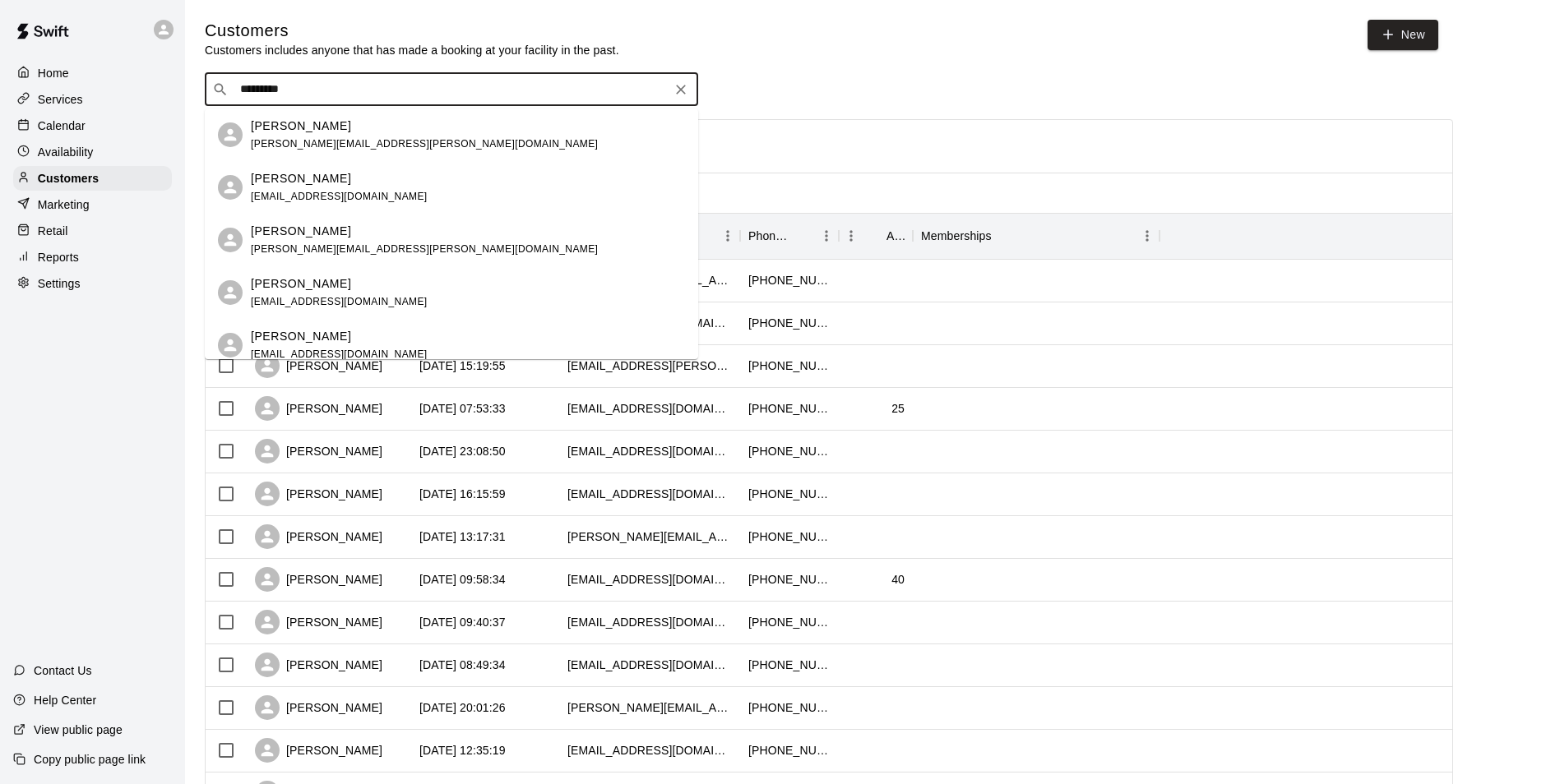
type input "**********"
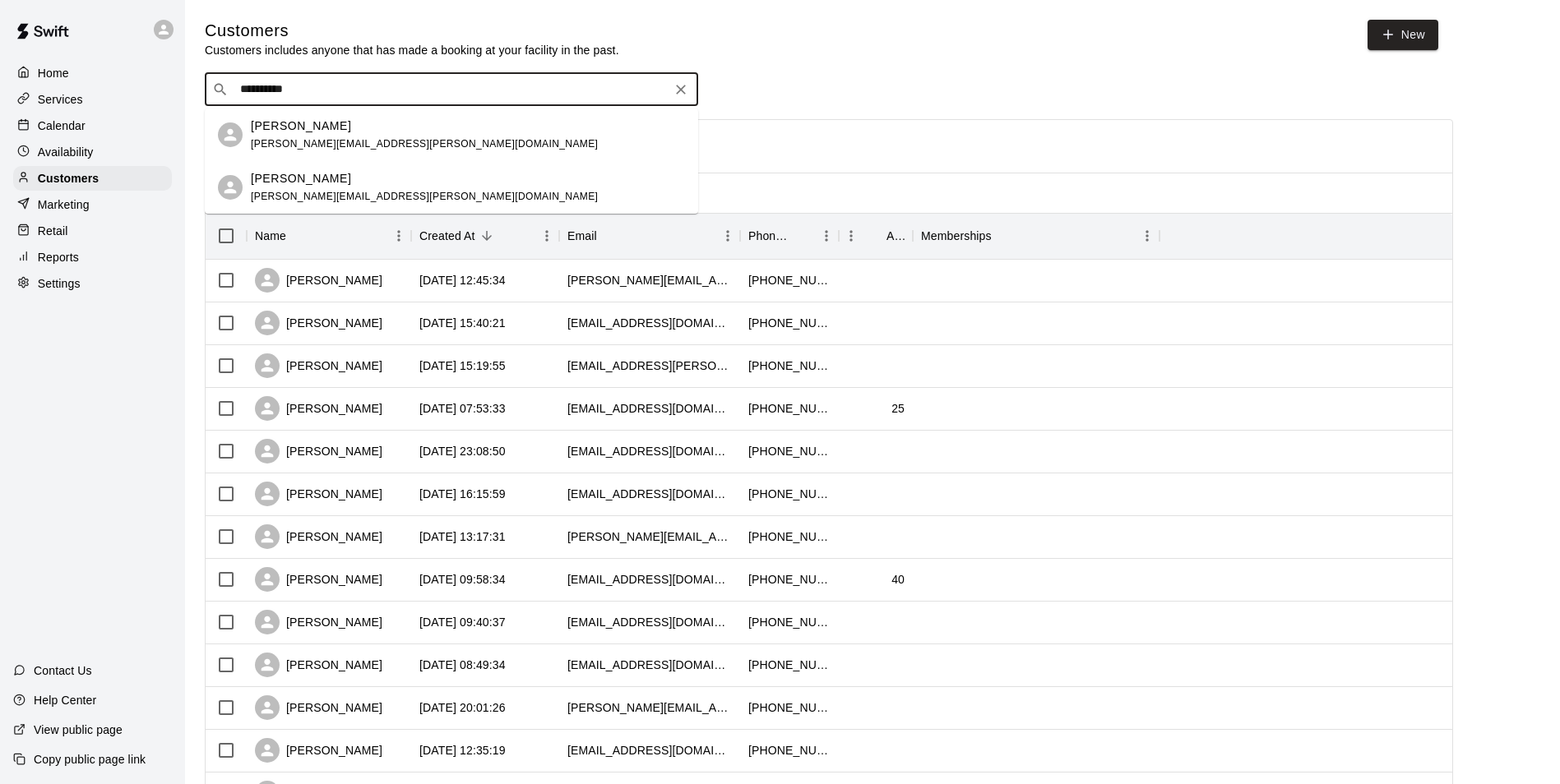
click at [360, 140] on span "adam.c.snow@gmail.com" at bounding box center [424, 144] width 347 height 11
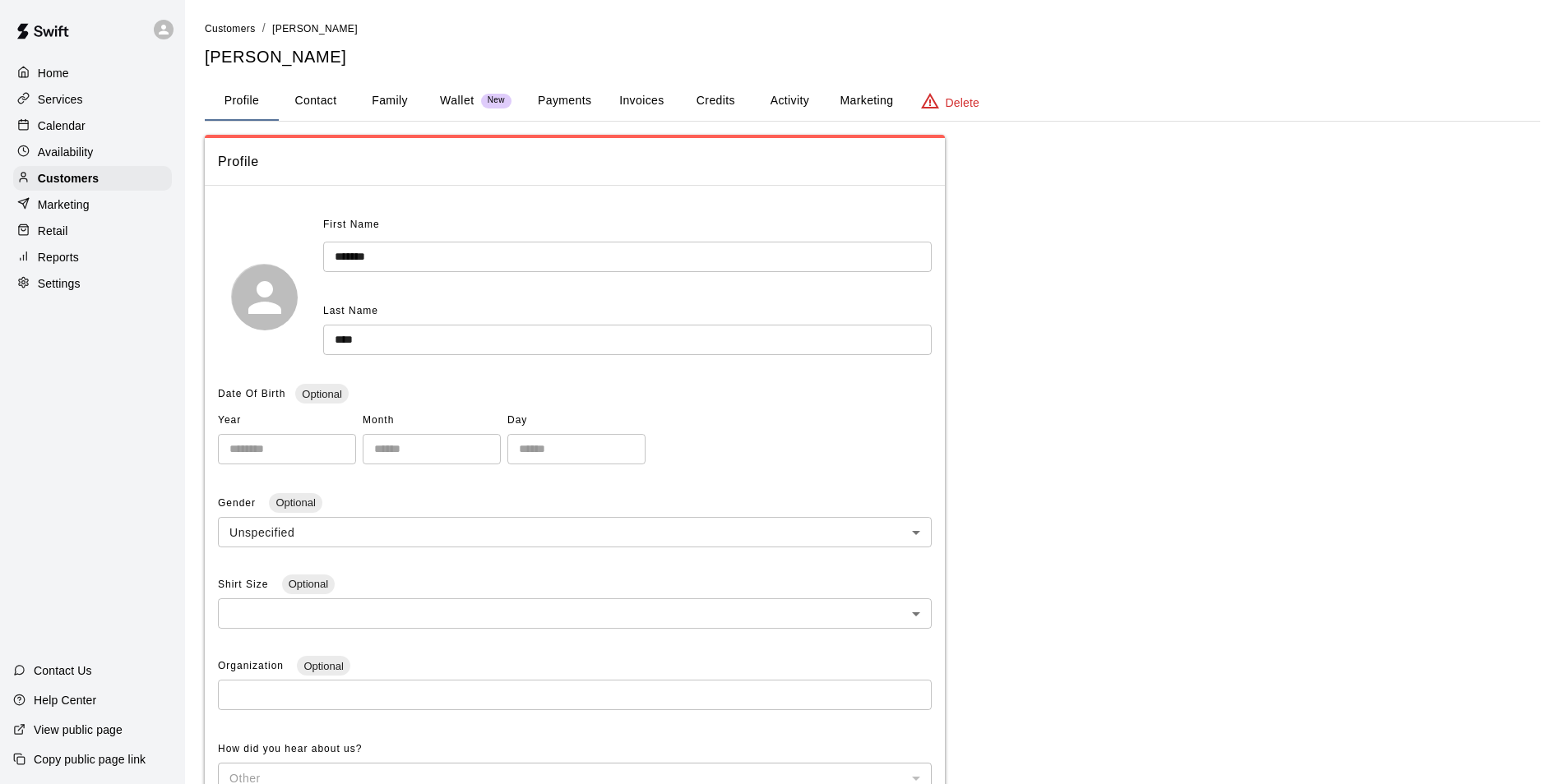
click at [631, 106] on button "Invoices" at bounding box center [641, 101] width 74 height 40
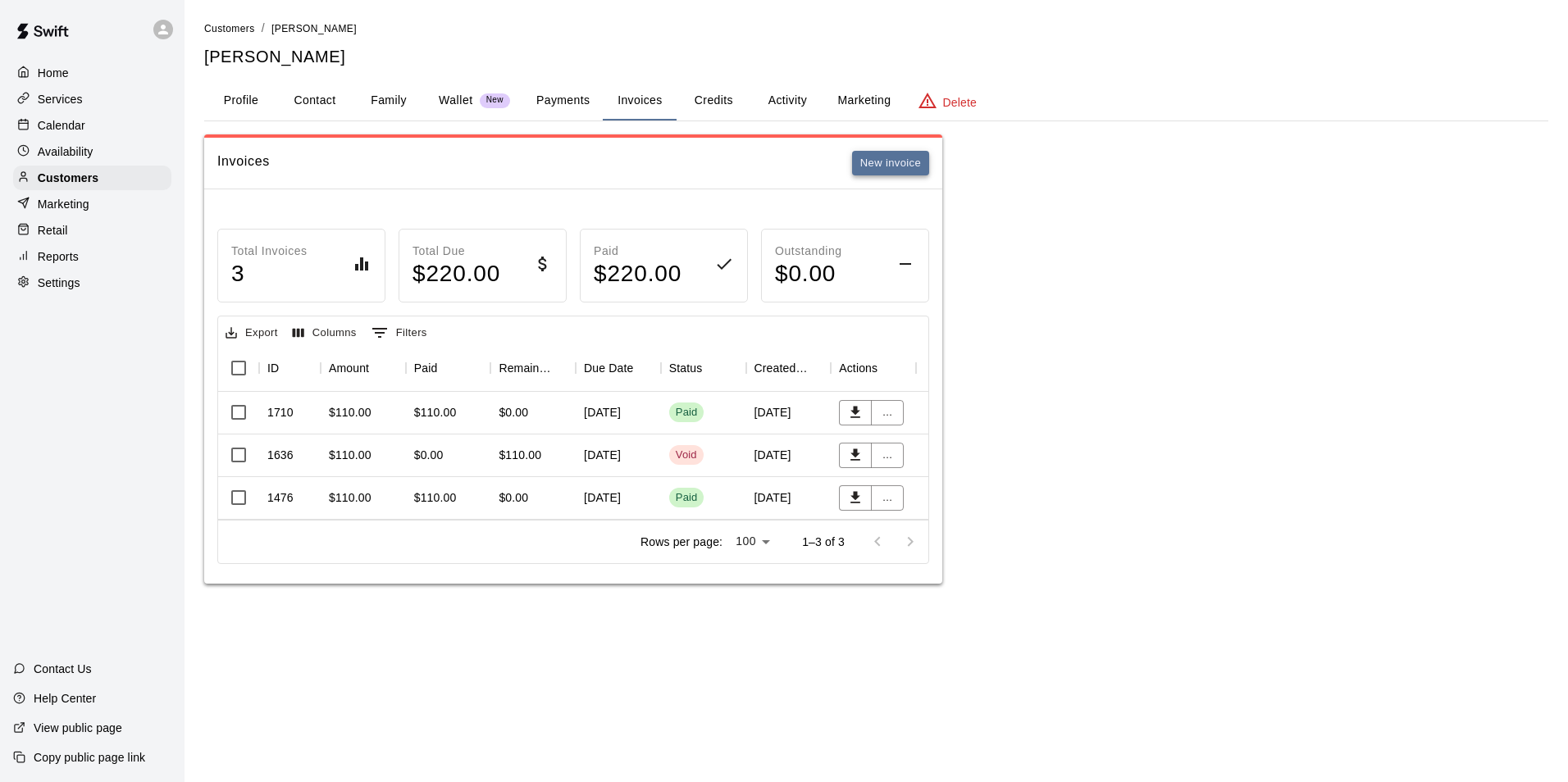
click at [905, 158] on button "New invoice" at bounding box center [890, 163] width 77 height 25
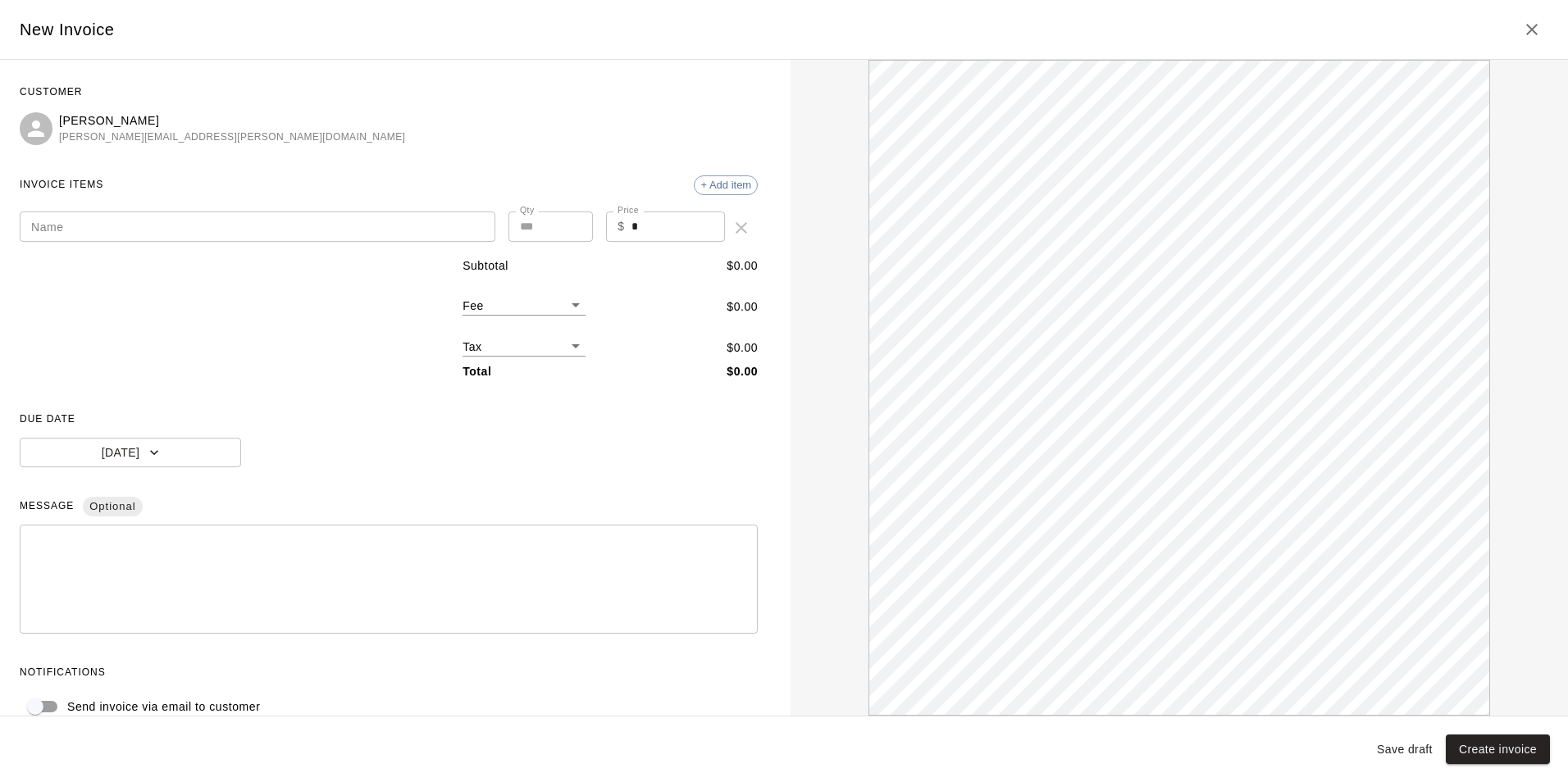
click at [356, 209] on div "Name Name Qty * Qty Price $ * Price" at bounding box center [388, 221] width 738 height 46
click at [349, 243] on div "Name Name" at bounding box center [257, 228] width 476 height 32
click at [355, 234] on input "Name" at bounding box center [257, 227] width 476 height 31
paste input "**********"
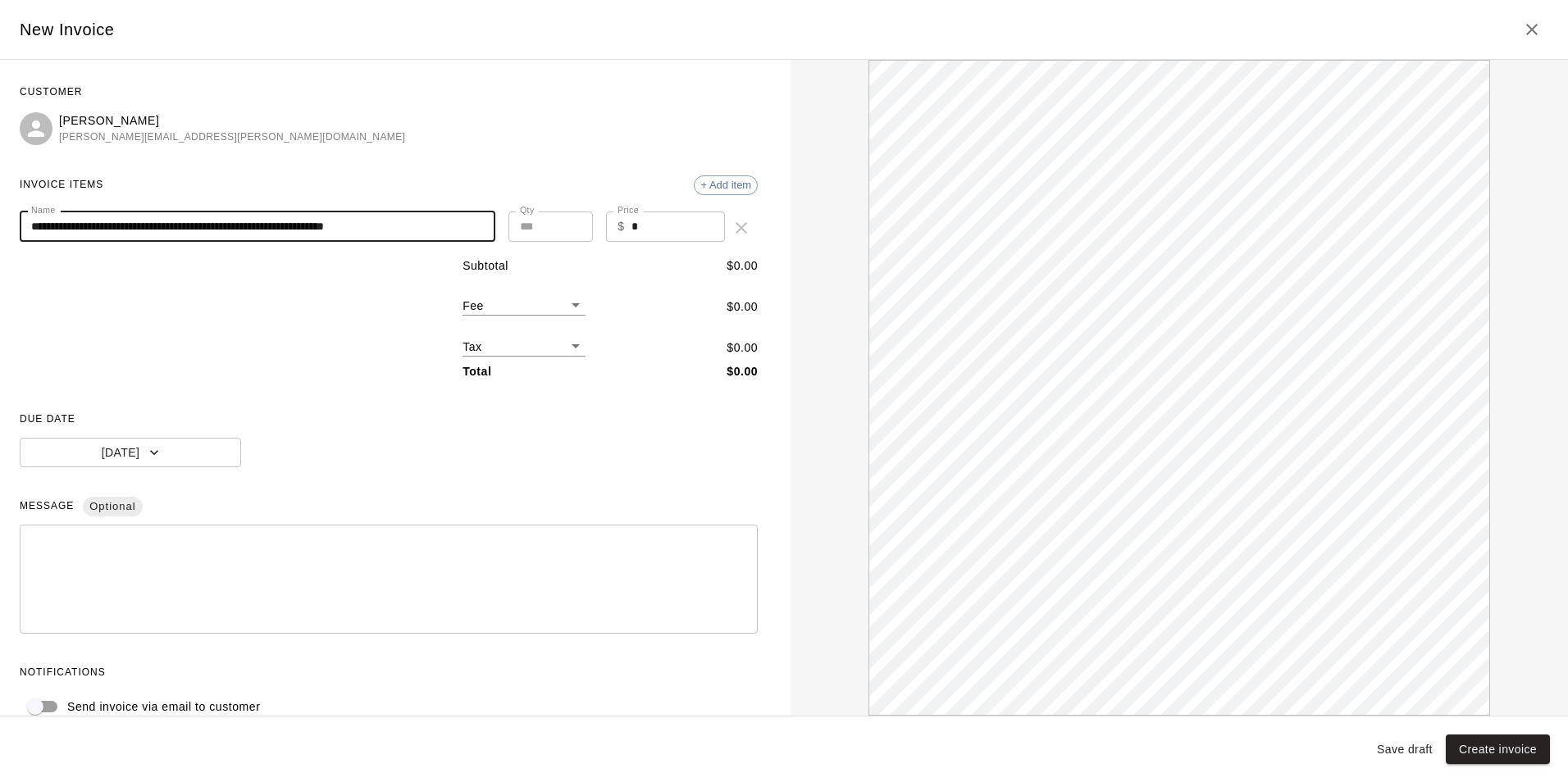
type input "**********"
click at [115, 453] on button "[DATE]" at bounding box center [130, 453] width 221 height 31
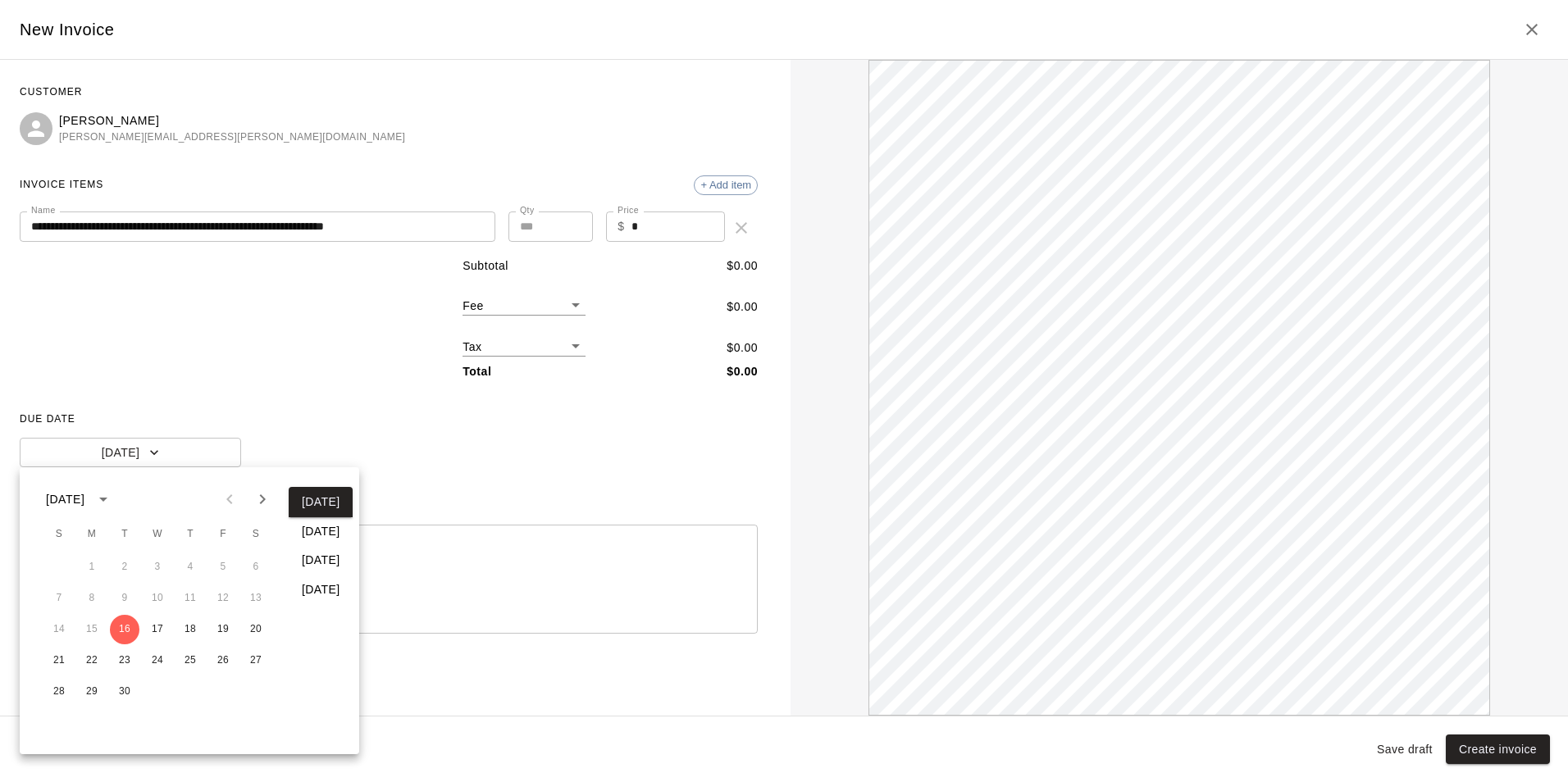
click at [316, 593] on button "In 30 days" at bounding box center [320, 590] width 64 height 31
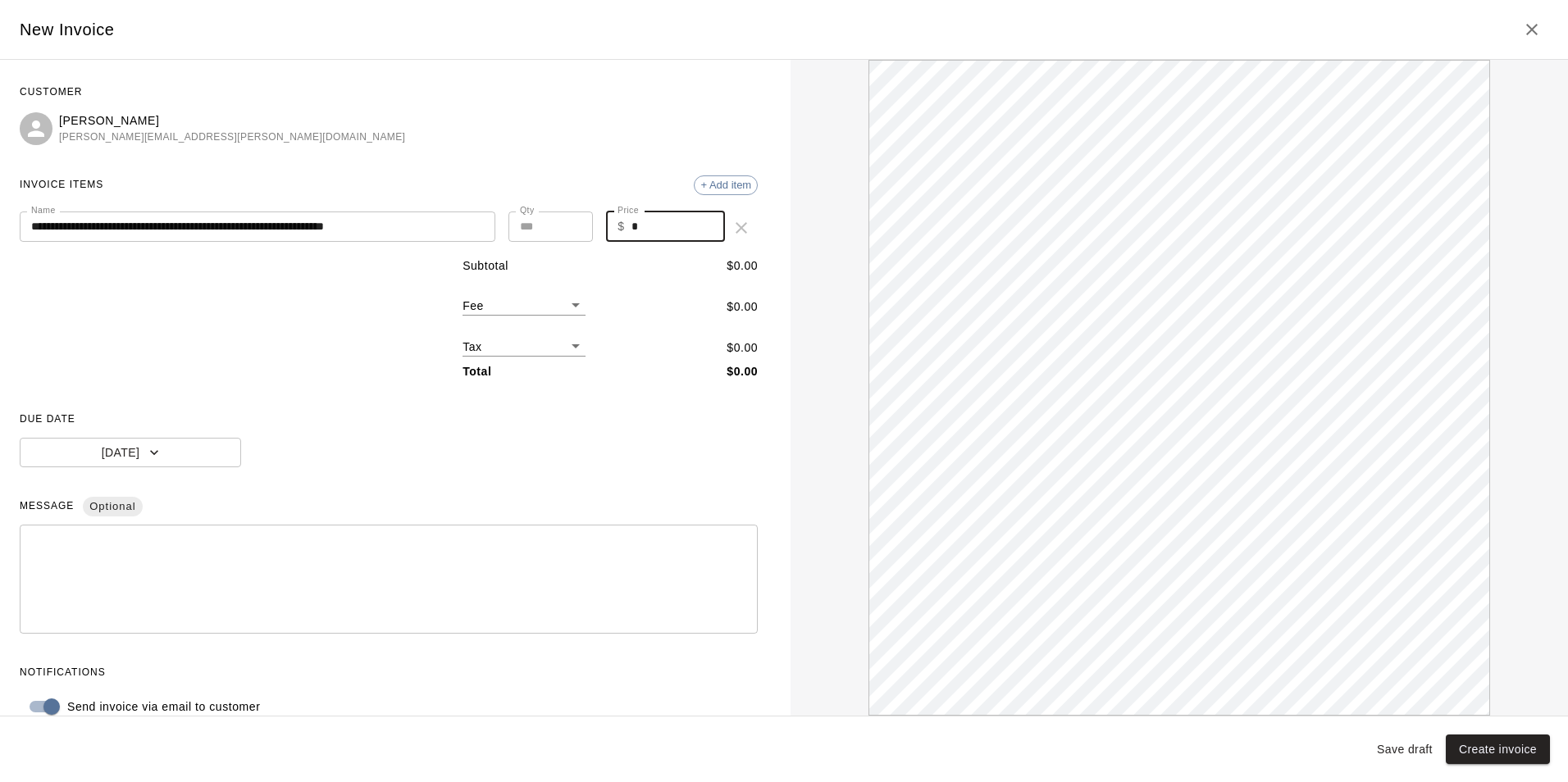
click at [669, 234] on input "*" at bounding box center [678, 227] width 94 height 31
type input "***"
click at [1500, 744] on button "Create invoice" at bounding box center [1498, 750] width 105 height 31
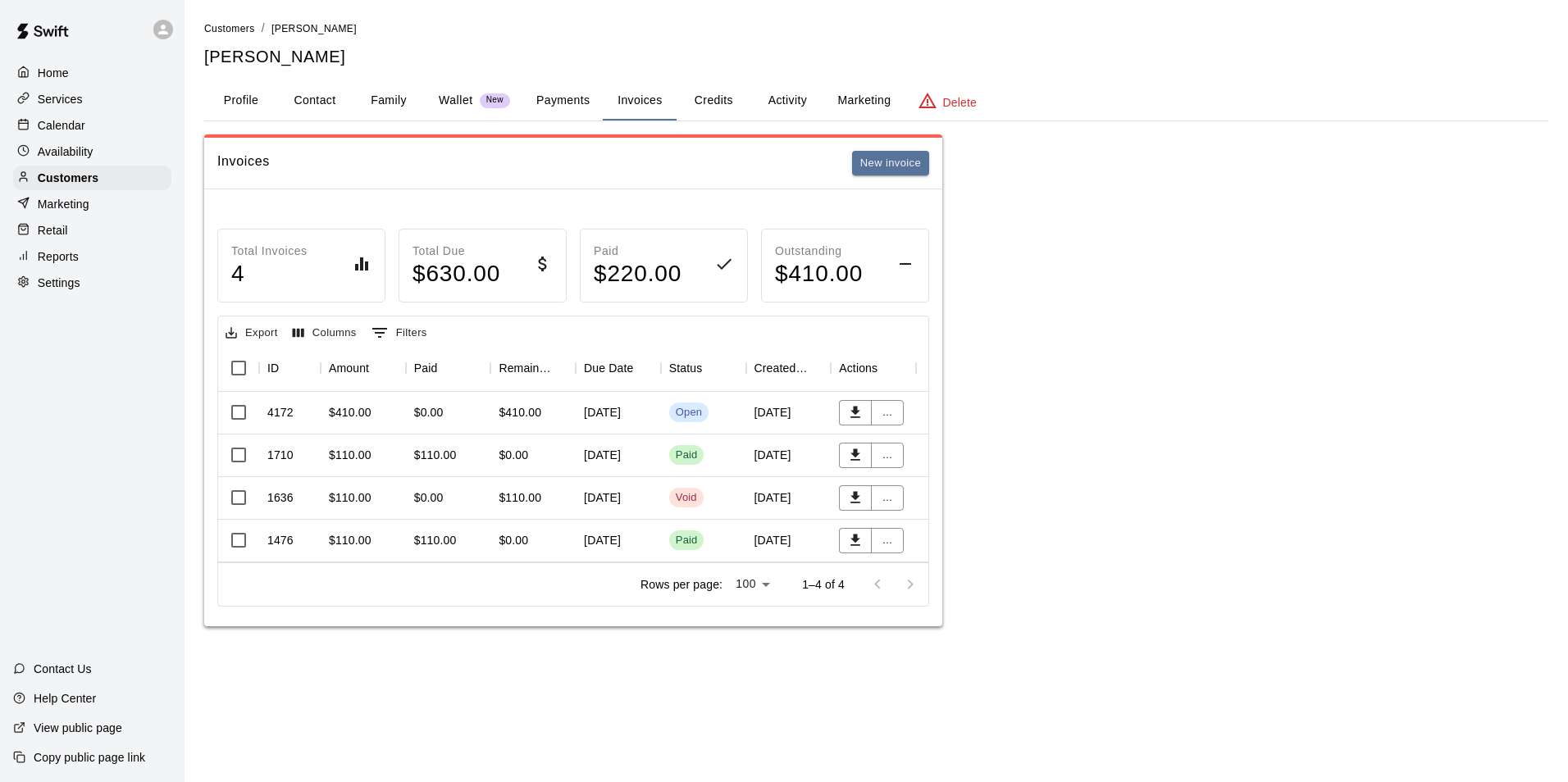
click at [777, 102] on button "Activity" at bounding box center [788, 101] width 74 height 40
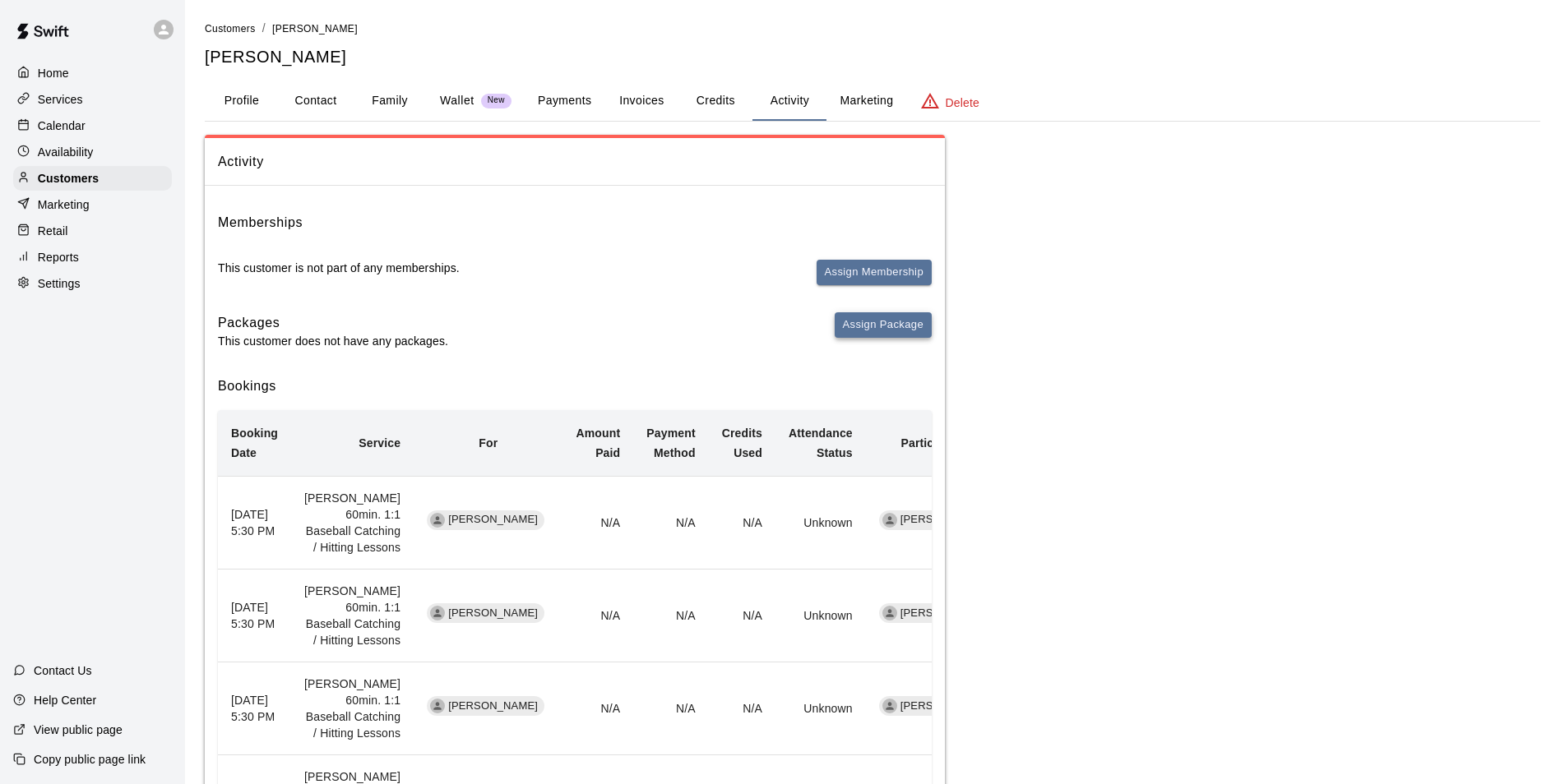
click at [905, 328] on button "Assign Package" at bounding box center [883, 325] width 97 height 25
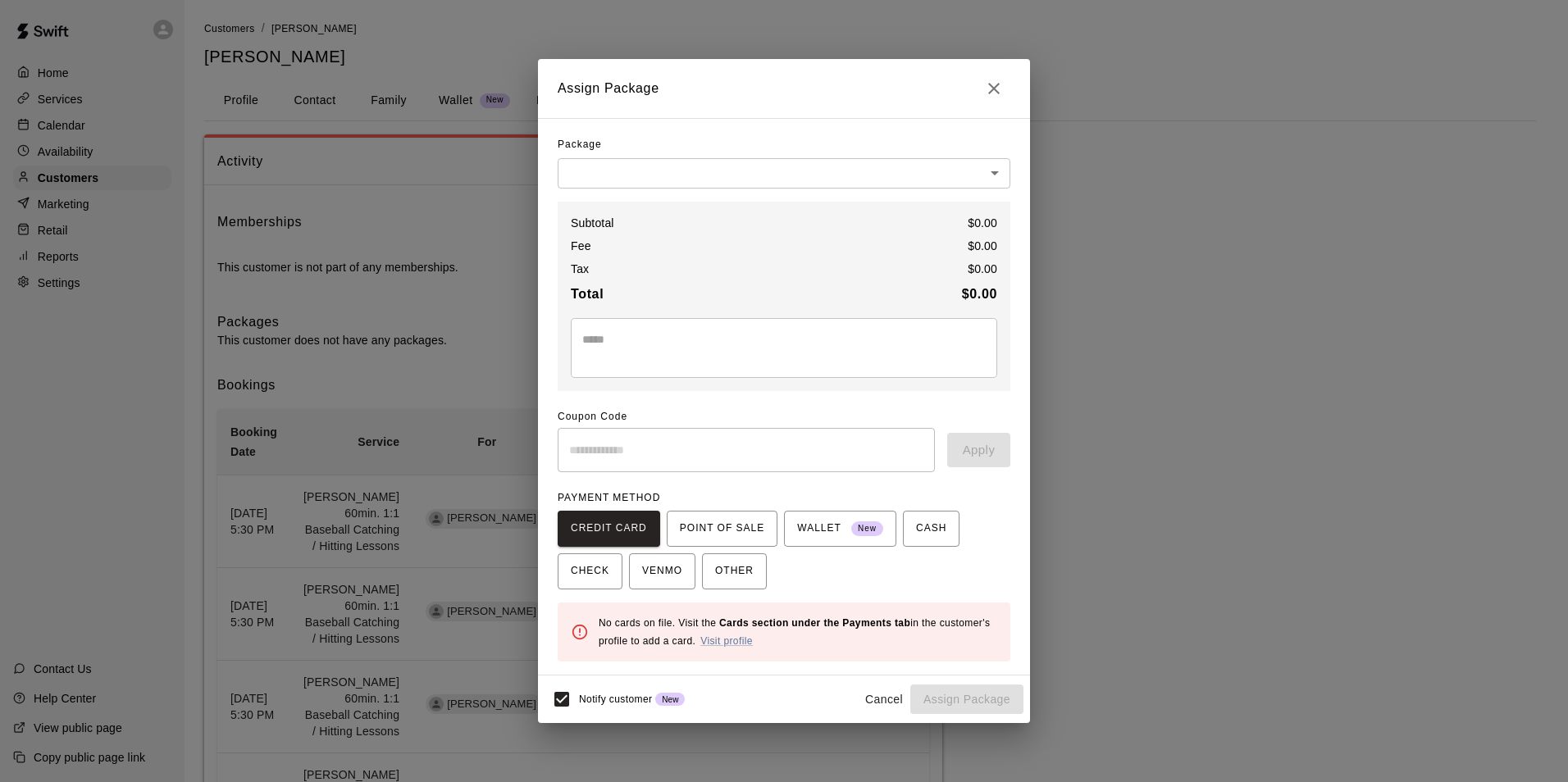
click at [745, 165] on body "Home Services Calendar Availability Customers Marketing Retail Reports Settings…" at bounding box center [784, 563] width 1568 height 1125
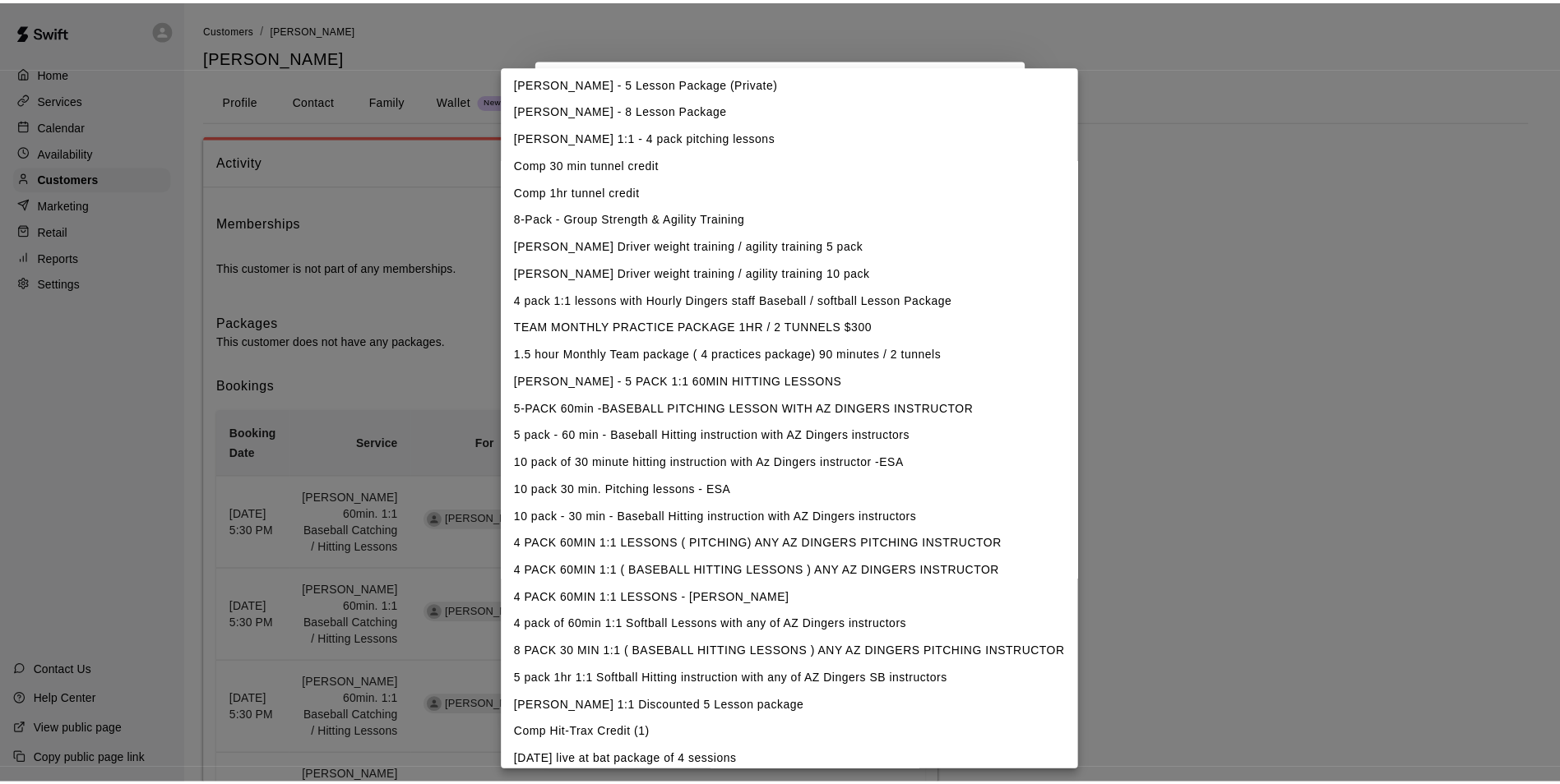
scroll to position [392, 0]
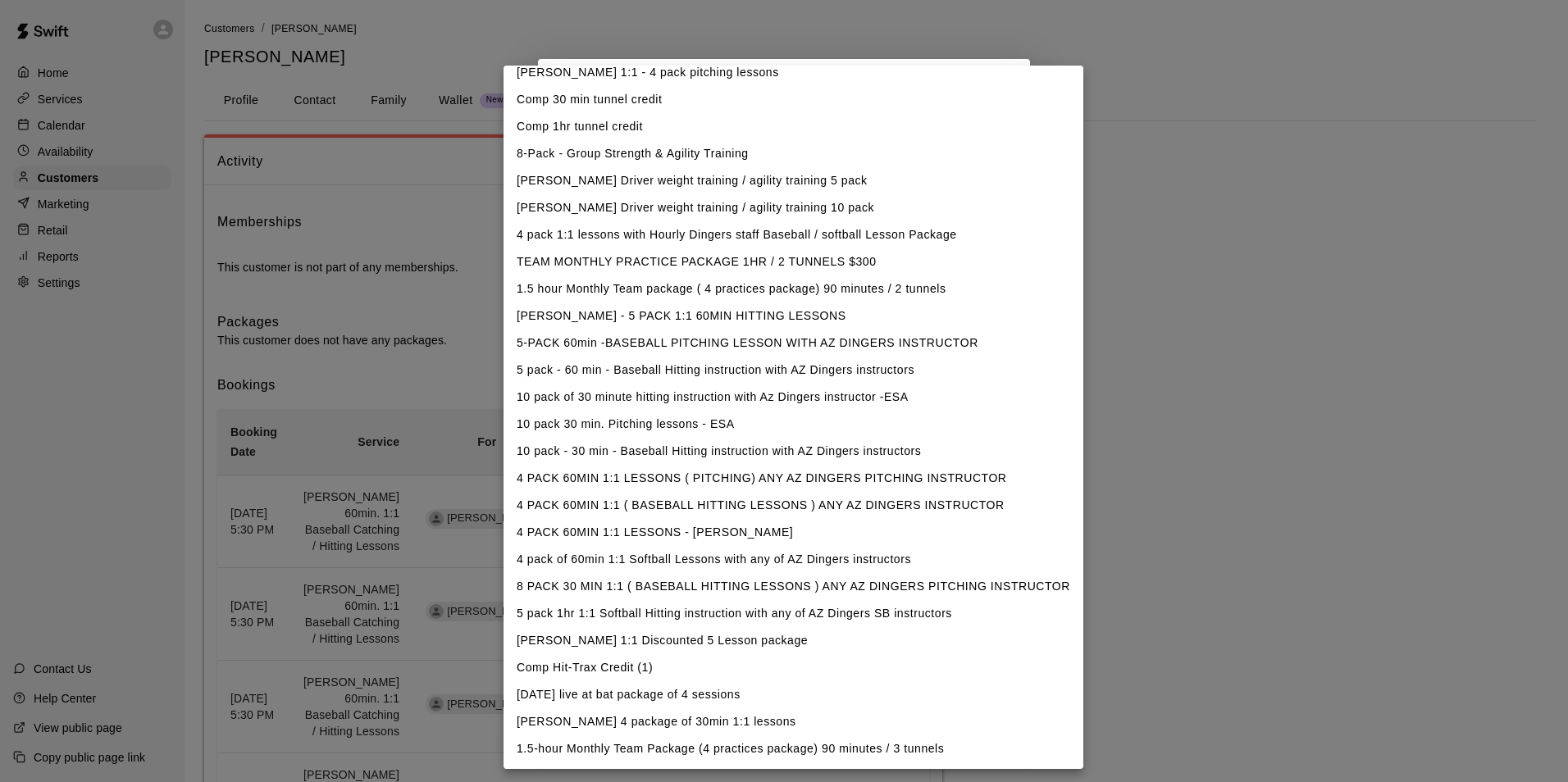
click at [679, 500] on li "4 PACK 60MIN 1:1 ( BASEBALL HITTING LESSONS ) ANY AZ DINGERS INSTRUCTOR" at bounding box center [793, 505] width 579 height 27
type input "**********"
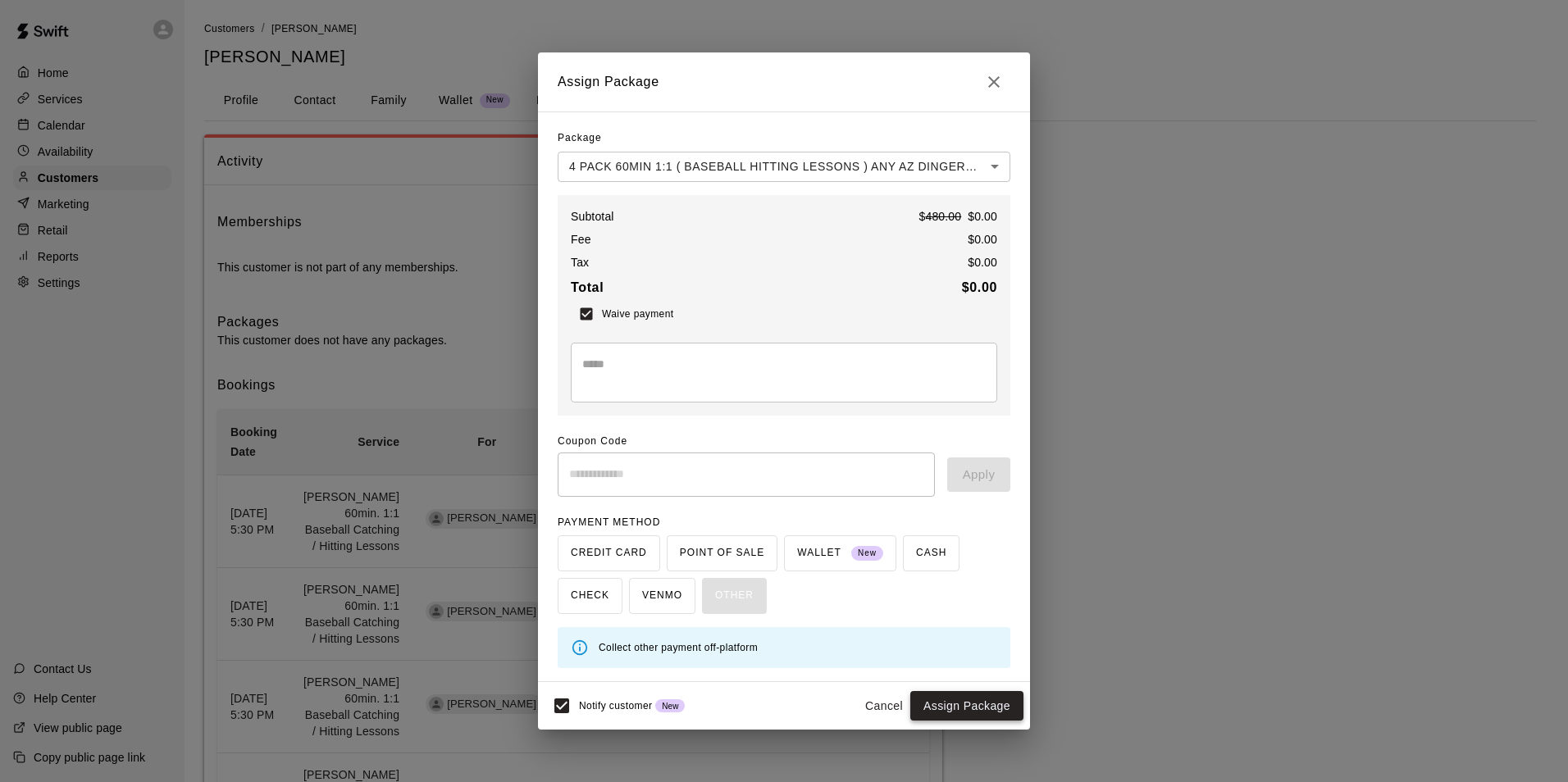
click at [955, 710] on button "Assign Package" at bounding box center [966, 706] width 113 height 31
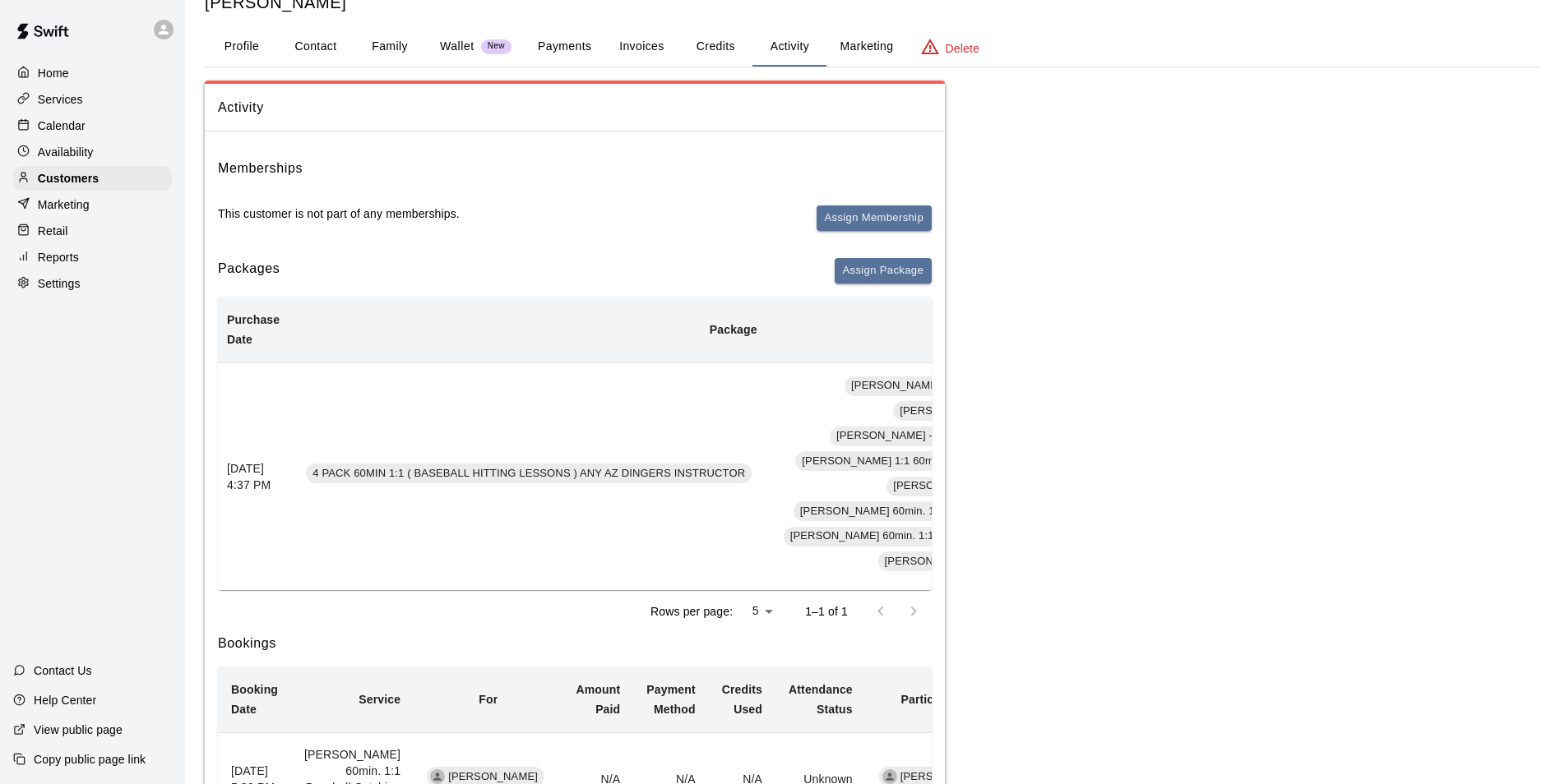
scroll to position [0, 0]
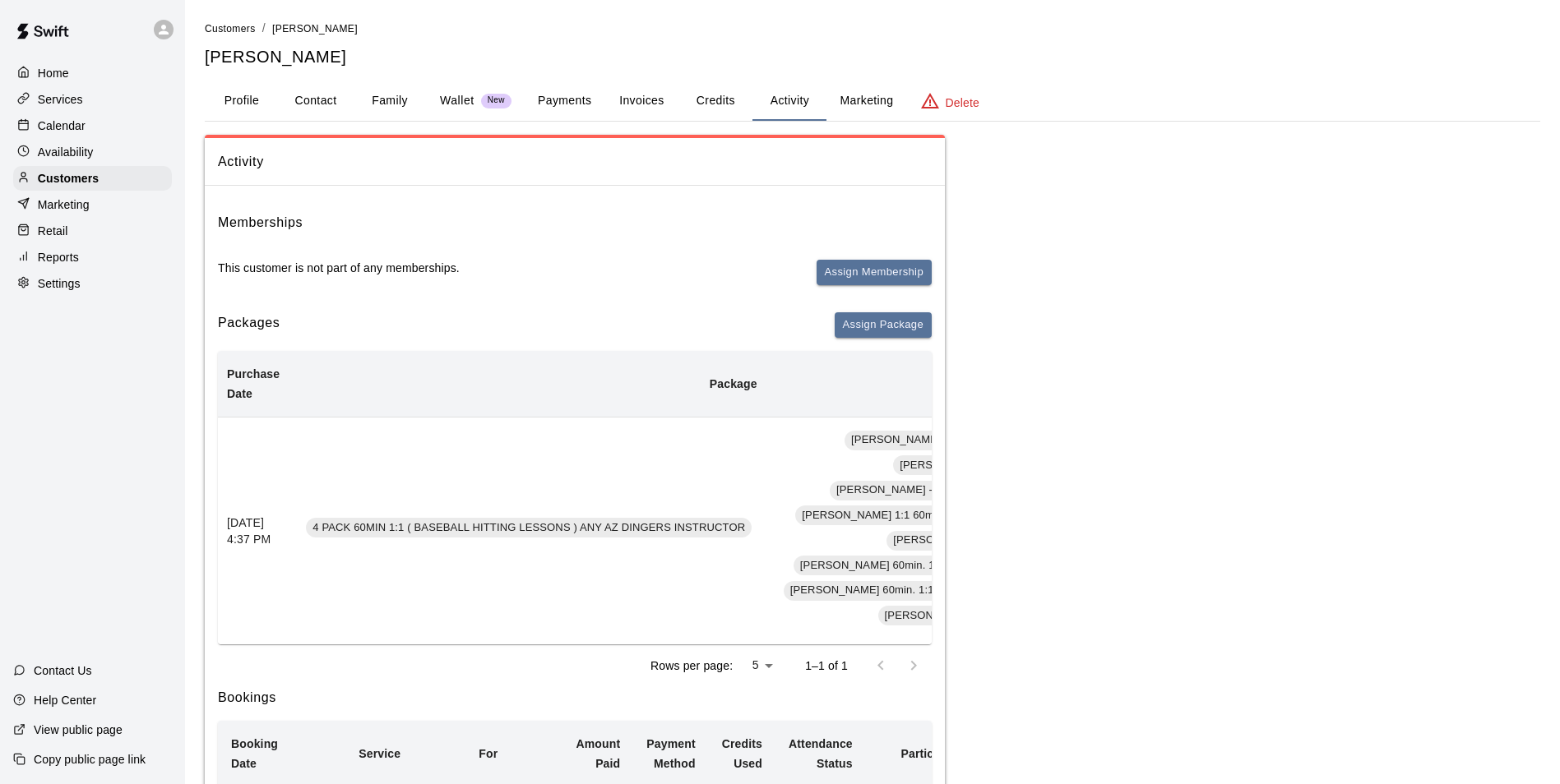
click at [97, 125] on div "Calendar" at bounding box center [92, 125] width 159 height 25
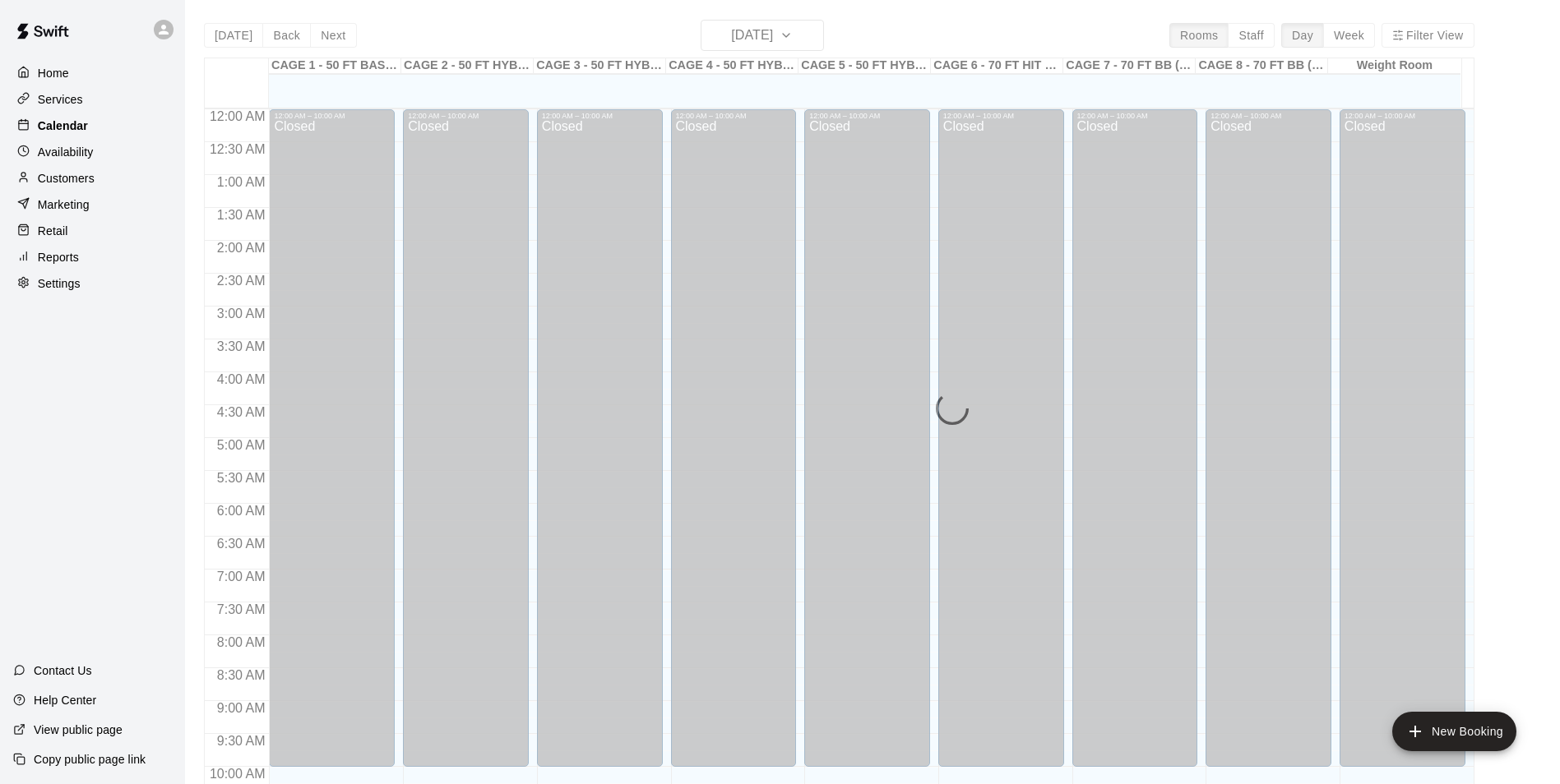
scroll to position [835, 0]
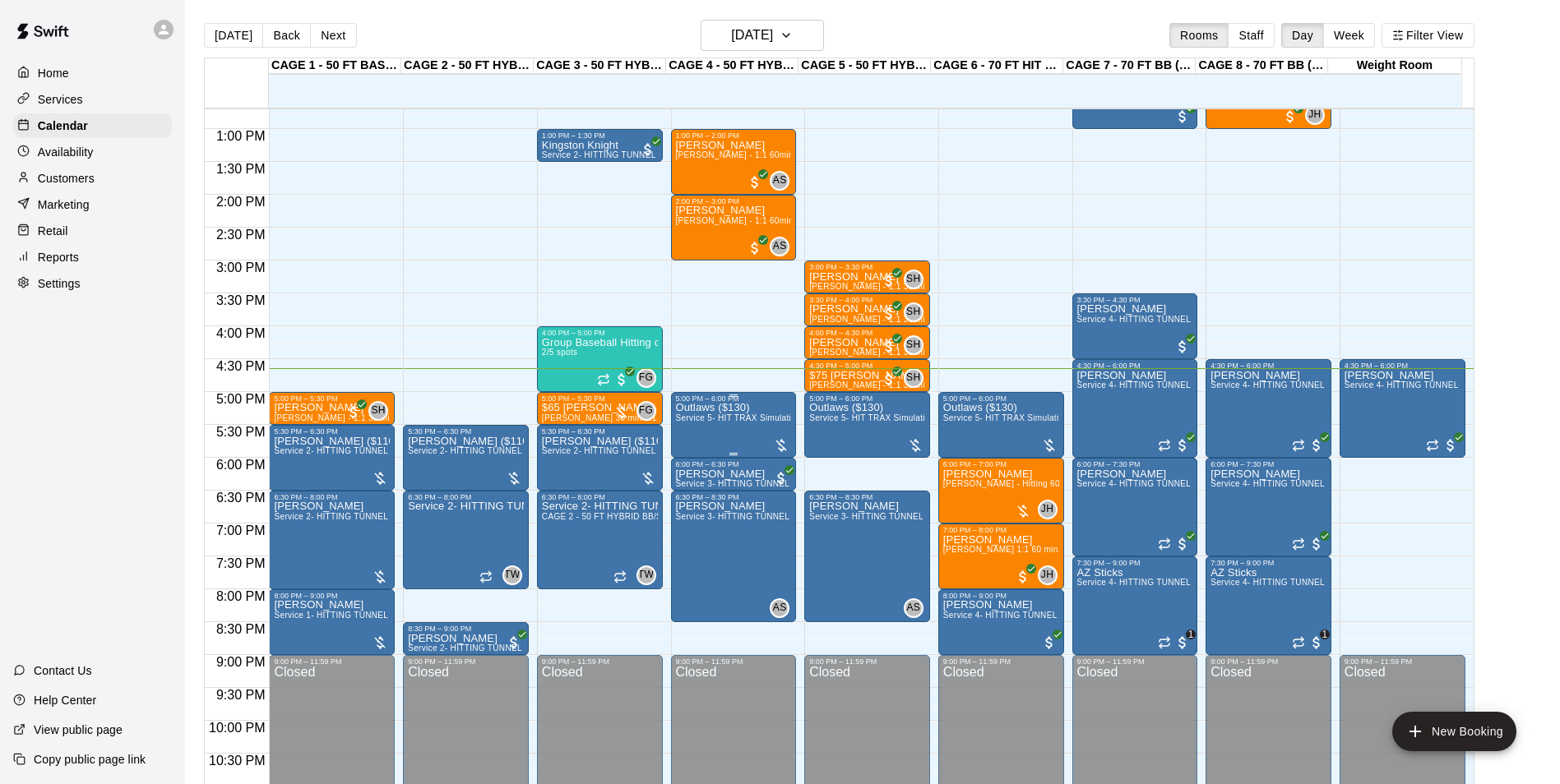
click at [770, 422] on span "Service 5- HIT TRAX Simulation Tunnel" at bounding box center [753, 418] width 155 height 9
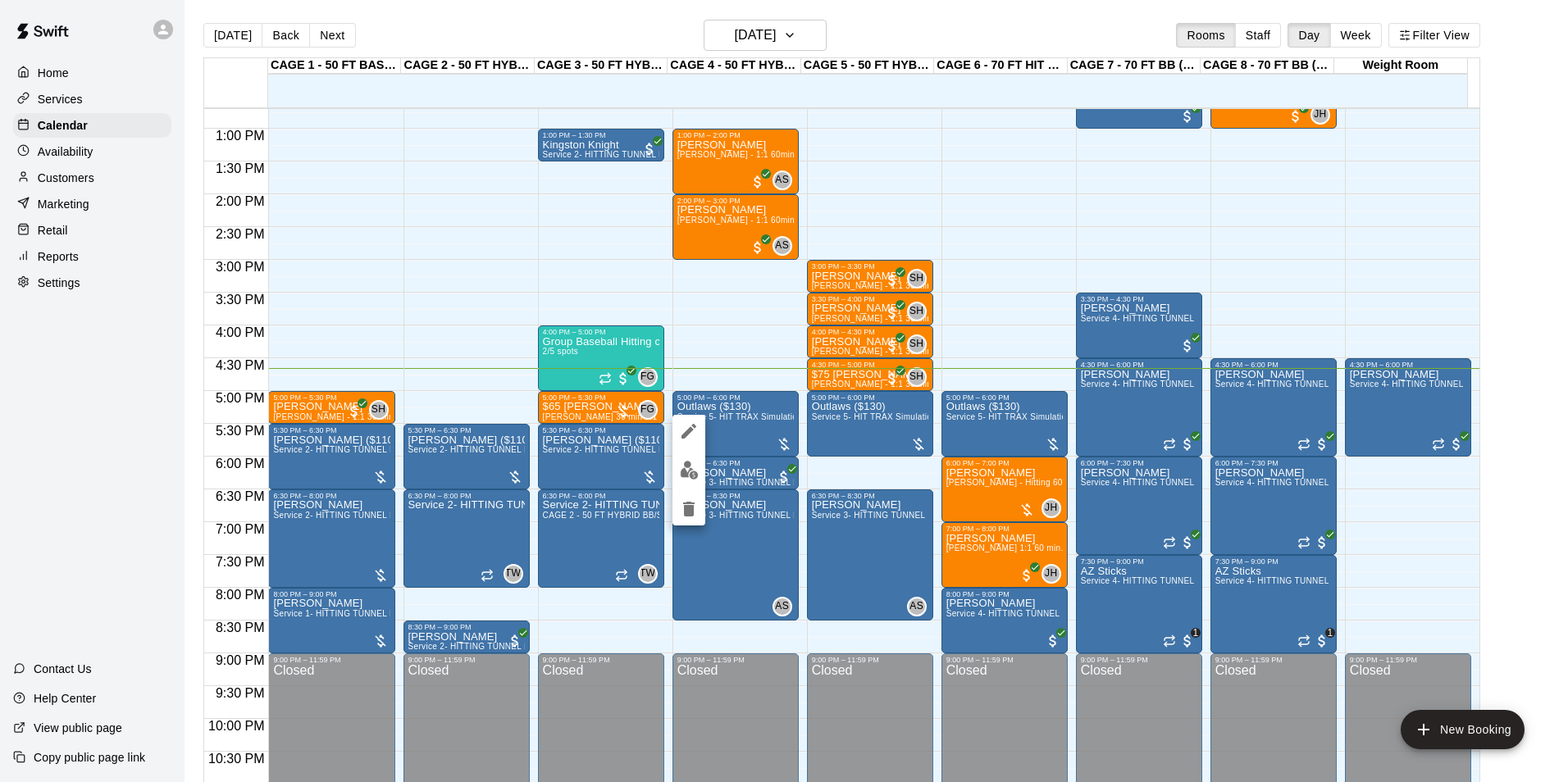
click at [764, 428] on div at bounding box center [784, 391] width 1568 height 782
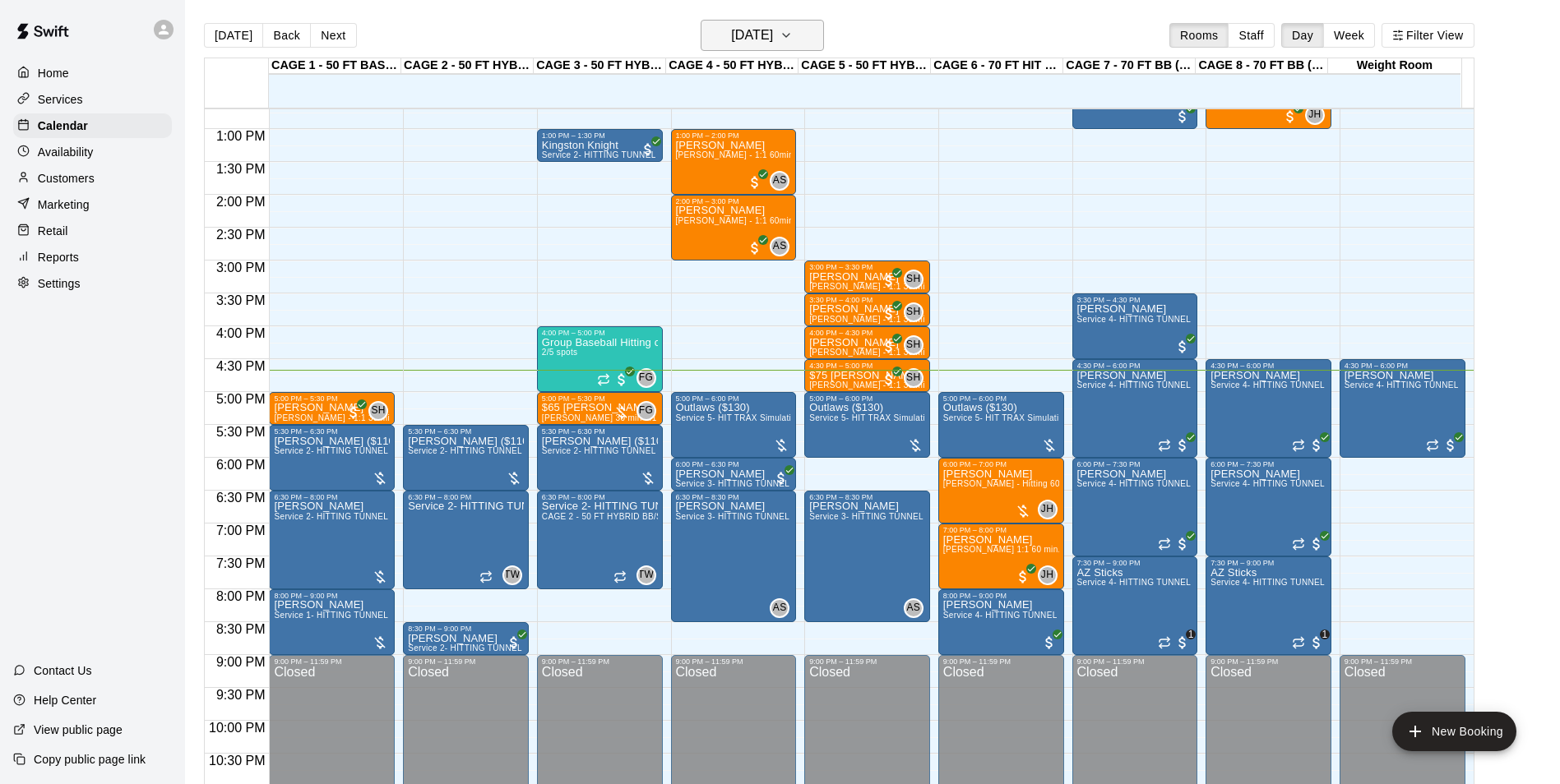
click at [728, 47] on button "[DATE]" at bounding box center [762, 35] width 123 height 32
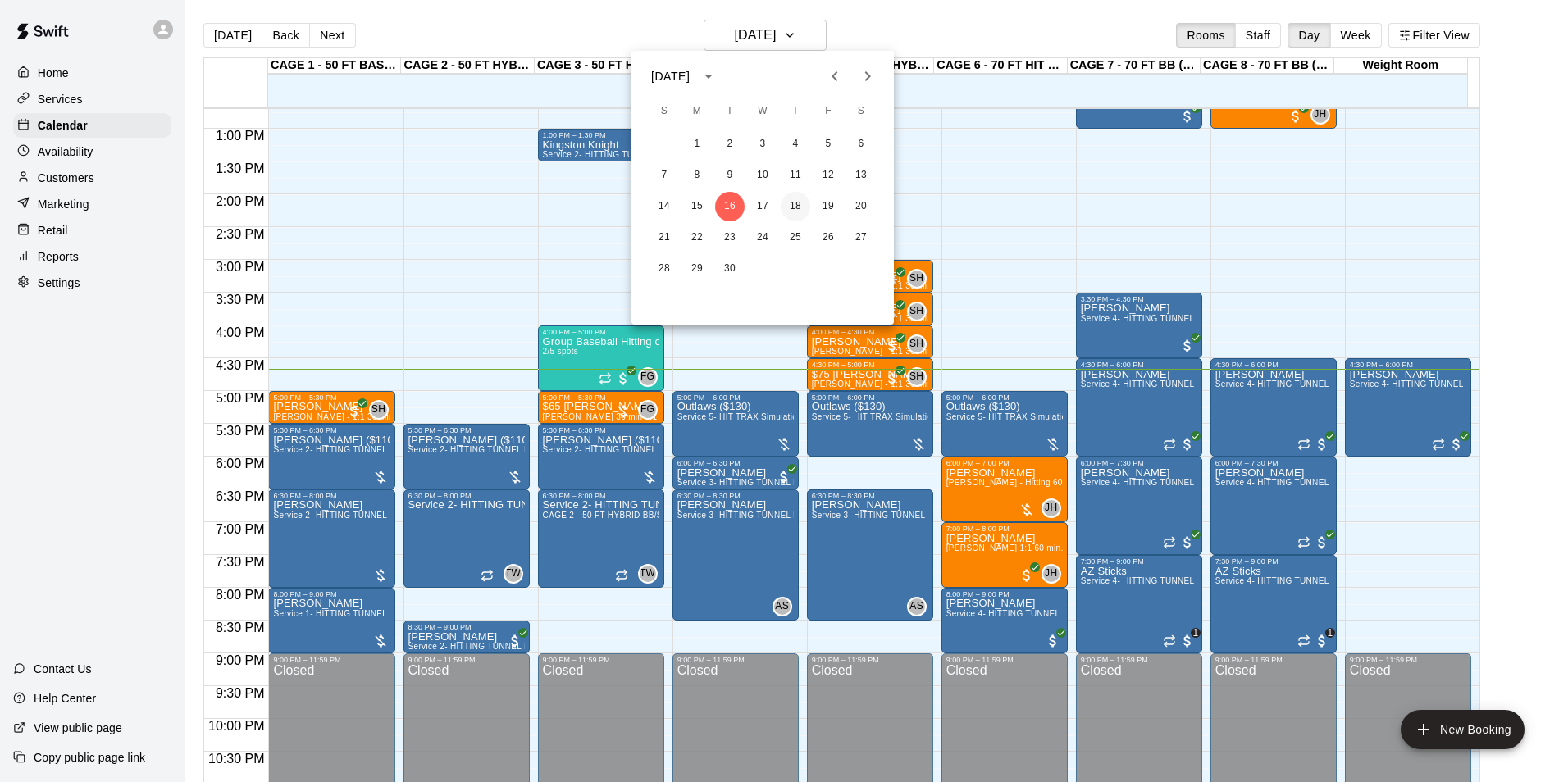
click at [789, 203] on button "18" at bounding box center [795, 206] width 30 height 30
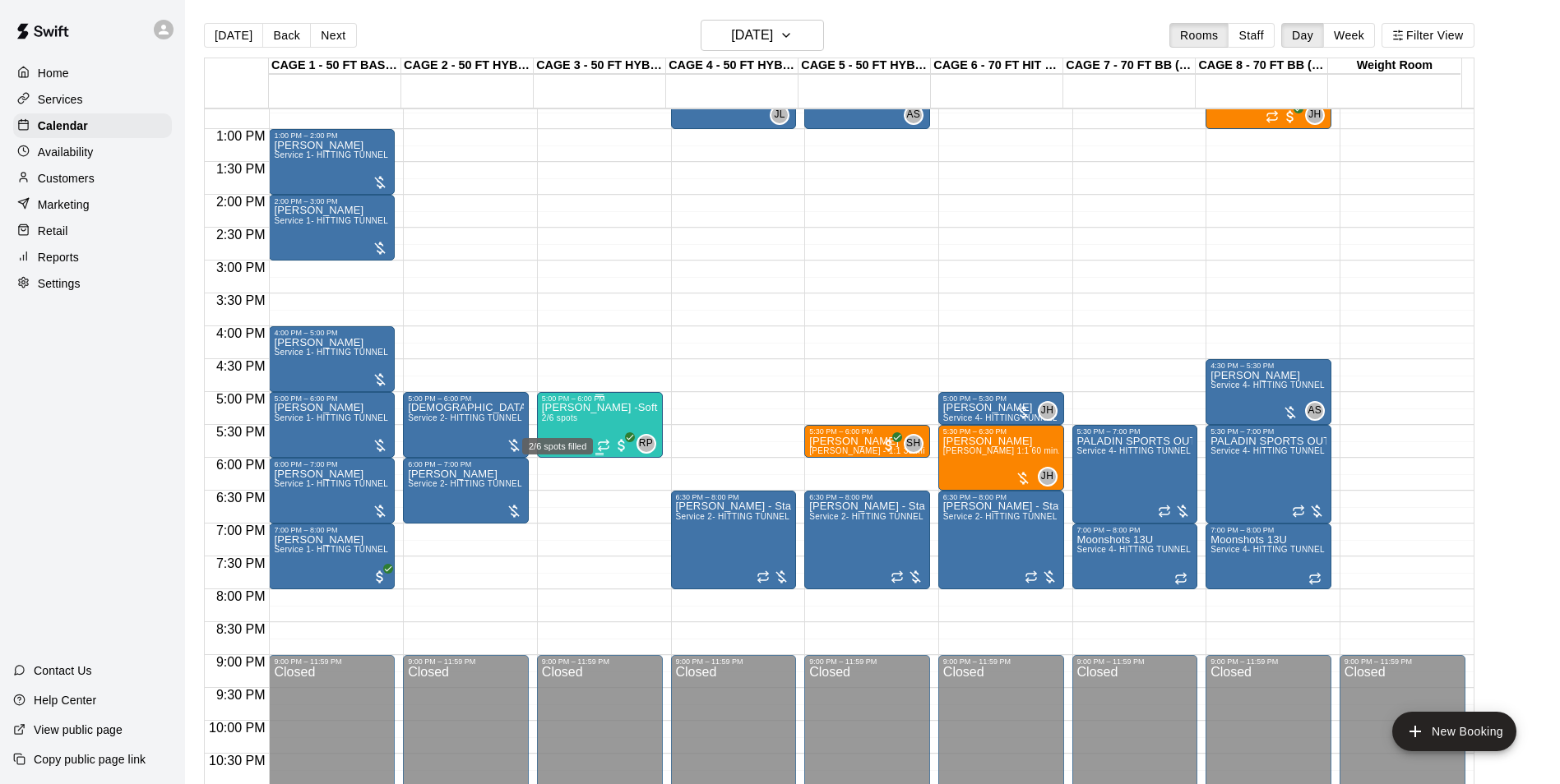
click at [570, 422] on span "2/6 spots" at bounding box center [560, 418] width 36 height 9
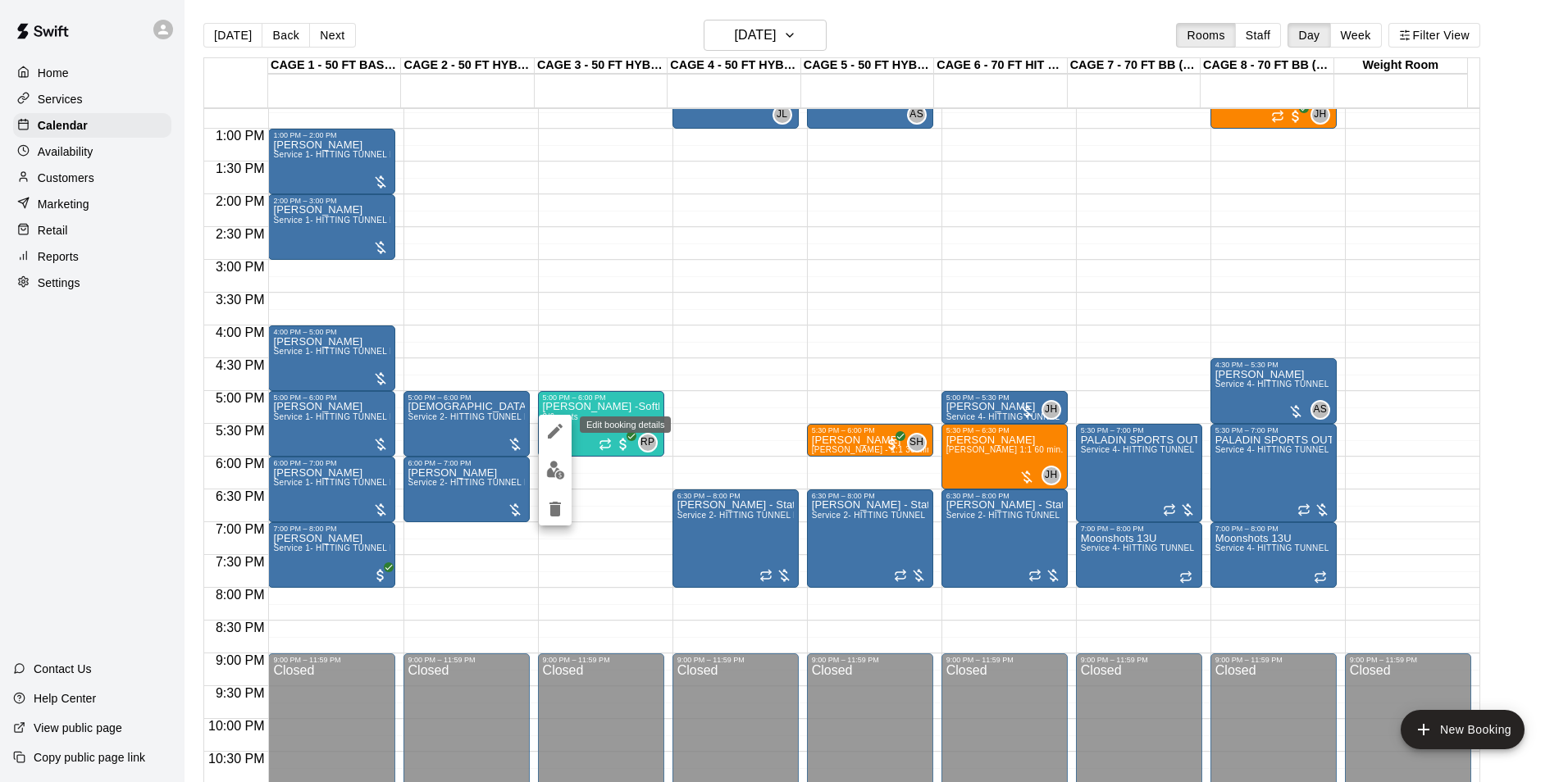
click at [550, 423] on icon "edit" at bounding box center [554, 430] width 19 height 19
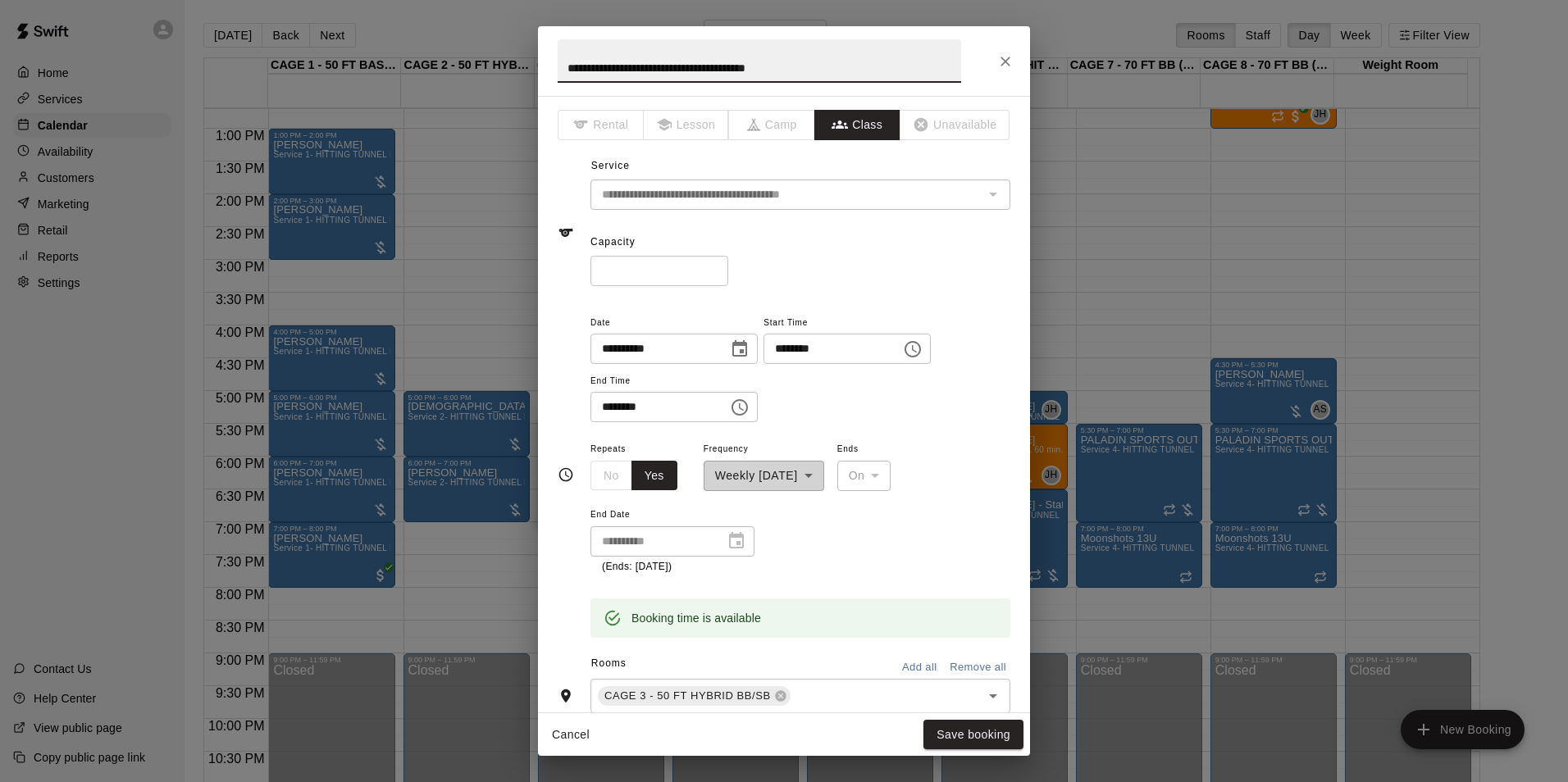
drag, startPoint x: 630, startPoint y: 64, endPoint x: 461, endPoint y: 49, distance: 169.7
click at [461, 49] on div "**********" at bounding box center [784, 391] width 1568 height 782
type input "**********"
click at [965, 726] on button "Save booking" at bounding box center [974, 735] width 100 height 31
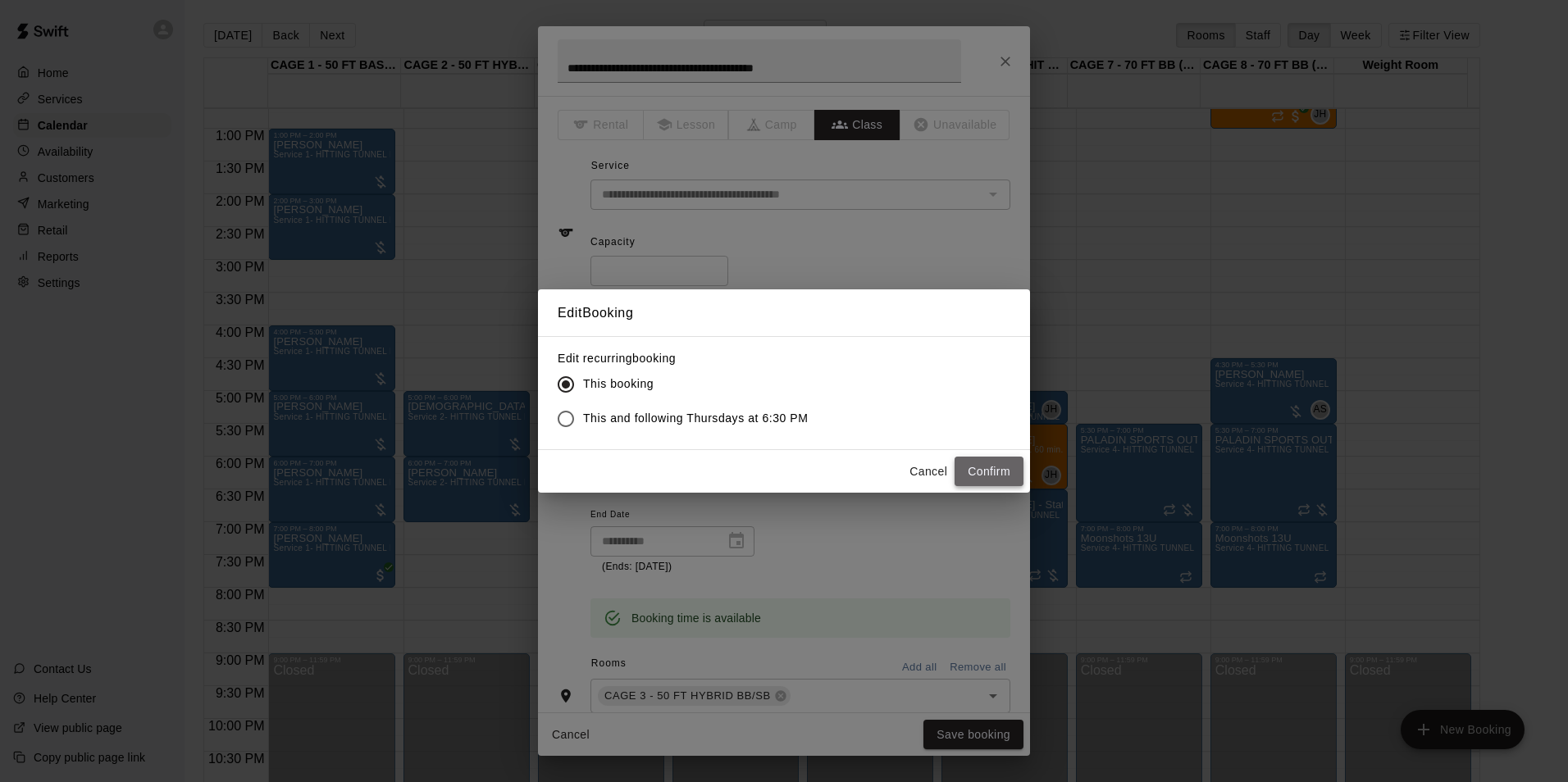
click at [998, 464] on button "Confirm" at bounding box center [989, 471] width 68 height 31
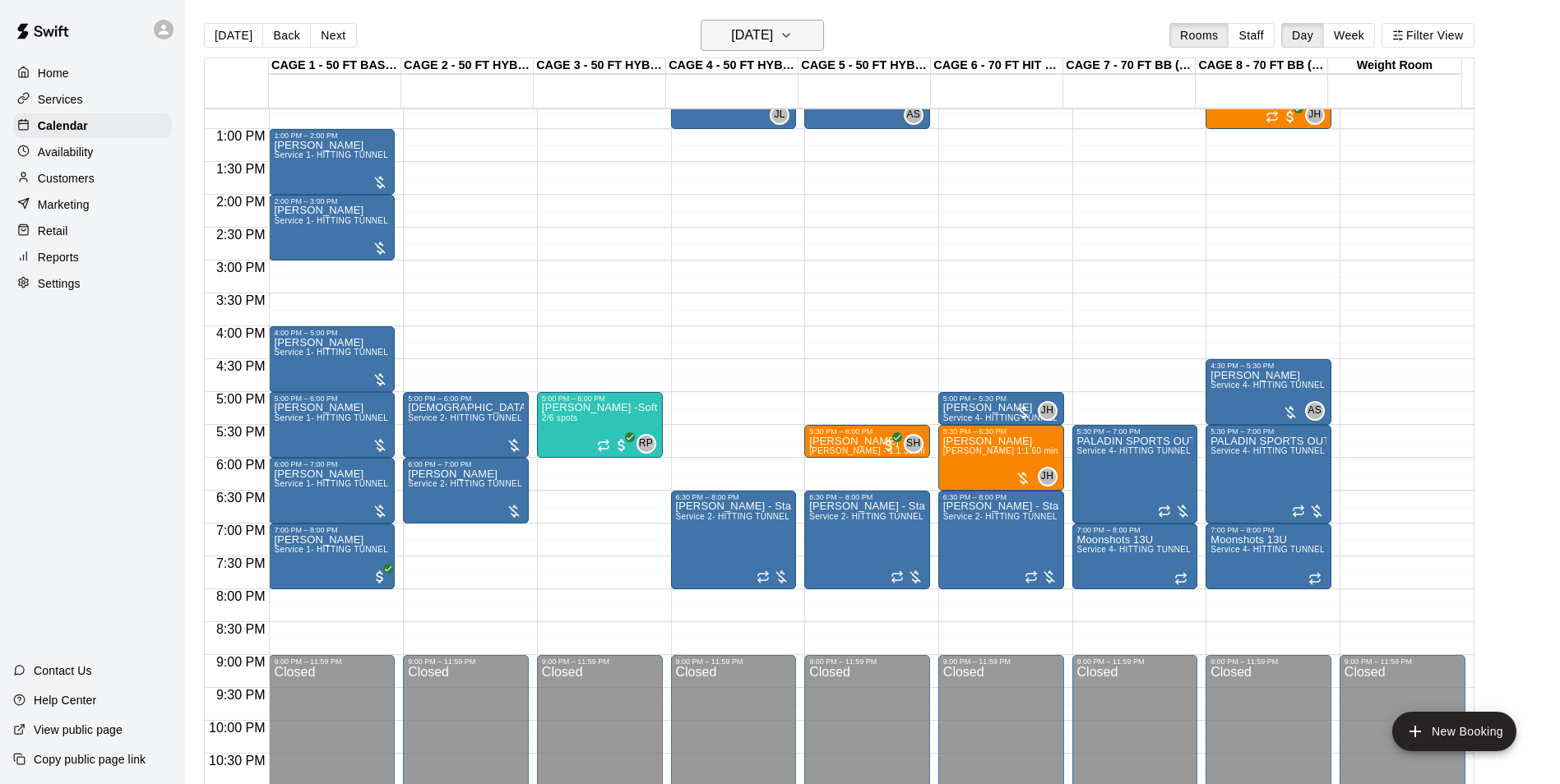
click at [773, 29] on h6 "Thursday Sep 18" at bounding box center [752, 35] width 42 height 23
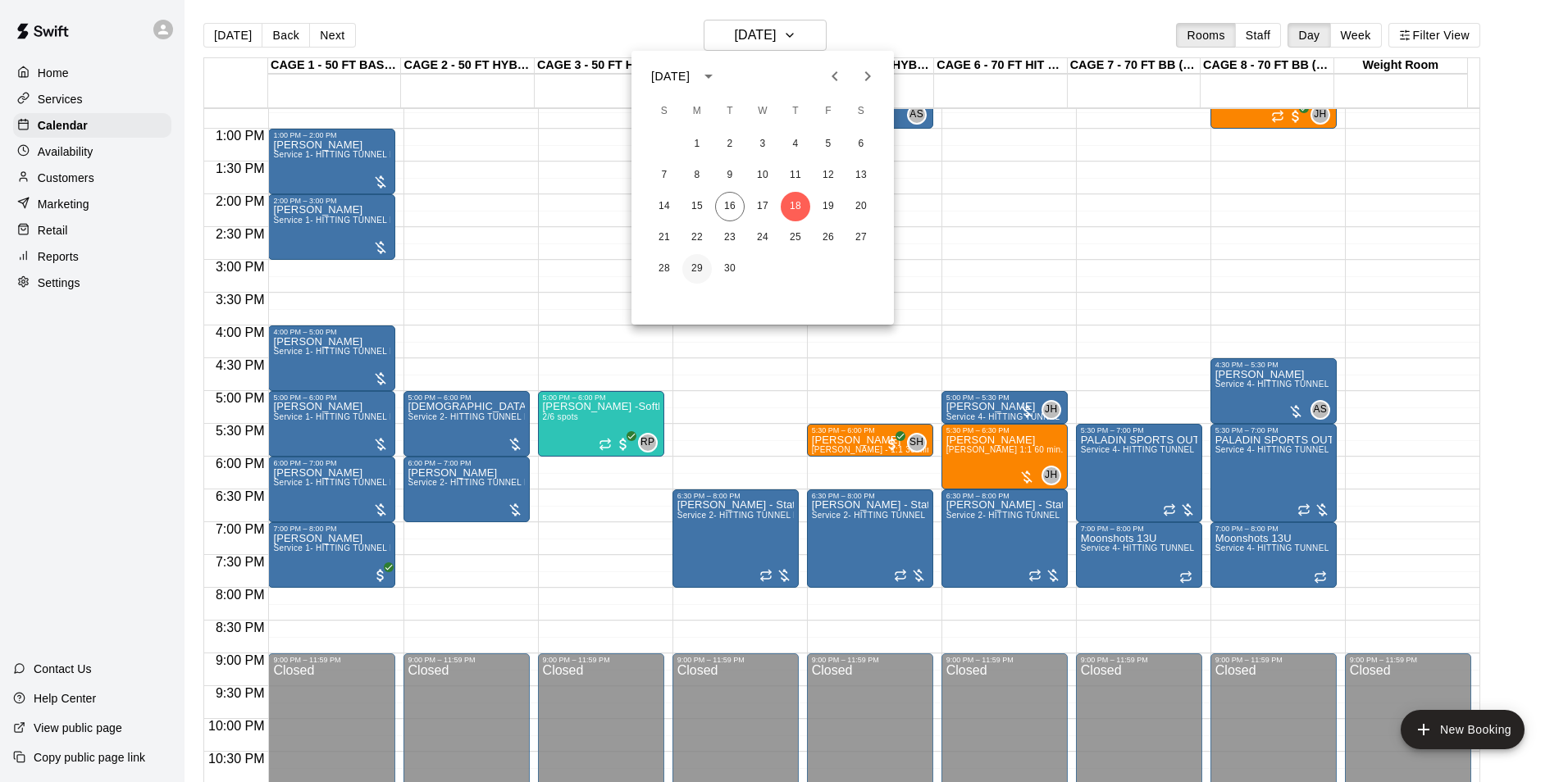
click at [701, 263] on button "29" at bounding box center [697, 269] width 30 height 30
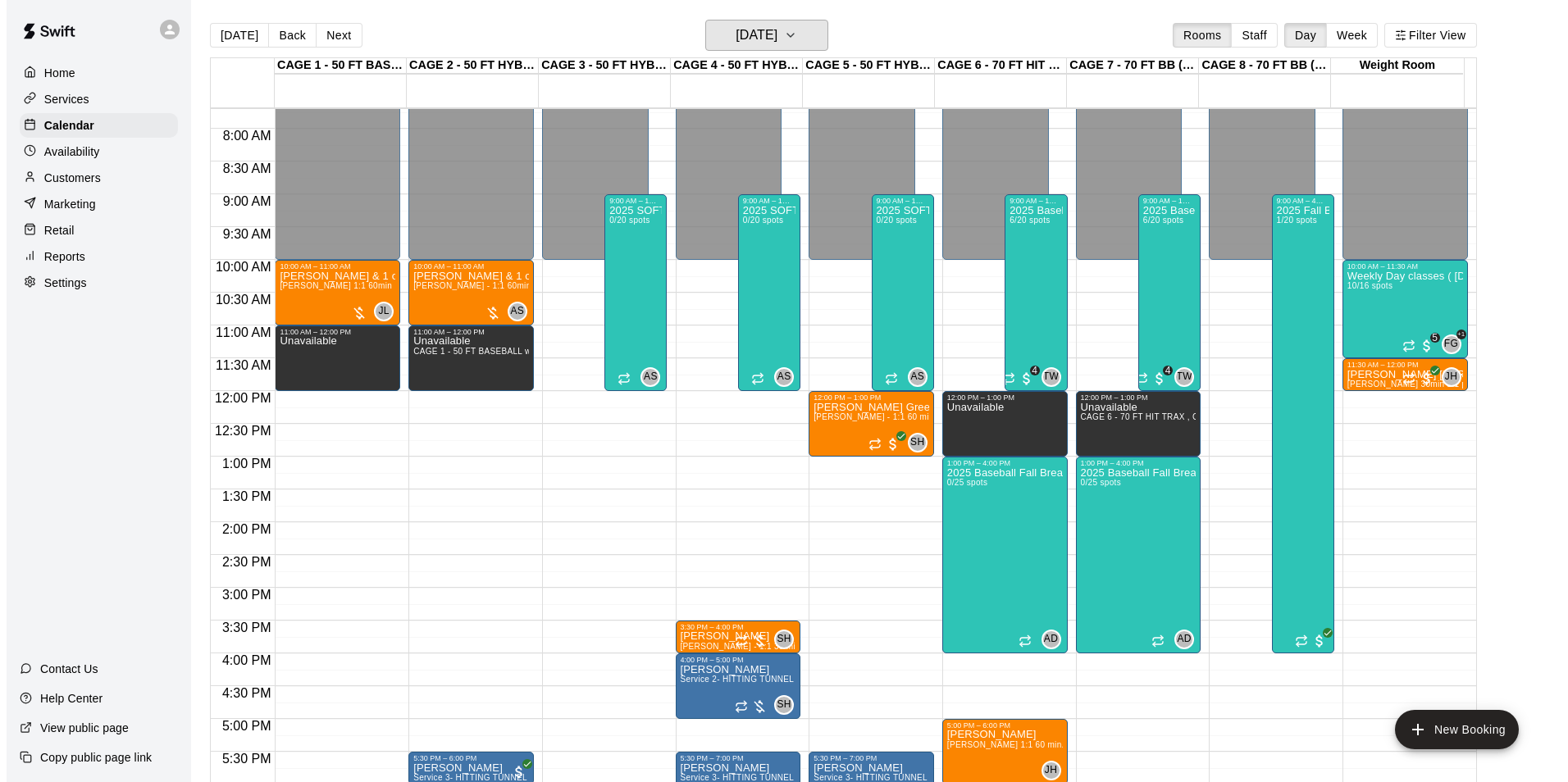
scroll to position [751, 0]
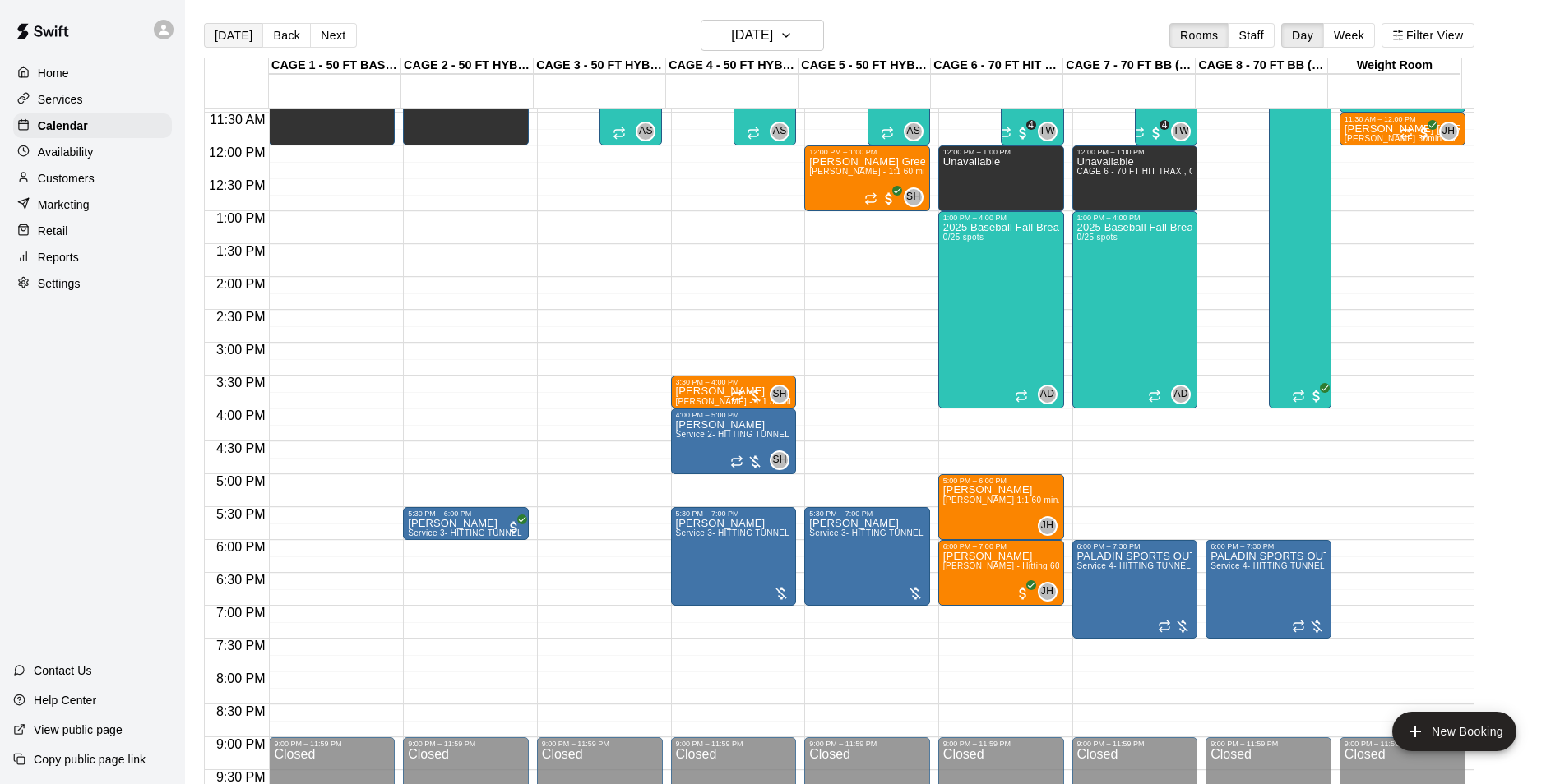
click at [219, 36] on button "[DATE]" at bounding box center [234, 35] width 59 height 25
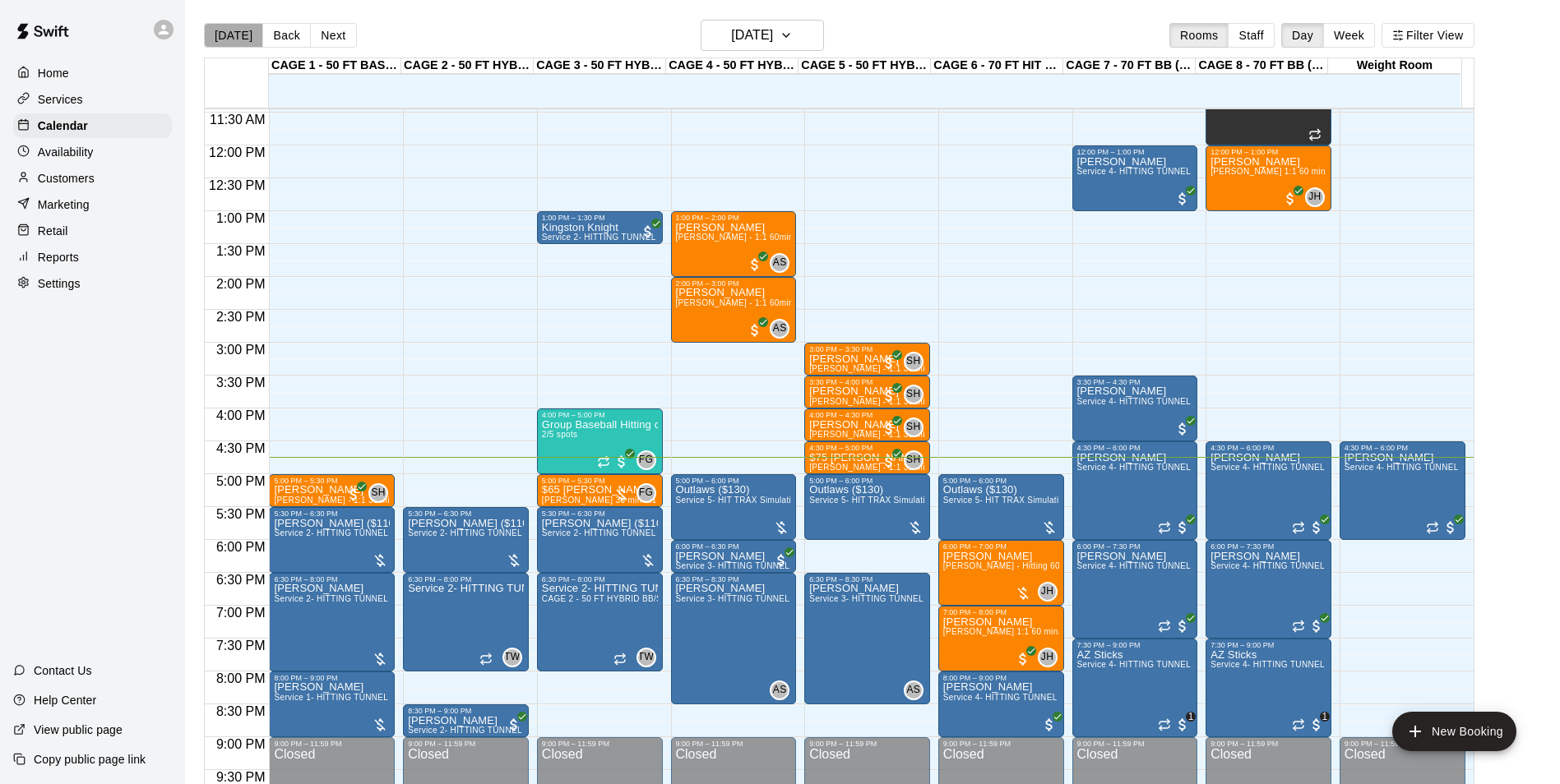
click at [239, 34] on button "[DATE]" at bounding box center [234, 35] width 59 height 25
click at [767, 498] on span "Service 5- HIT TRAX Simulation Tunnel" at bounding box center [753, 500] width 155 height 9
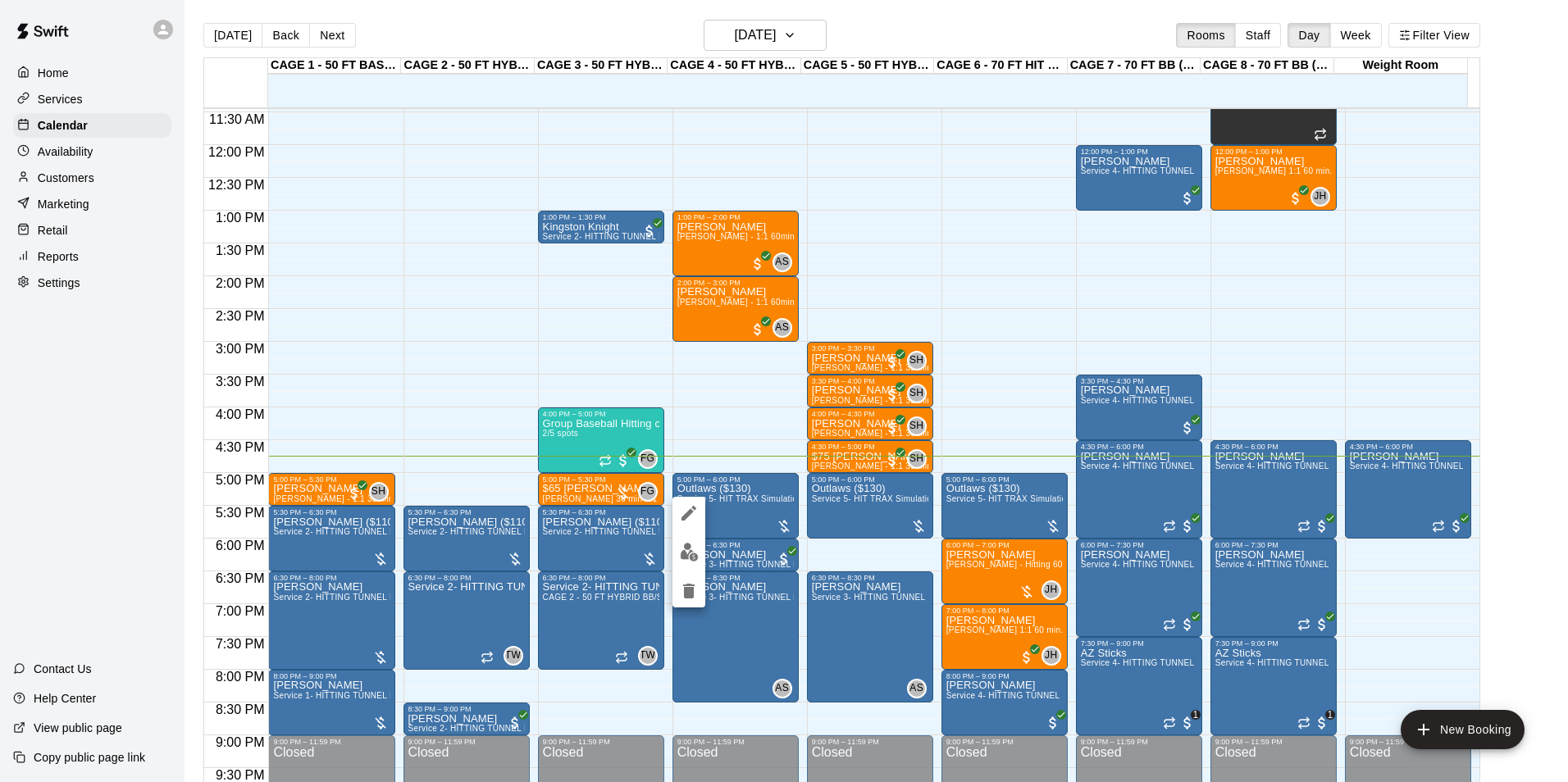
click at [690, 545] on img "edit" at bounding box center [689, 552] width 19 height 19
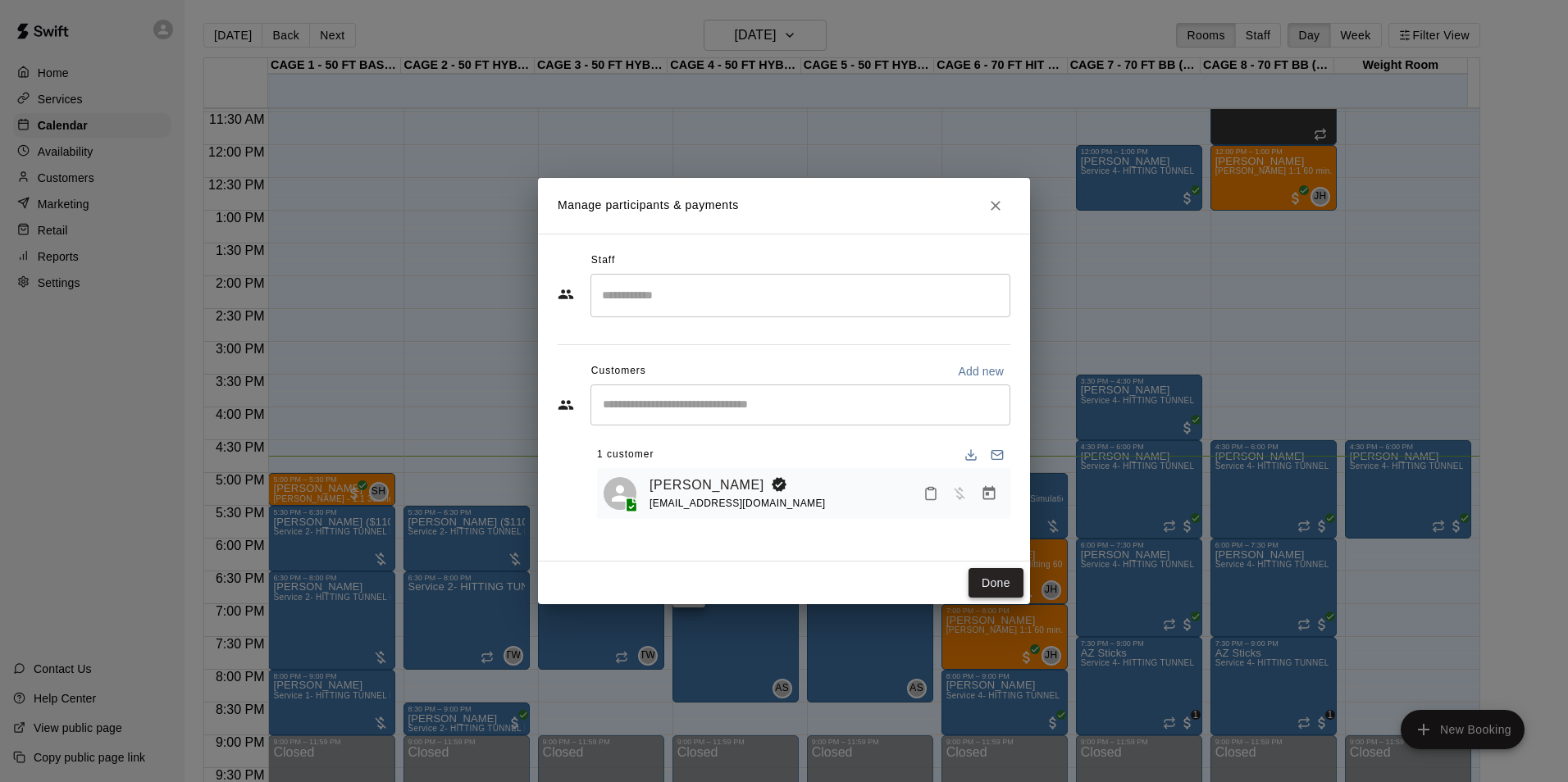
click at [1002, 587] on button "Done" at bounding box center [995, 583] width 55 height 31
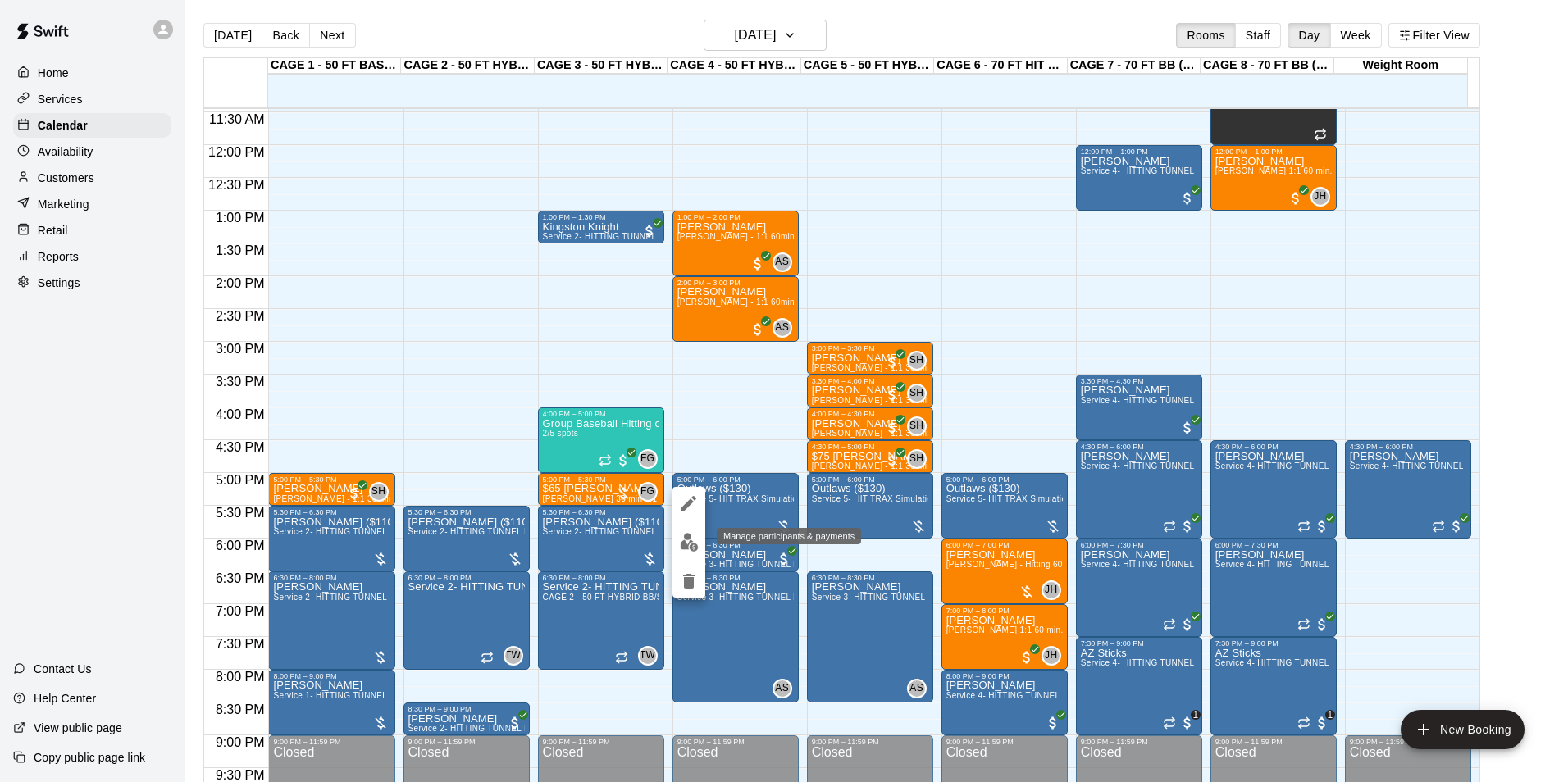
click at [686, 535] on img "edit" at bounding box center [689, 542] width 19 height 19
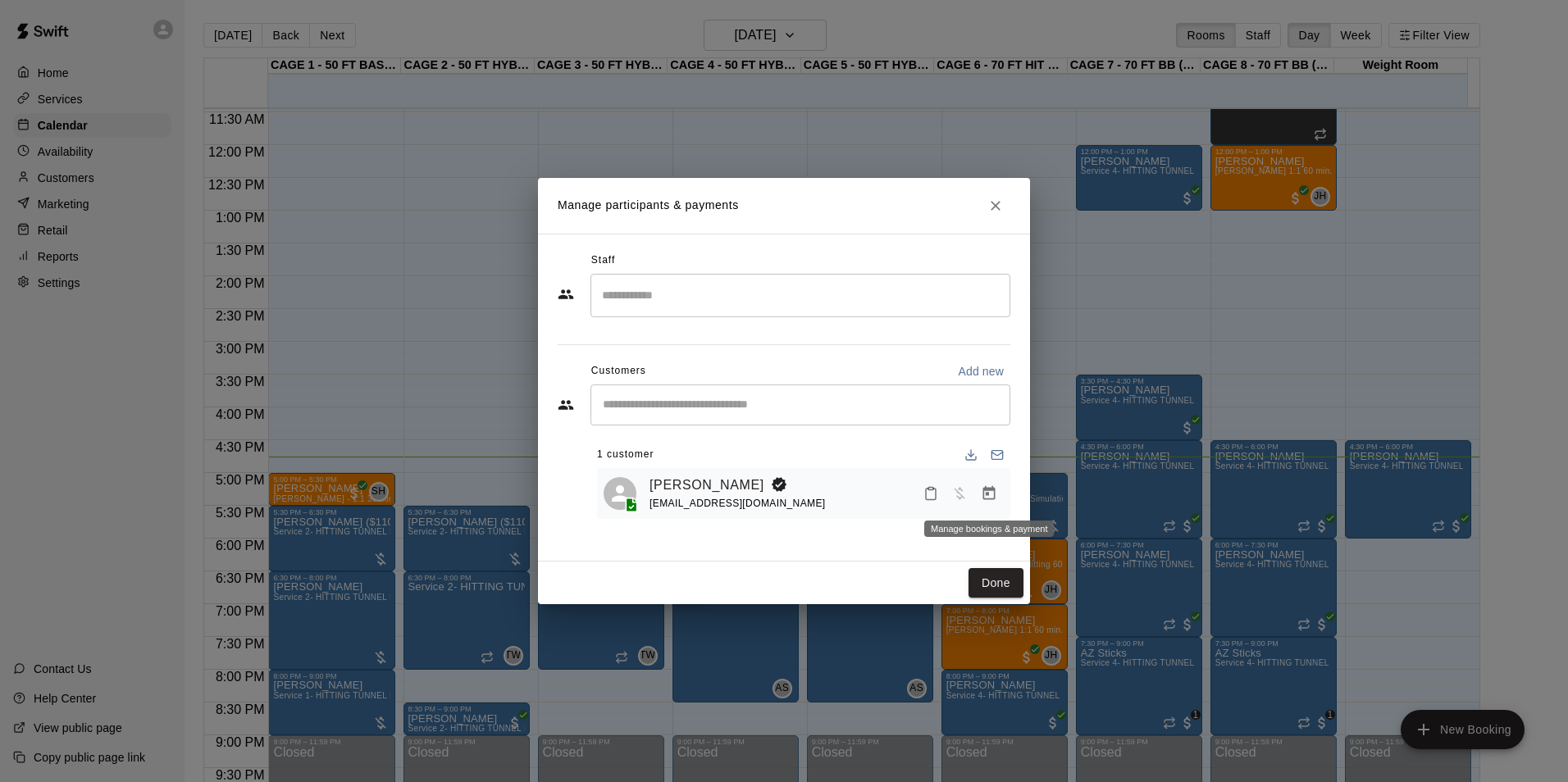
click at [995, 492] on icon "Manage bookings & payment" at bounding box center [989, 492] width 12 height 14
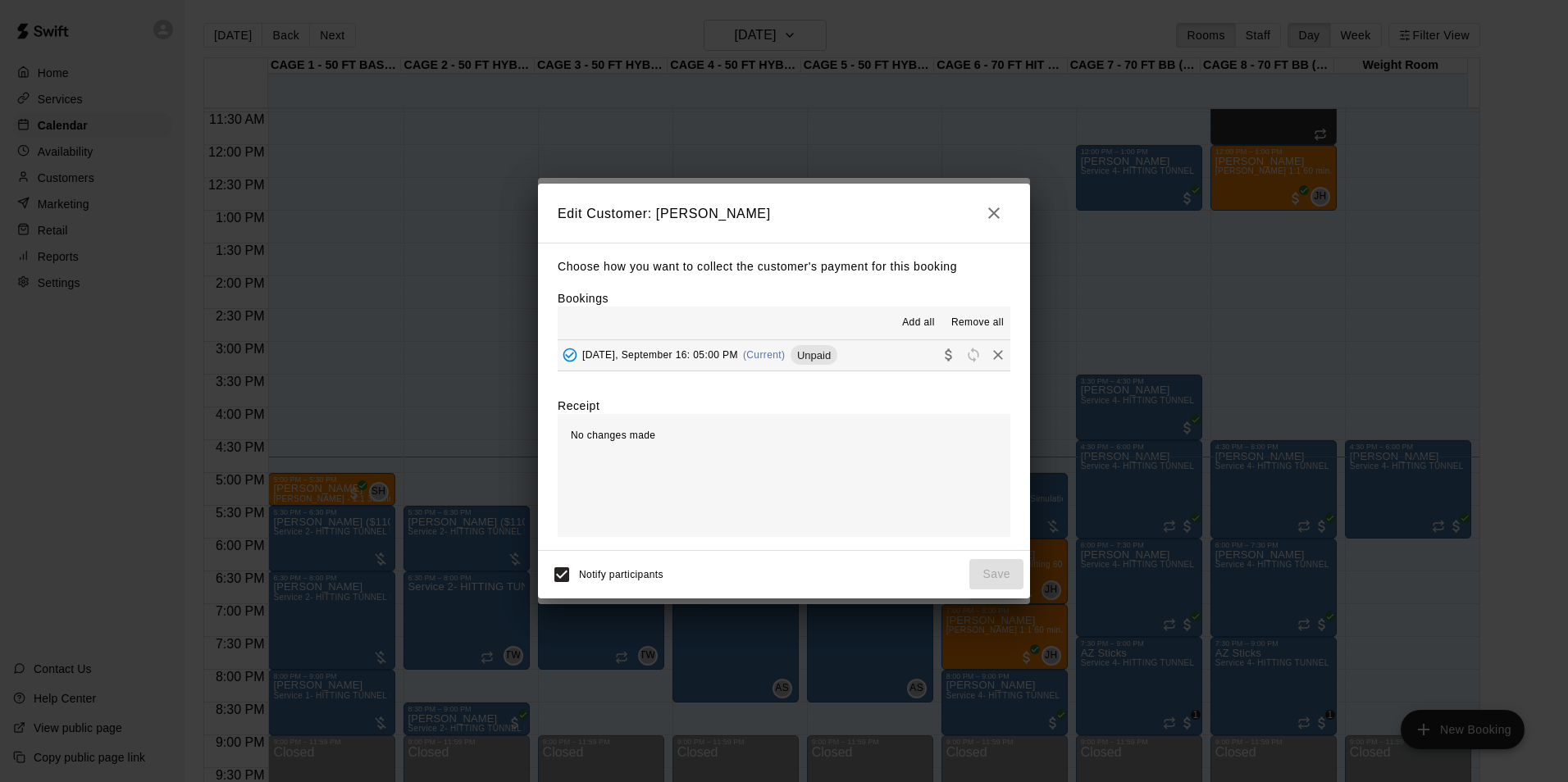
click at [815, 351] on span "Unpaid" at bounding box center [814, 354] width 46 height 12
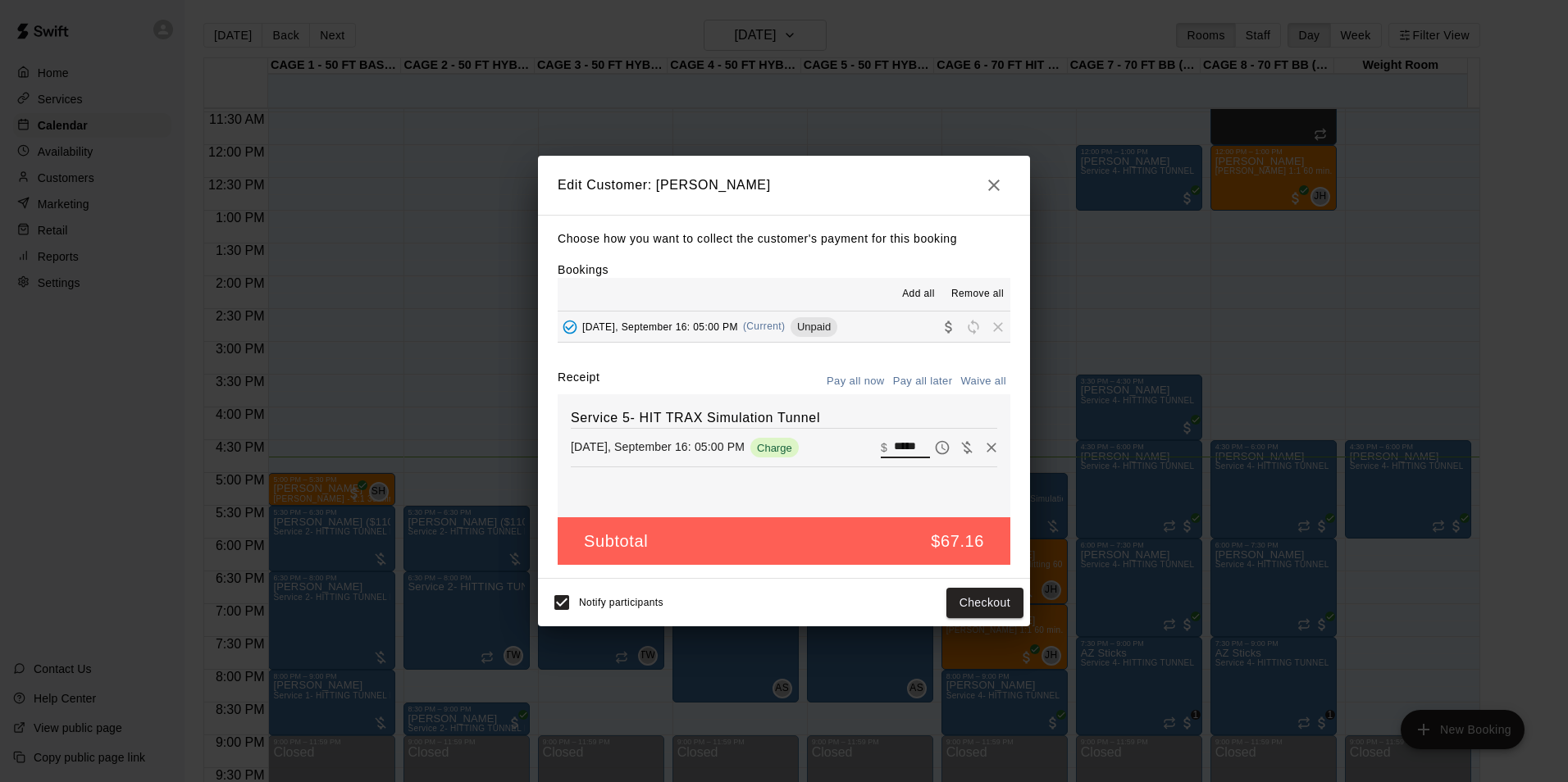
click at [898, 440] on input "*****" at bounding box center [912, 447] width 36 height 21
click at [977, 169] on h2 "Edit Customer: Spencer Hesseltine" at bounding box center [784, 185] width 492 height 59
click at [984, 176] on icon "button" at bounding box center [993, 185] width 19 height 19
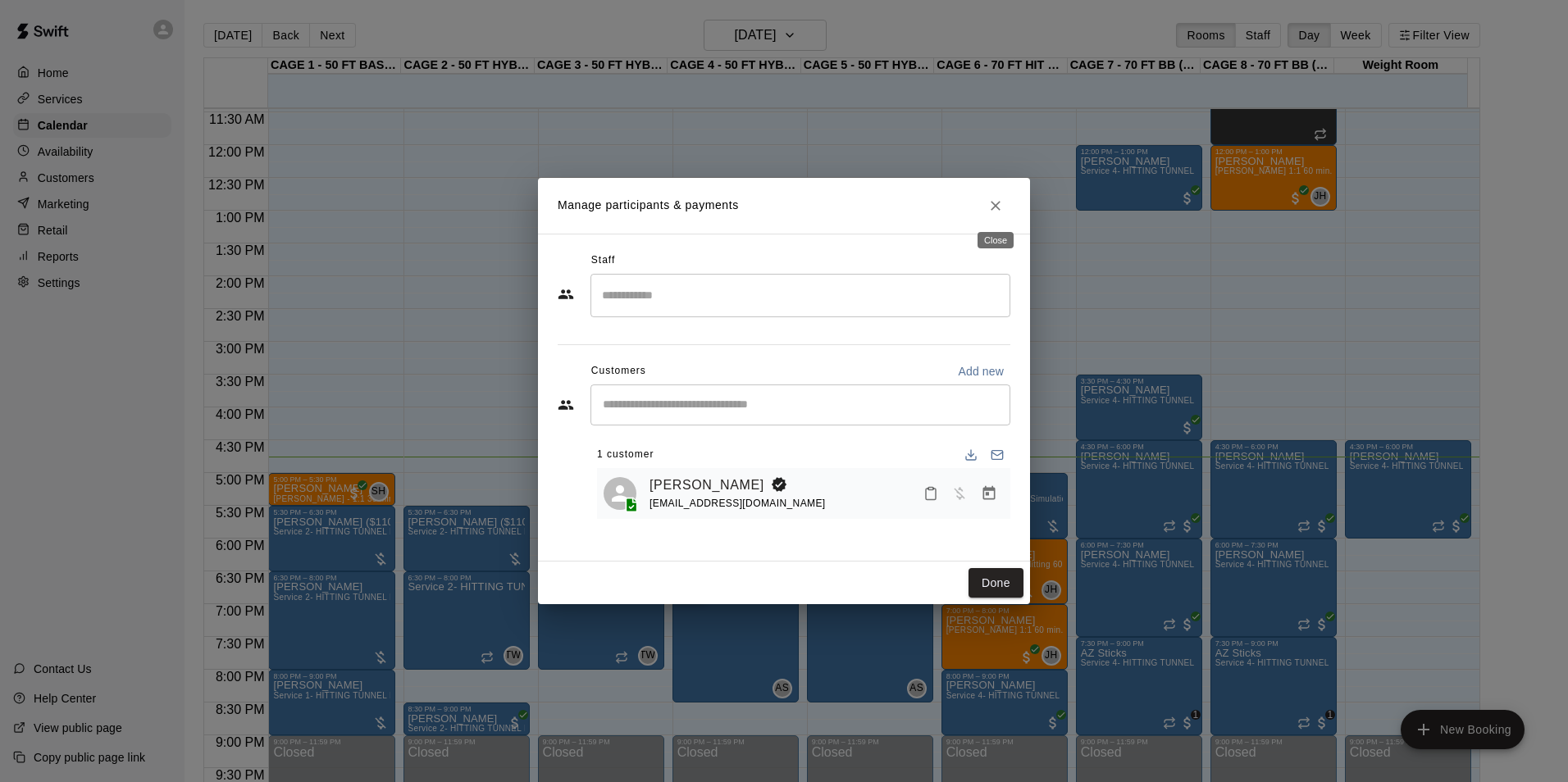
click at [995, 207] on icon "Close" at bounding box center [996, 206] width 17 height 17
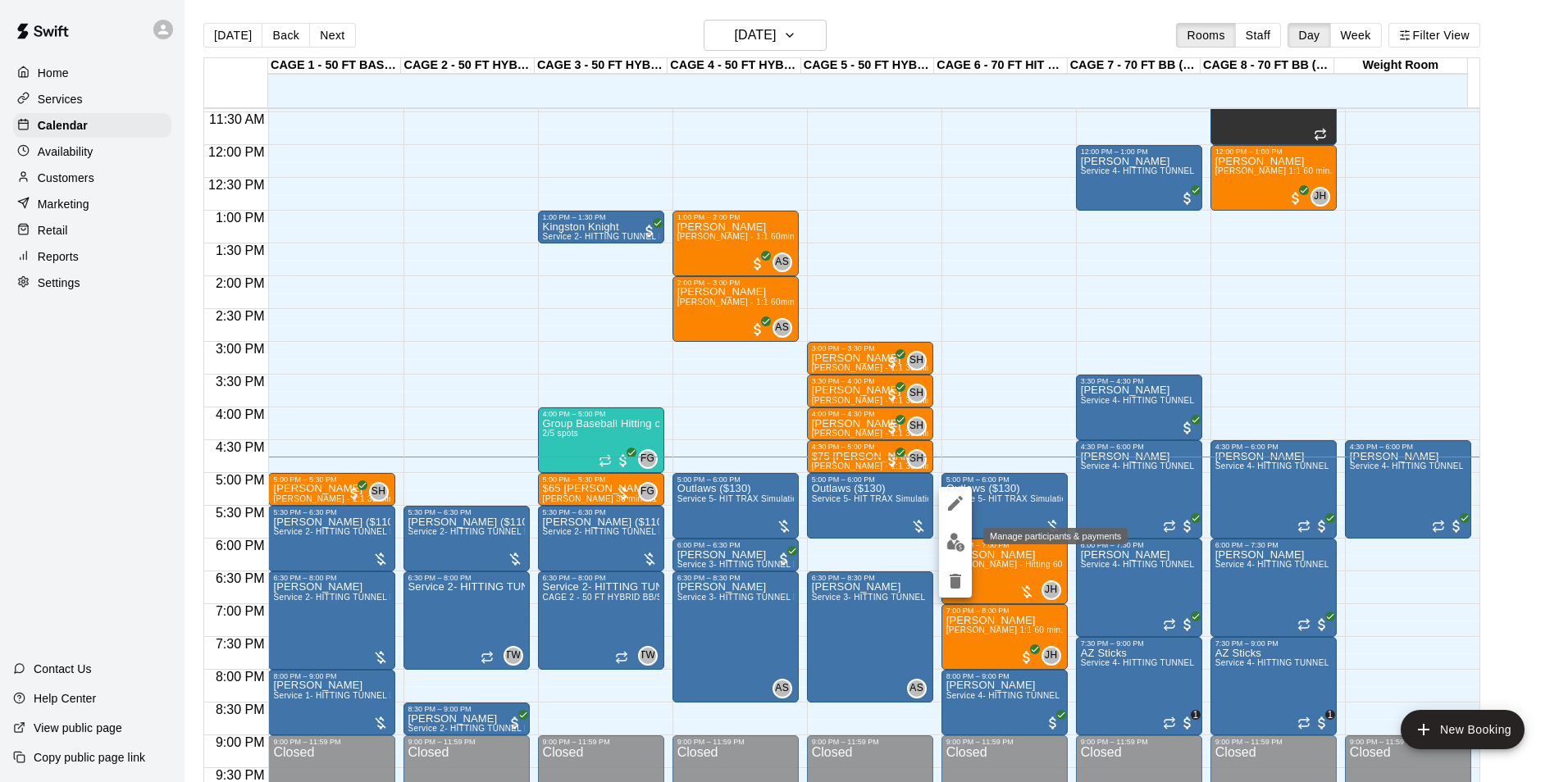
click at [952, 536] on img "edit" at bounding box center [955, 542] width 19 height 19
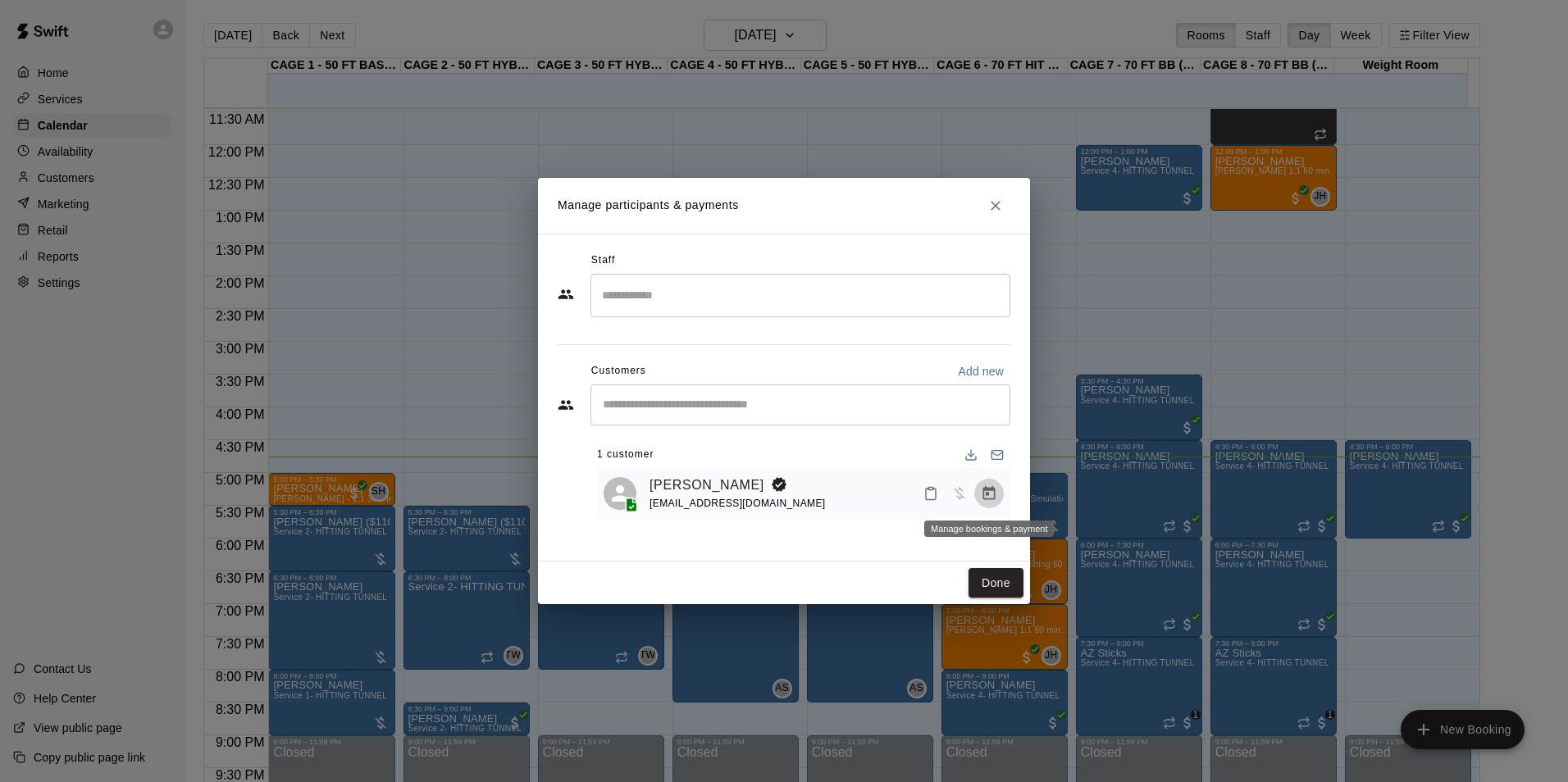
click at [986, 496] on icon "Manage bookings & payment" at bounding box center [989, 492] width 12 height 14
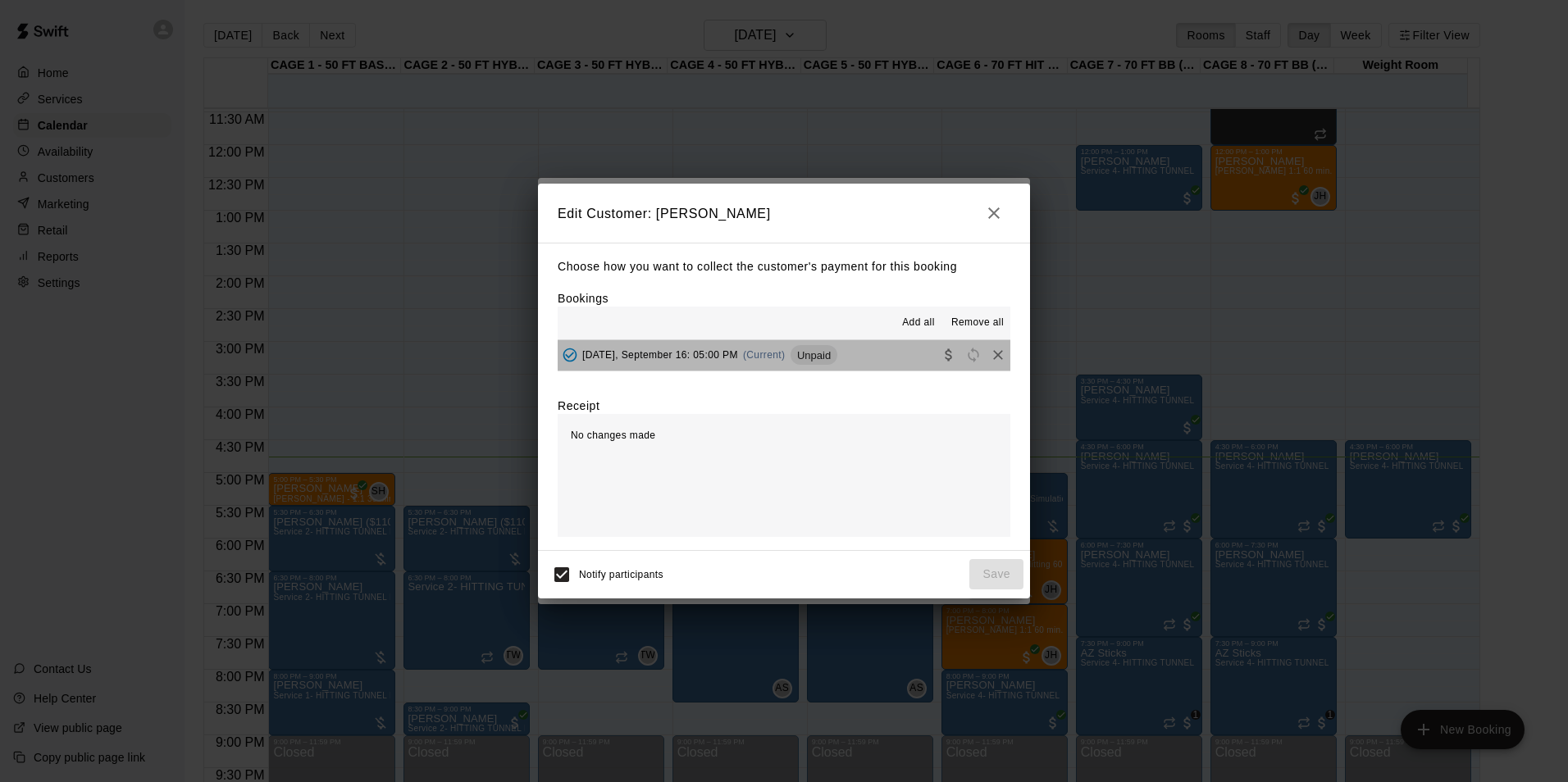
click at [869, 356] on button "Tuesday, September 16: 05:00 PM (Current) Unpaid" at bounding box center [783, 355] width 453 height 31
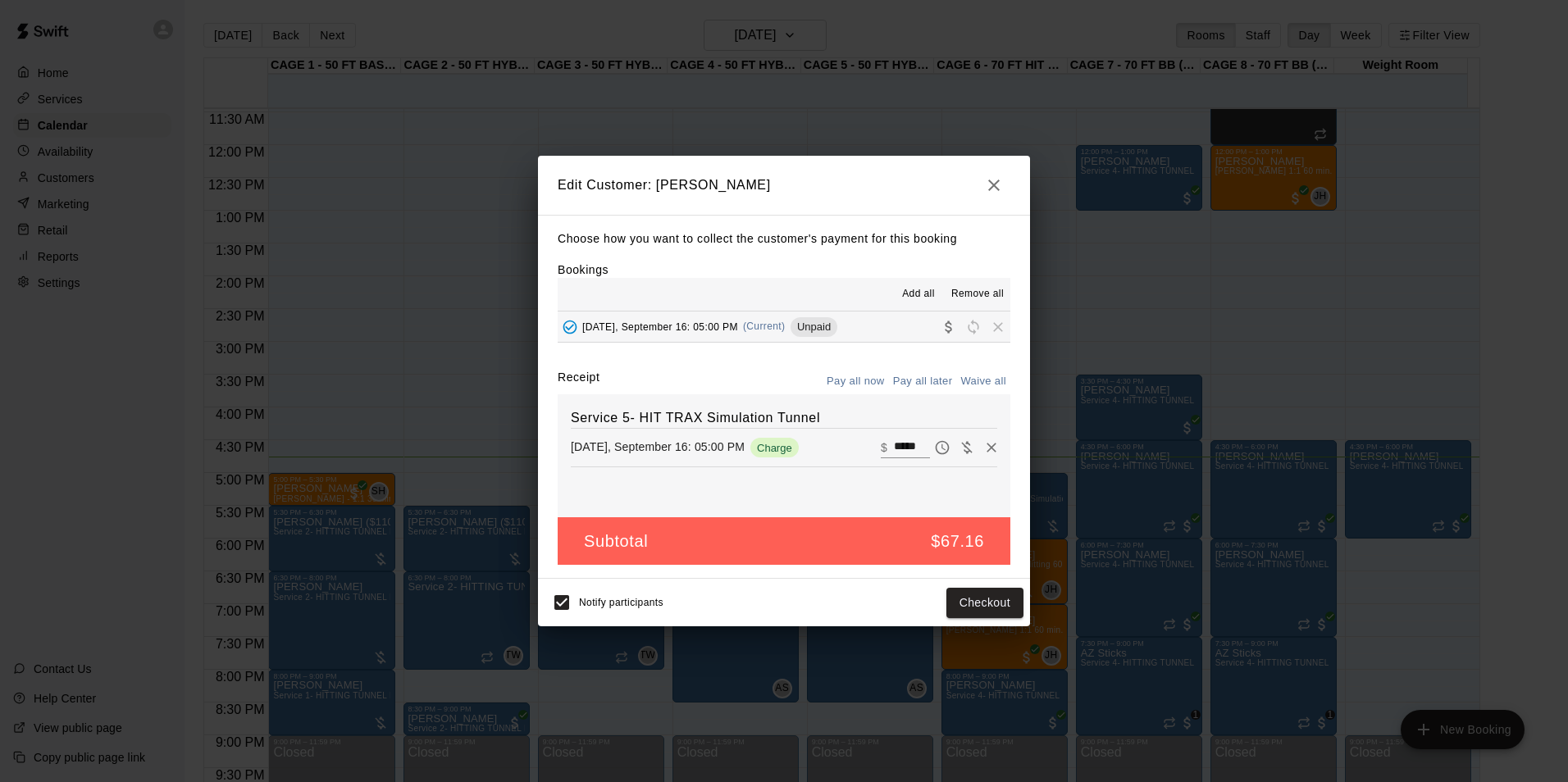
click at [898, 438] on input "*****" at bounding box center [912, 447] width 36 height 21
type input "***"
click at [1002, 612] on button "Checkout" at bounding box center [984, 602] width 77 height 31
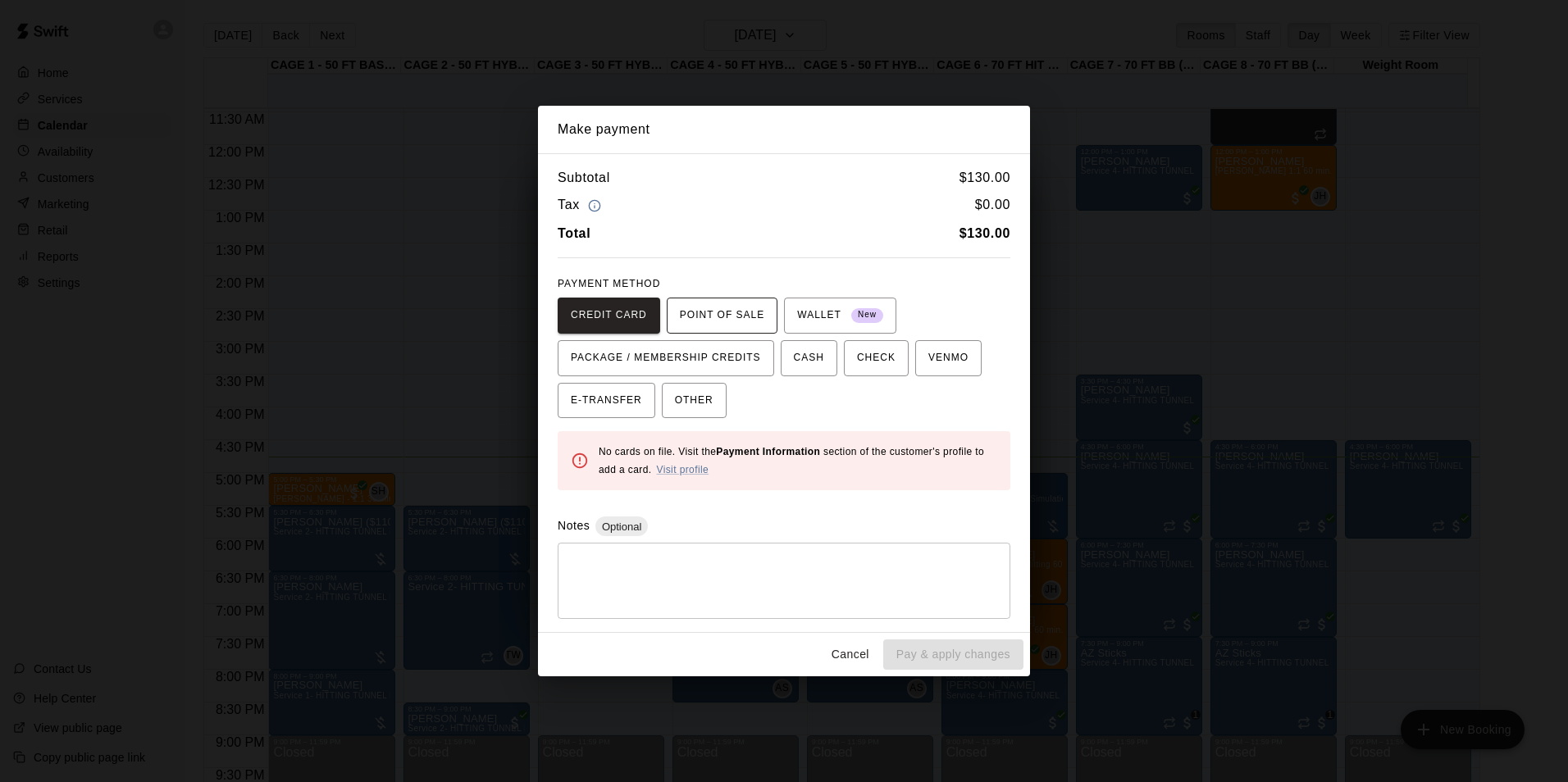
click at [731, 331] on button "POINT OF SALE" at bounding box center [722, 316] width 111 height 36
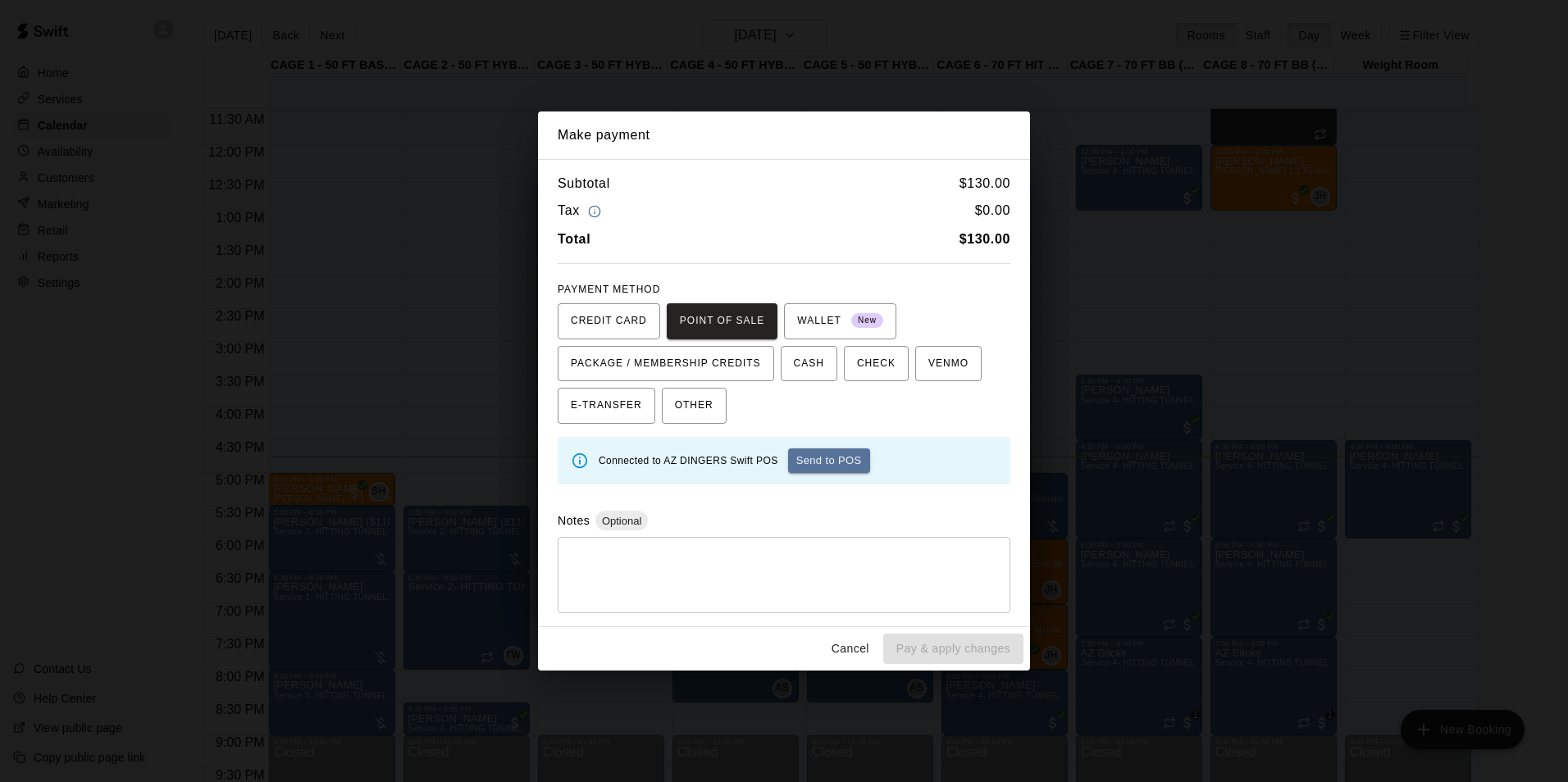
click at [847, 460] on button "Send to POS" at bounding box center [828, 461] width 82 height 25
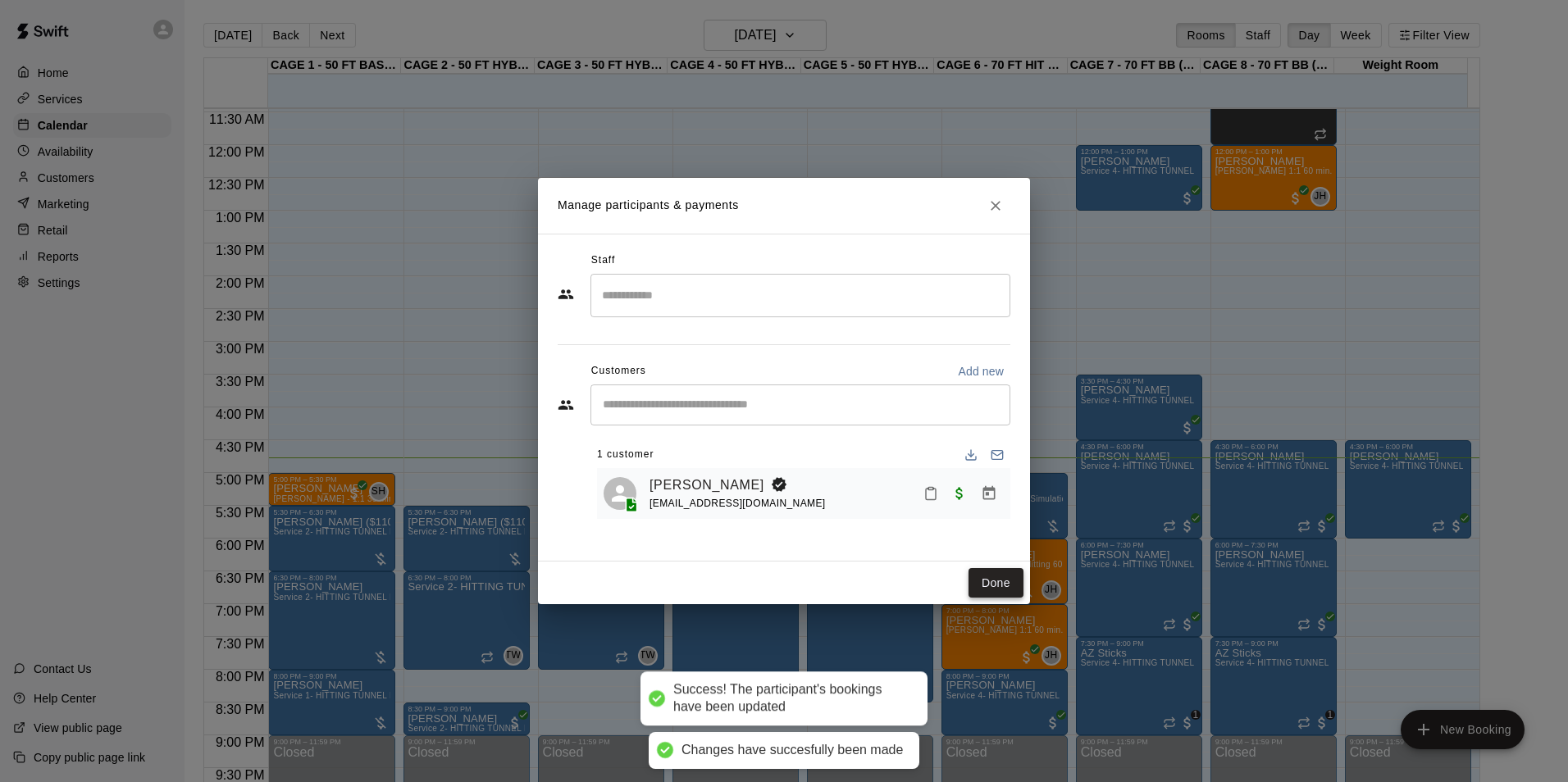
click at [1011, 573] on button "Done" at bounding box center [995, 583] width 55 height 31
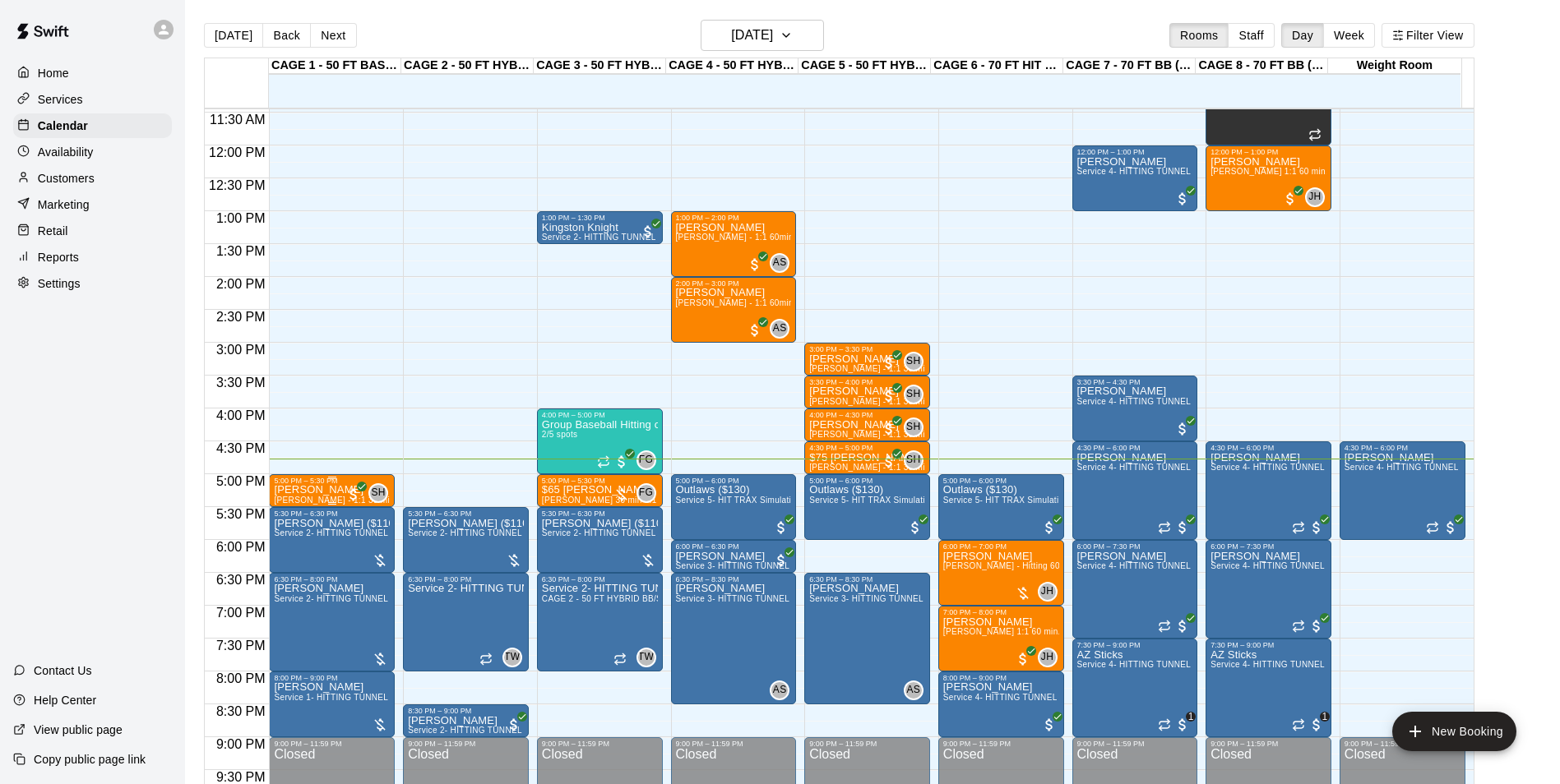
click at [335, 490] on p "[PERSON_NAME]" at bounding box center [331, 490] width 116 height 0
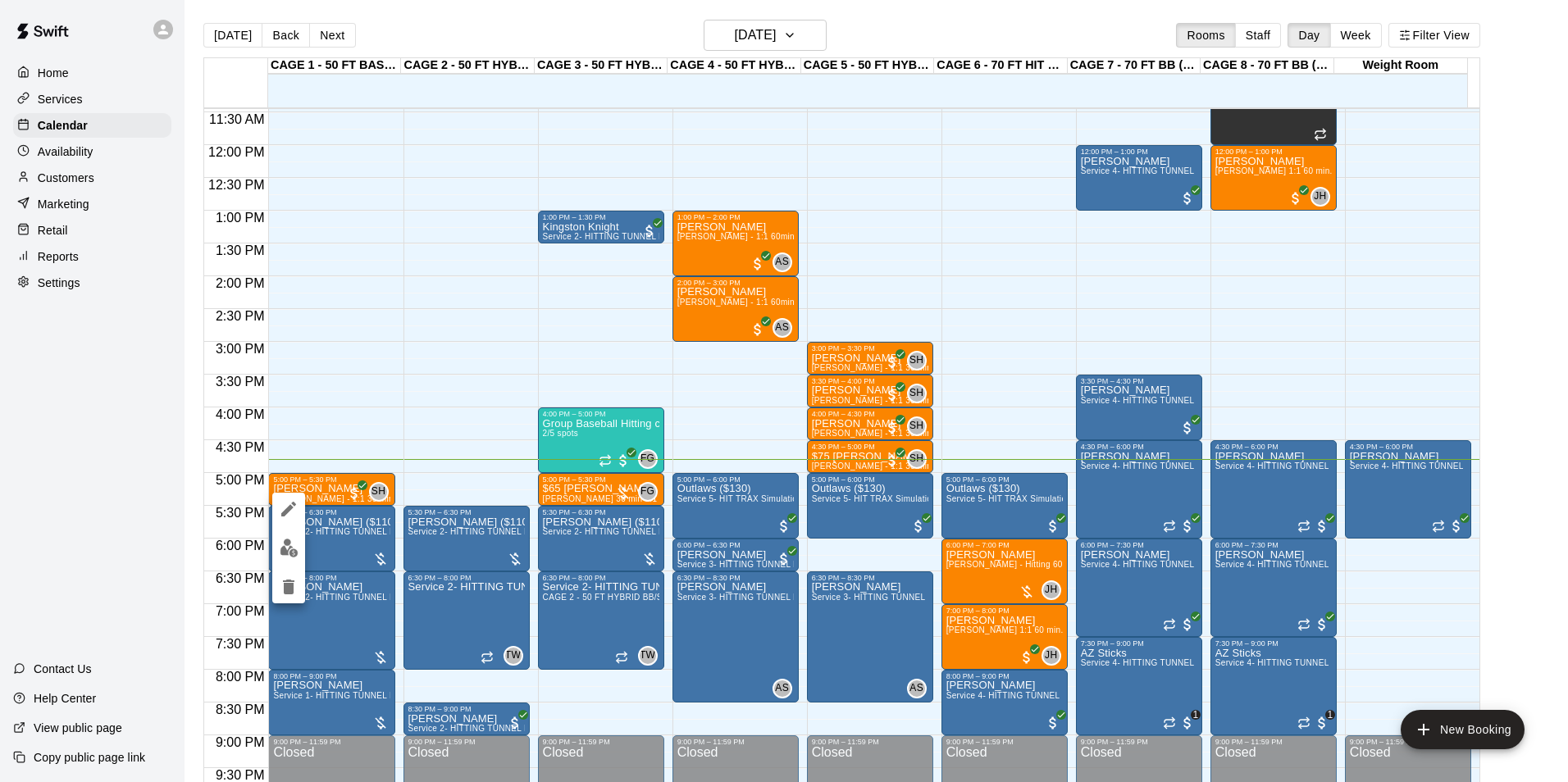
drag, startPoint x: 307, startPoint y: 503, endPoint x: 299, endPoint y: 504, distance: 8.1
click at [305, 503] on div at bounding box center [784, 391] width 1568 height 782
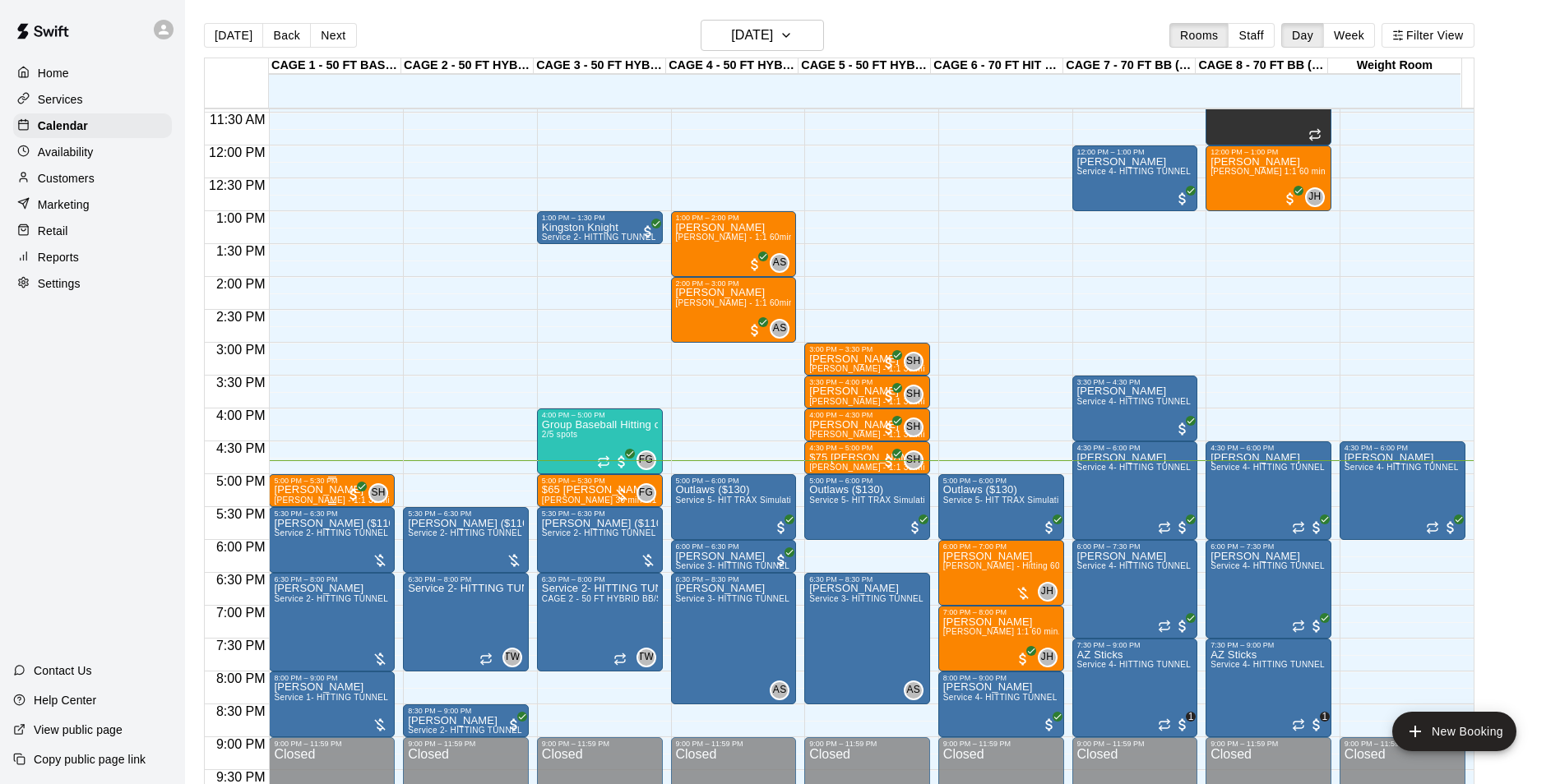
click at [299, 505] on div at bounding box center [331, 503] width 116 height 3
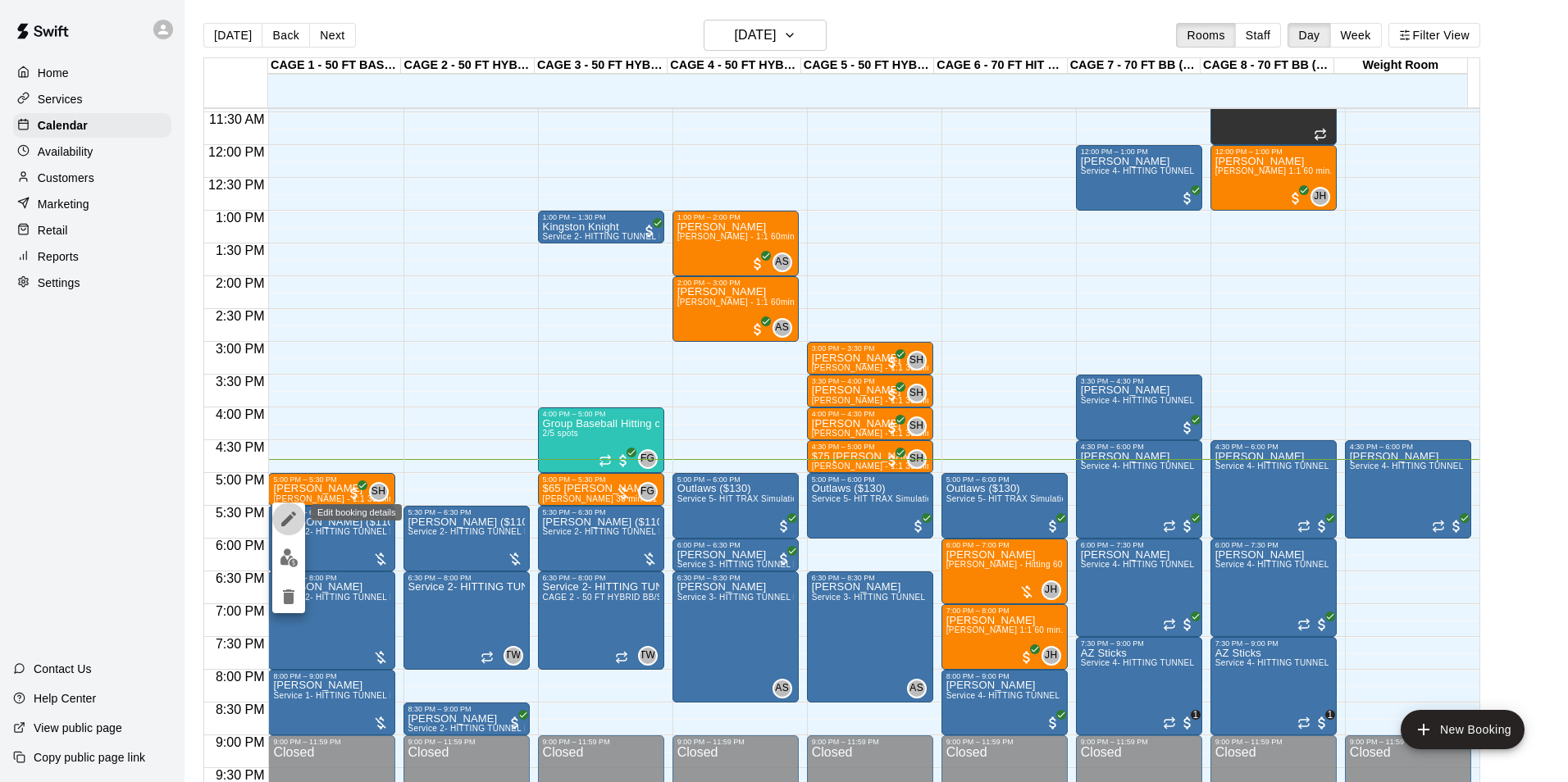
click at [288, 518] on icon "edit" at bounding box center [289, 519] width 15 height 15
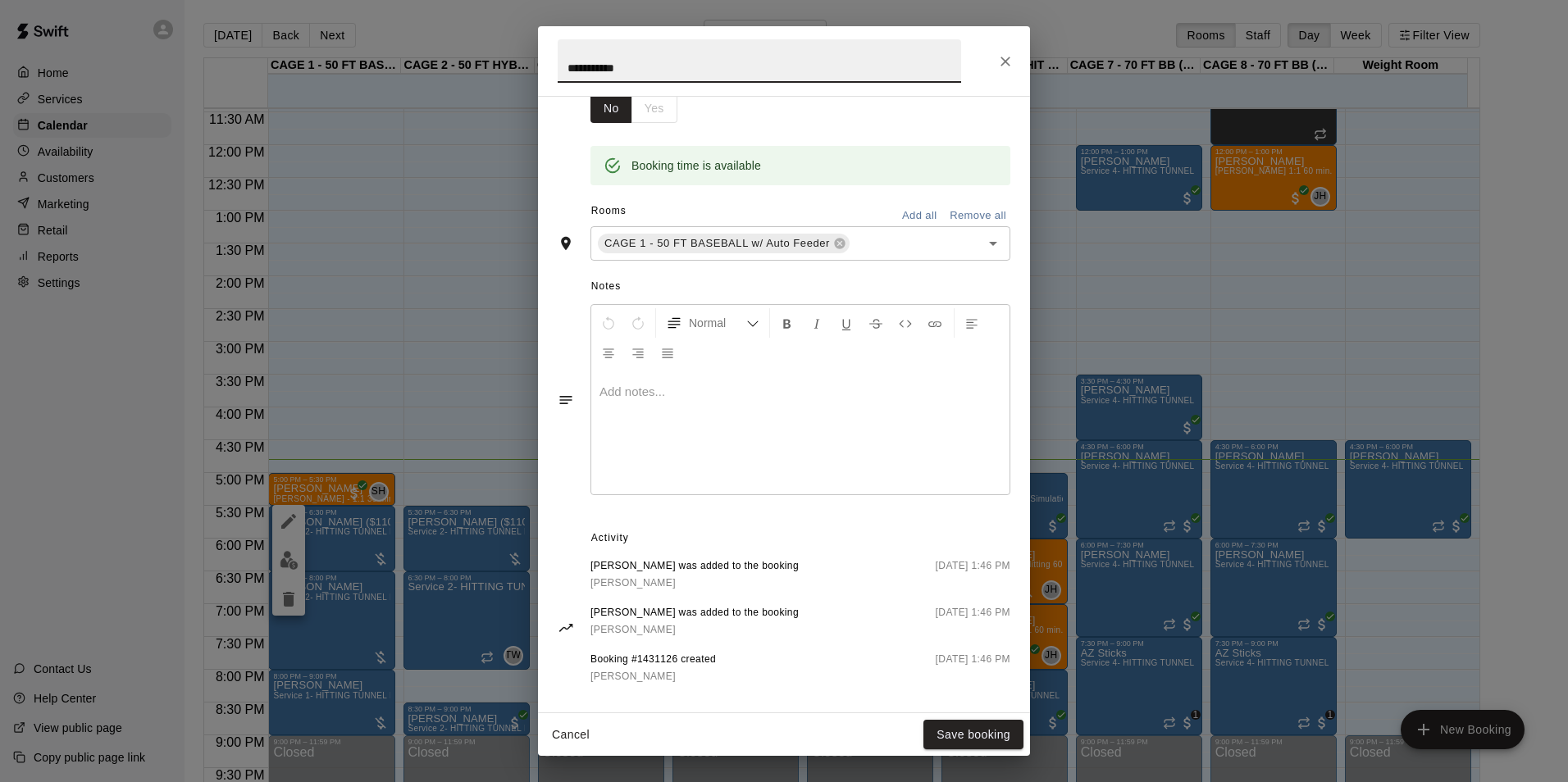
scroll to position [311, 0]
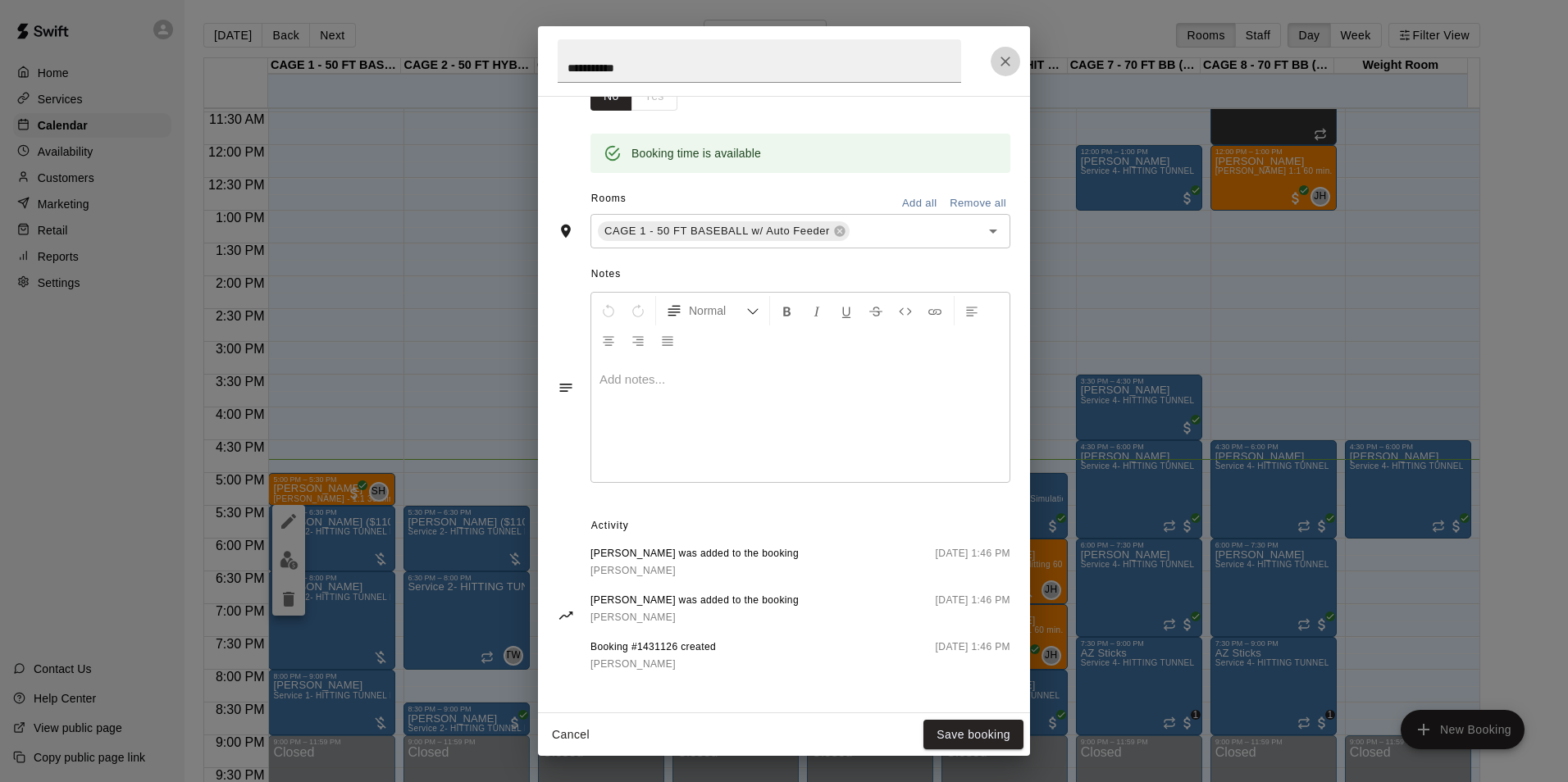
click at [991, 62] on button "Close" at bounding box center [1005, 61] width 30 height 30
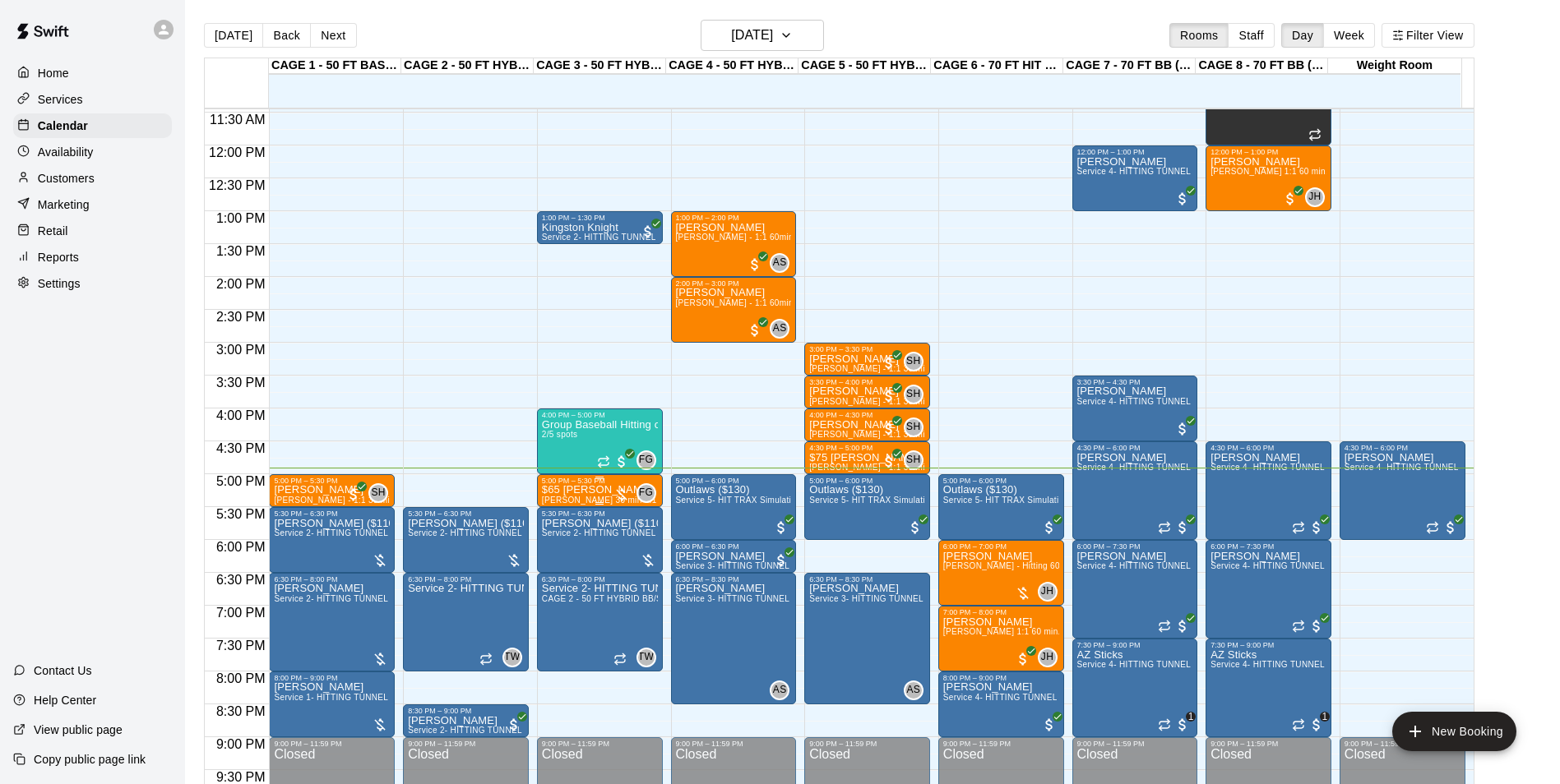
click at [563, 482] on div "5:00 PM – 5:30 PM" at bounding box center [600, 481] width 116 height 8
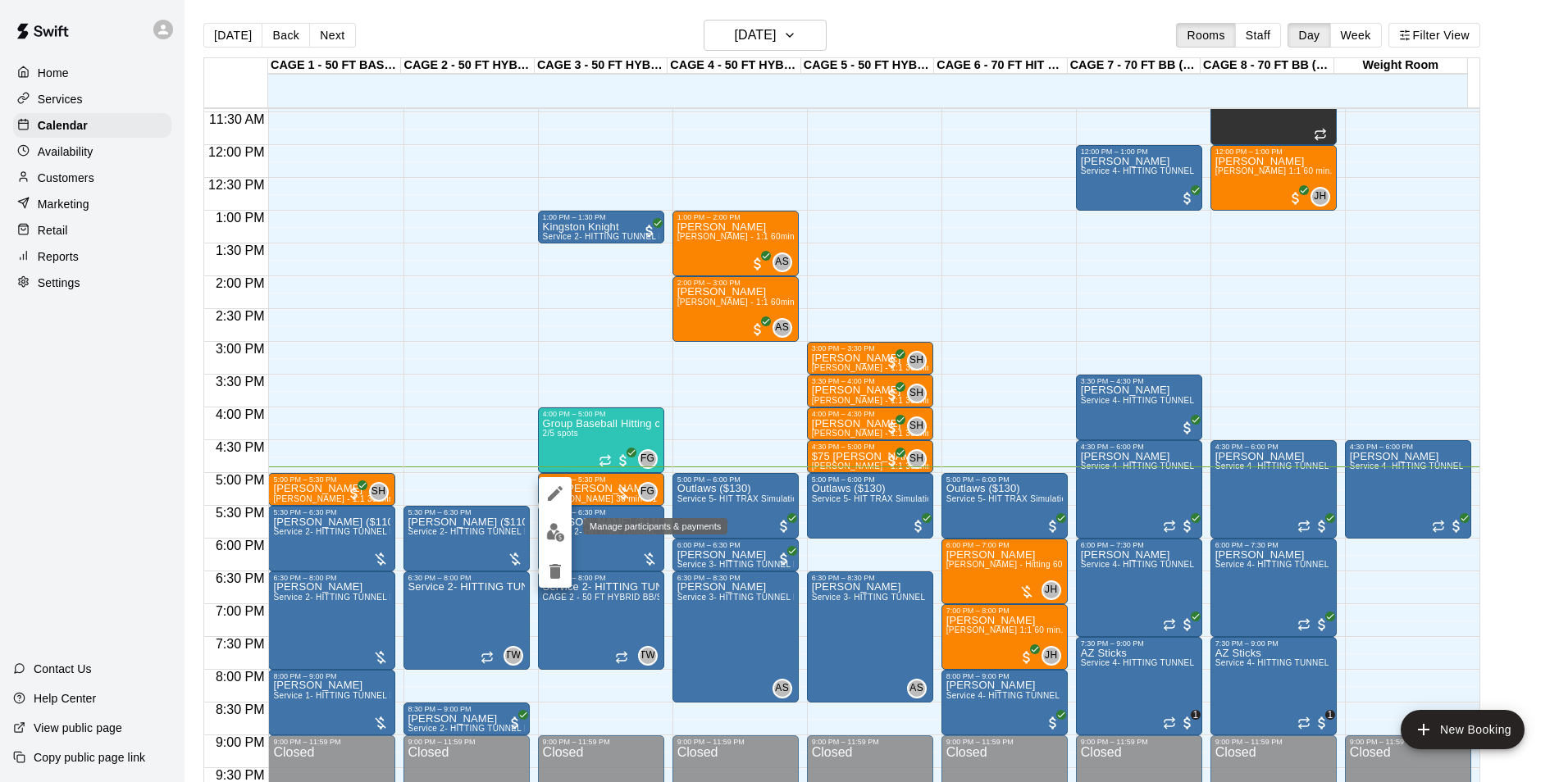
click at [542, 540] on button "edit" at bounding box center [554, 532] width 32 height 32
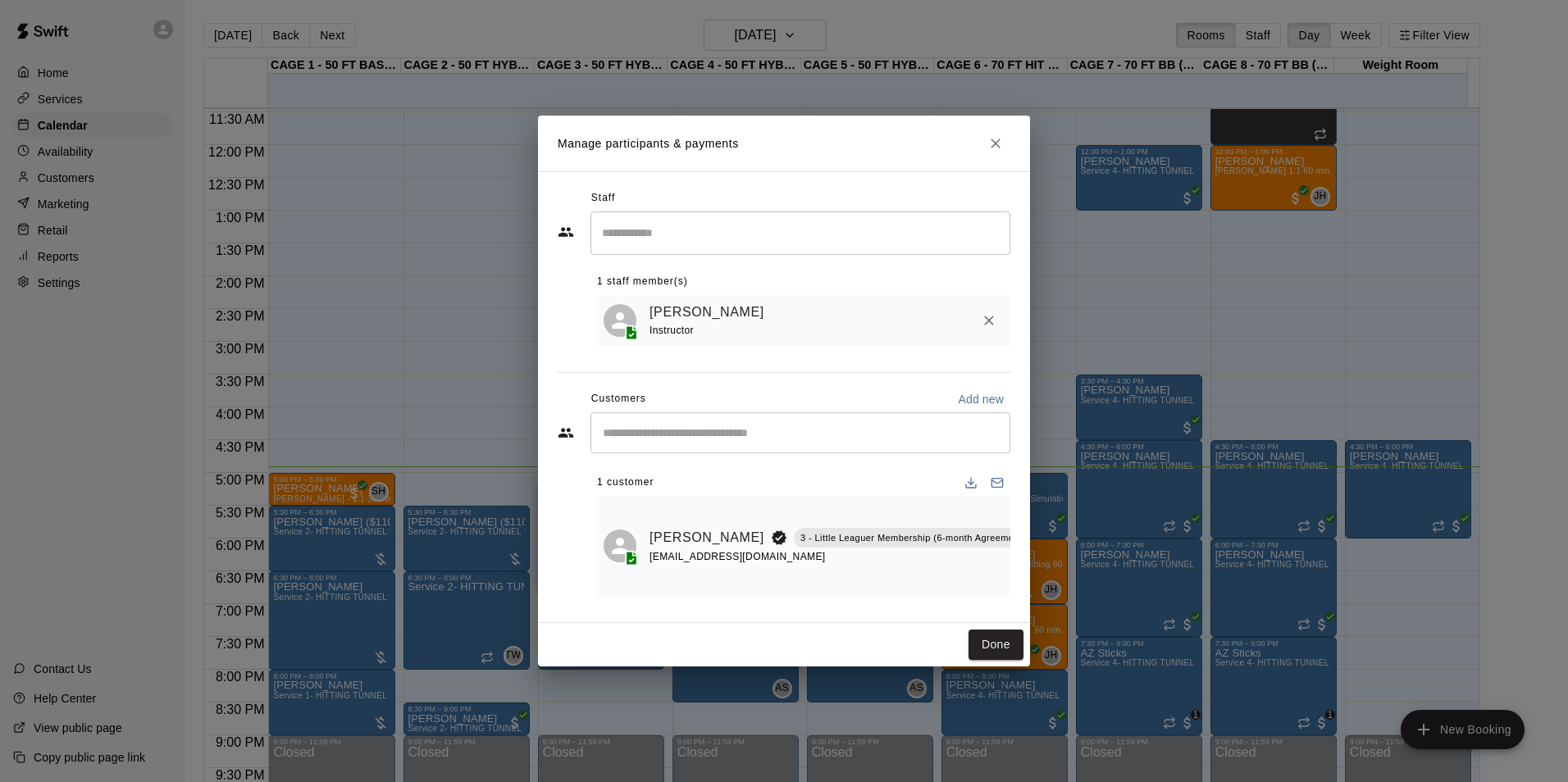
scroll to position [0, 81]
click at [1041, 578] on button "Manage bookings & payment" at bounding box center [1056, 575] width 30 height 30
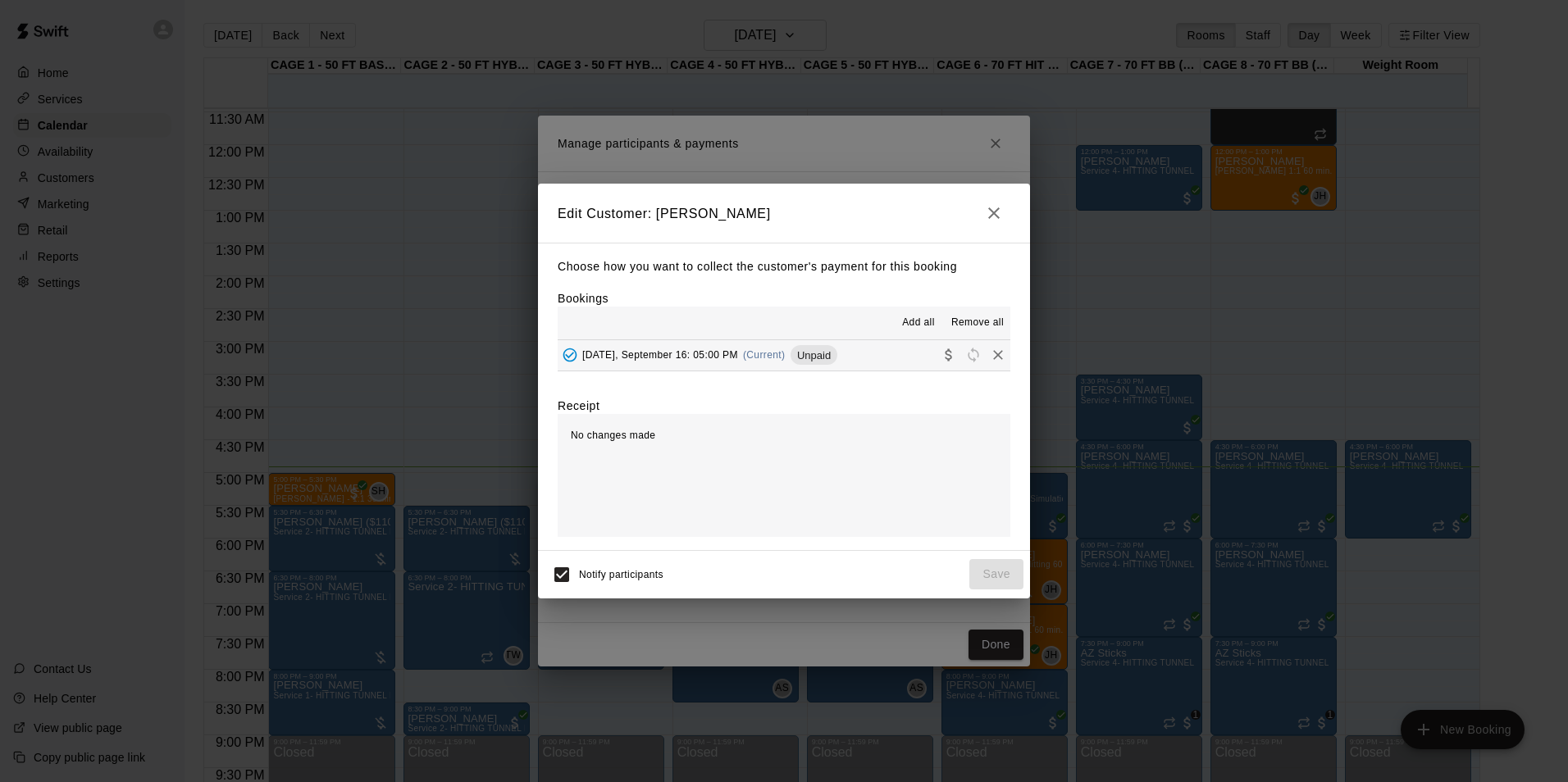
click at [878, 352] on button "Tuesday, September 16: 05:00 PM (Current) Unpaid" at bounding box center [783, 355] width 453 height 31
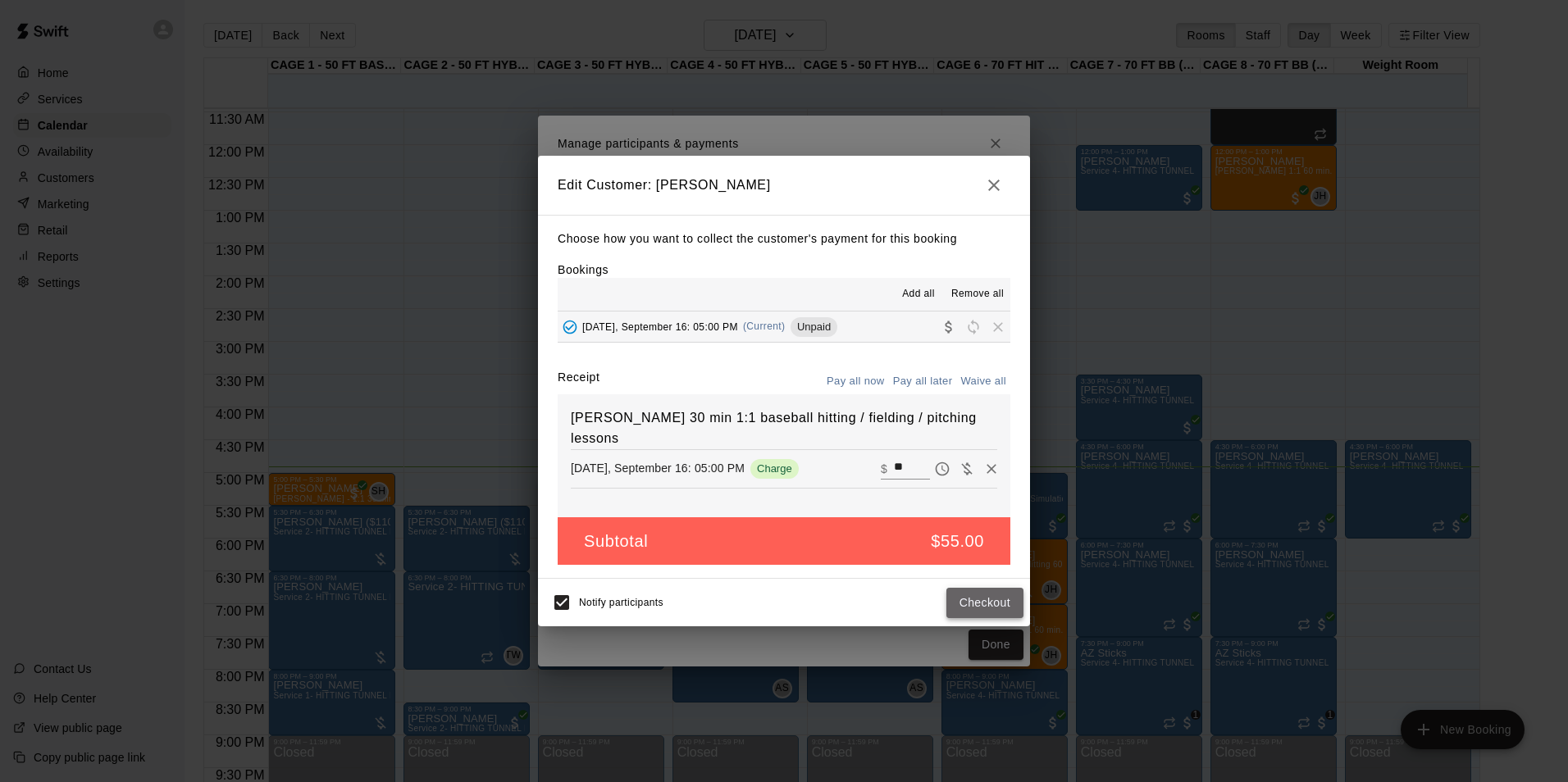
click at [992, 609] on button "Checkout" at bounding box center [984, 602] width 77 height 31
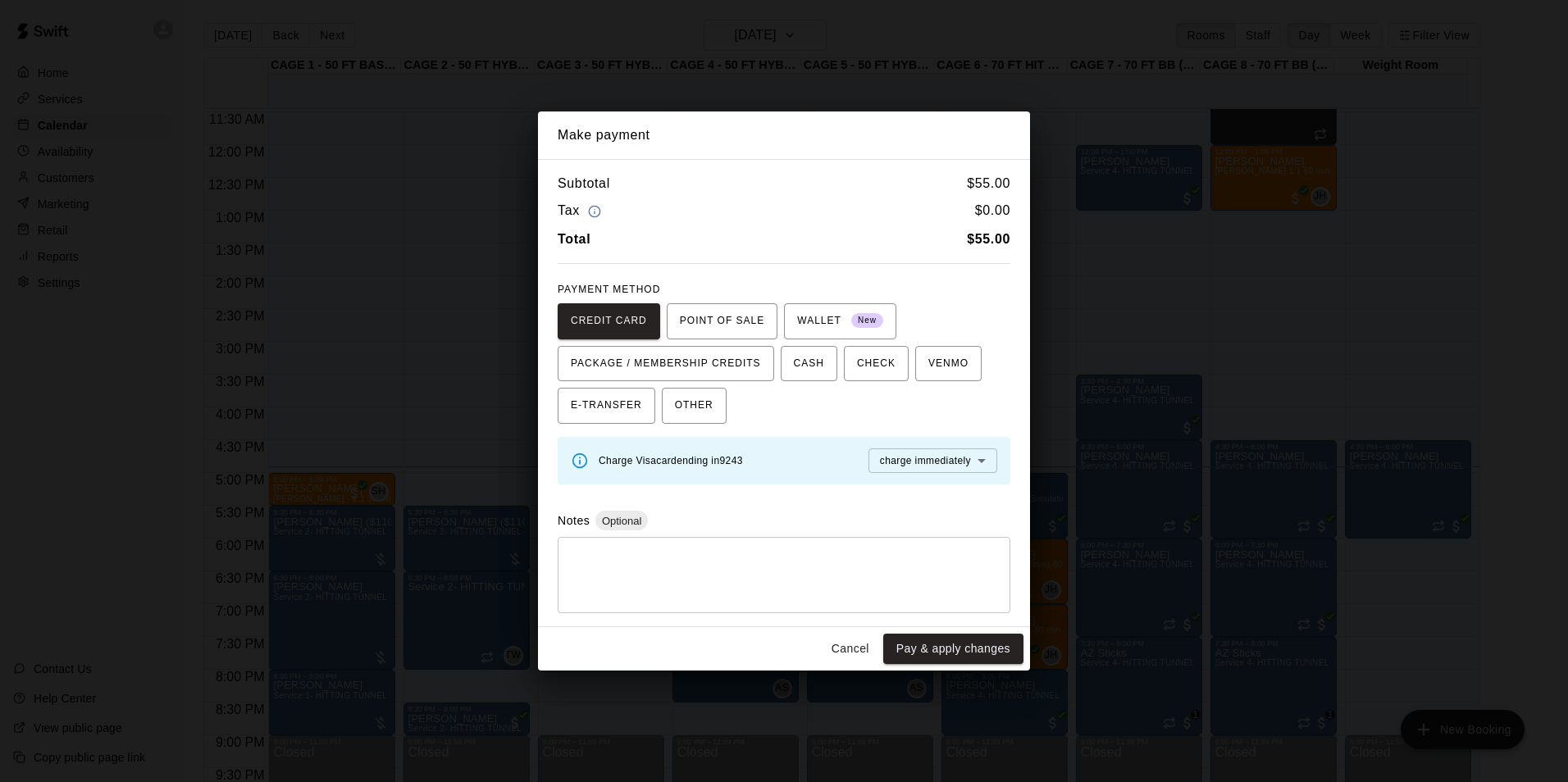
click at [840, 652] on button "Cancel" at bounding box center [850, 649] width 53 height 31
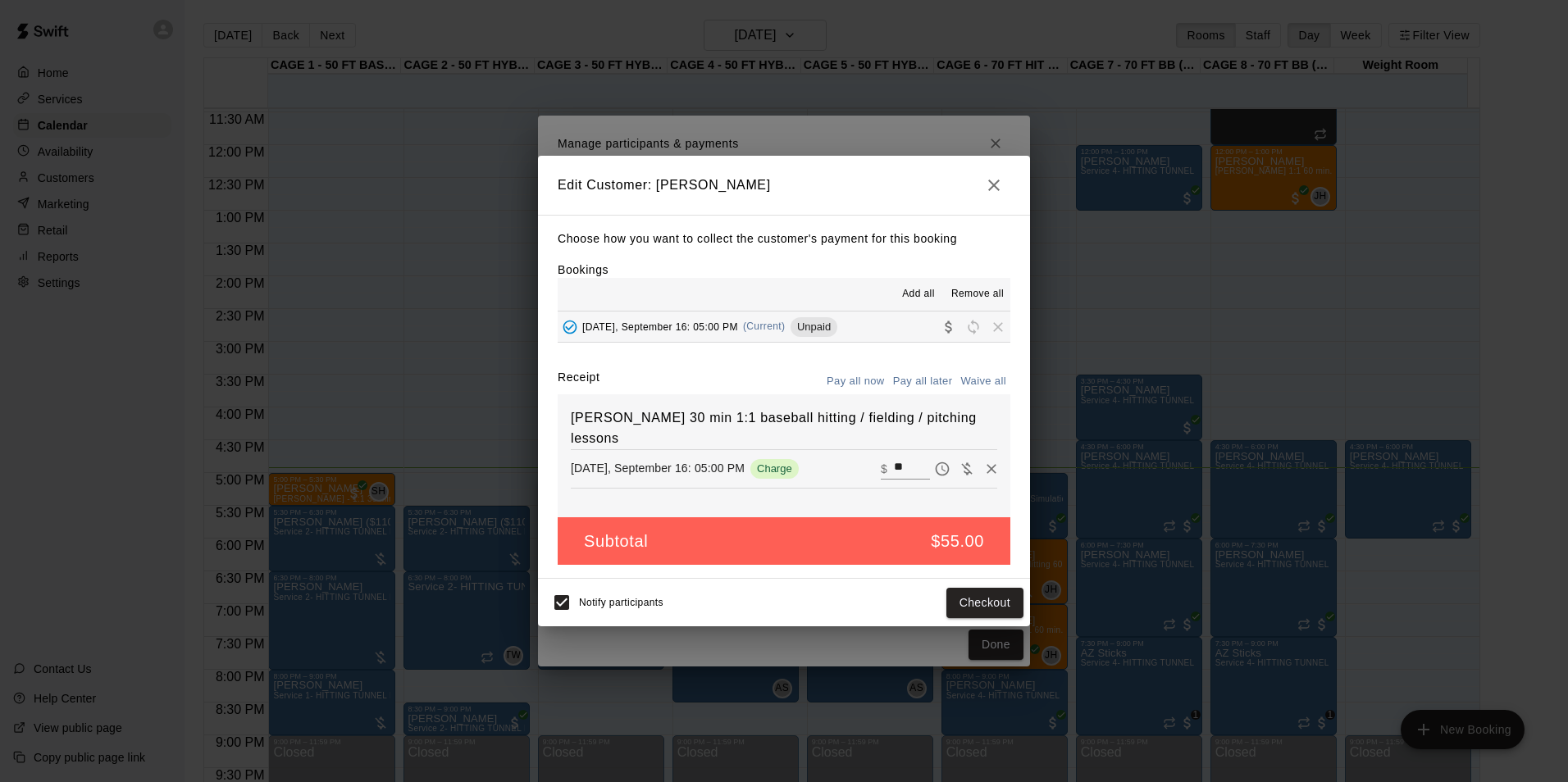
click at [997, 192] on icon "button" at bounding box center [993, 185] width 19 height 19
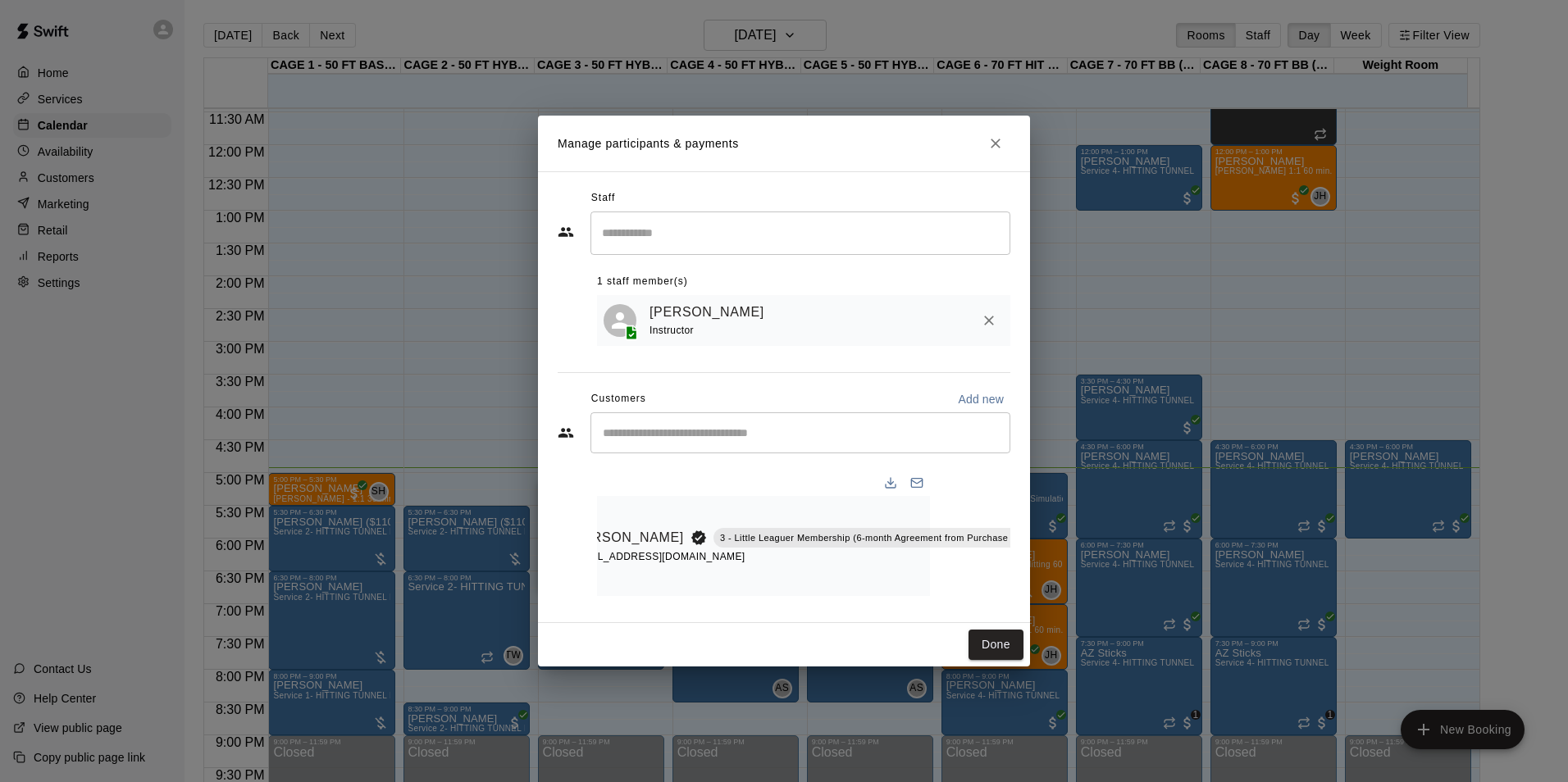
click at [1003, 138] on icon "Close" at bounding box center [996, 143] width 17 height 17
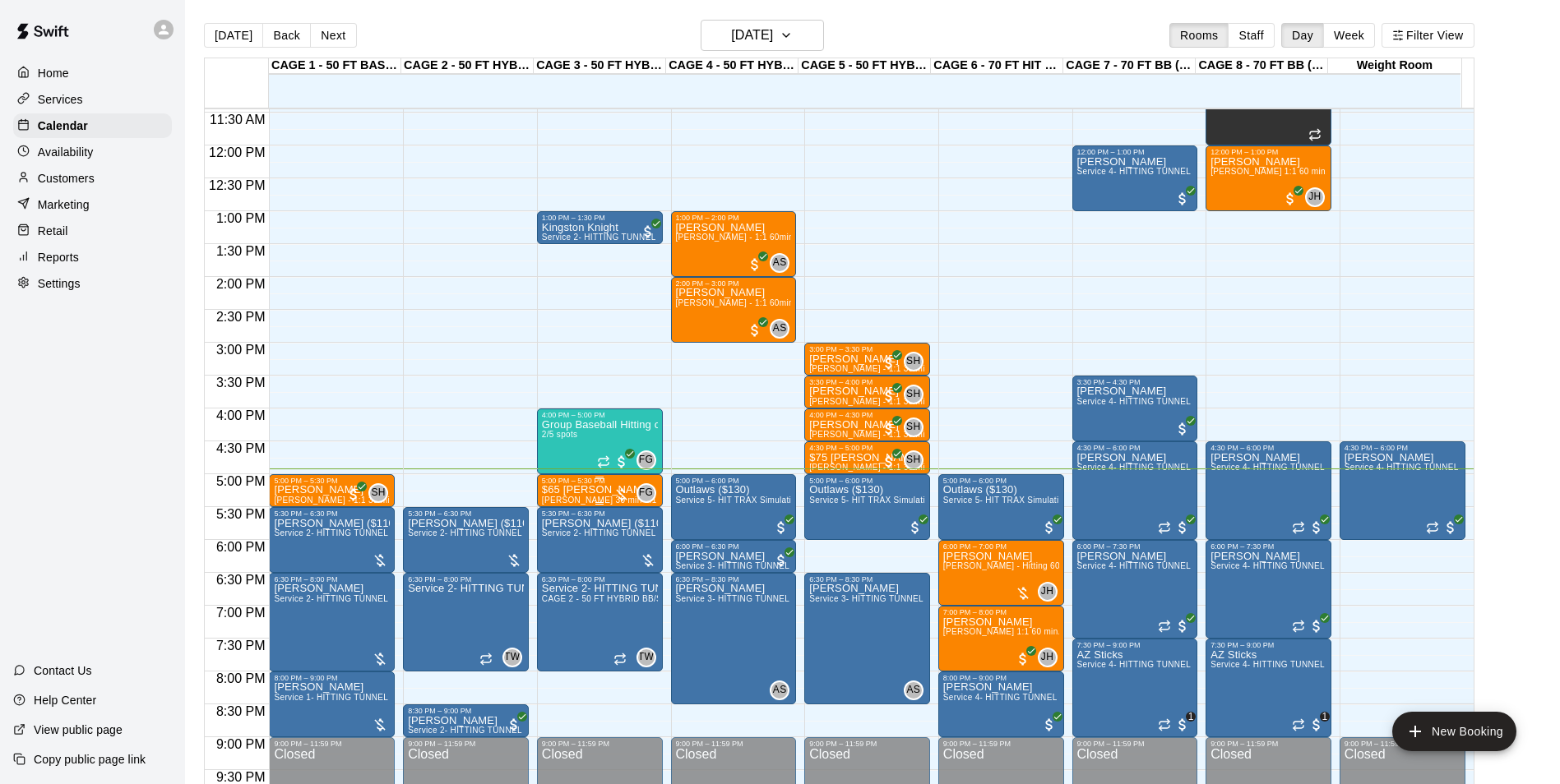
click at [613, 500] on div at bounding box center [622, 495] width 17 height 17
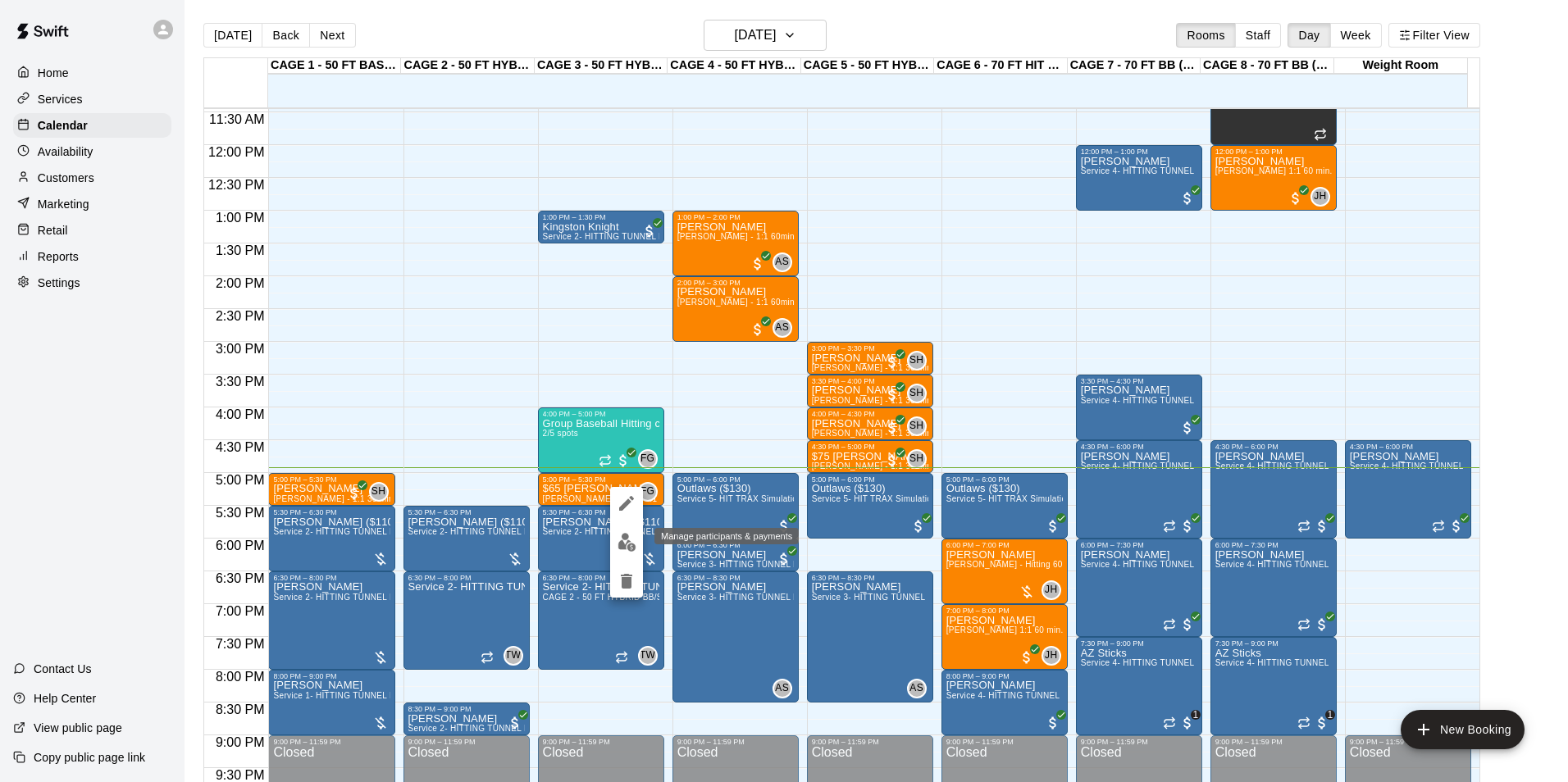
click at [622, 549] on img "edit" at bounding box center [627, 542] width 19 height 19
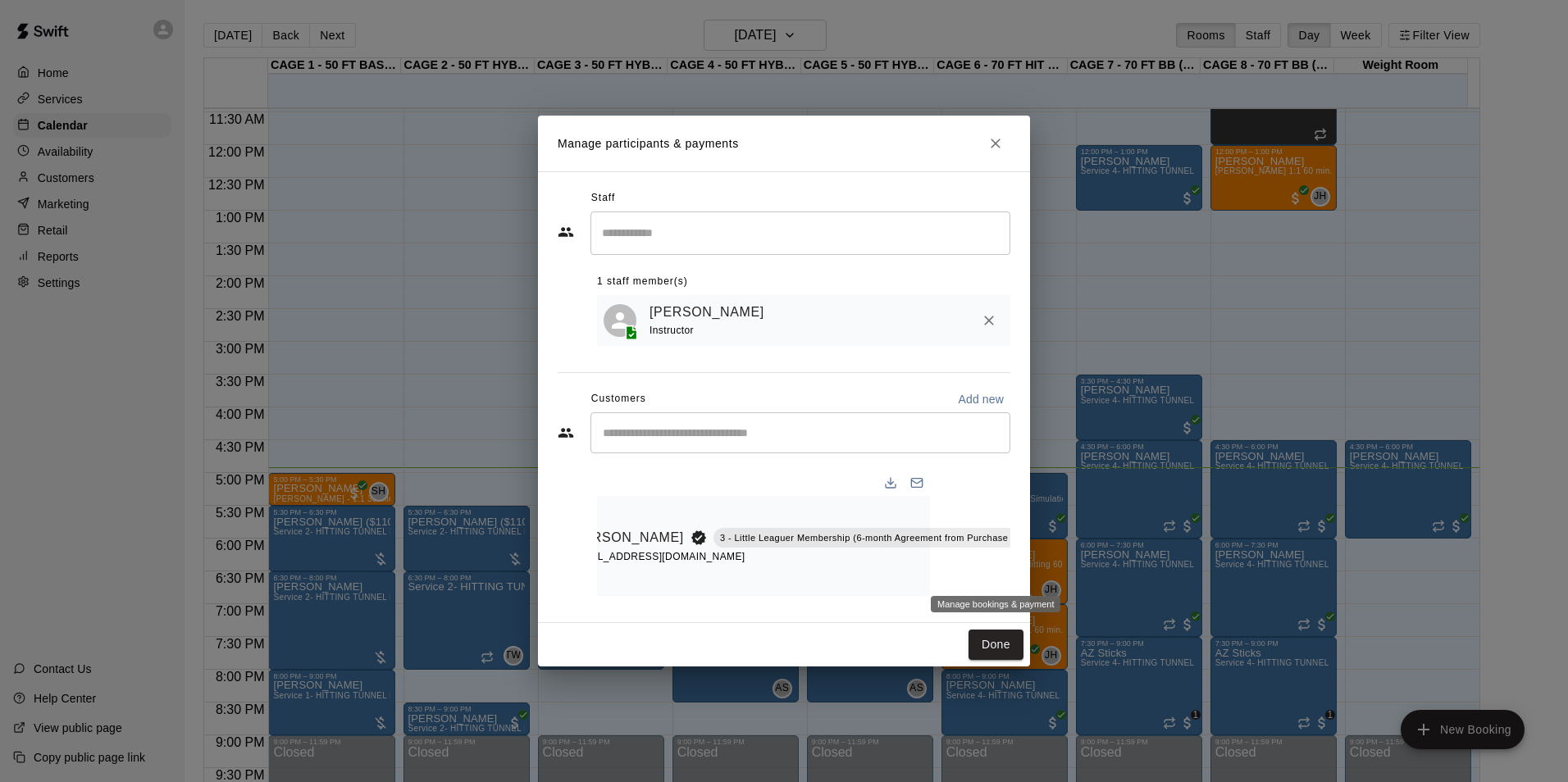
click at [1050, 567] on icon "Manage bookings & payment" at bounding box center [1055, 574] width 12 height 14
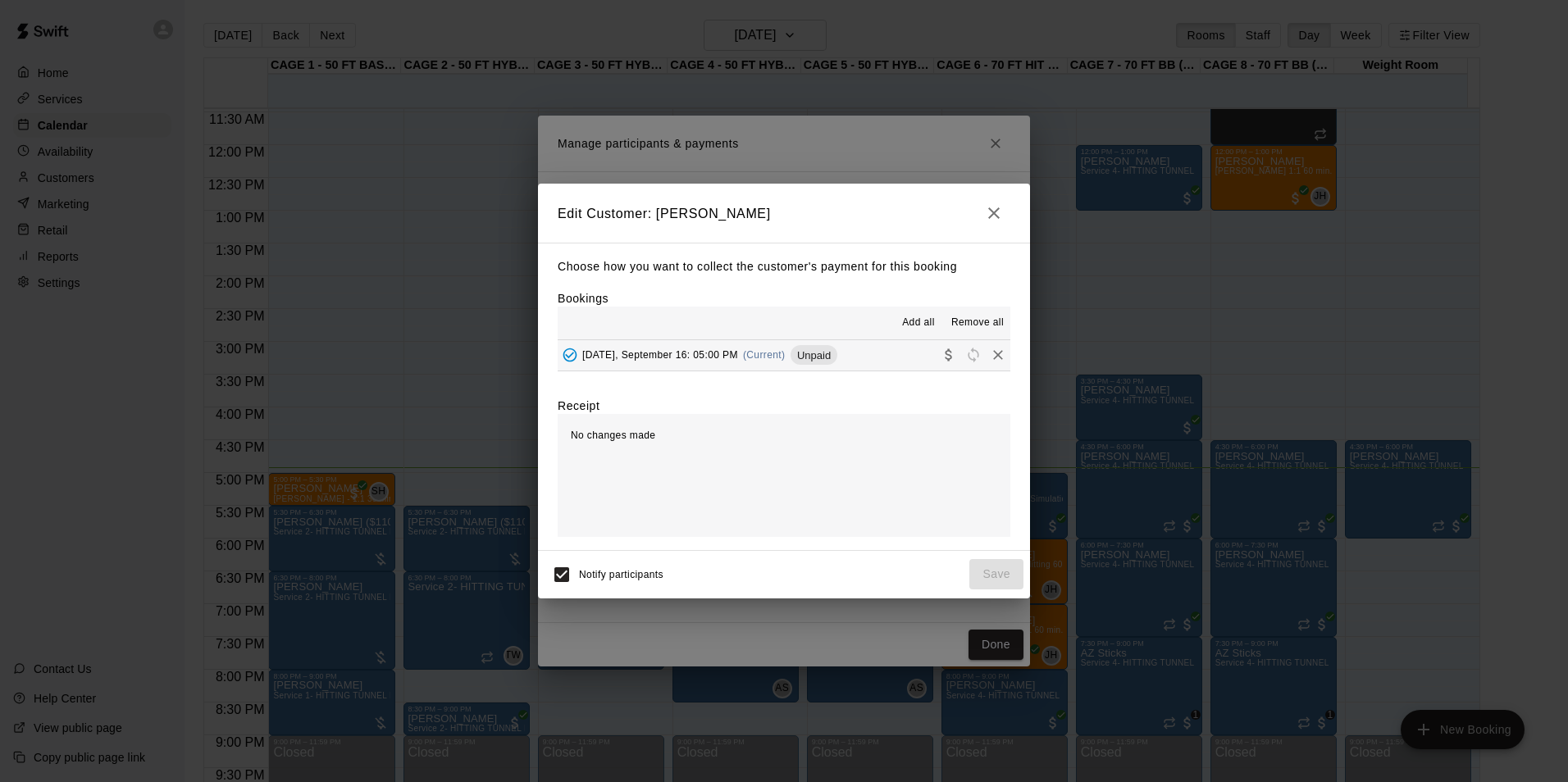
click at [818, 359] on span "Unpaid" at bounding box center [814, 354] width 46 height 12
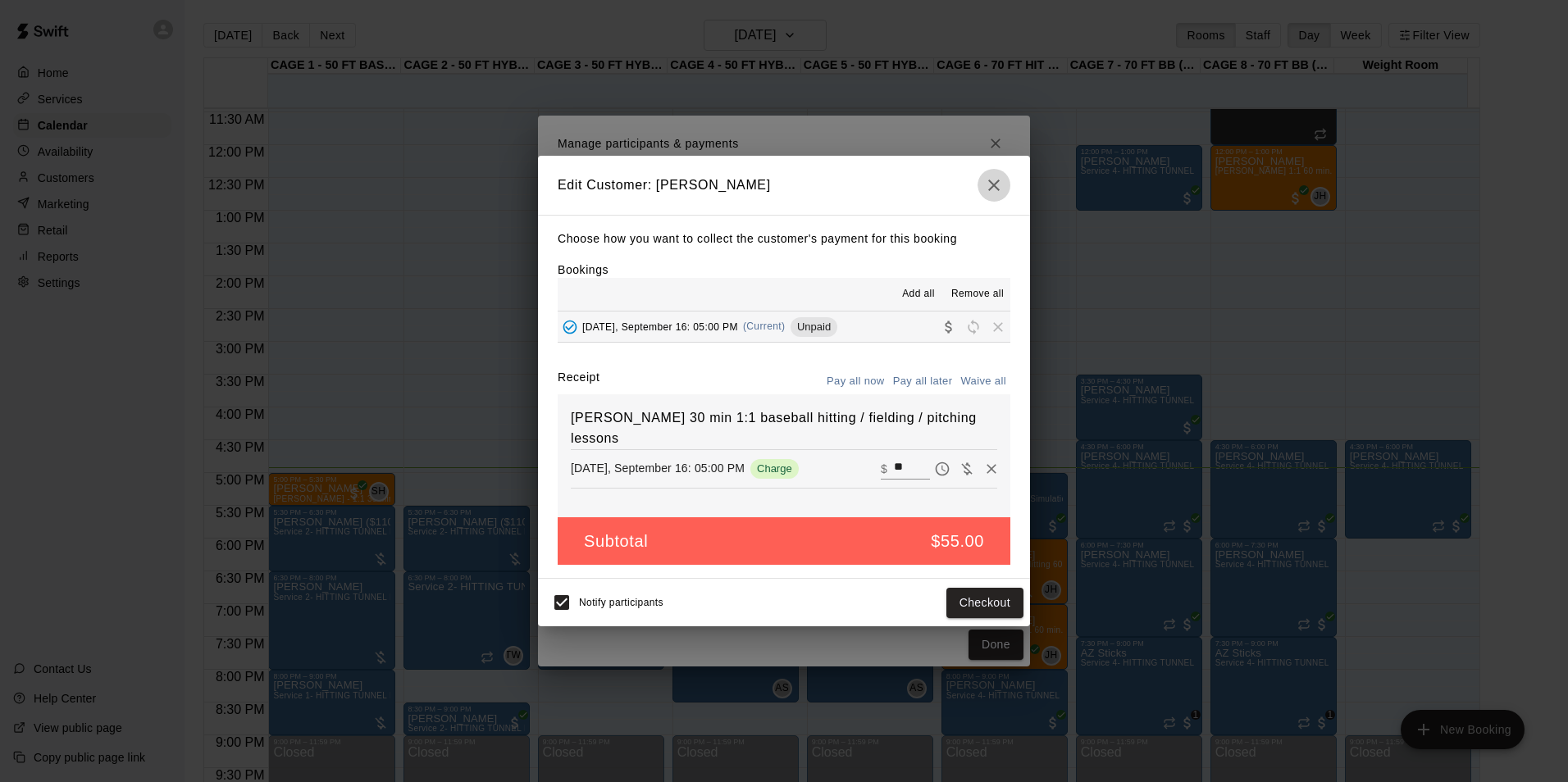
click at [989, 173] on button "button" at bounding box center [993, 185] width 32 height 32
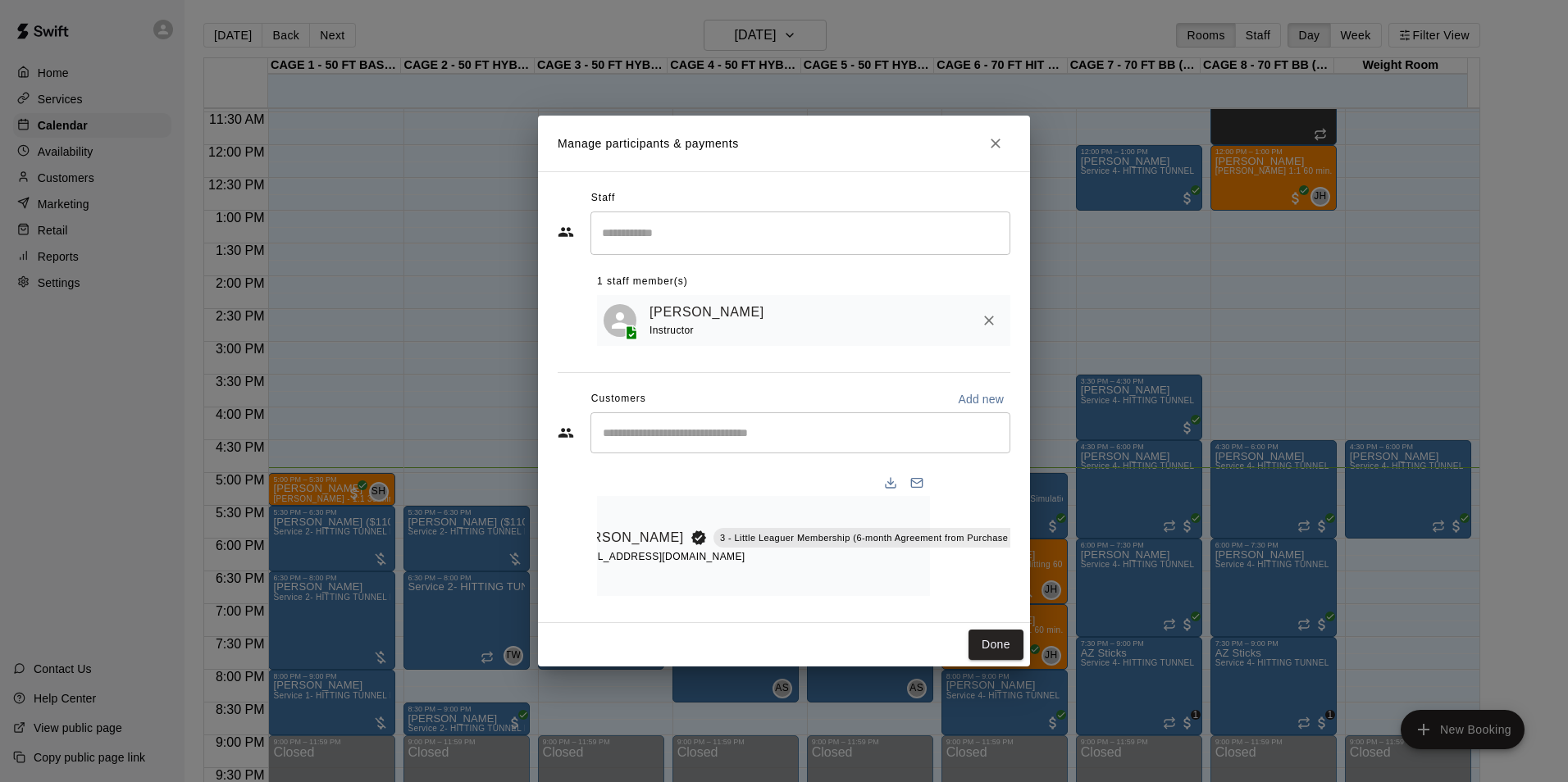
click at [994, 139] on icon "Close" at bounding box center [995, 143] width 10 height 10
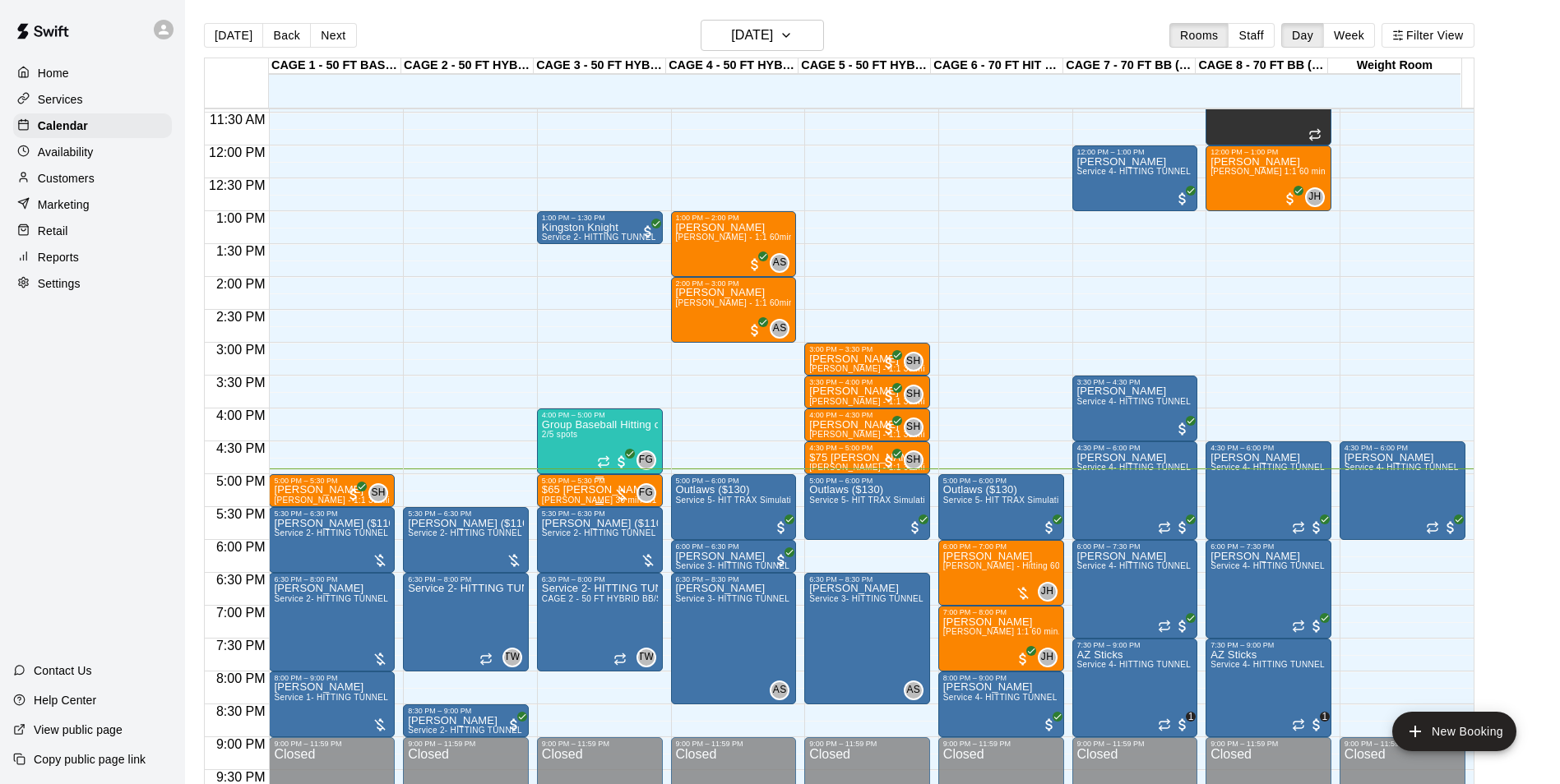
click at [592, 490] on p "$65 [PERSON_NAME]" at bounding box center [600, 490] width 116 height 0
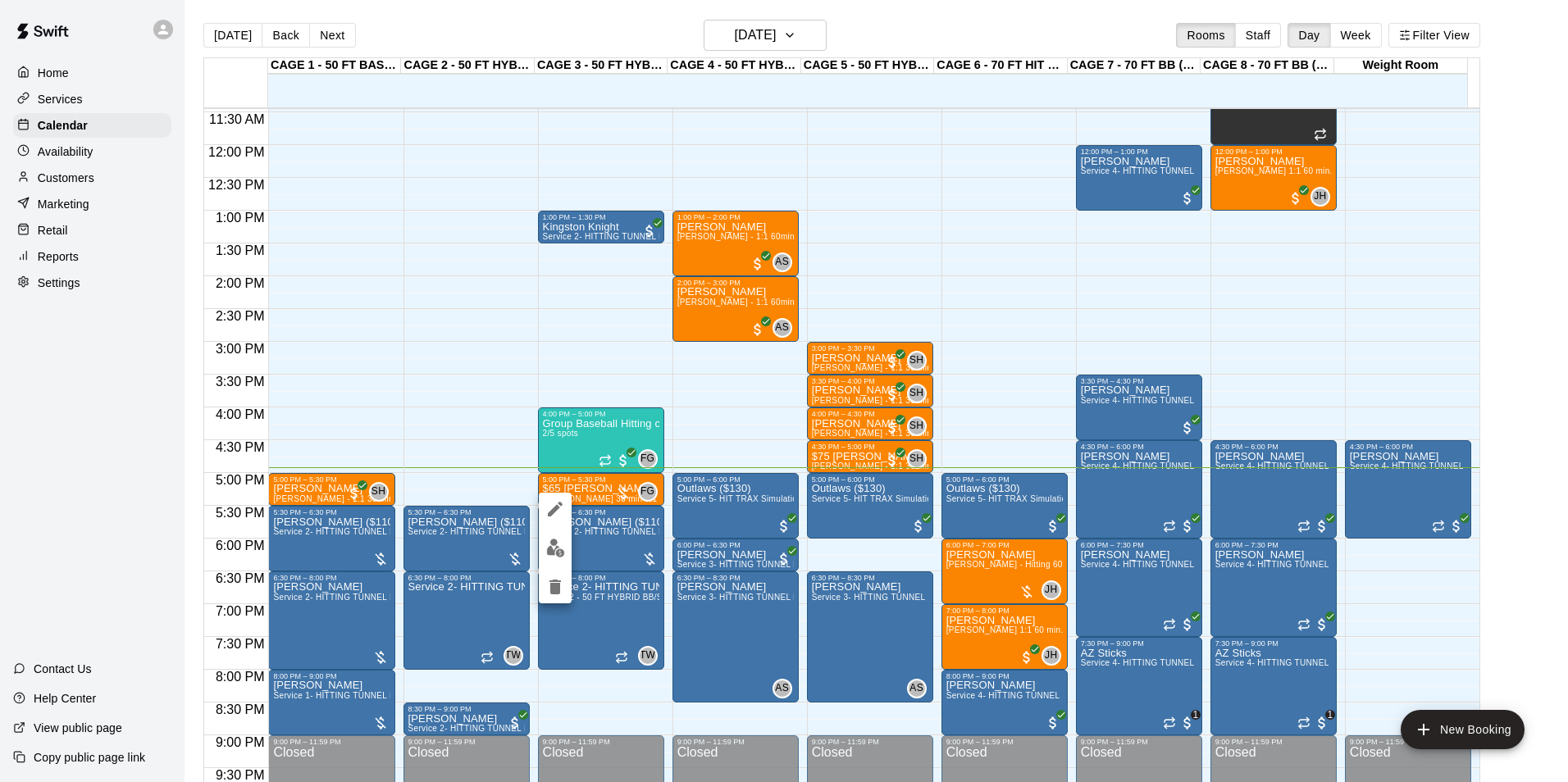
click at [604, 501] on div at bounding box center [784, 391] width 1568 height 782
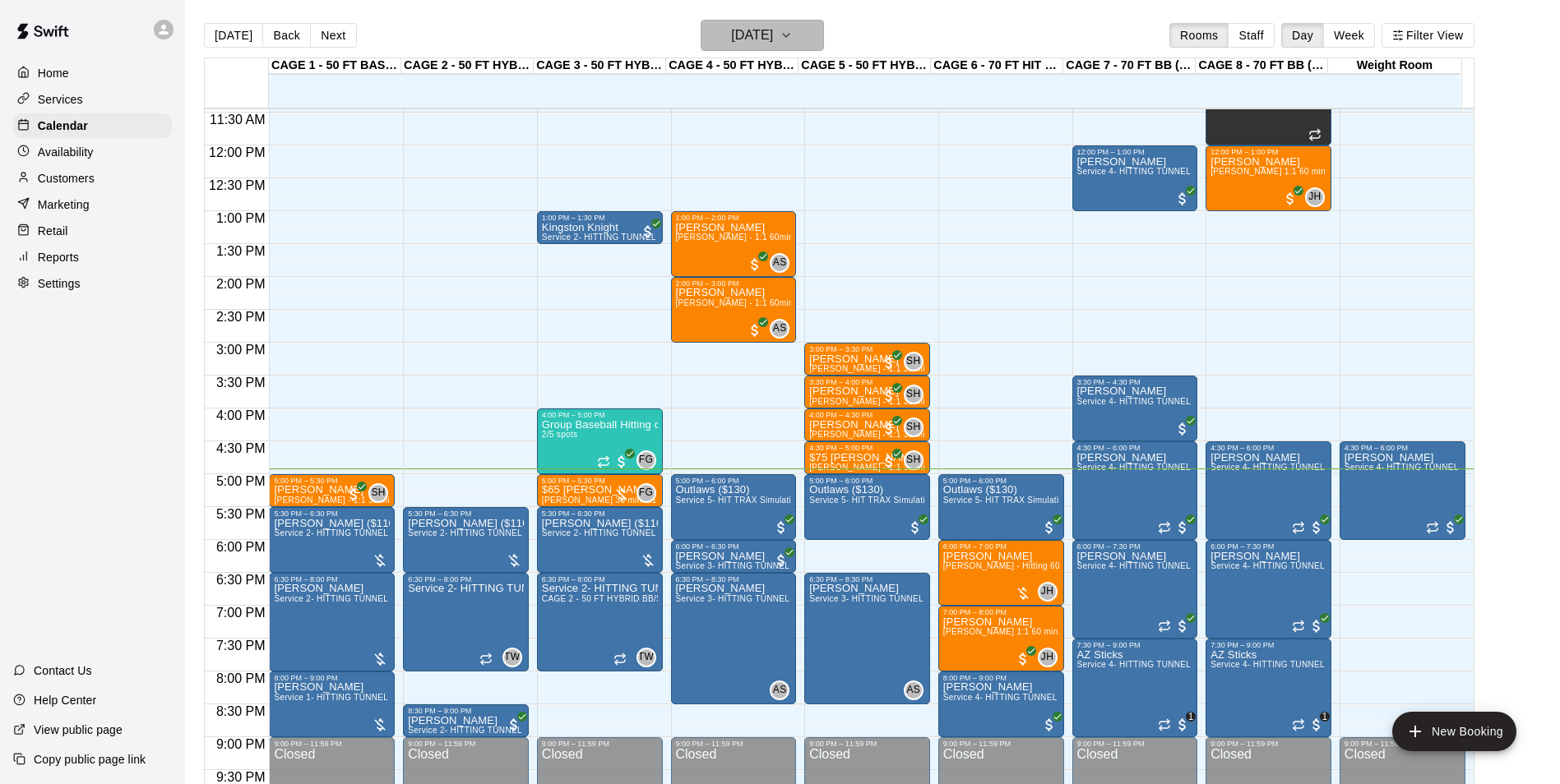
click at [796, 20] on button "[DATE]" at bounding box center [762, 35] width 123 height 32
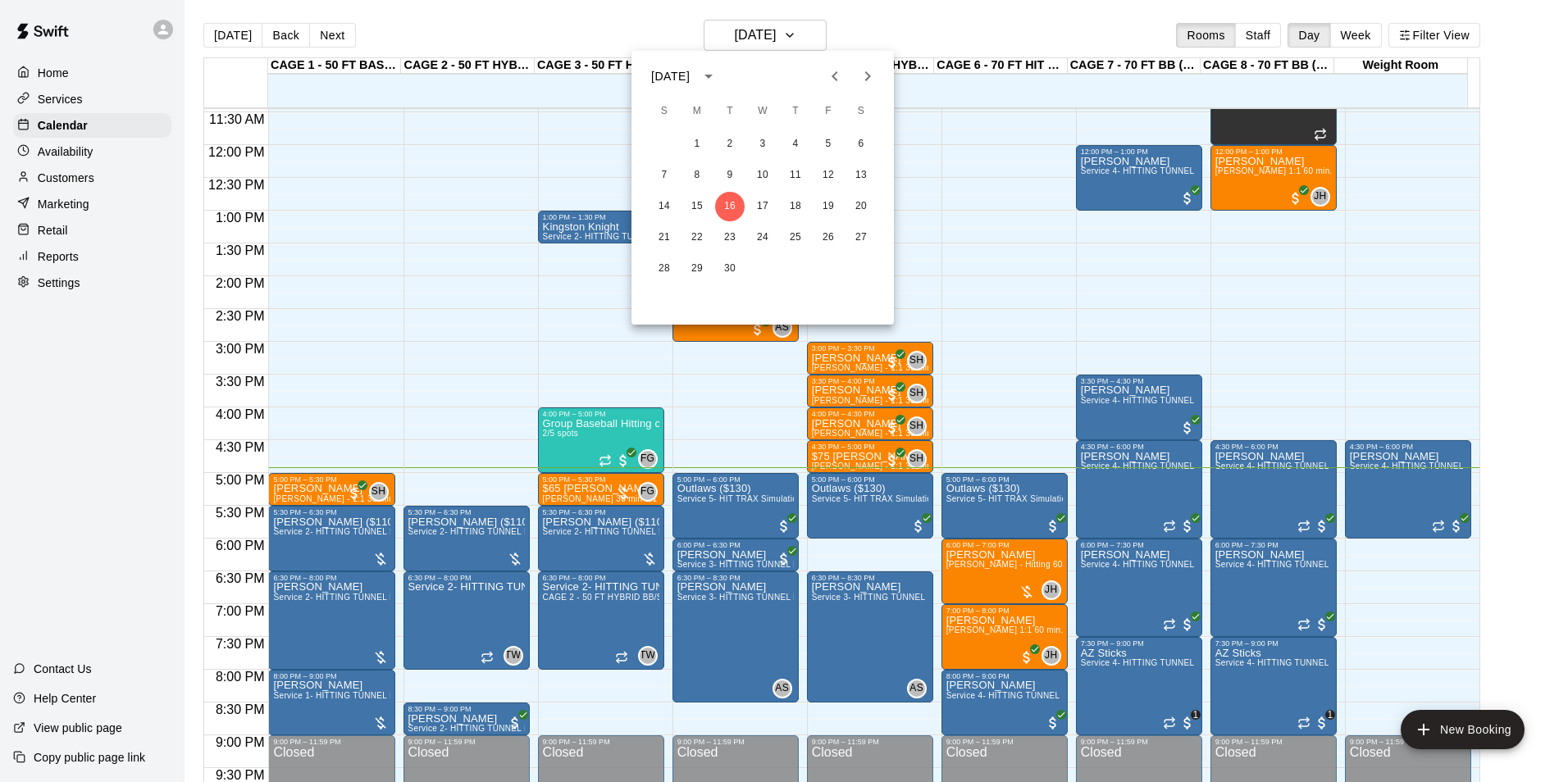
click at [881, 32] on div at bounding box center [784, 391] width 1568 height 782
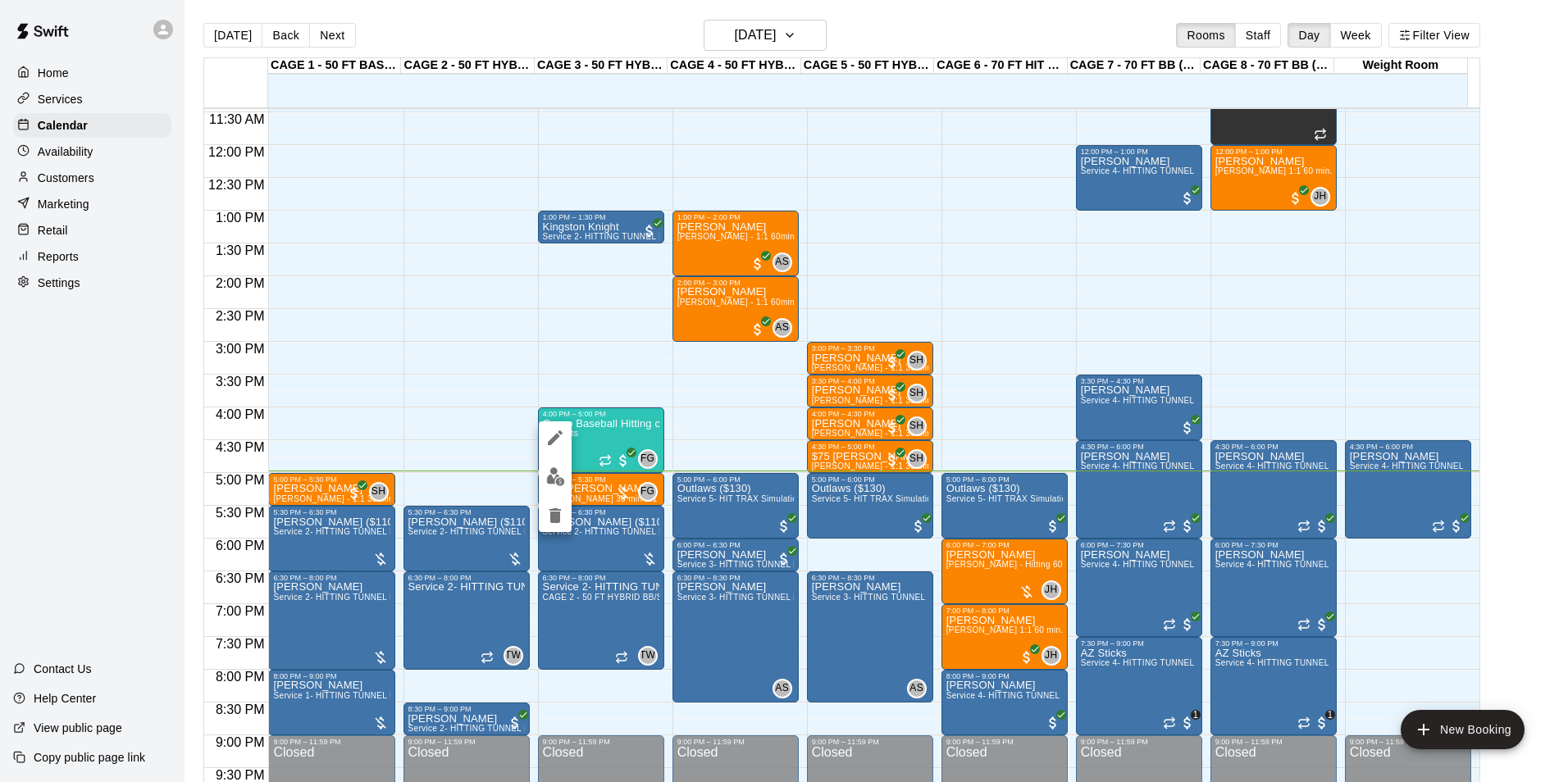
click at [558, 472] on img "edit" at bounding box center [555, 477] width 19 height 19
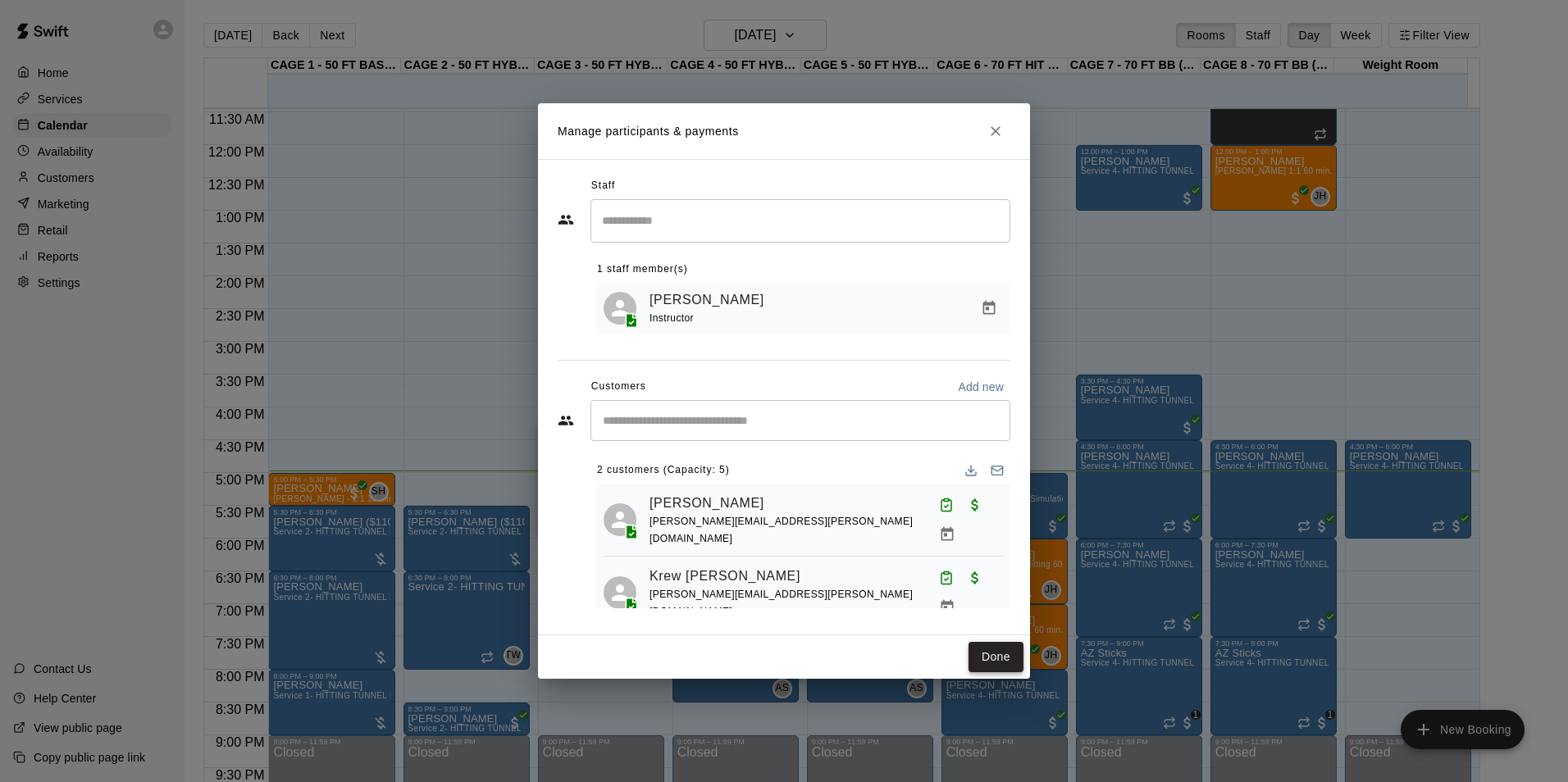
click at [1000, 655] on button "Done" at bounding box center [995, 657] width 55 height 31
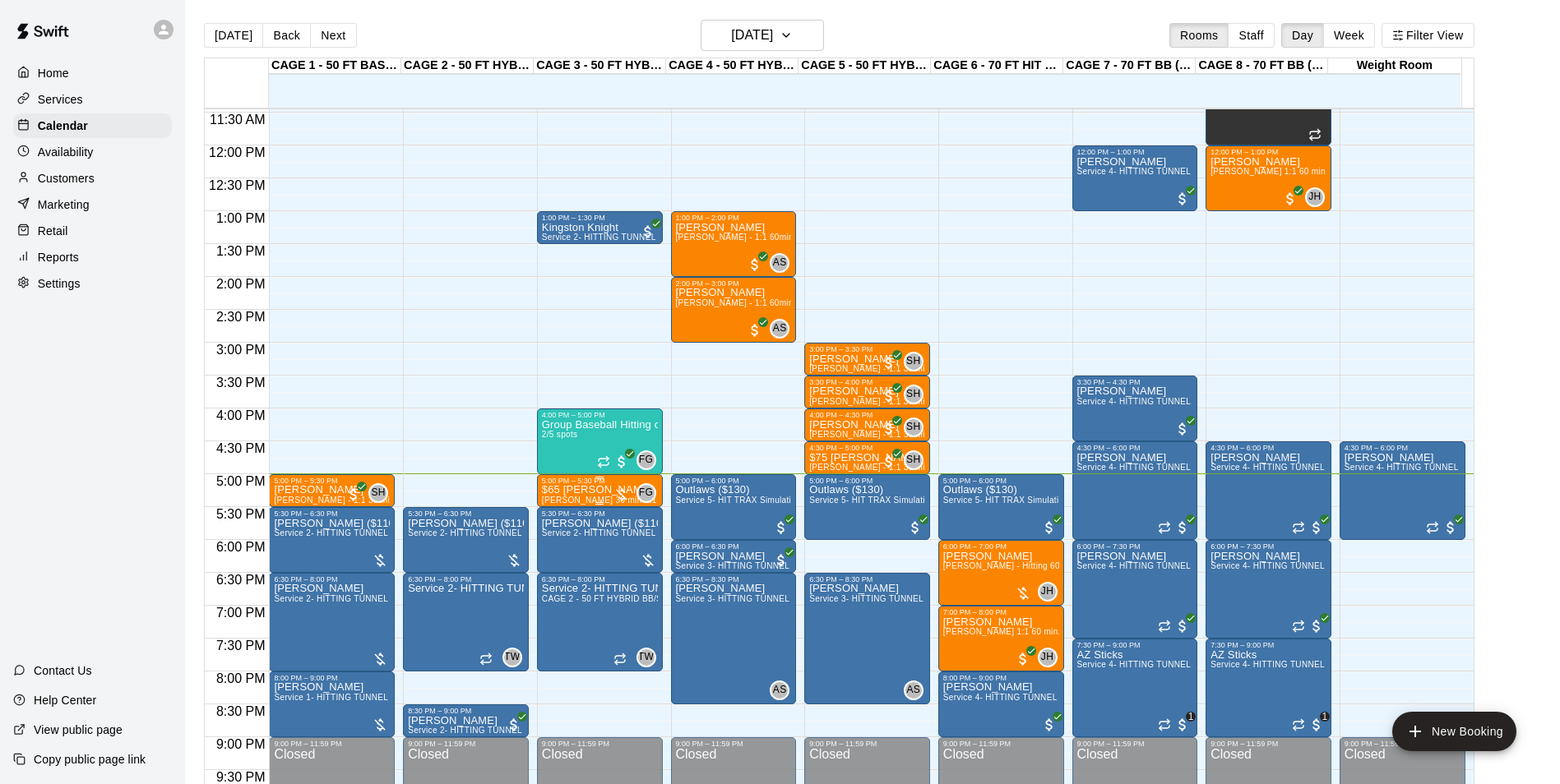
click at [602, 490] on p "$65 [PERSON_NAME]" at bounding box center [600, 490] width 116 height 0
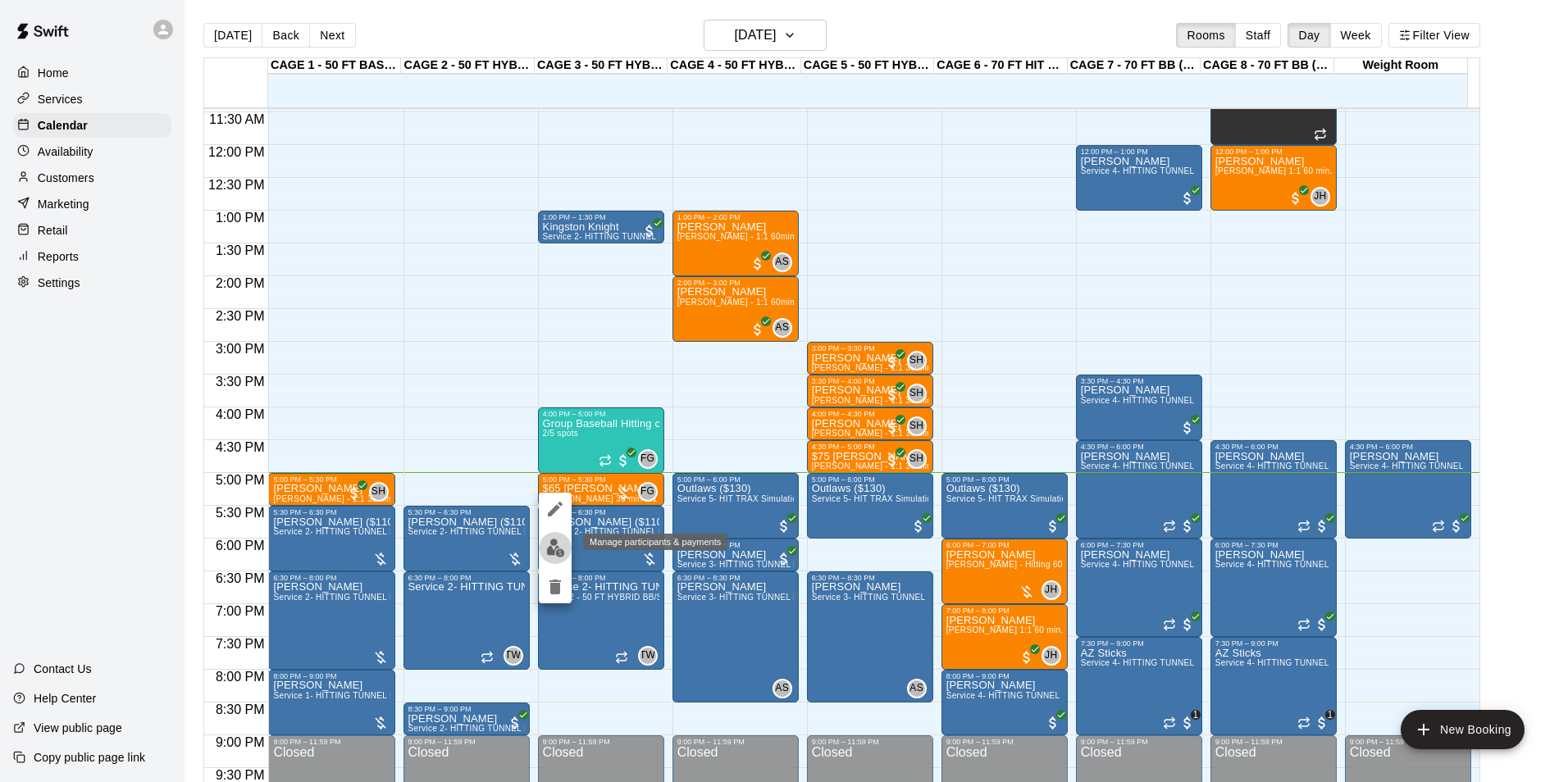
click at [555, 546] on img "edit" at bounding box center [555, 548] width 19 height 19
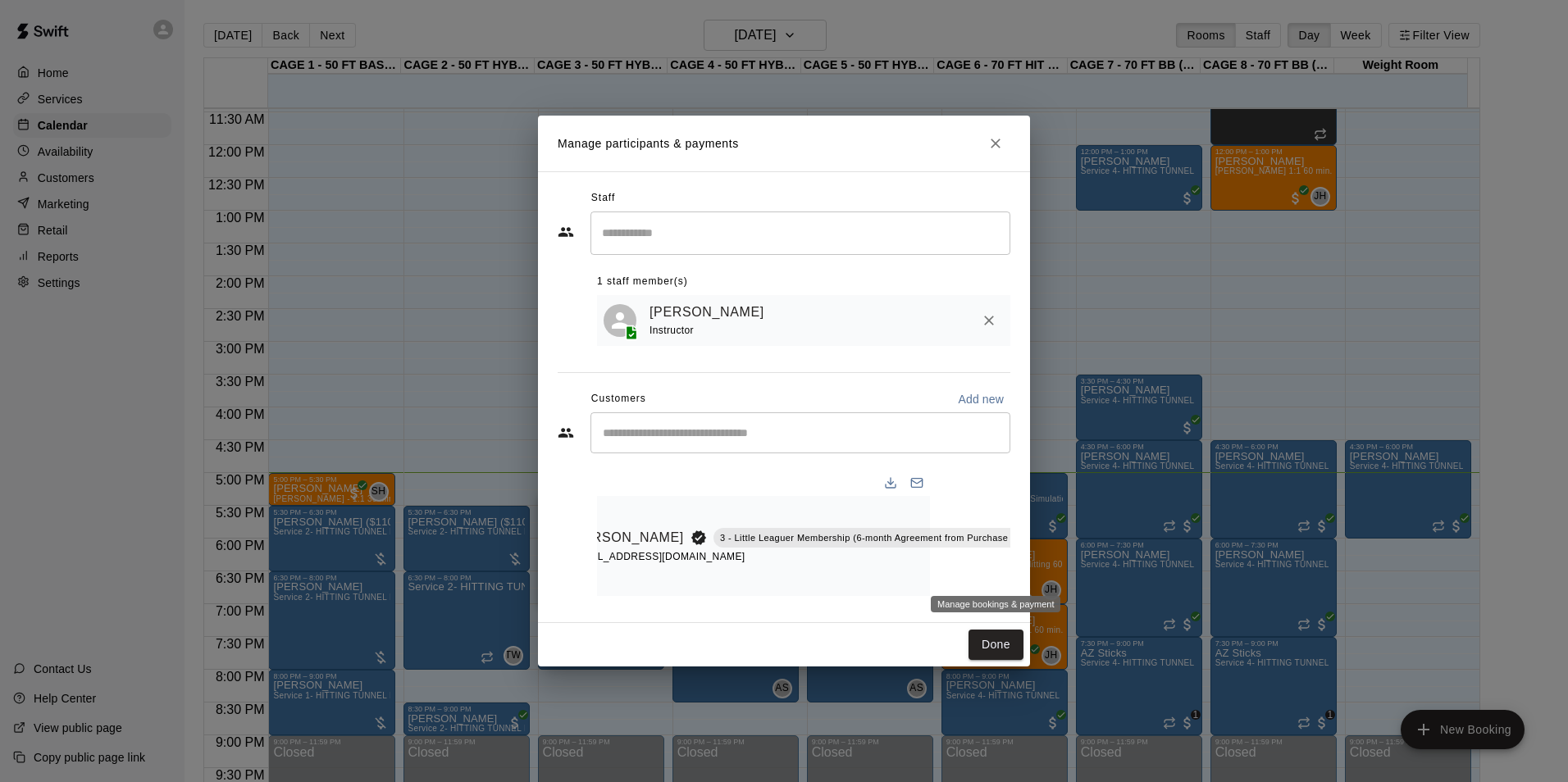
click at [1048, 572] on icon "Manage bookings & payment" at bounding box center [1056, 575] width 17 height 17
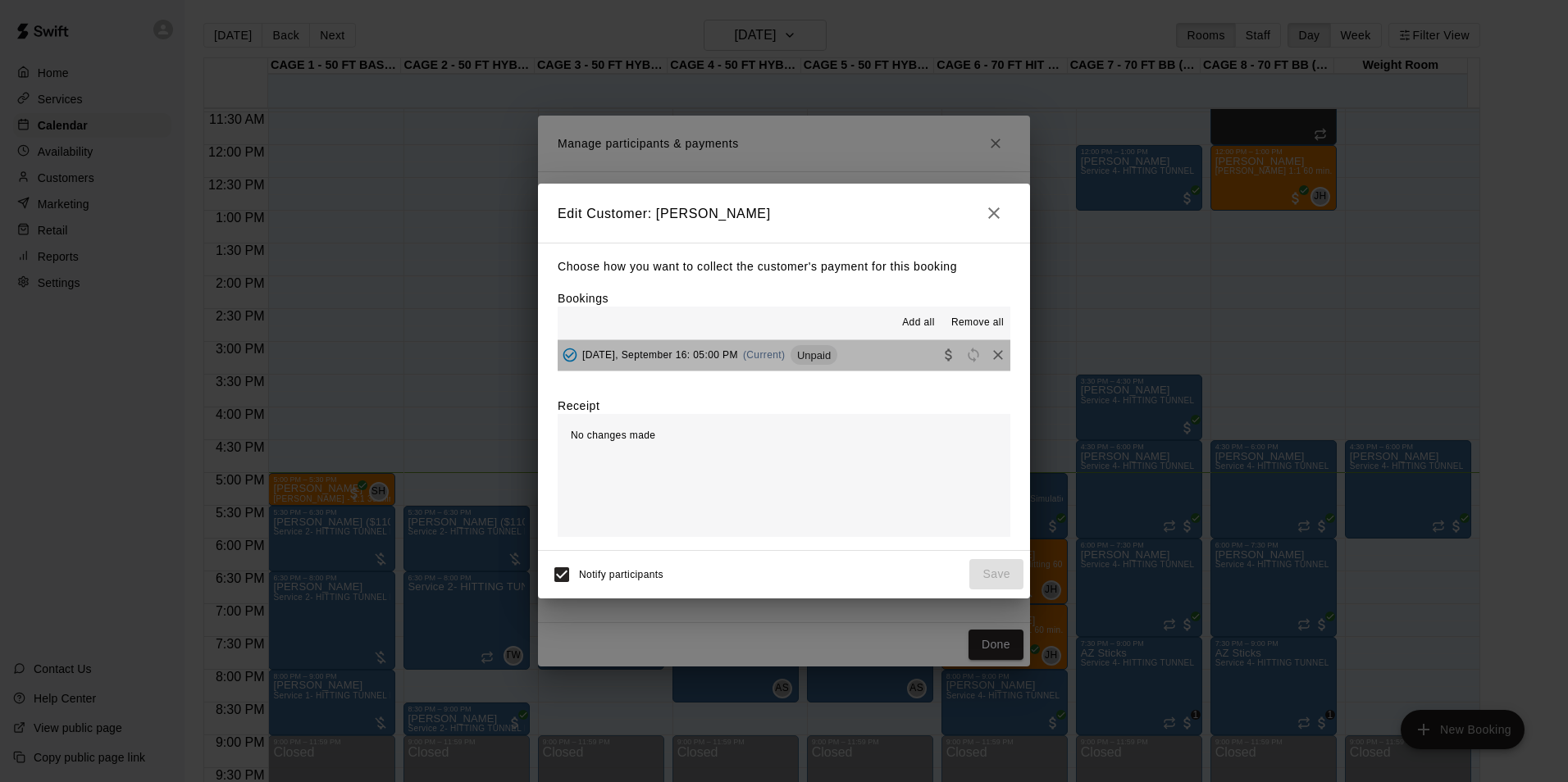
click at [888, 370] on button "Tuesday, September 16: 05:00 PM (Current) Unpaid" at bounding box center [783, 355] width 453 height 31
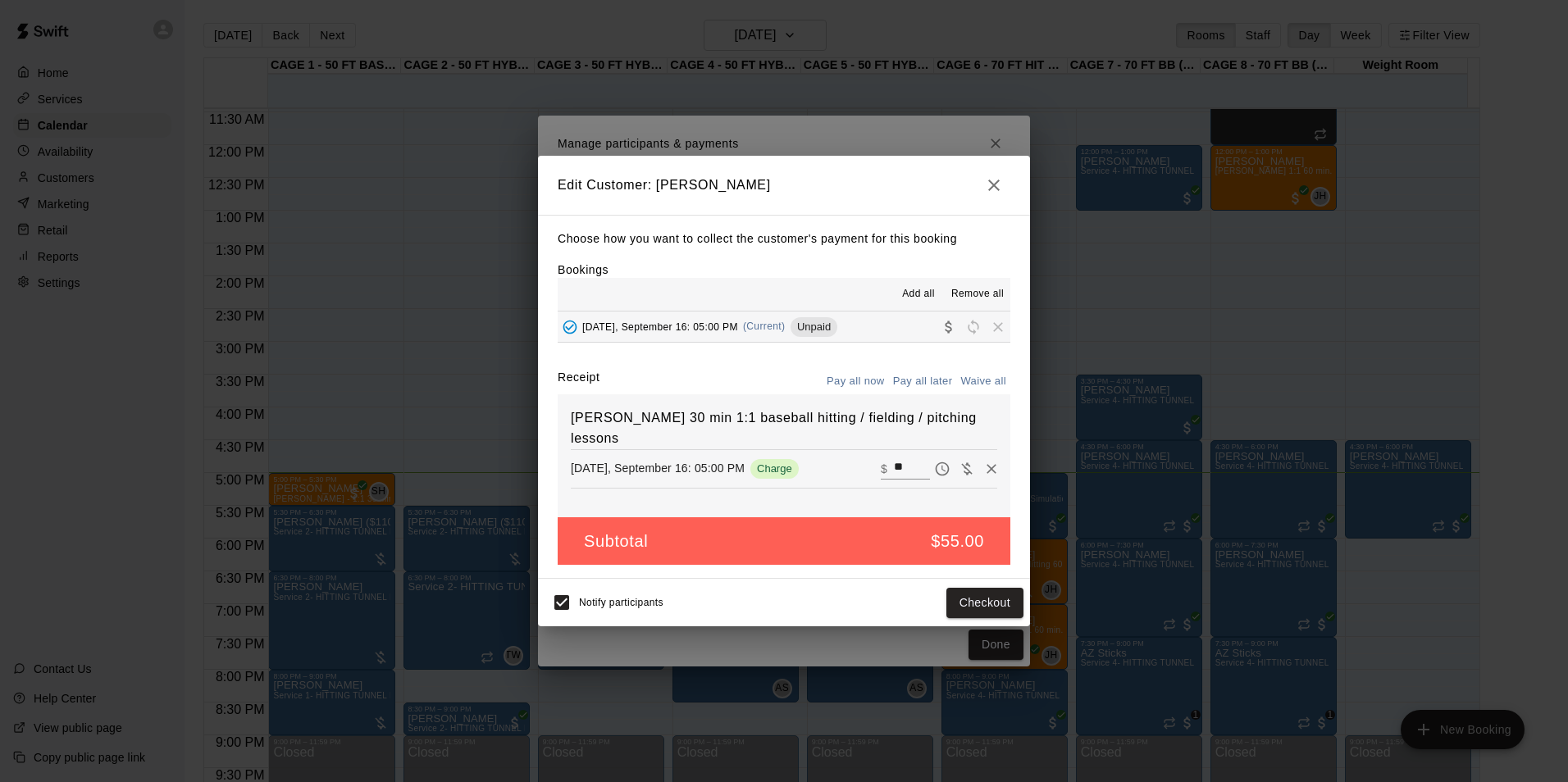
click at [906, 470] on input "**" at bounding box center [912, 468] width 36 height 21
type input "**"
click at [964, 597] on button "Checkout" at bounding box center [984, 602] width 77 height 31
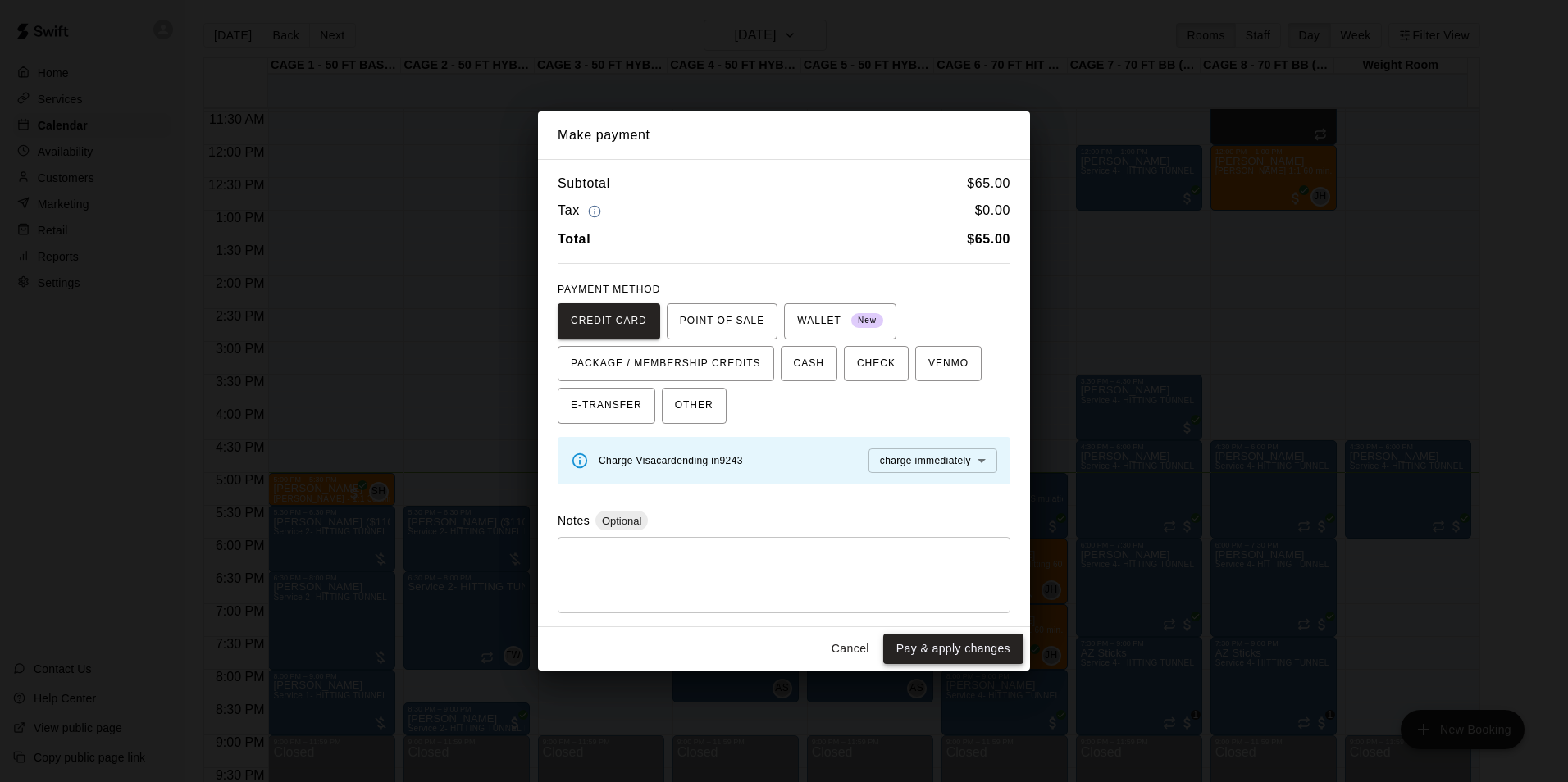
click at [920, 643] on button "Pay & apply changes" at bounding box center [952, 649] width 140 height 31
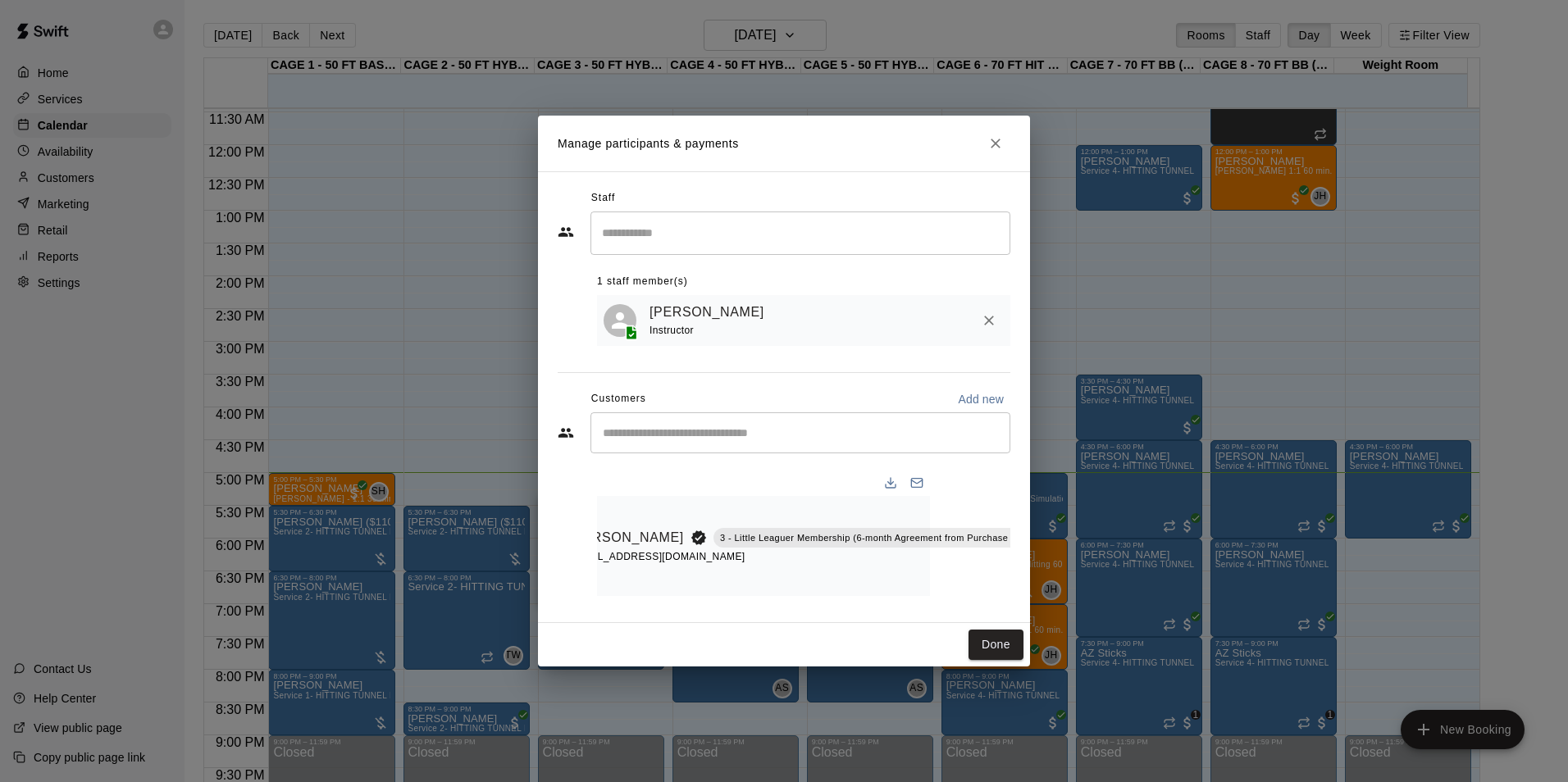
click at [967, 655] on div "Done" at bounding box center [784, 644] width 492 height 43
click at [977, 655] on button "Done" at bounding box center [995, 644] width 55 height 31
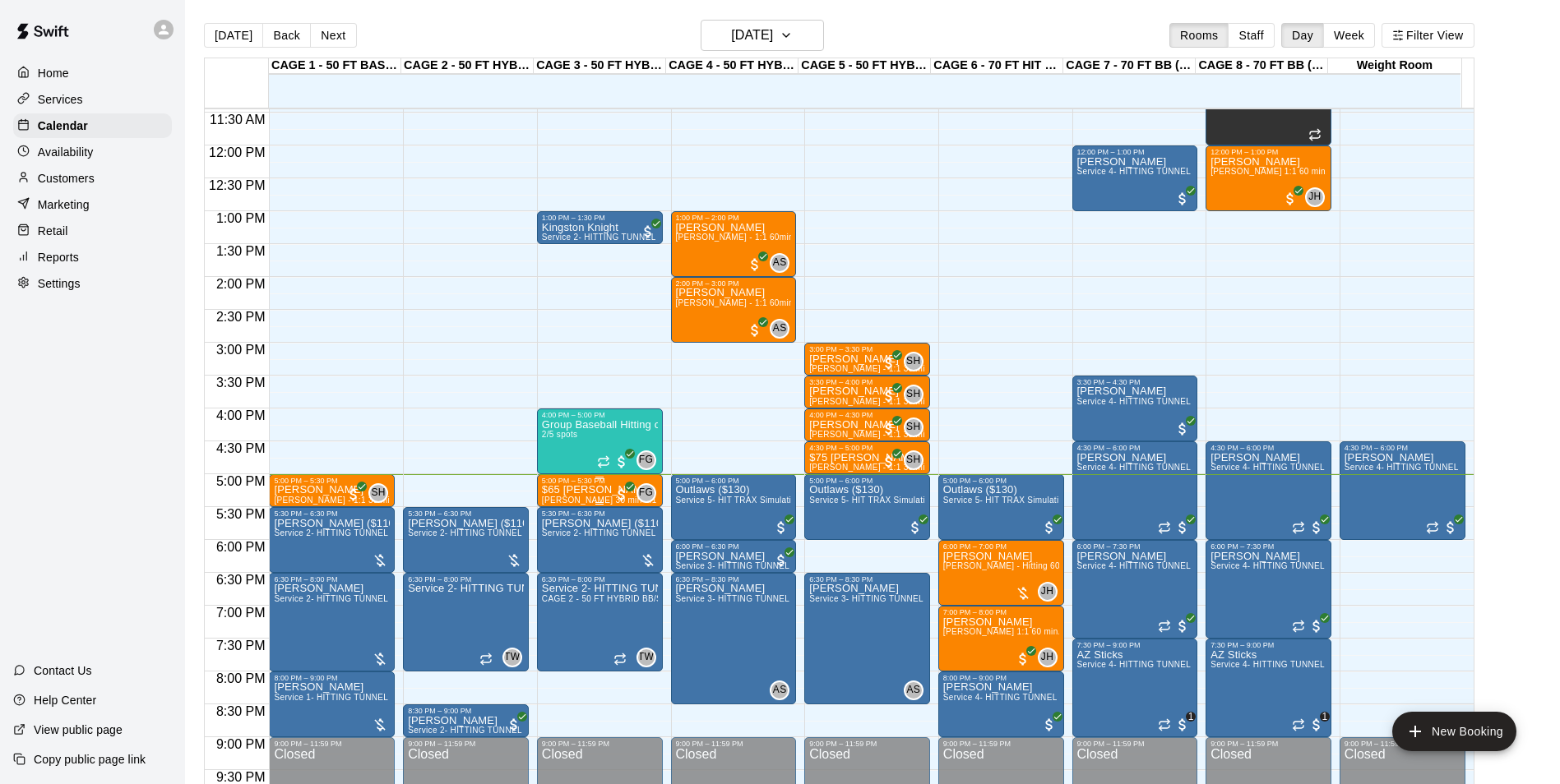
click at [581, 501] on span "[PERSON_NAME] 30 min 1:1 baseball hitting / fielding / pitching lessons" at bounding box center [683, 500] width 283 height 9
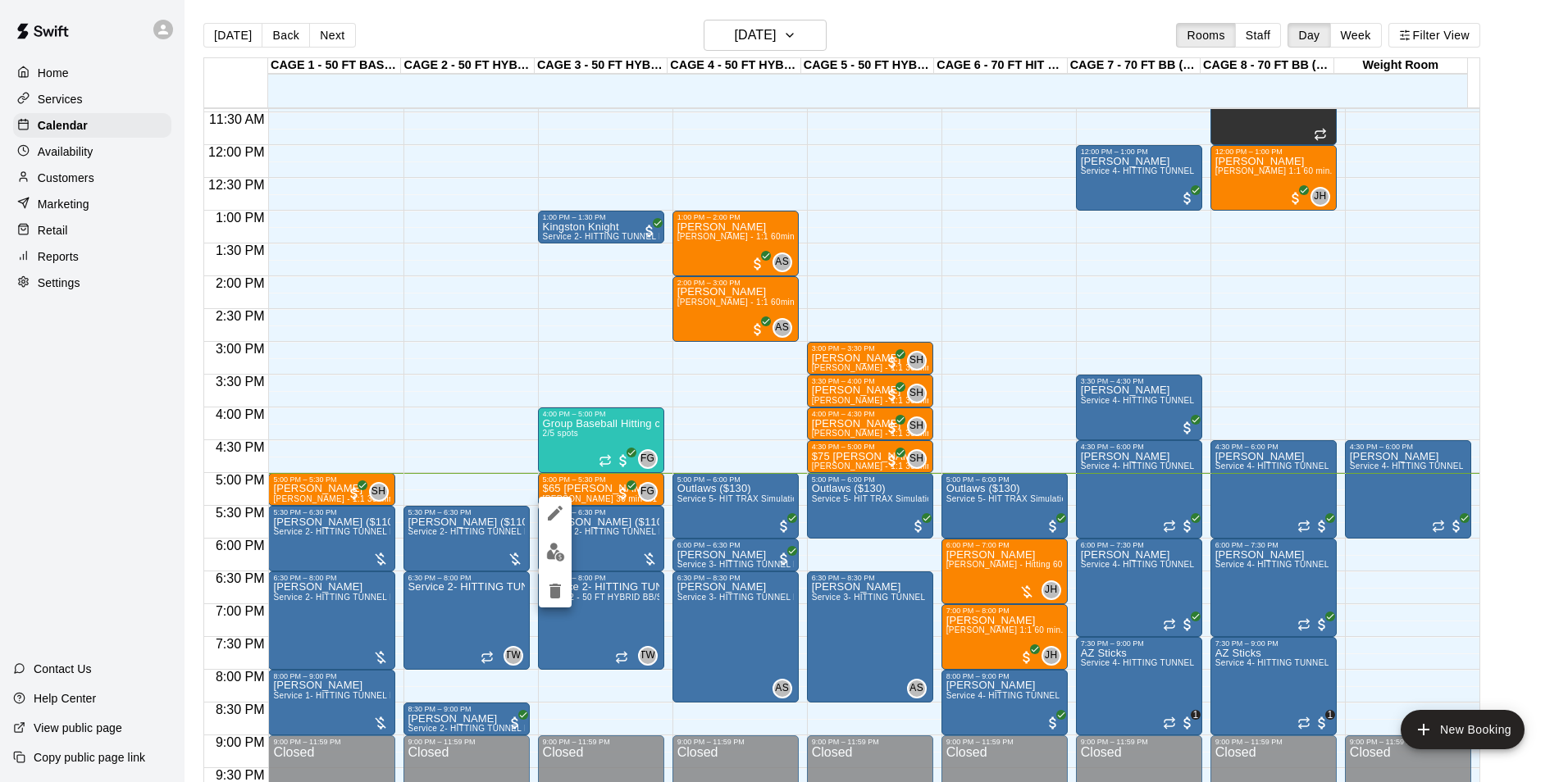
click at [613, 498] on div at bounding box center [784, 391] width 1568 height 782
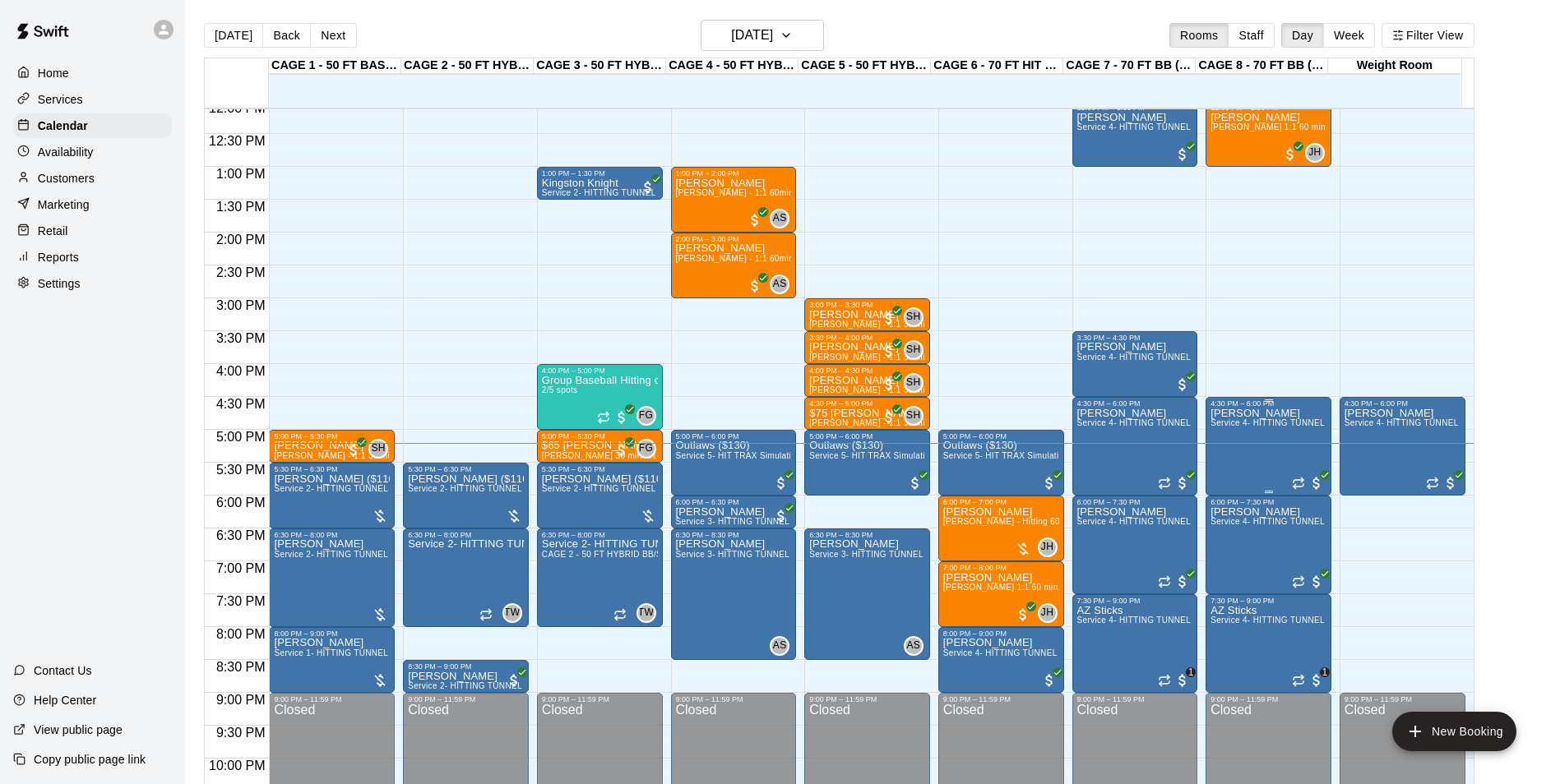
scroll to position [835, 0]
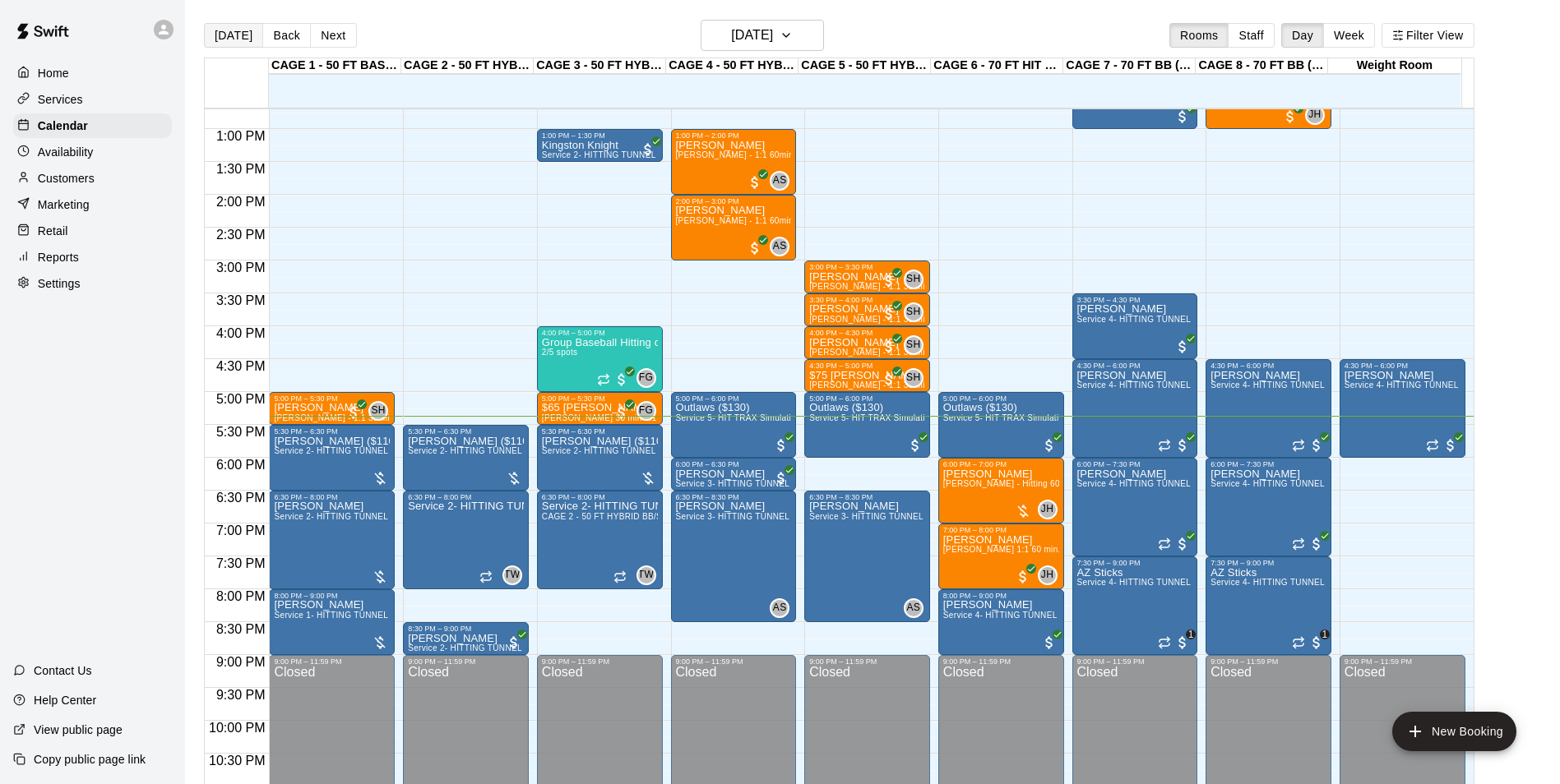
click at [229, 23] on button "[DATE]" at bounding box center [234, 35] width 59 height 25
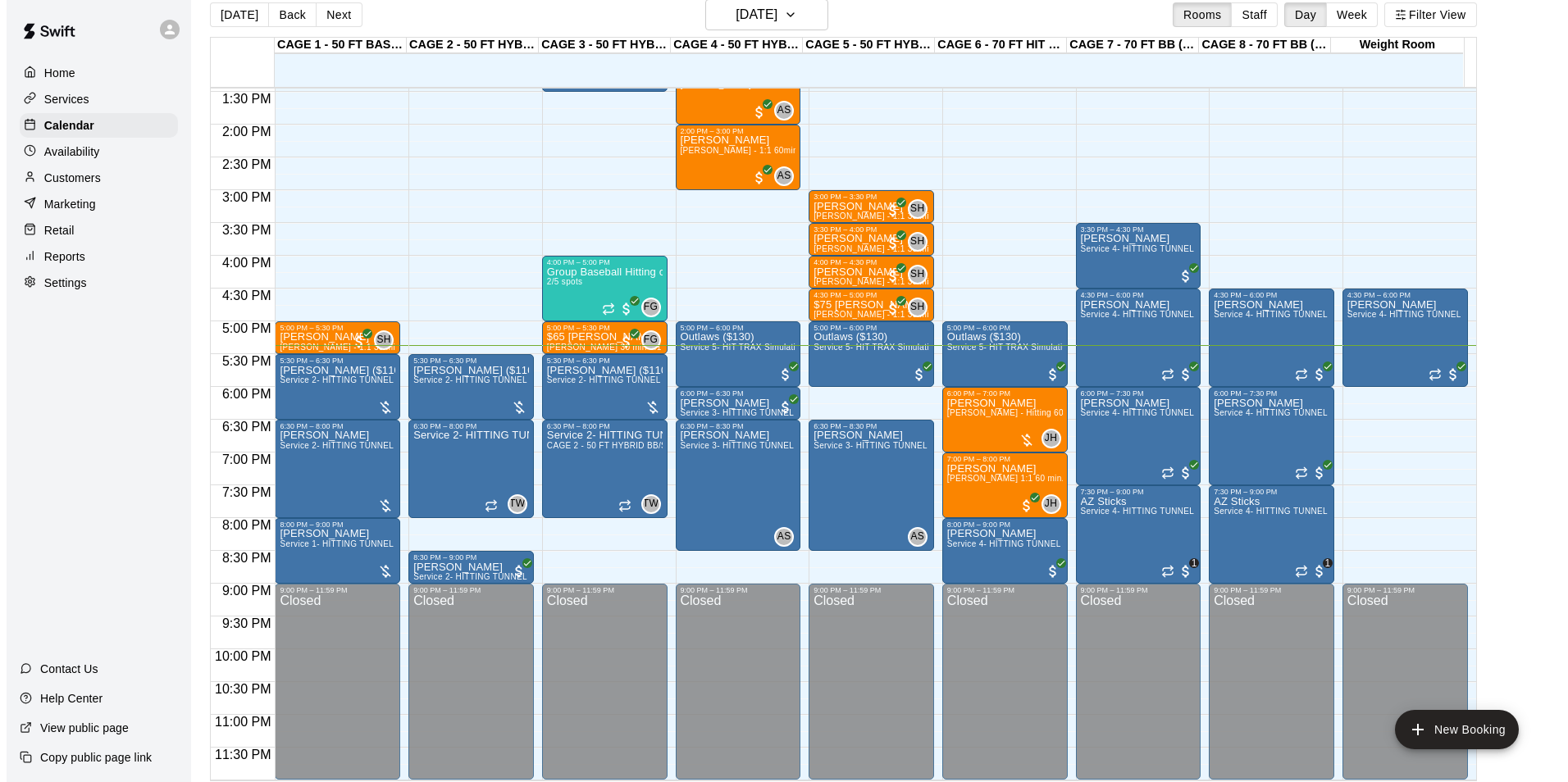
scroll to position [26, 0]
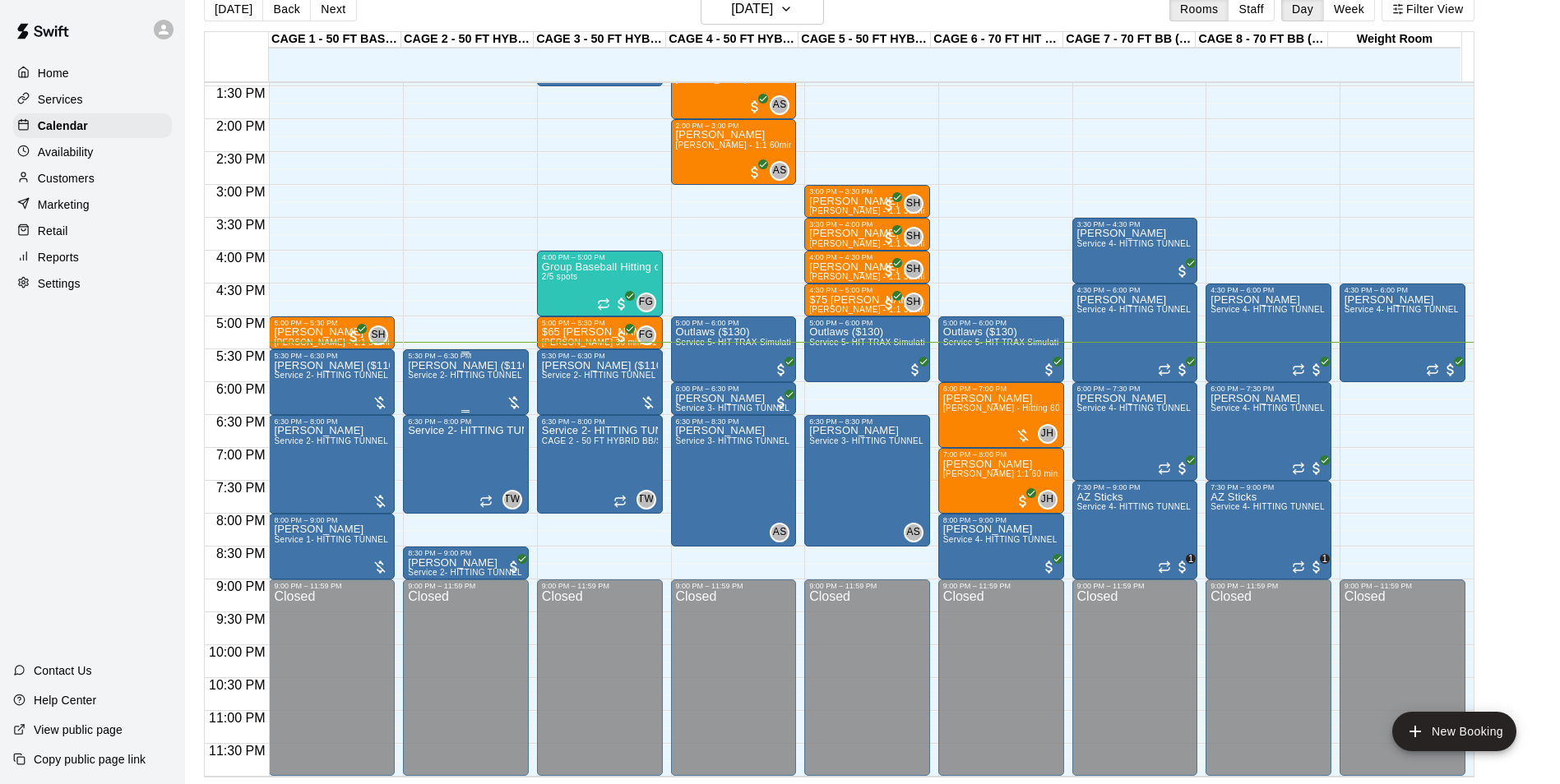
click at [505, 372] on span "Service 2- HITTING TUNNEL RENTAL - 50ft Baseball" at bounding box center [511, 376] width 209 height 9
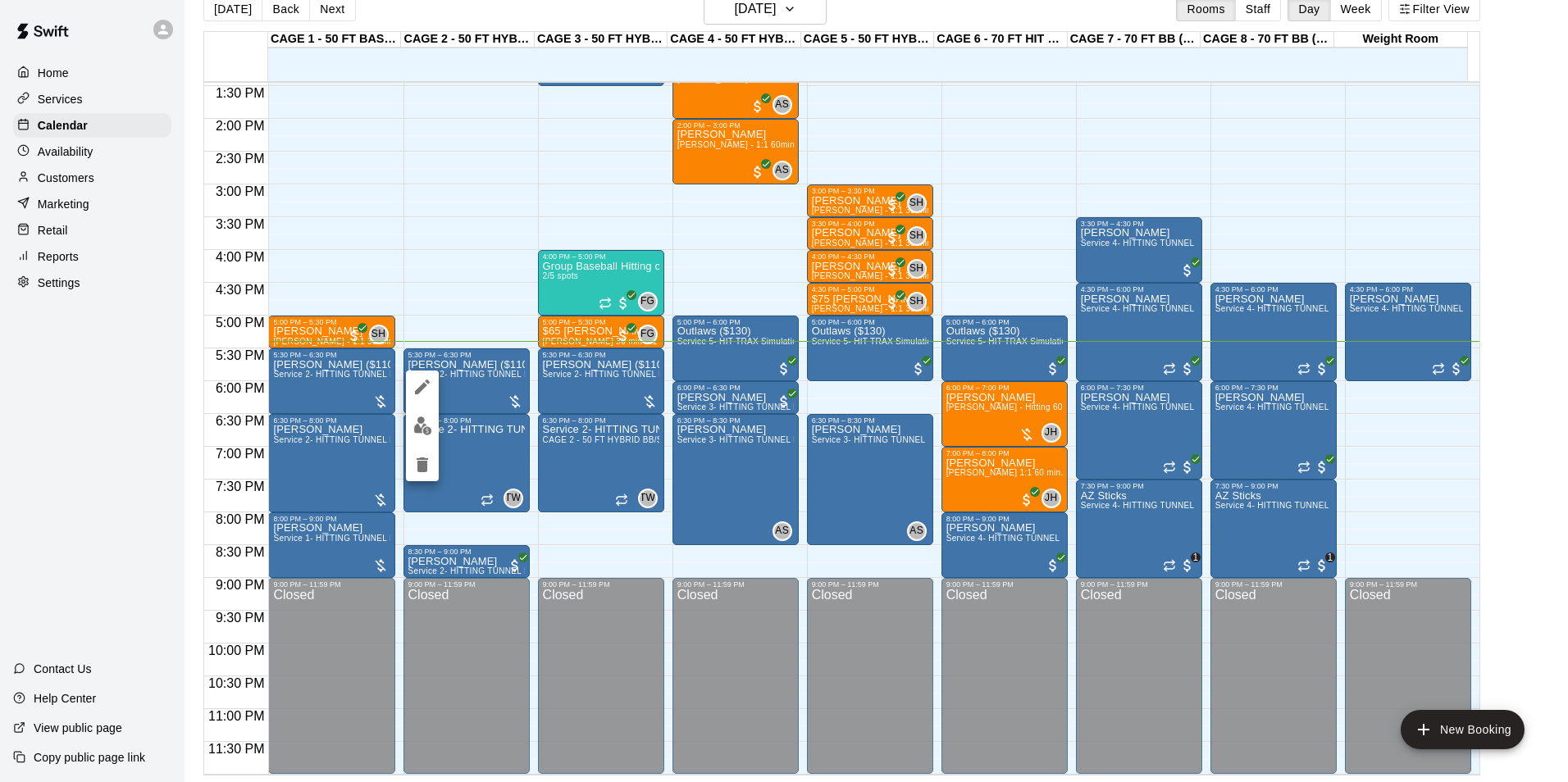
click at [474, 367] on div at bounding box center [784, 391] width 1568 height 782
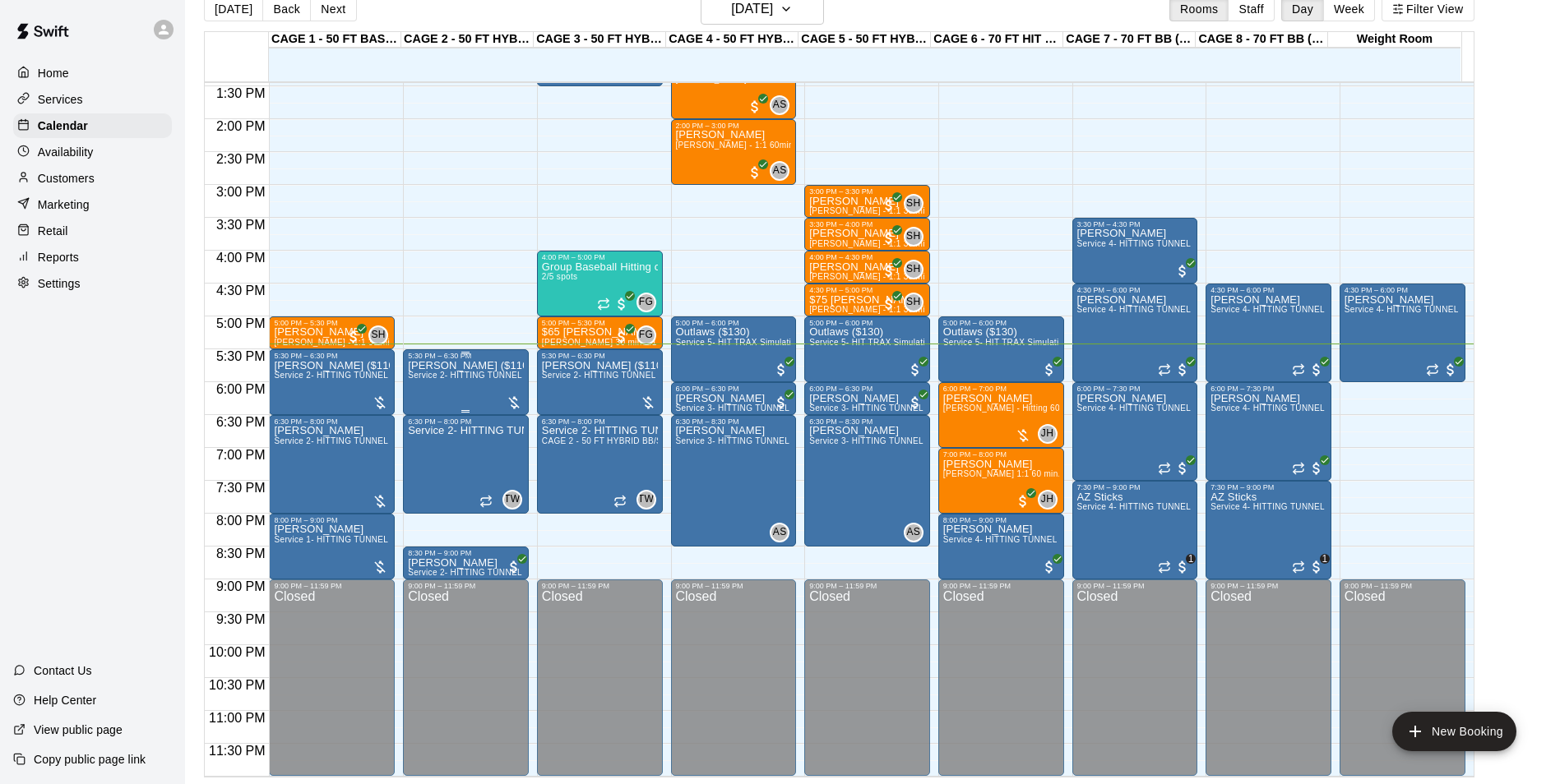
click at [460, 392] on div "Erica Coronado ($110) Service 2- HITTING TUNNEL RENTAL - 50ft Baseball" at bounding box center [465, 752] width 116 height 784
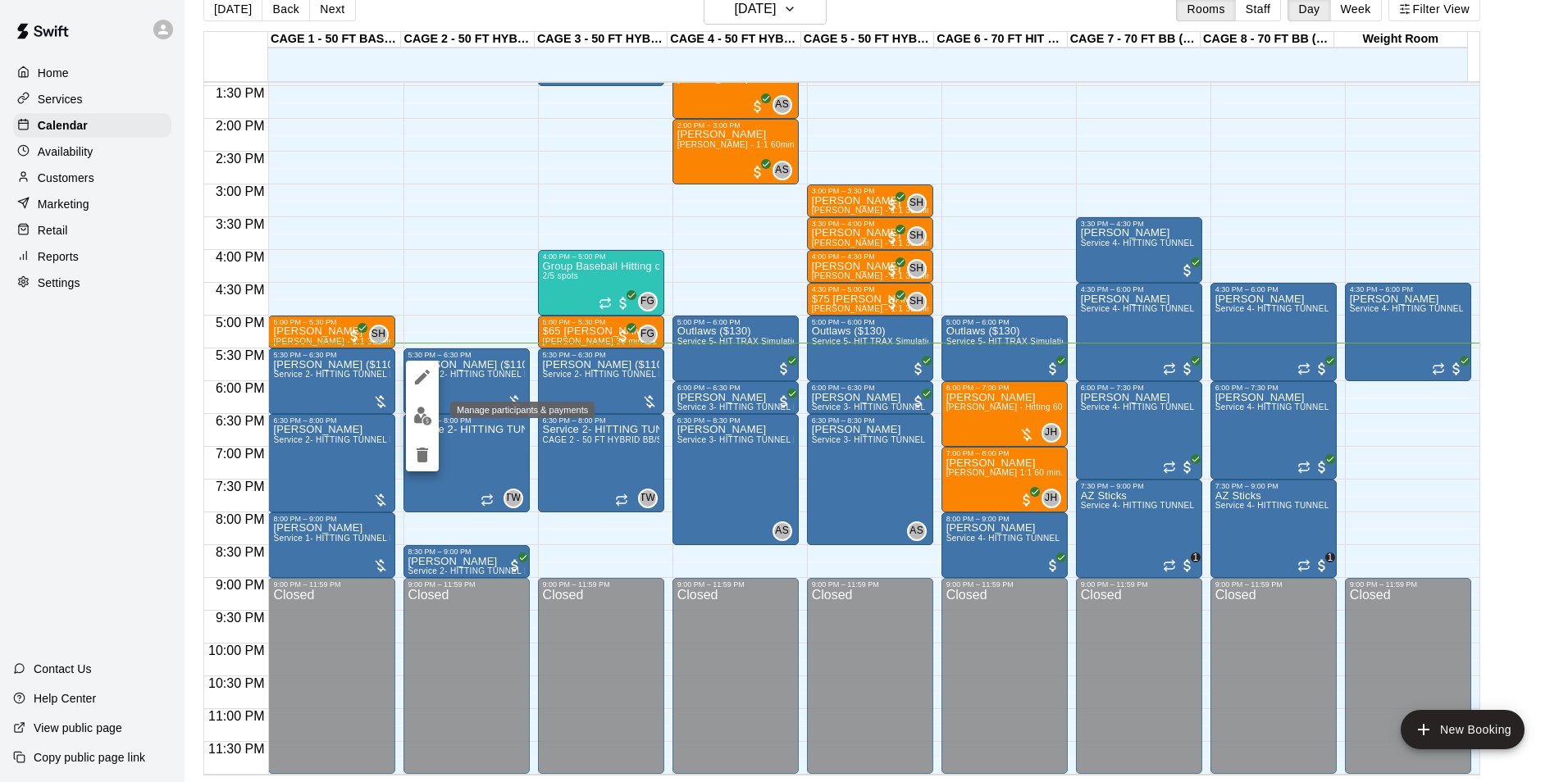
click at [425, 424] on img "edit" at bounding box center [423, 416] width 19 height 19
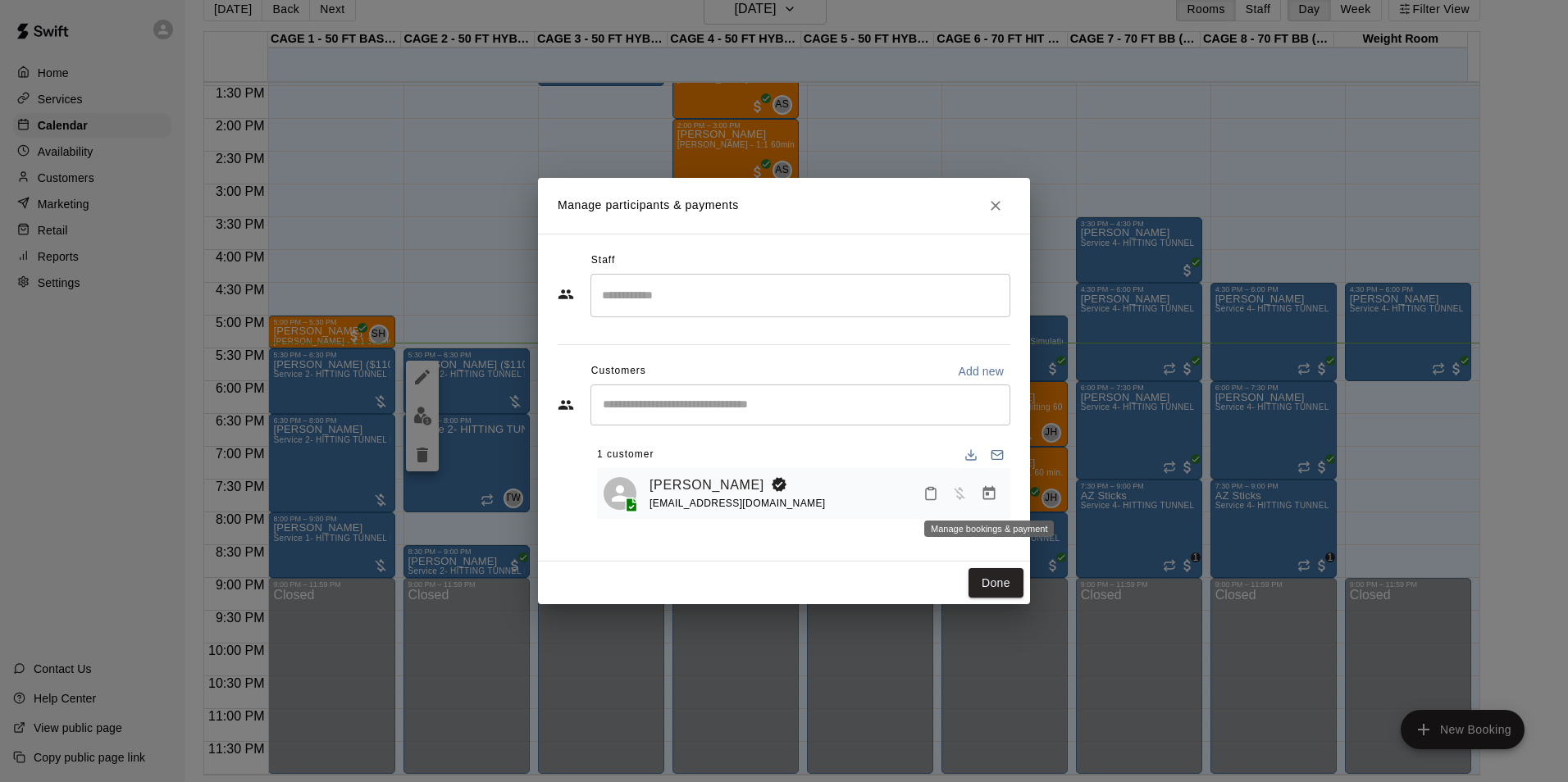
click at [986, 502] on icon "Manage bookings & payment" at bounding box center [989, 493] width 17 height 17
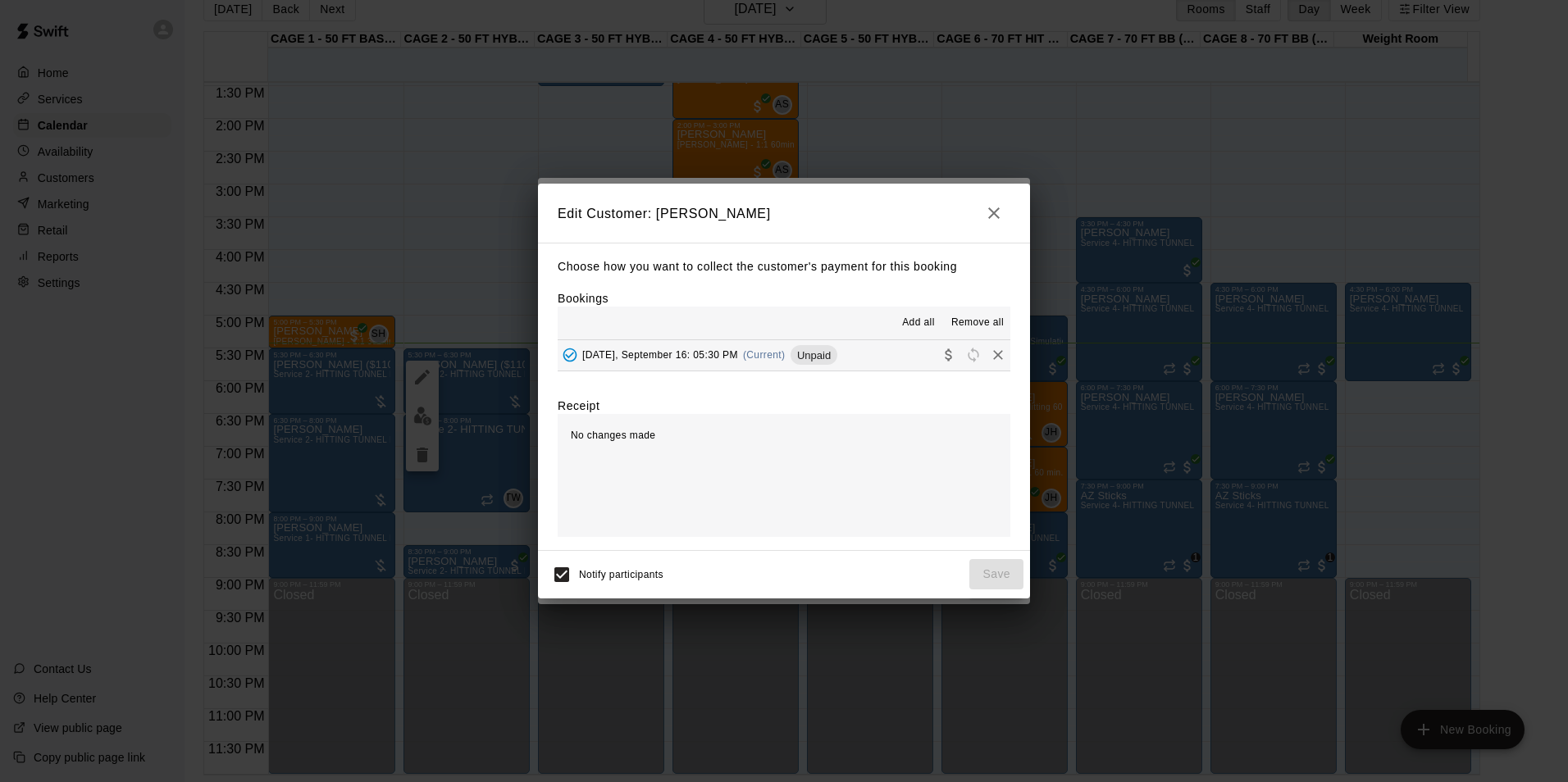
click at [816, 354] on span "Unpaid" at bounding box center [814, 354] width 46 height 12
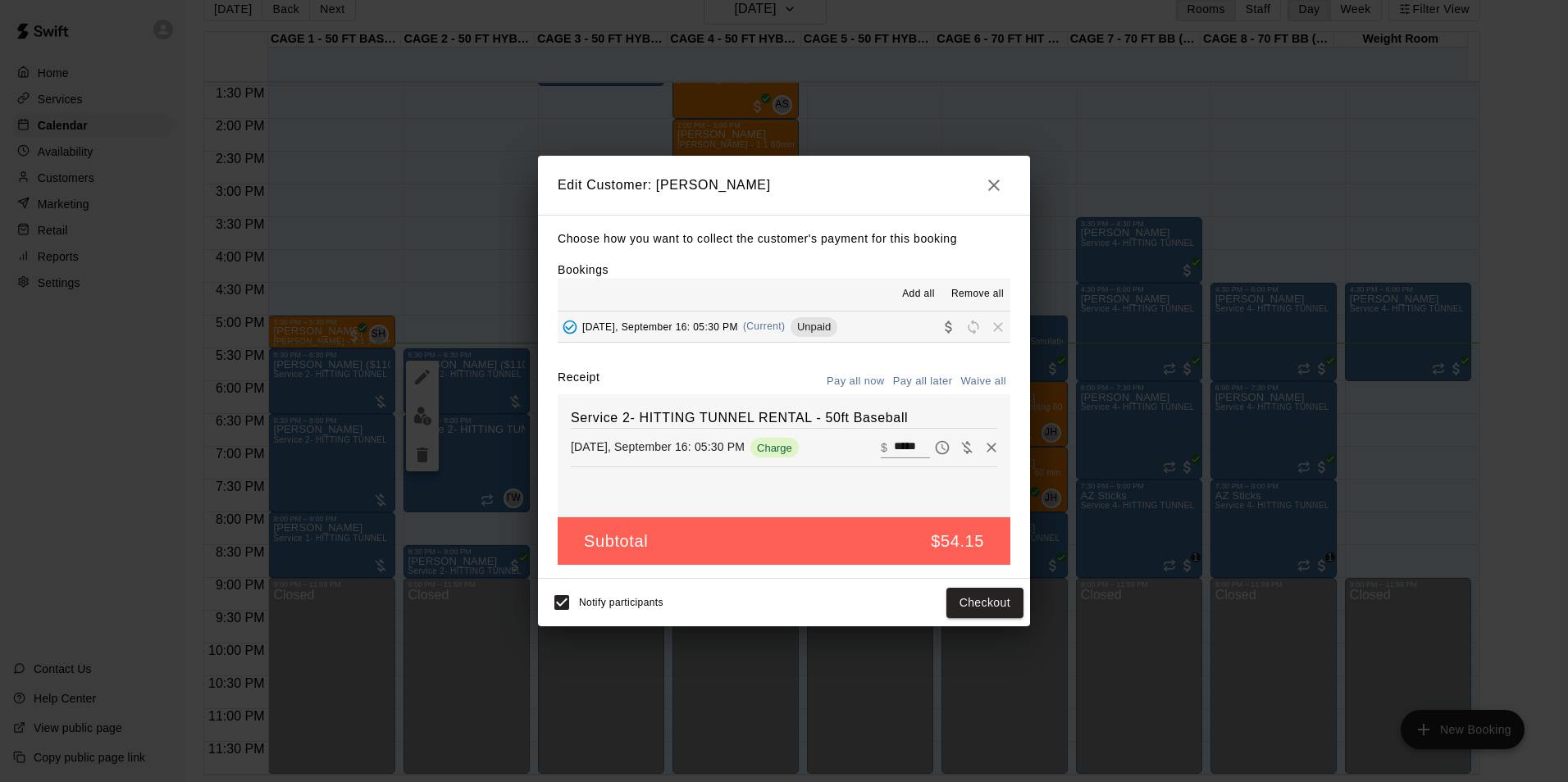
click at [902, 458] on input "*****" at bounding box center [912, 447] width 36 height 21
type input "***"
click at [986, 614] on button "Checkout" at bounding box center [984, 602] width 77 height 31
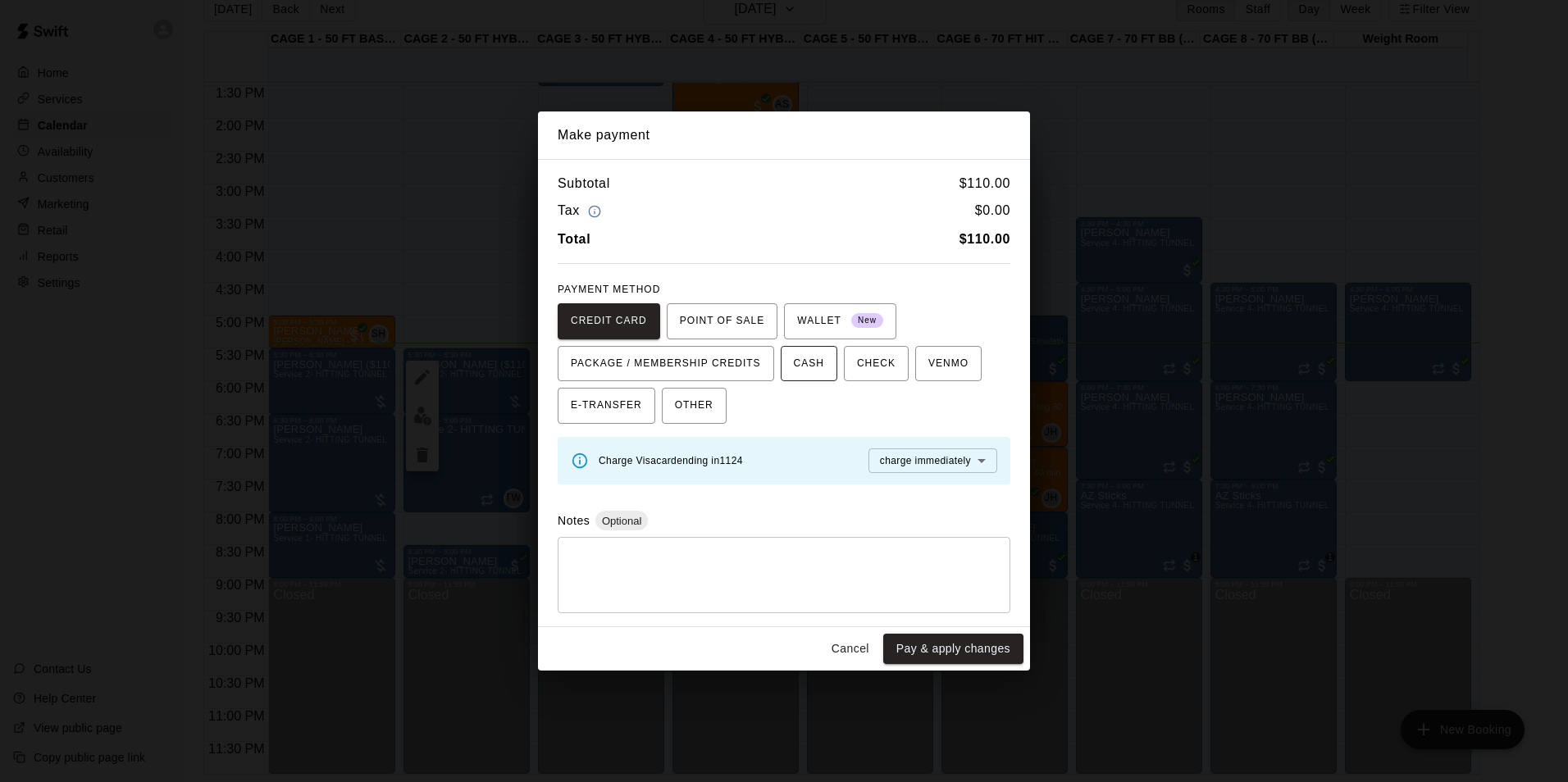
click at [807, 349] on button "CASH" at bounding box center [808, 364] width 56 height 36
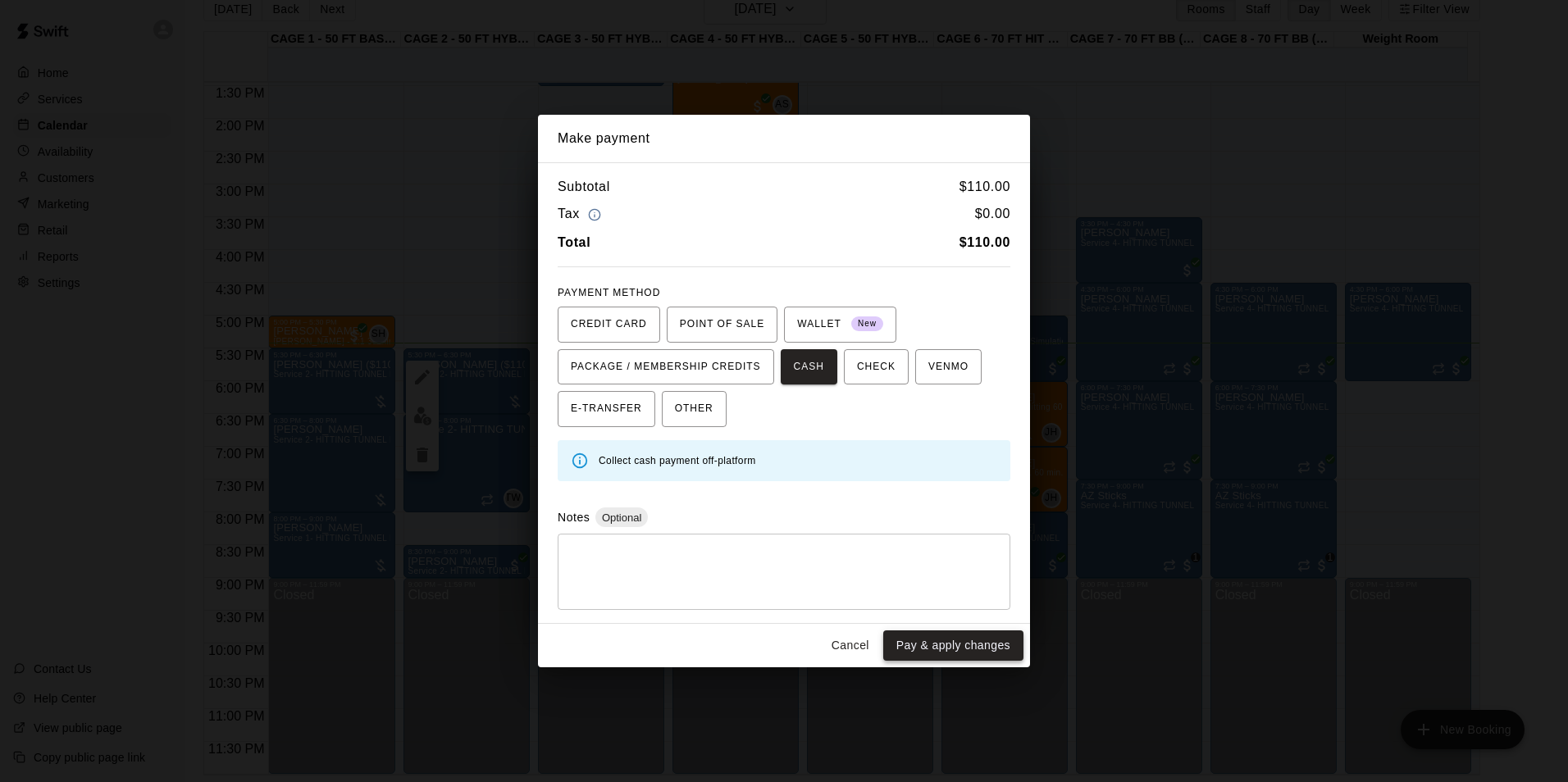
click at [968, 646] on button "Pay & apply changes" at bounding box center [952, 645] width 140 height 31
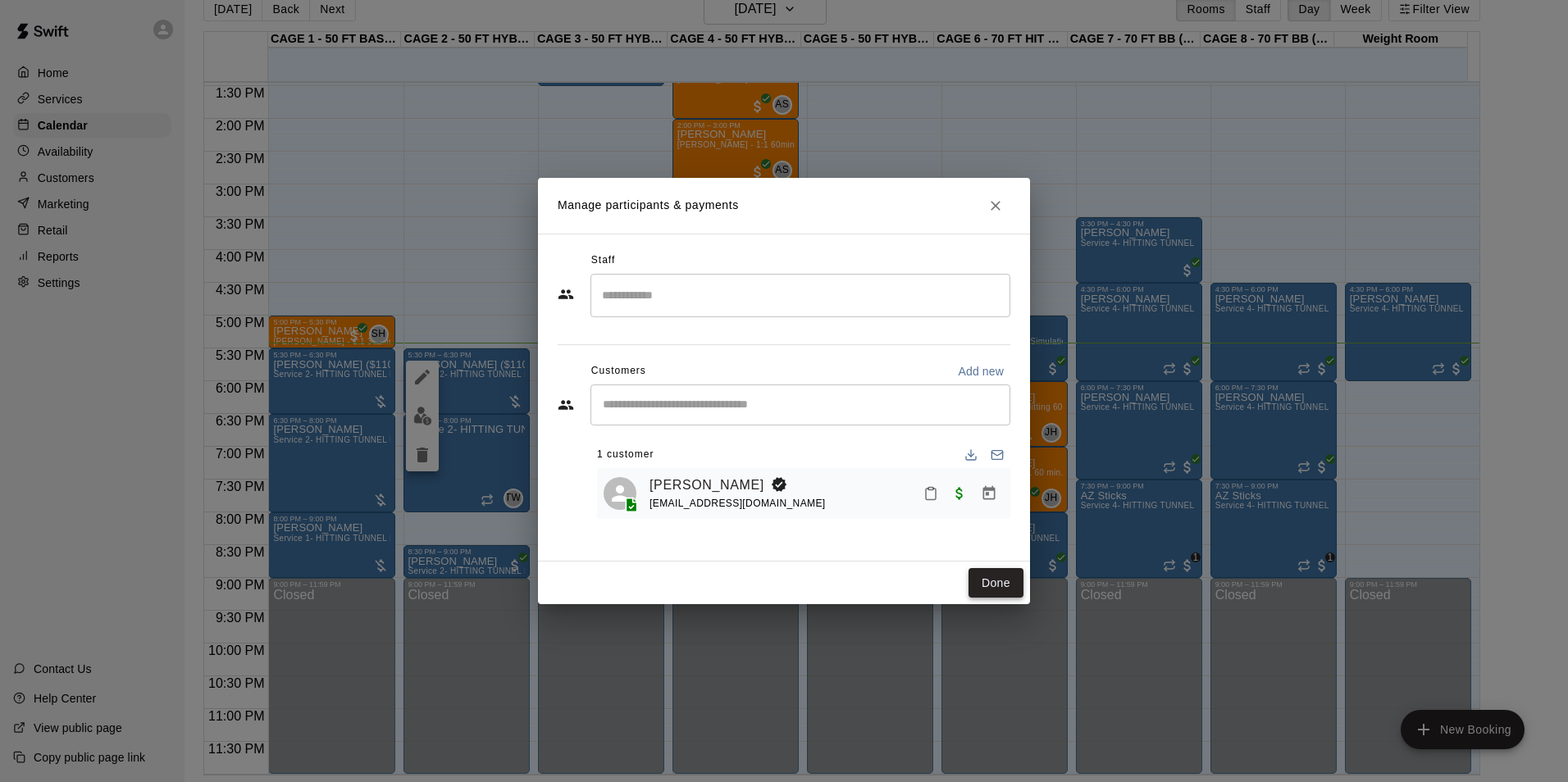
click at [987, 570] on button "Done" at bounding box center [995, 583] width 55 height 31
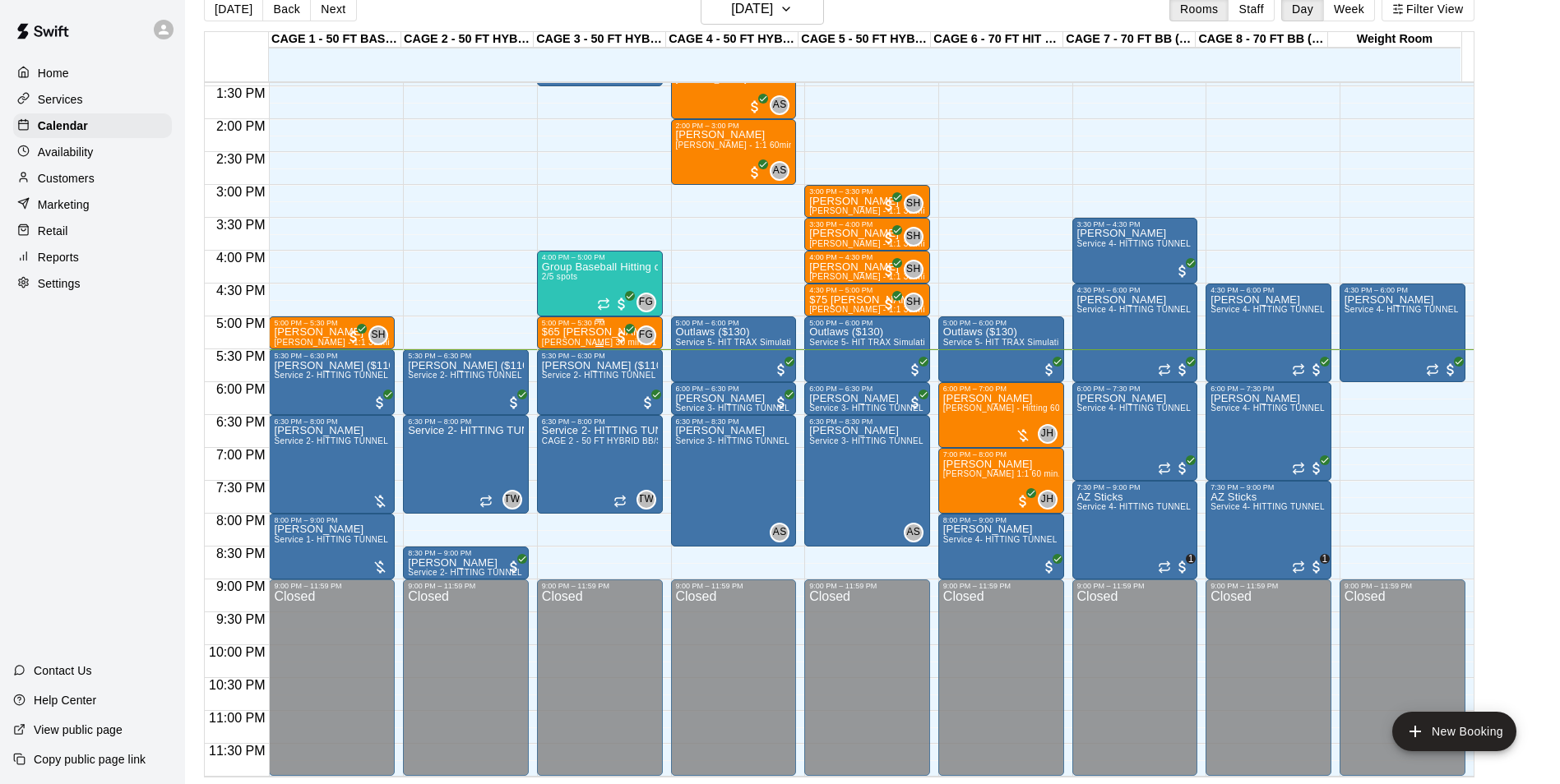
click at [561, 332] on p "$65 [PERSON_NAME]" at bounding box center [600, 332] width 116 height 0
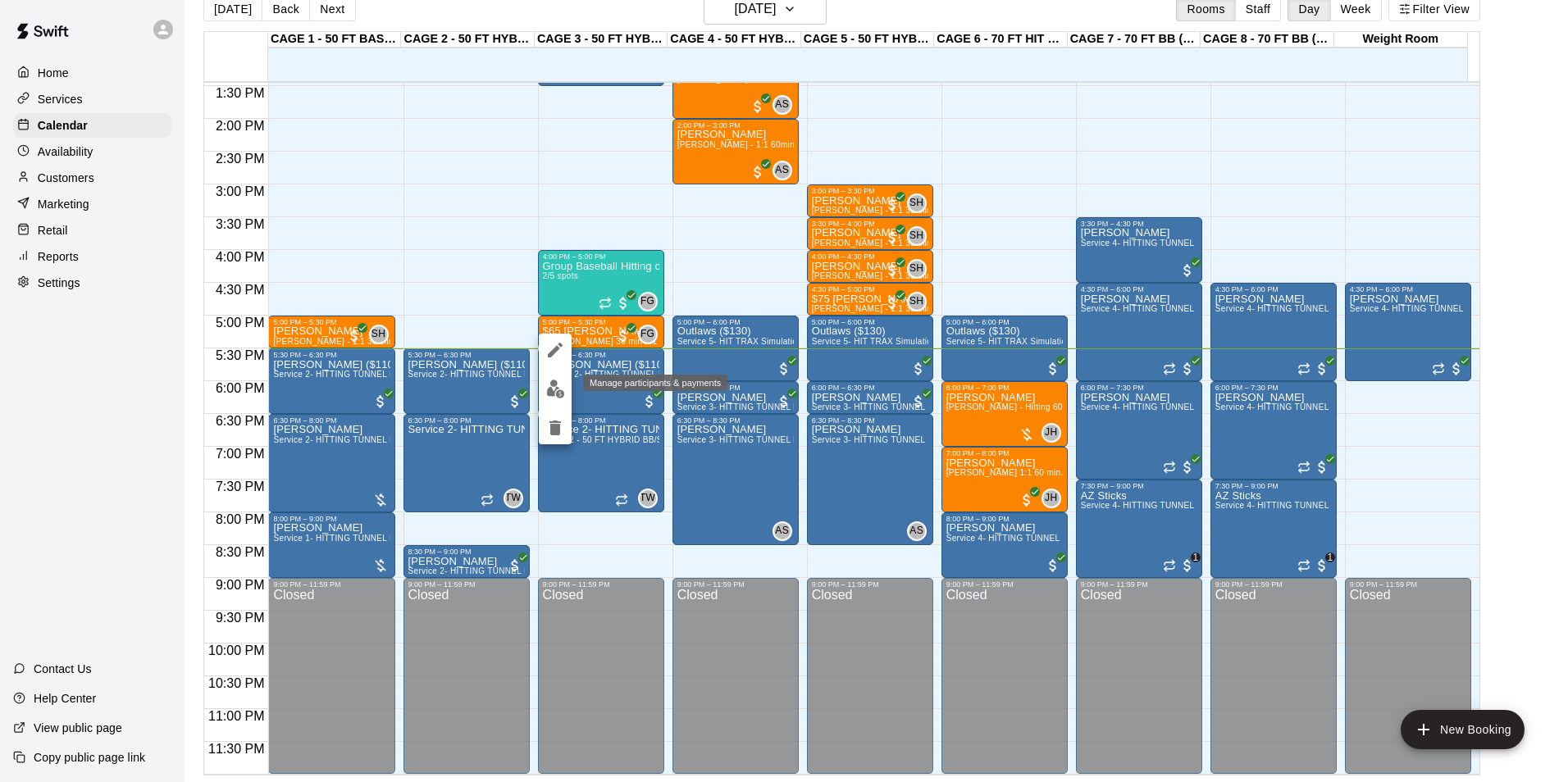
click at [554, 391] on img "edit" at bounding box center [555, 389] width 19 height 19
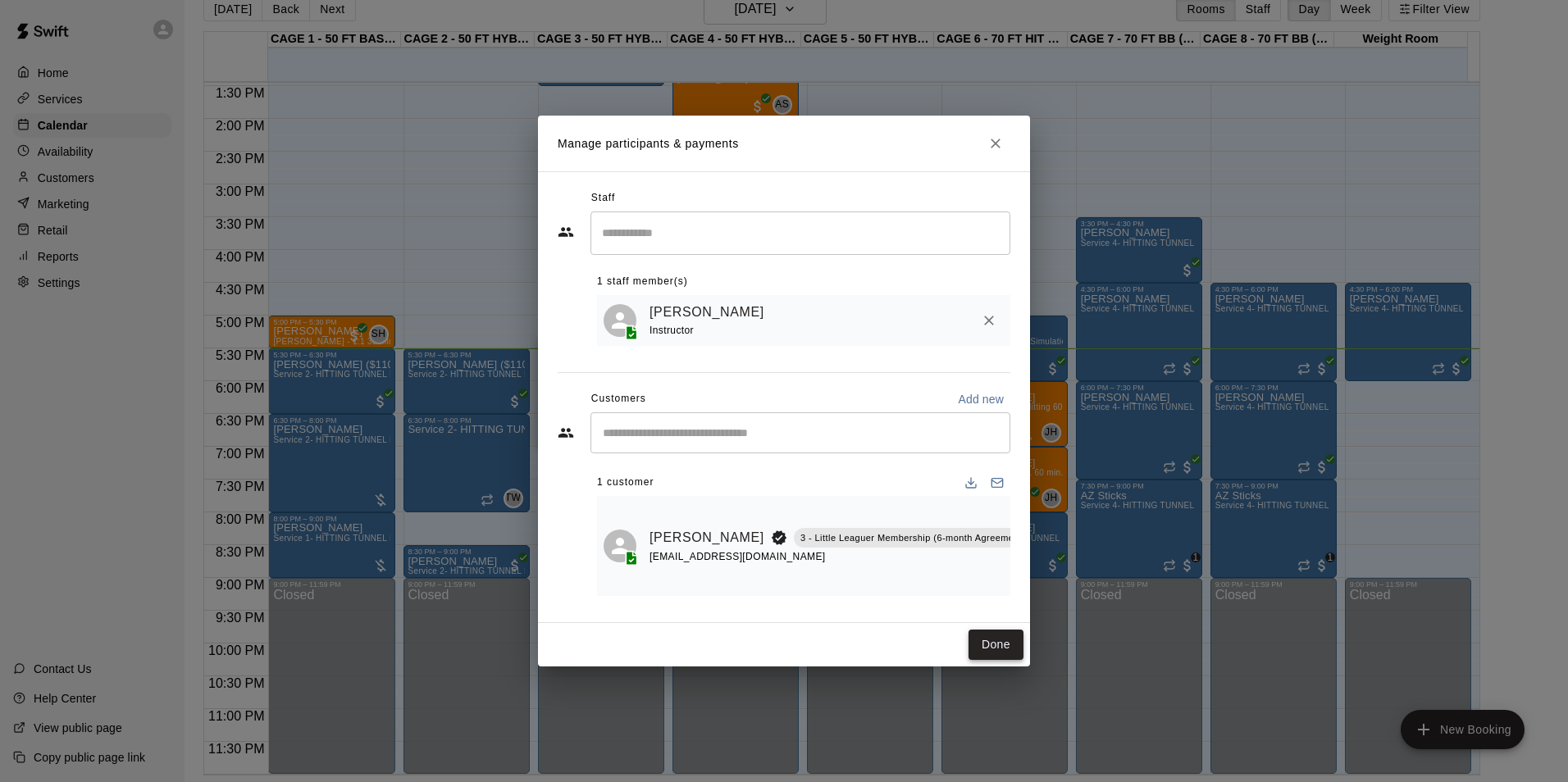
click at [975, 648] on button "Done" at bounding box center [995, 644] width 55 height 31
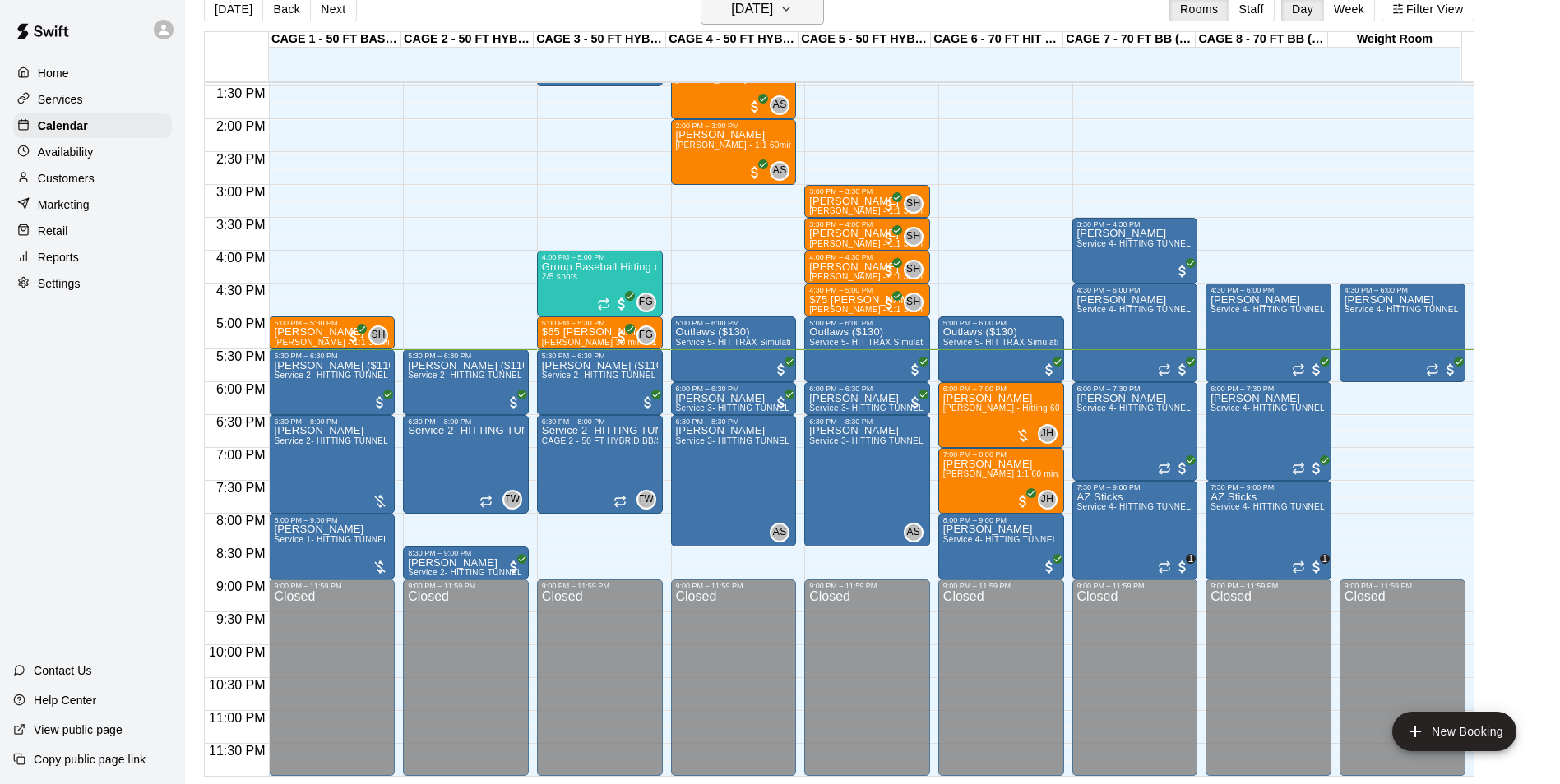
click at [773, 15] on h6 "[DATE]" at bounding box center [752, 8] width 42 height 23
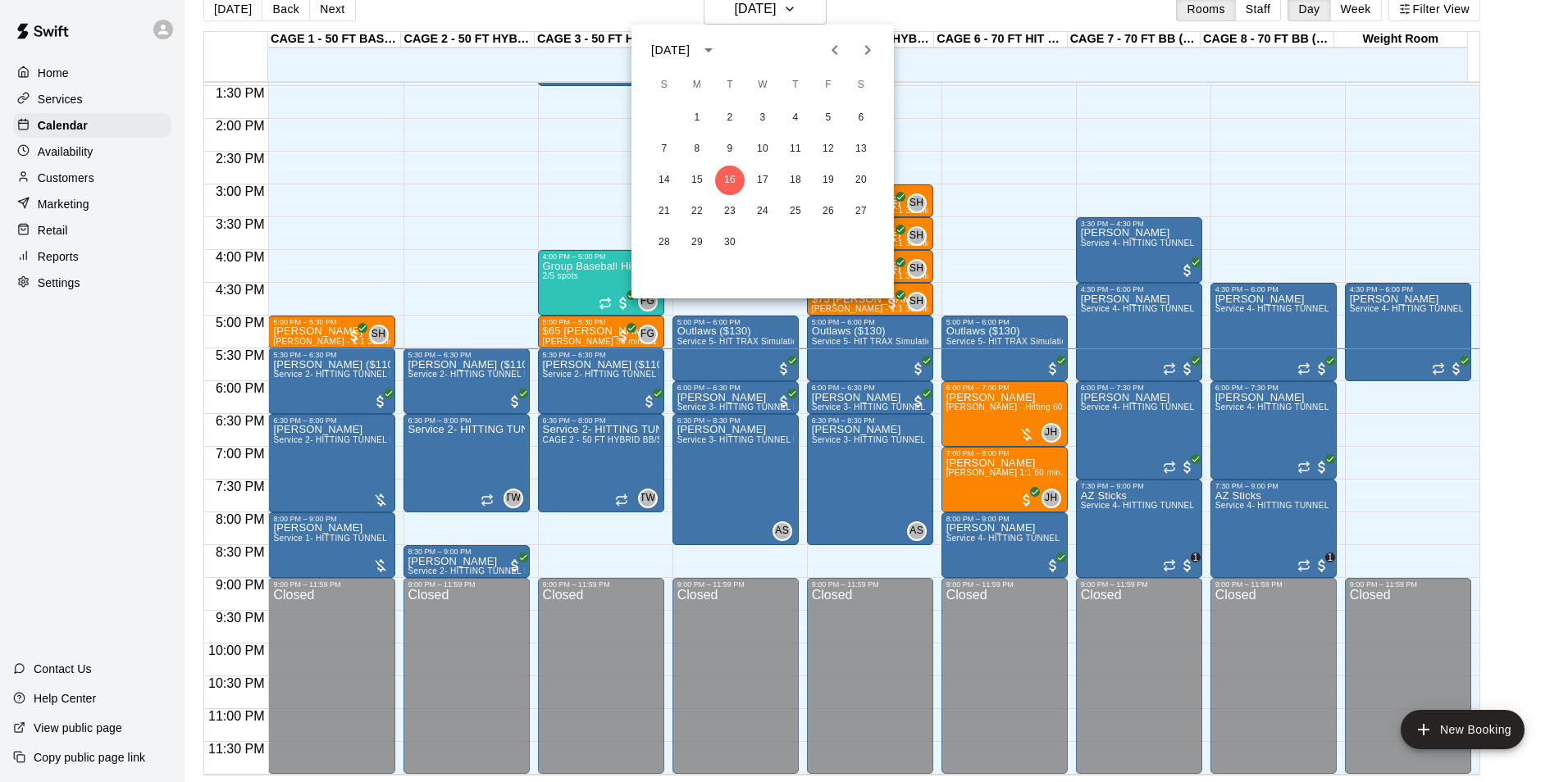
click at [931, 5] on div at bounding box center [784, 391] width 1568 height 782
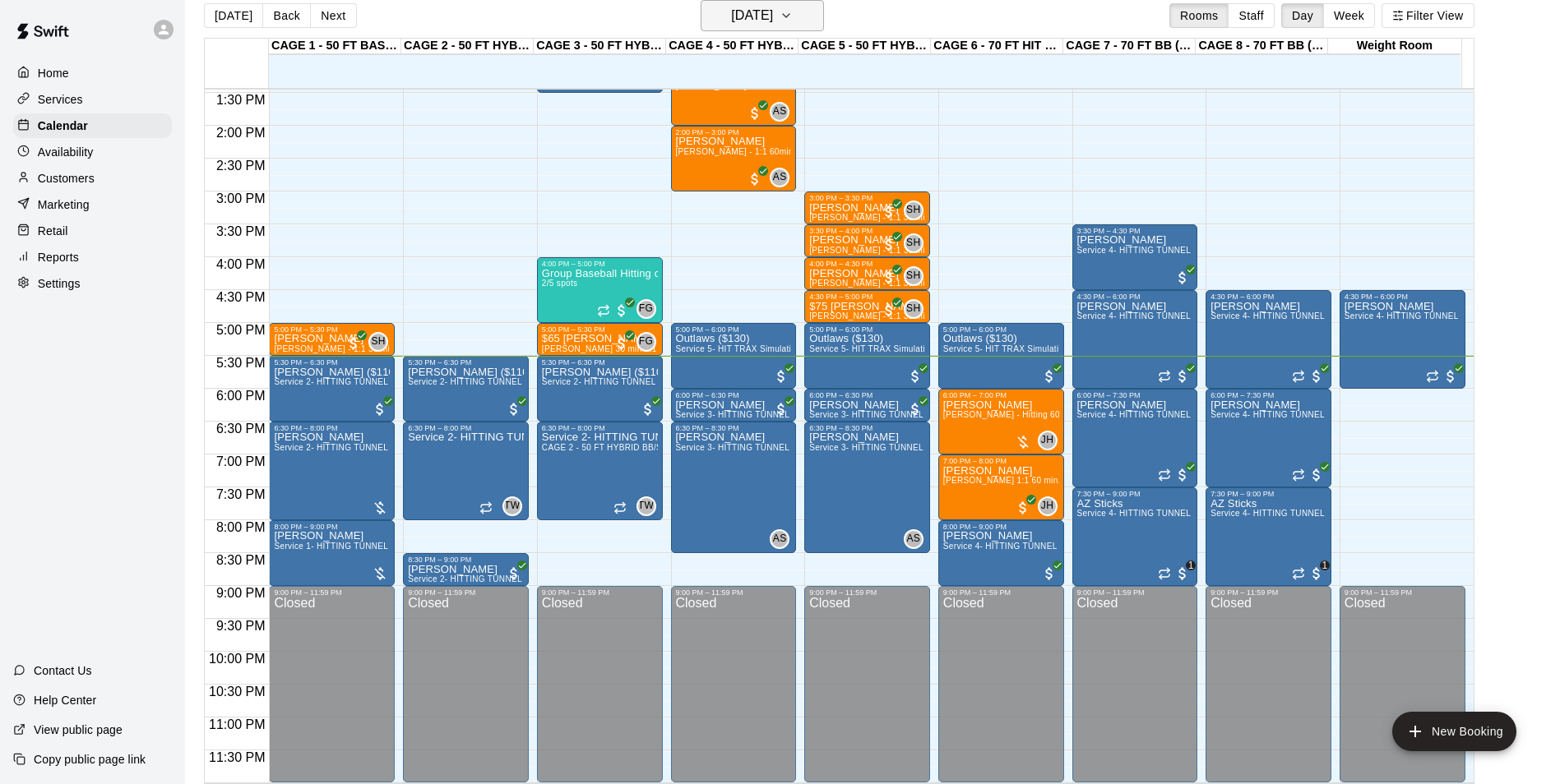
click at [773, 21] on h6 "[DATE]" at bounding box center [752, 15] width 42 height 23
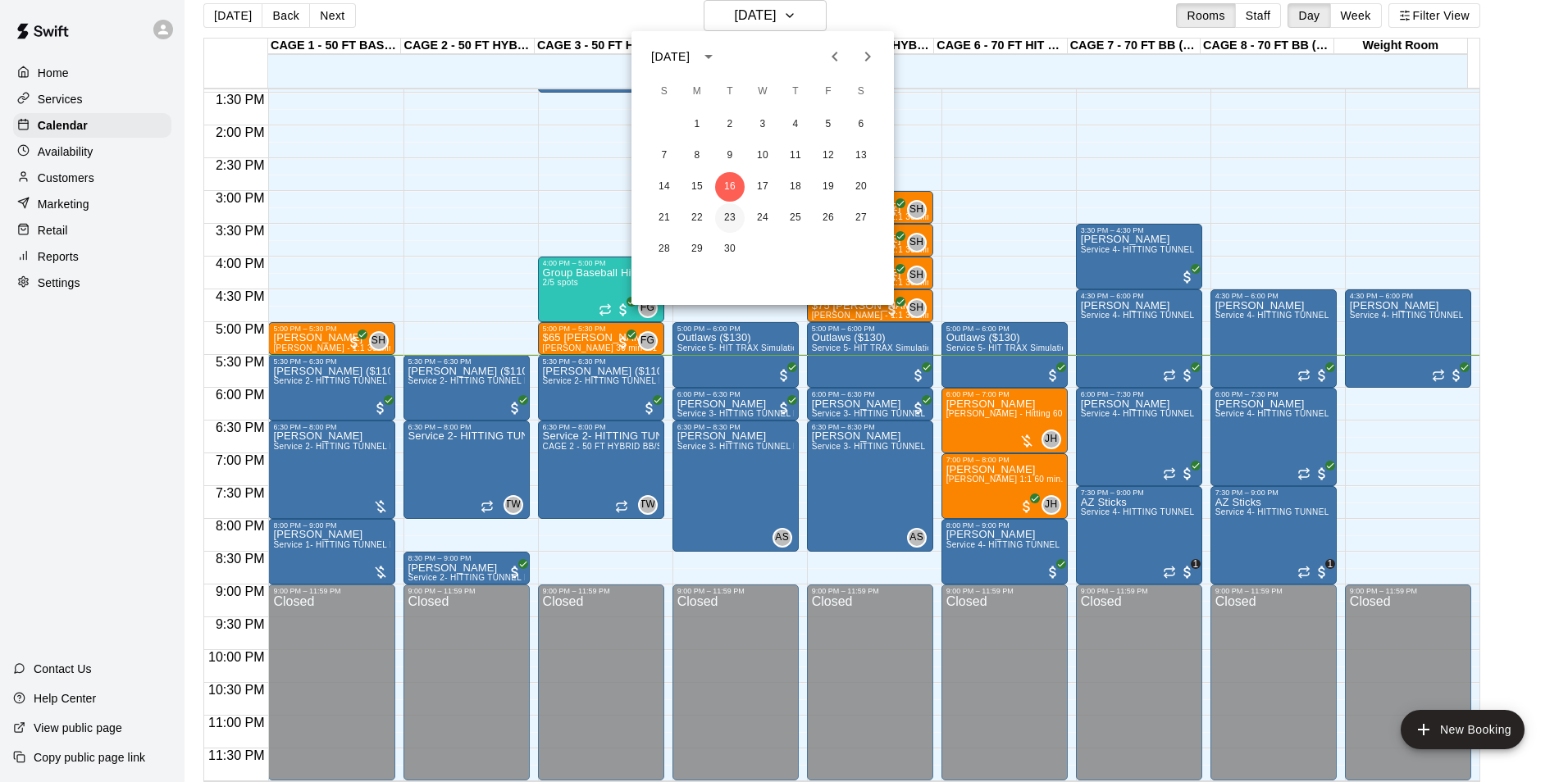
click at [732, 212] on button "23" at bounding box center [730, 218] width 30 height 30
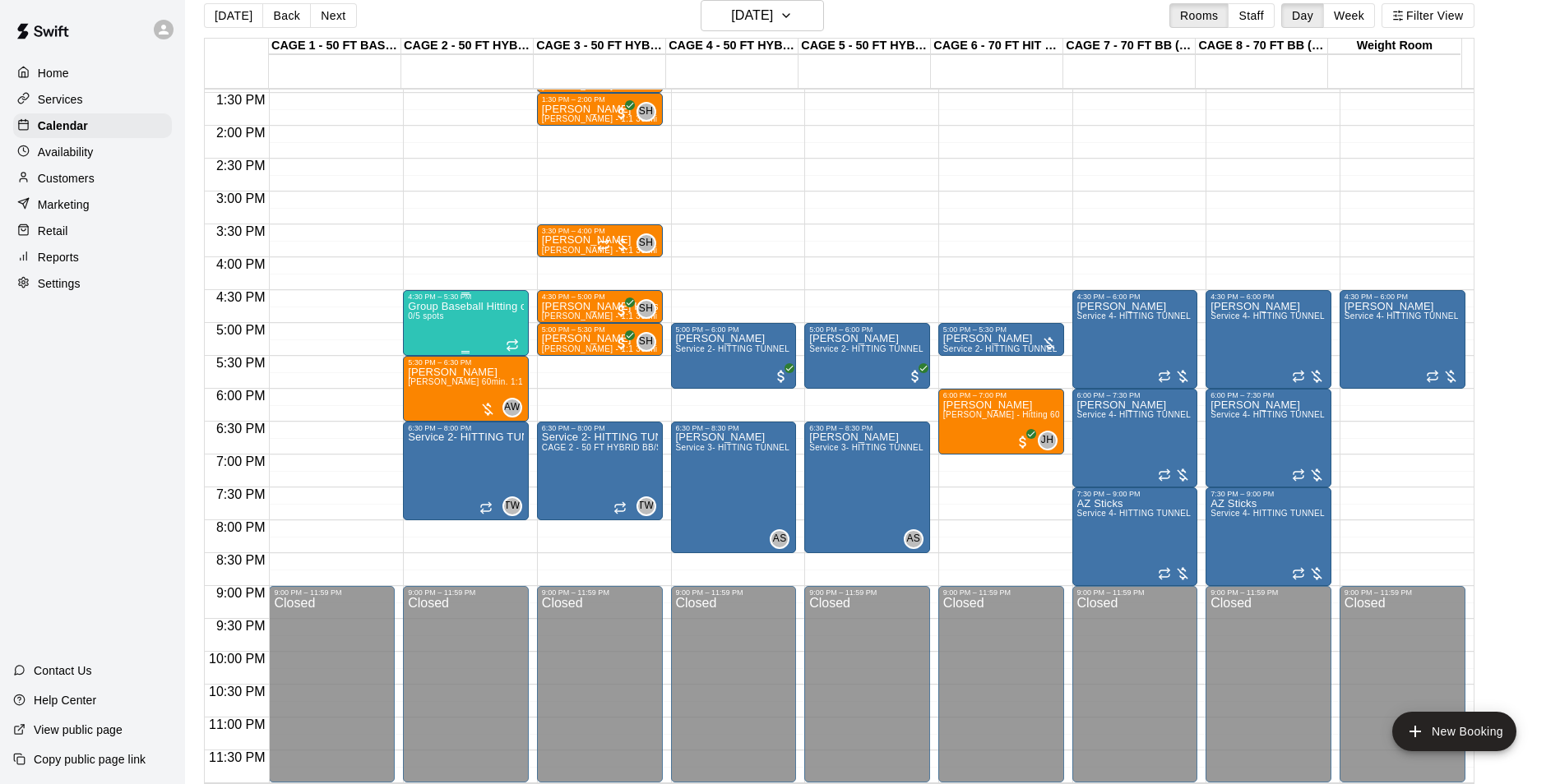
click at [457, 306] on p "Group Baseball Hitting class ( [DATE] ) 4:00-5:00" at bounding box center [465, 306] width 116 height 0
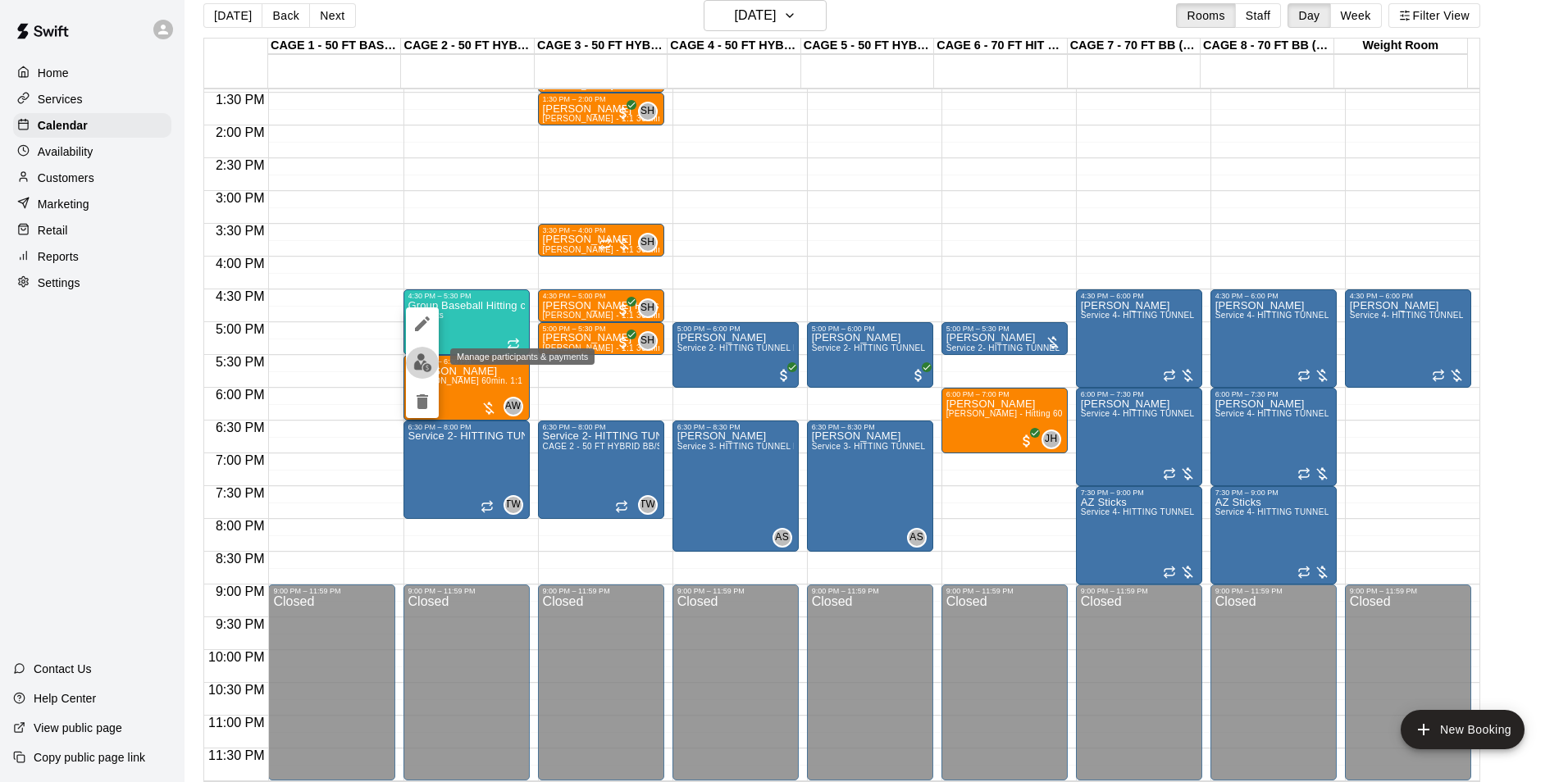
click at [422, 360] on img "edit" at bounding box center [423, 363] width 19 height 19
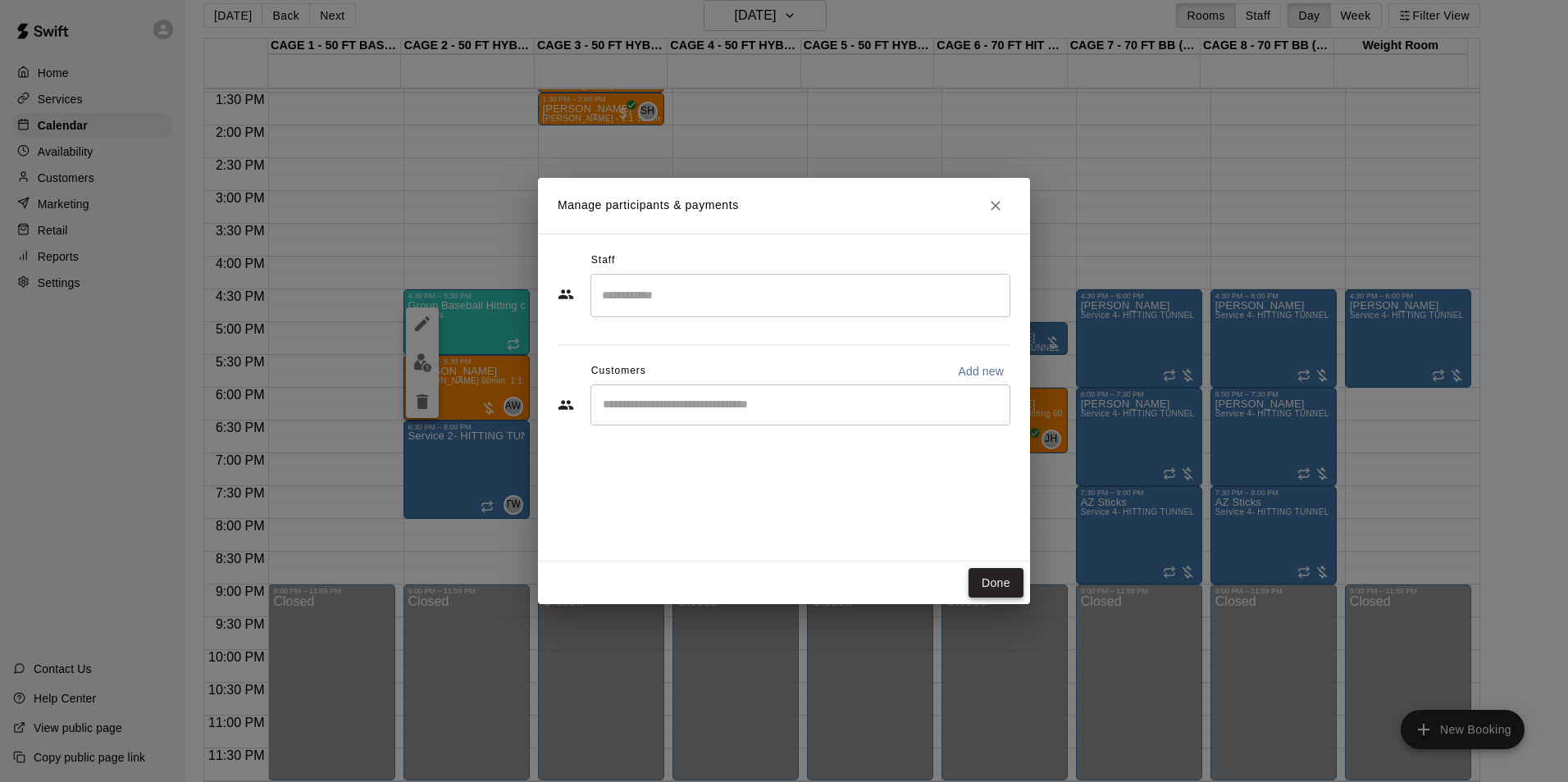
click at [999, 586] on button "Done" at bounding box center [995, 583] width 55 height 31
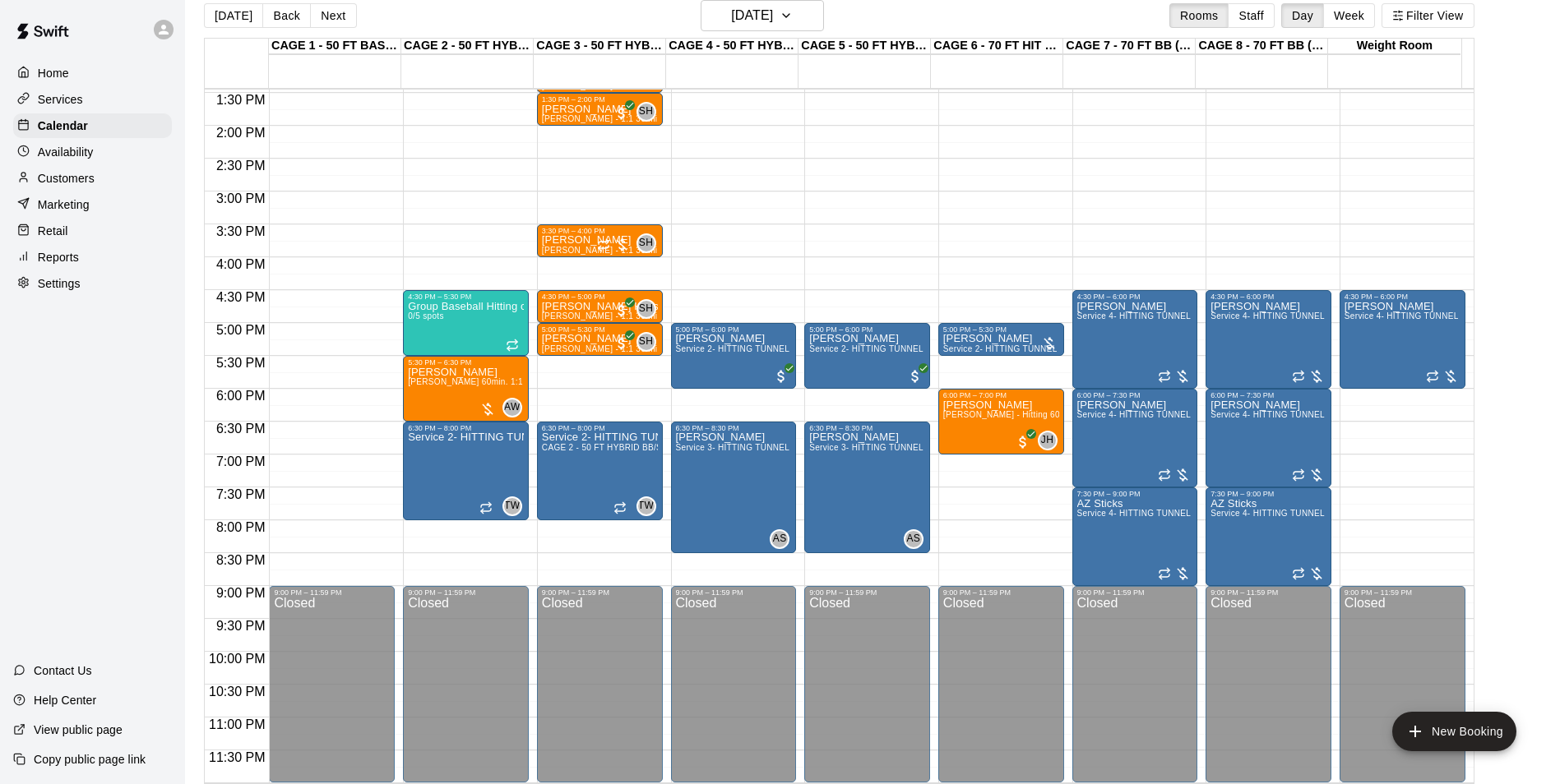
click at [228, 29] on div "Today Back Next Tuesday Sep 23 Rooms Staff Day Week Filter View" at bounding box center [839, 19] width 1270 height 38
click at [234, 19] on button "[DATE]" at bounding box center [234, 16] width 59 height 25
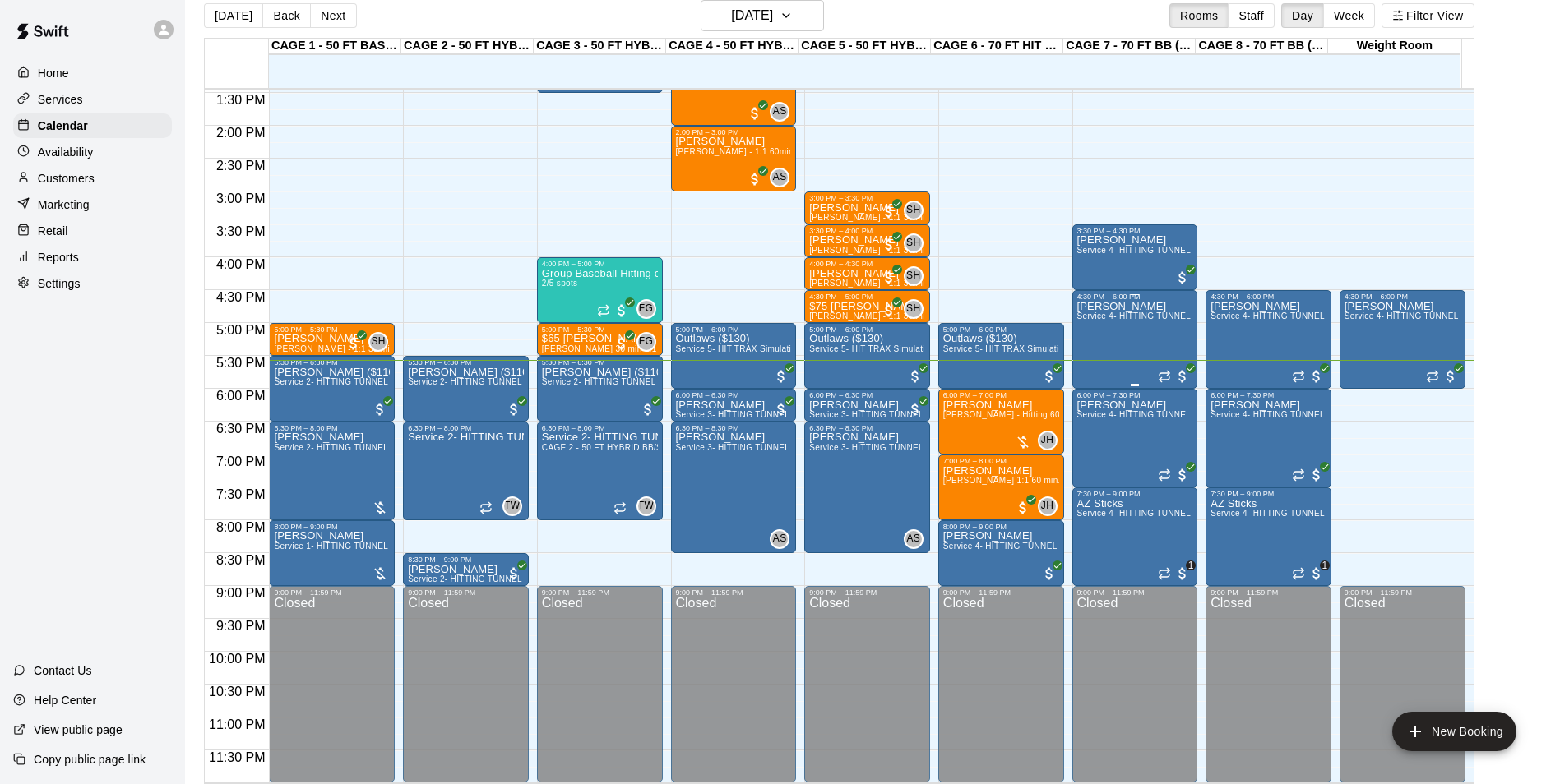
click at [1136, 344] on div "Joshua Brown Service 4- HITTING TUNNEL RENTAL - 70ft Baseball" at bounding box center [1135, 692] width 116 height 784
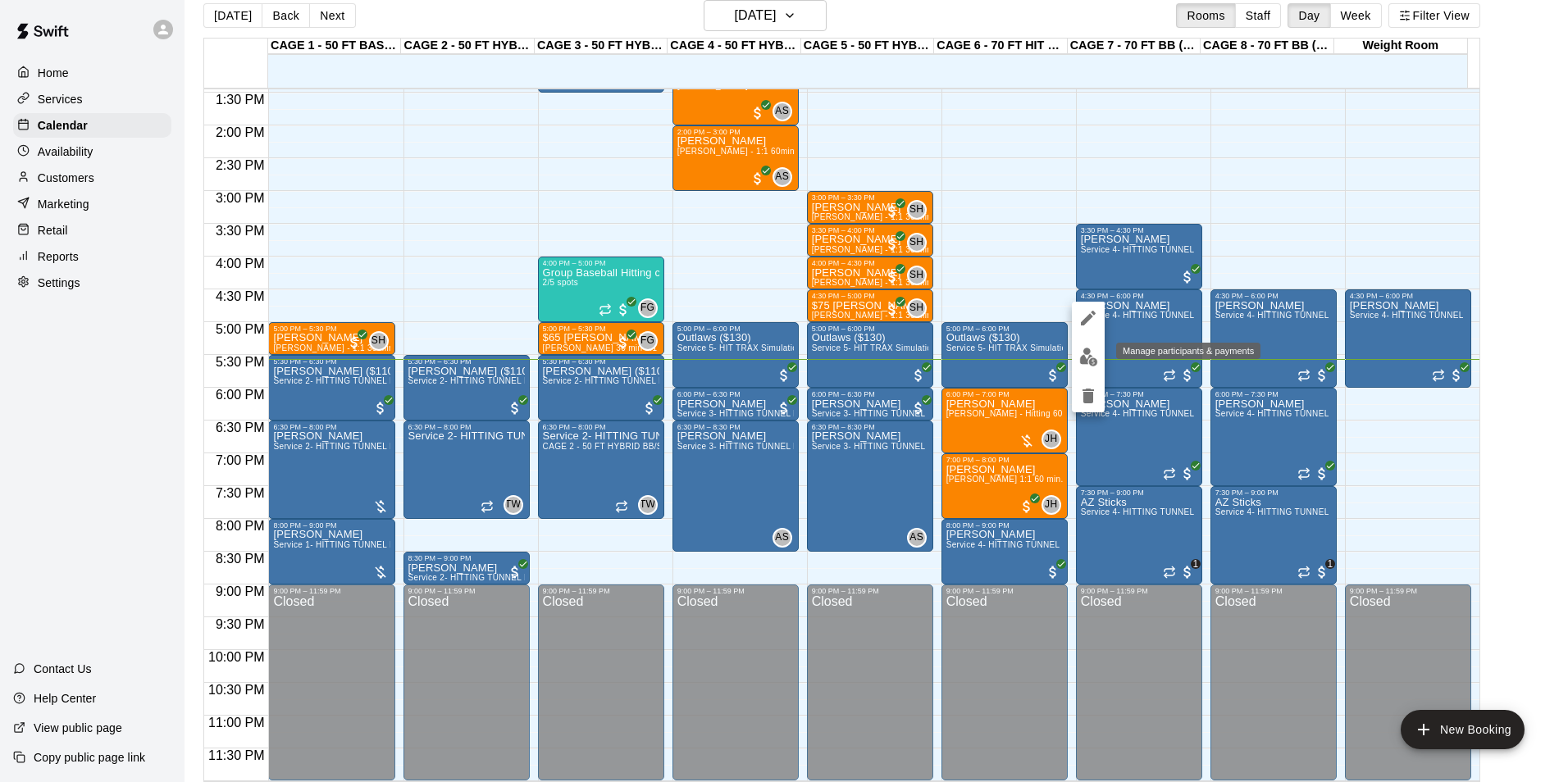
click at [1091, 354] on img "edit" at bounding box center [1089, 357] width 19 height 19
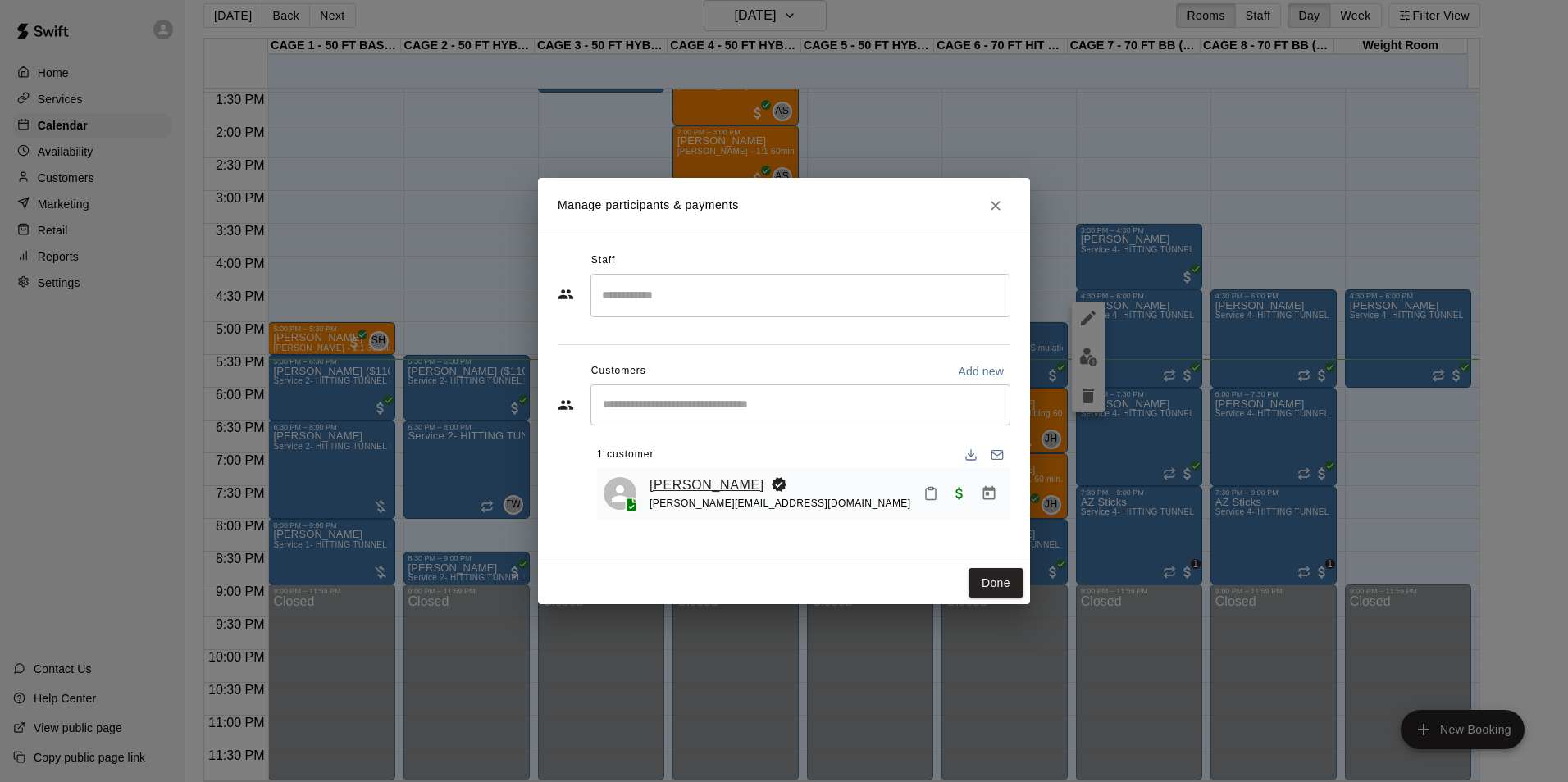
click at [672, 491] on link "[PERSON_NAME]" at bounding box center [707, 485] width 115 height 21
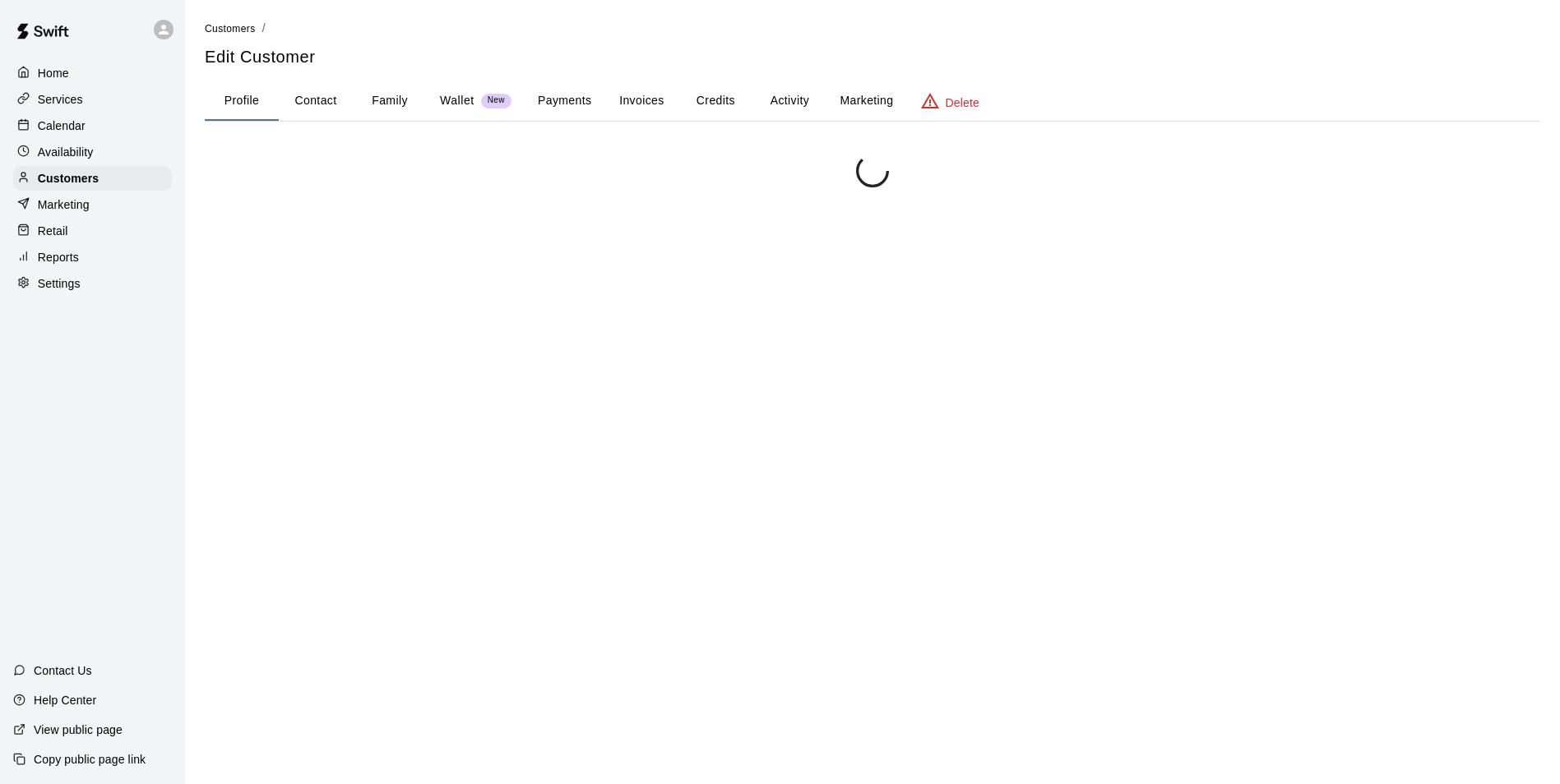
click at [575, 100] on button "Payments" at bounding box center [564, 101] width 80 height 40
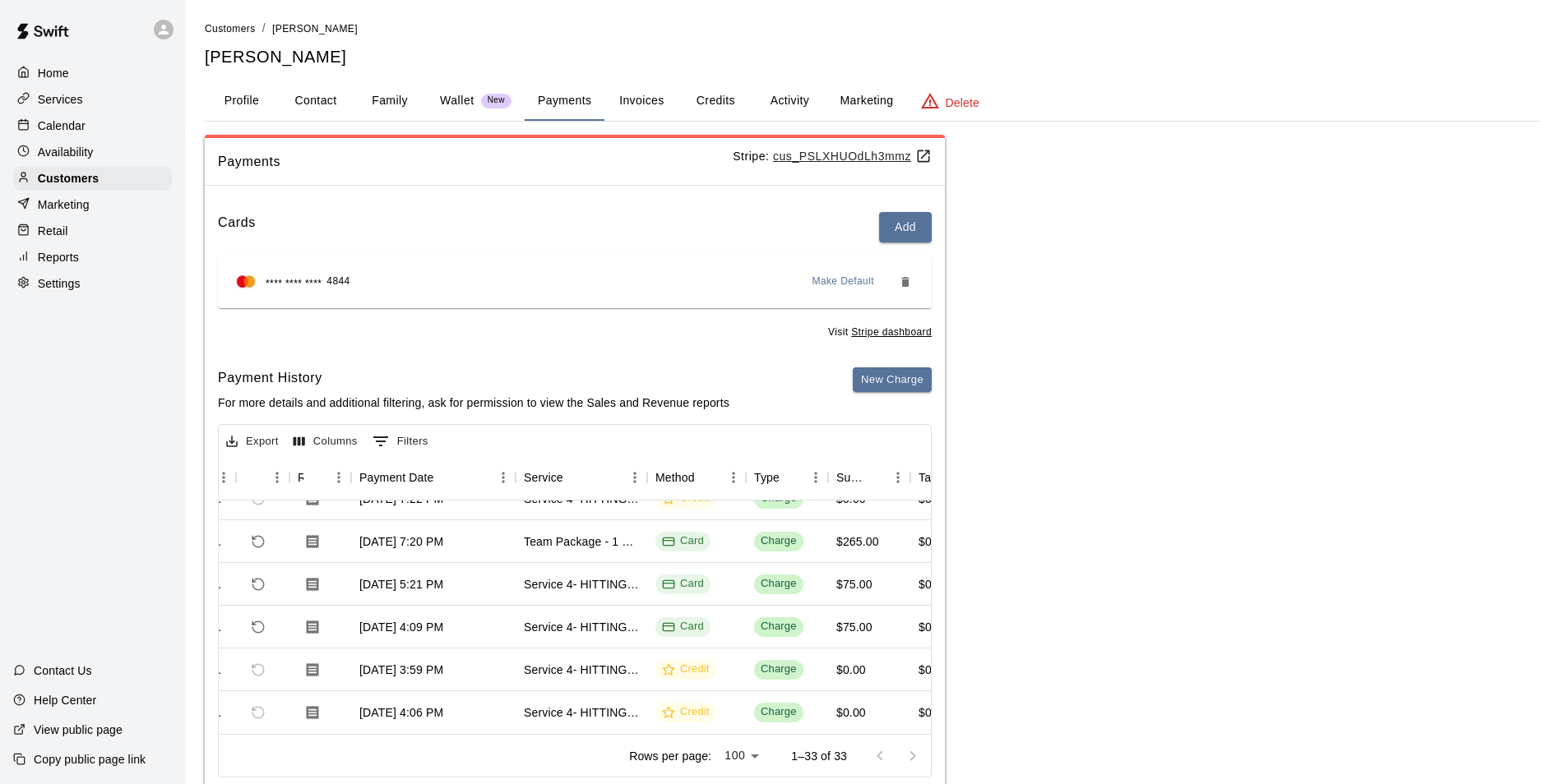
scroll to position [1202, 85]
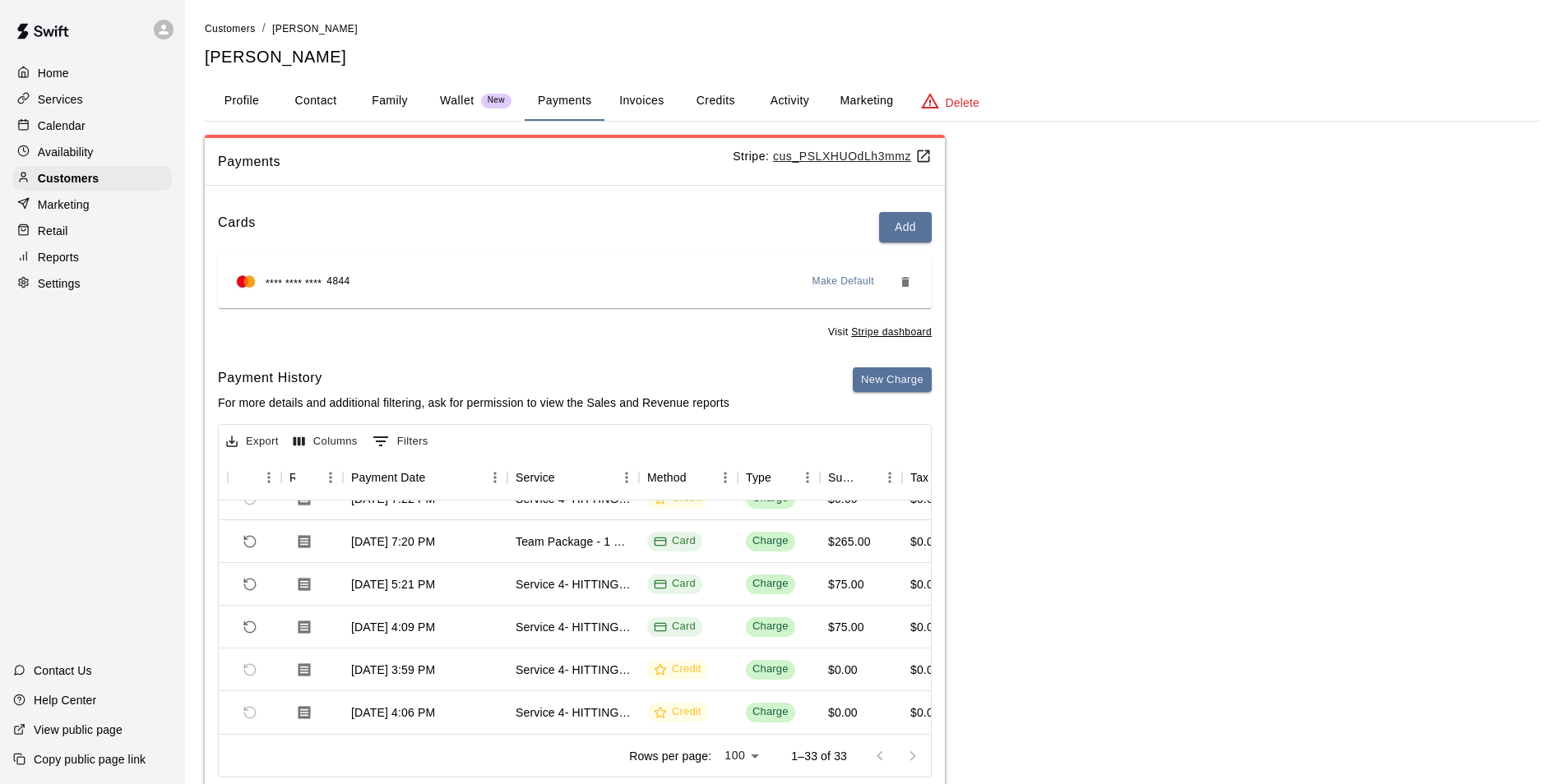
click at [116, 129] on div "Calendar" at bounding box center [92, 125] width 159 height 25
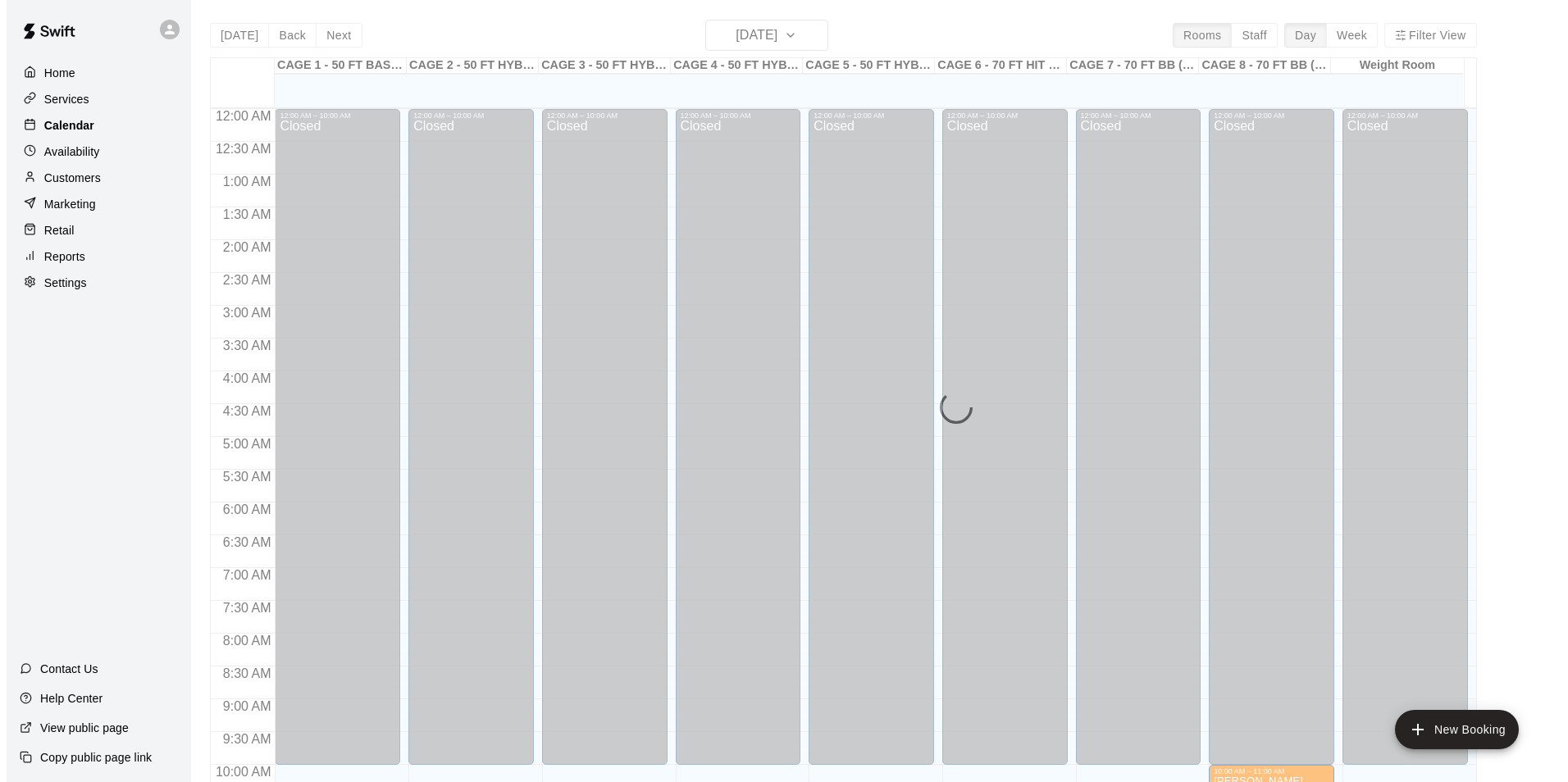
scroll to position [833, 0]
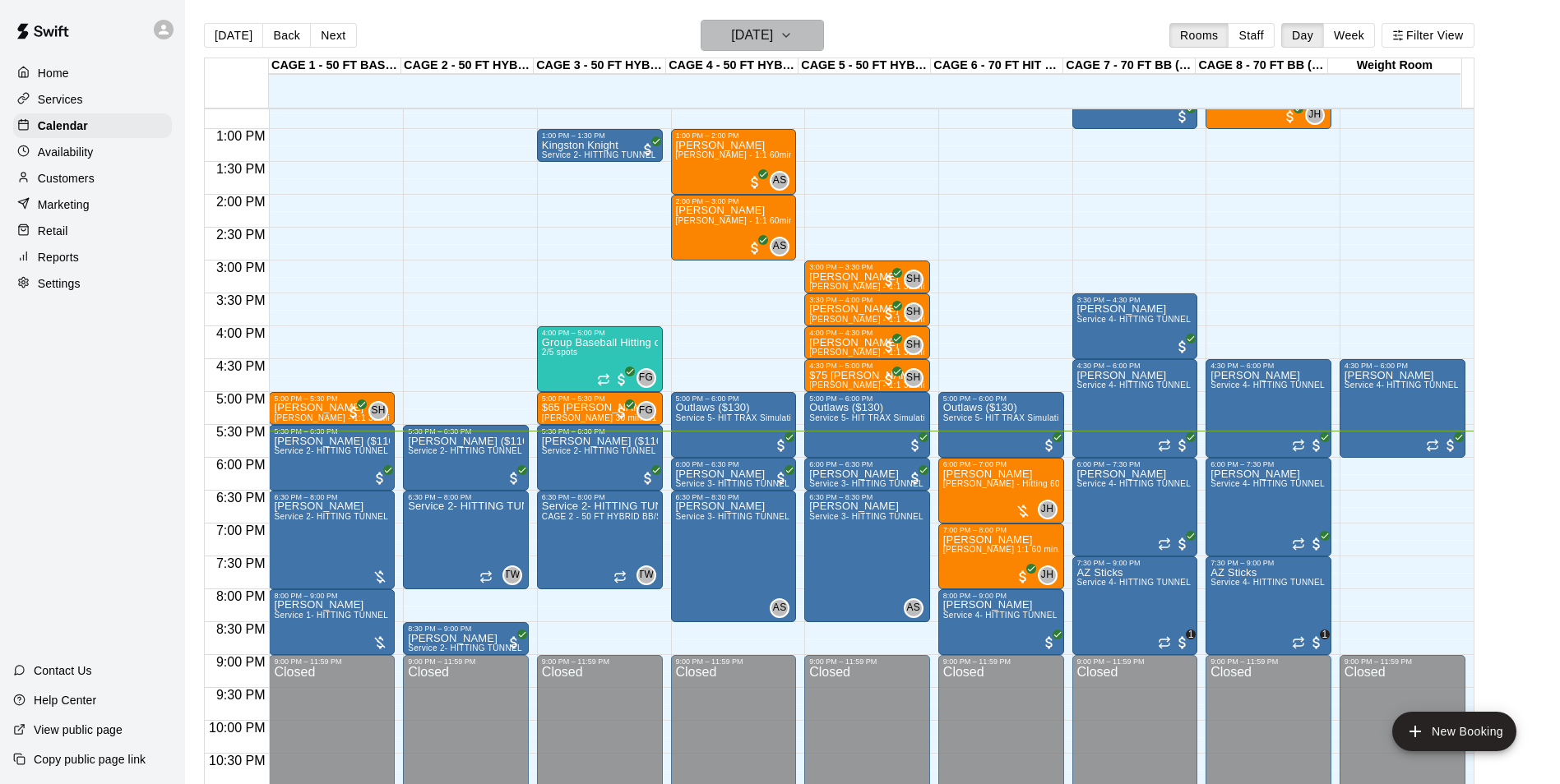
click at [733, 44] on h6 "[DATE]" at bounding box center [752, 35] width 42 height 23
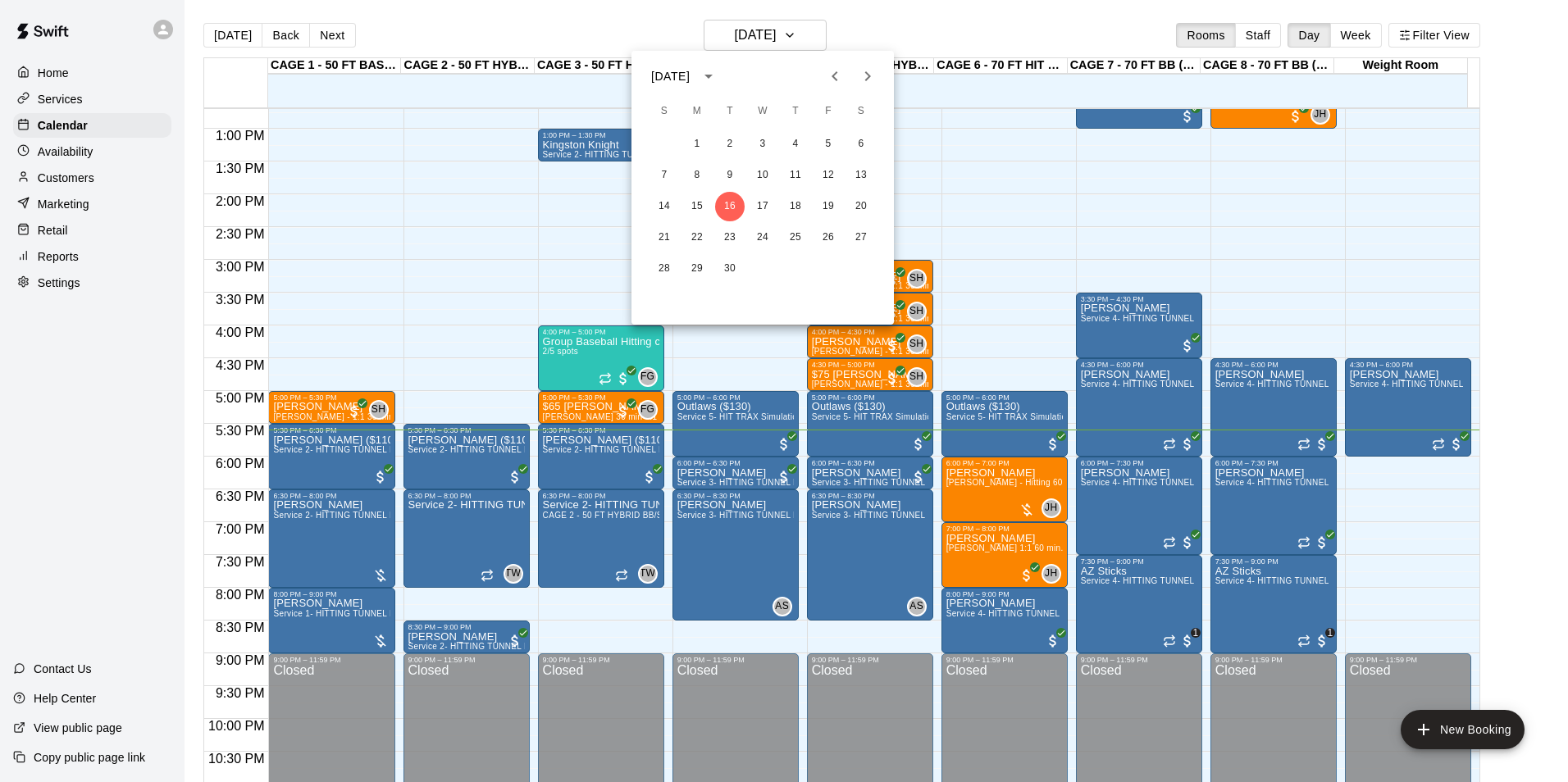
click at [835, 70] on icon "Previous month" at bounding box center [834, 76] width 19 height 19
click at [718, 85] on icon "calendar view is open, switch to year view" at bounding box center [708, 76] width 19 height 19
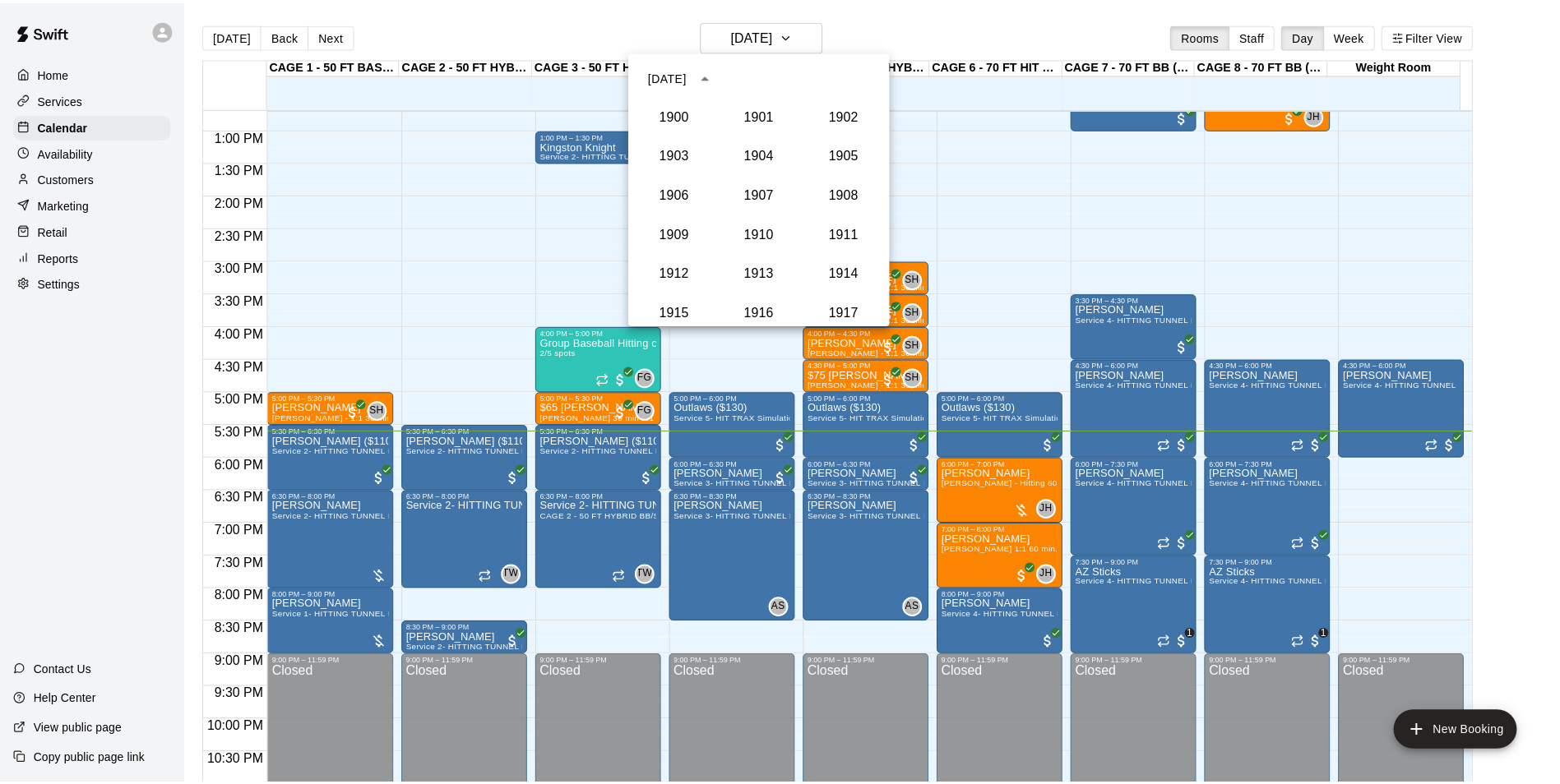
scroll to position [1523, 0]
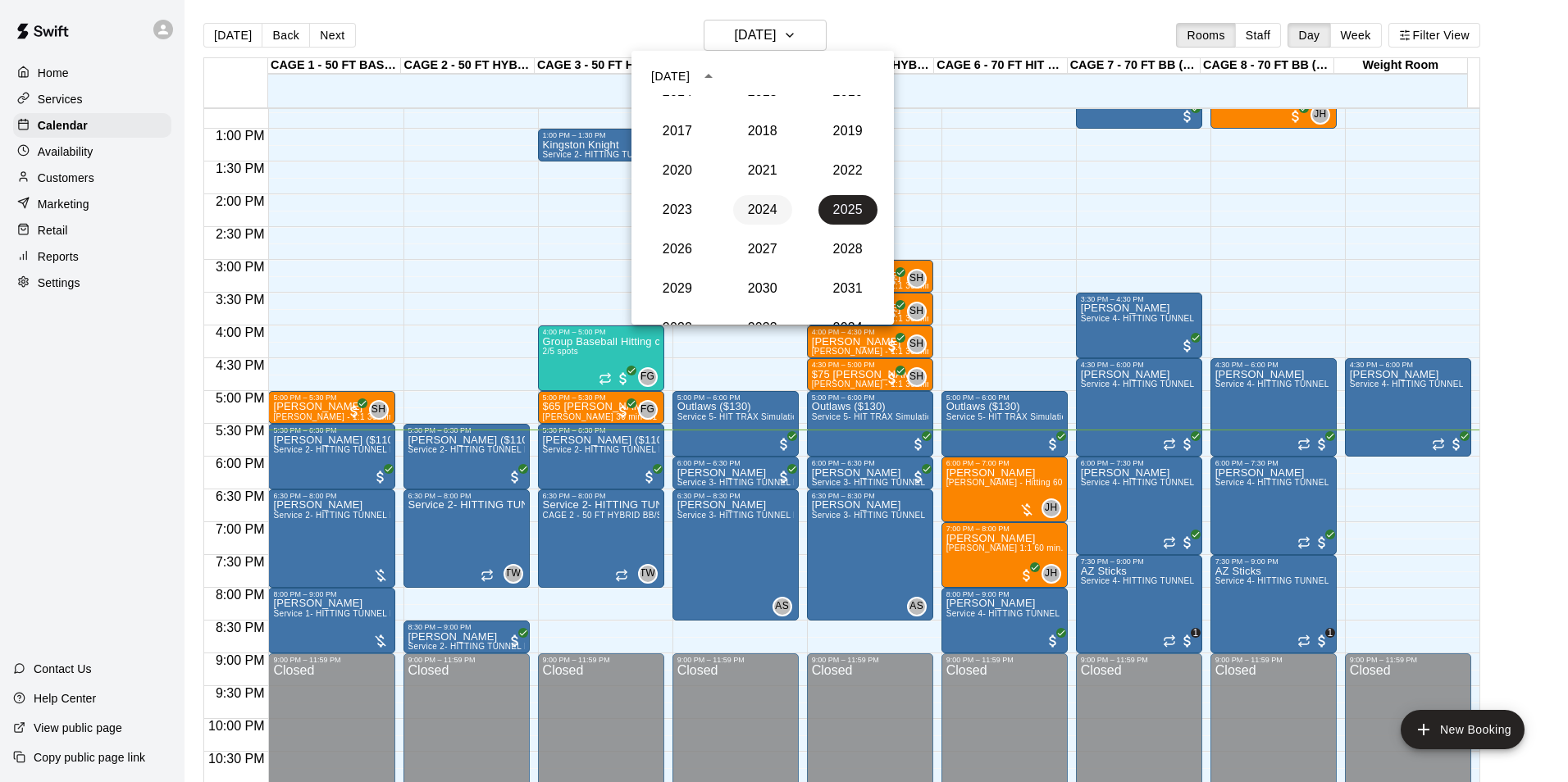
click at [761, 212] on button "2024" at bounding box center [763, 210] width 59 height 30
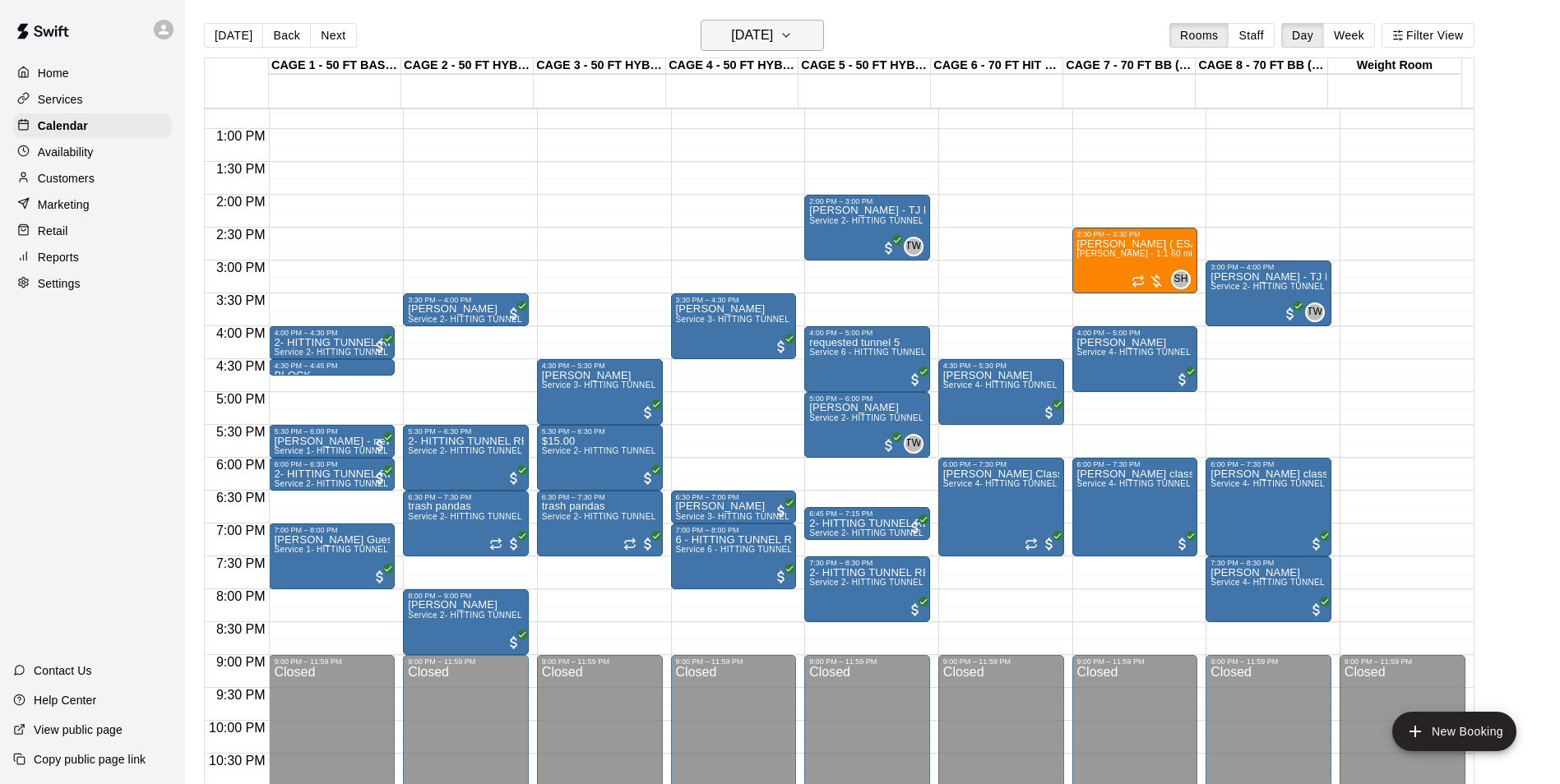
click at [773, 25] on h6 "Monday Sep 16" at bounding box center [752, 35] width 42 height 23
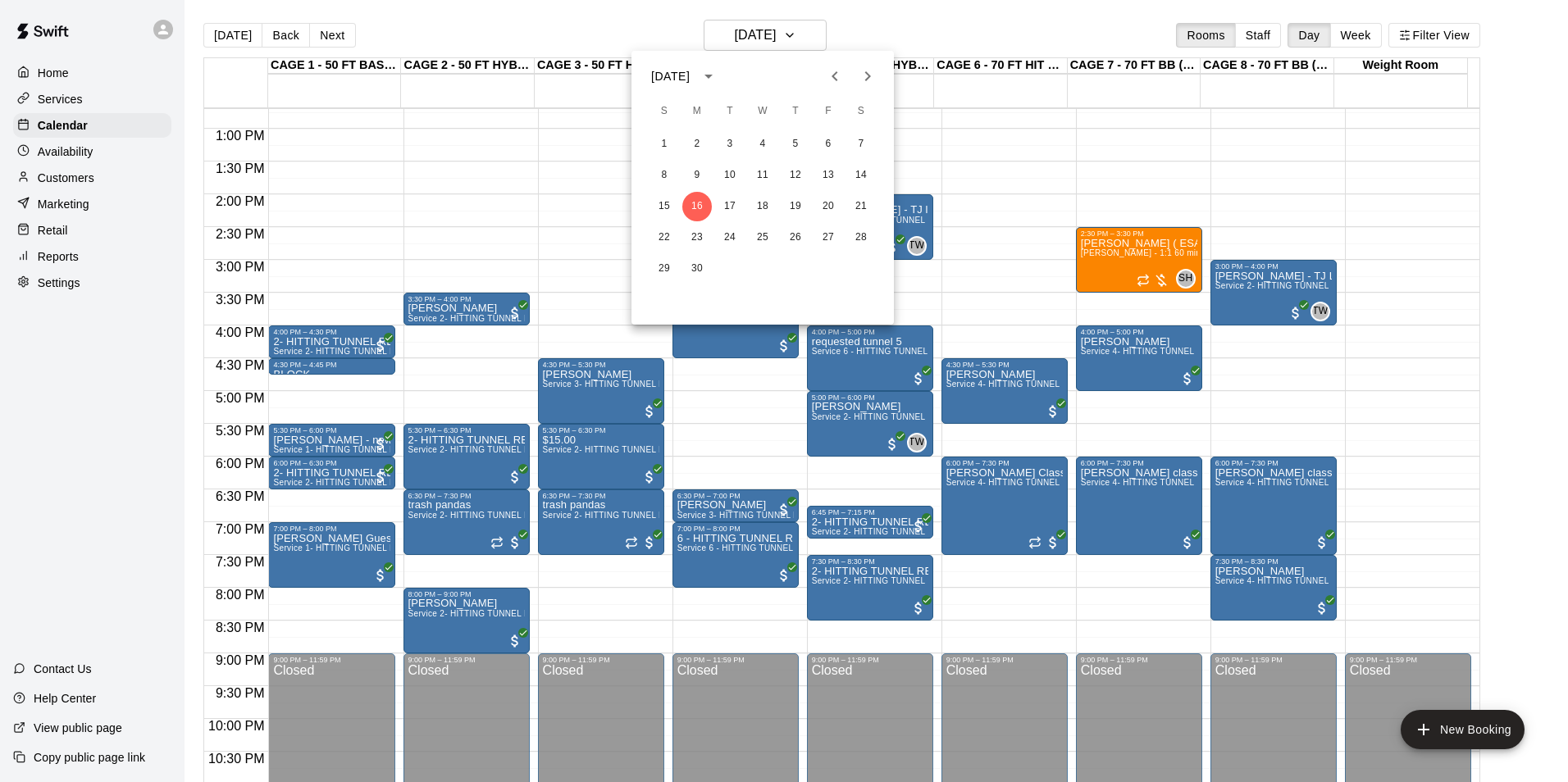
click at [824, 80] on button "Previous month" at bounding box center [834, 76] width 32 height 32
click at [822, 69] on button "Previous month" at bounding box center [834, 76] width 32 height 32
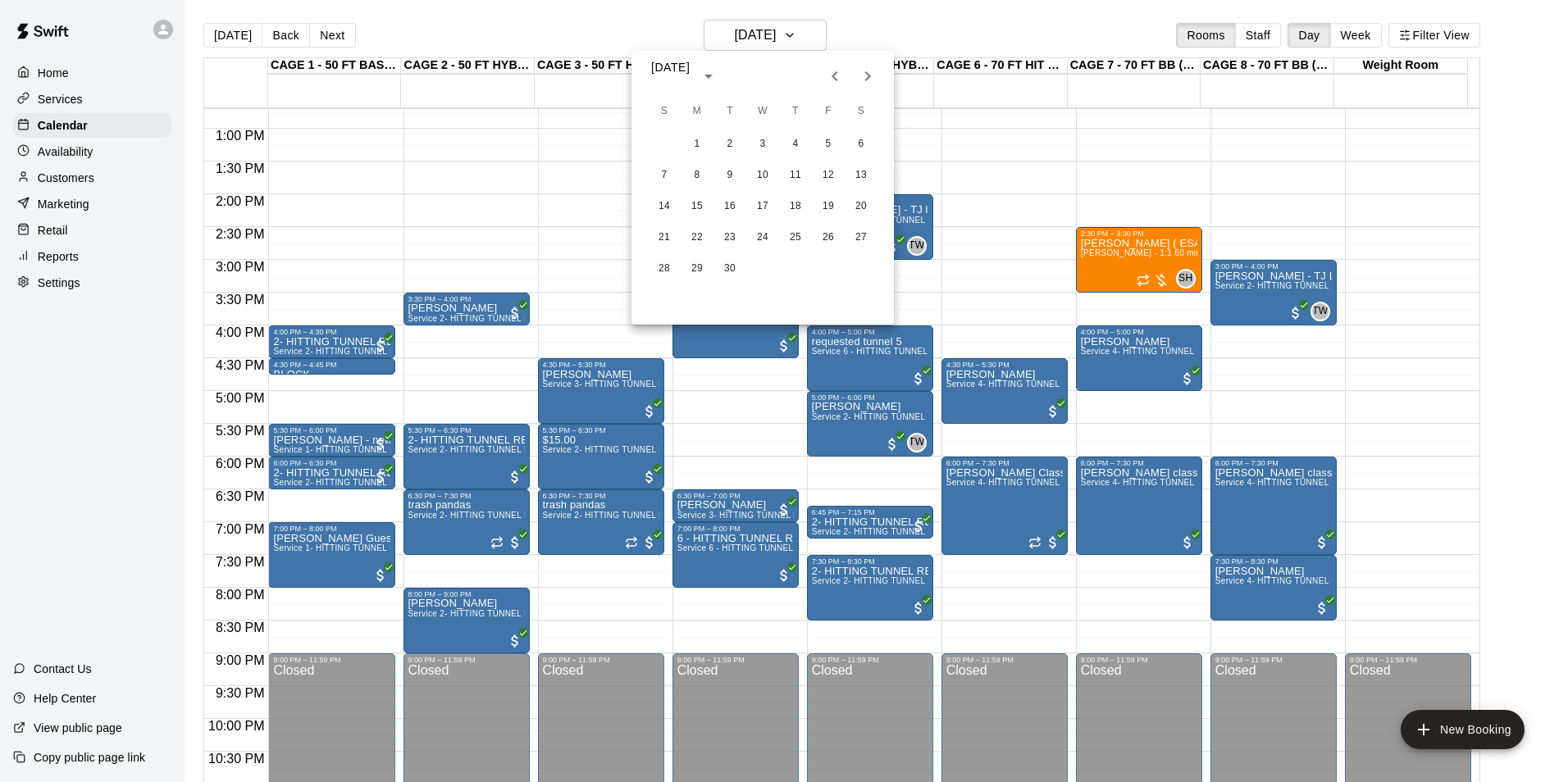
click at [822, 69] on button "Previous month" at bounding box center [834, 76] width 32 height 32
click at [871, 85] on icon "Next month" at bounding box center [867, 76] width 19 height 19
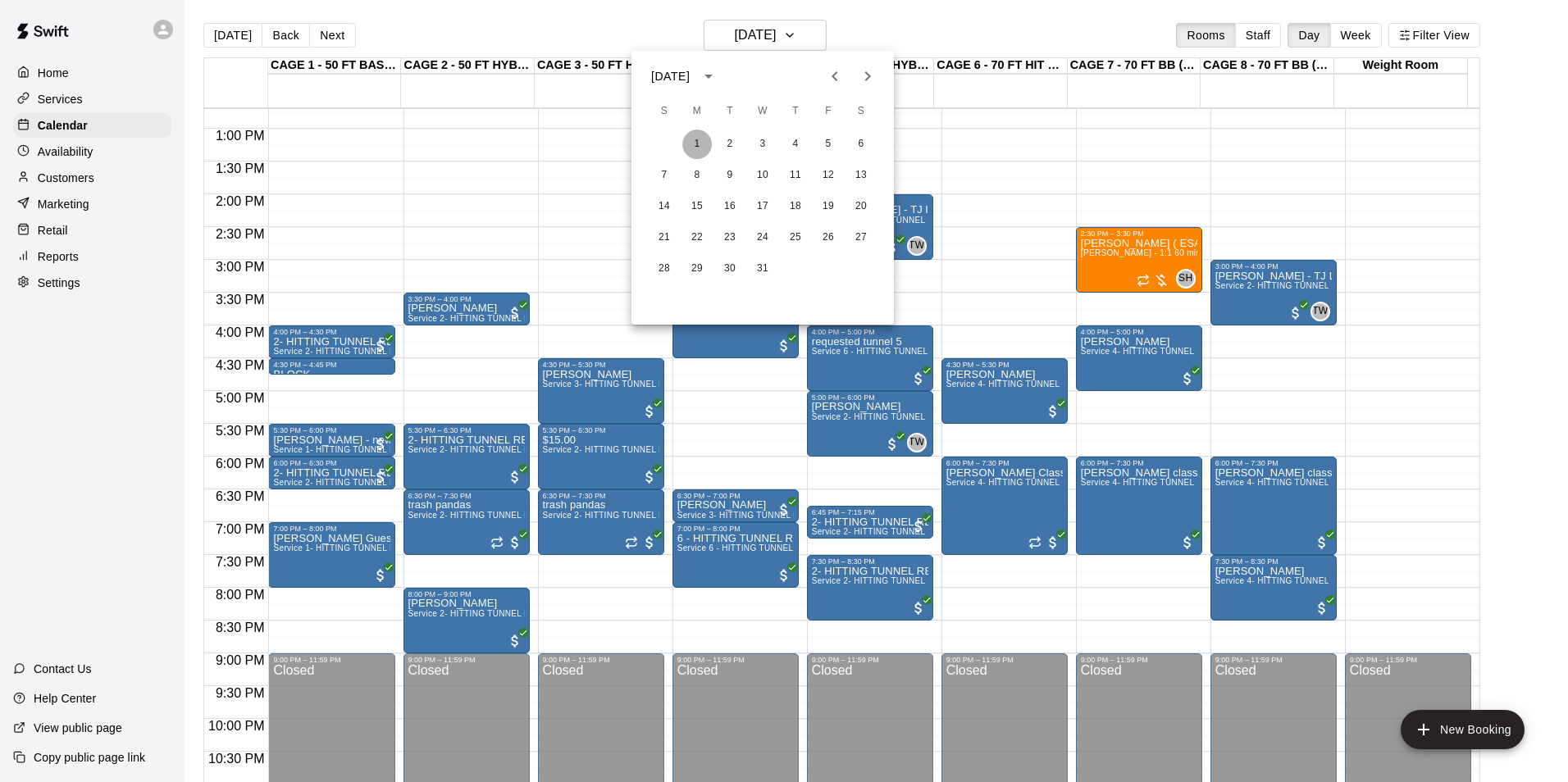
click at [701, 141] on button "1" at bounding box center [697, 144] width 30 height 30
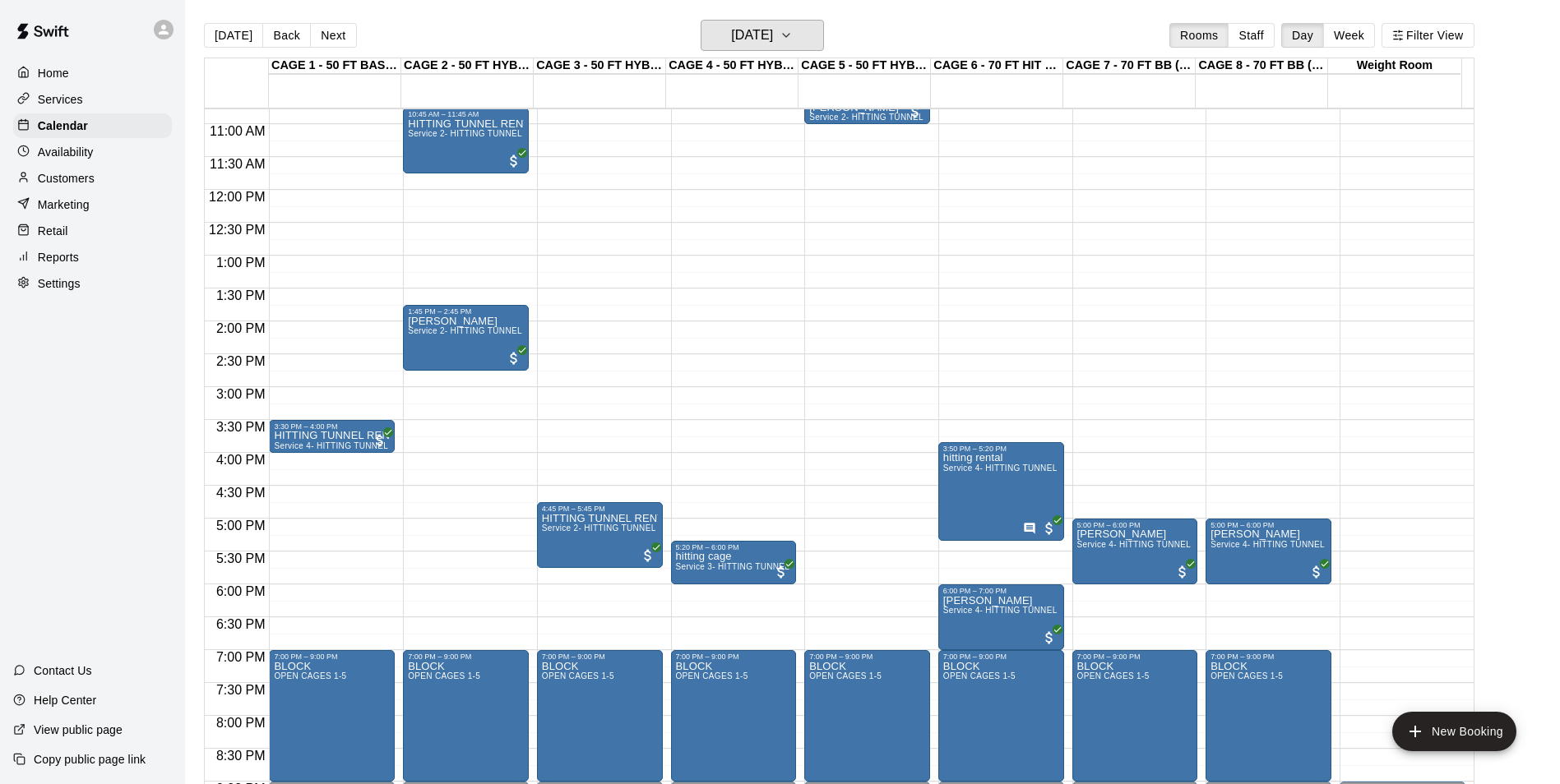
scroll to position [588, 0]
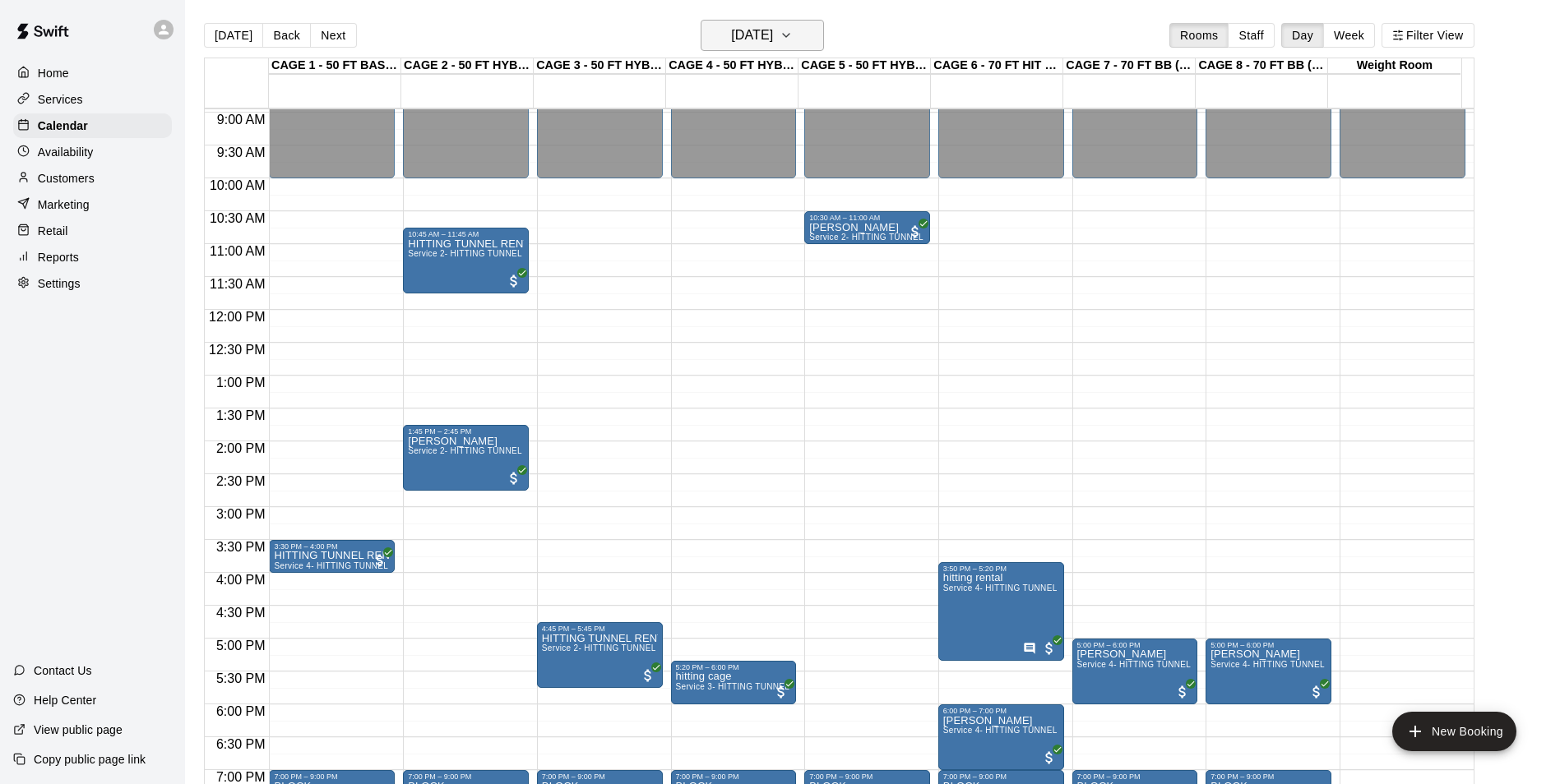
click at [773, 39] on h6 "Monday Jan 01" at bounding box center [752, 35] width 42 height 23
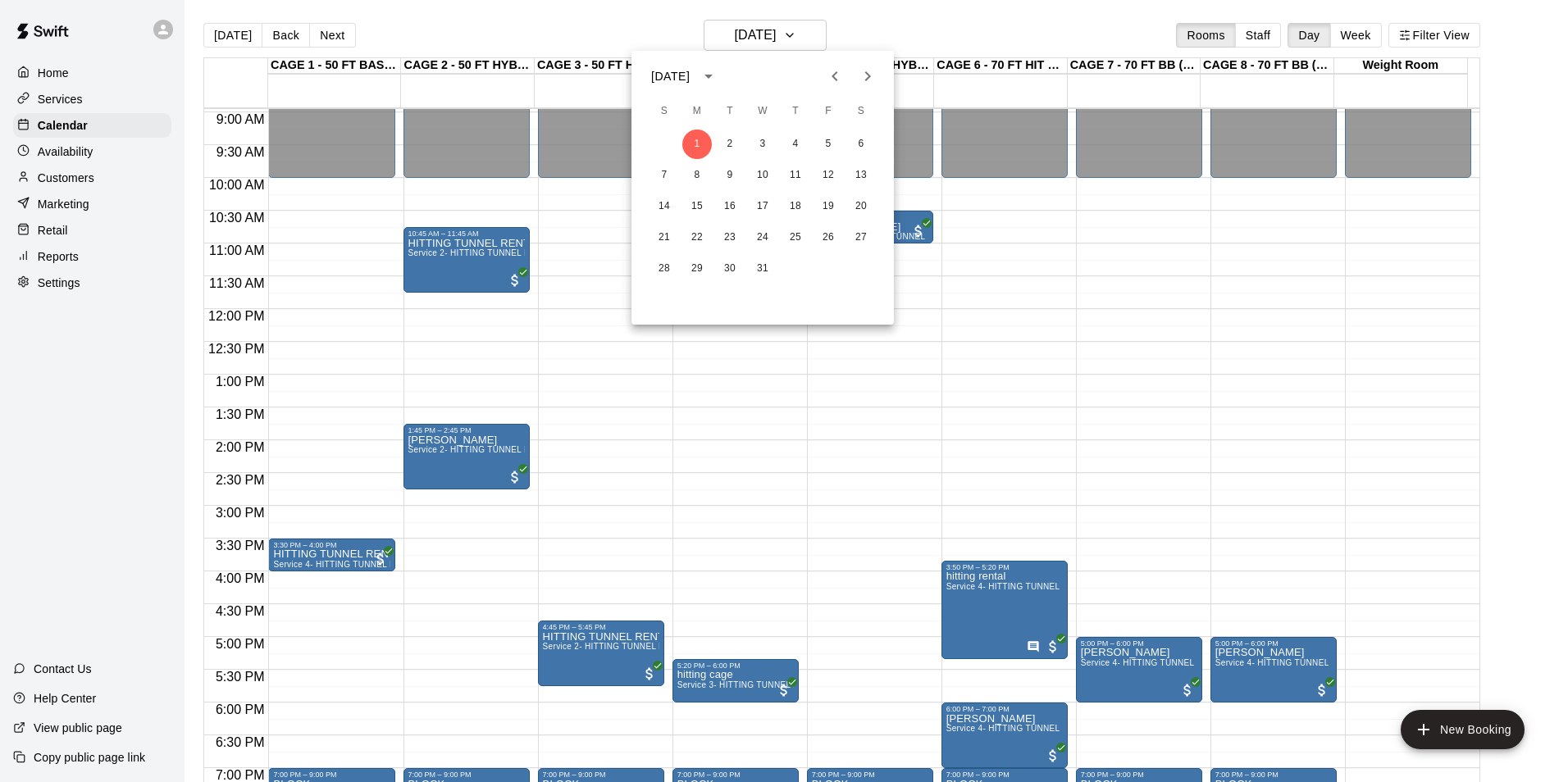
click at [850, 75] on button "Previous month" at bounding box center [834, 76] width 32 height 32
click at [666, 293] on button "31" at bounding box center [665, 300] width 30 height 30
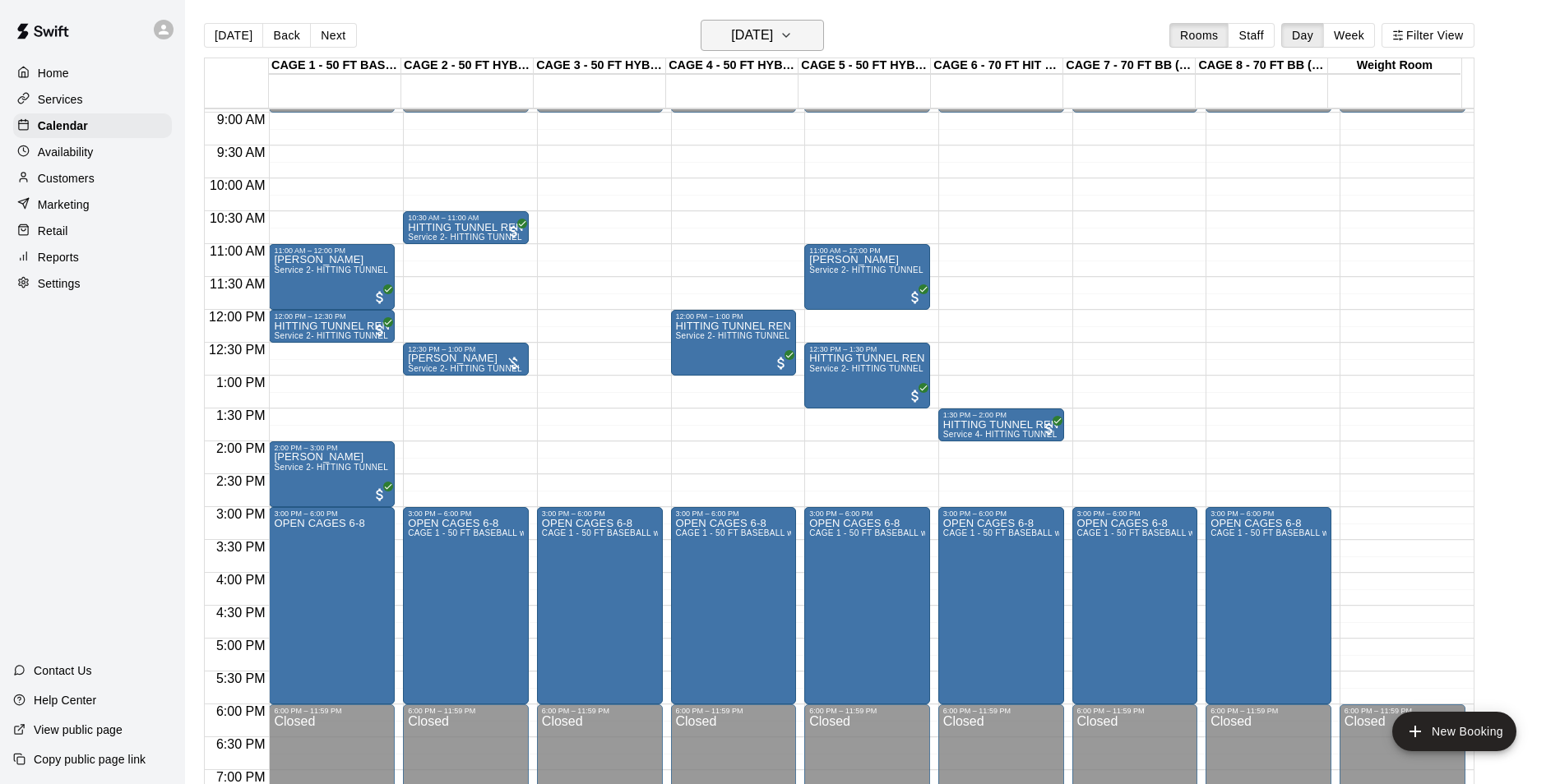
click at [773, 38] on h6 "Sunday Dec 31" at bounding box center [752, 35] width 42 height 23
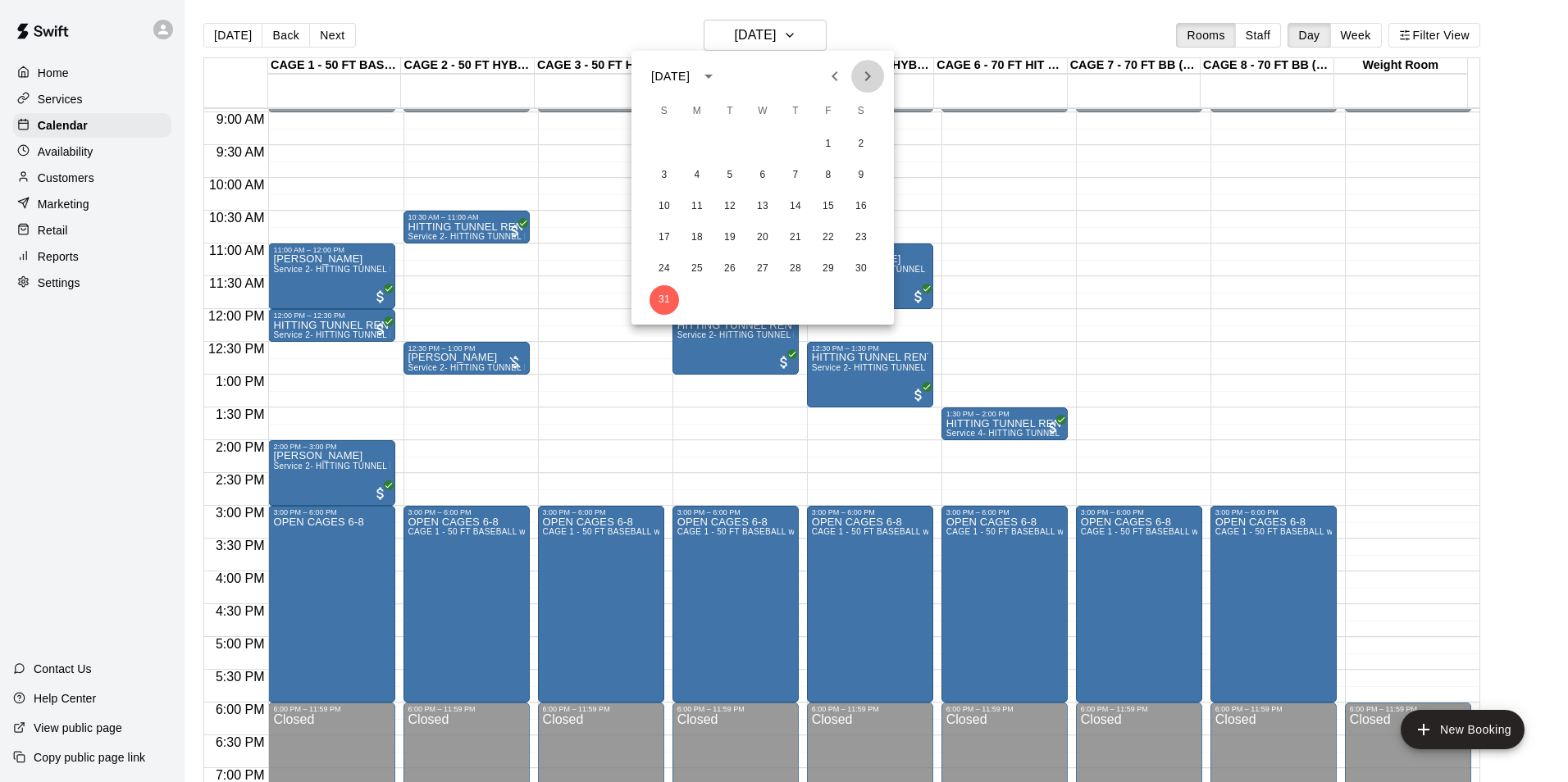
click at [859, 75] on icon "Next month" at bounding box center [867, 76] width 19 height 19
click at [704, 154] on button "1" at bounding box center [697, 144] width 30 height 30
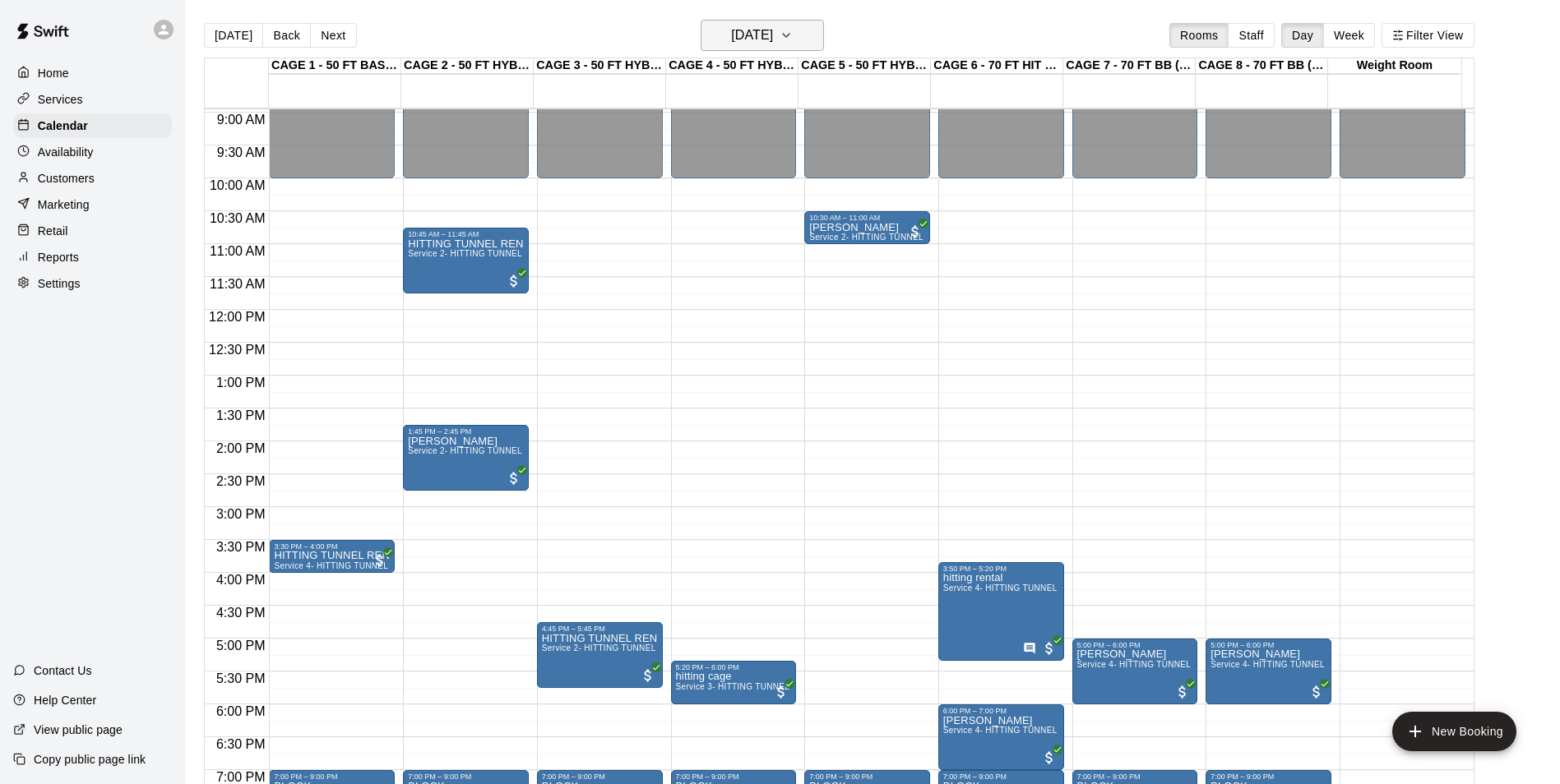
click at [773, 45] on h6 "Monday Jan 01" at bounding box center [752, 35] width 42 height 23
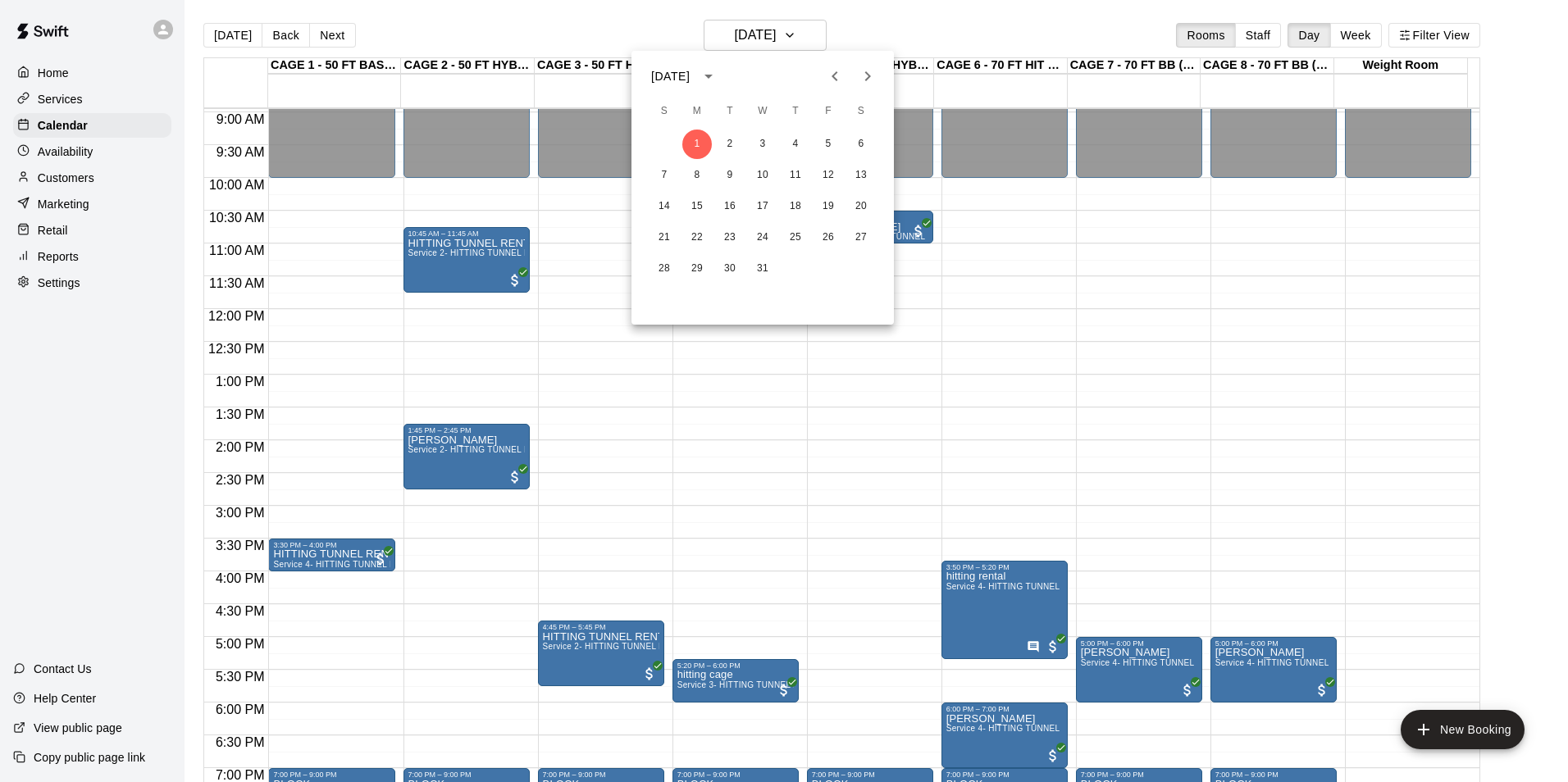
click at [831, 72] on icon "Previous month" at bounding box center [834, 76] width 19 height 19
click at [851, 269] on button "30" at bounding box center [861, 269] width 30 height 30
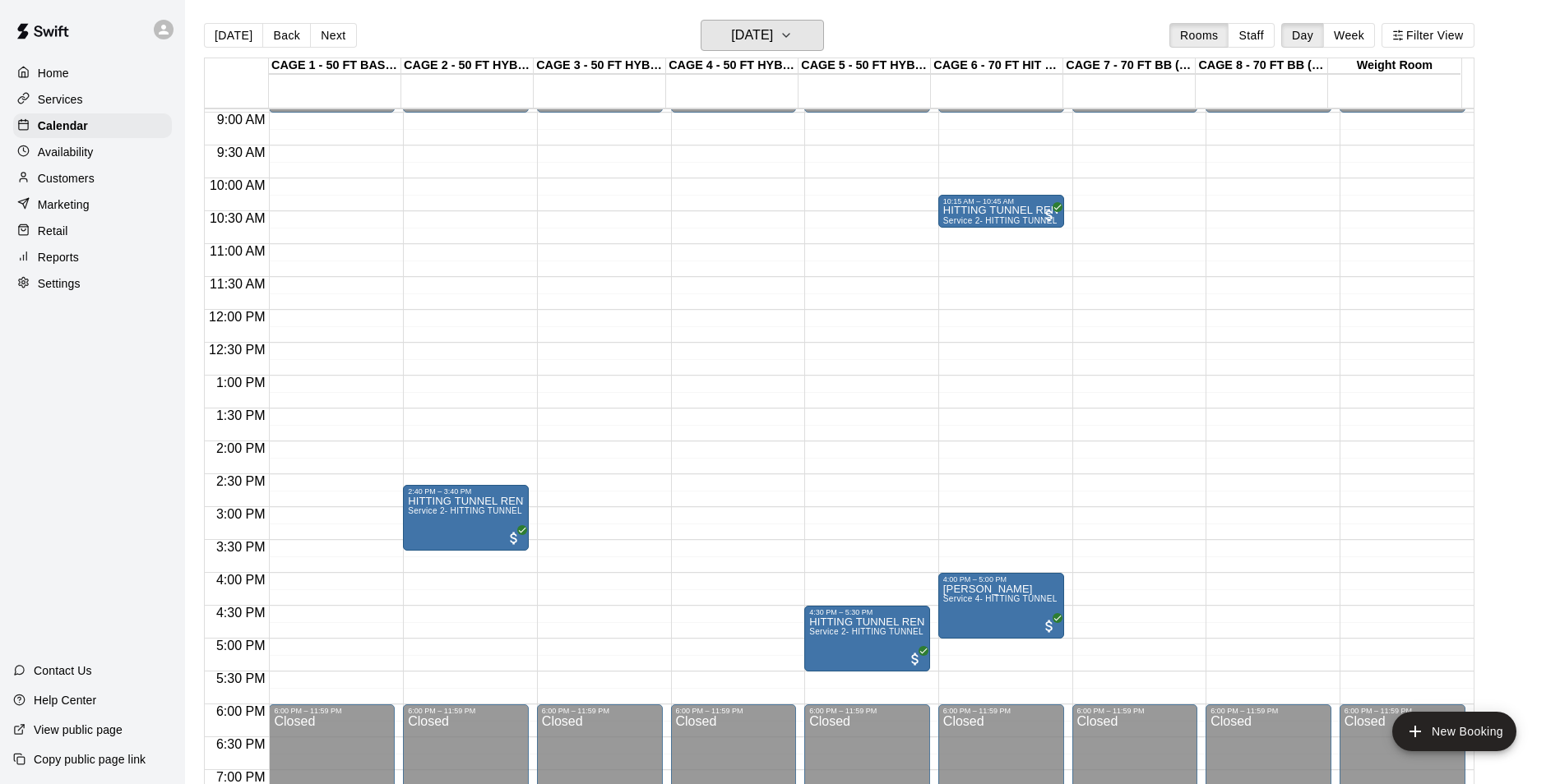
click at [735, 33] on h6 "Saturday Dec 30" at bounding box center [752, 35] width 42 height 23
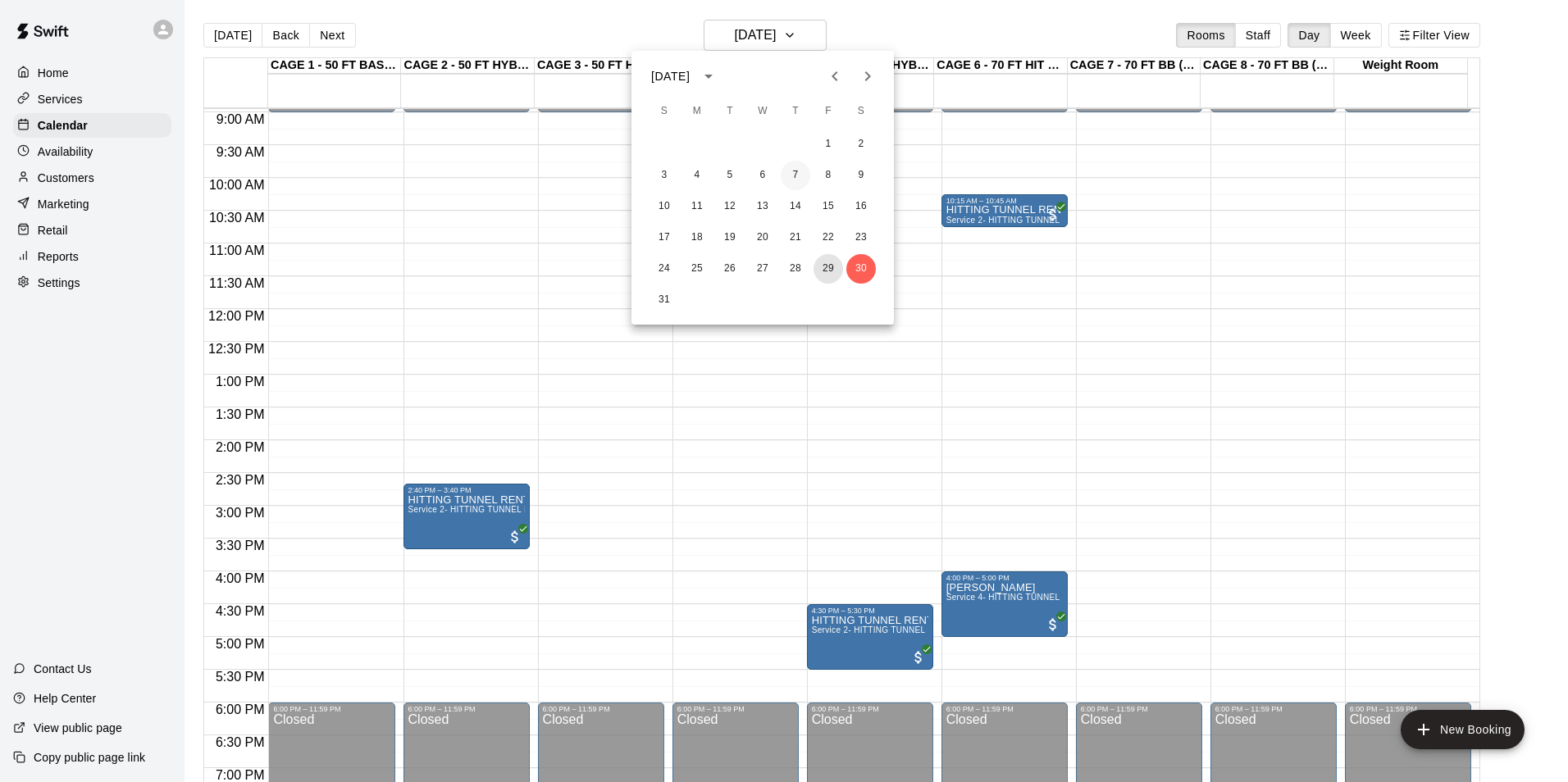
click at [821, 258] on button "29" at bounding box center [828, 269] width 30 height 30
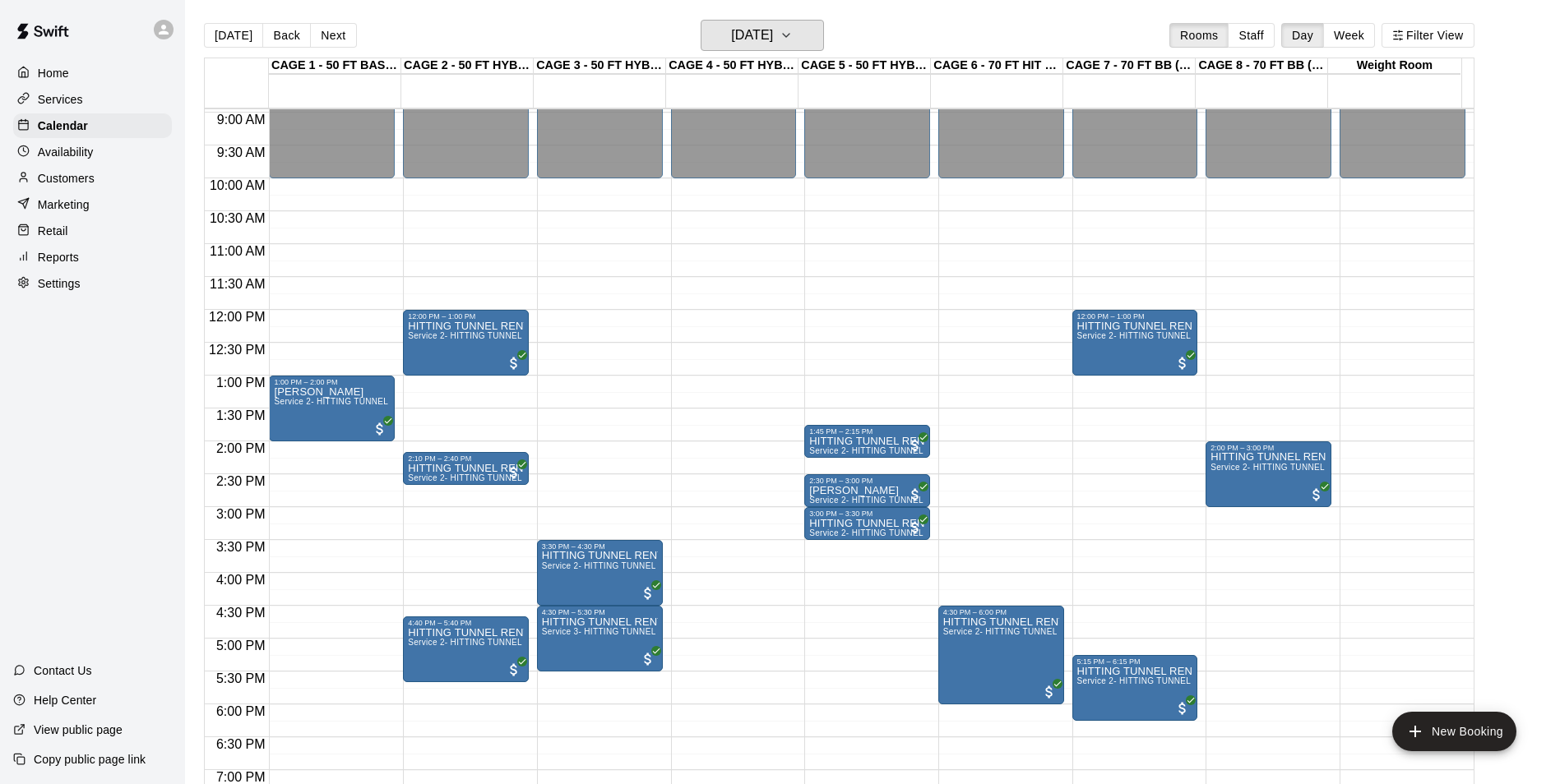
click at [769, 32] on h6 "Friday Dec 29" at bounding box center [752, 35] width 42 height 23
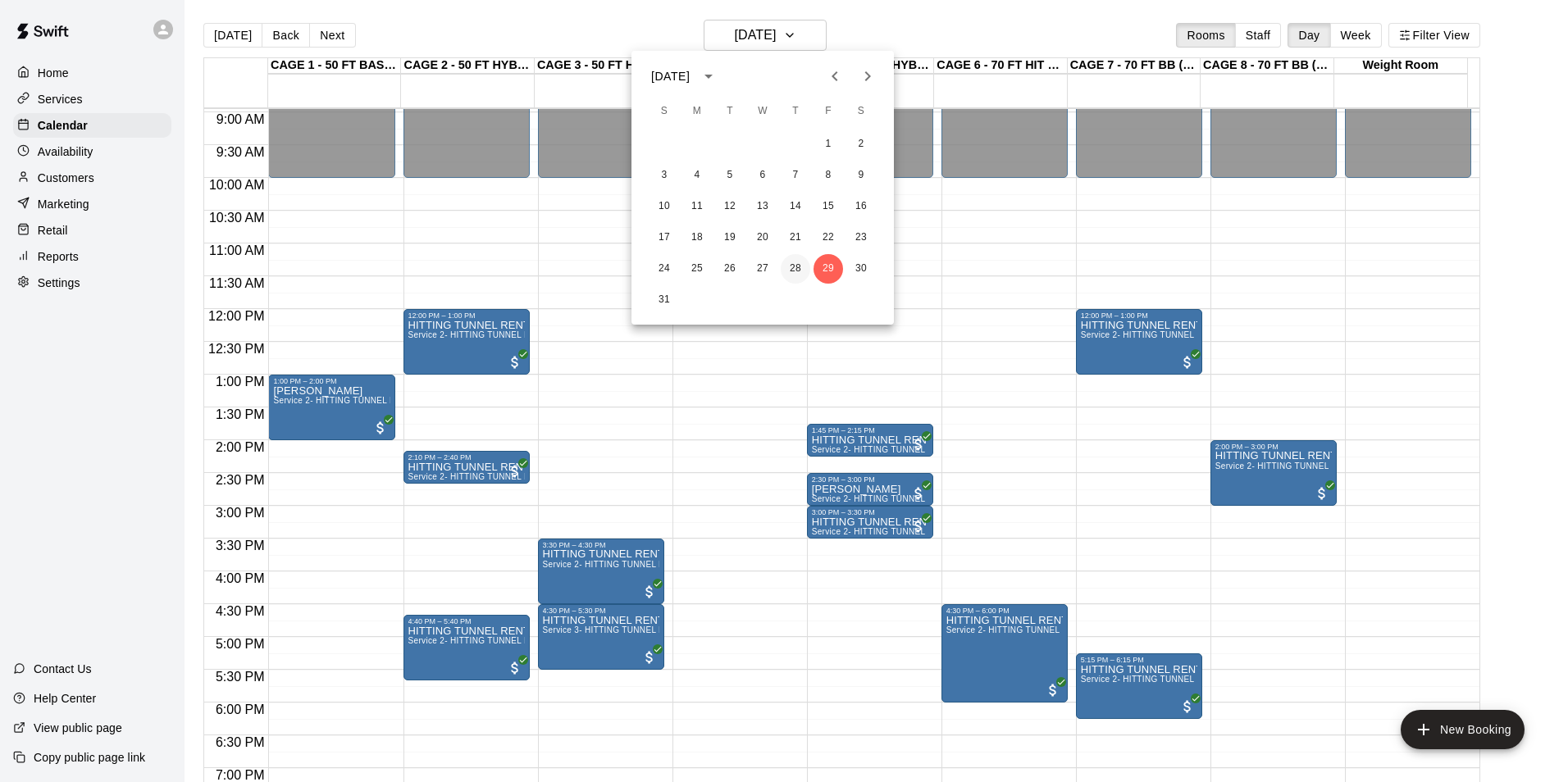
click at [793, 274] on button "28" at bounding box center [795, 269] width 30 height 30
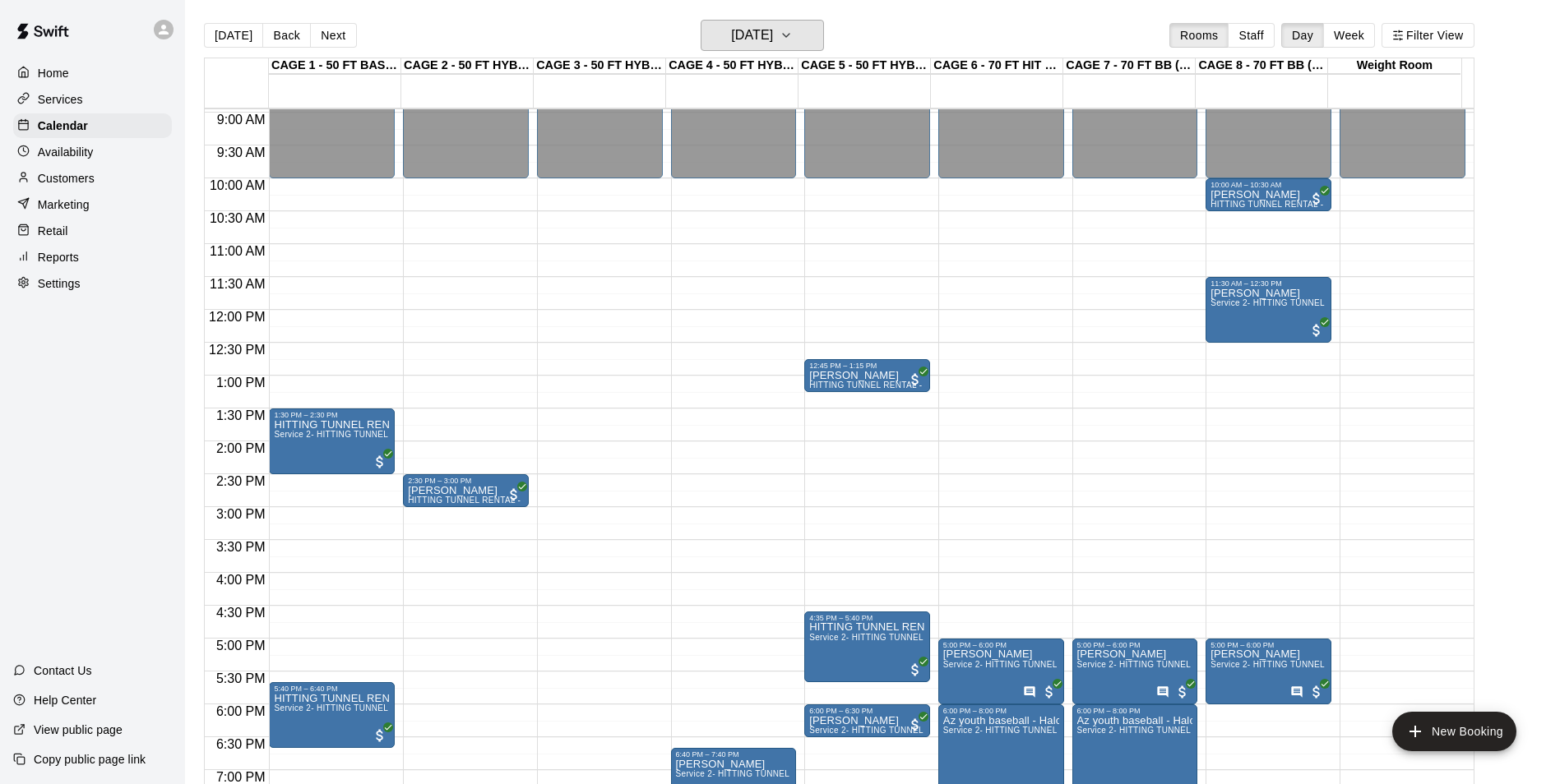
click at [773, 34] on h6 "Thursday Dec 28" at bounding box center [752, 35] width 42 height 23
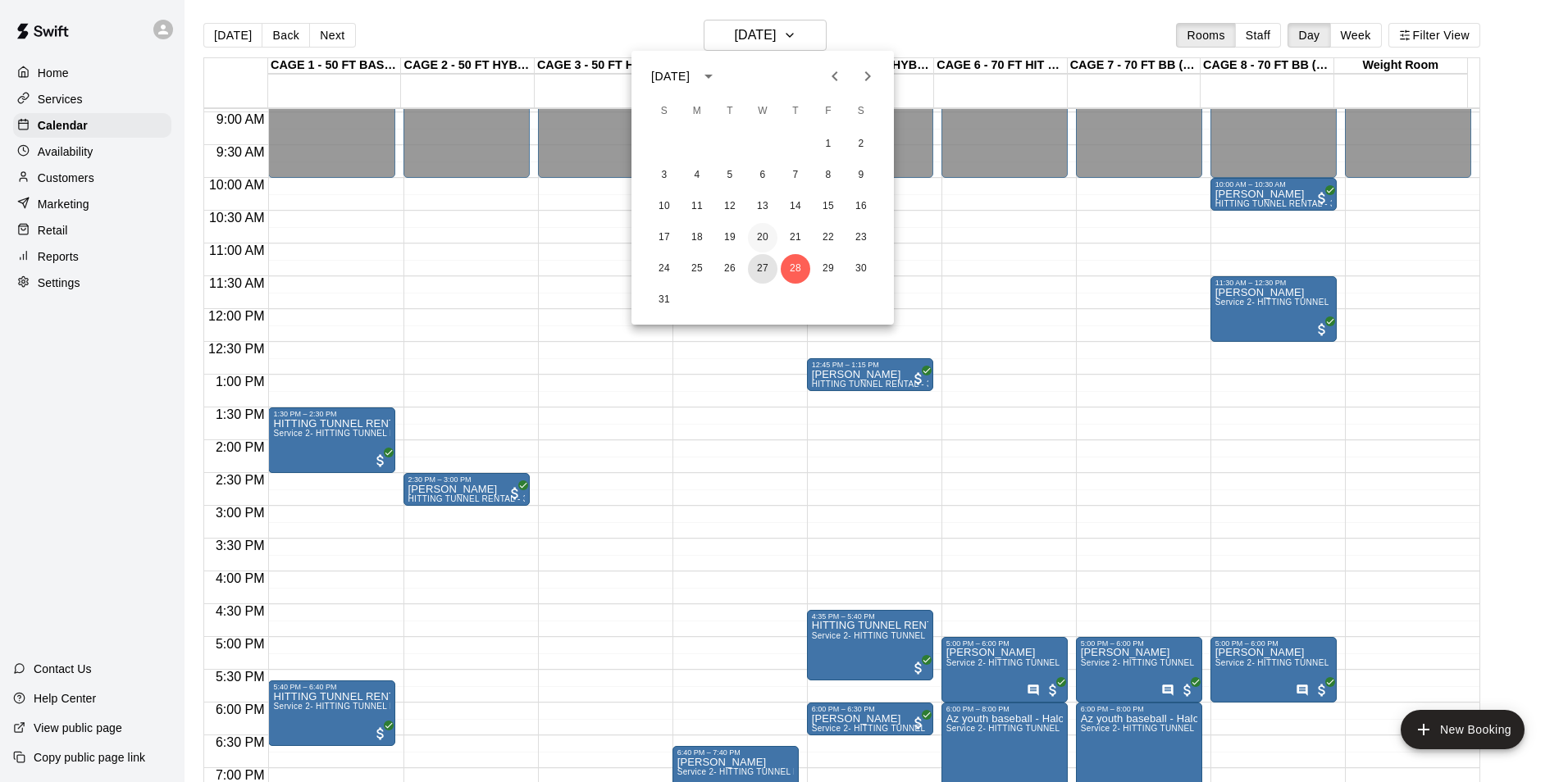
click at [753, 269] on button "27" at bounding box center [763, 269] width 30 height 30
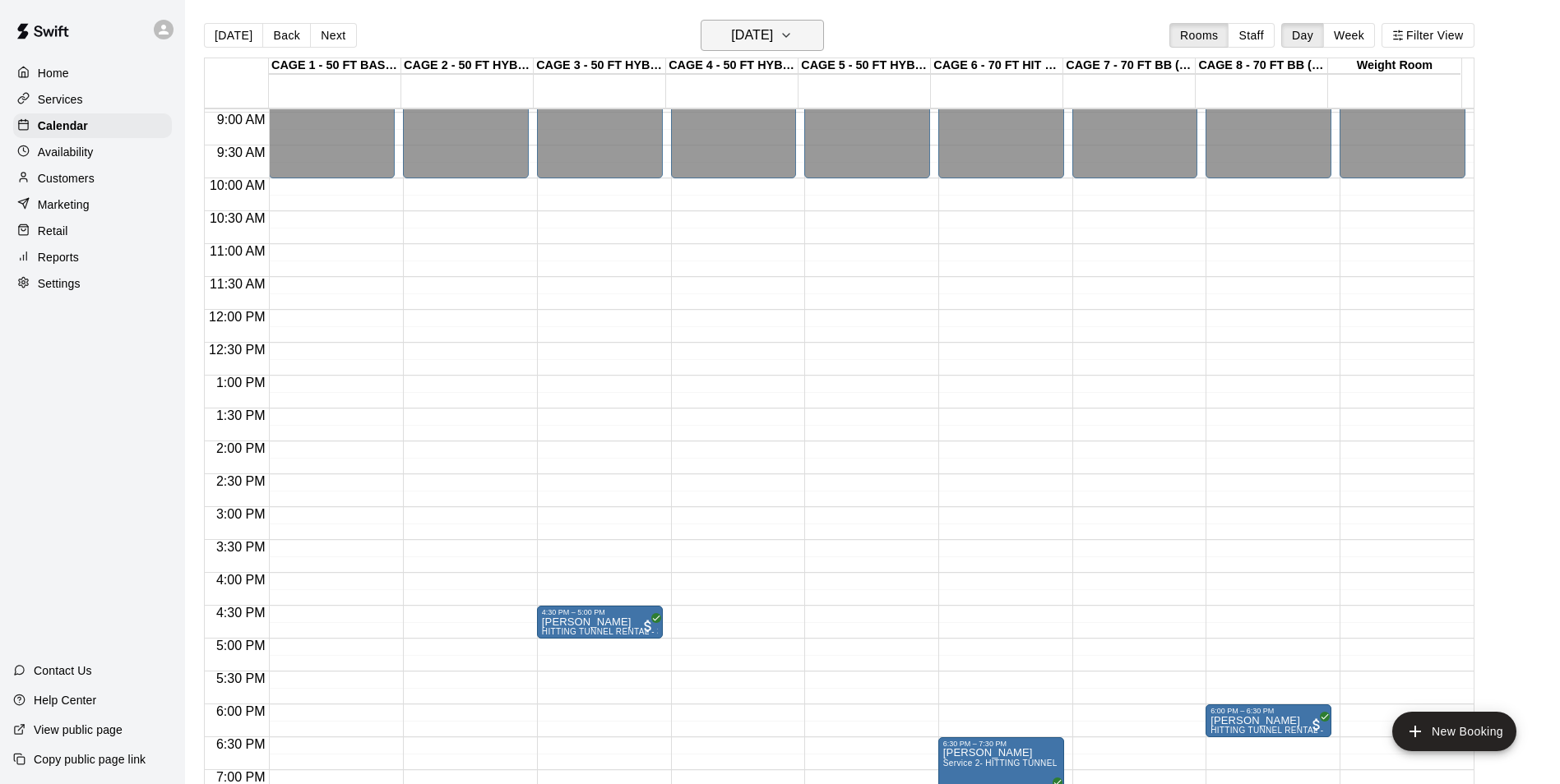
click at [748, 42] on h6 "Wednesday Dec 27" at bounding box center [752, 35] width 42 height 23
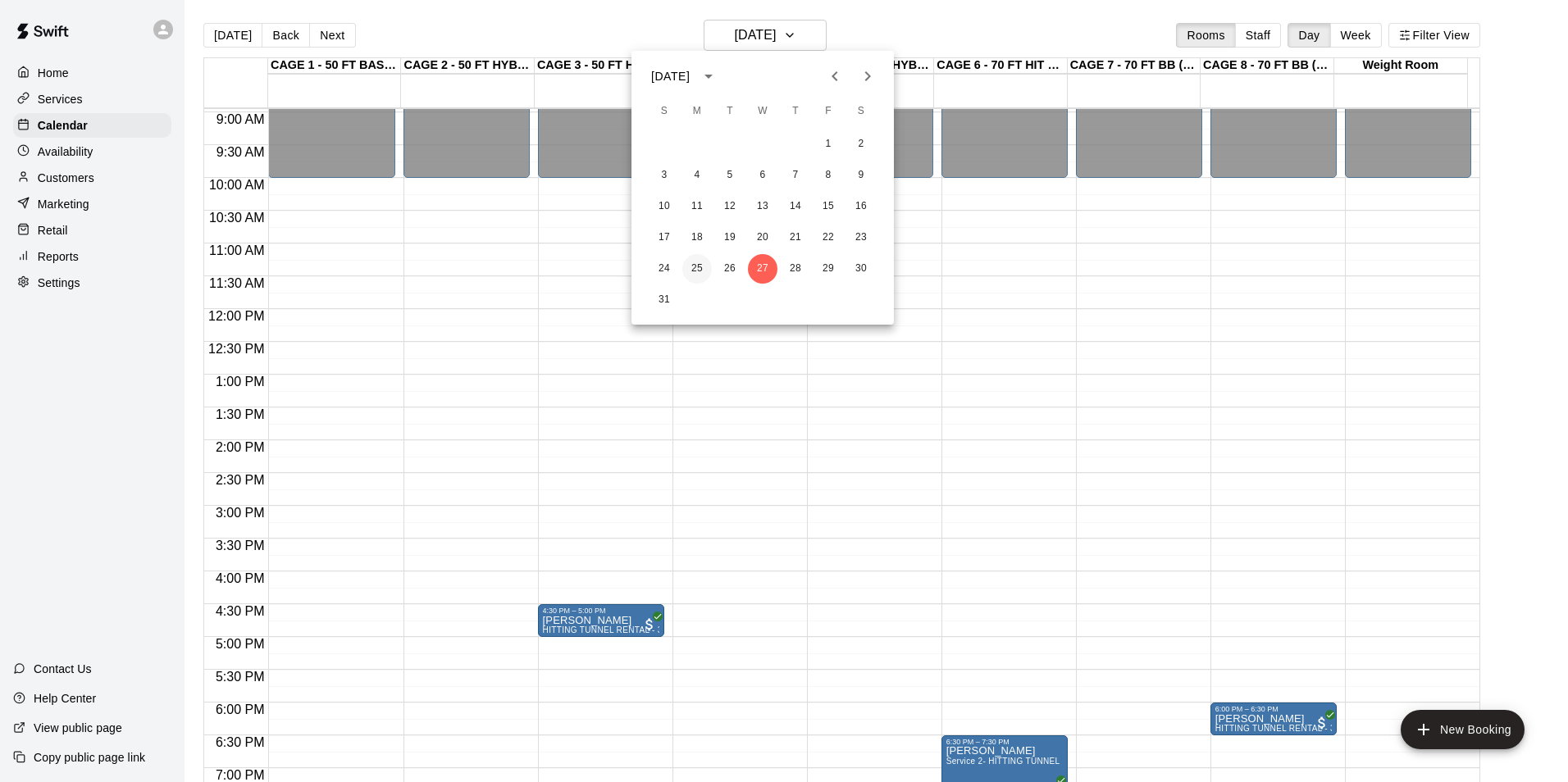
click at [687, 269] on button "25" at bounding box center [697, 269] width 30 height 30
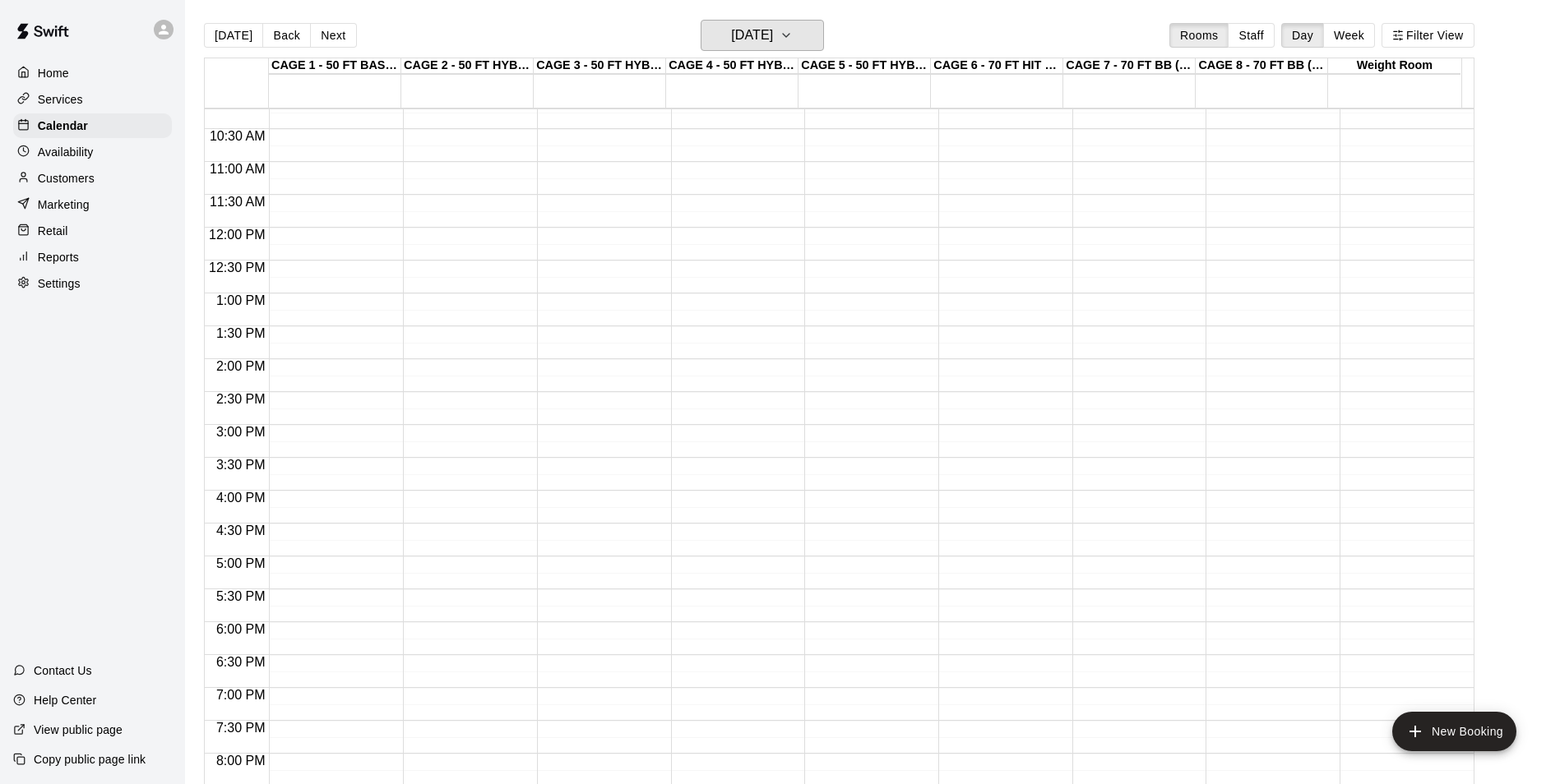
scroll to position [26, 0]
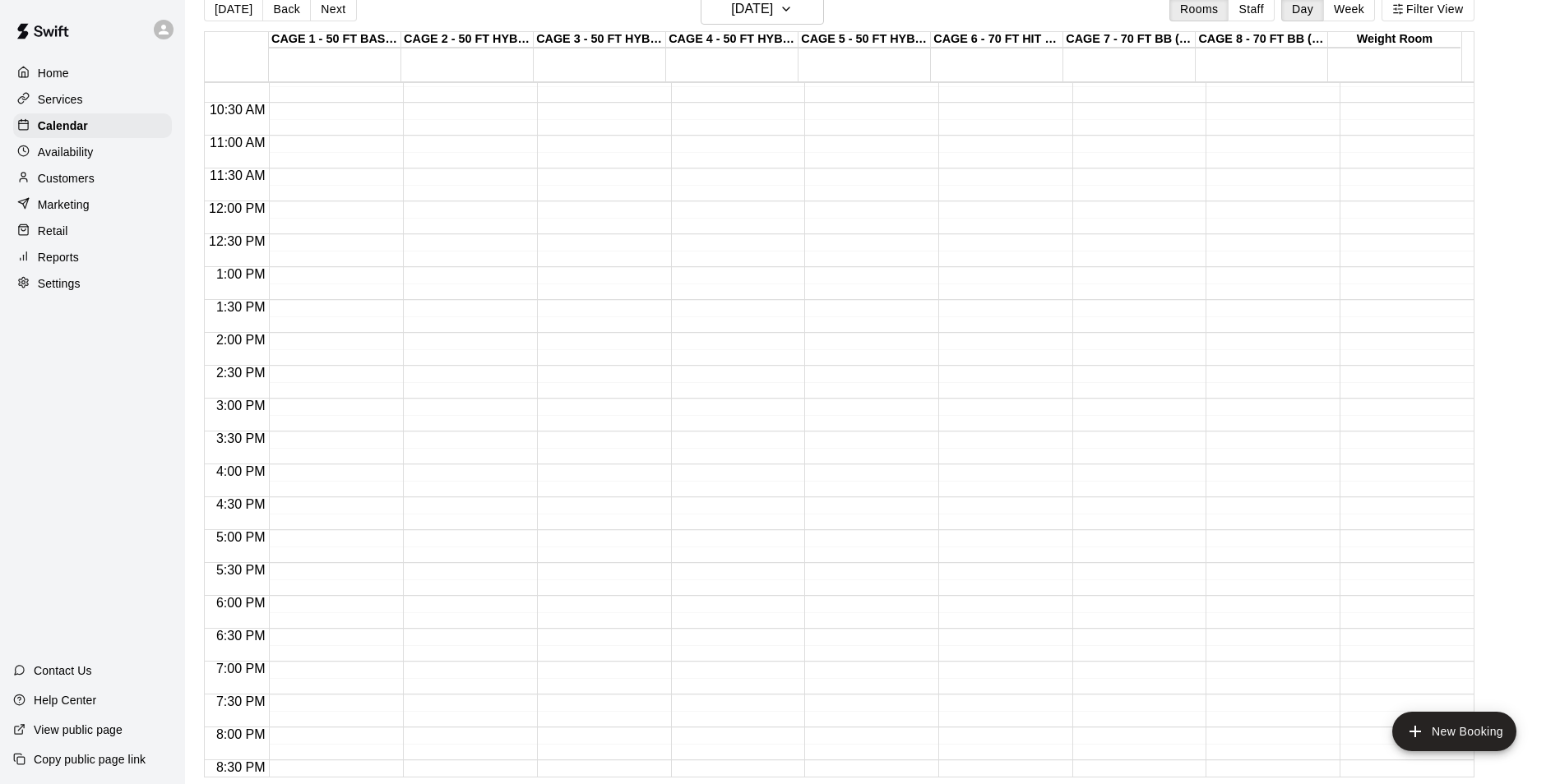
click at [329, 6] on button "Next" at bounding box center [333, 8] width 46 height 25
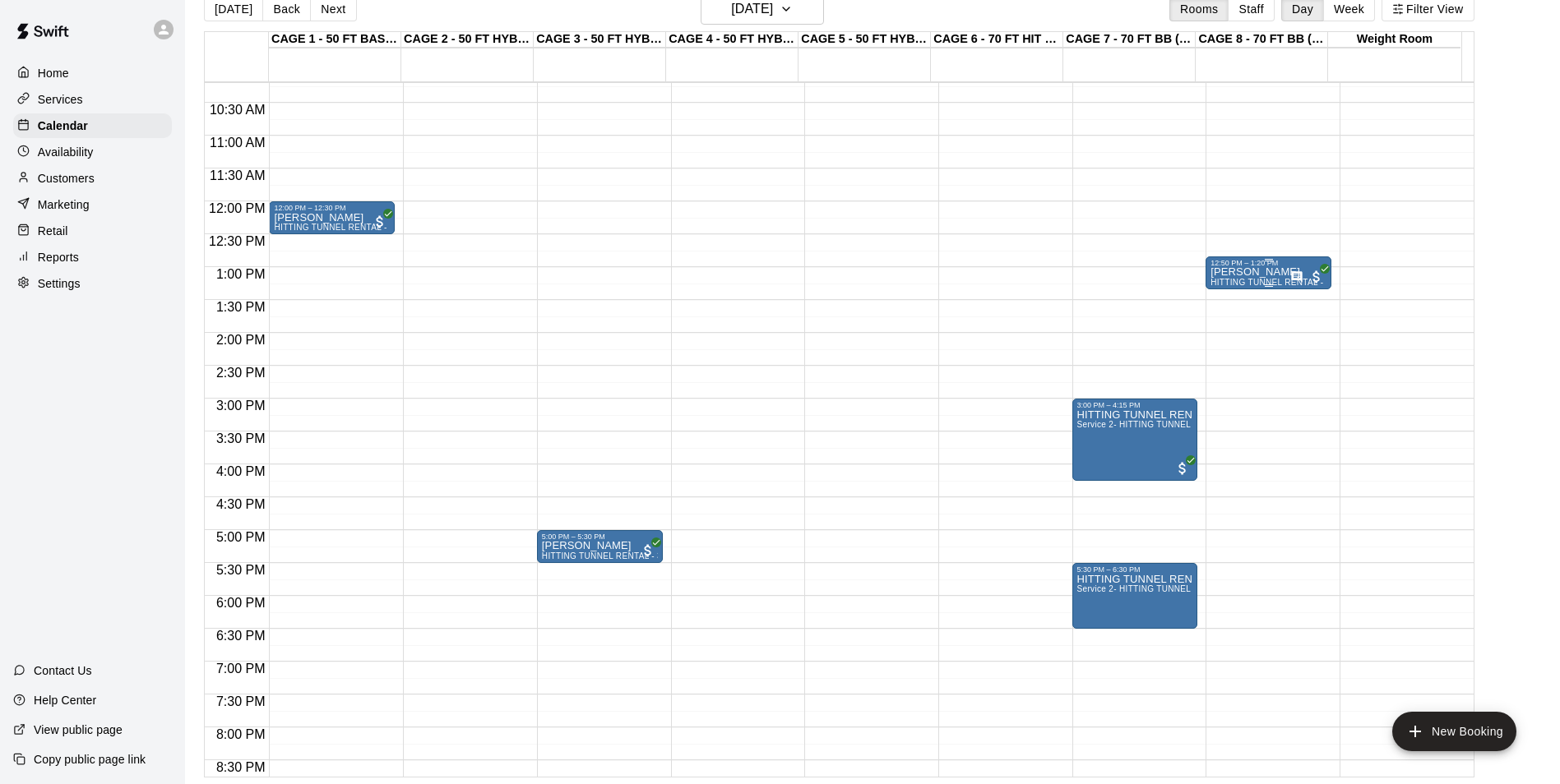
click at [1221, 272] on p "Dan bauerschmidt" at bounding box center [1268, 272] width 116 height 0
click at [1221, 291] on icon "edit" at bounding box center [1224, 291] width 19 height 19
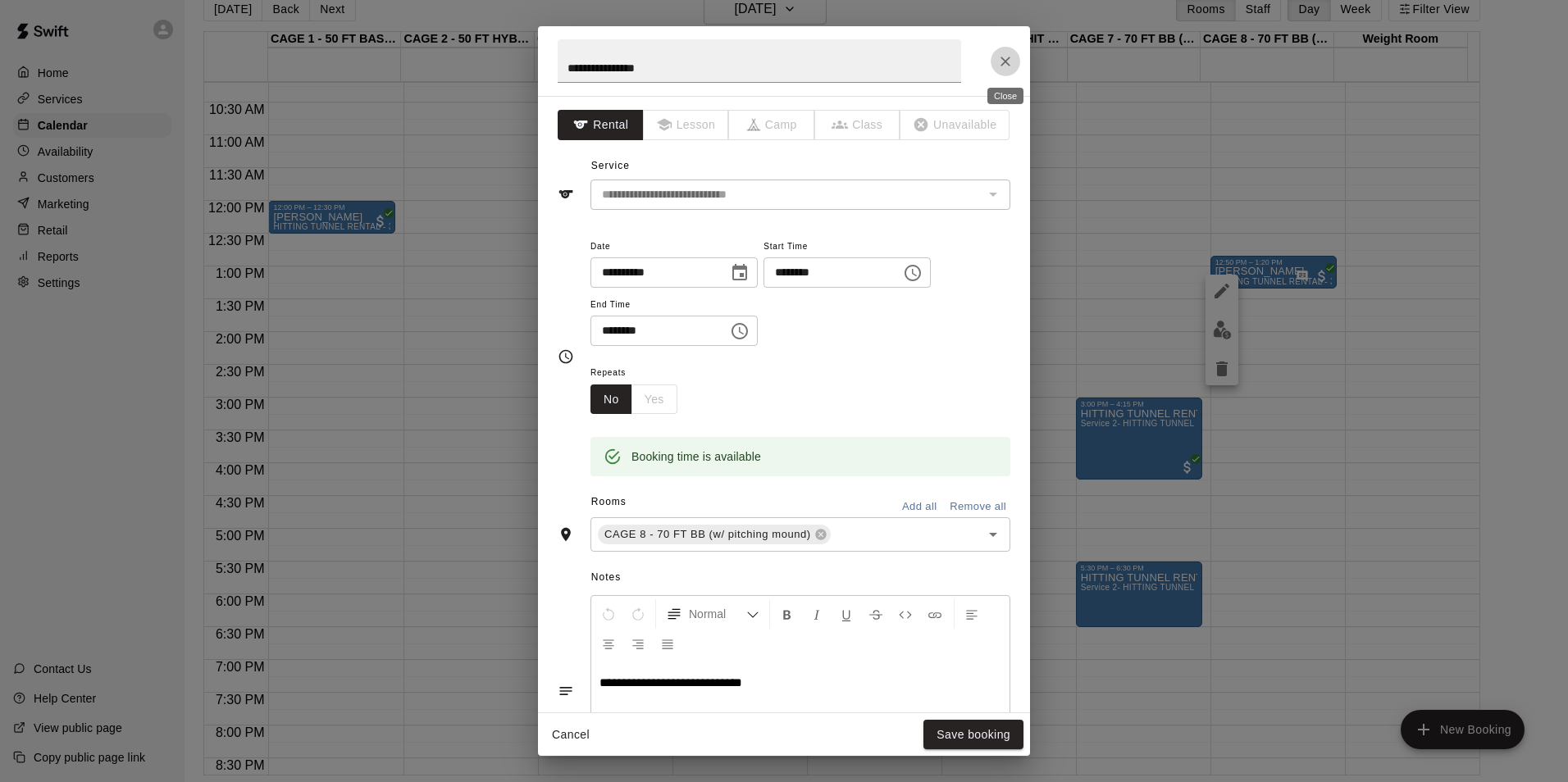
click at [996, 55] on button "Close" at bounding box center [1005, 61] width 30 height 30
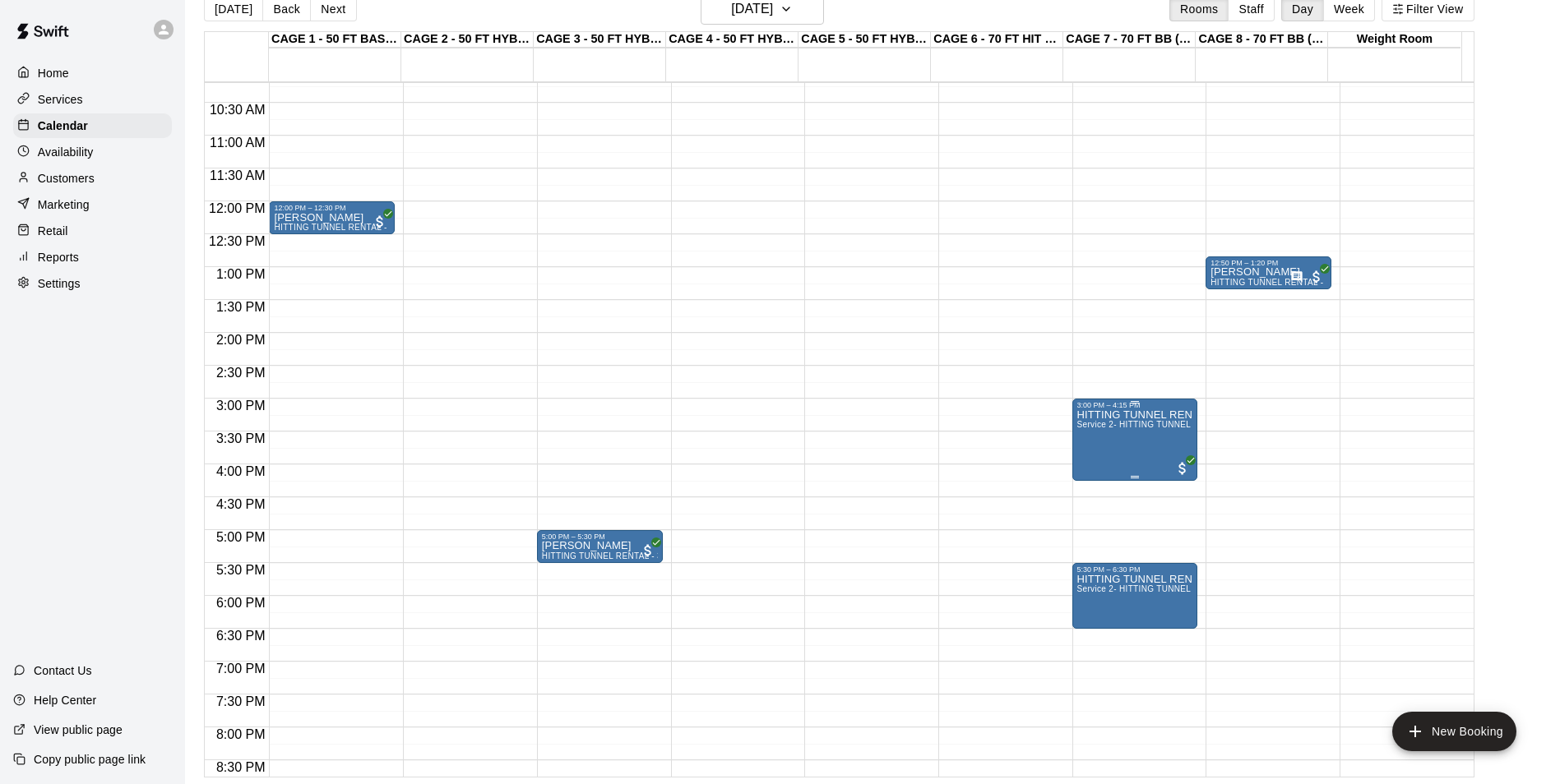
click at [1093, 467] on img "edit" at bounding box center [1091, 468] width 19 height 19
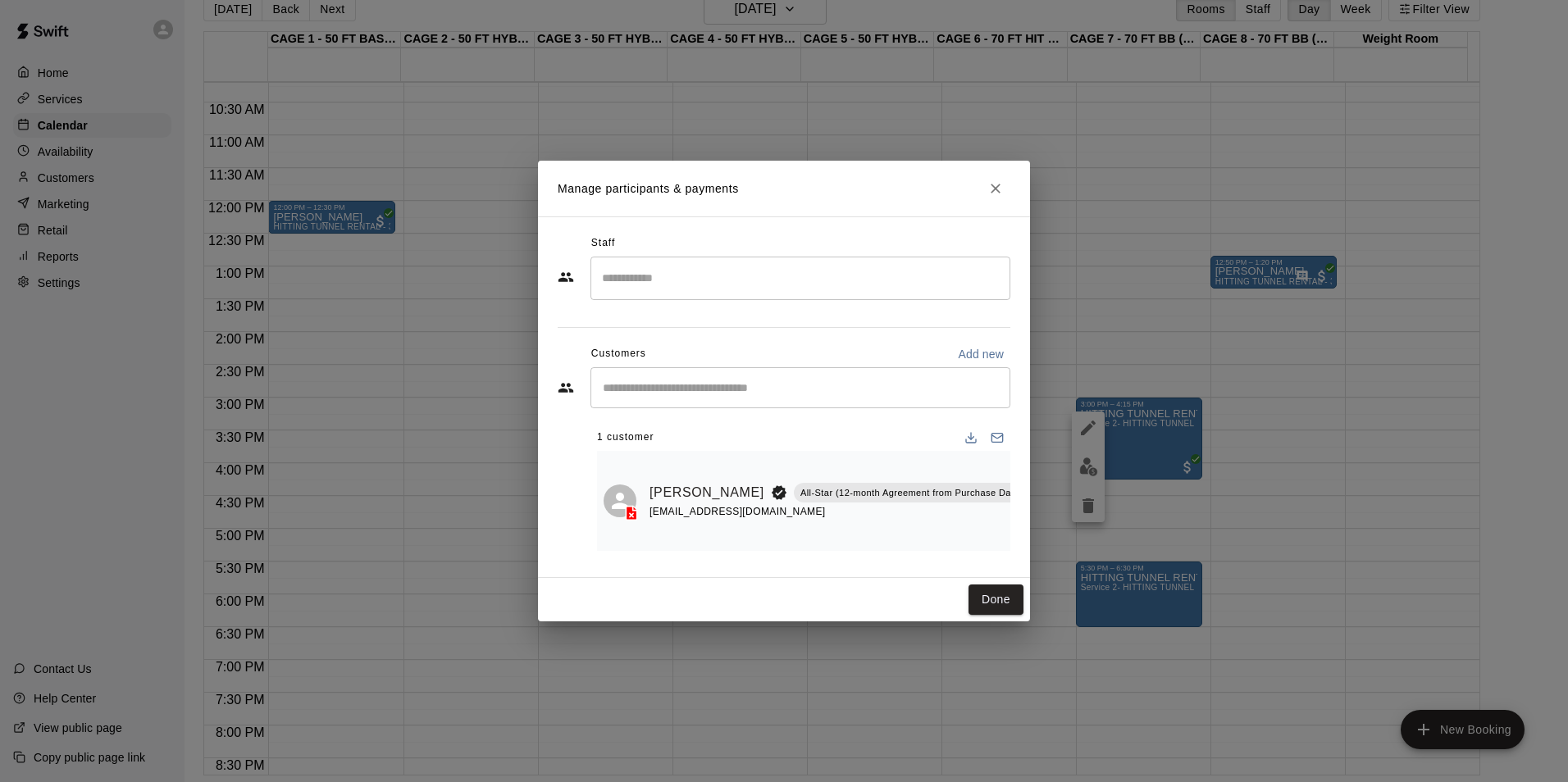
click at [1010, 607] on button "Done" at bounding box center [995, 600] width 55 height 31
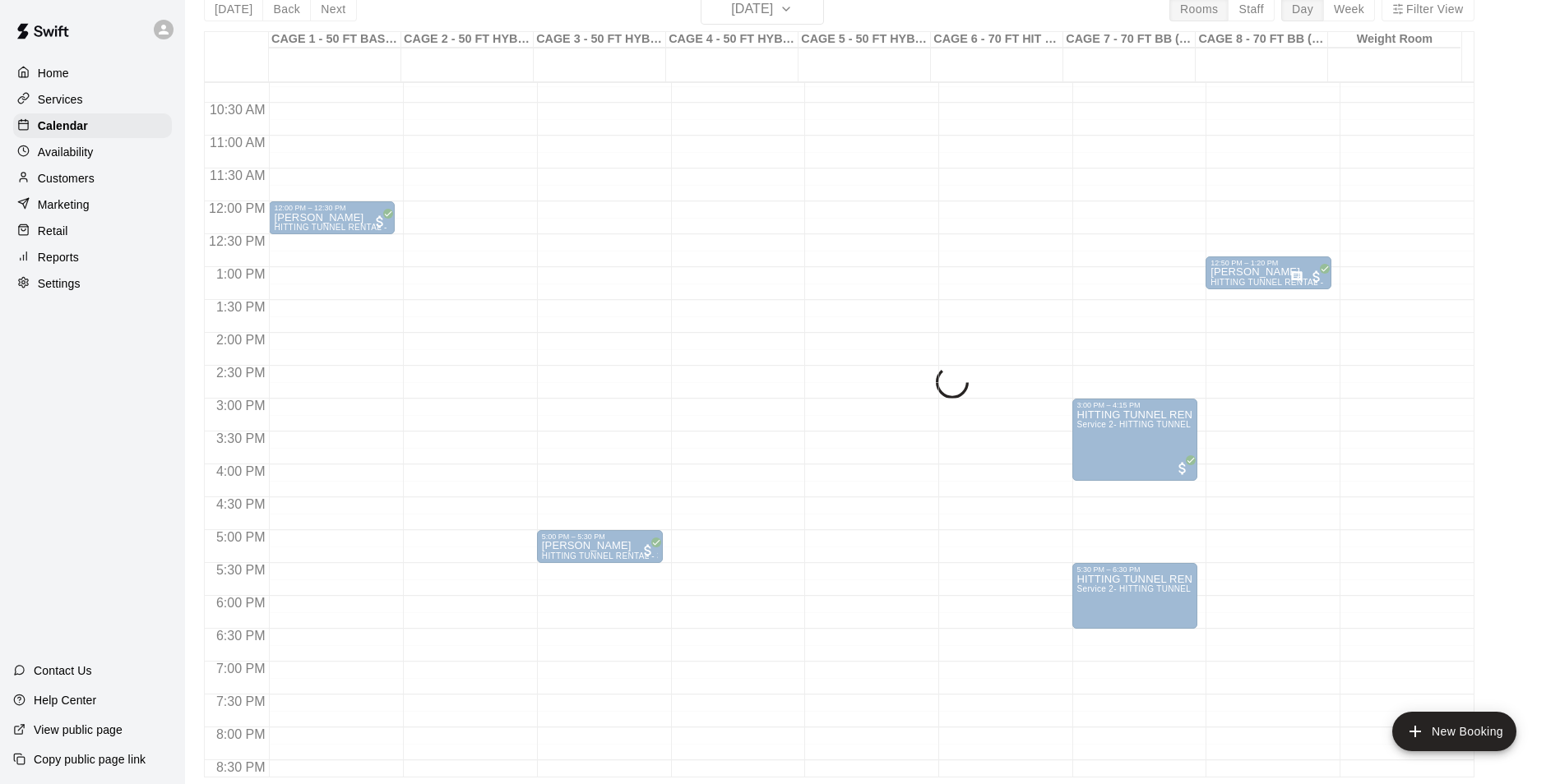
click at [1123, 590] on span "Service 2- HITTING TUNNEL RENTAL - 50ft Baseball" at bounding box center [1181, 589] width 209 height 9
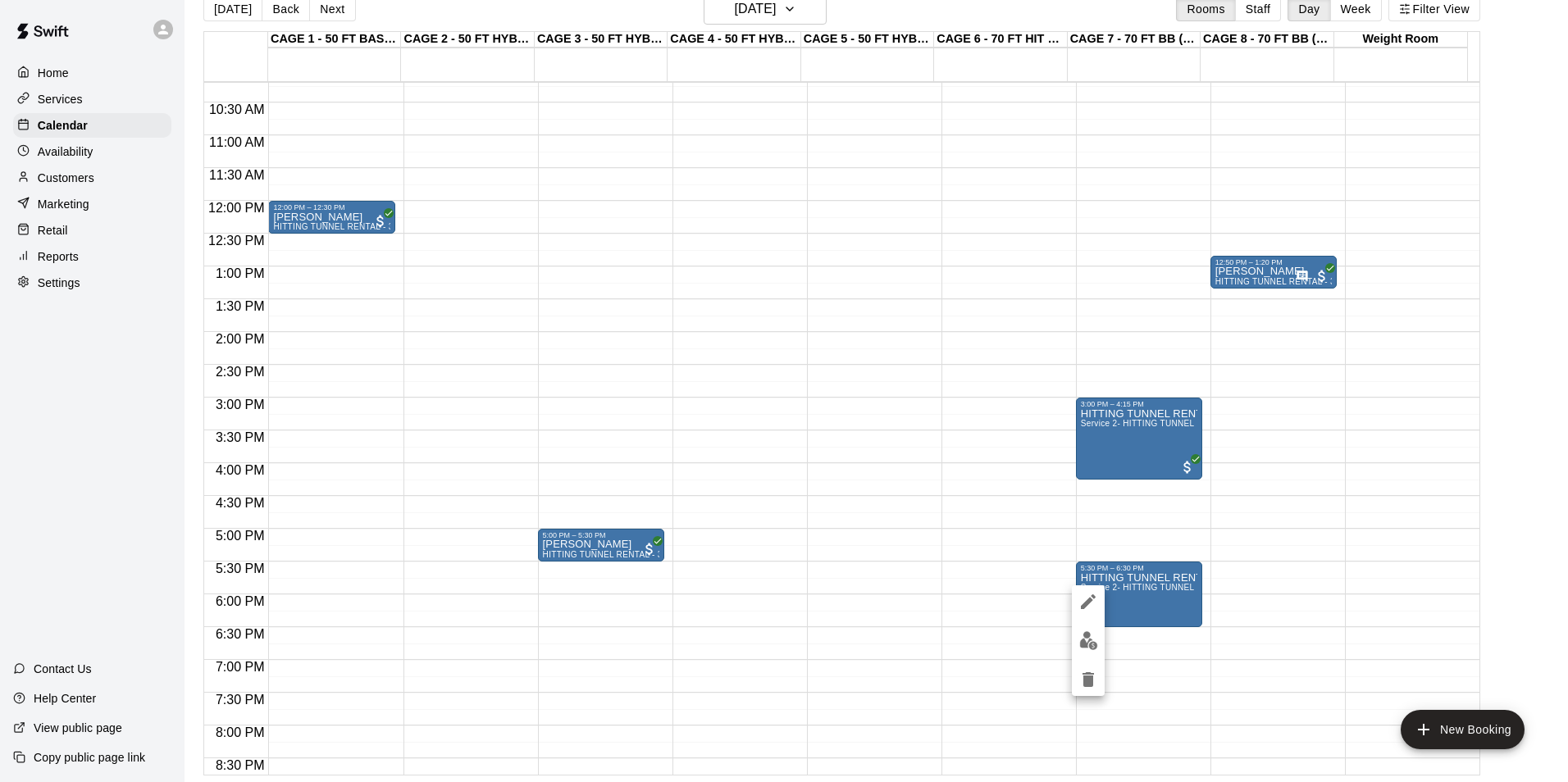
click at [1097, 637] on img "edit" at bounding box center [1089, 640] width 19 height 19
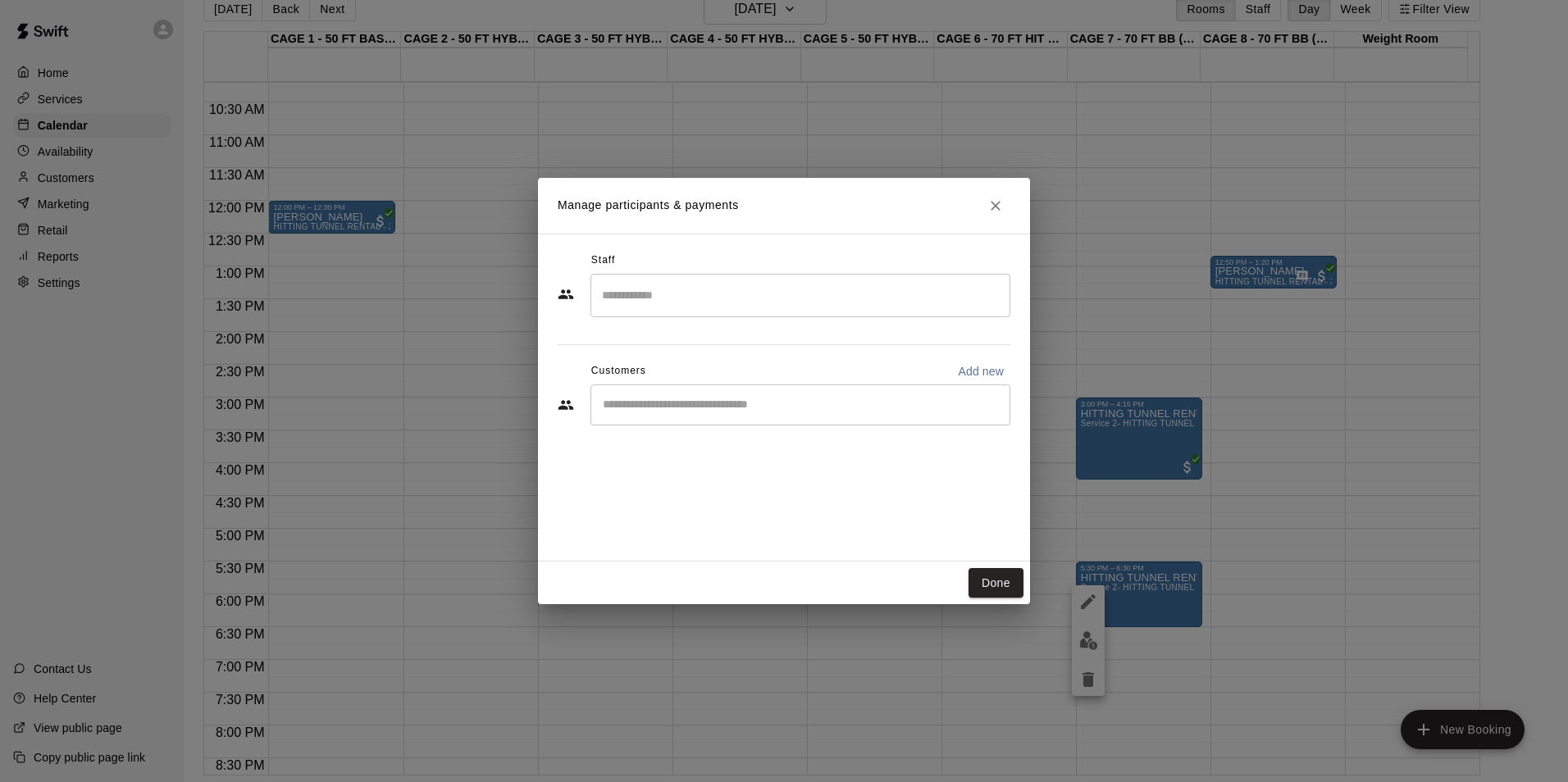
click at [968, 579] on div "Done" at bounding box center [784, 583] width 492 height 43
click at [995, 580] on button "Done" at bounding box center [995, 583] width 55 height 31
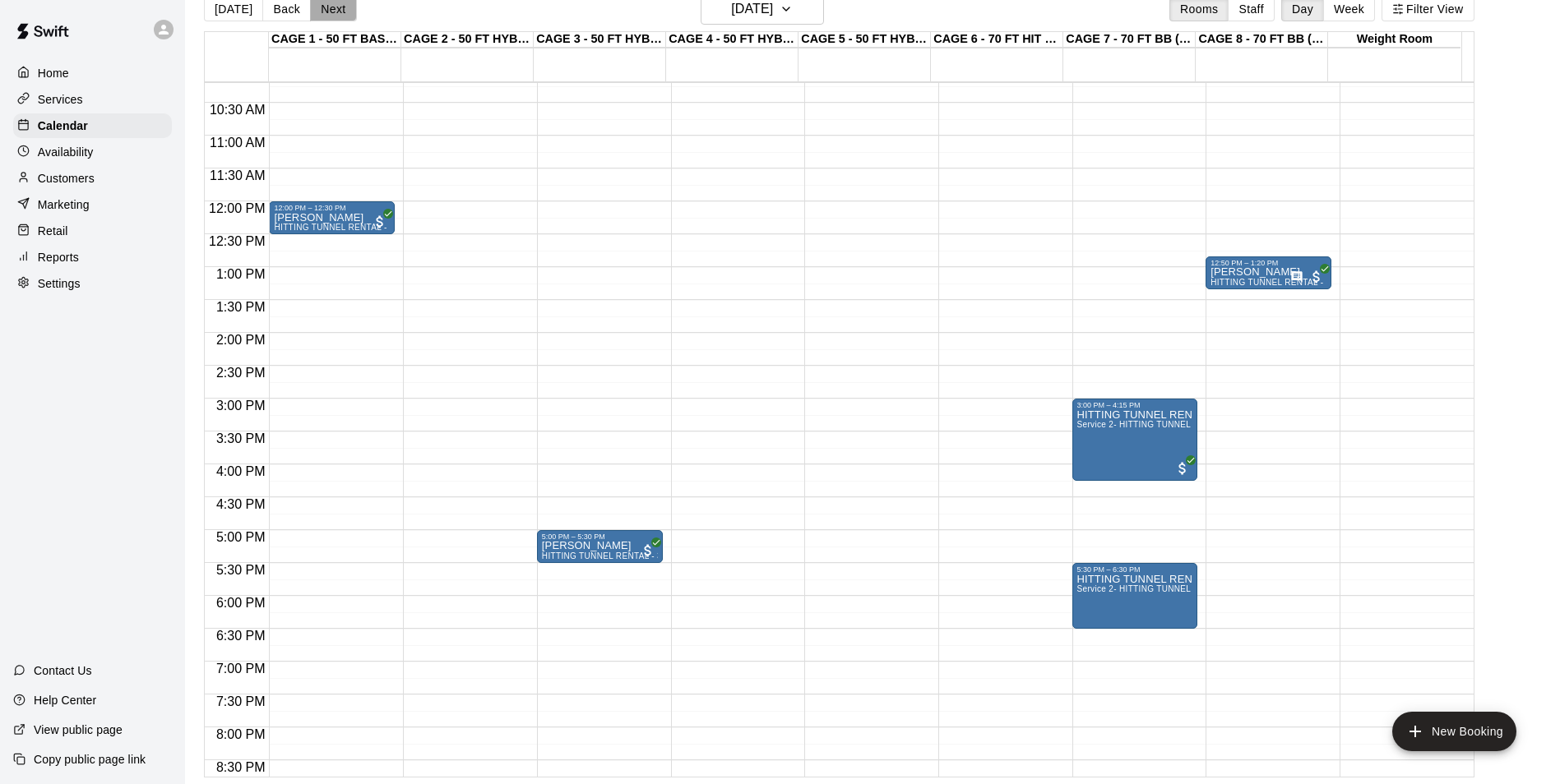
click at [335, 18] on button "Next" at bounding box center [333, 8] width 46 height 25
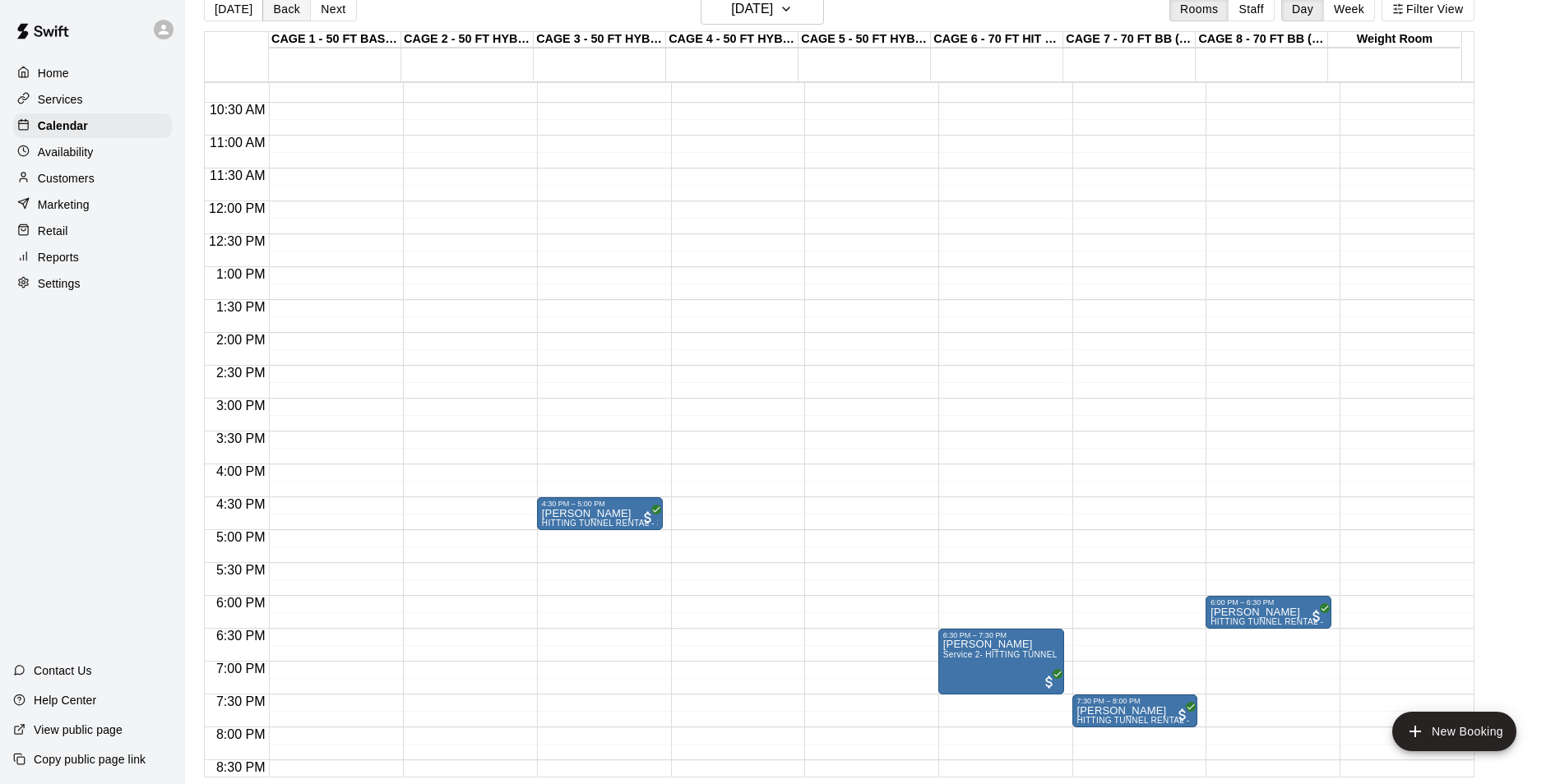
click at [286, 11] on button "Back" at bounding box center [287, 8] width 48 height 25
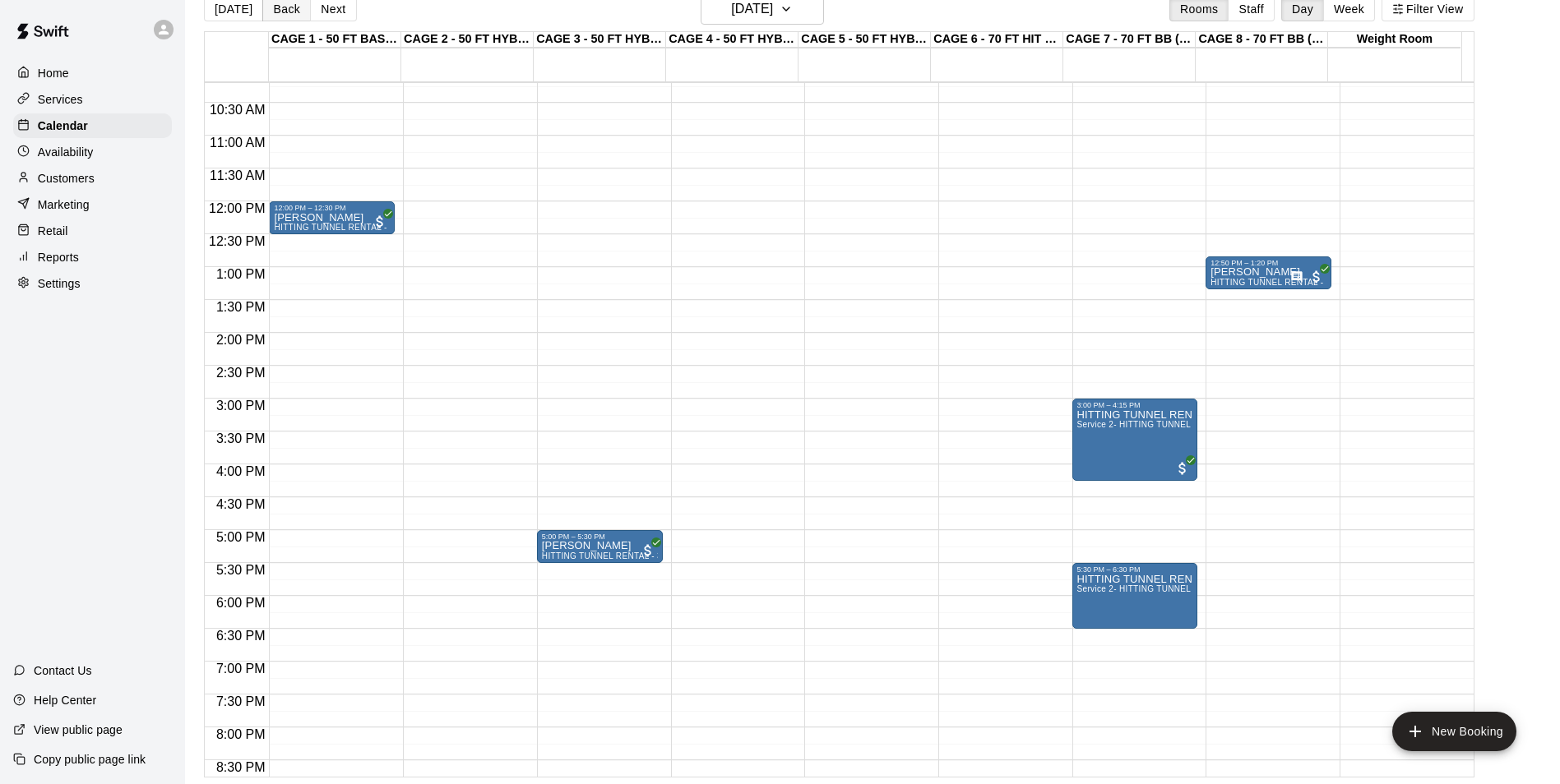
click at [286, 11] on button "Back" at bounding box center [287, 8] width 48 height 25
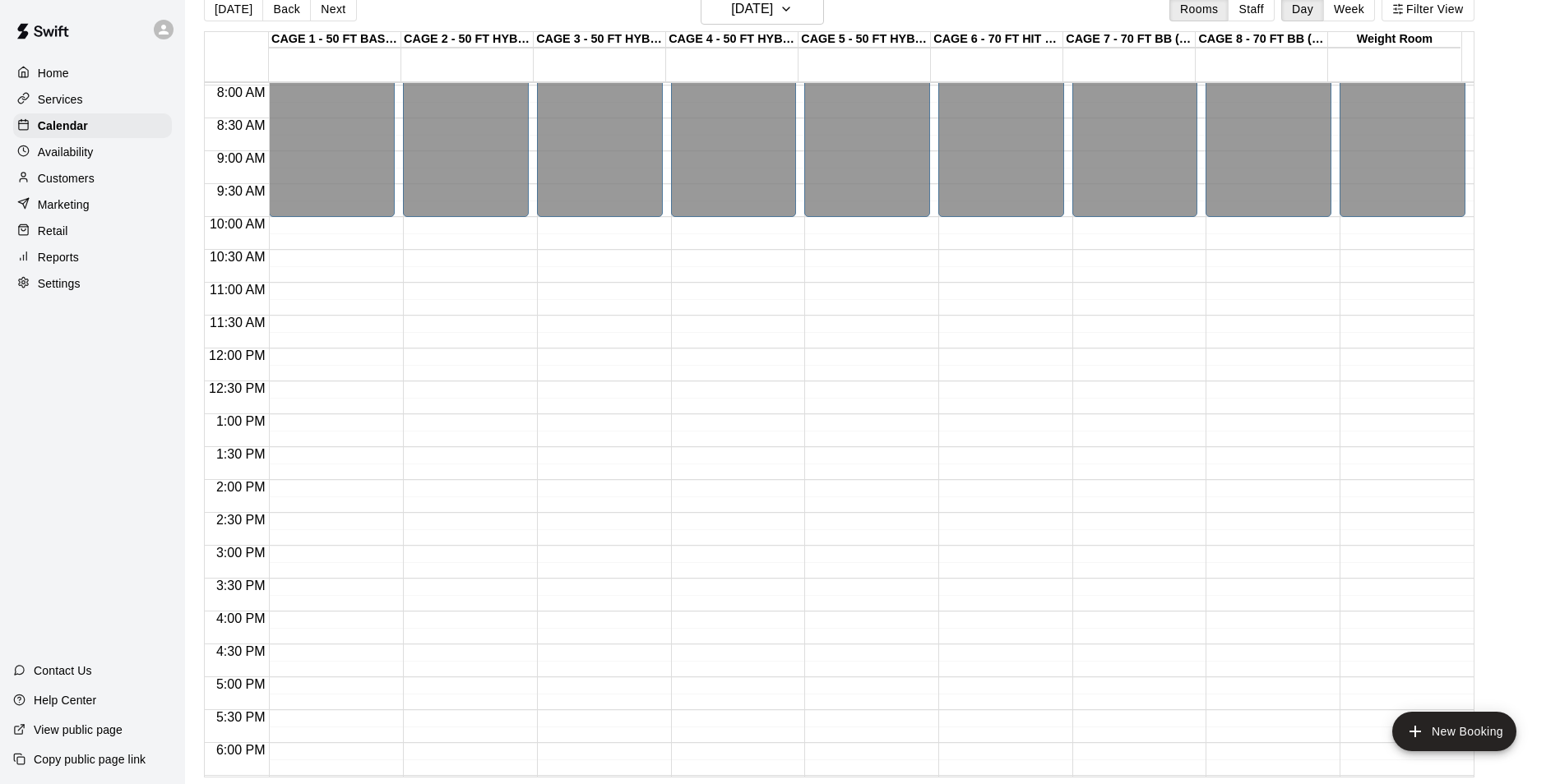
scroll to position [475, 0]
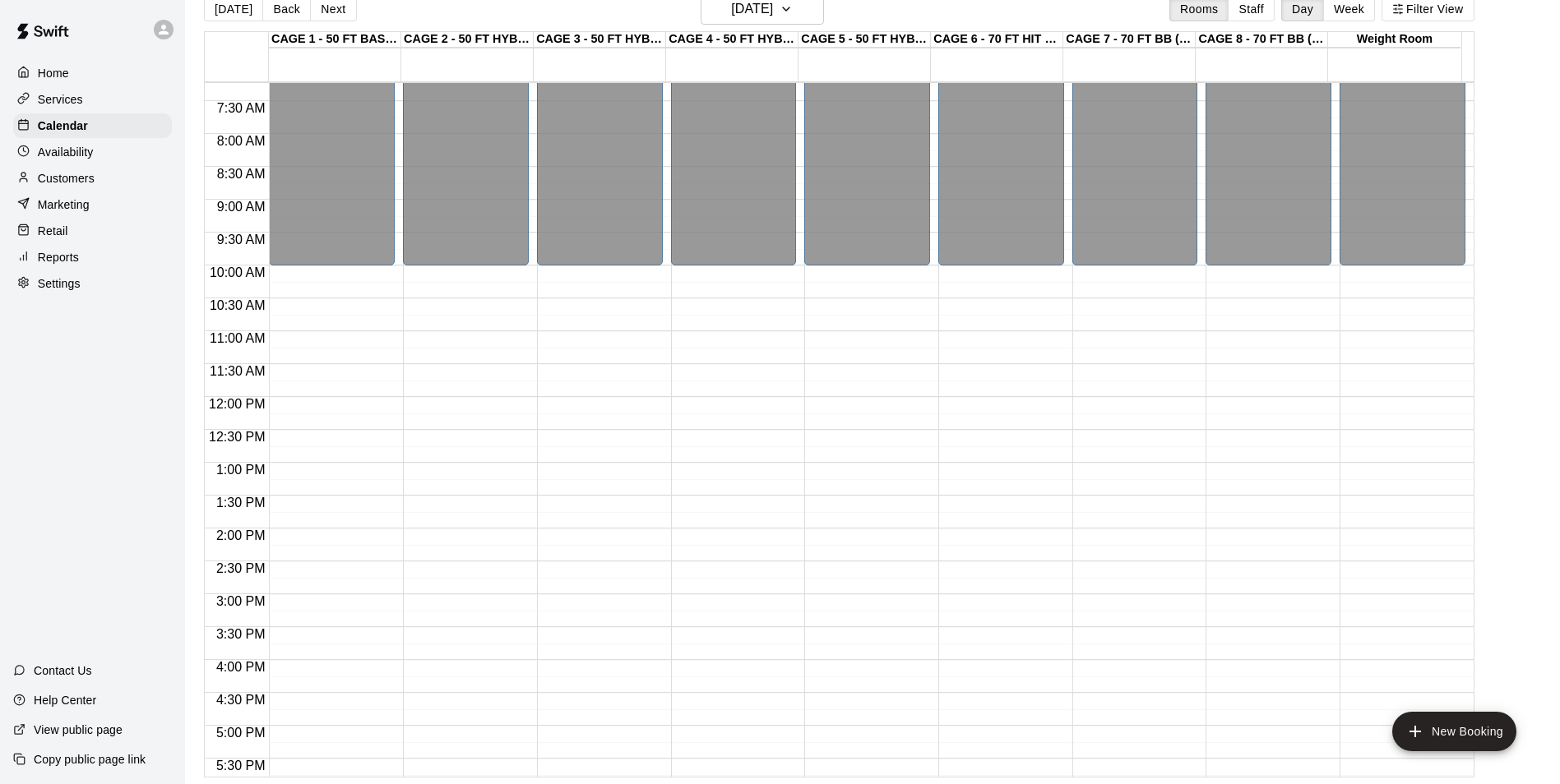
click at [282, 11] on button "Back" at bounding box center [287, 8] width 48 height 25
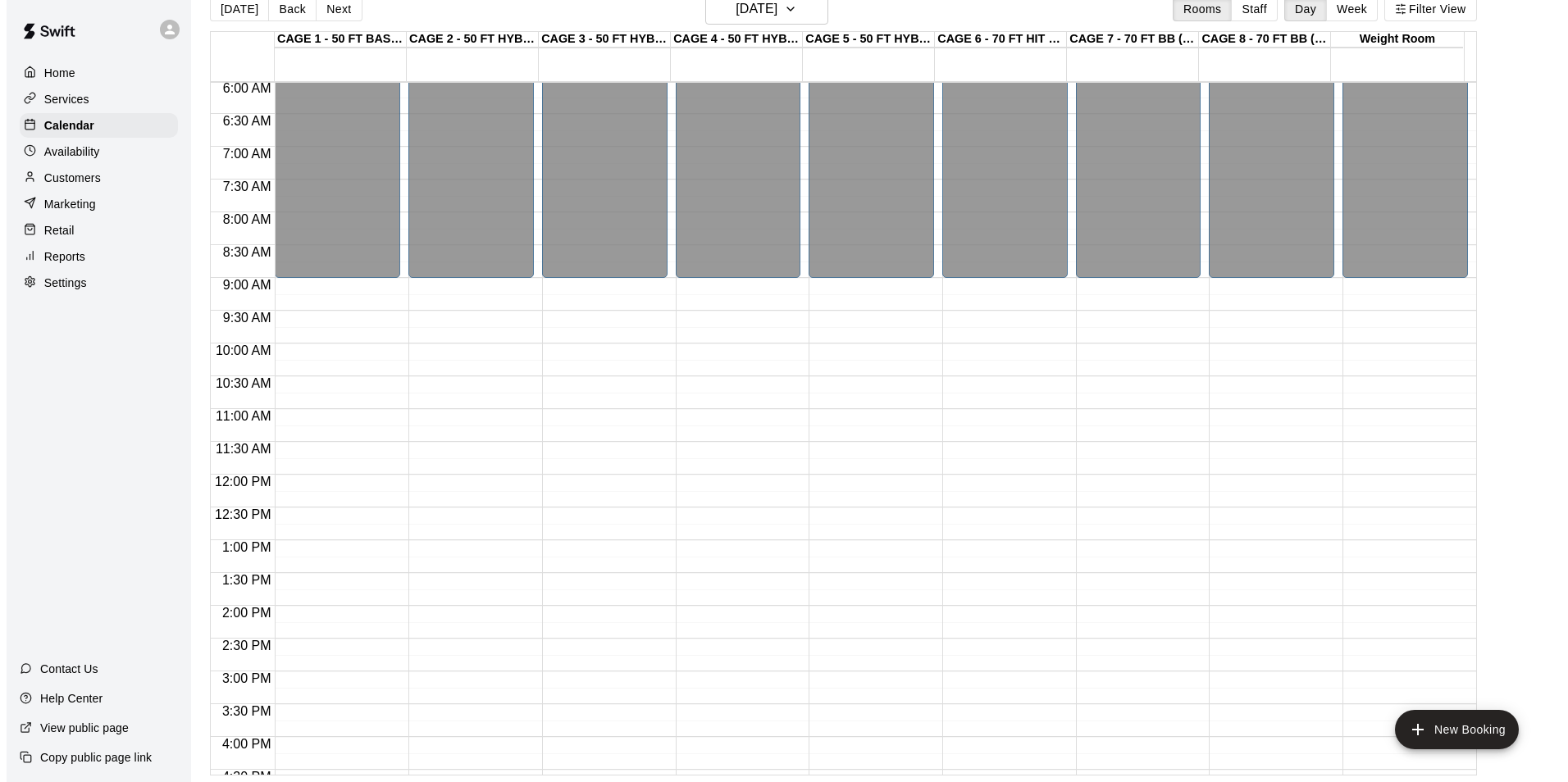
scroll to position [391, 0]
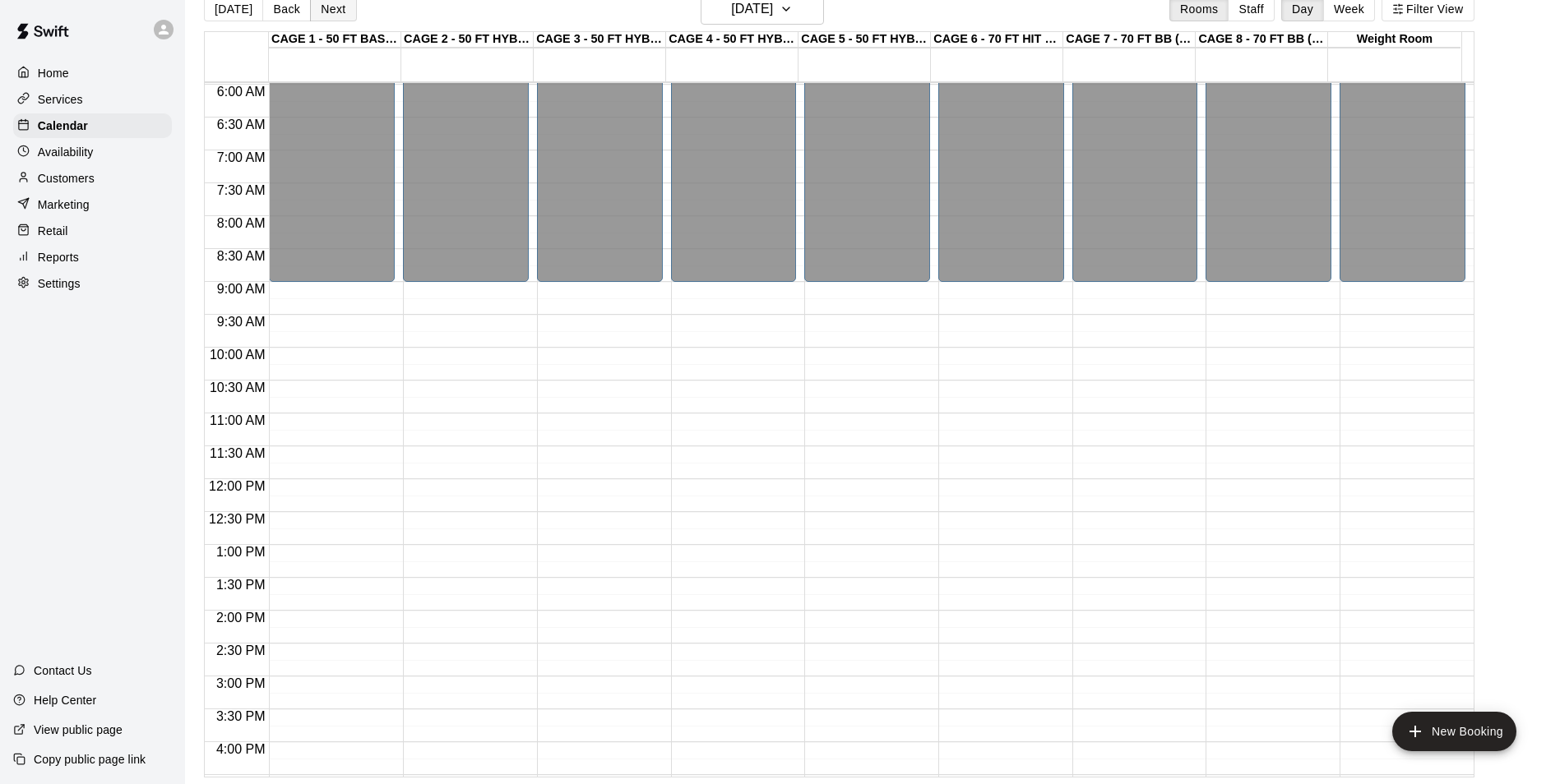
click at [340, 17] on button "Next" at bounding box center [333, 8] width 46 height 25
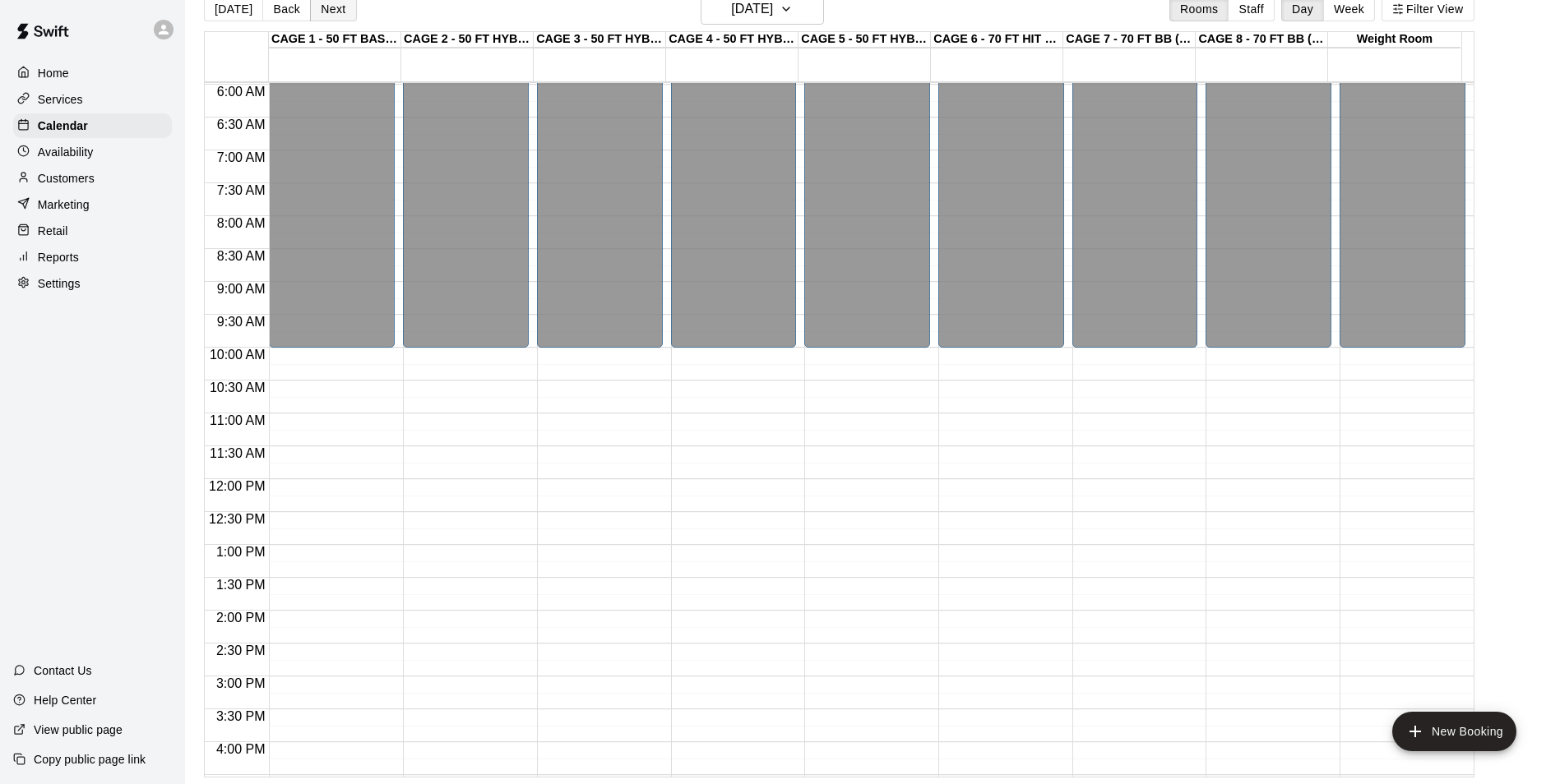
click at [340, 17] on button "Next" at bounding box center [333, 8] width 46 height 25
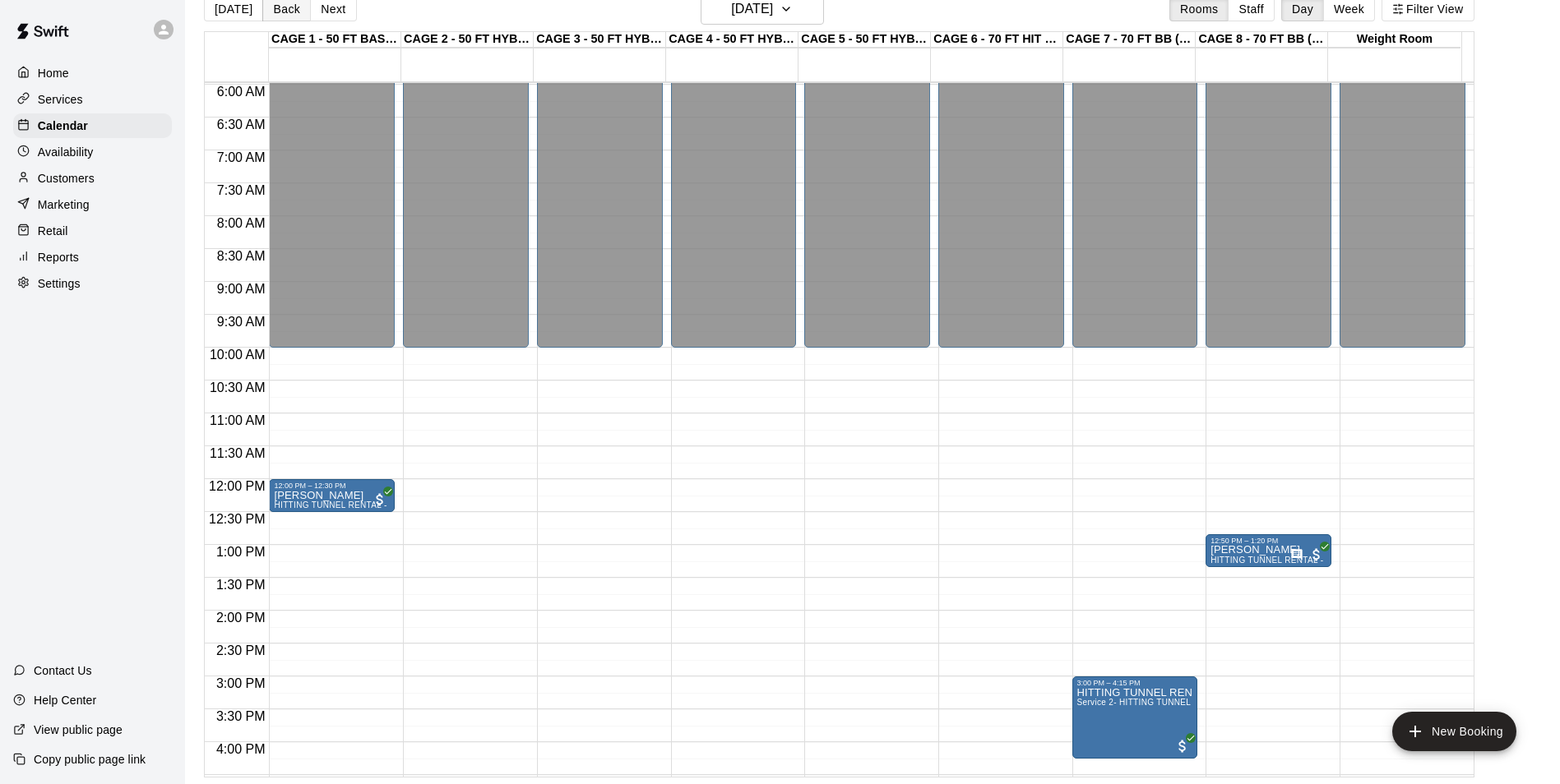
click at [277, 17] on button "Back" at bounding box center [287, 8] width 48 height 25
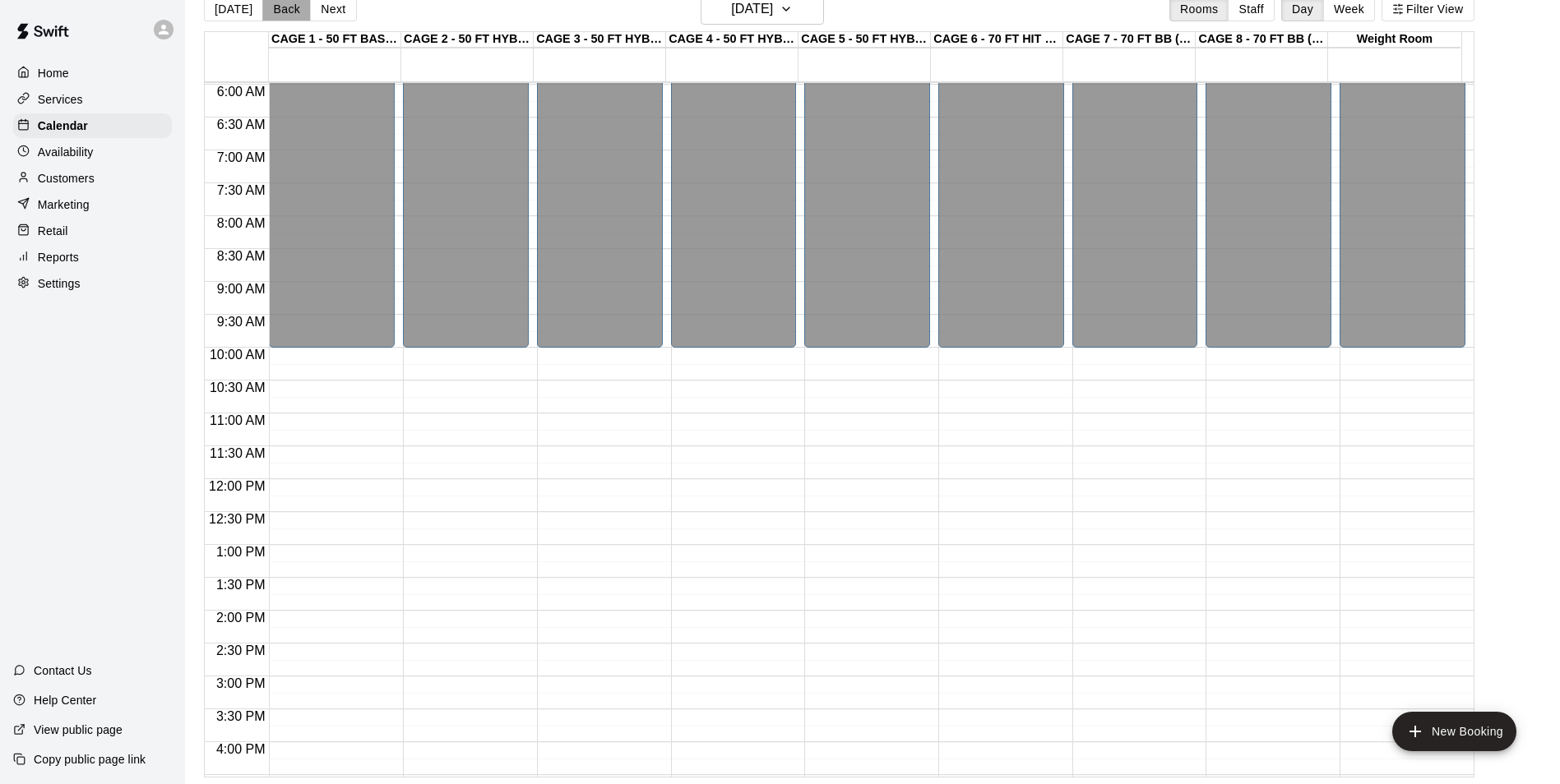
click at [276, 15] on button "Back" at bounding box center [287, 8] width 48 height 25
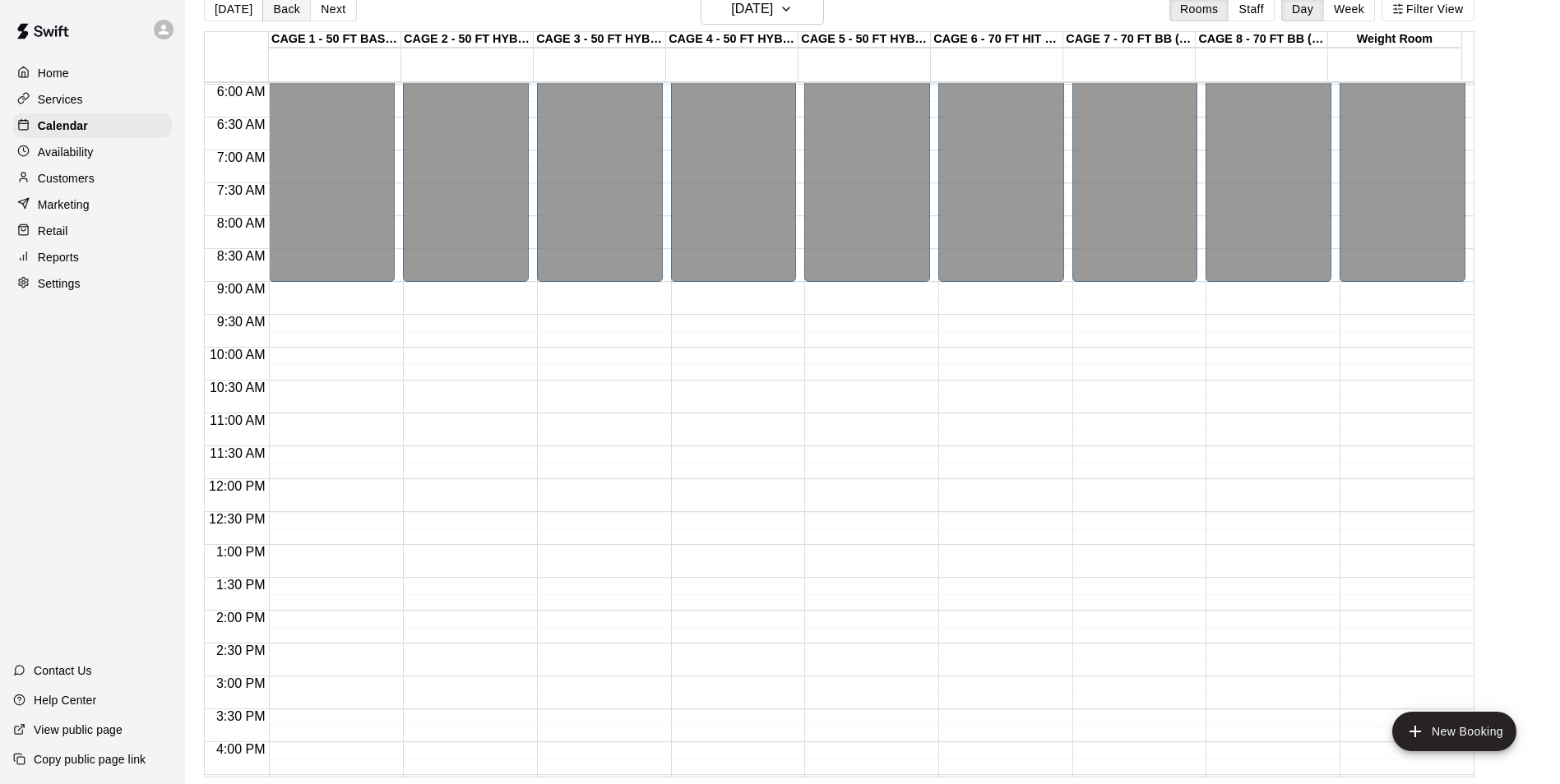
click at [276, 15] on button "Back" at bounding box center [287, 8] width 48 height 25
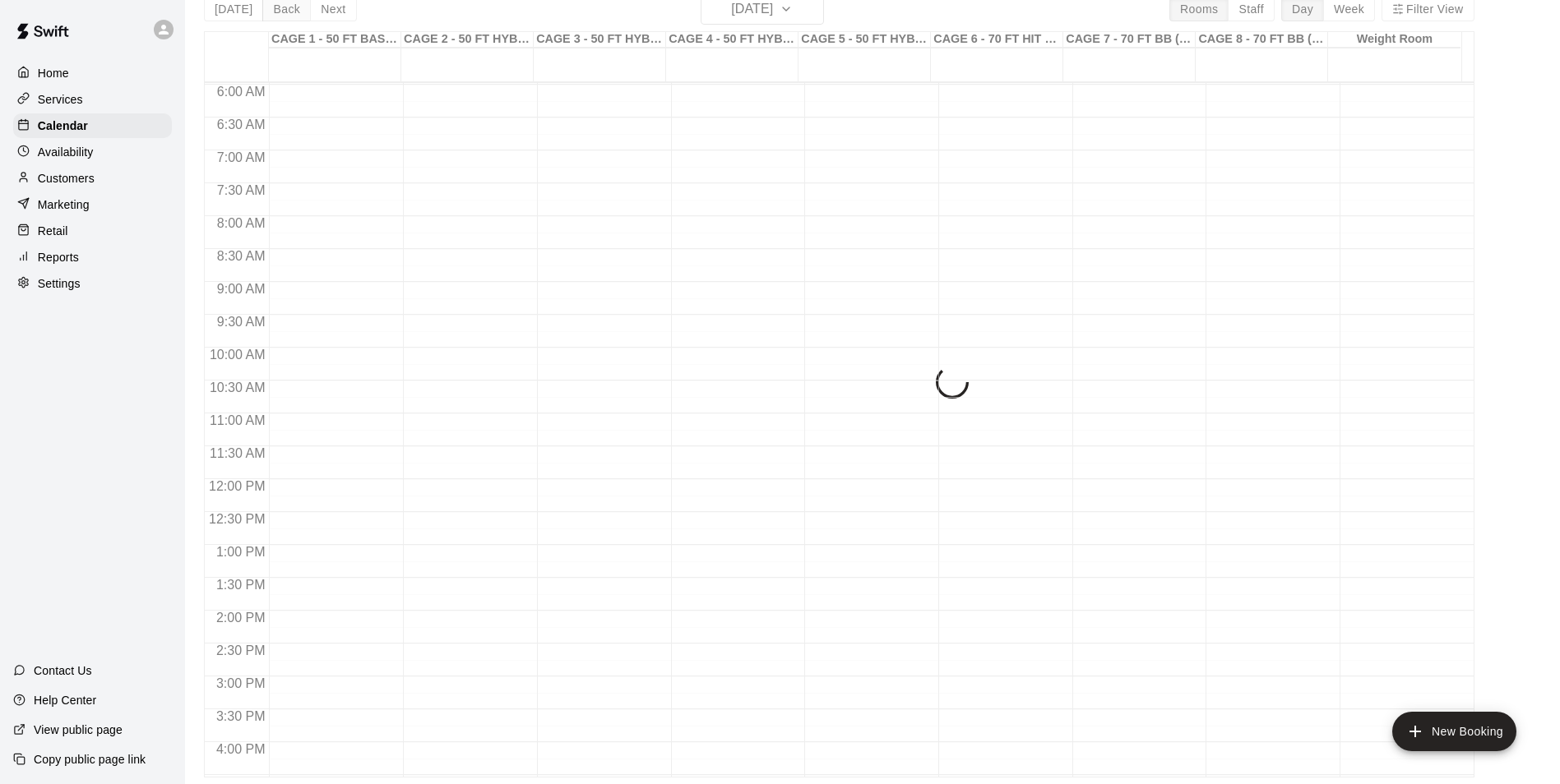
click at [276, 15] on div "Today Back Next Saturday Dec 23 Rooms Staff Day Week Filter View CAGE 1 - 50 FT…" at bounding box center [839, 385] width 1270 height 784
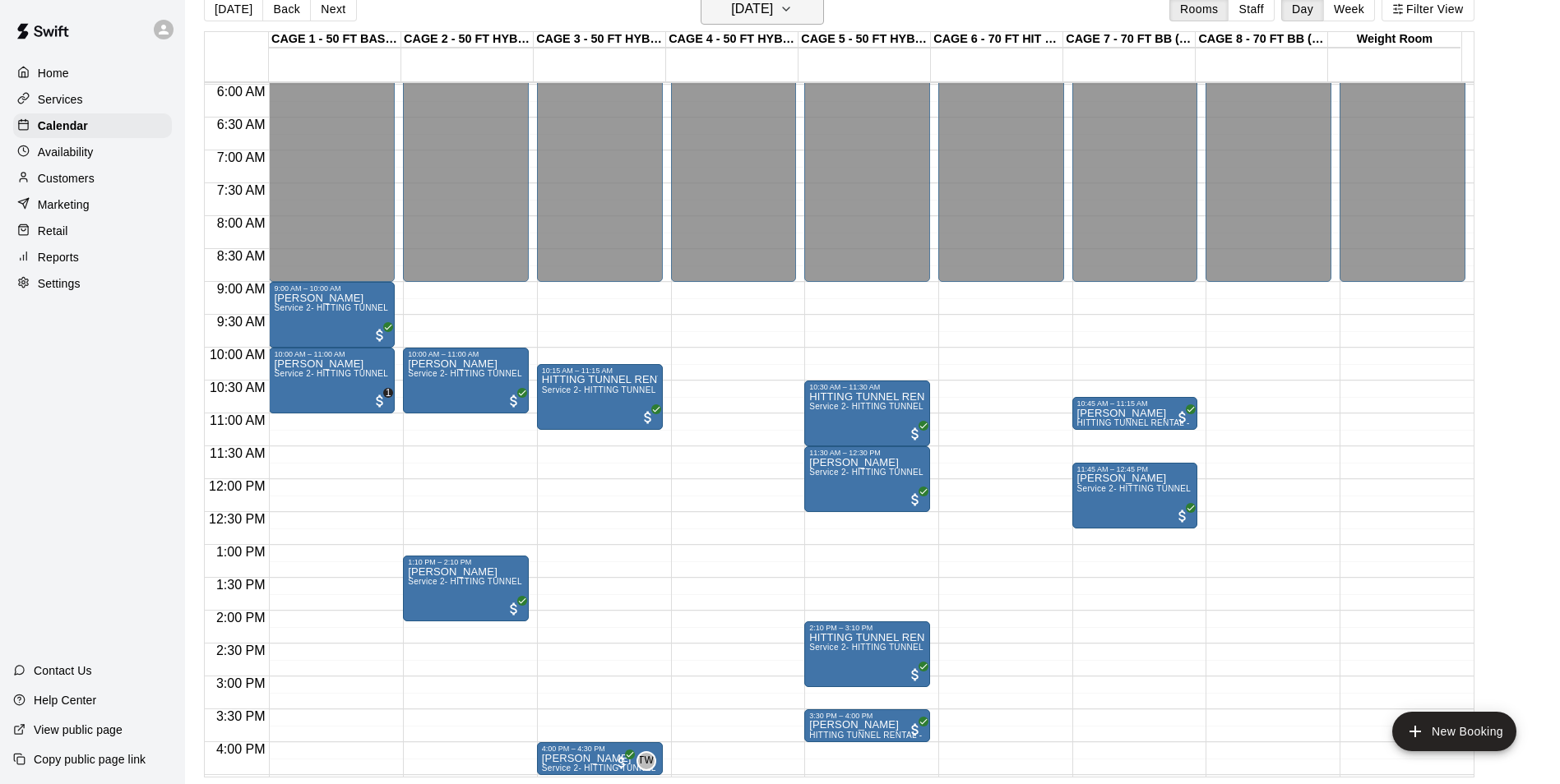
click at [754, 5] on h6 "Saturday Dec 23" at bounding box center [752, 8] width 42 height 23
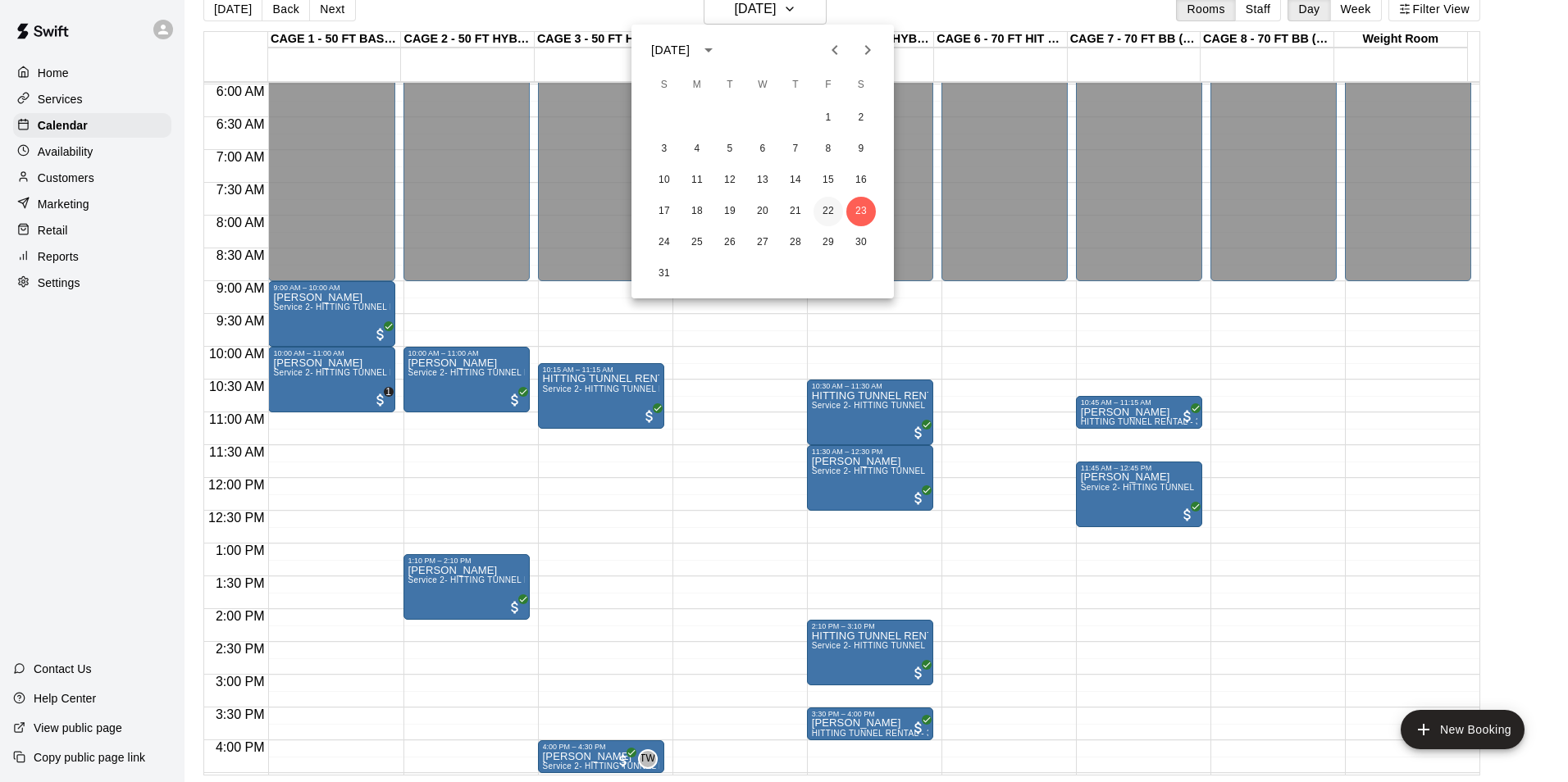
click at [824, 205] on button "22" at bounding box center [828, 212] width 30 height 30
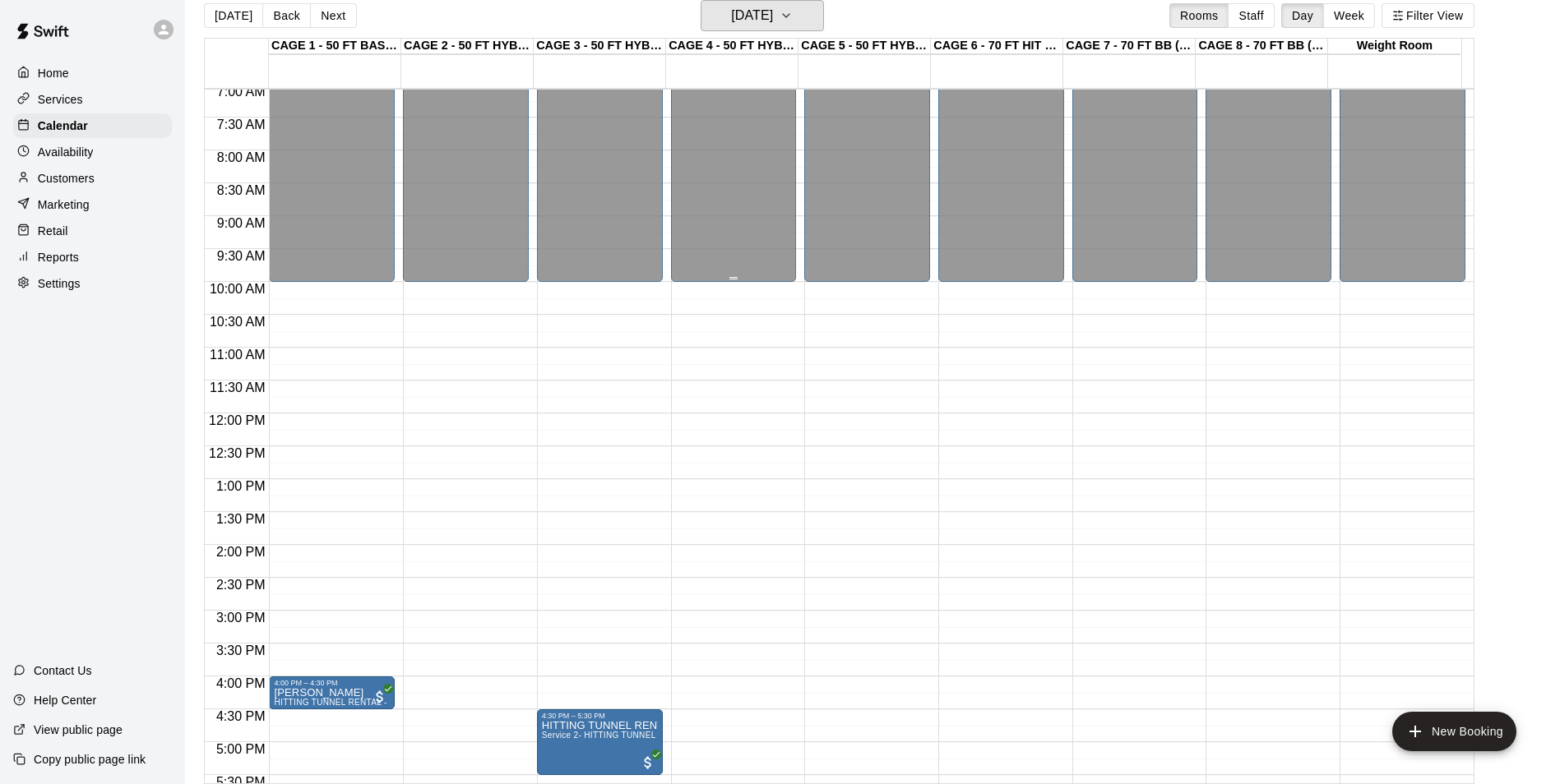
scroll to position [558, 0]
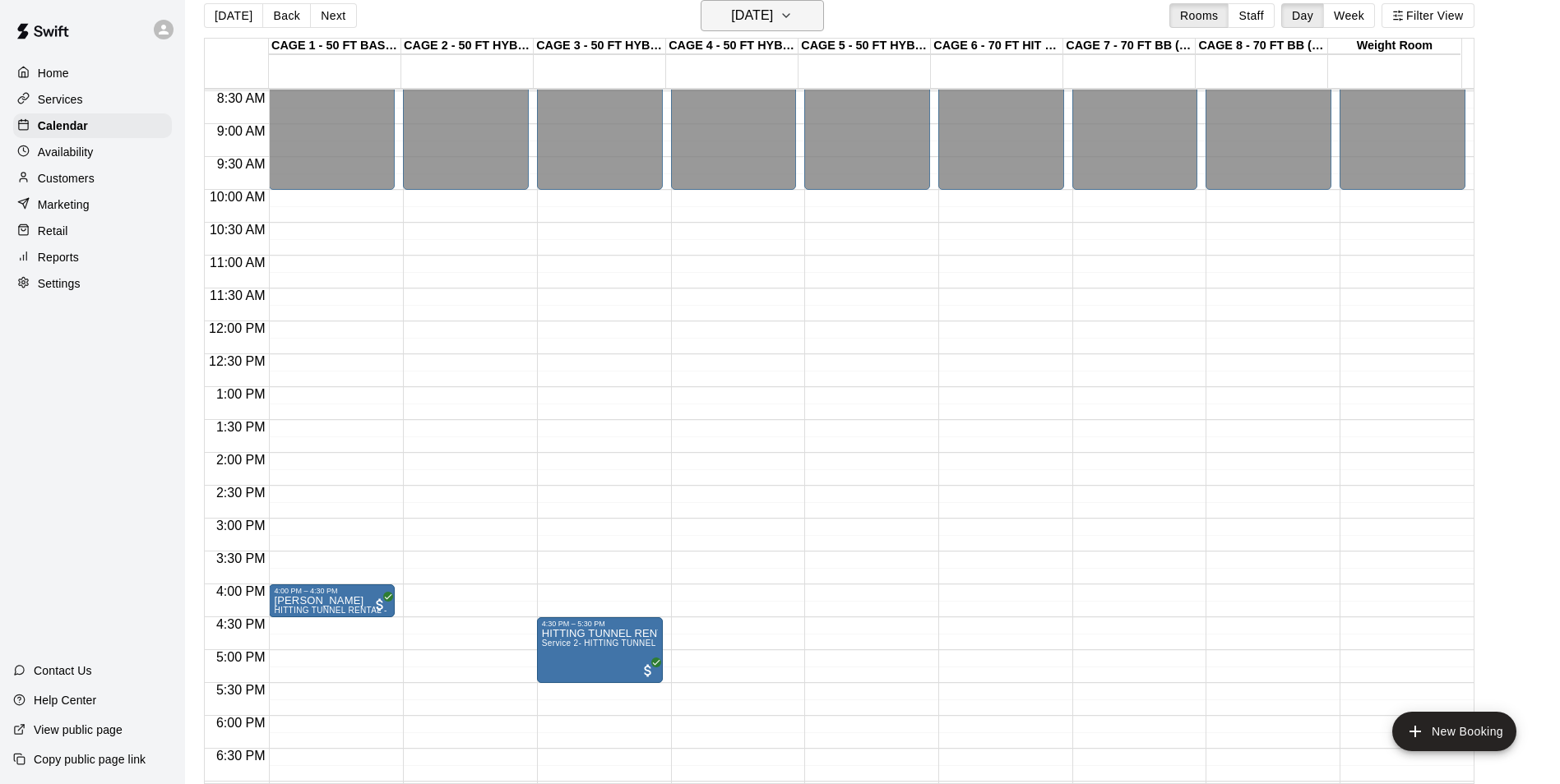
click at [773, 24] on h6 "Friday Dec 22" at bounding box center [752, 15] width 42 height 23
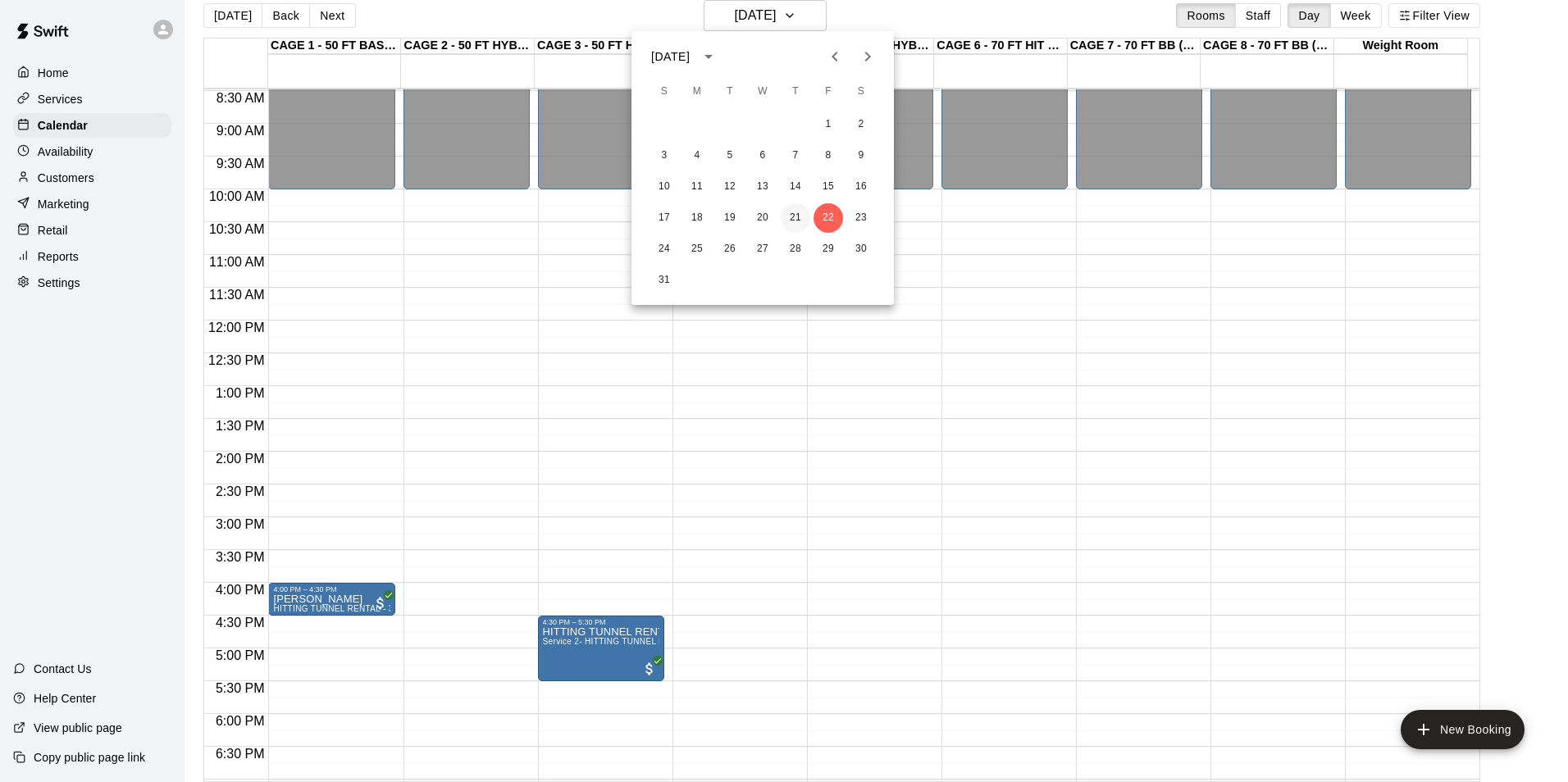
click at [794, 207] on button "21" at bounding box center [795, 218] width 30 height 30
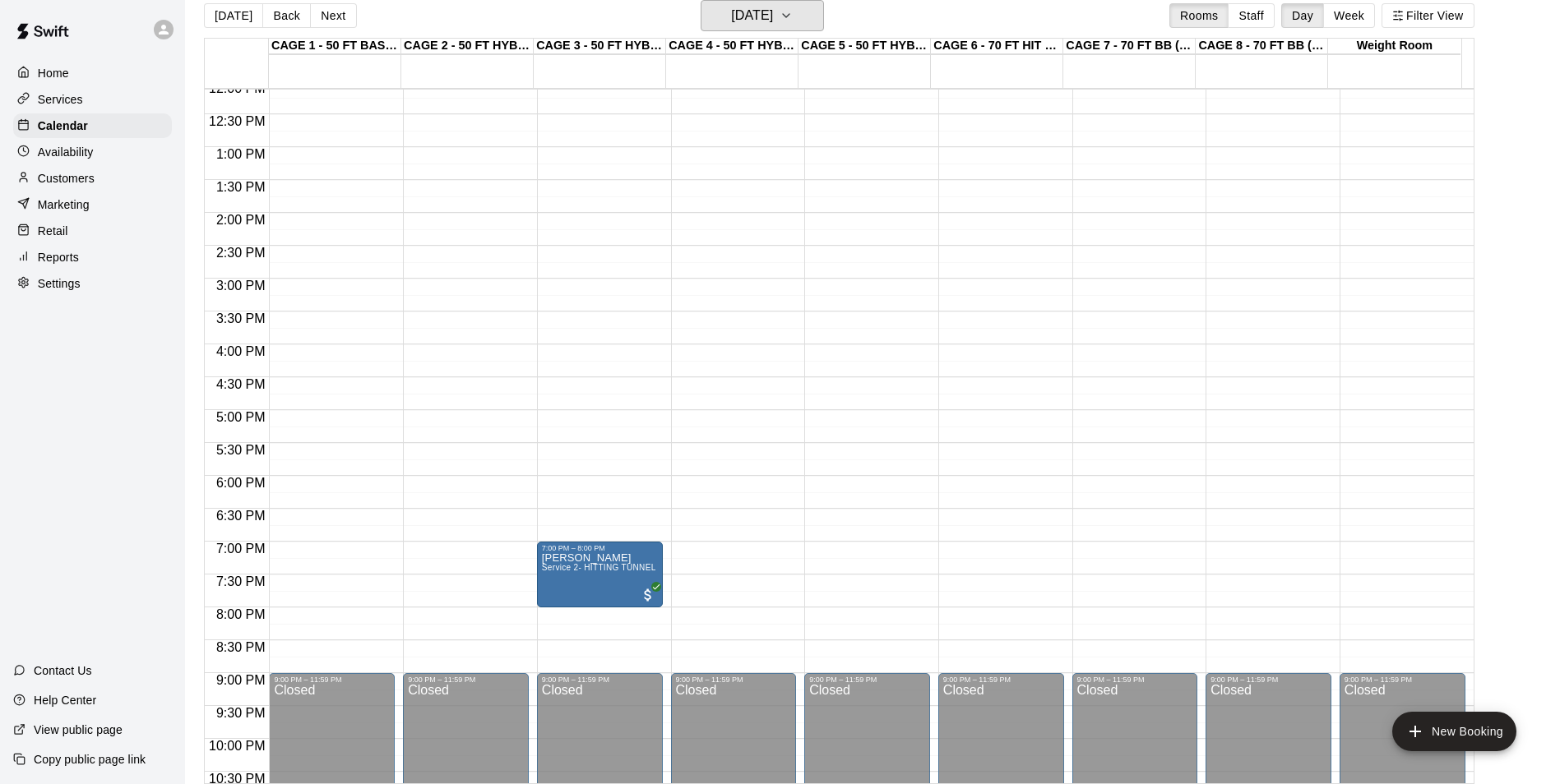
scroll to position [803, 0]
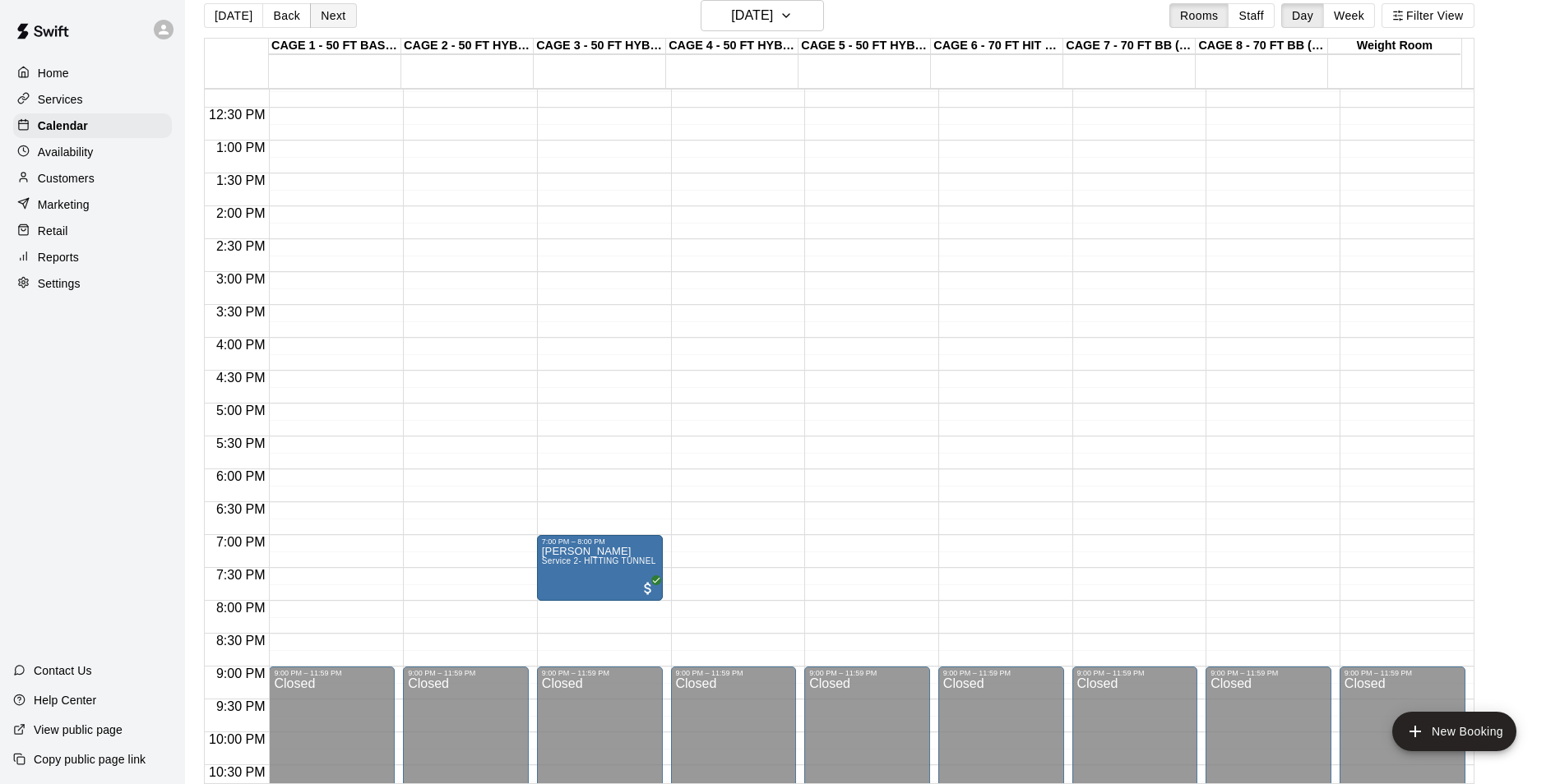
click at [310, 17] on button "Next" at bounding box center [333, 16] width 46 height 25
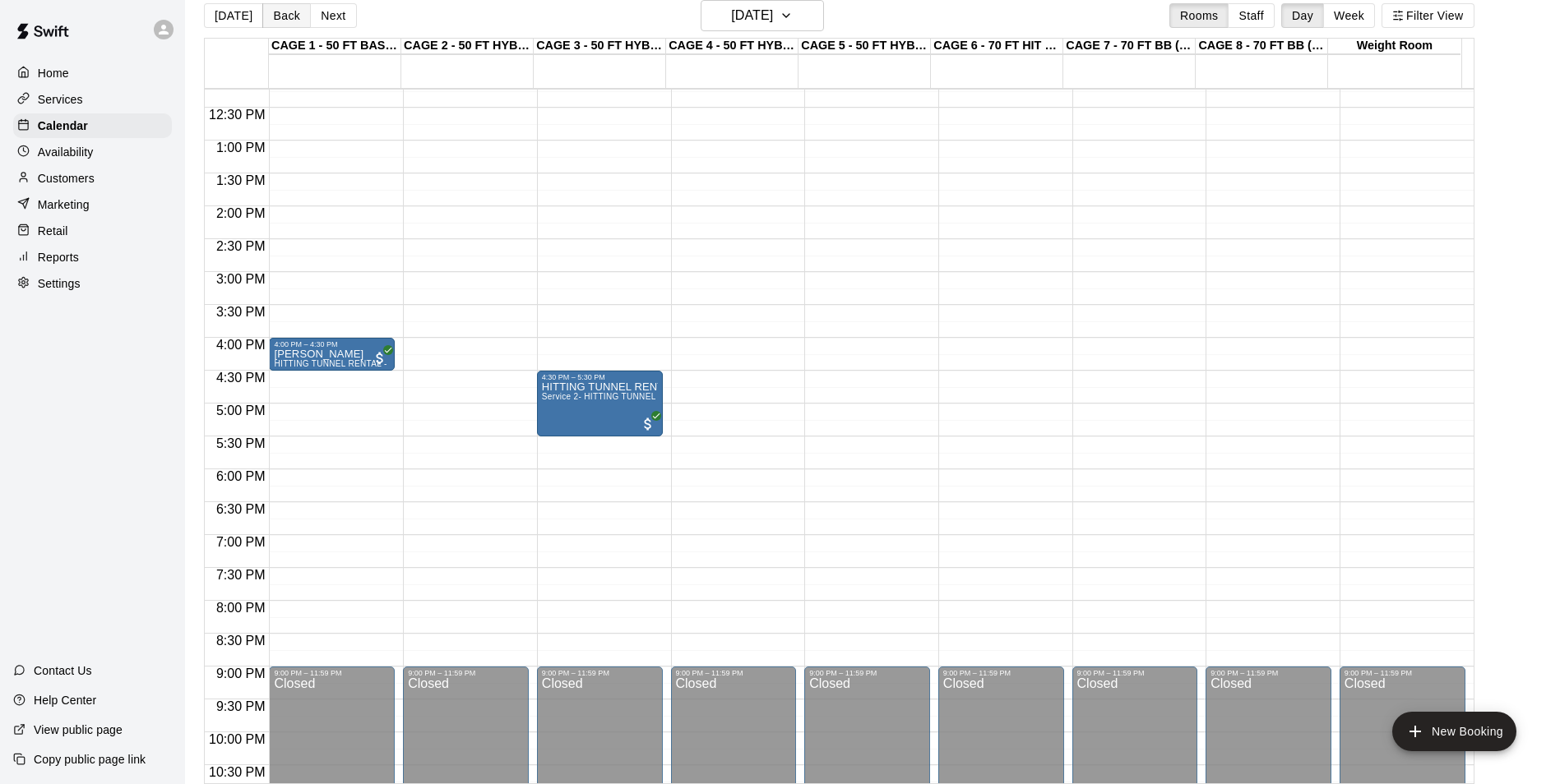
click at [282, 18] on button "Back" at bounding box center [287, 16] width 48 height 25
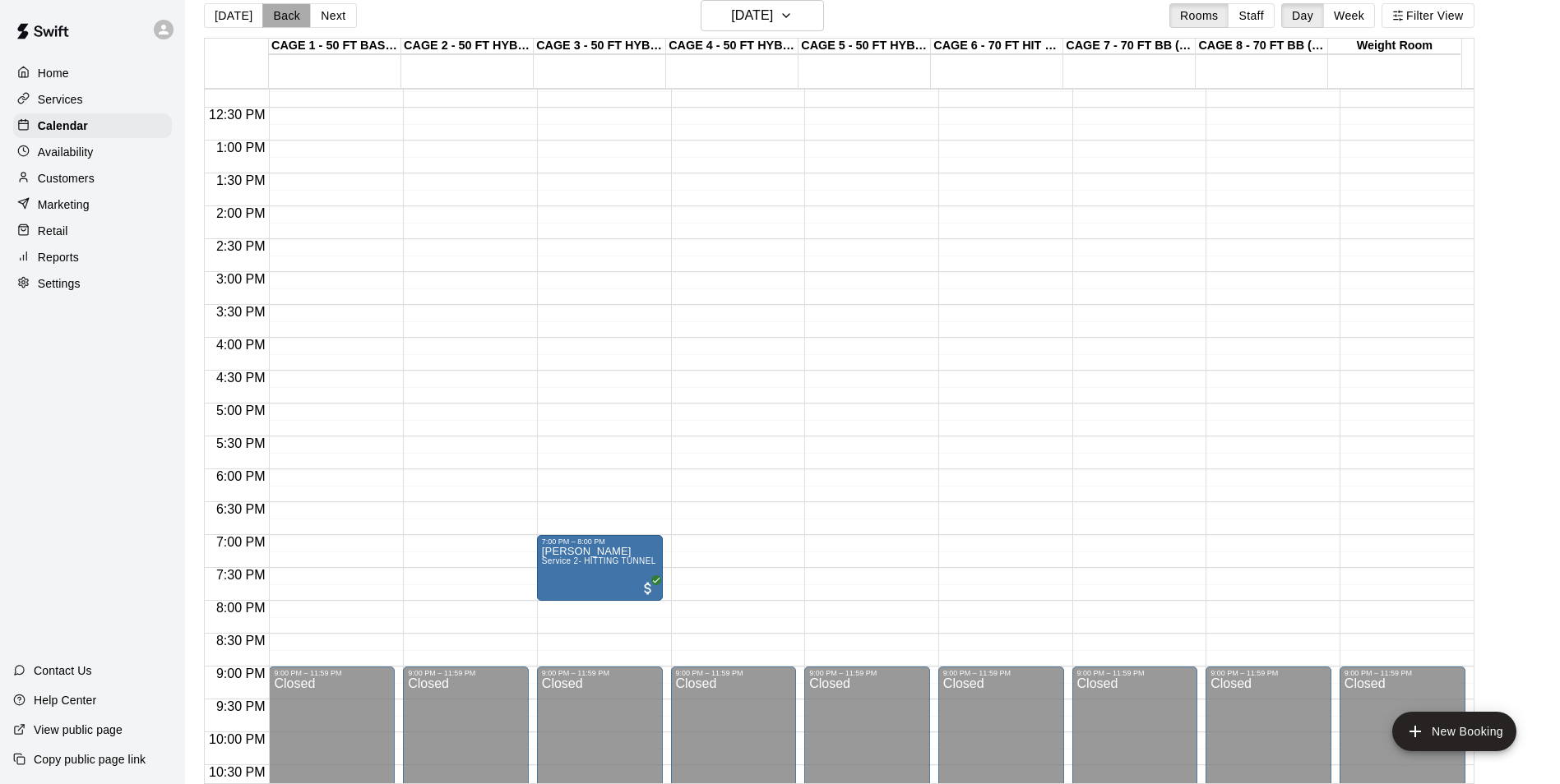
click at [282, 18] on button "Back" at bounding box center [287, 16] width 48 height 25
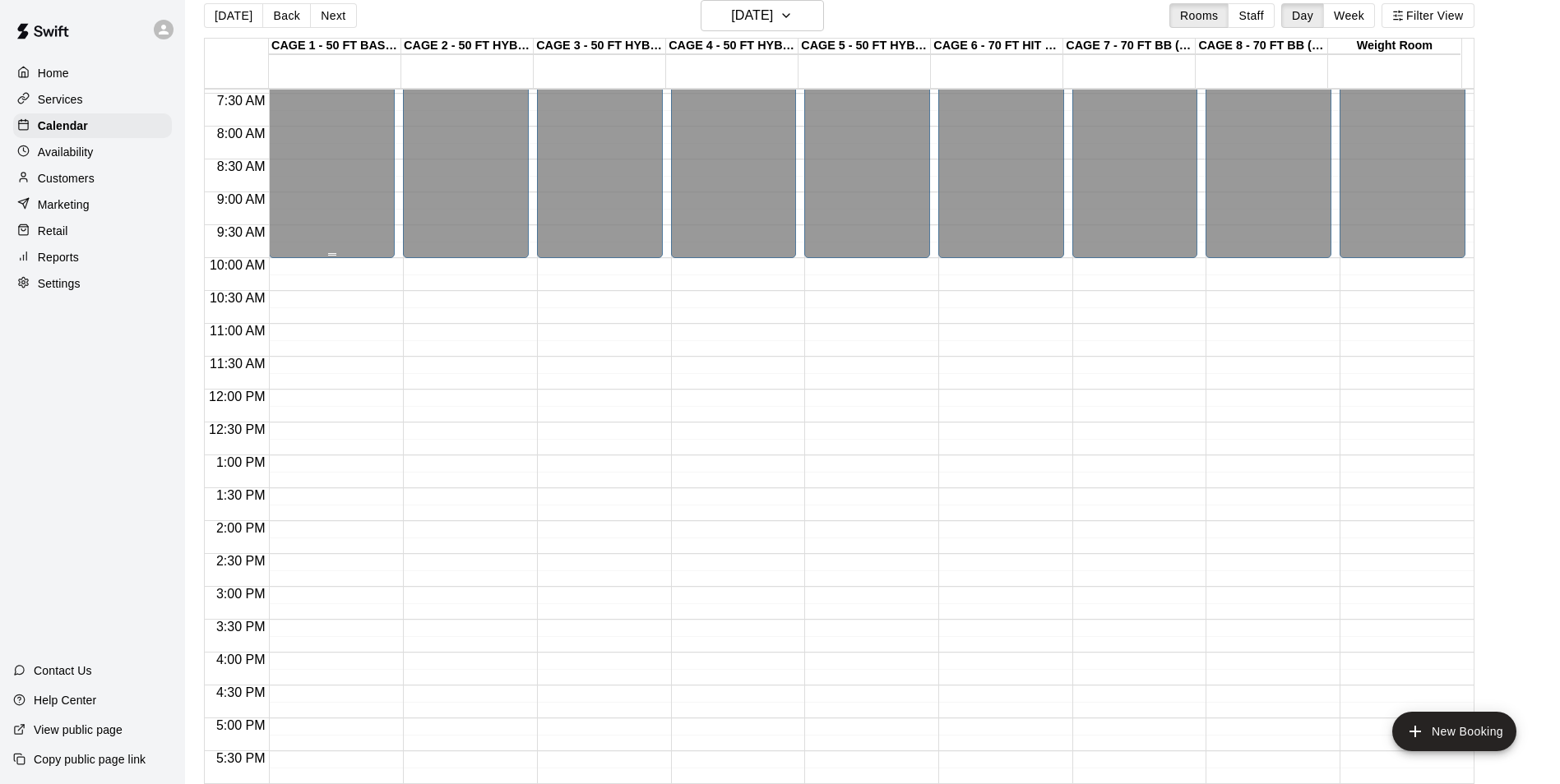
scroll to position [475, 0]
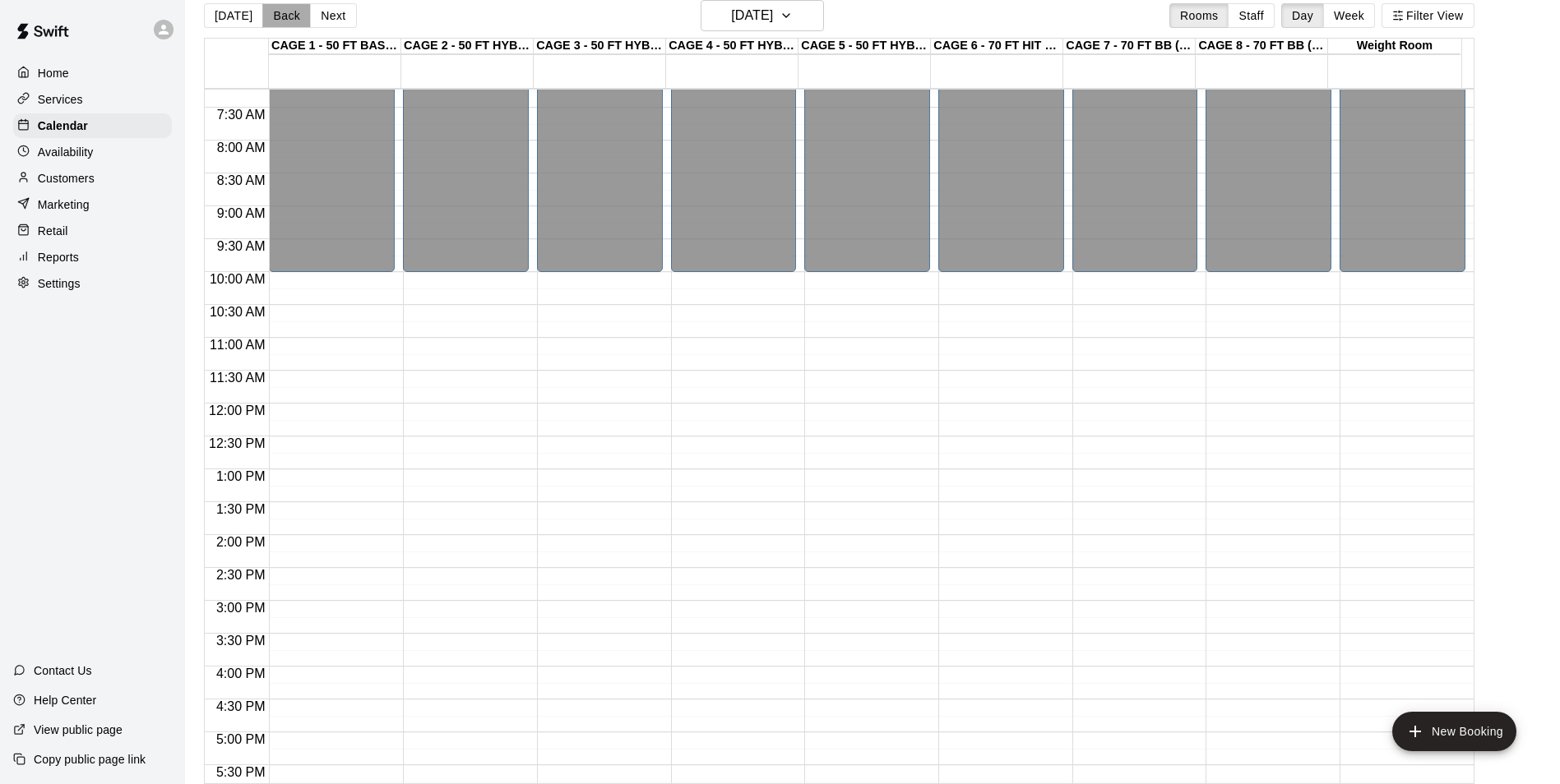
click at [283, 19] on button "Back" at bounding box center [287, 16] width 48 height 25
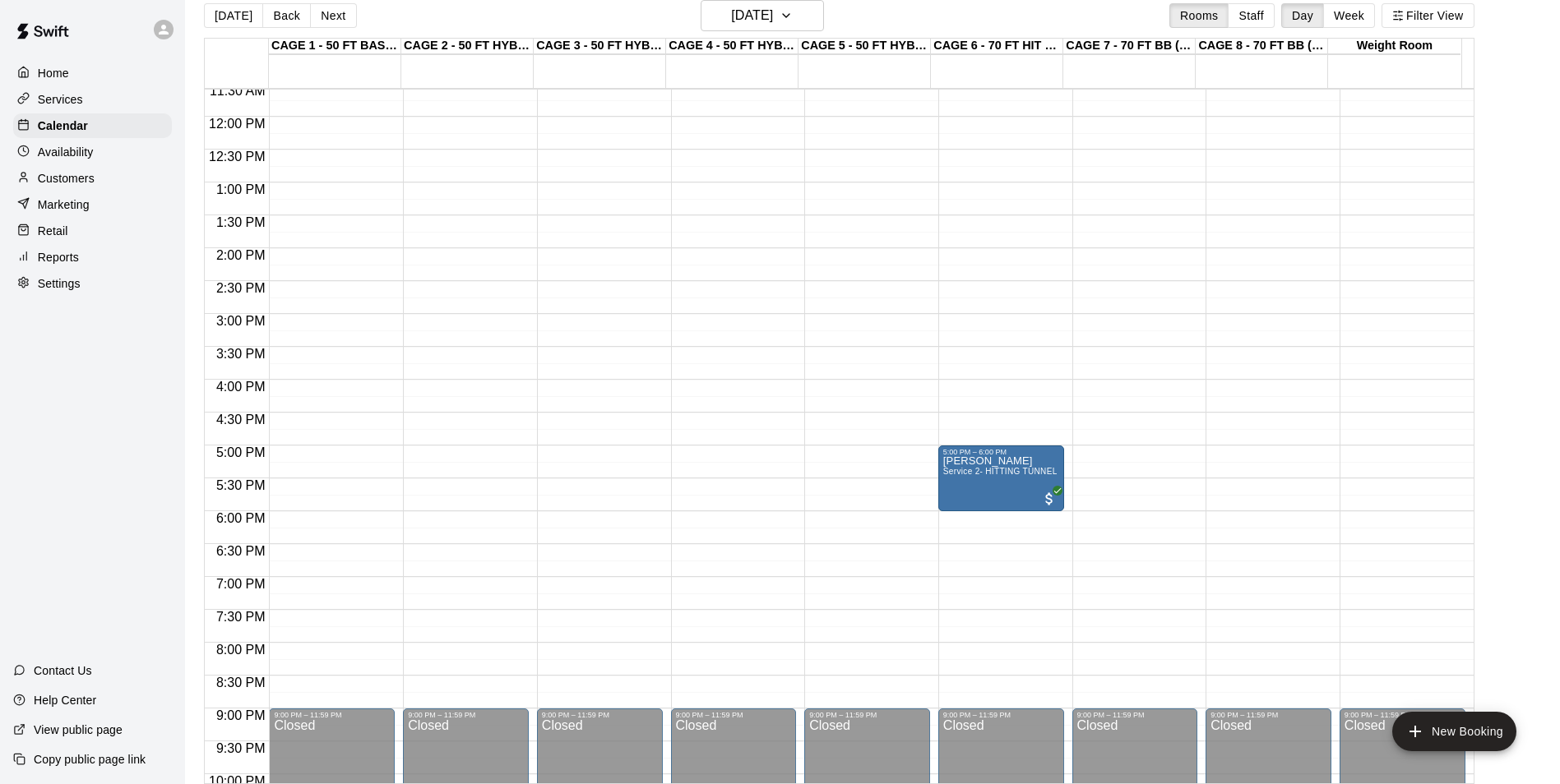
scroll to position [803, 0]
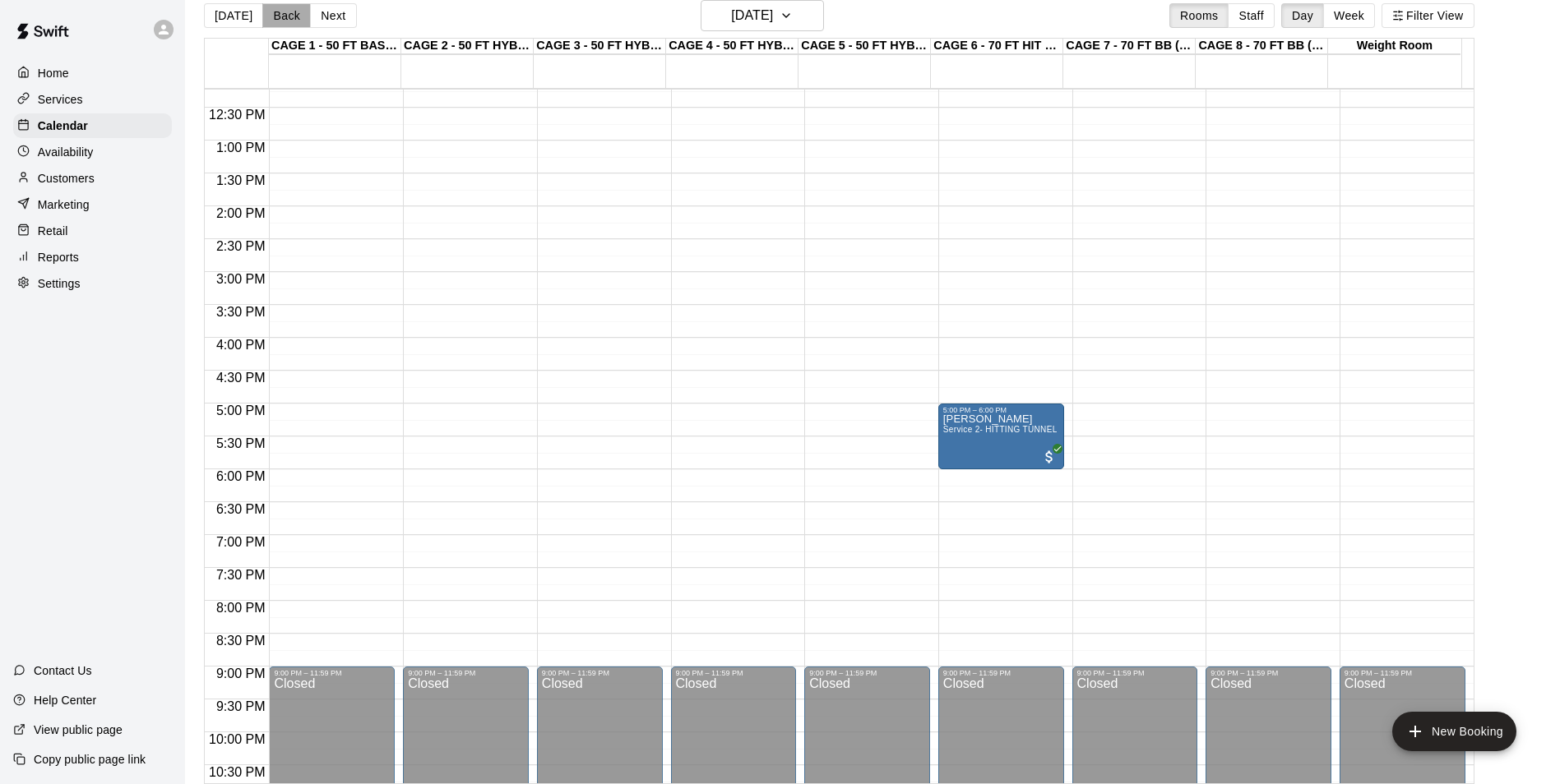
click at [277, 15] on button "Back" at bounding box center [287, 16] width 48 height 25
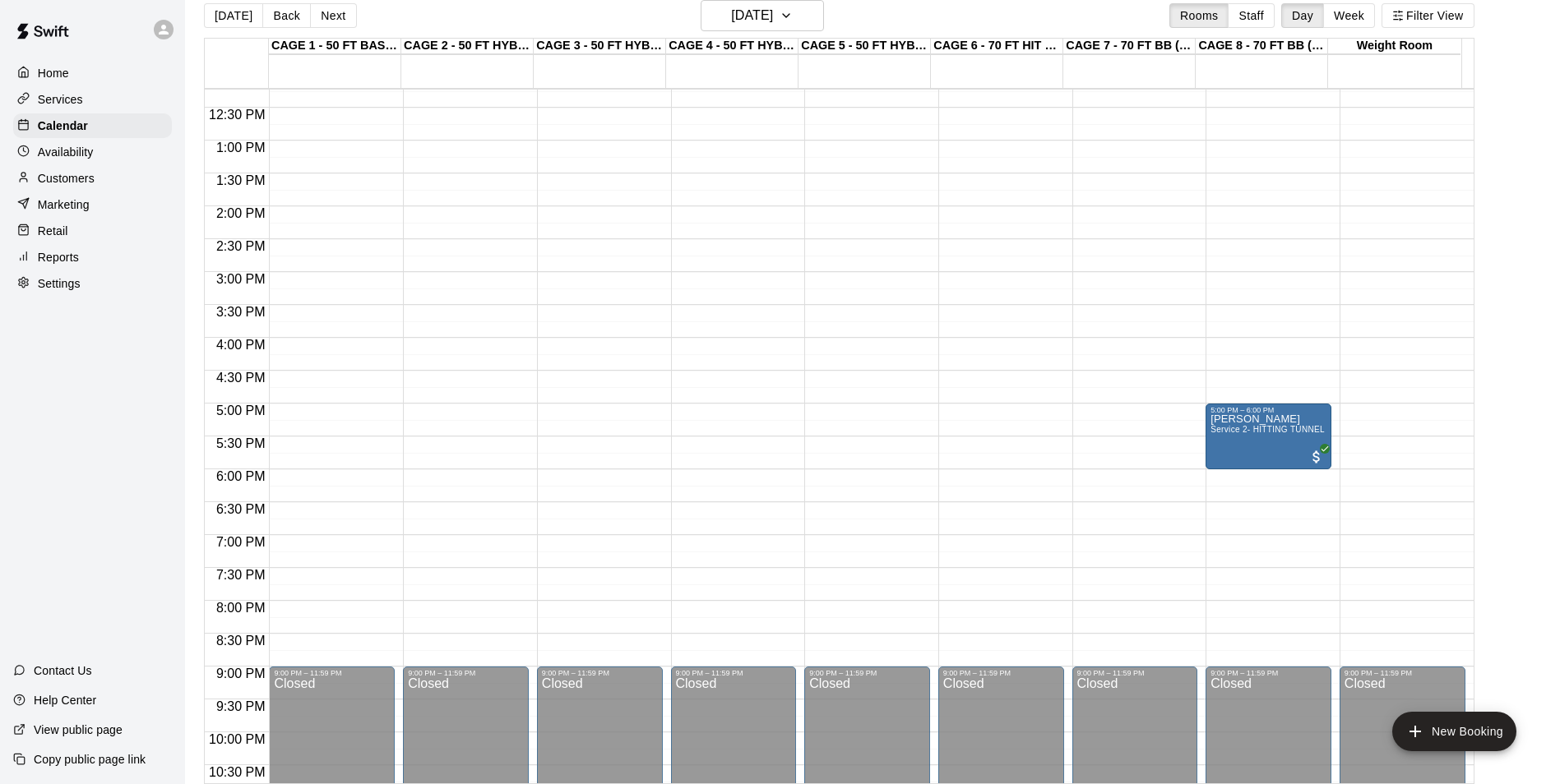
click at [277, 31] on div "Today Back Next Monday Dec 18 Rooms Staff Day Week Filter View" at bounding box center [839, 19] width 1270 height 38
click at [277, 13] on button "Back" at bounding box center [287, 16] width 48 height 25
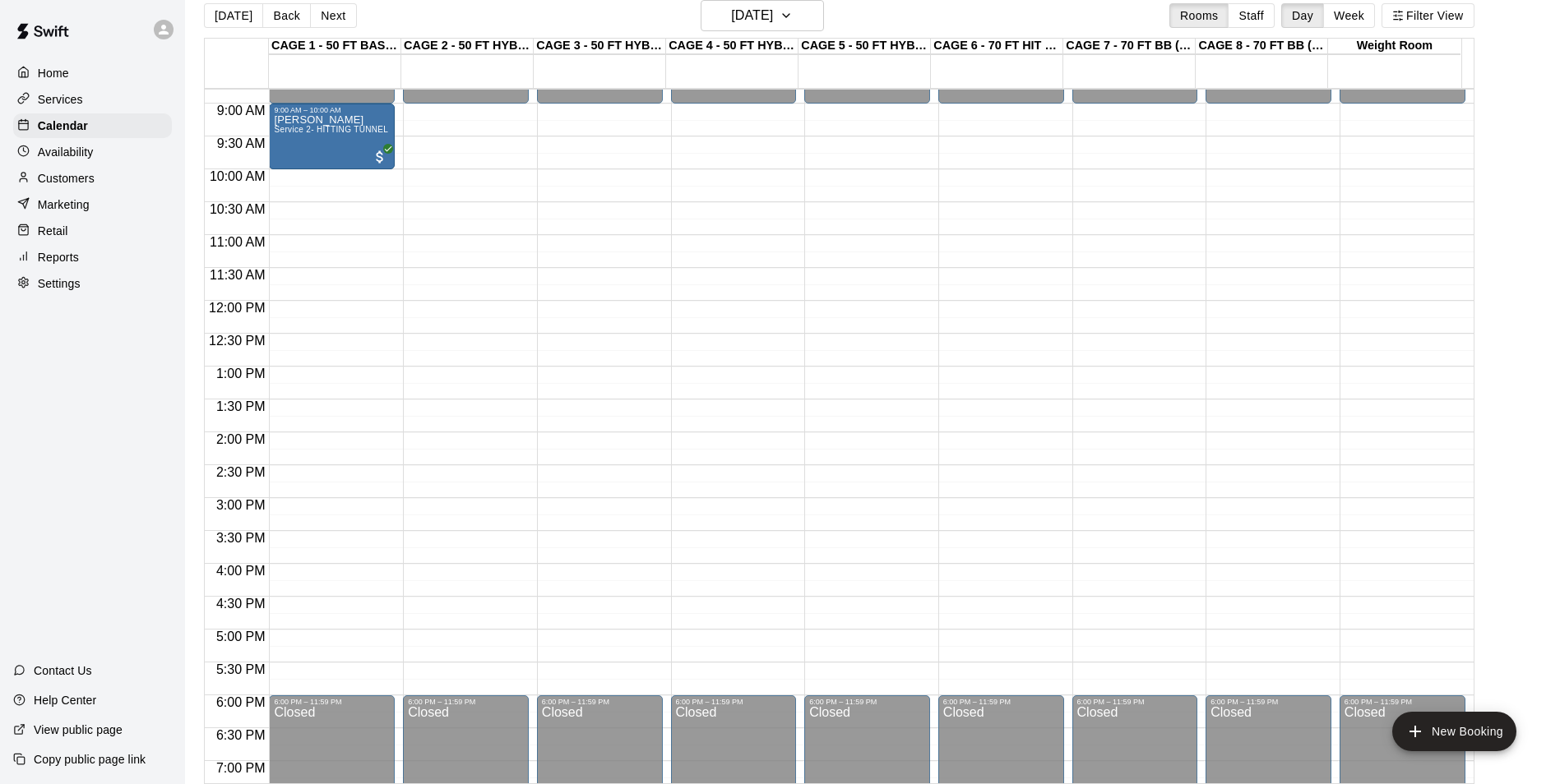
scroll to position [558, 0]
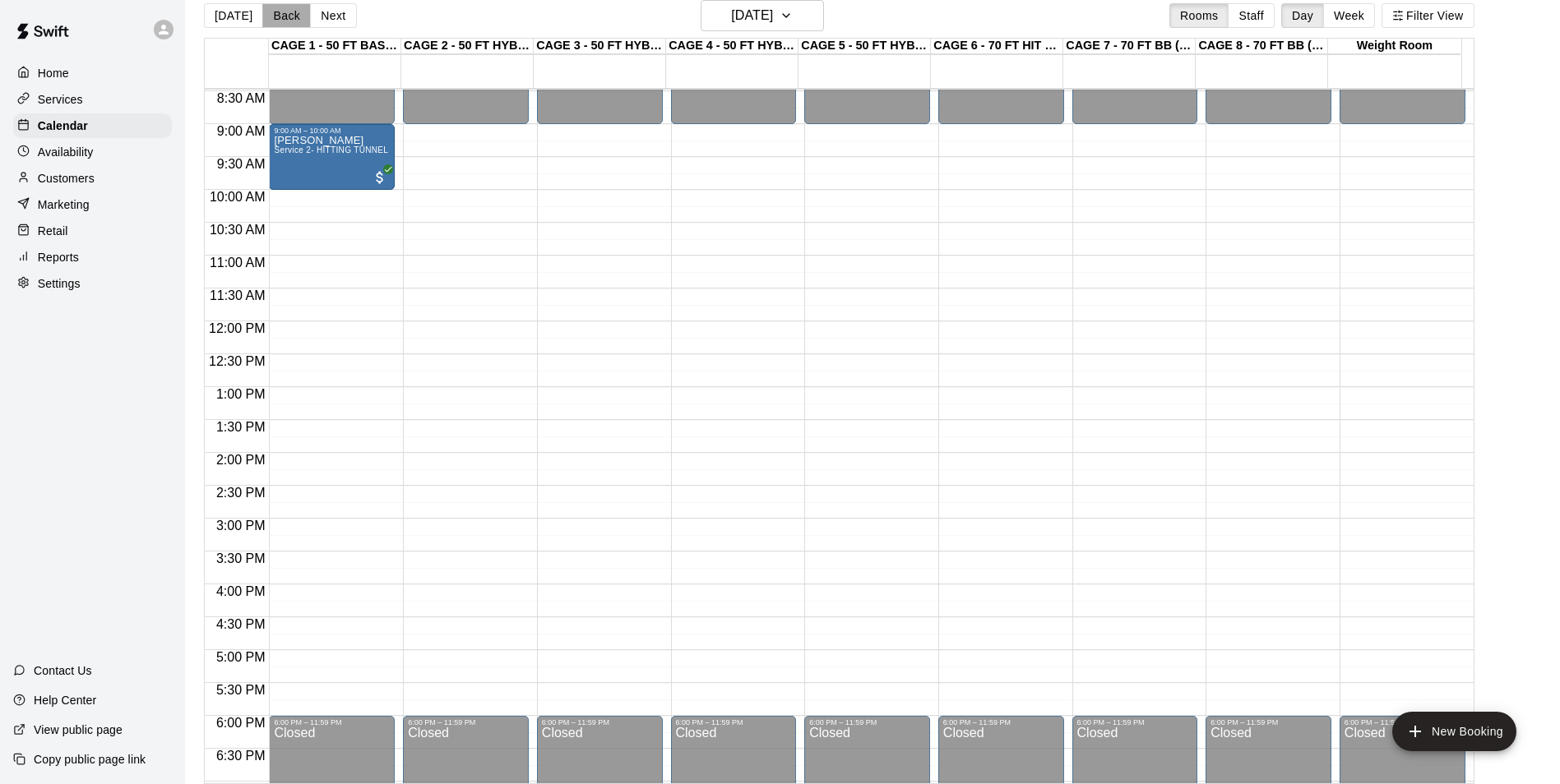
click at [292, 19] on button "Back" at bounding box center [287, 16] width 48 height 25
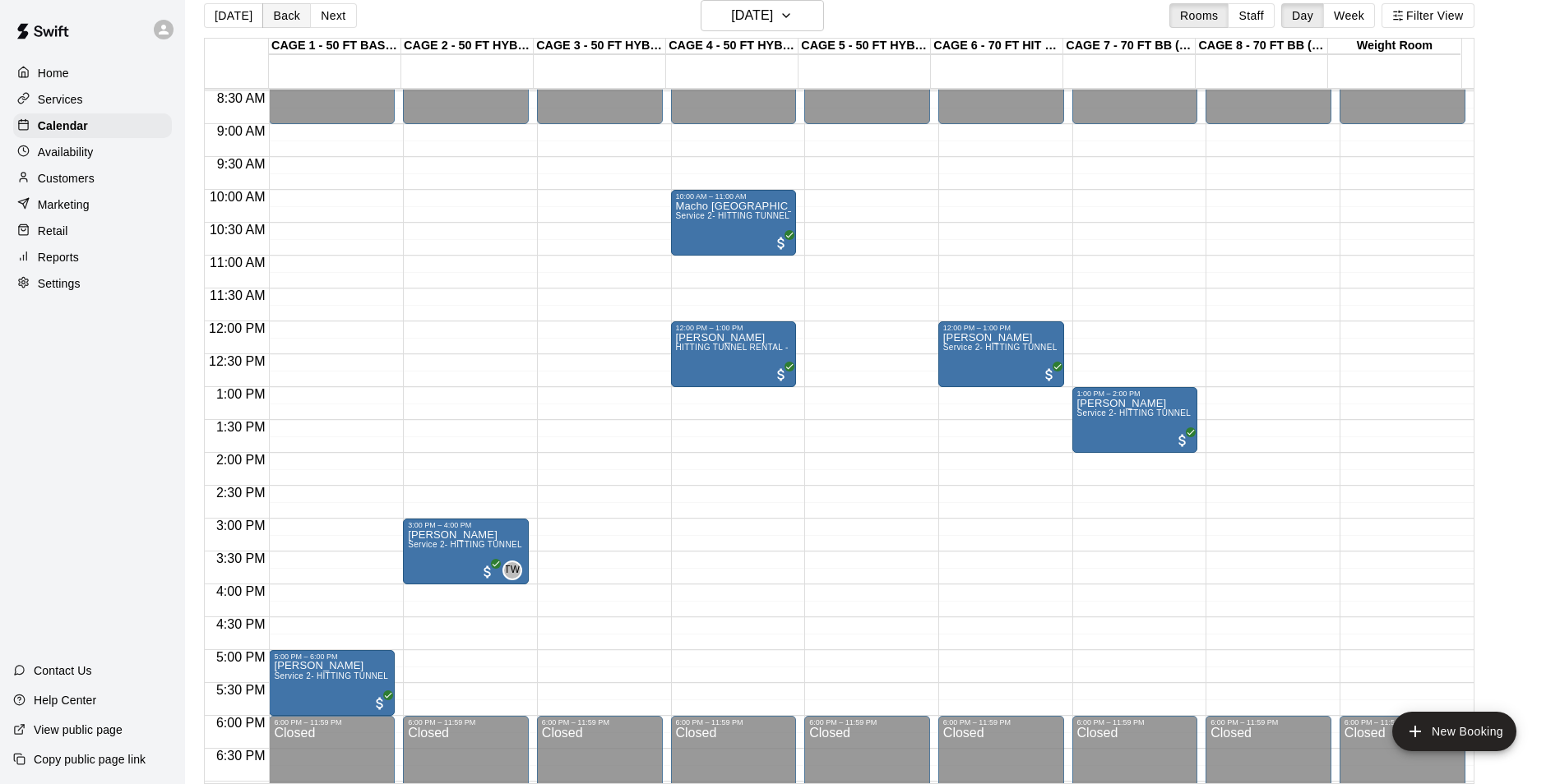
click at [284, 16] on button "Back" at bounding box center [287, 16] width 48 height 25
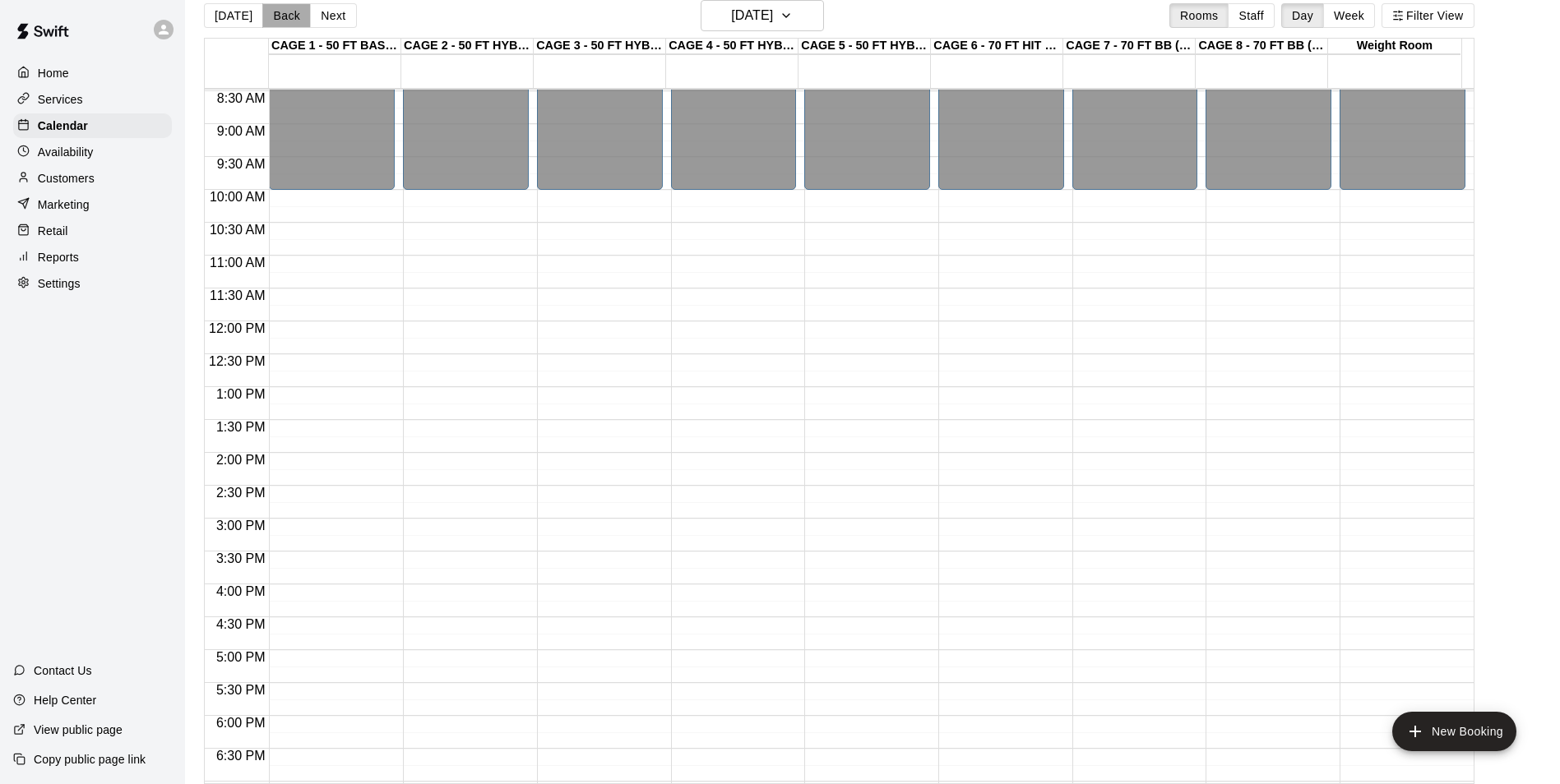
click at [284, 16] on button "Back" at bounding box center [287, 16] width 48 height 25
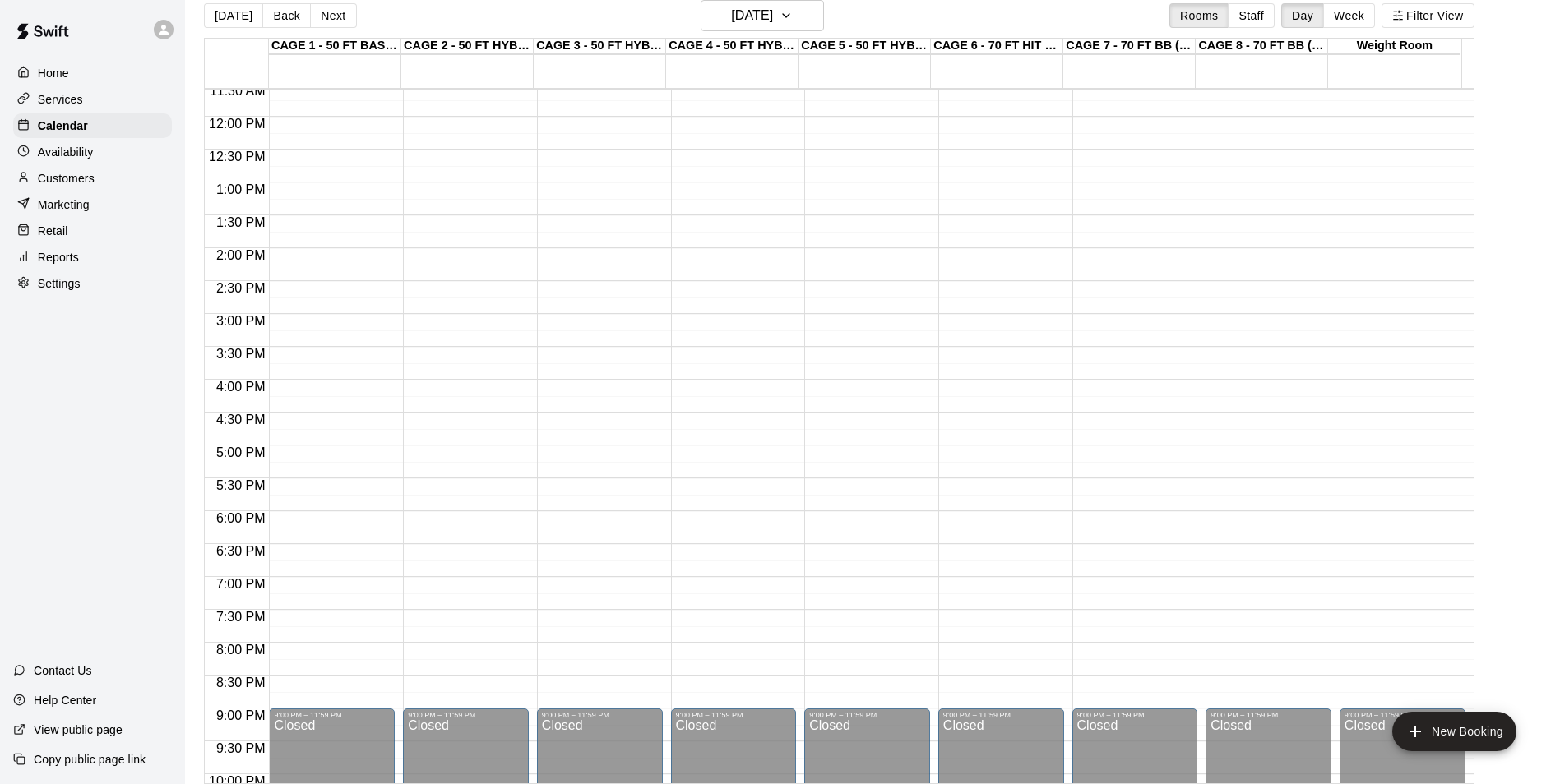
scroll to position [639, 0]
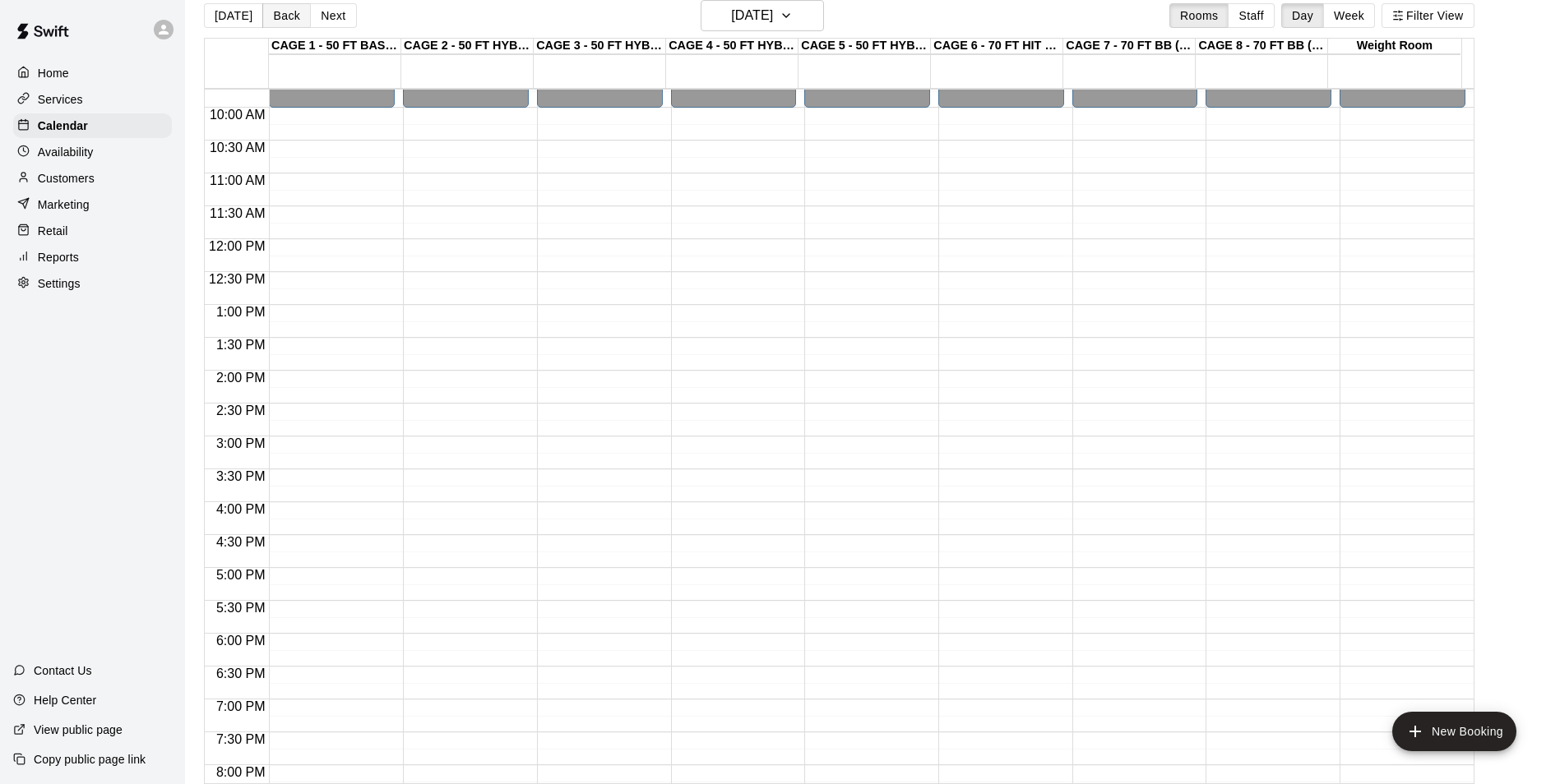
click at [289, 11] on button "Back" at bounding box center [287, 16] width 48 height 25
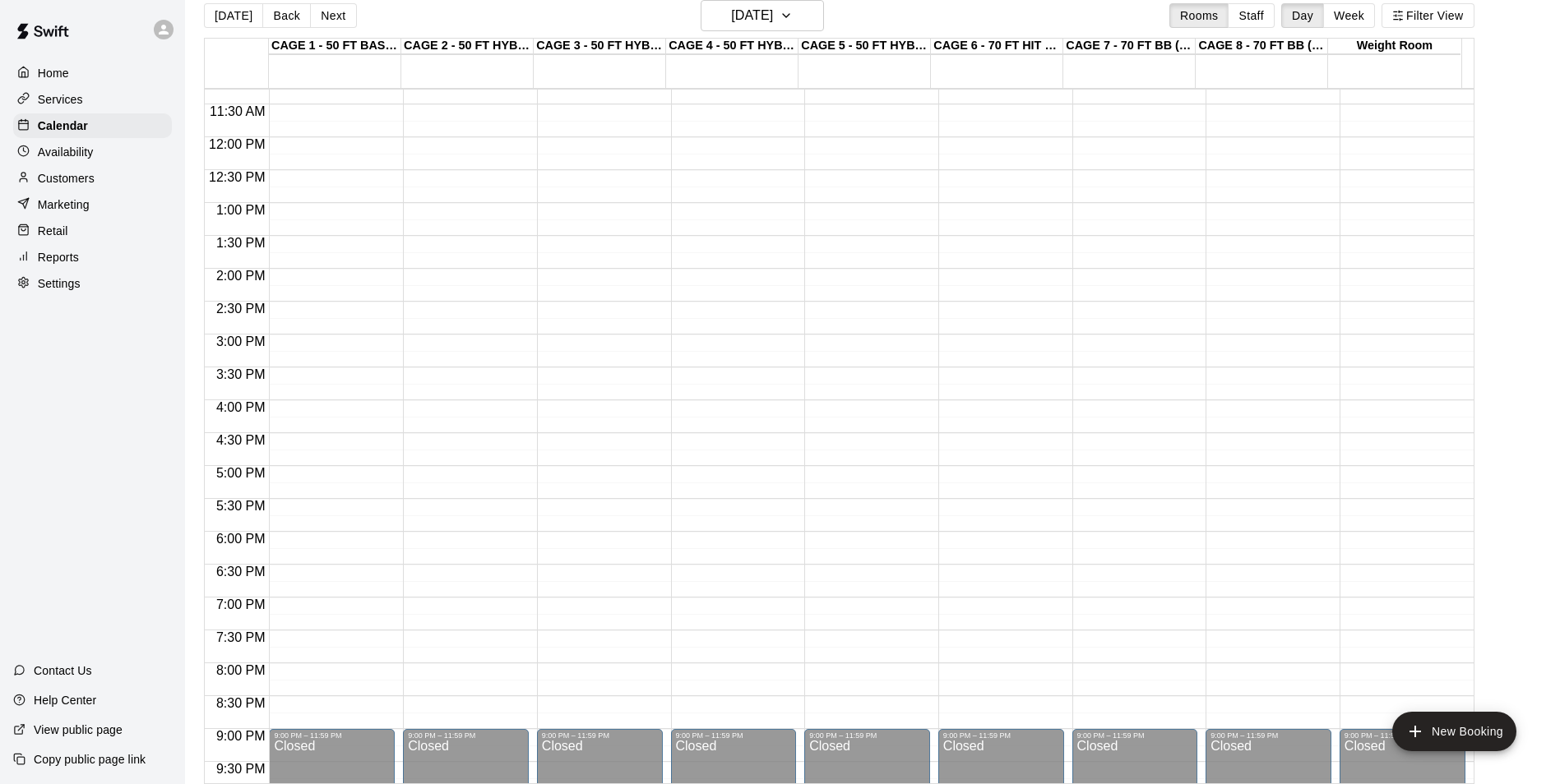
scroll to position [886, 0]
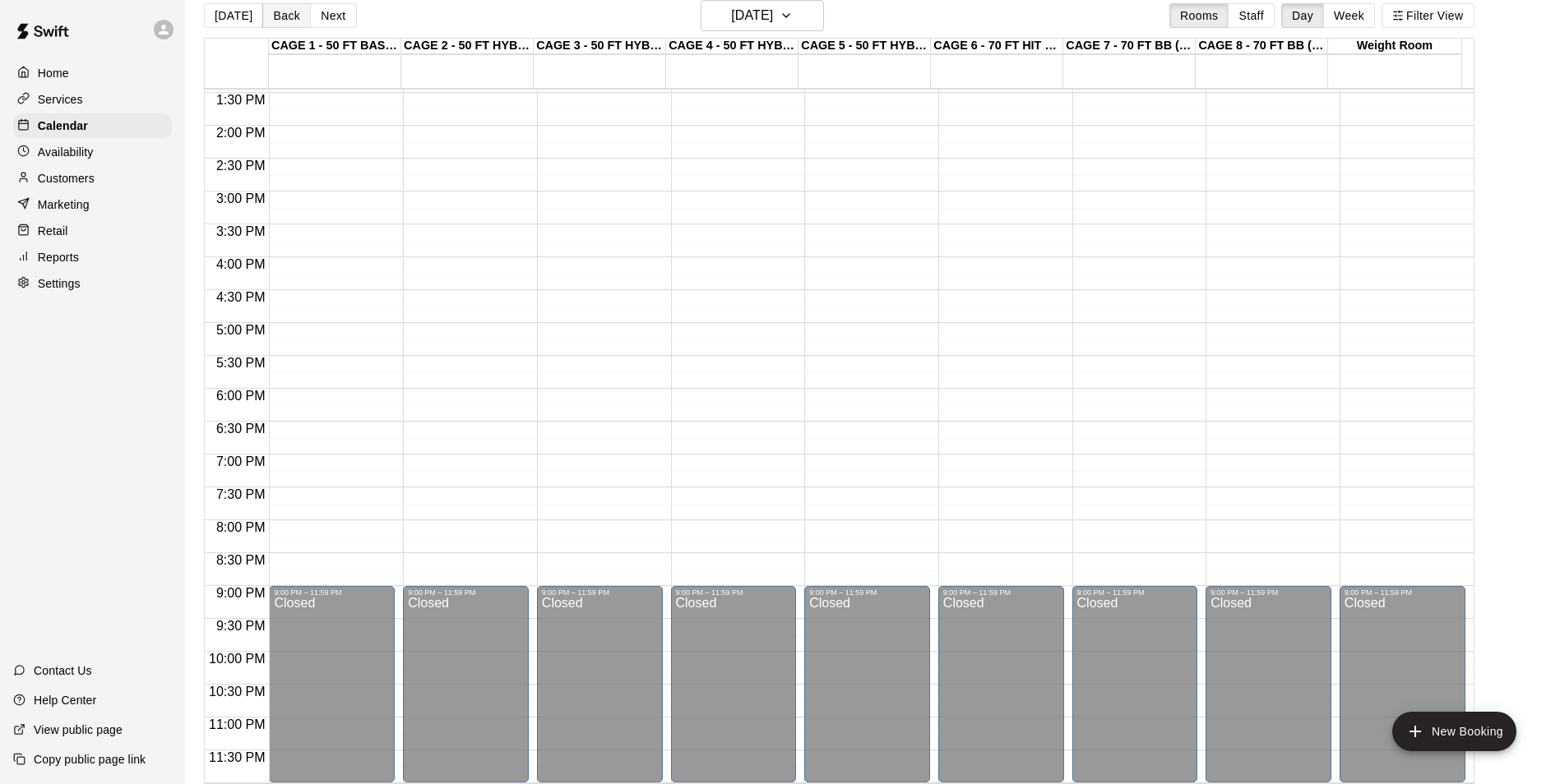
click at [276, 14] on button "Back" at bounding box center [287, 16] width 48 height 25
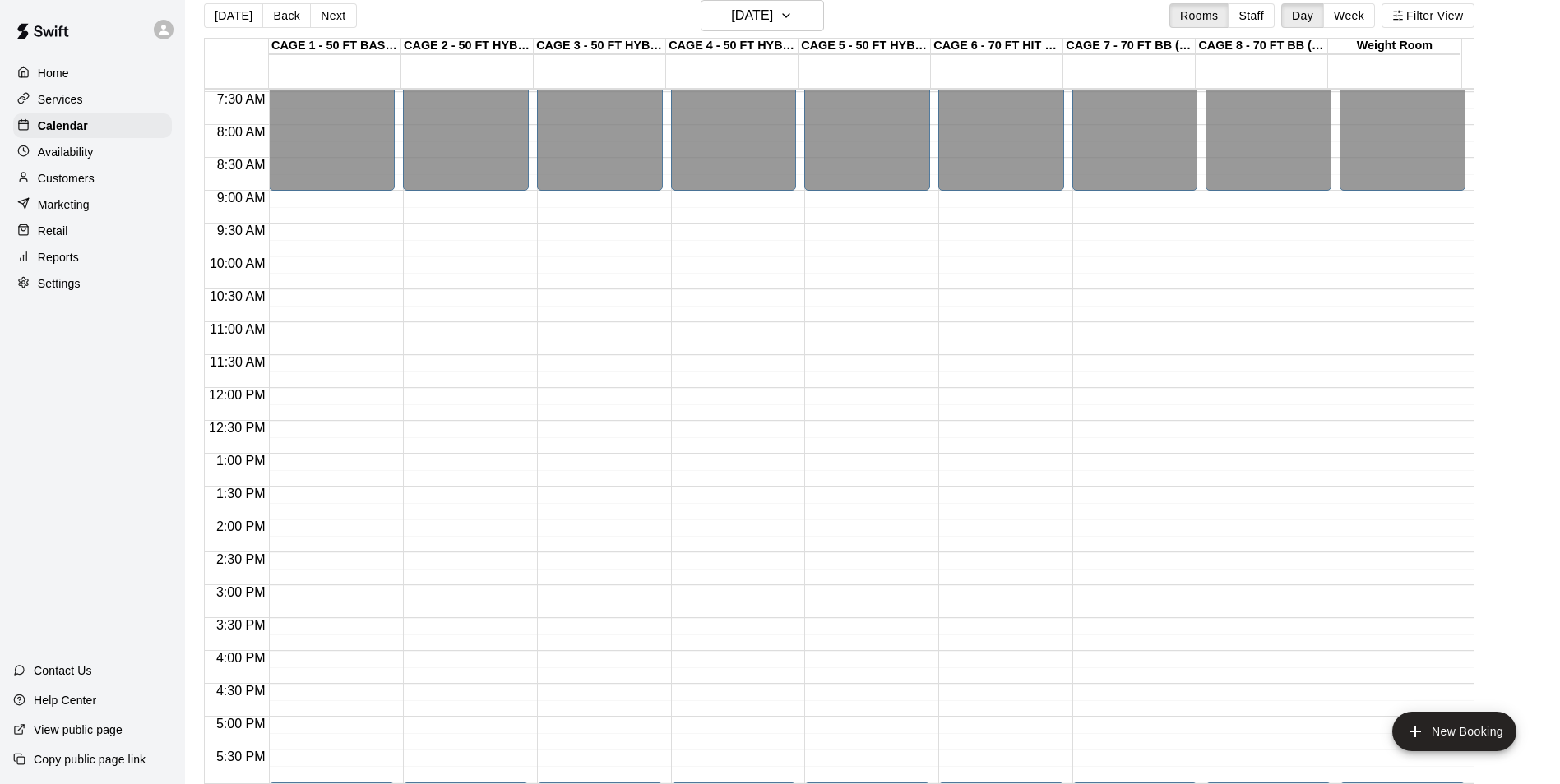
scroll to position [475, 0]
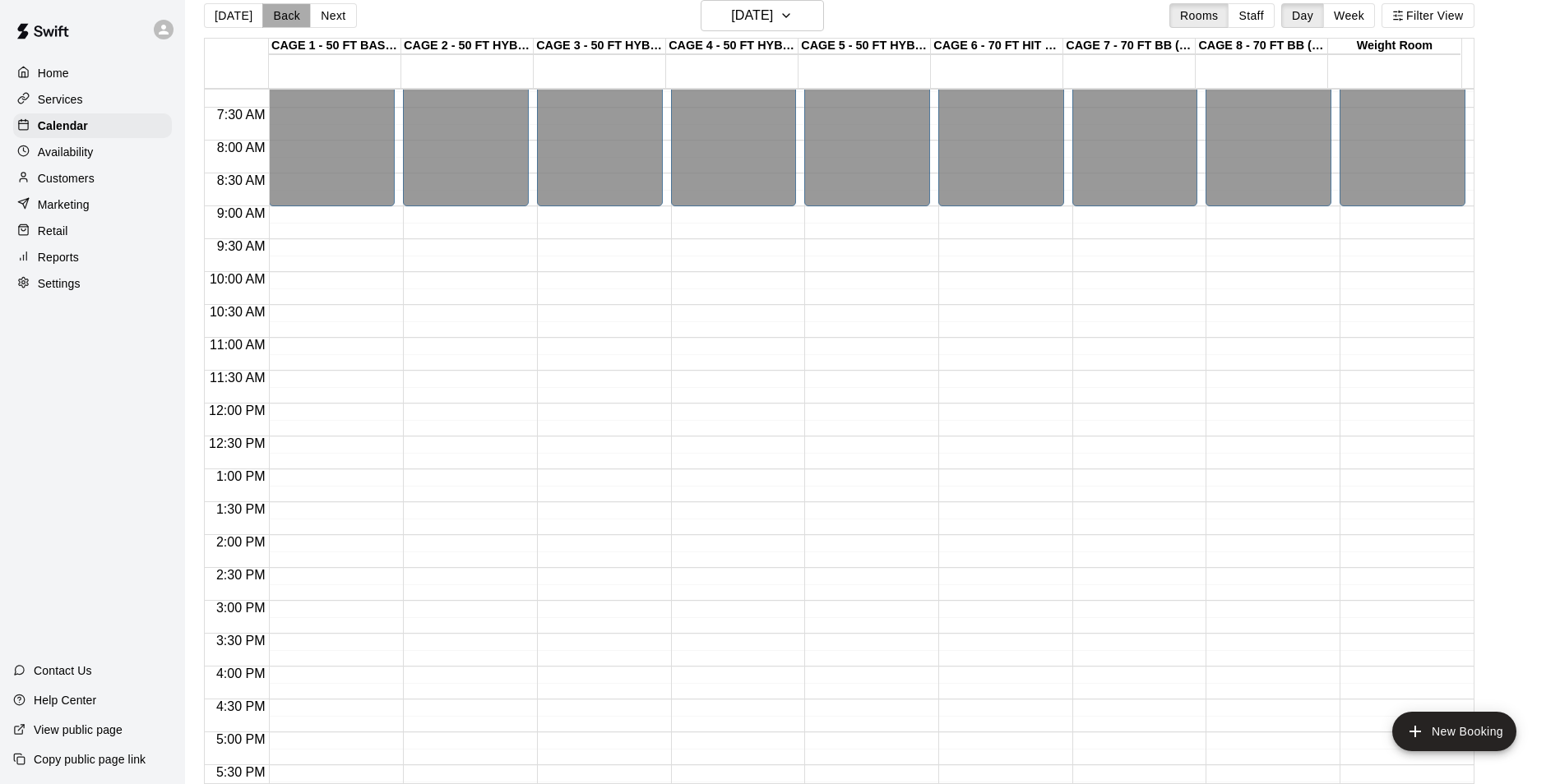
click at [275, 17] on button "Back" at bounding box center [287, 16] width 48 height 25
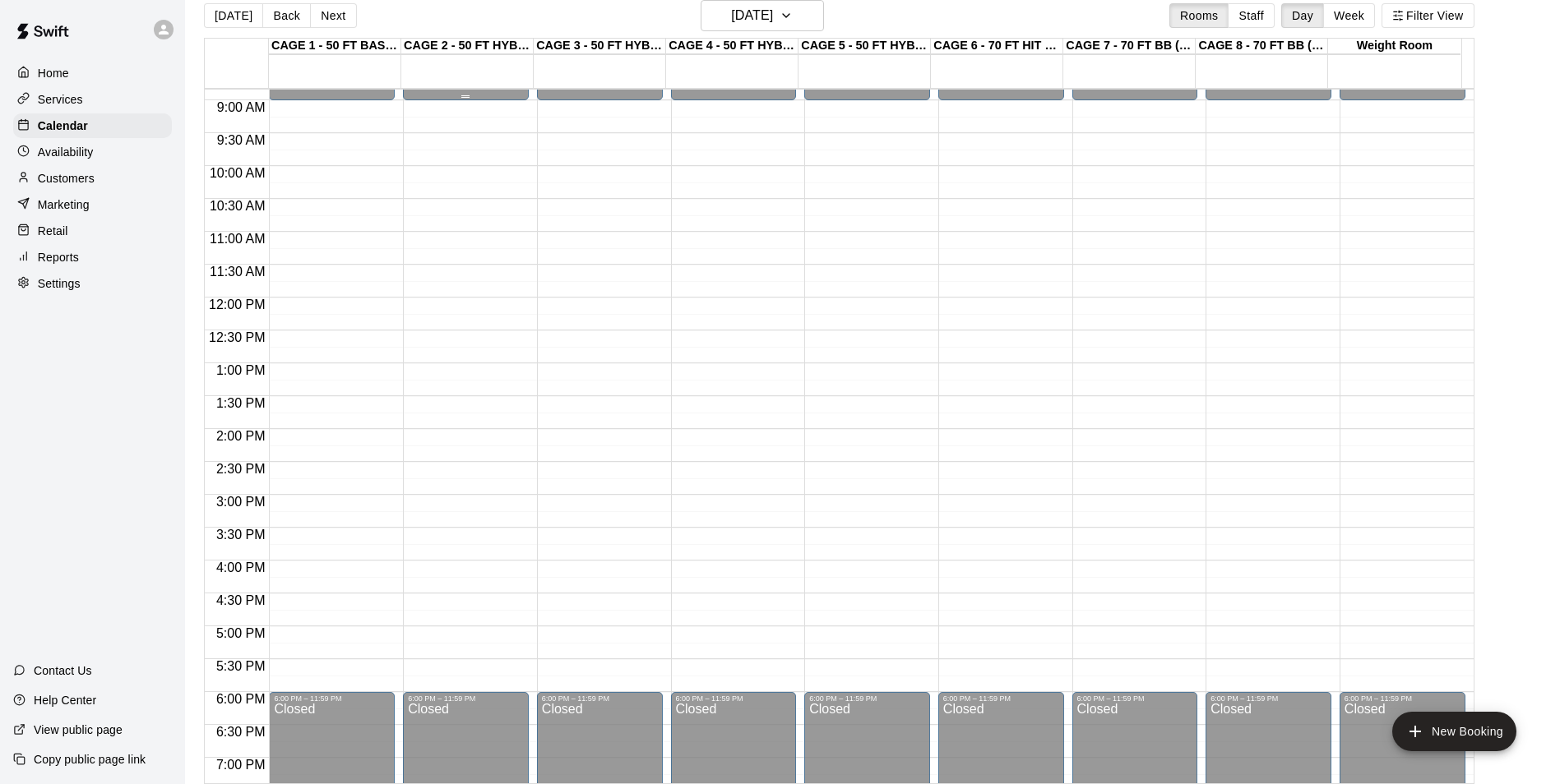
scroll to position [722, 0]
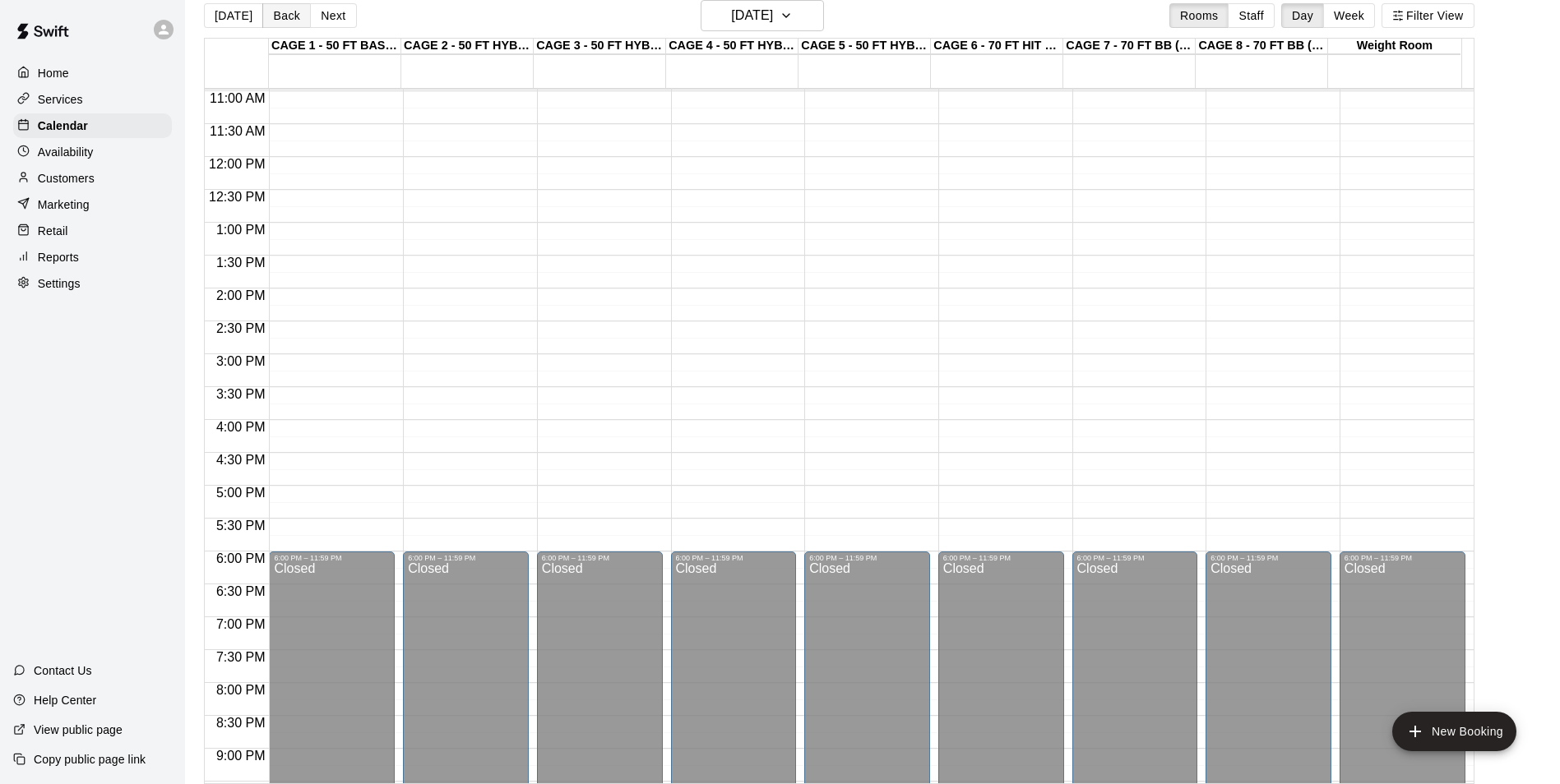
click at [296, 25] on button "Back" at bounding box center [287, 16] width 48 height 25
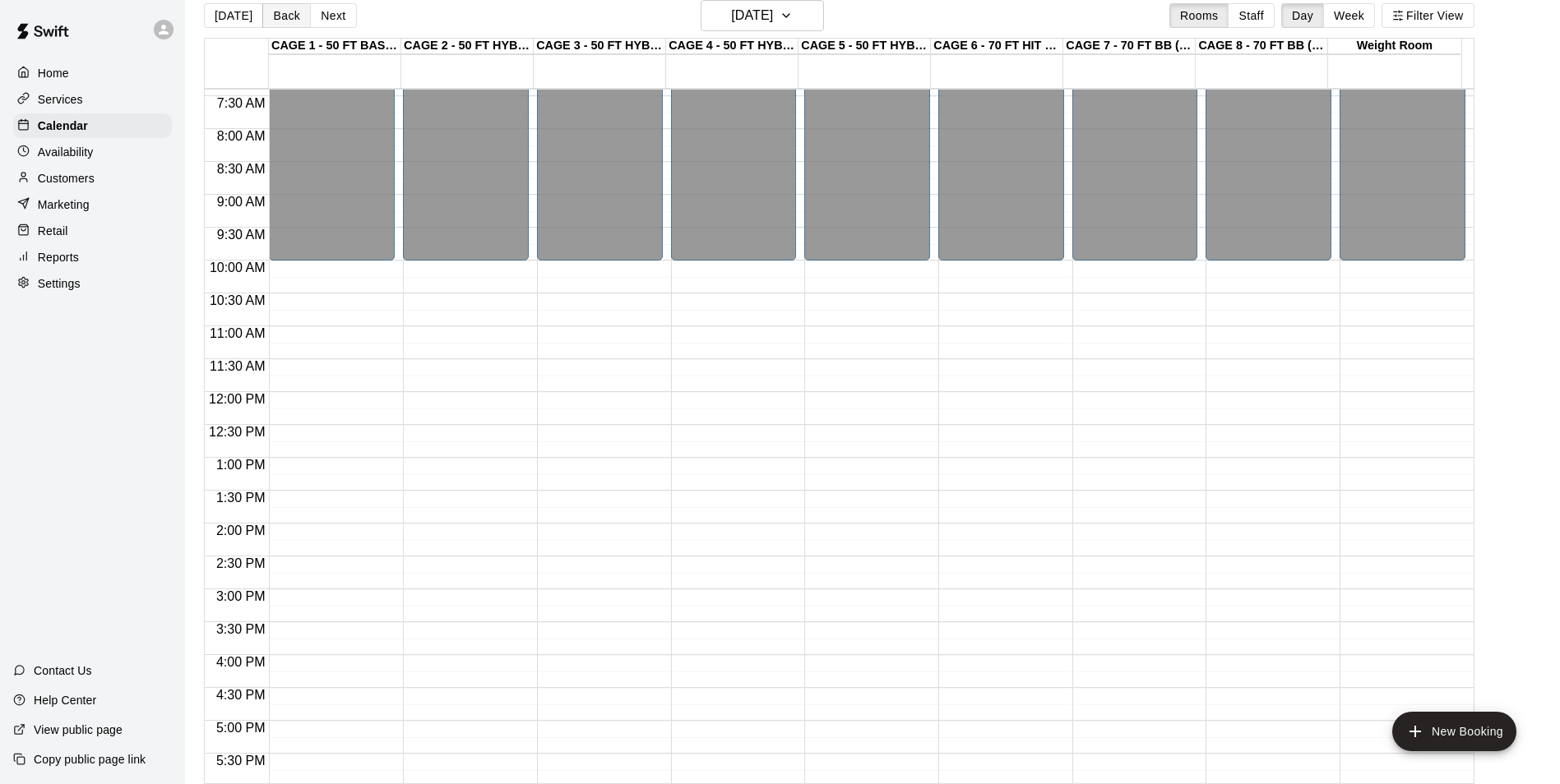
scroll to position [475, 0]
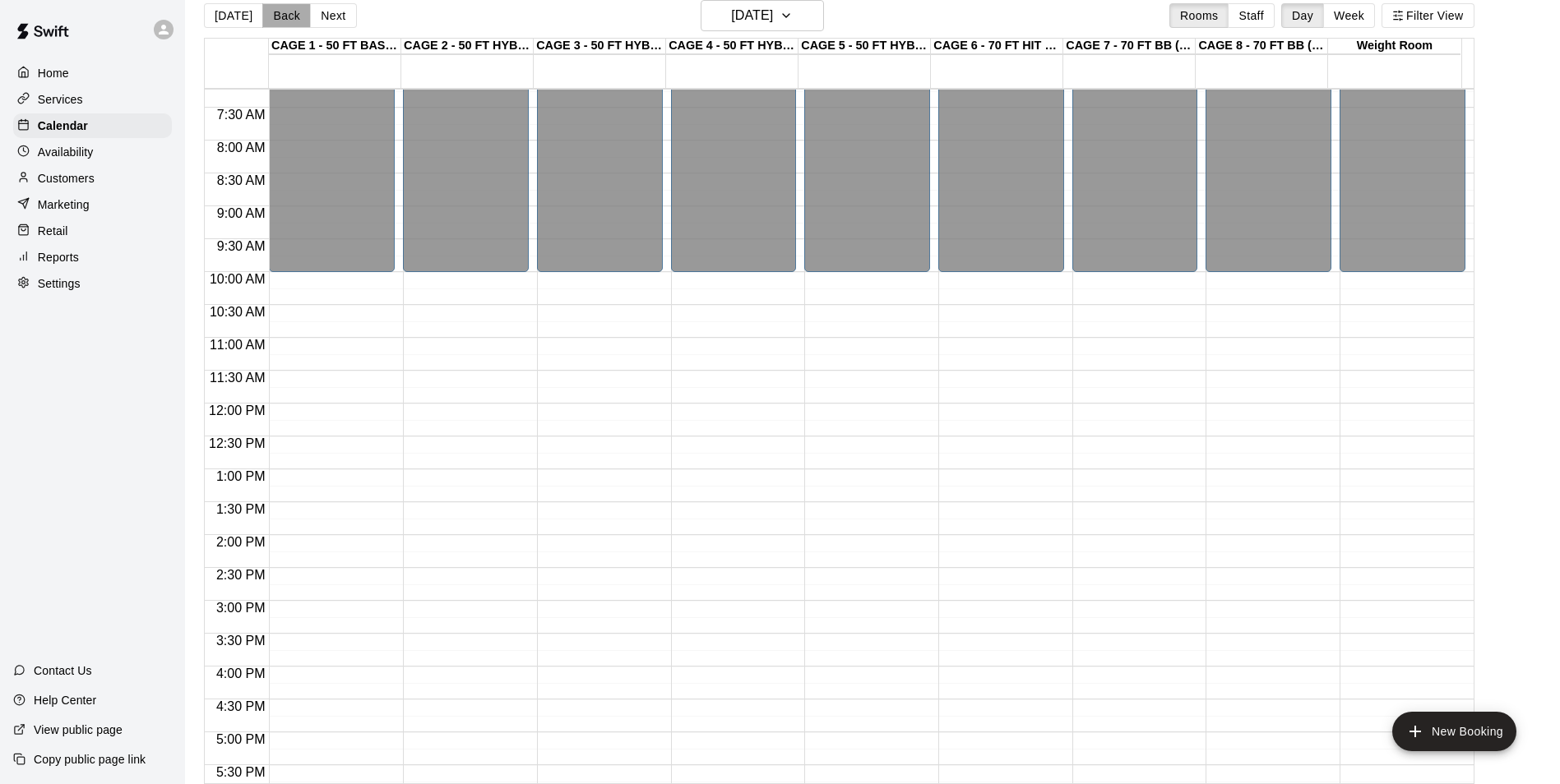
click at [292, 10] on button "Back" at bounding box center [287, 16] width 48 height 25
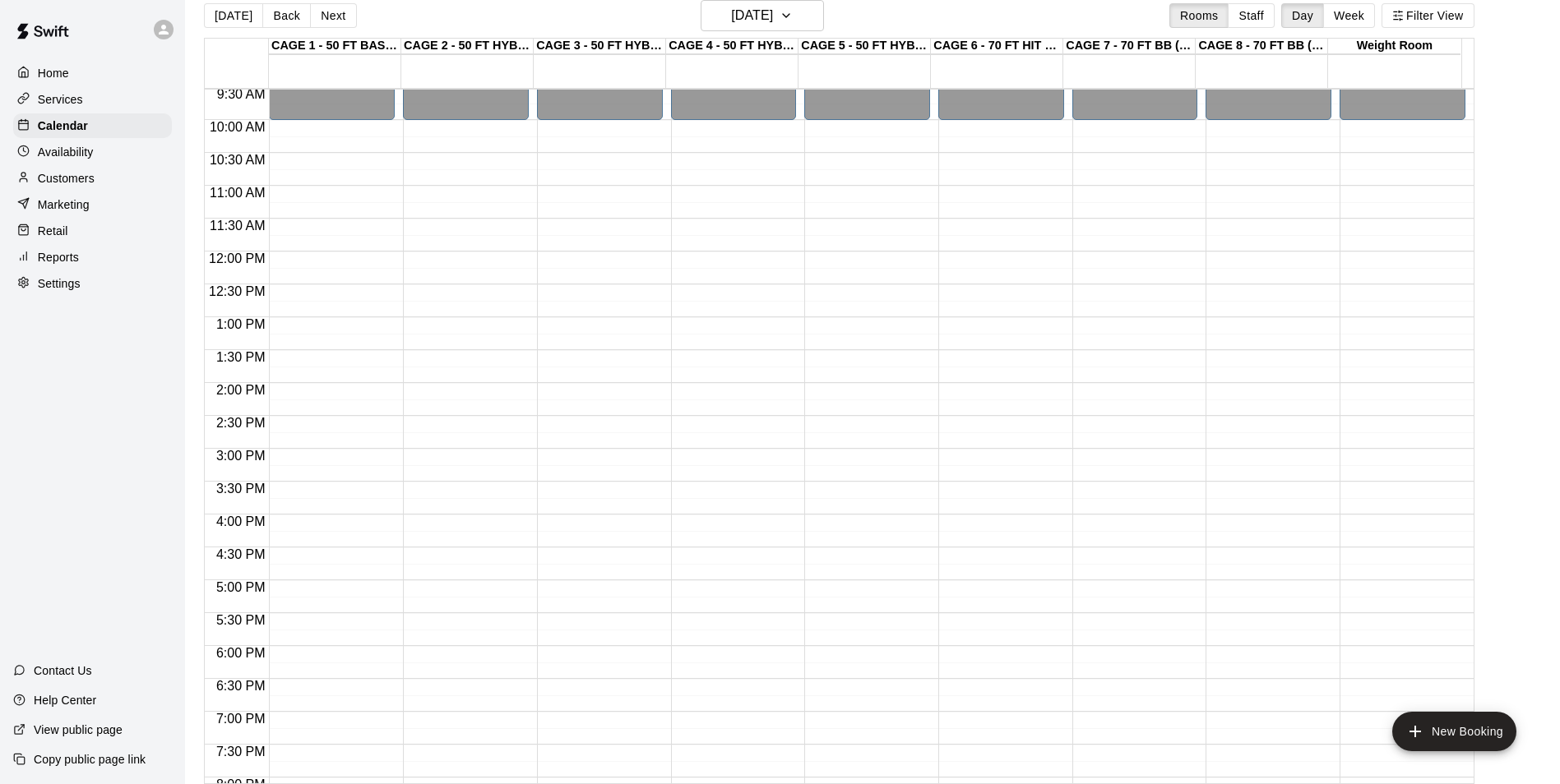
scroll to position [639, 0]
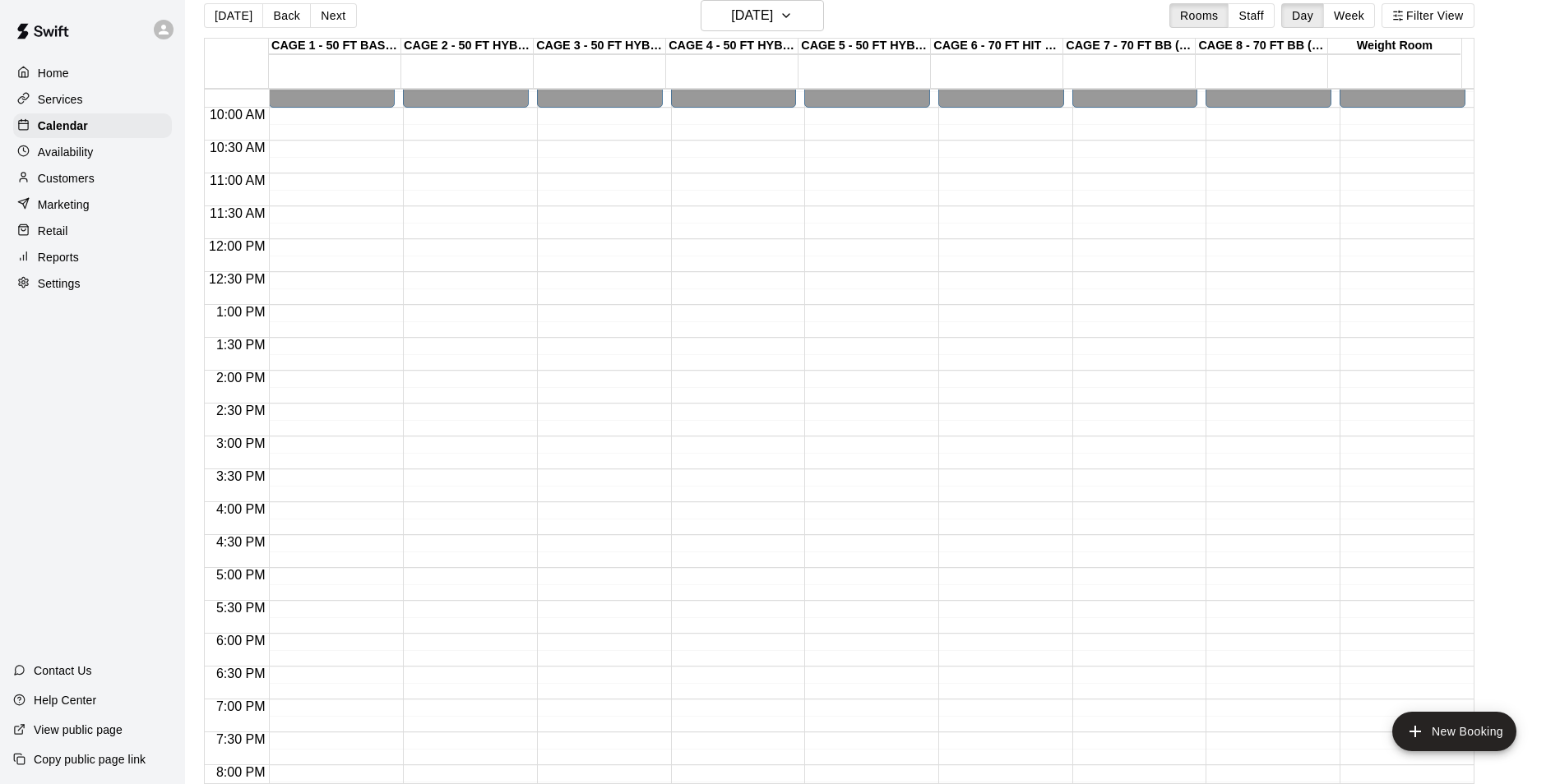
click at [279, 18] on button "Back" at bounding box center [287, 16] width 48 height 25
click at [773, 19] on h6 "Tuesday Dec 05" at bounding box center [752, 15] width 42 height 23
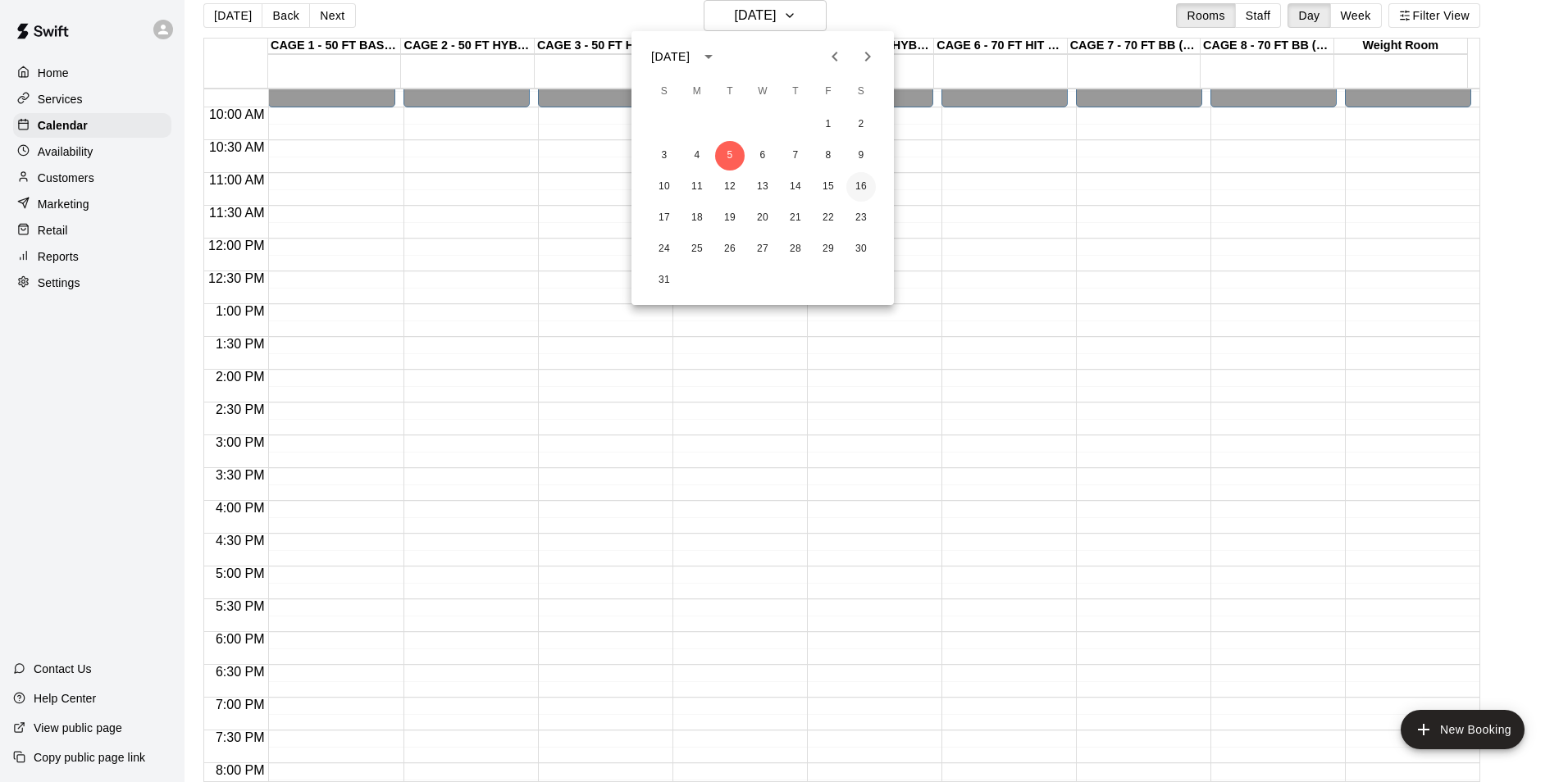
click at [860, 177] on button "16" at bounding box center [861, 187] width 30 height 30
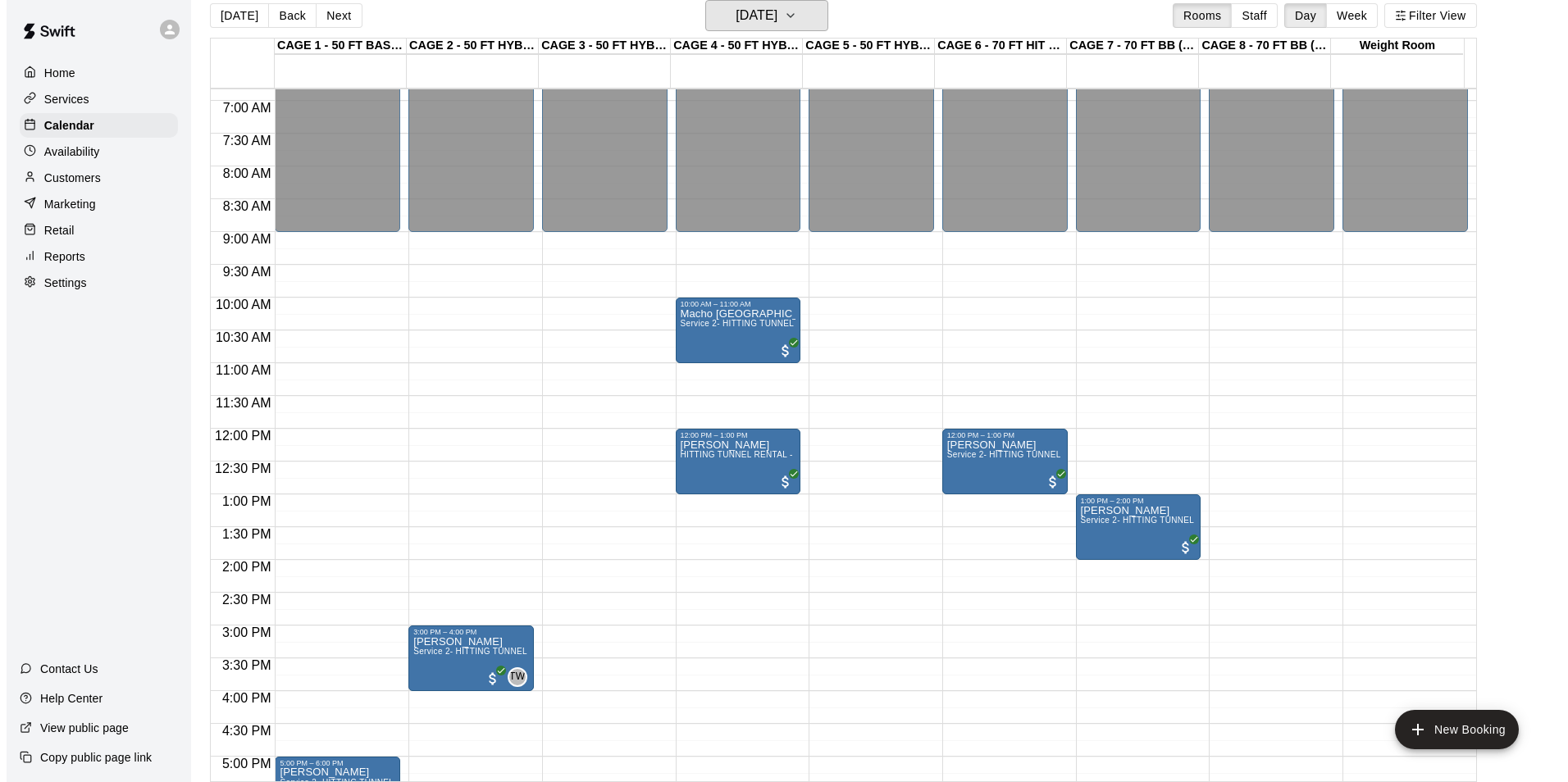
scroll to position [556, 0]
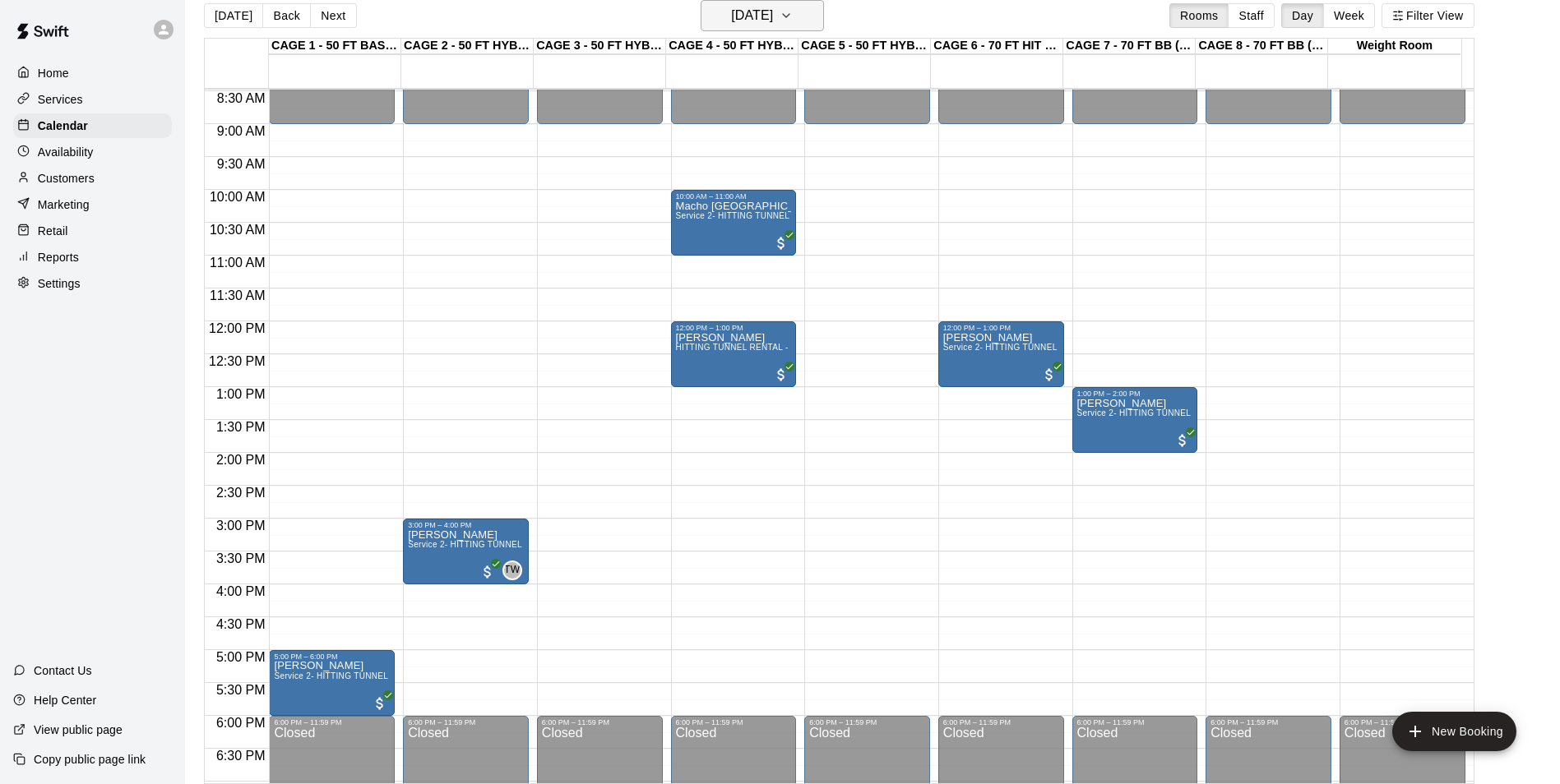
click at [745, 19] on h6 "Saturday Dec 16" at bounding box center [752, 15] width 42 height 23
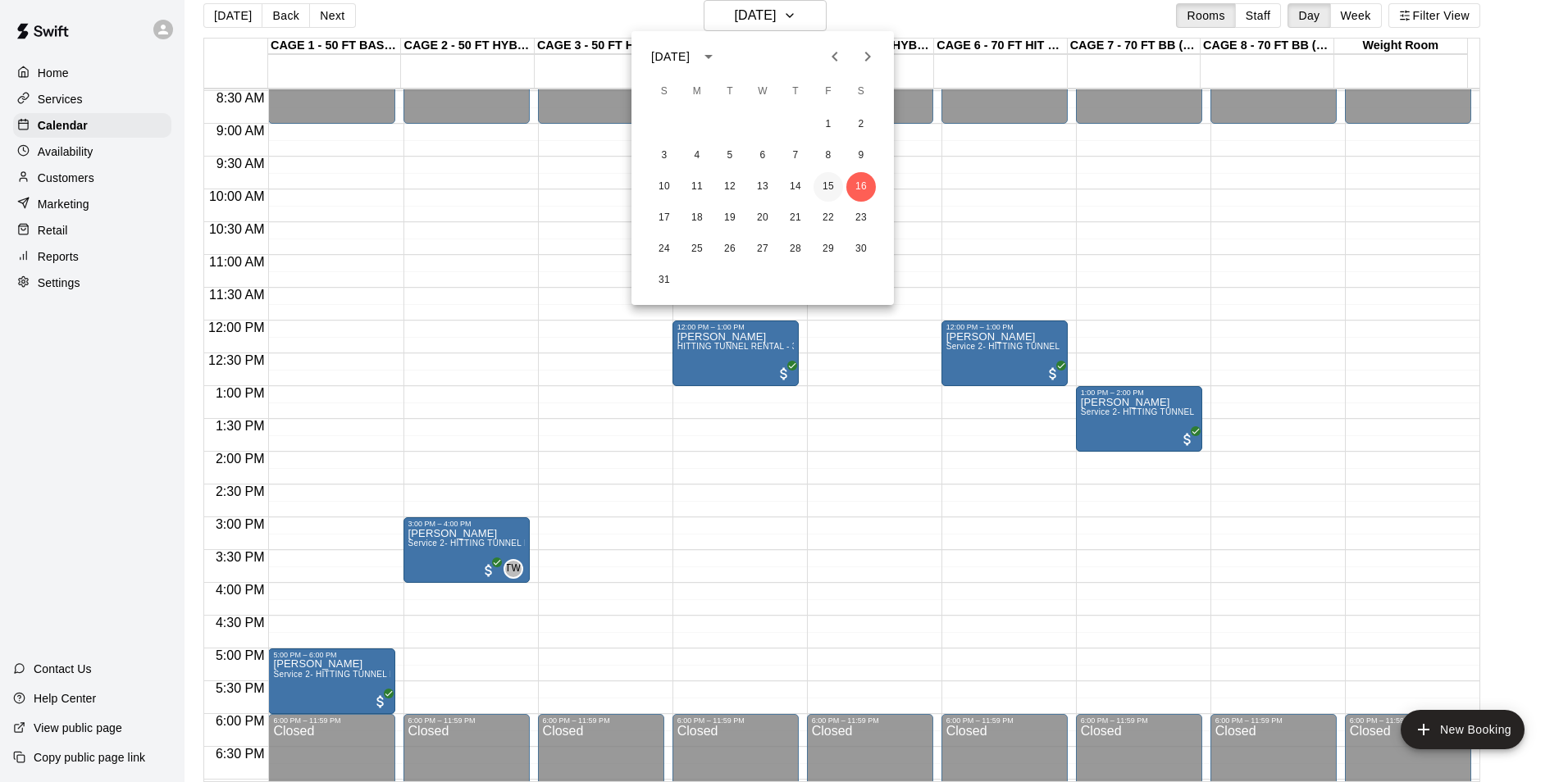
click at [821, 190] on button "15" at bounding box center [828, 187] width 30 height 30
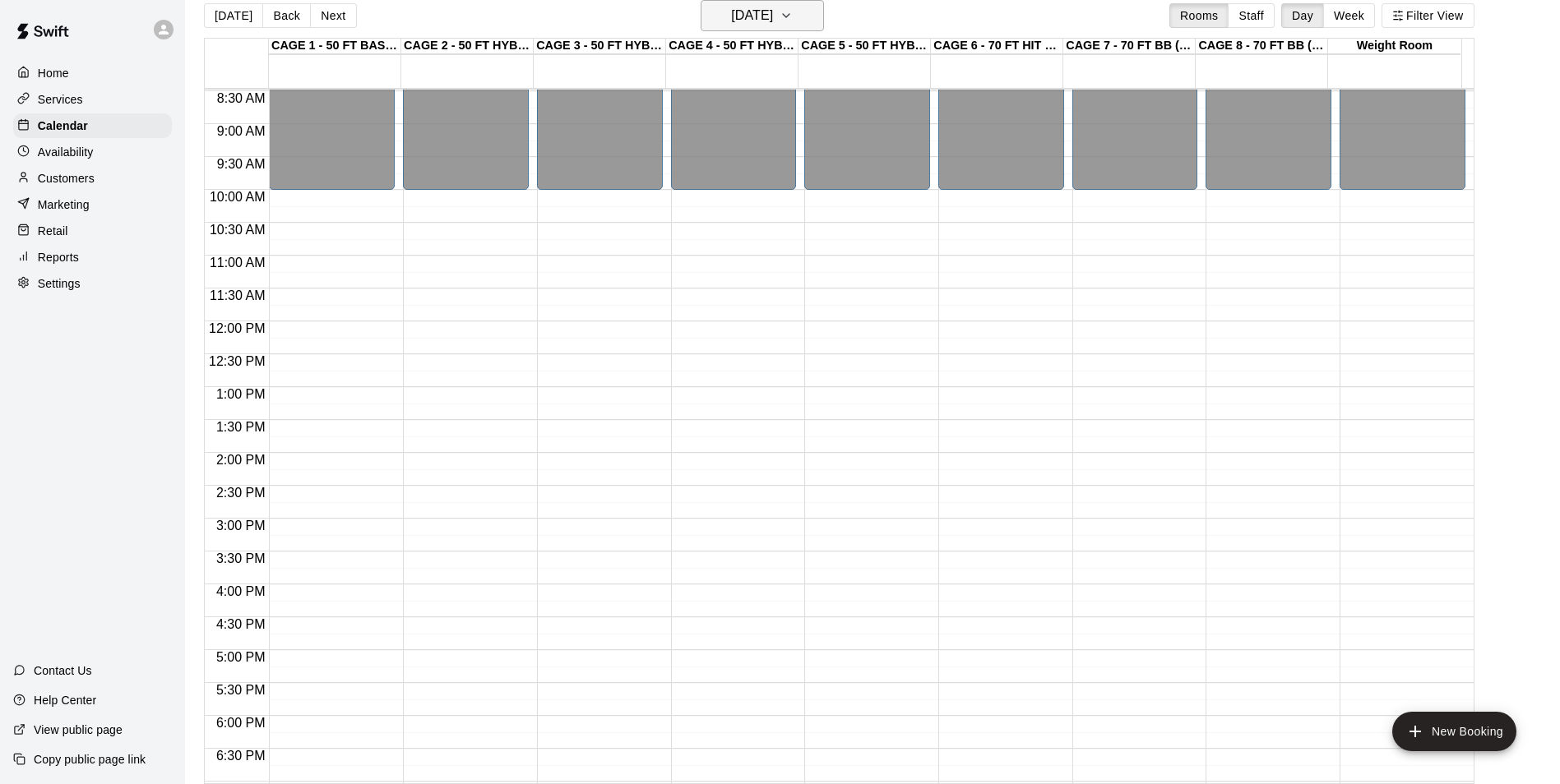
click at [759, 19] on h6 "Friday Dec 15" at bounding box center [752, 15] width 42 height 23
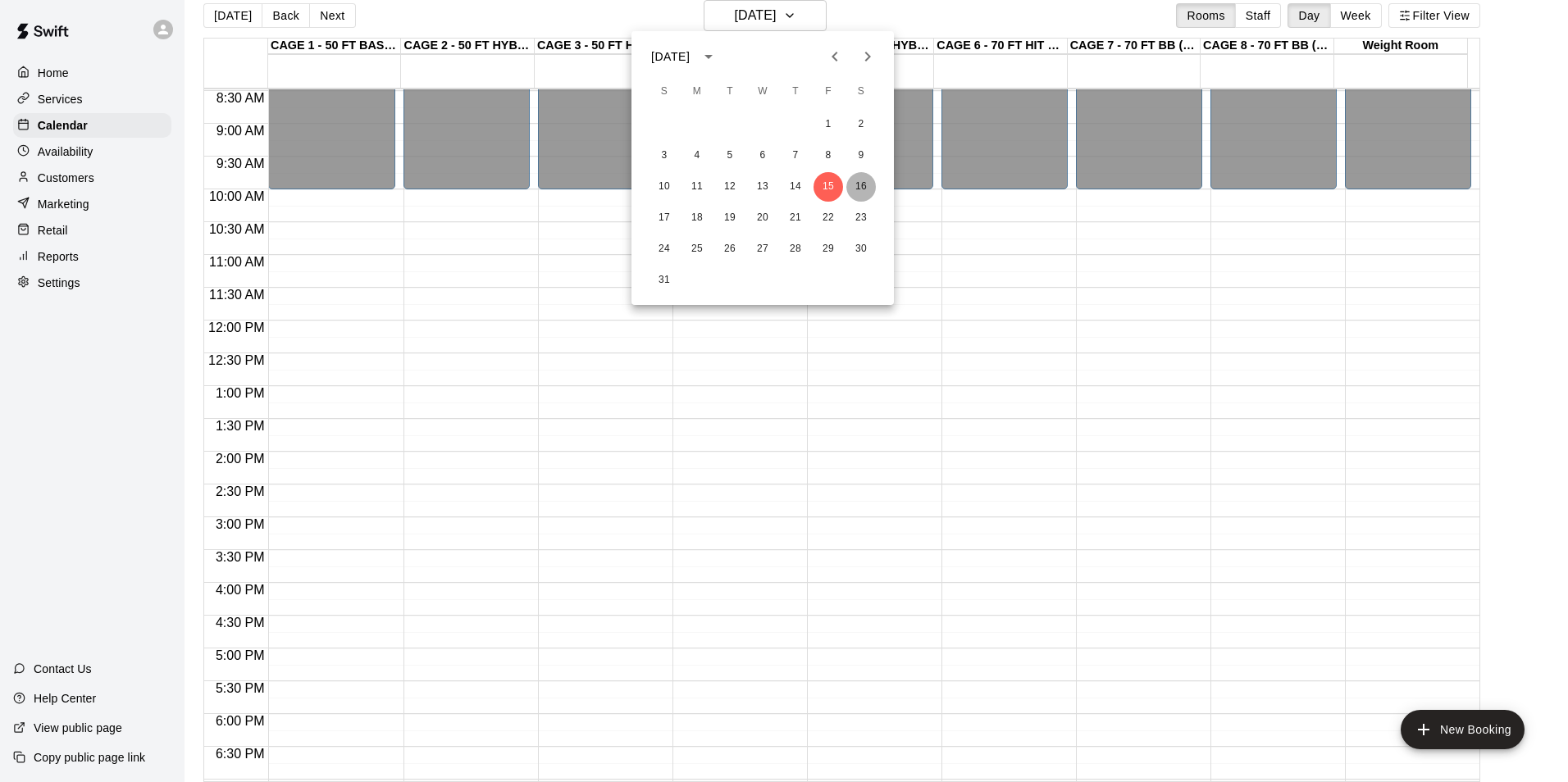
click at [866, 180] on button "16" at bounding box center [861, 187] width 30 height 30
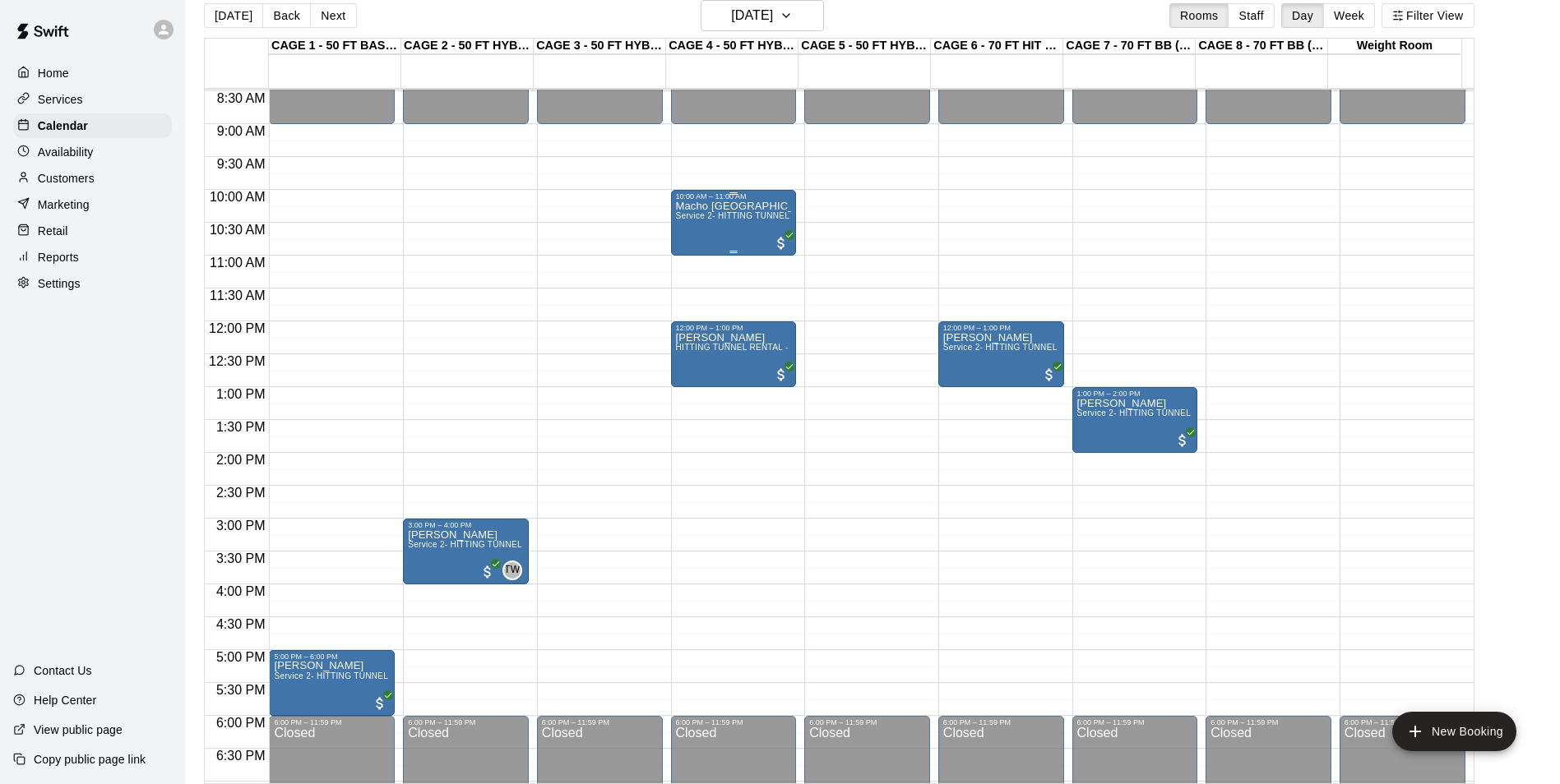
click at [716, 216] on span "Service 2- HITTING TUNNEL RENTAL - 50ft Baseball" at bounding box center [780, 216] width 209 height 9
click at [689, 270] on img "edit" at bounding box center [690, 269] width 19 height 19
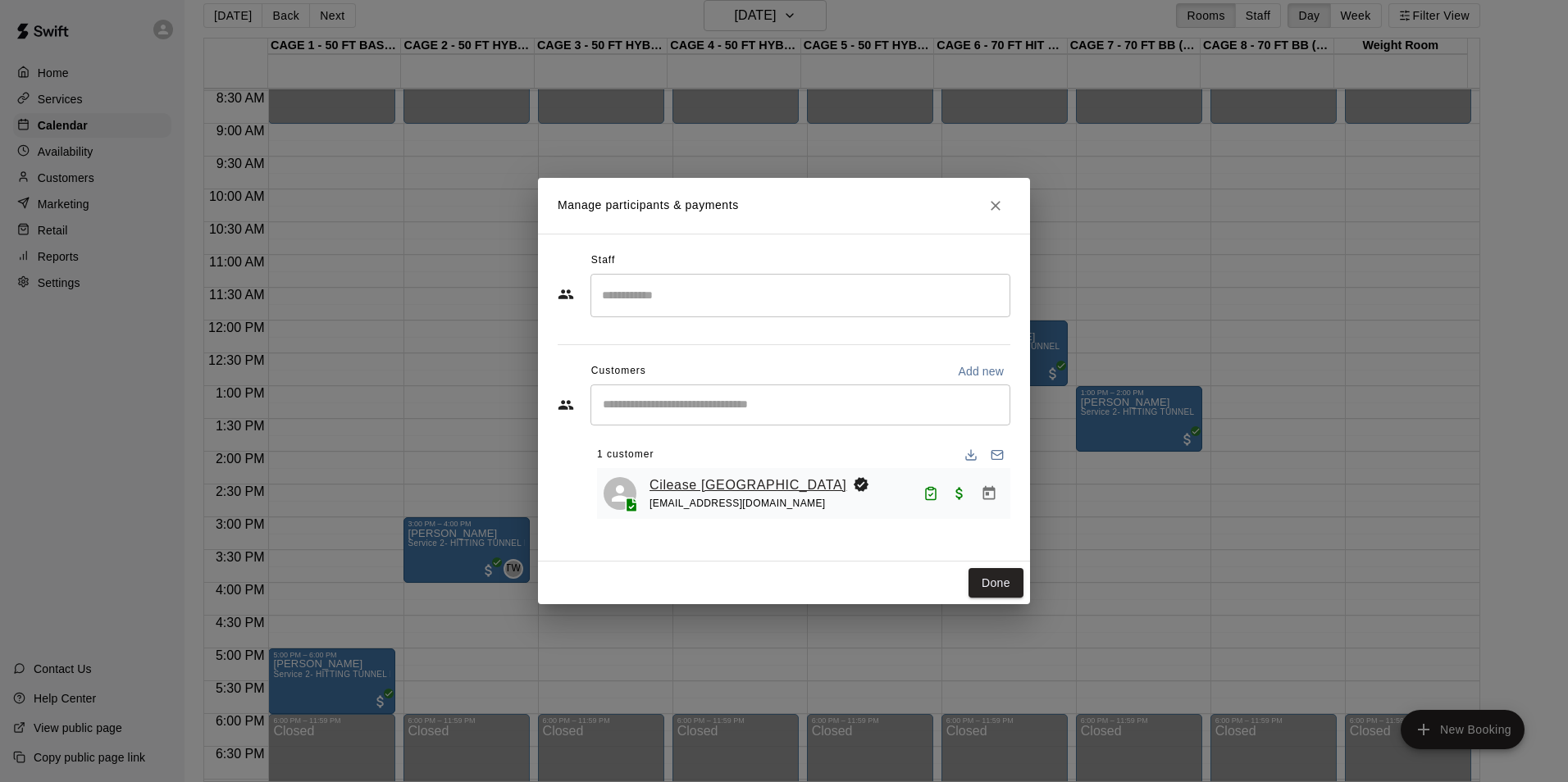
click at [730, 489] on link "Cilease Cartagena" at bounding box center [748, 485] width 197 height 21
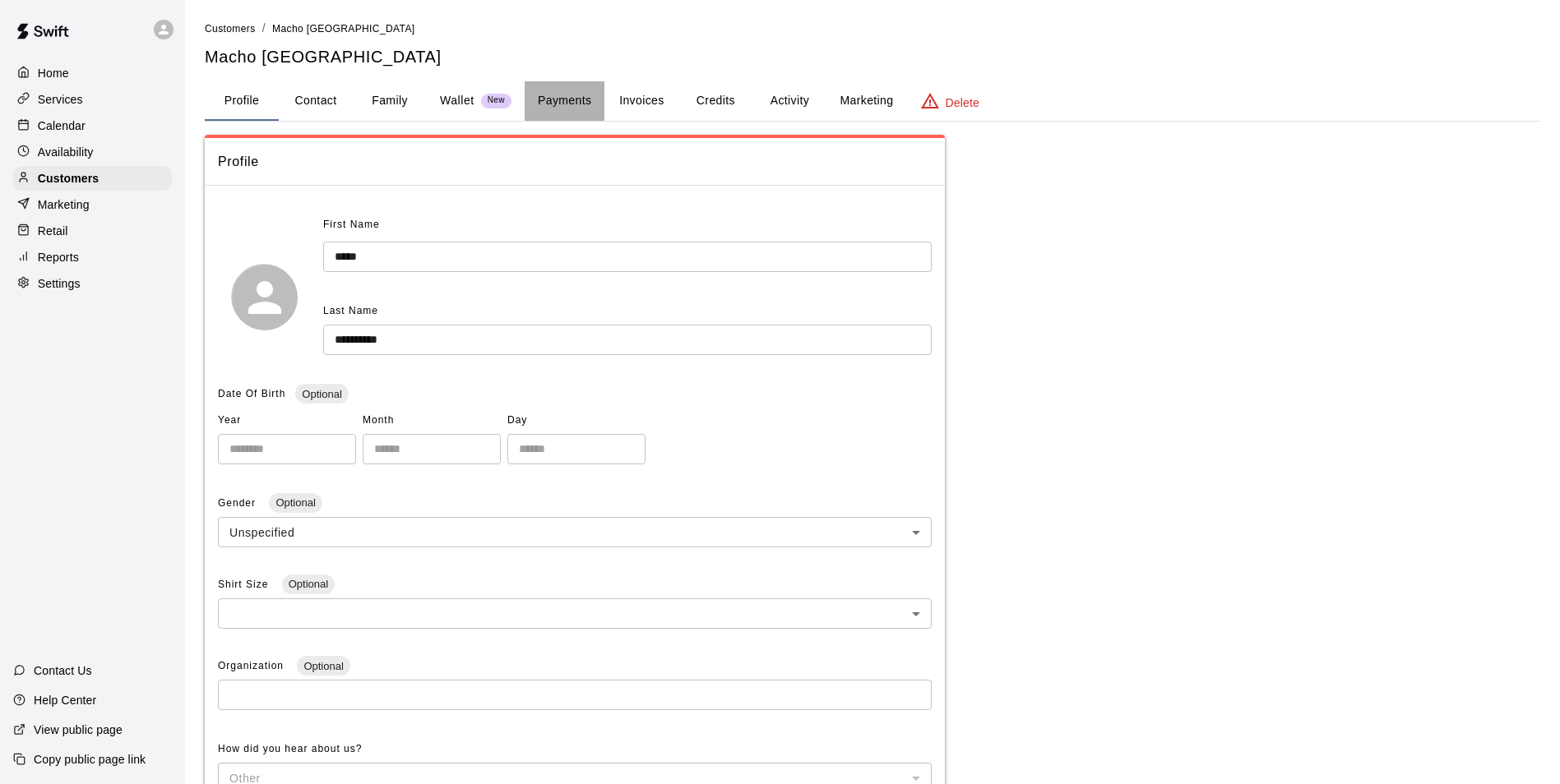
click at [581, 96] on button "Payments" at bounding box center [564, 101] width 80 height 40
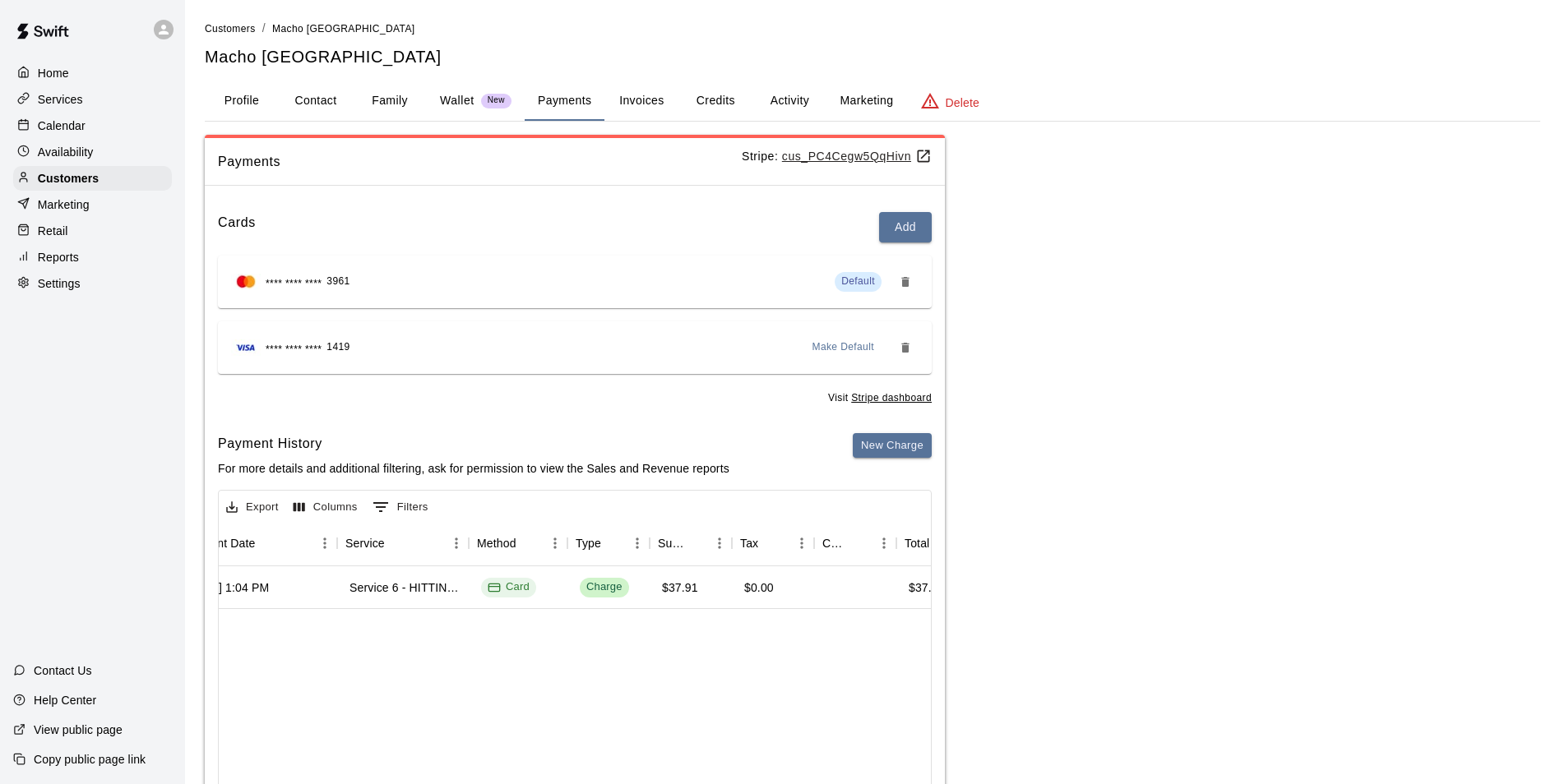
scroll to position [0, 256]
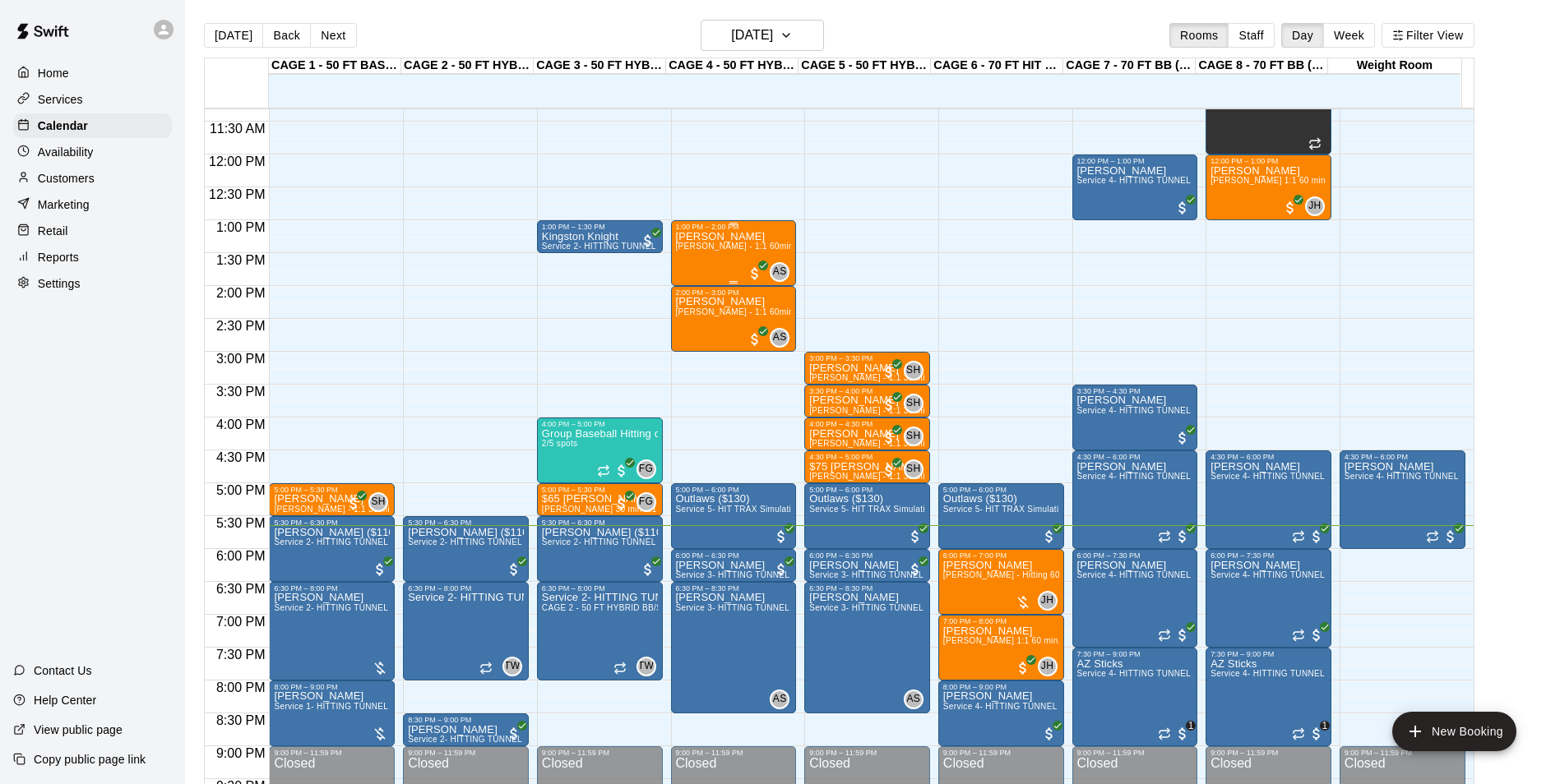
scroll to position [753, 0]
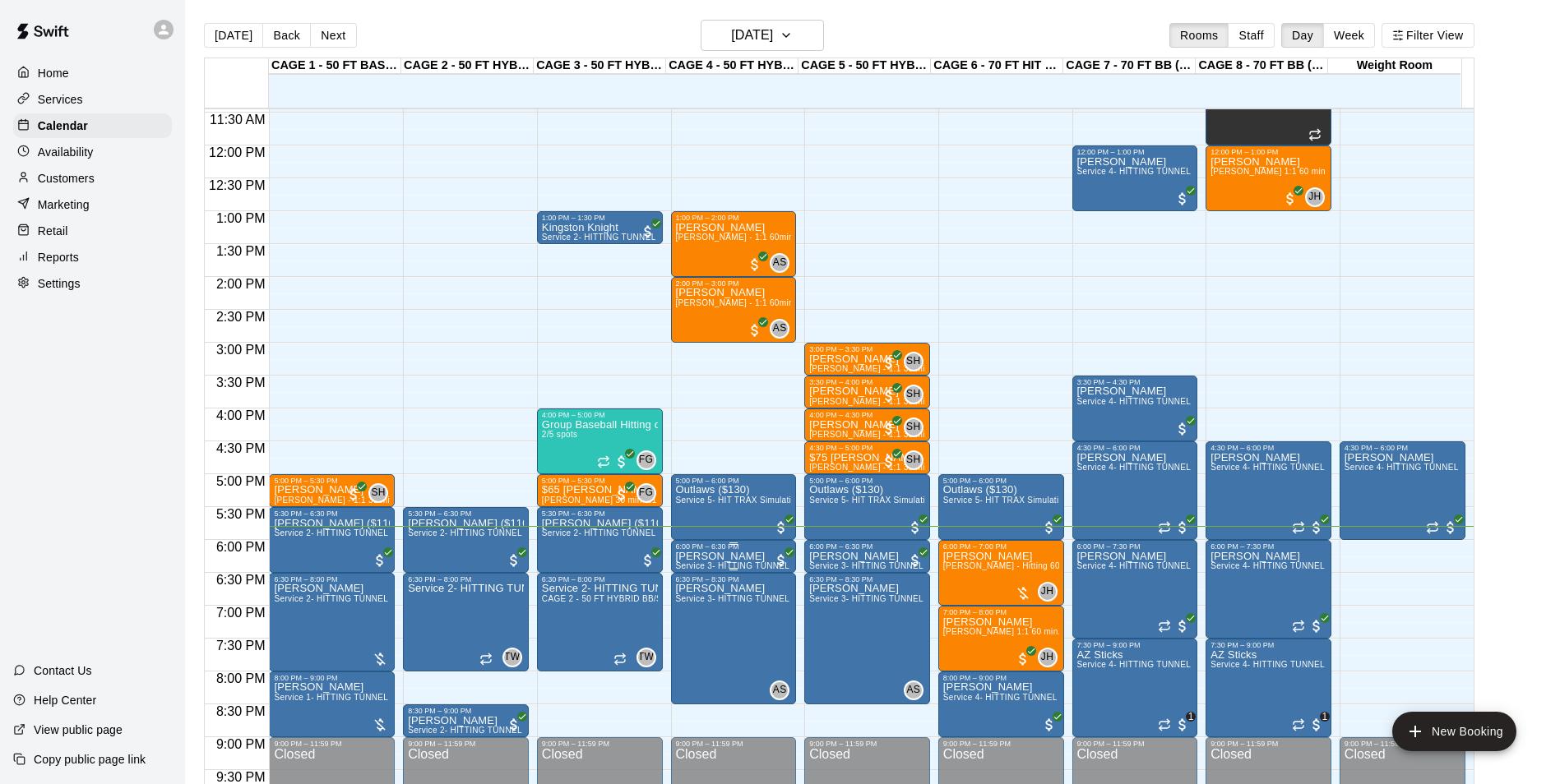
click at [706, 557] on p "[PERSON_NAME]" at bounding box center [733, 557] width 116 height 0
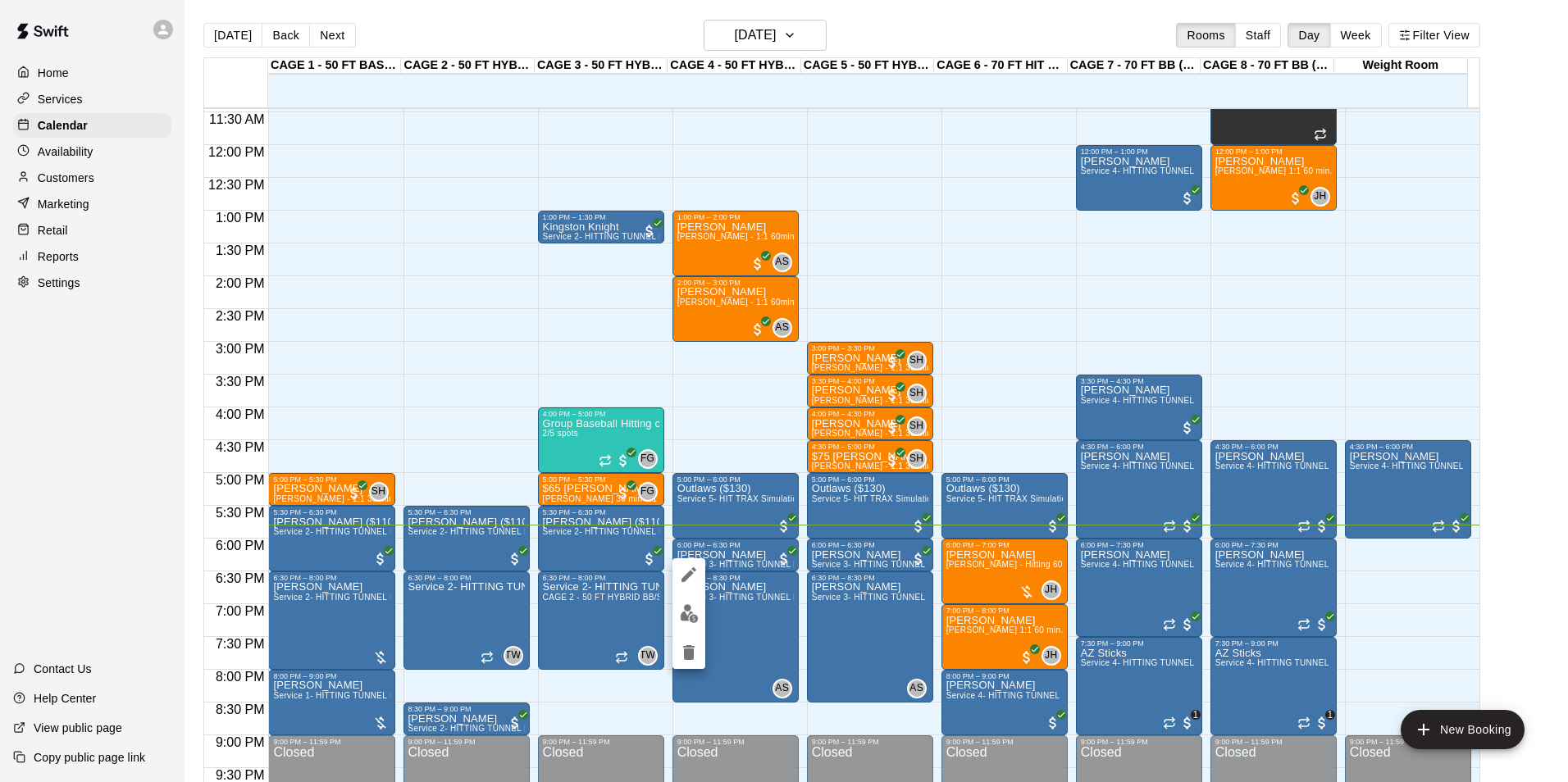
click at [739, 550] on div at bounding box center [784, 391] width 1568 height 782
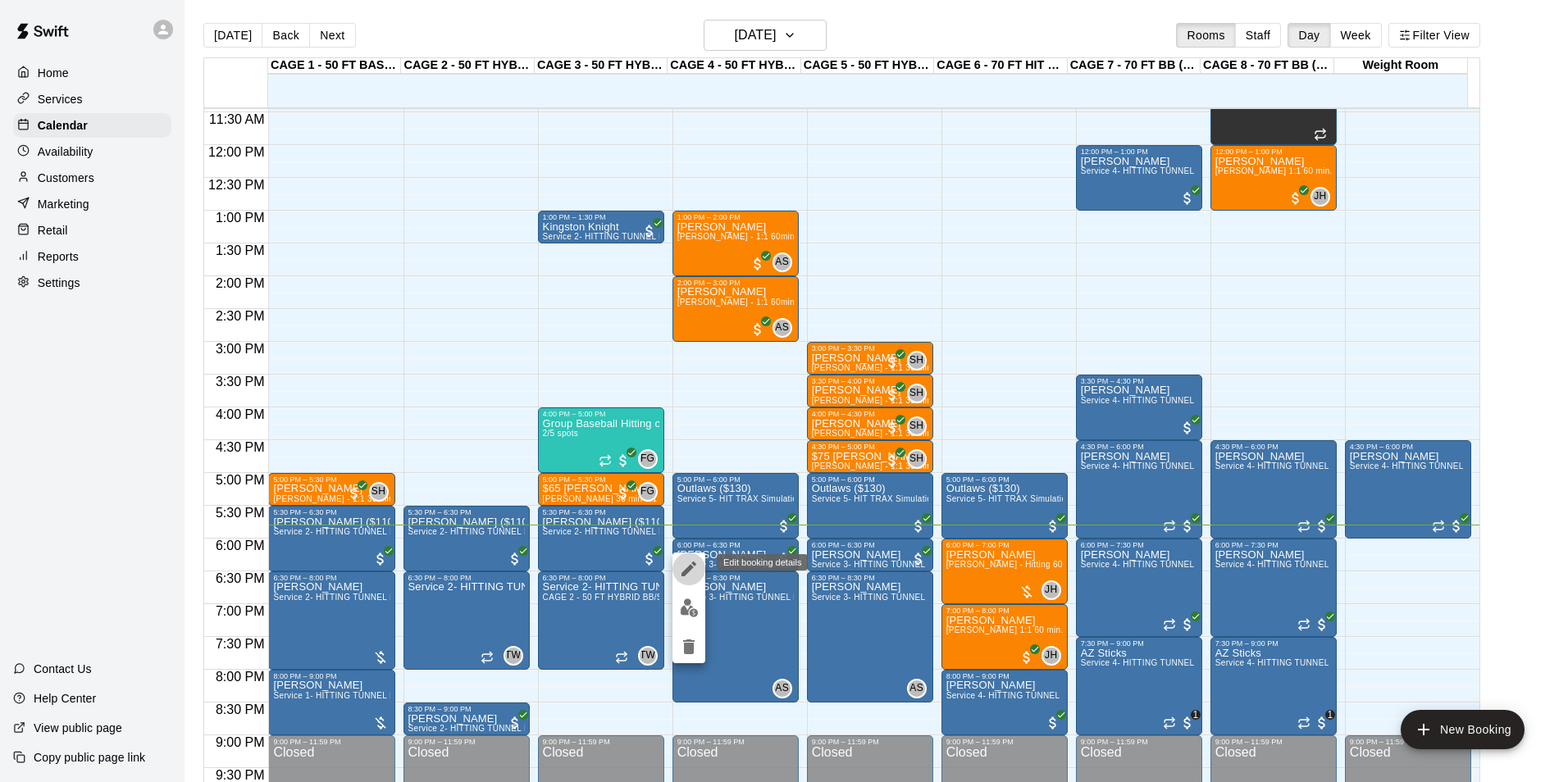
click at [676, 557] on button "edit" at bounding box center [688, 568] width 32 height 32
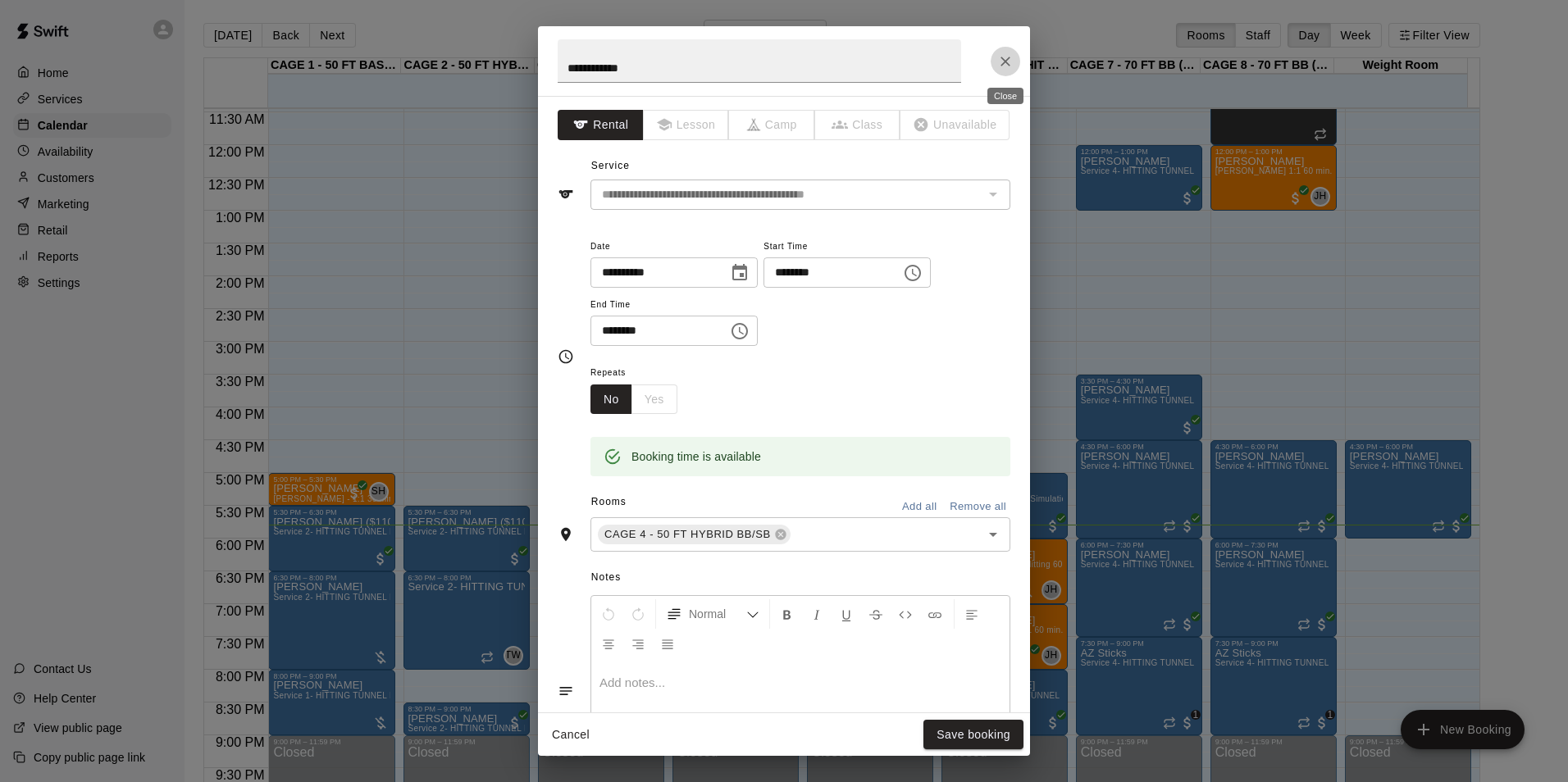
click at [999, 57] on icon "Close" at bounding box center [1005, 62] width 17 height 17
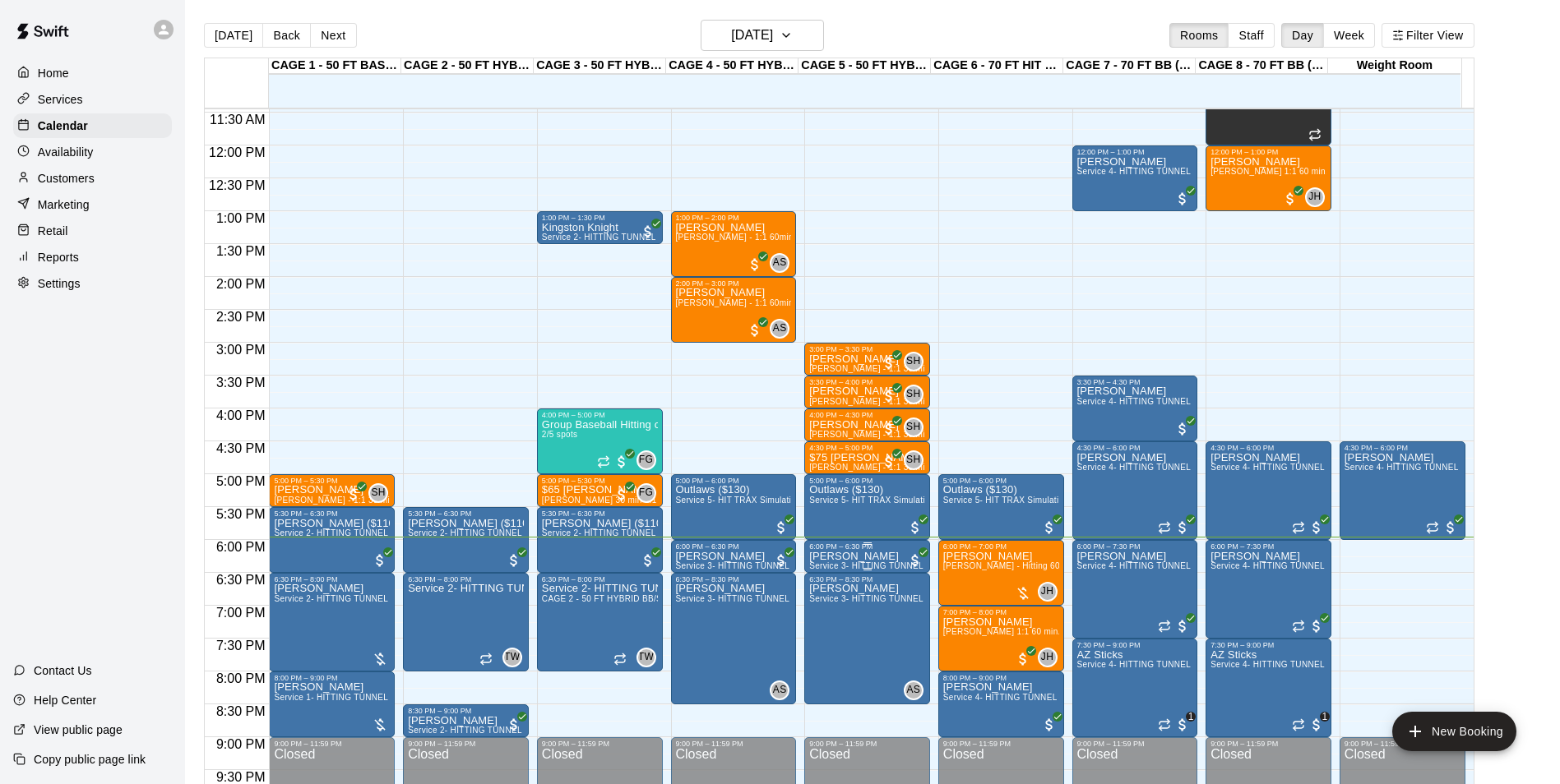
click at [844, 557] on p "Adalyn Rosales" at bounding box center [867, 557] width 116 height 0
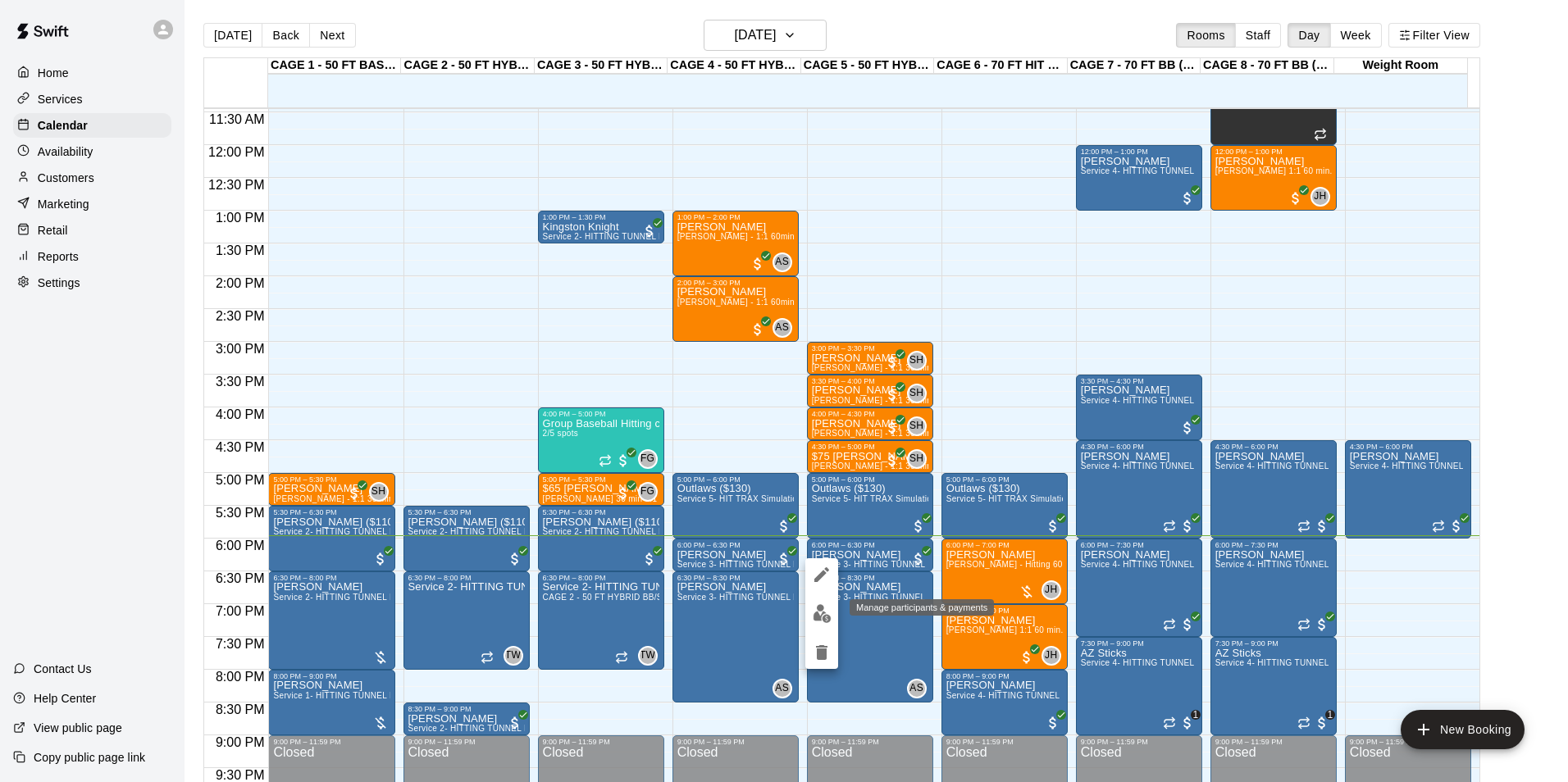
click at [814, 615] on img "edit" at bounding box center [822, 614] width 19 height 19
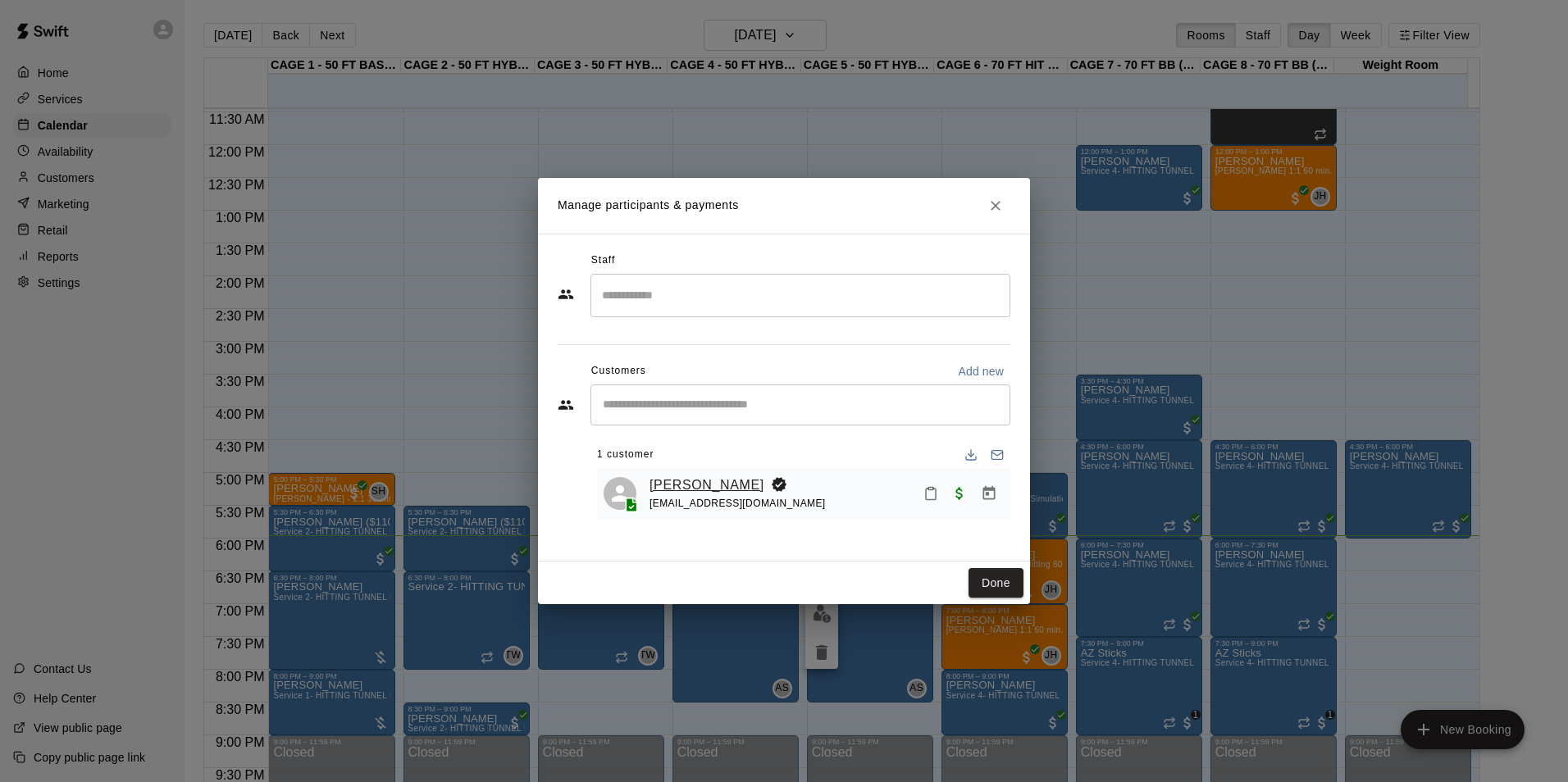
click at [662, 491] on link "Adalyn Rosales" at bounding box center [707, 485] width 115 height 21
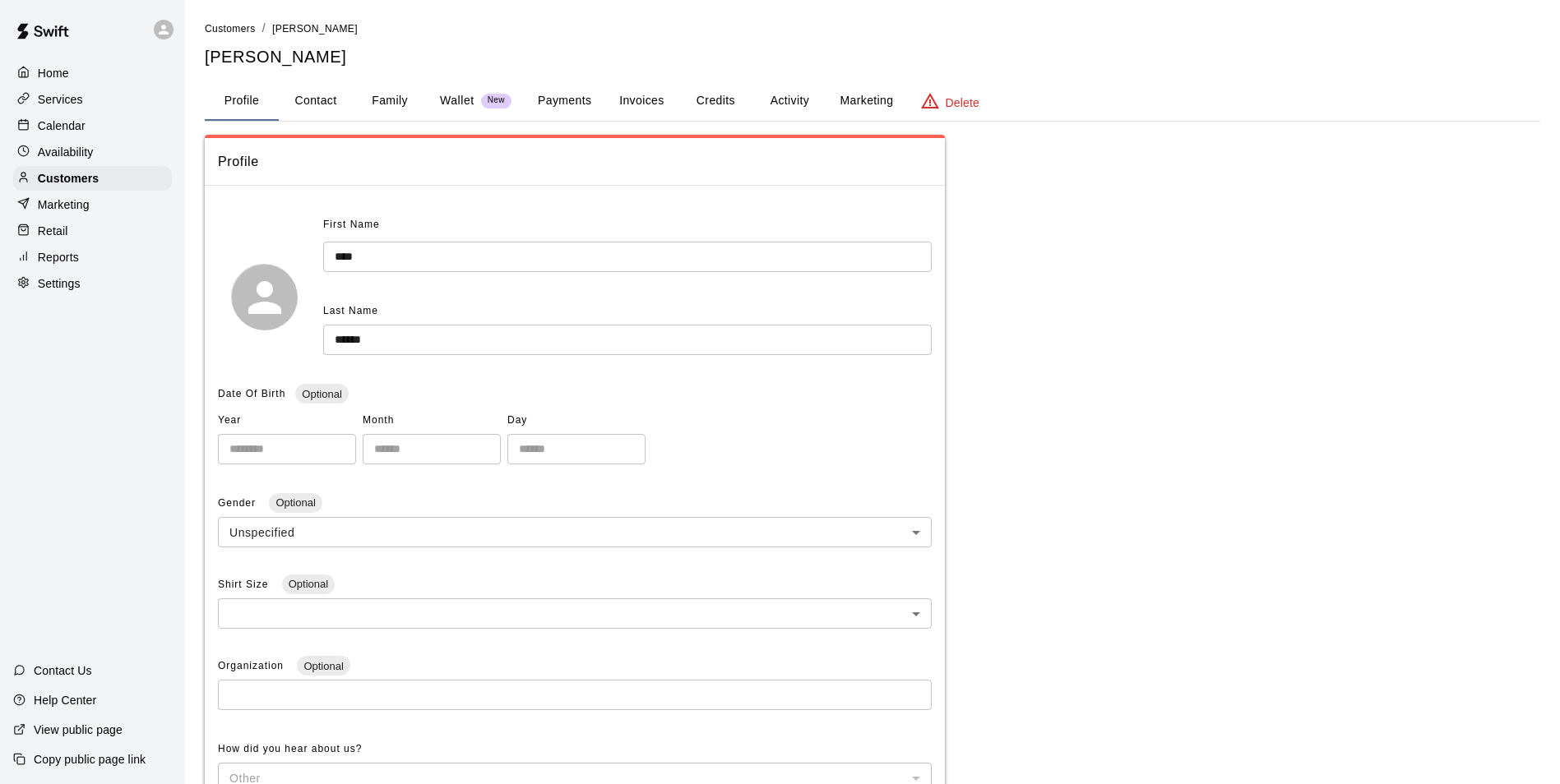
click at [588, 96] on button "Payments" at bounding box center [564, 101] width 80 height 40
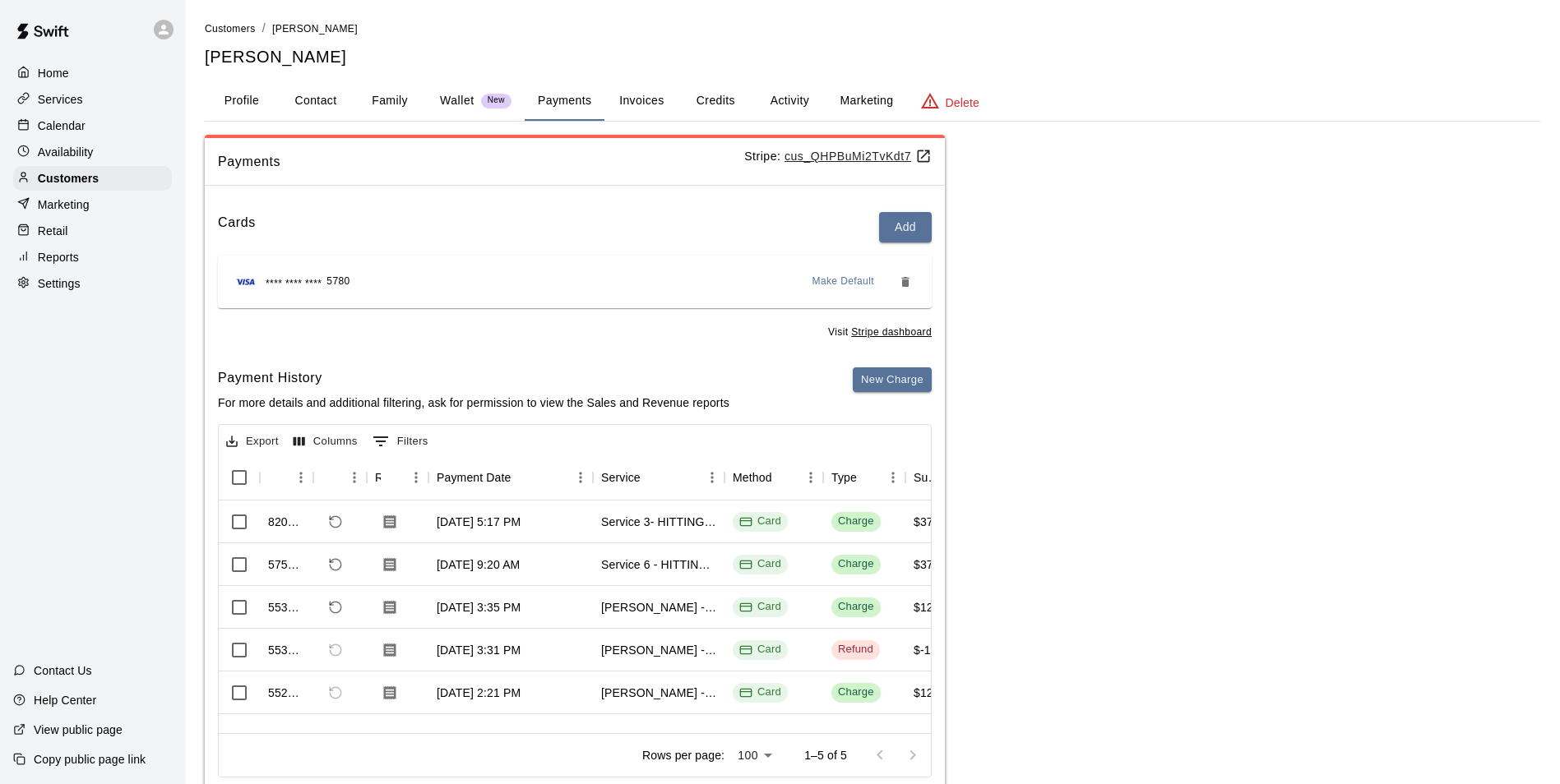
scroll to position [5, 0]
click at [91, 115] on div "Calendar" at bounding box center [92, 125] width 159 height 25
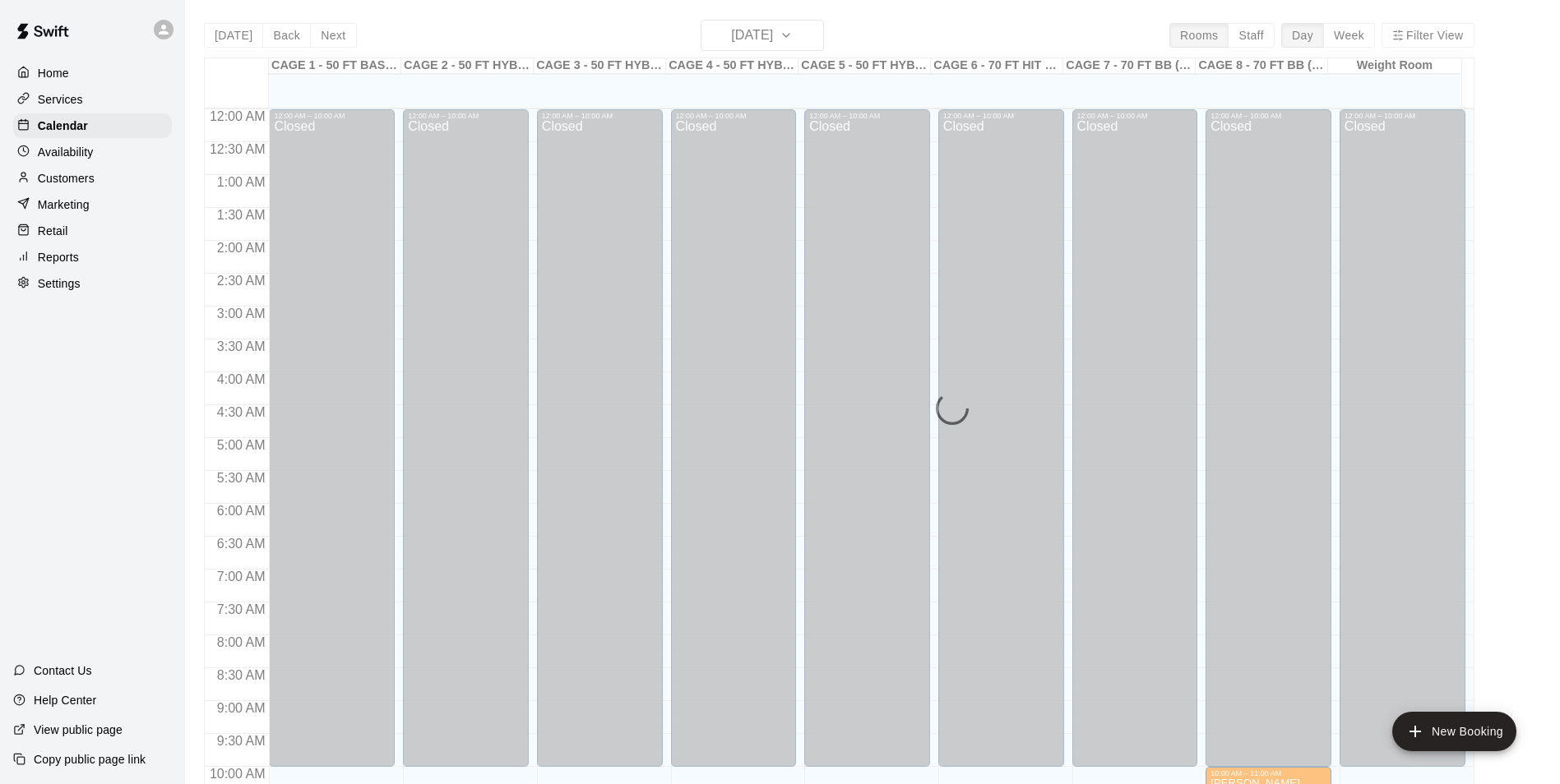
scroll to position [835, 0]
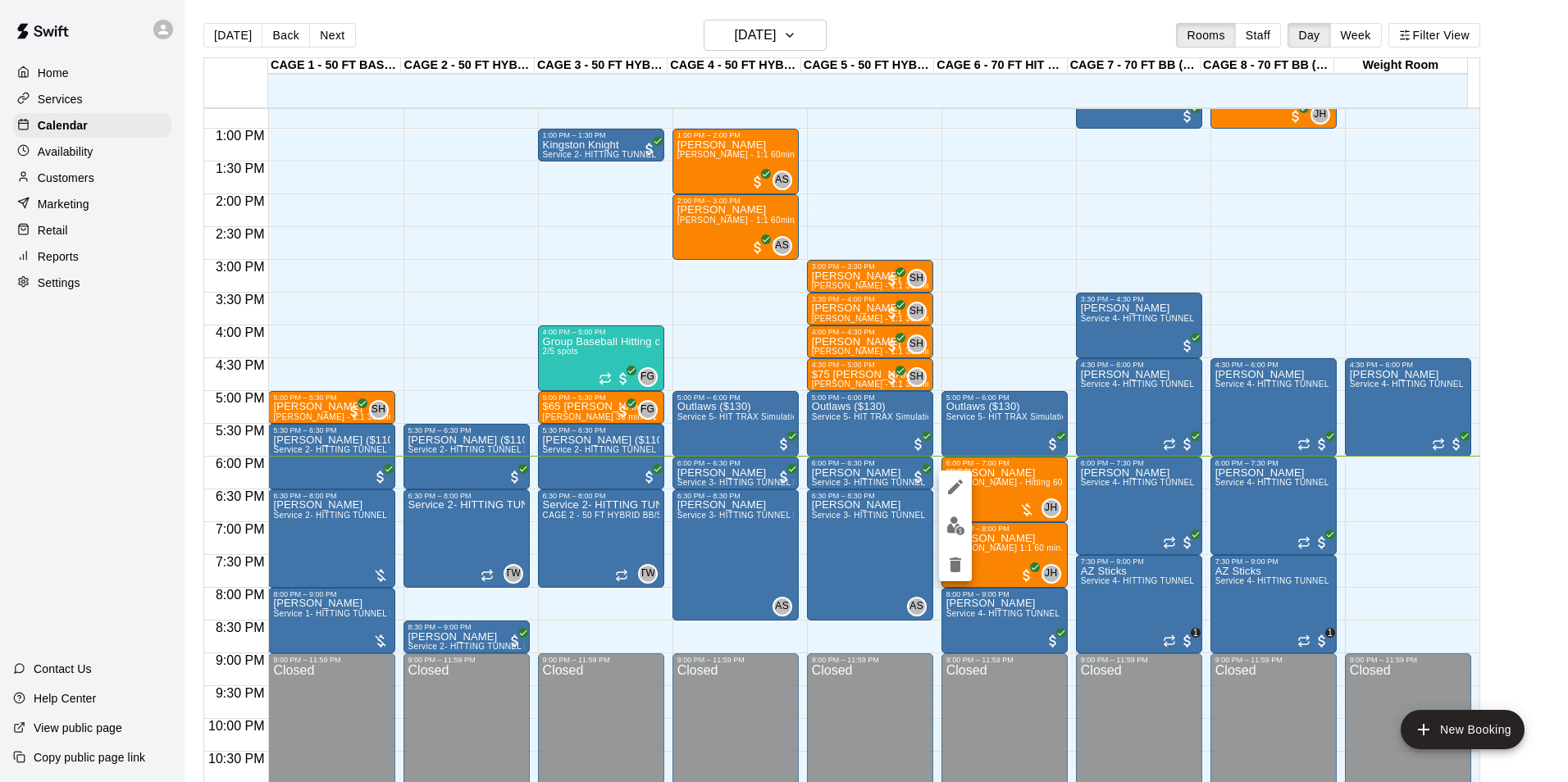
click at [1014, 477] on div at bounding box center [784, 391] width 1568 height 782
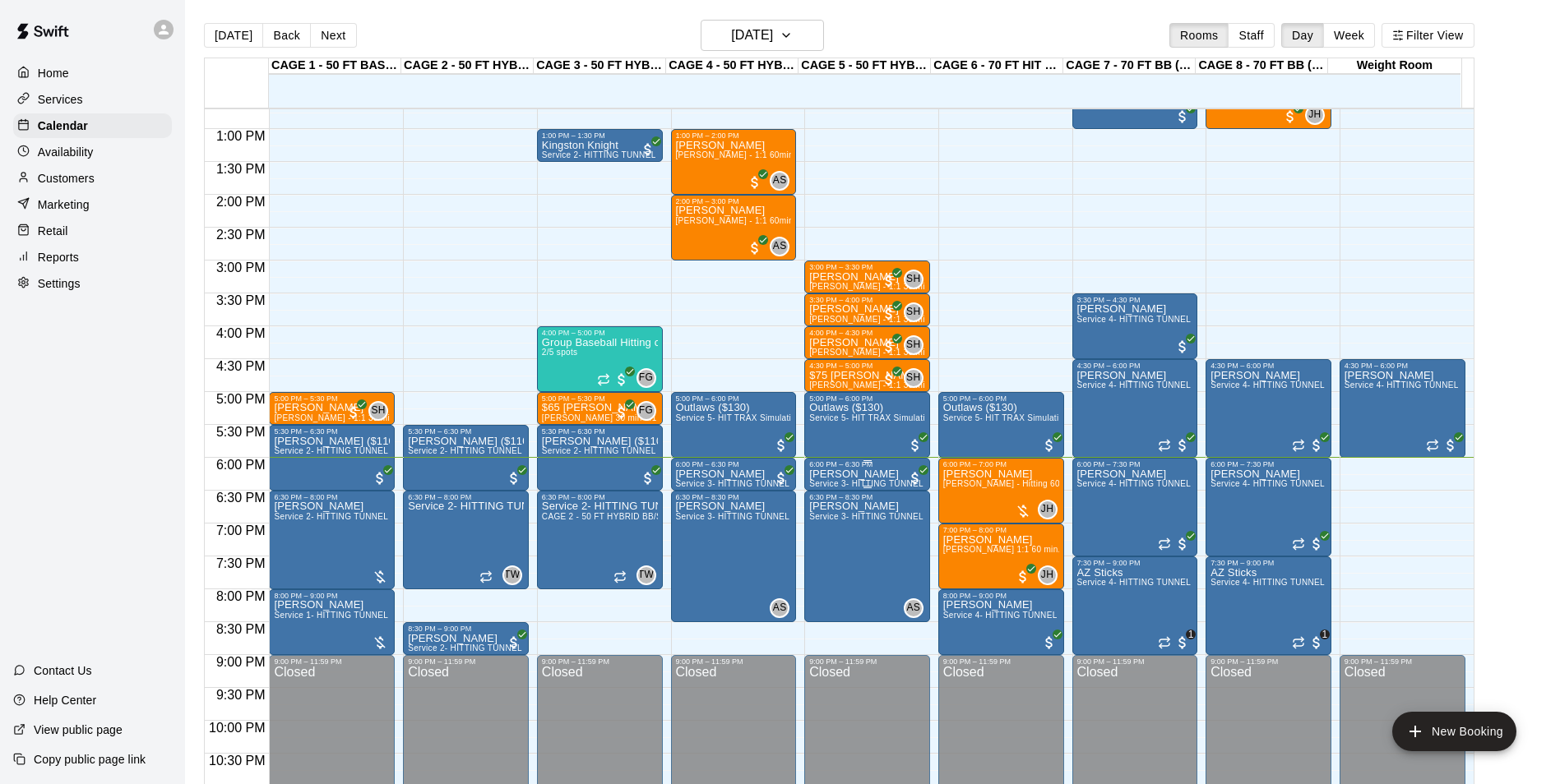
click at [865, 474] on p "Adalyn Rosales" at bounding box center [867, 474] width 116 height 0
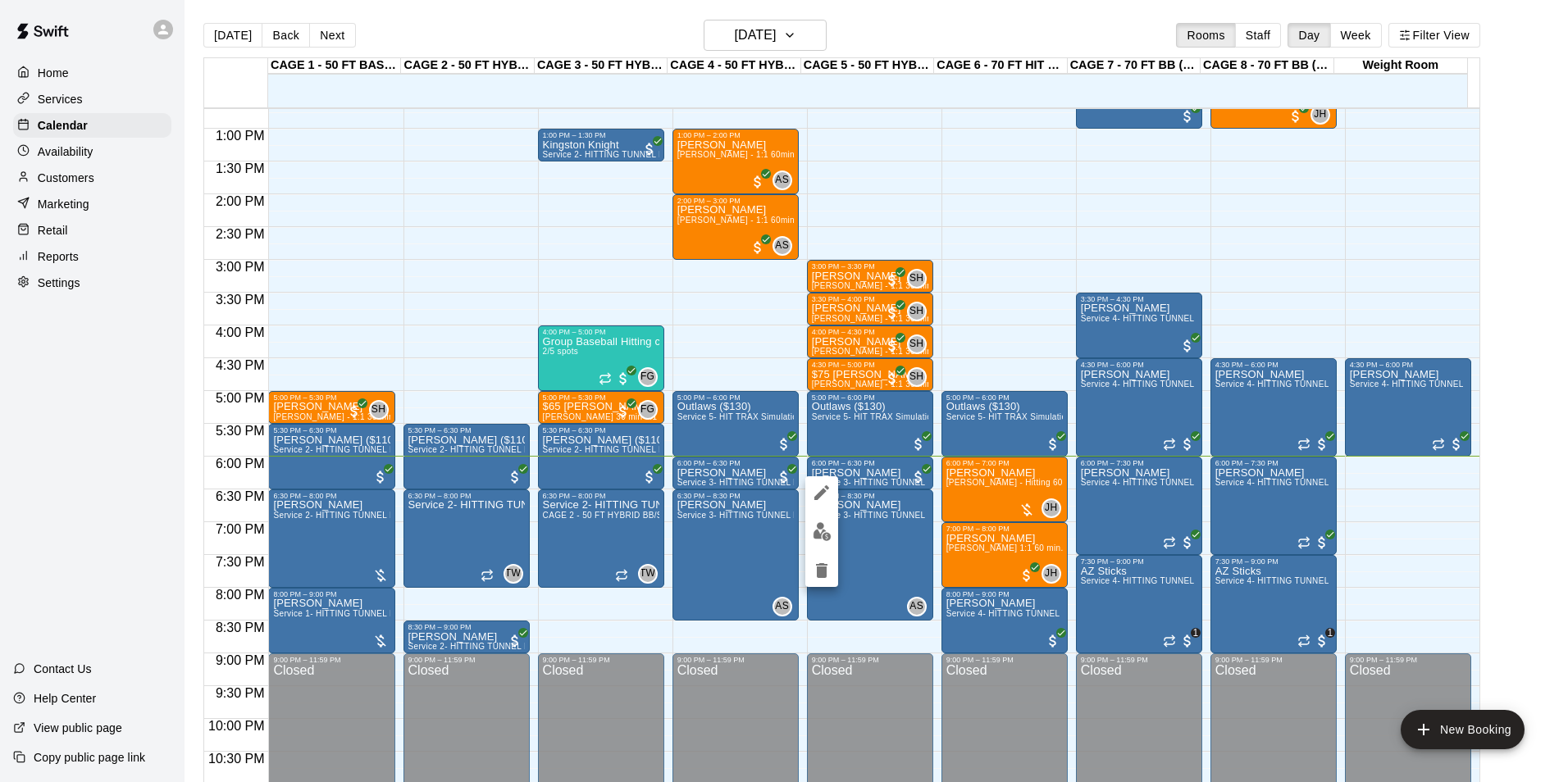
click at [883, 478] on div at bounding box center [784, 391] width 1568 height 782
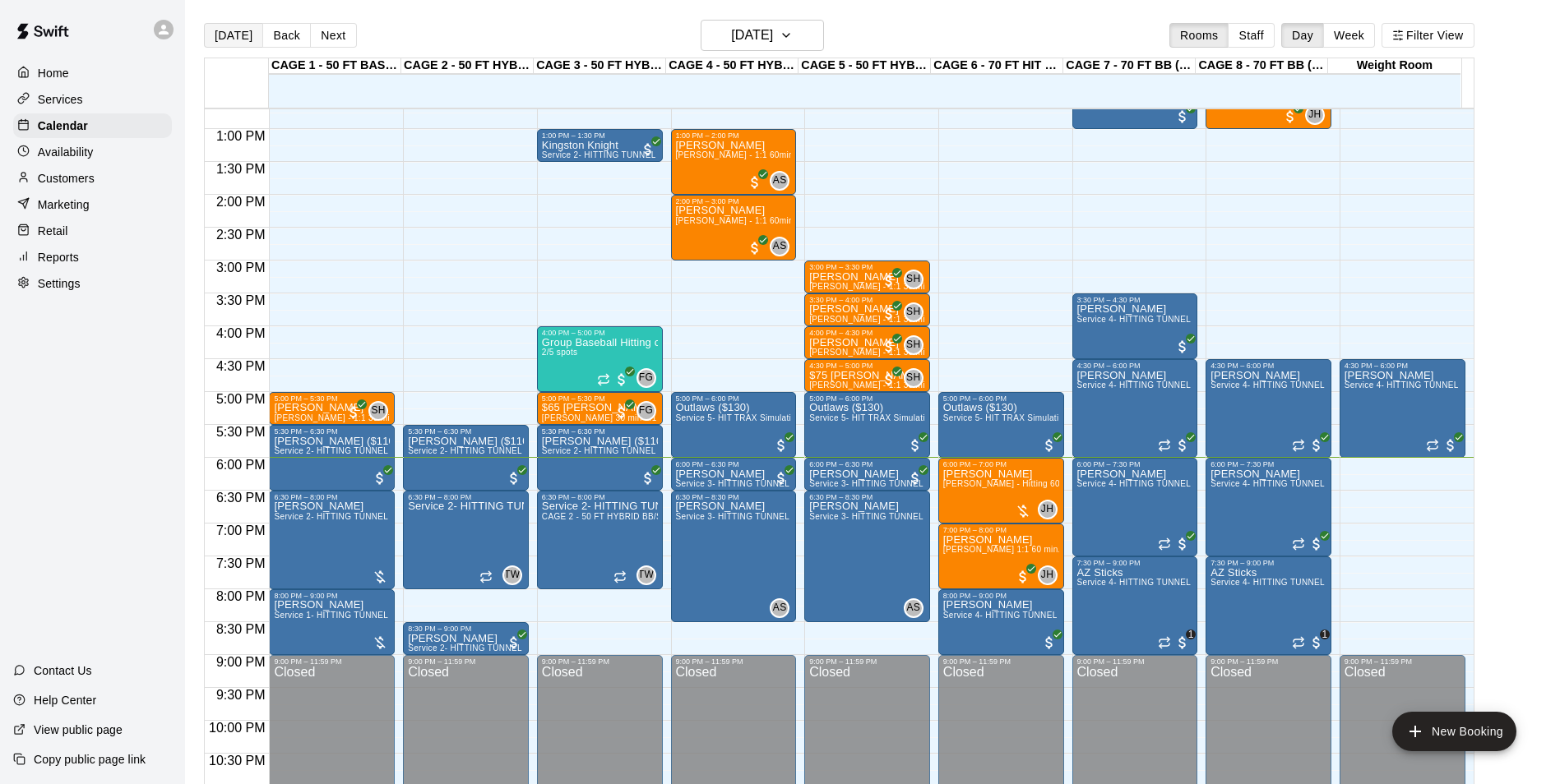
click at [235, 28] on button "[DATE]" at bounding box center [234, 35] width 59 height 25
click at [754, 43] on h6 "[DATE]" at bounding box center [752, 35] width 42 height 23
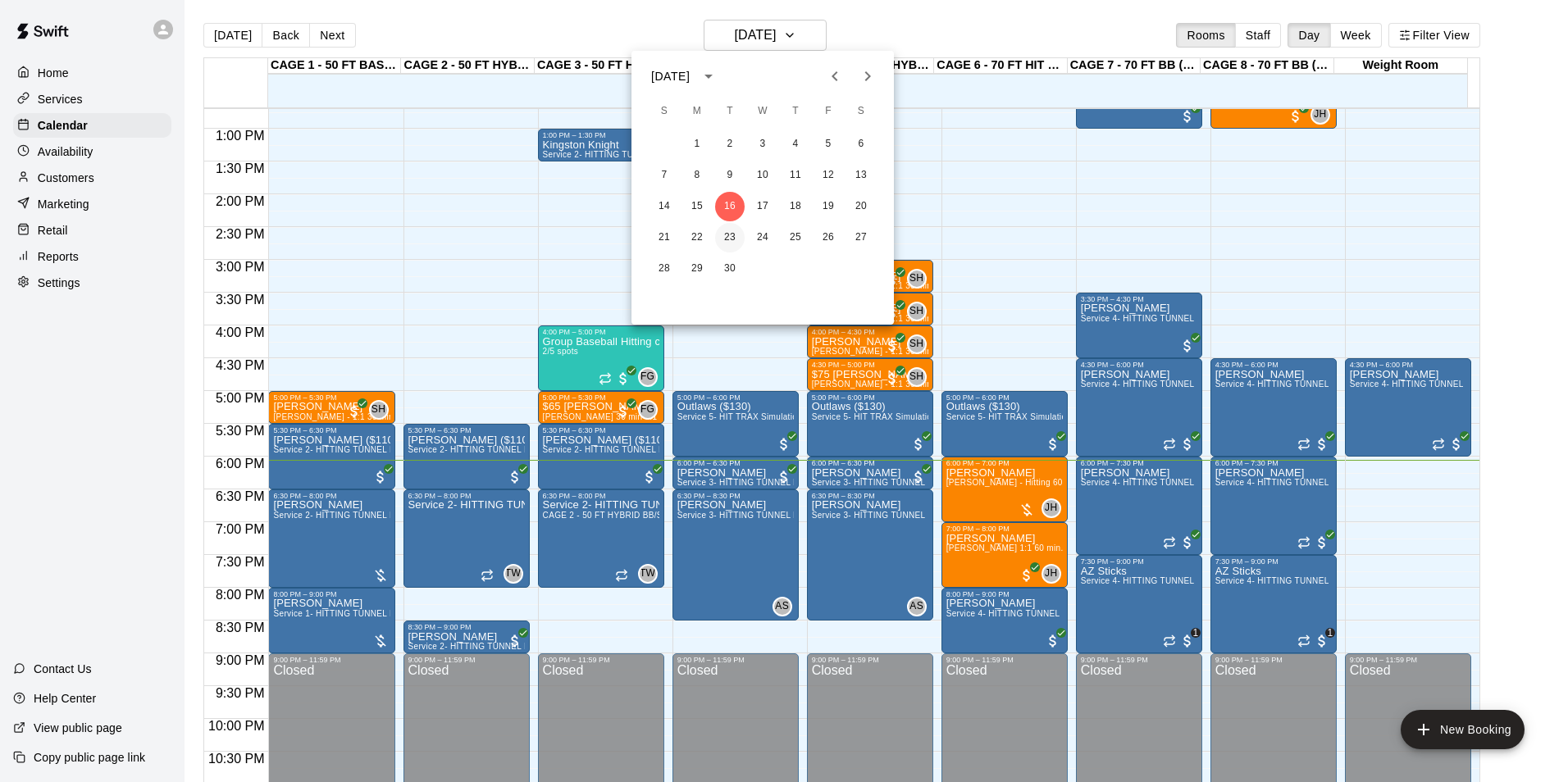
click at [732, 242] on button "23" at bounding box center [730, 238] width 30 height 30
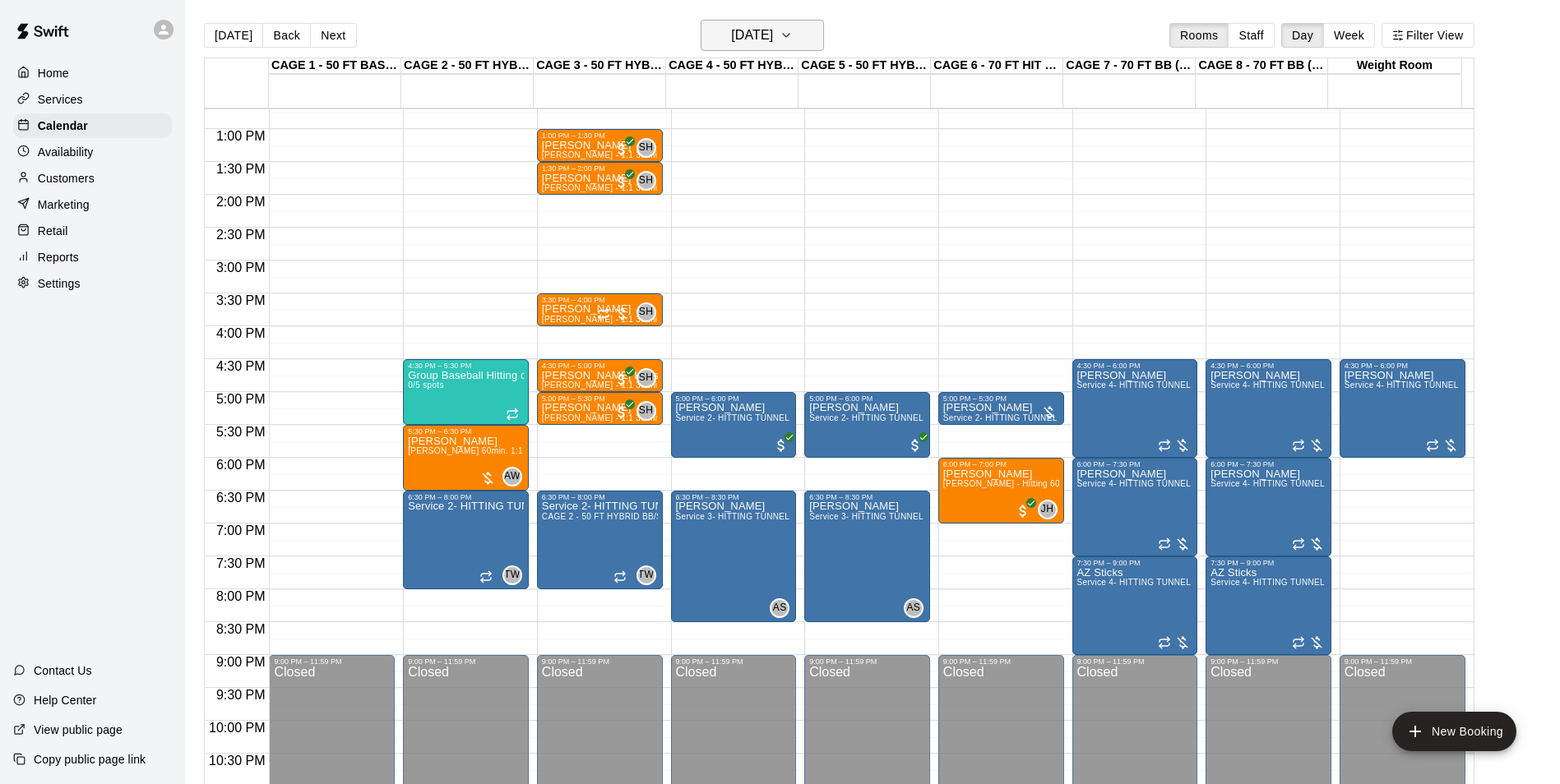
click at [773, 41] on h6 "Tuesday Sep 23" at bounding box center [752, 35] width 42 height 23
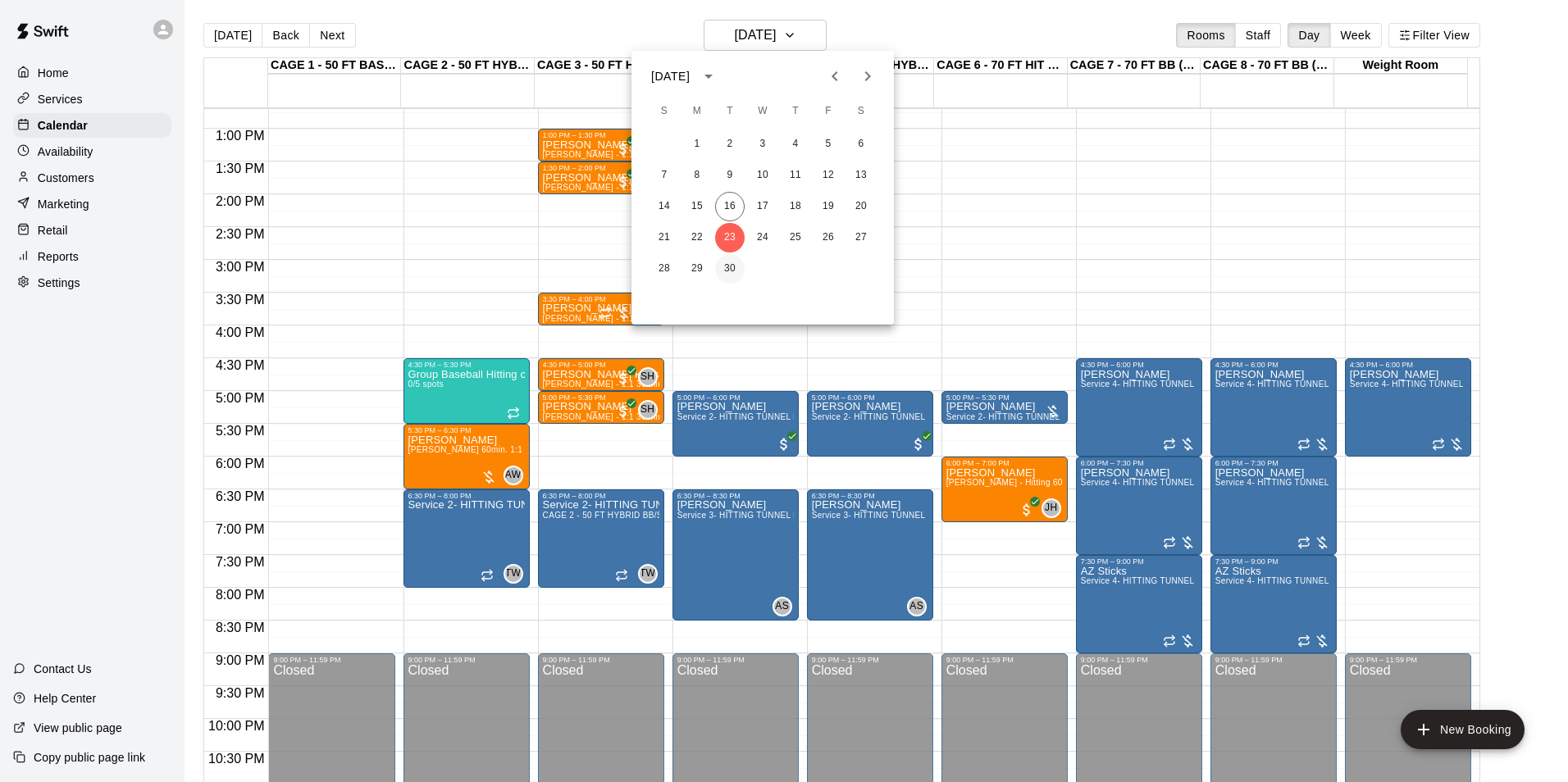
click at [724, 263] on button "30" at bounding box center [730, 269] width 30 height 30
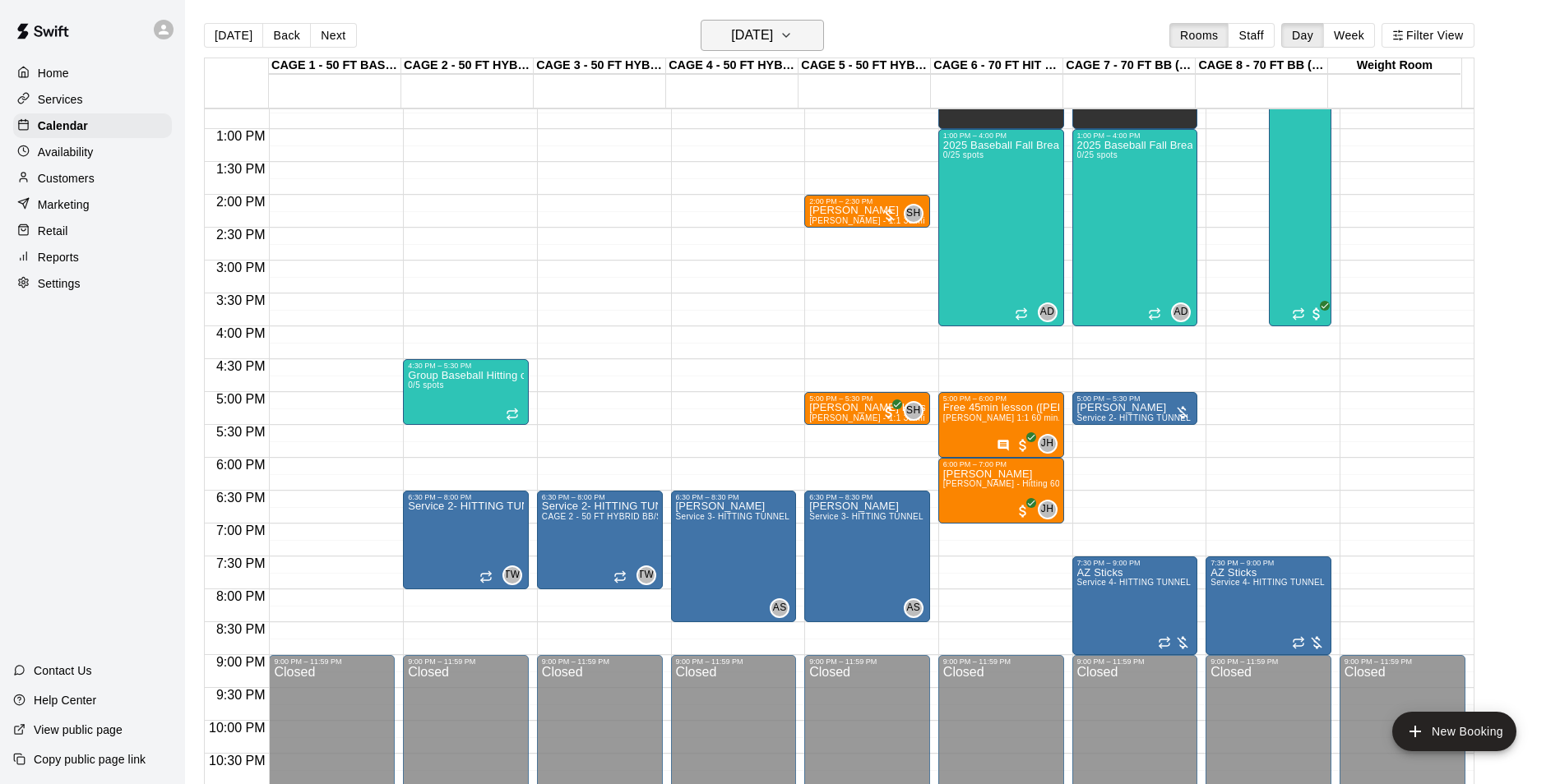
click at [754, 32] on h6 "Tuesday Sep 30" at bounding box center [752, 35] width 42 height 23
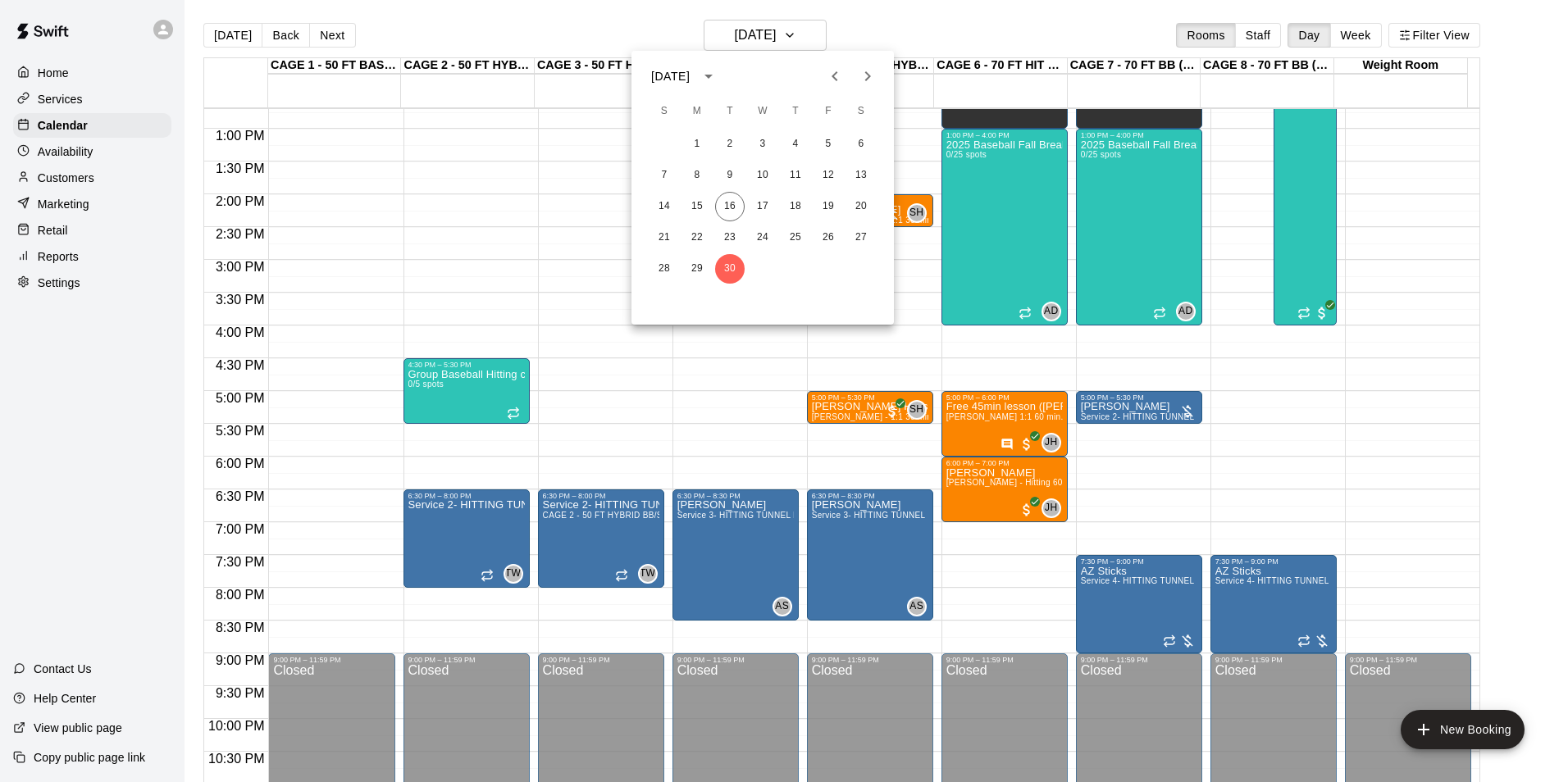
click at [861, 69] on icon "Next month" at bounding box center [867, 76] width 19 height 19
click at [730, 179] on button "7" at bounding box center [730, 176] width 30 height 30
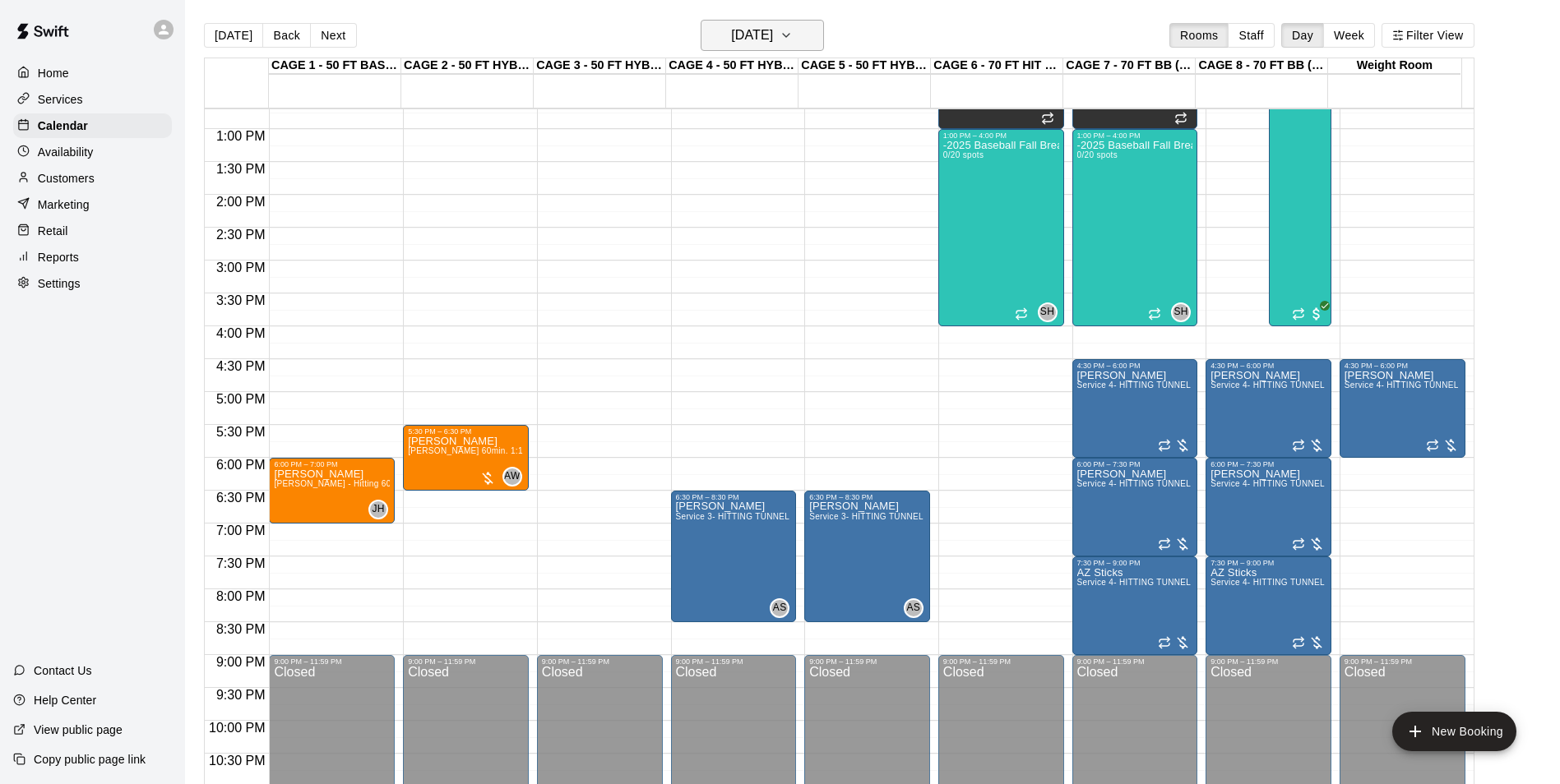
click at [748, 20] on button "Tuesday Oct 07" at bounding box center [762, 35] width 123 height 32
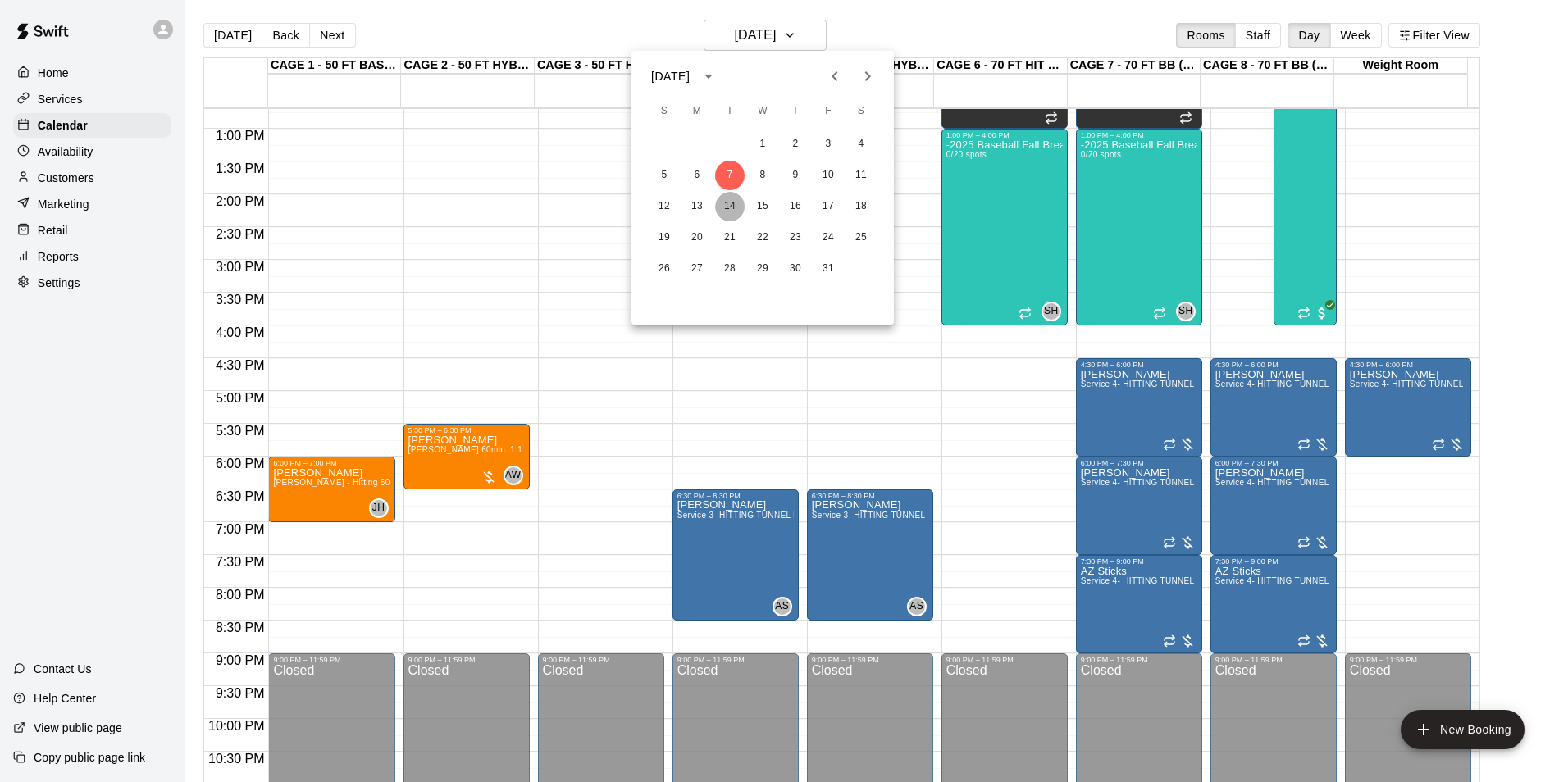
click at [736, 211] on button "14" at bounding box center [730, 206] width 30 height 30
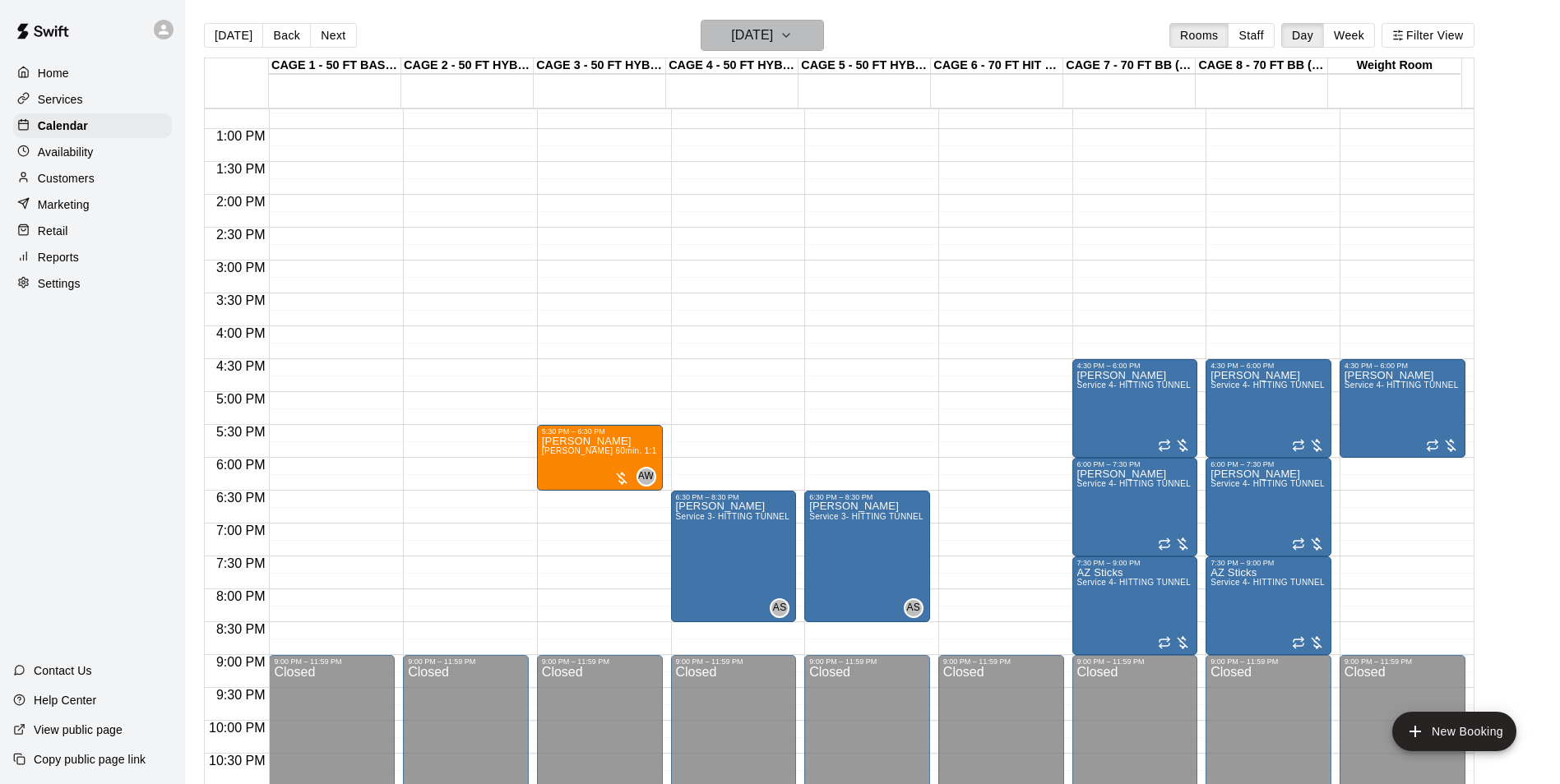
click at [734, 34] on h6 "Tuesday Oct 14" at bounding box center [752, 35] width 42 height 23
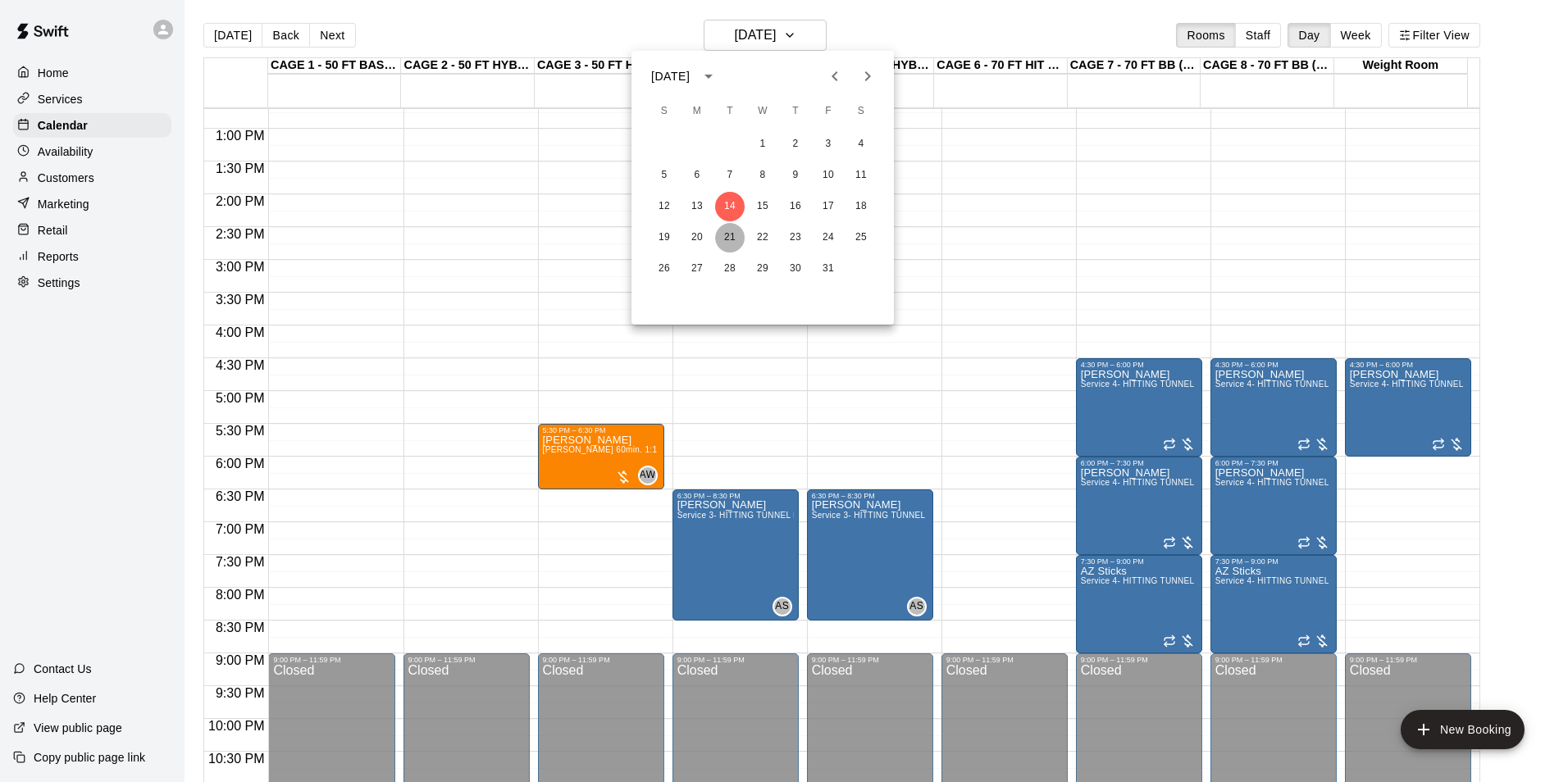
click at [740, 239] on button "21" at bounding box center [730, 238] width 30 height 30
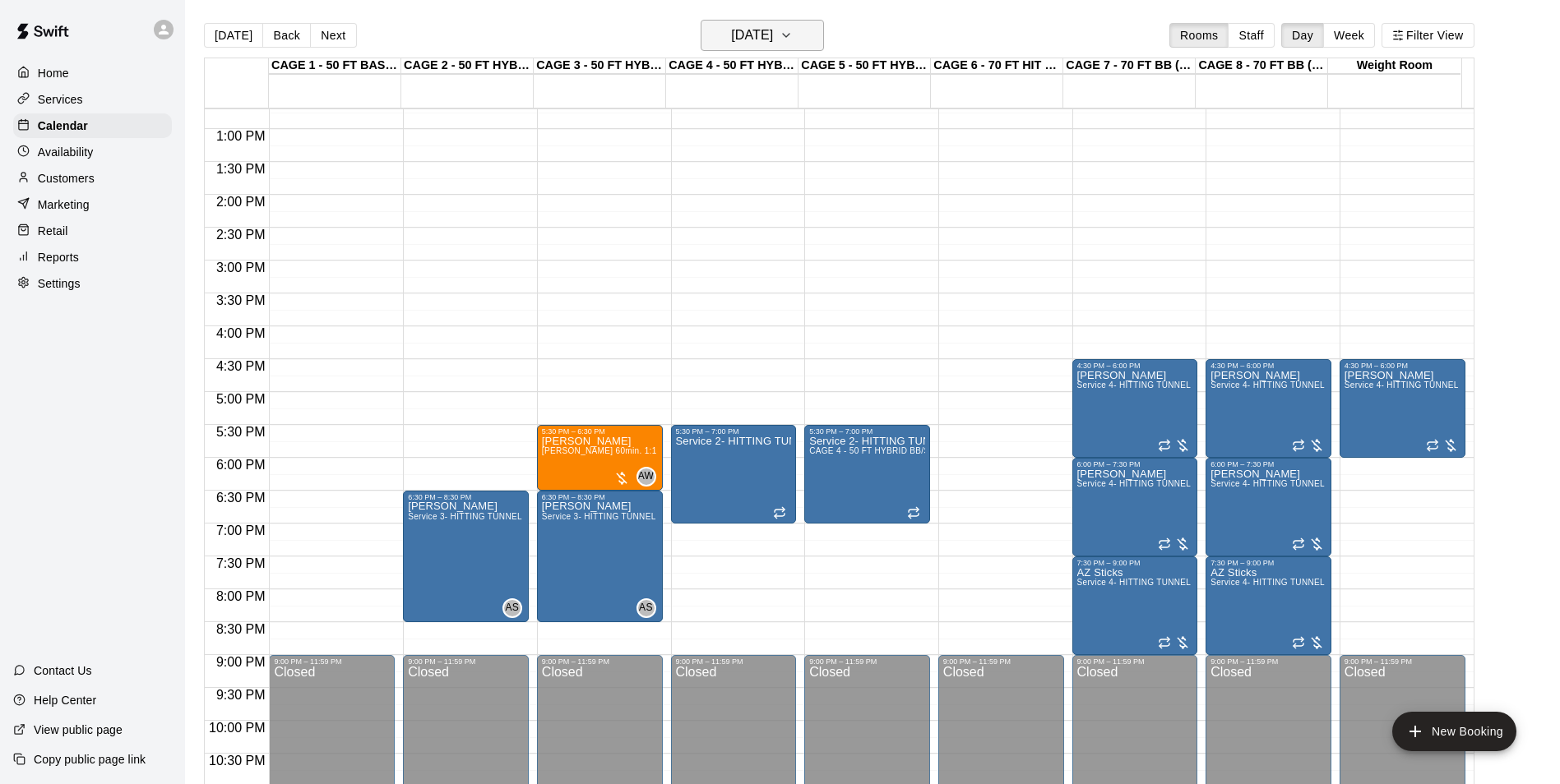
click at [773, 39] on h6 "Tuesday Oct 21" at bounding box center [752, 35] width 42 height 23
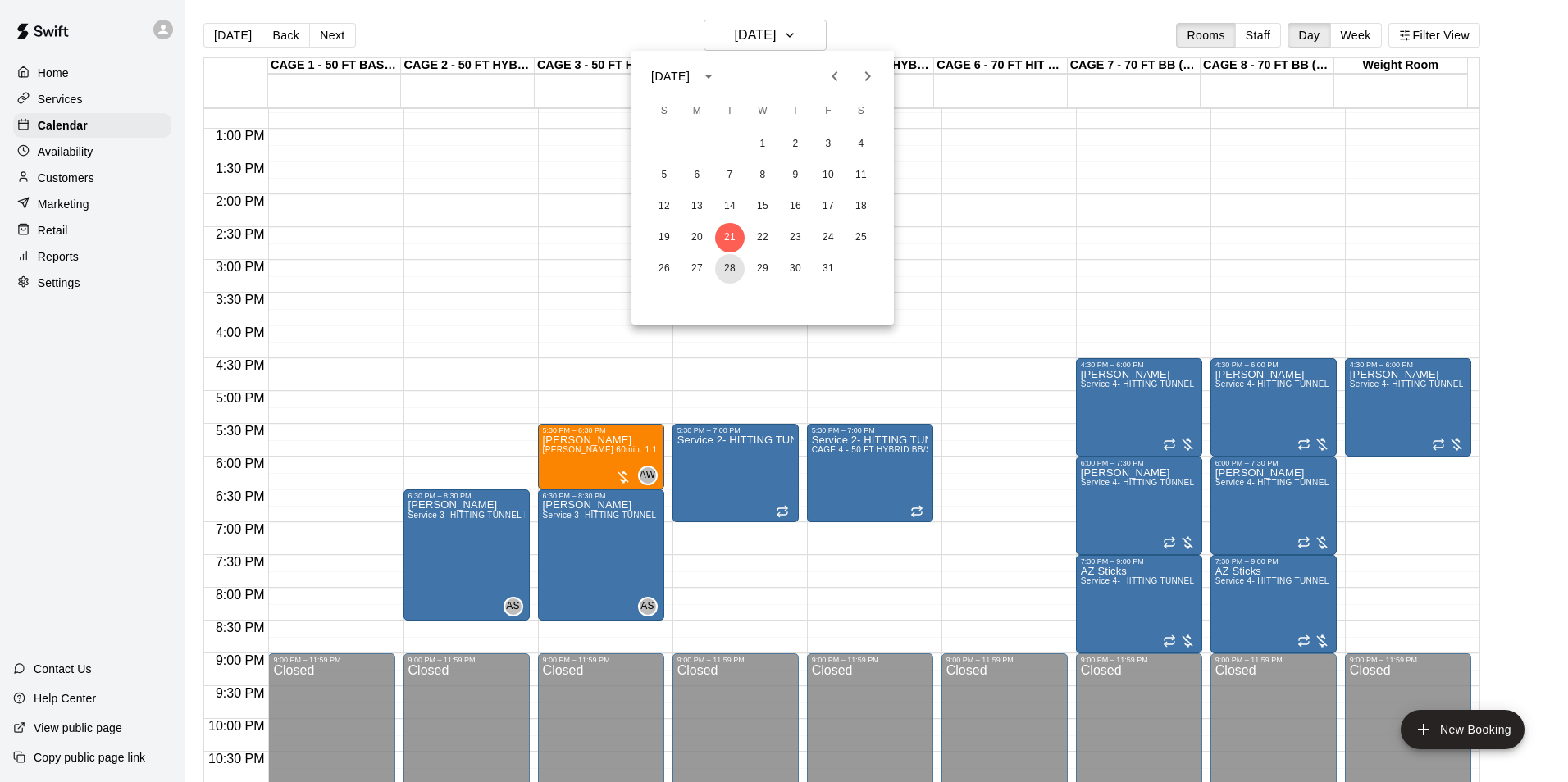
drag, startPoint x: 732, startPoint y: 274, endPoint x: 740, endPoint y: 252, distance: 23.4
click at [732, 273] on button "28" at bounding box center [730, 269] width 30 height 30
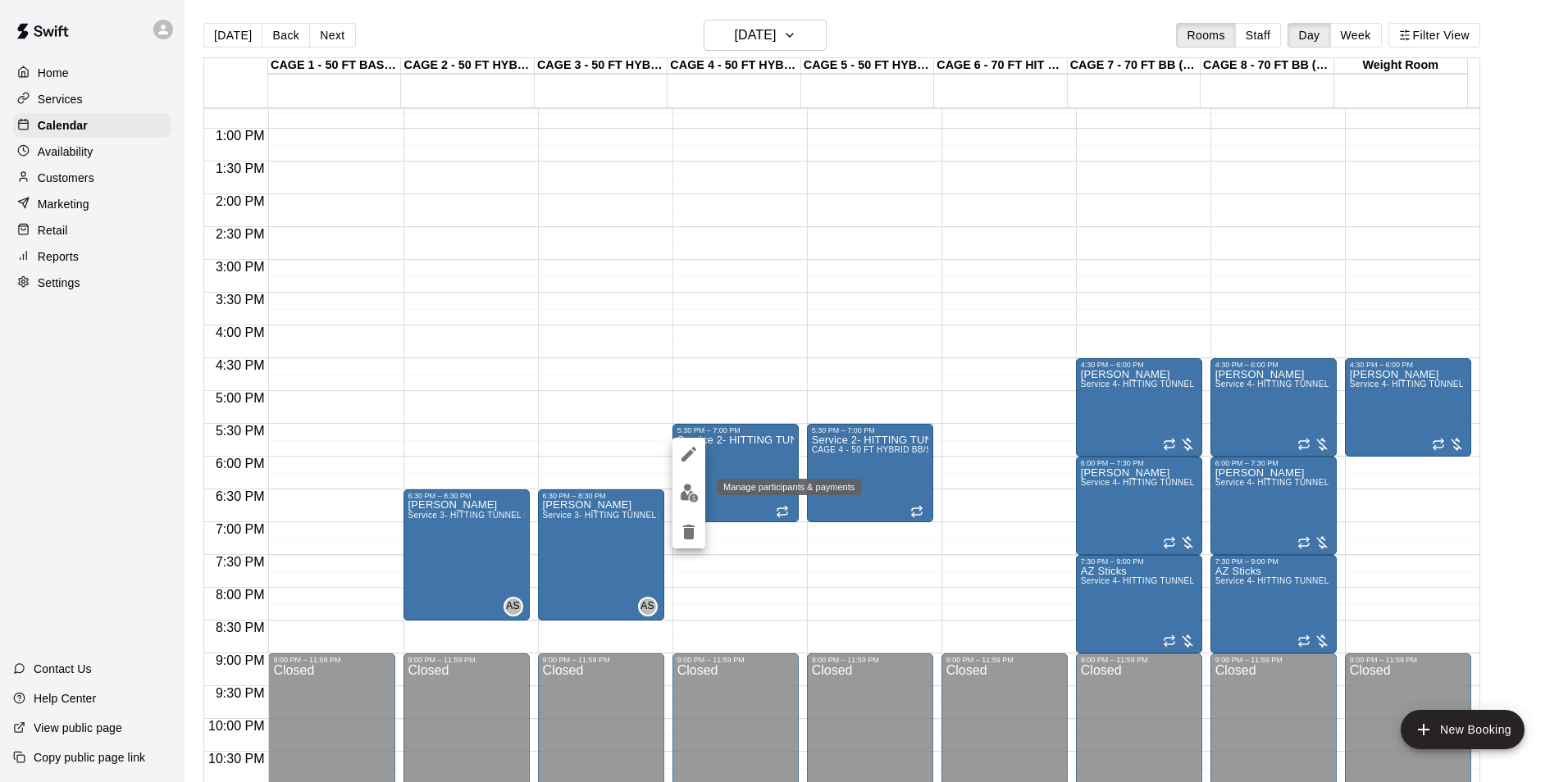
click at [700, 494] on button "edit" at bounding box center [688, 493] width 32 height 32
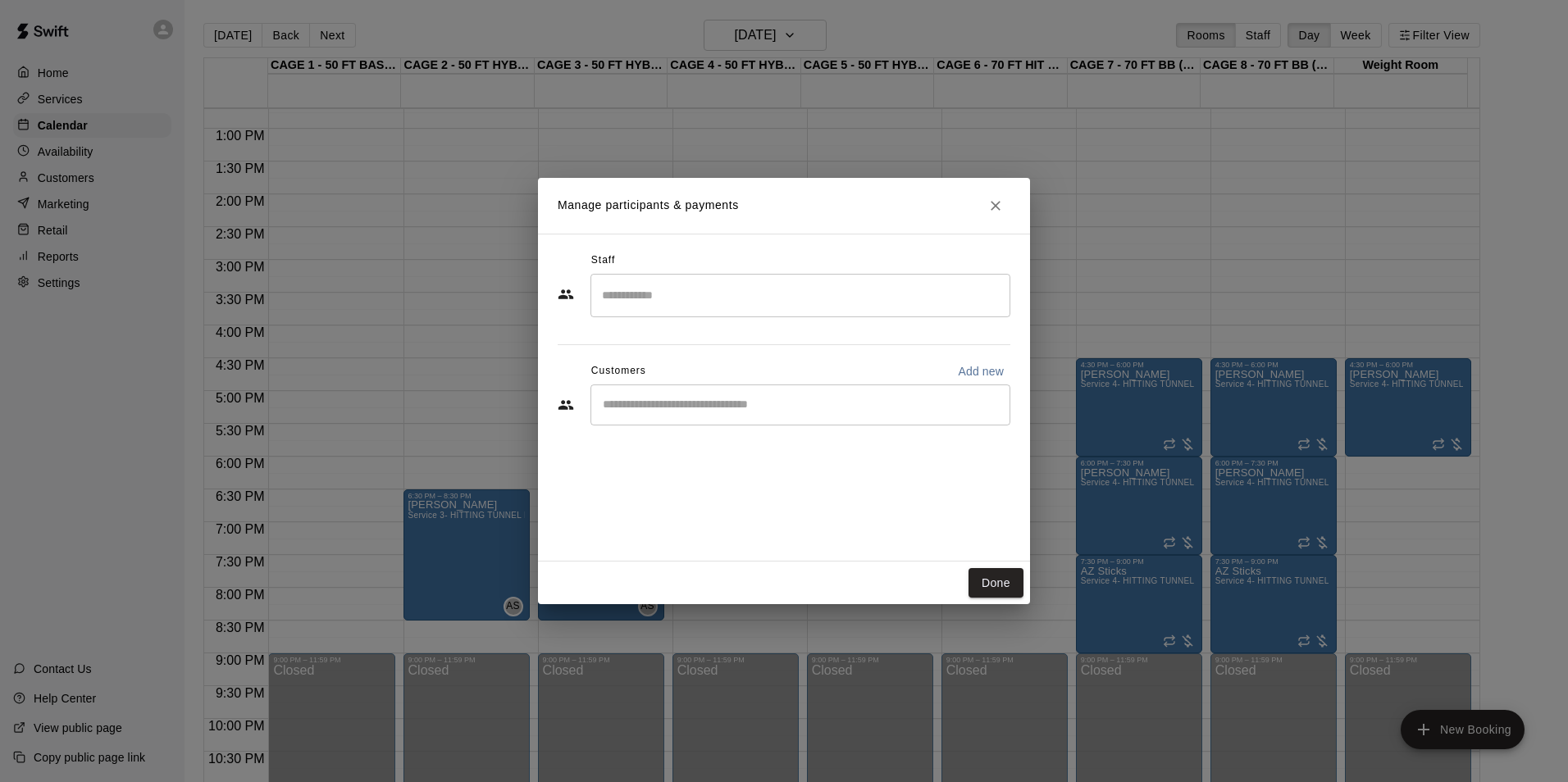
click at [1002, 580] on button "Done" at bounding box center [995, 583] width 55 height 31
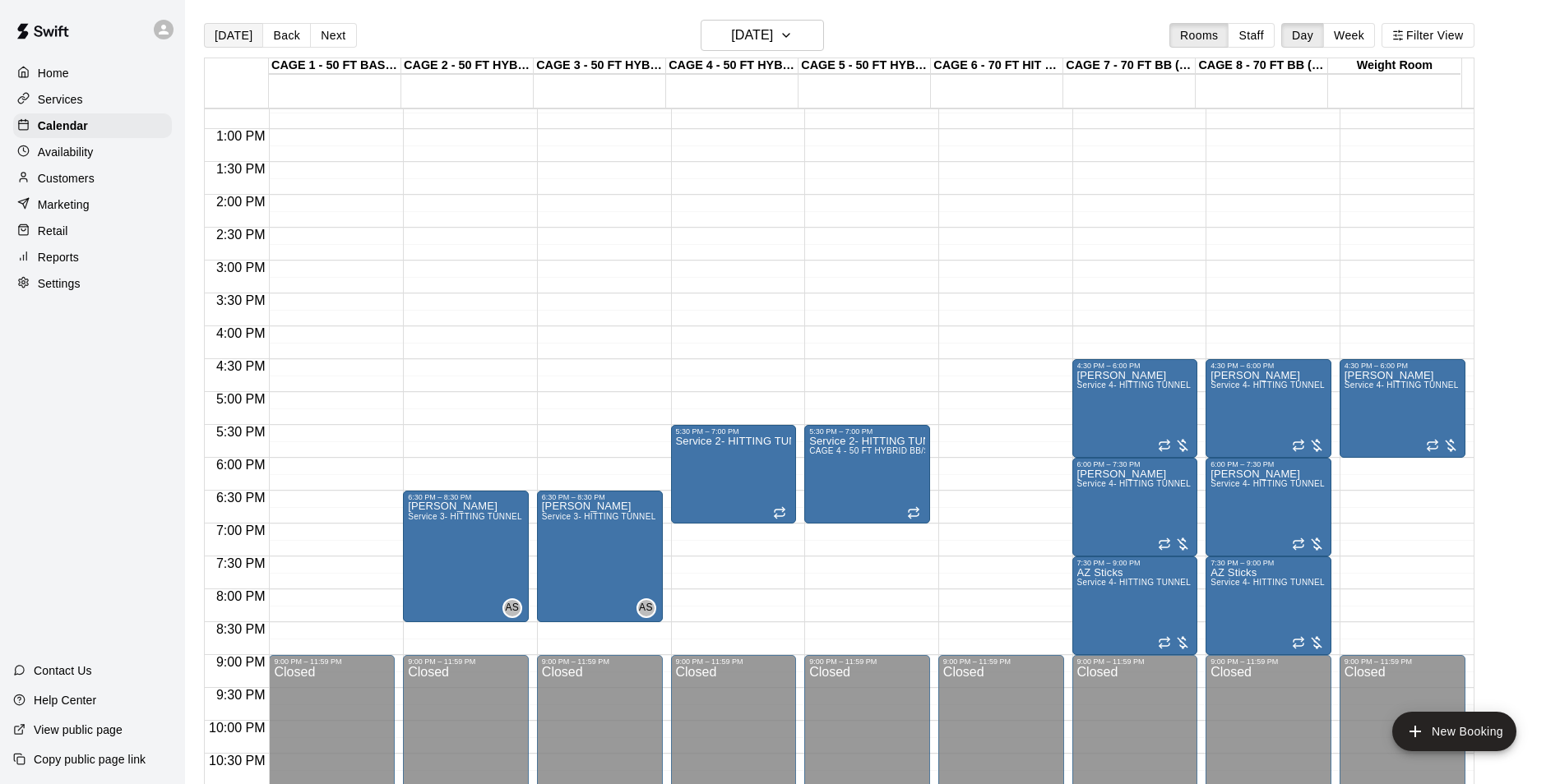
click at [226, 40] on button "[DATE]" at bounding box center [234, 35] width 59 height 25
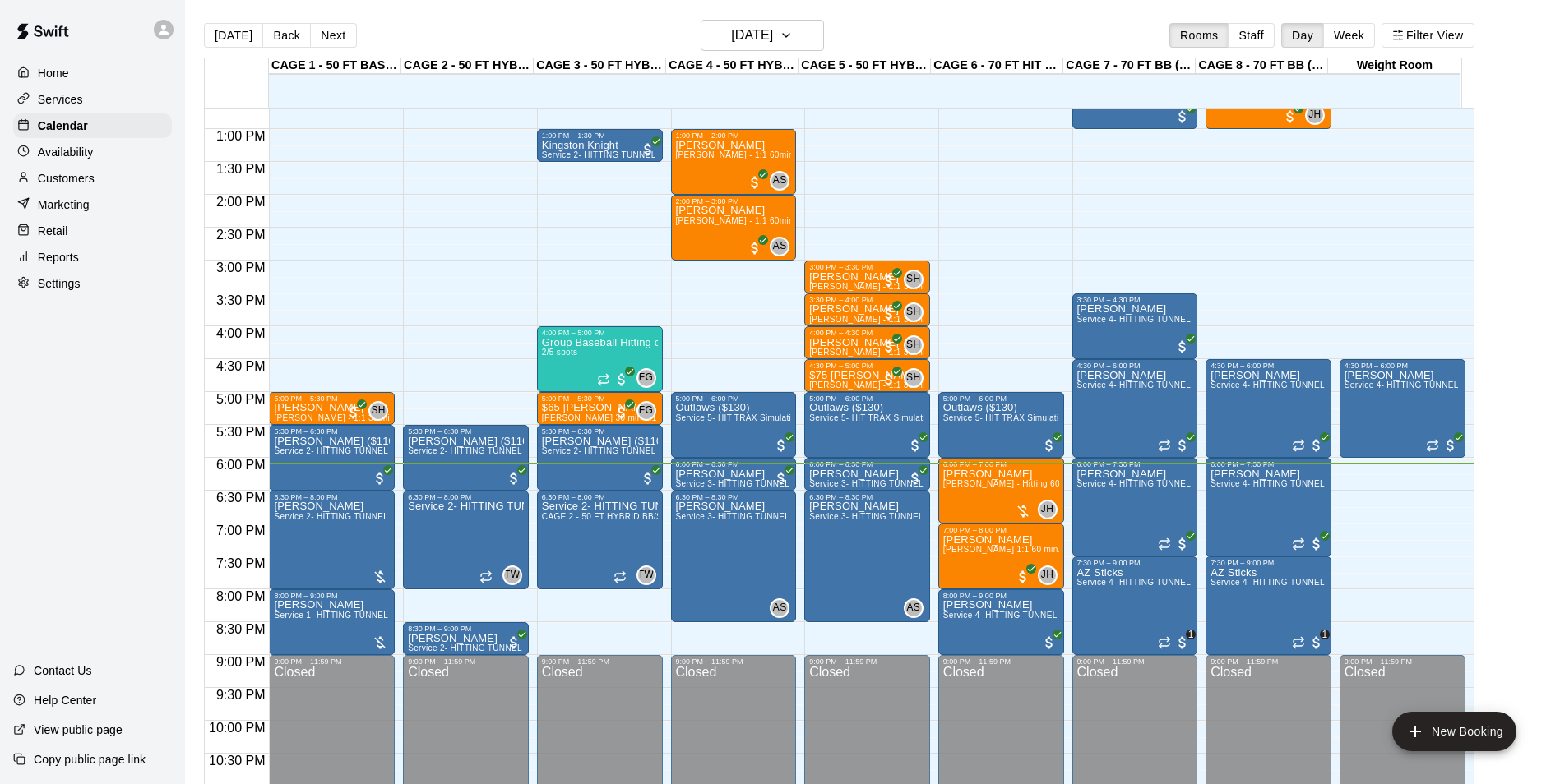
scroll to position [886, 0]
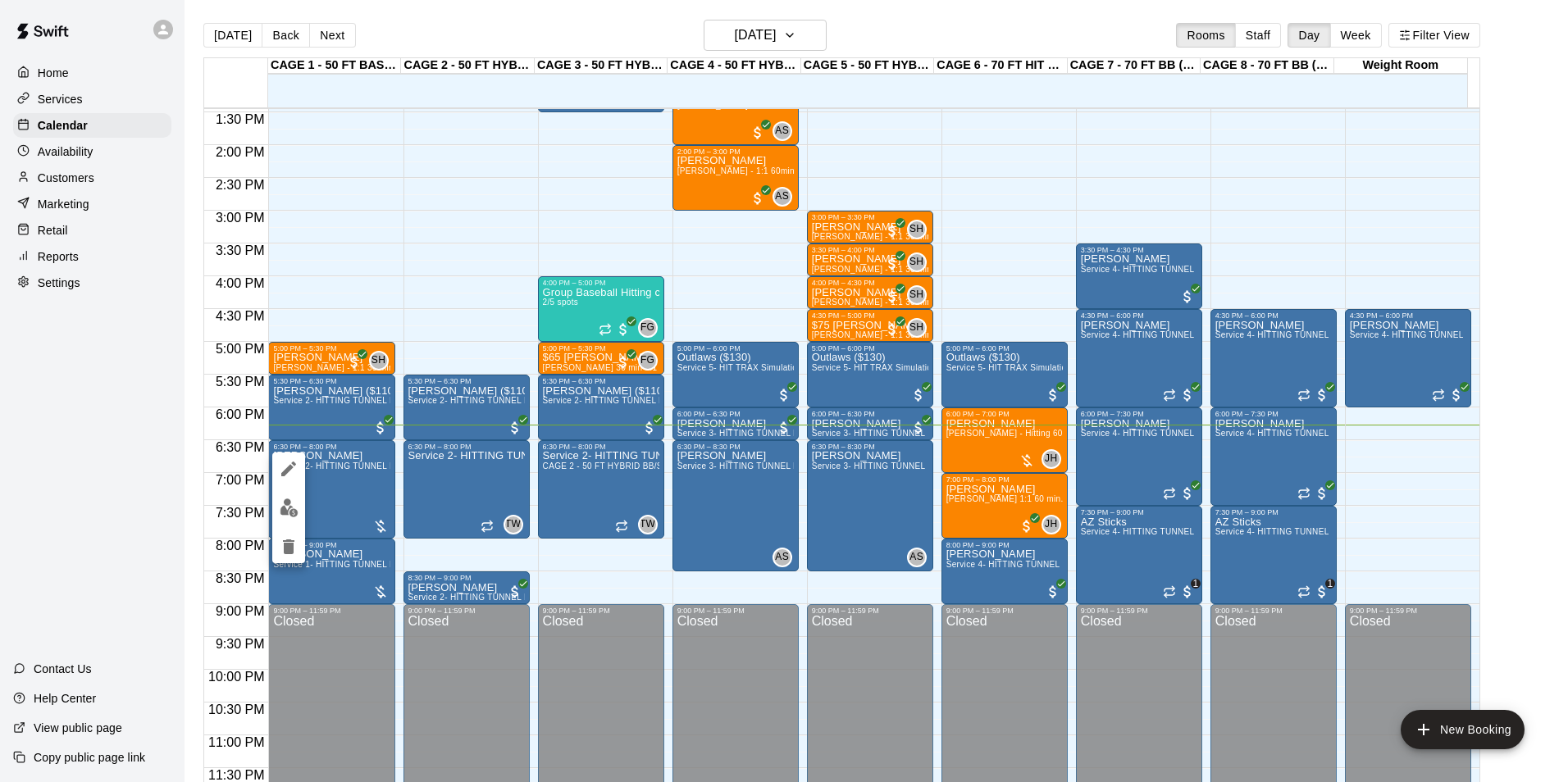
click at [295, 507] on img "edit" at bounding box center [289, 508] width 19 height 19
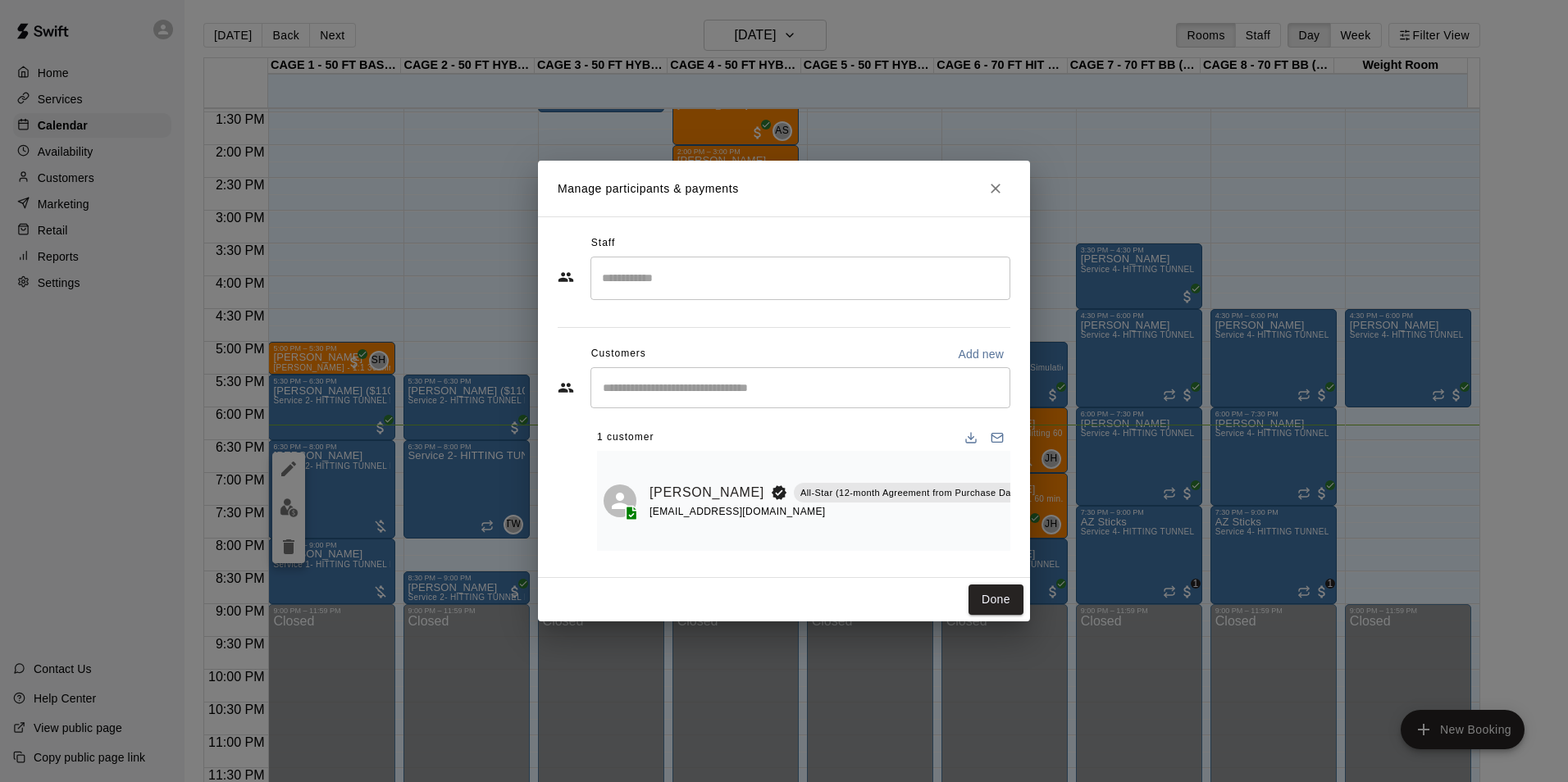
click at [1055, 518] on button "Manage bookings & payment" at bounding box center [1070, 529] width 30 height 30
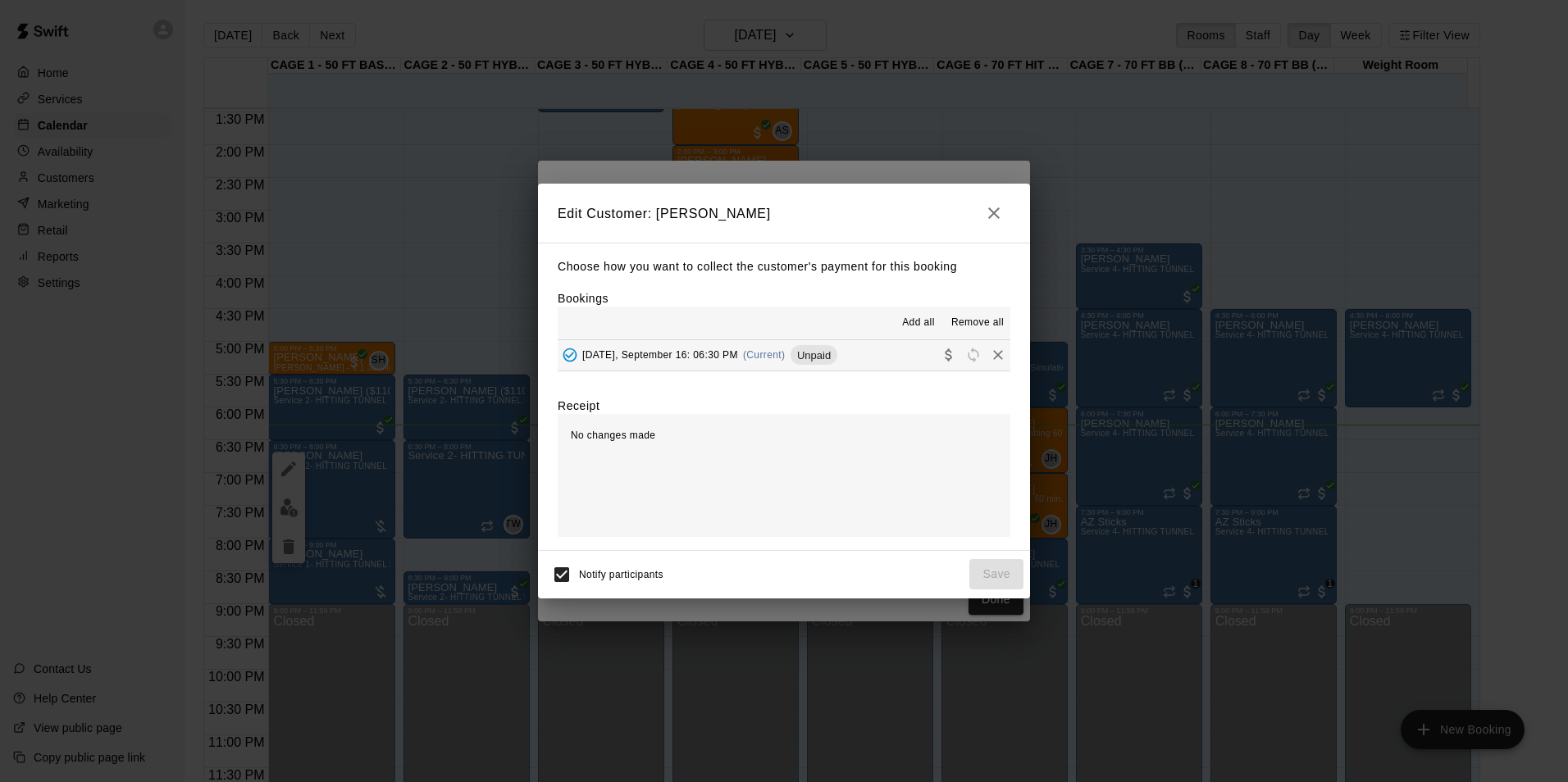
click at [704, 370] on button "Tuesday, September 16: 06:30 PM (Current) Unpaid" at bounding box center [783, 355] width 453 height 31
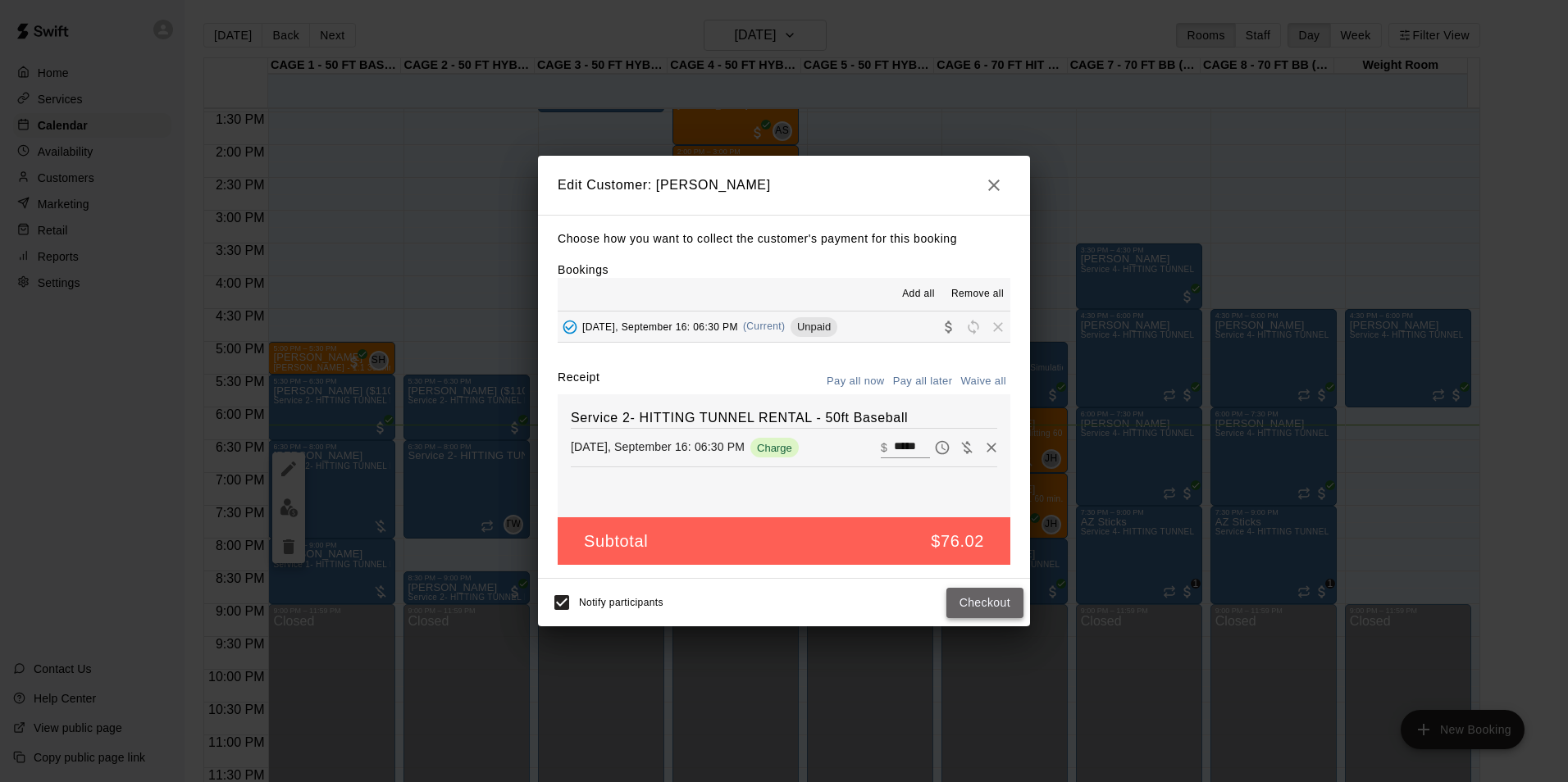
click at [975, 590] on button "Checkout" at bounding box center [984, 602] width 77 height 31
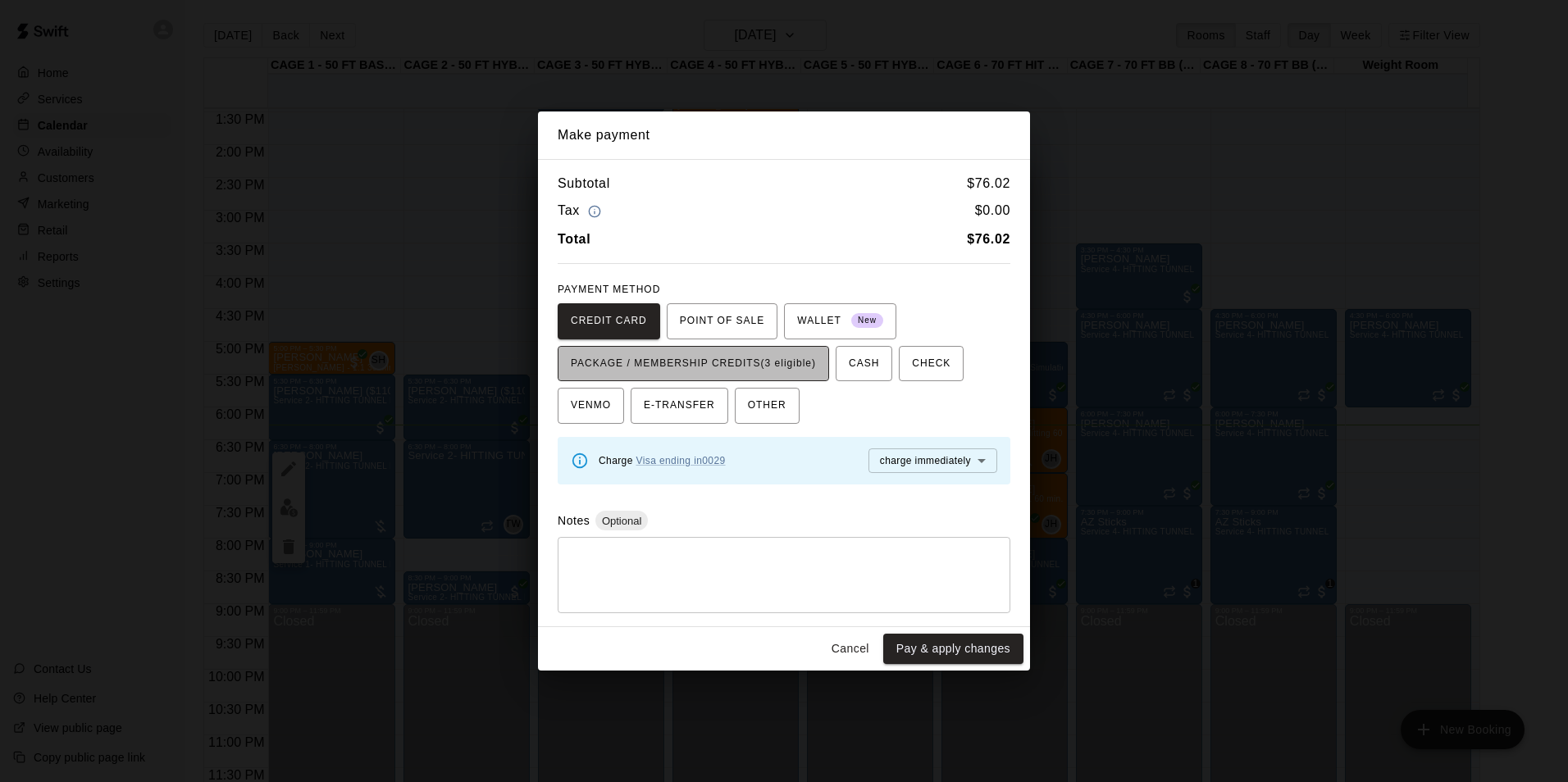
click at [782, 351] on span "PACKAGE / MEMBERSHIP CREDITS (3 eligible)" at bounding box center [693, 364] width 245 height 26
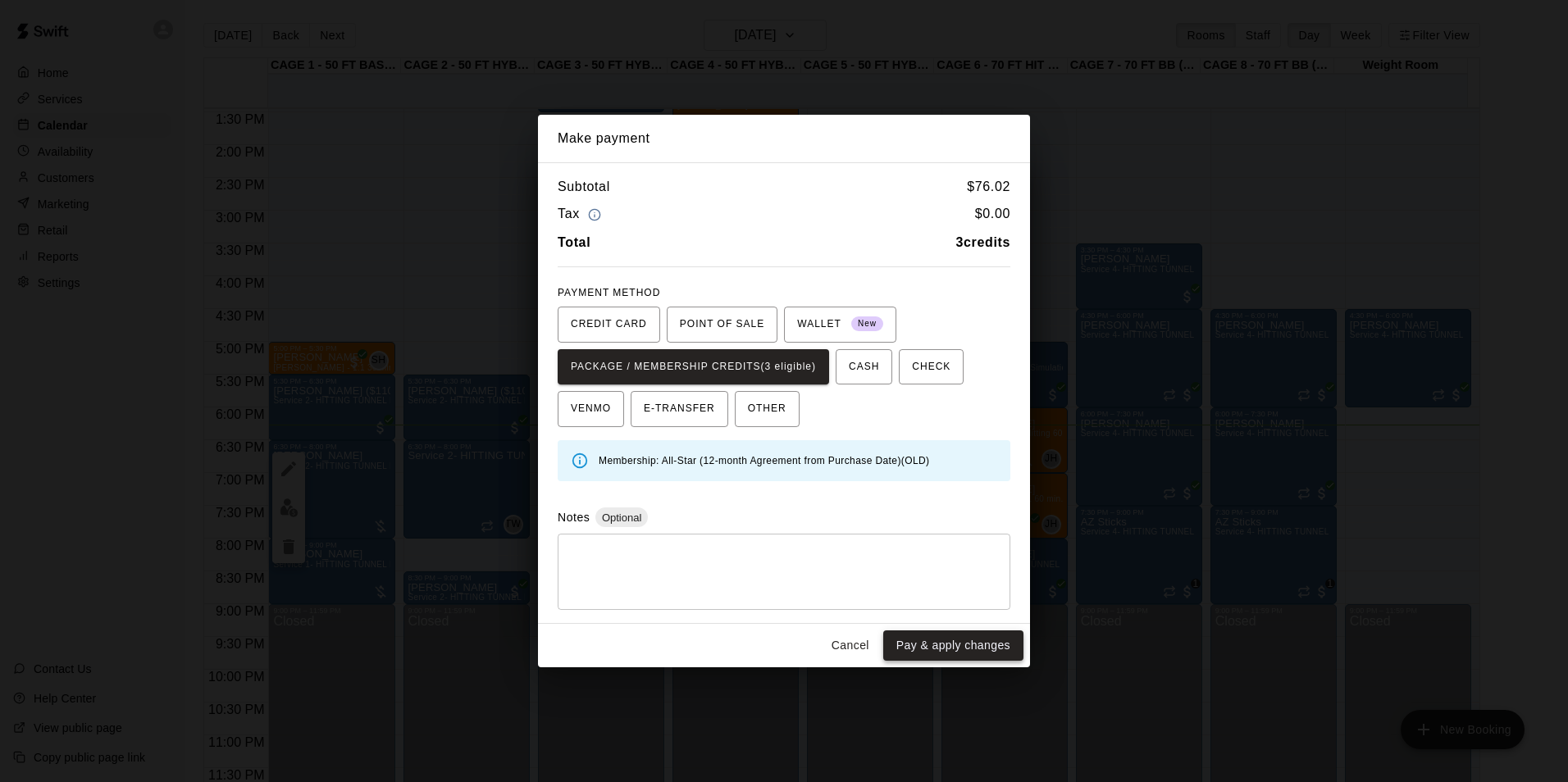
click at [946, 651] on button "Pay & apply changes" at bounding box center [952, 645] width 140 height 31
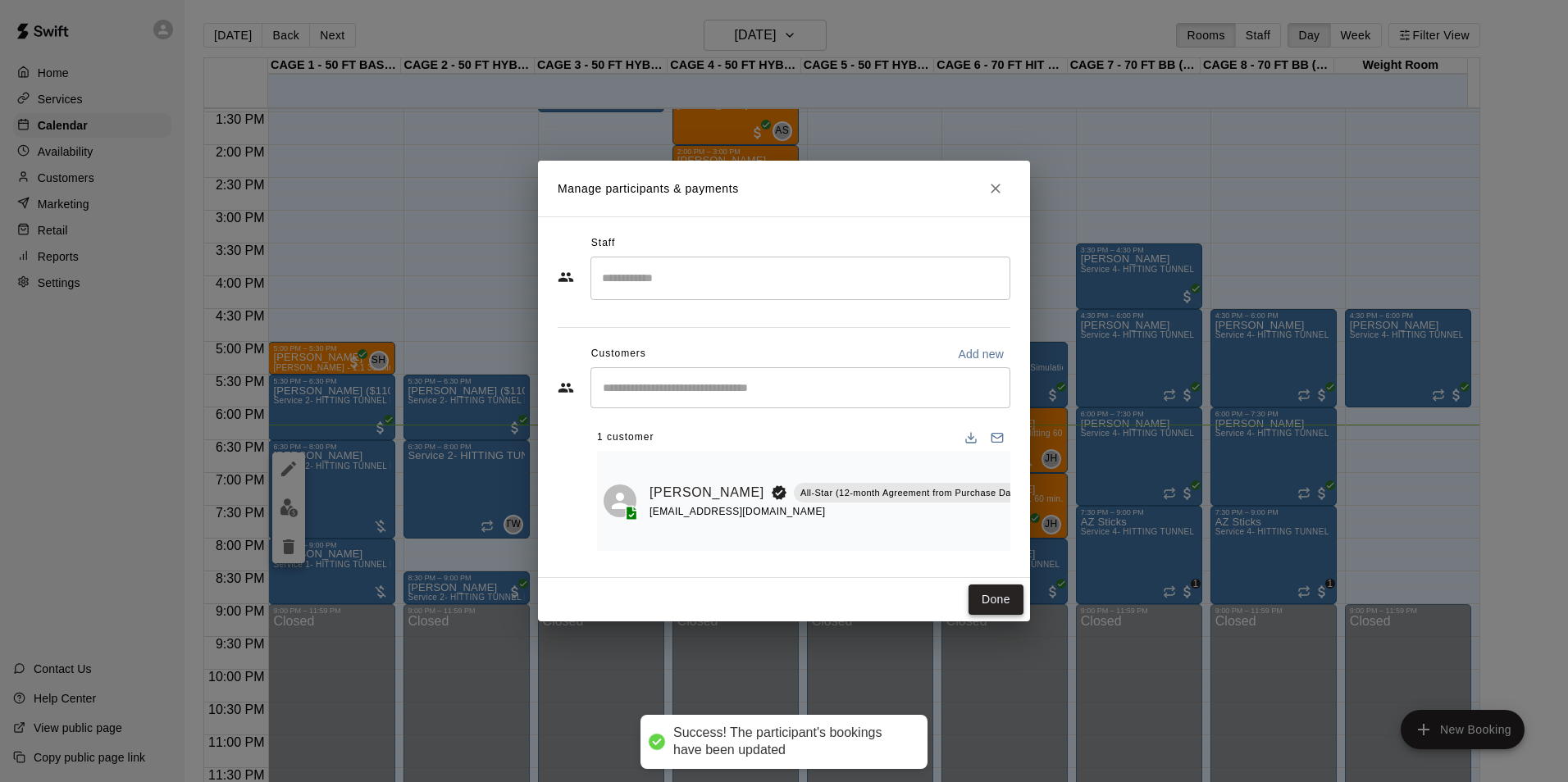
click at [1012, 601] on button "Done" at bounding box center [995, 600] width 55 height 31
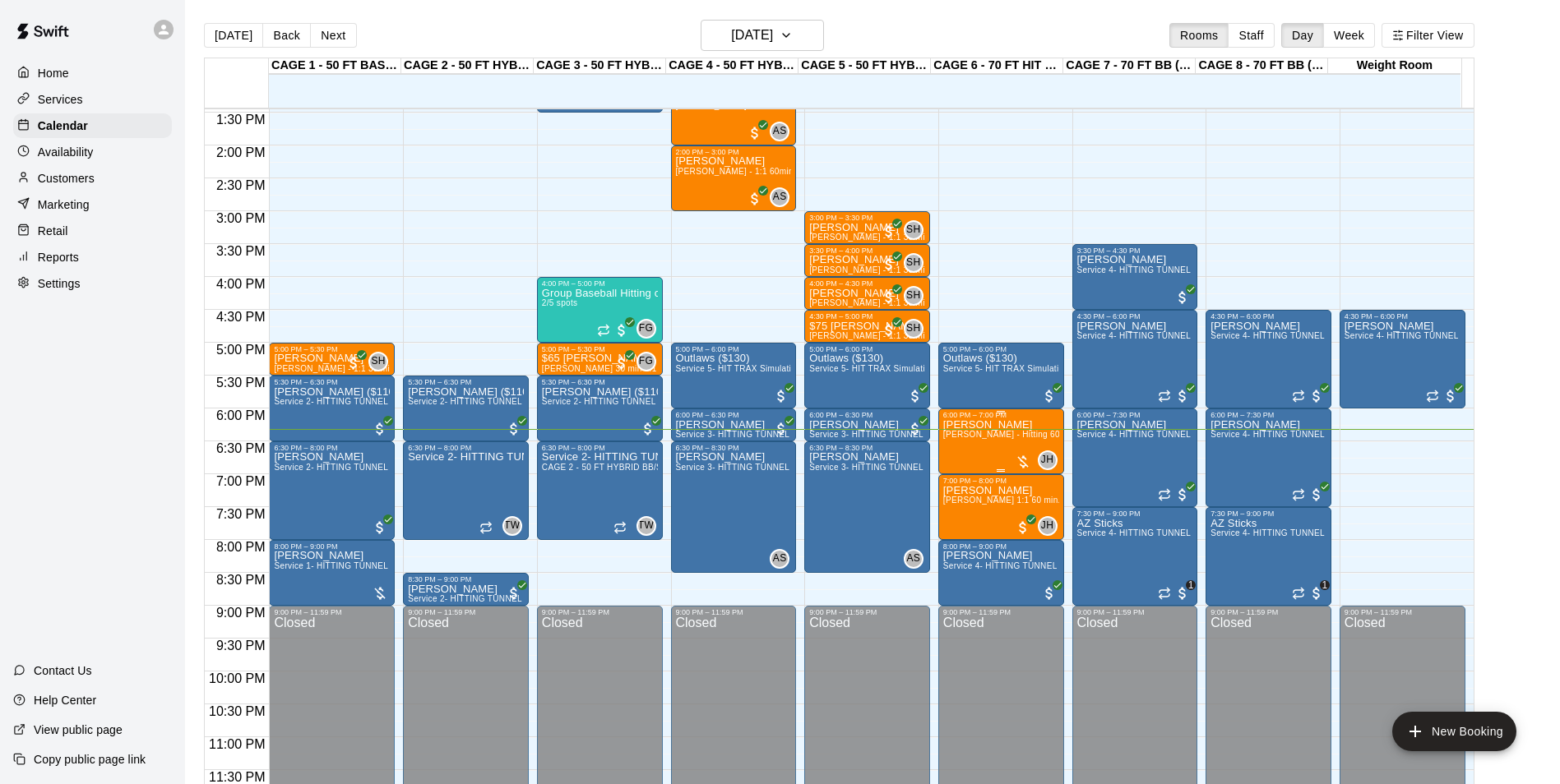
click at [999, 425] on p "[PERSON_NAME]" at bounding box center [1000, 425] width 116 height 0
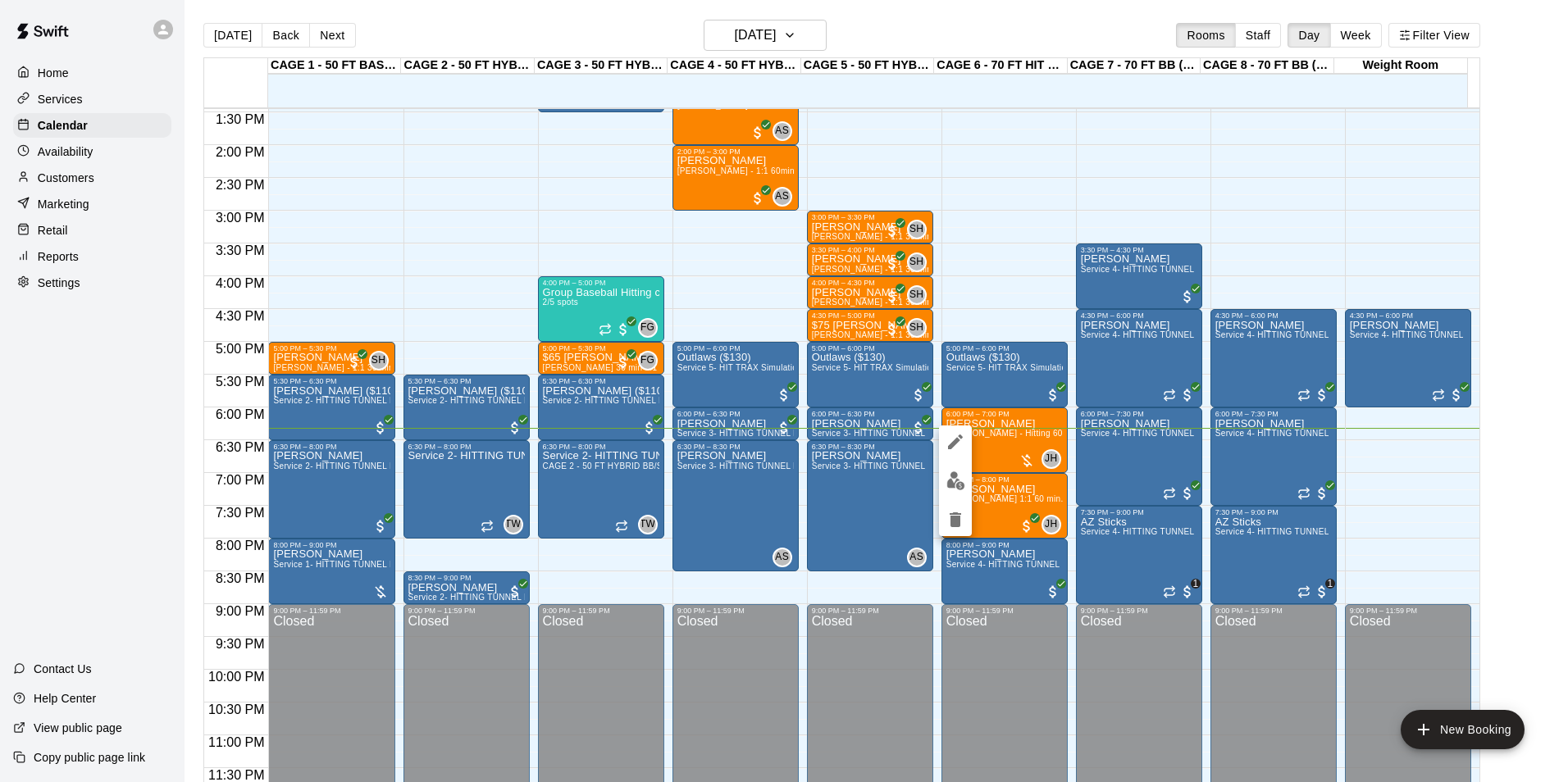
click at [953, 479] on img "edit" at bounding box center [955, 480] width 19 height 19
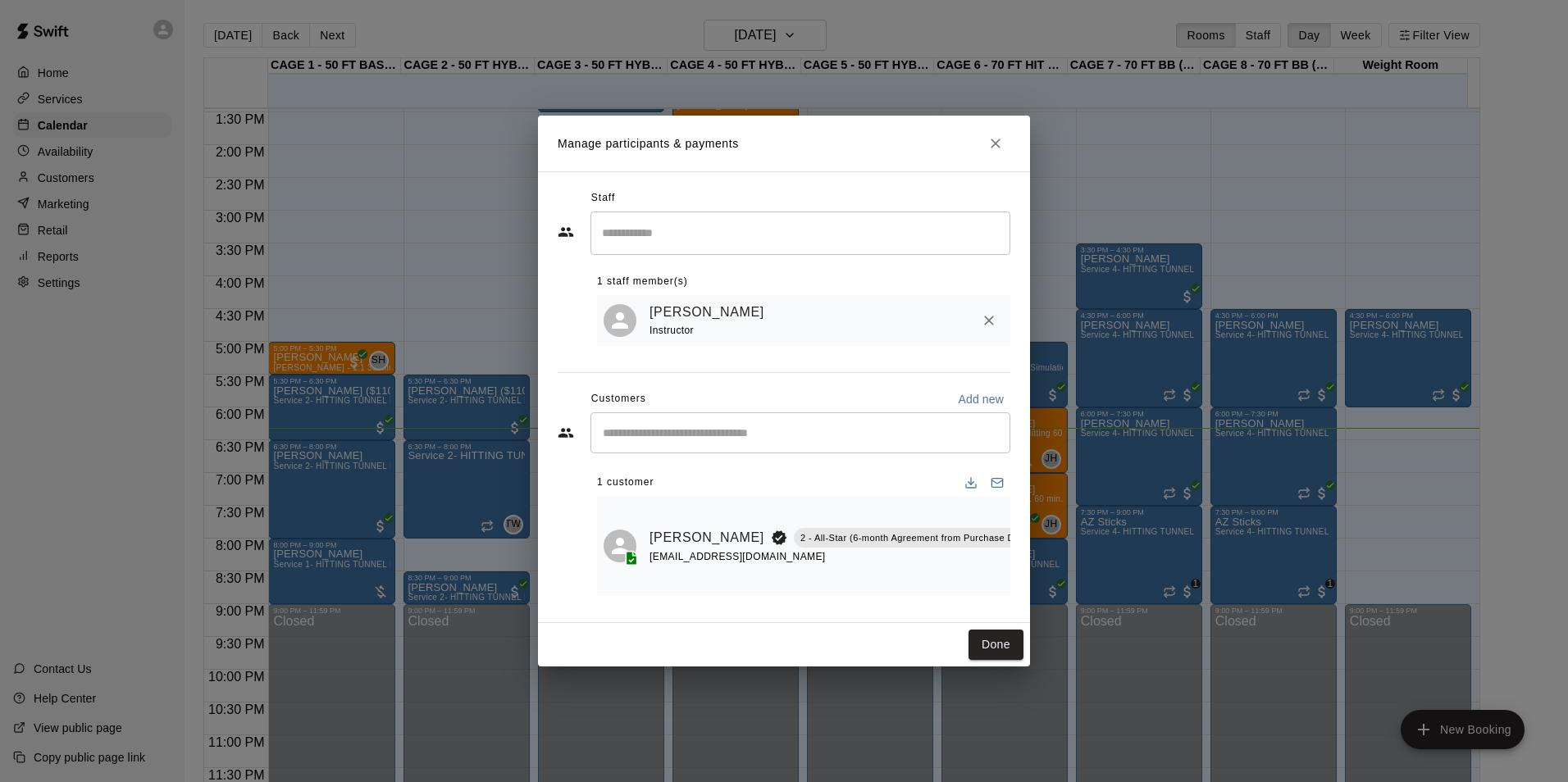
click at [1039, 585] on button "Manage bookings & payment" at bounding box center [1053, 575] width 30 height 30
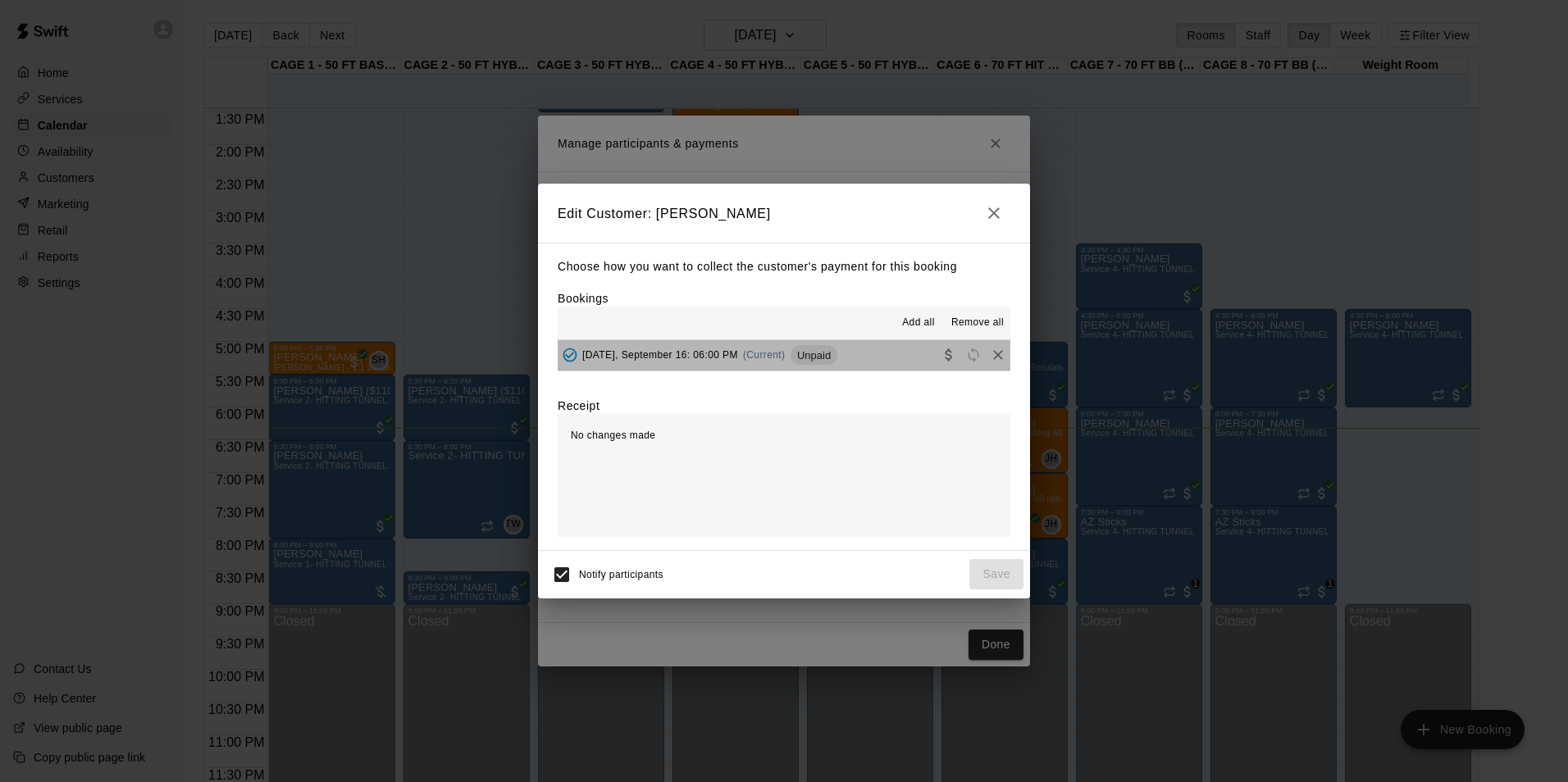
click at [852, 354] on button "Tuesday, September 16: 06:00 PM (Current) Unpaid" at bounding box center [783, 355] width 453 height 31
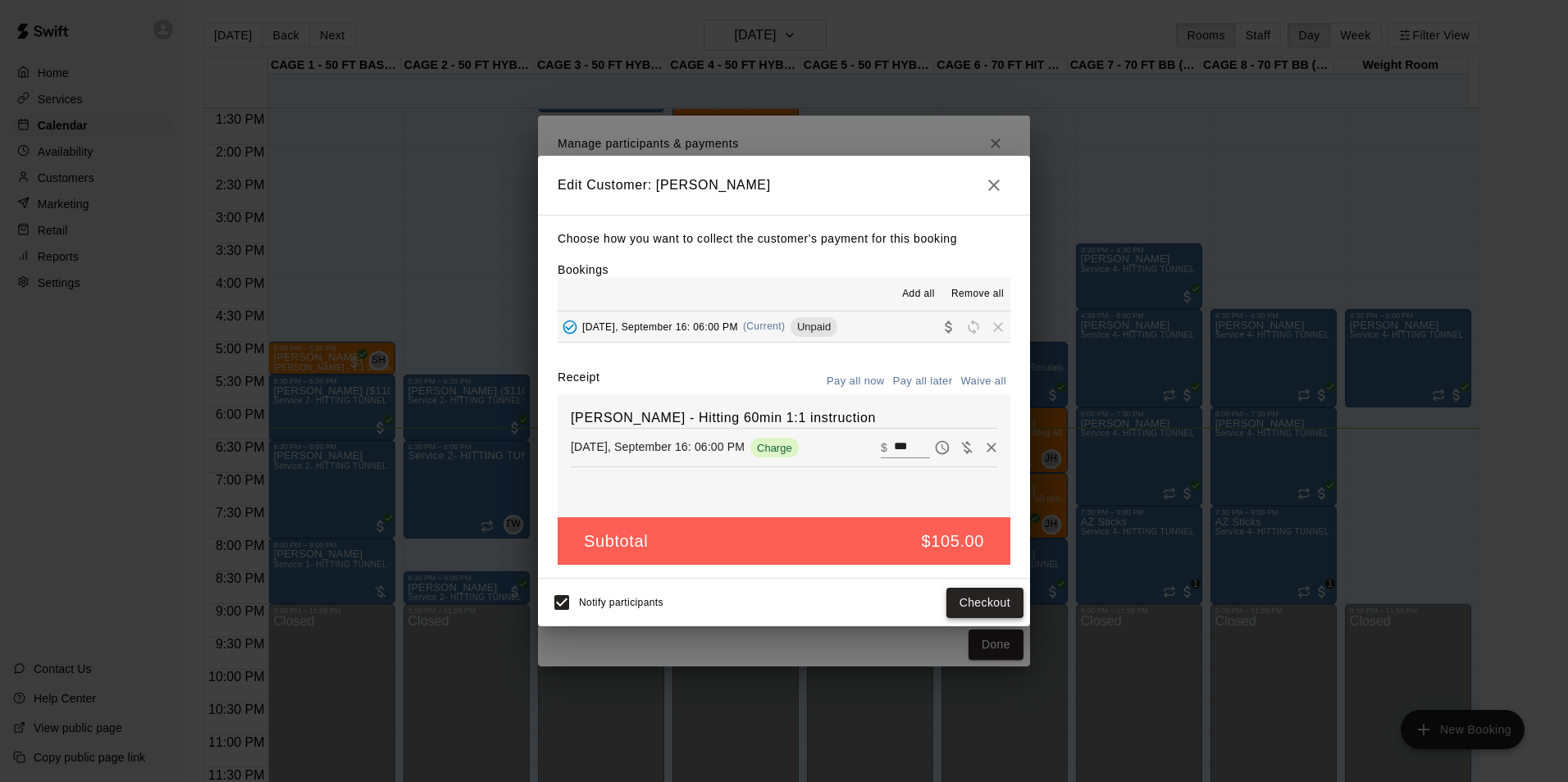
click at [963, 608] on button "Checkout" at bounding box center [984, 602] width 77 height 31
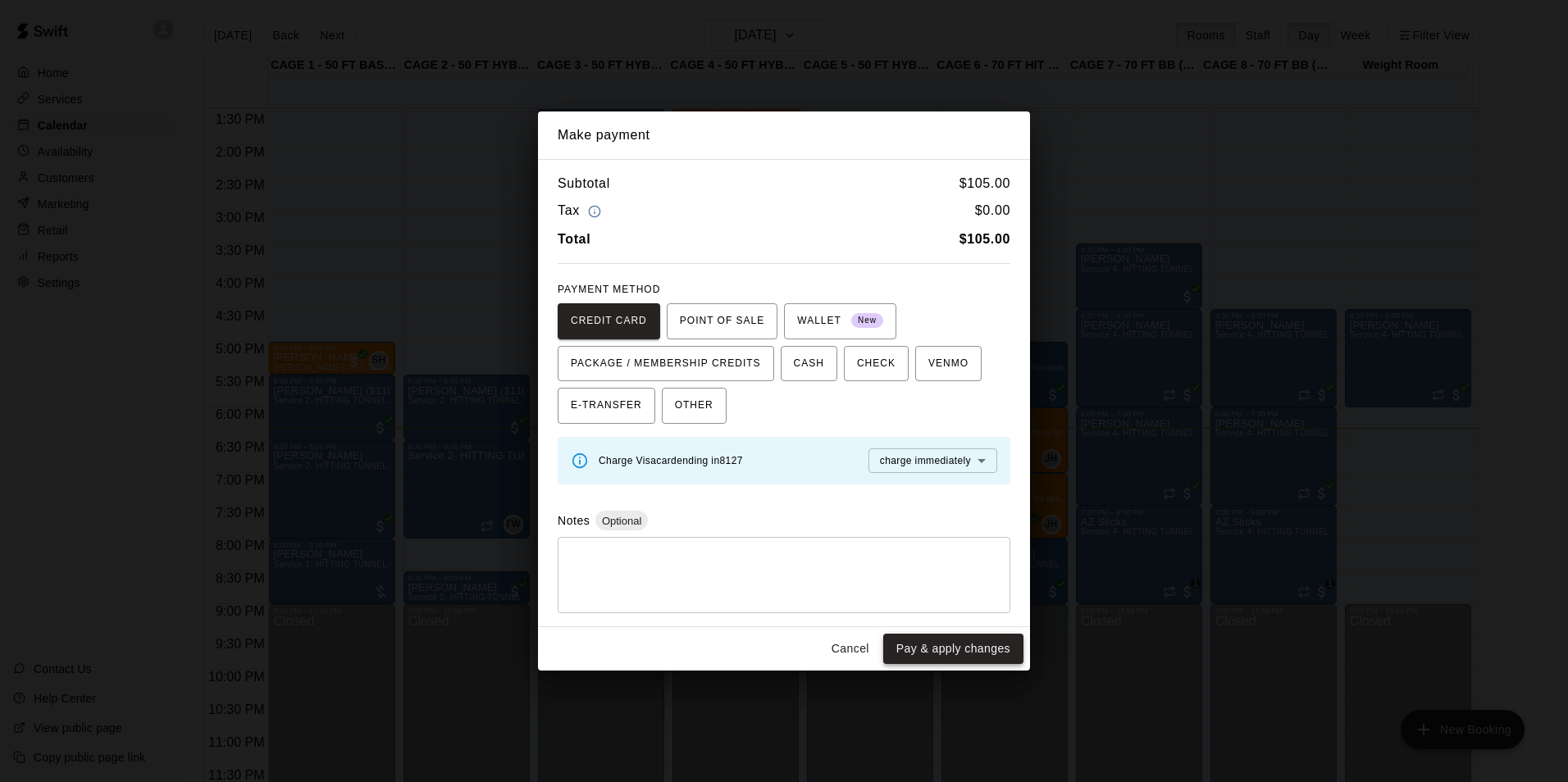
click at [951, 655] on button "Pay & apply changes" at bounding box center [952, 649] width 140 height 31
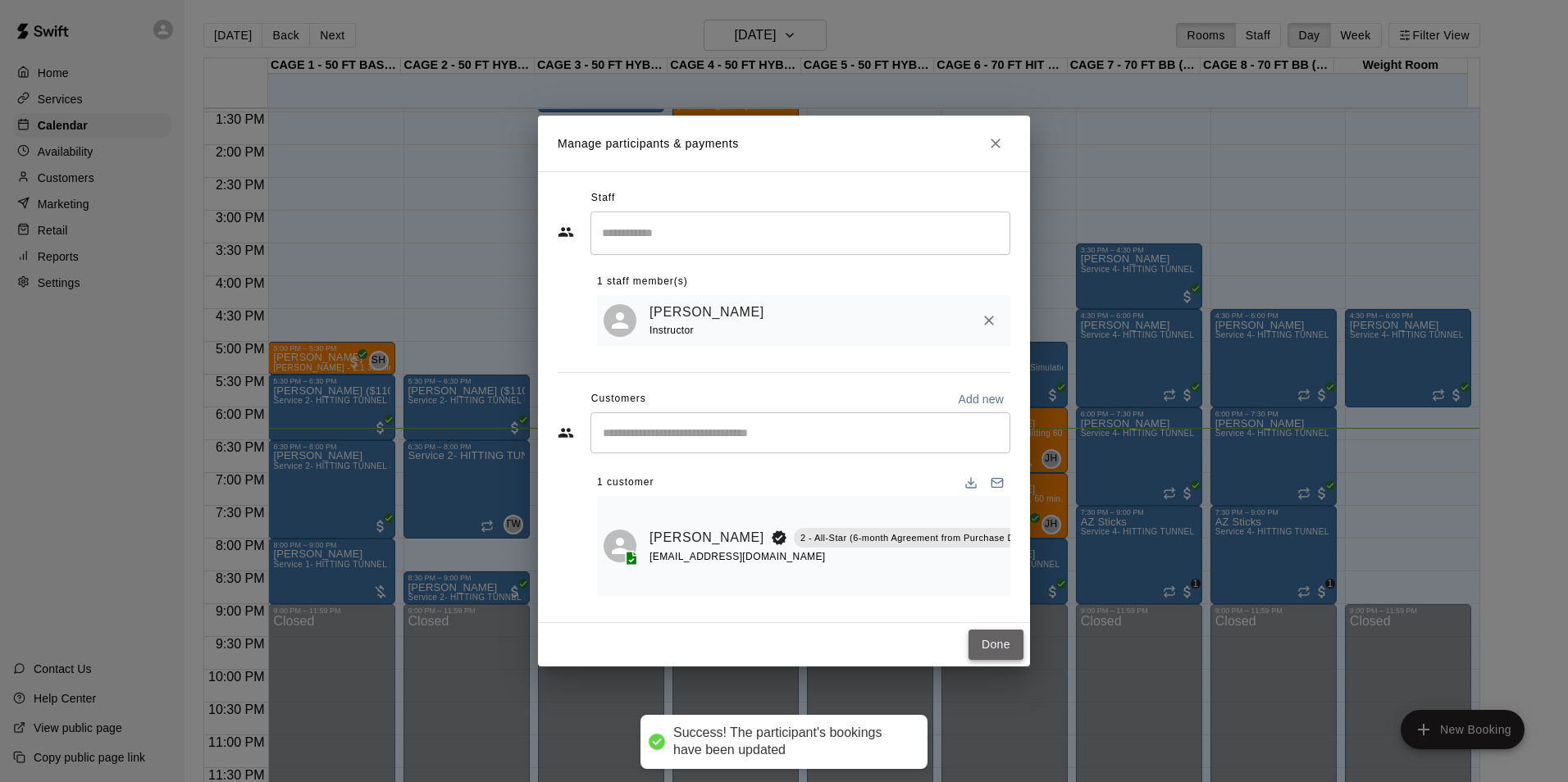
click at [989, 645] on button "Done" at bounding box center [995, 644] width 55 height 31
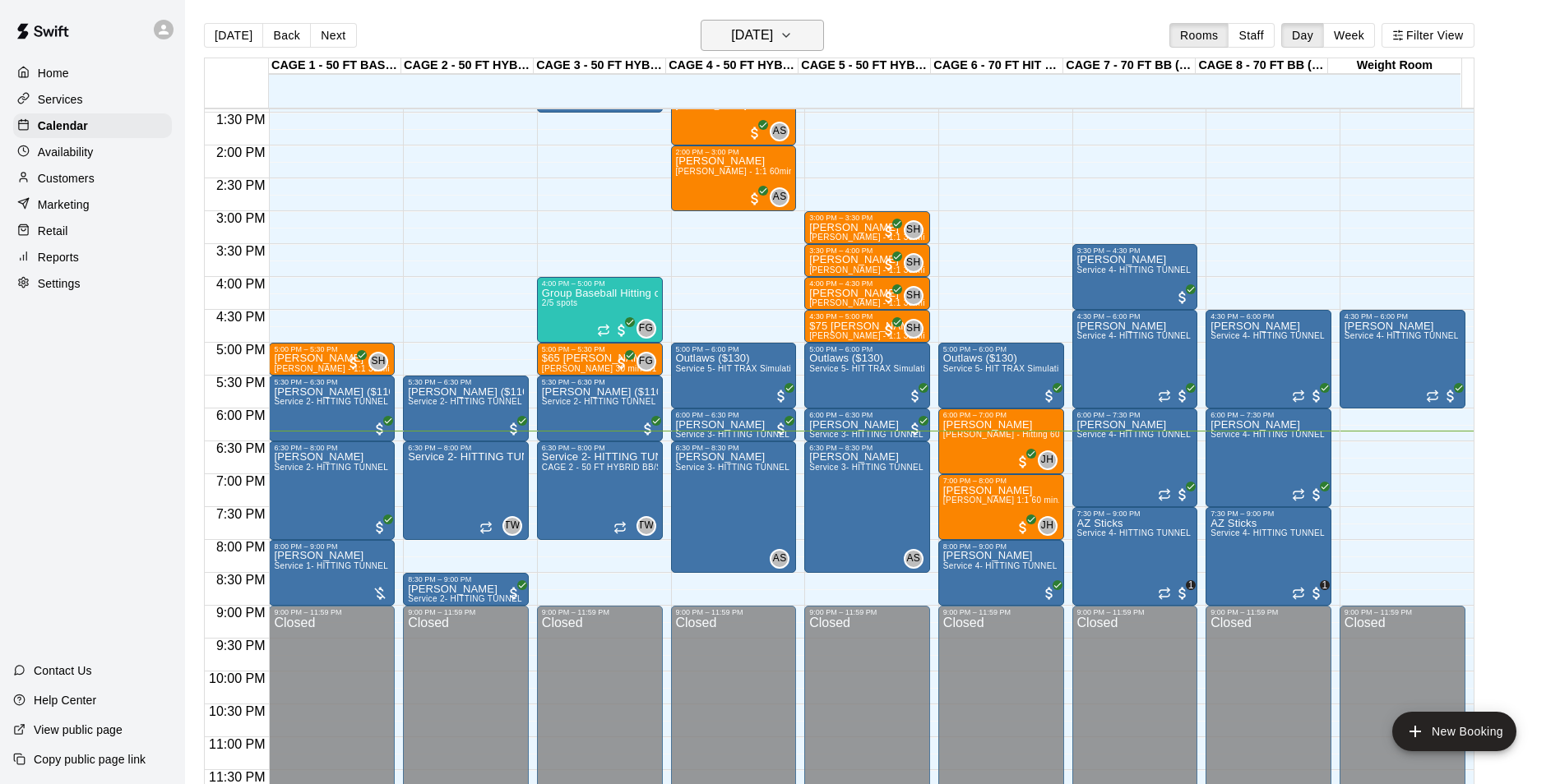
click at [741, 20] on button "[DATE]" at bounding box center [762, 35] width 123 height 32
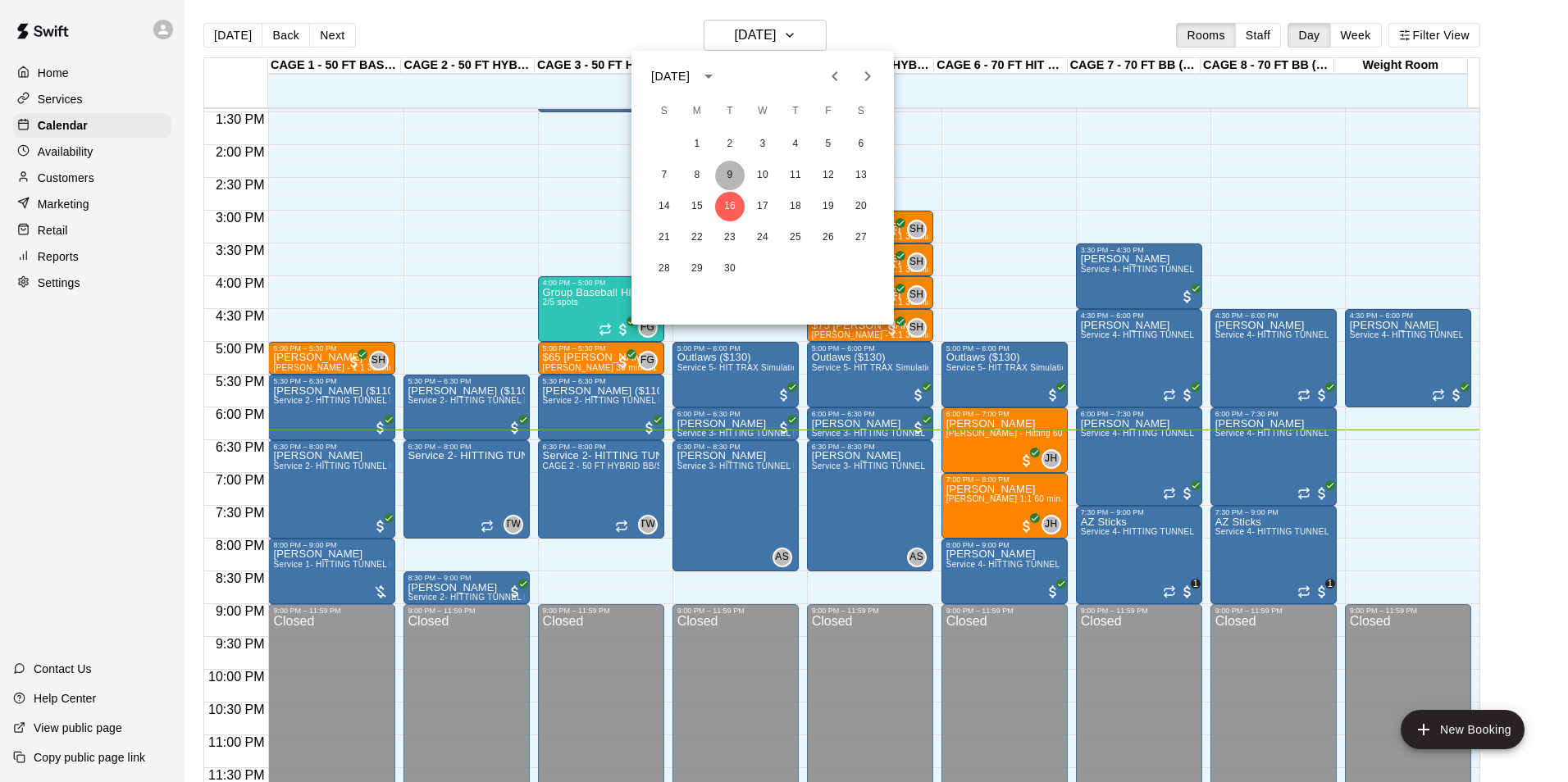
click at [735, 172] on button "9" at bounding box center [730, 176] width 30 height 30
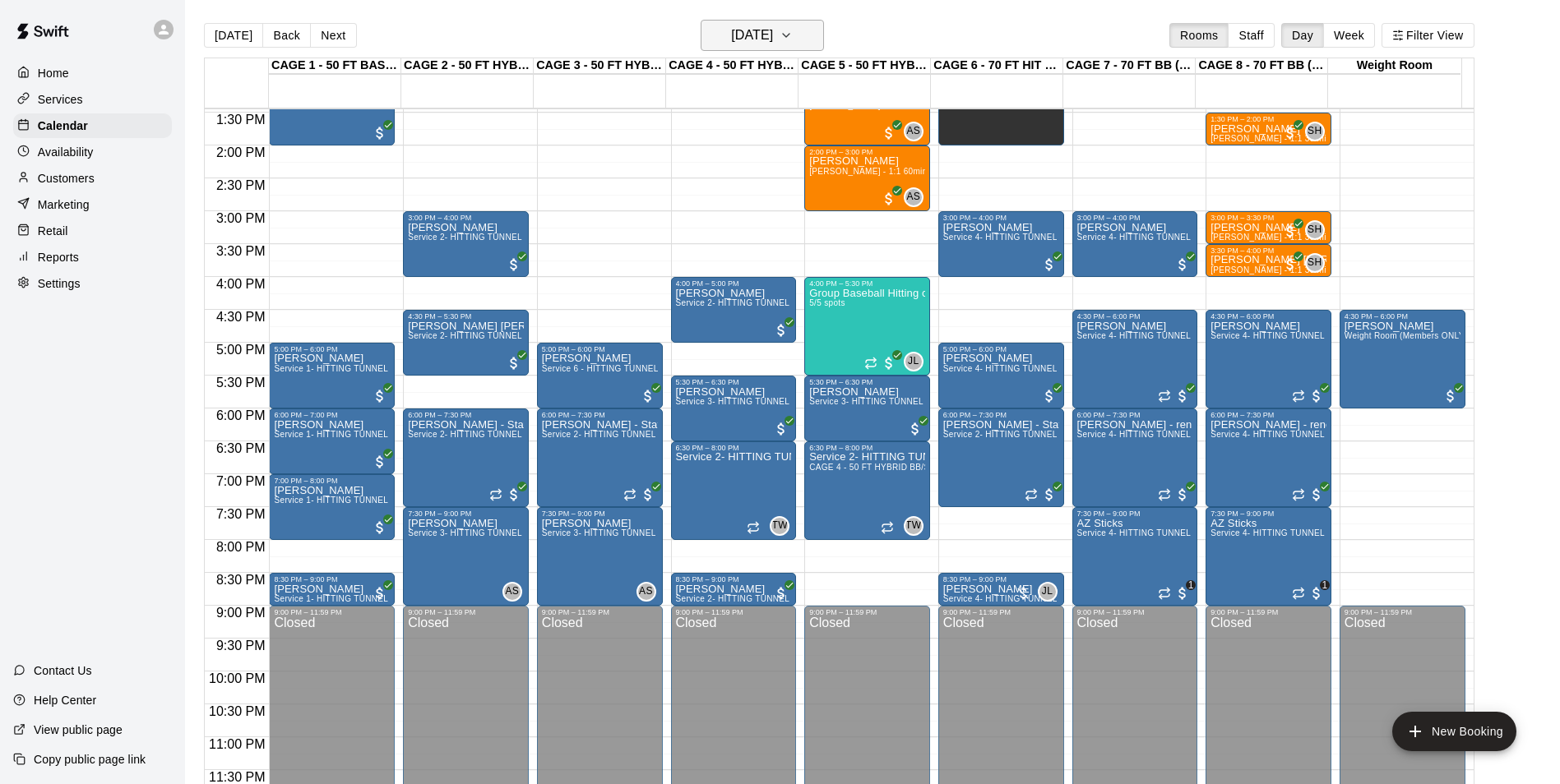
click at [773, 28] on h6 "Tuesday Sep 09" at bounding box center [752, 35] width 42 height 23
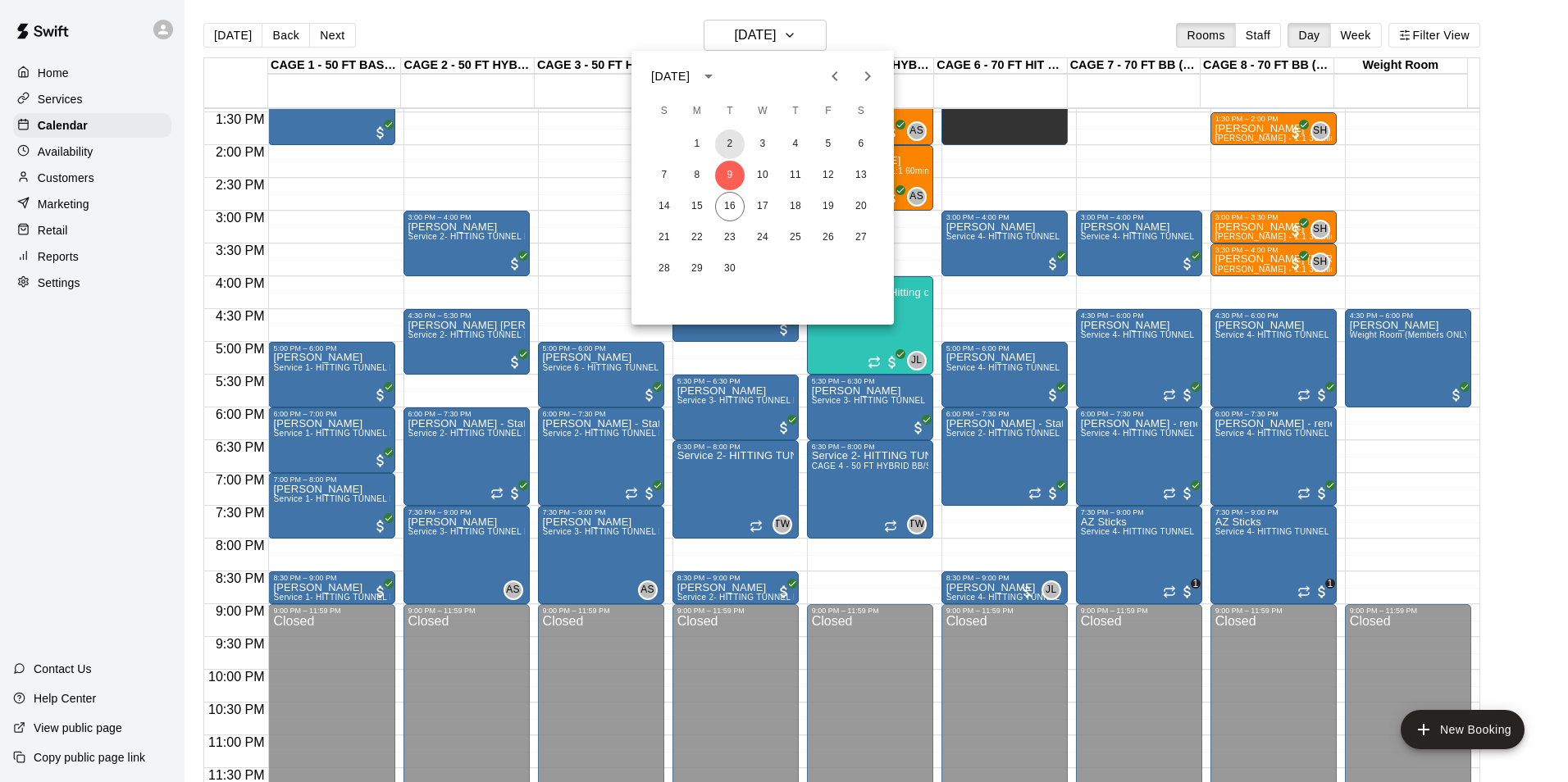
click at [730, 147] on button "2" at bounding box center [730, 144] width 30 height 30
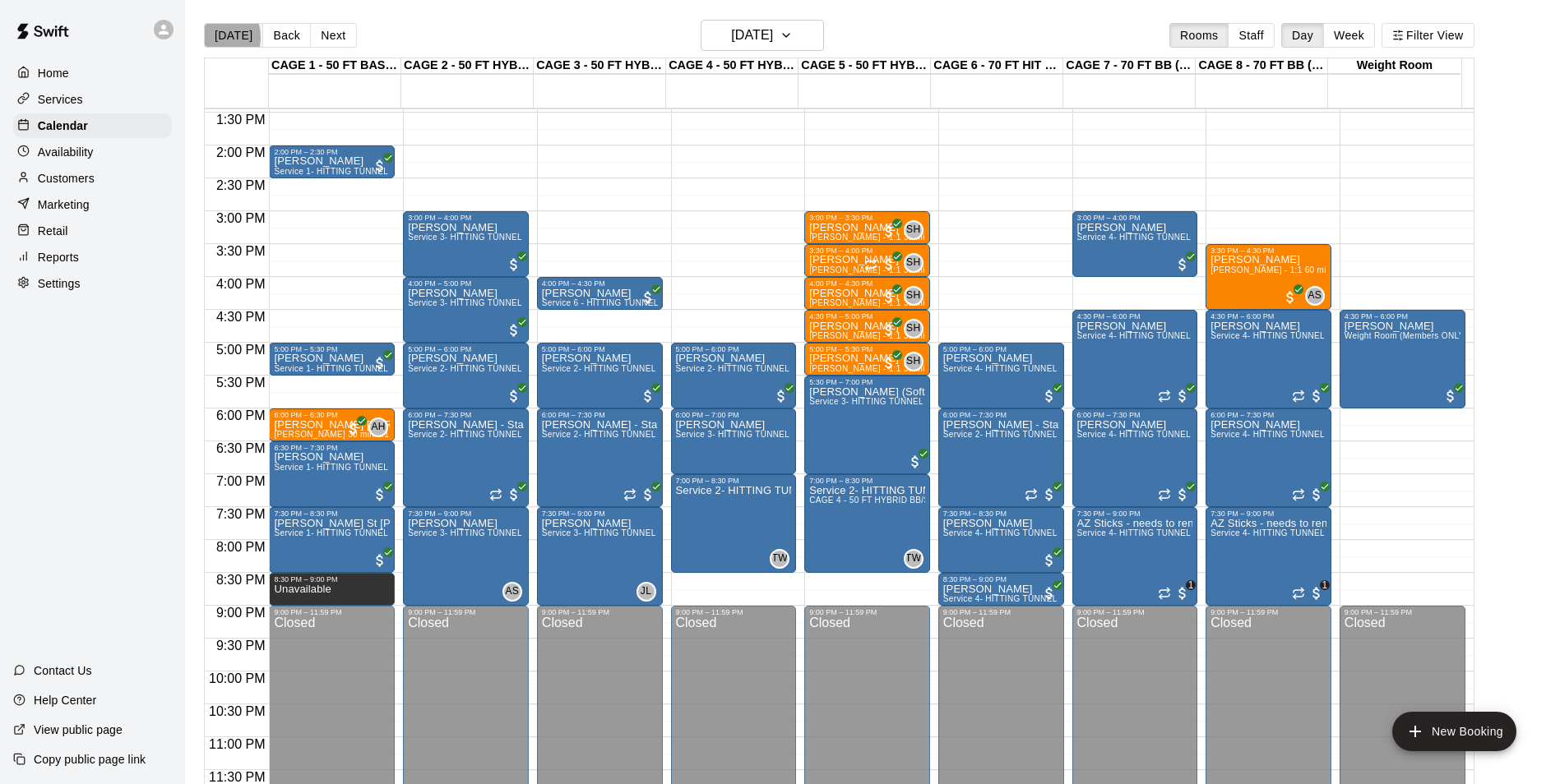
click at [214, 36] on button "[DATE]" at bounding box center [234, 35] width 59 height 25
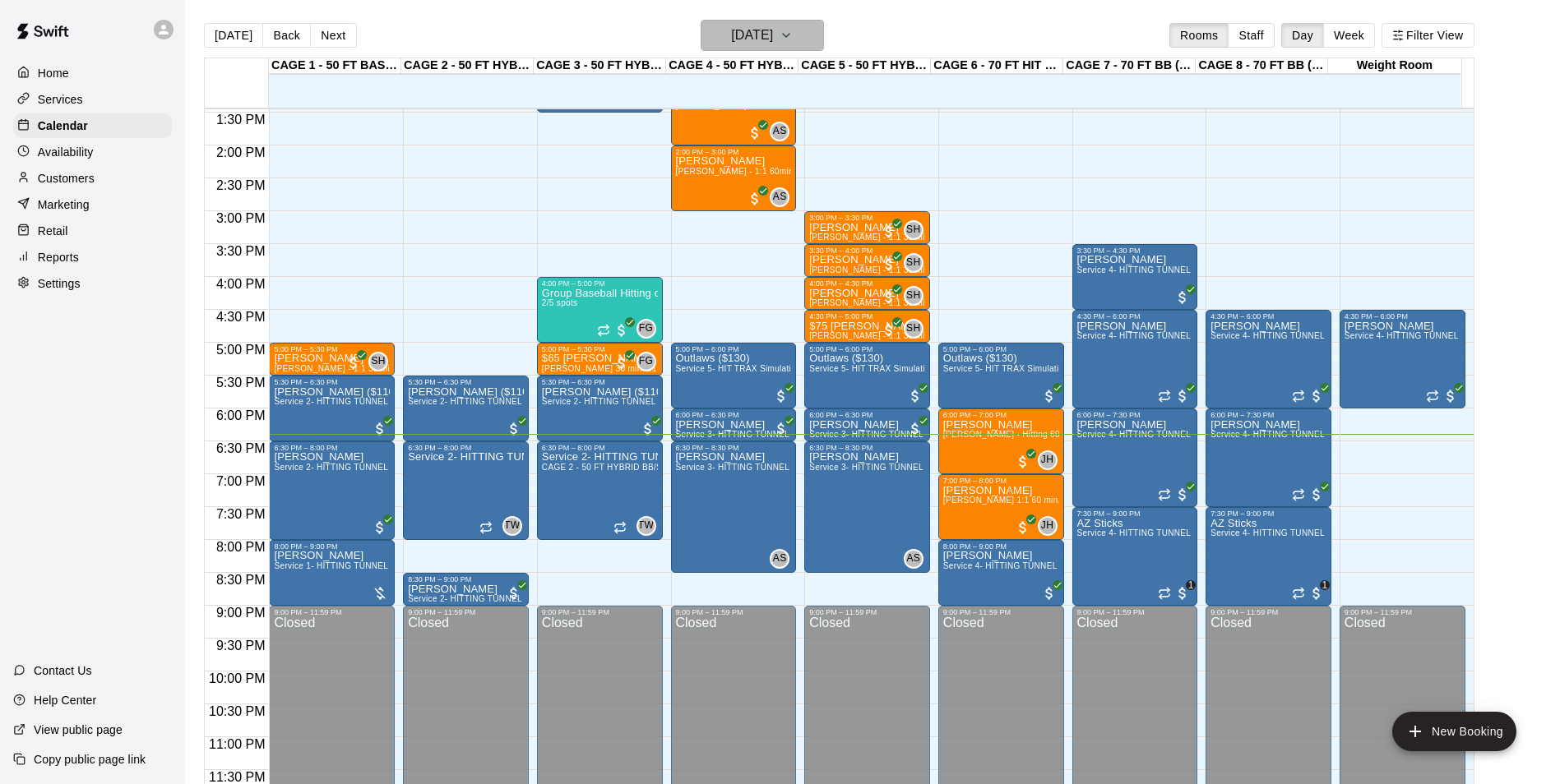
click at [753, 38] on h6 "[DATE]" at bounding box center [752, 35] width 42 height 23
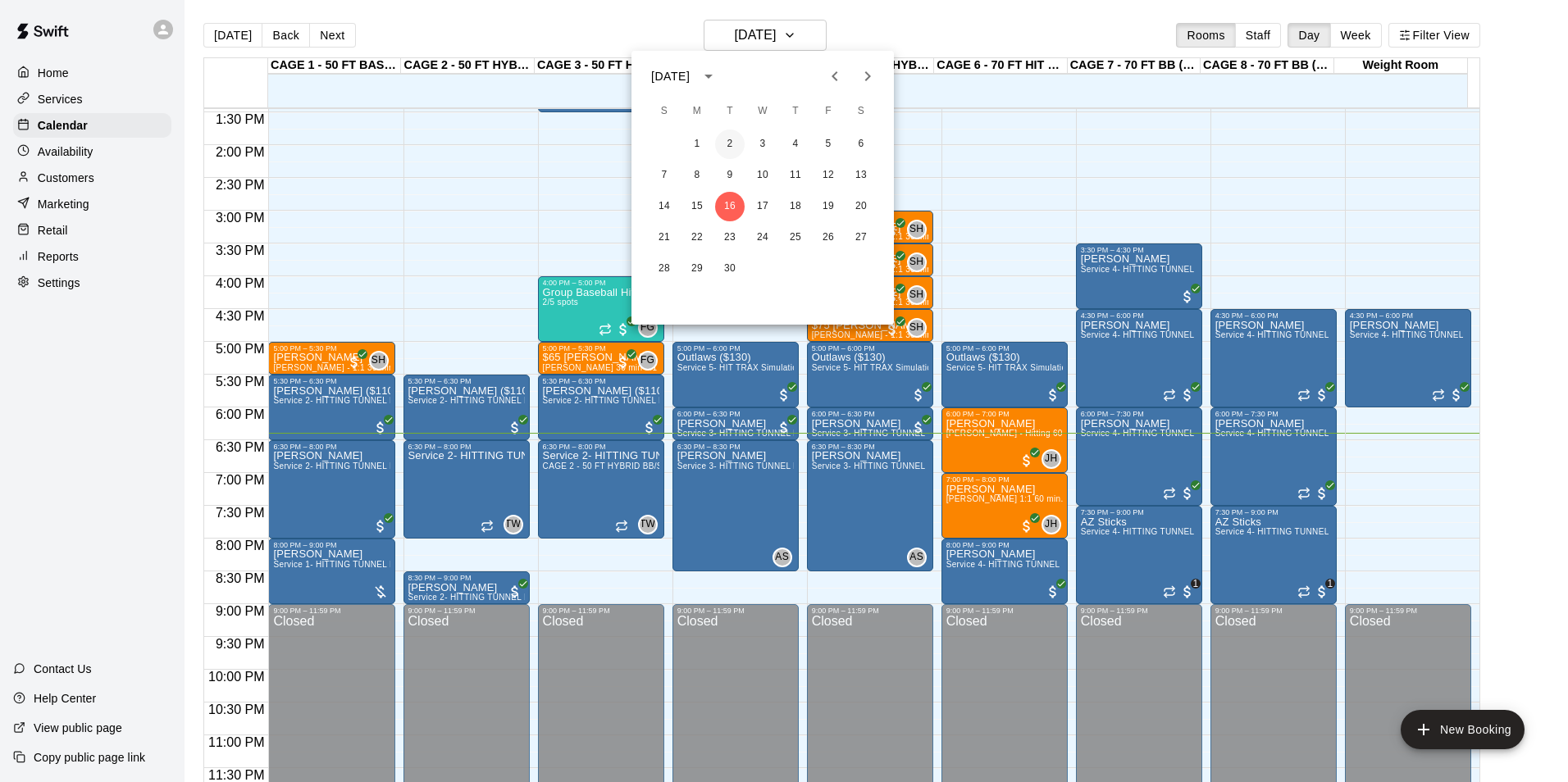
click at [733, 149] on button "2" at bounding box center [730, 144] width 30 height 30
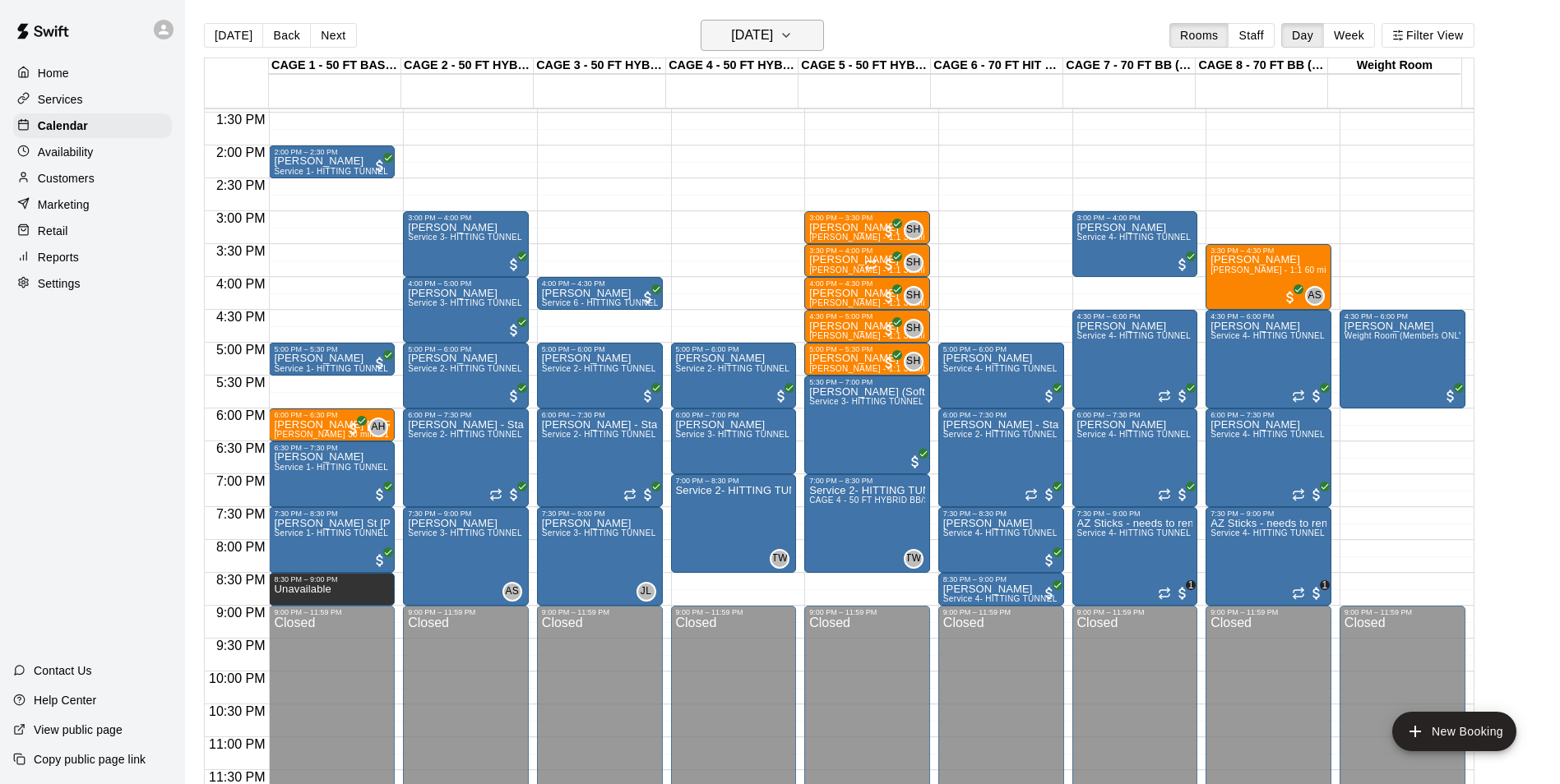
click at [771, 37] on h6 "Tuesday Sep 02" at bounding box center [752, 35] width 42 height 23
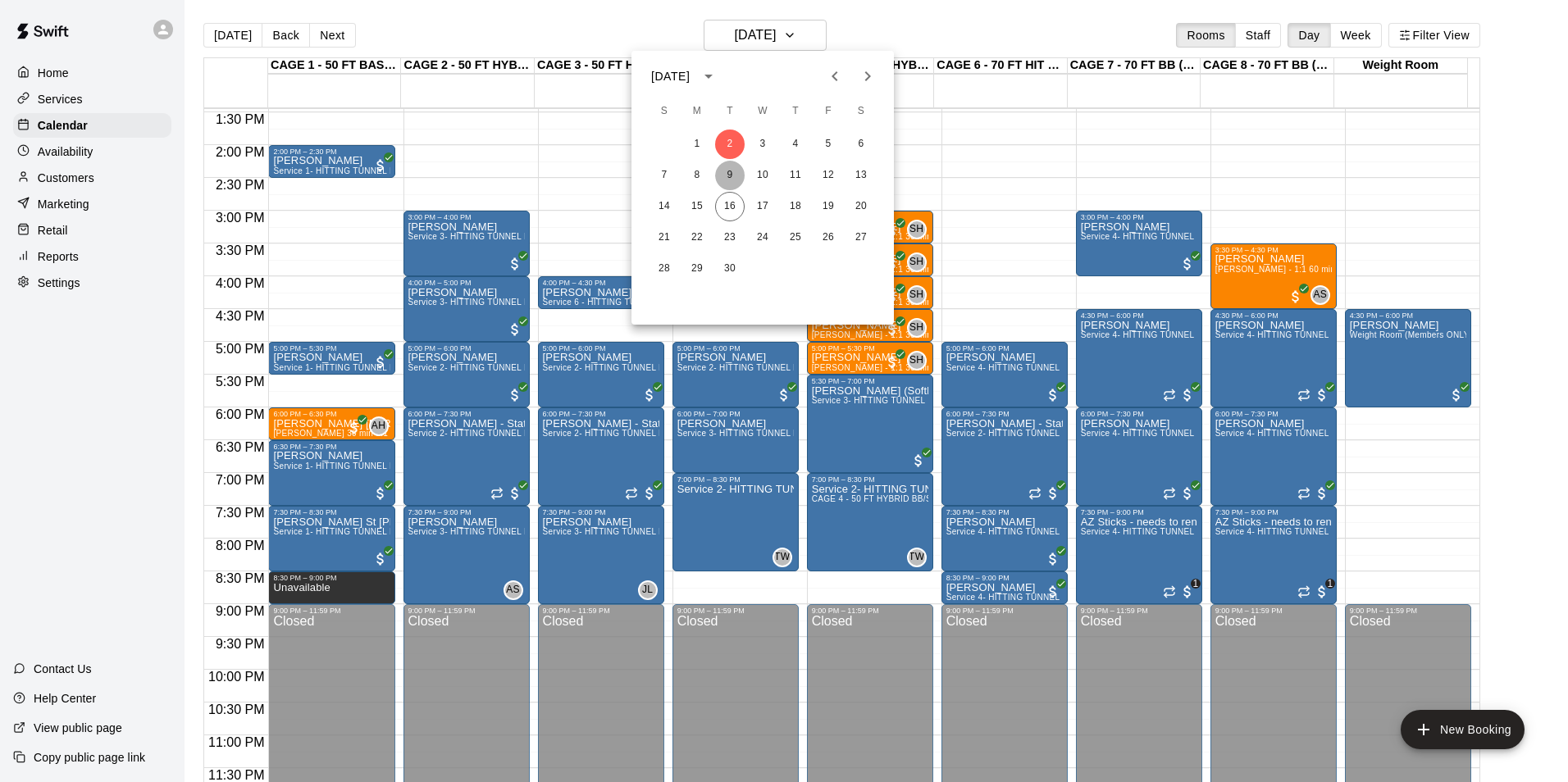
click at [725, 174] on button "9" at bounding box center [730, 176] width 30 height 30
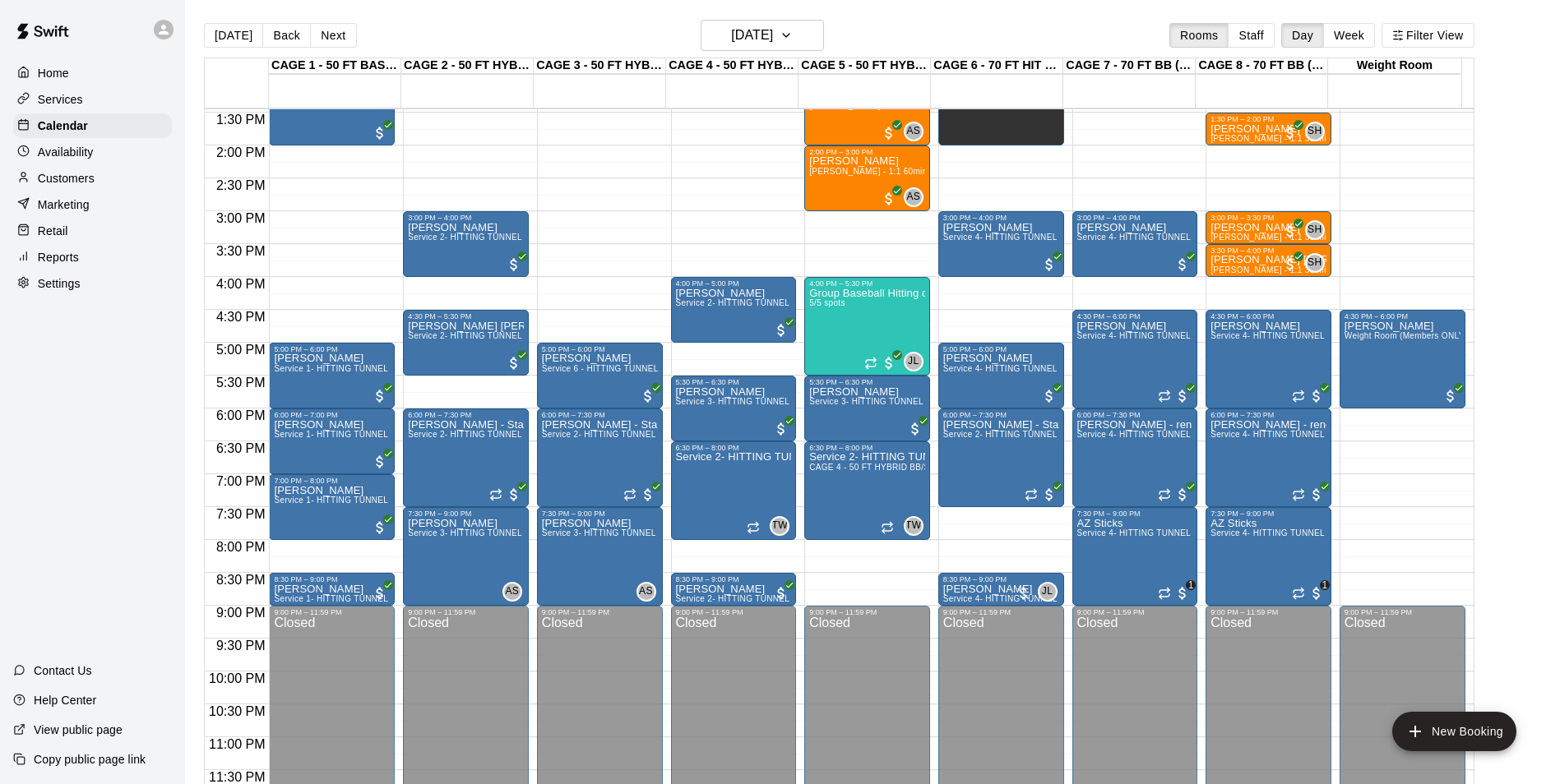
click at [791, 53] on div "Today Back Next Tuesday Sep 09 Rooms Staff Day Week Filter View" at bounding box center [839, 38] width 1270 height 38
click at [773, 29] on h6 "Tuesday Sep 09" at bounding box center [752, 35] width 42 height 23
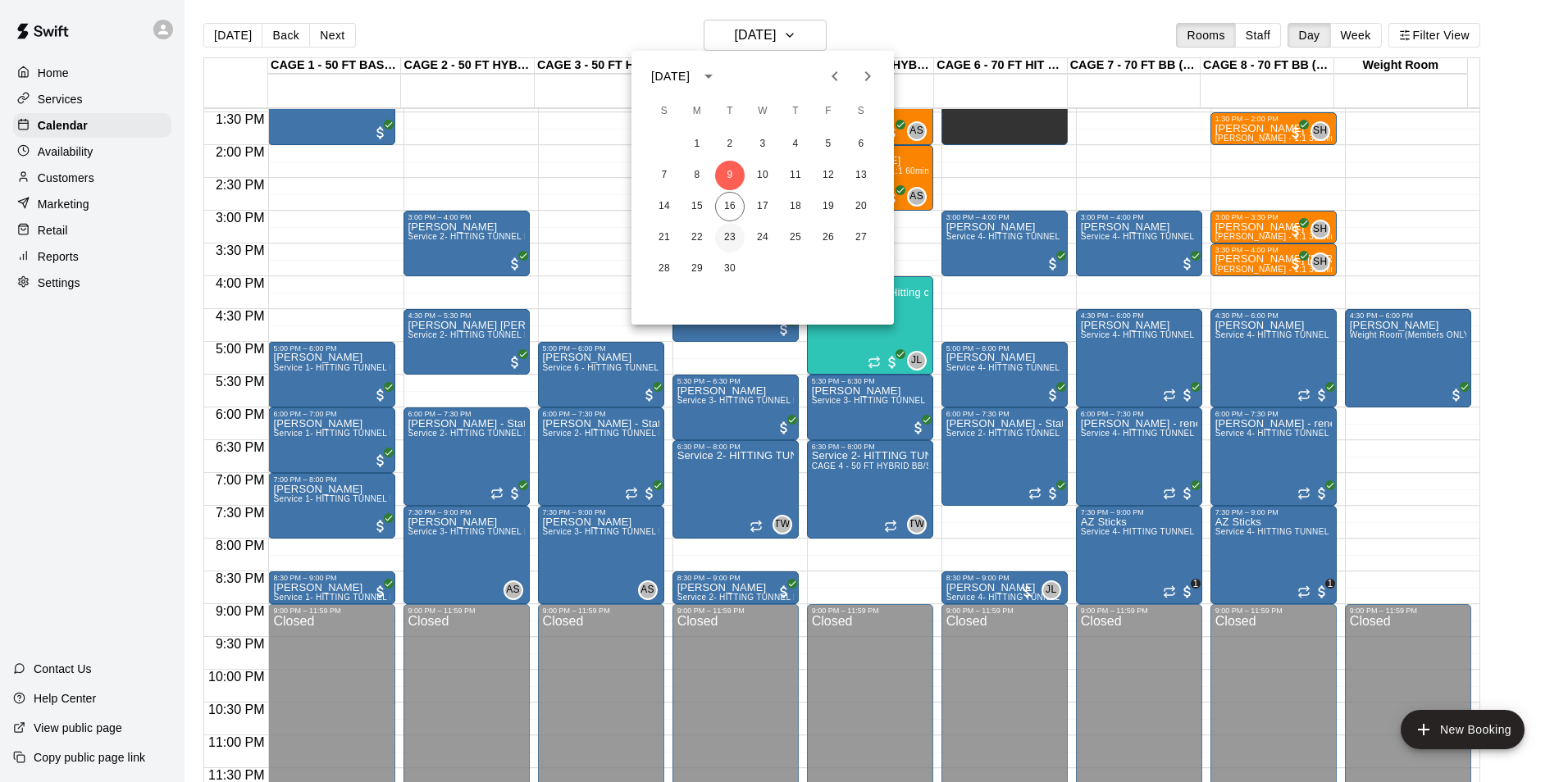
click at [728, 227] on button "23" at bounding box center [730, 238] width 30 height 30
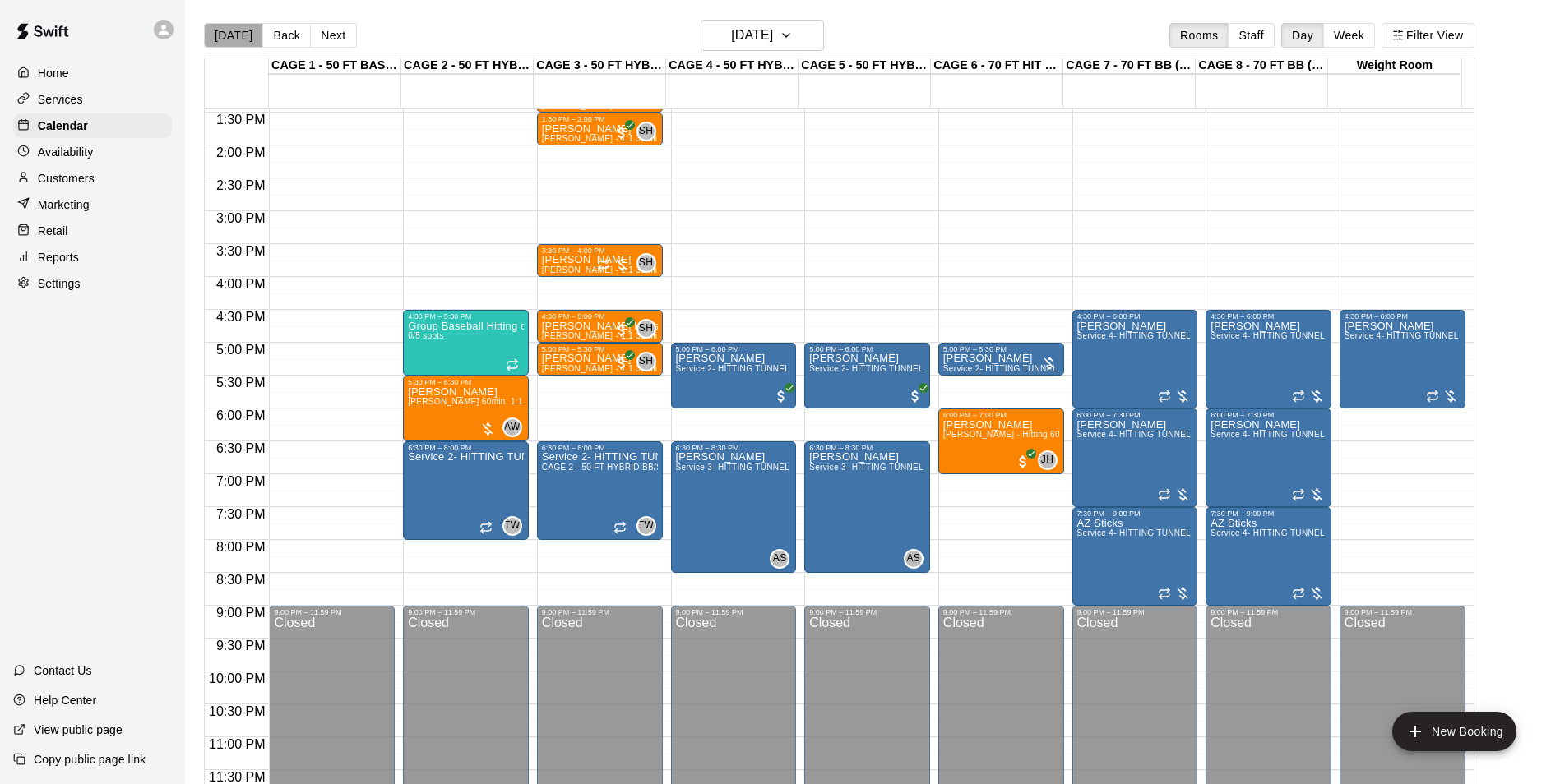
click at [243, 40] on button "[DATE]" at bounding box center [234, 35] width 59 height 25
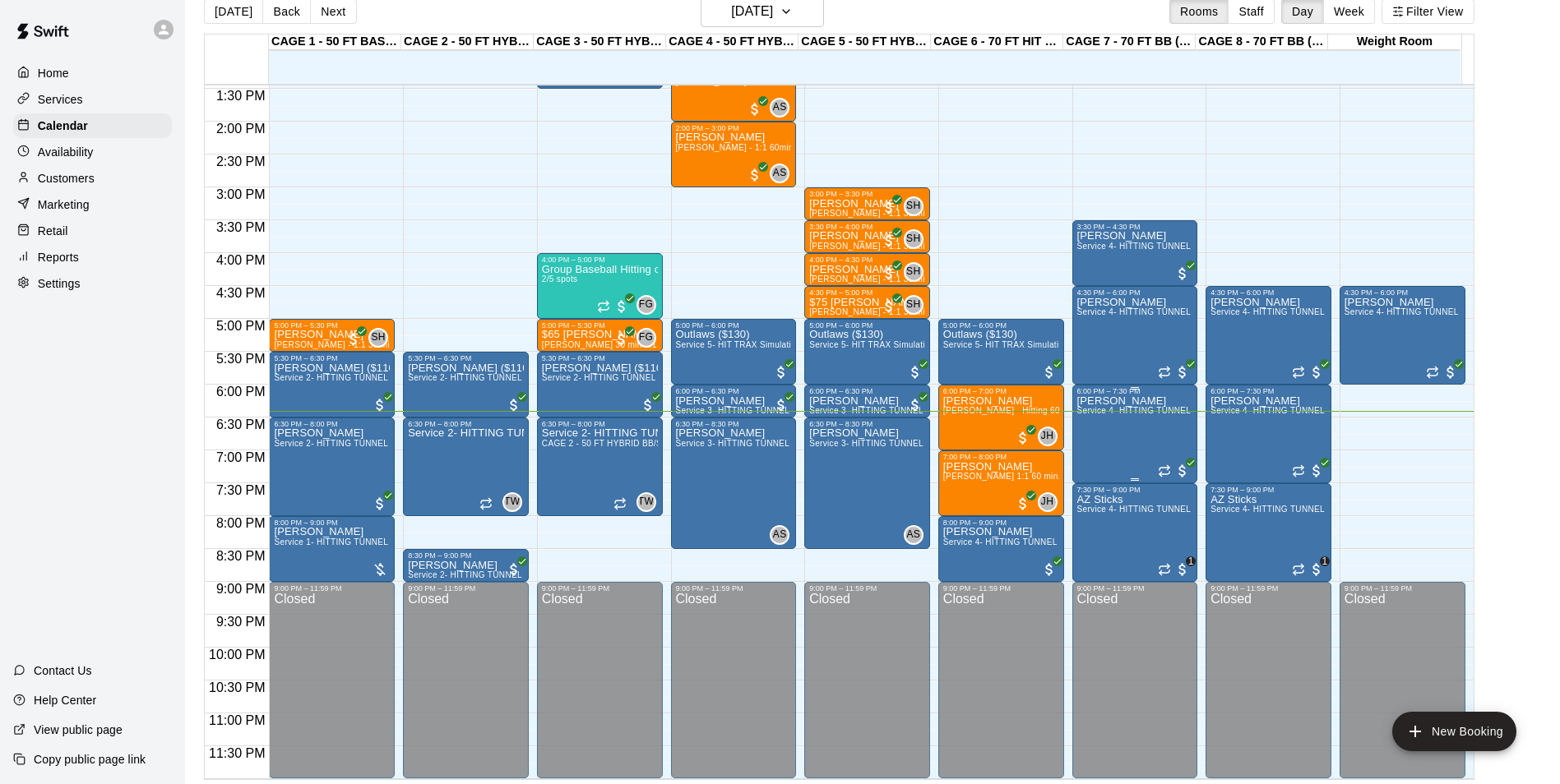
scroll to position [26, 0]
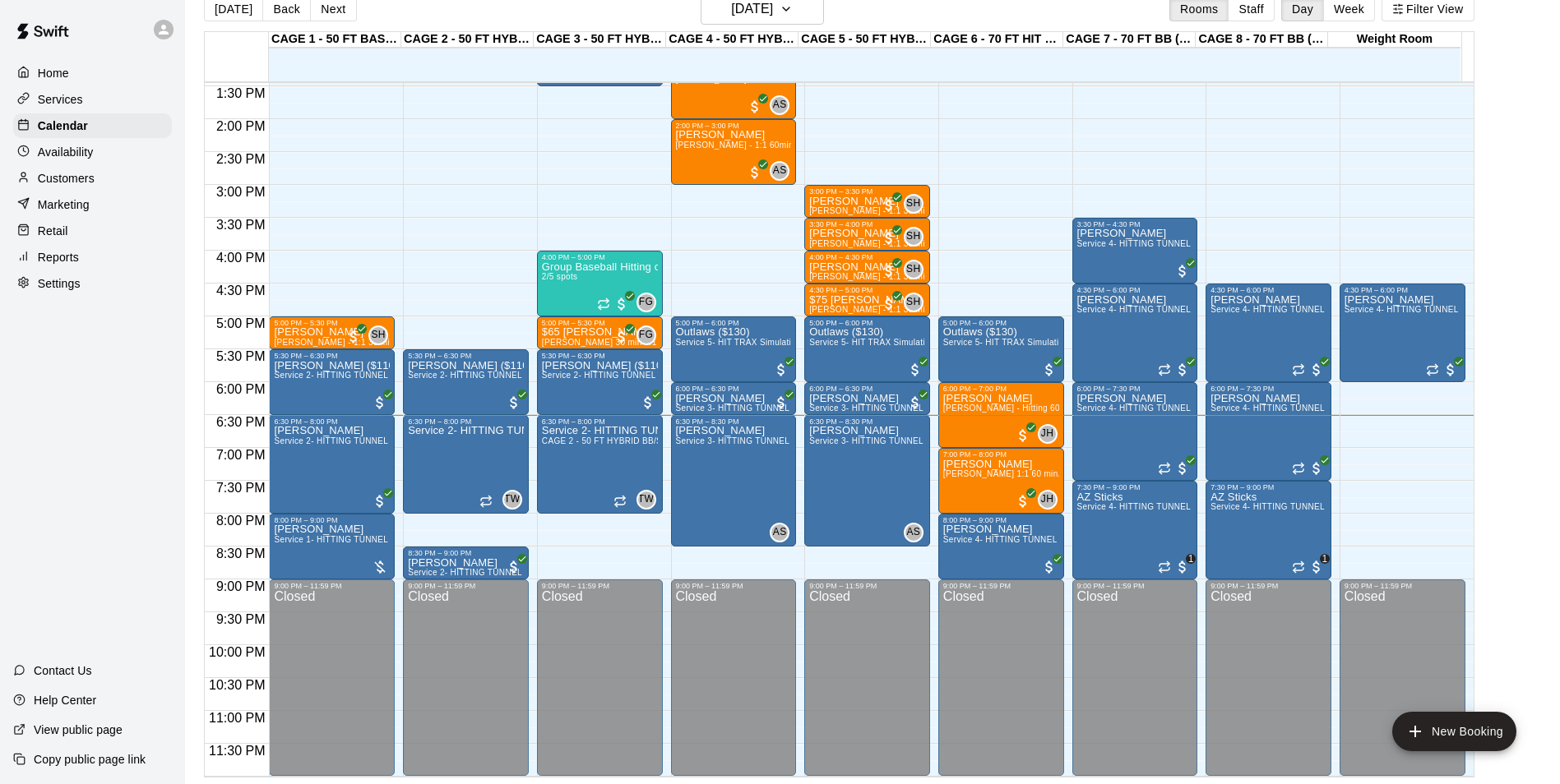
click at [315, 9] on button "Next" at bounding box center [333, 8] width 46 height 25
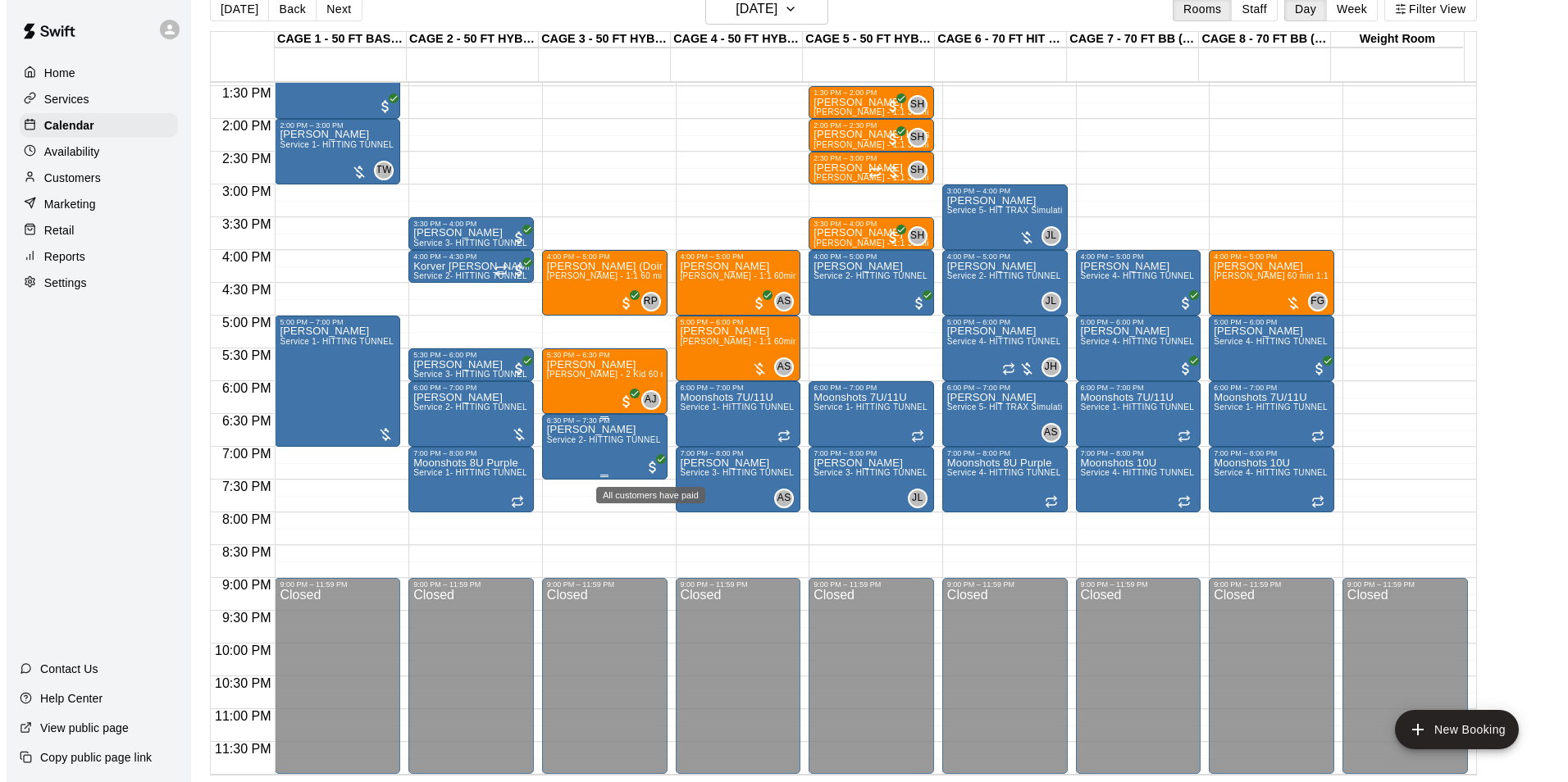
scroll to position [801, 0]
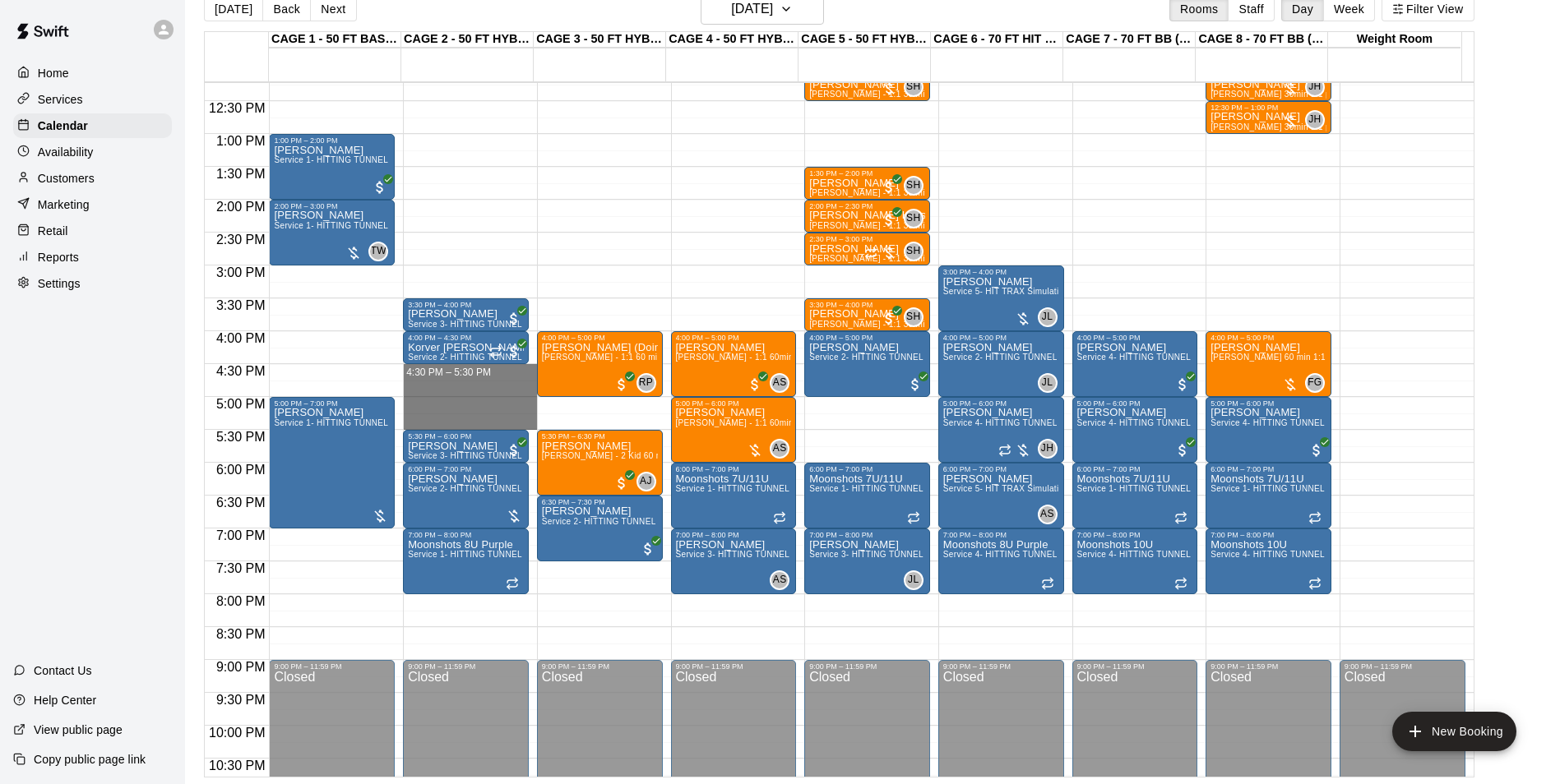
drag, startPoint x: 427, startPoint y: 369, endPoint x: 441, endPoint y: 422, distance: 54.8
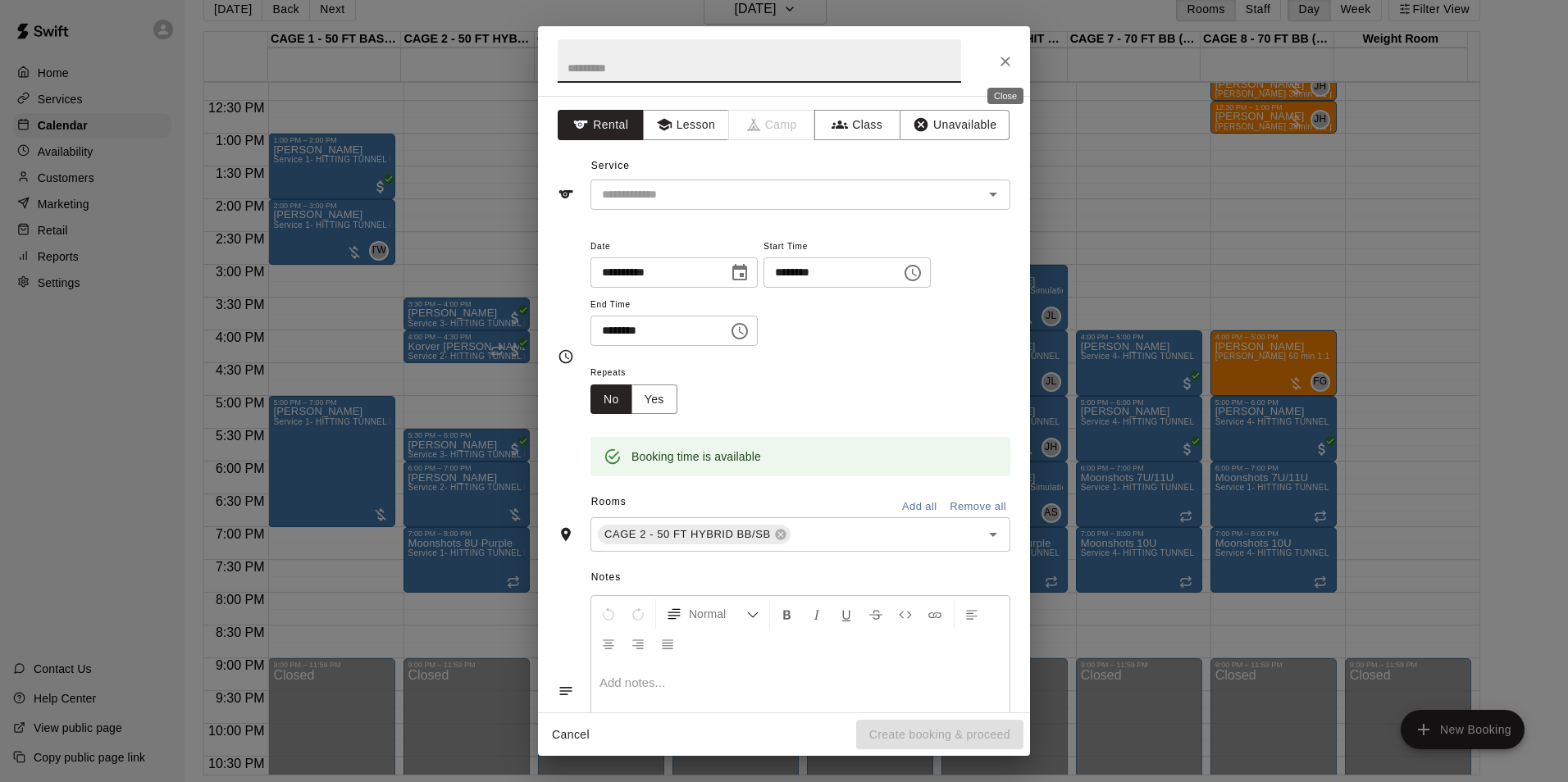
click at [1001, 66] on icon "Close" at bounding box center [1005, 62] width 17 height 17
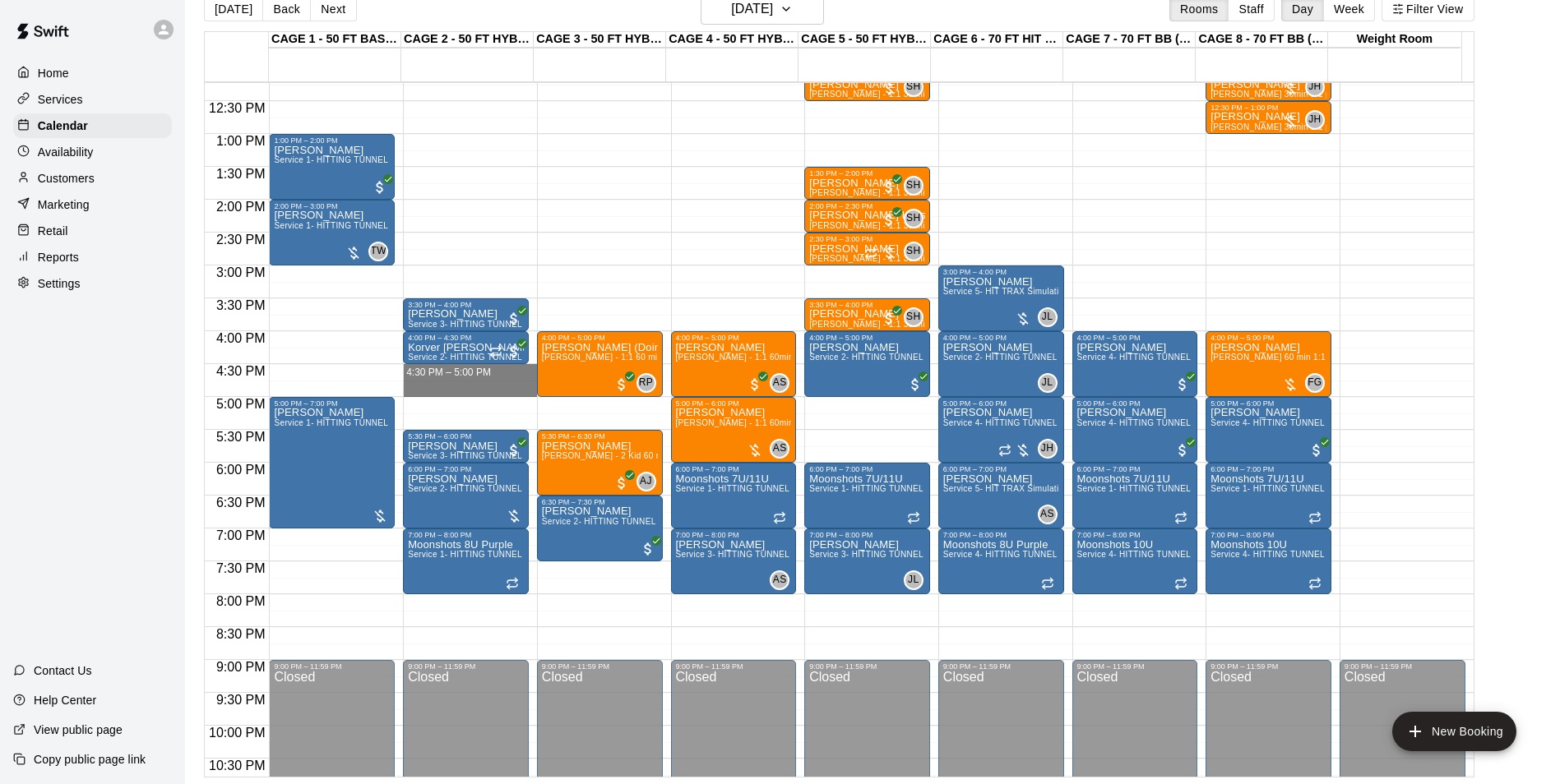
drag, startPoint x: 462, startPoint y: 371, endPoint x: 482, endPoint y: 391, distance: 28.3
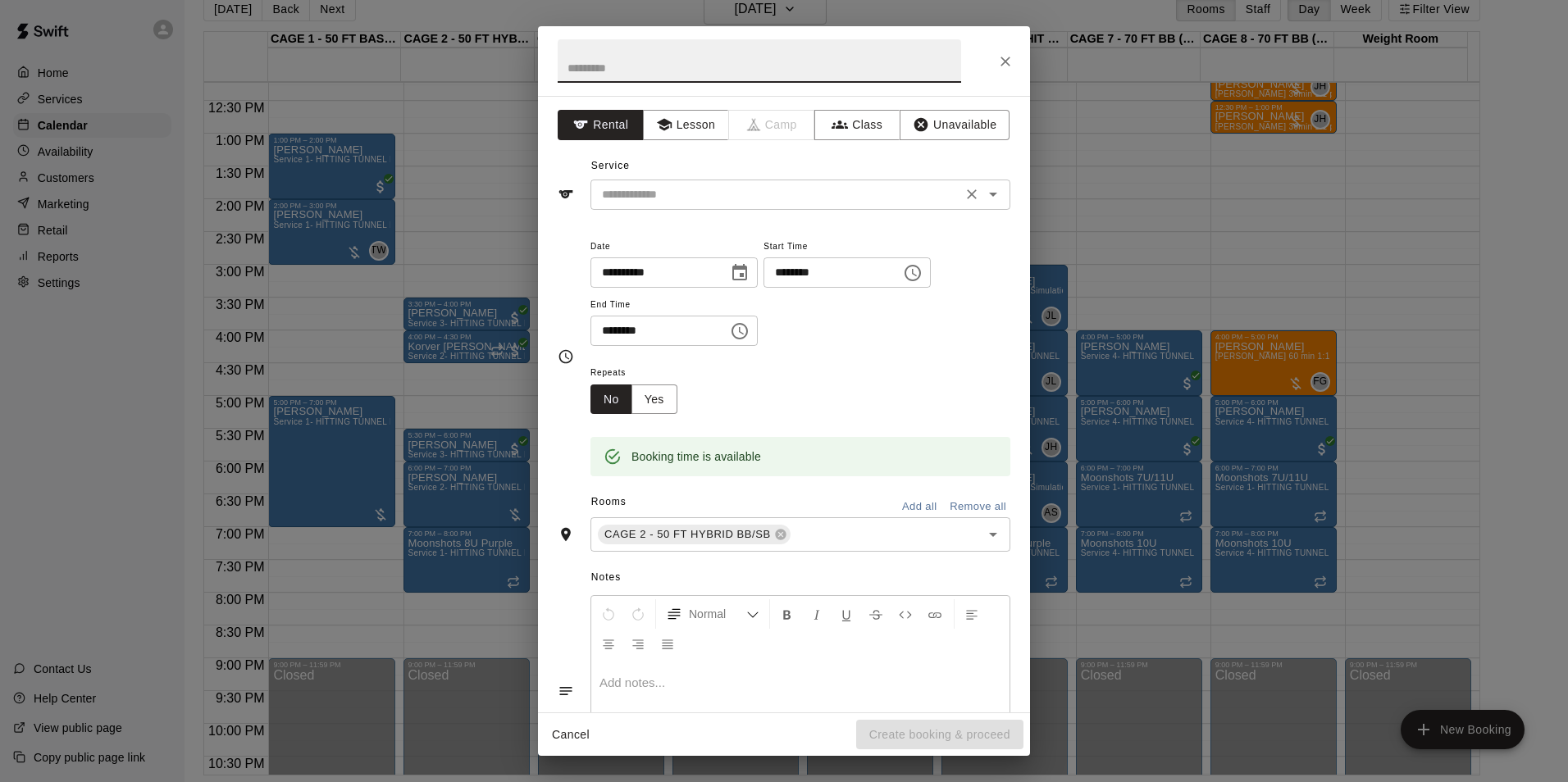
click at [728, 192] on input "text" at bounding box center [776, 194] width 362 height 20
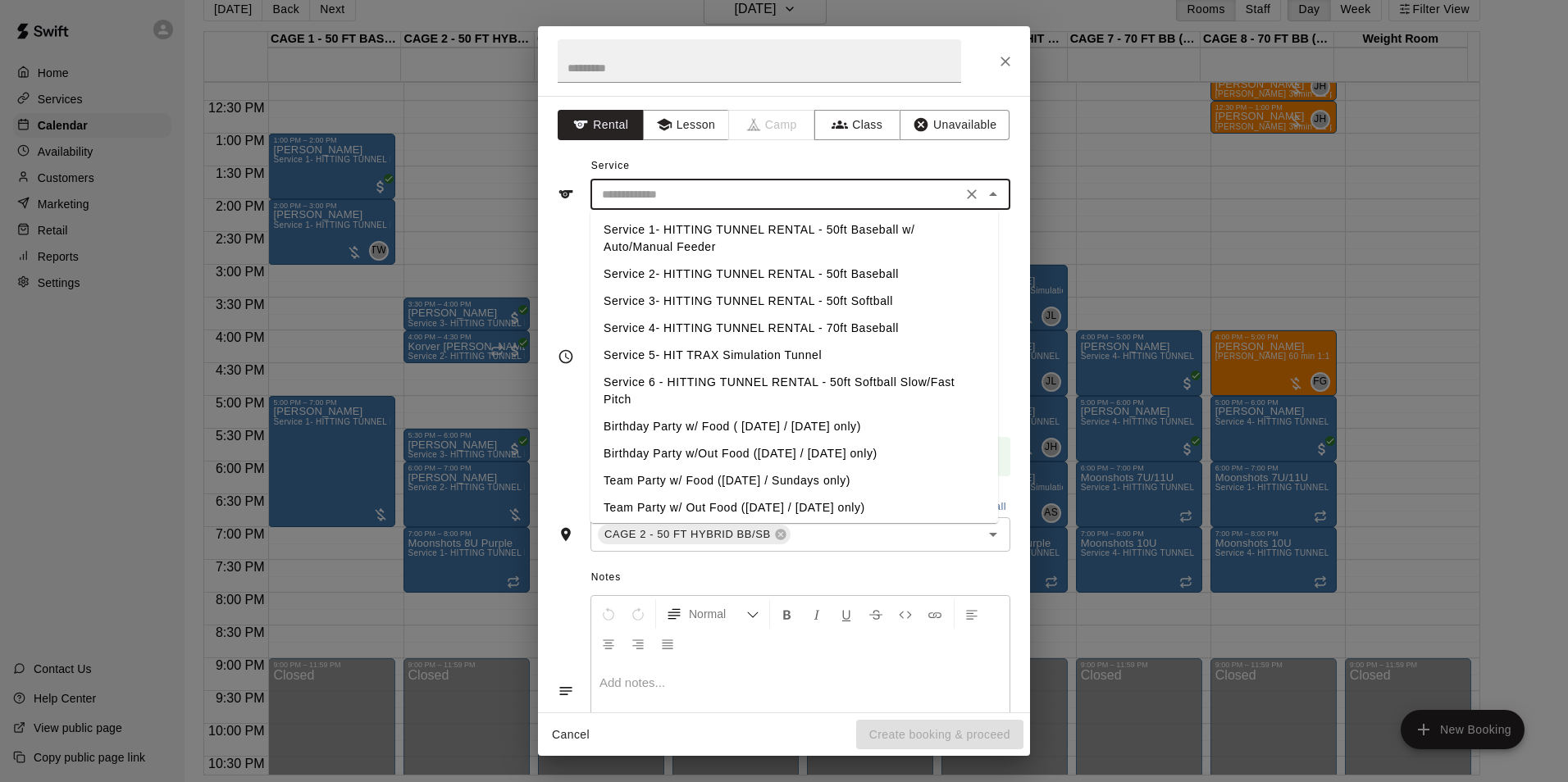
click at [820, 298] on li "Service 3- HITTING TUNNEL RENTAL - 50ft Softball" at bounding box center [794, 301] width 407 height 27
type input "**********"
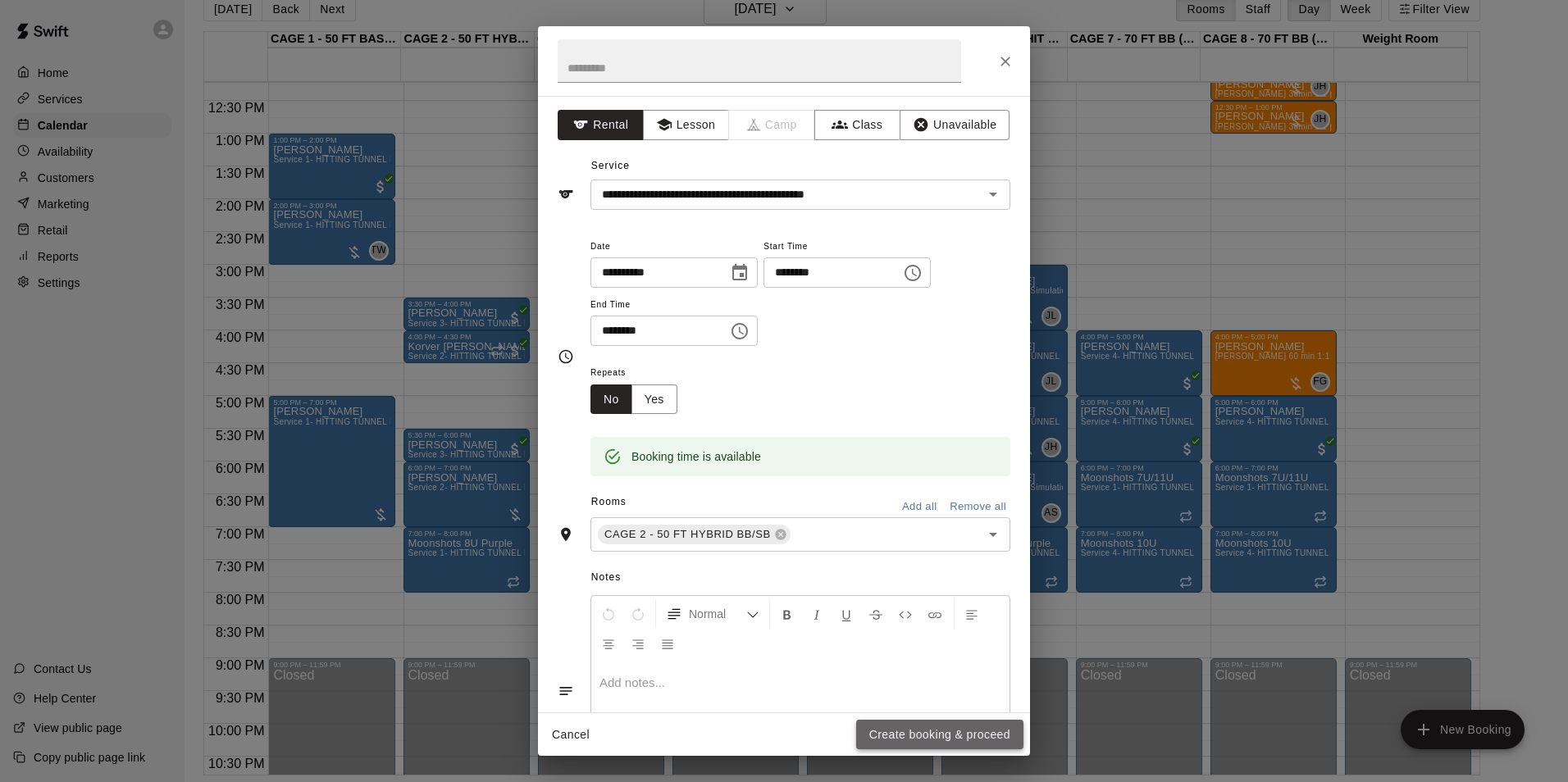
click at [978, 730] on button "Create booking & proceed" at bounding box center [940, 735] width 168 height 31
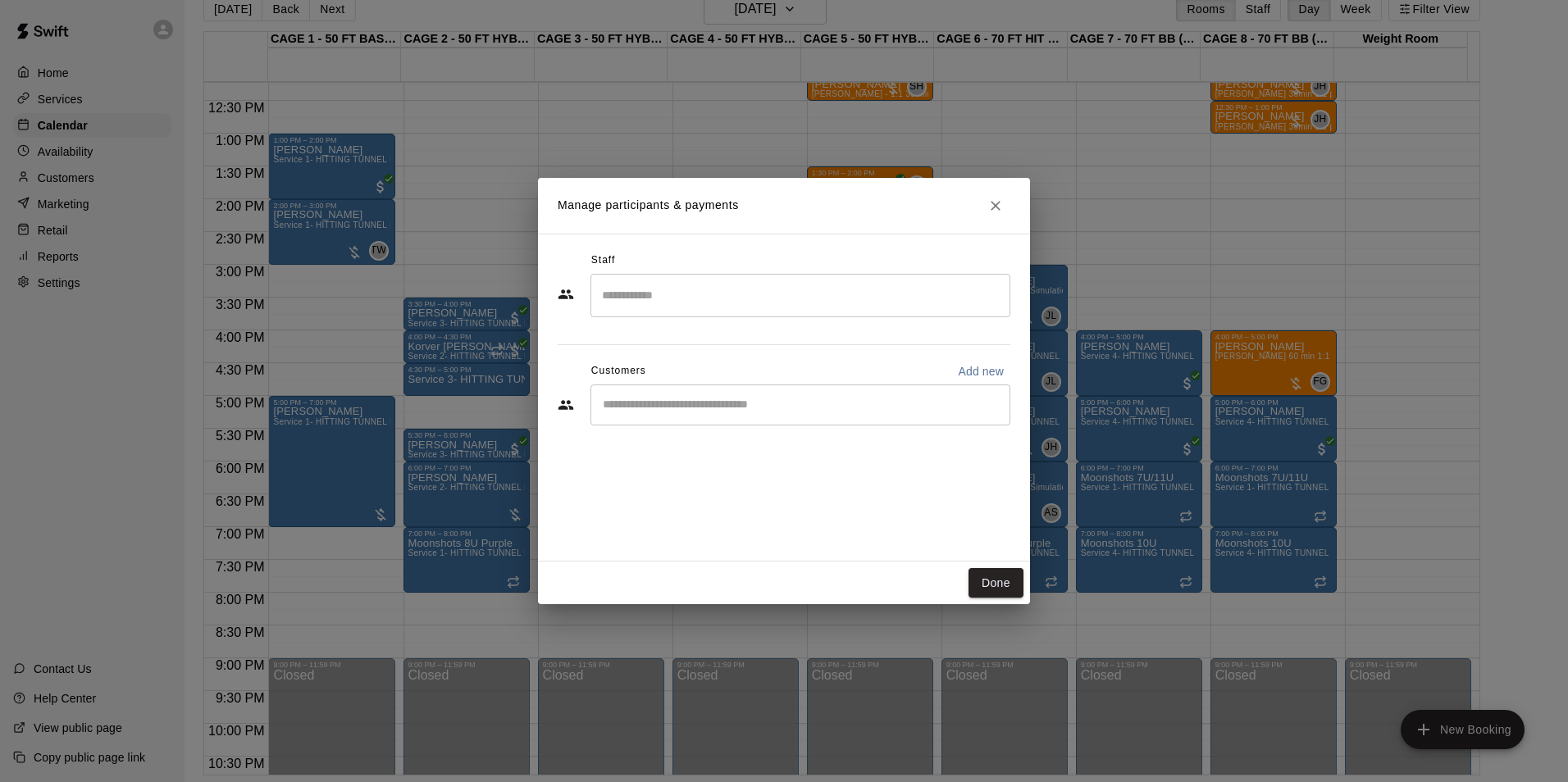
click at [705, 408] on input "Start typing to search customers..." at bounding box center [801, 405] width 405 height 17
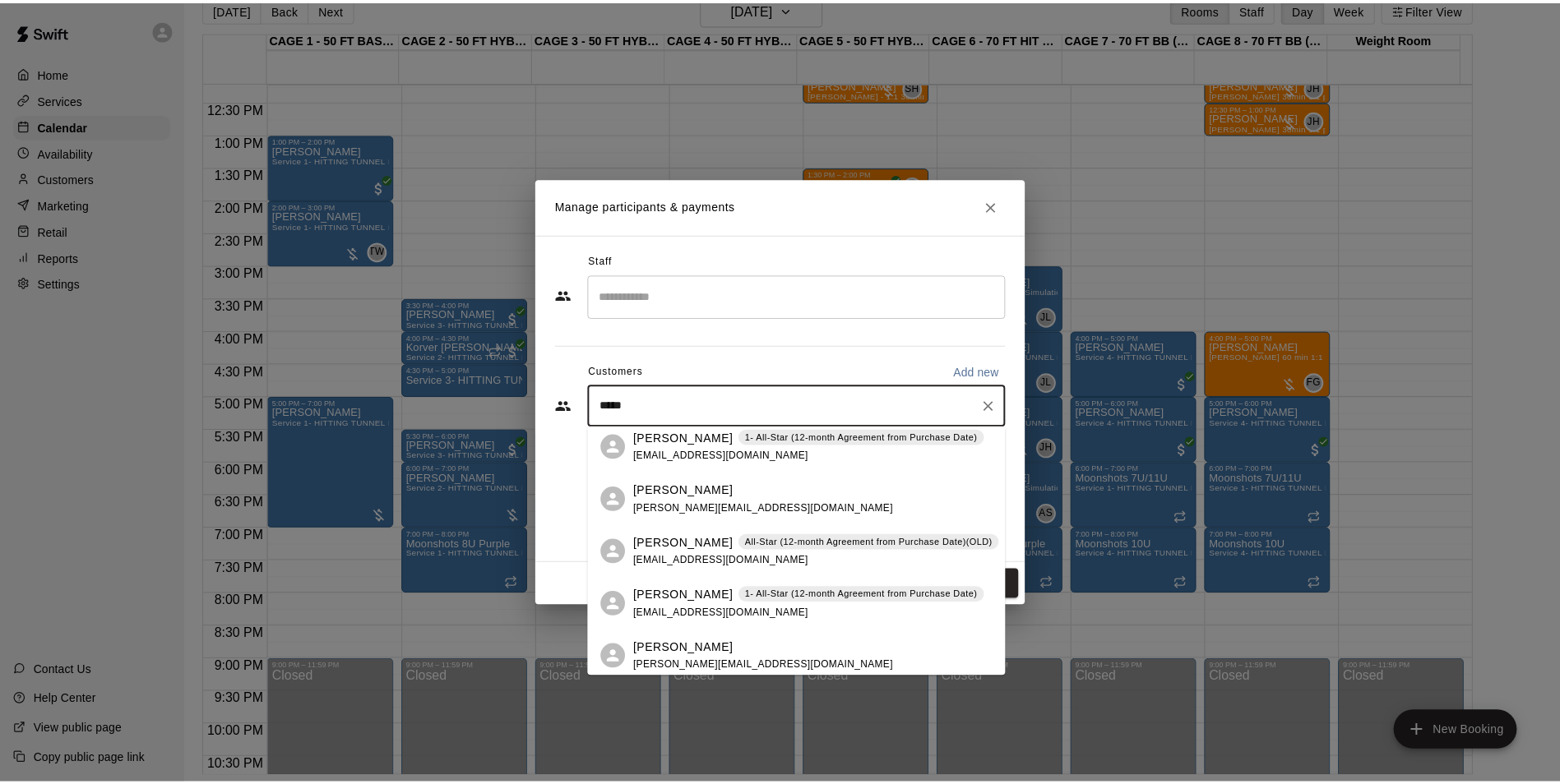
scroll to position [0, 0]
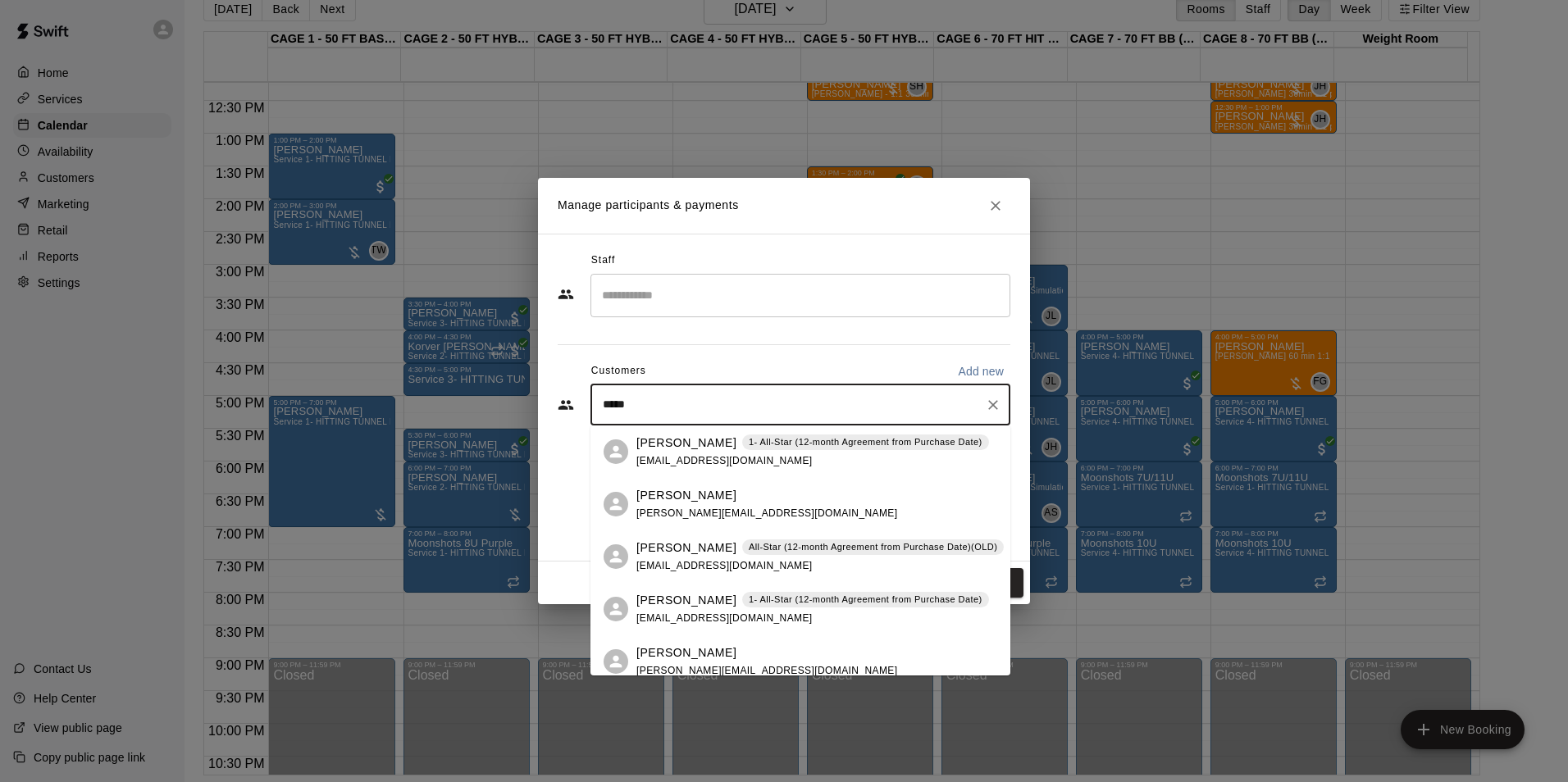
type input "*****"
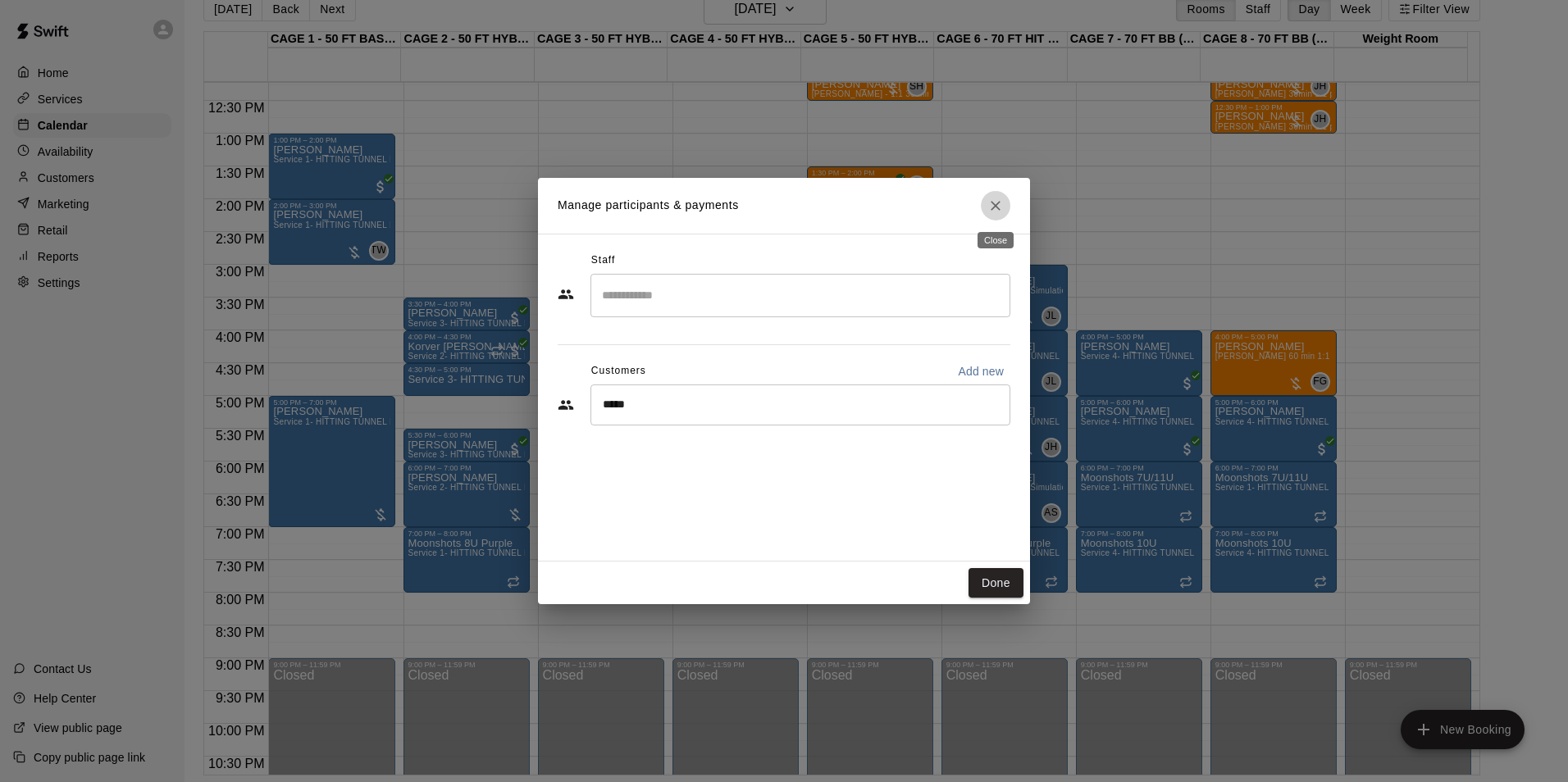
click at [983, 203] on button "Close" at bounding box center [996, 205] width 30 height 30
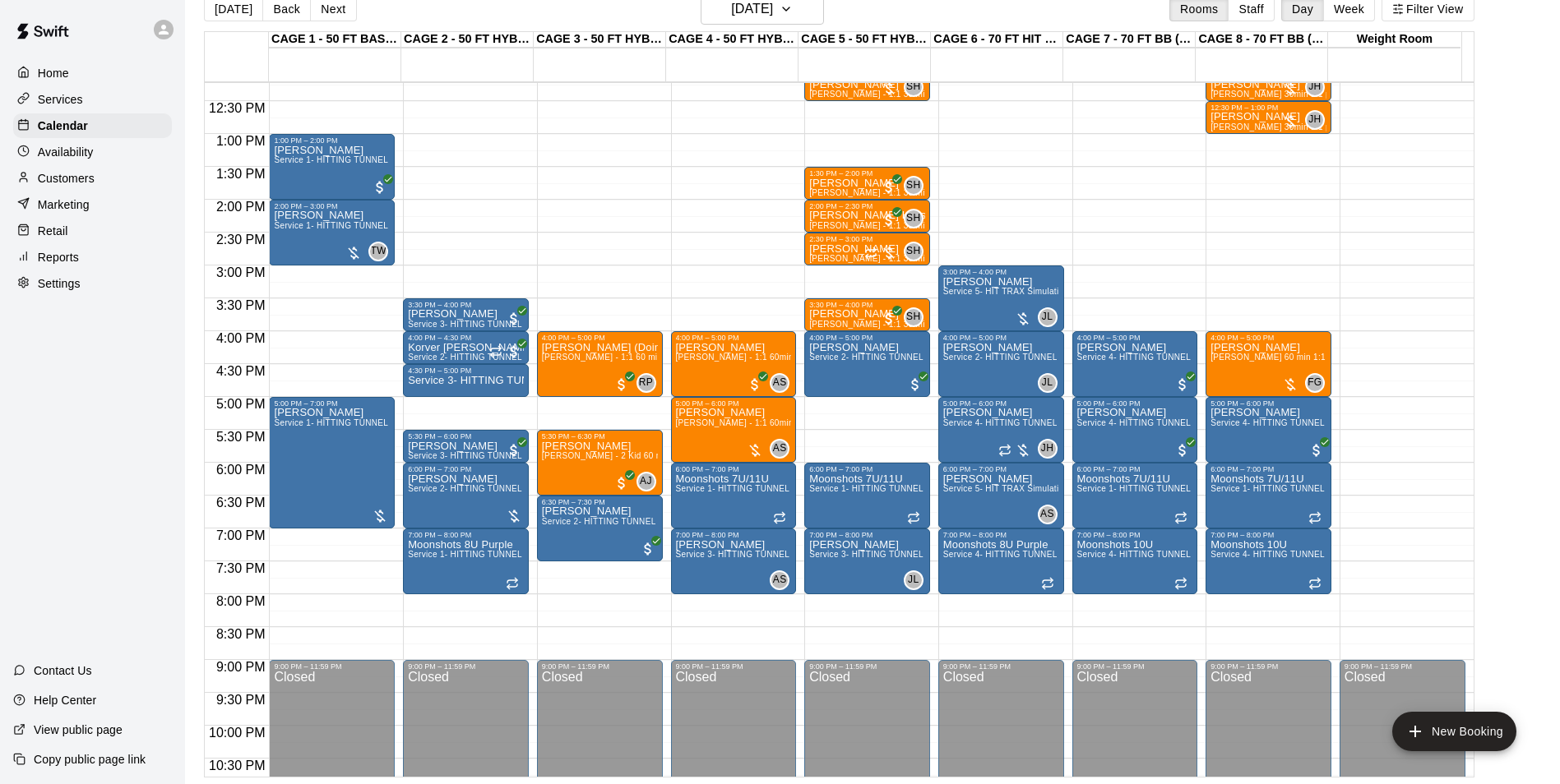
click at [221, 12] on button "[DATE]" at bounding box center [234, 8] width 59 height 25
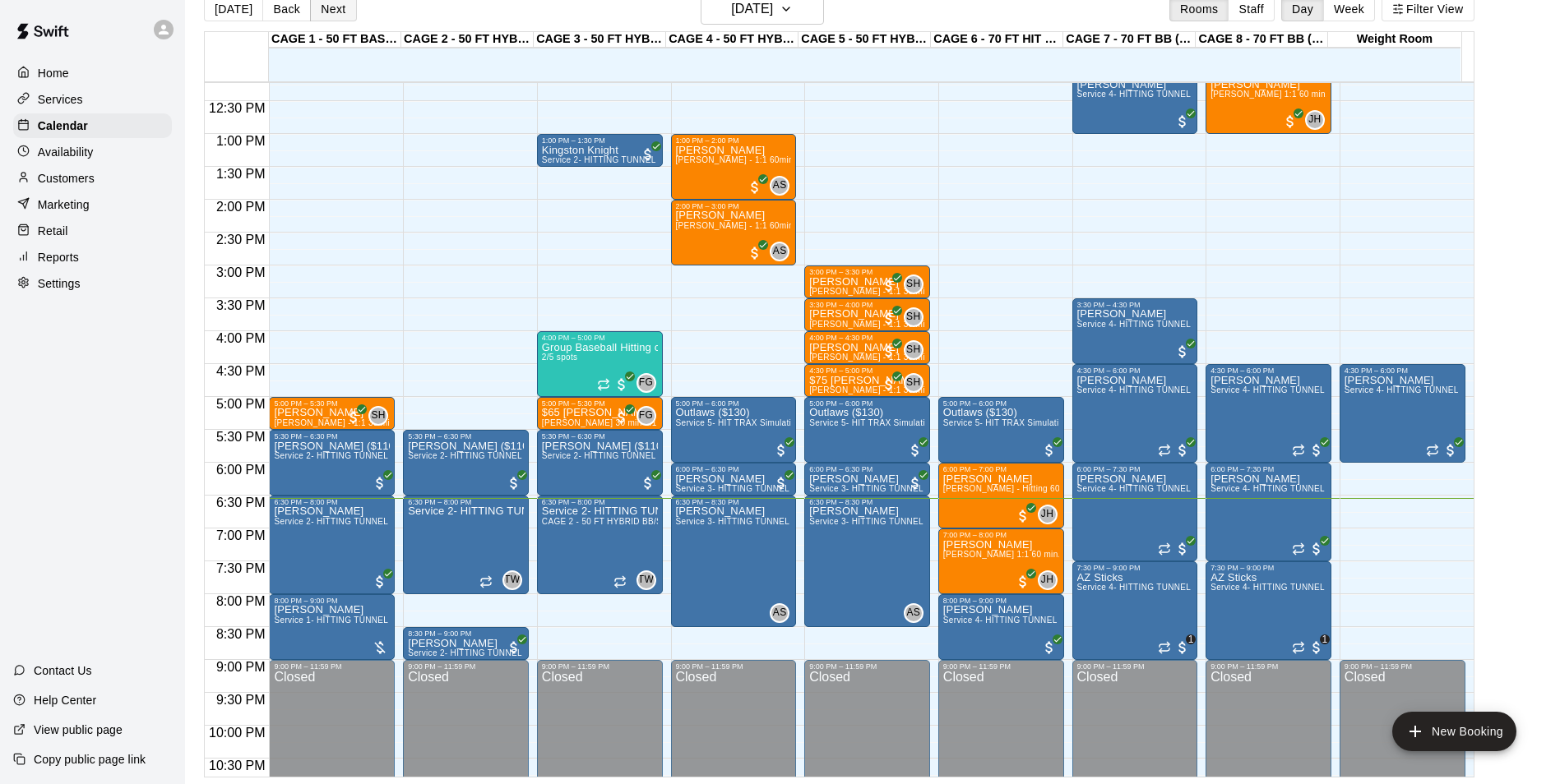
click at [316, 4] on button "Next" at bounding box center [333, 8] width 46 height 25
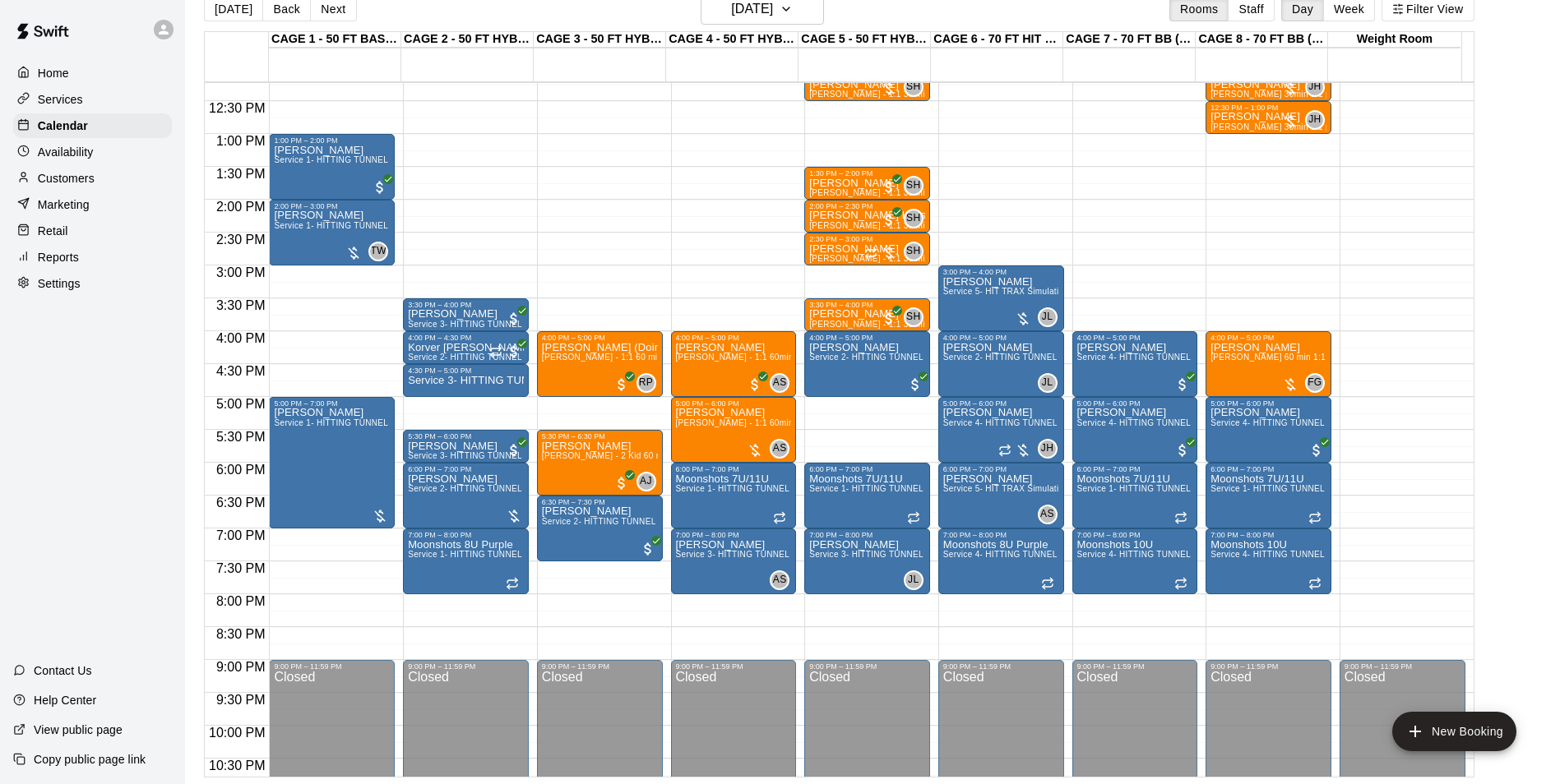
click at [95, 178] on p "Customers" at bounding box center [66, 178] width 57 height 17
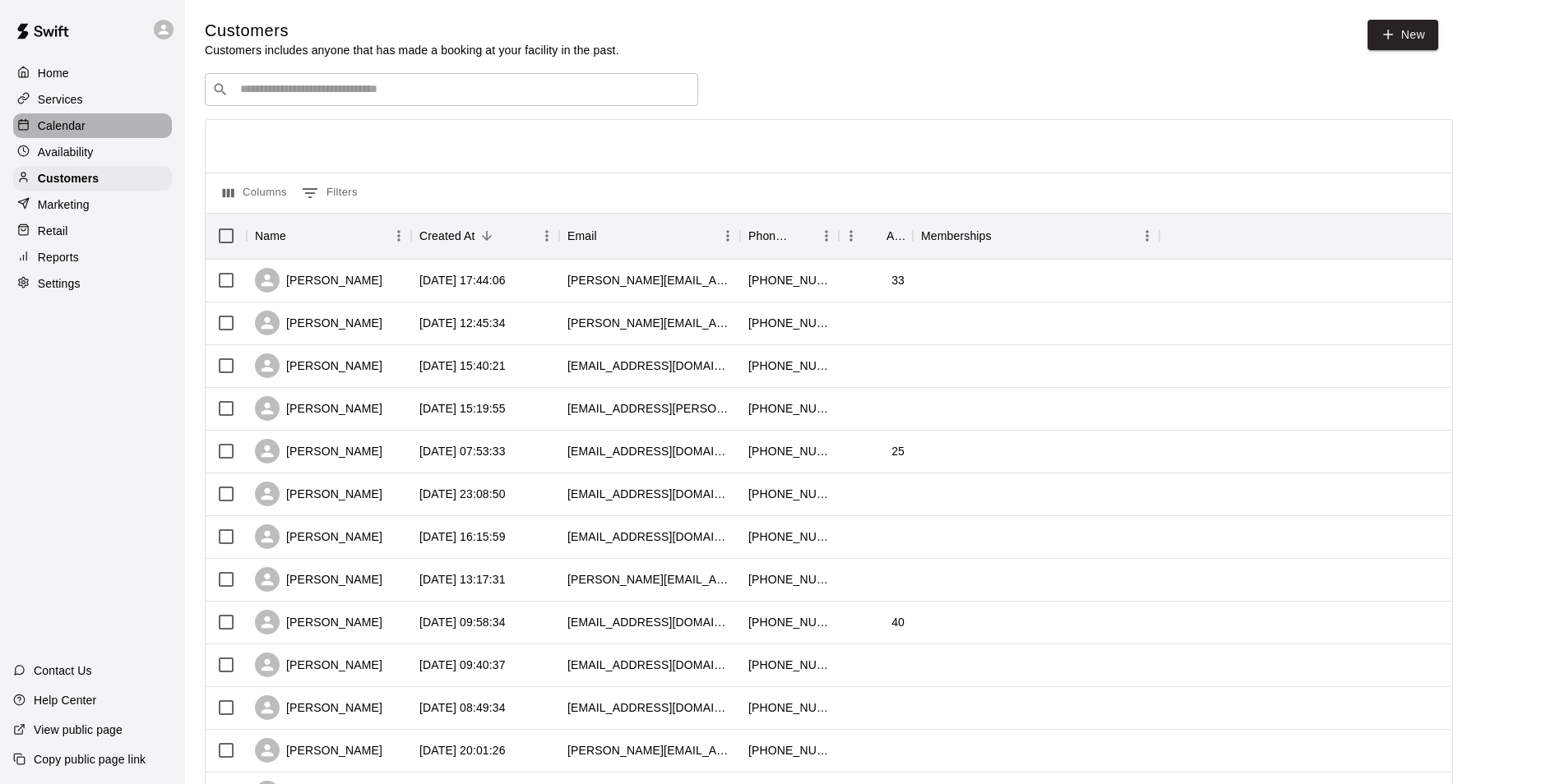
click at [96, 138] on div "Calendar" at bounding box center [92, 125] width 159 height 25
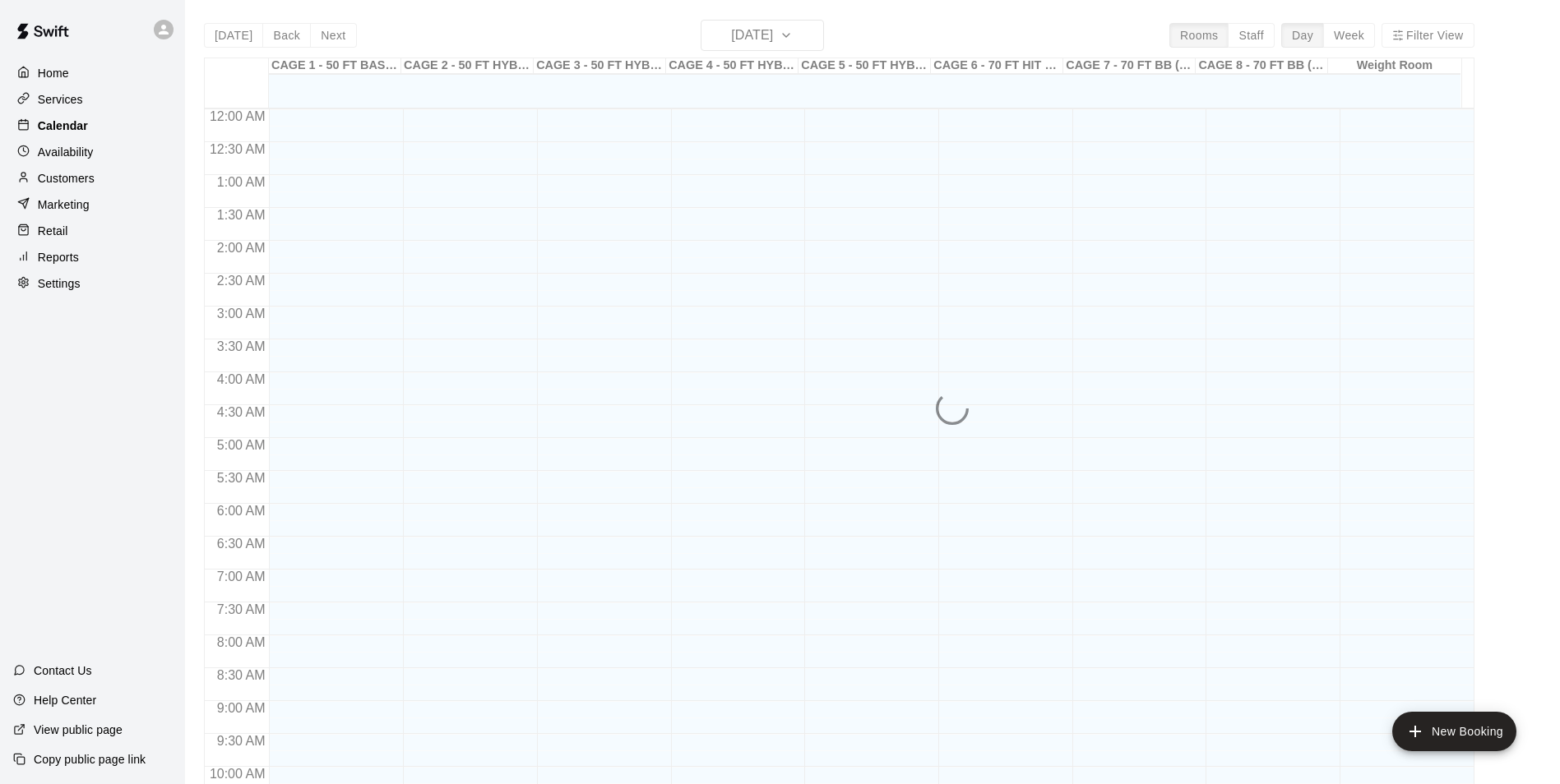
scroll to position [835, 0]
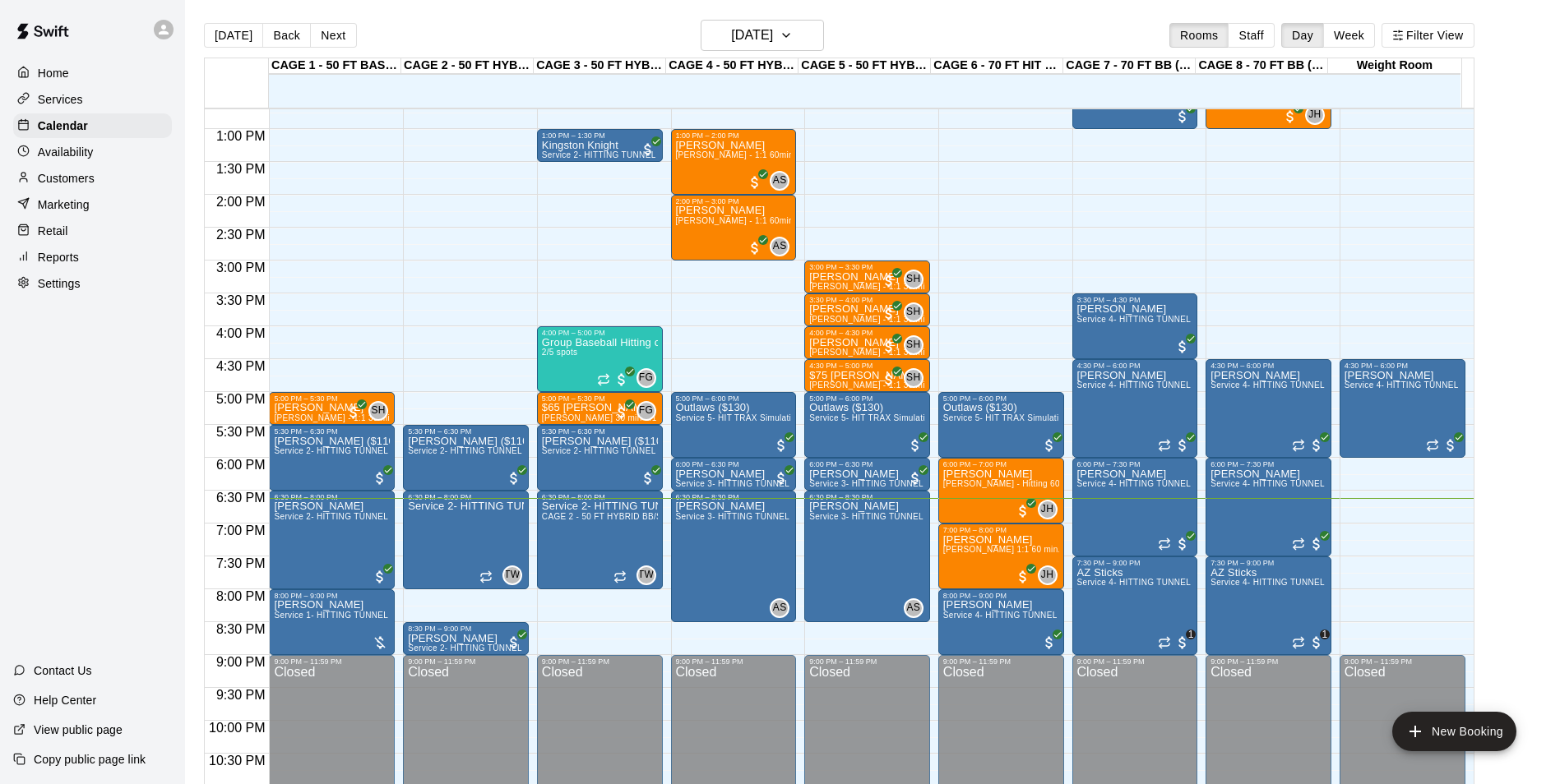
click at [338, 33] on button "Next" at bounding box center [333, 35] width 46 height 25
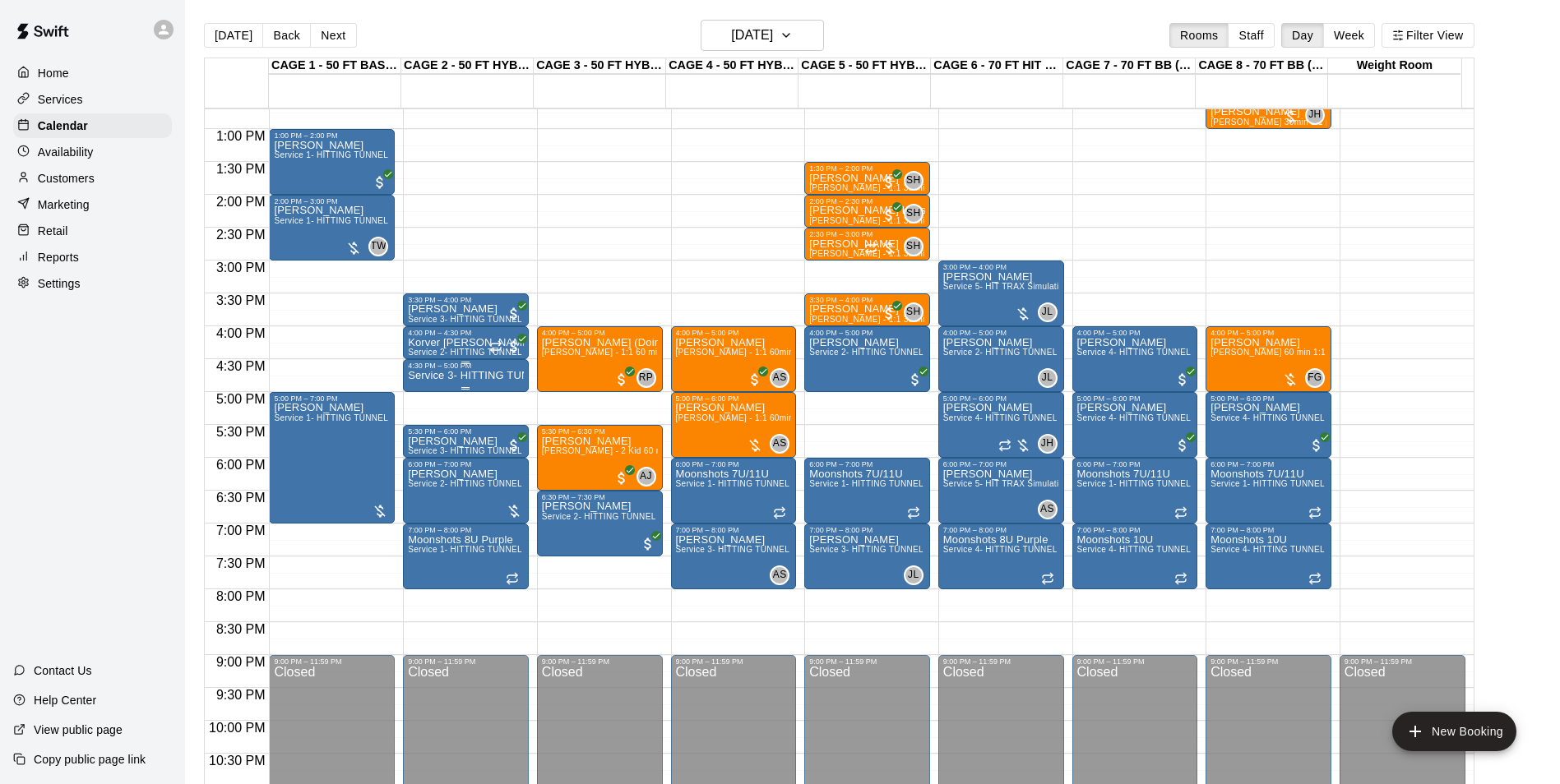
click at [473, 370] on div "4:30 PM – 5:00 PM" at bounding box center [465, 366] width 116 height 8
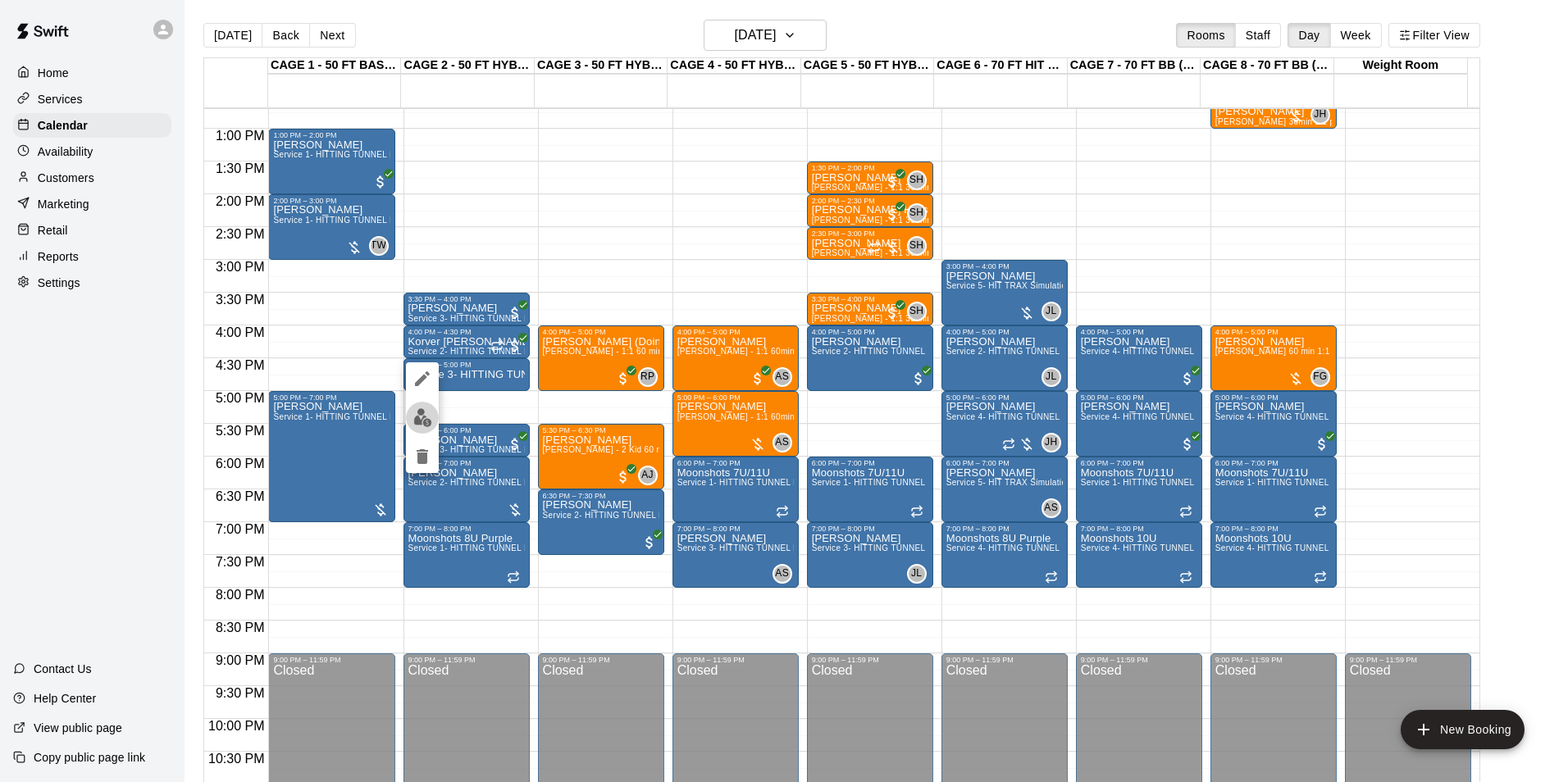
click at [423, 410] on img "edit" at bounding box center [423, 417] width 19 height 19
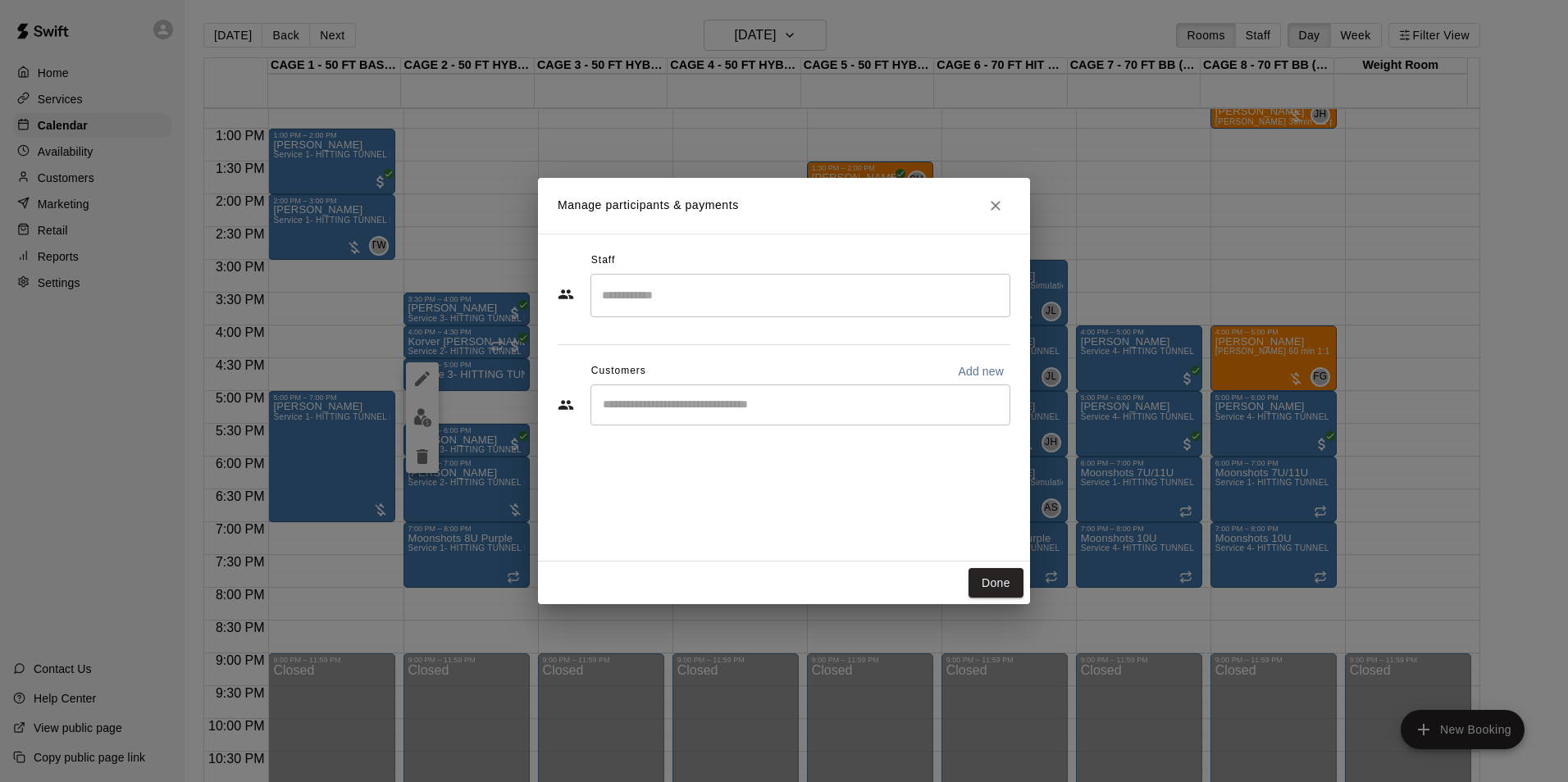
click at [687, 415] on div "​" at bounding box center [801, 405] width 420 height 41
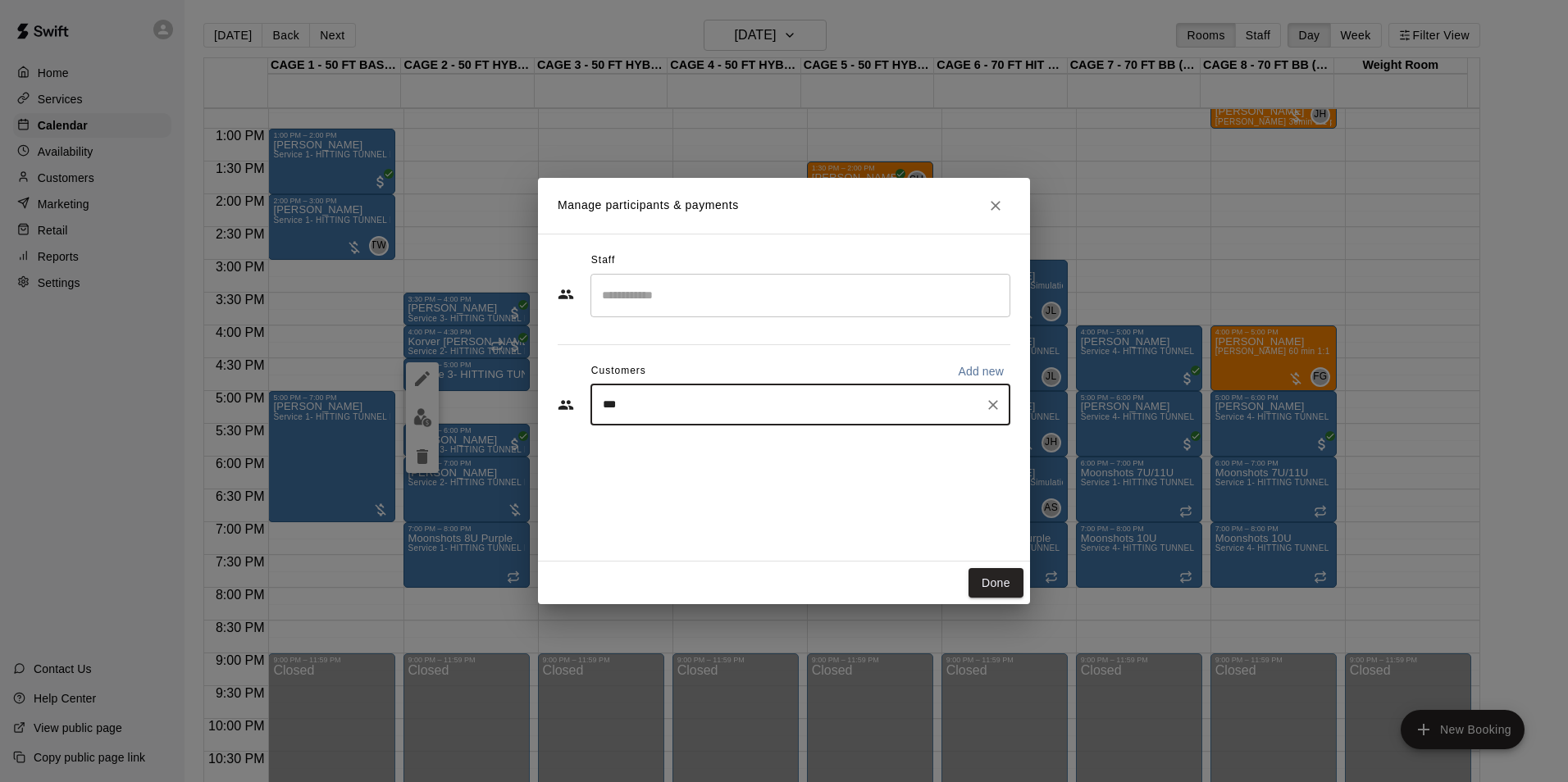
type input "****"
click at [703, 448] on div "Alex Pepe" at bounding box center [725, 443] width 176 height 18
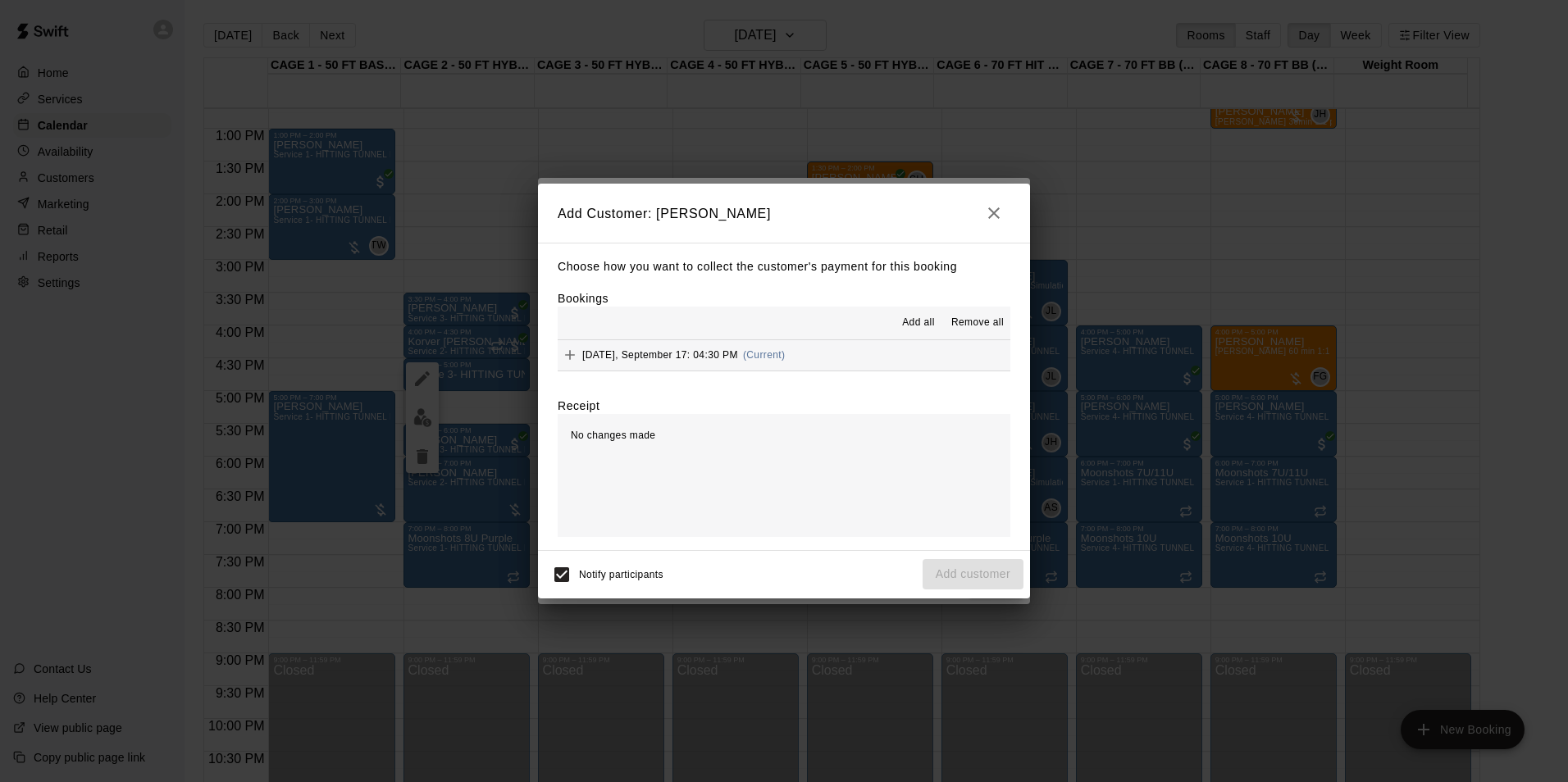
click at [867, 367] on button "Wednesday, September 17: 04:30 PM (Current)" at bounding box center [783, 355] width 453 height 31
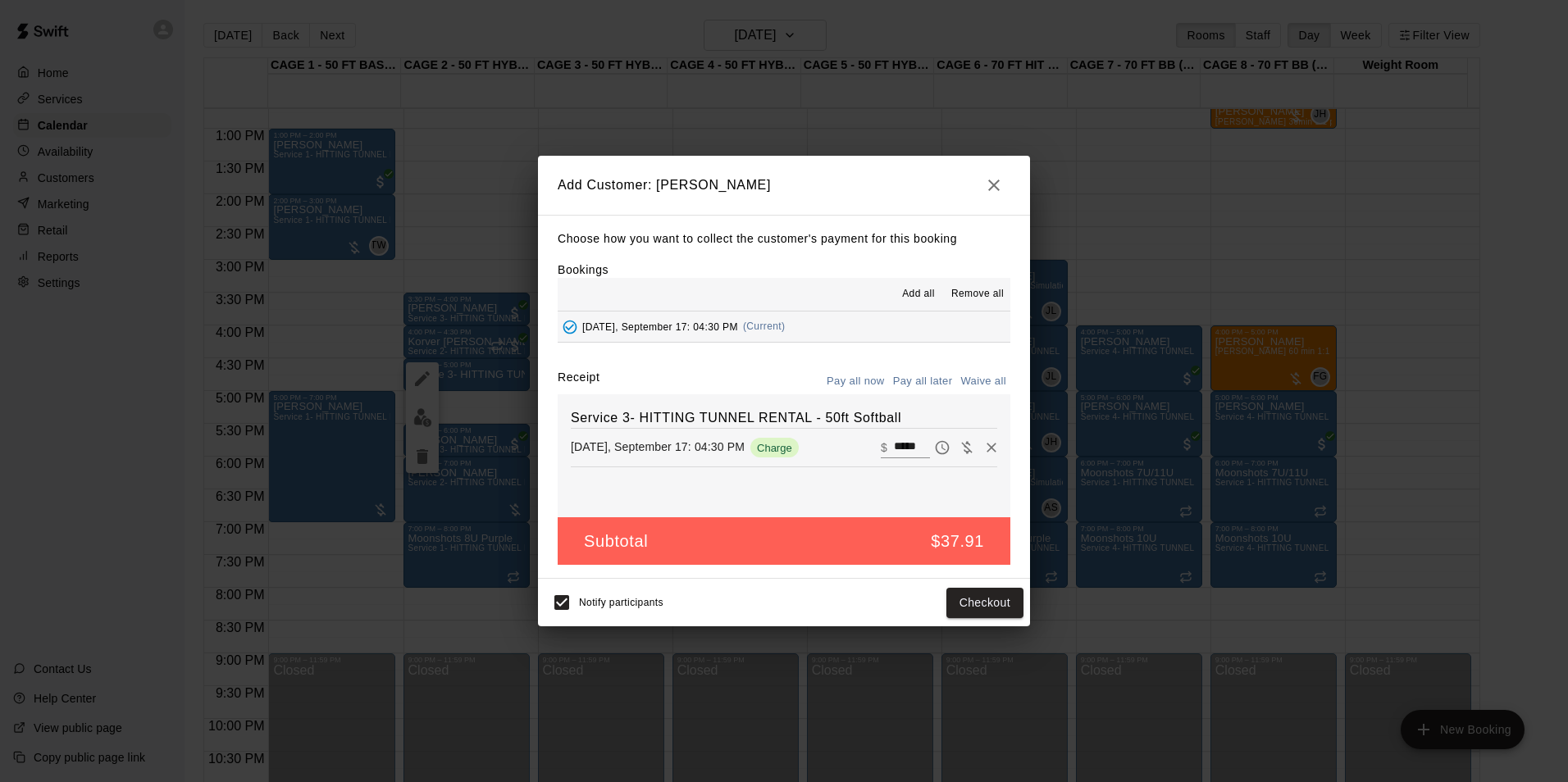
click at [901, 379] on button "Pay all later" at bounding box center [923, 381] width 68 height 25
click at [967, 612] on button "Add customer" at bounding box center [973, 602] width 101 height 31
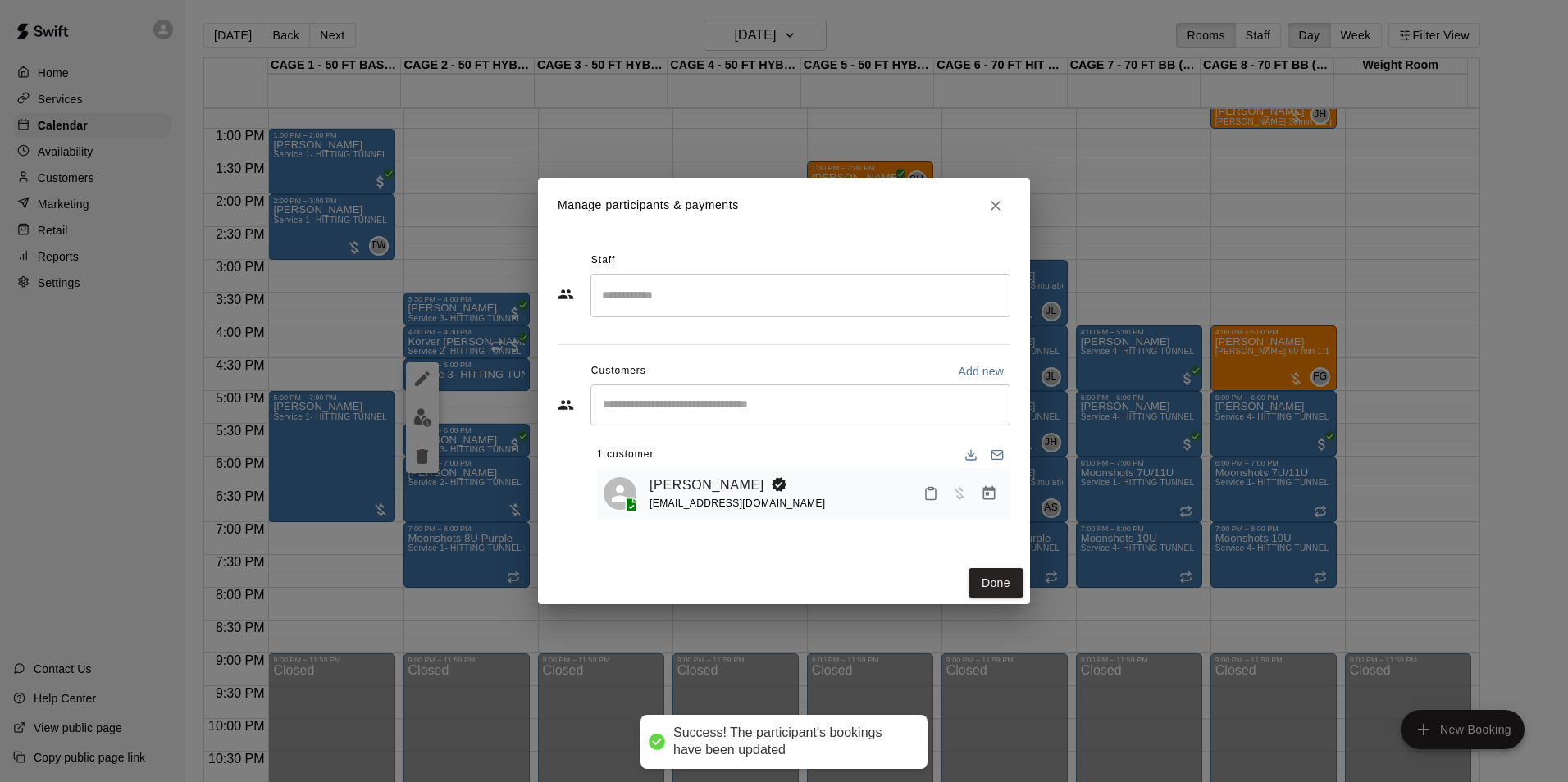
click at [1007, 572] on button "Done" at bounding box center [995, 583] width 55 height 31
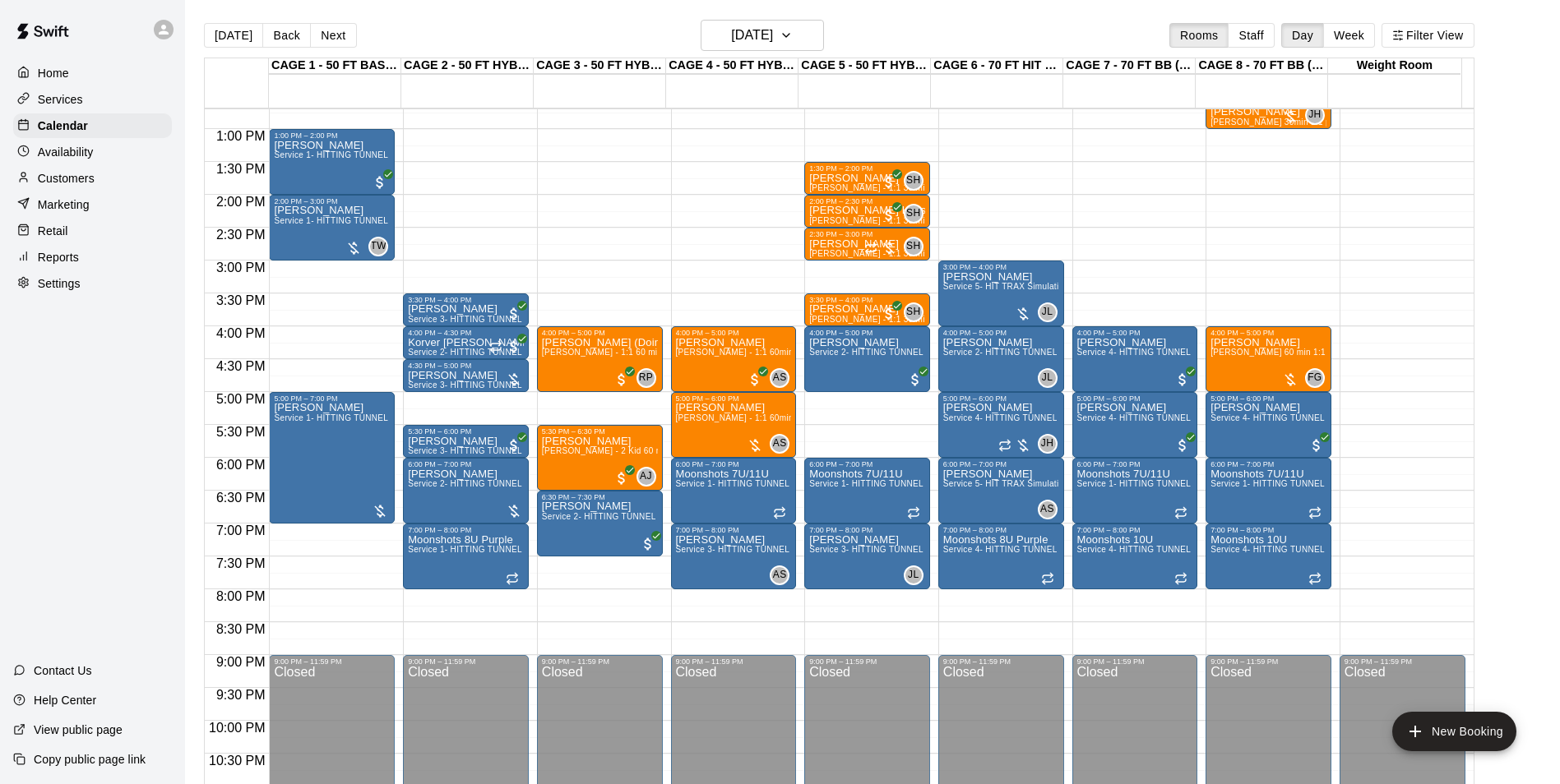
drag, startPoint x: 236, startPoint y: 38, endPoint x: 390, endPoint y: 106, distance: 168.3
click at [236, 38] on button "[DATE]" at bounding box center [234, 35] width 59 height 25
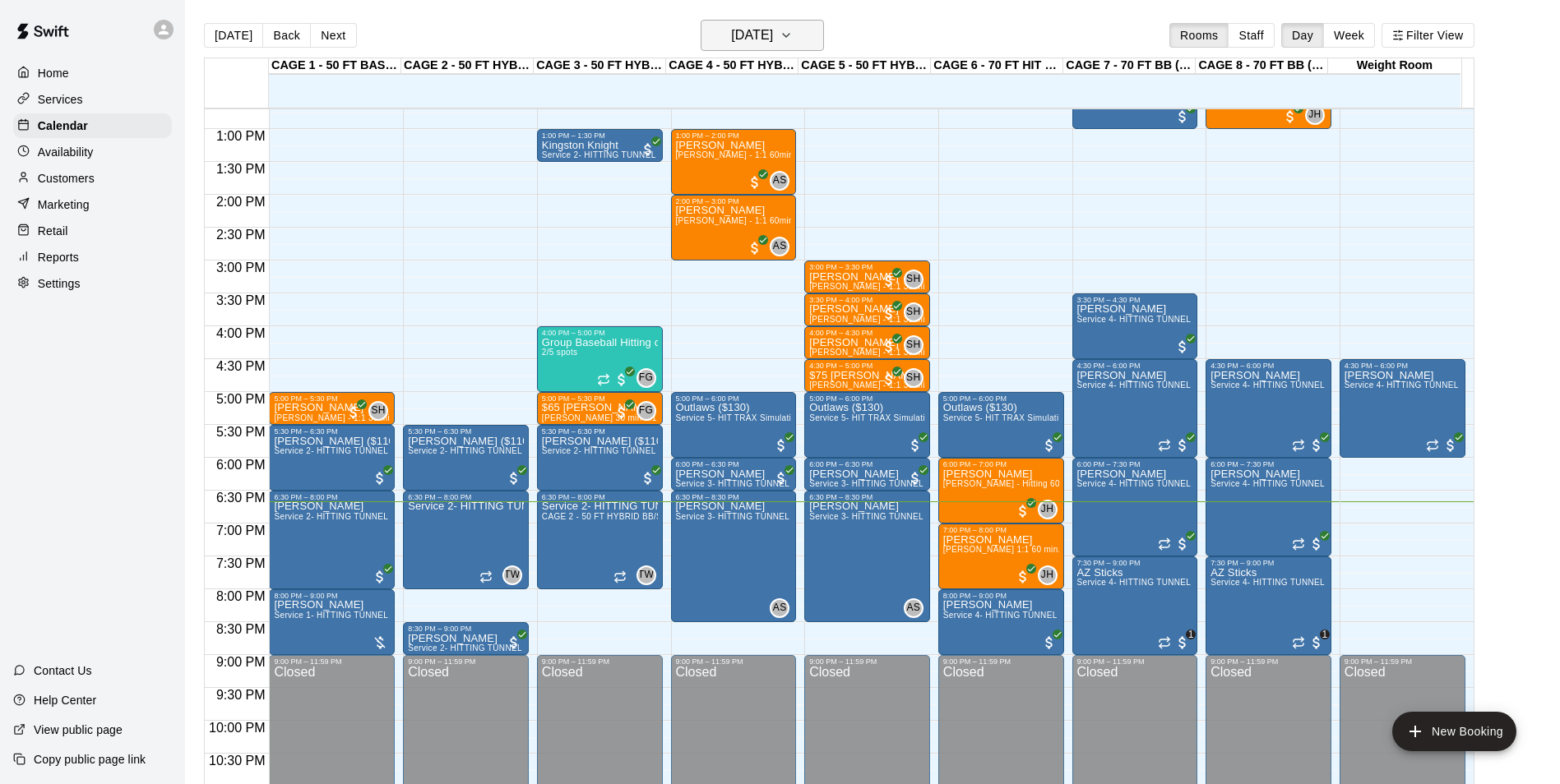
click at [773, 29] on h6 "[DATE]" at bounding box center [752, 35] width 42 height 23
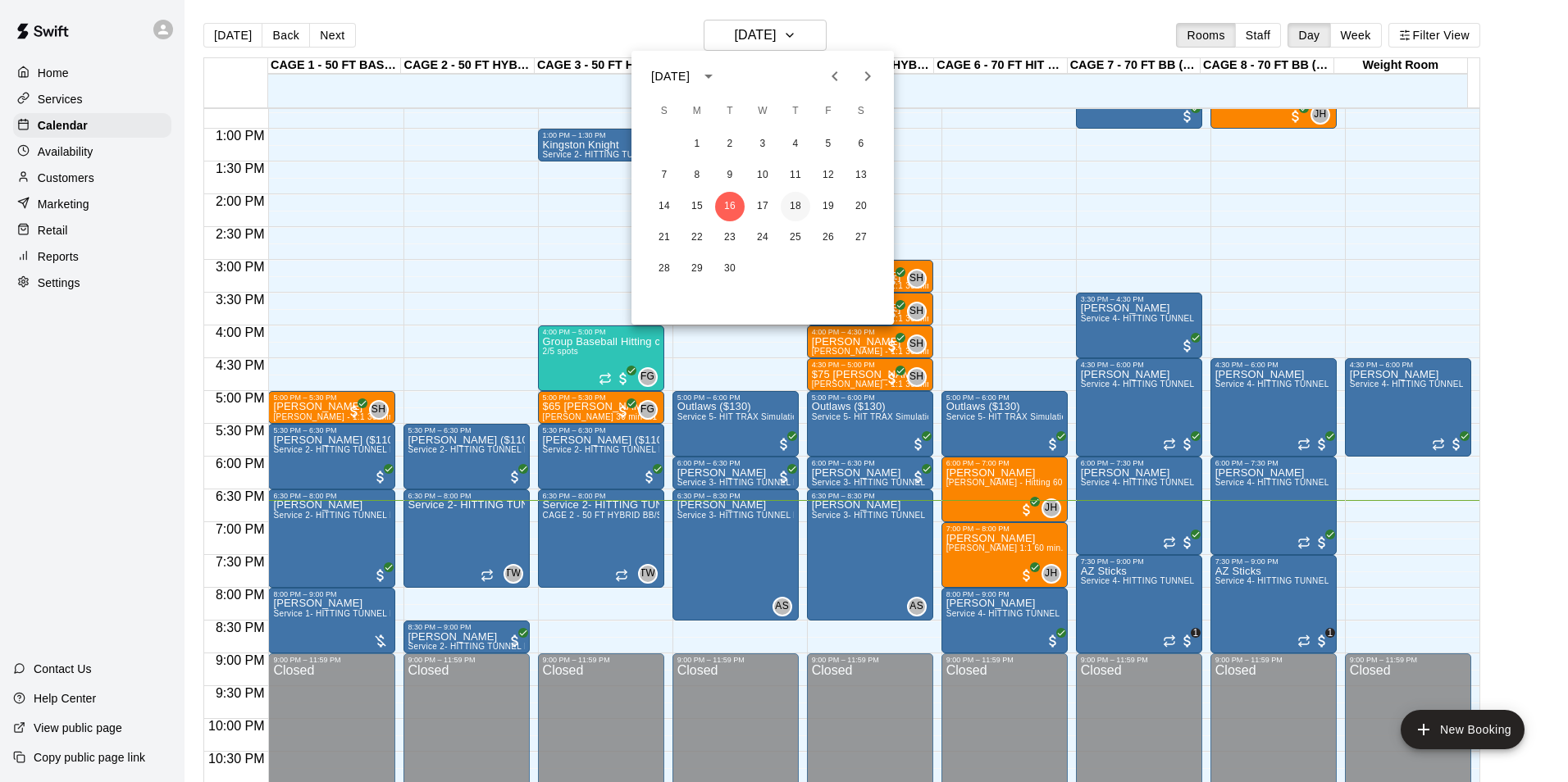
click at [795, 206] on button "18" at bounding box center [795, 206] width 30 height 30
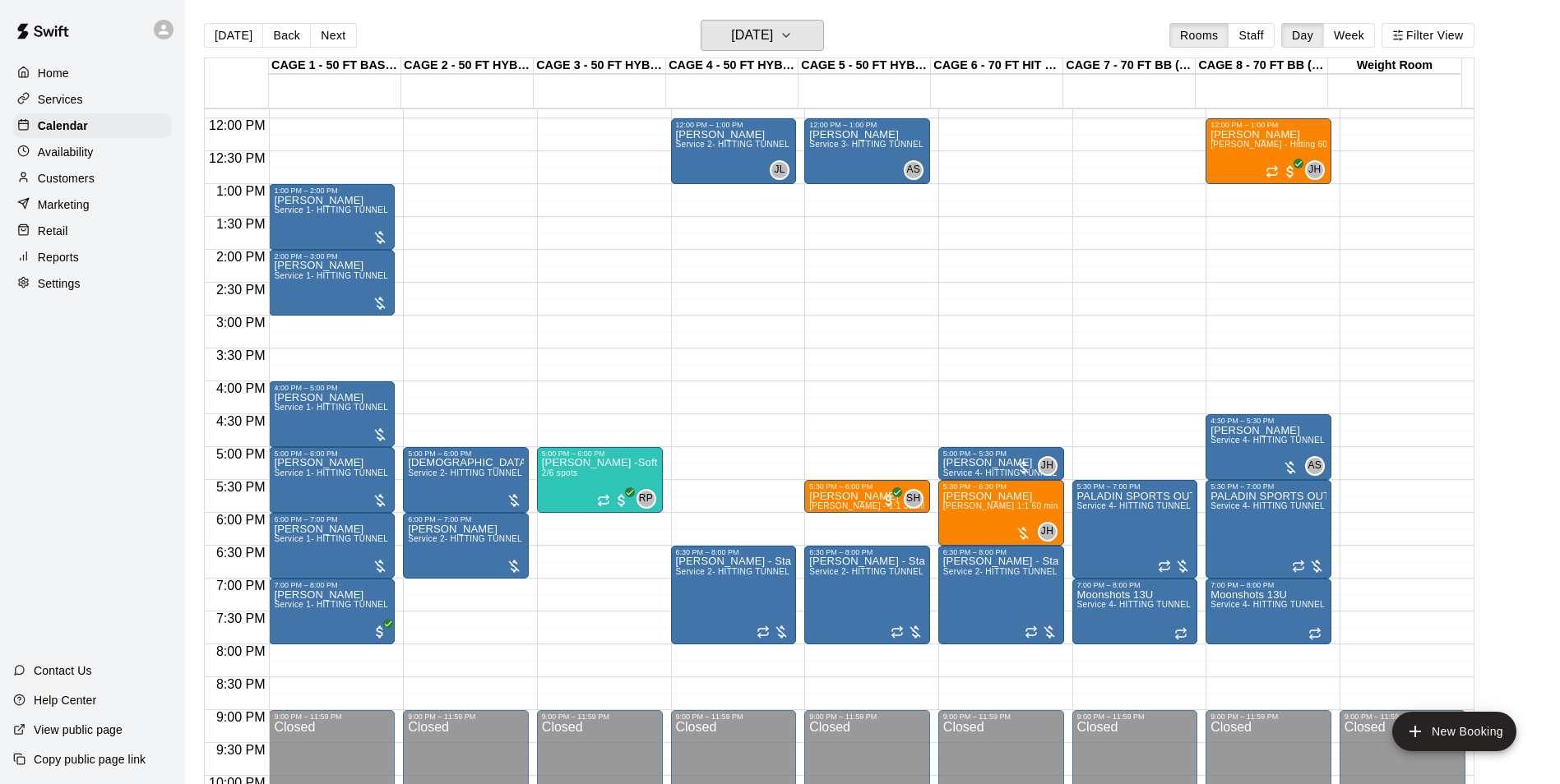
scroll to position [753, 0]
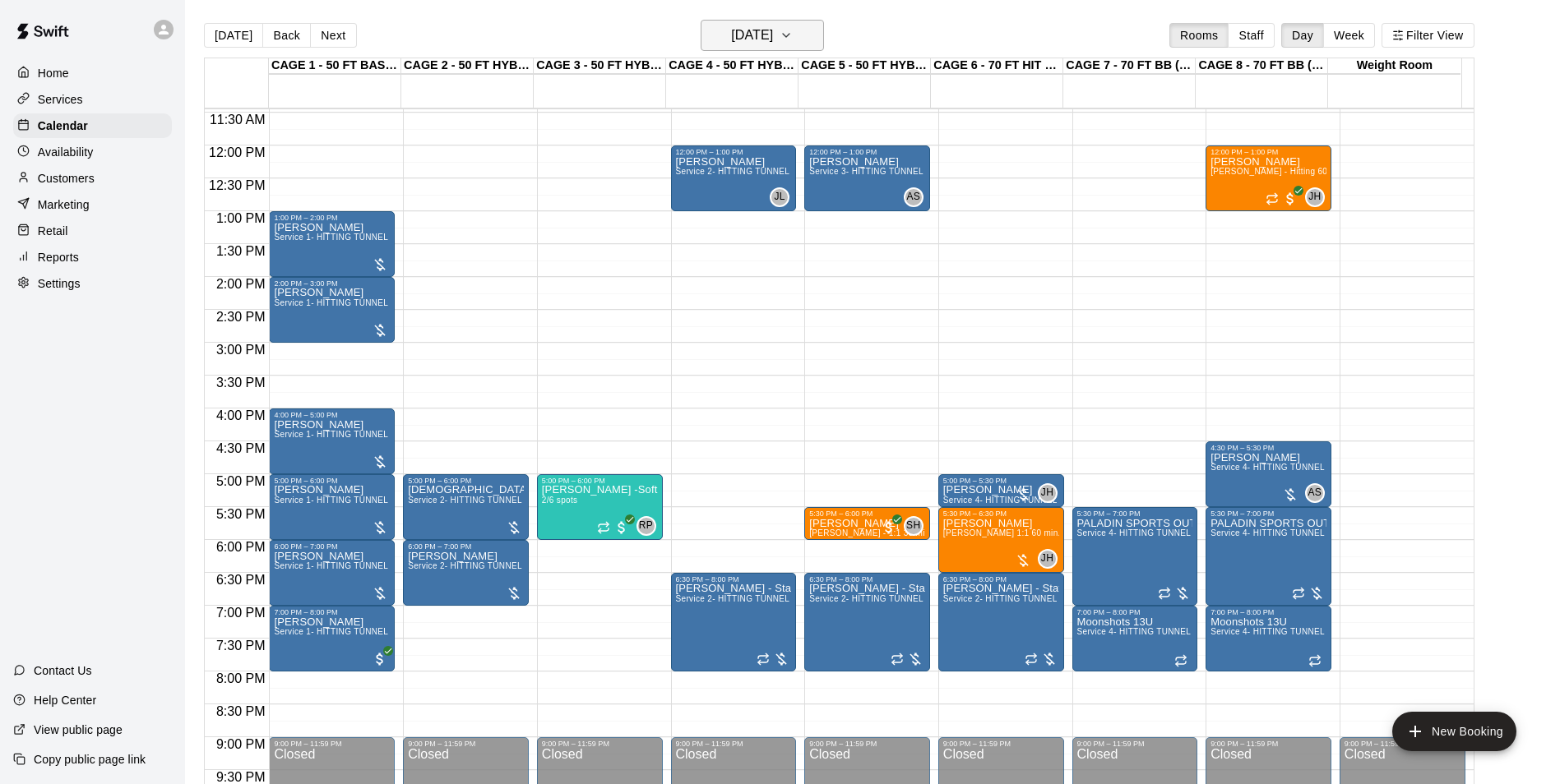
click at [763, 39] on h6 "Thursday Sep 18" at bounding box center [752, 35] width 42 height 23
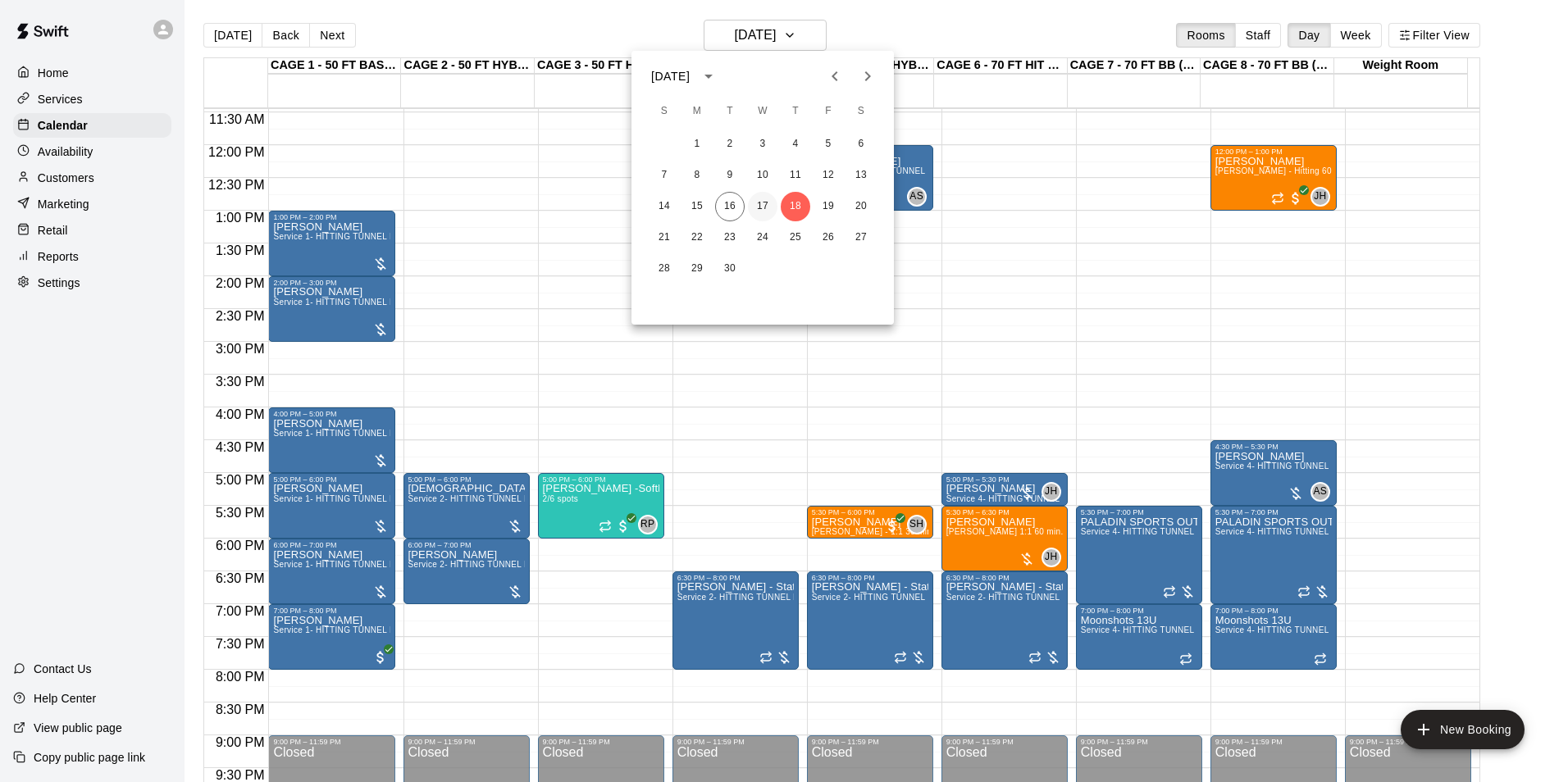
click at [768, 208] on button "17" at bounding box center [763, 206] width 30 height 30
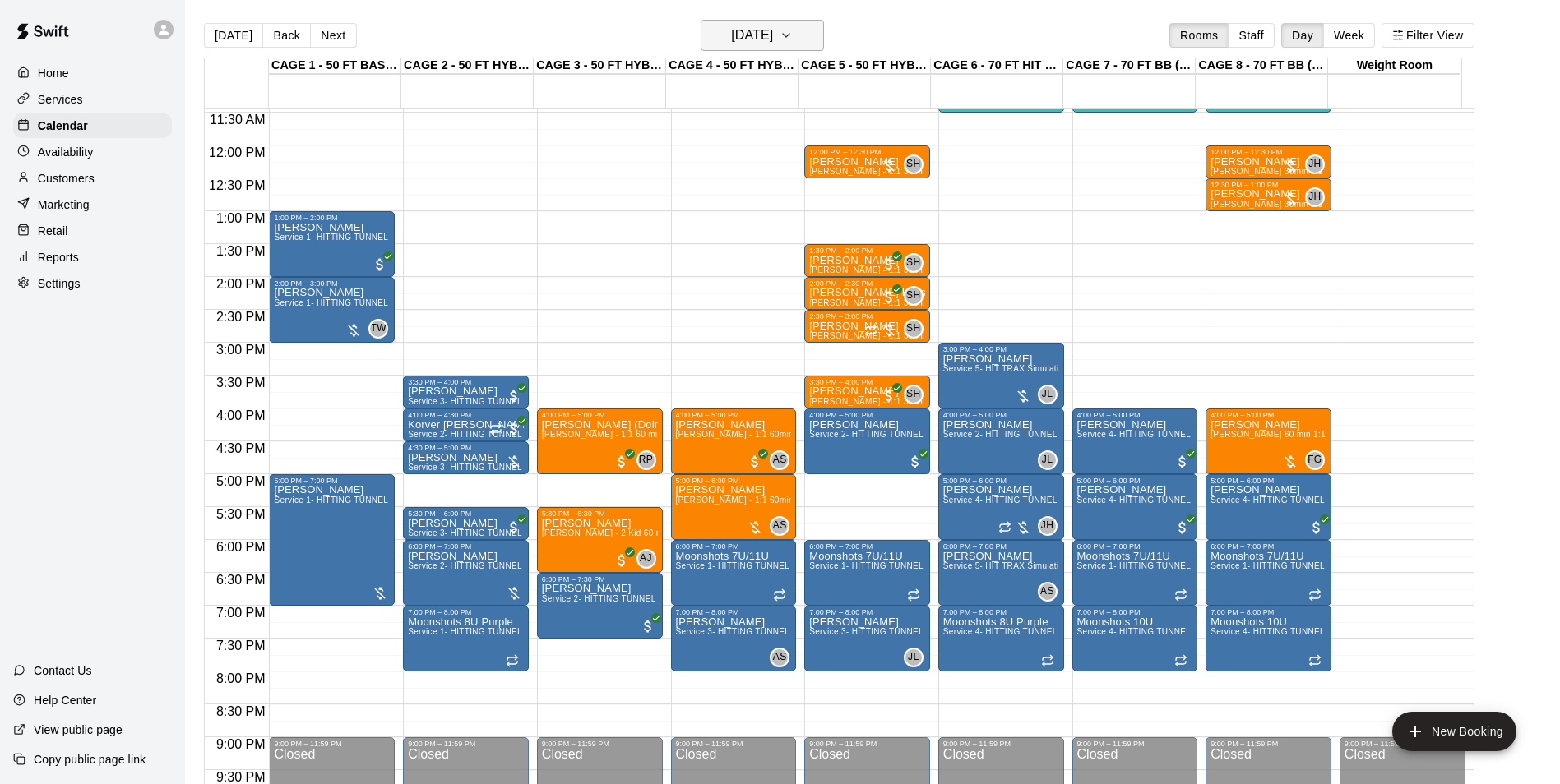
click at [762, 33] on h6 "Wednesday Sep 17" at bounding box center [752, 35] width 42 height 23
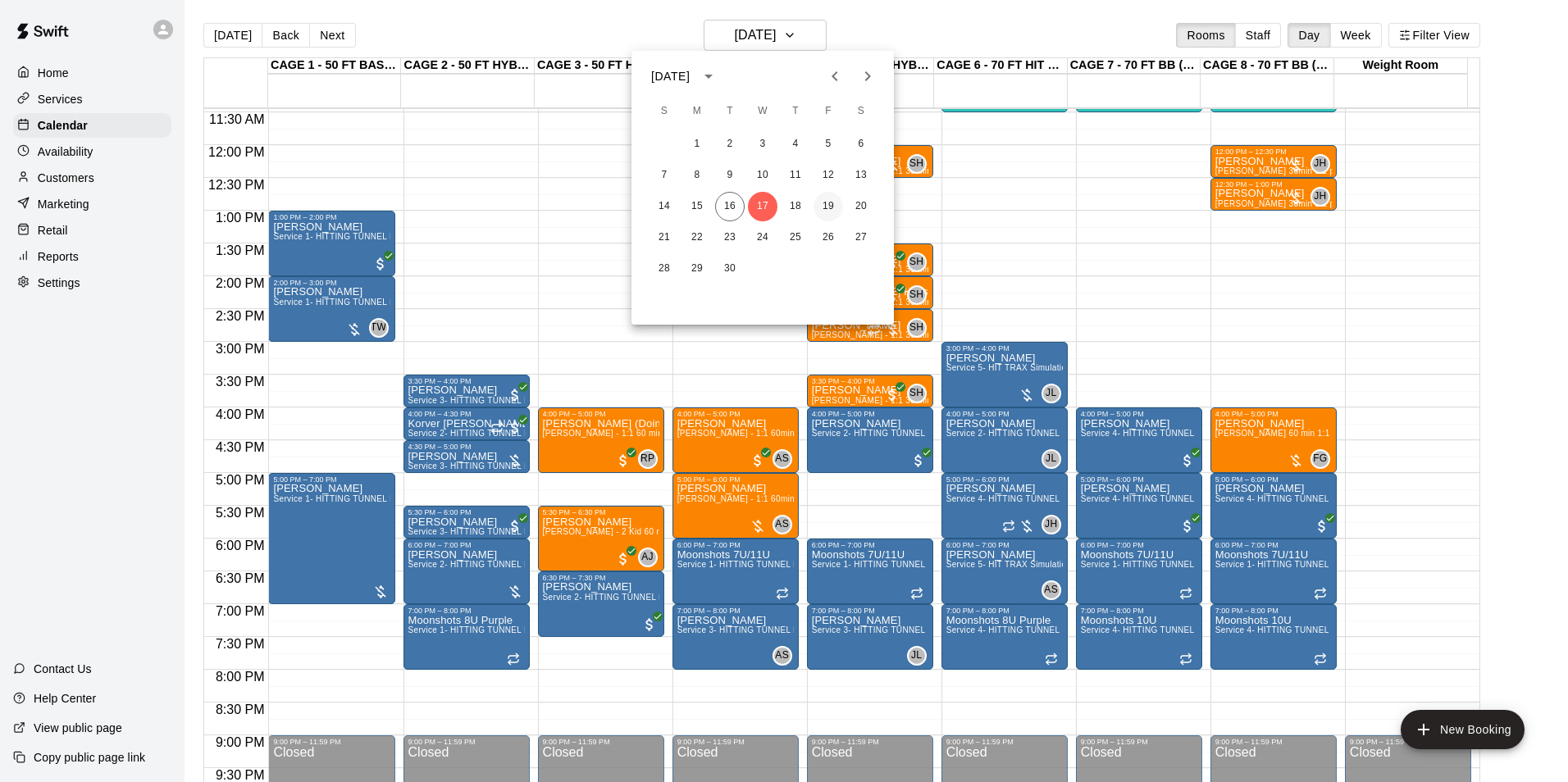
click at [836, 215] on button "19" at bounding box center [828, 206] width 30 height 30
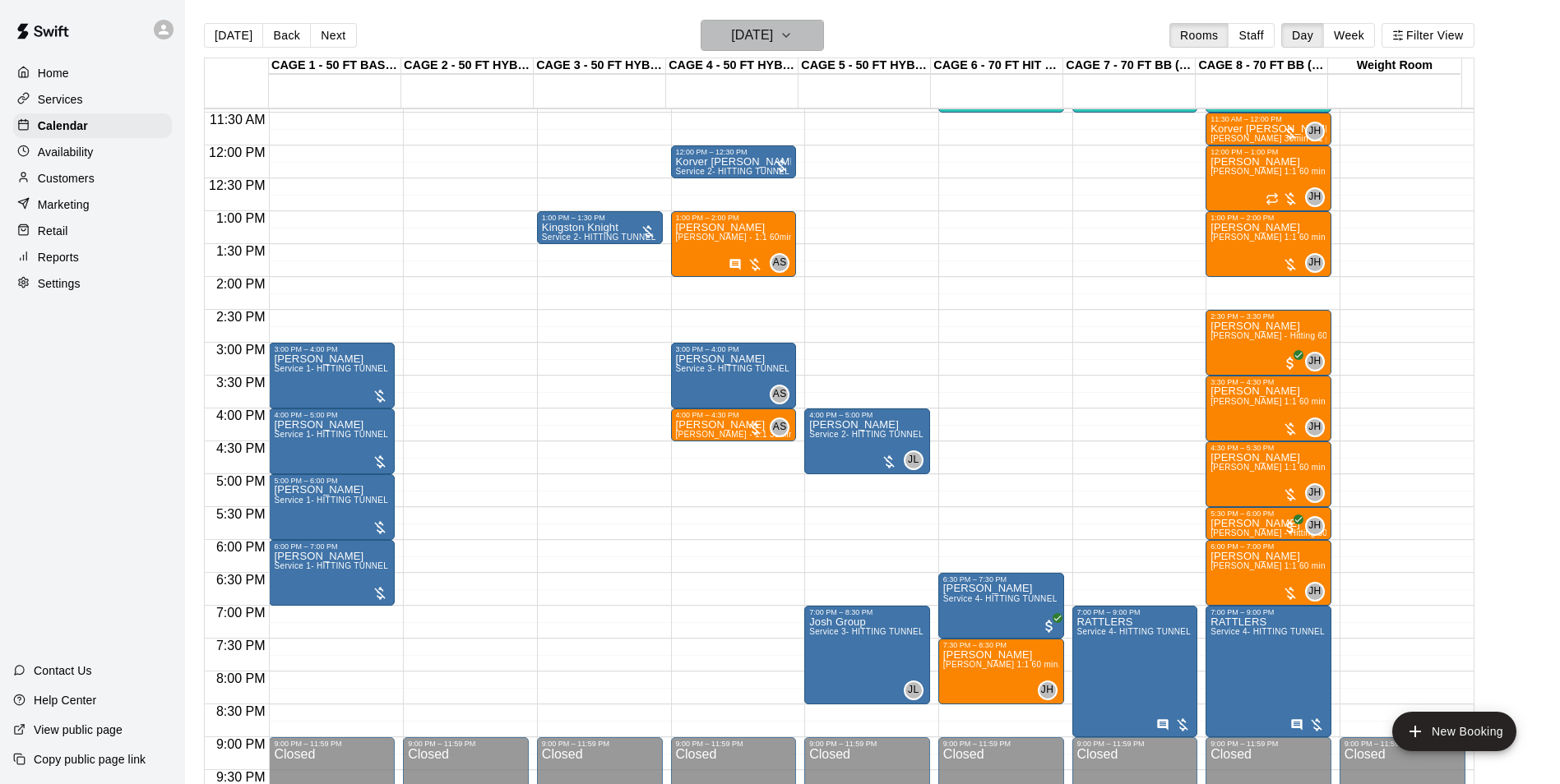
click at [761, 39] on h6 "Friday Sep 19" at bounding box center [752, 35] width 42 height 23
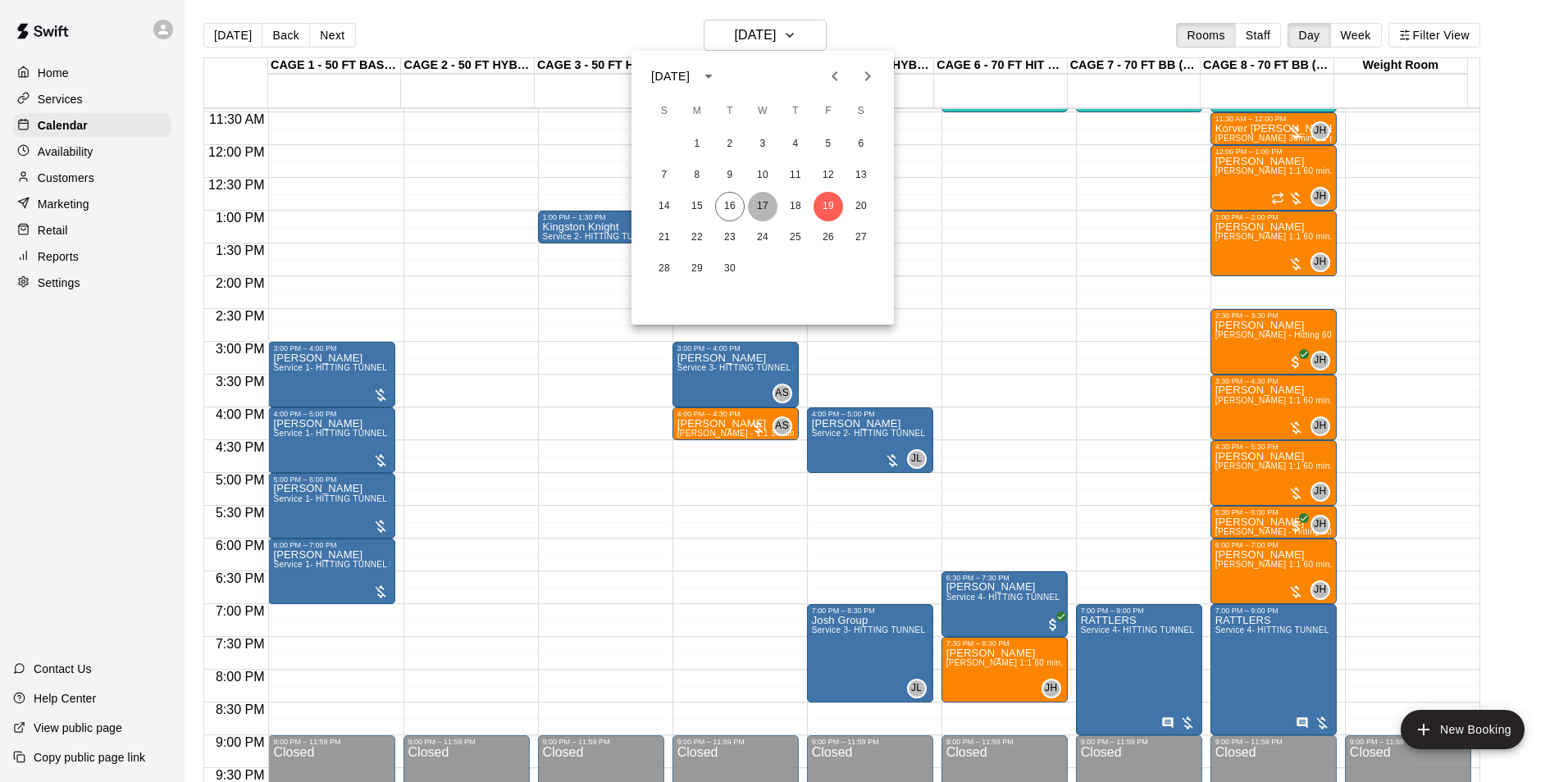
click at [766, 205] on button "17" at bounding box center [763, 206] width 30 height 30
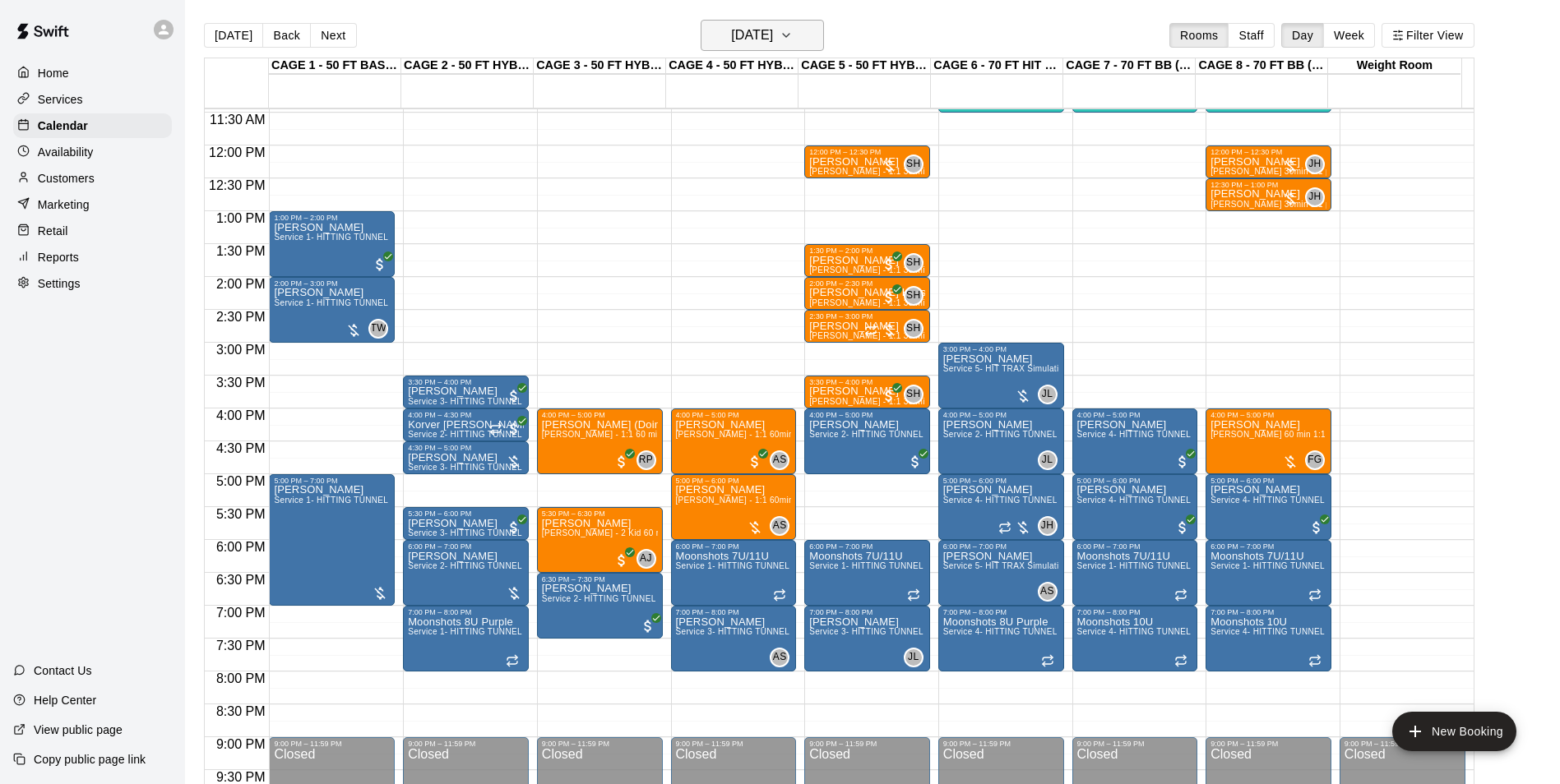
click at [726, 21] on button "Wednesday Sep 17" at bounding box center [762, 35] width 123 height 32
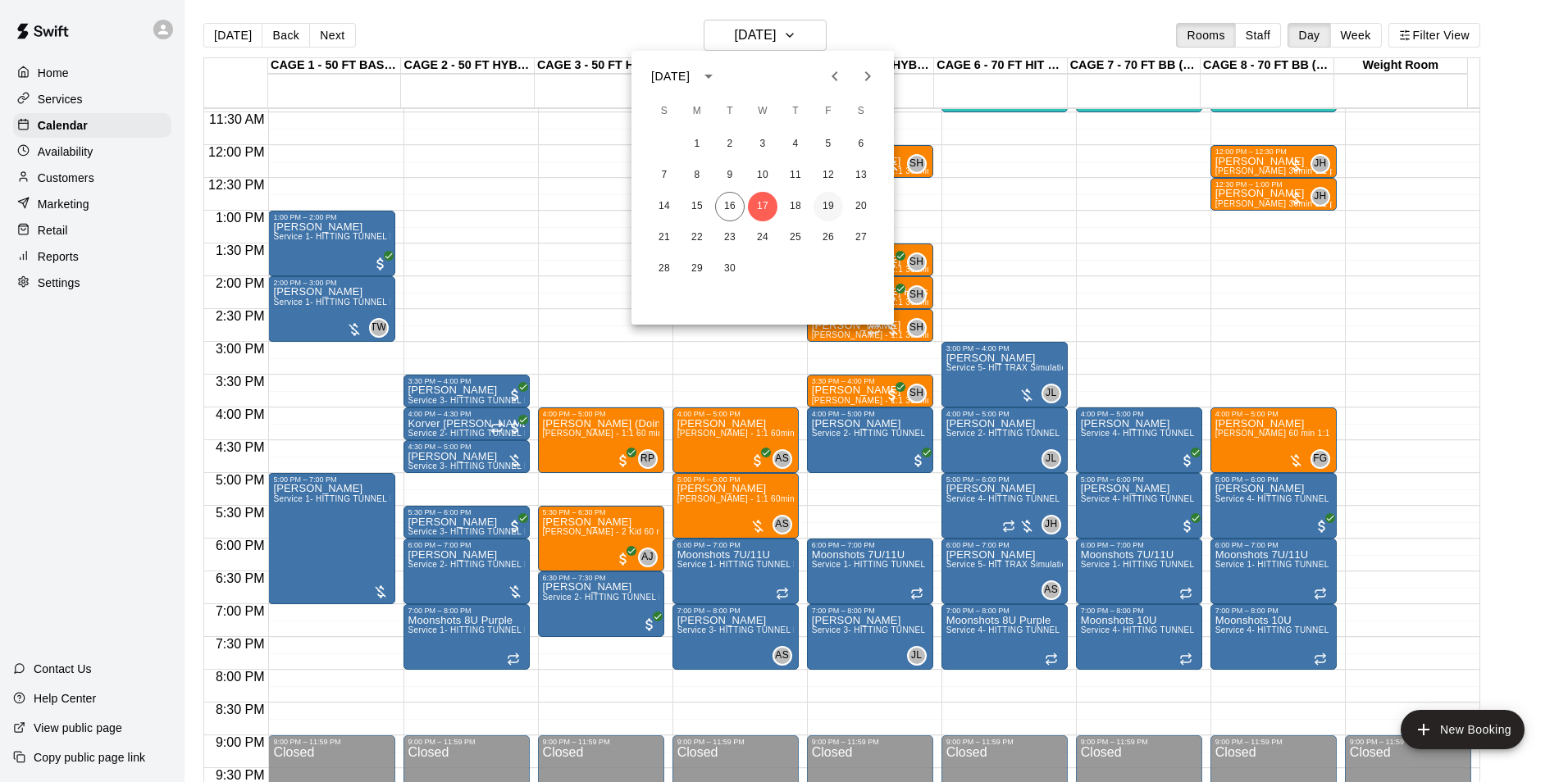
click at [820, 205] on button "19" at bounding box center [828, 206] width 30 height 30
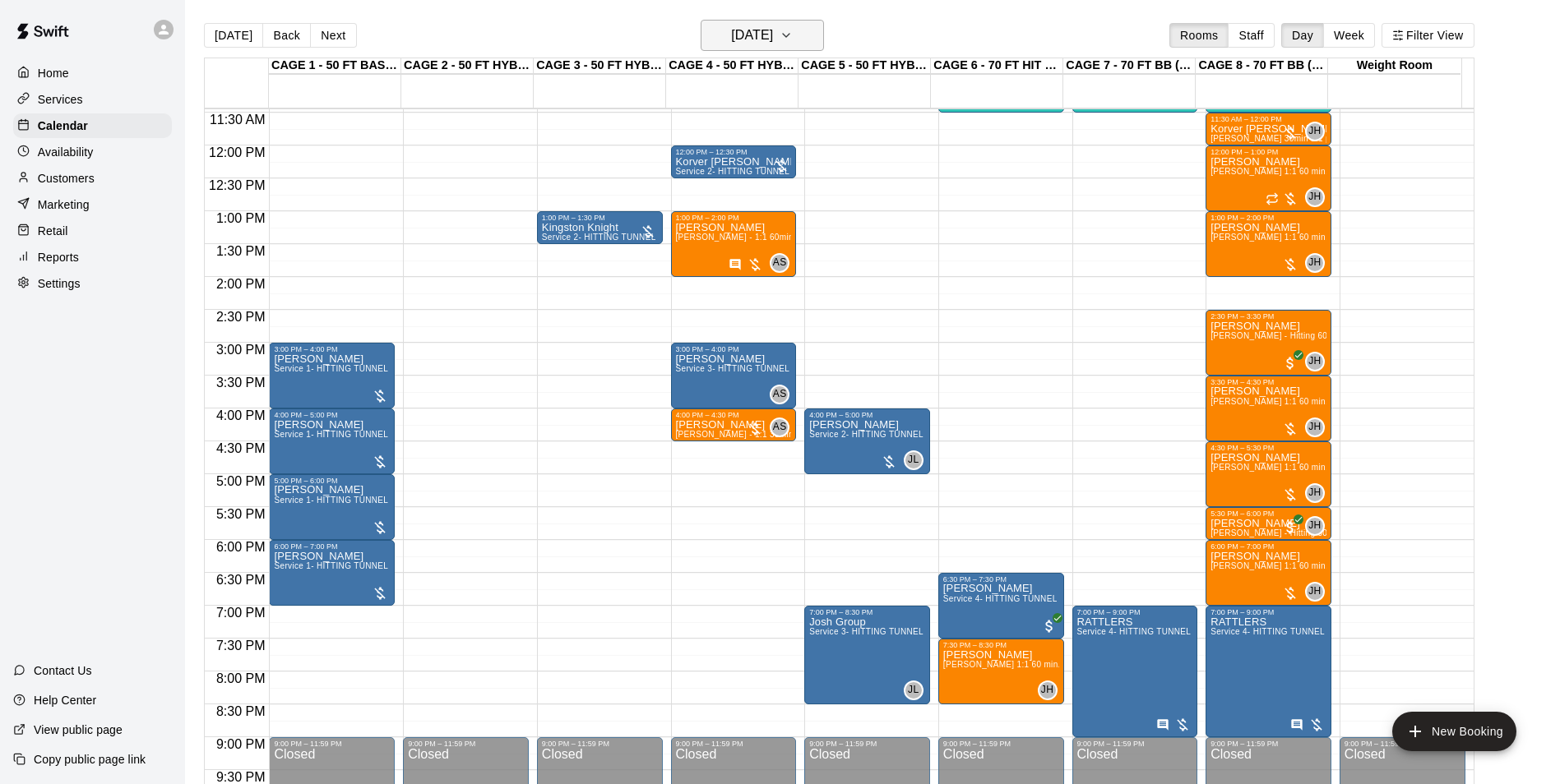
click at [773, 33] on h6 "Friday Sep 19" at bounding box center [752, 35] width 42 height 23
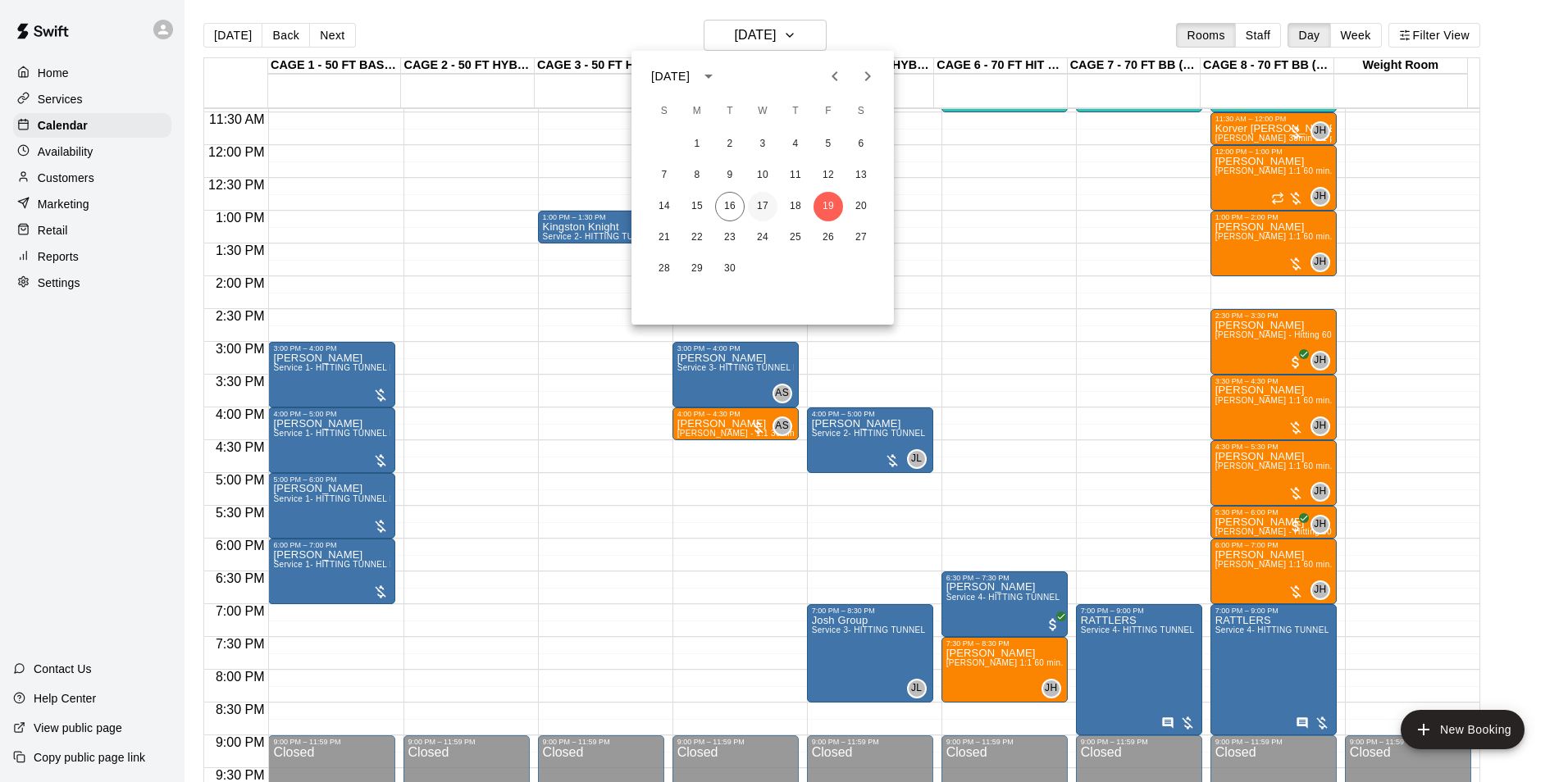
click at [773, 206] on button "17" at bounding box center [763, 206] width 30 height 30
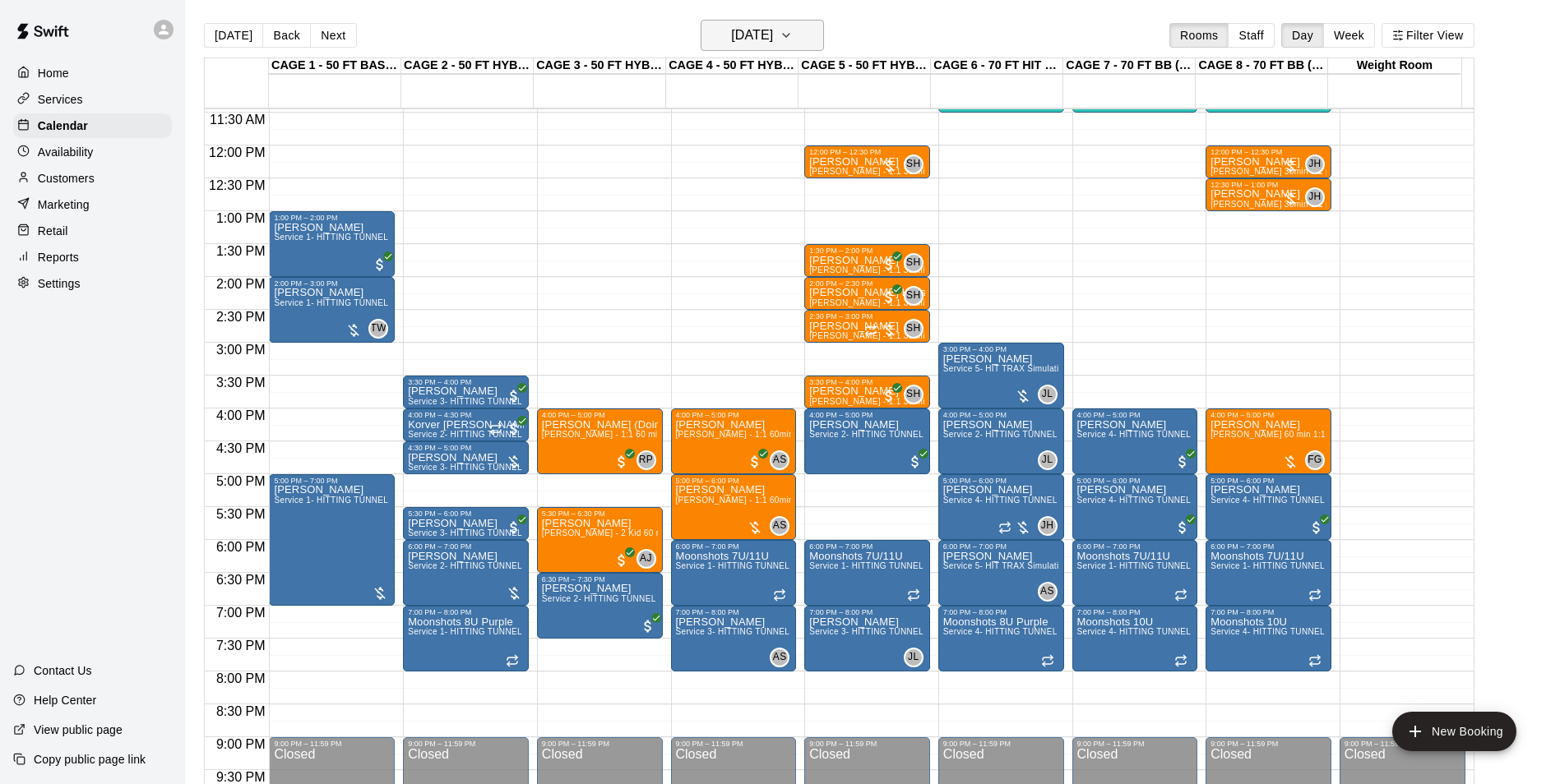
click at [761, 32] on h6 "Wednesday Sep 17" at bounding box center [752, 35] width 42 height 23
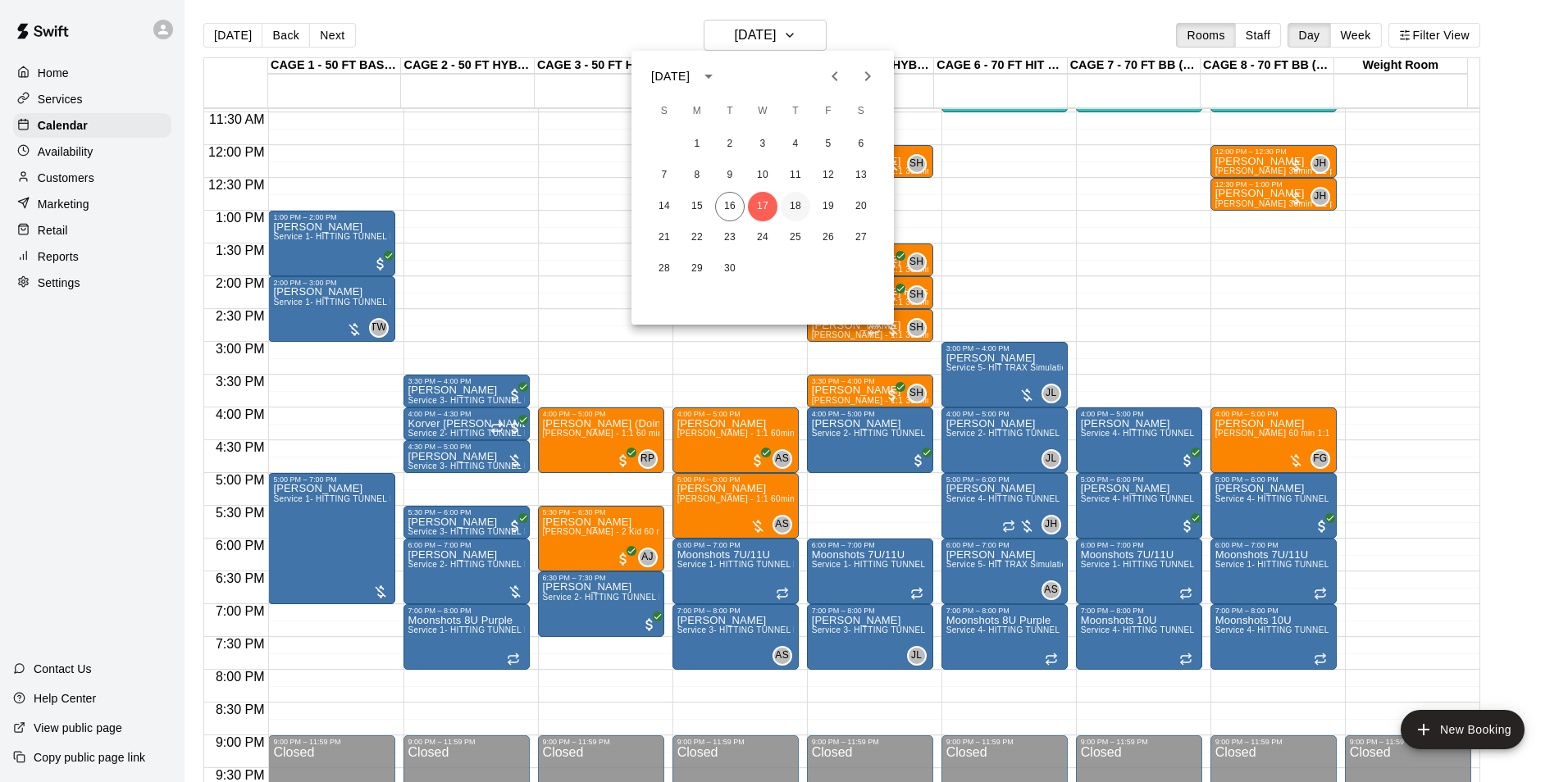
click at [798, 208] on button "18" at bounding box center [795, 206] width 30 height 30
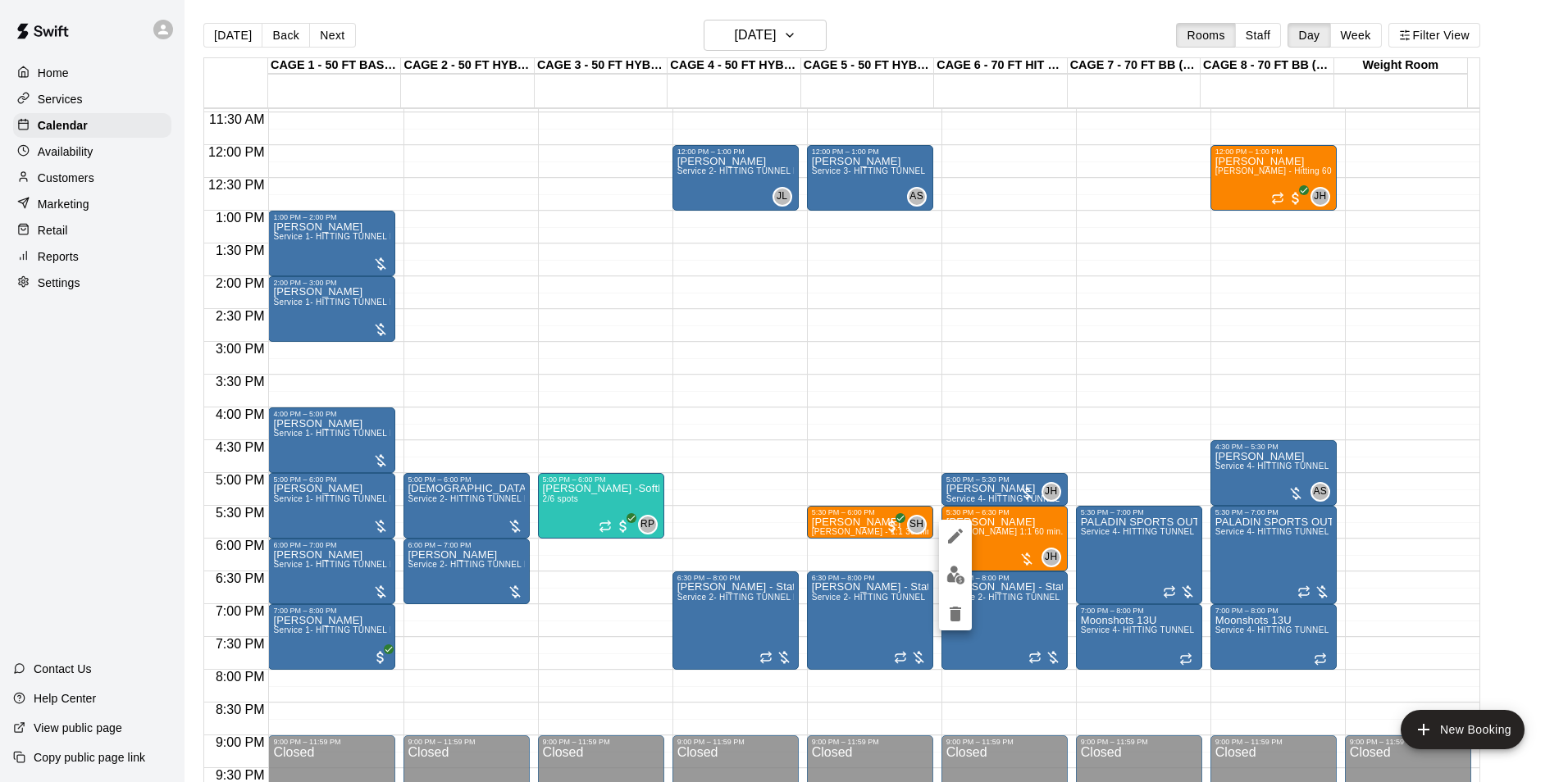
click at [962, 529] on icon "edit" at bounding box center [955, 536] width 19 height 19
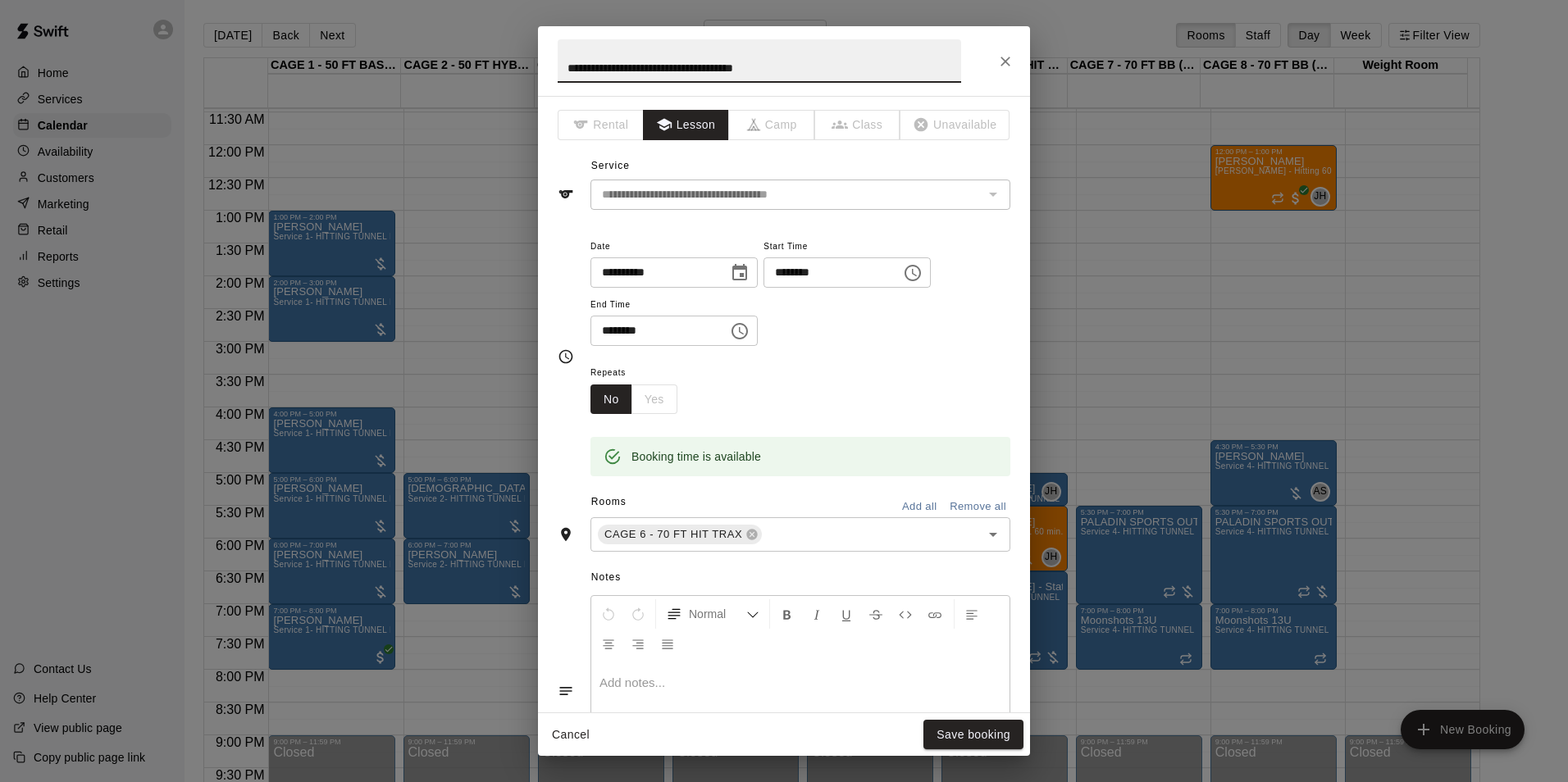
click at [750, 271] on icon "Choose date, selected date is Sep 18, 2025" at bounding box center [740, 272] width 19 height 19
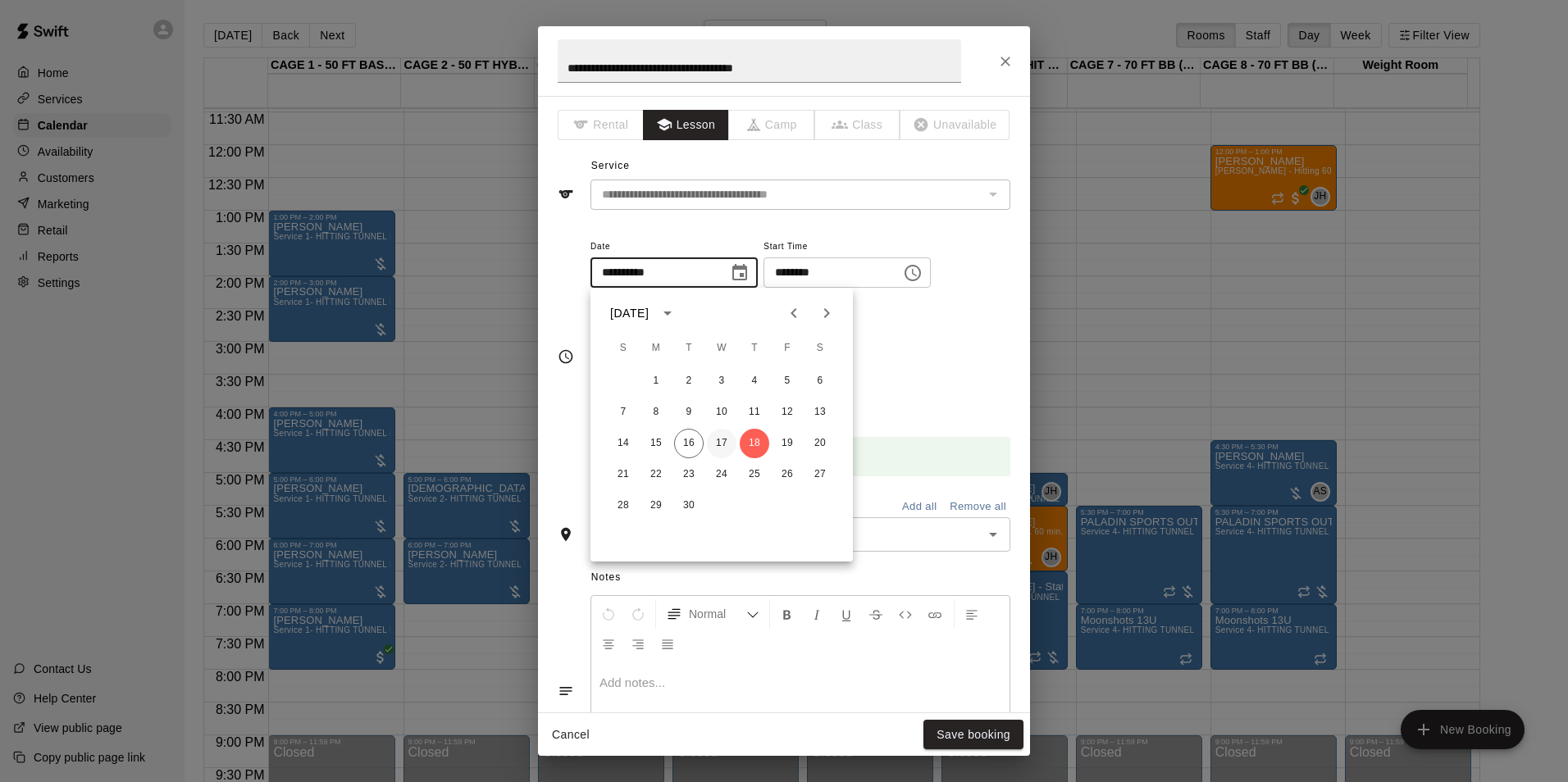
click at [717, 445] on button "17" at bounding box center [722, 443] width 30 height 30
type input "**********"
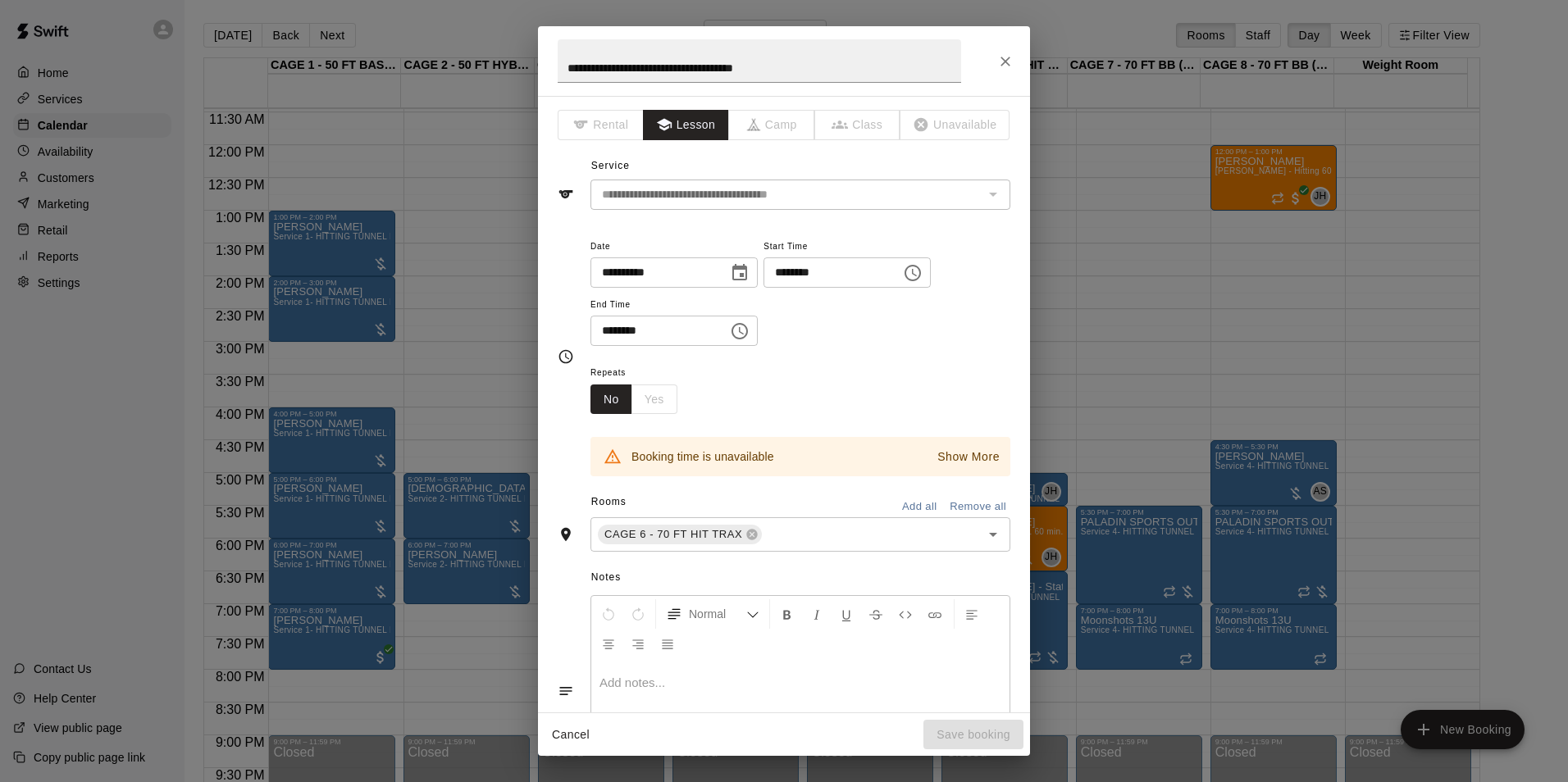
click at [802, 269] on input "********" at bounding box center [827, 272] width 126 height 31
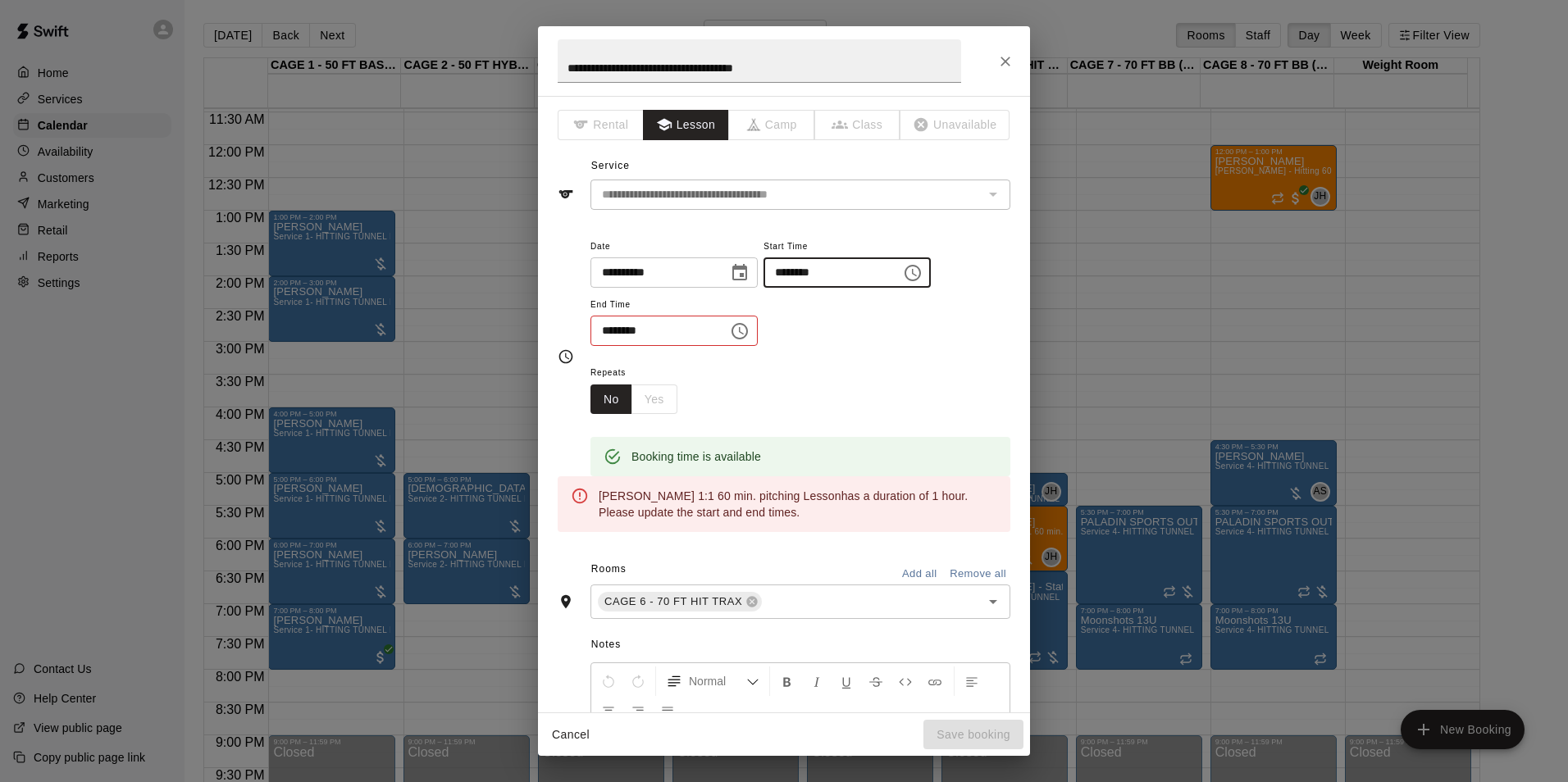
type input "********"
click at [602, 329] on input "********" at bounding box center [653, 330] width 126 height 31
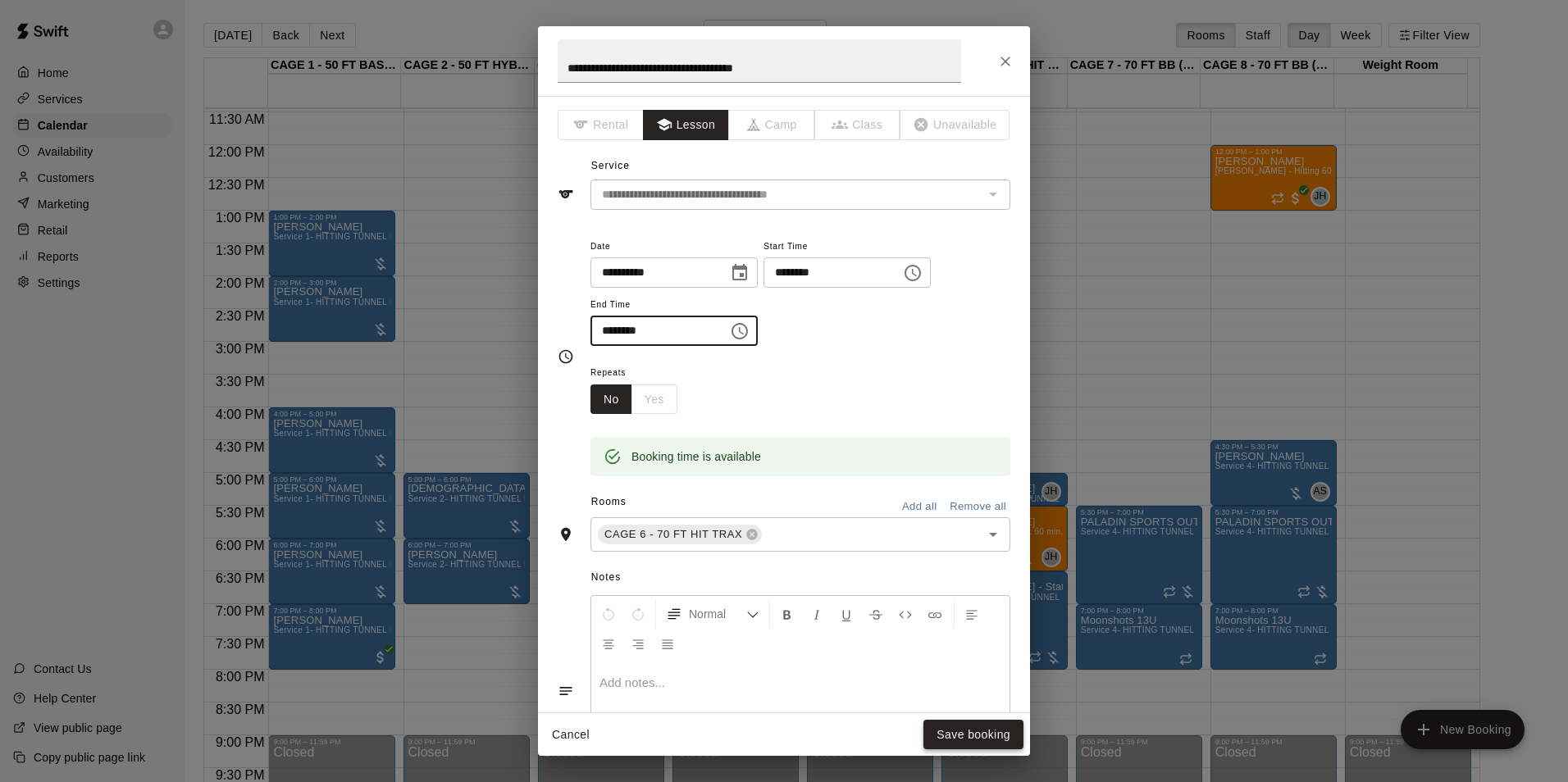
type input "********"
click at [947, 724] on button "Save booking" at bounding box center [974, 735] width 100 height 31
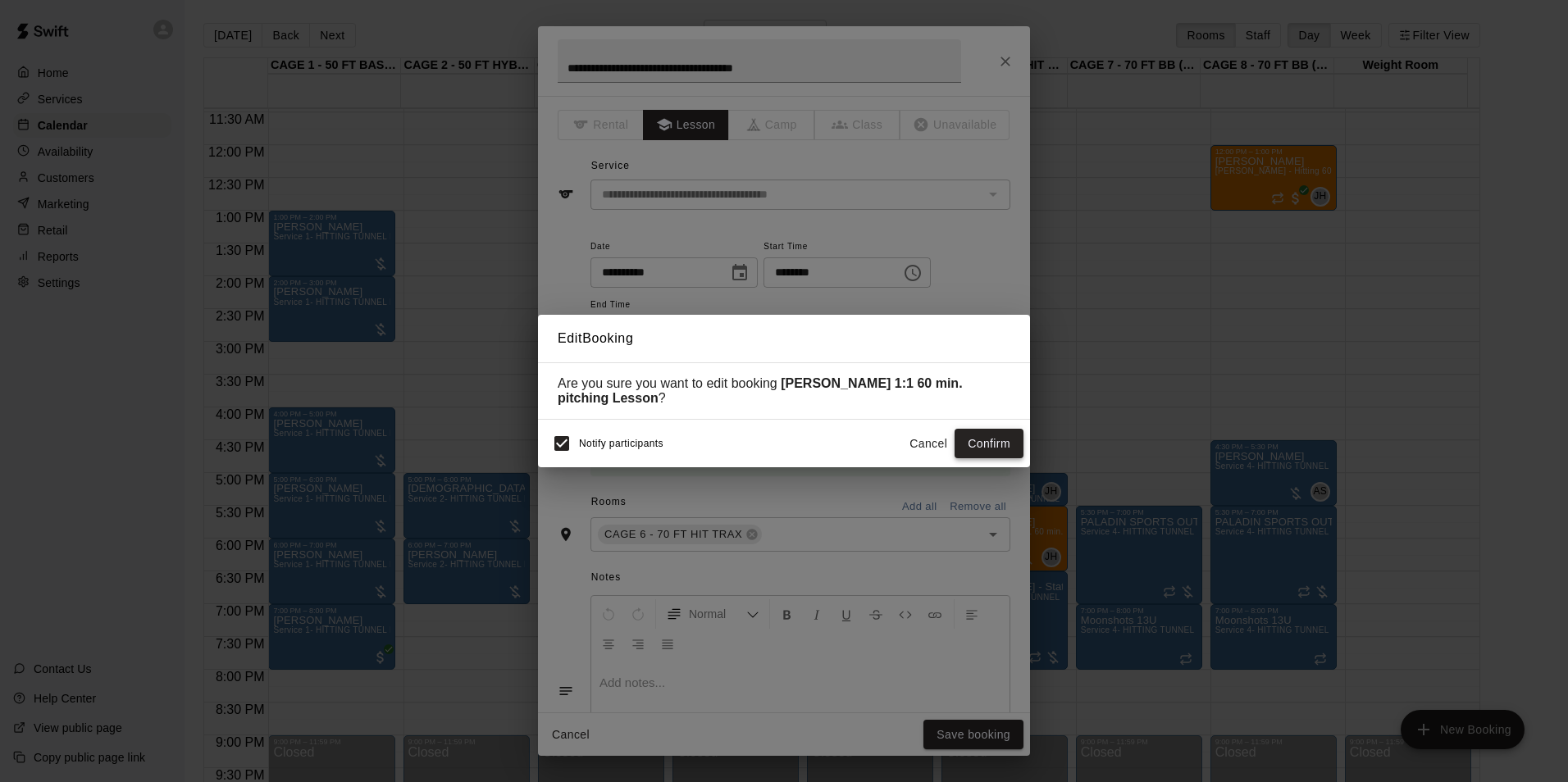
click at [970, 440] on button "Confirm" at bounding box center [989, 443] width 68 height 31
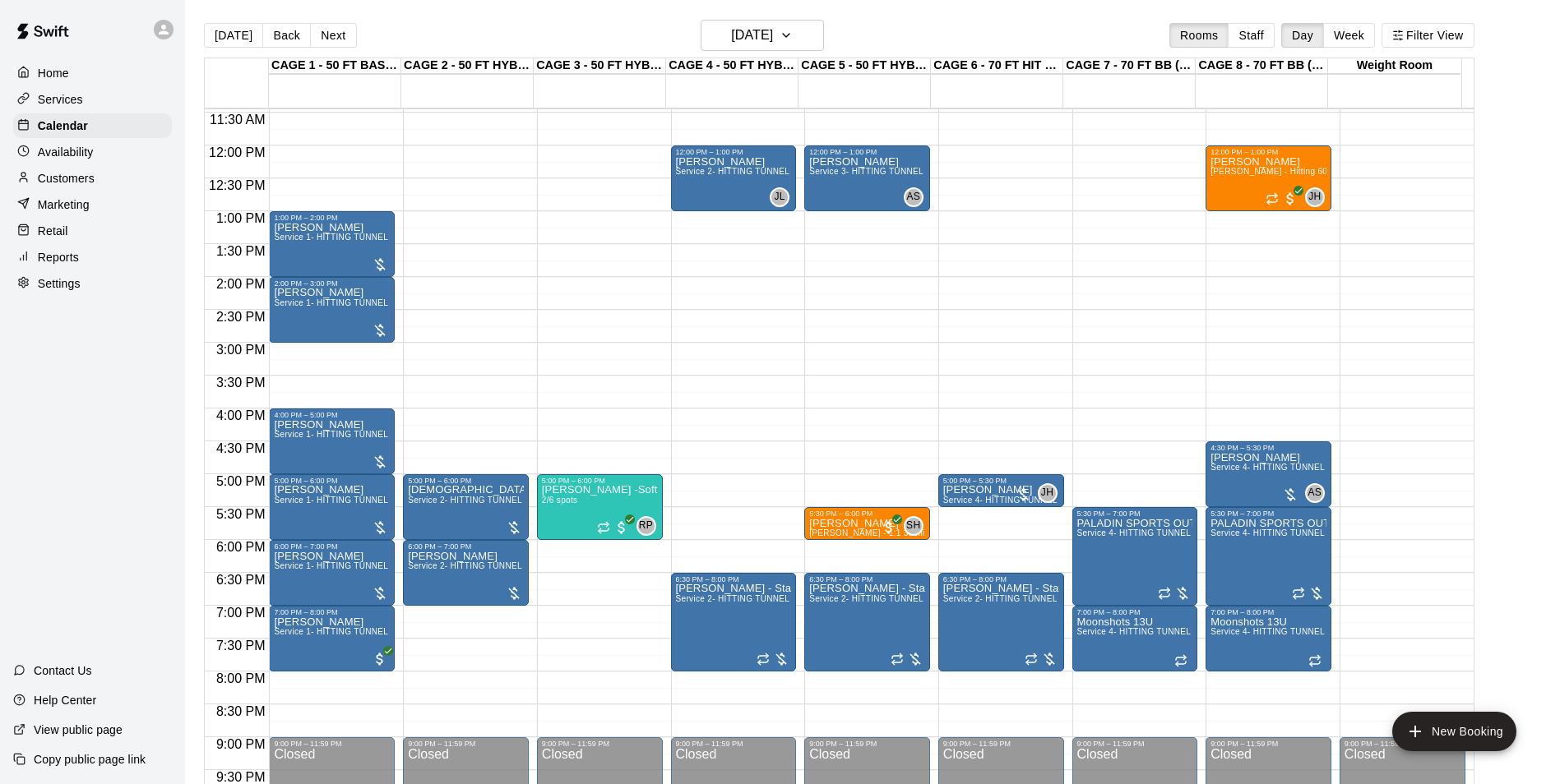
click at [761, 17] on main "Today Back Next Thursday Sep 18 Rooms Staff Day Week Filter View CAGE 1 - 50 FT…" at bounding box center [871, 405] width 1374 height 811
click at [773, 31] on h6 "Thursday Sep 18" at bounding box center [752, 35] width 42 height 23
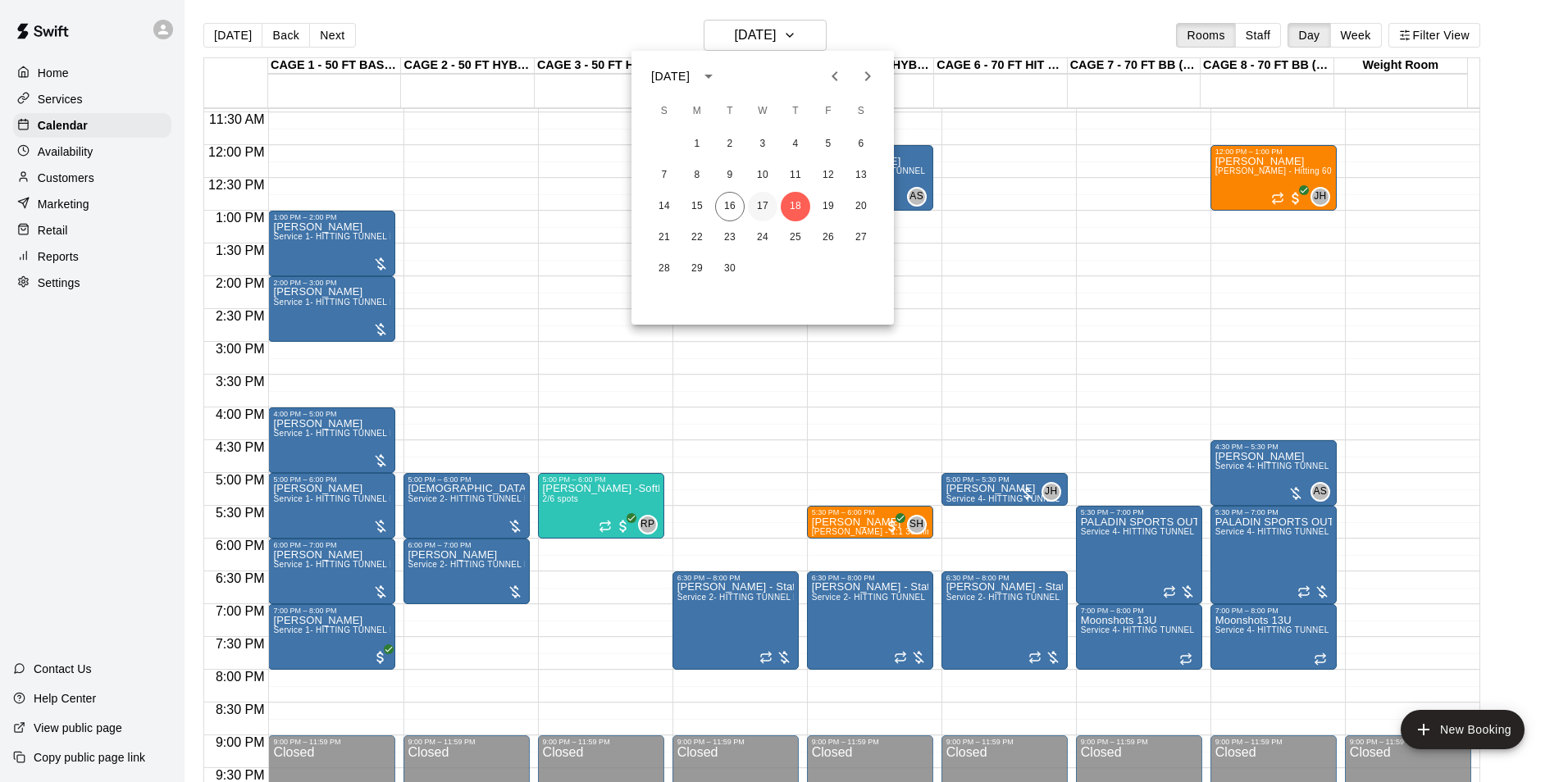
click at [762, 200] on button "17" at bounding box center [763, 206] width 30 height 30
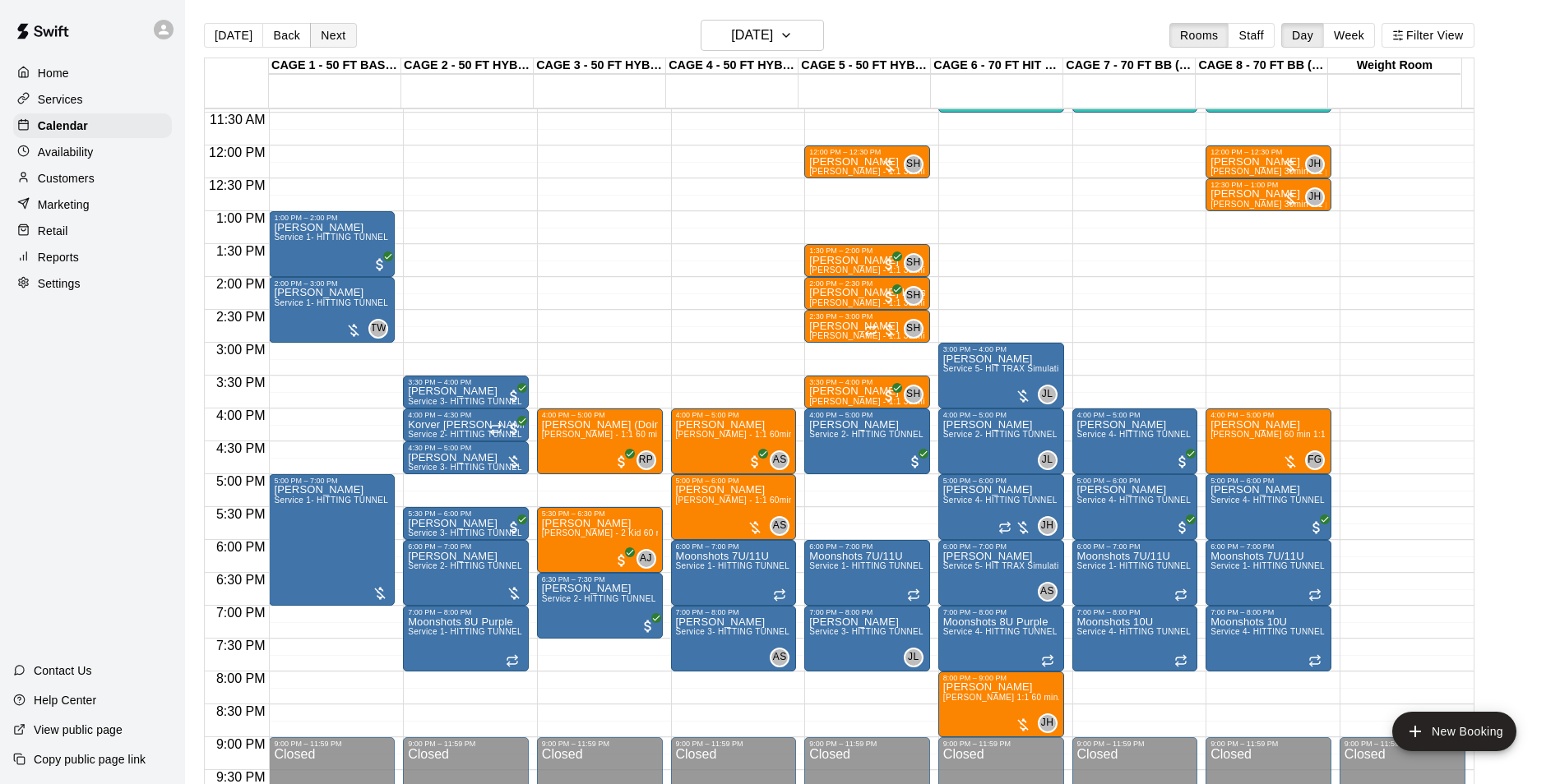
click at [322, 35] on button "Next" at bounding box center [333, 35] width 46 height 25
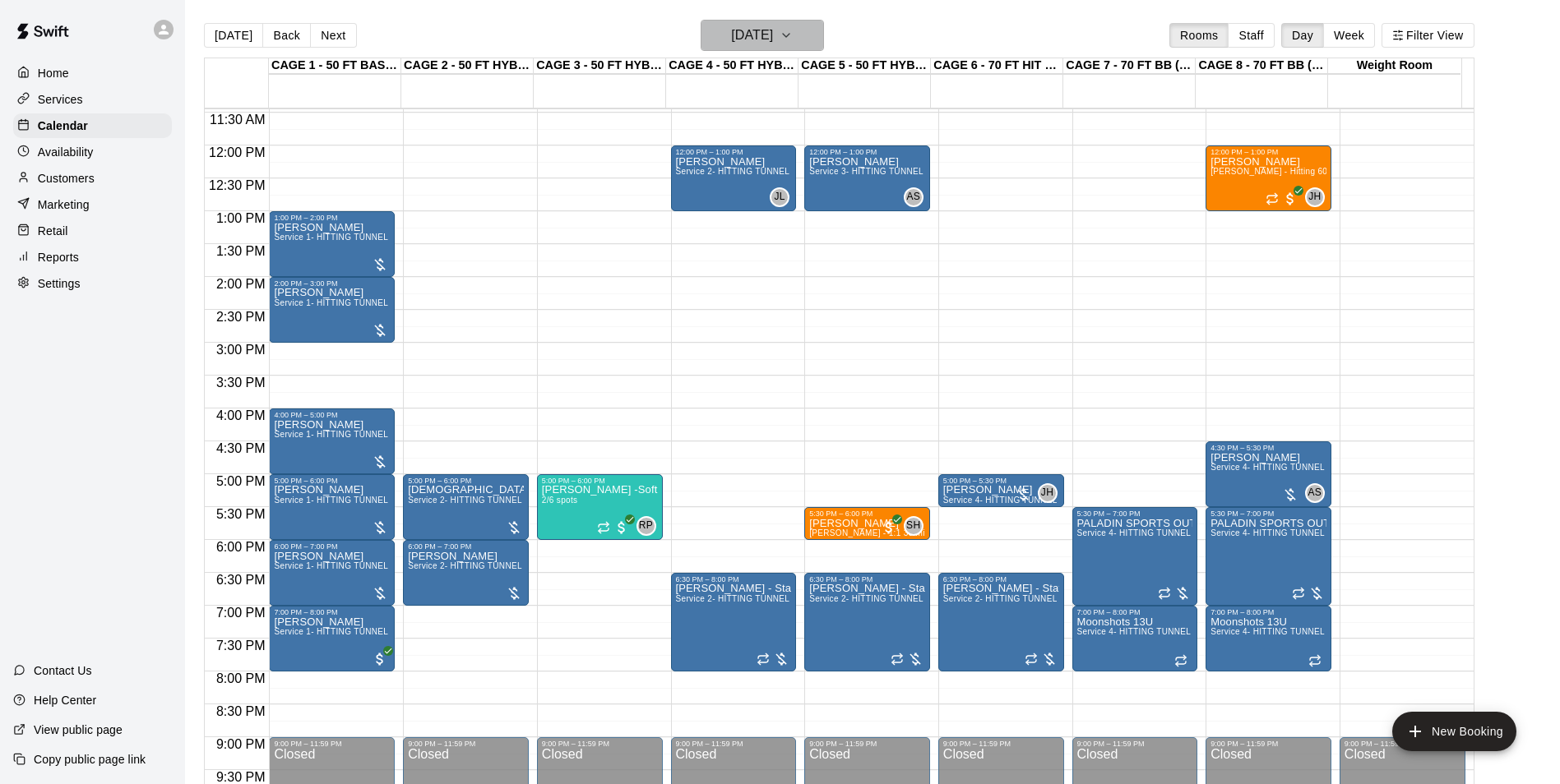
click at [754, 38] on h6 "Thursday Sep 18" at bounding box center [752, 35] width 42 height 23
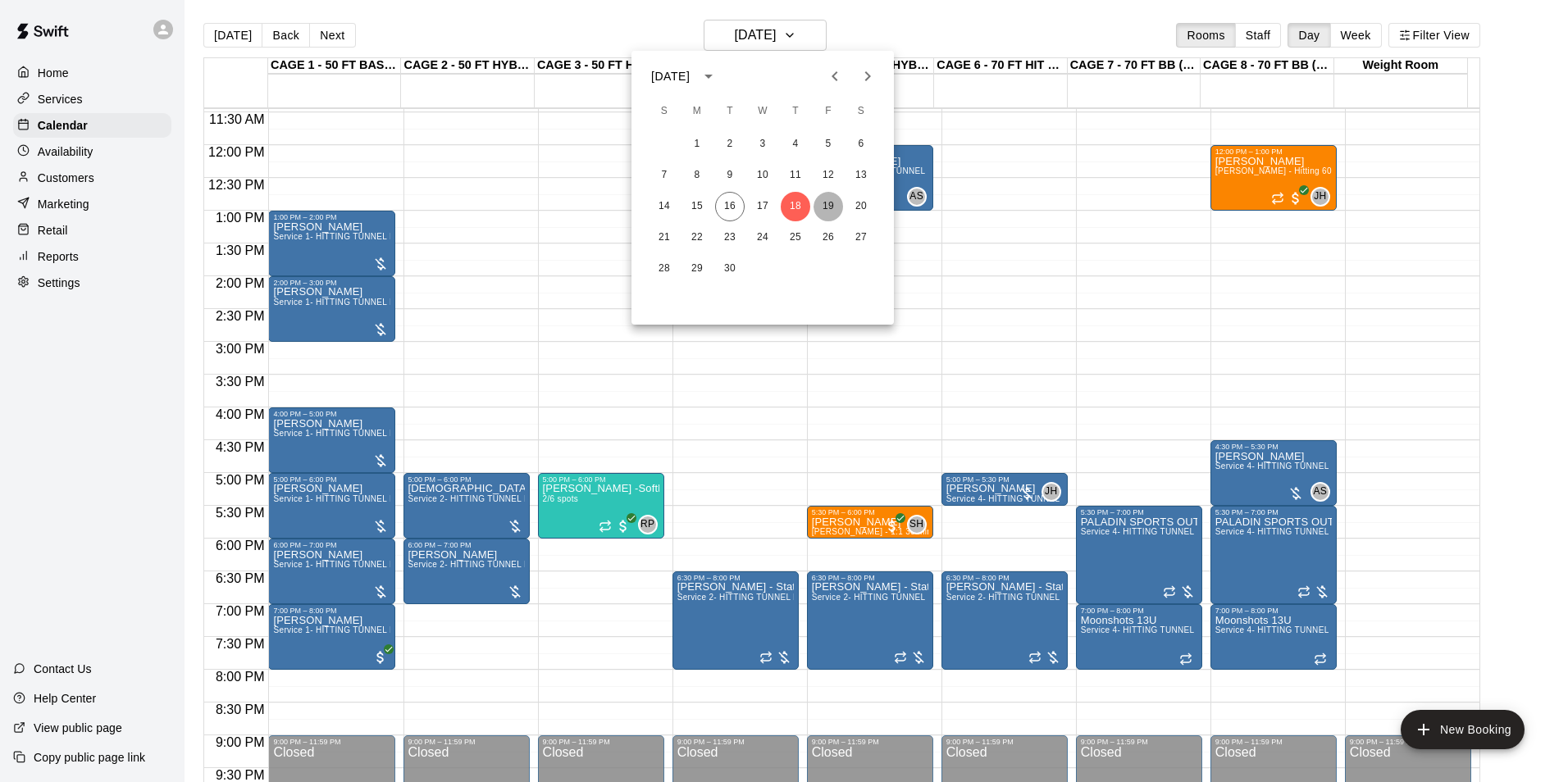
click at [819, 200] on button "19" at bounding box center [828, 206] width 30 height 30
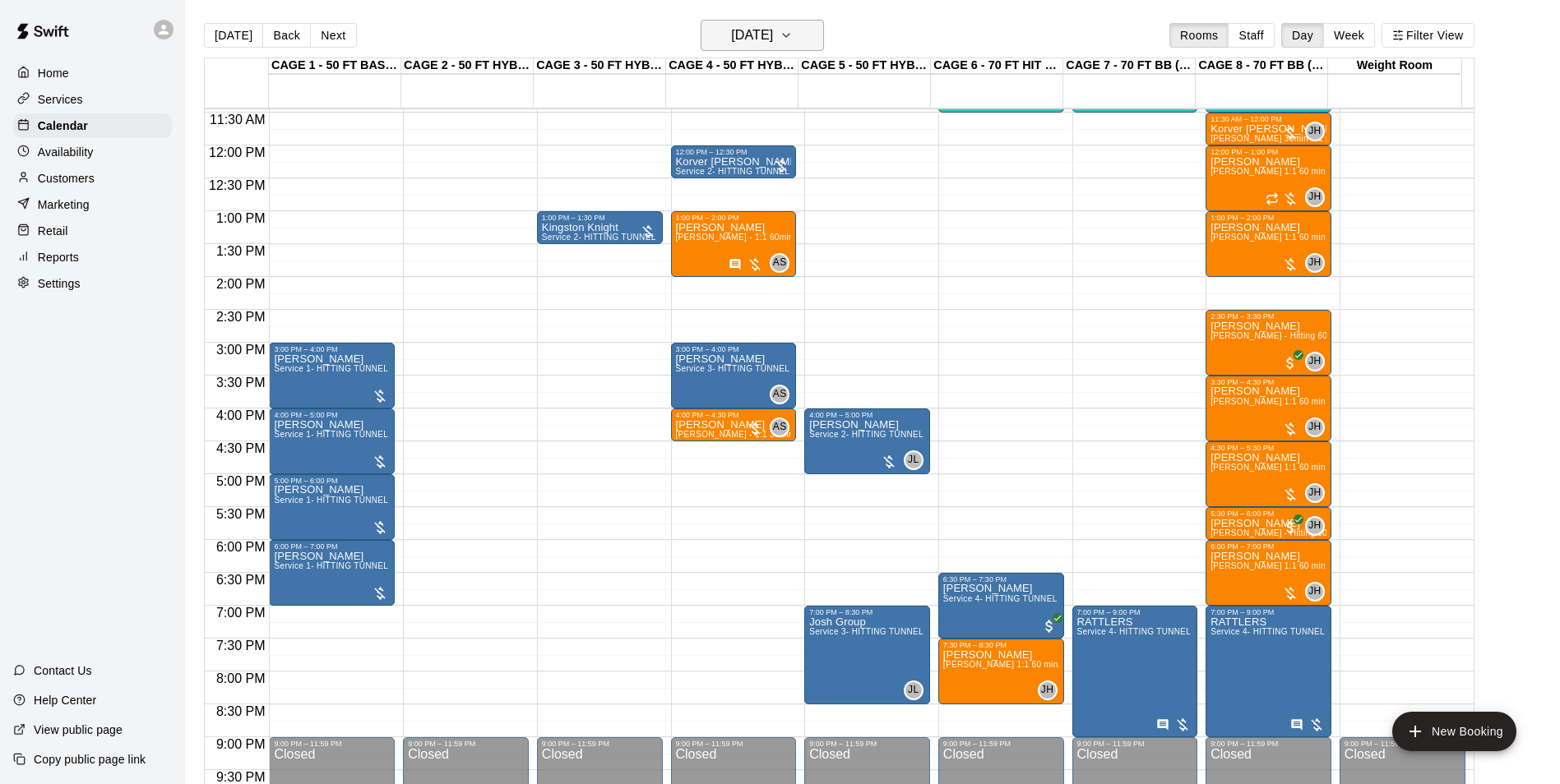
click at [746, 38] on h6 "Friday Sep 19" at bounding box center [752, 35] width 42 height 23
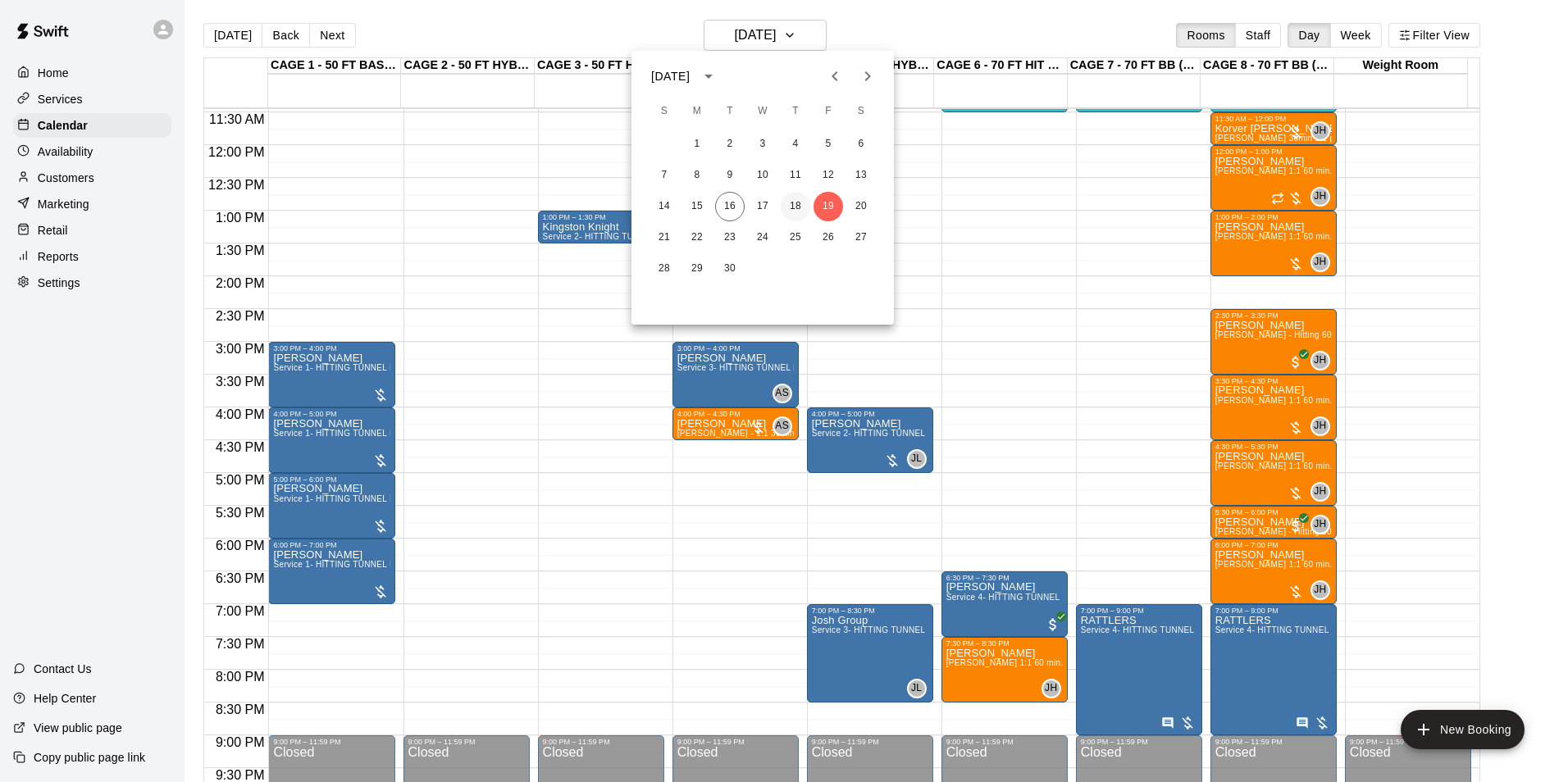
click at [799, 205] on button "18" at bounding box center [795, 206] width 30 height 30
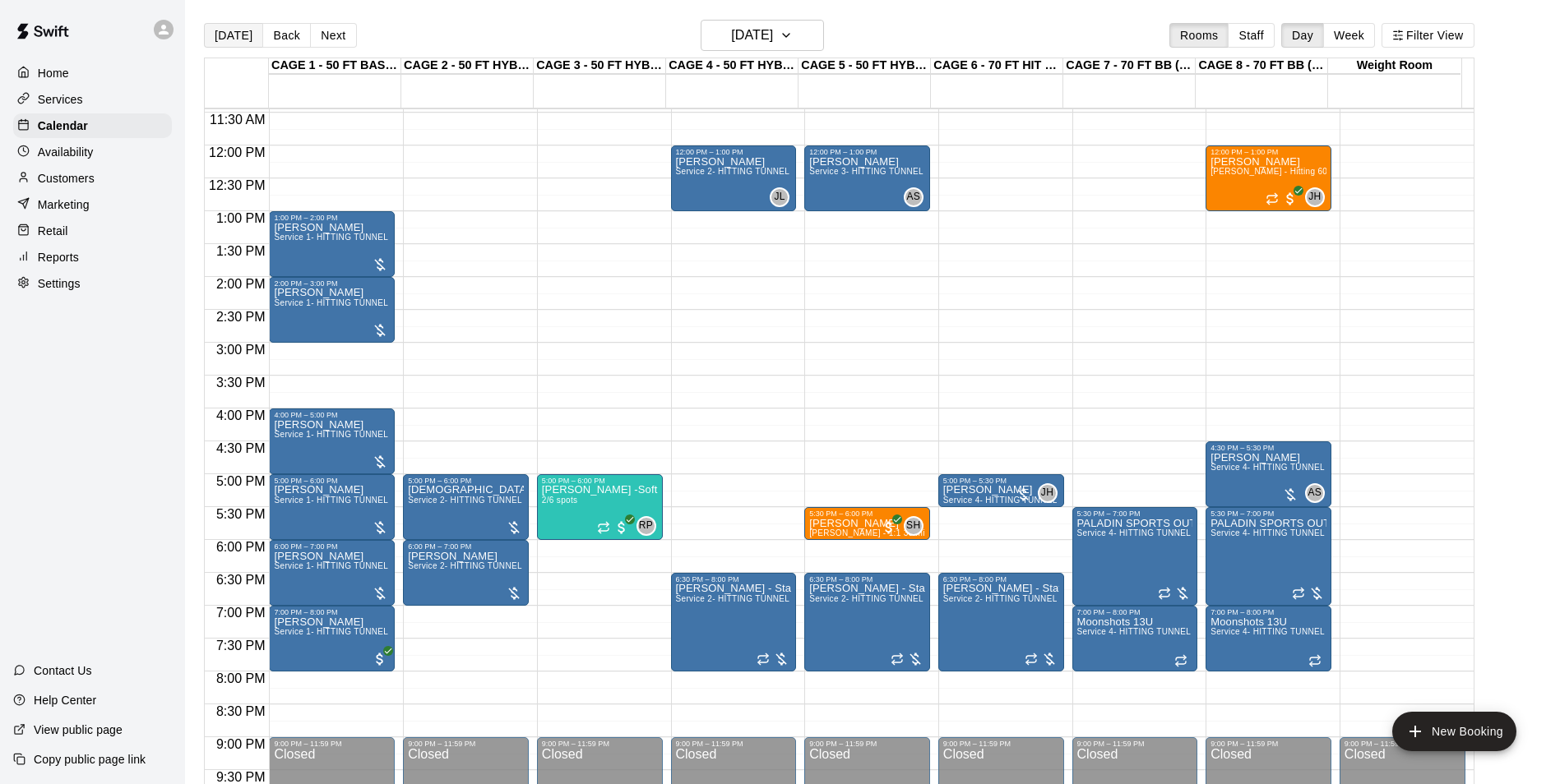
click at [216, 41] on button "[DATE]" at bounding box center [234, 35] width 59 height 25
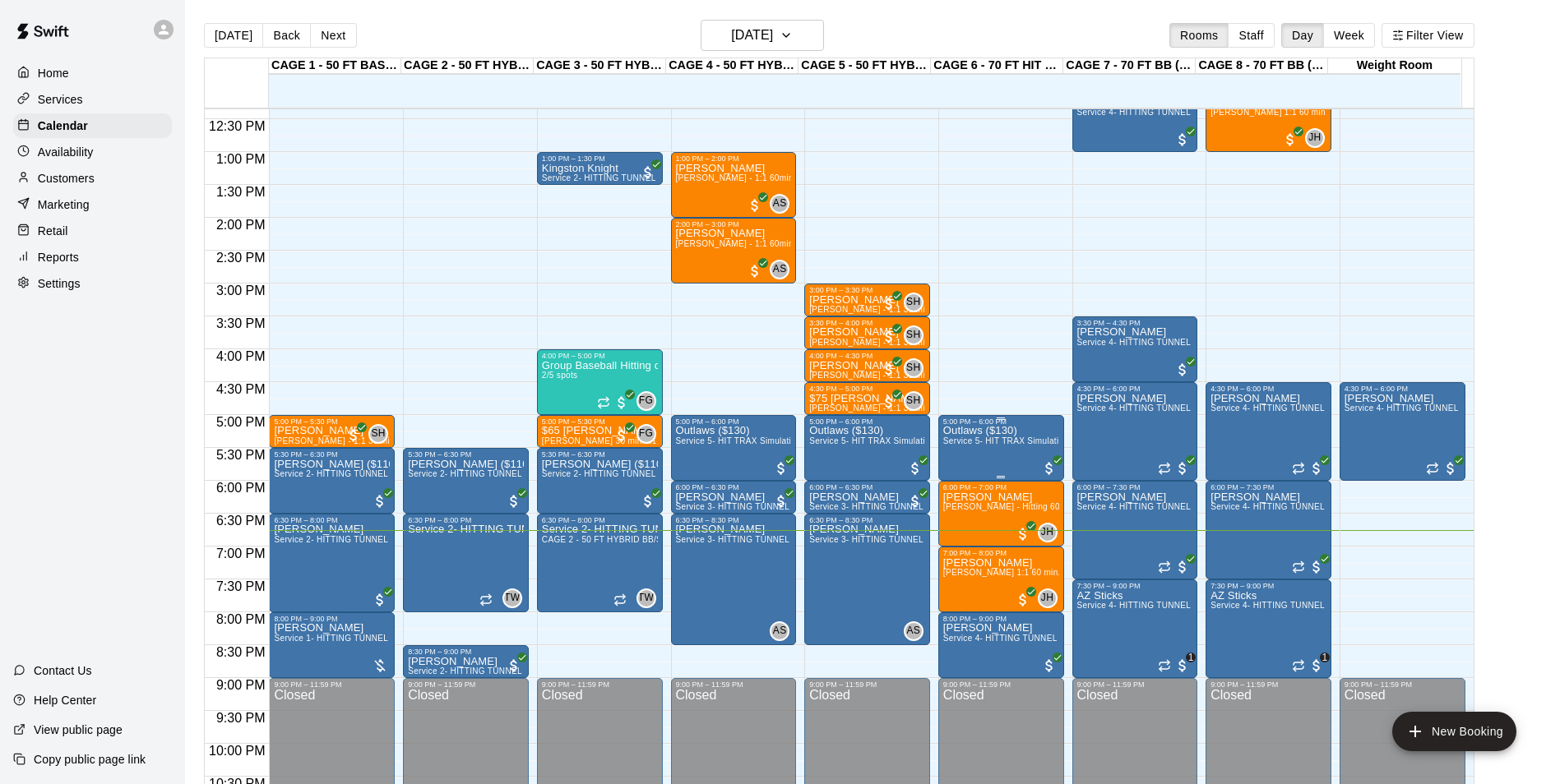
scroll to position [886, 0]
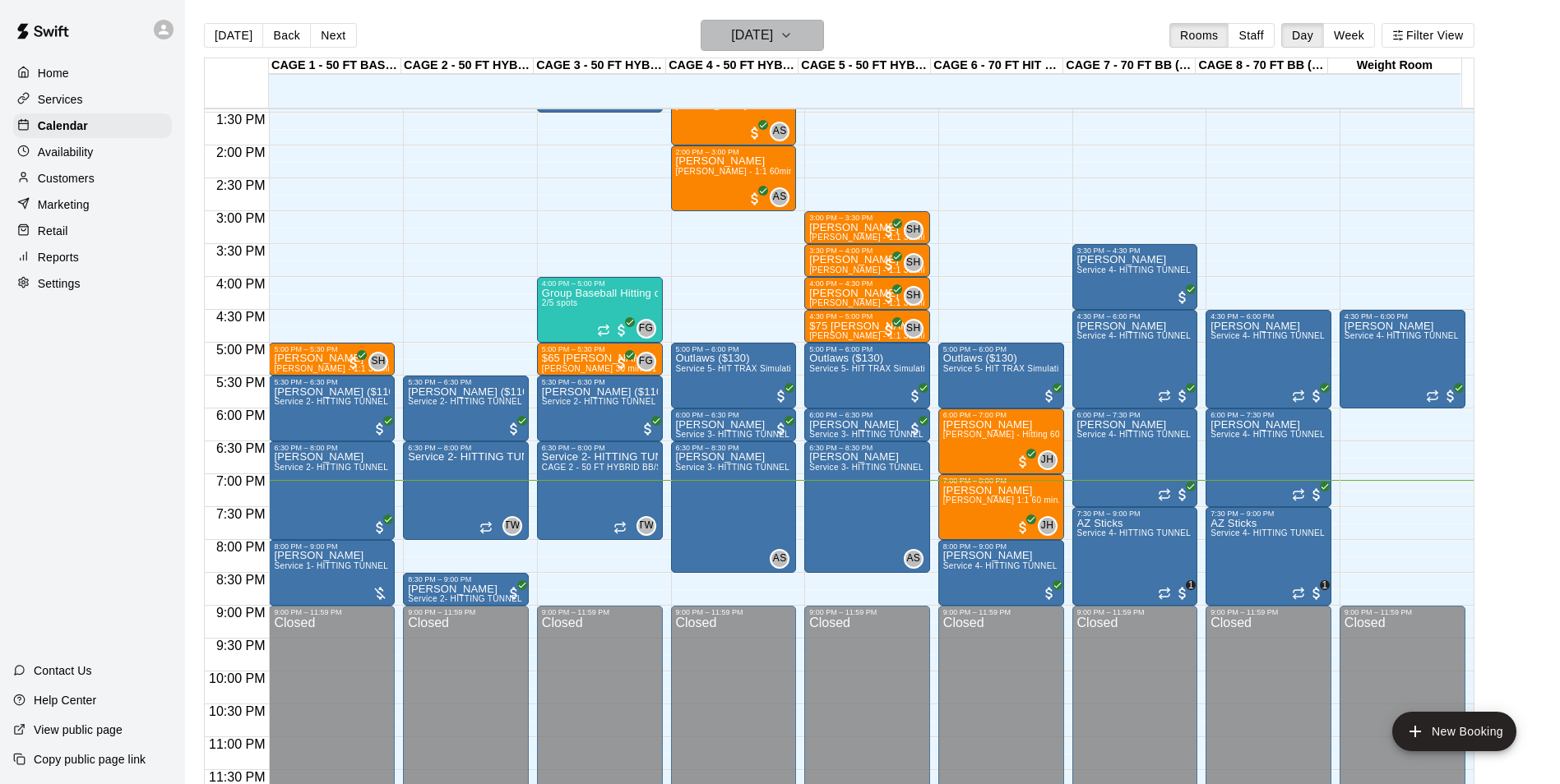
click at [773, 37] on h6 "[DATE]" at bounding box center [752, 35] width 42 height 23
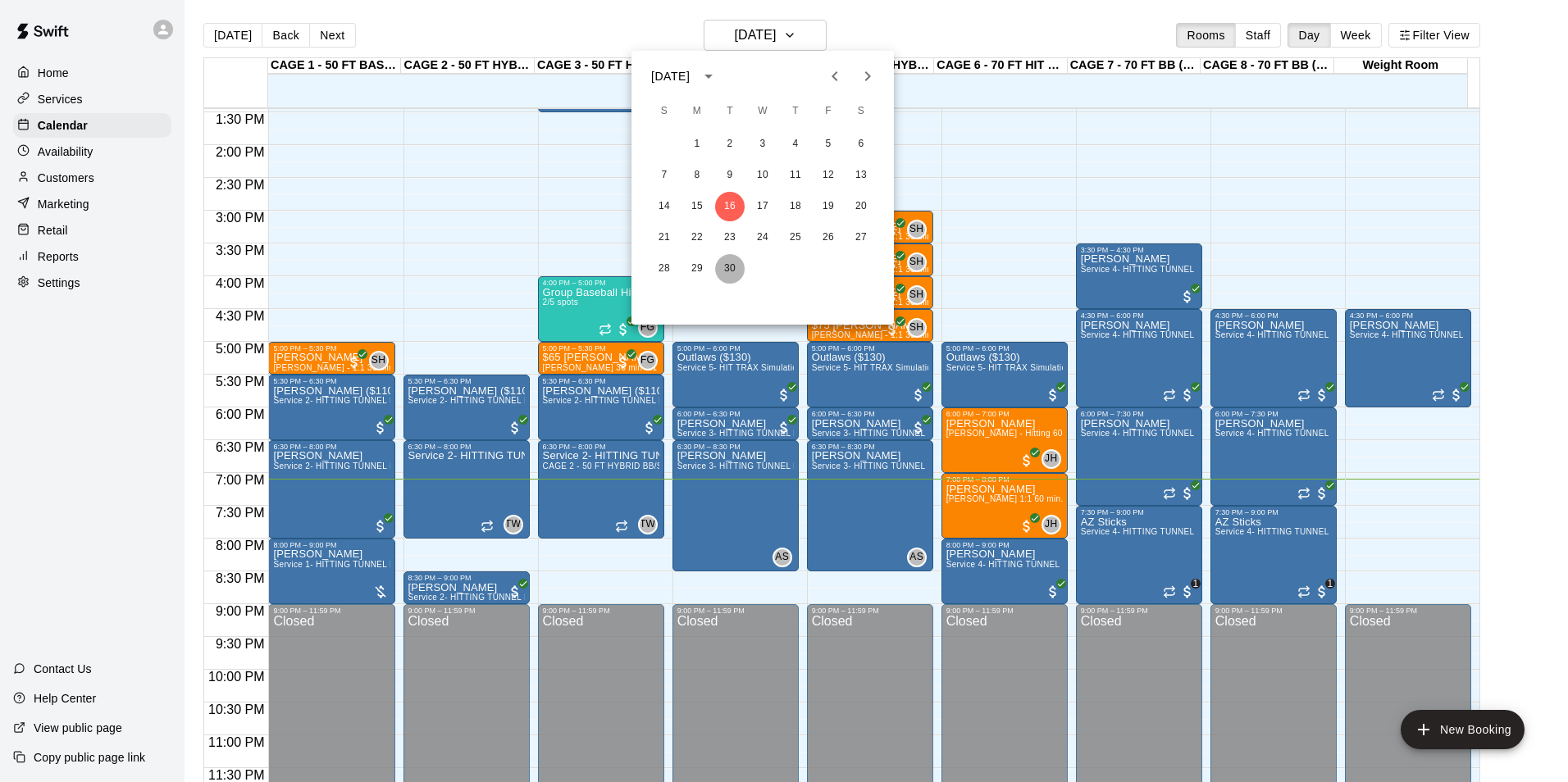
click at [724, 272] on button "30" at bounding box center [730, 269] width 30 height 30
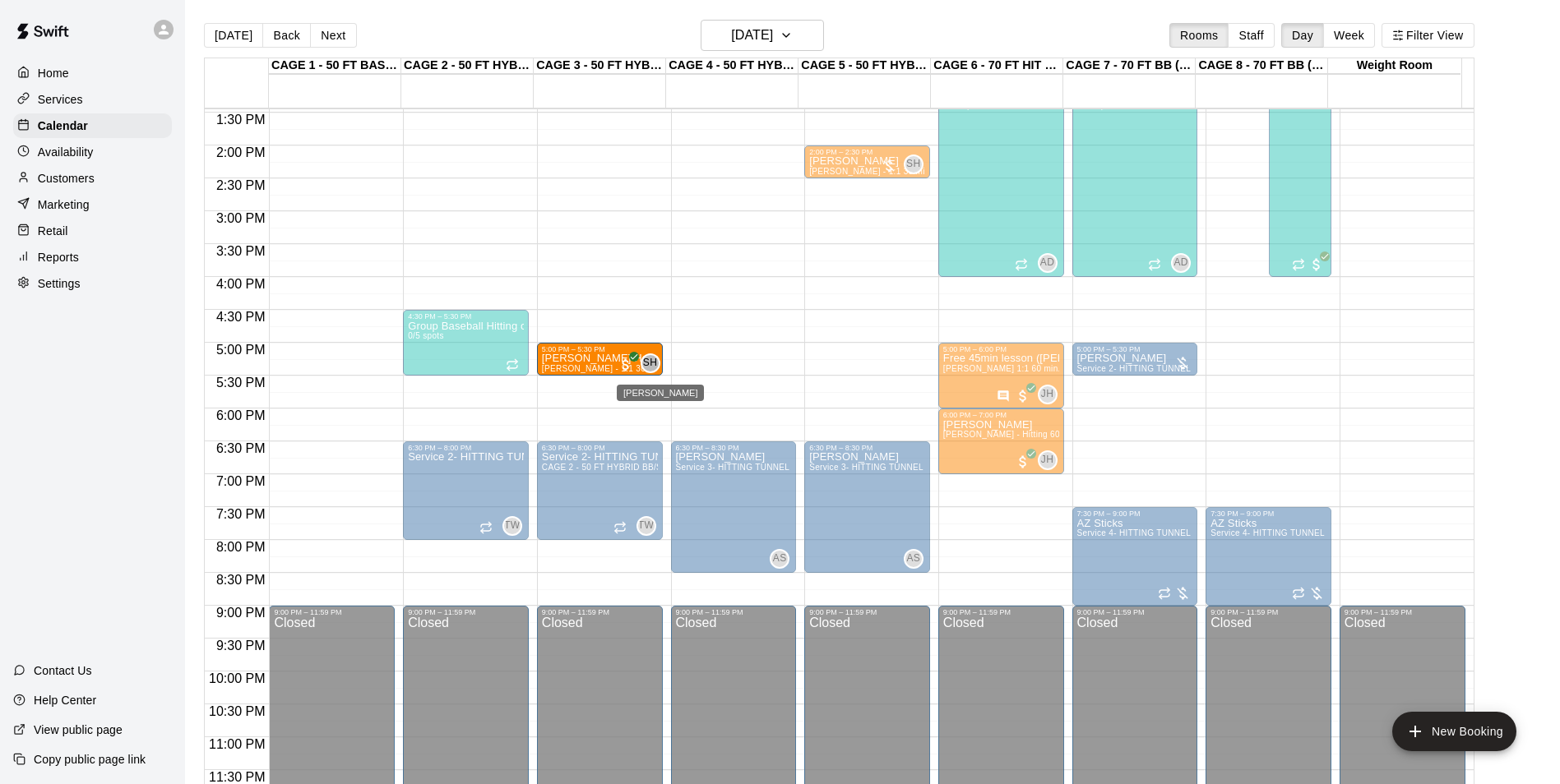
drag, startPoint x: 819, startPoint y: 353, endPoint x: 651, endPoint y: 357, distance: 168.0
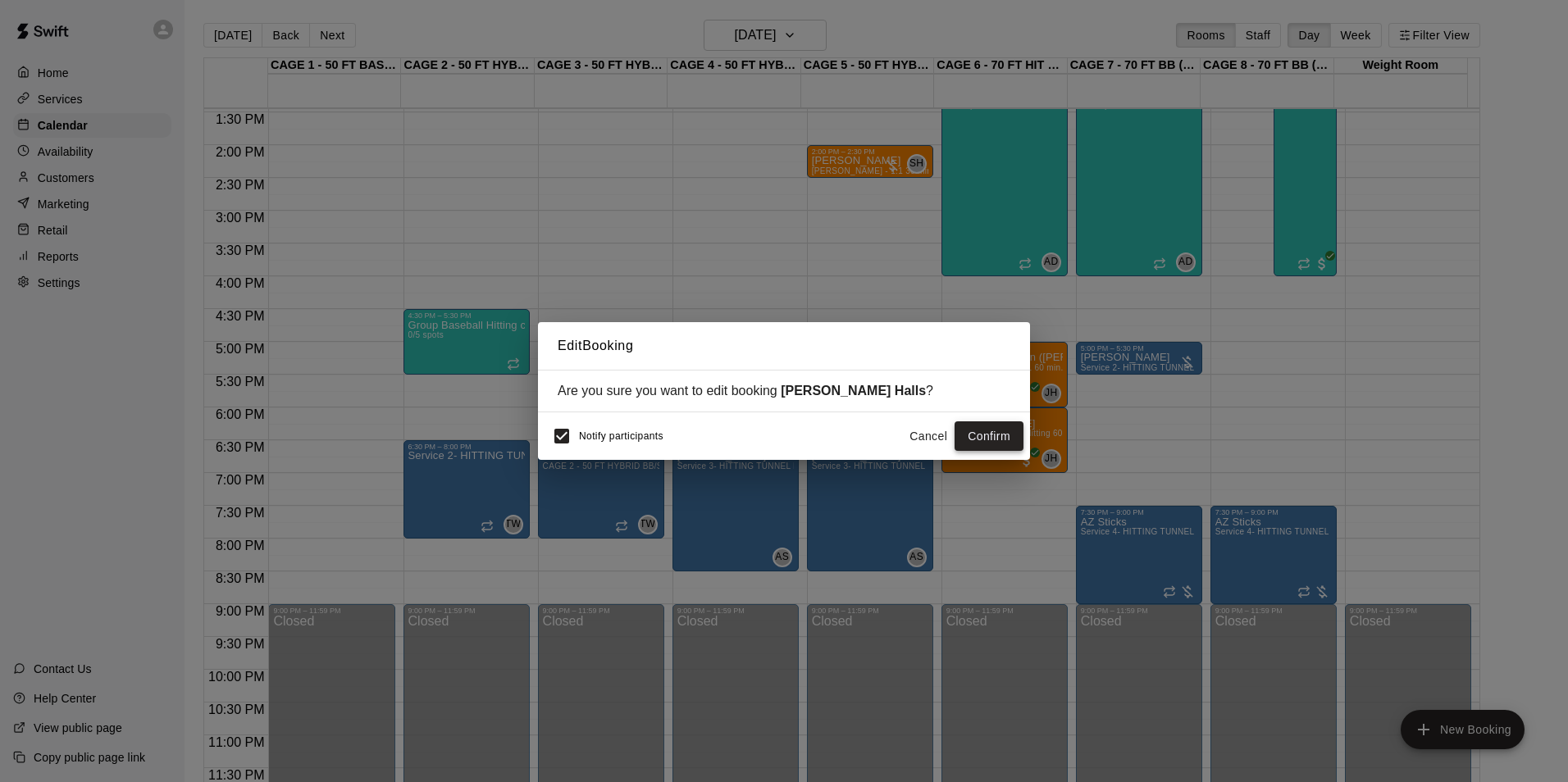
click at [974, 440] on button "Confirm" at bounding box center [989, 436] width 68 height 31
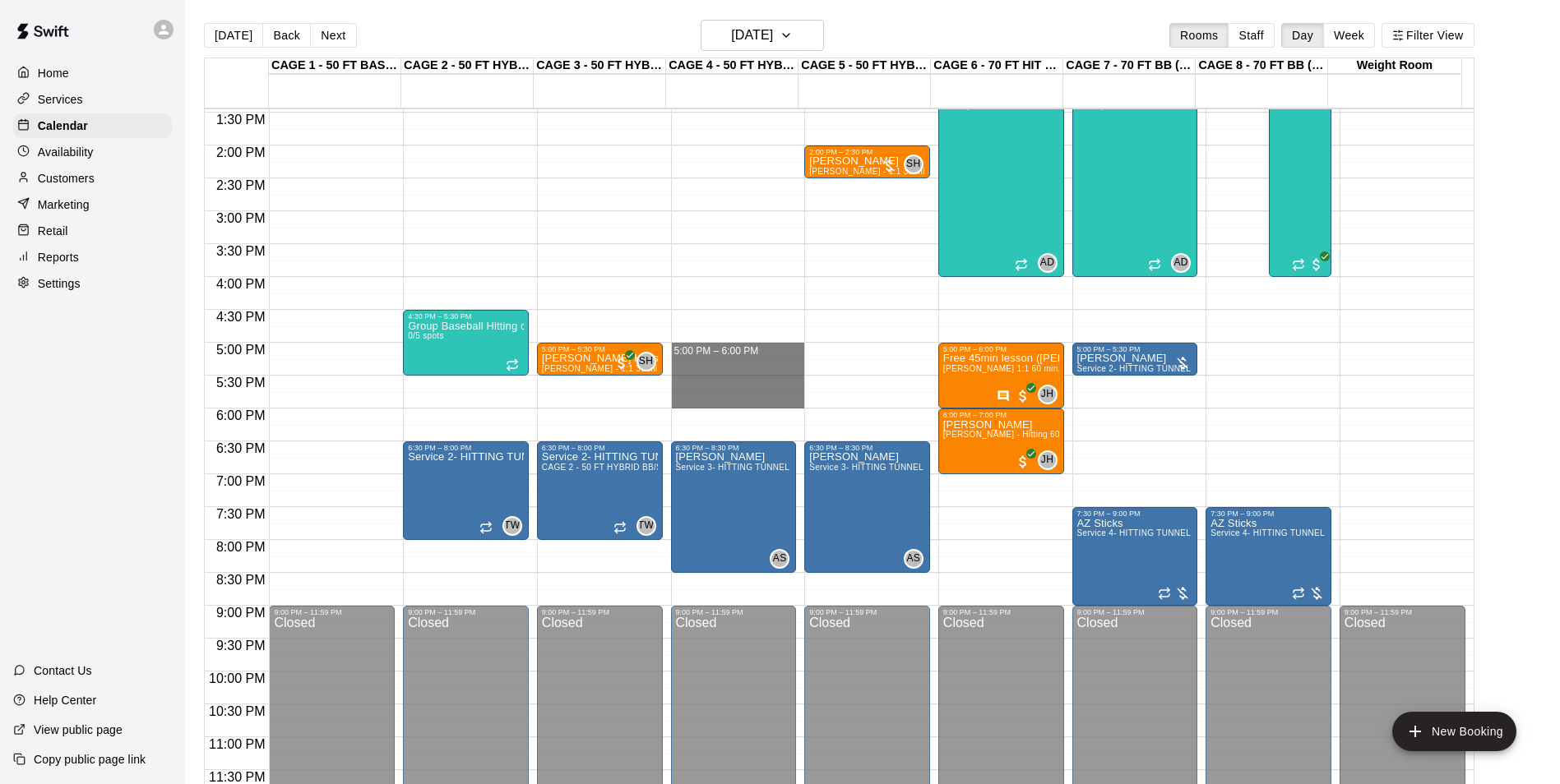
drag, startPoint x: 688, startPoint y: 349, endPoint x: 695, endPoint y: 400, distance: 51.5
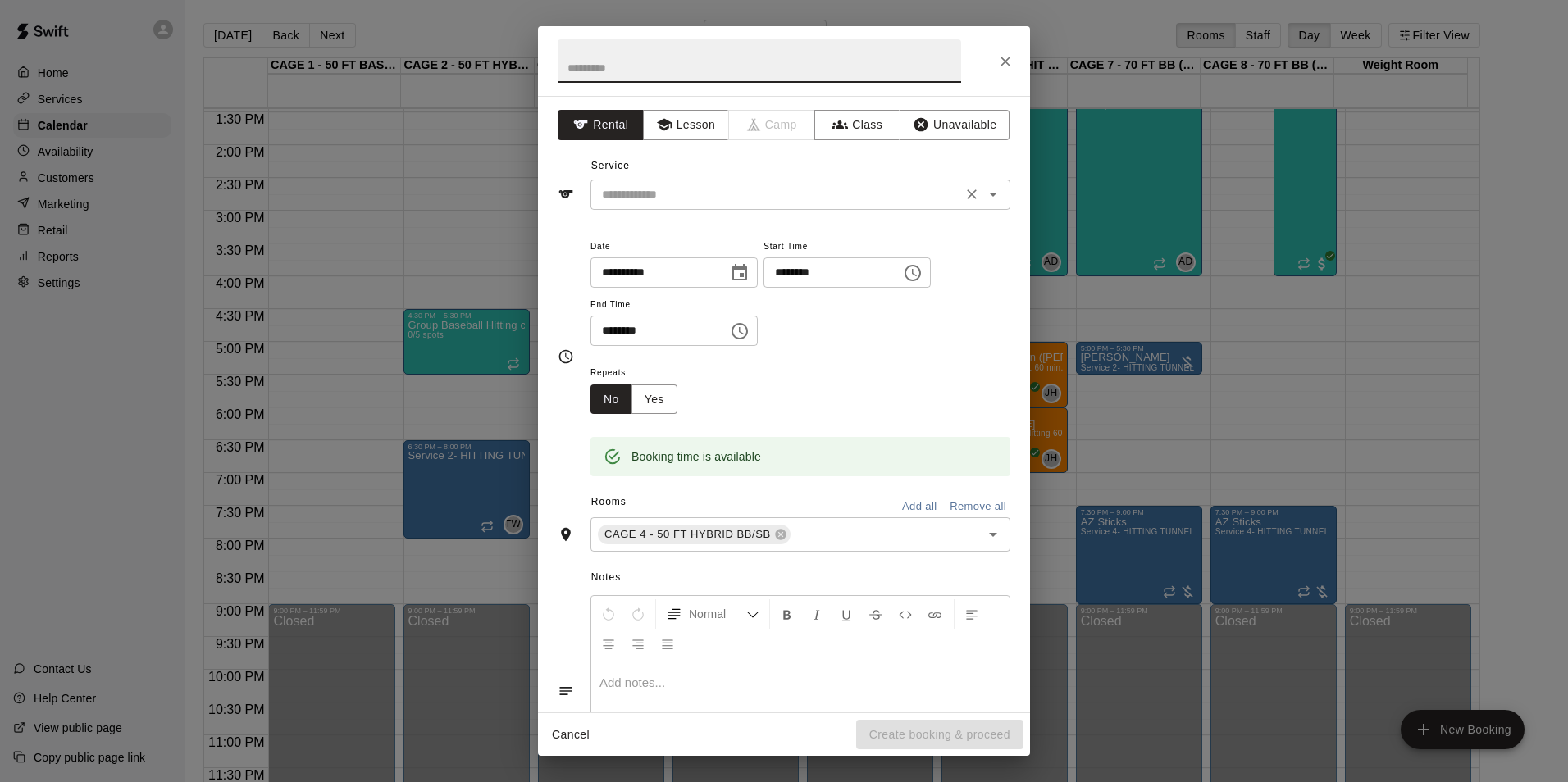
click at [678, 201] on input "text" at bounding box center [776, 194] width 362 height 20
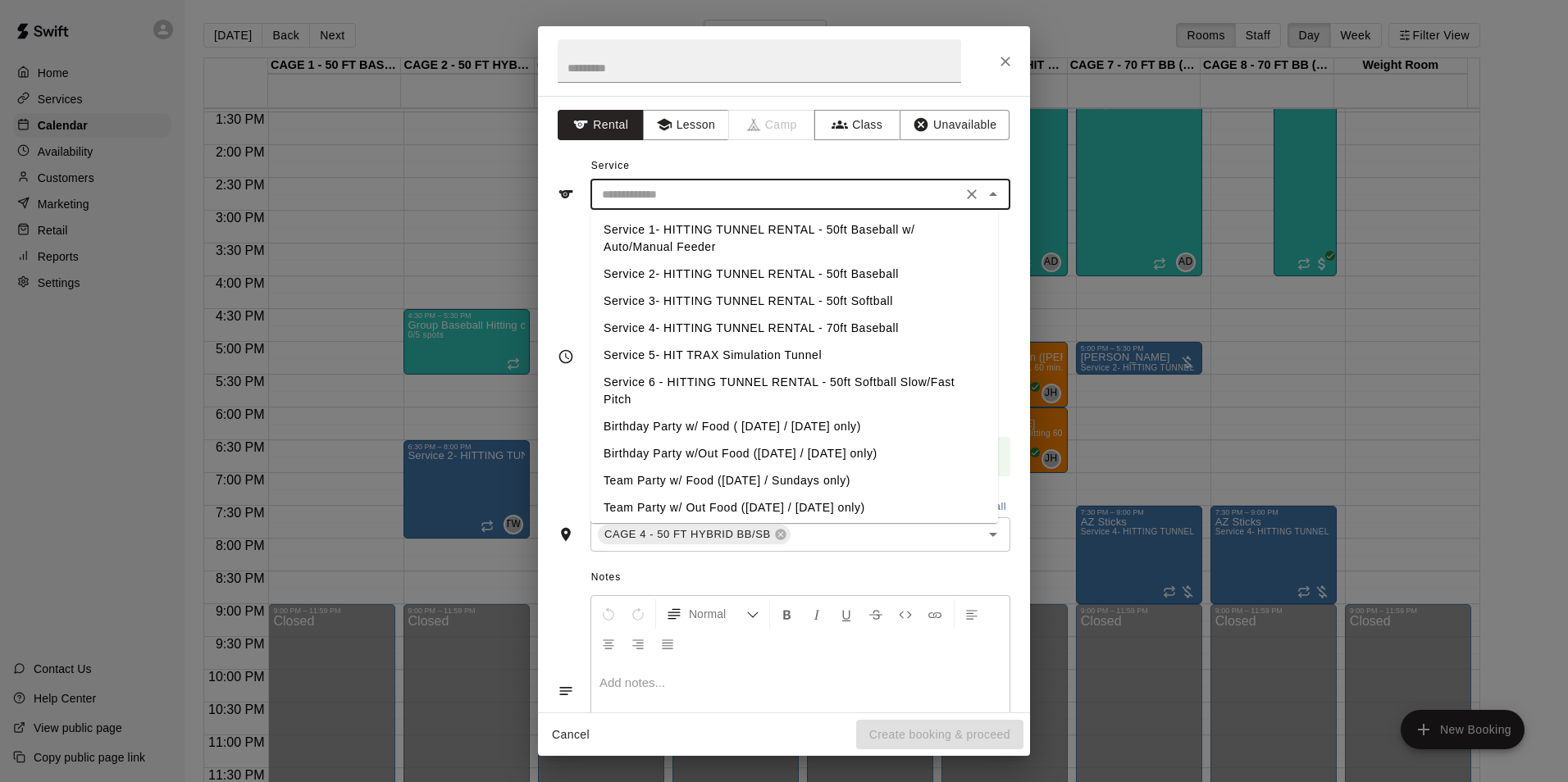
click at [816, 269] on li "Service 2- HITTING TUNNEL RENTAL - 50ft Baseball" at bounding box center [794, 274] width 407 height 27
type input "**********"
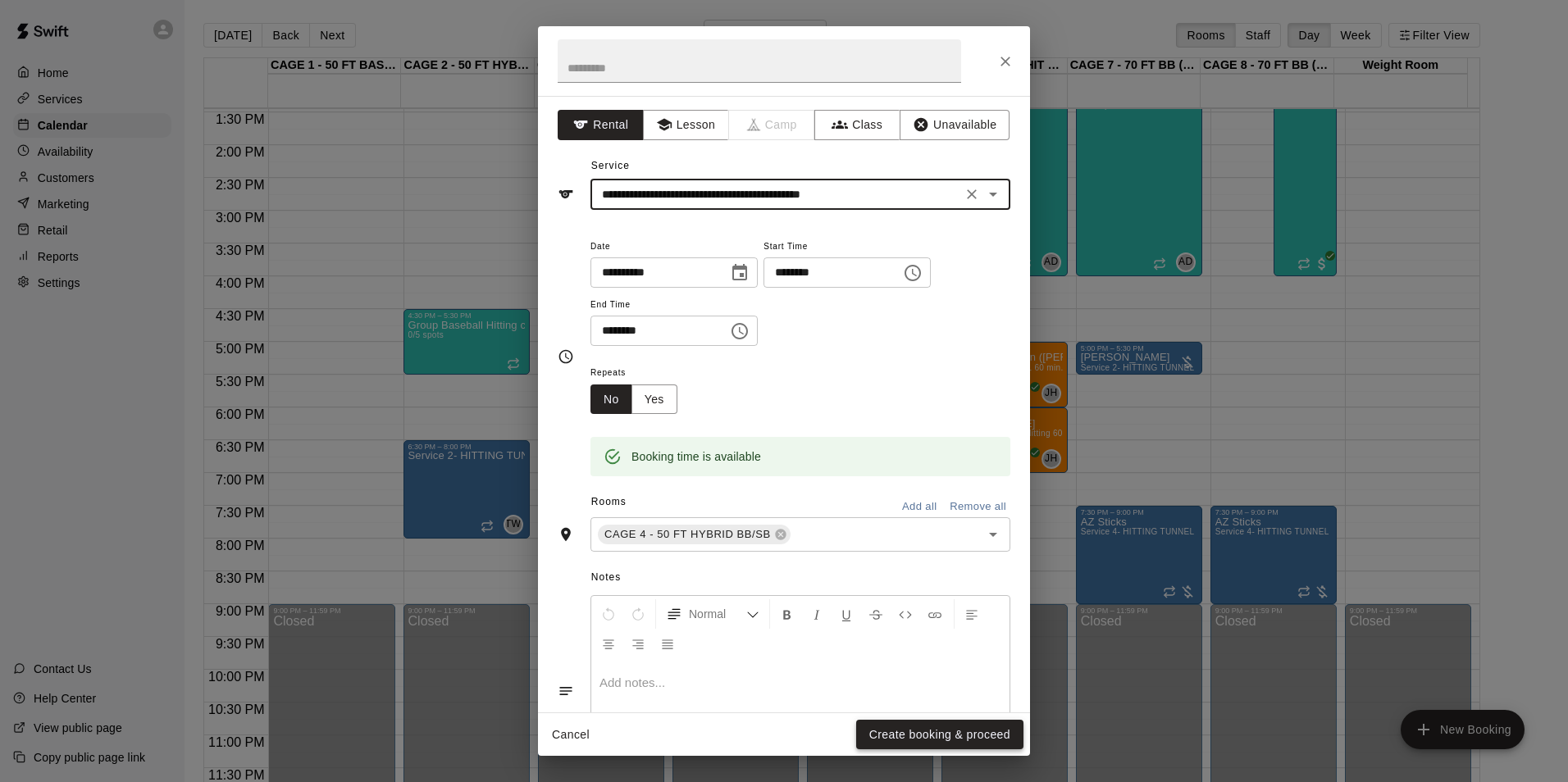
click at [907, 743] on button "Create booking & proceed" at bounding box center [940, 735] width 168 height 31
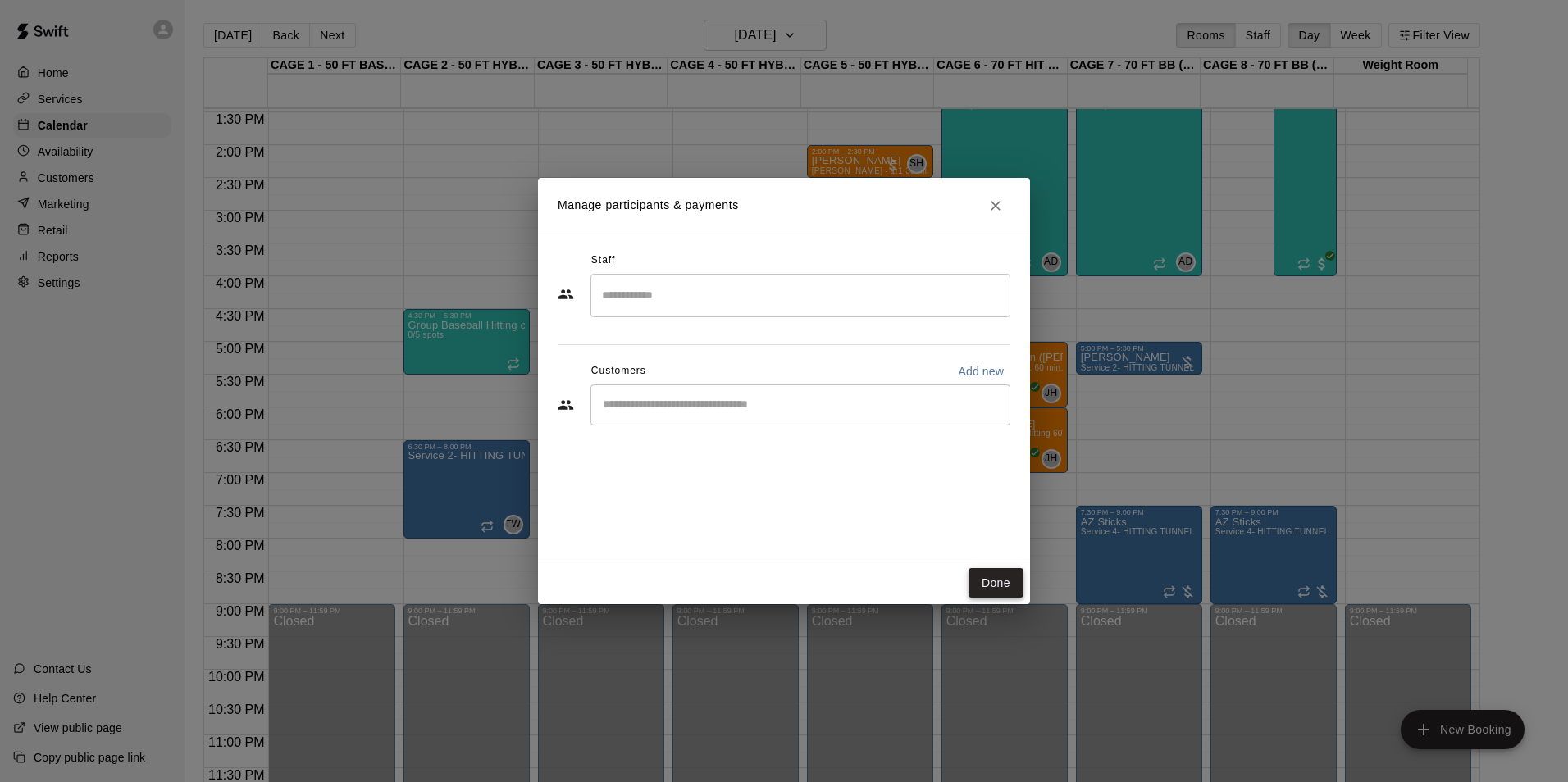
click at [984, 584] on button "Done" at bounding box center [995, 583] width 55 height 31
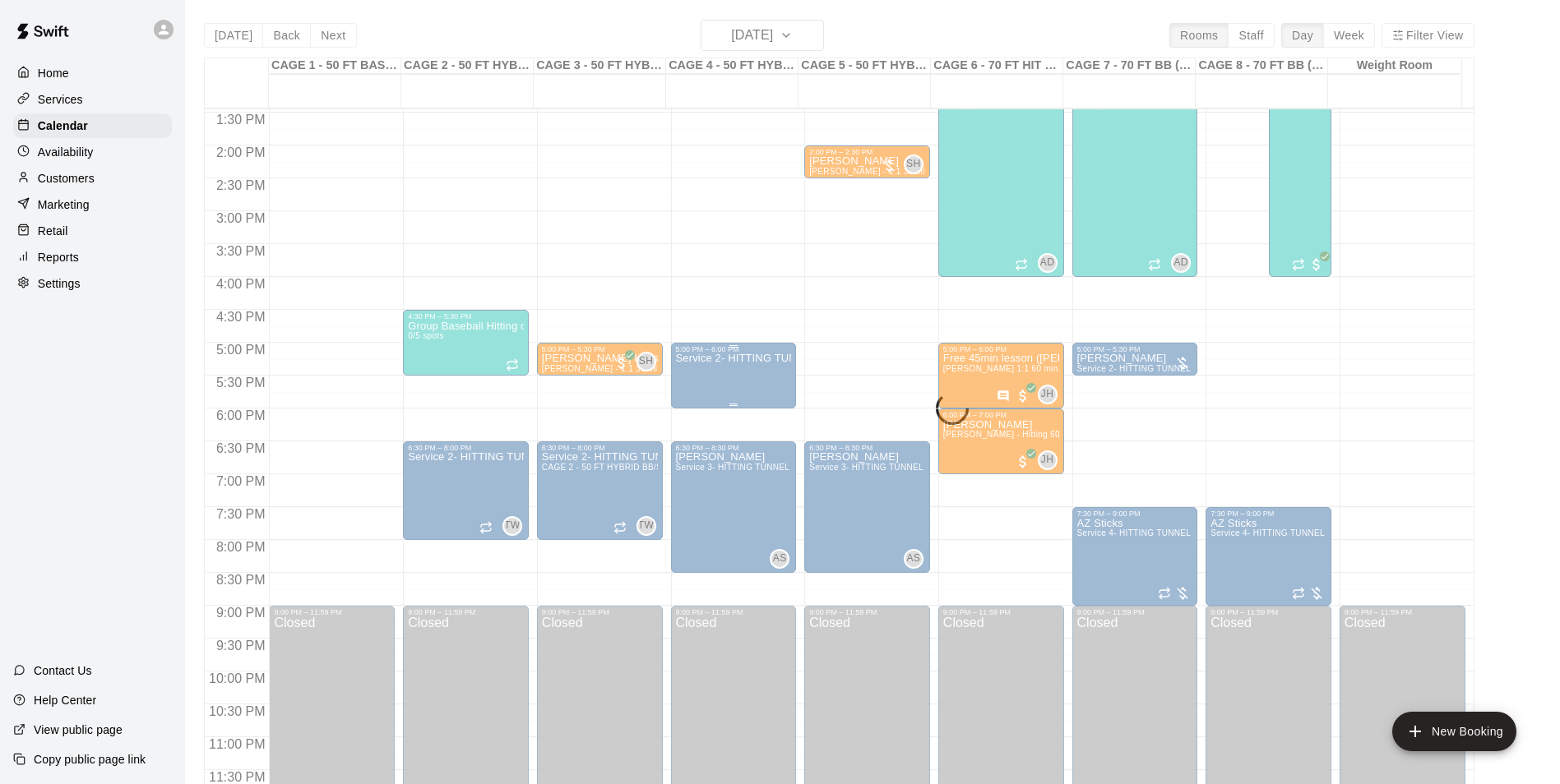
click at [729, 353] on div "5:00 PM – 6:00 PM" at bounding box center [733, 349] width 116 height 8
click at [698, 366] on icon "edit" at bounding box center [690, 361] width 19 height 19
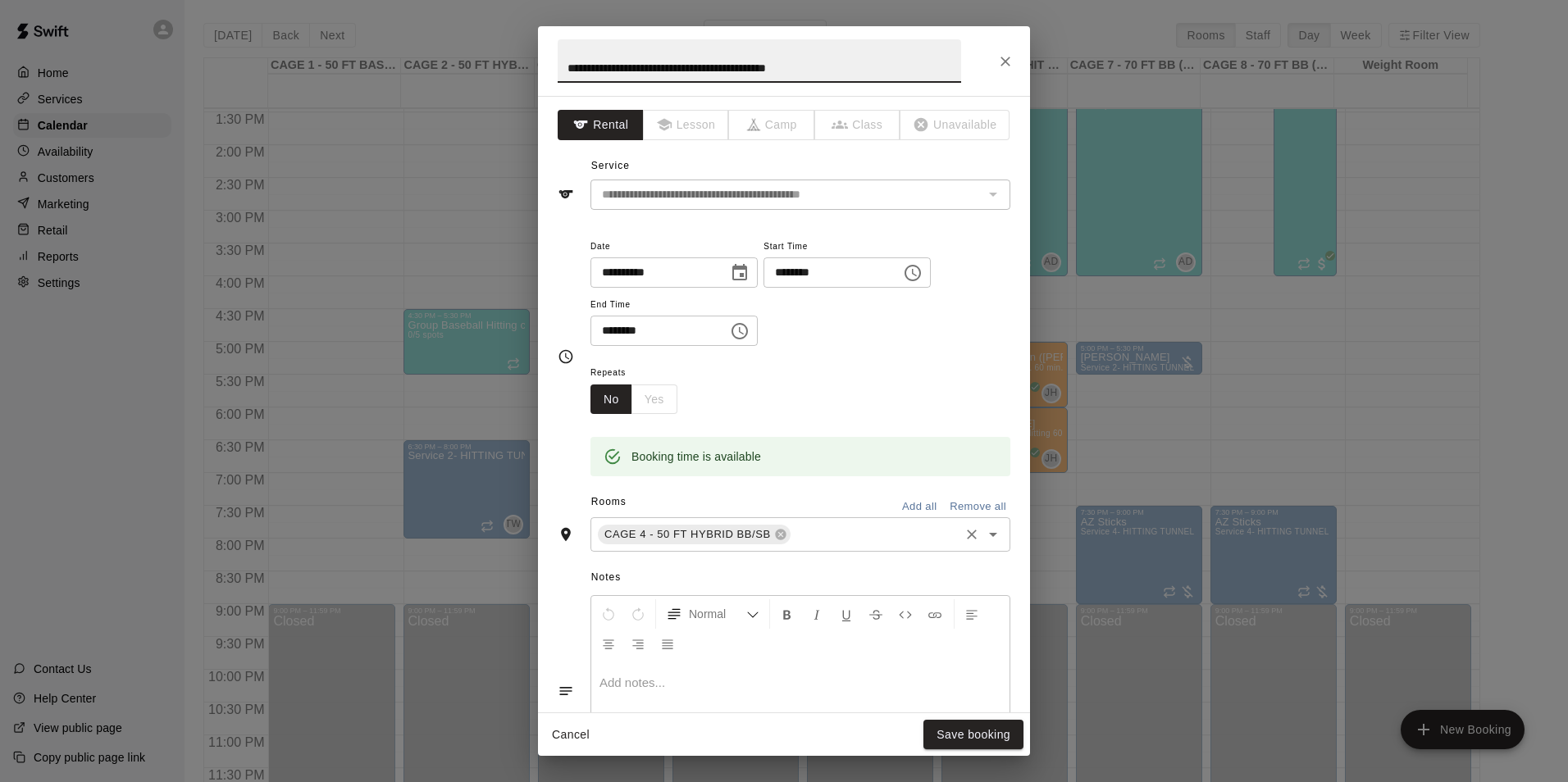
click at [815, 541] on input "text" at bounding box center [875, 535] width 164 height 20
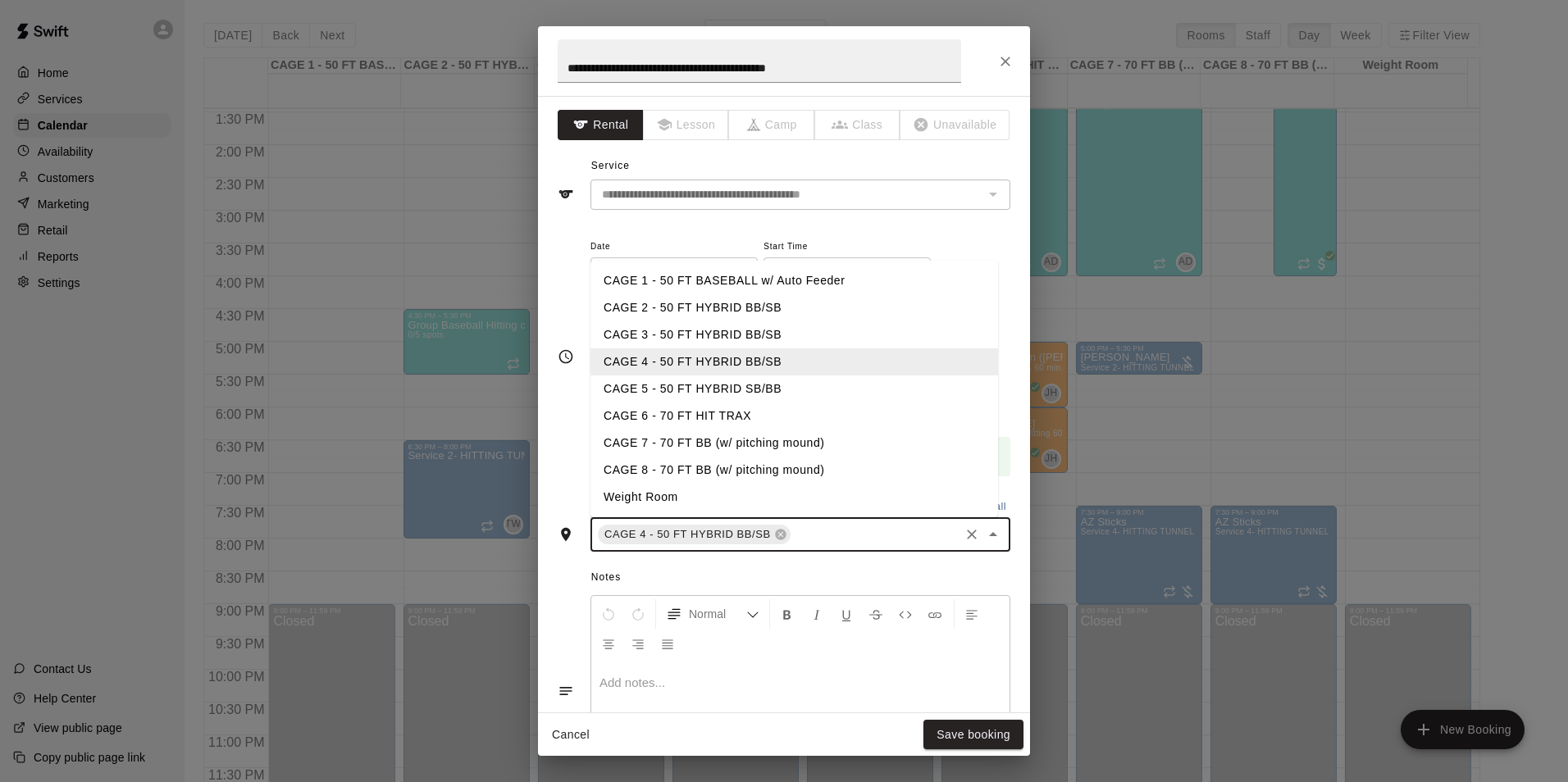
click at [778, 379] on li "CAGE 5 - 50 FT HYBRID SB/BB" at bounding box center [794, 389] width 407 height 27
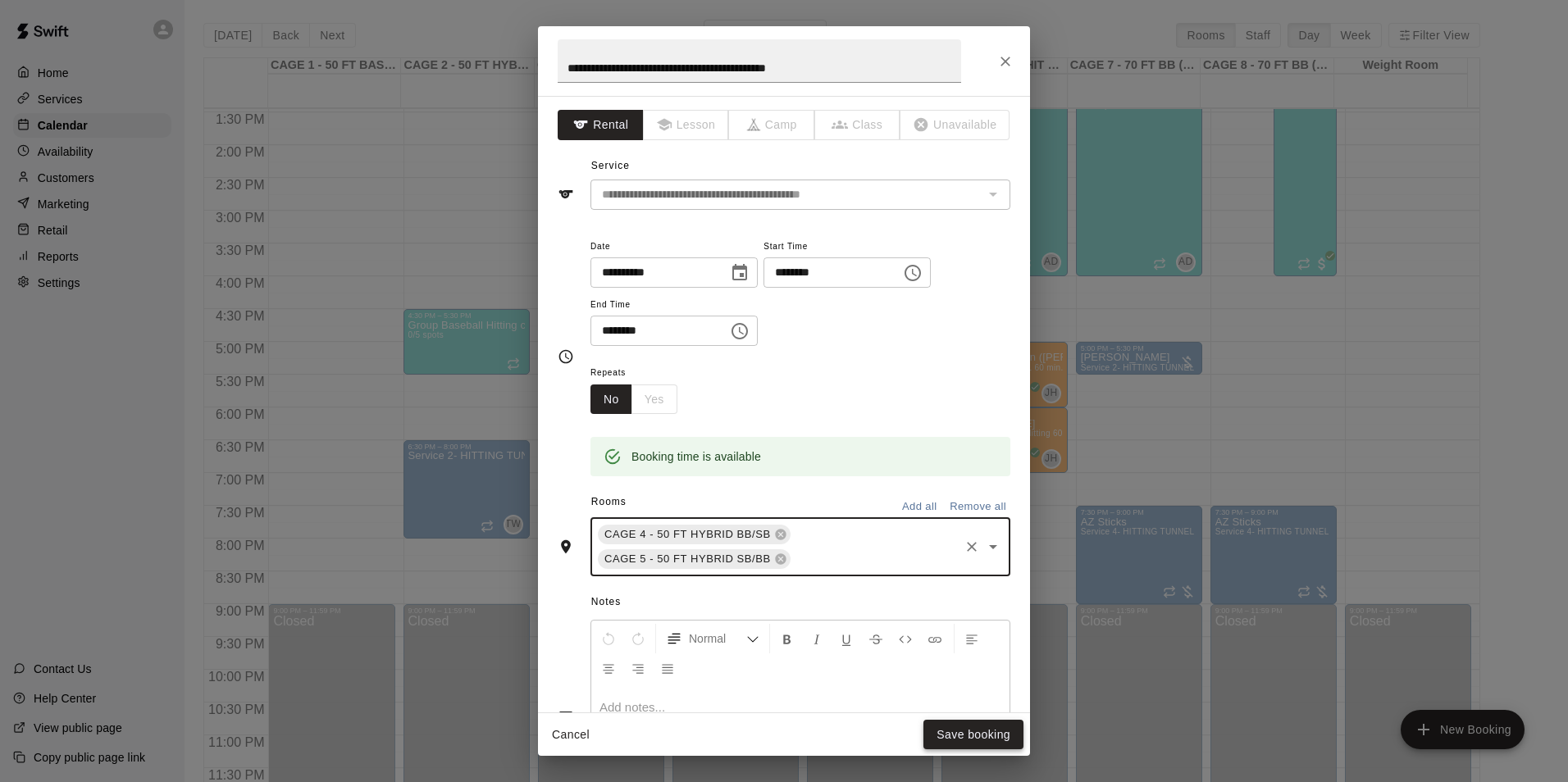
click at [952, 738] on button "Save booking" at bounding box center [974, 735] width 100 height 31
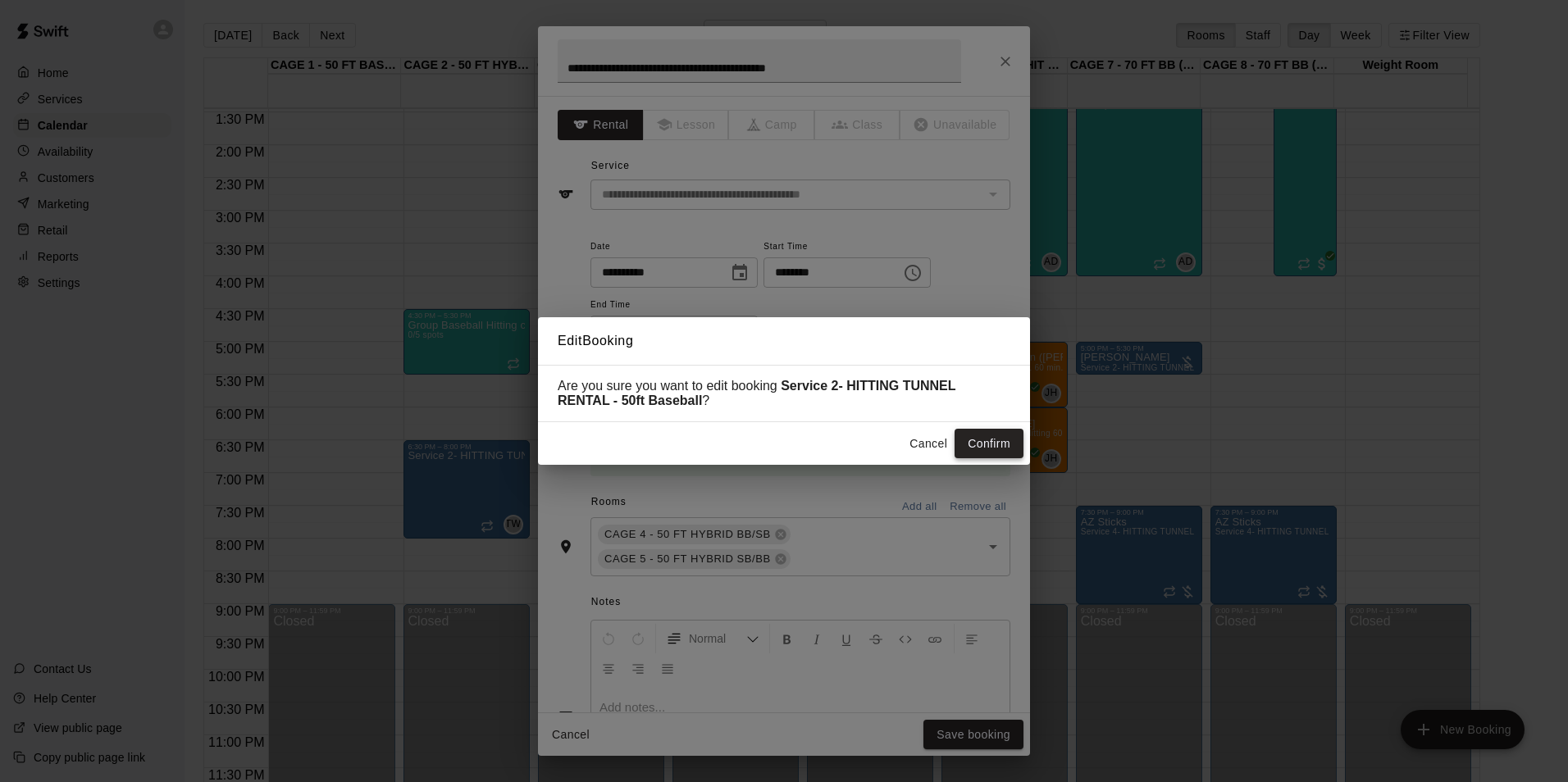
click at [1006, 450] on button "Confirm" at bounding box center [989, 443] width 68 height 31
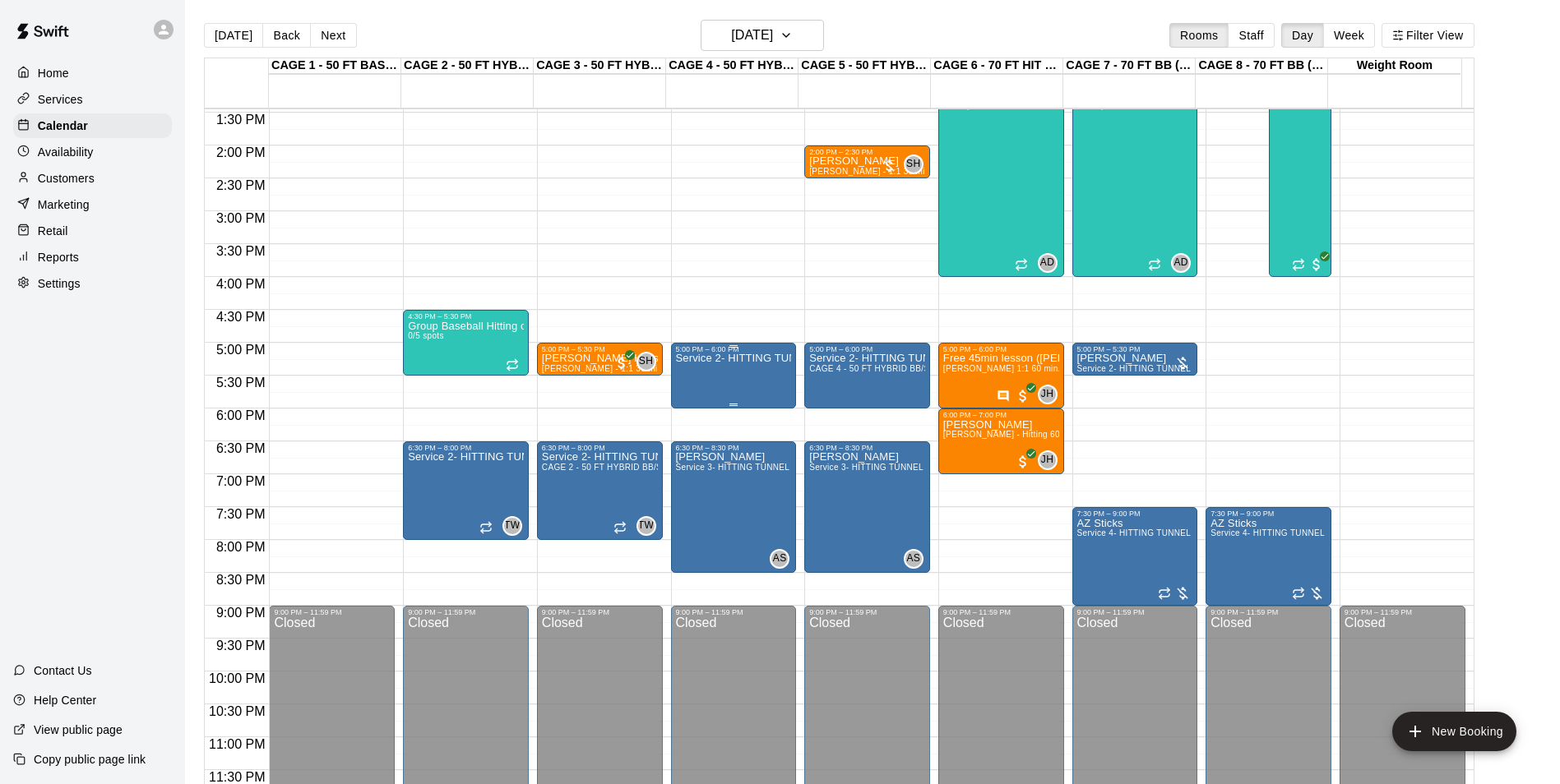
click at [741, 358] on p "Service 2- HITTING TUNNEL RENTAL - 50ft Baseball" at bounding box center [733, 358] width 116 height 0
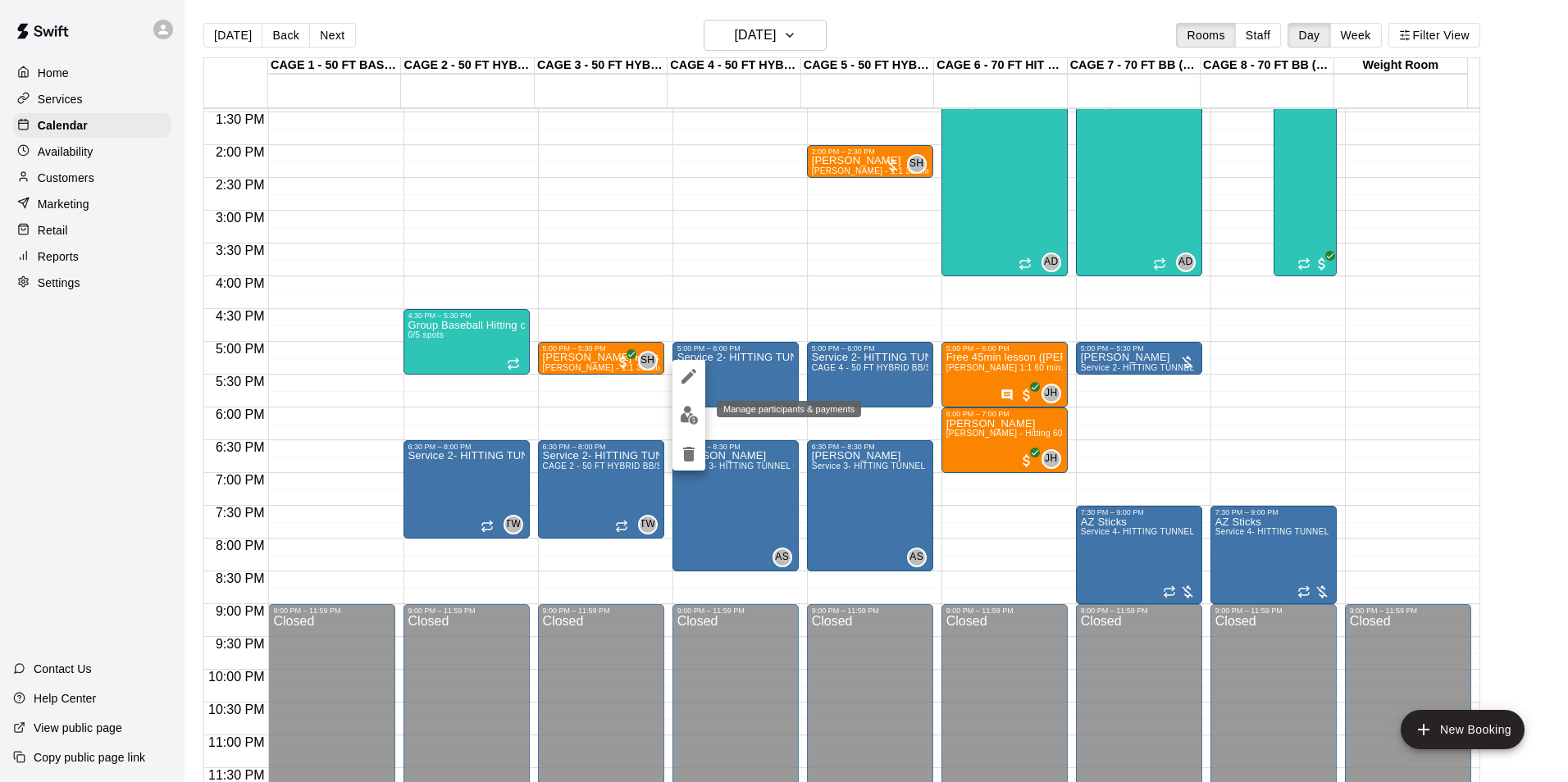
click at [695, 414] on img "edit" at bounding box center [689, 416] width 19 height 19
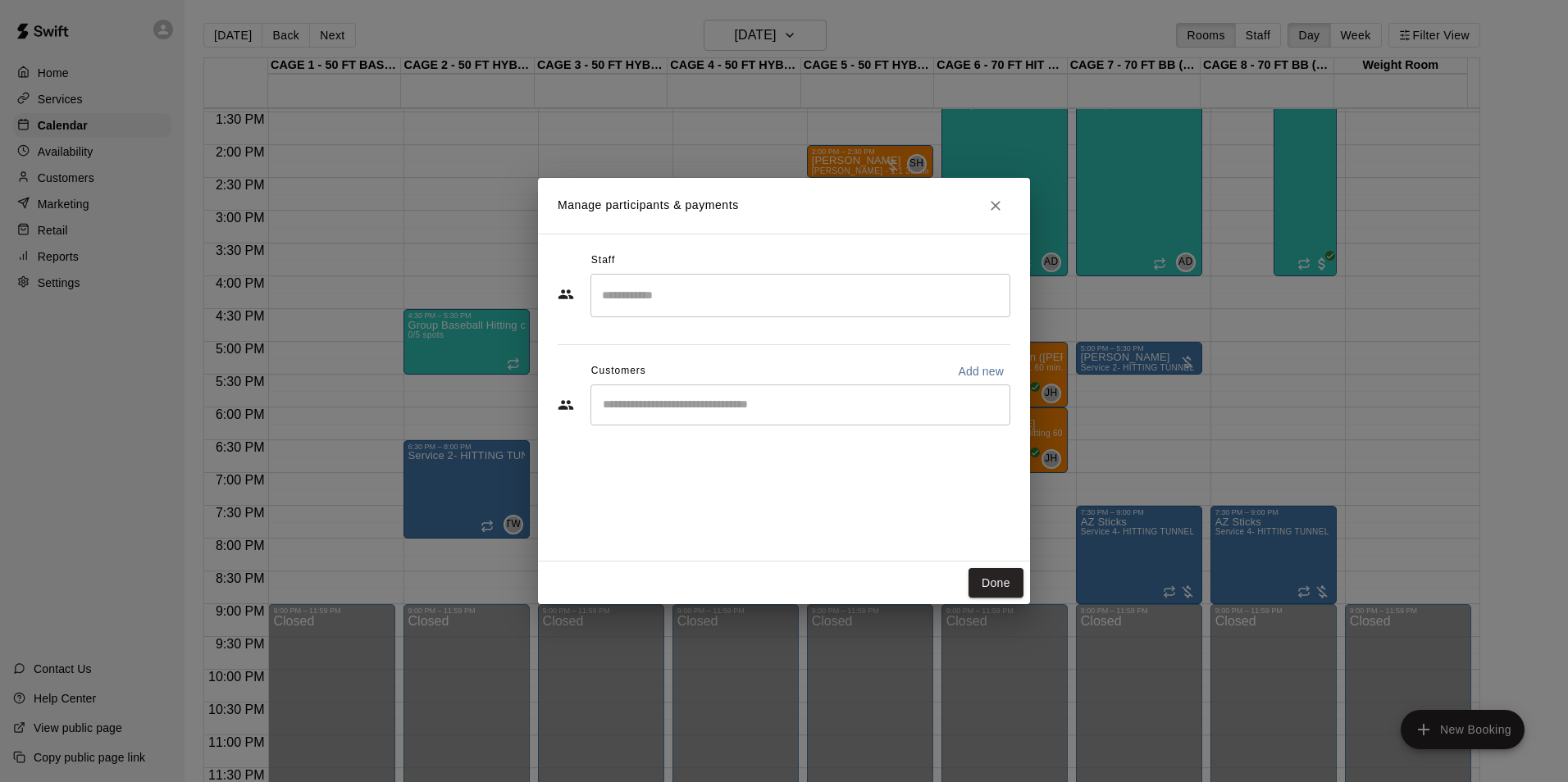
click at [712, 415] on div "​" at bounding box center [801, 405] width 420 height 41
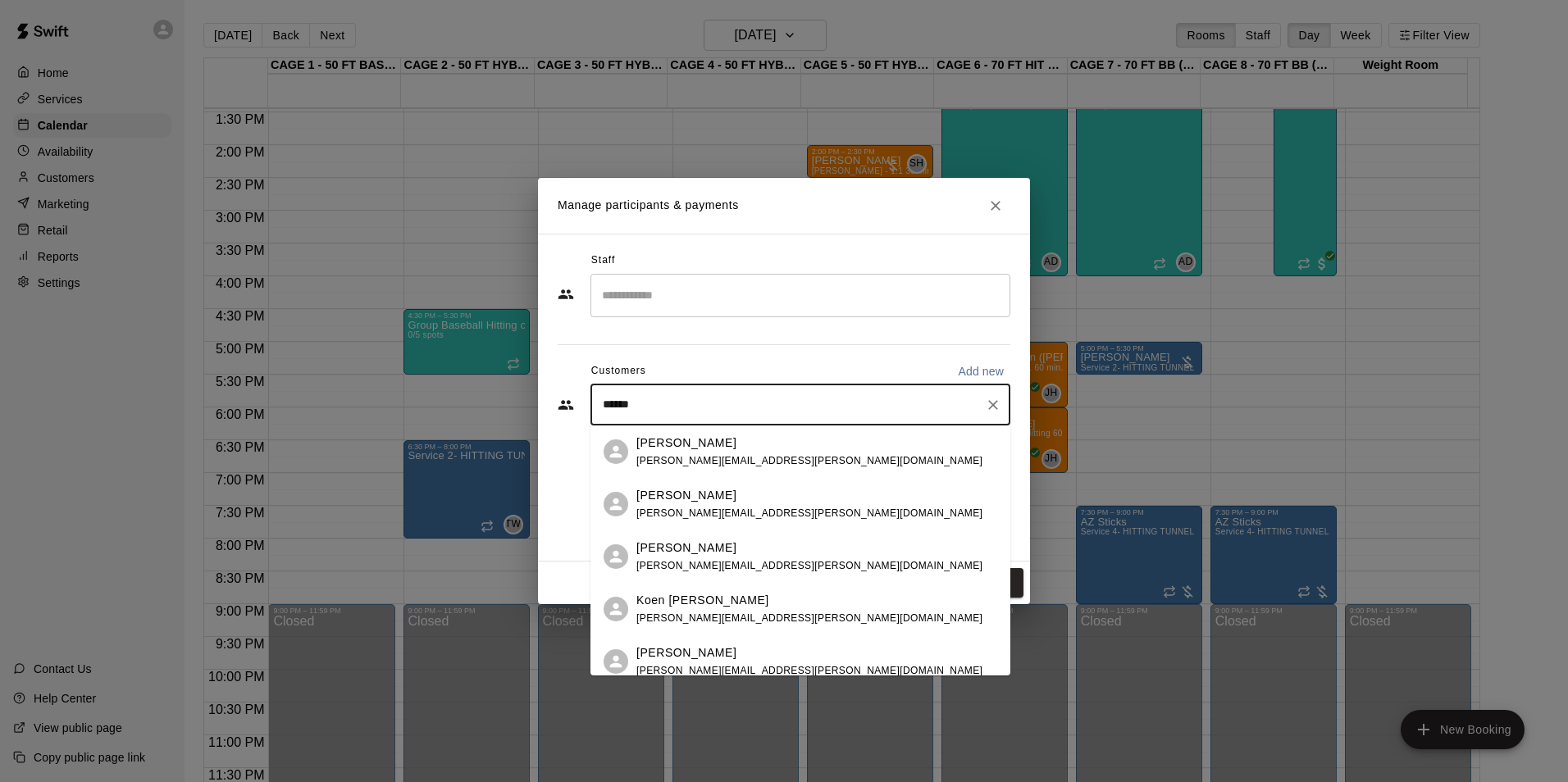
type input "*******"
click at [748, 450] on div "Kyle Lessard" at bounding box center [810, 443] width 346 height 18
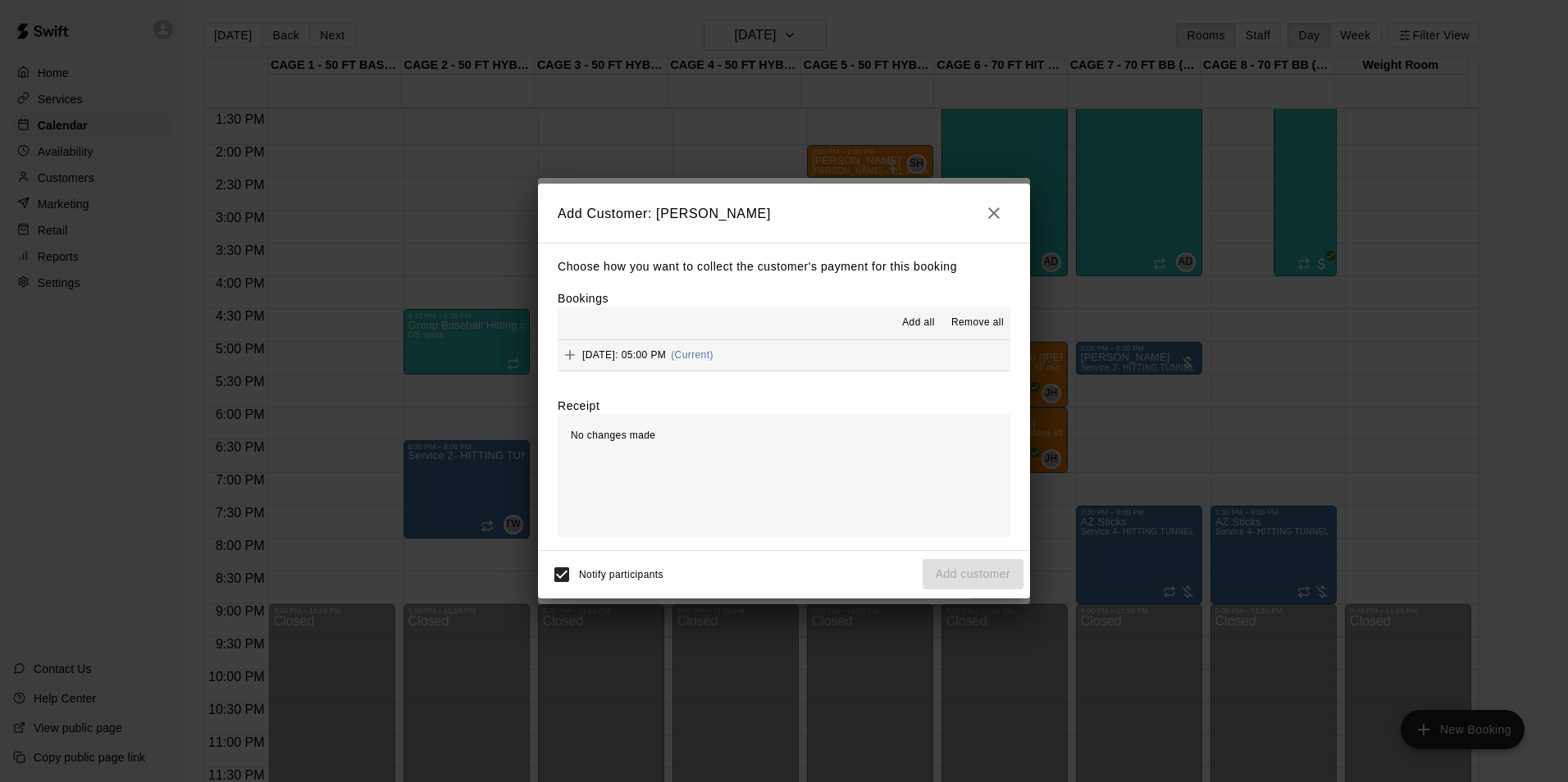
click at [829, 359] on button "Tuesday, September 30: 05:00 PM (Current)" at bounding box center [783, 355] width 453 height 31
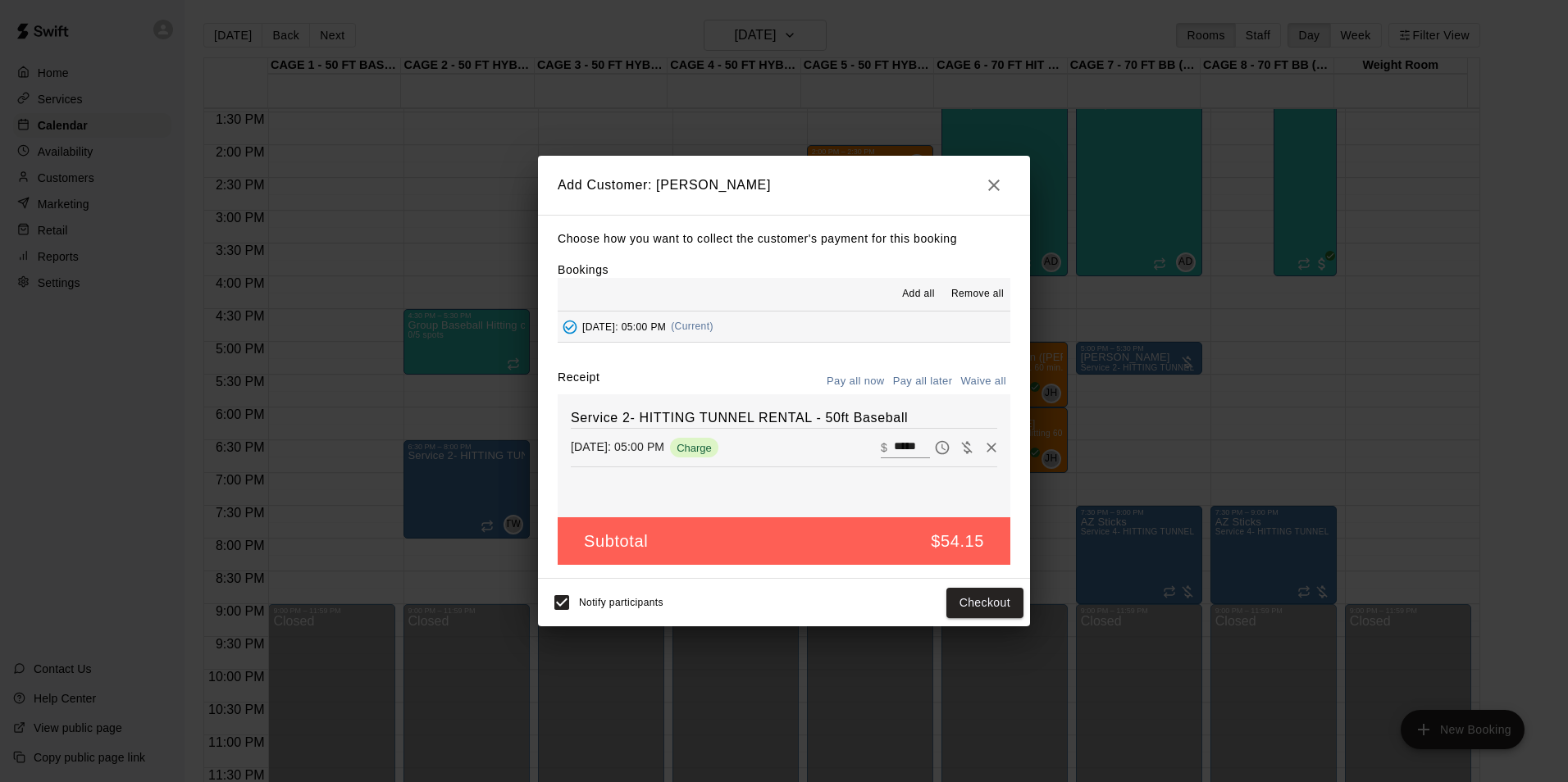
click at [944, 379] on button "Pay all later" at bounding box center [923, 381] width 68 height 25
click at [992, 597] on button "Add customer" at bounding box center [973, 602] width 101 height 31
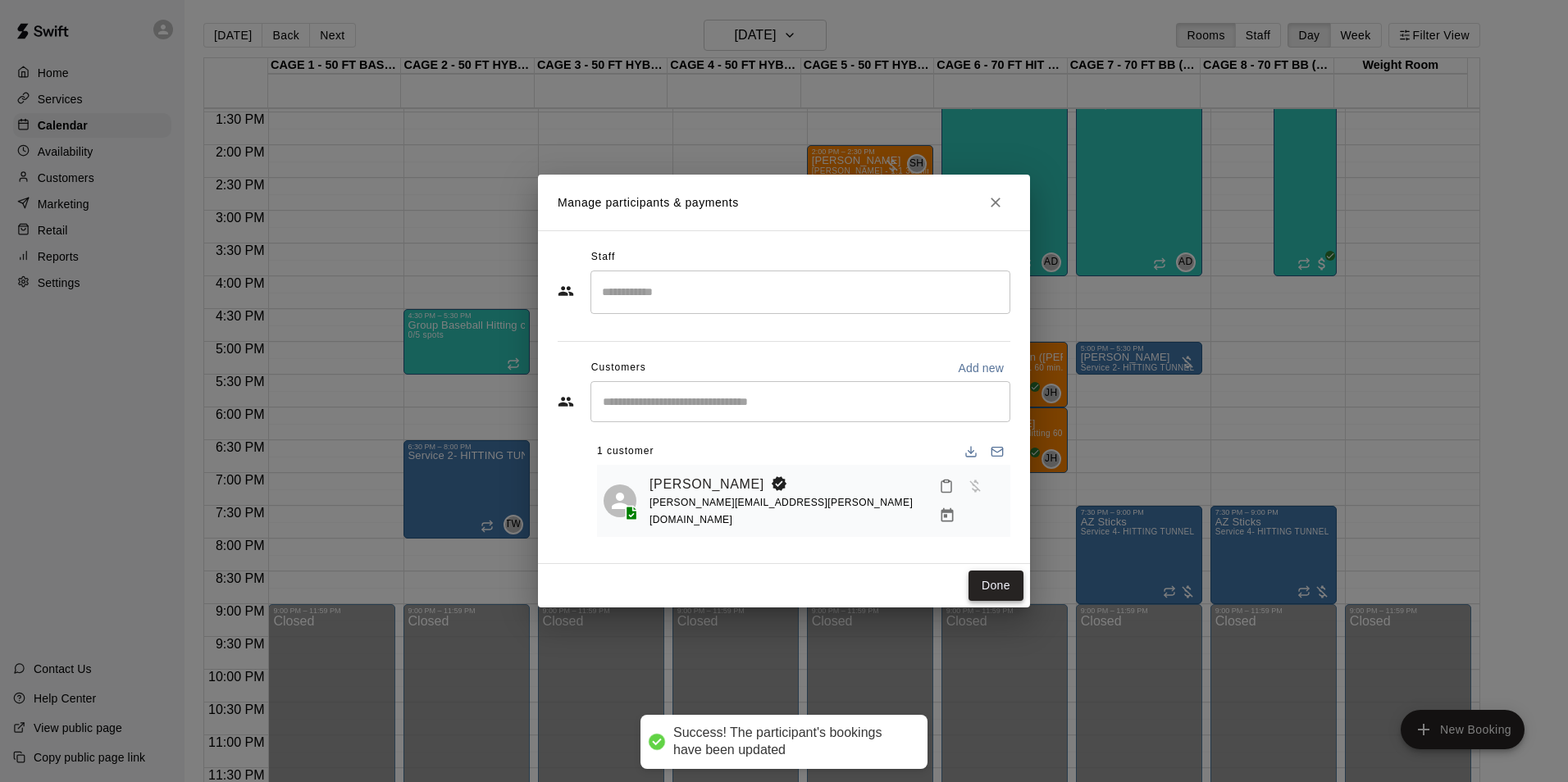
click at [990, 577] on button "Done" at bounding box center [995, 586] width 55 height 31
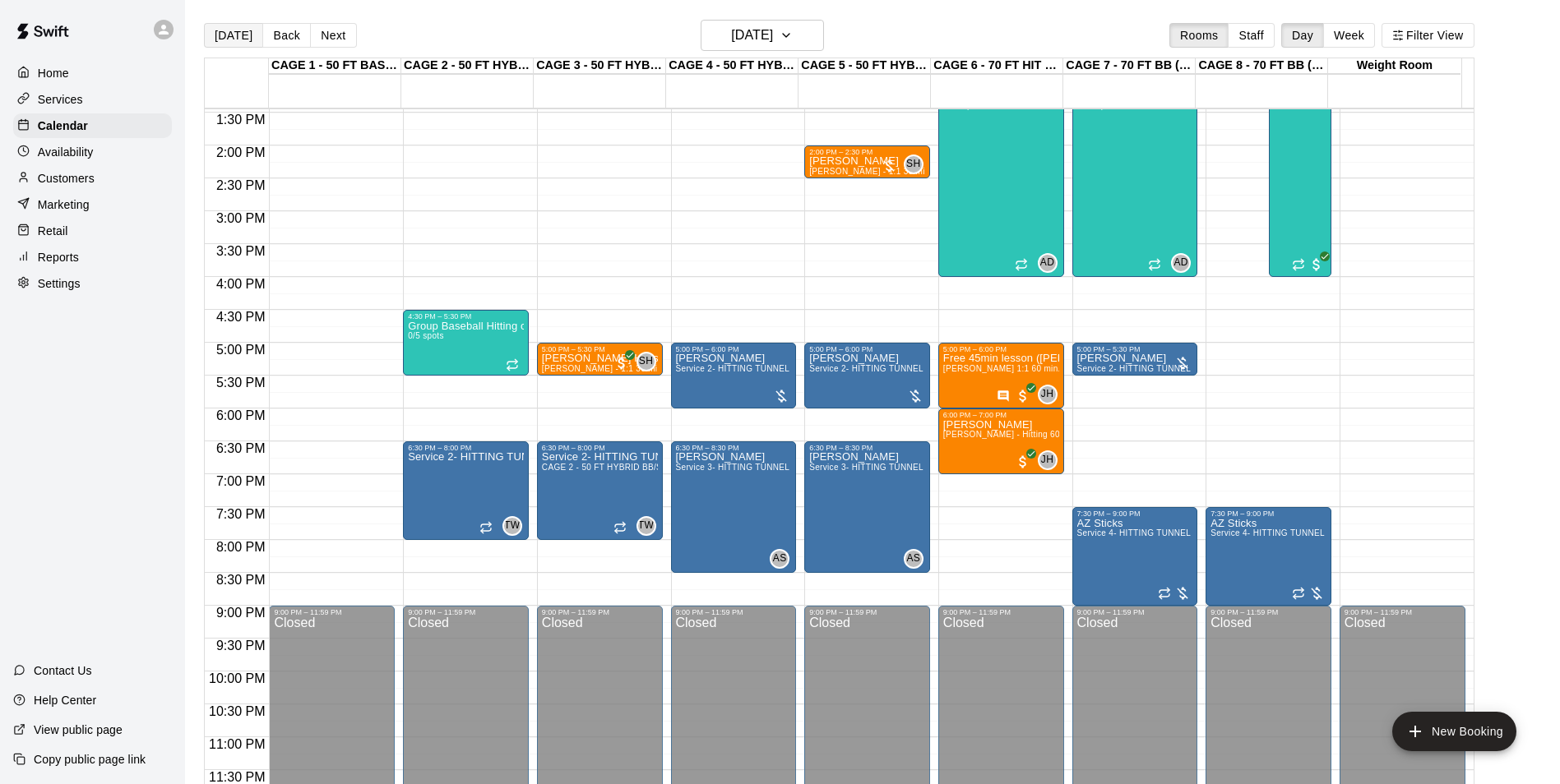
click at [249, 41] on button "[DATE]" at bounding box center [234, 35] width 59 height 25
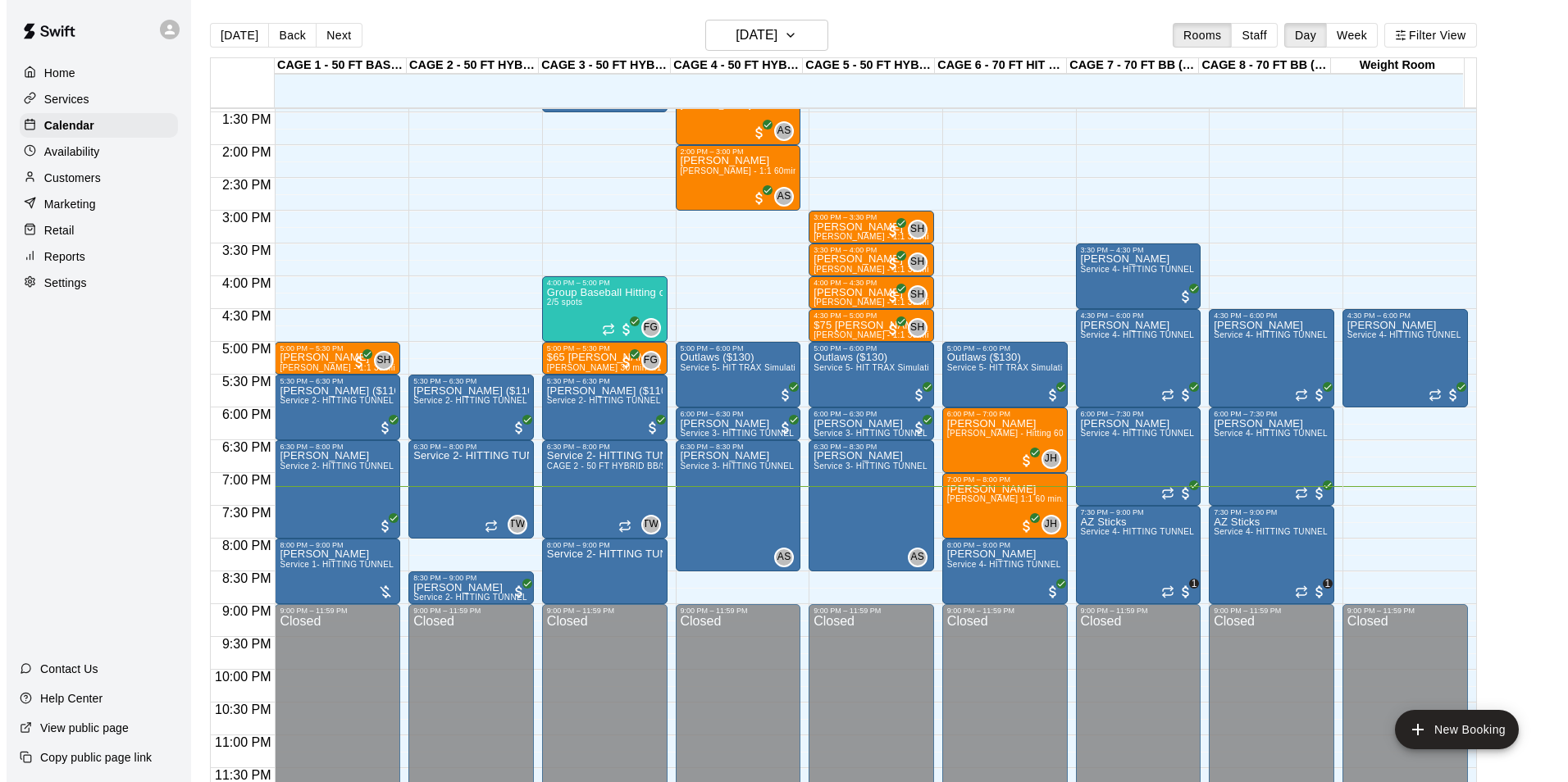
scroll to position [26, 0]
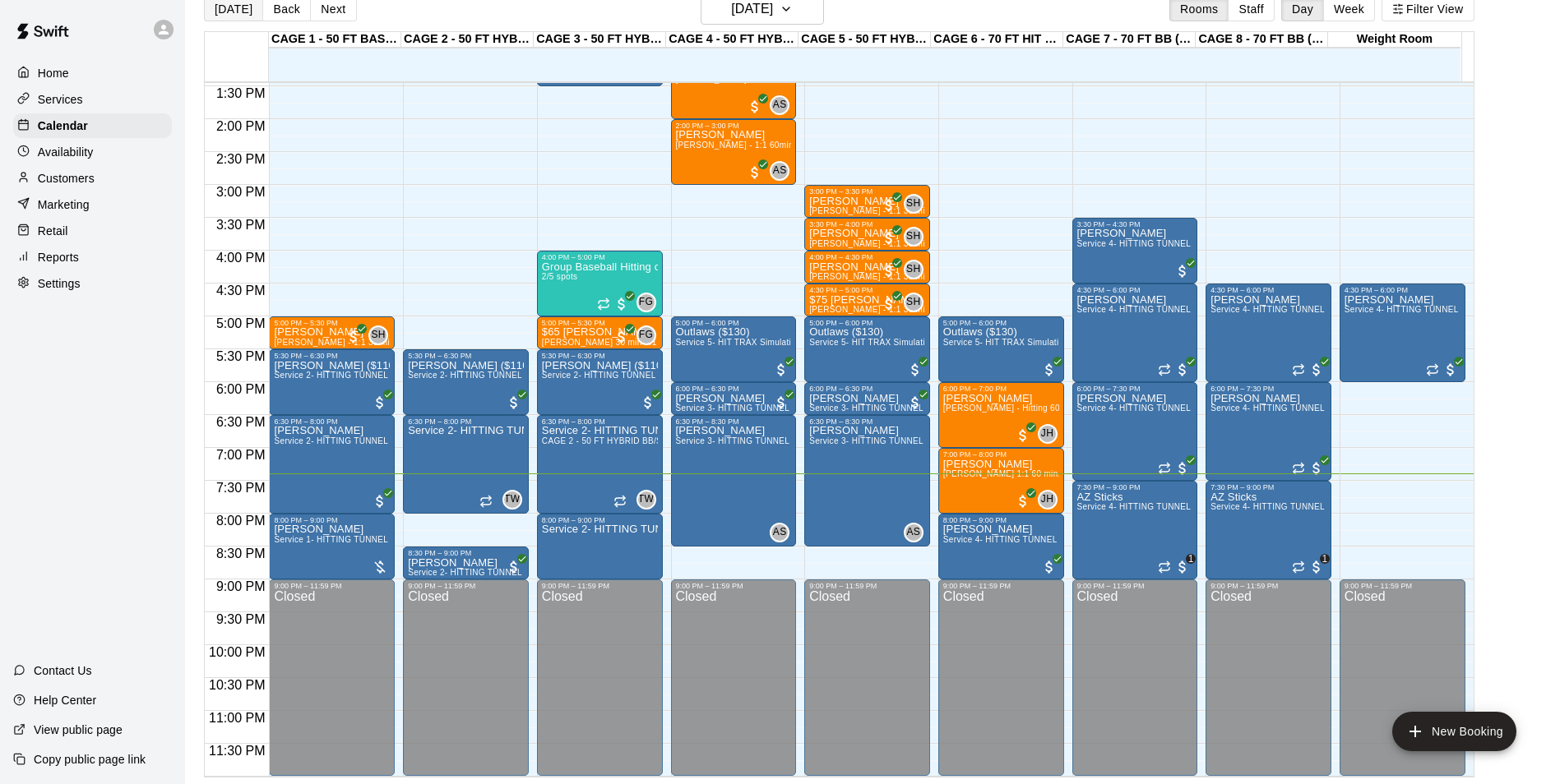
click at [241, 11] on button "[DATE]" at bounding box center [234, 8] width 59 height 25
click at [732, 21] on button "[DATE]" at bounding box center [762, 9] width 123 height 32
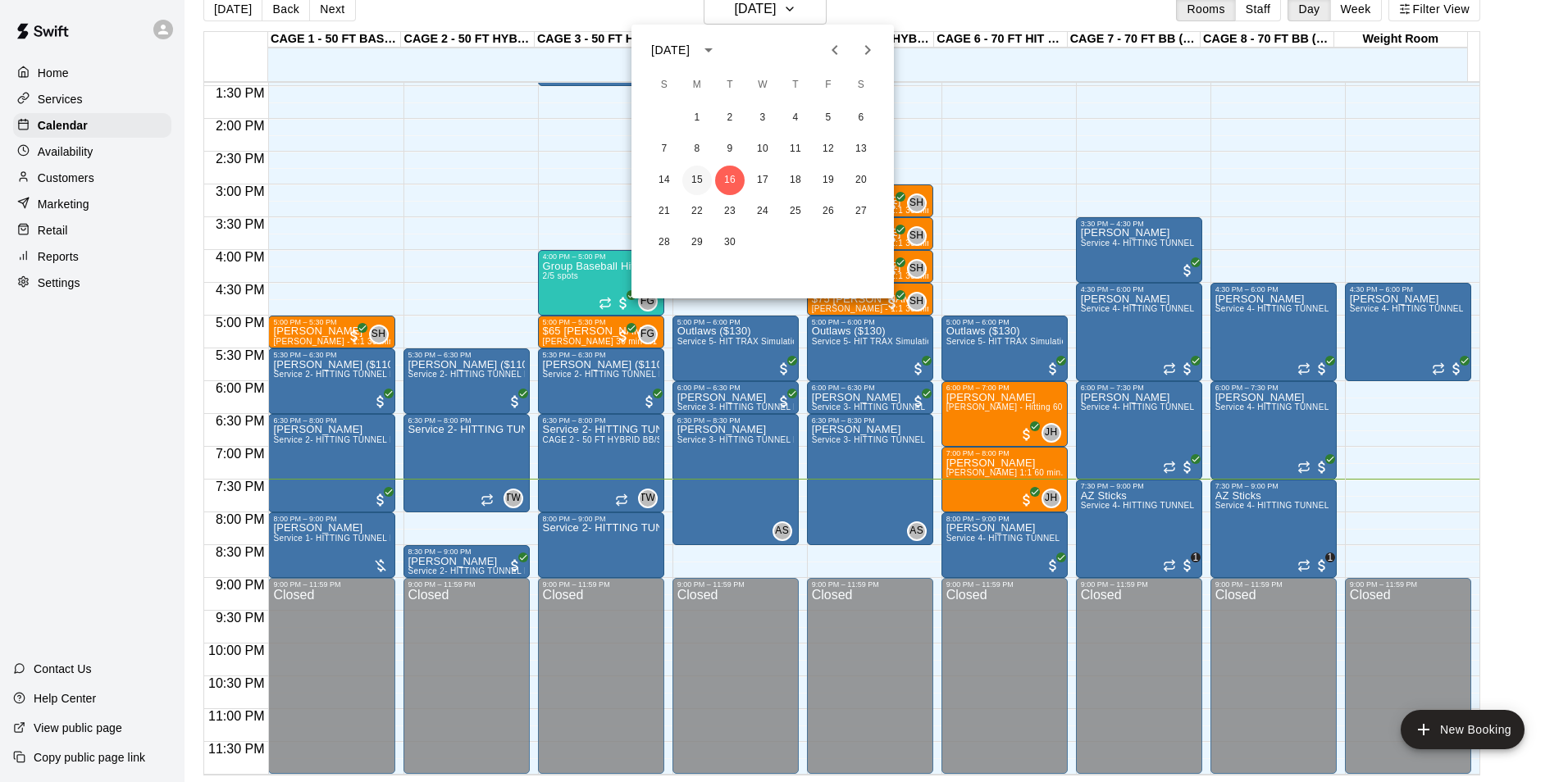
click at [700, 181] on button "15" at bounding box center [697, 180] width 30 height 30
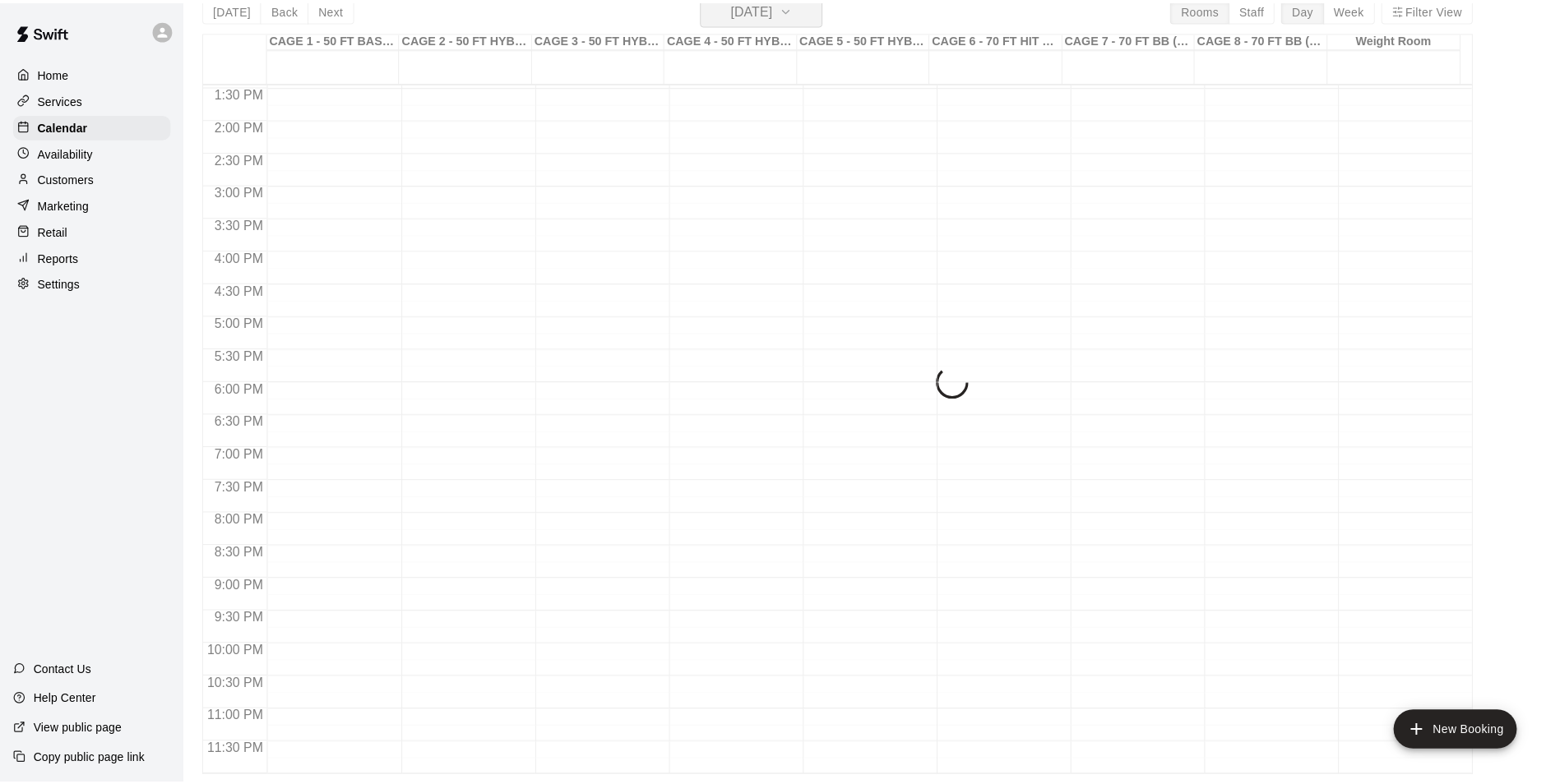
scroll to position [19, 0]
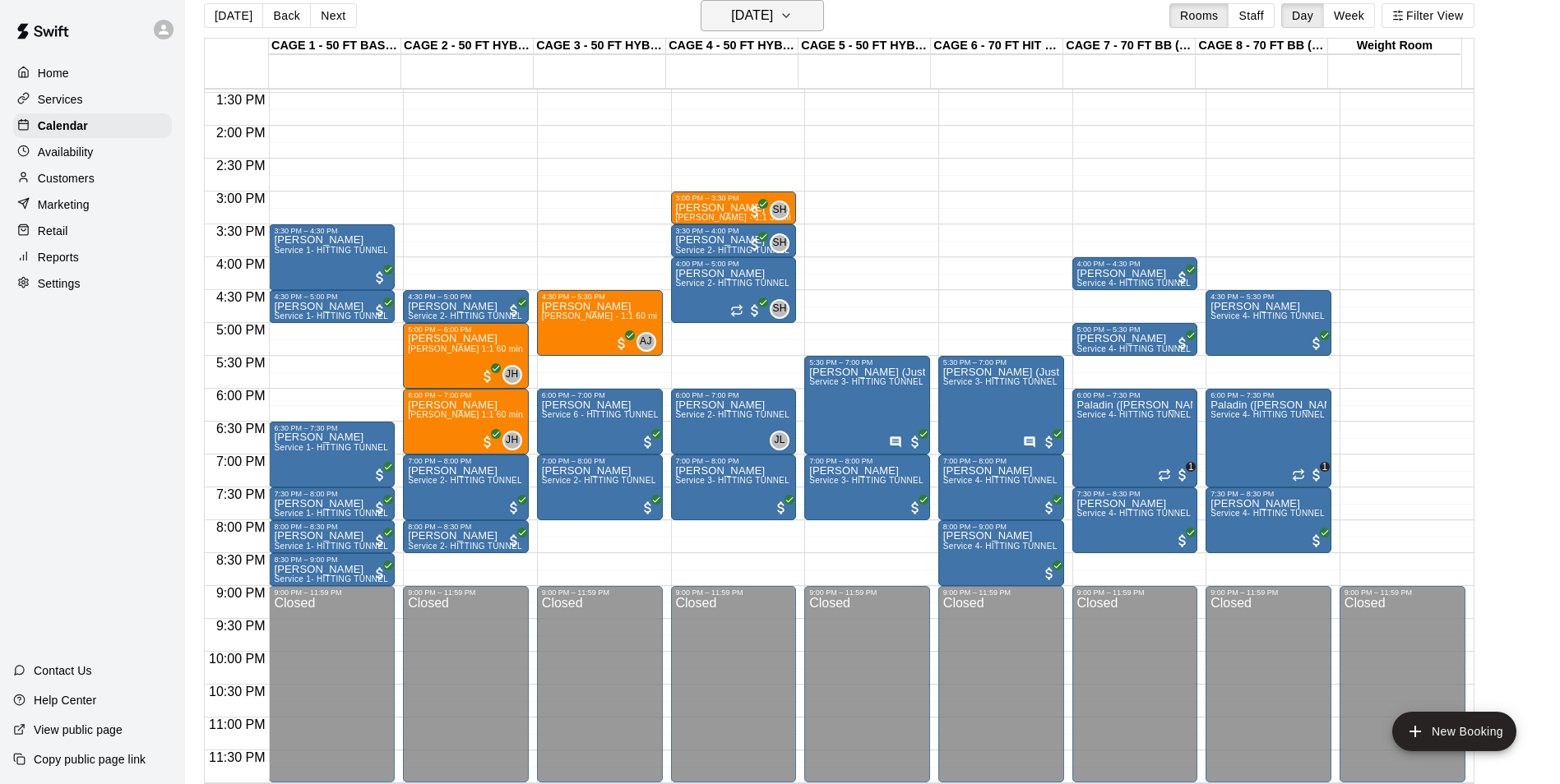
click at [731, 20] on h6 "Monday Sep 15" at bounding box center [752, 15] width 42 height 23
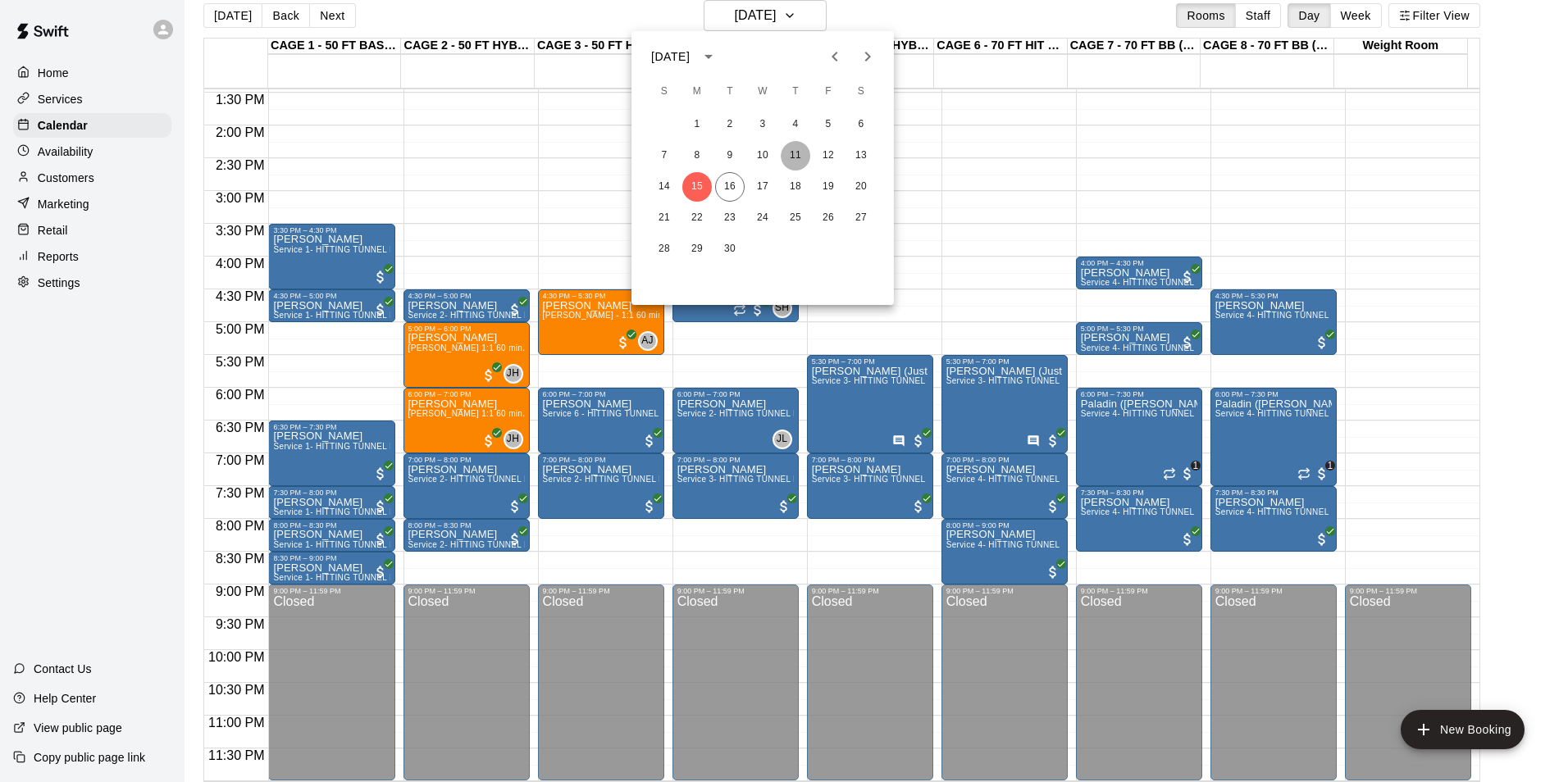
click at [807, 155] on button "11" at bounding box center [795, 155] width 30 height 30
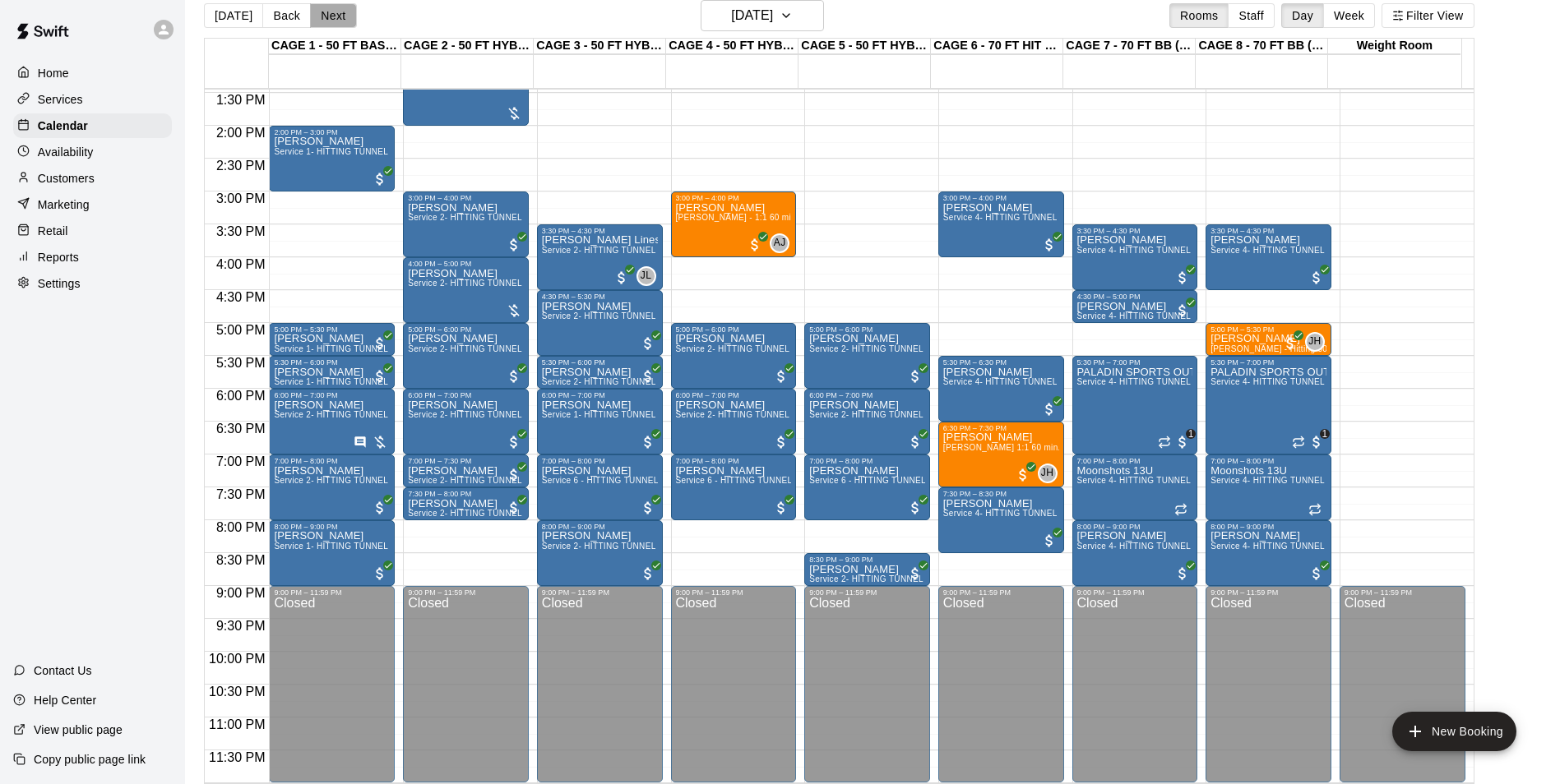
click at [329, 21] on button "Next" at bounding box center [333, 16] width 46 height 25
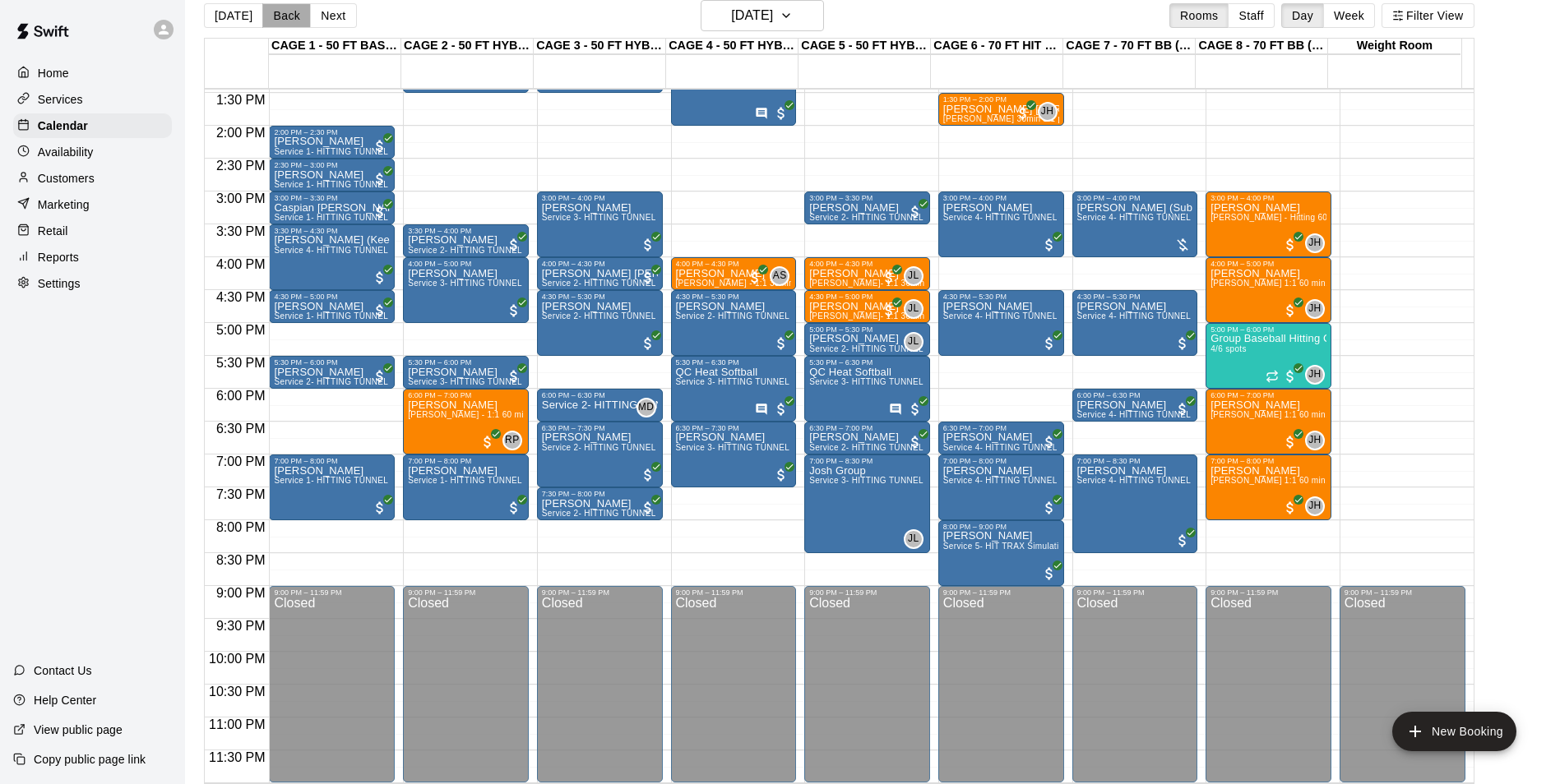
click at [281, 6] on button "Back" at bounding box center [287, 16] width 48 height 25
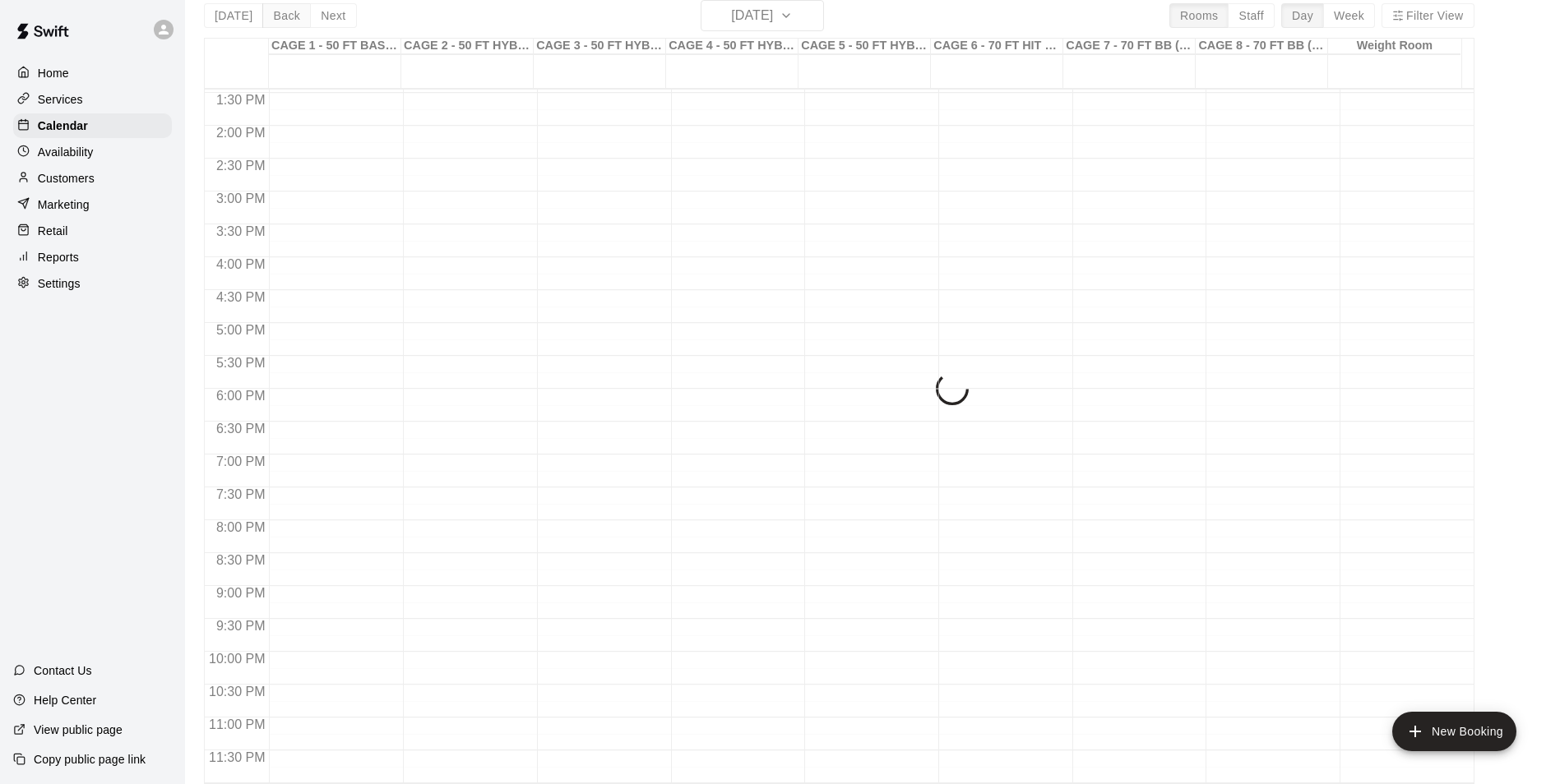
click at [281, 6] on div "Today Back Next Thursday Sep 11 Rooms Staff Day Week Filter View CAGE 1 - 50 FT…" at bounding box center [839, 392] width 1270 height 784
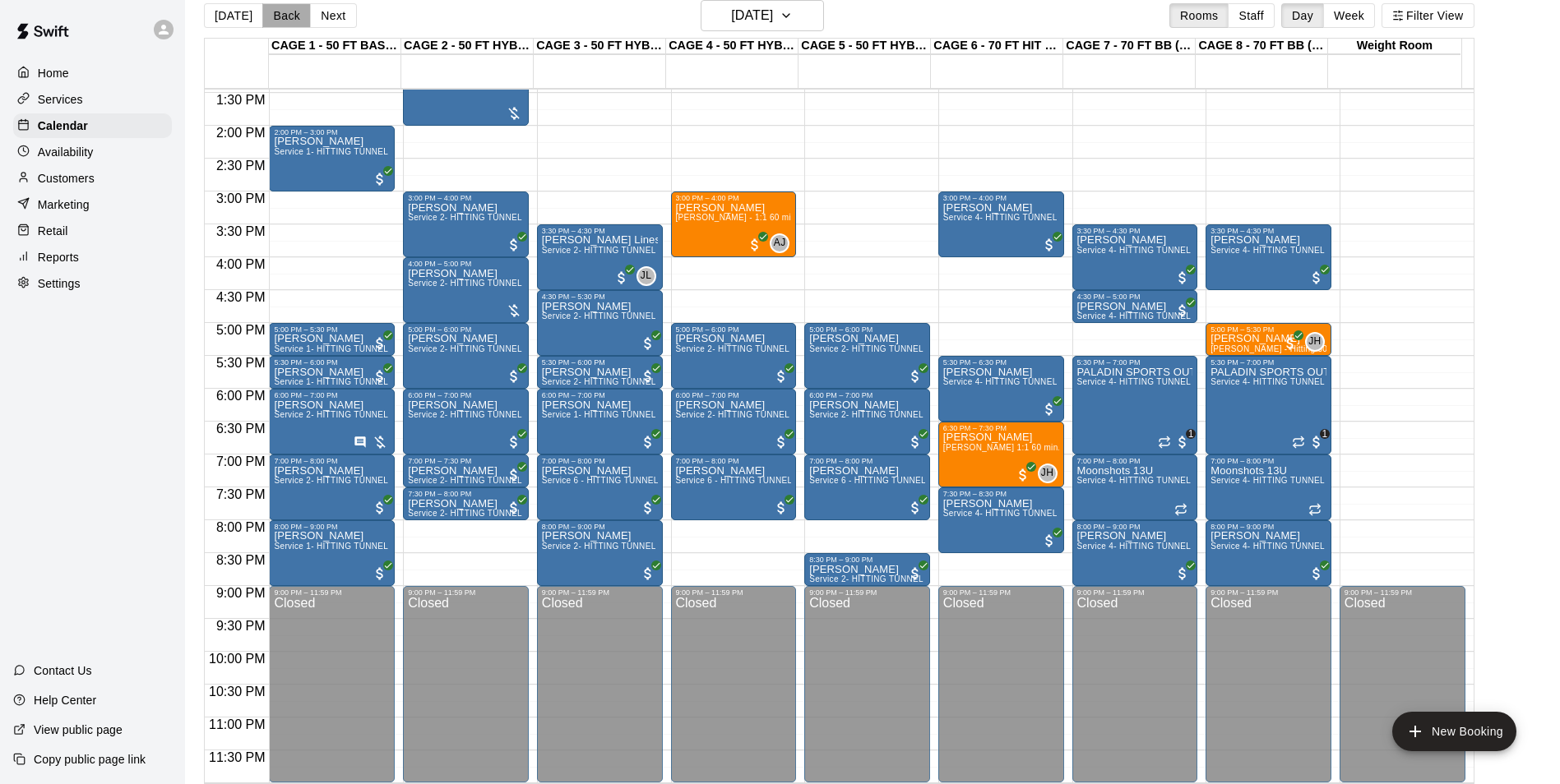
click at [279, 9] on button "Back" at bounding box center [287, 16] width 48 height 25
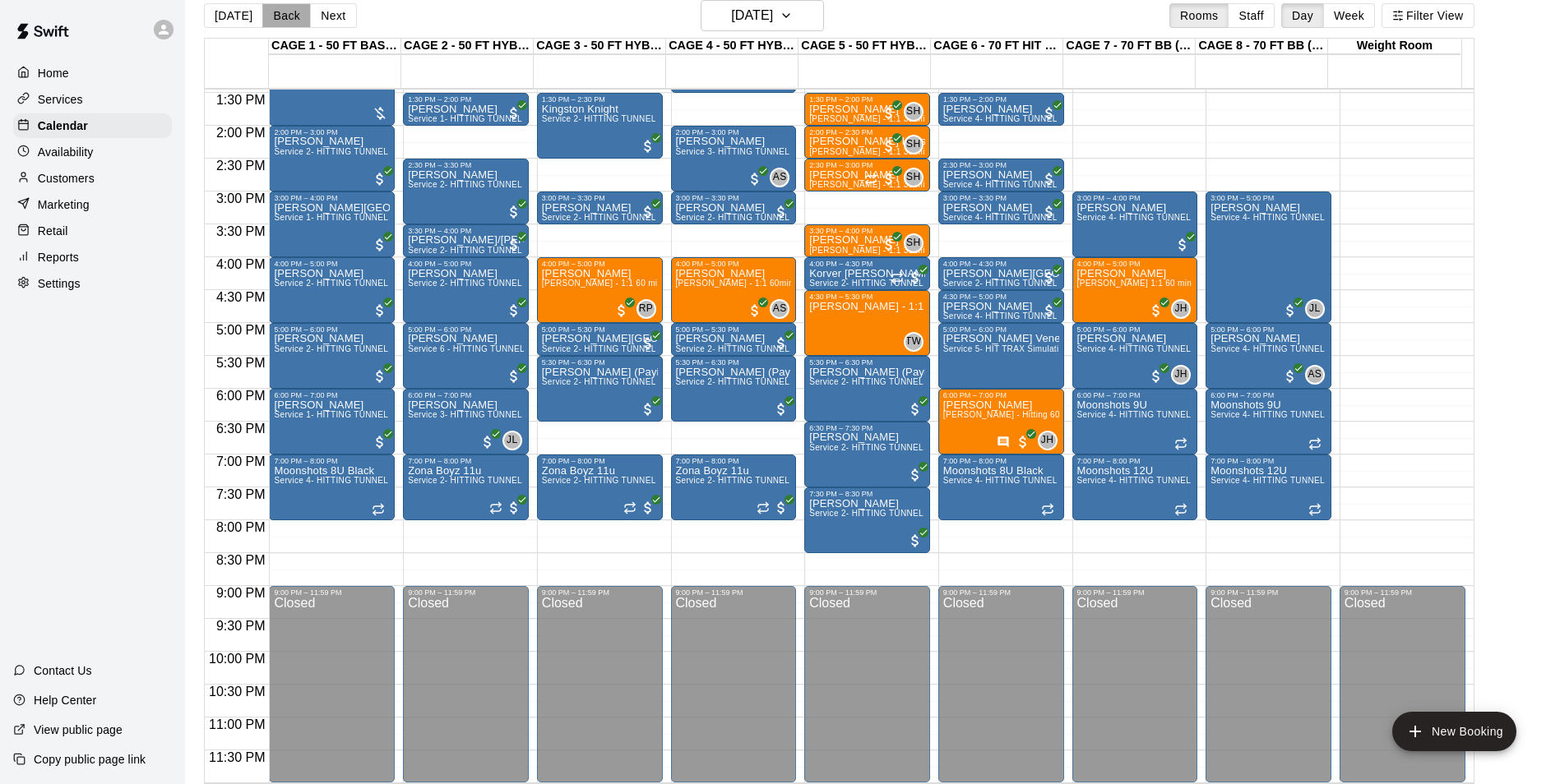
click at [279, 9] on button "Back" at bounding box center [287, 16] width 48 height 25
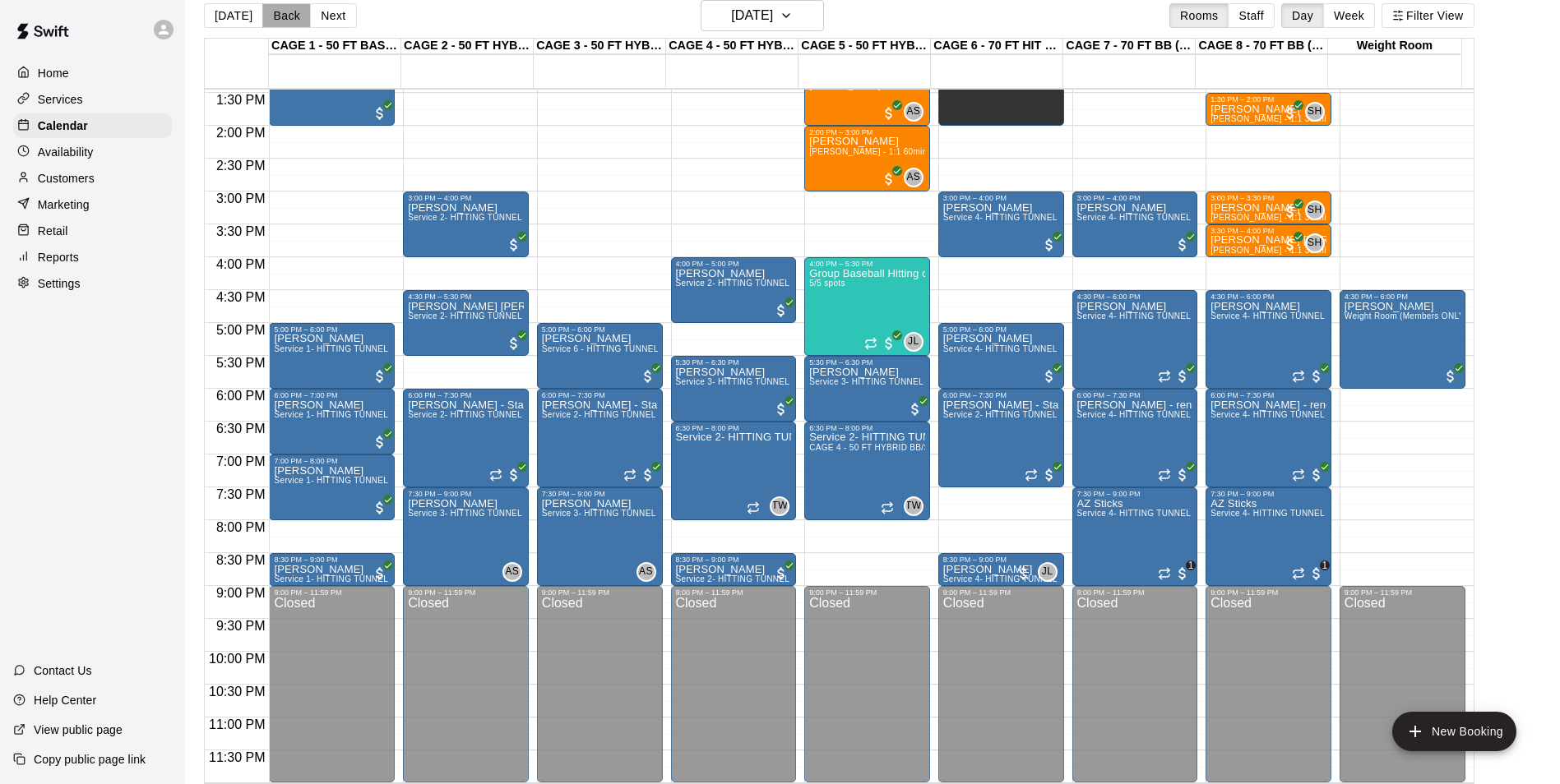
click at [279, 9] on button "Back" at bounding box center [287, 16] width 48 height 25
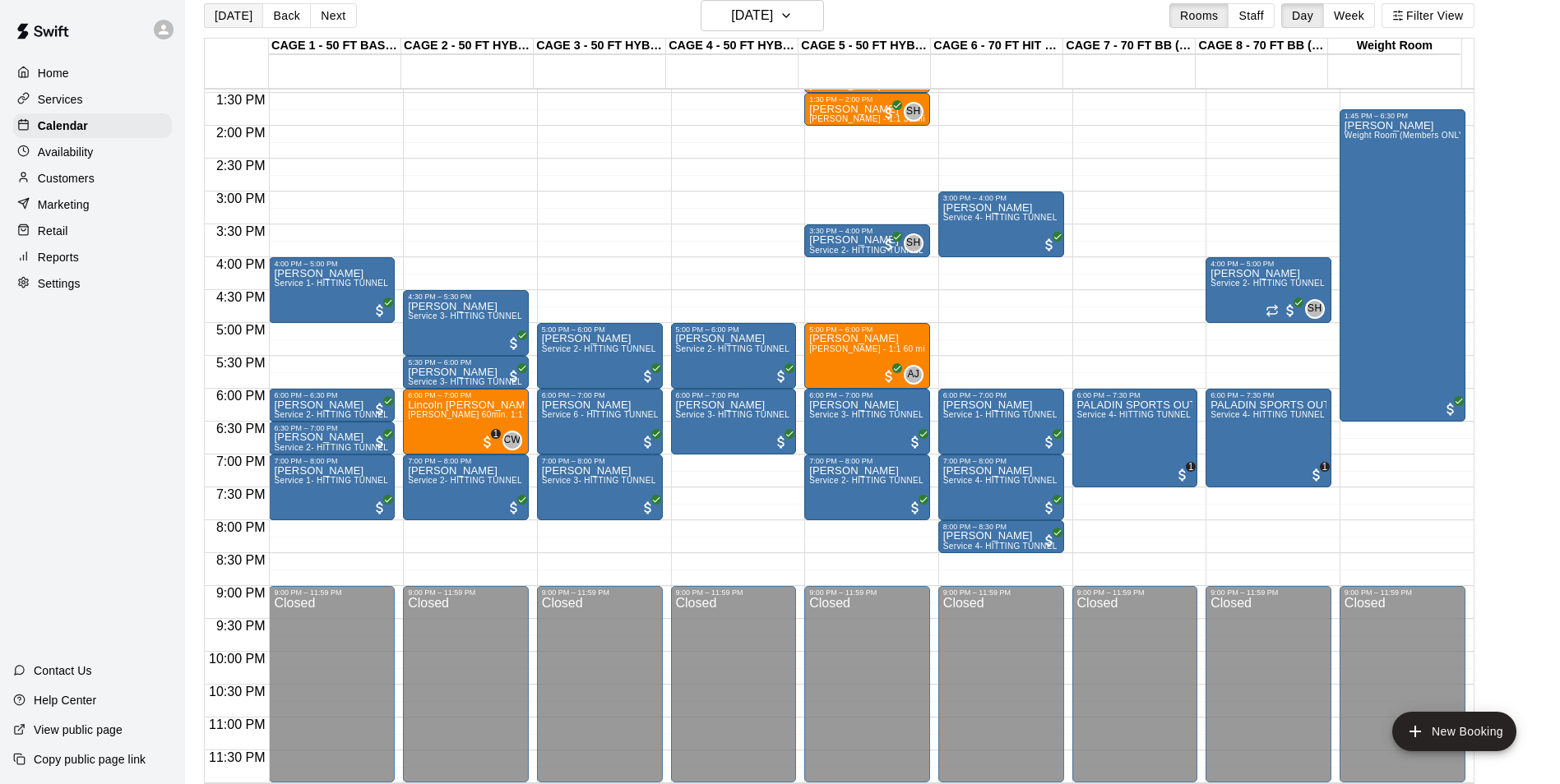
click at [235, 15] on button "[DATE]" at bounding box center [234, 16] width 59 height 25
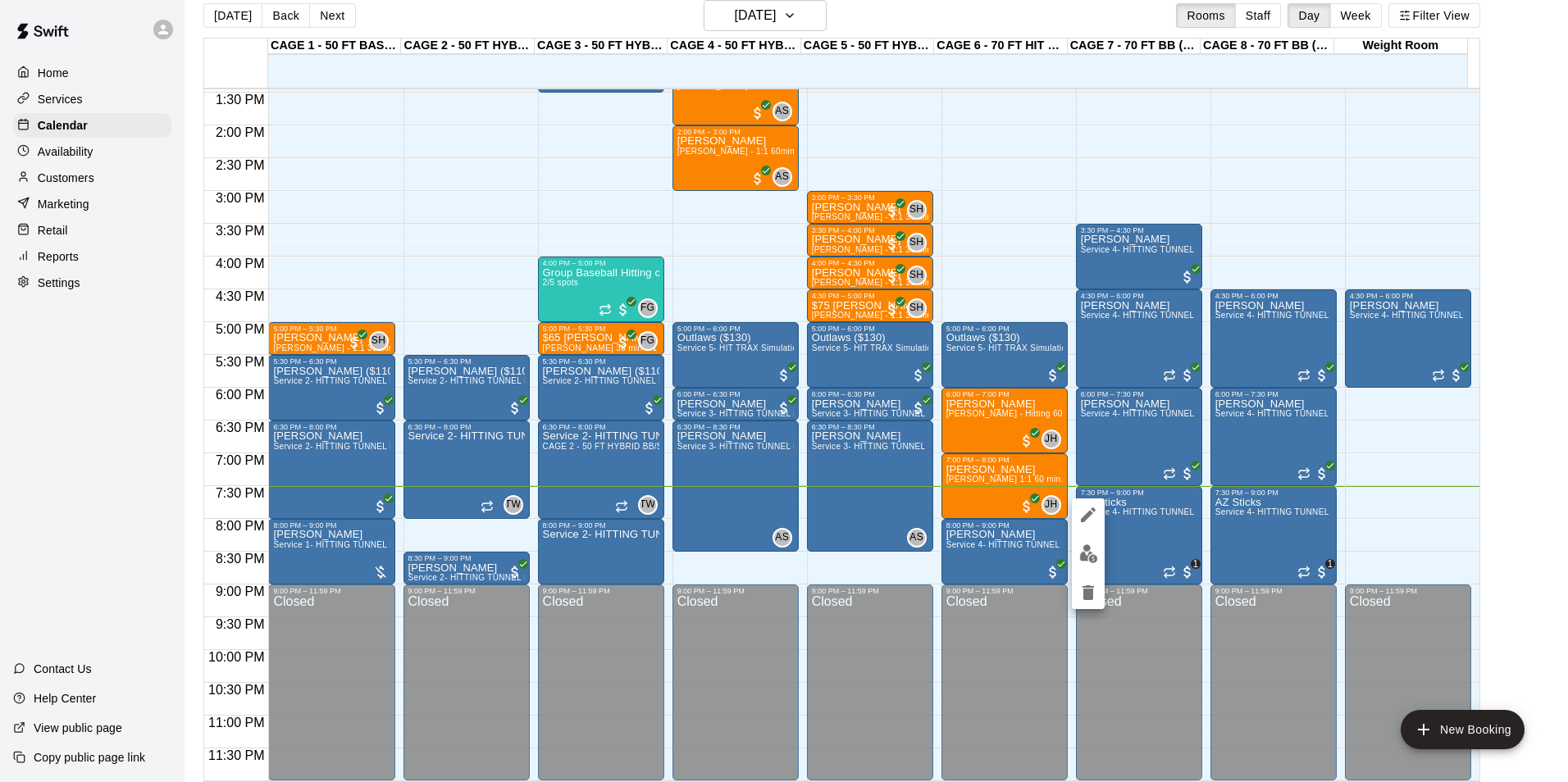
click at [1076, 556] on button "edit" at bounding box center [1088, 553] width 32 height 32
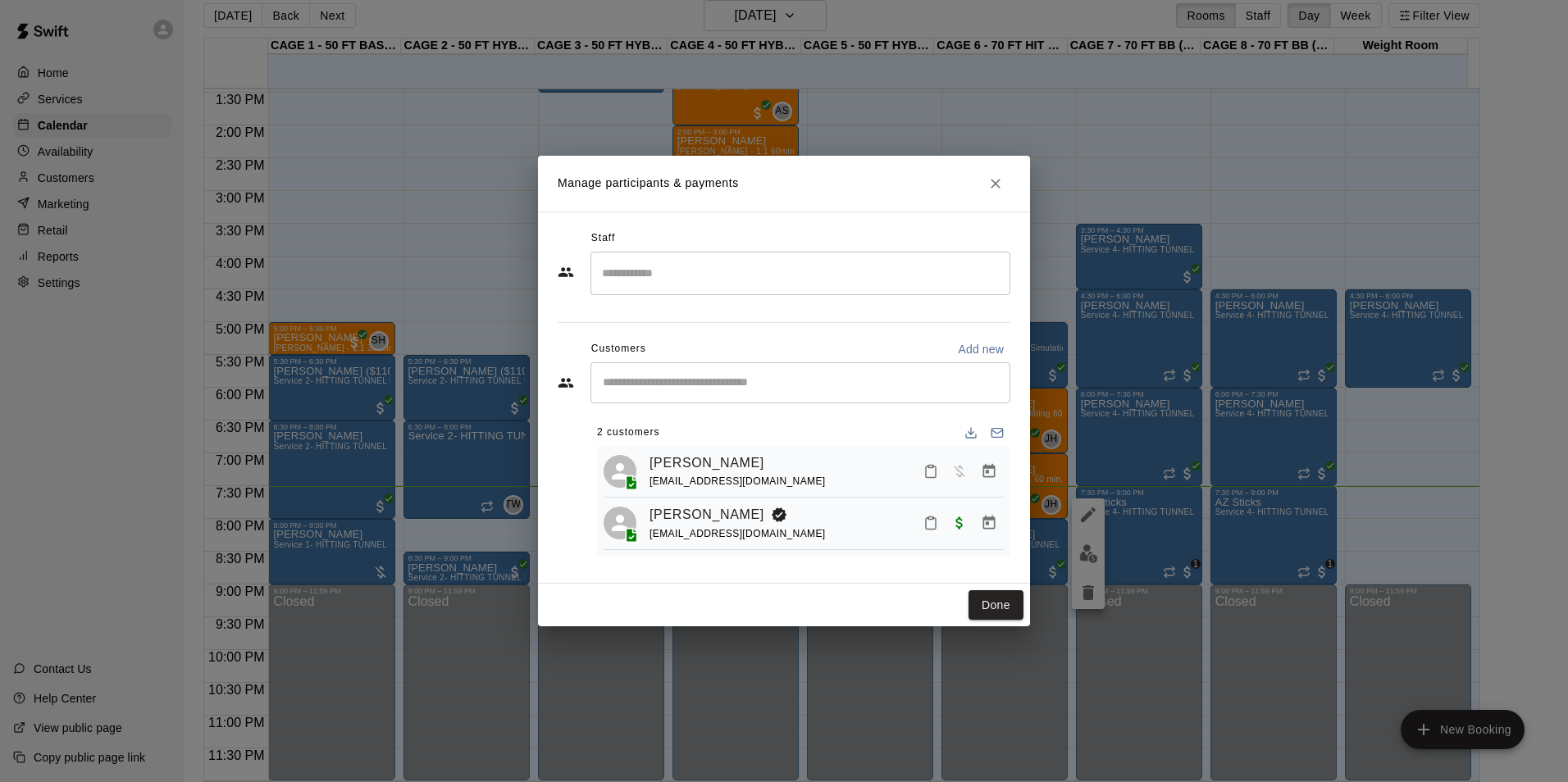
click at [997, 606] on button "Done" at bounding box center [995, 605] width 55 height 31
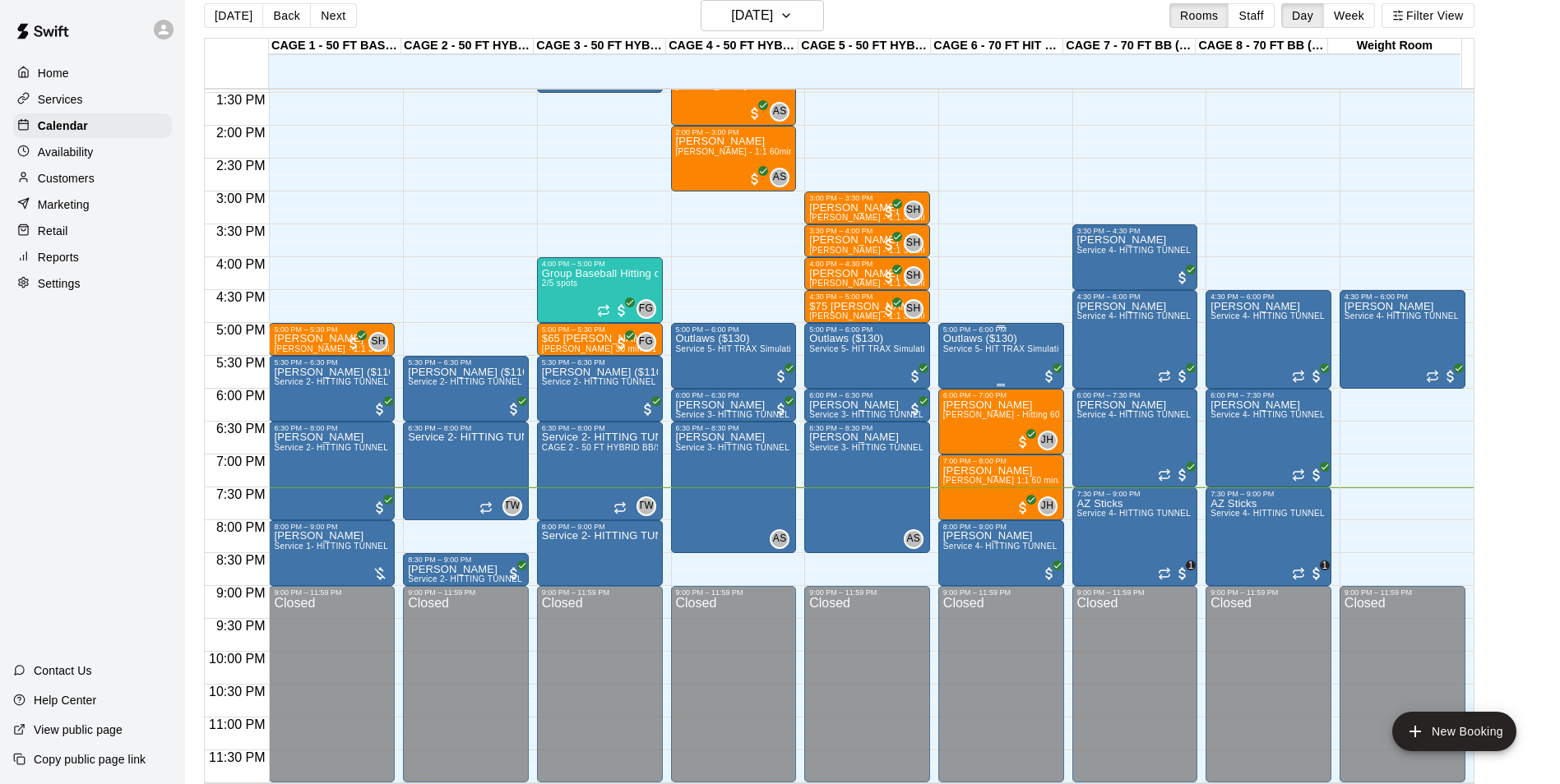
click at [943, 358] on div "Outlaws ($130) Service 5- HIT TRAX Simulation Tunnel" at bounding box center [1000, 726] width 116 height 784
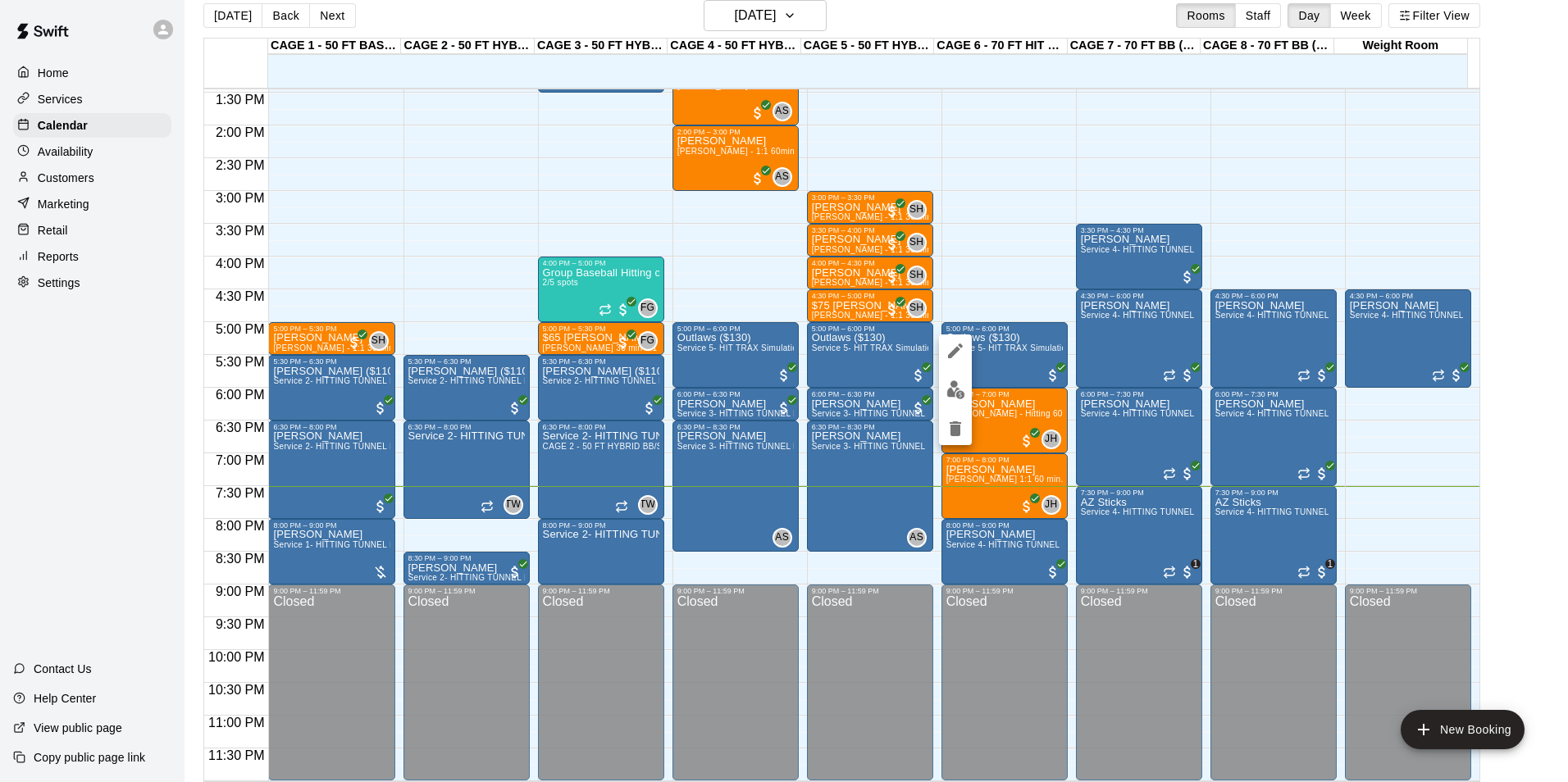
click at [954, 390] on img "edit" at bounding box center [955, 390] width 19 height 19
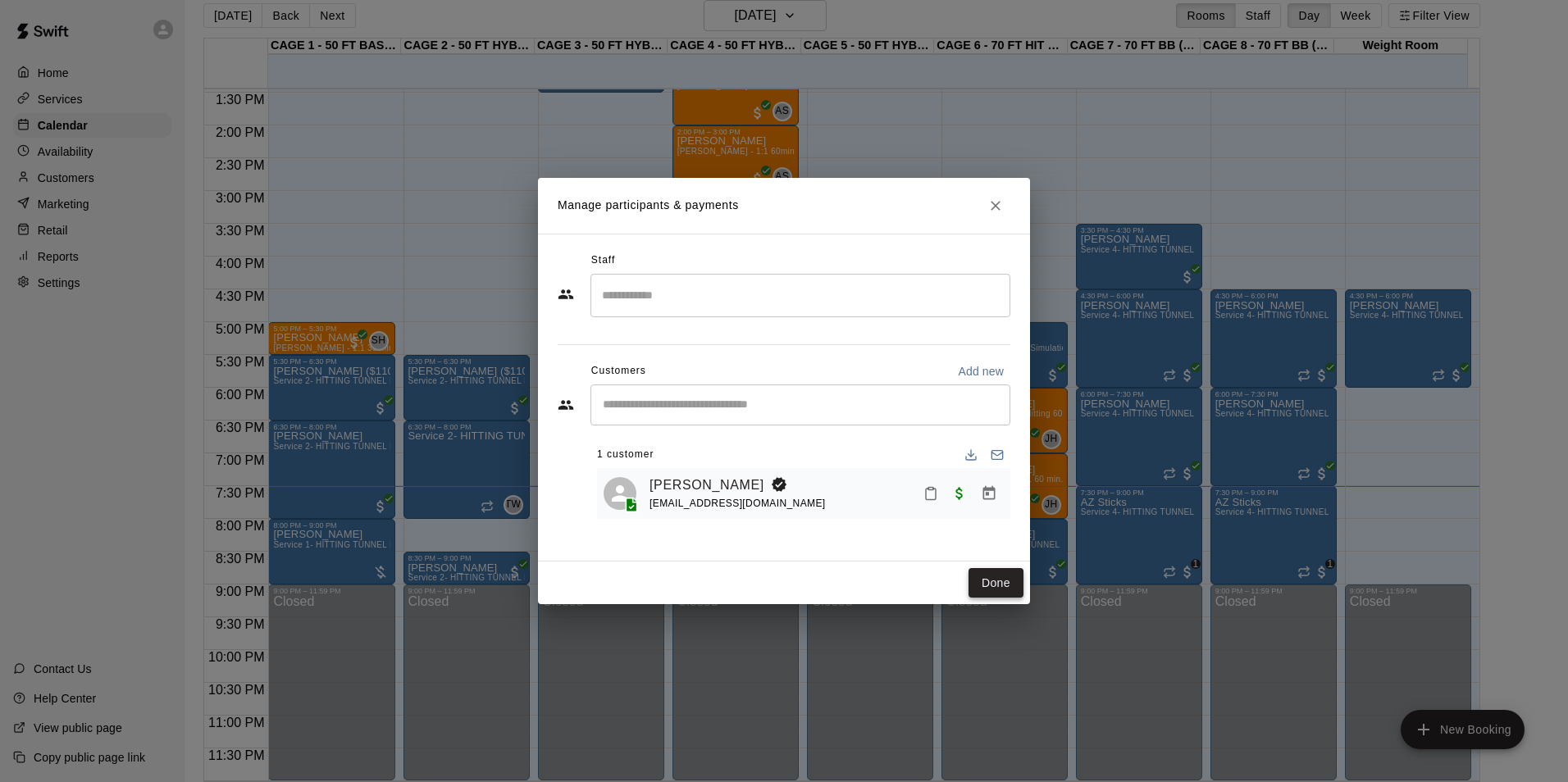
click at [996, 591] on button "Done" at bounding box center [995, 583] width 55 height 31
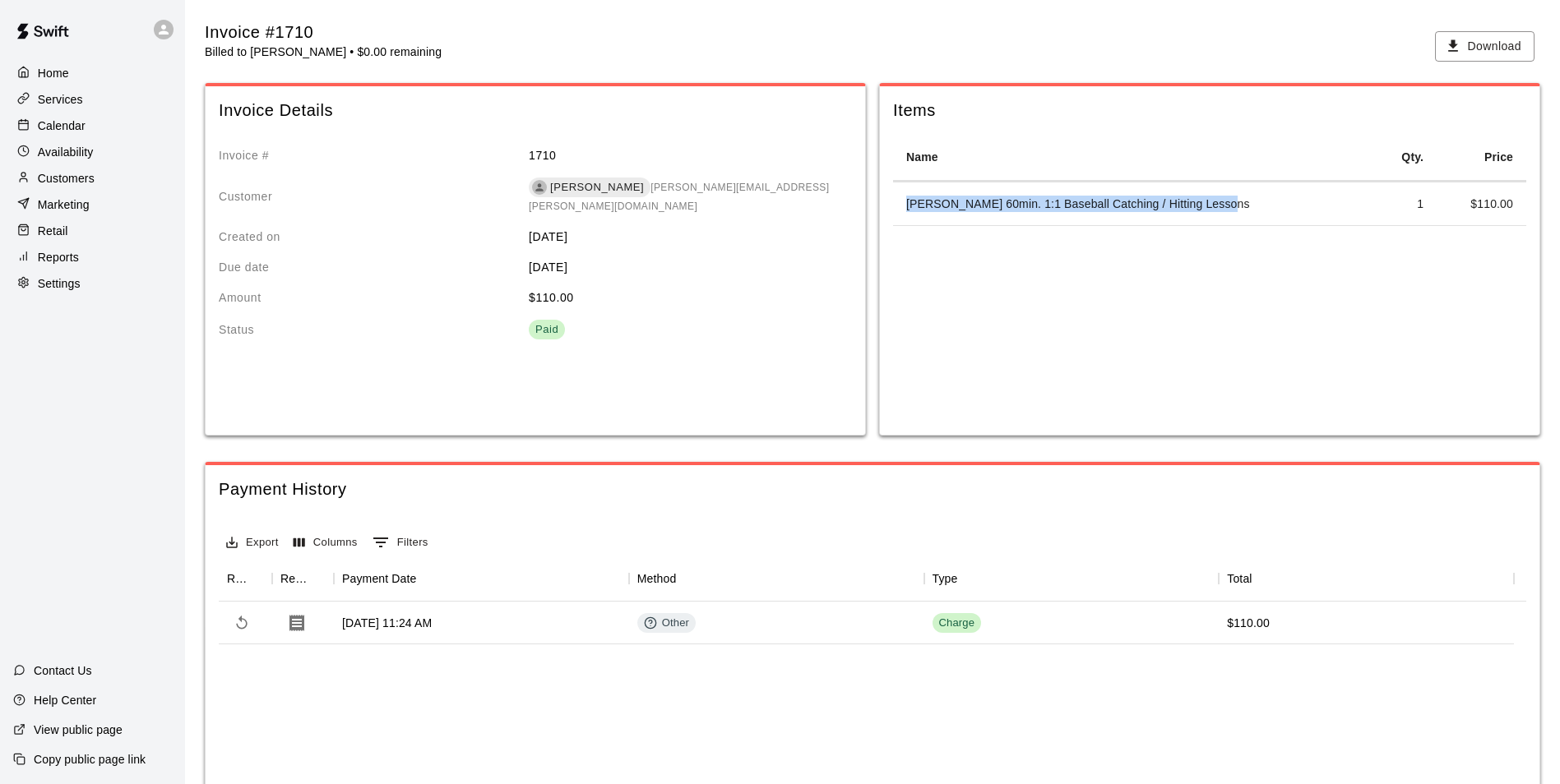
drag, startPoint x: 900, startPoint y: 209, endPoint x: 1264, endPoint y: 224, distance: 364.3
click at [1264, 224] on td "[PERSON_NAME] 60min. 1:1 Baseball Catching / Hitting Lessons" at bounding box center [1133, 204] width 481 height 44
copy td "[PERSON_NAME] 60min. 1:1 Baseball Catching / Hitting Lessons"
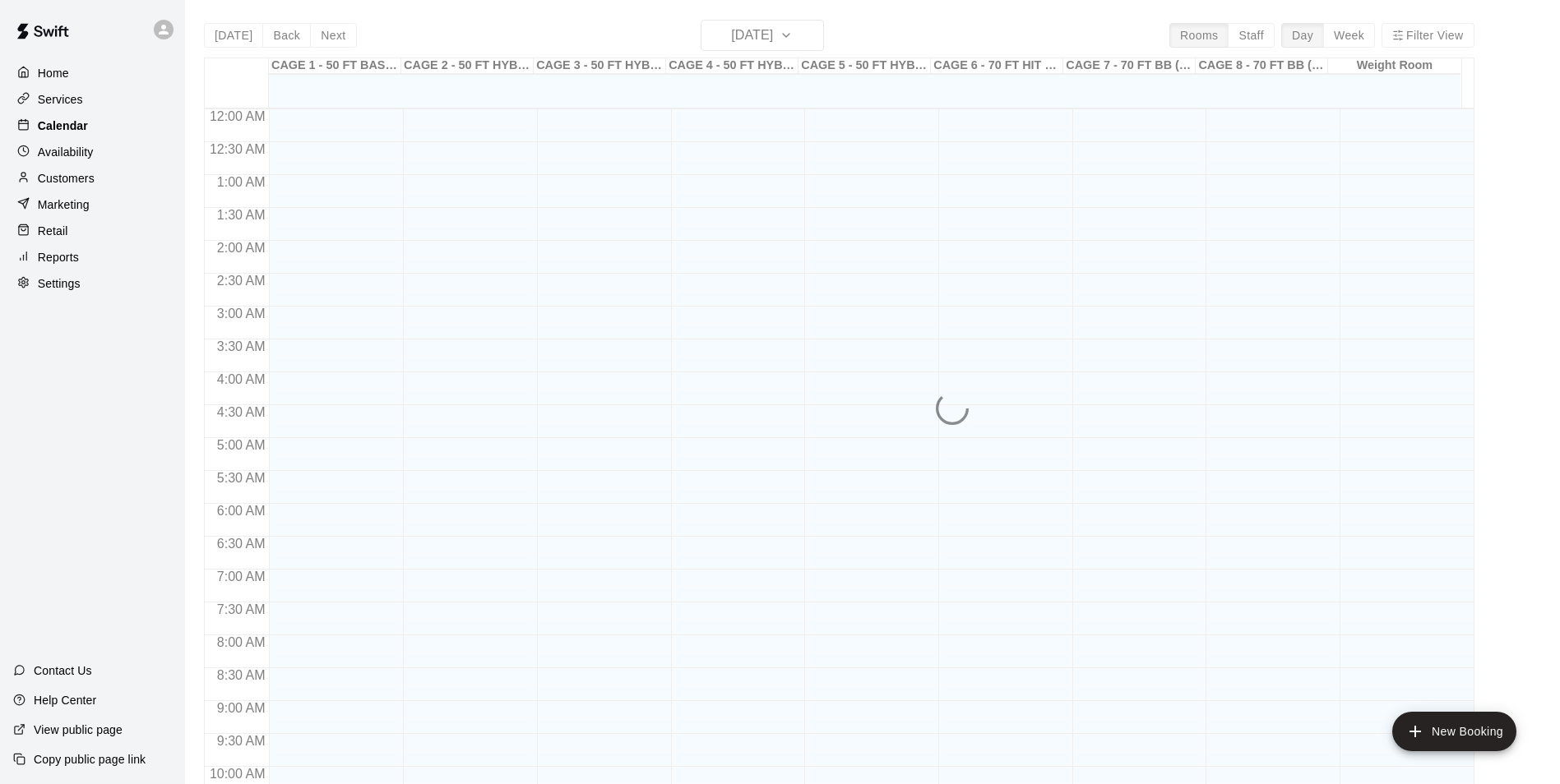
scroll to position [835, 0]
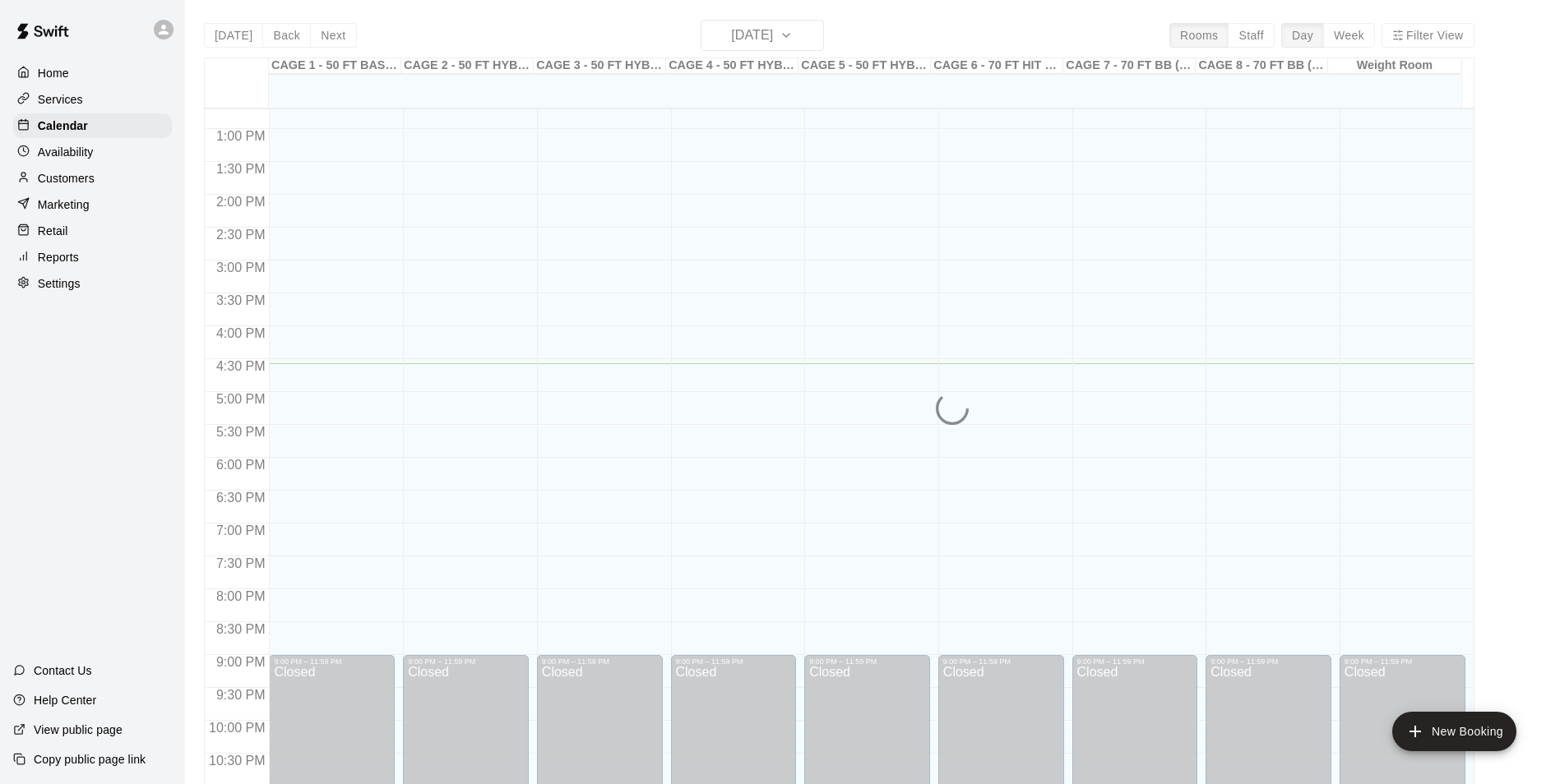
click at [83, 108] on div "Services" at bounding box center [92, 99] width 159 height 25
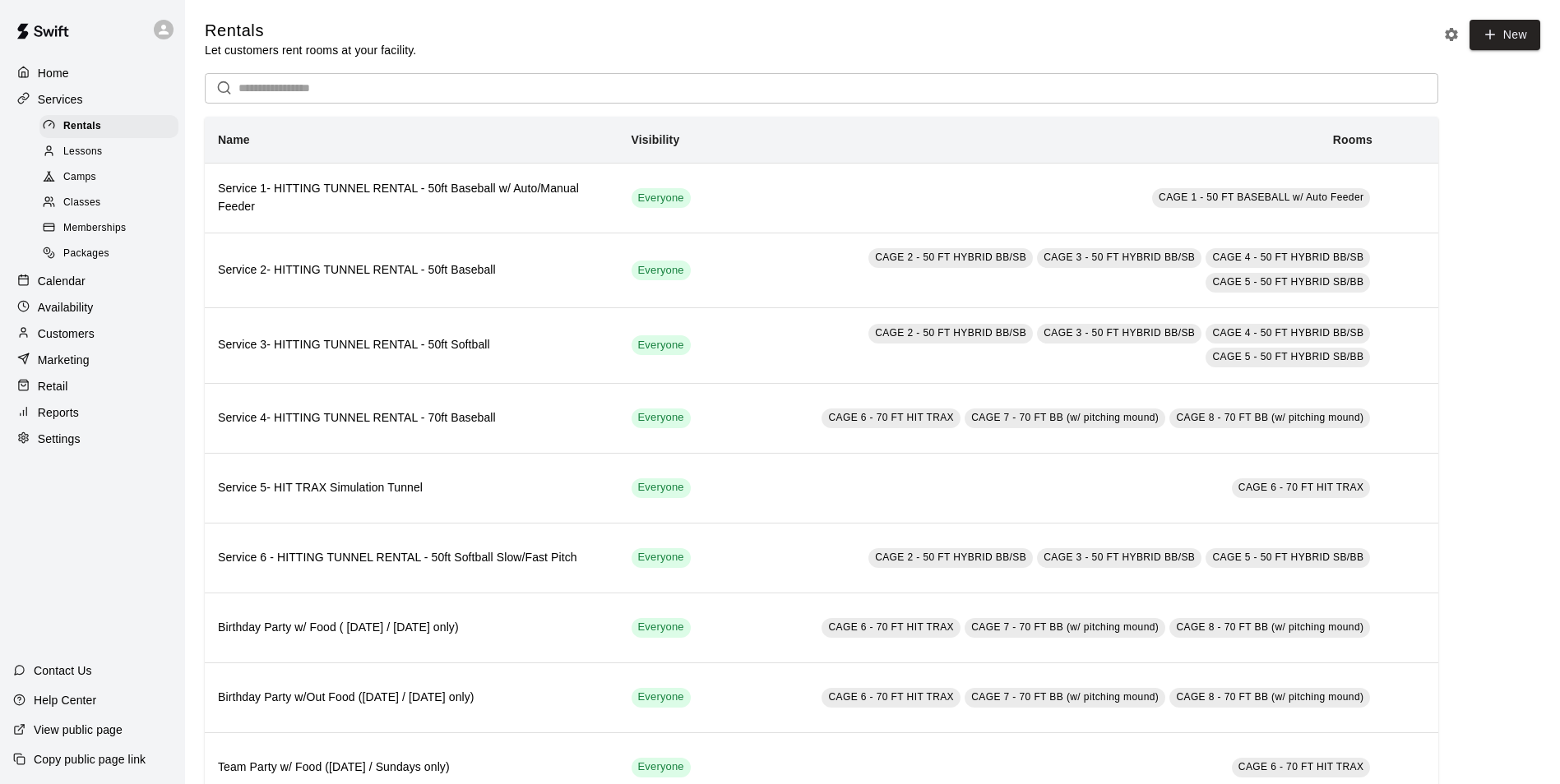
click at [97, 252] on span "Packages" at bounding box center [86, 254] width 46 height 17
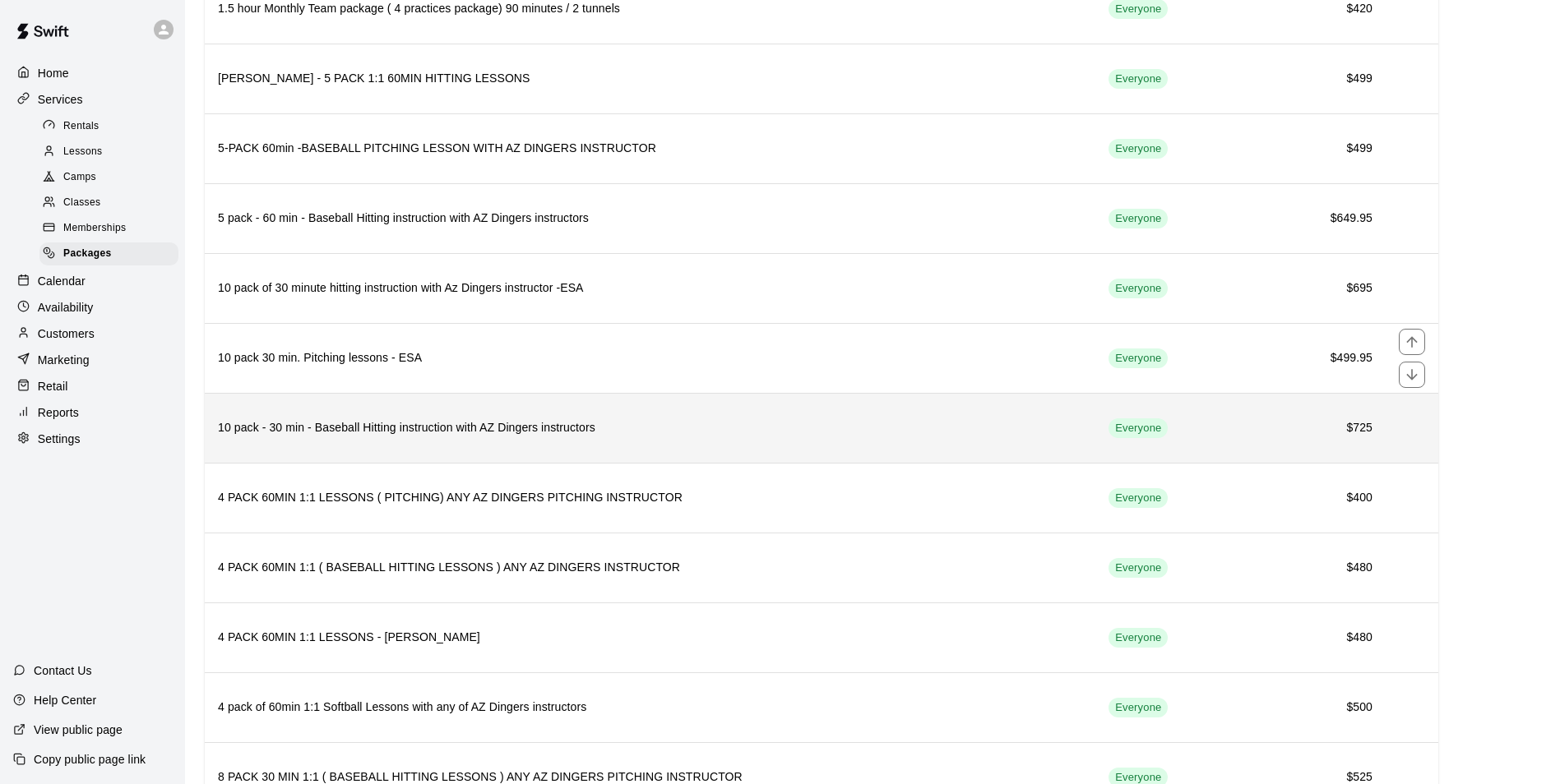
scroll to position [1562, 0]
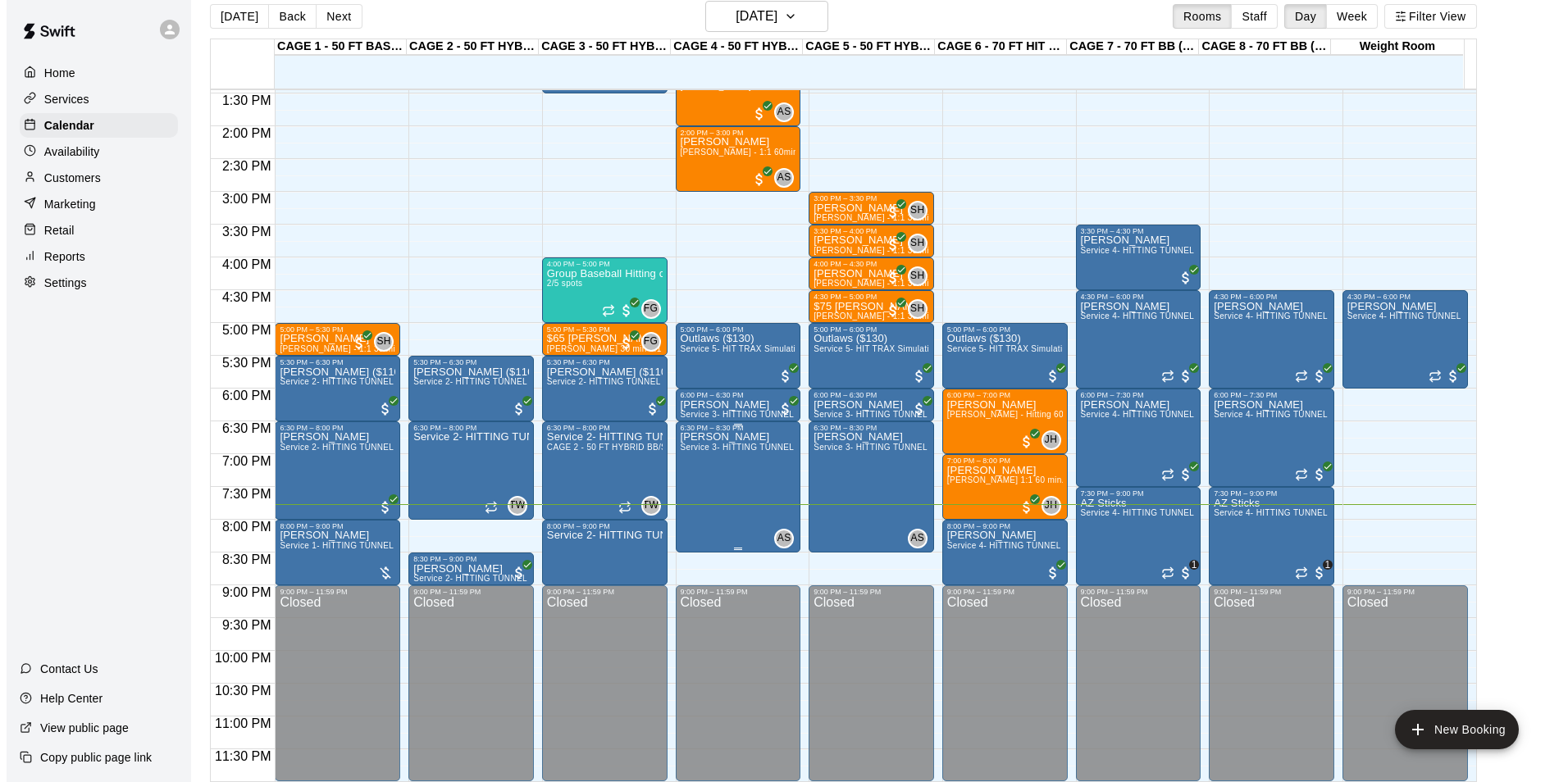
scroll to position [26, 0]
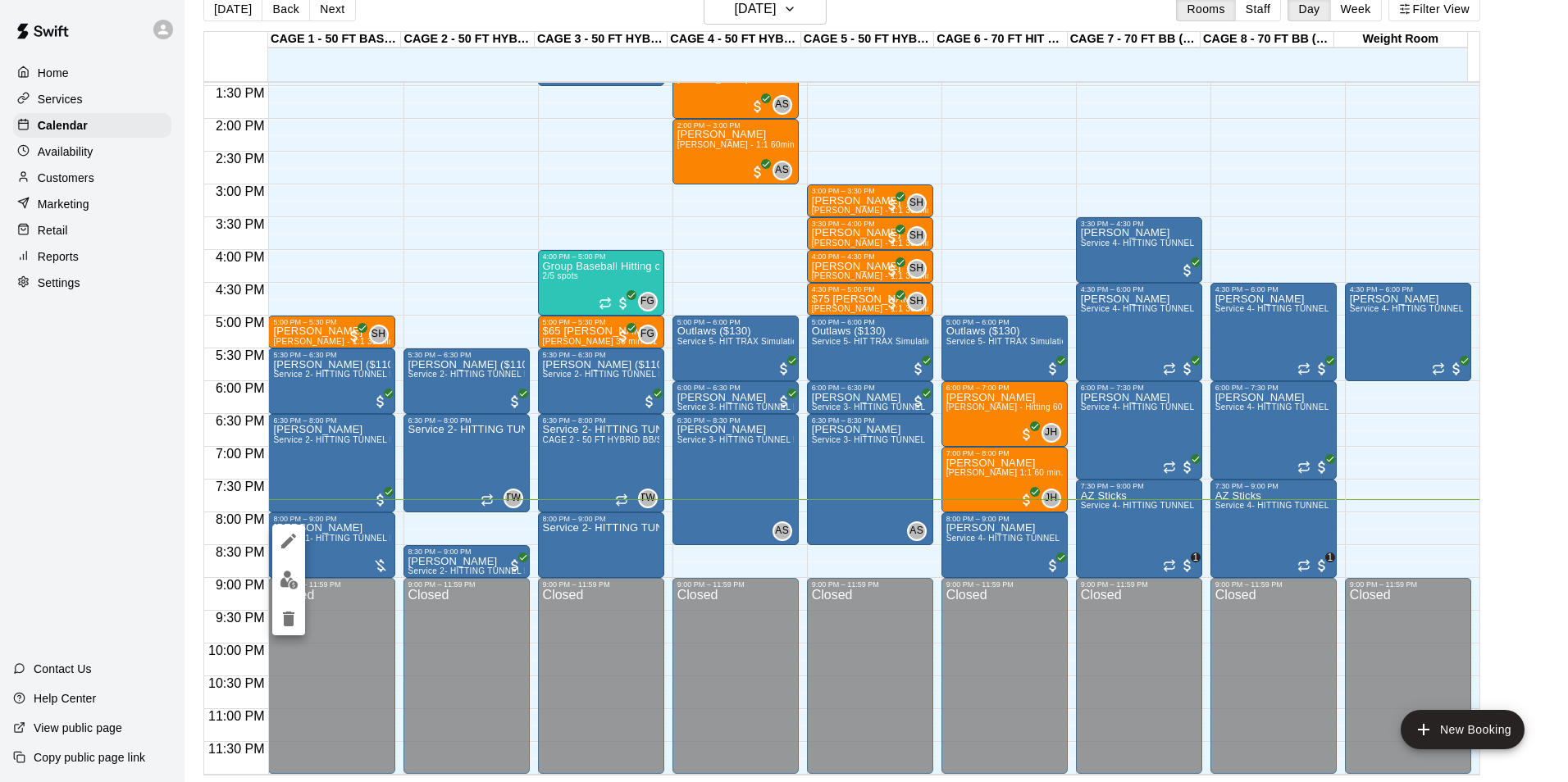
click at [288, 581] on img "edit" at bounding box center [289, 580] width 19 height 19
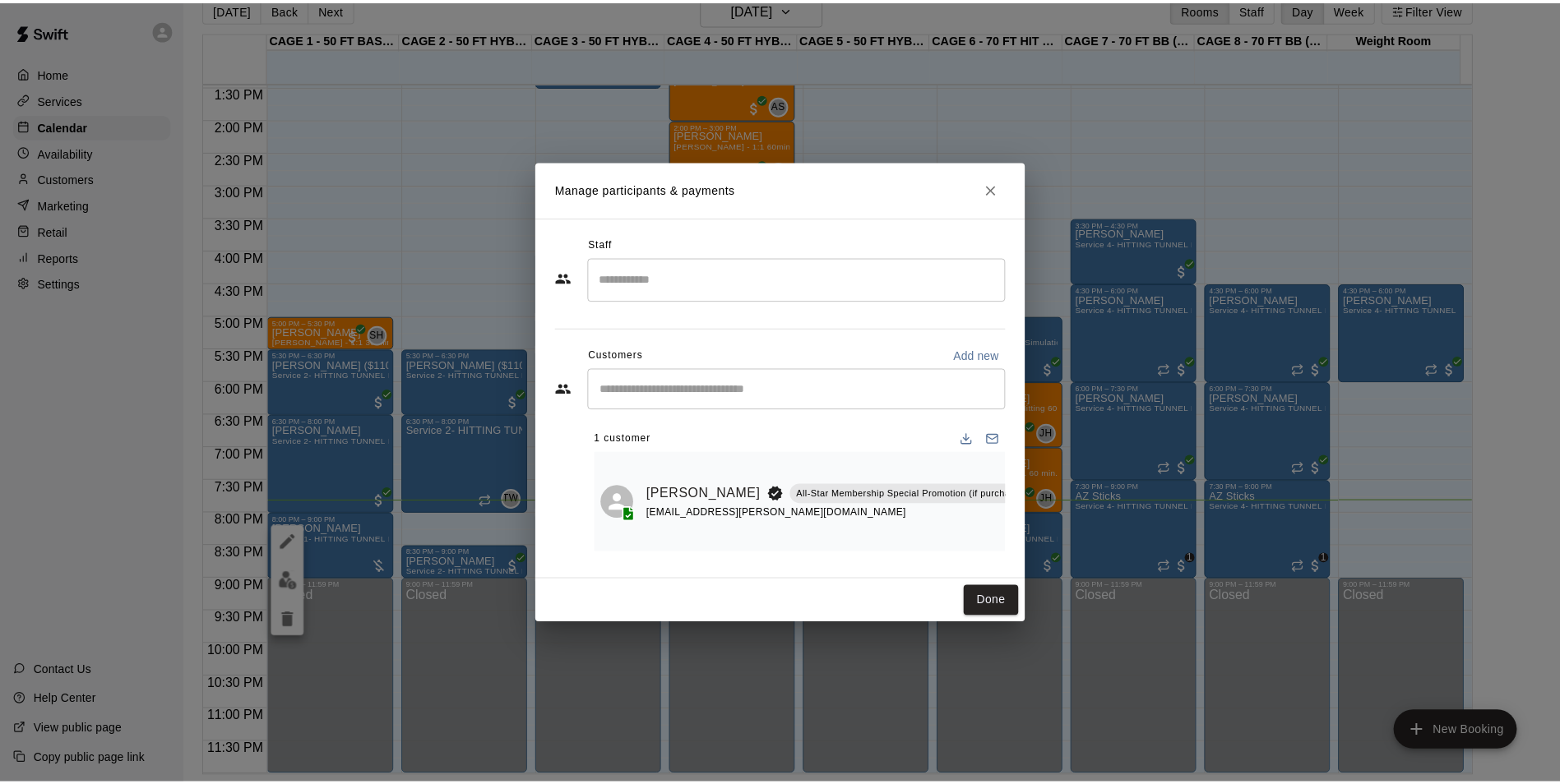
scroll to position [0, 202]
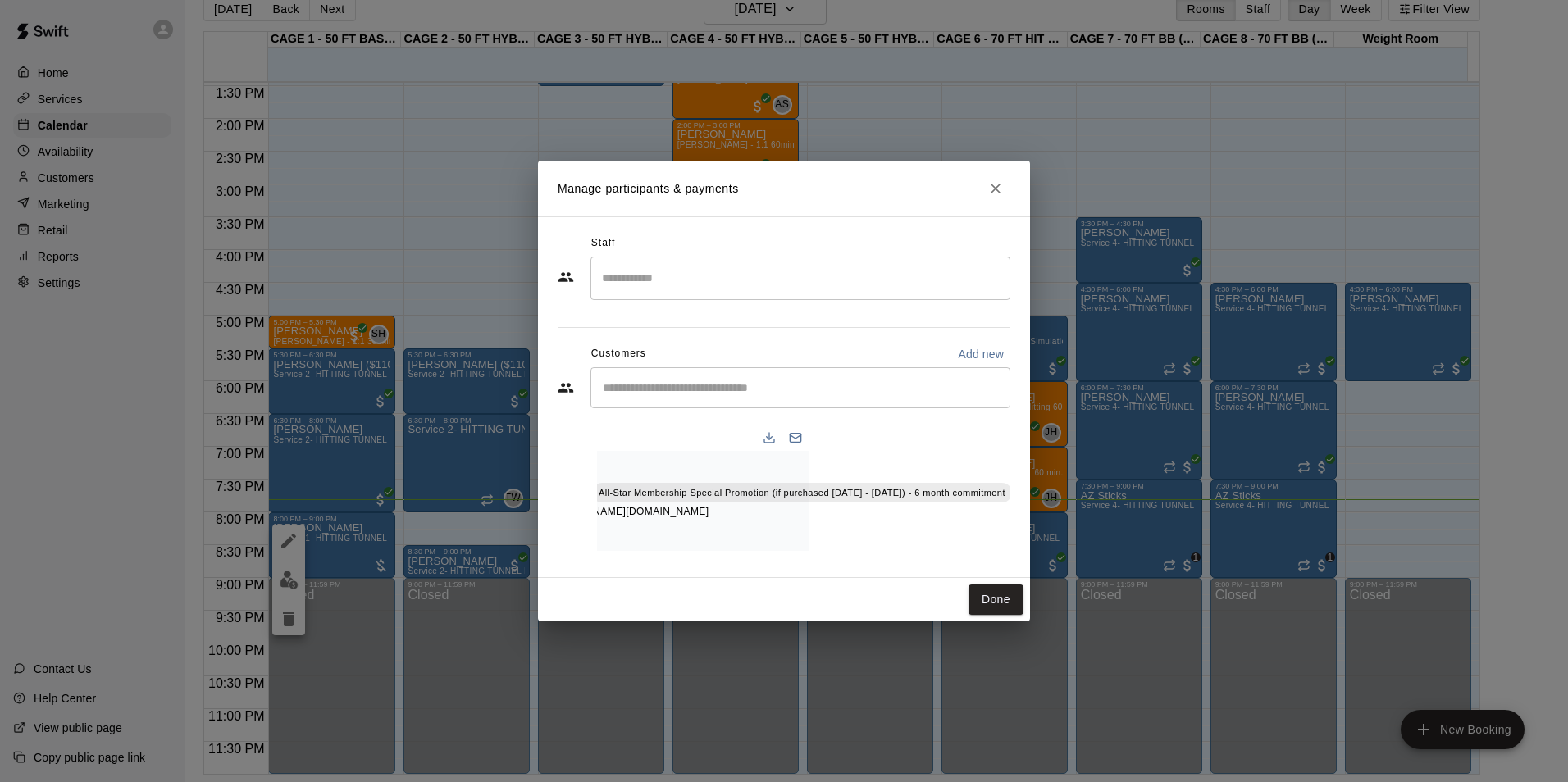
click at [1011, 523] on div "Staff ​ Customers Add new ​ 1 customer Jesse Juarez All-Star Membership Special…" at bounding box center [784, 397] width 492 height 362
click at [1018, 523] on icon "Manage bookings & payment" at bounding box center [1027, 529] width 17 height 17
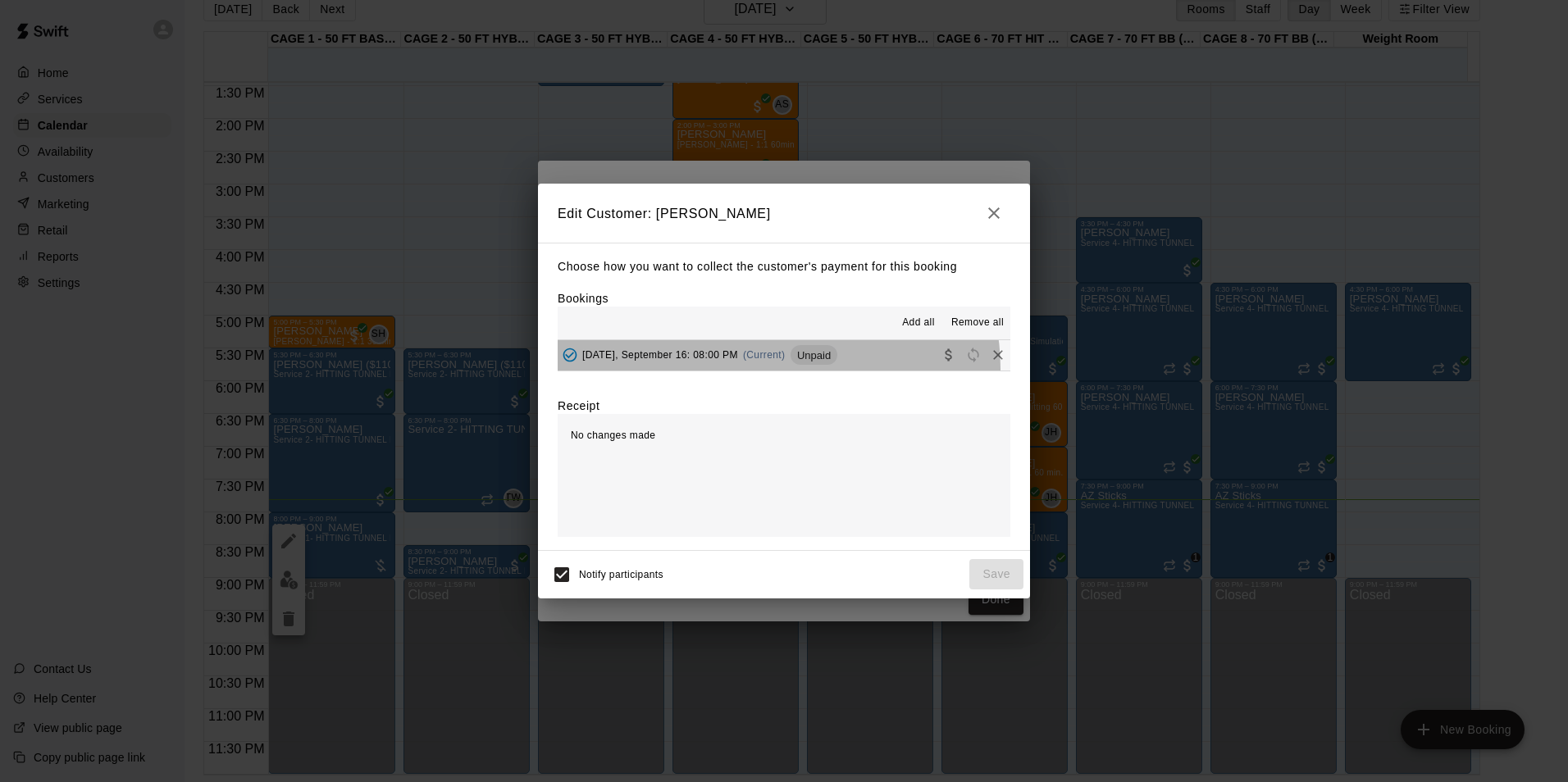
click at [766, 370] on button "Tuesday, September 16: 08:00 PM (Current) Unpaid" at bounding box center [783, 355] width 453 height 31
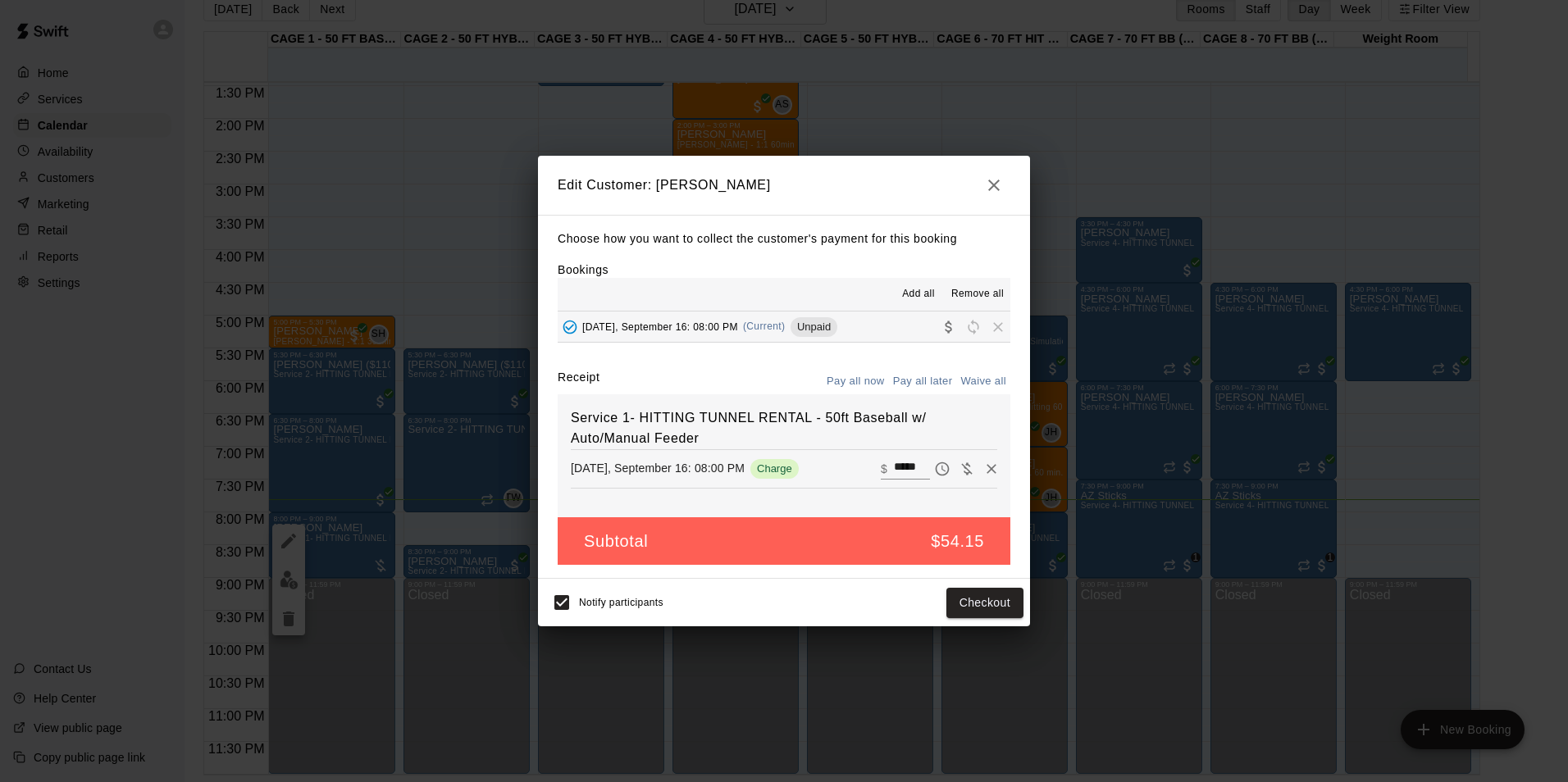
click at [929, 372] on button "Pay all later" at bounding box center [923, 381] width 68 height 25
click at [858, 394] on button "Pay all now" at bounding box center [856, 381] width 67 height 25
click at [971, 592] on button "Checkout" at bounding box center [984, 602] width 77 height 31
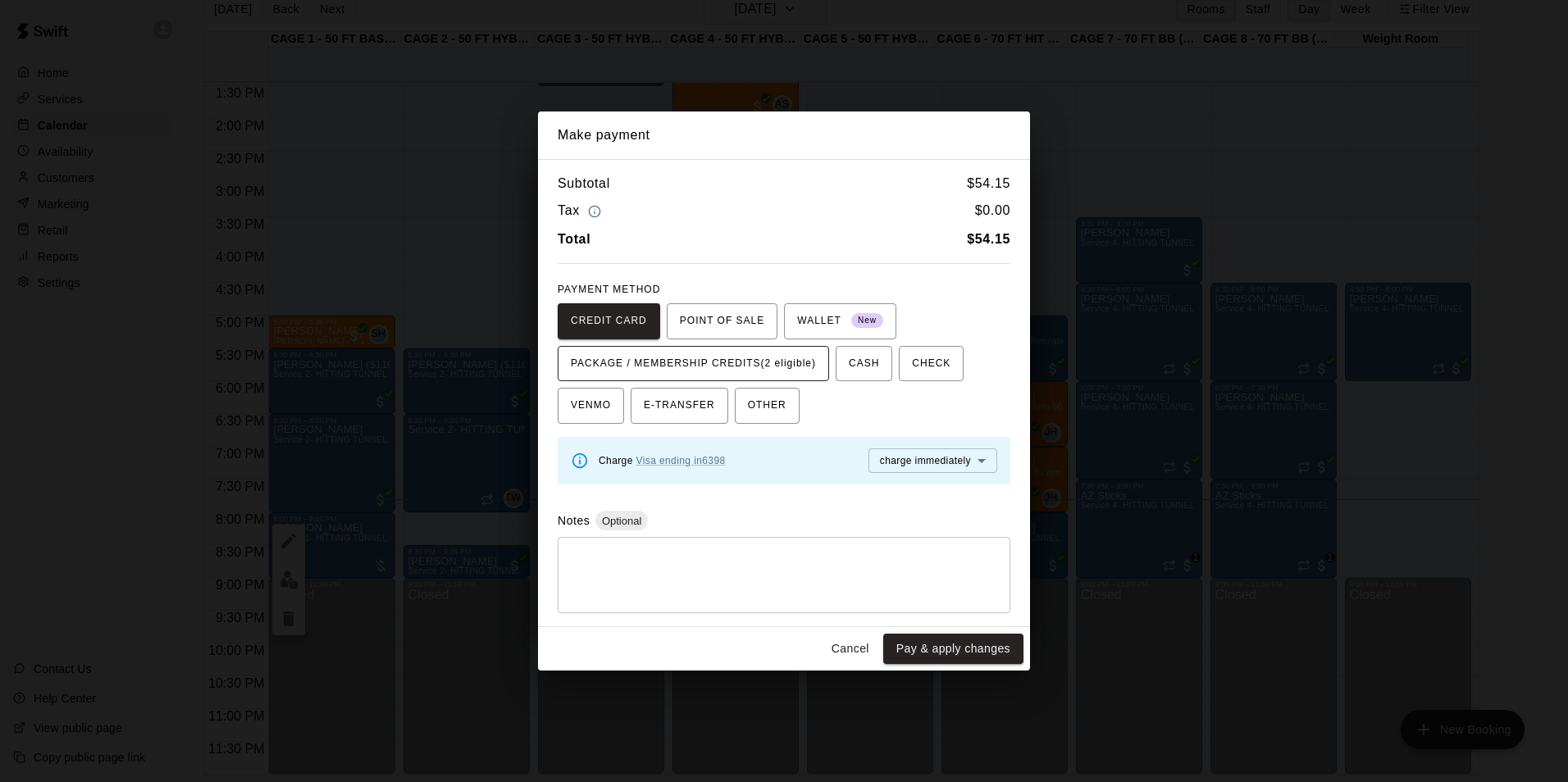
click at [743, 370] on span "PACKAGE / MEMBERSHIP CREDITS (2 eligible)" at bounding box center [693, 364] width 245 height 26
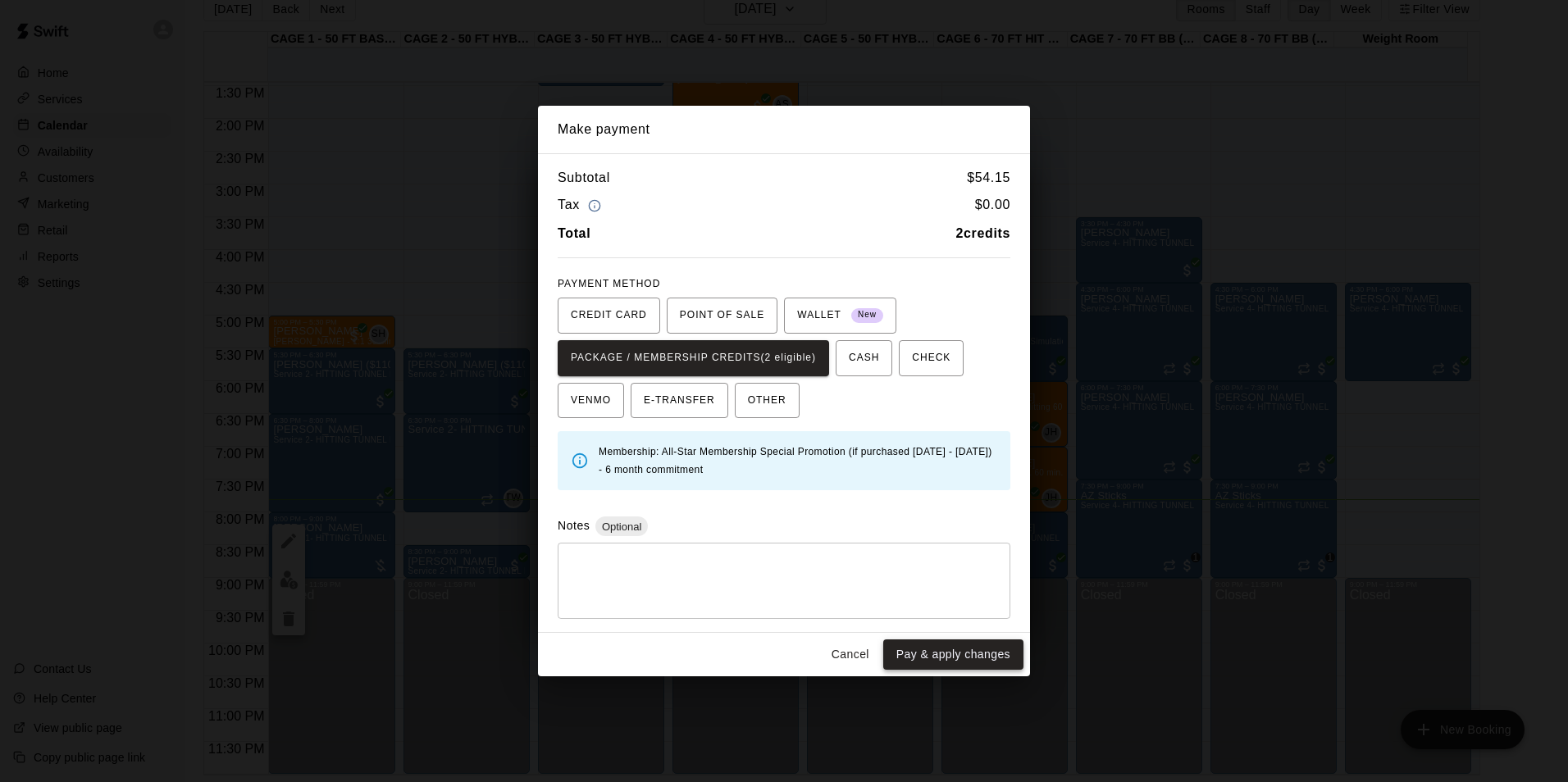
click at [964, 659] on button "Pay & apply changes" at bounding box center [952, 654] width 140 height 31
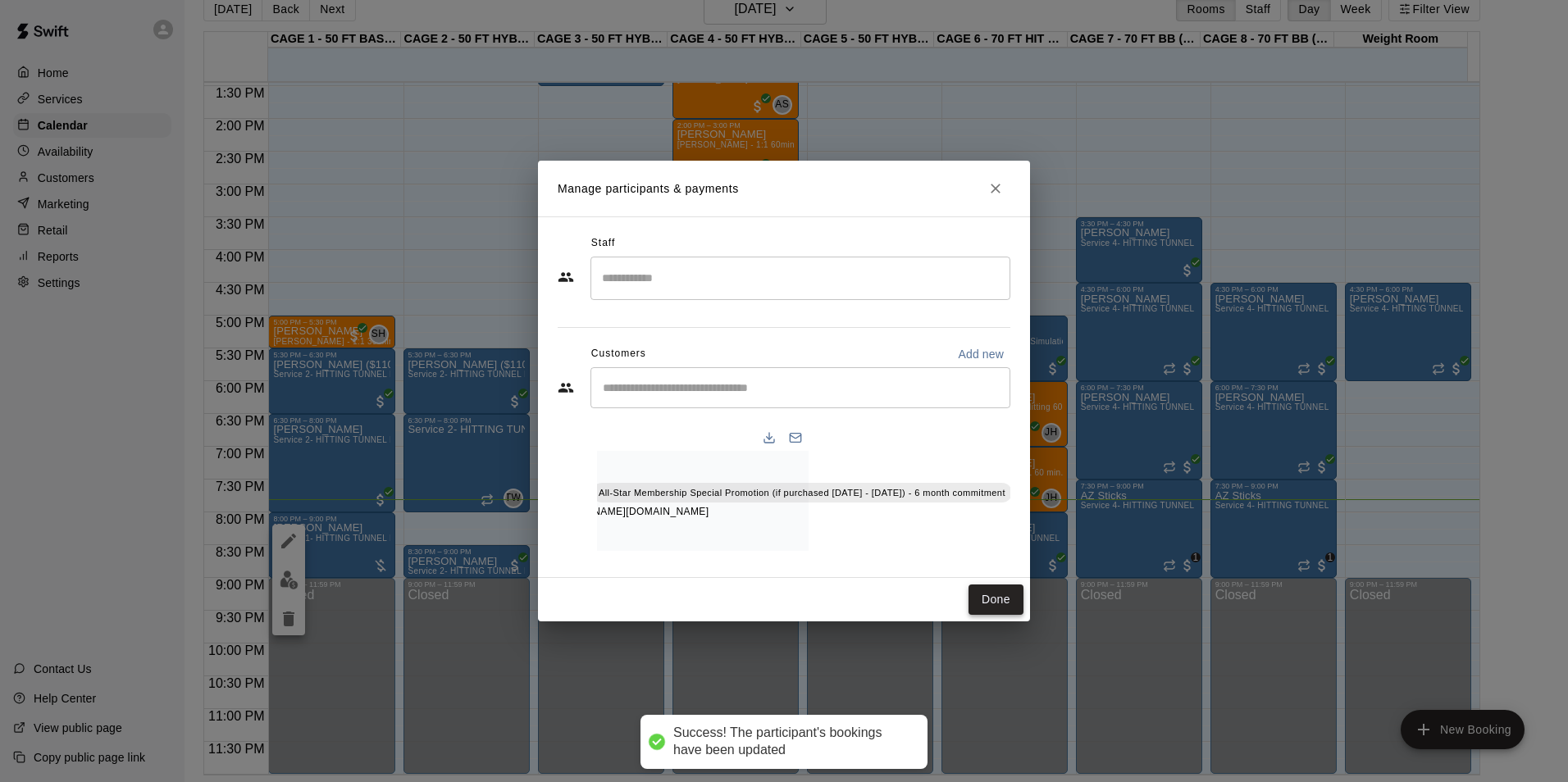
click at [996, 612] on button "Done" at bounding box center [995, 600] width 55 height 31
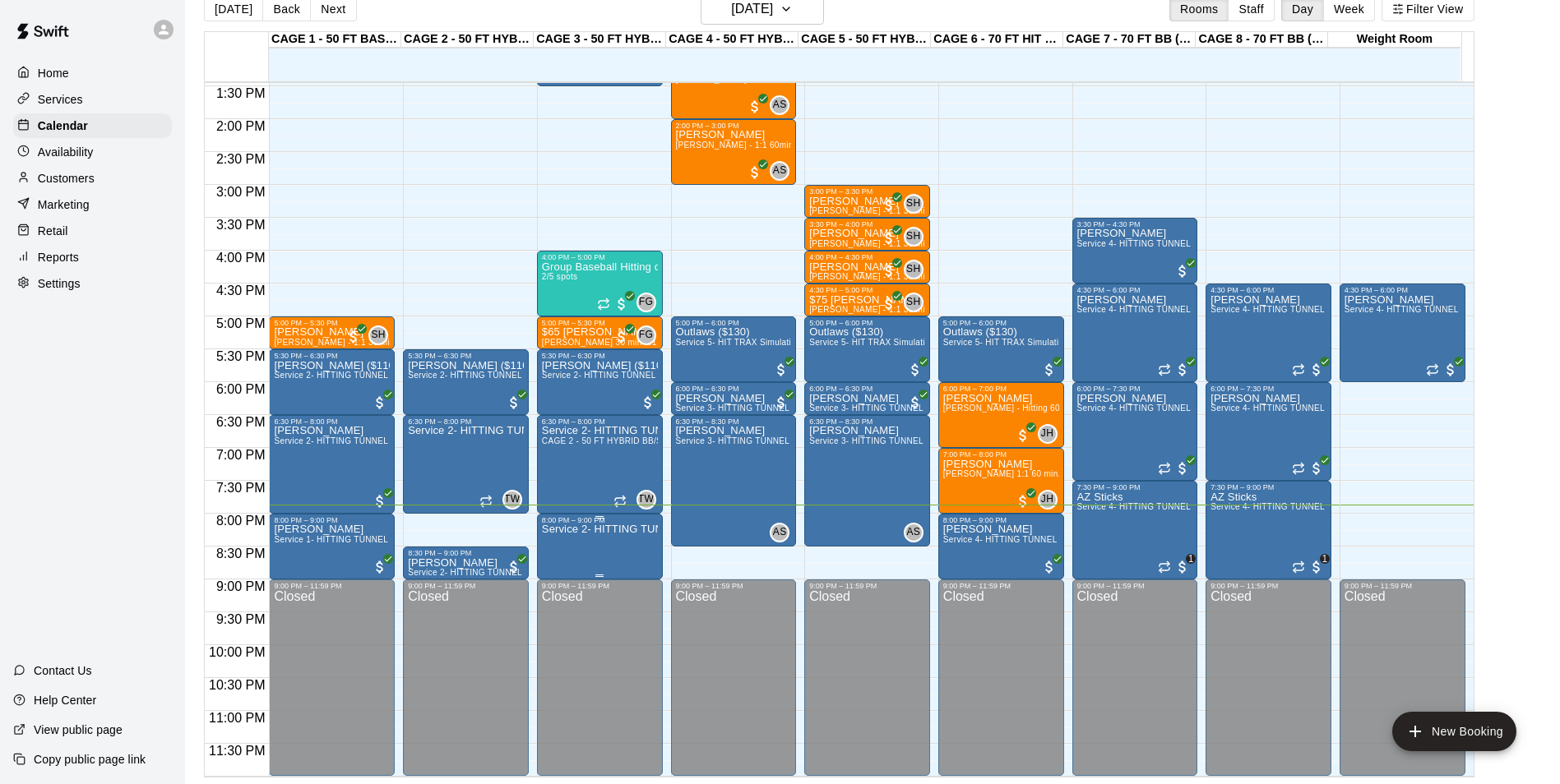
click at [569, 517] on div at bounding box center [600, 517] width 116 height 3
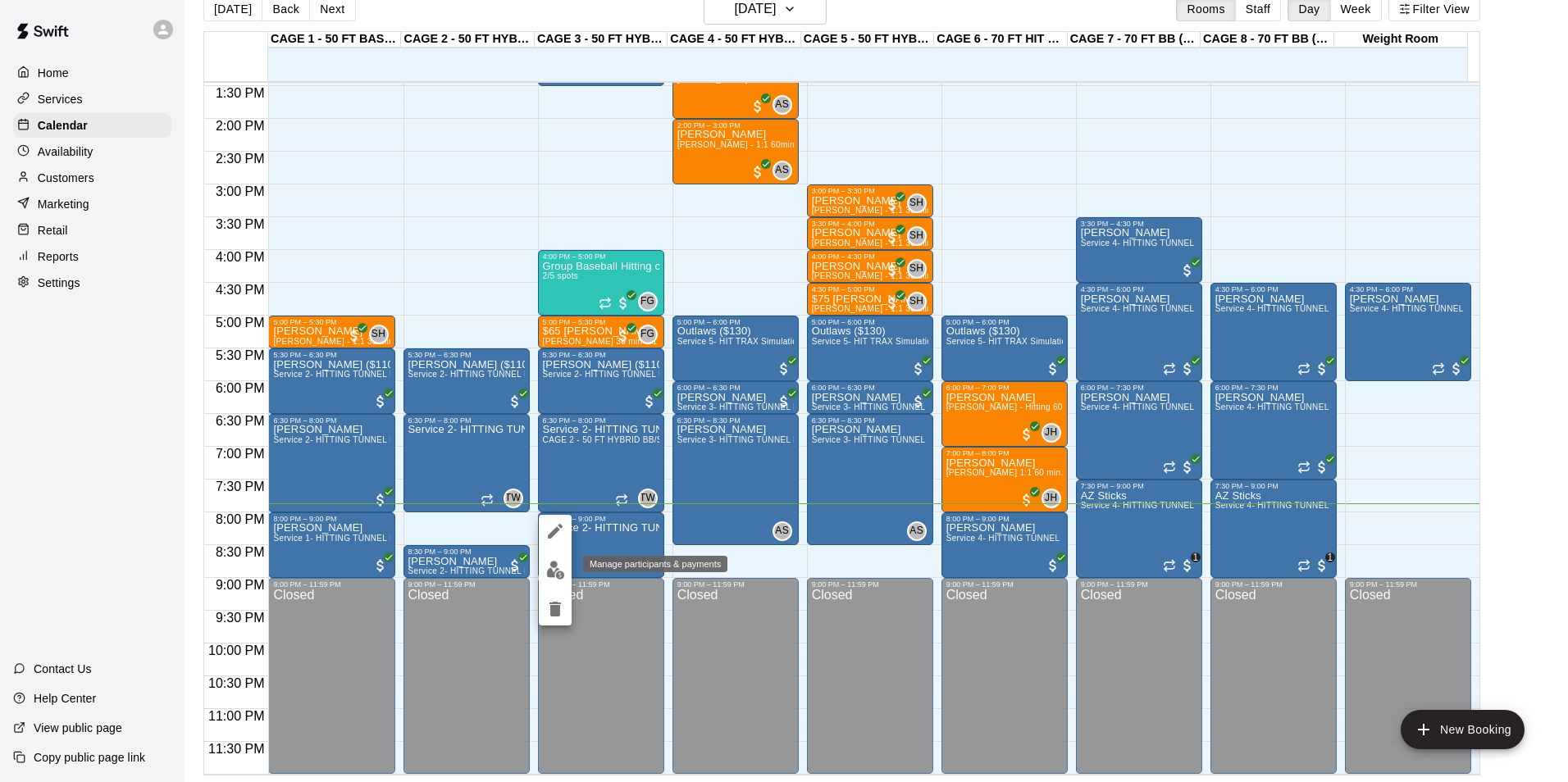
click at [552, 572] on img "edit" at bounding box center [555, 570] width 19 height 19
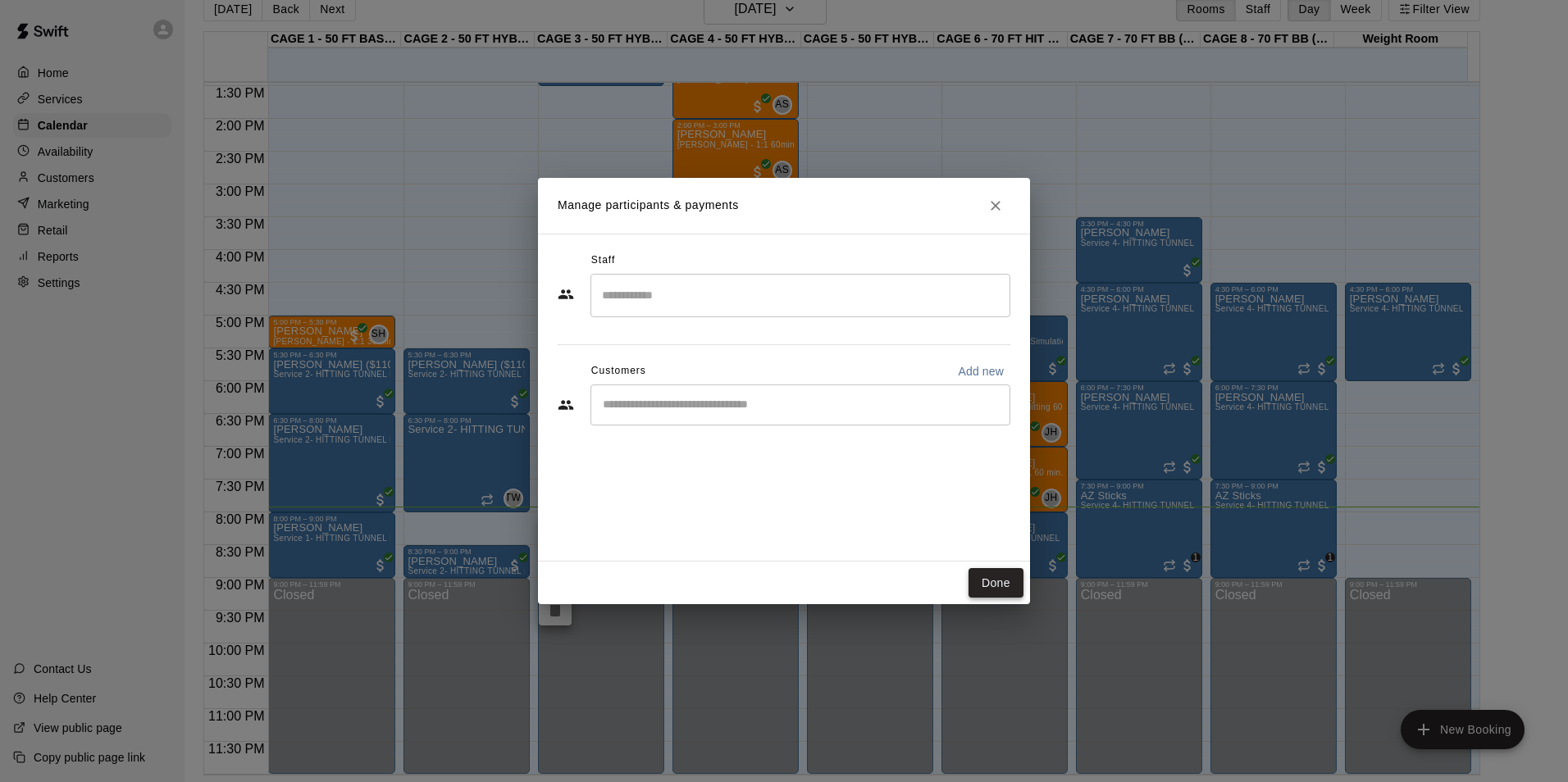
click at [1002, 583] on button "Done" at bounding box center [995, 583] width 55 height 31
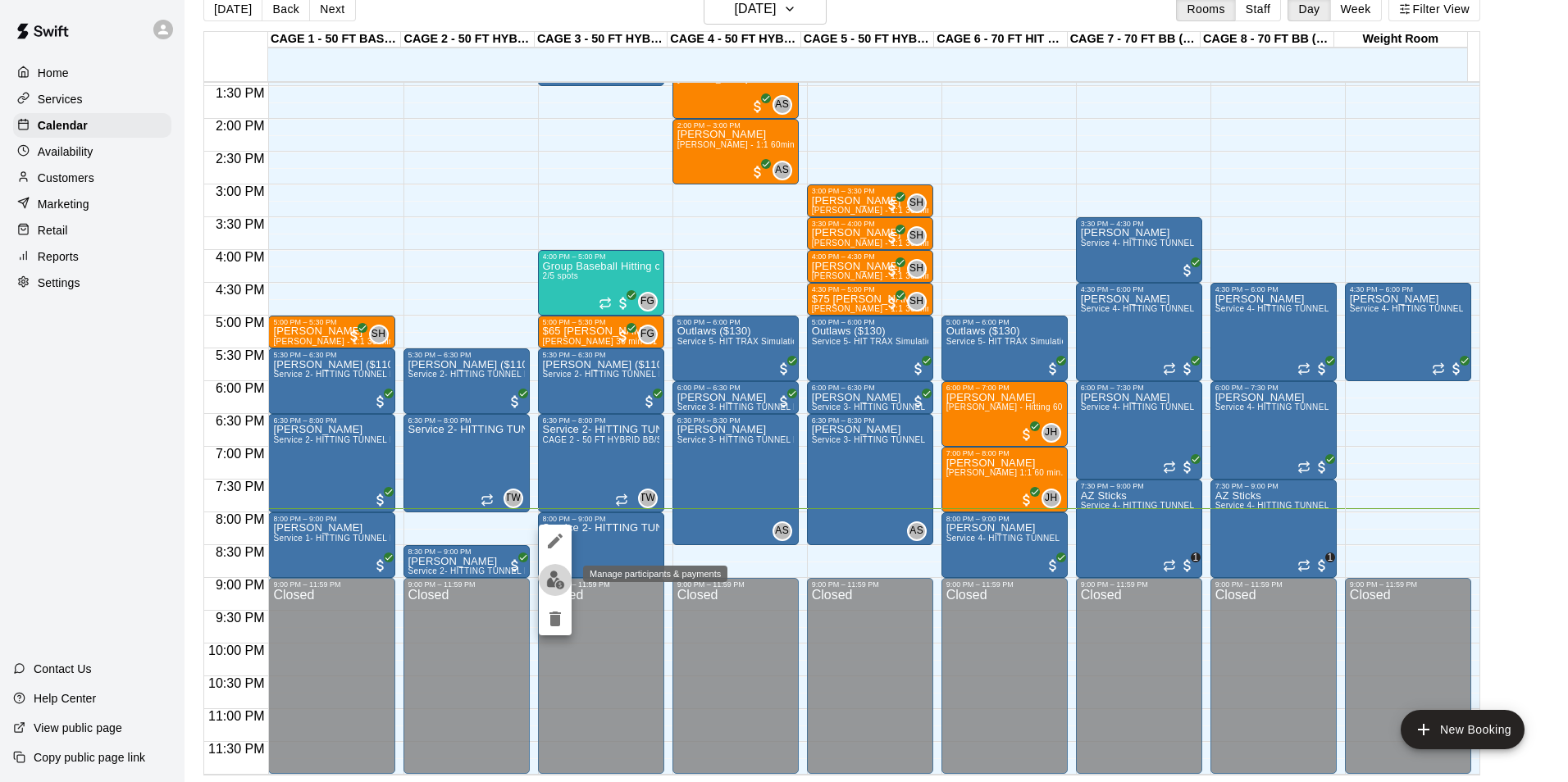
click at [560, 581] on img "edit" at bounding box center [555, 580] width 19 height 19
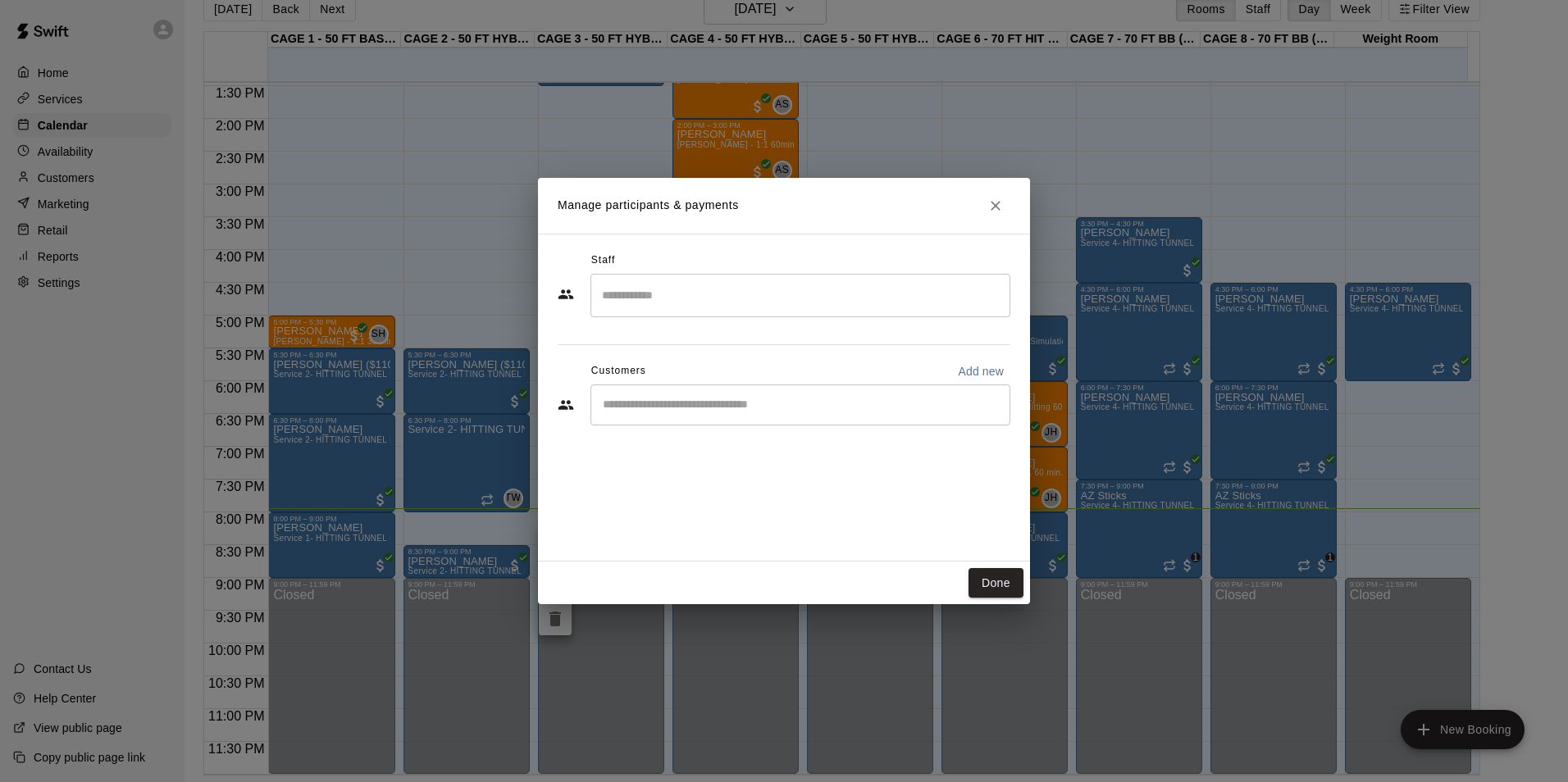
click at [859, 424] on div "​" at bounding box center [801, 405] width 420 height 41
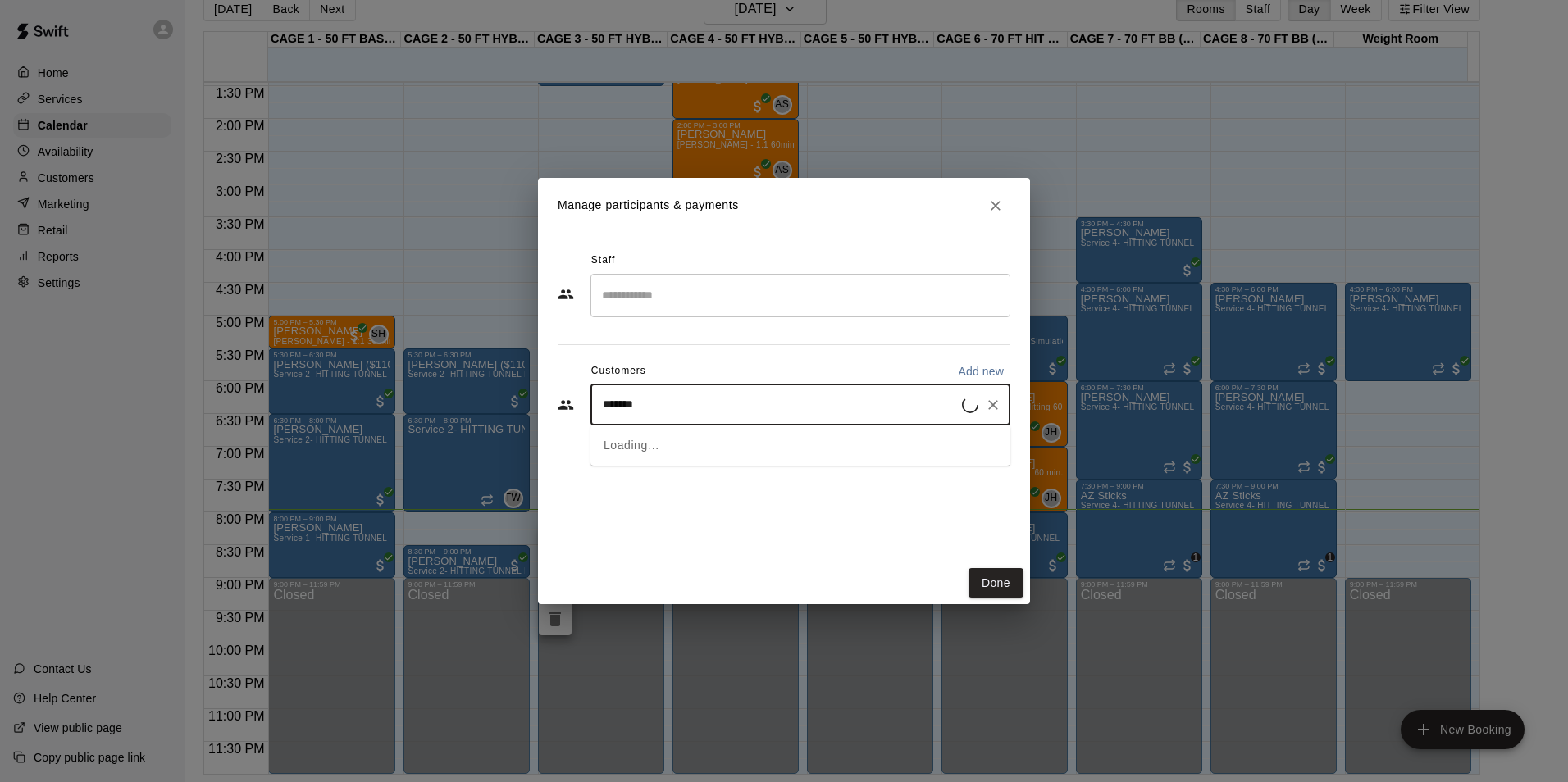
type input "********"
click at [790, 448] on div "Dana Matturro dmmatturro@yahoo.com" at bounding box center [817, 453] width 361 height 35
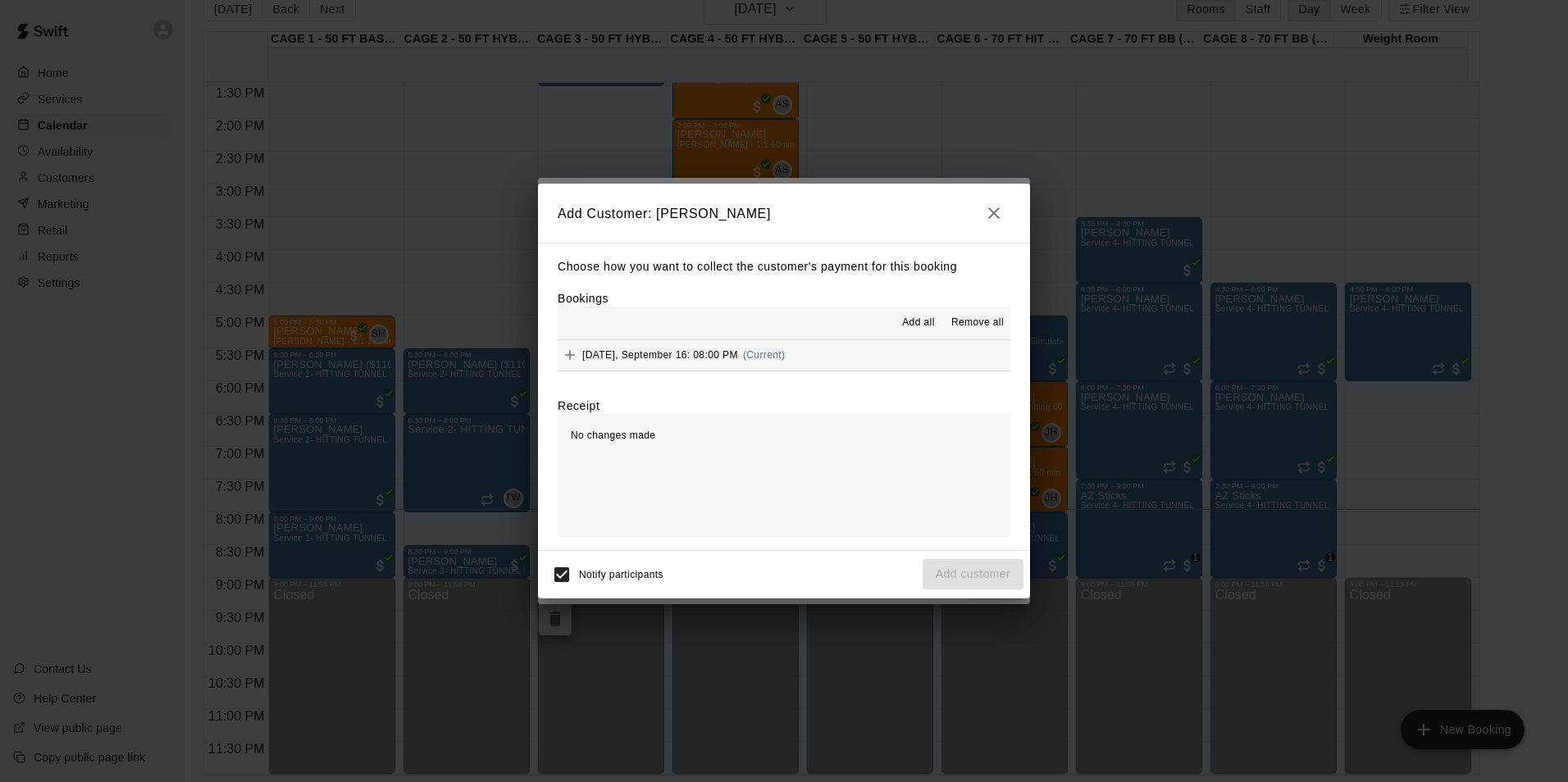
click at [833, 357] on button "Tuesday, September 16: 08:00 PM (Current)" at bounding box center [783, 355] width 453 height 31
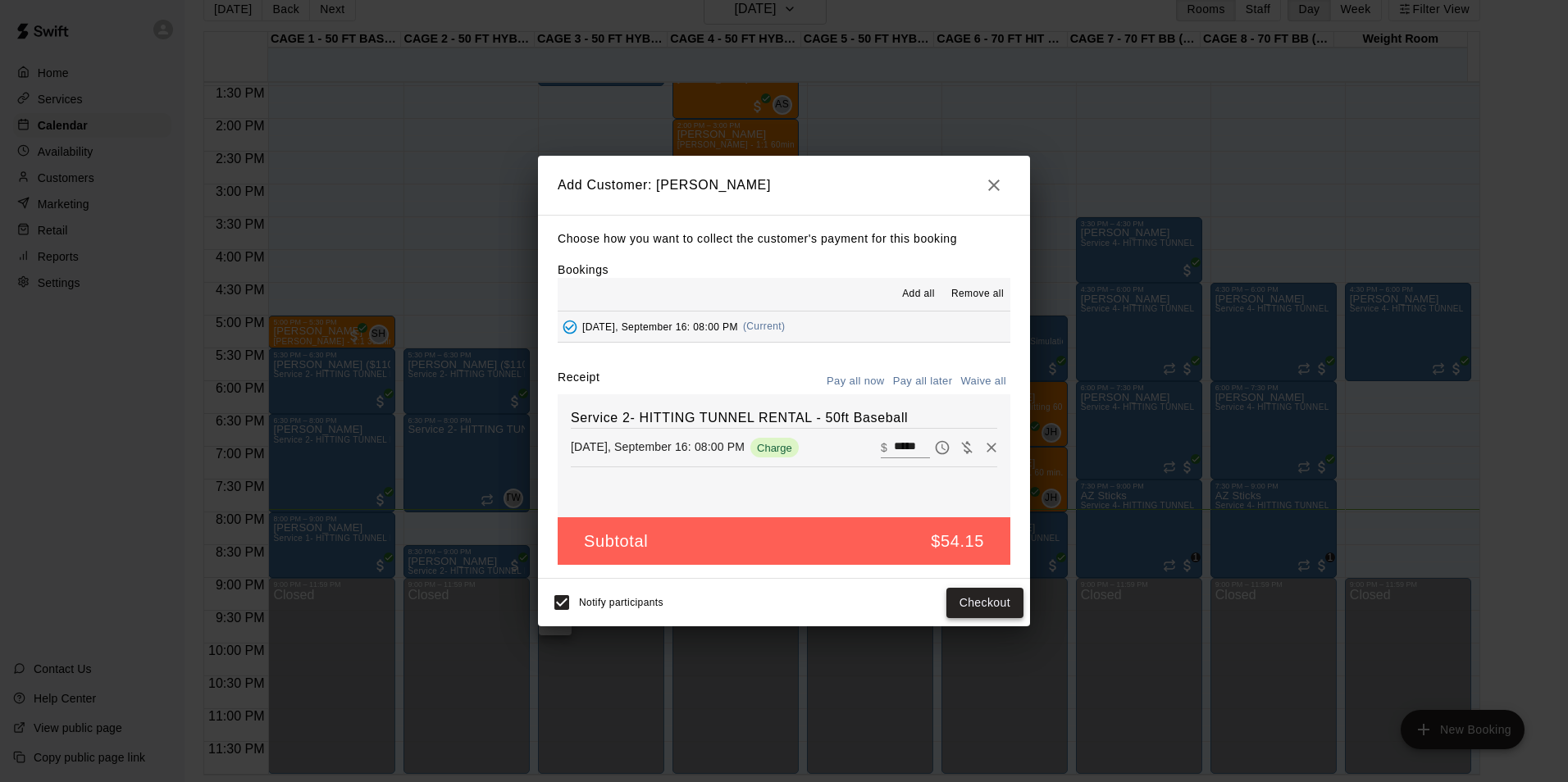
click at [984, 601] on button "Checkout" at bounding box center [984, 602] width 77 height 31
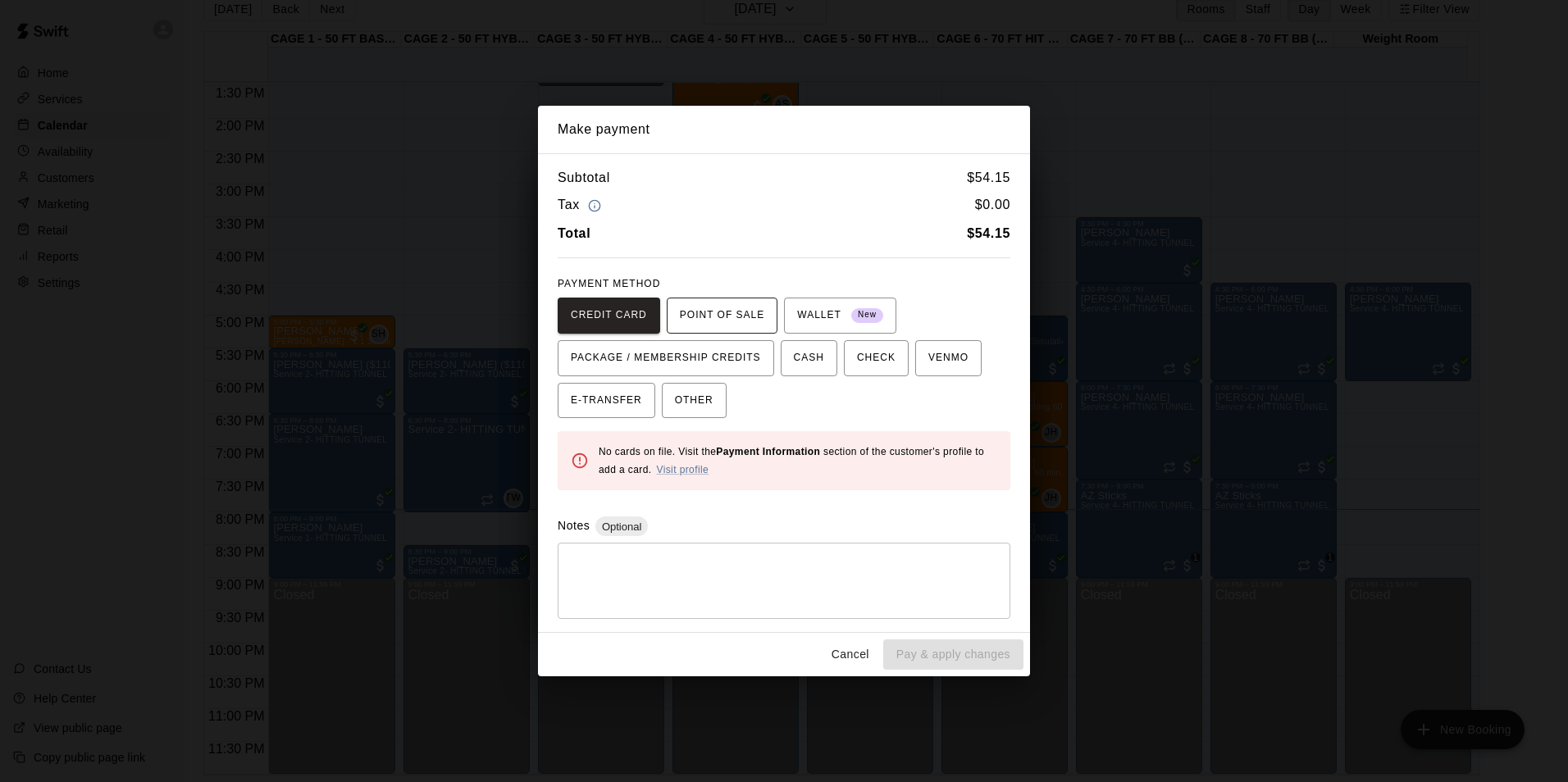
click at [767, 304] on div "CREDIT CARD POINT OF SALE WALLET New PACKAGE / MEMBERSHIP CREDITS CASH CHECK VE…" at bounding box center [783, 358] width 453 height 121
click at [756, 317] on button "POINT OF SALE" at bounding box center [722, 316] width 111 height 36
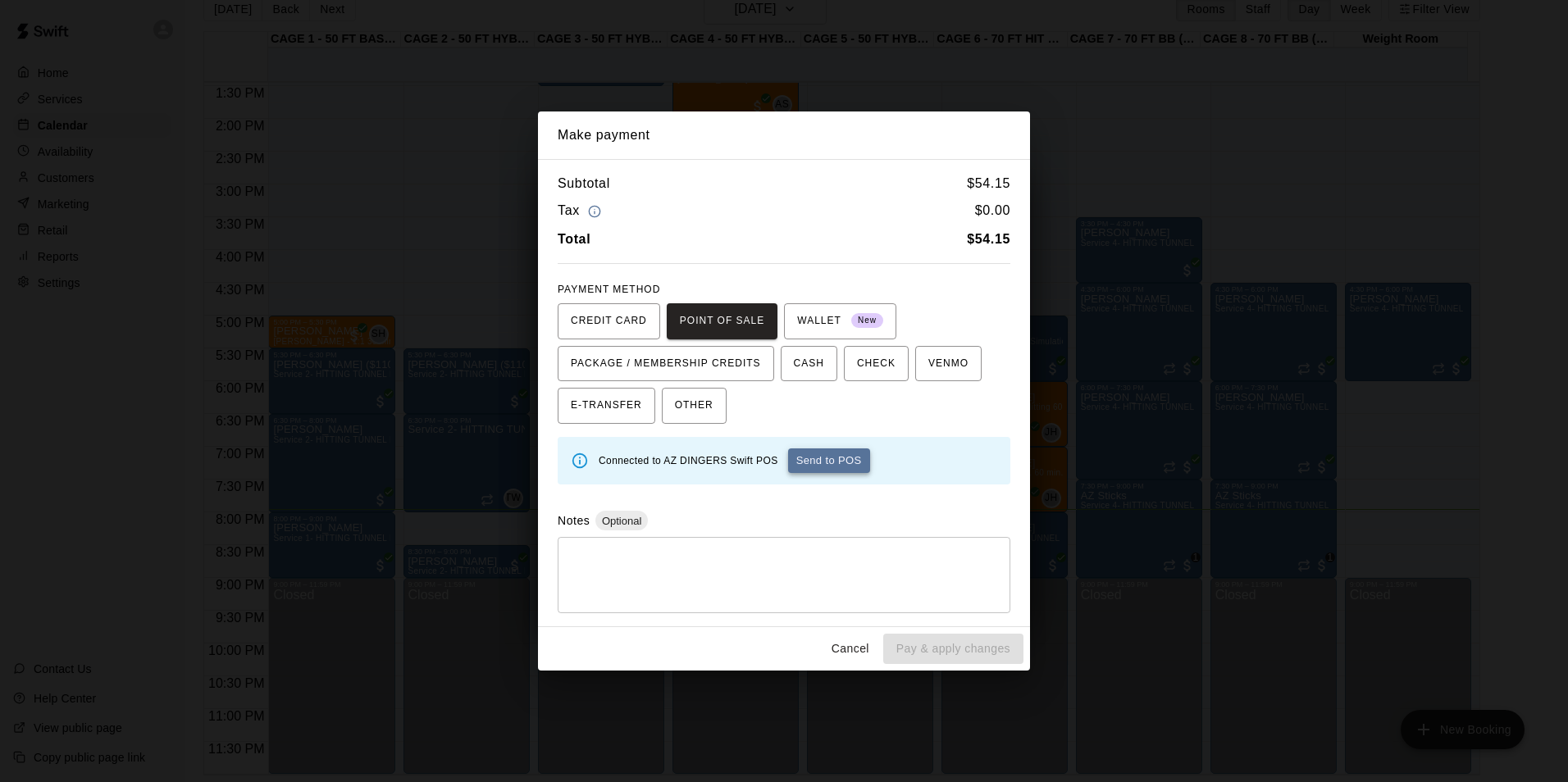
click at [852, 464] on button "Send to POS" at bounding box center [828, 461] width 82 height 25
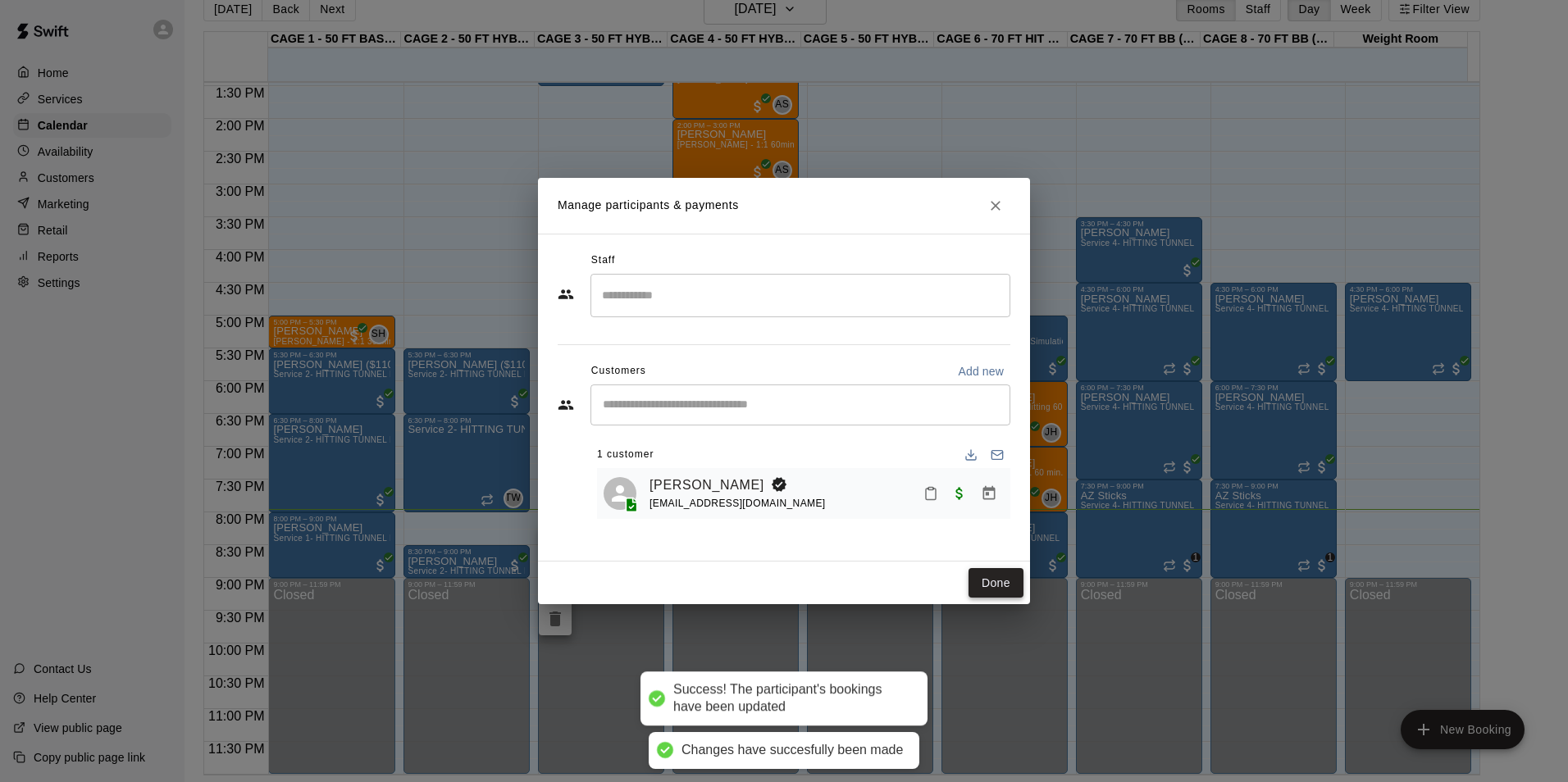
click at [1007, 581] on button "Done" at bounding box center [995, 583] width 55 height 31
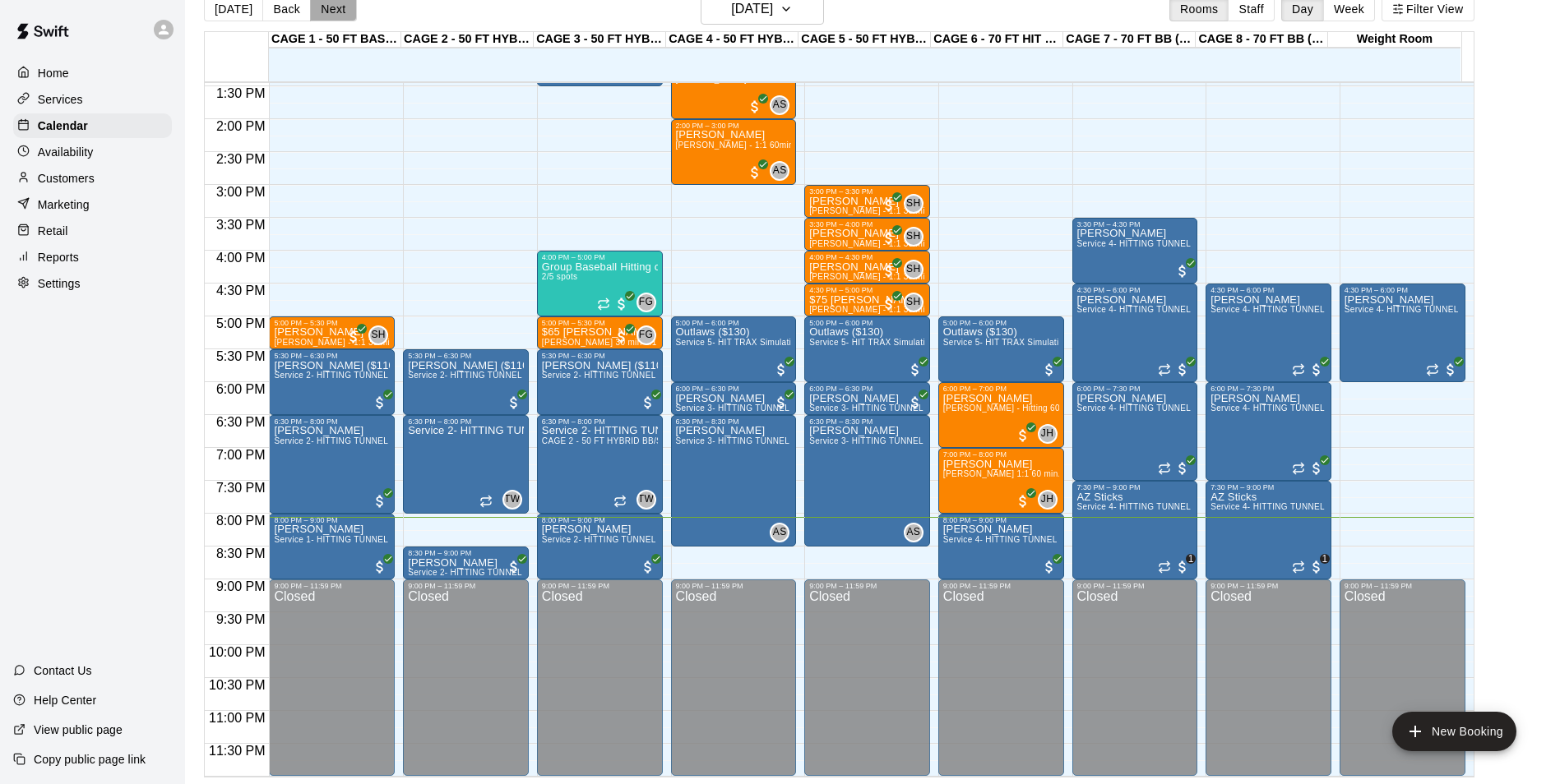
click at [332, 0] on button "Next" at bounding box center [333, 8] width 46 height 25
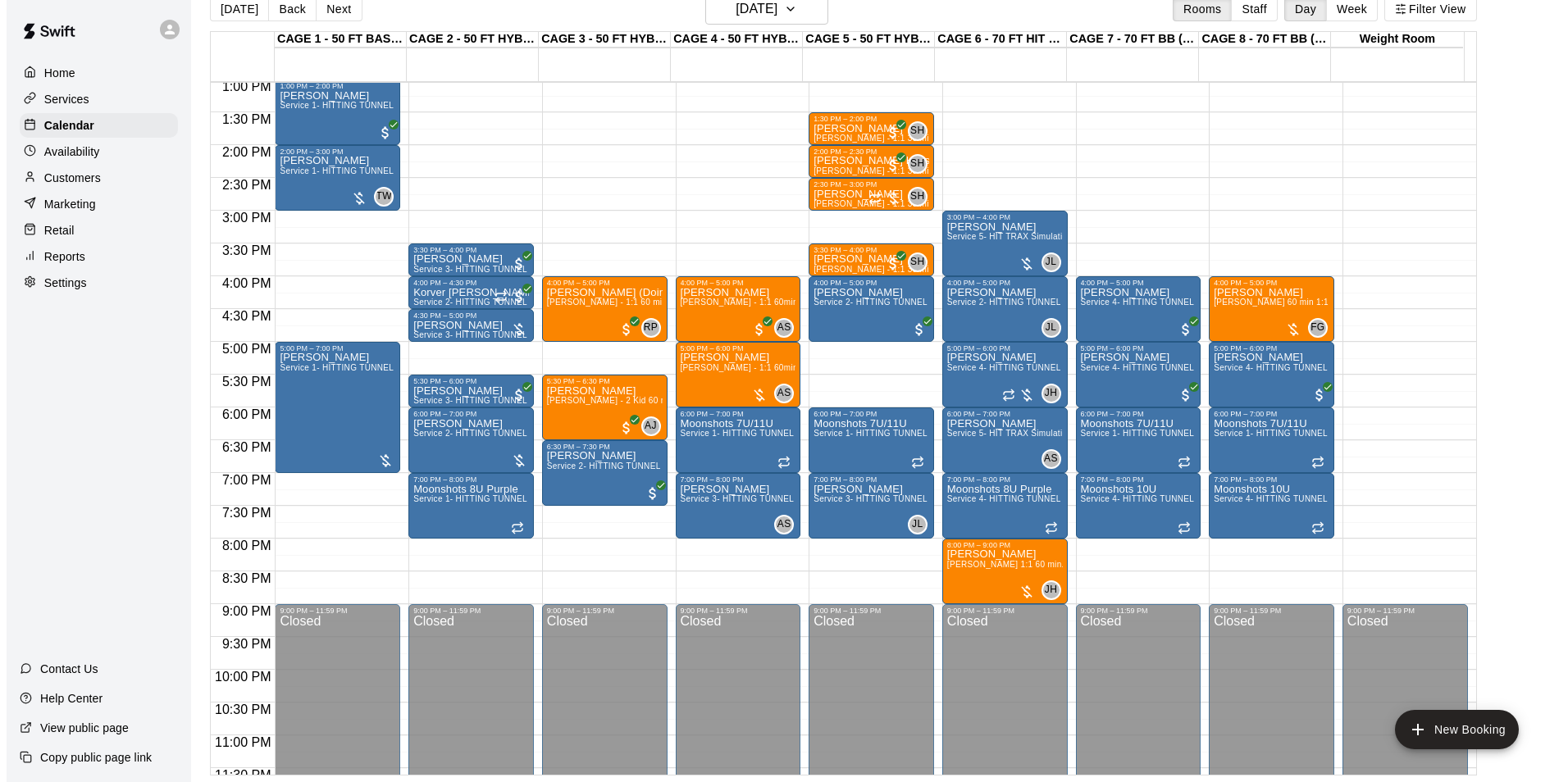
scroll to position [884, 0]
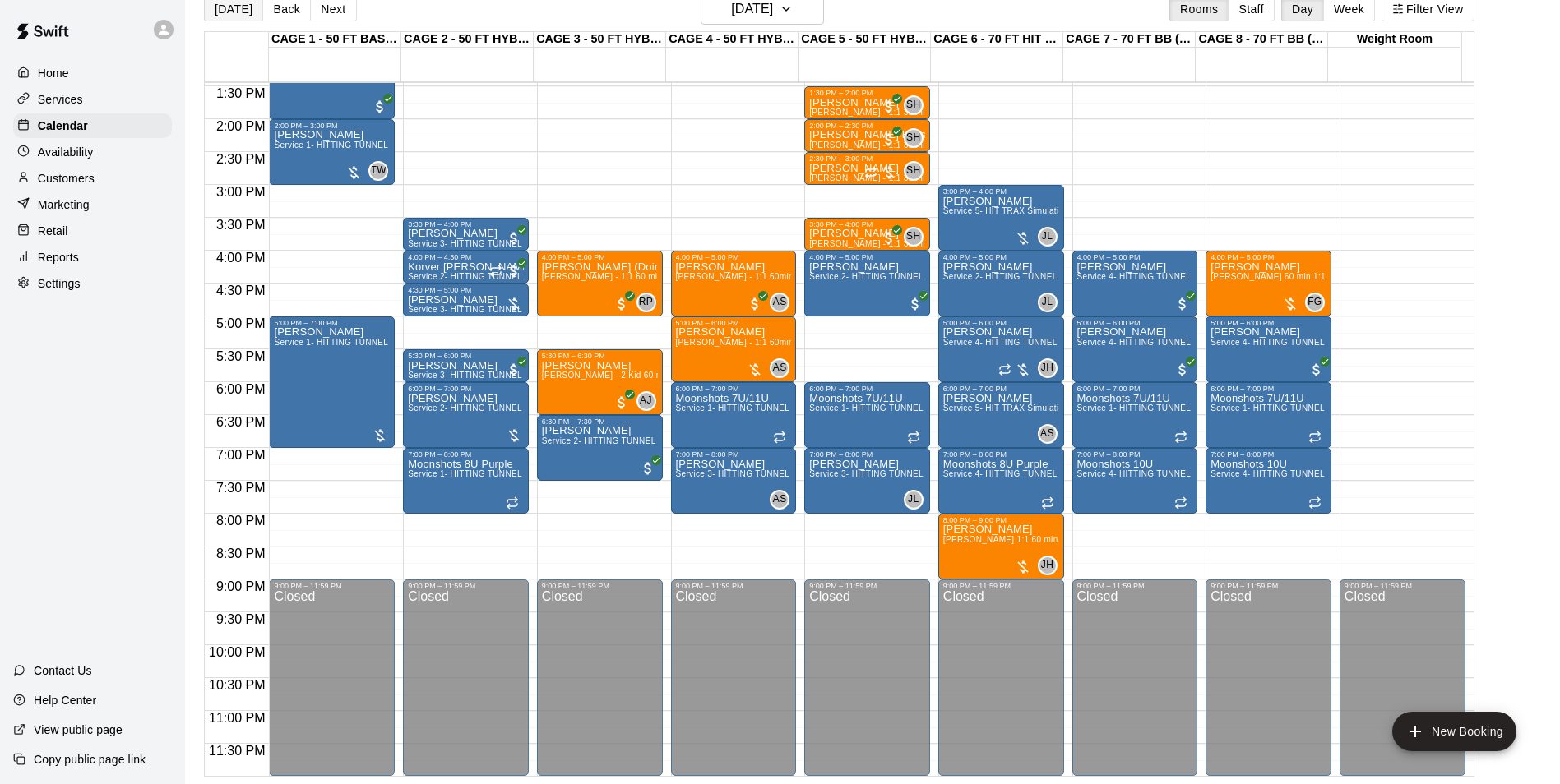
click at [224, 13] on button "[DATE]" at bounding box center [234, 8] width 59 height 25
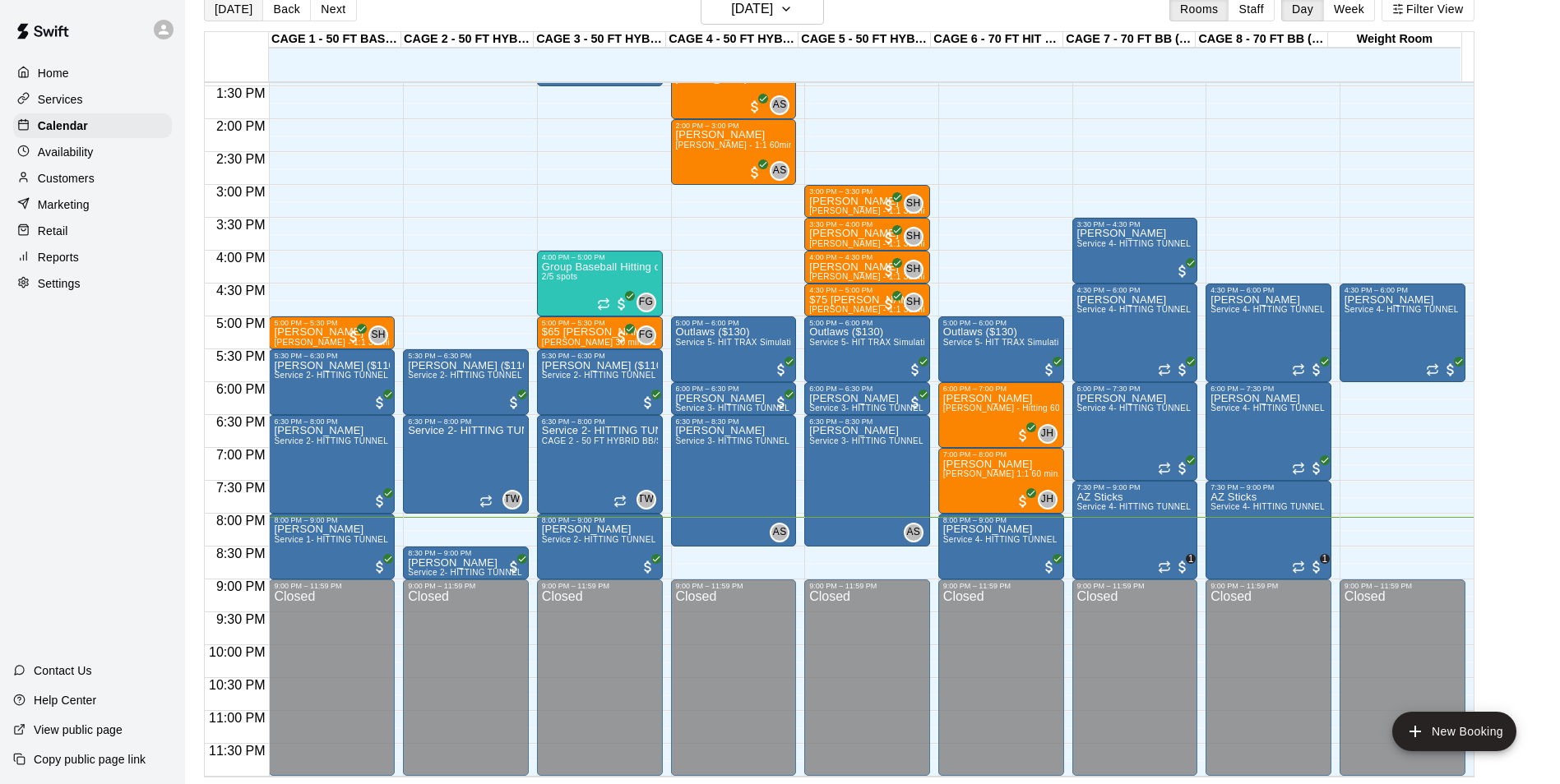
click at [214, 13] on button "[DATE]" at bounding box center [234, 8] width 59 height 25
click at [211, 11] on button "[DATE]" at bounding box center [234, 8] width 59 height 25
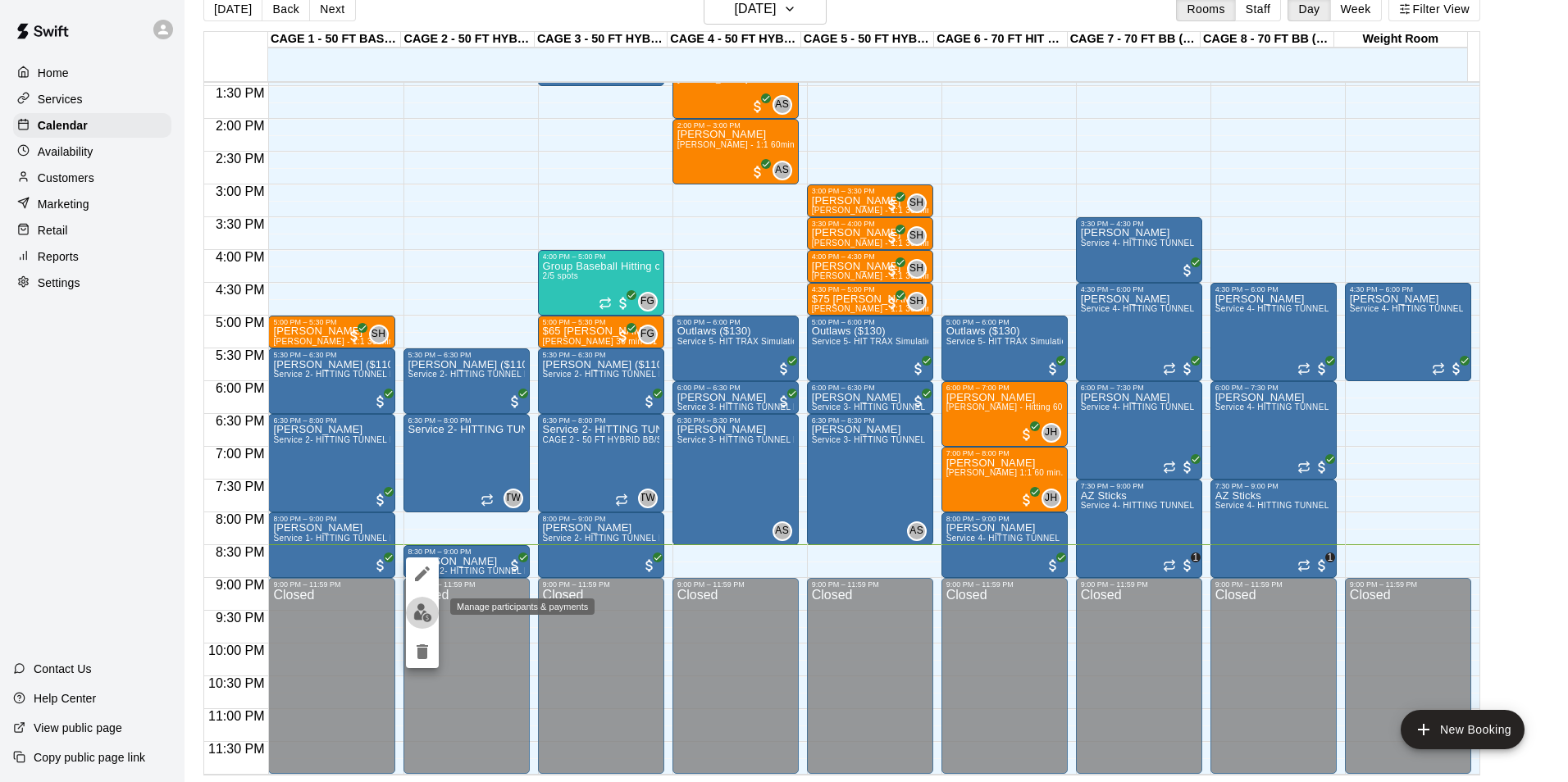
click at [409, 617] on button "edit" at bounding box center [422, 613] width 32 height 32
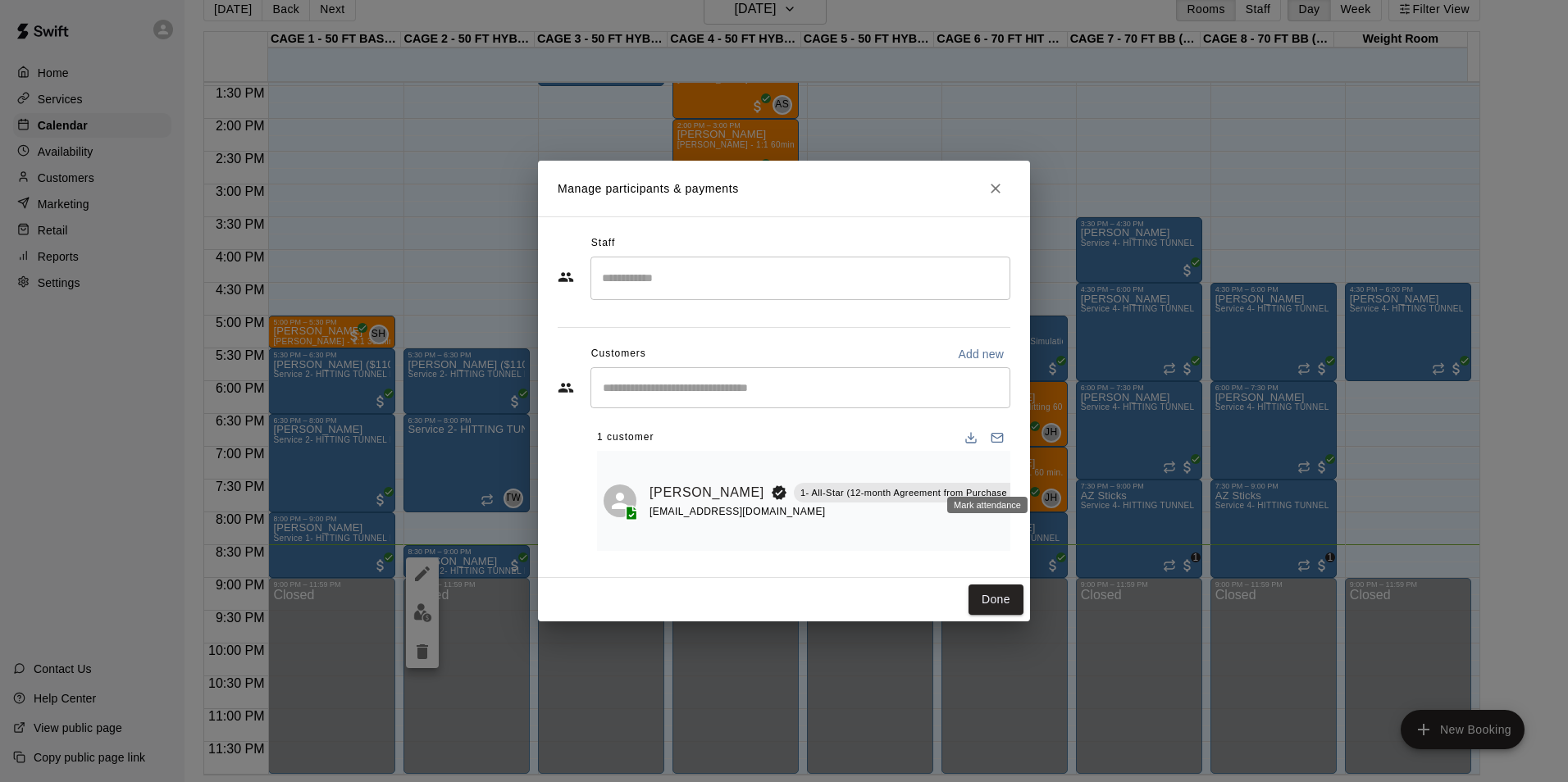
click at [1040, 462] on button "Mark attendance" at bounding box center [1054, 471] width 28 height 28
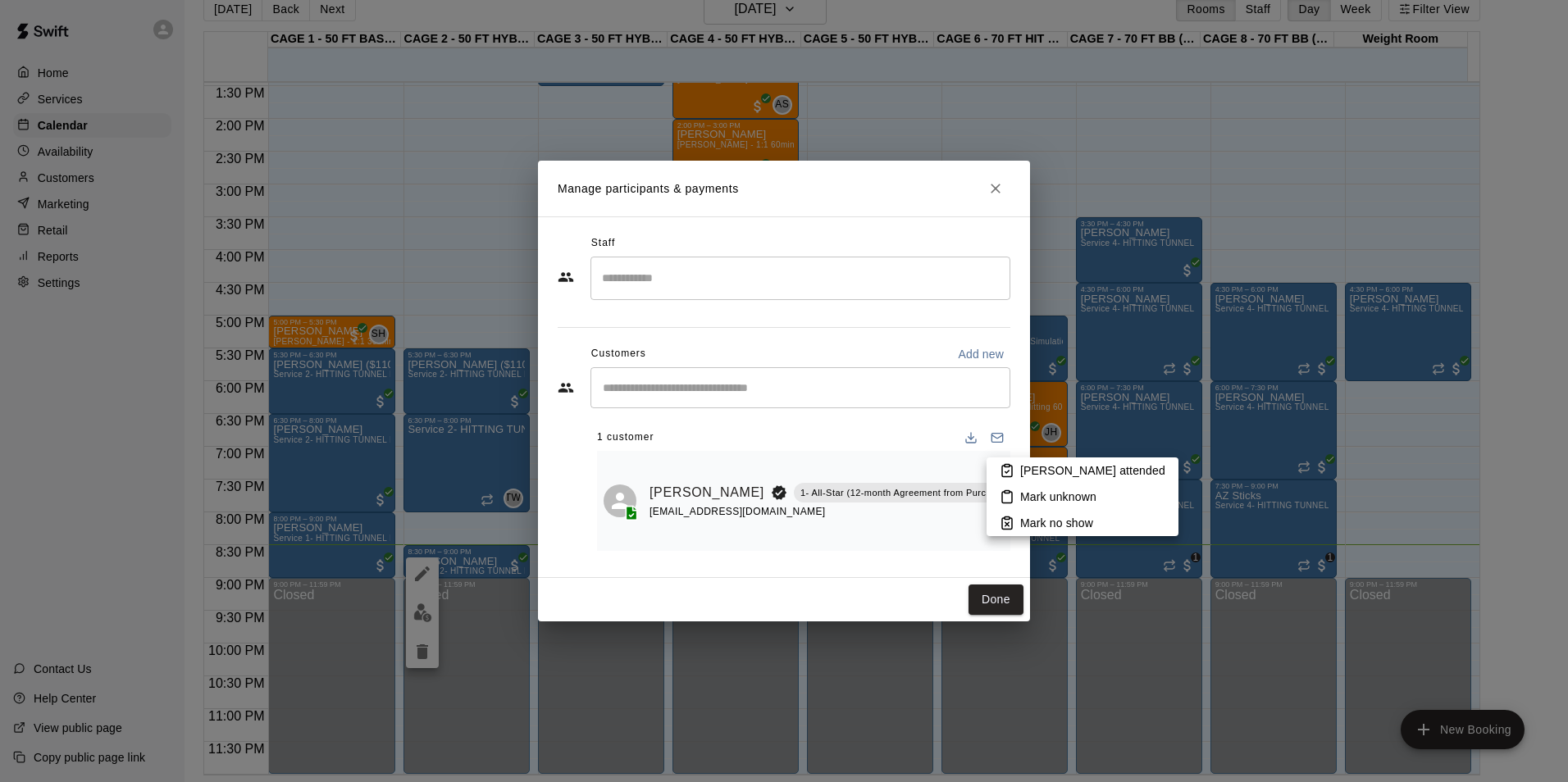
click at [1014, 468] on li "Mark attended" at bounding box center [1082, 470] width 192 height 26
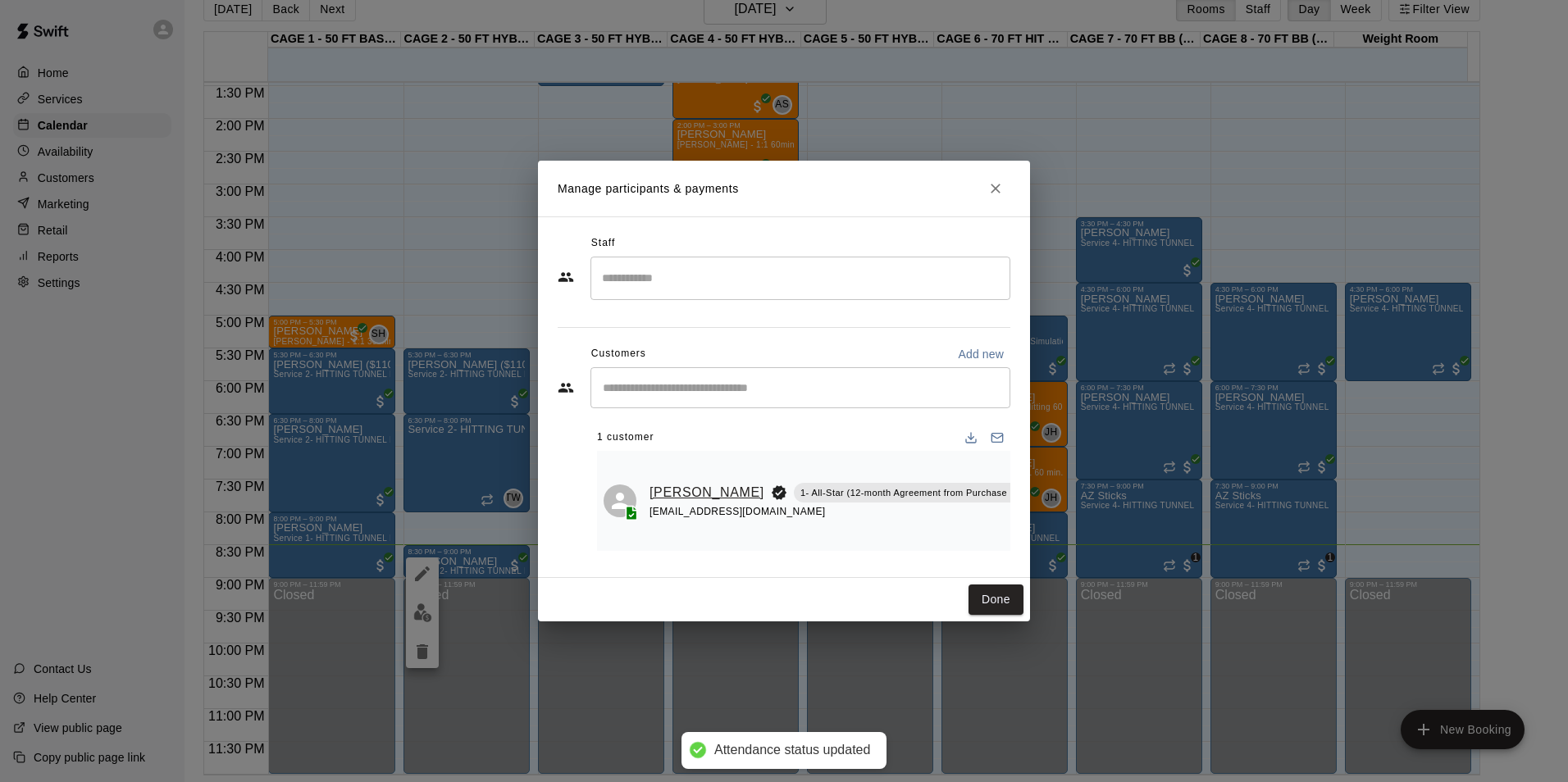
click at [691, 503] on link "Bodie Bennett" at bounding box center [707, 492] width 115 height 21
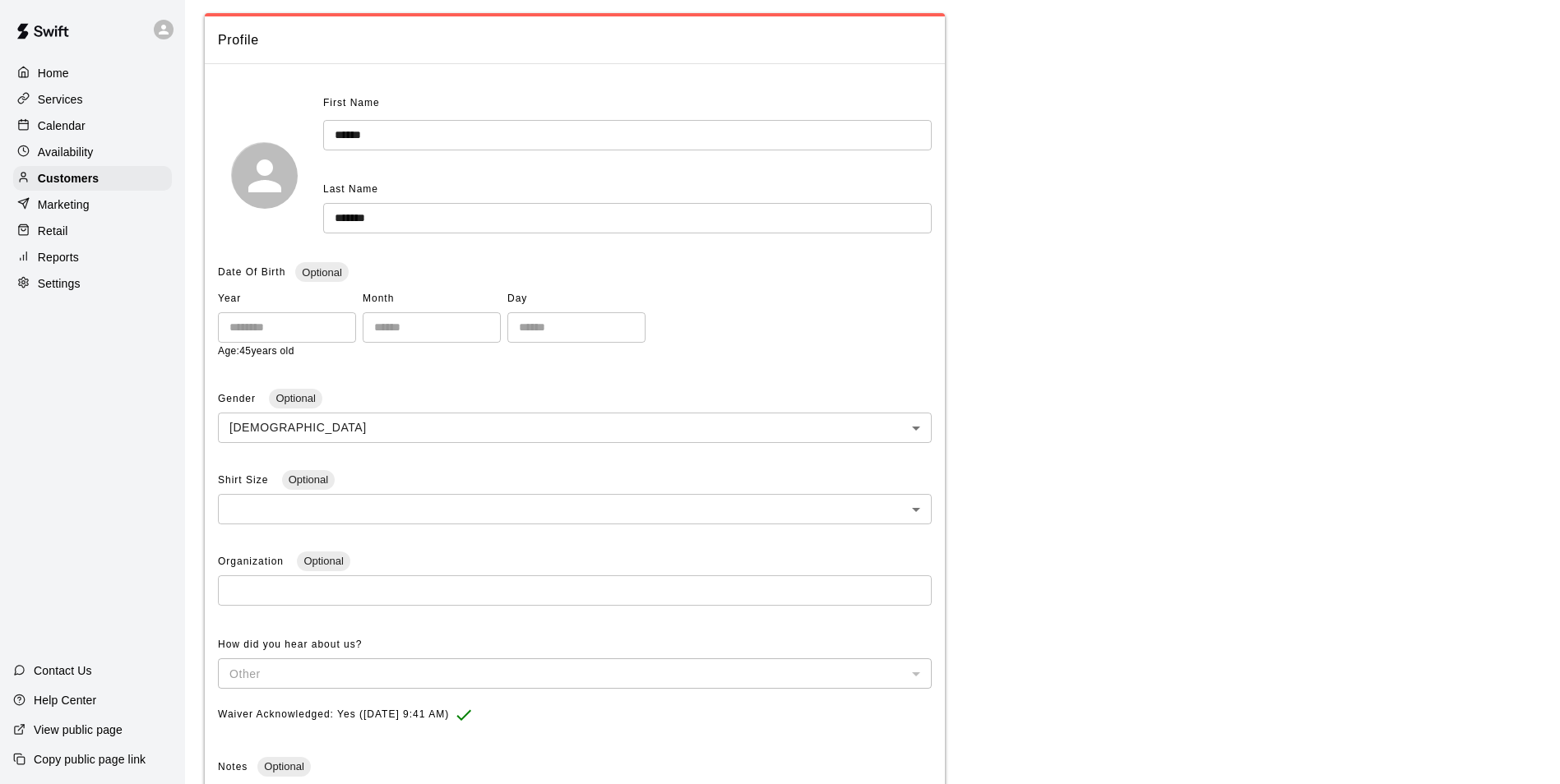
scroll to position [27, 0]
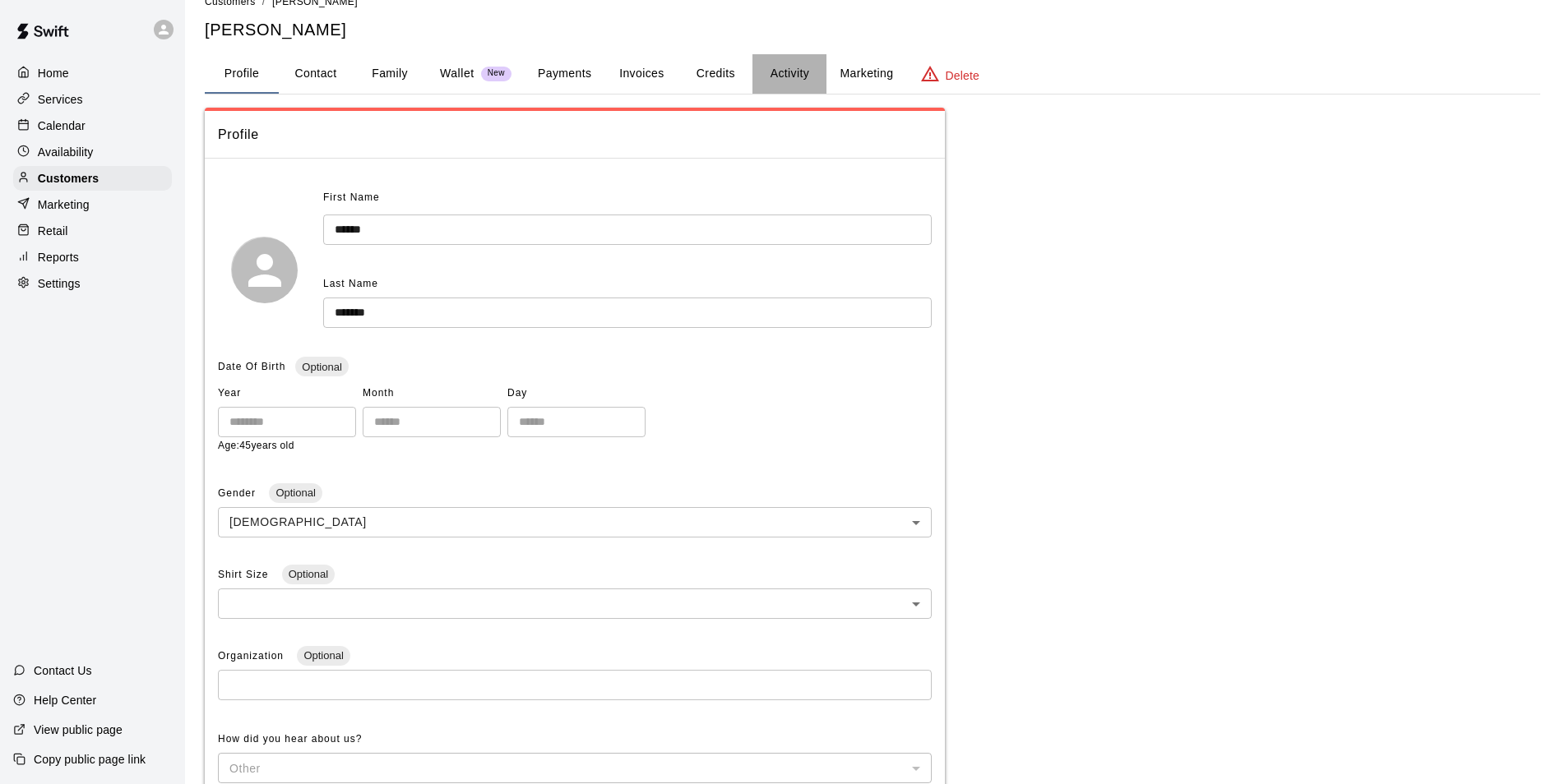
click at [789, 58] on button "Activity" at bounding box center [790, 73] width 74 height 40
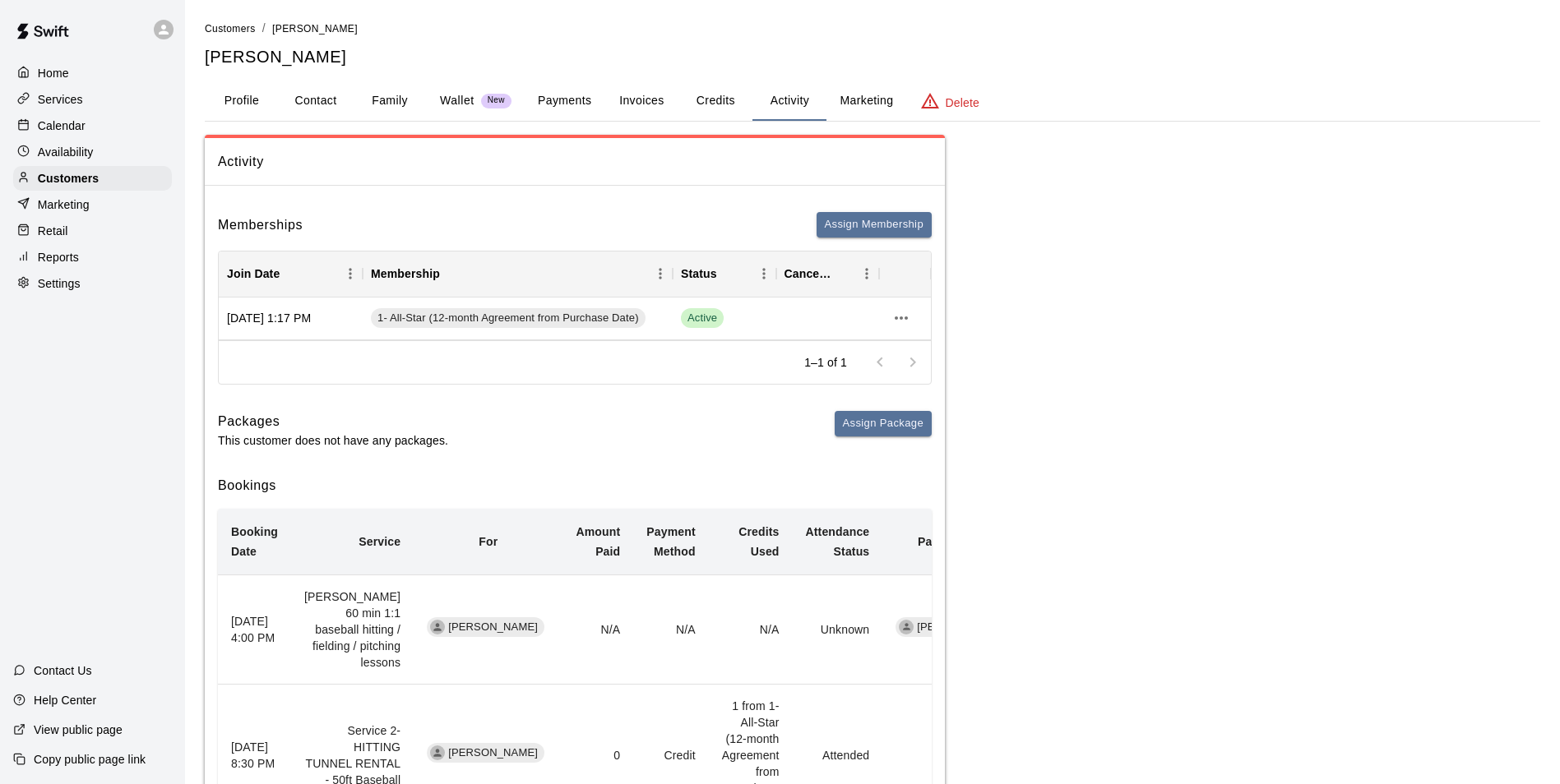
drag, startPoint x: 74, startPoint y: 133, endPoint x: 145, endPoint y: 125, distance: 71.4
click at [74, 133] on p "Calendar" at bounding box center [61, 126] width 47 height 17
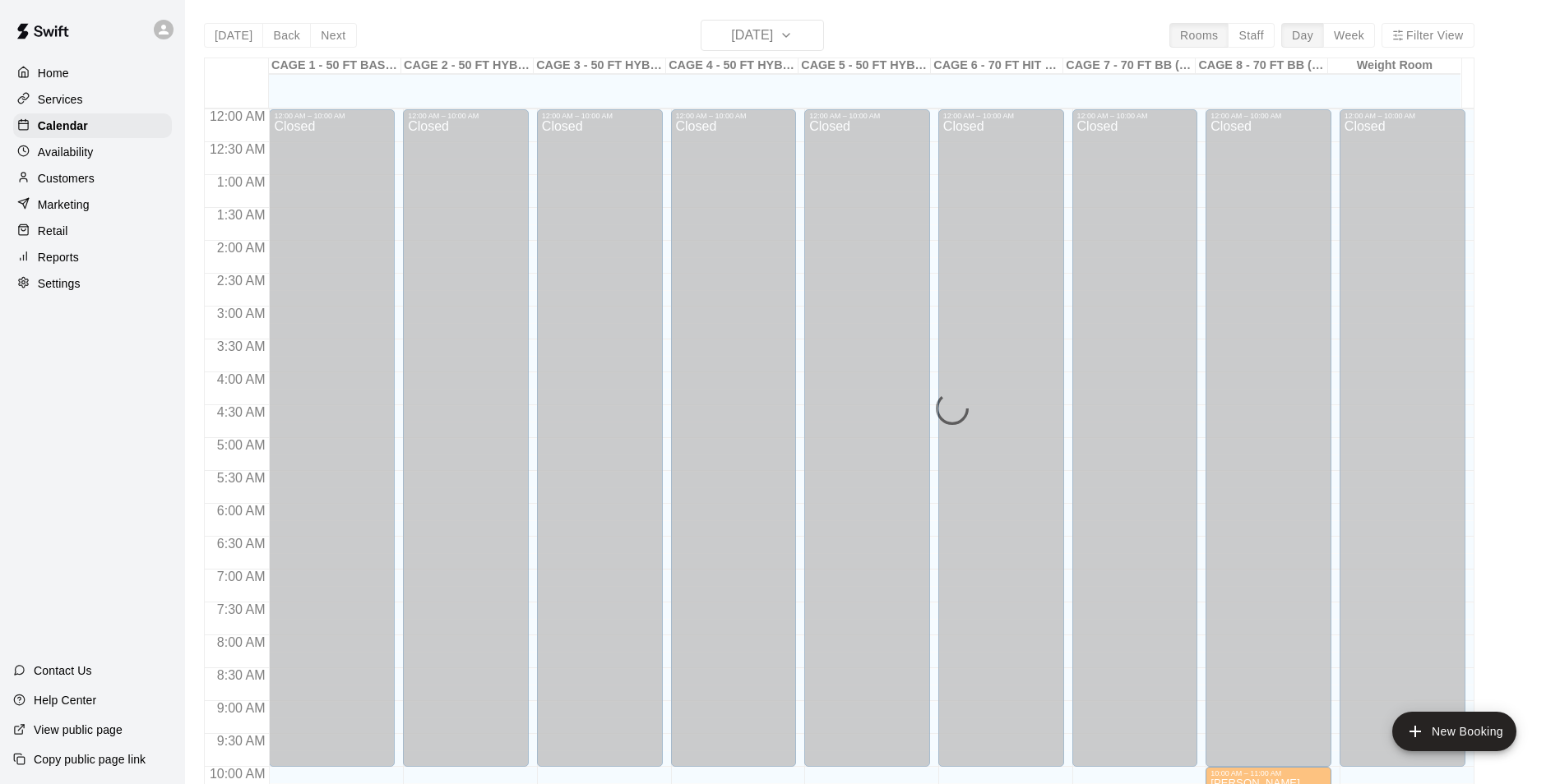
scroll to position [835, 0]
